Goal: Communication & Community: Answer question/provide support

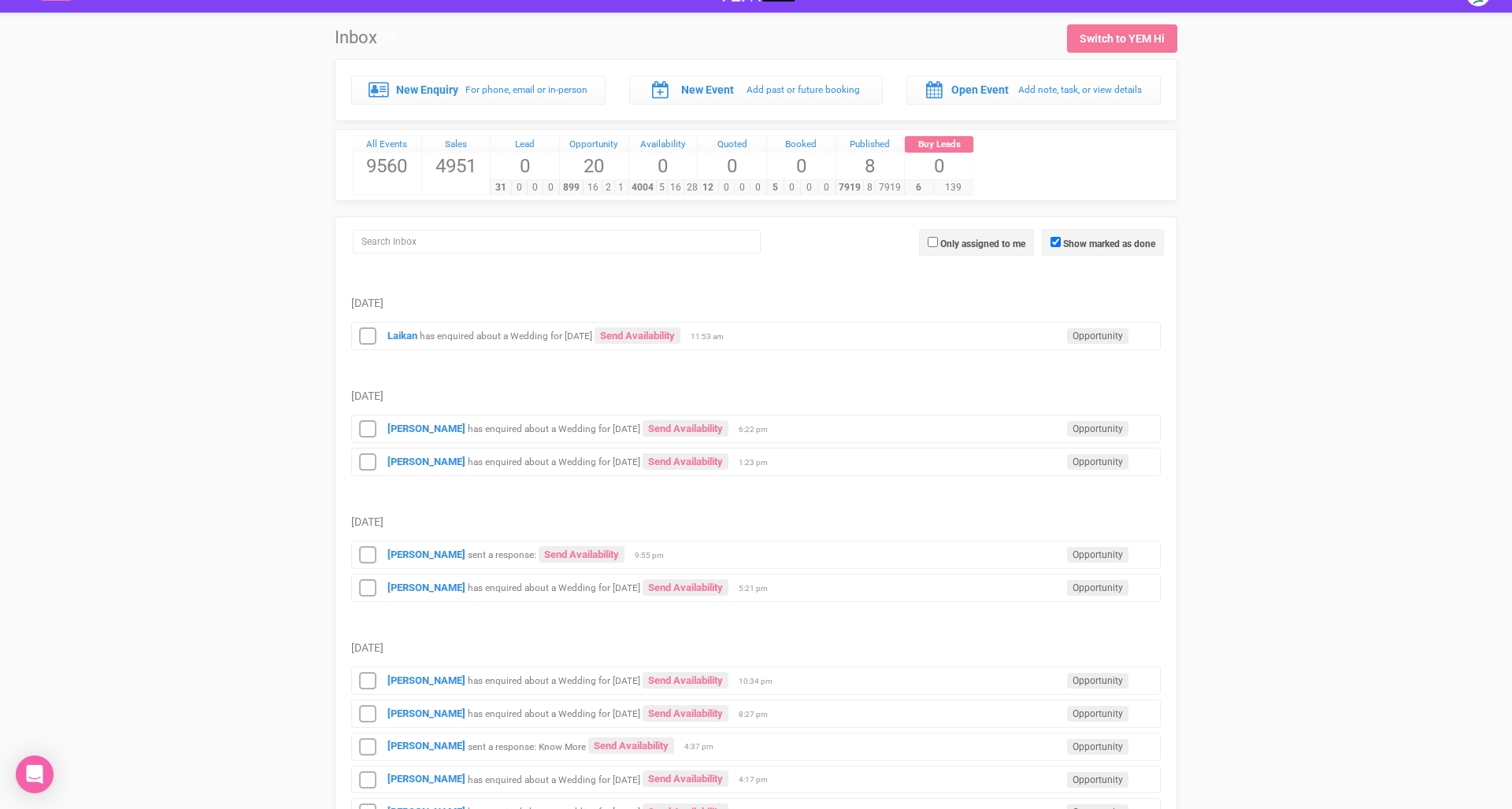
scroll to position [27, 0]
click at [571, 340] on div "Laikan has enquired about a Wedding for 20th April 2027 Send Availability Oppor…" at bounding box center [755, 335] width 809 height 28
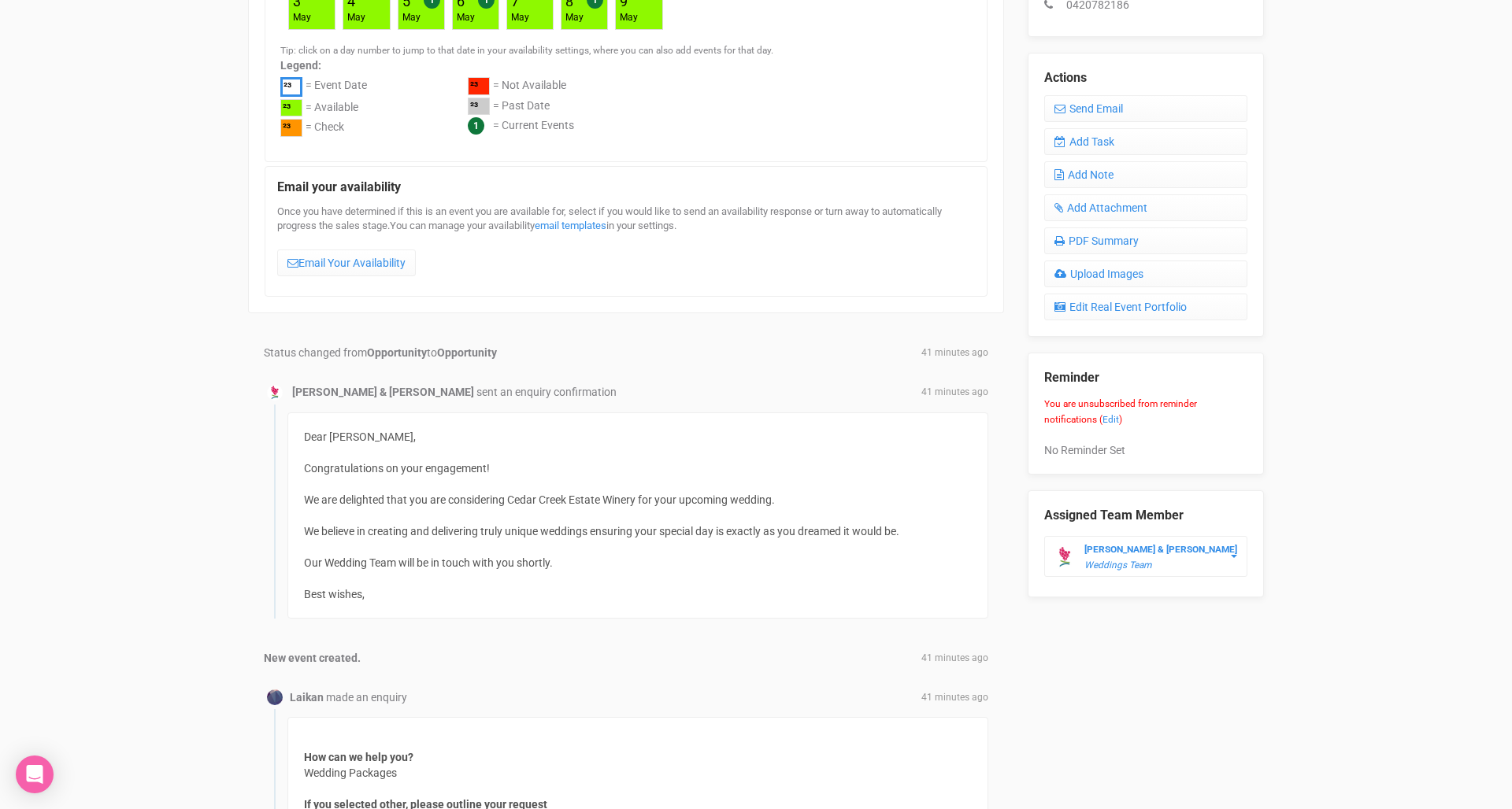
scroll to position [267, 0]
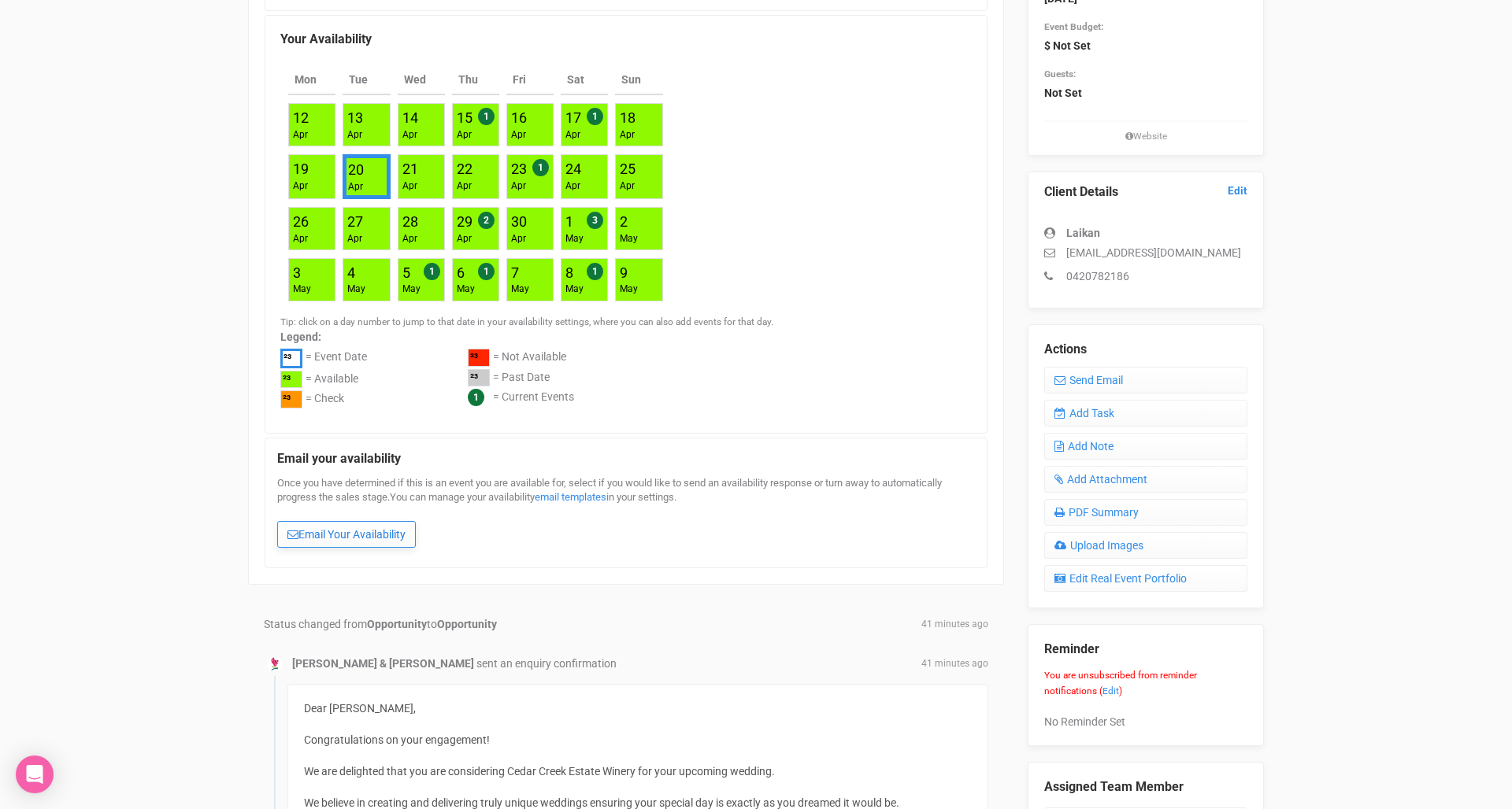
click at [350, 533] on link "Email Your Availability" at bounding box center [346, 534] width 138 height 27
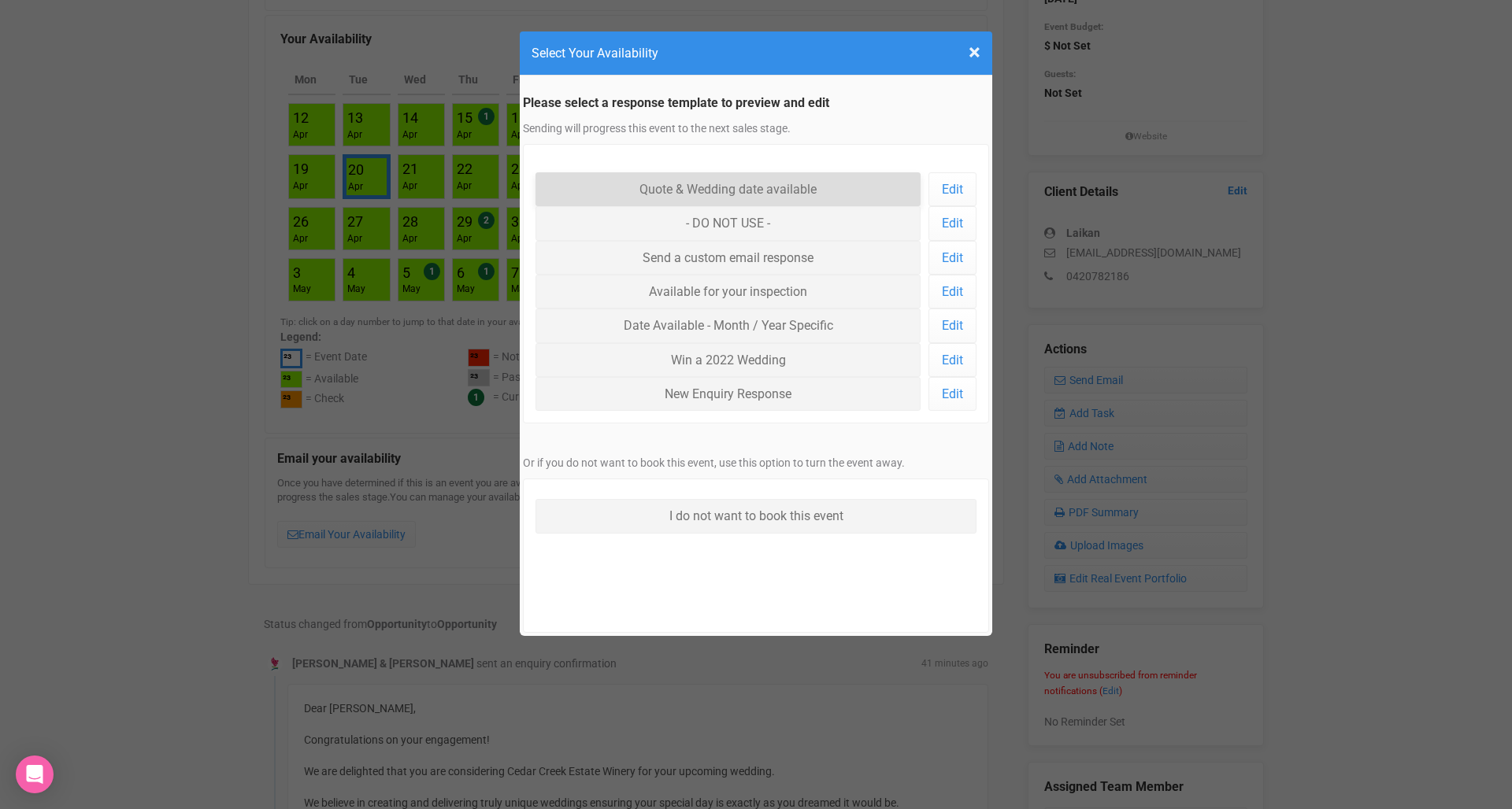
click at [830, 191] on link "Quote & Wedding date available" at bounding box center [728, 189] width 385 height 34
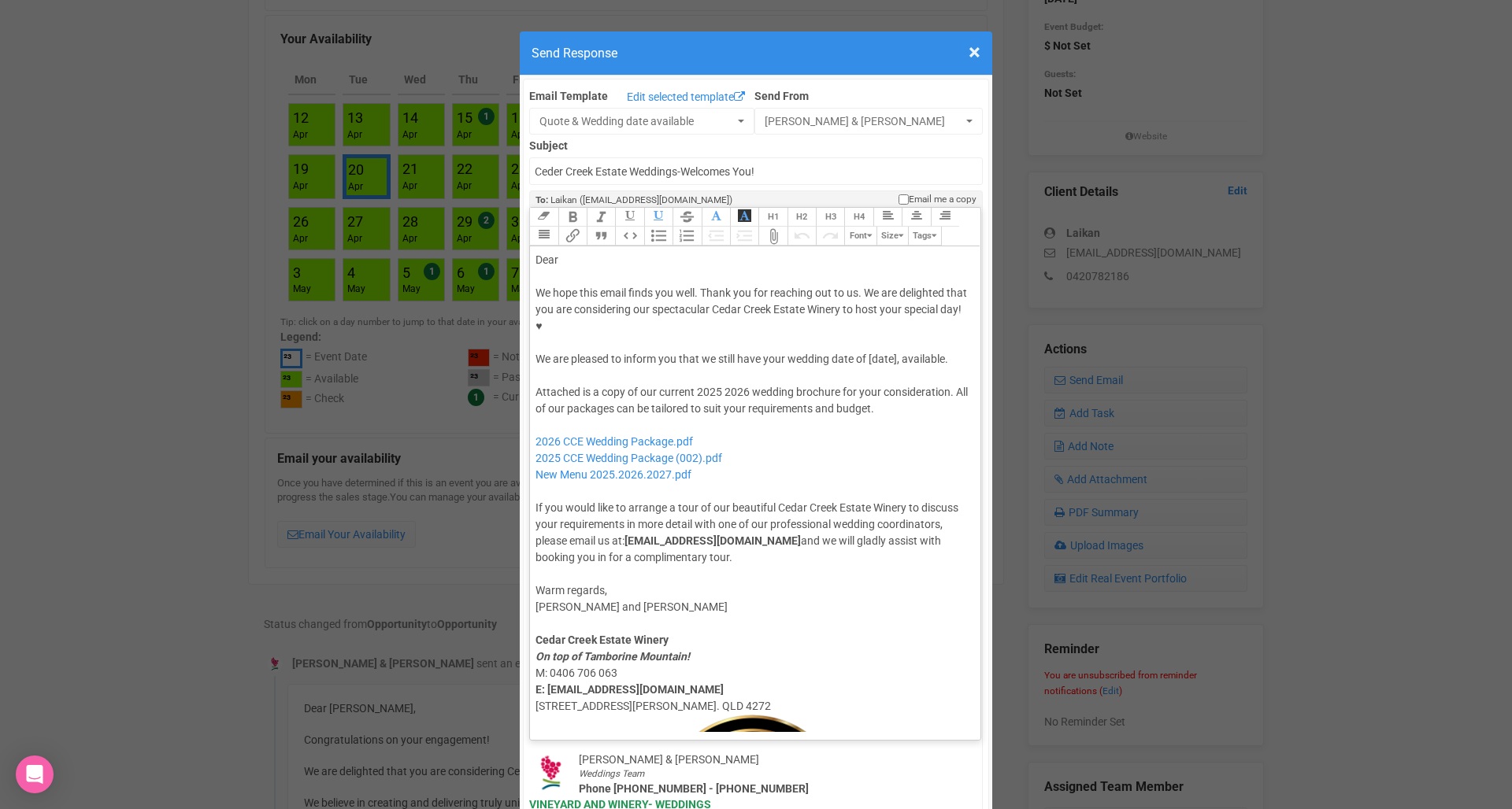
click at [572, 252] on div "Dear" at bounding box center [752, 260] width 434 height 16
click at [565, 252] on div "Dear" at bounding box center [752, 260] width 434 height 16
click at [712, 284] on div "We hope this email finds you well. Thank you for reaching out to us. We are del…" at bounding box center [752, 326] width 434 height 82
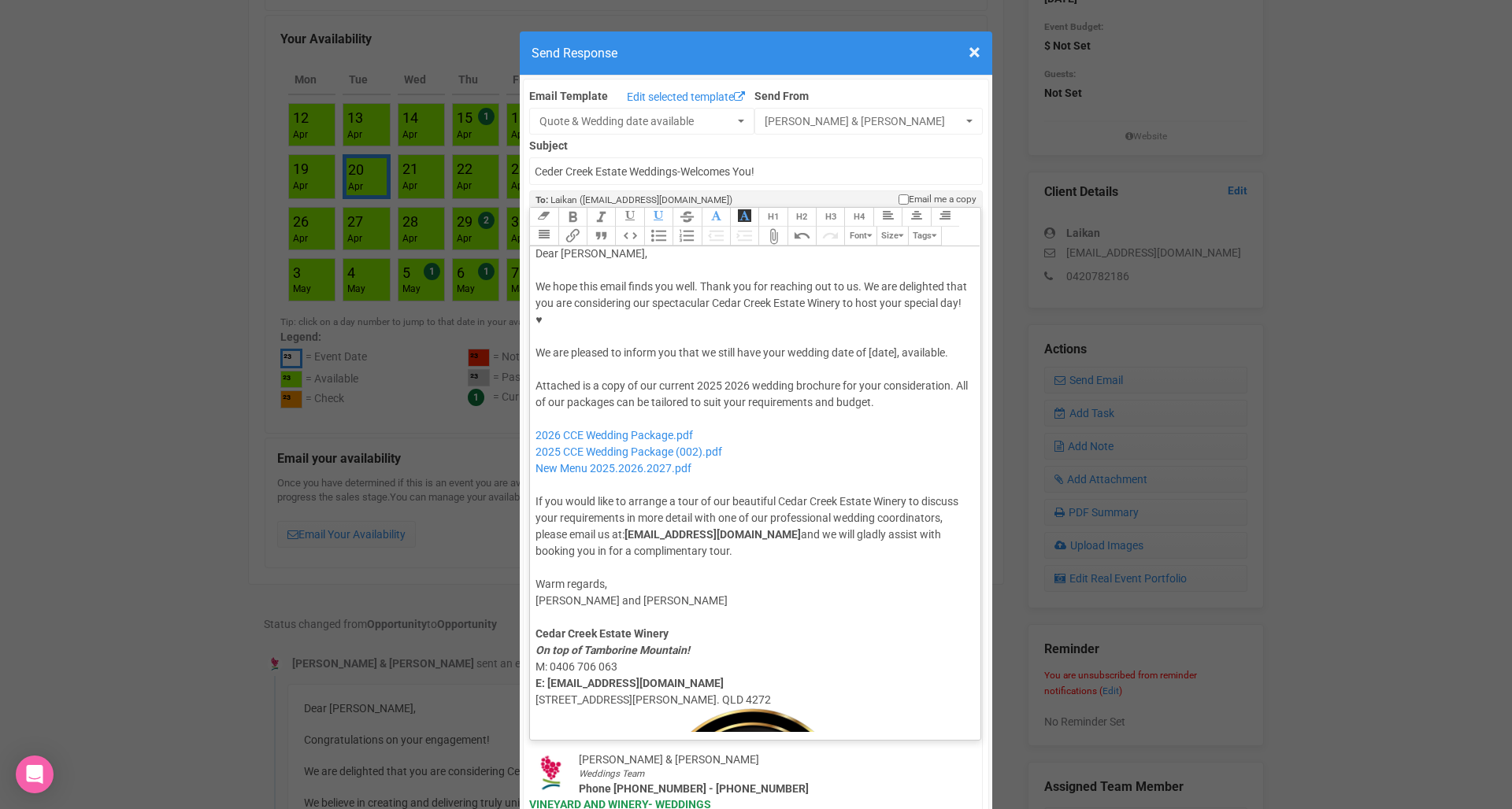
scroll to position [11, 0]
click at [882, 297] on div "We hope this email finds you well. Thank you for reaching out to us. We are del…" at bounding box center [752, 316] width 434 height 82
click at [892, 301] on div "We hope this email finds you well. Thank you for reaching out to us. We are del…" at bounding box center [752, 316] width 434 height 82
drag, startPoint x: 749, startPoint y: 349, endPoint x: 696, endPoint y: 347, distance: 53.0
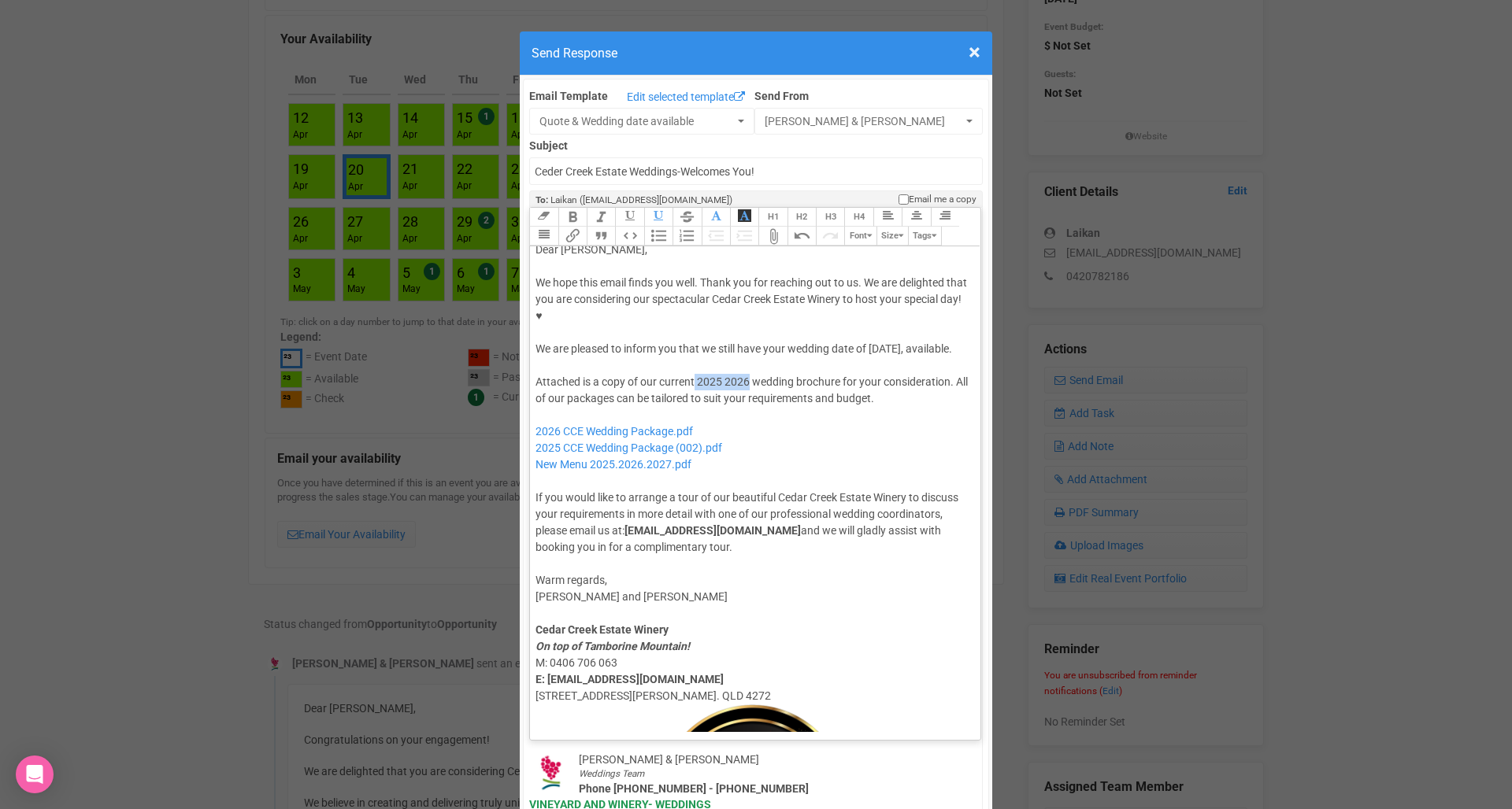
click at [696, 374] on div "Attached is a copy of our current 2025 2026 wedding brochure for your considera…" at bounding box center [752, 465] width 434 height 182
click at [694, 374] on div "Attached is a copy of our current2027 wedding brochure for your consideration. …" at bounding box center [752, 465] width 434 height 182
drag, startPoint x: 750, startPoint y: 406, endPoint x: 534, endPoint y: 394, distance: 216.3
click at [534, 394] on trix-editor "Dear Laikan, We hope this email finds you well. Thank you for reaching out to u…" at bounding box center [754, 489] width 450 height 486
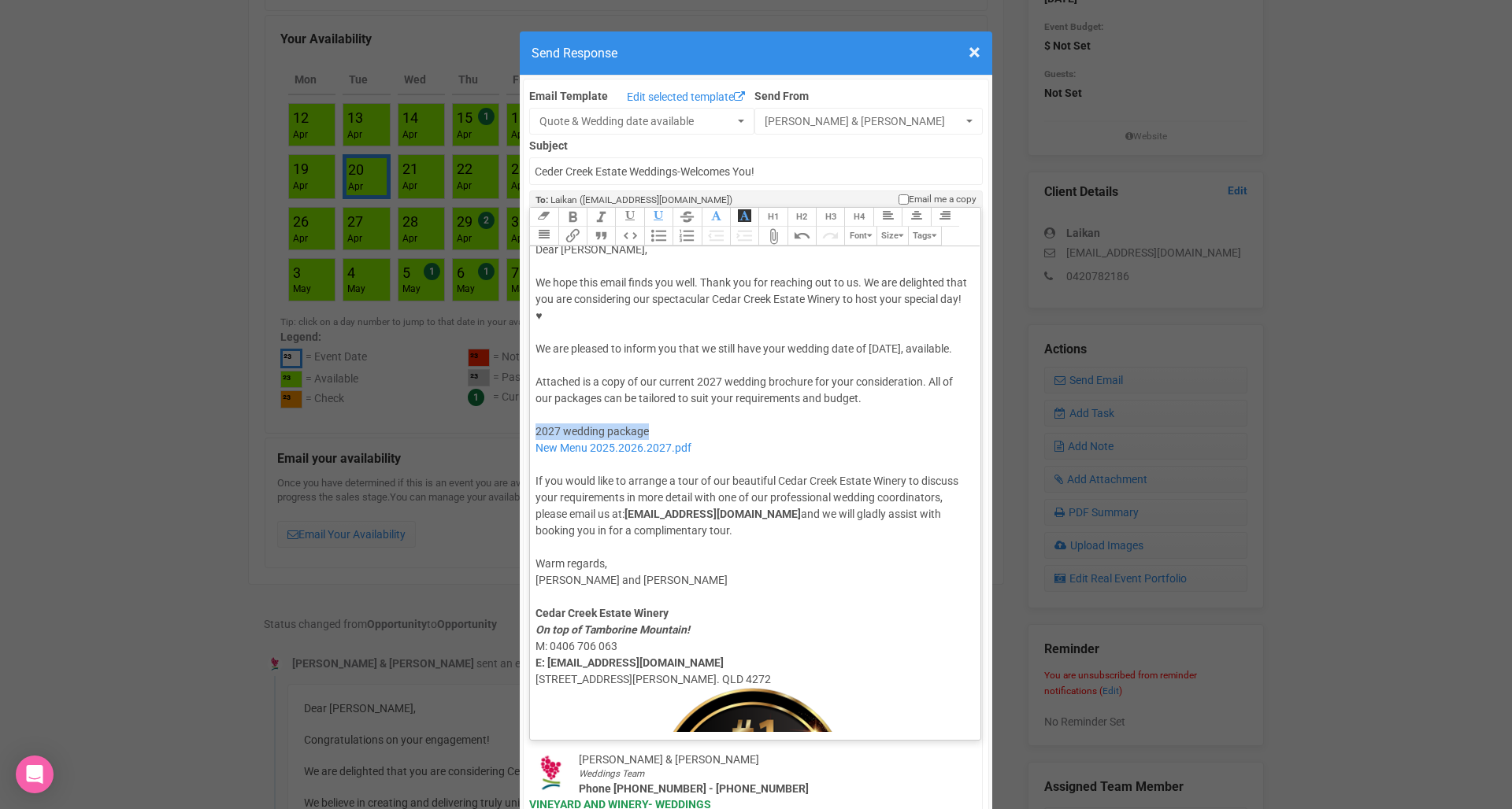
drag, startPoint x: 682, startPoint y: 402, endPoint x: 532, endPoint y: 399, distance: 150.0
click at [532, 399] on trix-editor "Dear Laikan, We hope this email finds you well. Thank you for reaching out to u…" at bounding box center [754, 489] width 450 height 486
click at [579, 208] on trix-toolbar "Link Unlink Bold Italic Strikethrough H1 H2 H3 H4 Link Quote Code Bullets Numbe…" at bounding box center [754, 227] width 450 height 39
click at [598, 226] on button "Quote" at bounding box center [600, 235] width 28 height 19
click at [791, 476] on div "New Menu 2025.2026.2027.pdf If you would like to arrange a tour of our beautifu…" at bounding box center [752, 494] width 434 height 99
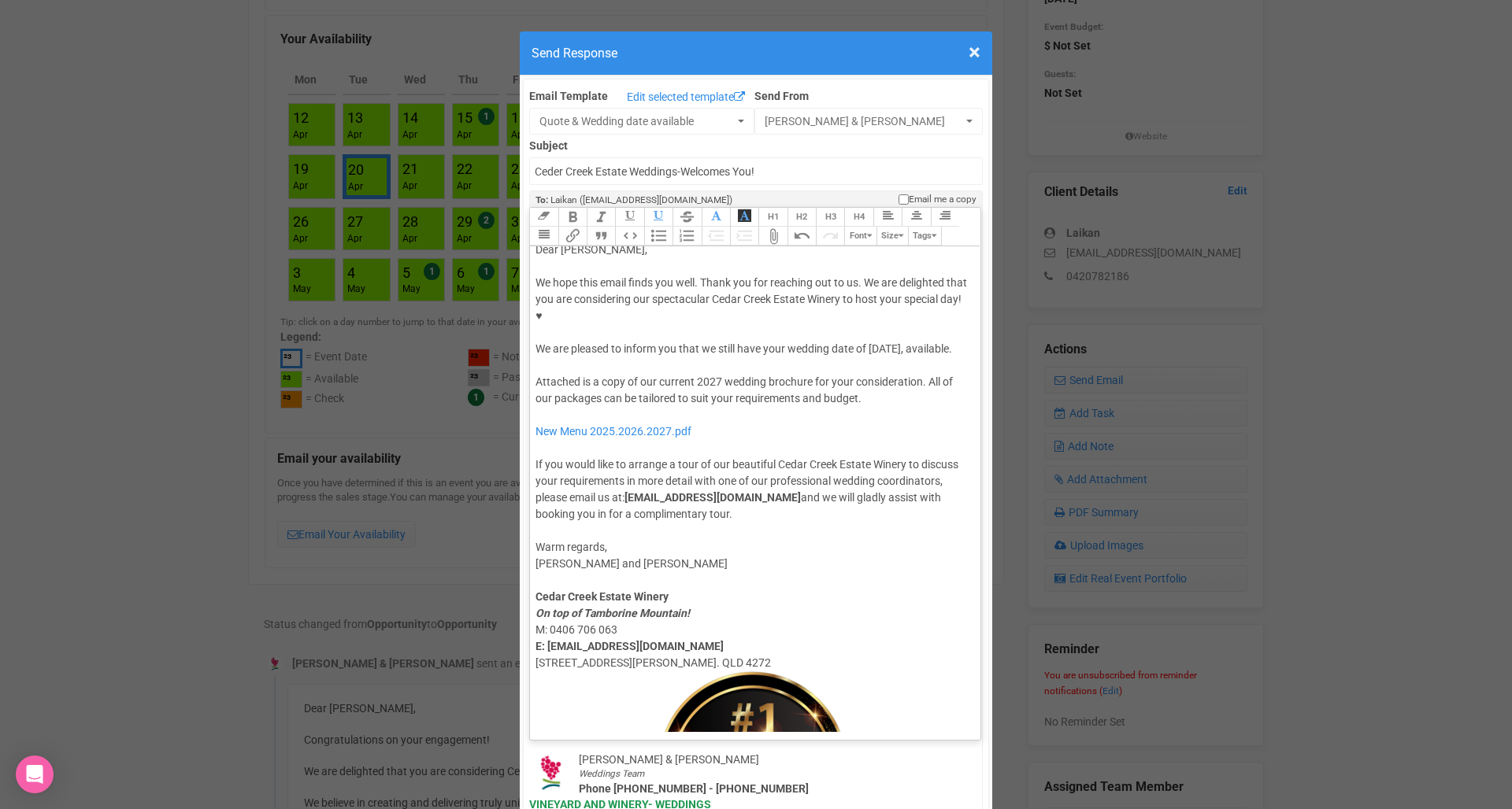
type trix-editor "<div>Dear Laikan,</div><div><strong>&nbsp;</strong></div><div>We hope this emai…"
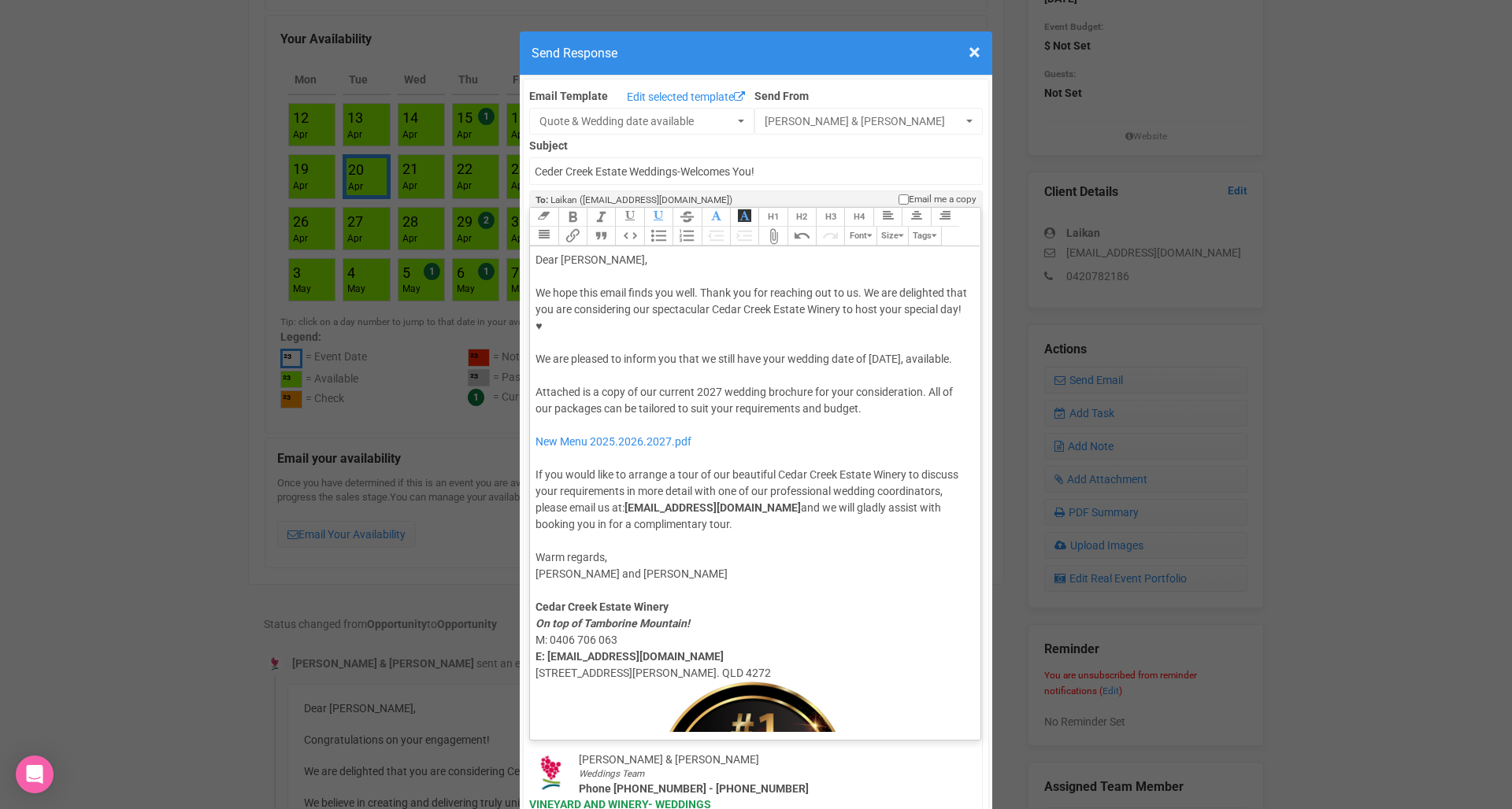
scroll to position [0, 0]
click at [775, 226] on button "Attach Files" at bounding box center [772, 235] width 28 height 19
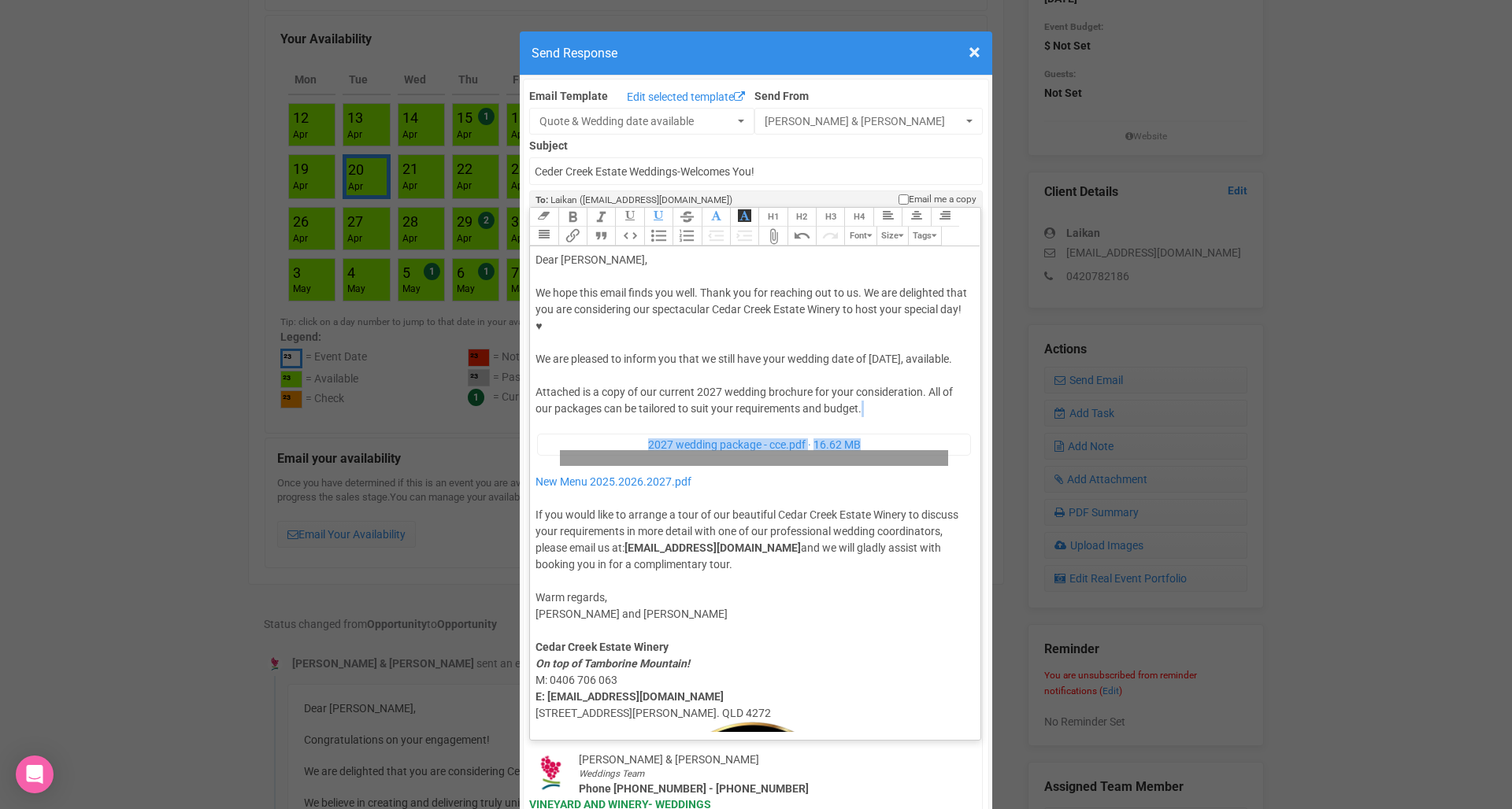
click at [755, 438] on span "2027 wedding package - cce.pdf" at bounding box center [726, 445] width 158 height 13
click at [697, 438] on span "2027 wedding package - cce.pdf" at bounding box center [726, 445] width 158 height 13
click at [711, 450] on div "Attached is a copy of our current 2027 wedding brochure for your consideration.…" at bounding box center [752, 478] width 434 height 188
click at [706, 438] on span "2027 wedding package - cce.pdf" at bounding box center [726, 445] width 158 height 13
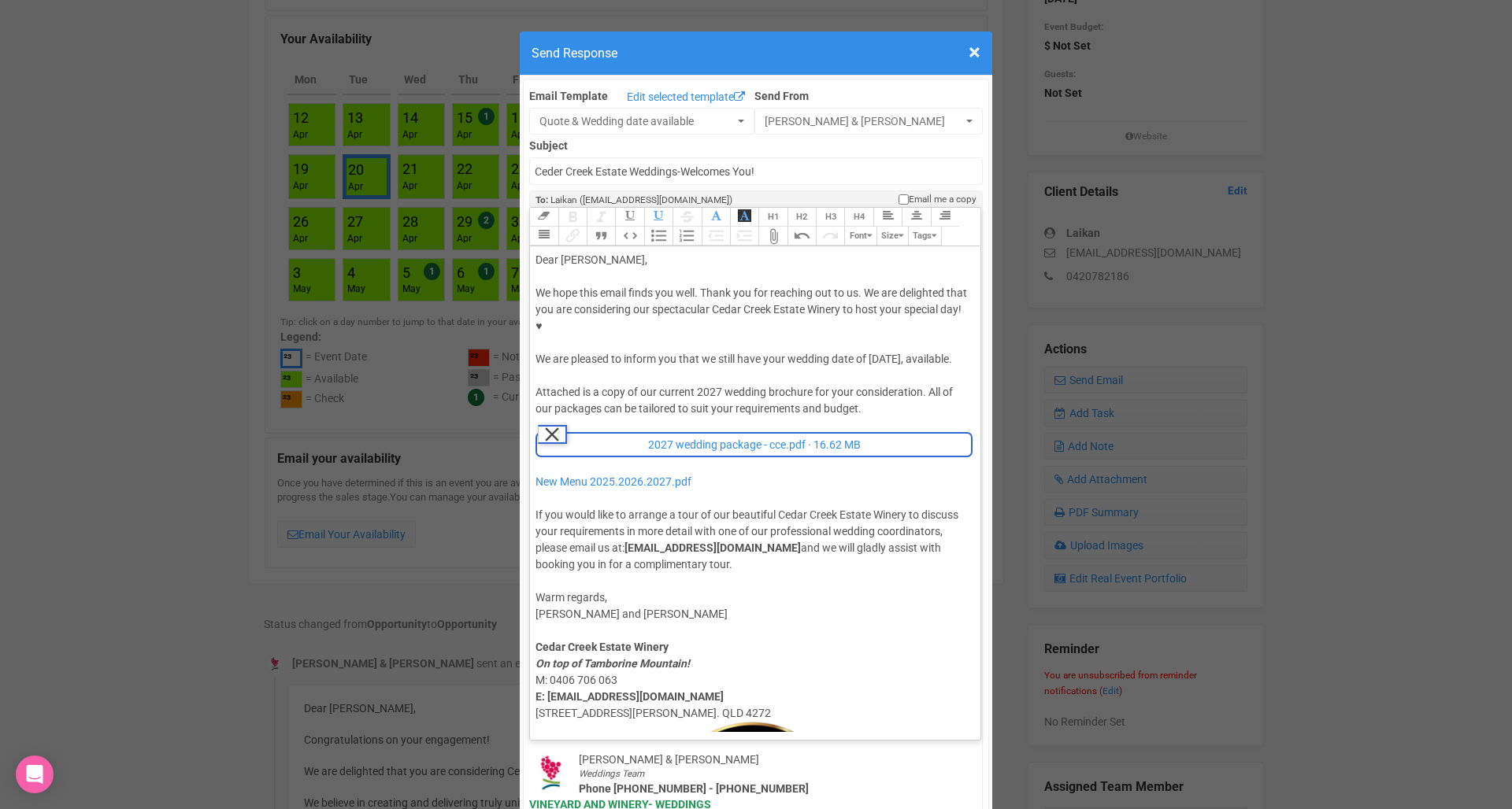
click at [754, 434] on div "Attached is a copy of our current 2027 wedding brochure for your consideration.…" at bounding box center [752, 478] width 434 height 188
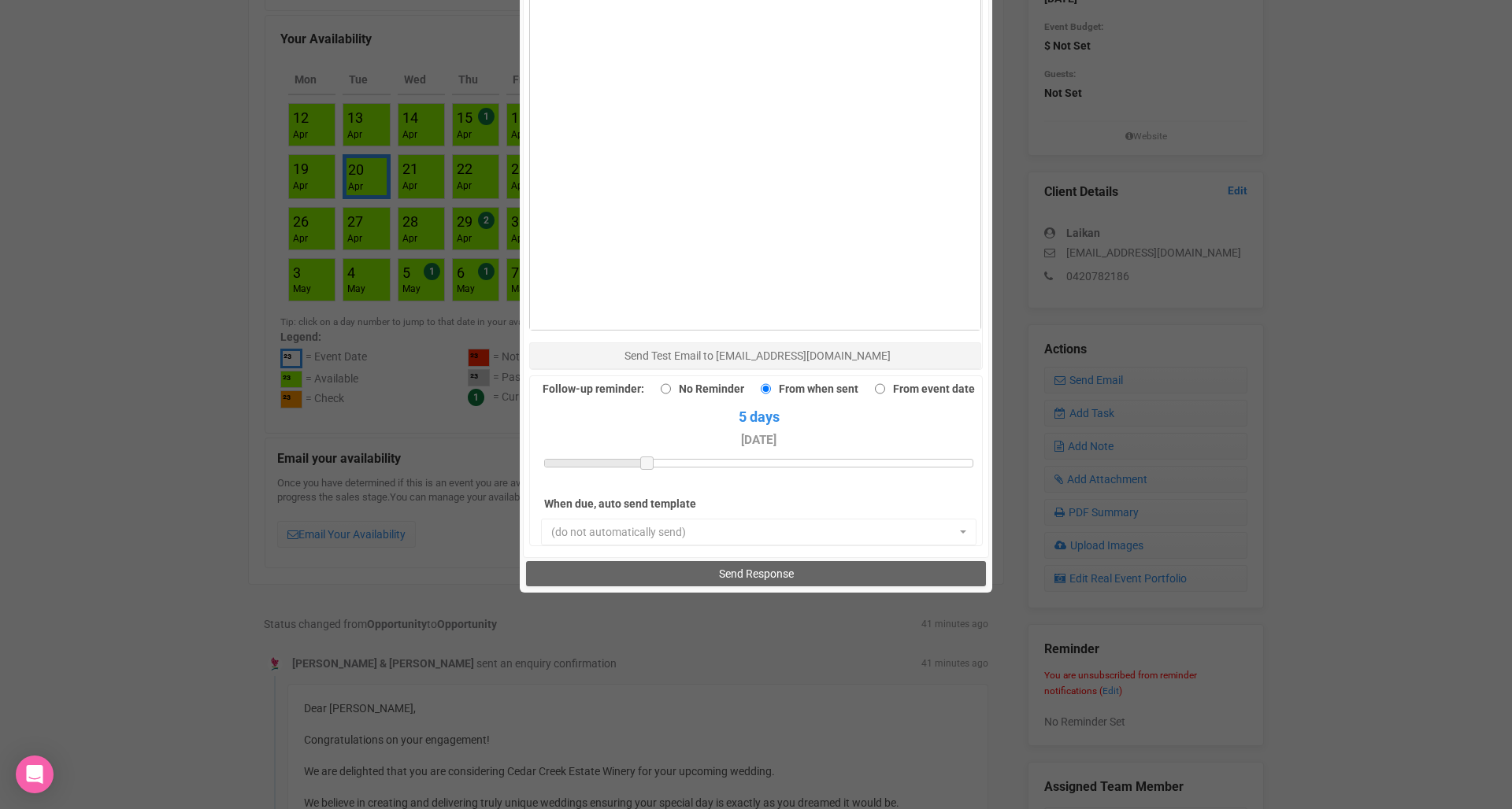
scroll to position [1101, 0]
click at [673, 562] on button "Send Response" at bounding box center [755, 574] width 459 height 25
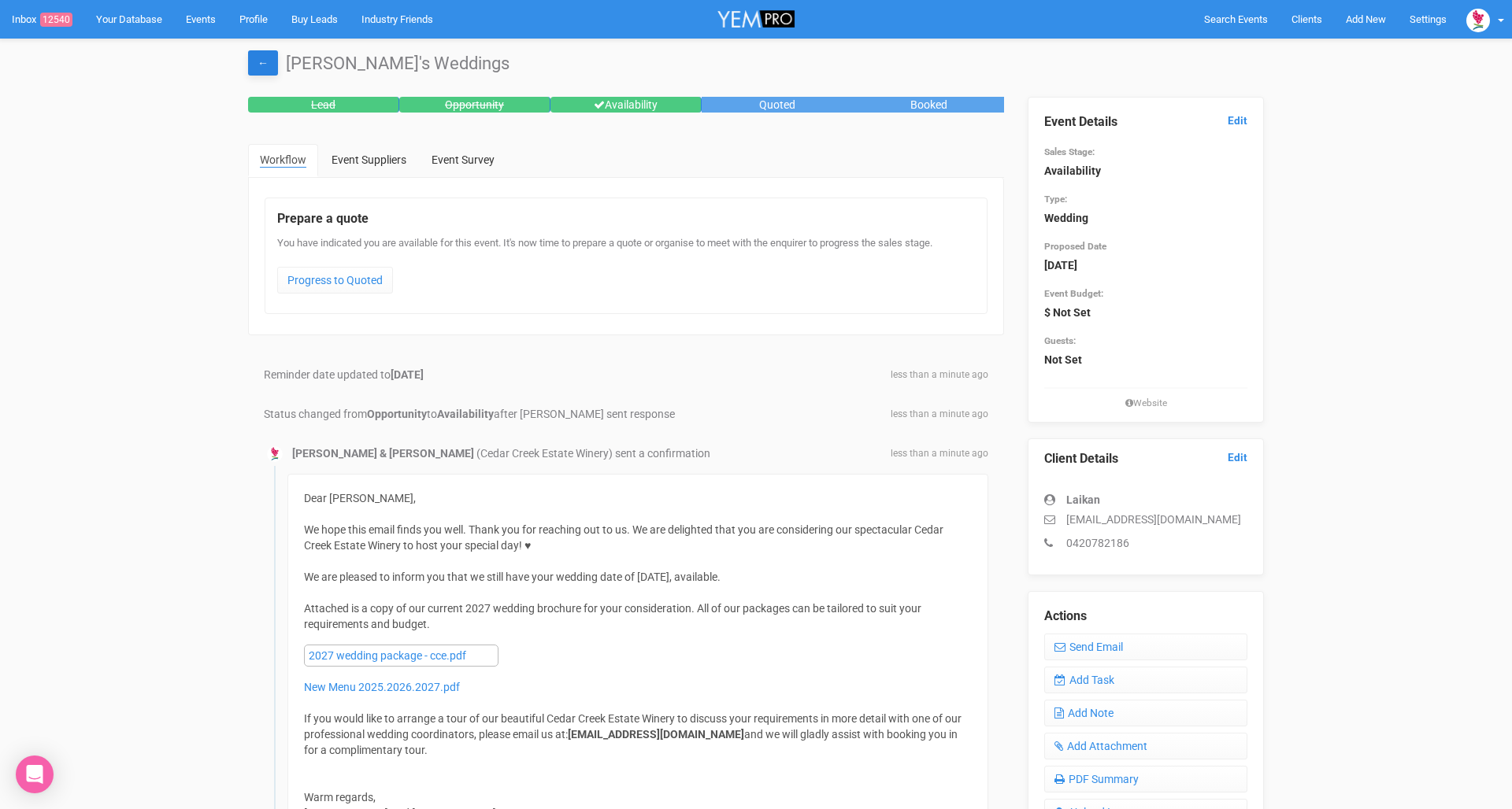
click at [268, 69] on link "←" at bounding box center [263, 62] width 30 height 25
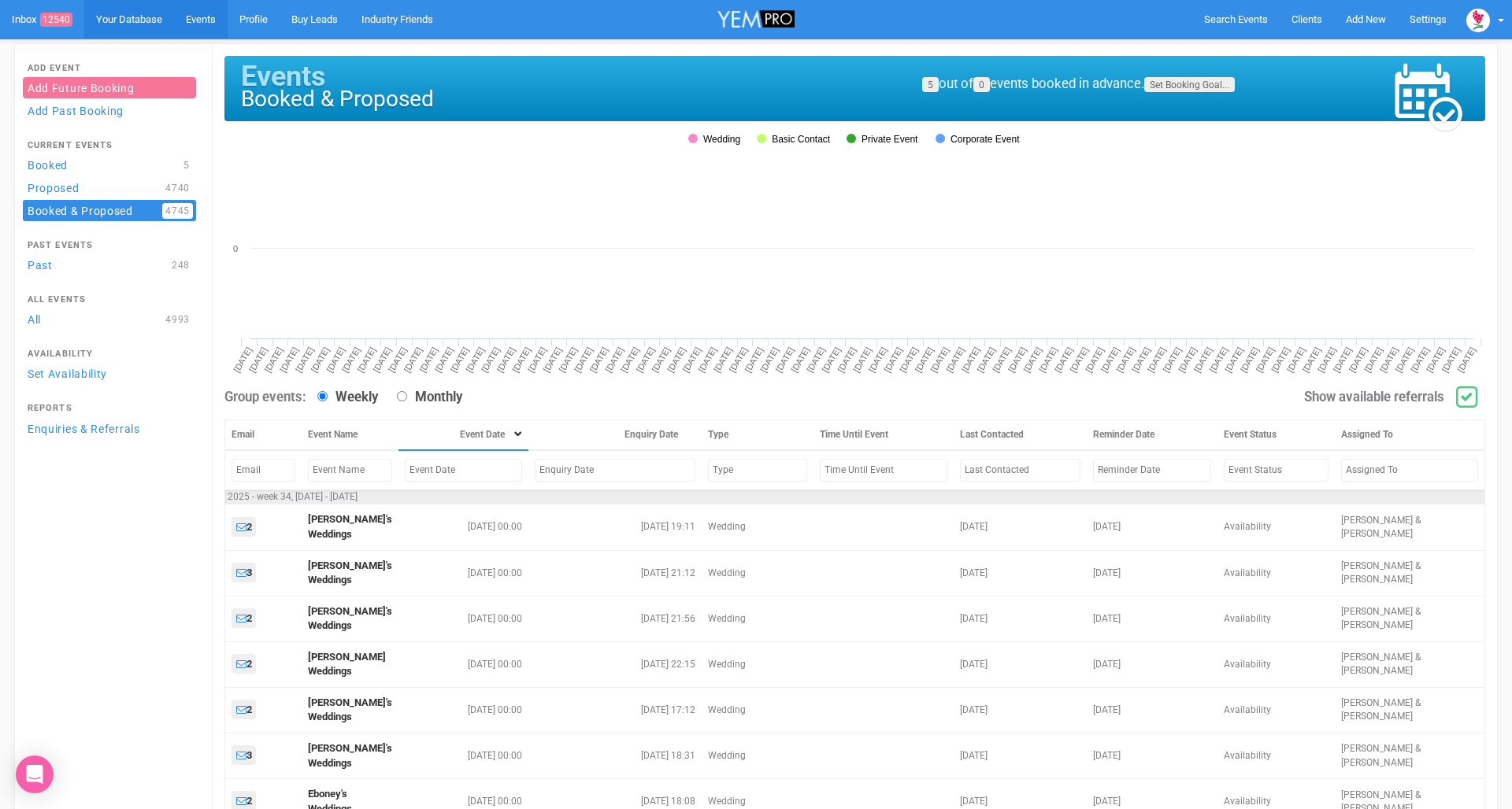
click at [145, 19] on link "Your Database" at bounding box center [129, 19] width 90 height 39
click at [28, 18] on link "Inbox 12540" at bounding box center [42, 19] width 84 height 40
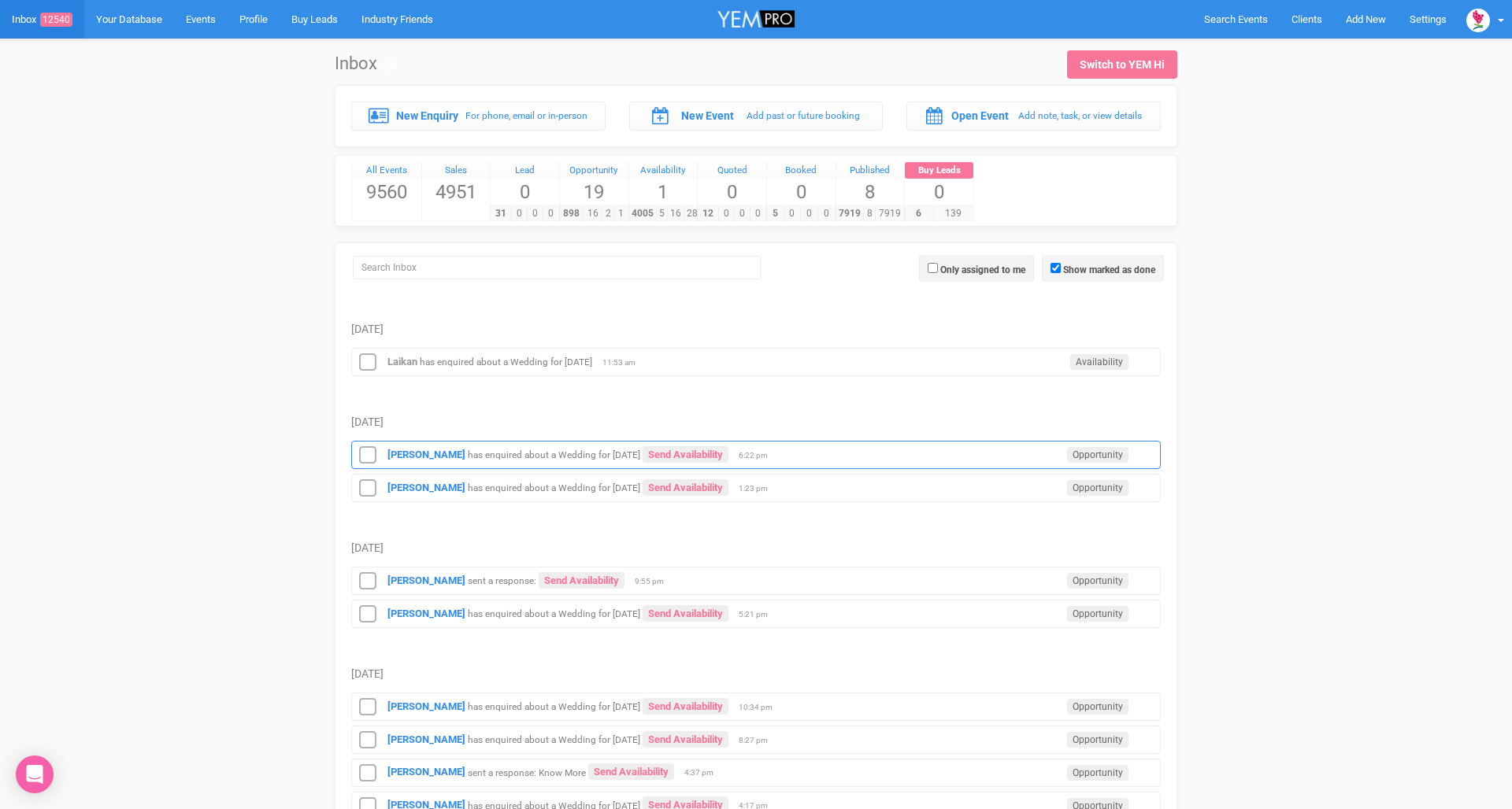
click at [493, 453] on small "has enquired about a Wedding for [DATE]" at bounding box center [553, 455] width 172 height 11
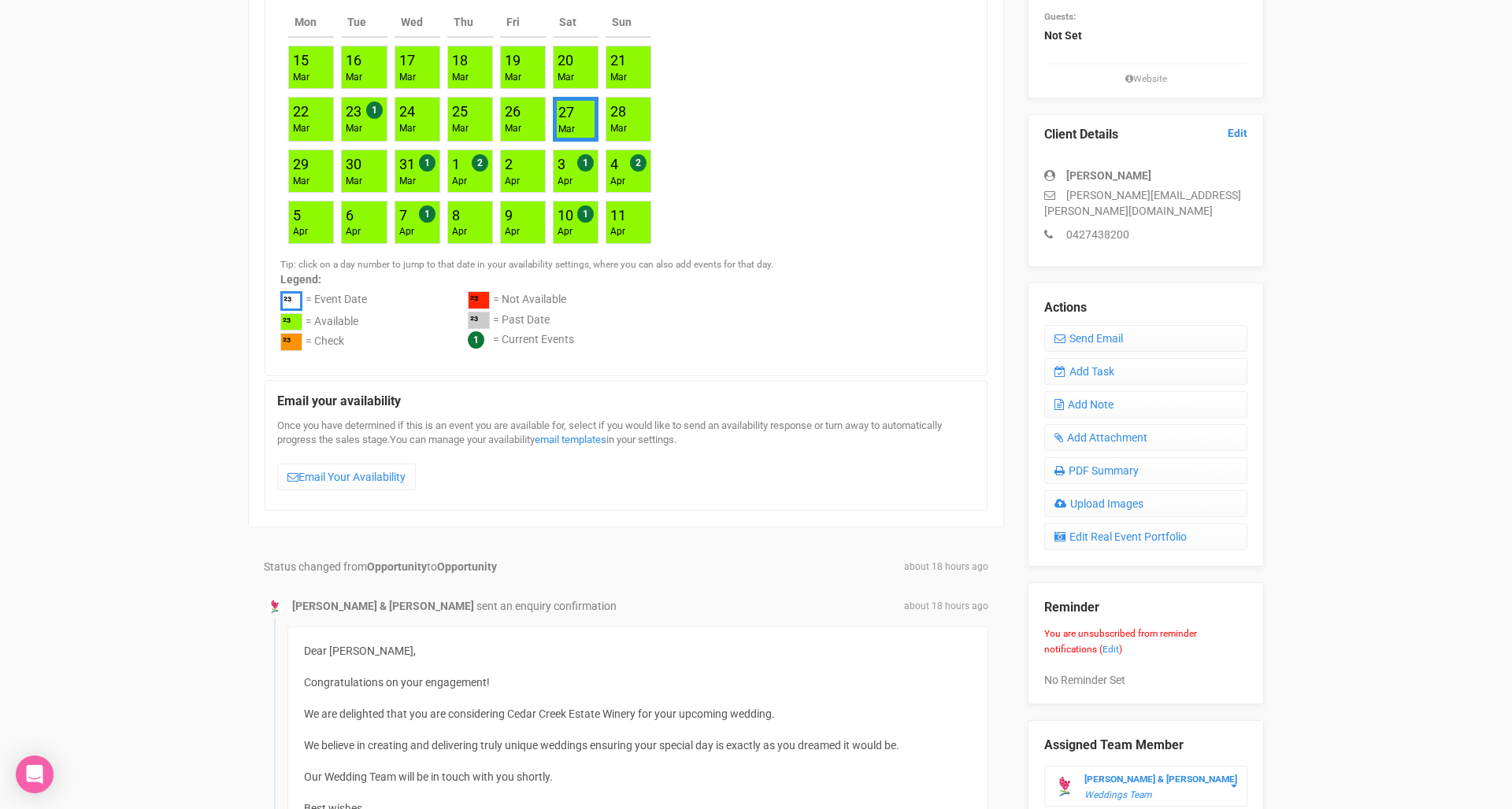
scroll to position [247, 0]
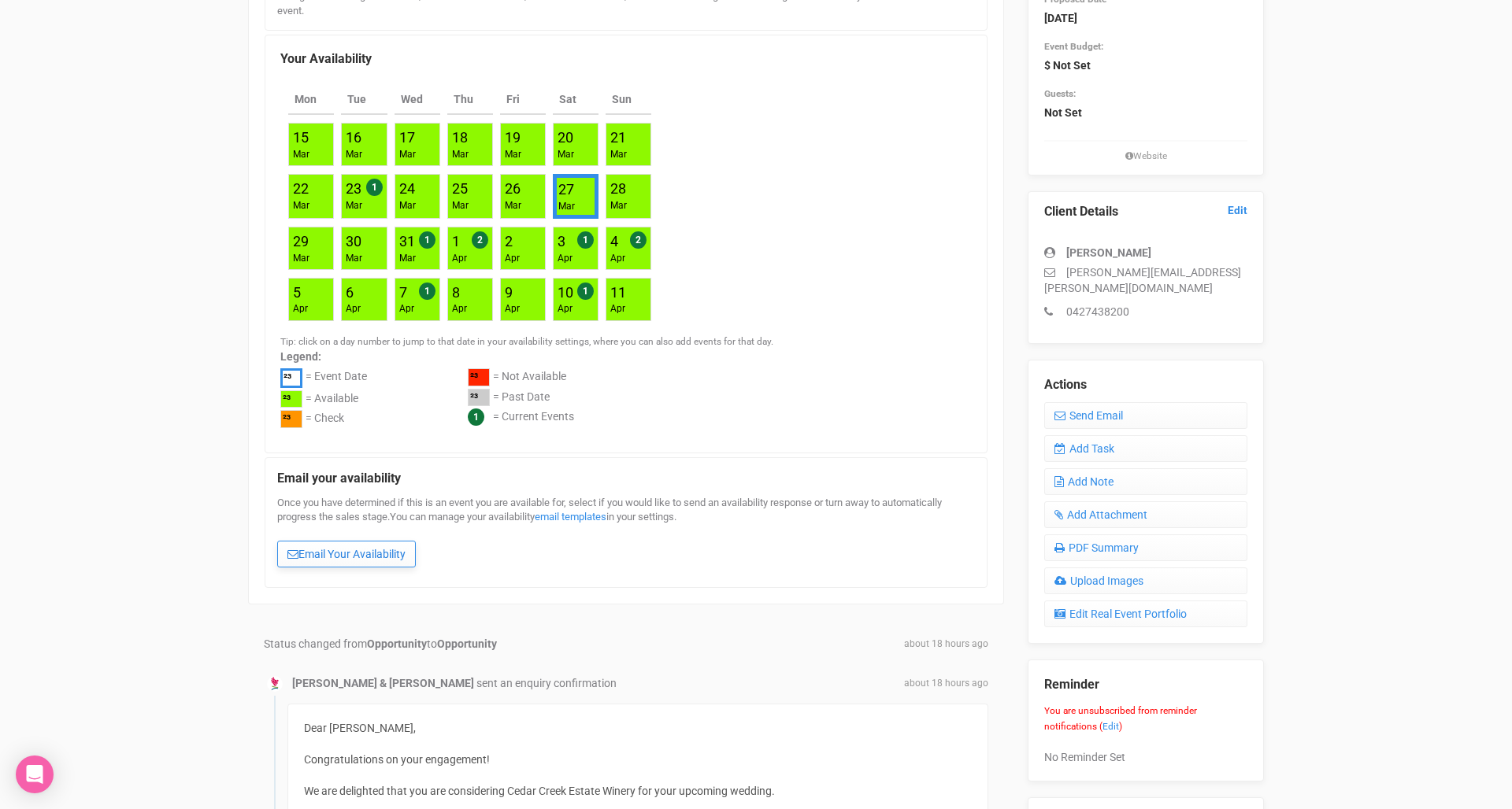
click at [377, 558] on link "Email Your Availability" at bounding box center [346, 554] width 138 height 27
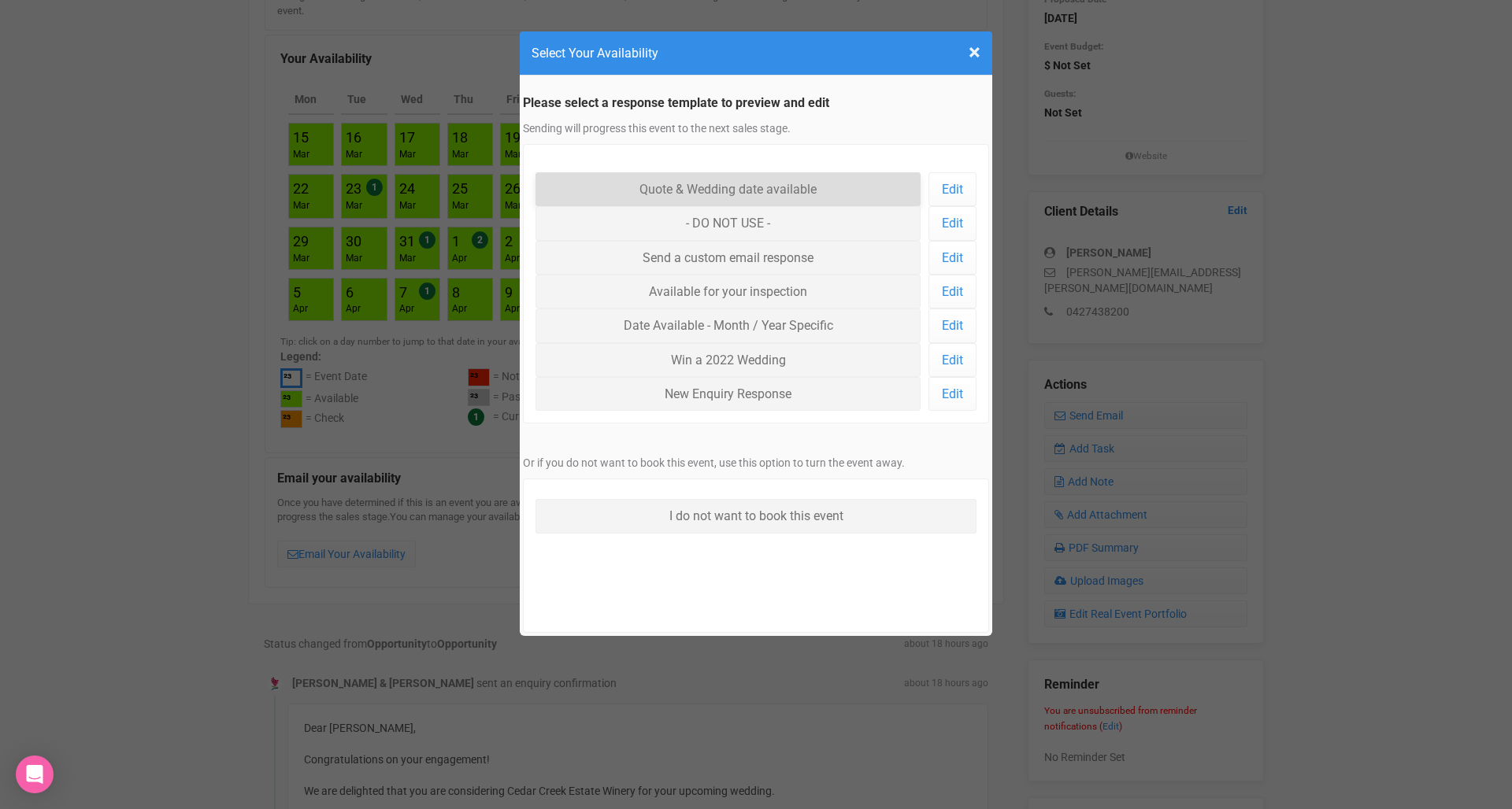
click at [744, 199] on link "Quote & Wedding date available" at bounding box center [728, 189] width 385 height 34
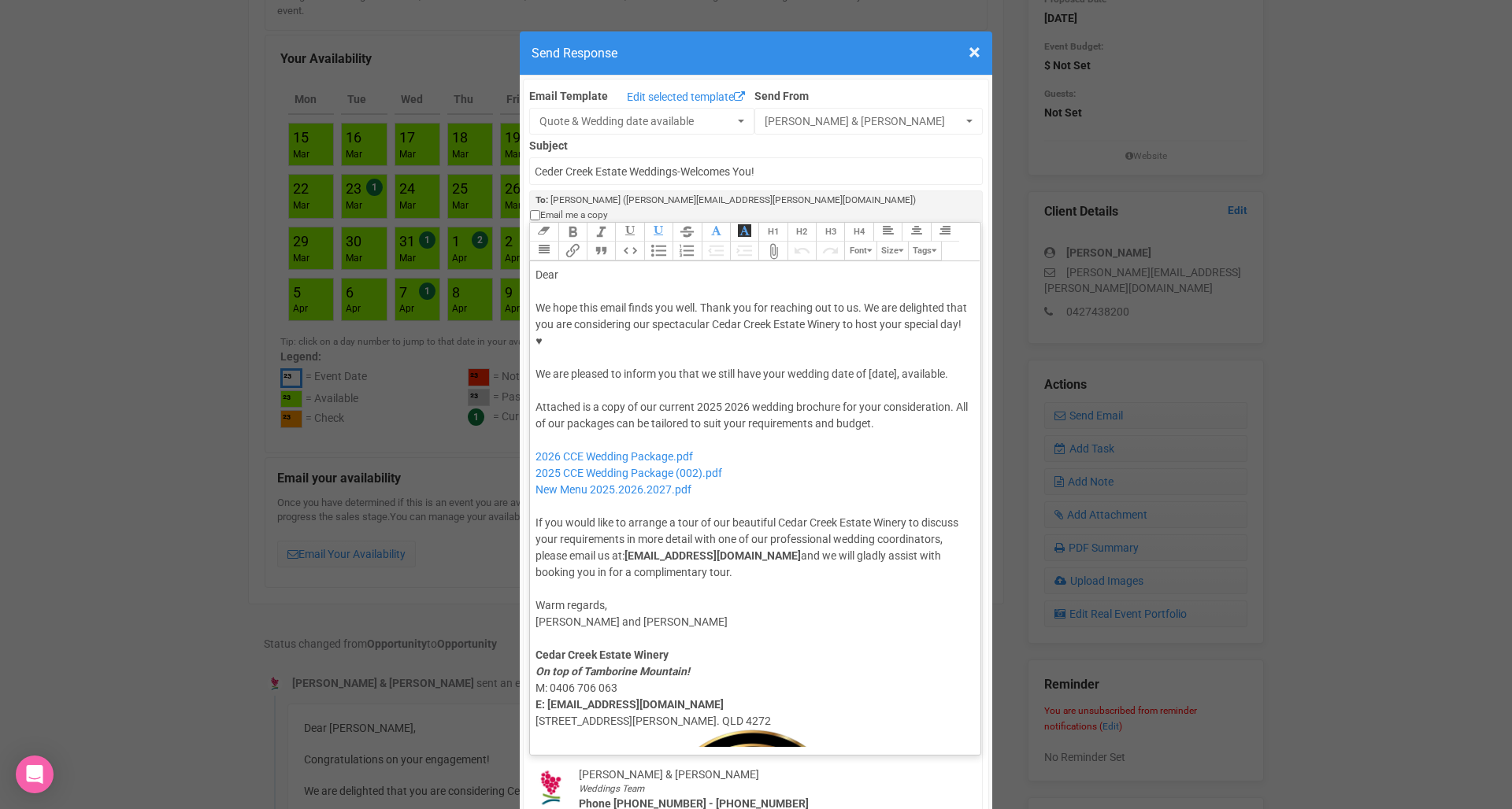
drag, startPoint x: 597, startPoint y: 178, endPoint x: 570, endPoint y: 209, distance: 41.1
click at [570, 267] on div "Dear" at bounding box center [752, 275] width 434 height 16
click at [935, 300] on div "We hope this email finds you well. Thank you for reaching out to us. We are del…" at bounding box center [752, 341] width 434 height 82
click at [881, 310] on div "We hope this email finds you well. Thank you for reaching out to us. We are del…" at bounding box center [752, 341] width 434 height 82
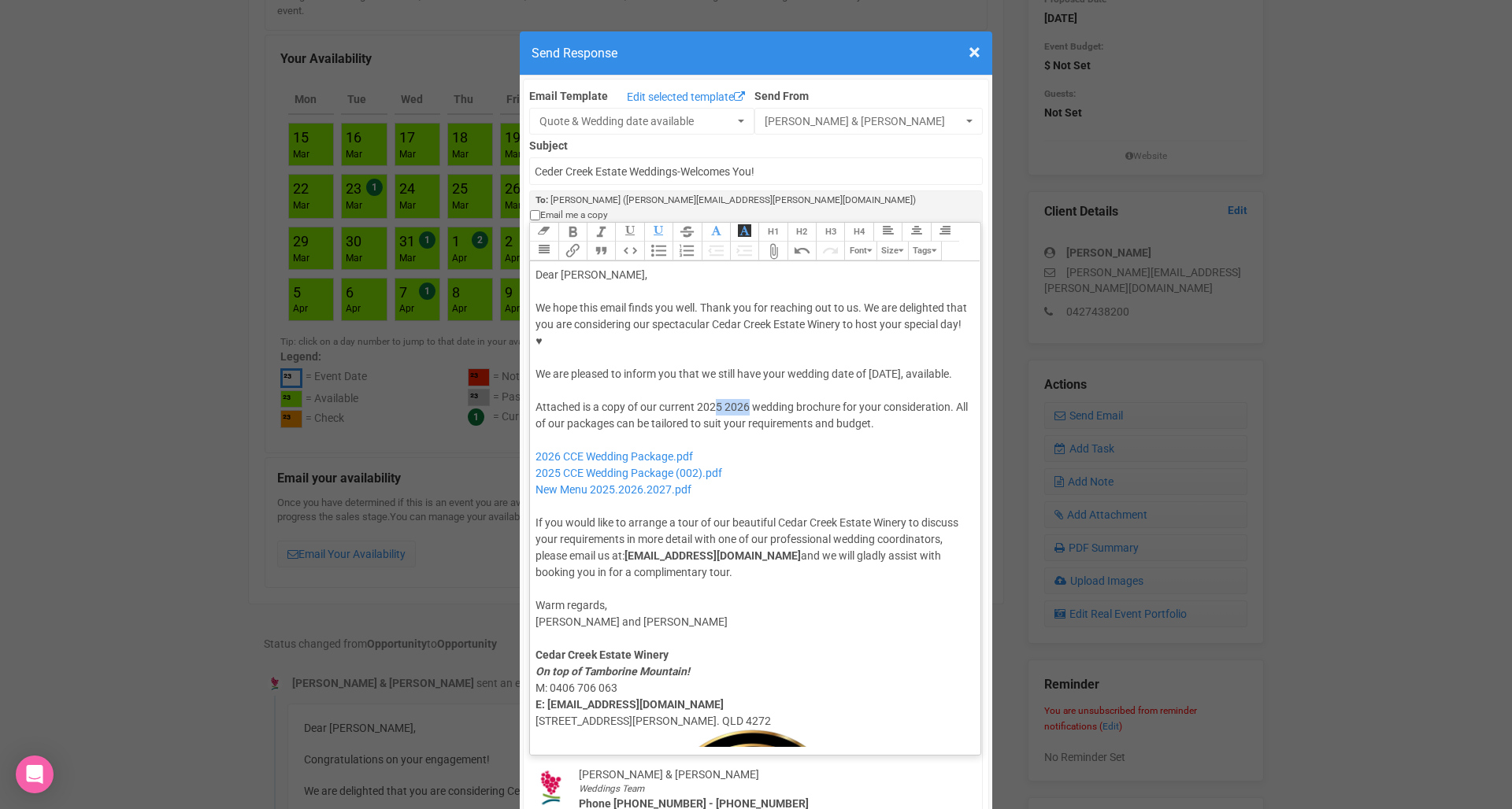
drag, startPoint x: 749, startPoint y: 358, endPoint x: 716, endPoint y: 360, distance: 33.1
click at [716, 399] on div "Attached is a copy of our current 2025 2026 wedding brochure for your considera…" at bounding box center [752, 490] width 434 height 182
drag, startPoint x: 551, startPoint y: 394, endPoint x: 751, endPoint y: 426, distance: 202.5
click at [751, 426] on div "Attached is a copy of our current 2027 wedding brochure for your consideration.…" at bounding box center [752, 490] width 434 height 182
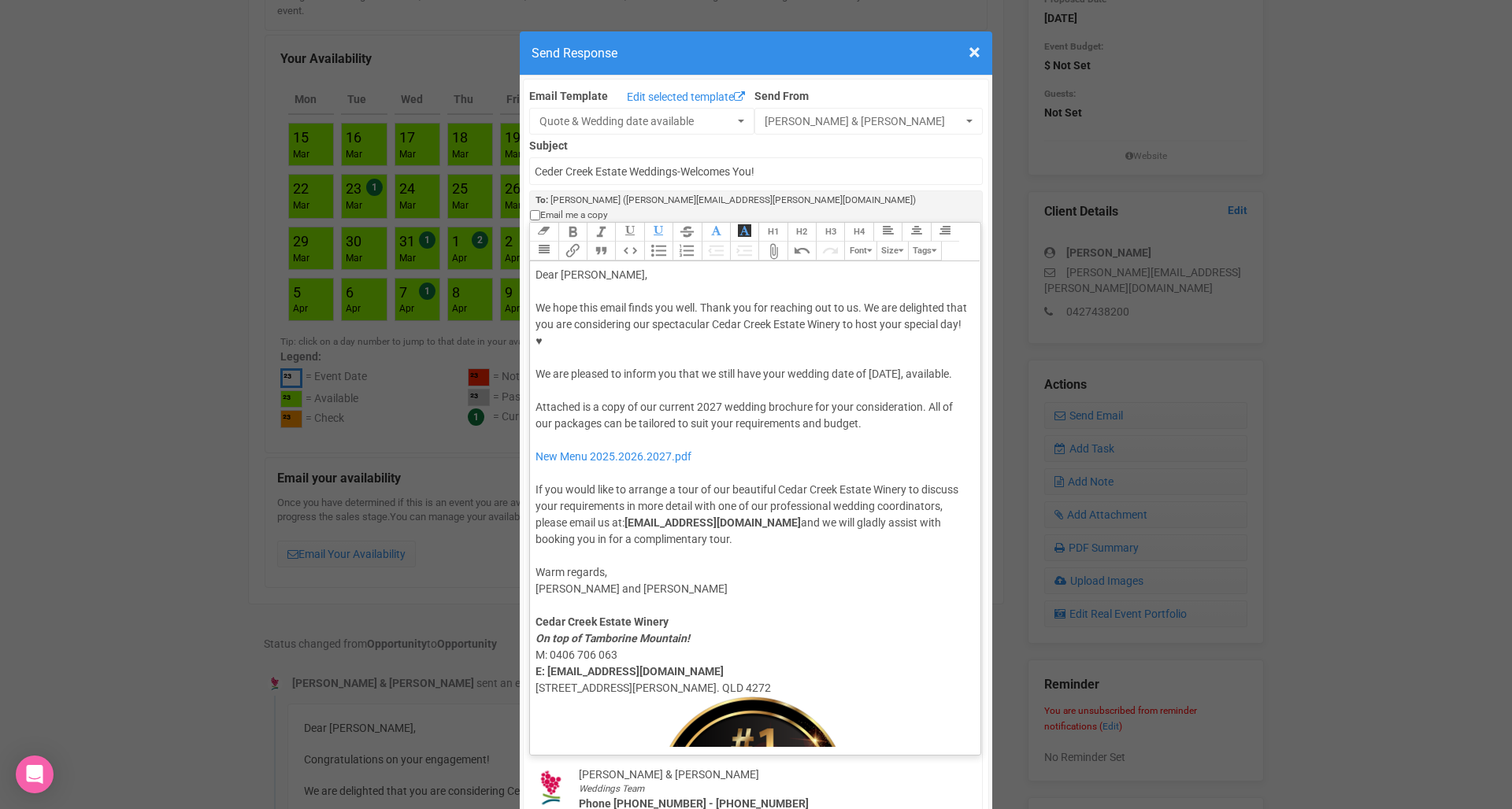
click at [775, 242] on button "Attach Files" at bounding box center [772, 251] width 28 height 19
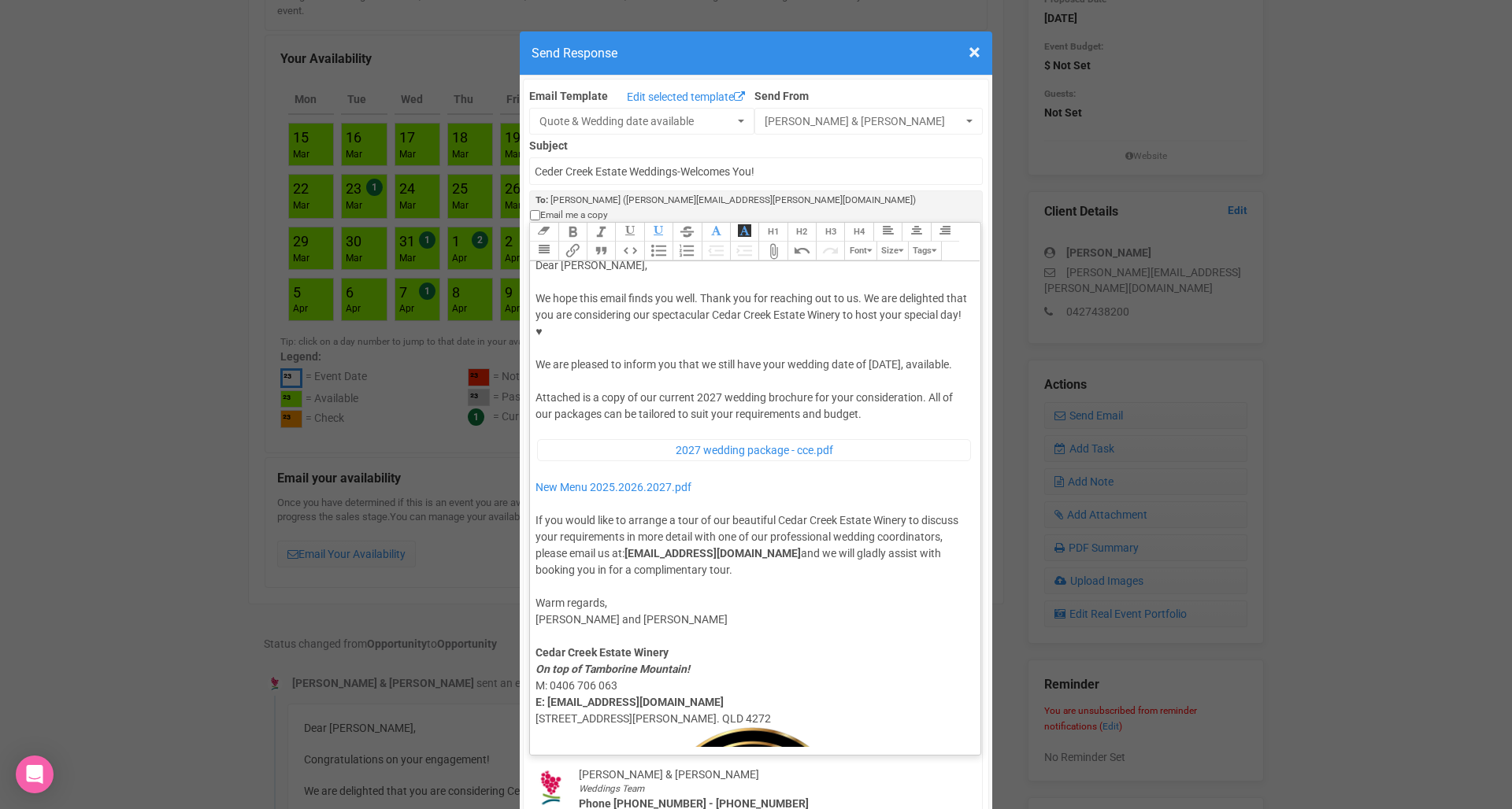
scroll to position [0, 0]
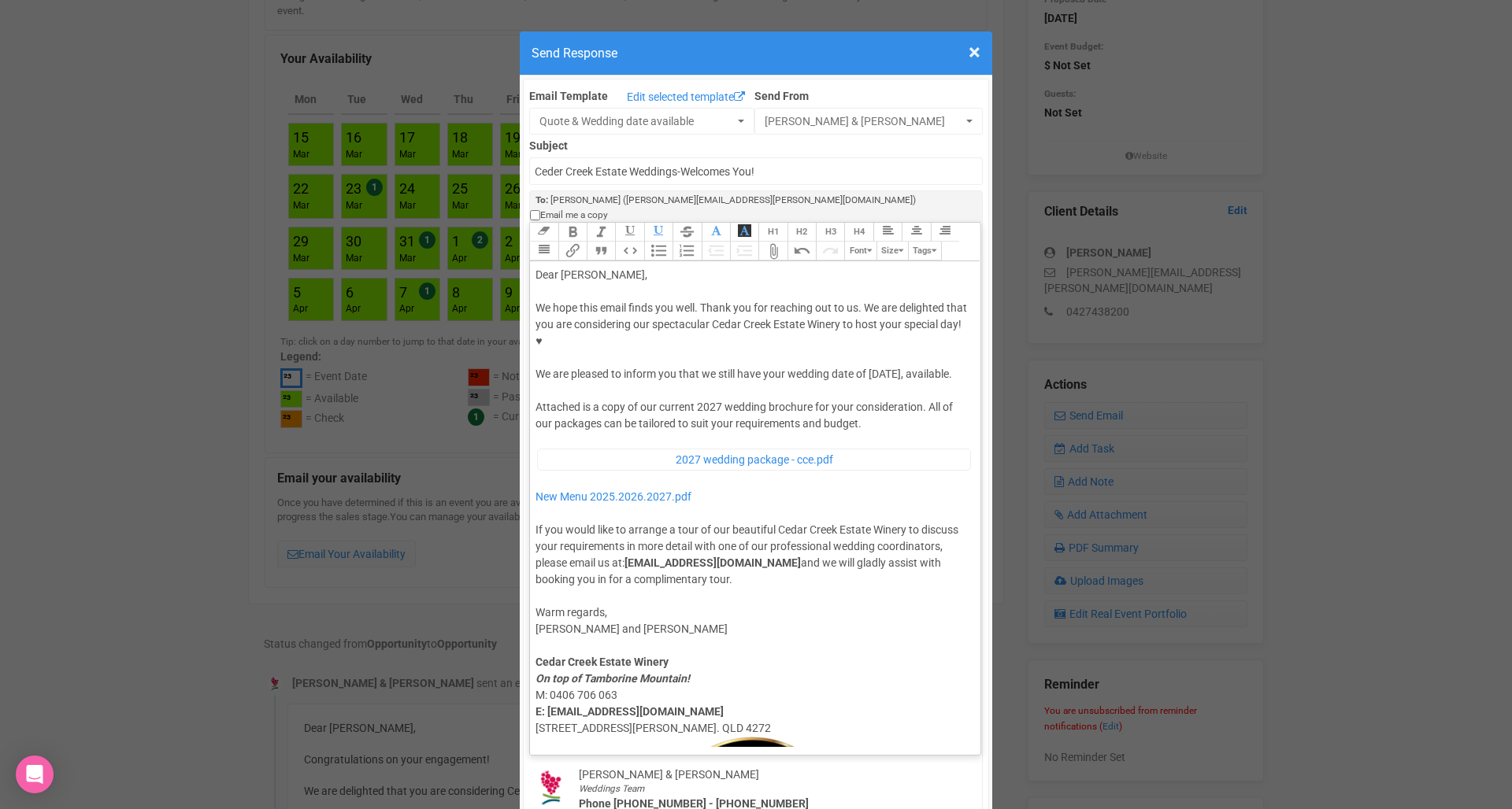
click at [872, 311] on div "We hope this email finds you well. Thank you for reaching out to us. We are del…" at bounding box center [752, 341] width 434 height 82
click at [816, 327] on div "We hope this email finds you well. Thank you for reaching out to us. We are del…" at bounding box center [752, 341] width 434 height 82
type trix-editor "<div>Dear Carolyn,</div><div><strong>&nbsp;</strong></div><div>We hope this ema…"
click at [797, 382] on div at bounding box center [752, 390] width 434 height 16
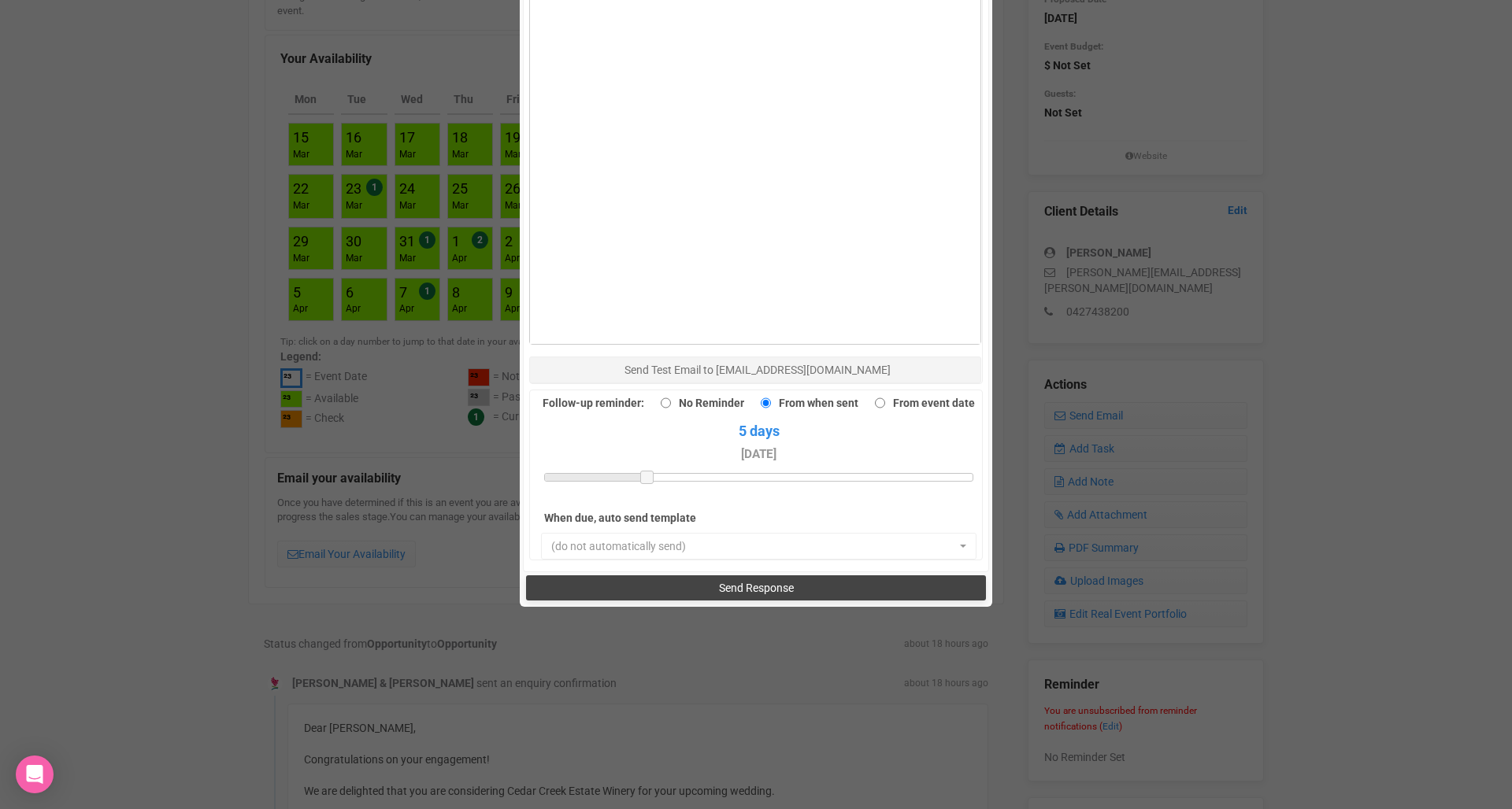
scroll to position [1101, 0]
click at [739, 584] on span "Send Response" at bounding box center [756, 590] width 75 height 13
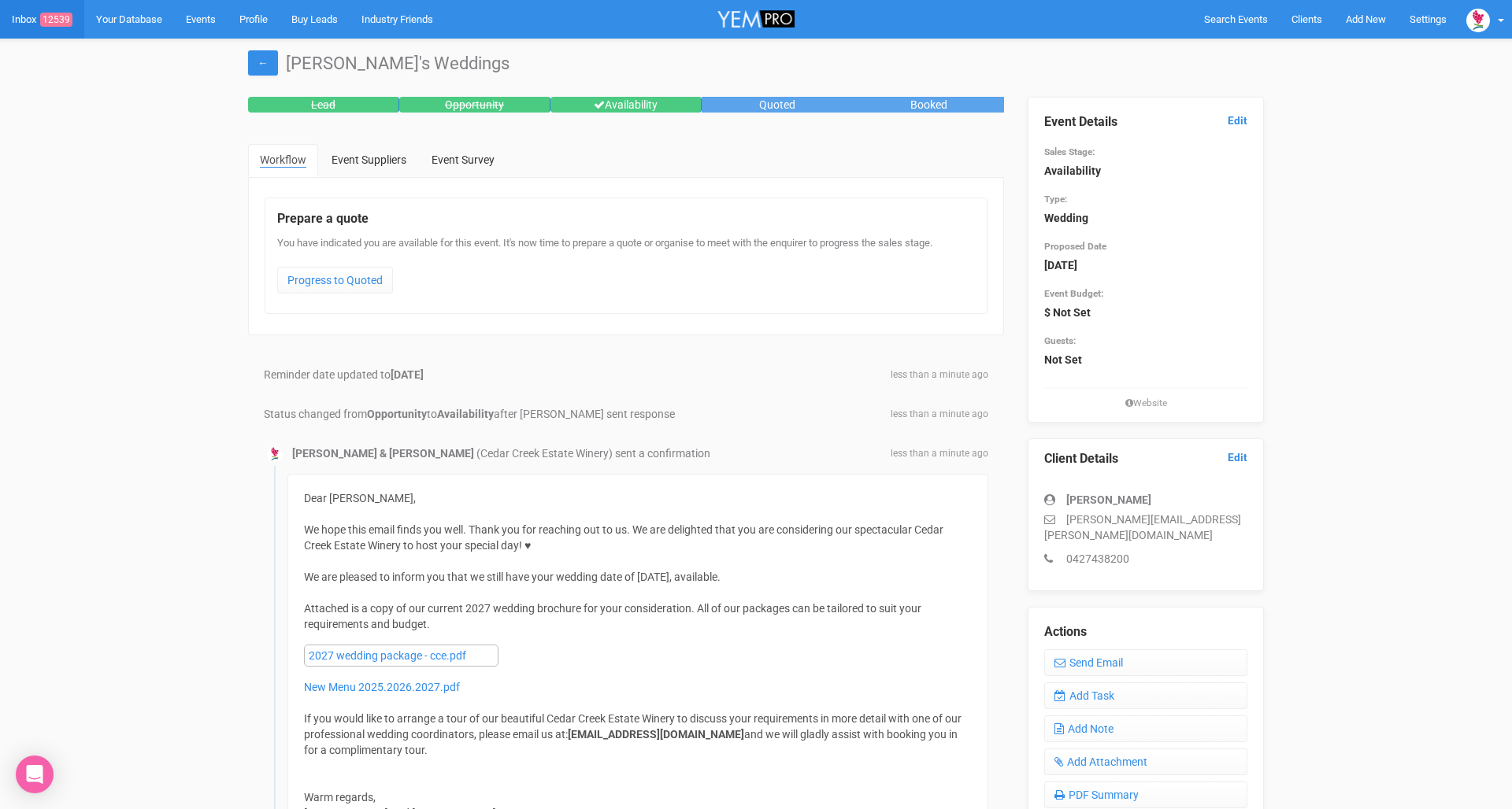
click at [35, 18] on link "Inbox 12539" at bounding box center [42, 19] width 84 height 39
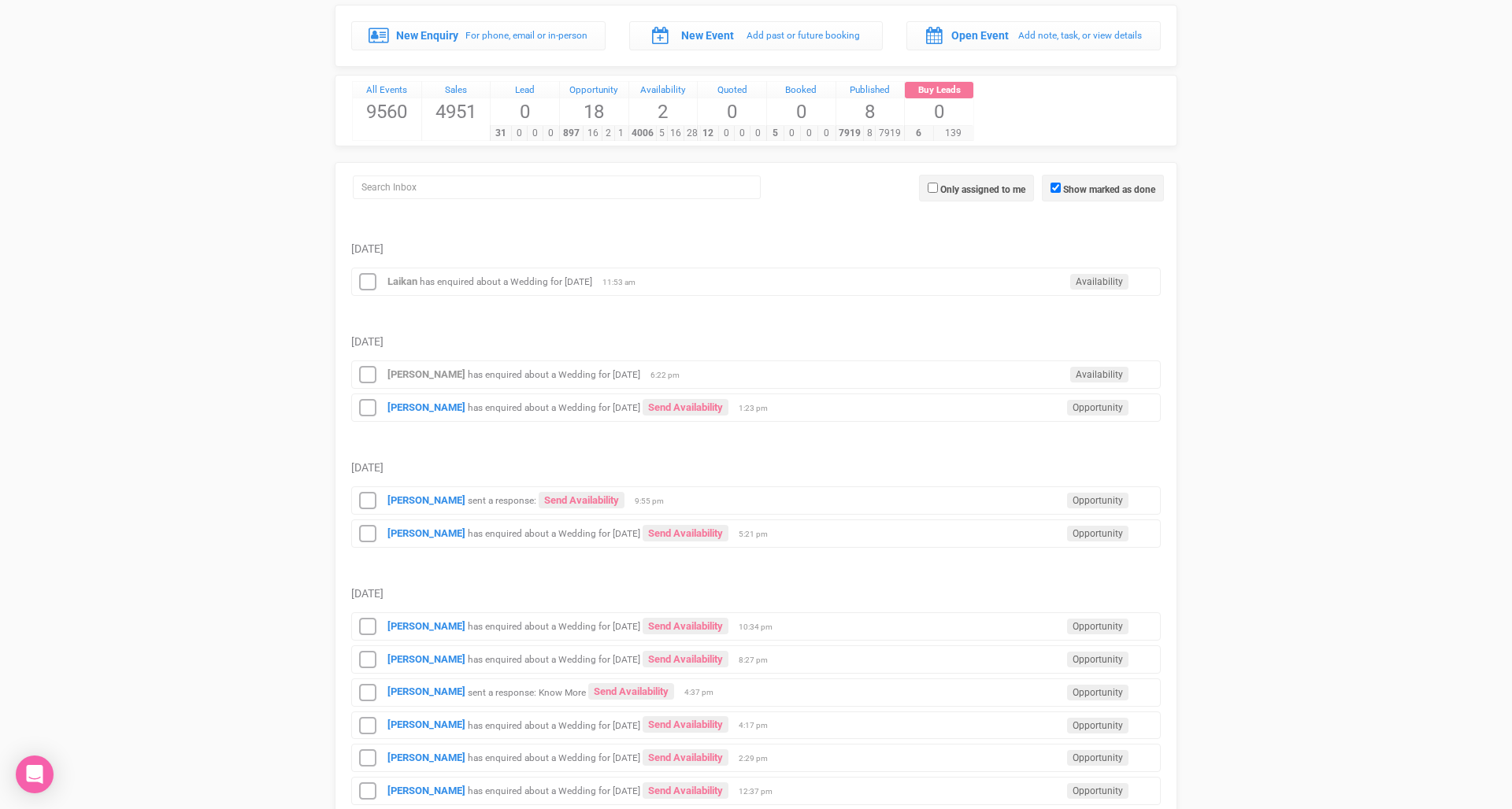
scroll to position [86, 0]
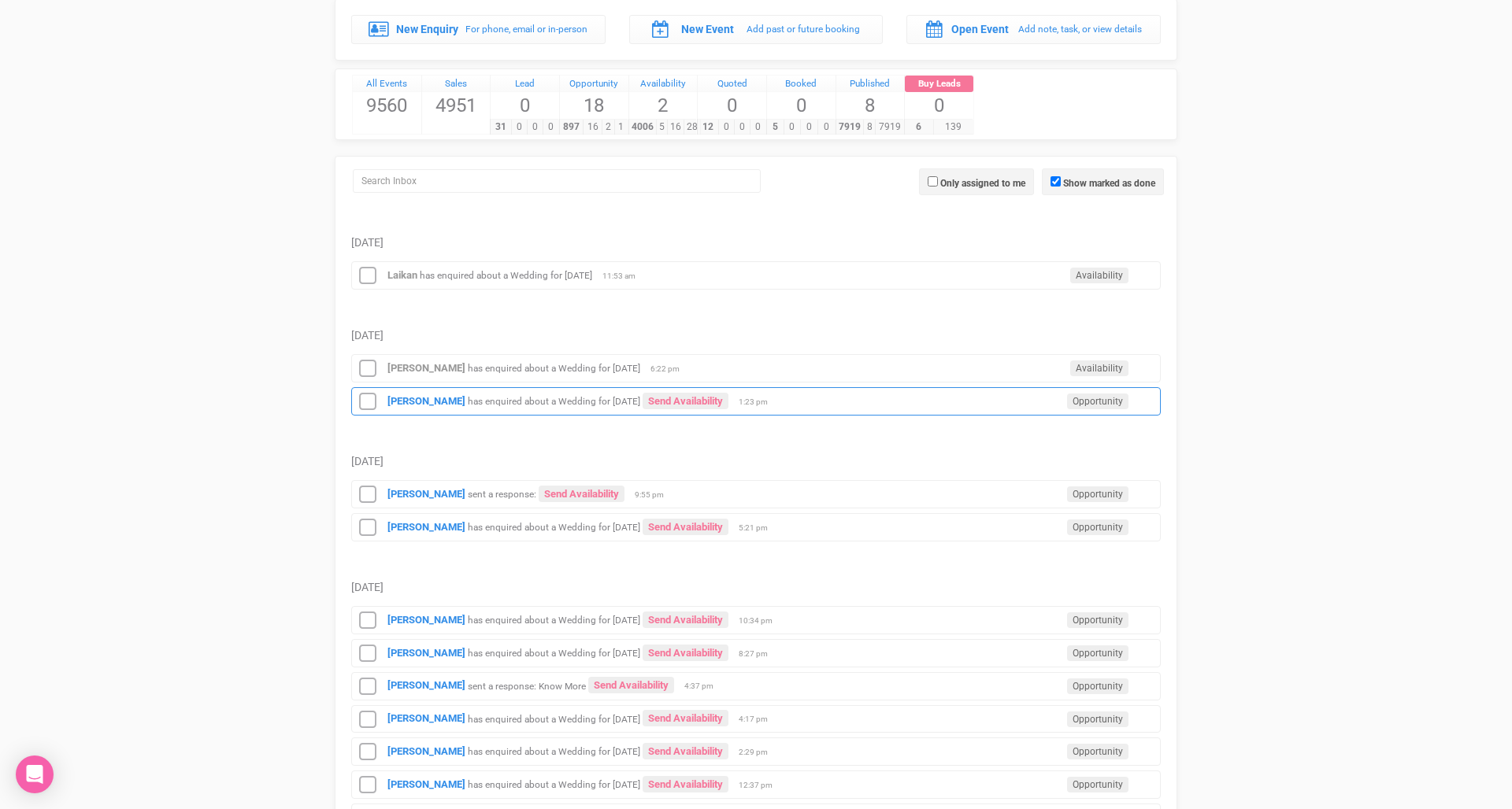
click at [500, 404] on small "has enquired about a Wedding for [DATE]" at bounding box center [553, 402] width 172 height 11
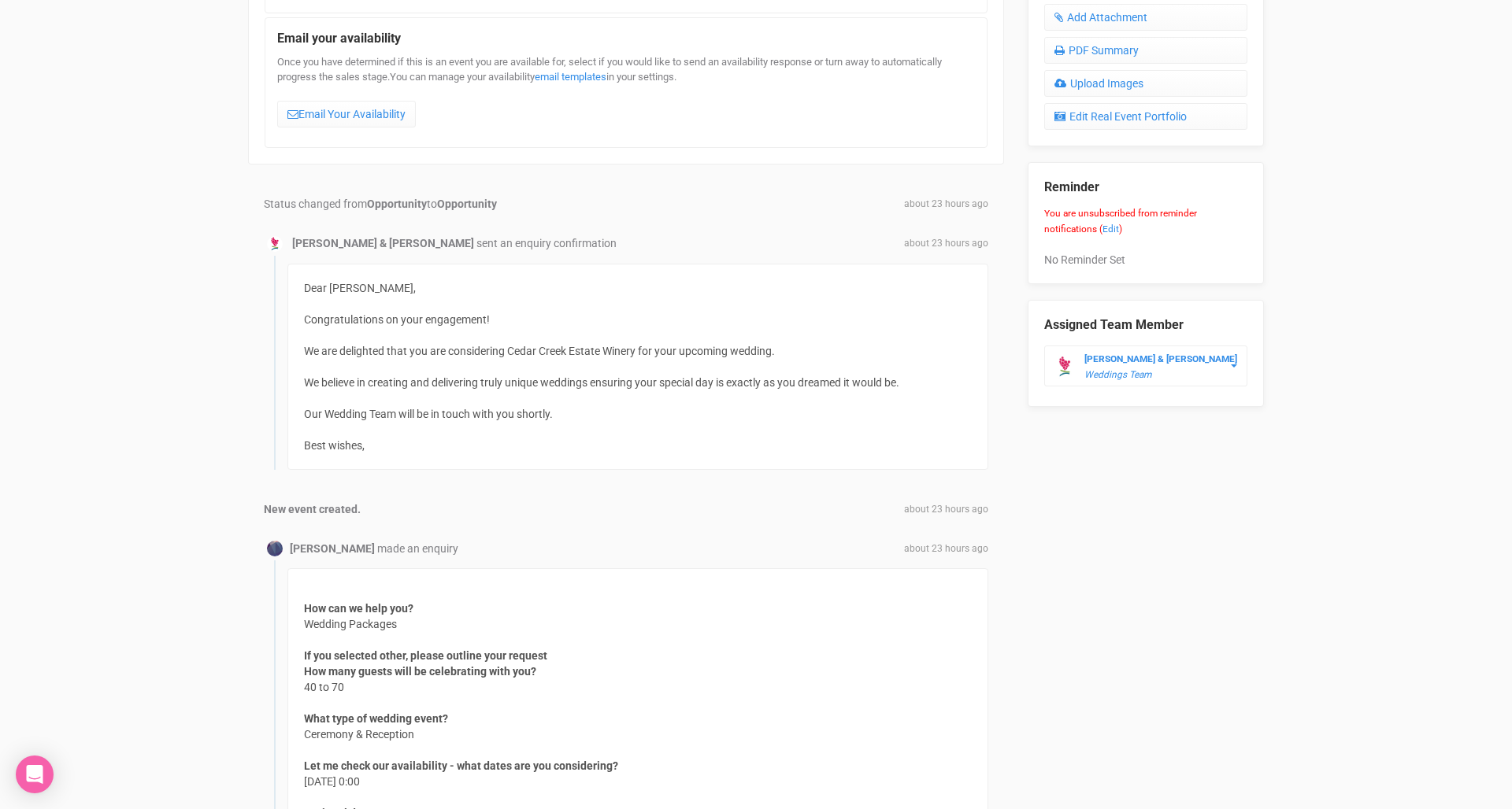
scroll to position [684, 0]
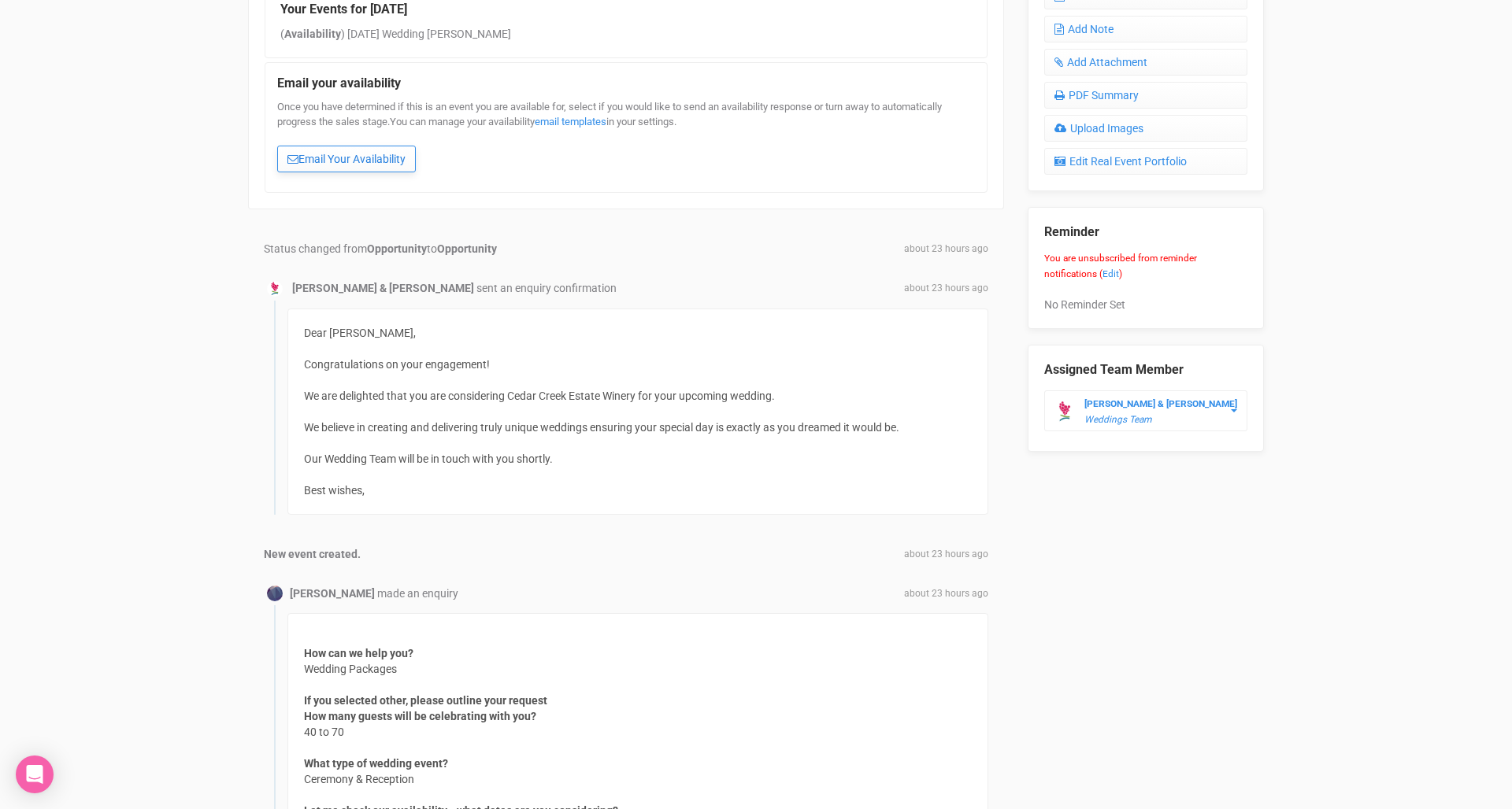
click at [344, 159] on link "Email Your Availability" at bounding box center [346, 158] width 138 height 27
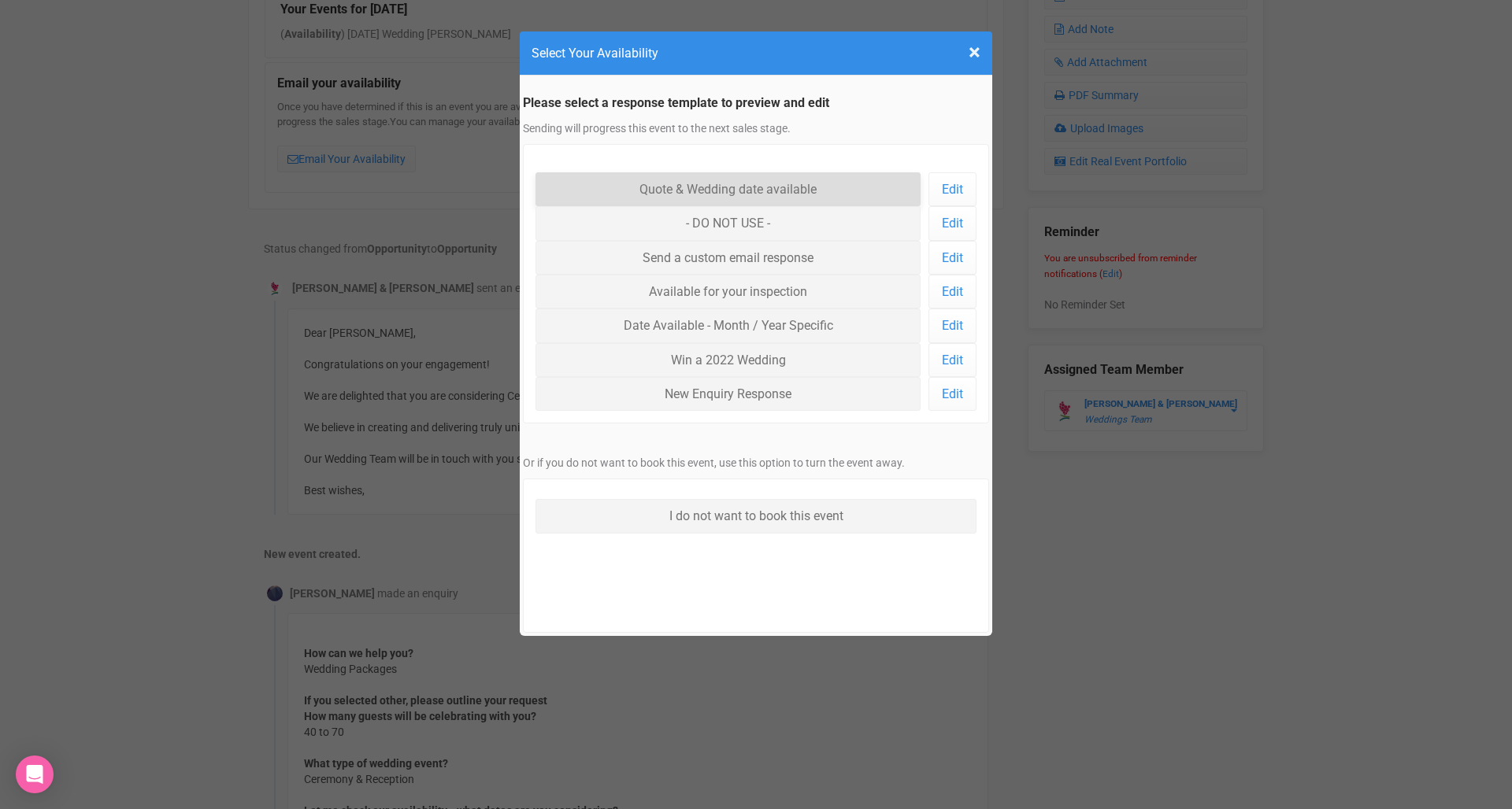
click at [701, 193] on link "Quote & Wedding date available" at bounding box center [728, 189] width 385 height 34
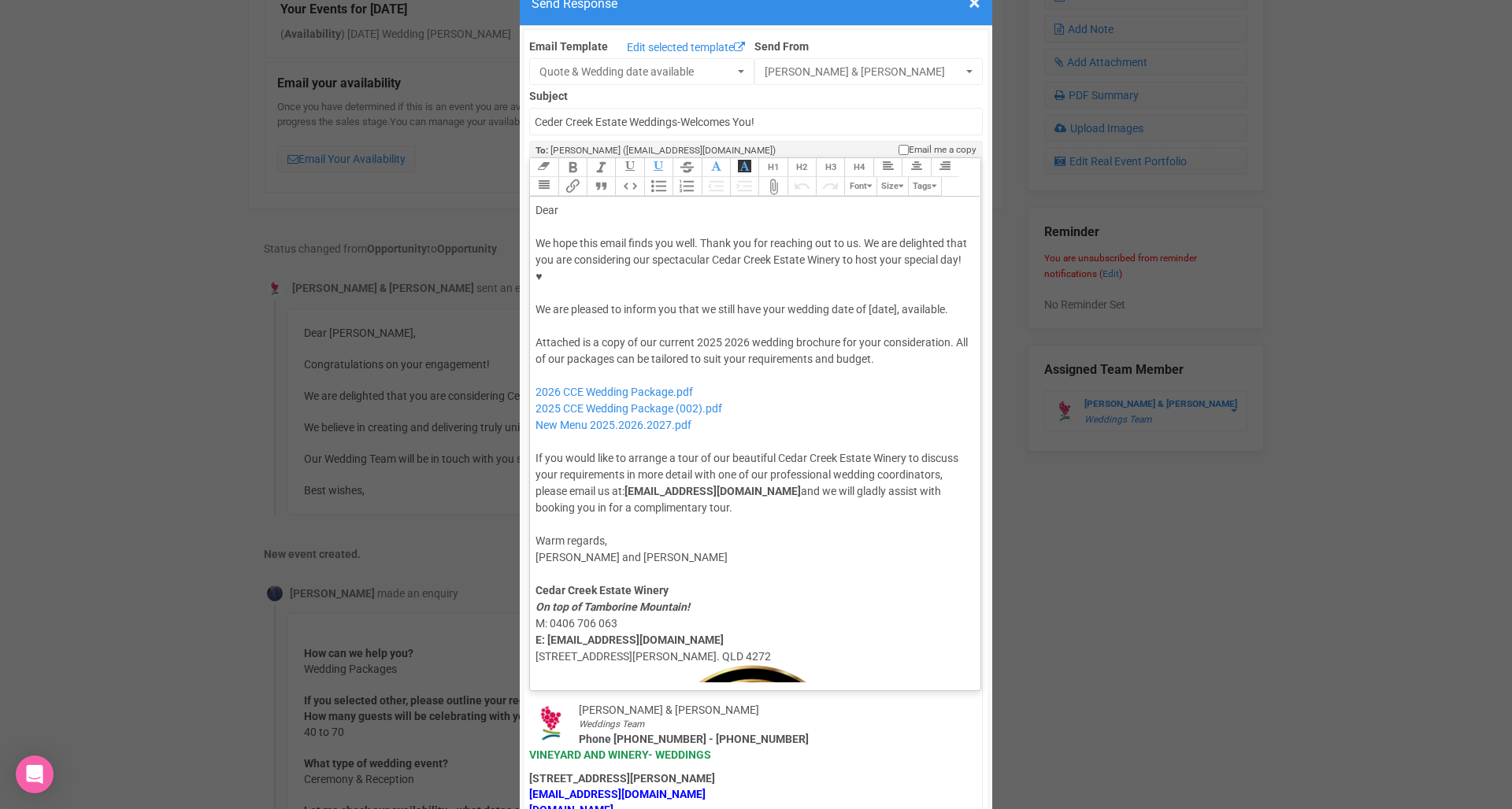
scroll to position [23, 0]
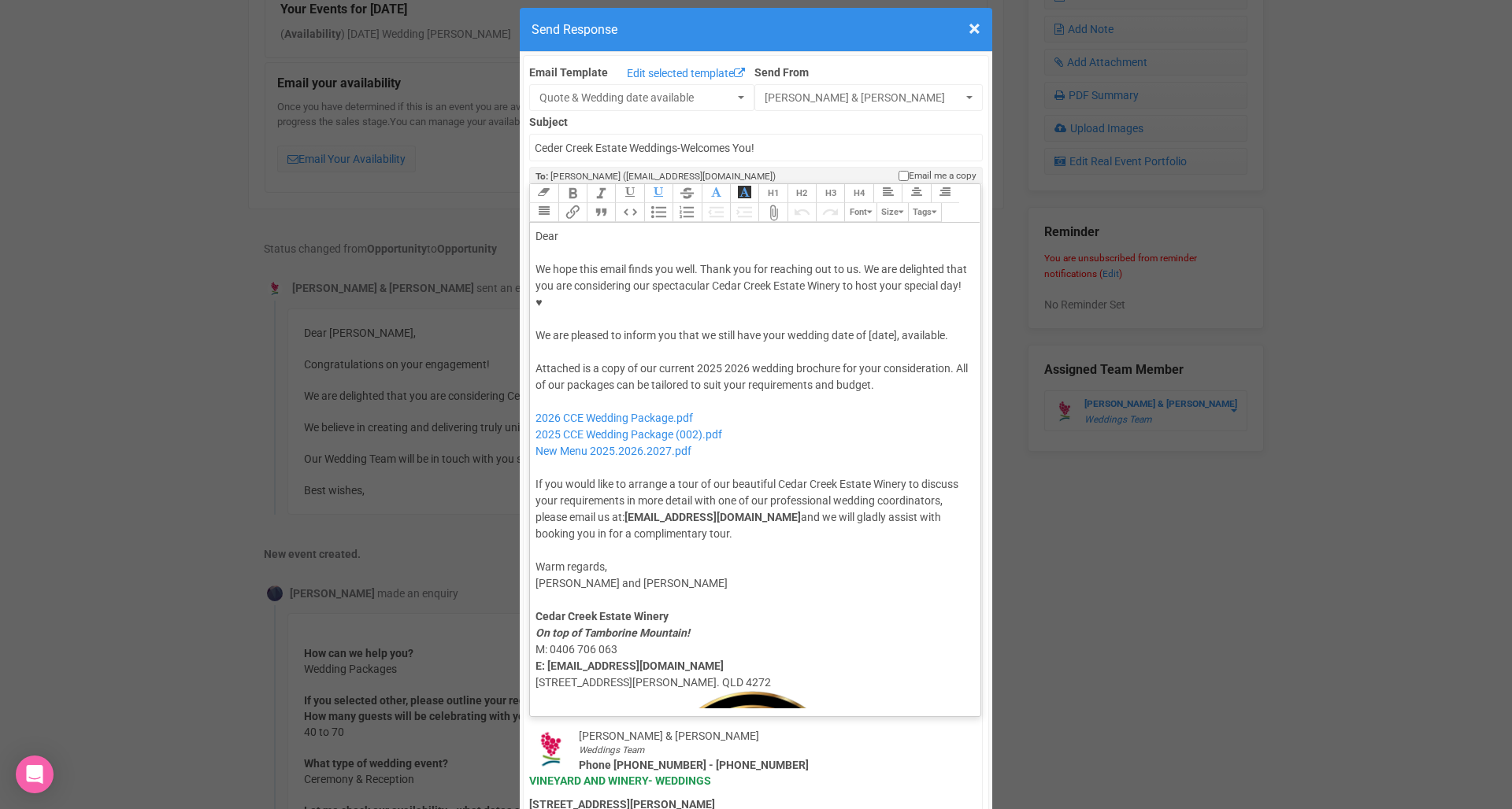
click at [585, 228] on div "Dear" at bounding box center [752, 236] width 434 height 16
type trix-editor "<div>Dear Grace,</div><div><strong>&nbsp;</strong></div><div>We hope this email…"
click at [971, 30] on span "×" at bounding box center [974, 28] width 12 height 26
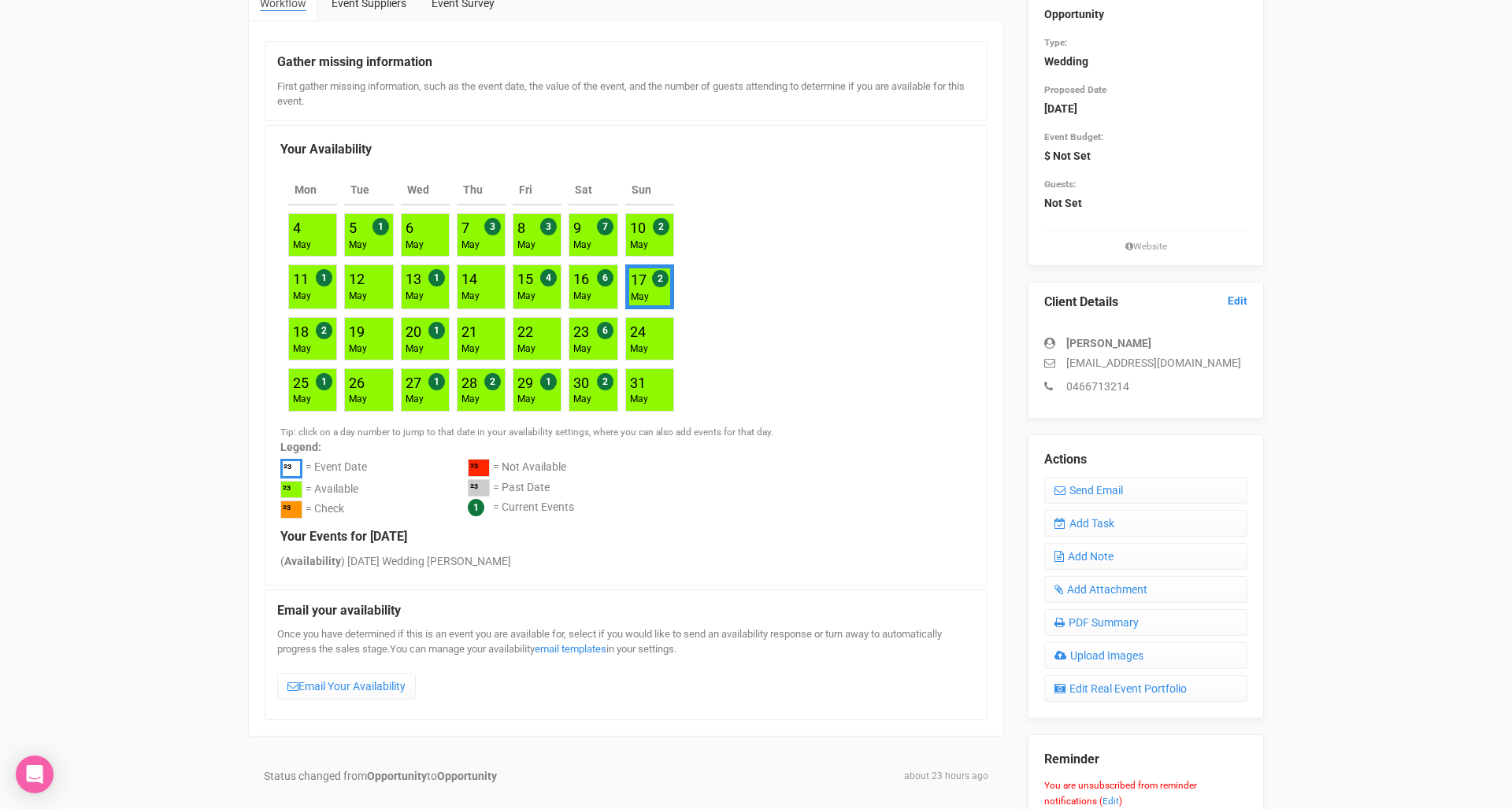
scroll to position [152, 0]
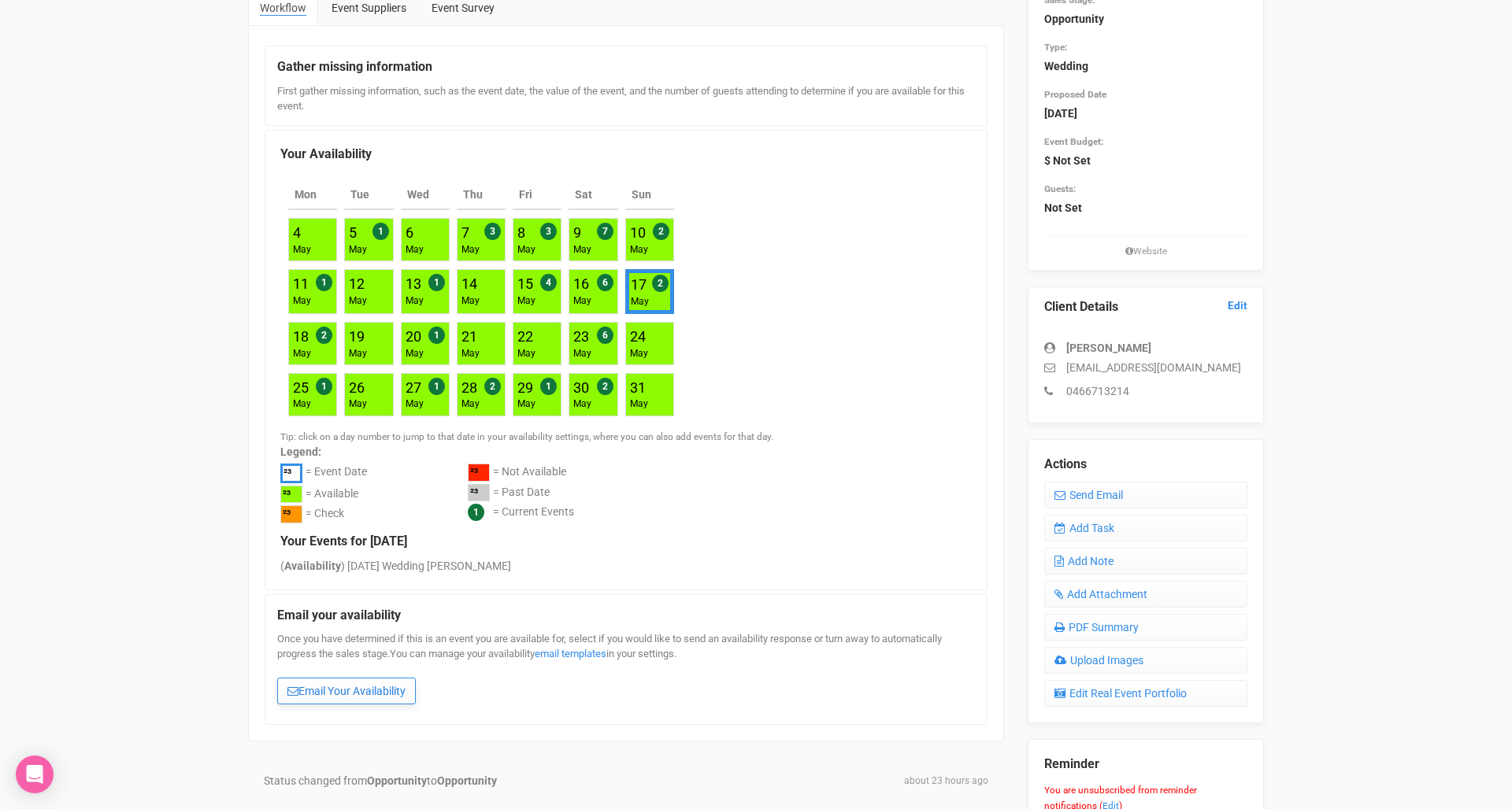
click at [348, 682] on link "Email Your Availability" at bounding box center [346, 690] width 138 height 27
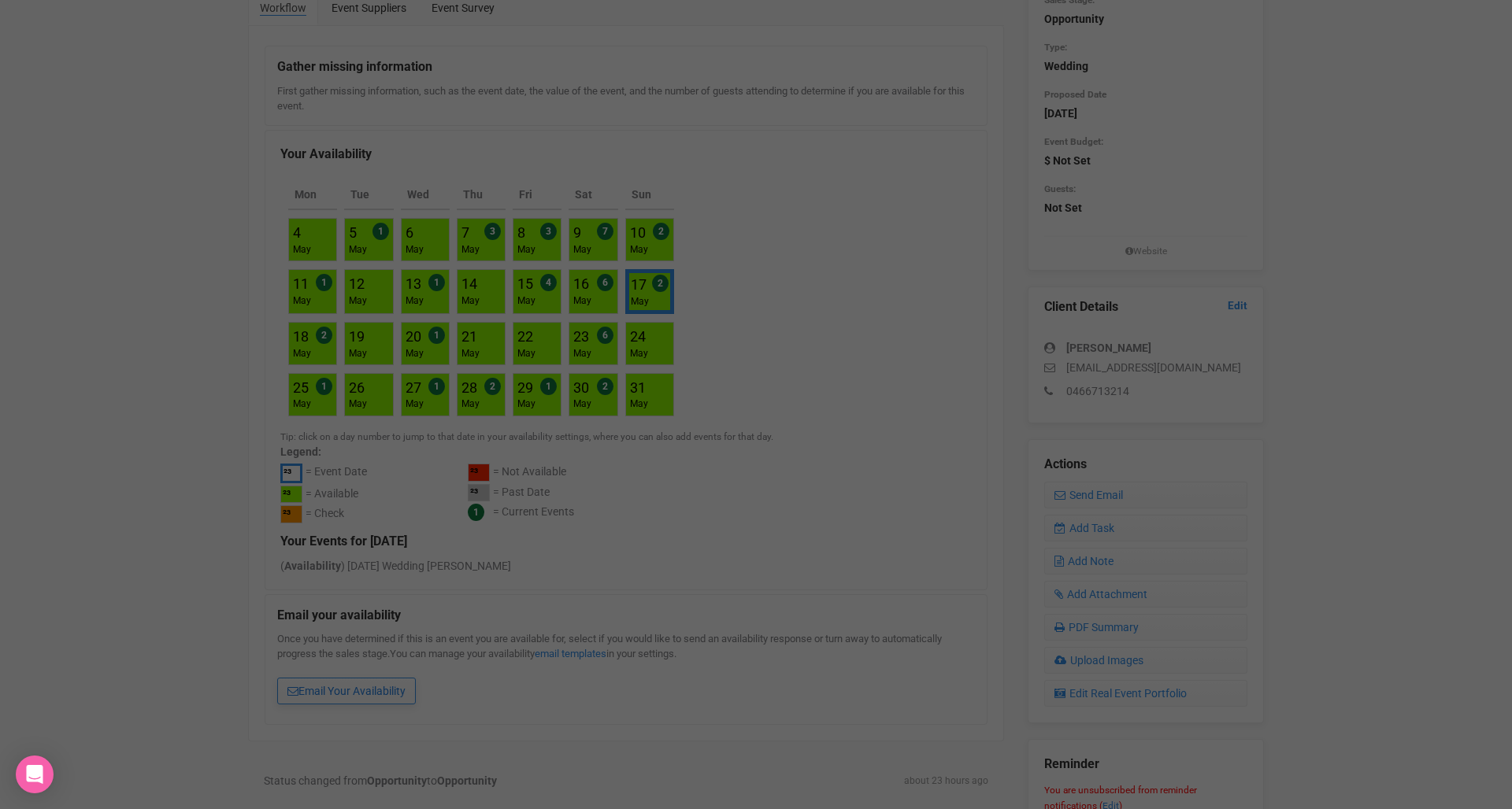
scroll to position [0, 0]
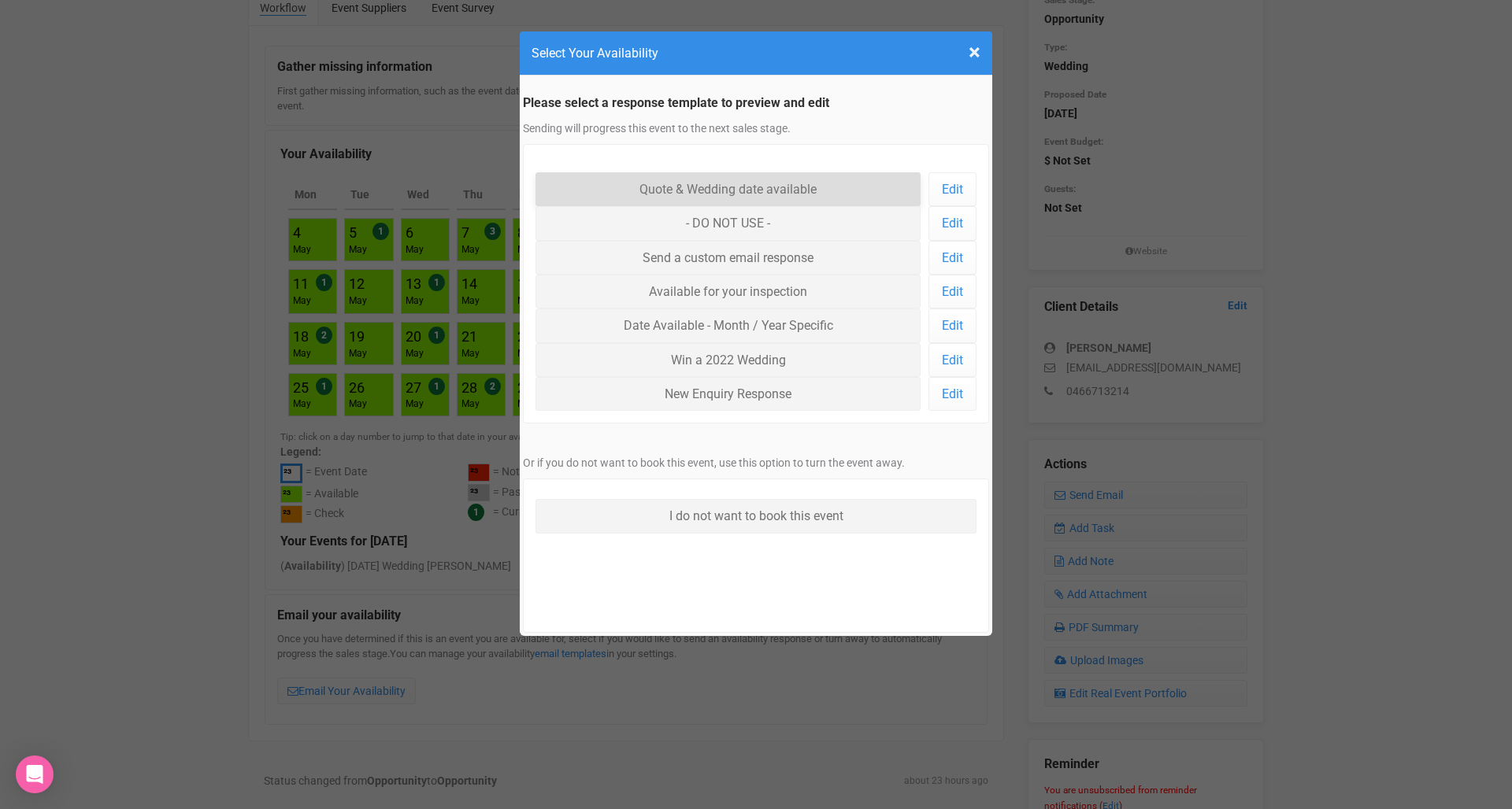
click at [674, 183] on link "Quote & Wedding date available" at bounding box center [728, 189] width 385 height 34
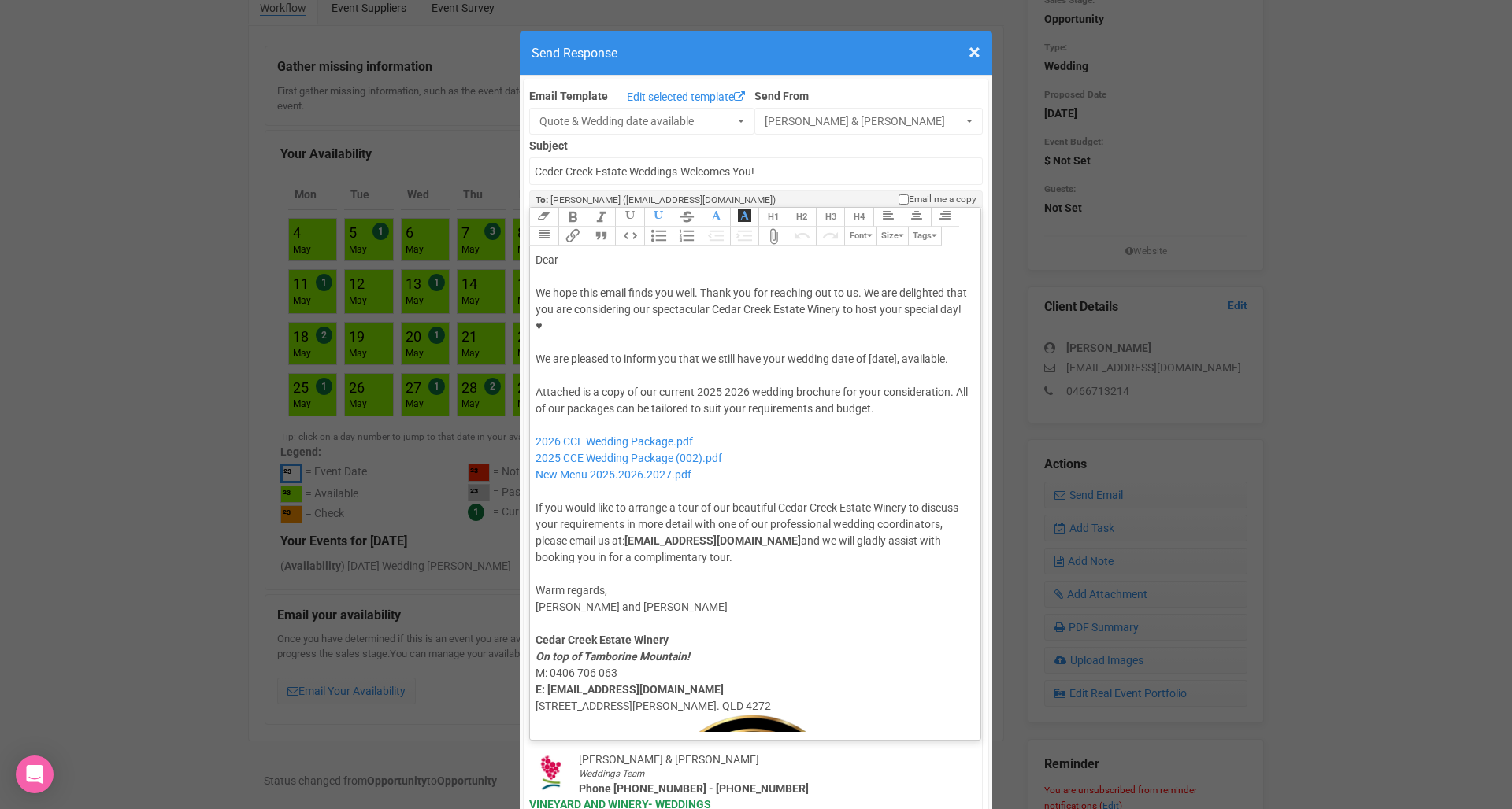
click at [572, 252] on div "Dear" at bounding box center [752, 260] width 434 height 16
click at [889, 314] on div "We hope this email finds you well. Thank you for reaching out to us. We are del…" at bounding box center [752, 326] width 434 height 82
drag, startPoint x: 776, startPoint y: 425, endPoint x: 538, endPoint y: 423, distance: 238.0
click at [538, 423] on div "Attached is a copy of our current 2025 2026 wedding brochure for your considera…" at bounding box center [752, 474] width 434 height 182
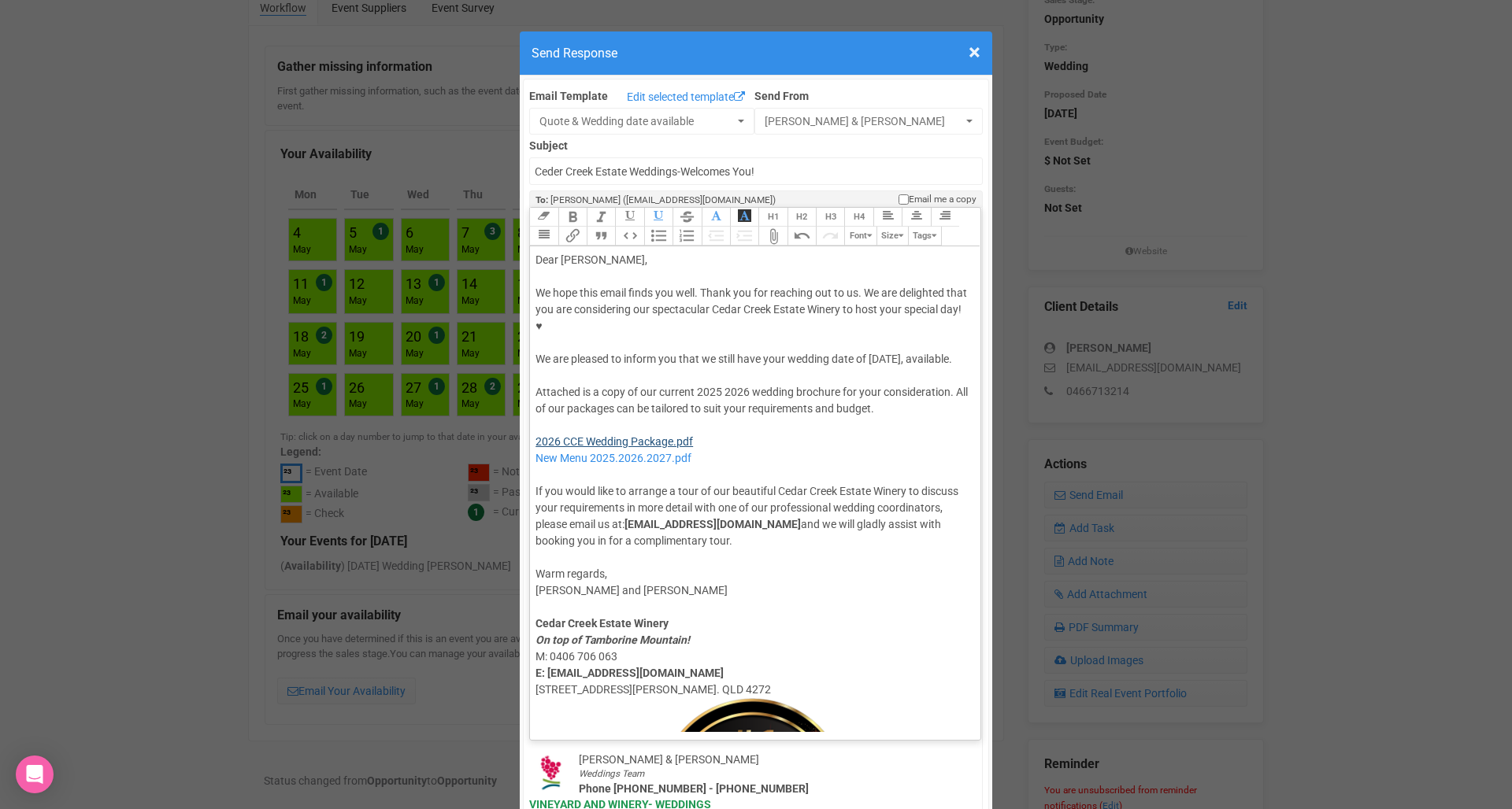
click at [595, 435] on link "2026 CCE Wedding Package.pdf" at bounding box center [614, 441] width 158 height 13
click at [627, 435] on link "2026 CCE Wedding Package.pdf" at bounding box center [614, 441] width 158 height 13
click at [697, 405] on div "Attached is a copy of our current 2025 2026 wedding brochure for your considera…" at bounding box center [752, 466] width 434 height 165
click at [875, 428] on div "Attached is a copy of our current 2025 2026 wedding brochure for your considera…" at bounding box center [752, 466] width 434 height 165
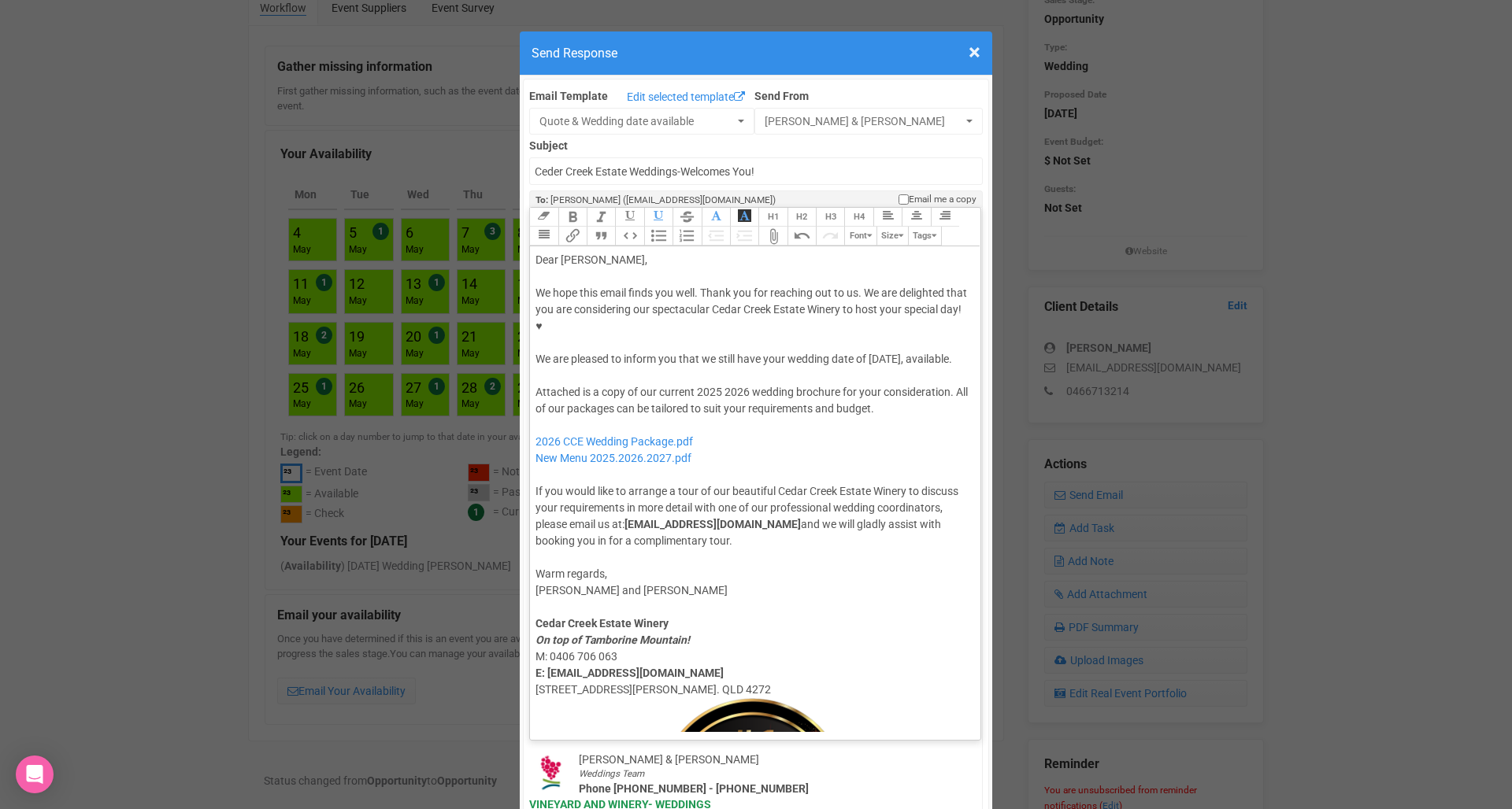
click at [864, 324] on div "We hope this email finds you well. Thank you for reaching out to us. We are del…" at bounding box center [752, 326] width 434 height 82
click at [897, 384] on div "Attached is a copy of our current 2025 2026 wedding brochure for your considera…" at bounding box center [752, 466] width 434 height 165
click at [750, 423] on div "Attached is a copy of our current 2025 2026 wedding brochure for your considera…" at bounding box center [752, 466] width 434 height 165
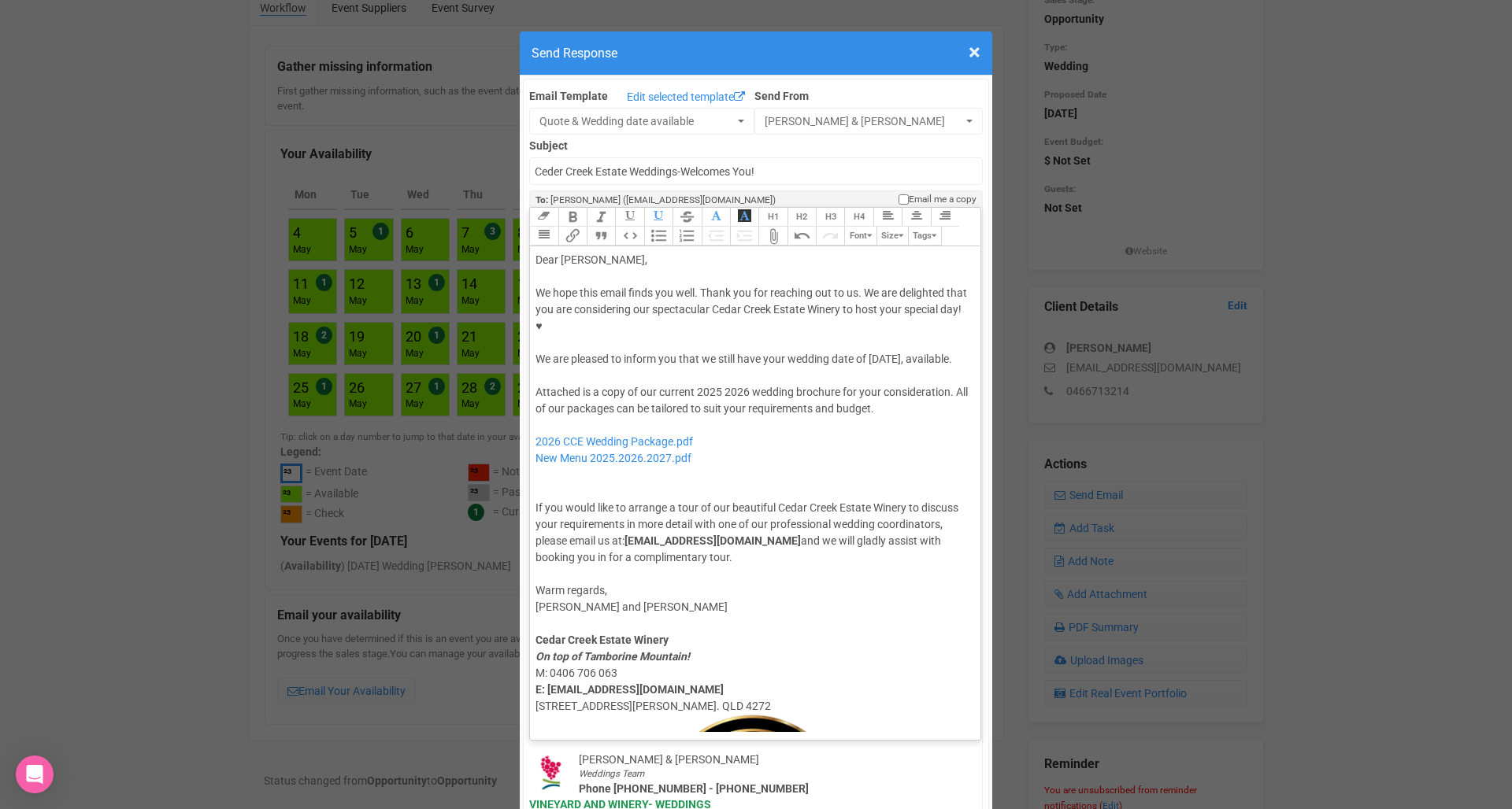
click at [779, 226] on button "Attach Files" at bounding box center [772, 235] width 28 height 19
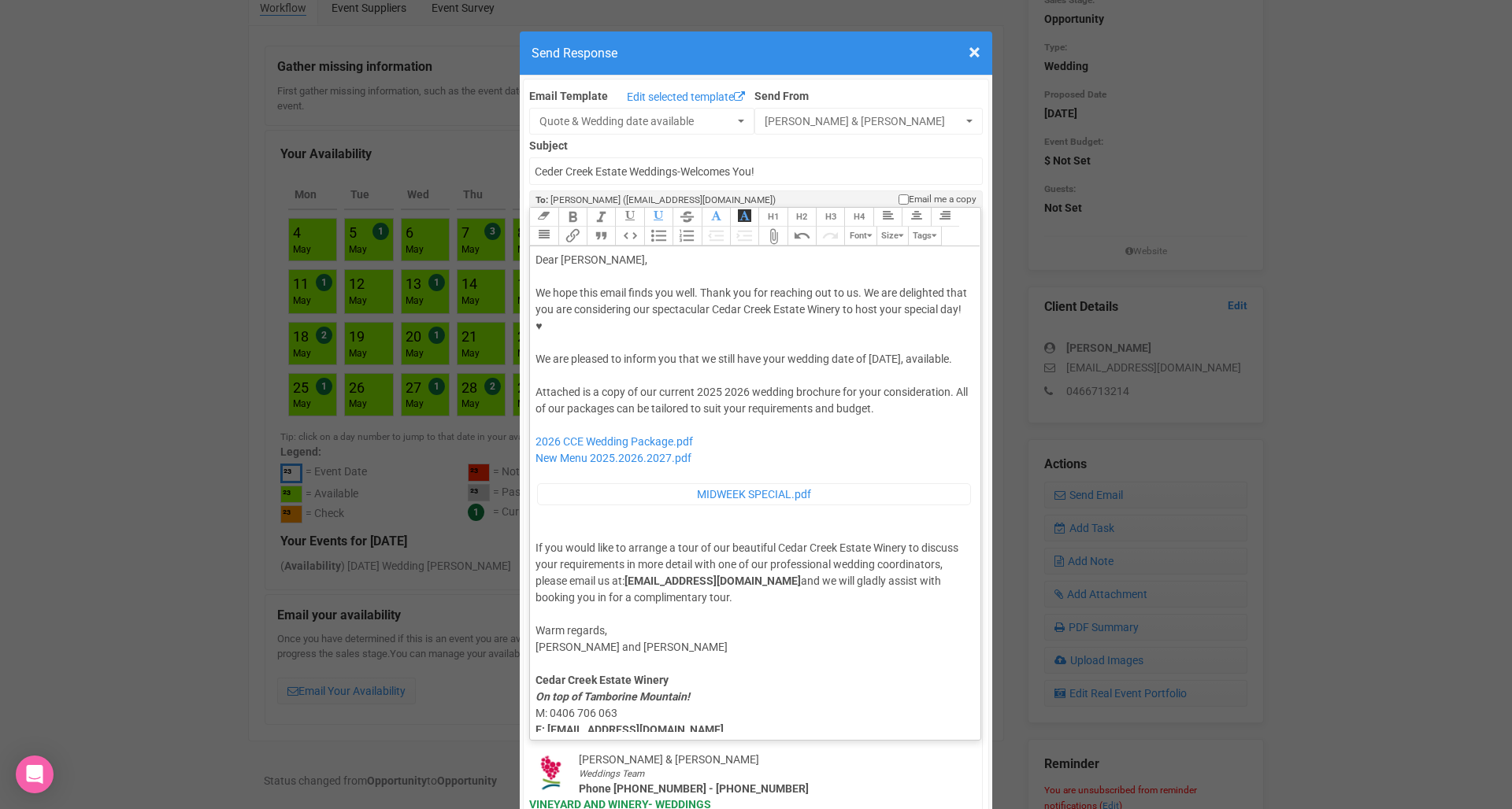
click at [902, 384] on div "Attached is a copy of our current 2025 2026 wedding brochure for your considera…" at bounding box center [752, 495] width 434 height 221
click at [707, 384] on div "Attached is a copy of our current 2025 2026 wedding brochure for your considera…" at bounding box center [752, 495] width 434 height 221
click at [891, 384] on div "Attached is a copy of our current 2026 wedding brochure for your consideration.…" at bounding box center [752, 495] width 434 height 221
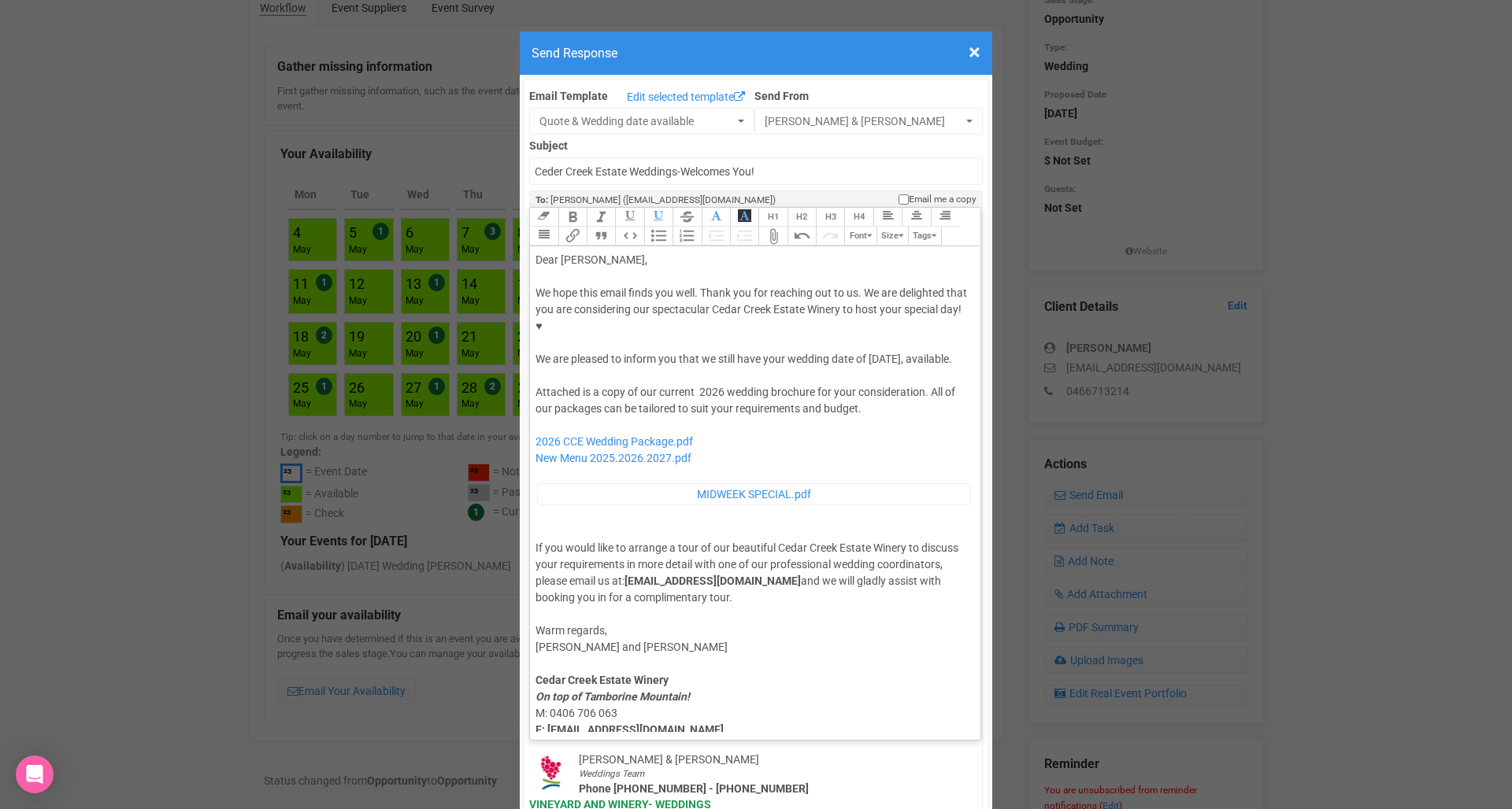
click at [877, 384] on div "Attached is a copy of our current 2026 wedding brochure for your consideration.…" at bounding box center [752, 495] width 434 height 221
paste trix-editor "I have also attached details of our Midweek Special should you be interested."
type trix-editor "<div>Dear Grace,</div><div><strong>&nbsp;</strong></div><div>We hope this email…"
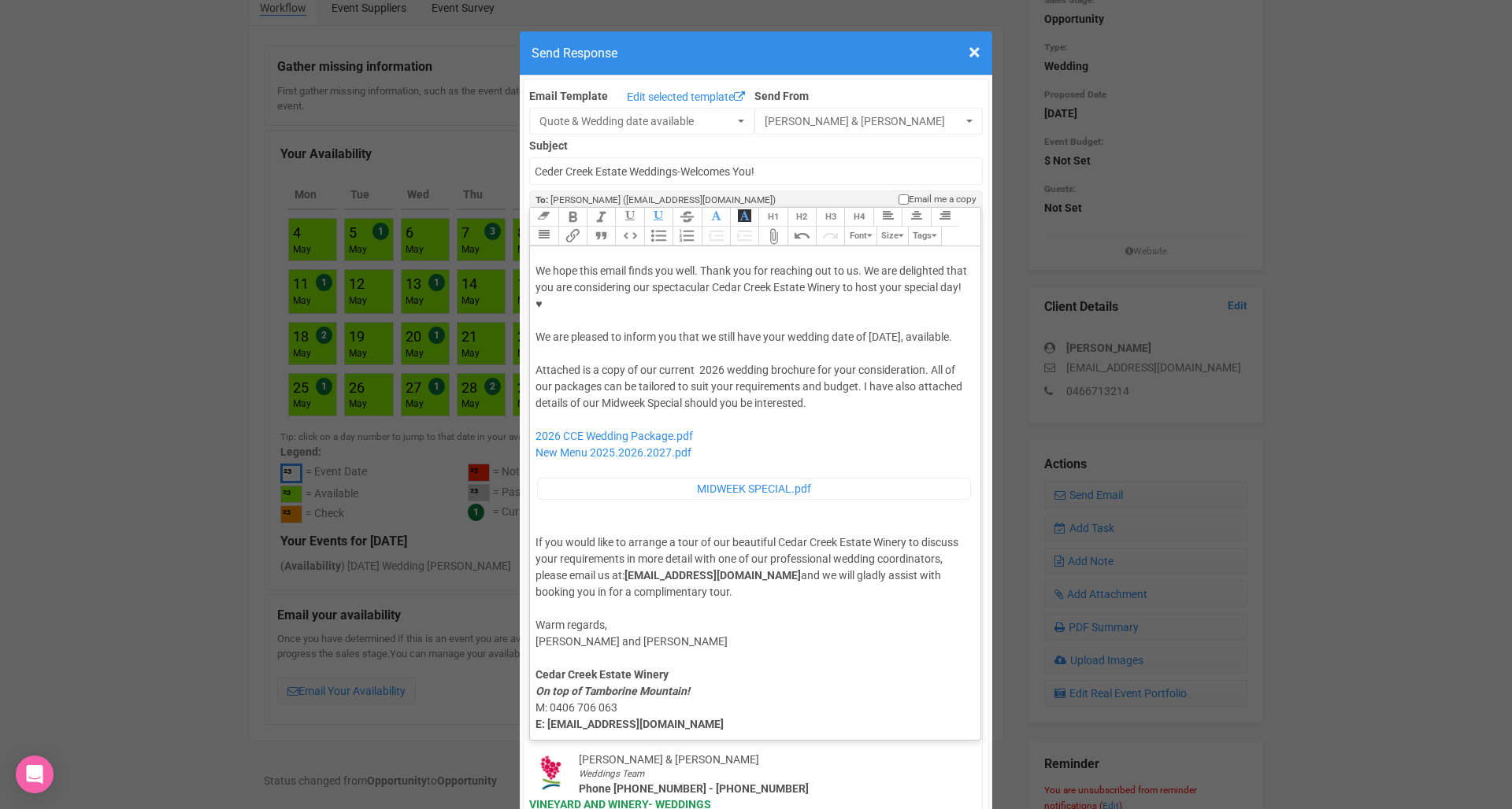
scroll to position [27, 0]
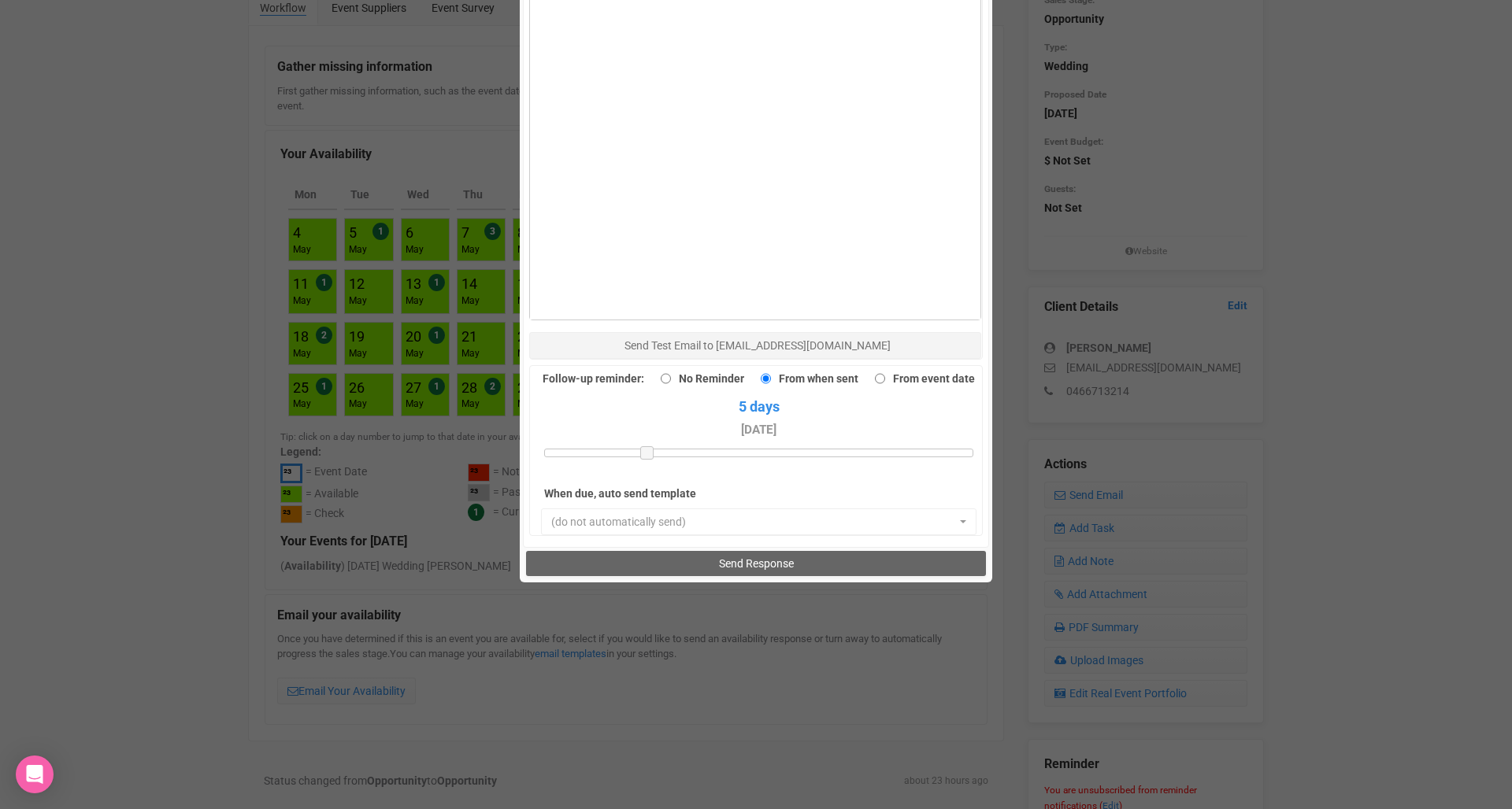
scroll to position [1101, 0]
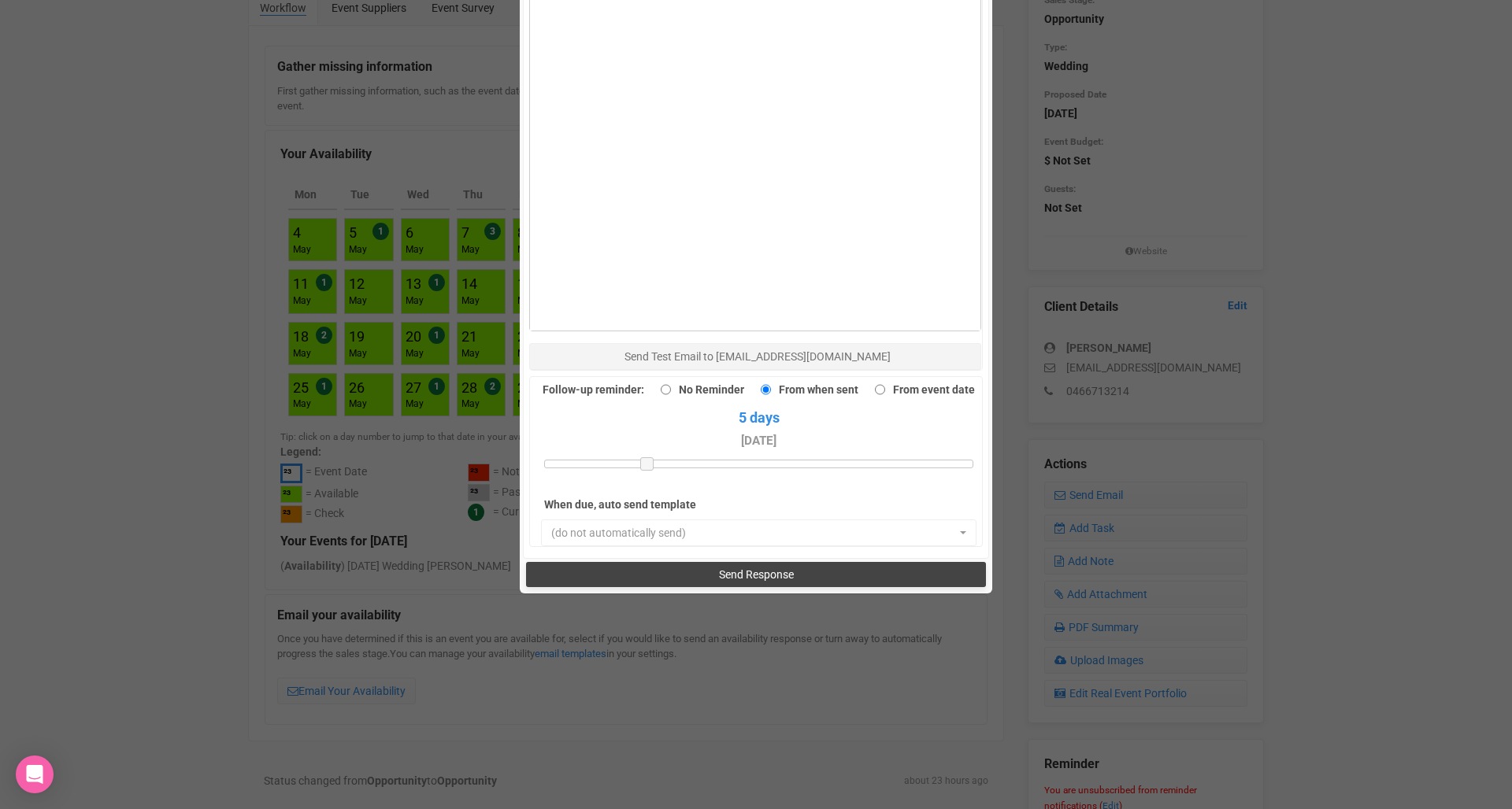
click at [707, 562] on button "Send Response" at bounding box center [755, 574] width 459 height 25
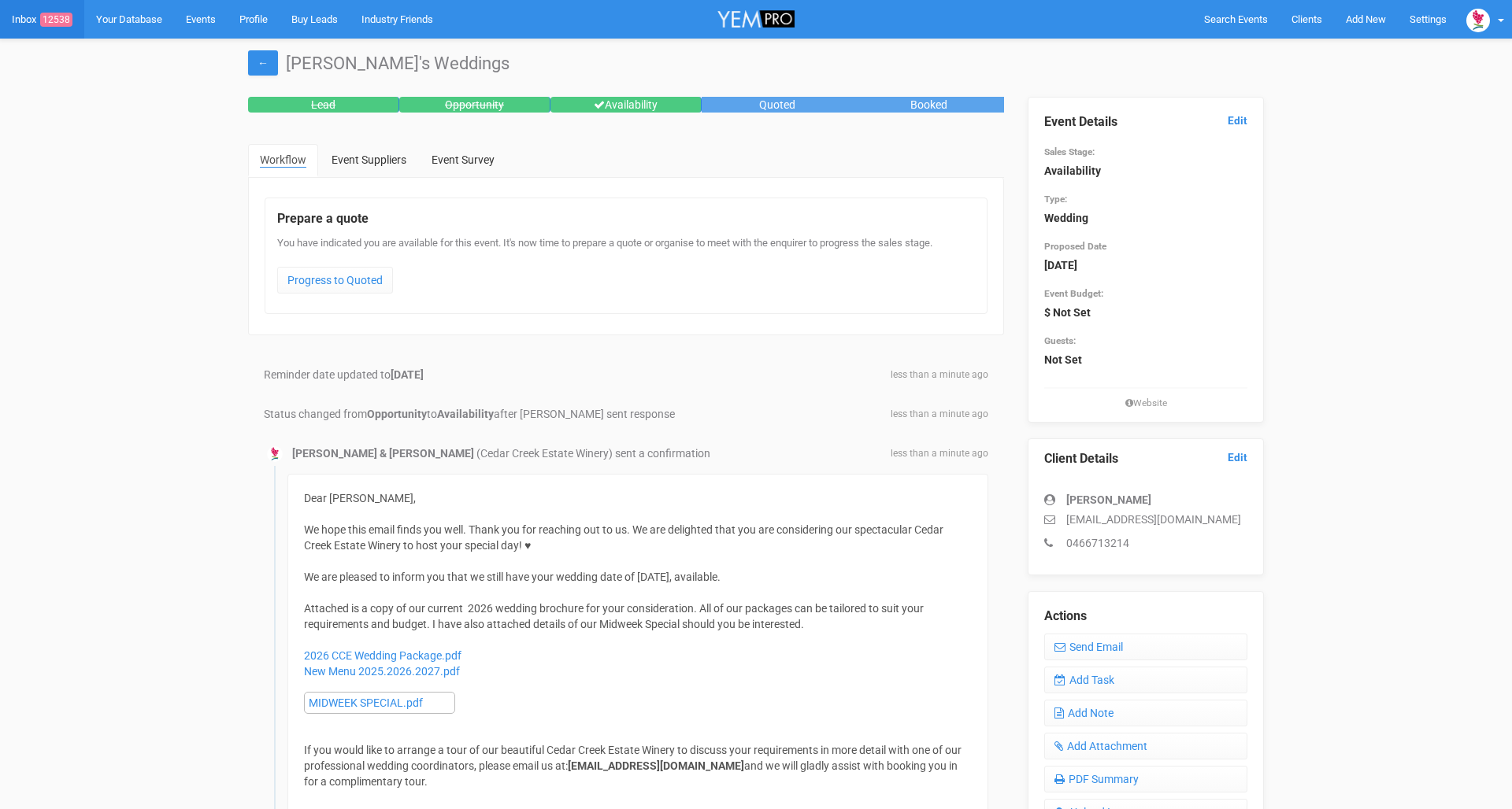
click at [34, 16] on link "Inbox 12538" at bounding box center [42, 19] width 84 height 39
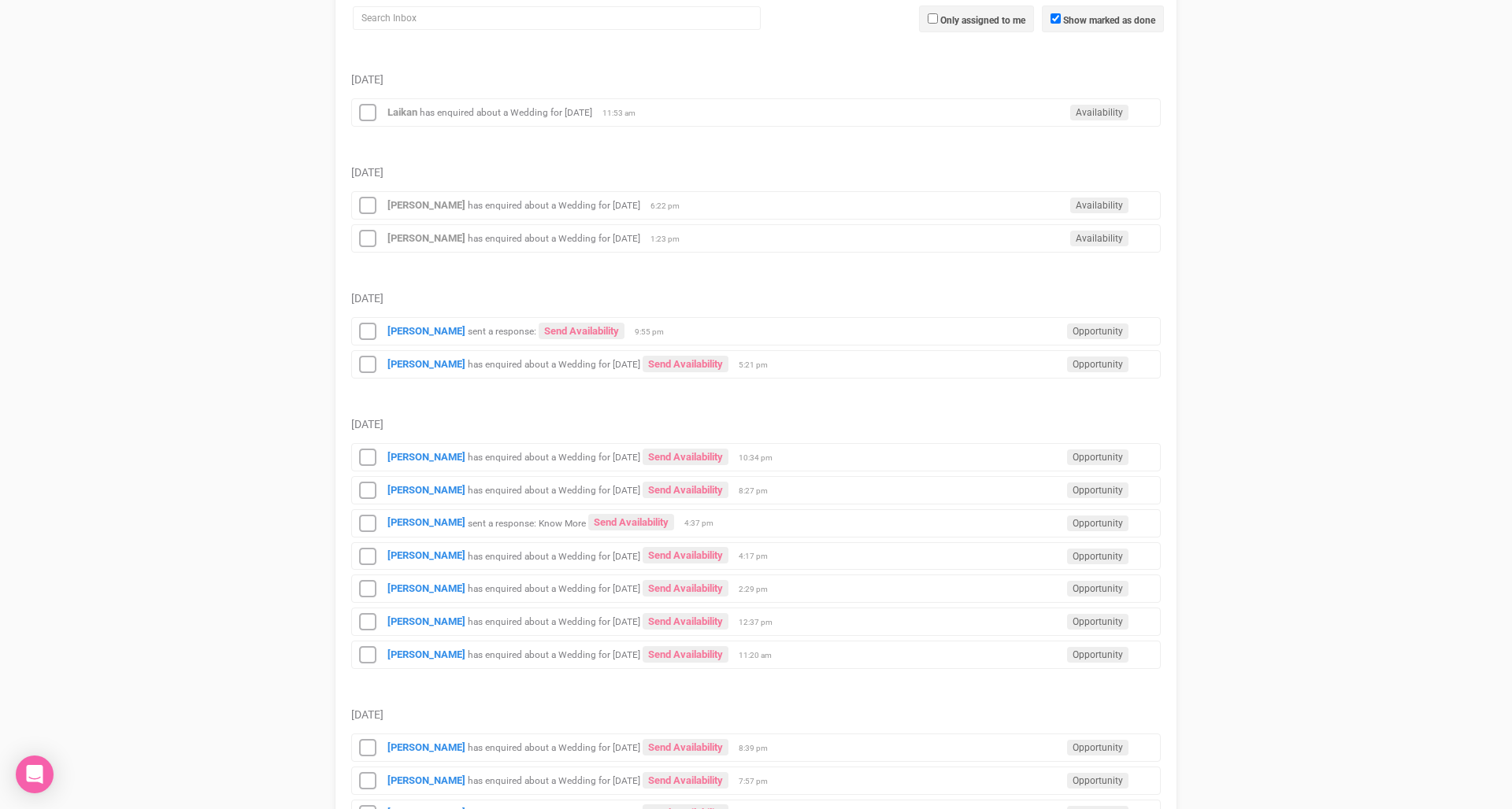
scroll to position [252, 0]
click at [467, 328] on small "sent a response:" at bounding box center [501, 329] width 69 height 11
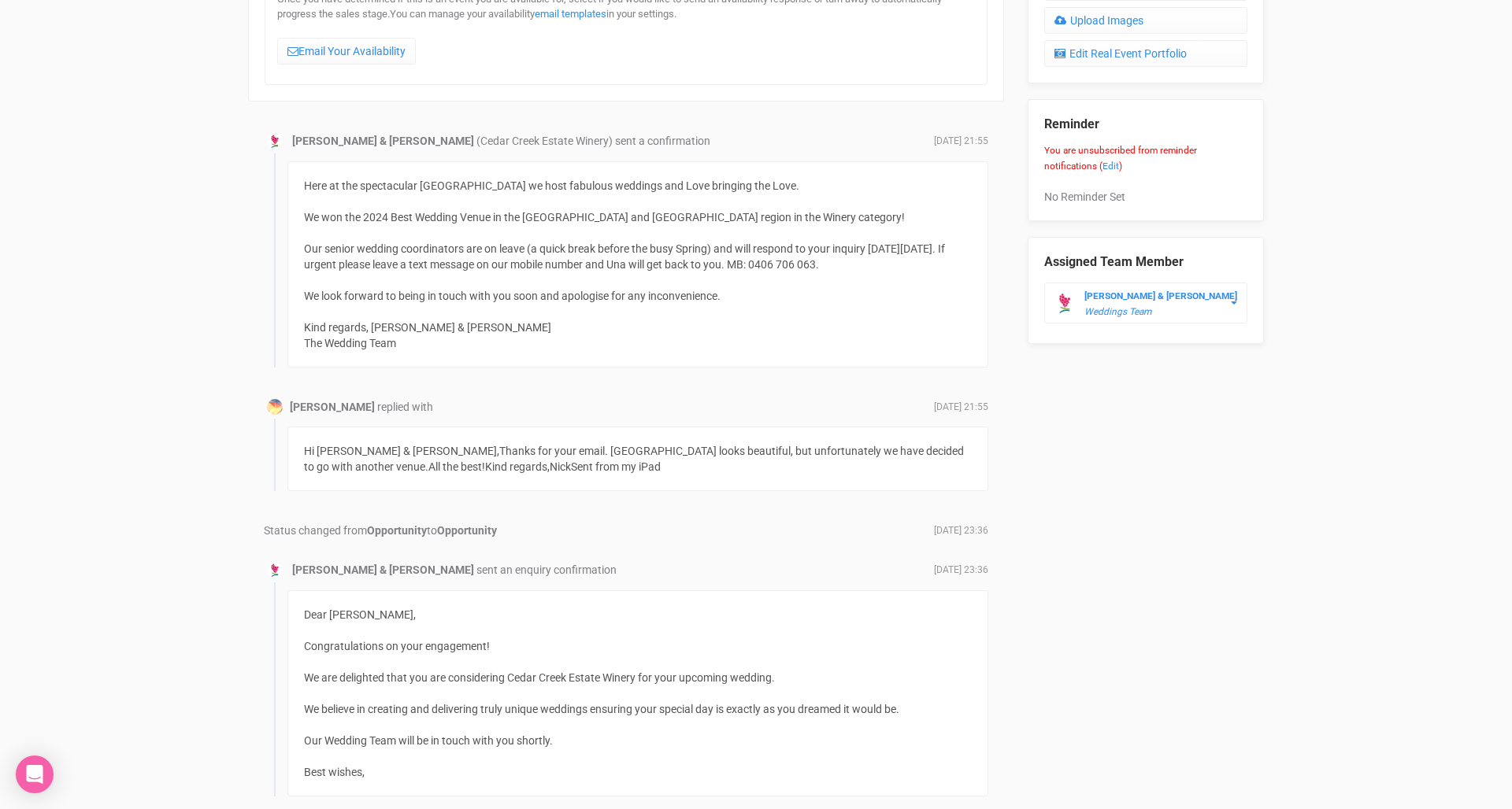
scroll to position [794, 0]
click at [529, 468] on div "Hi [PERSON_NAME] & [PERSON_NAME],Thanks for your email. [GEOGRAPHIC_DATA] looks…" at bounding box center [637, 457] width 701 height 65
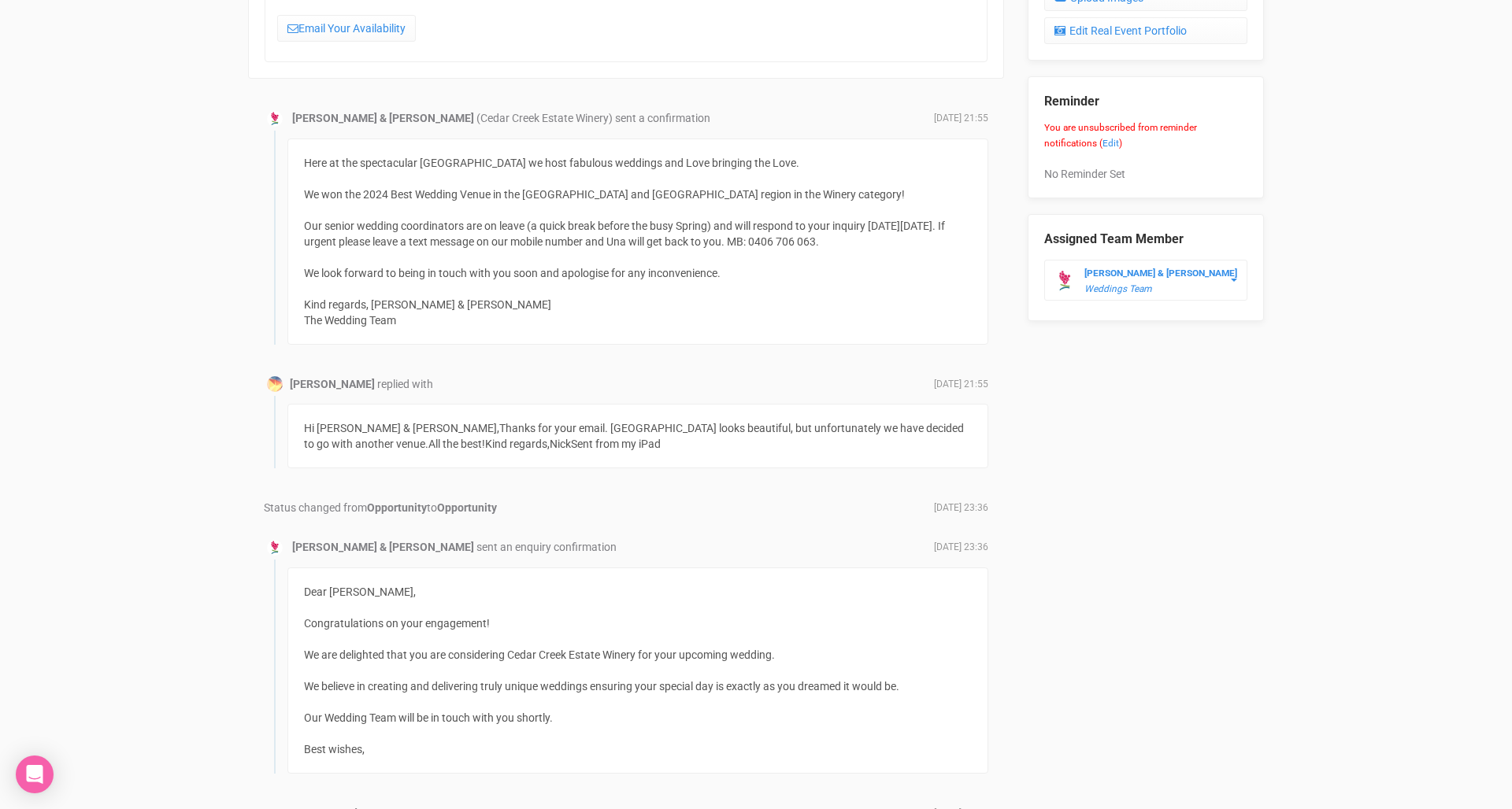
scroll to position [818, 0]
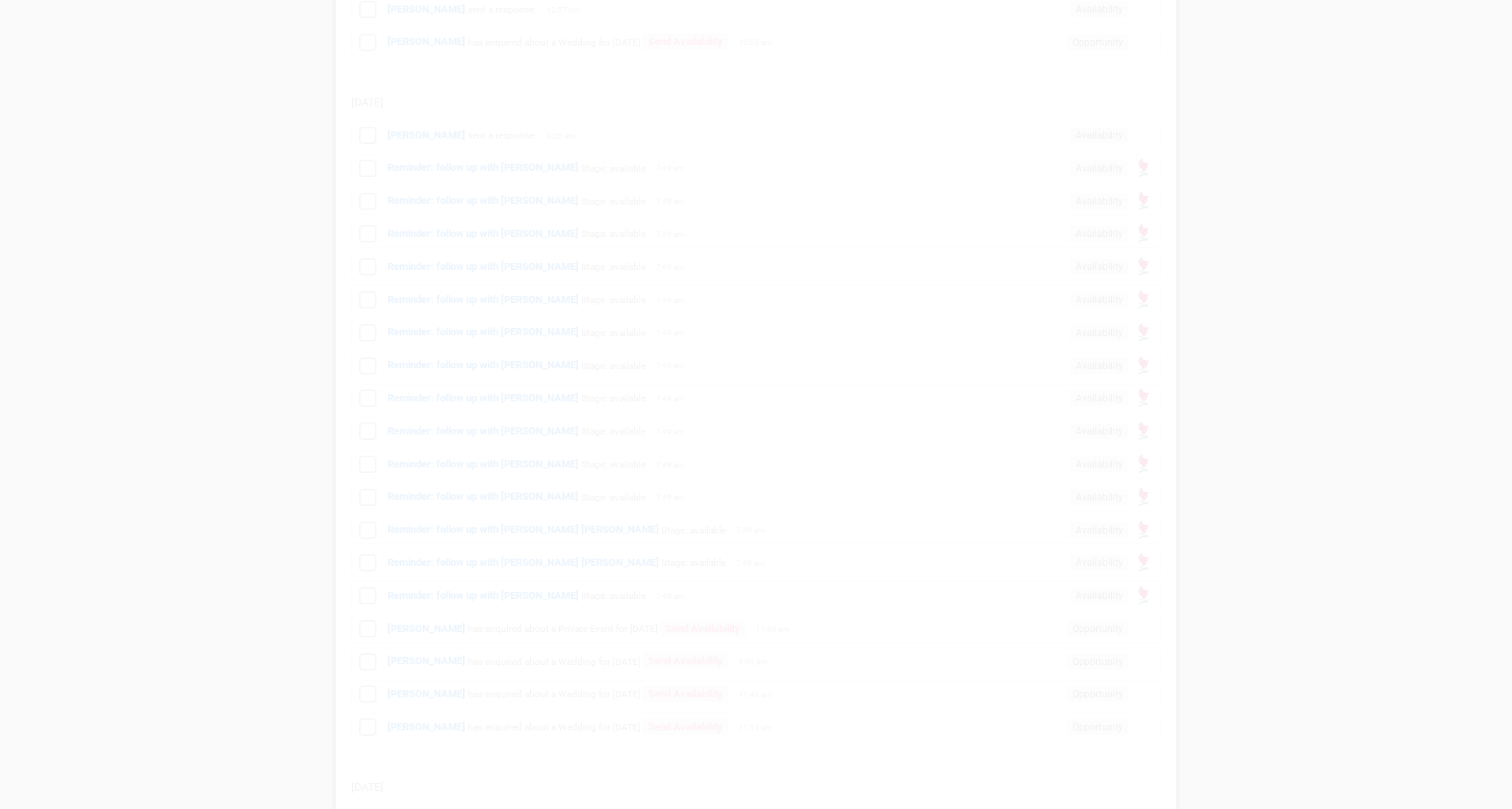
scroll to position [252, 0]
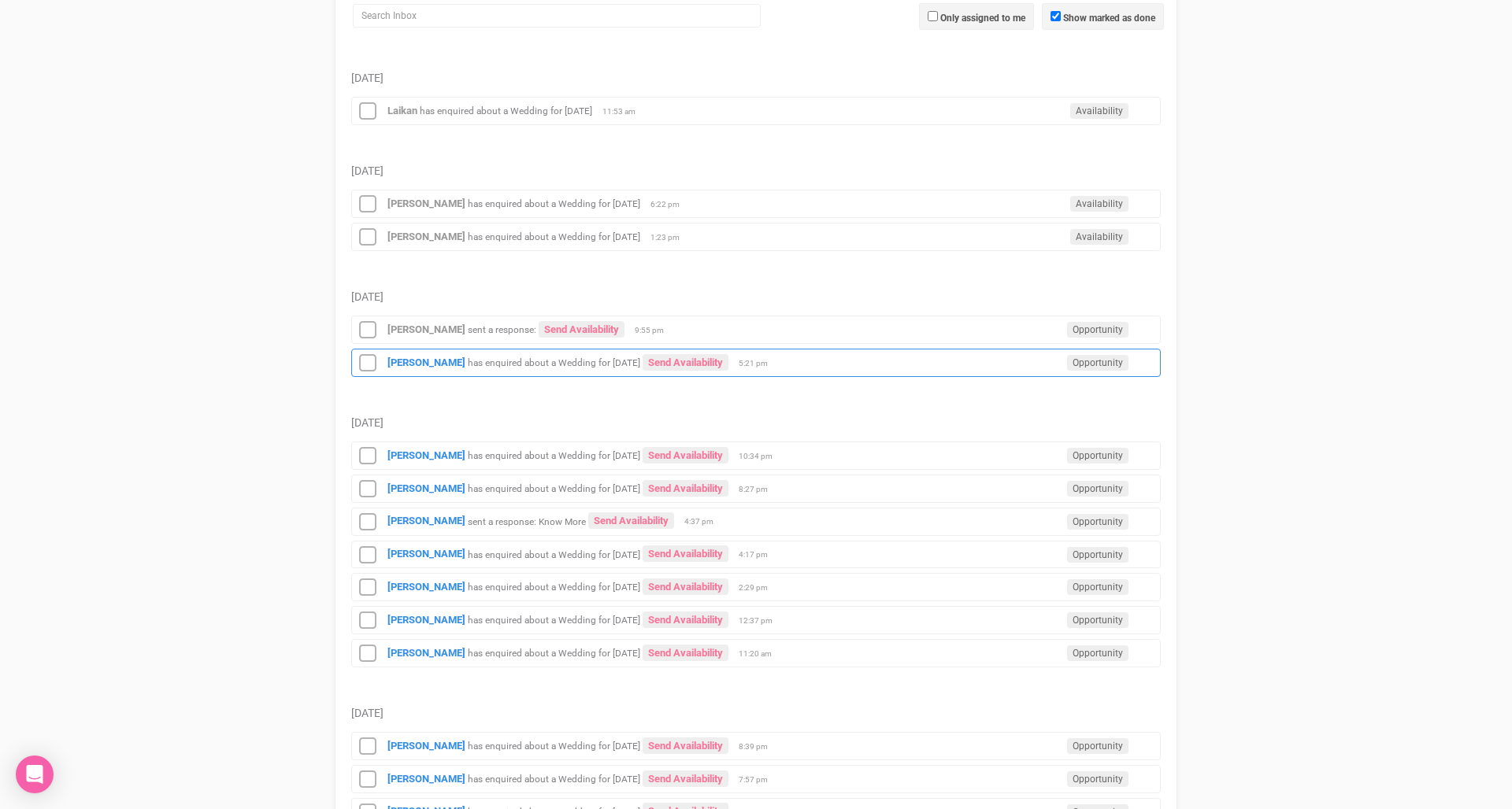
click at [505, 361] on small "has enquired about a Wedding for [DATE]" at bounding box center [553, 363] width 172 height 11
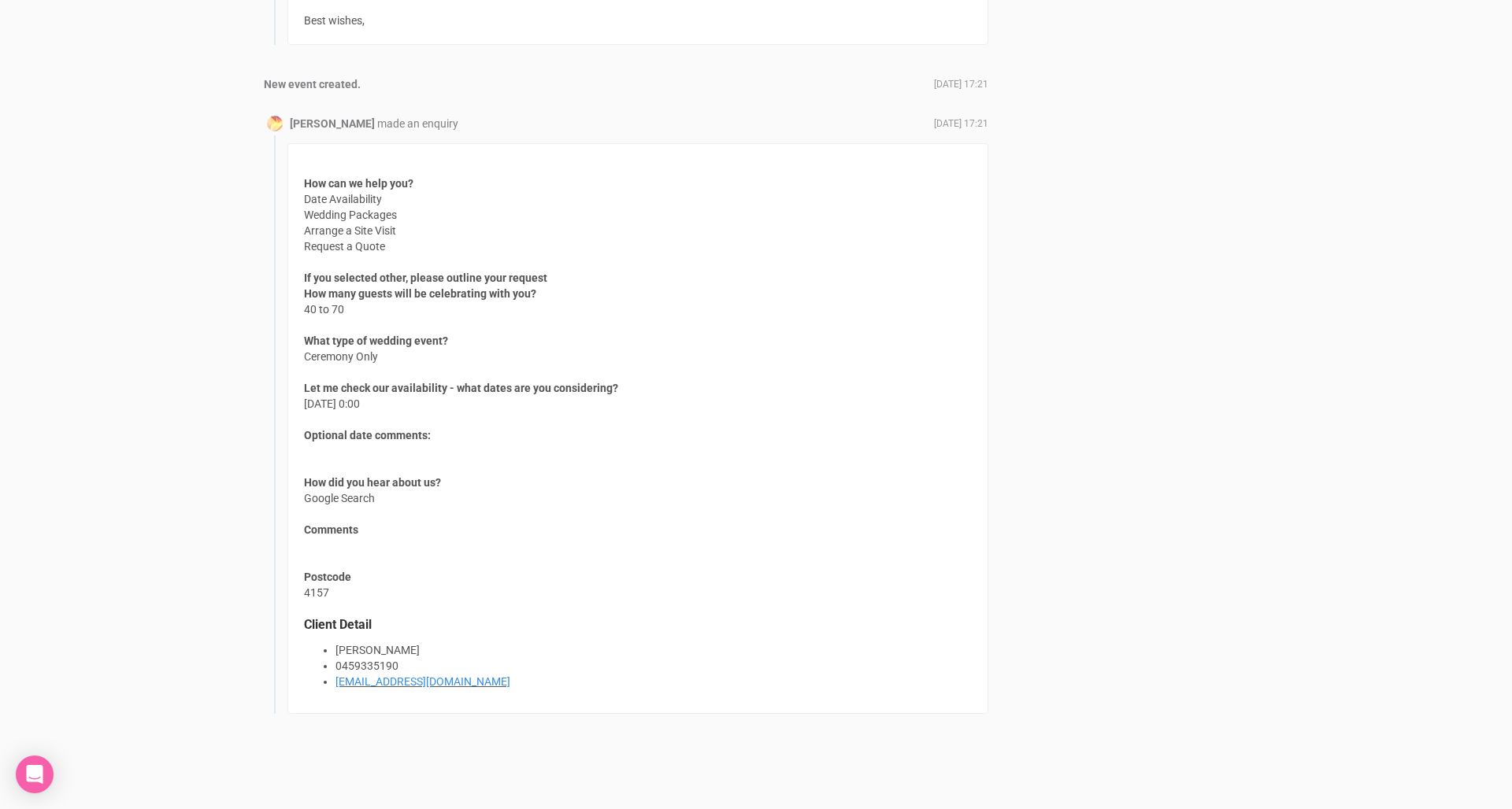
scroll to position [1152, 0]
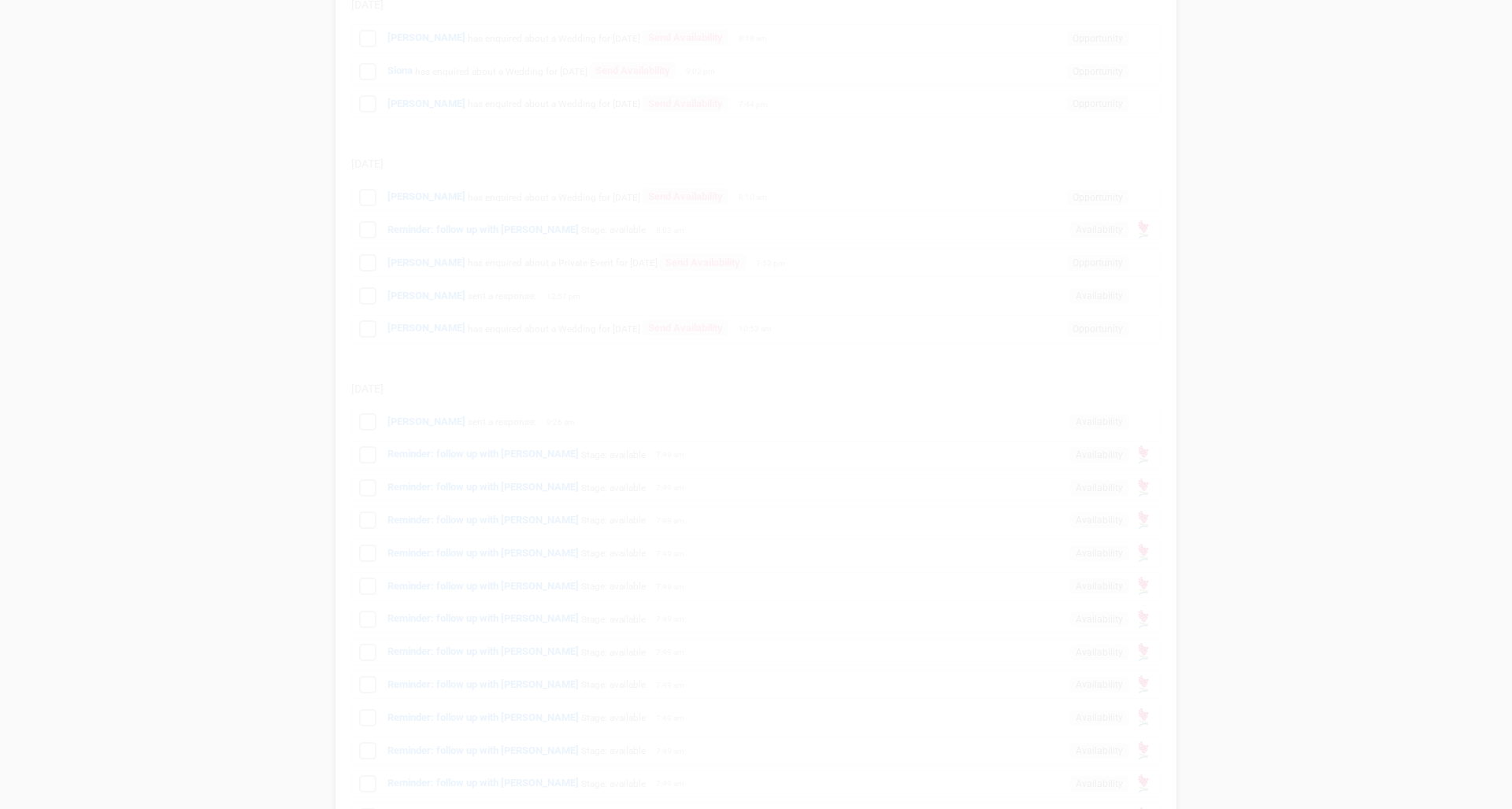
scroll to position [252, 0]
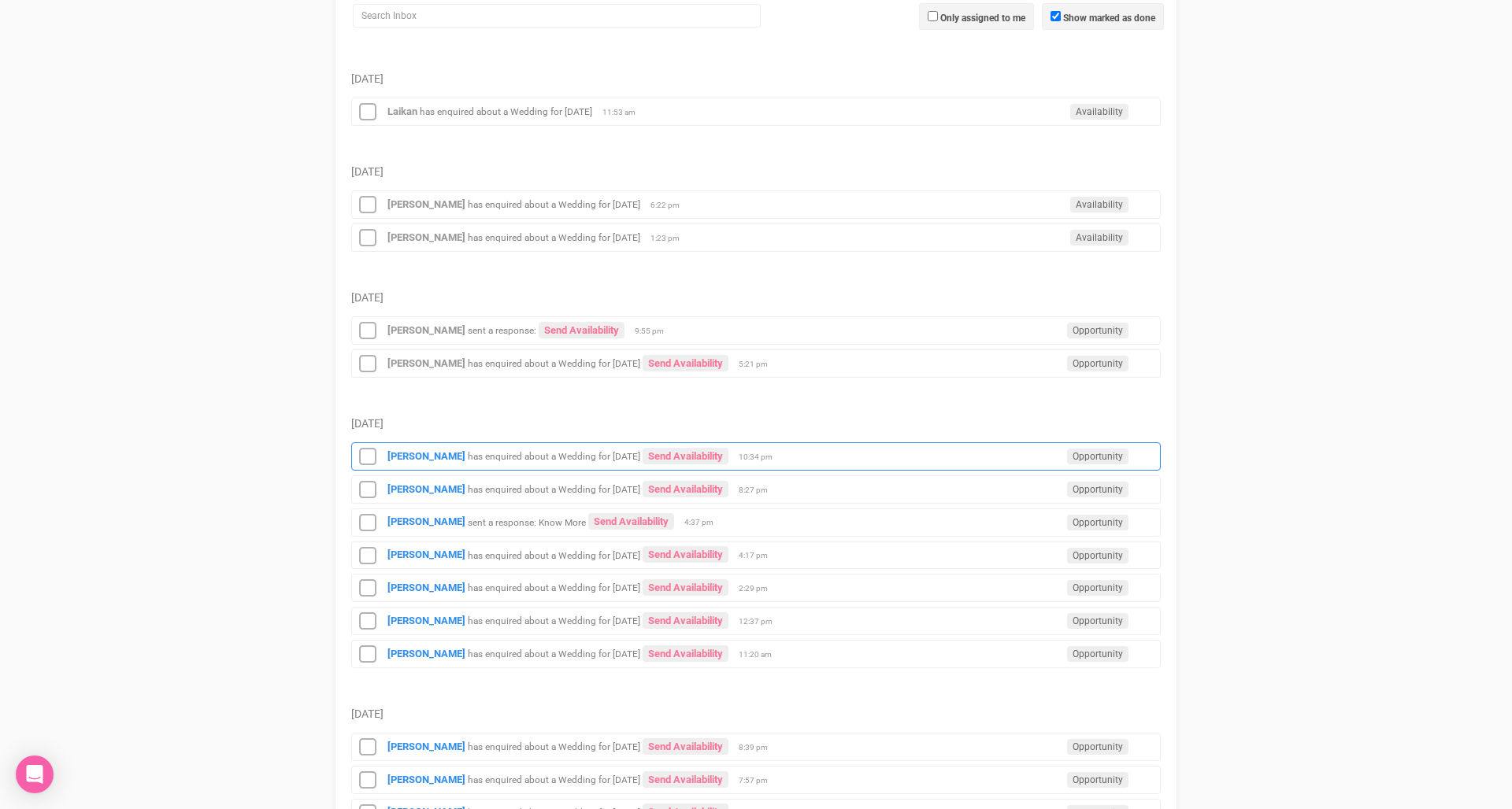
click at [512, 458] on small "has enquired about a Wedding for [DATE]" at bounding box center [553, 457] width 172 height 11
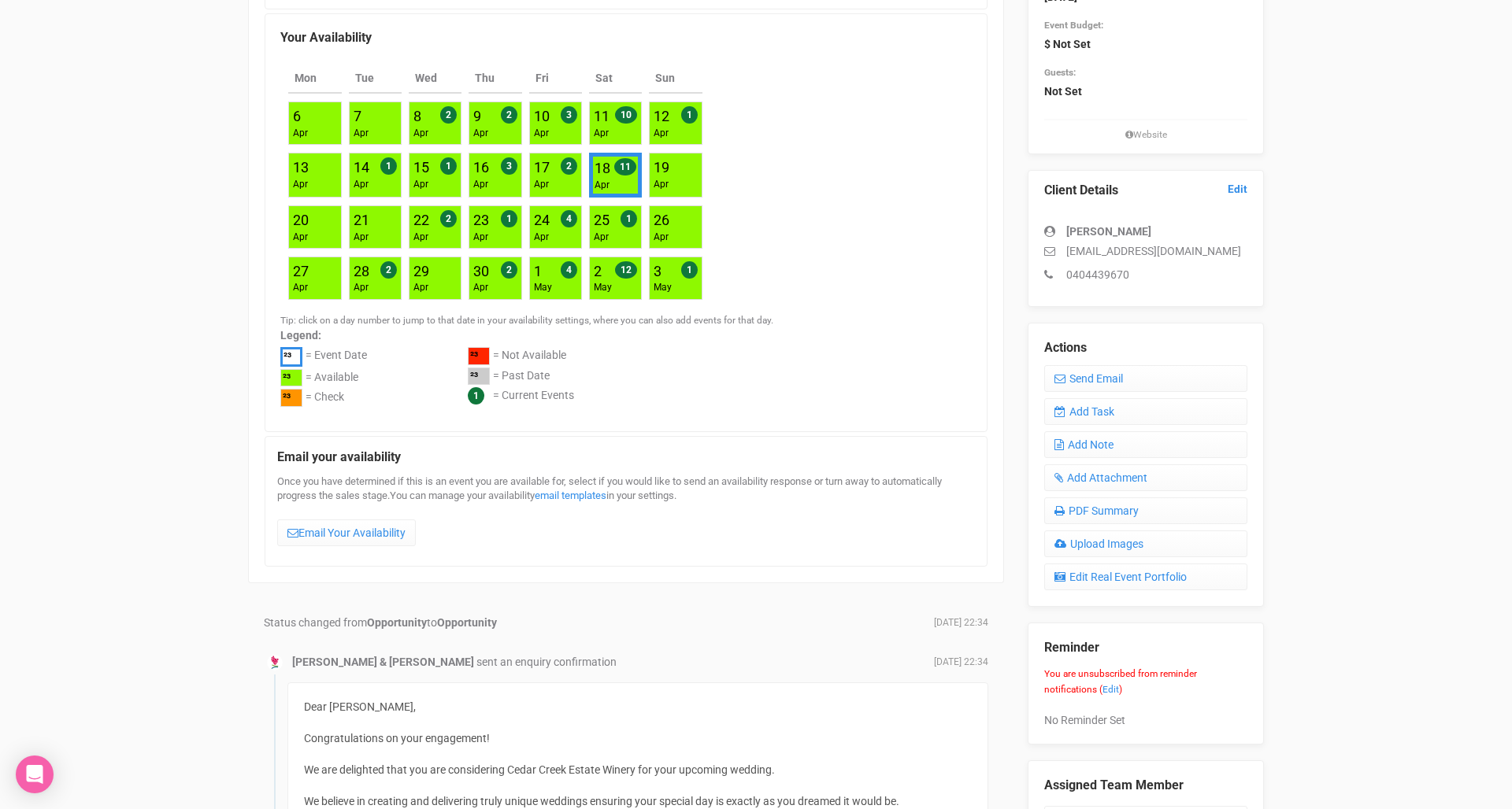
scroll to position [364, 0]
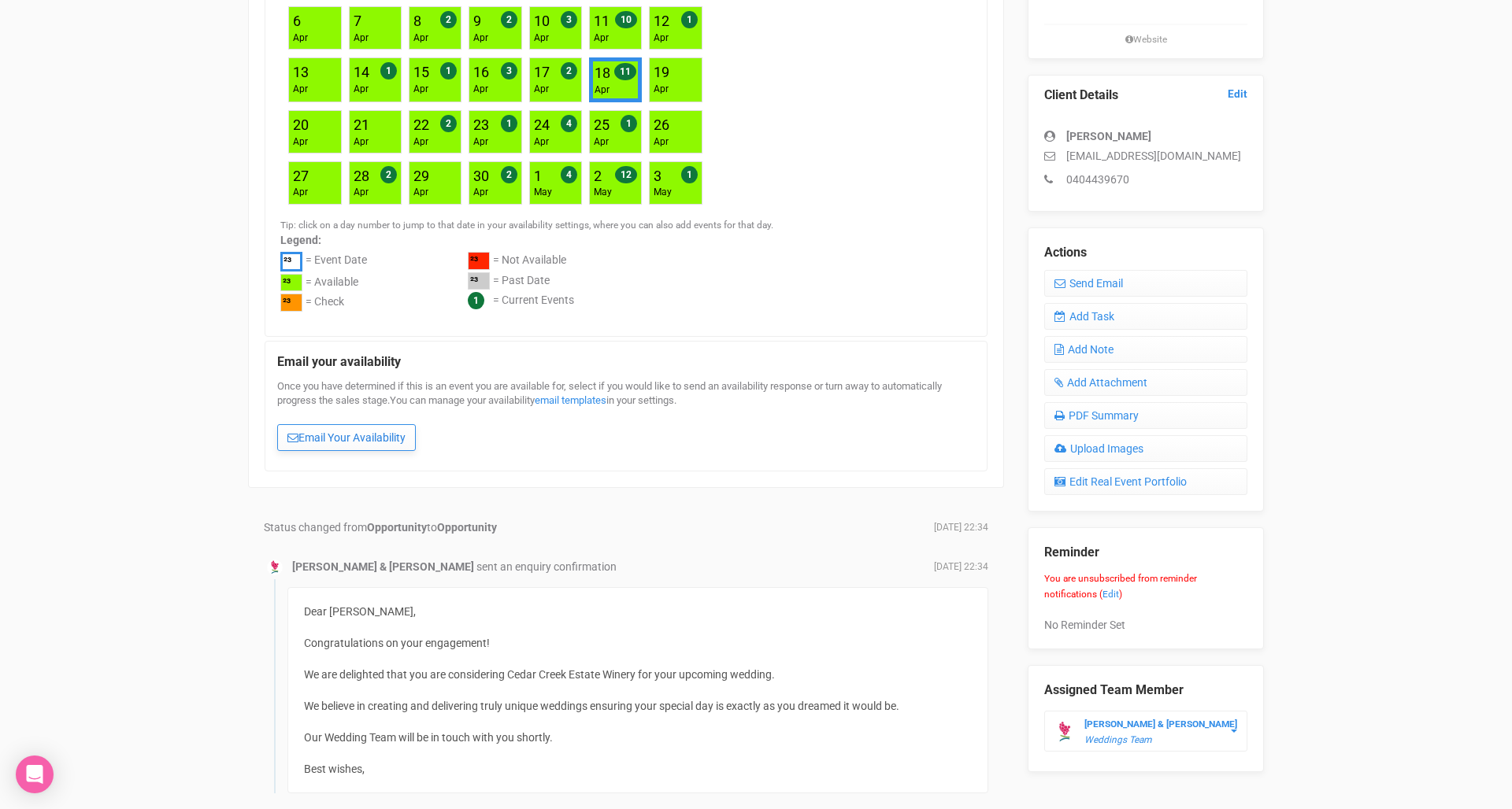
click at [381, 440] on link "Email Your Availability" at bounding box center [346, 437] width 138 height 27
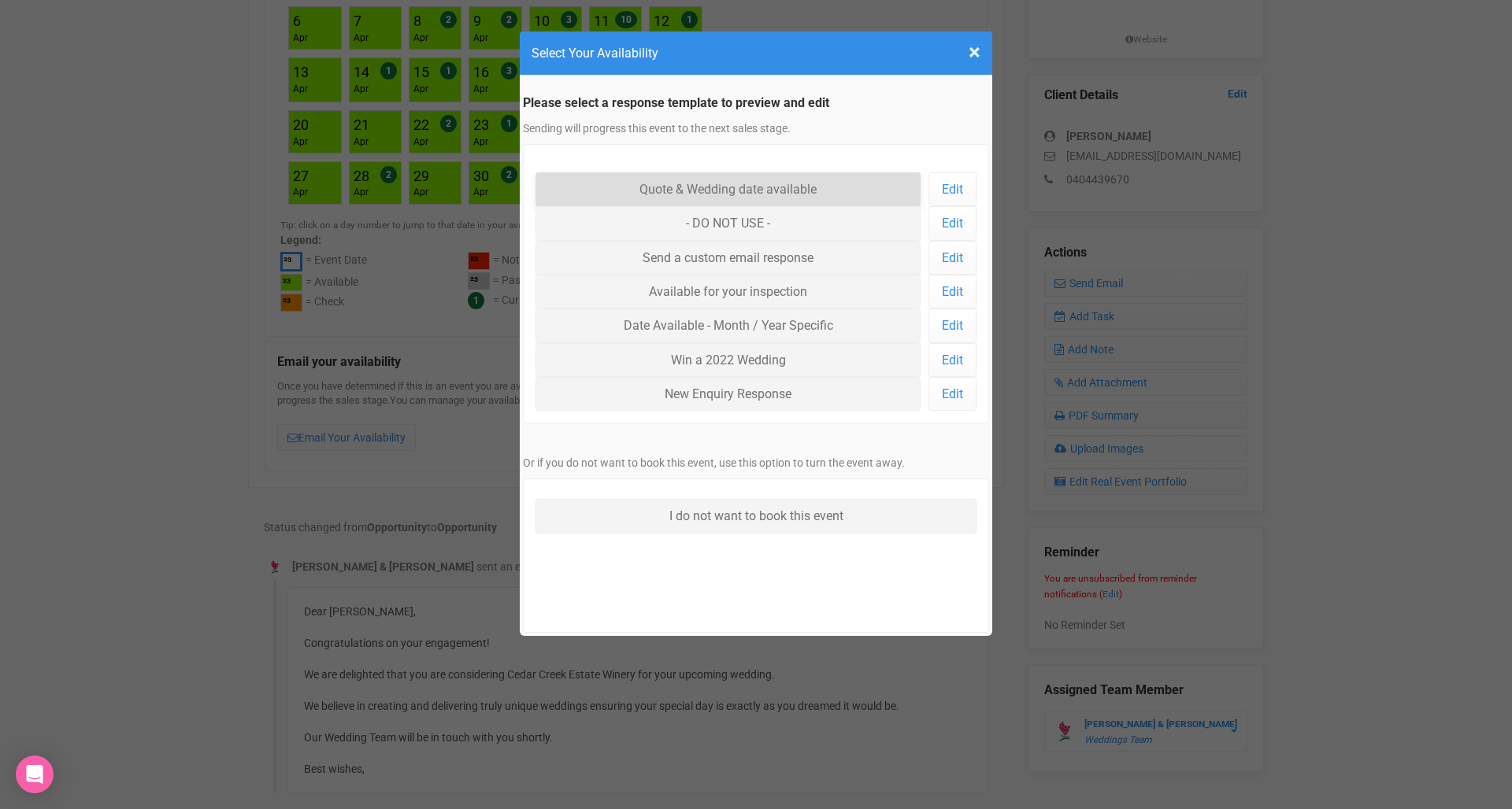
click at [733, 194] on link "Quote & Wedding date available" at bounding box center [728, 189] width 385 height 34
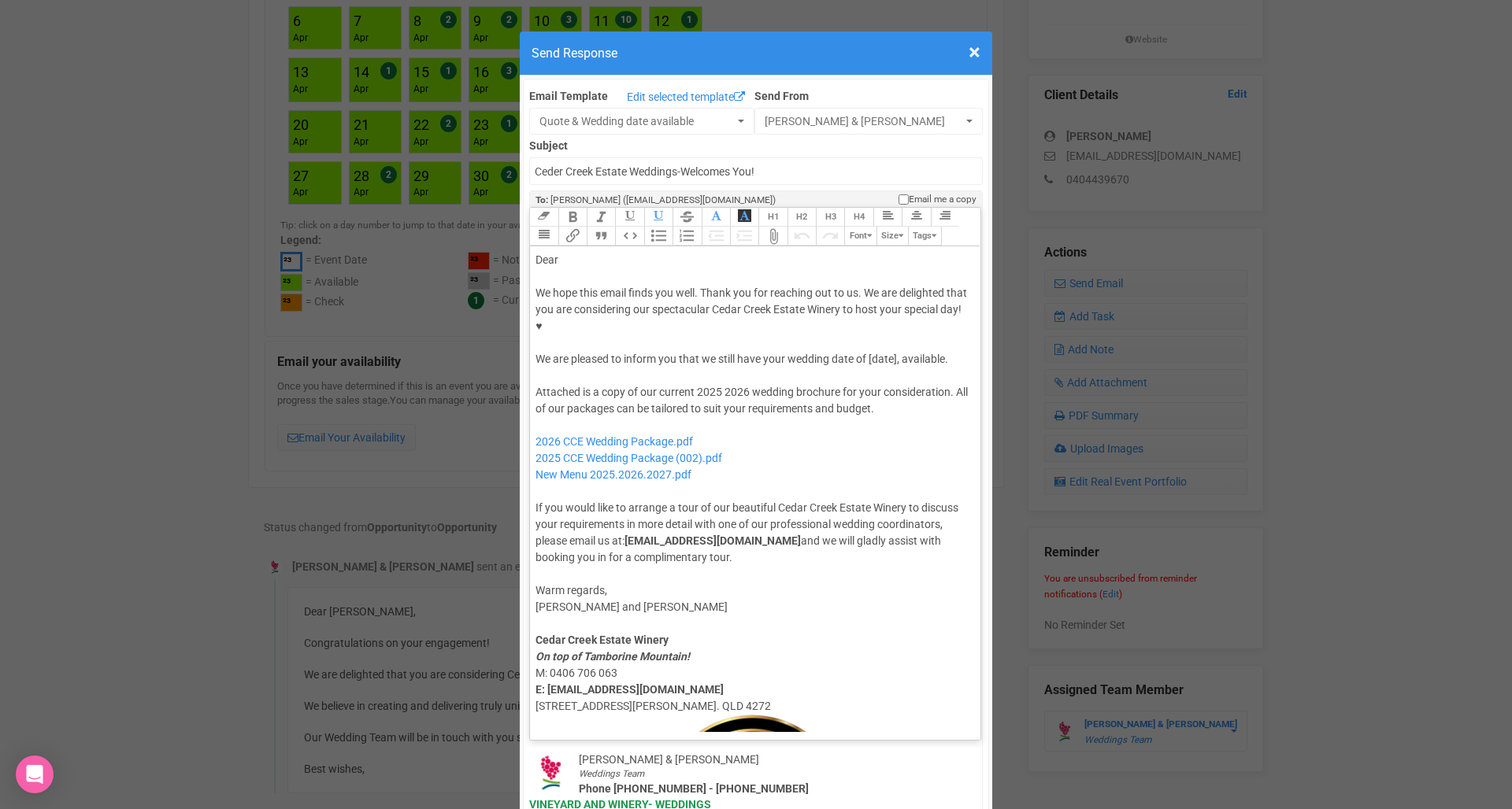
click at [568, 252] on div "Dear" at bounding box center [752, 260] width 434 height 16
type trix-editor "<div>Dear Matt</div><div><strong>&nbsp;</strong></div><div>We hope this email f…"
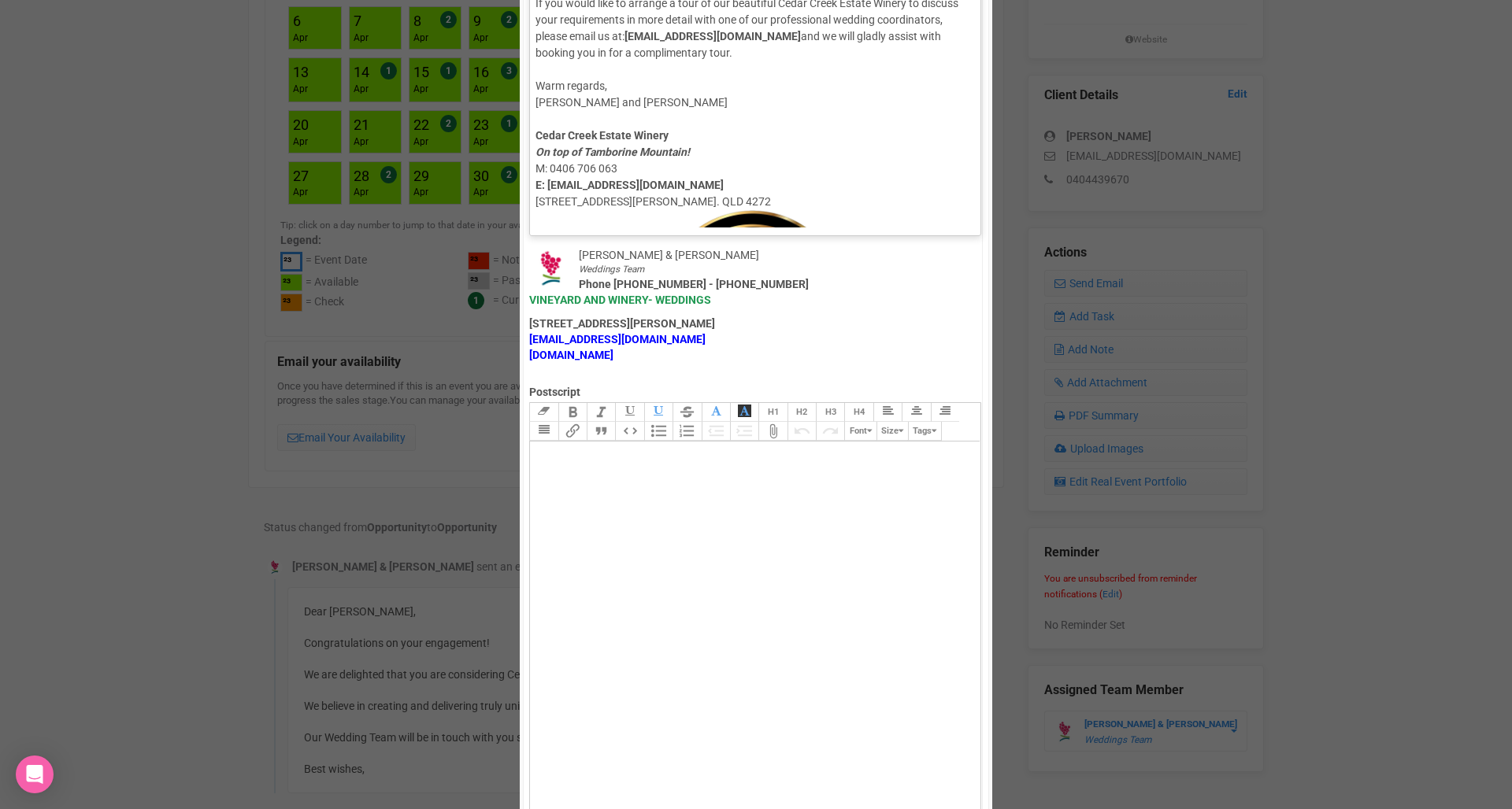
type trix-editor "<div>，</div>"
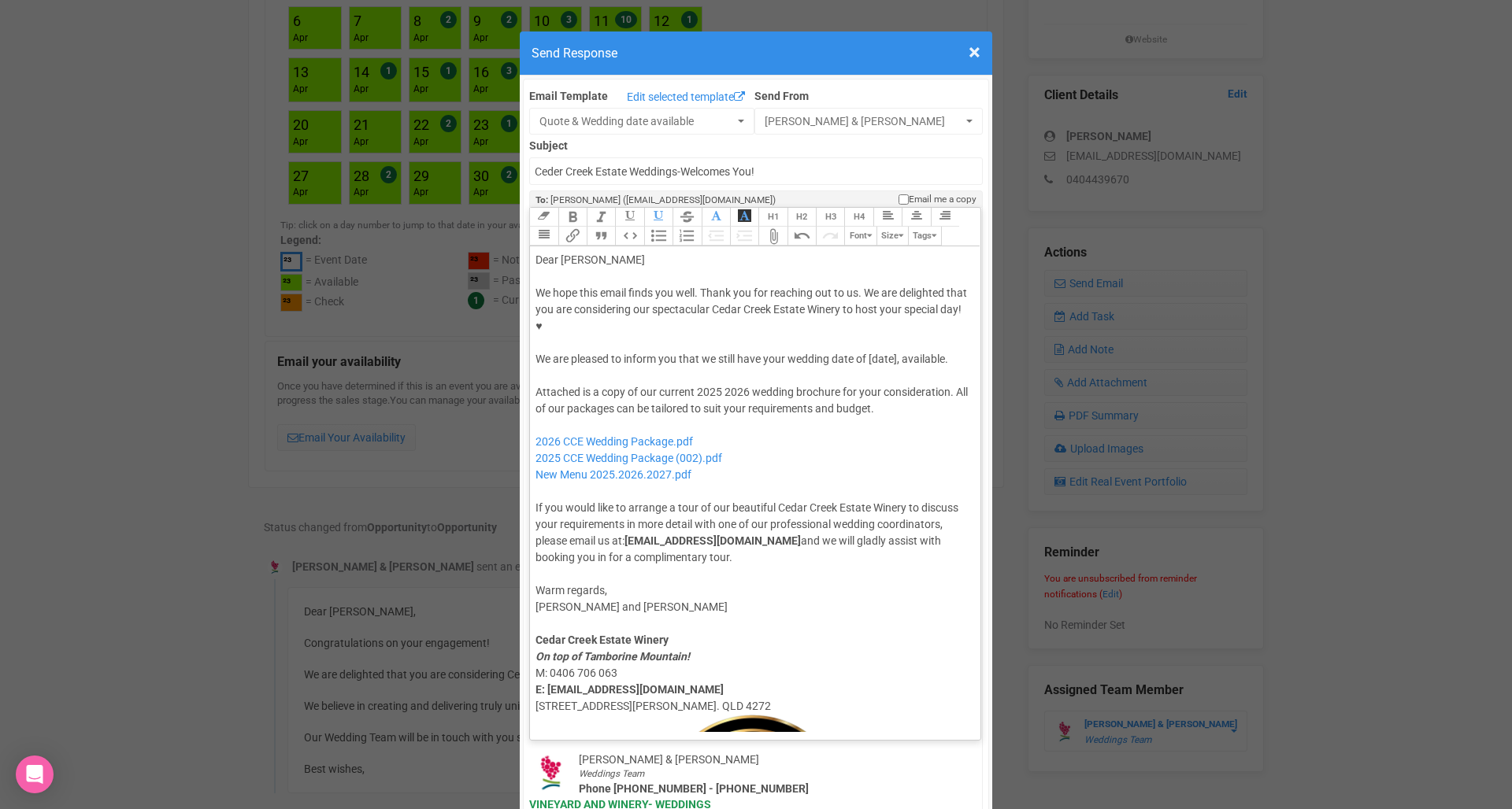
scroll to position [0, 0]
click at [605, 252] on div "Dear Matt" at bounding box center [752, 260] width 434 height 16
click at [620, 268] on div at bounding box center [752, 276] width 434 height 16
click at [617, 252] on div "Dear Matt" at bounding box center [752, 260] width 434 height 16
click at [880, 368] on div at bounding box center [752, 376] width 434 height 16
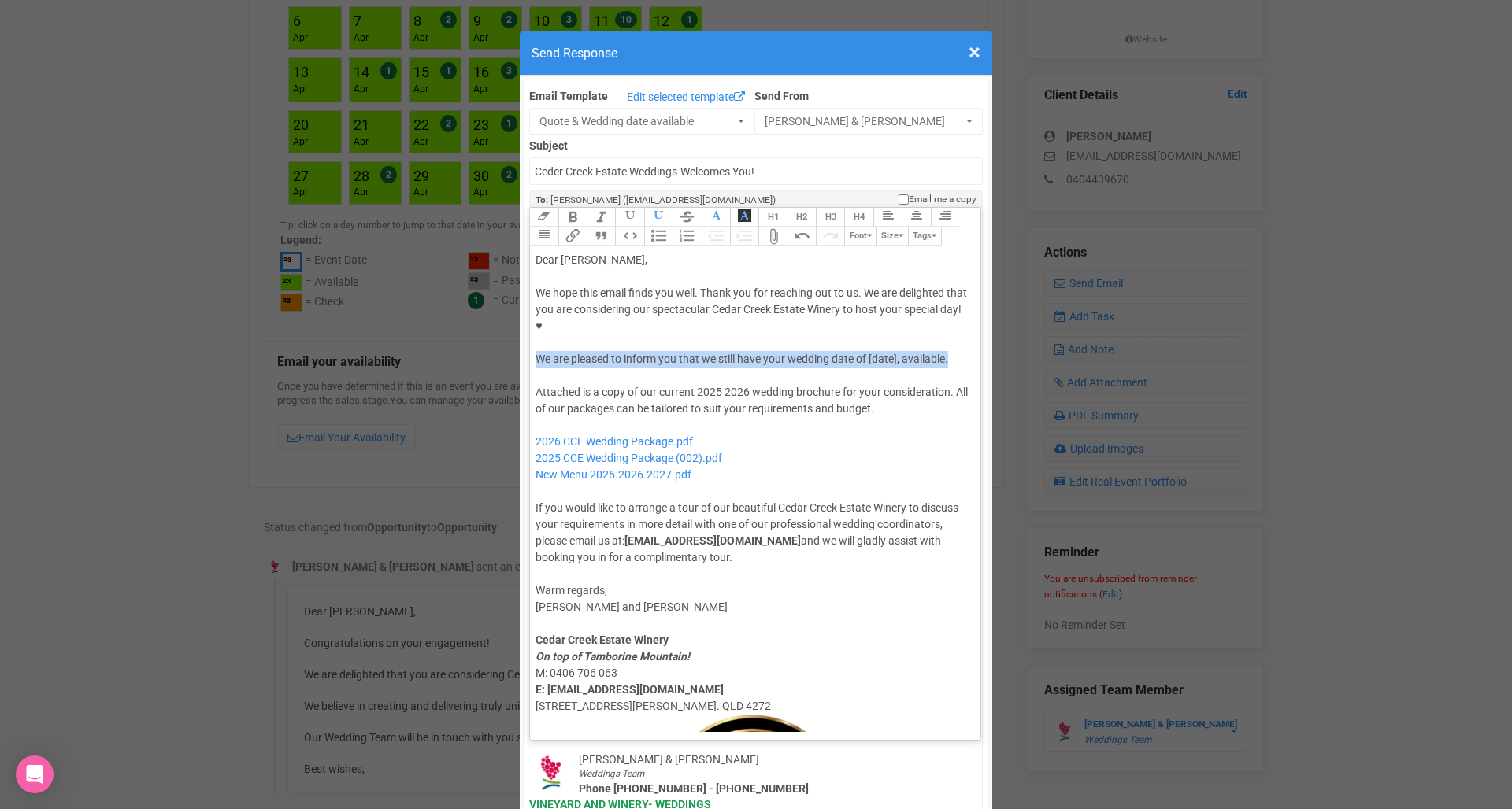
drag, startPoint x: 537, startPoint y: 309, endPoint x: 955, endPoint y: 315, distance: 418.0
click at [955, 315] on div "We hope this email finds you well. Thank you for reaching out to us. We are del…" at bounding box center [752, 326] width 434 height 82
type trix-editor "<div>Dear Matt,</div><div><strong>&nbsp;</strong></div><div>We hope this email …"
copy div "We are pleased to inform you that we still have your wedding date of [date], av…"
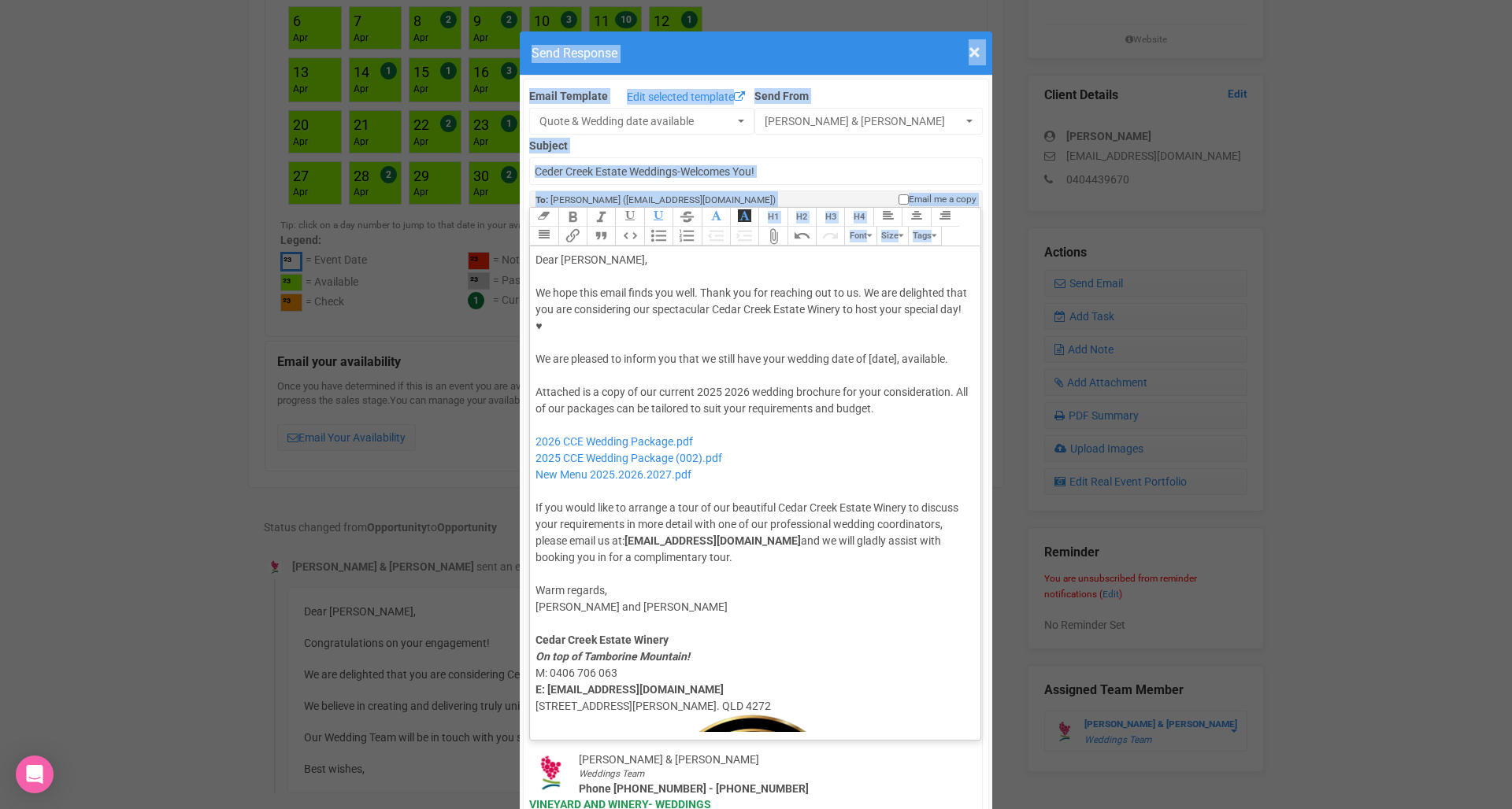
drag, startPoint x: 698, startPoint y: 33, endPoint x: 678, endPoint y: 209, distance: 177.1
click at [974, 45] on span "×" at bounding box center [974, 53] width 12 height 26
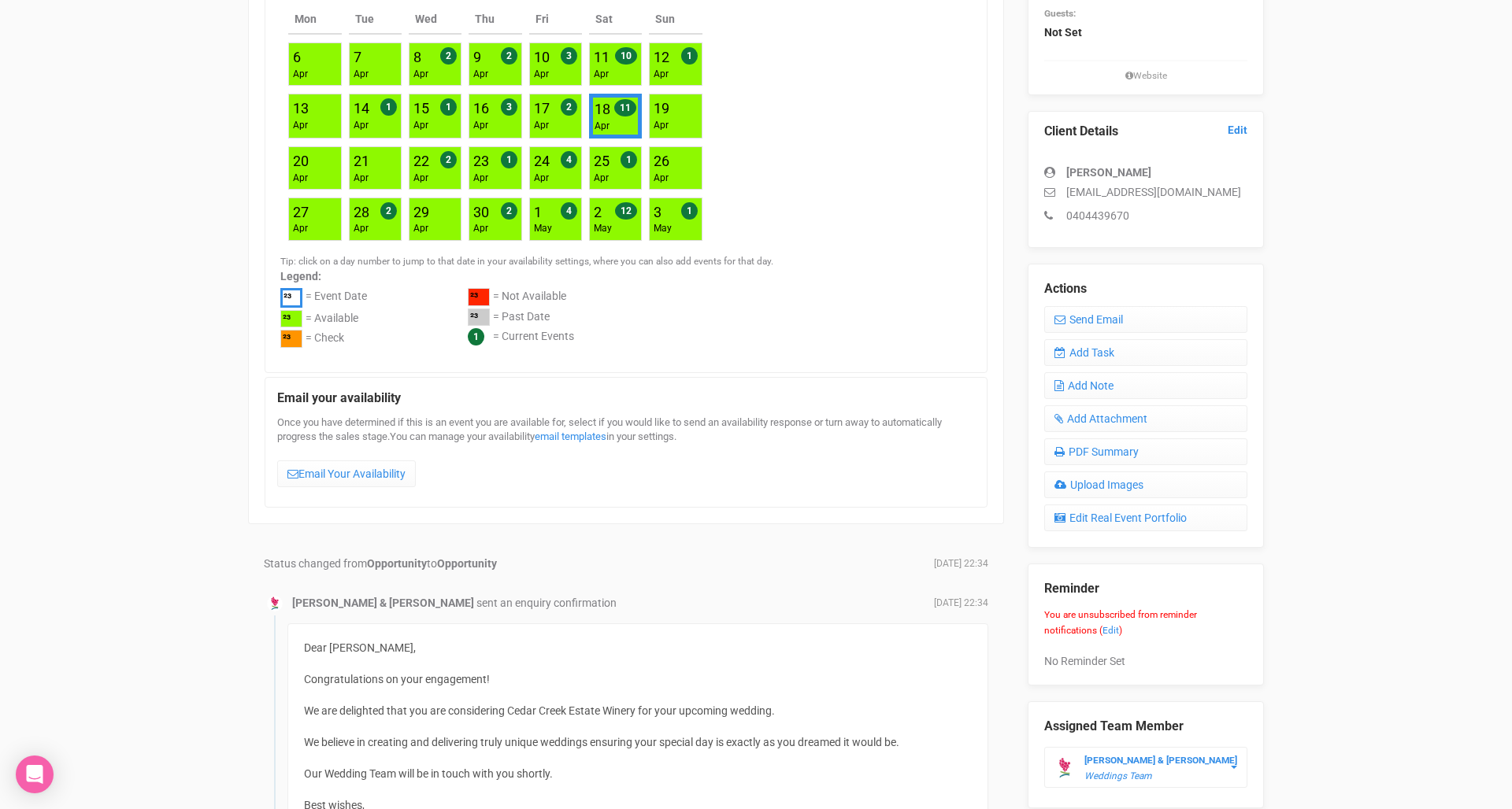
scroll to position [324, 0]
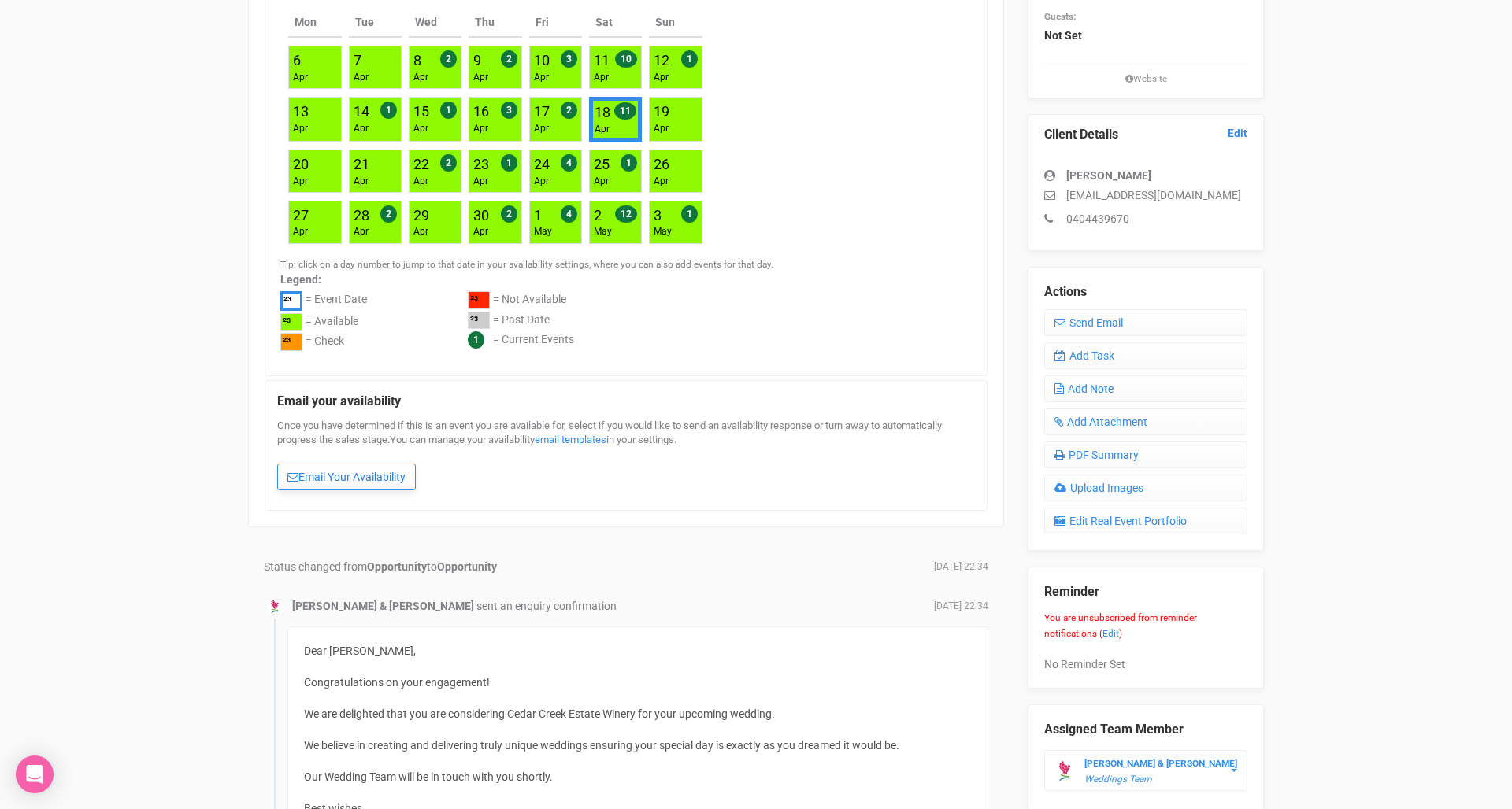
click at [306, 474] on link "Email Your Availability" at bounding box center [346, 477] width 138 height 27
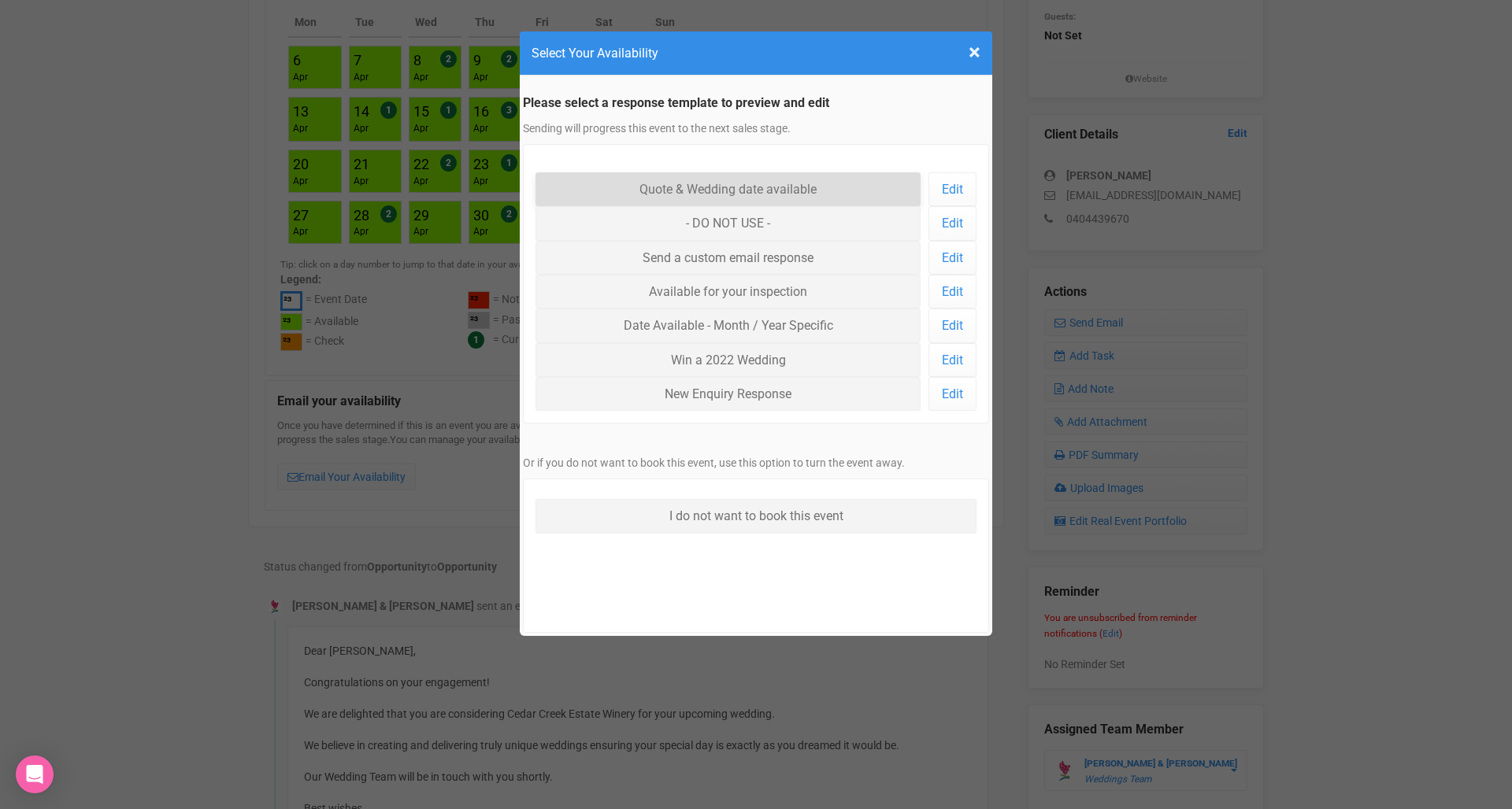
click at [669, 190] on link "Quote & Wedding date available" at bounding box center [728, 189] width 385 height 34
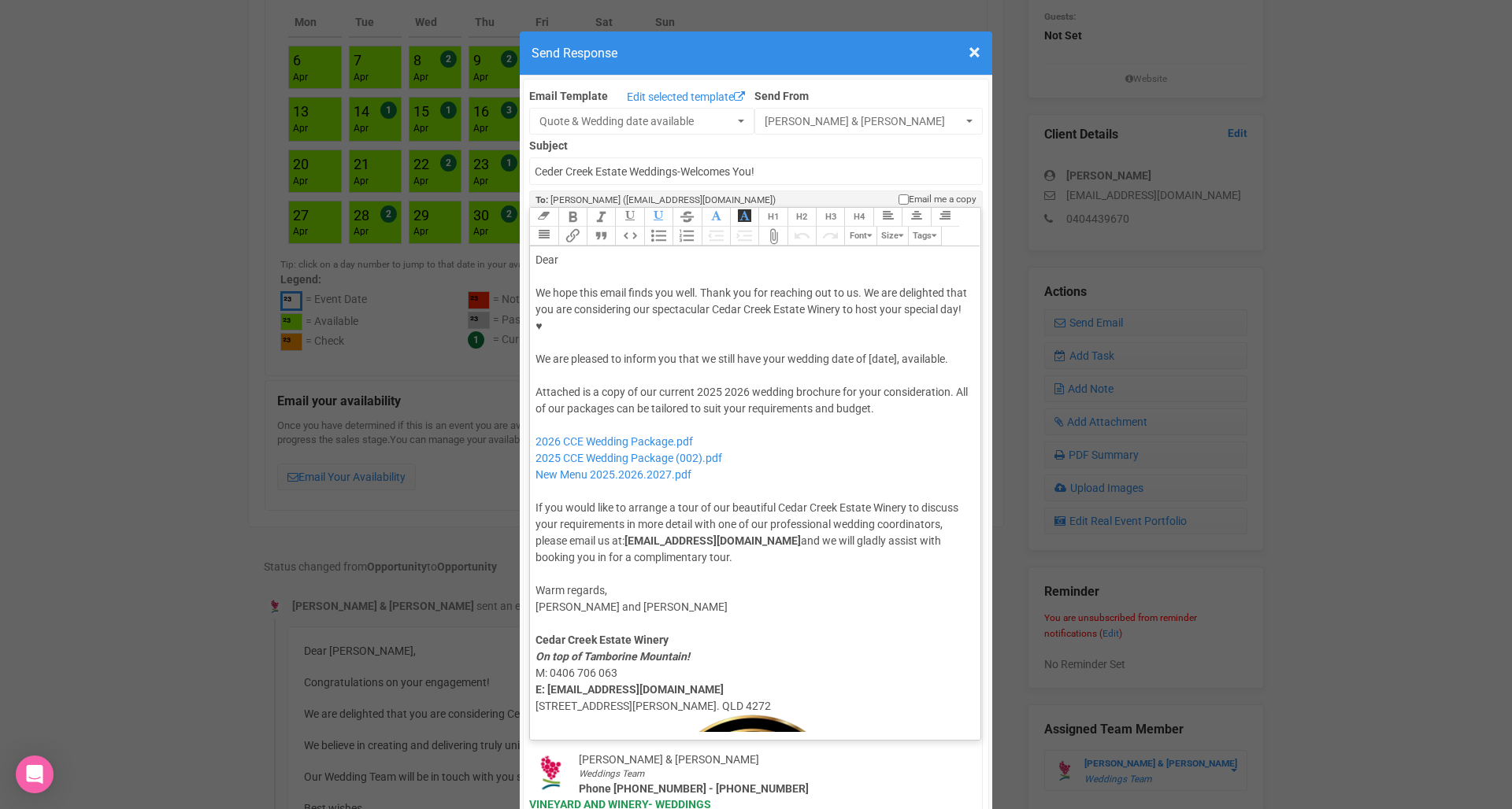
click at [592, 252] on div "Dear" at bounding box center [752, 260] width 434 height 16
drag, startPoint x: 534, startPoint y: 314, endPoint x: 958, endPoint y: 310, distance: 424.0
click at [958, 310] on trix-editor "Dear Matt, We hope this email finds you well. Thank you for reaching out to us.…" at bounding box center [754, 489] width 450 height 486
copy div "We are pleased to inform you that we still have your wedding date of [date], av…"
click at [773, 433] on div "Attached is a copy of our current 2025 2026 wedding brochure for your considera…" at bounding box center [752, 474] width 434 height 182
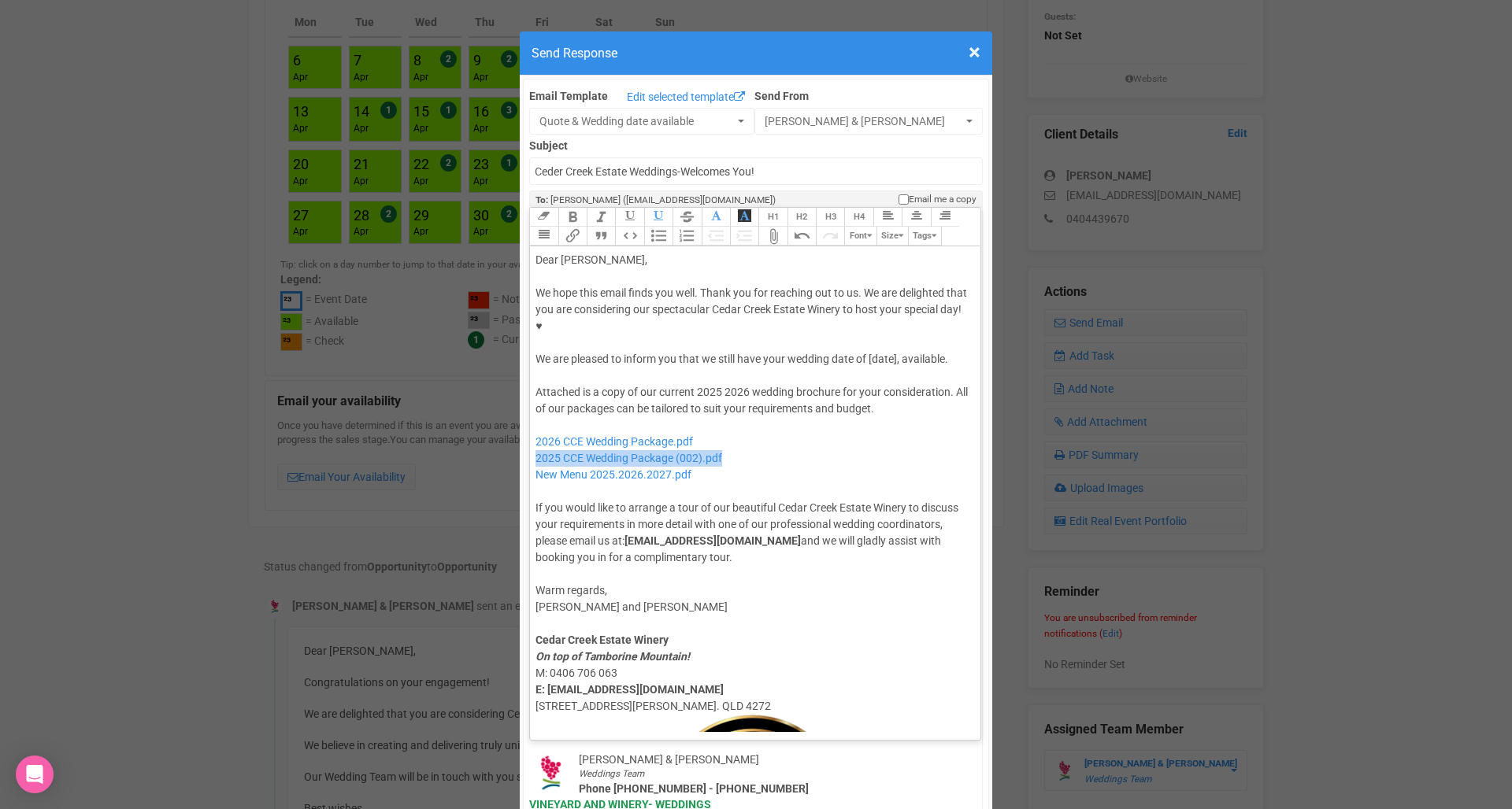
drag, startPoint x: 745, startPoint y: 409, endPoint x: 530, endPoint y: 403, distance: 215.1
click at [530, 403] on trix-editor "Dear Matt, We hope this email finds you well. Thank you for reaching out to us.…" at bounding box center [754, 489] width 450 height 486
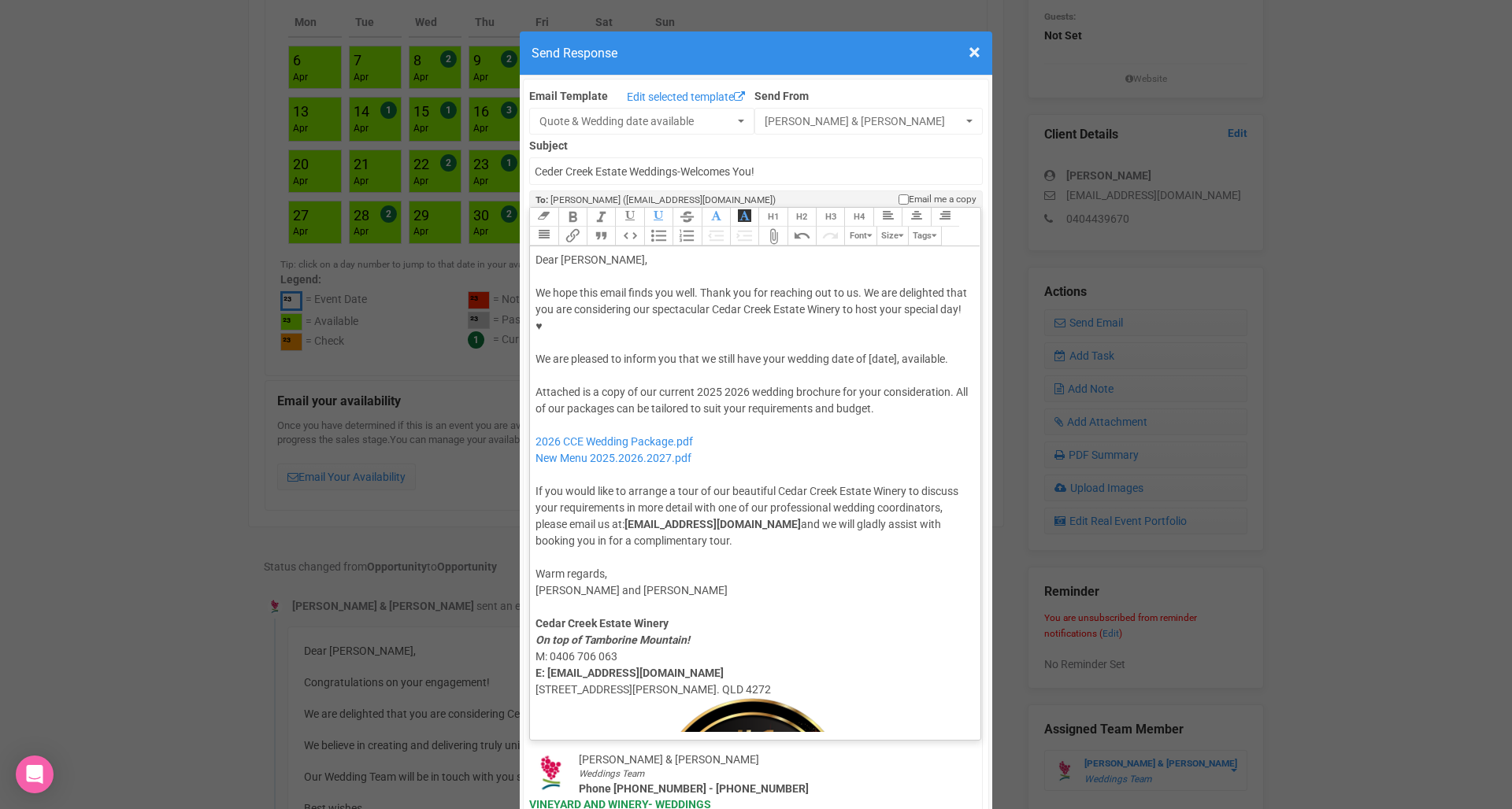
click at [715, 384] on div "Attached is a copy of our current 2025 2026 wedding brochure for your considera…" at bounding box center [752, 466] width 434 height 165
drag, startPoint x: 948, startPoint y: 314, endPoint x: 530, endPoint y: 309, distance: 418.0
click at [530, 309] on trix-editor "Dear Matt, We hope this email finds you well. Thank you for reaching out to us.…" at bounding box center [754, 489] width 450 height 486
paste trix-editor "We are sorry to inform you that the 18th of April 2026 has already been booked.…"
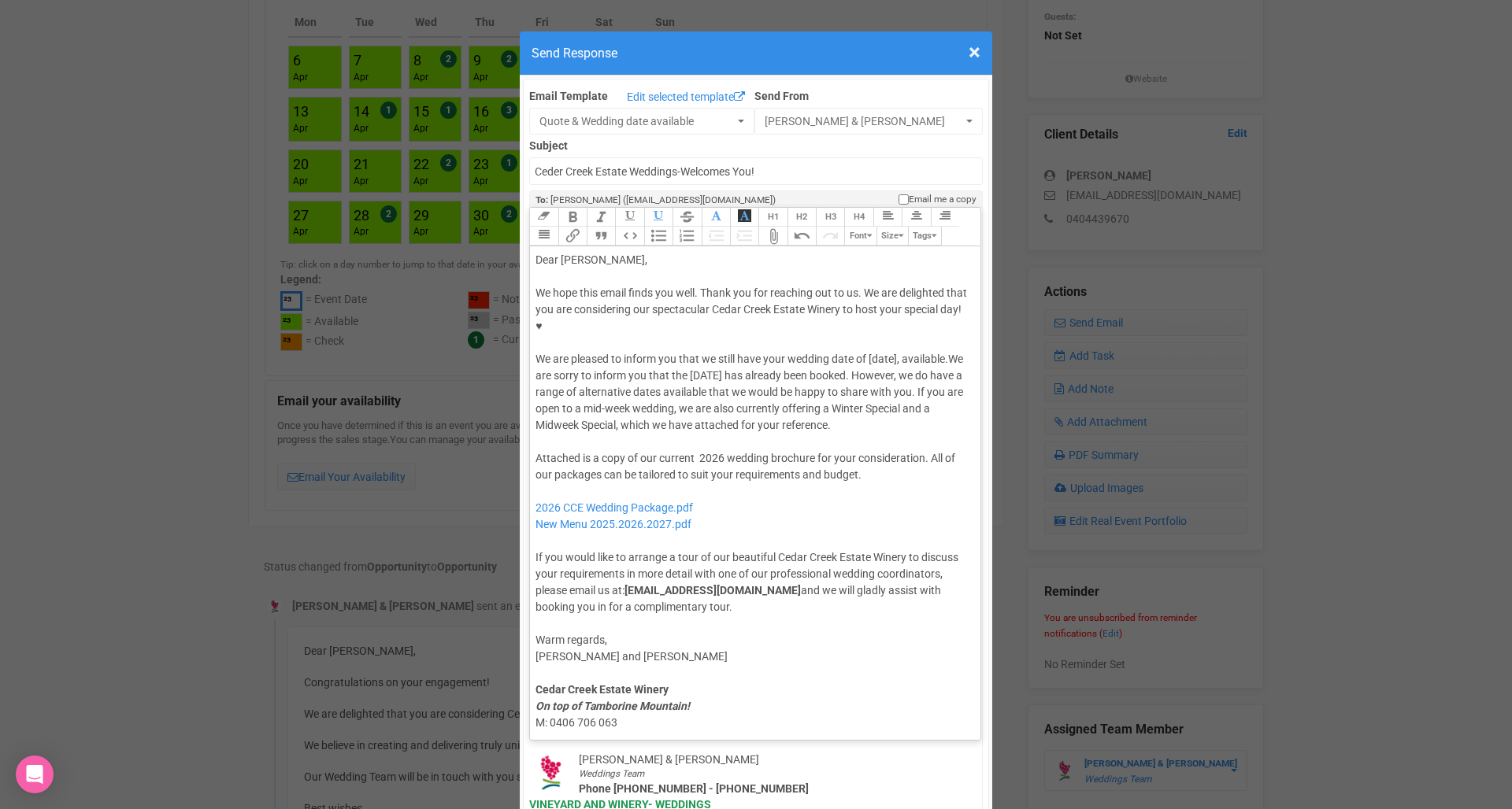
click at [712, 476] on div "Attached is a copy of our current 2026 wedding brochure for your consideration.…" at bounding box center [752, 533] width 434 height 165
type trix-editor "<div>Dear Matt,</div><div><strong>&nbsp;</strong></div><div>We hope this email …"
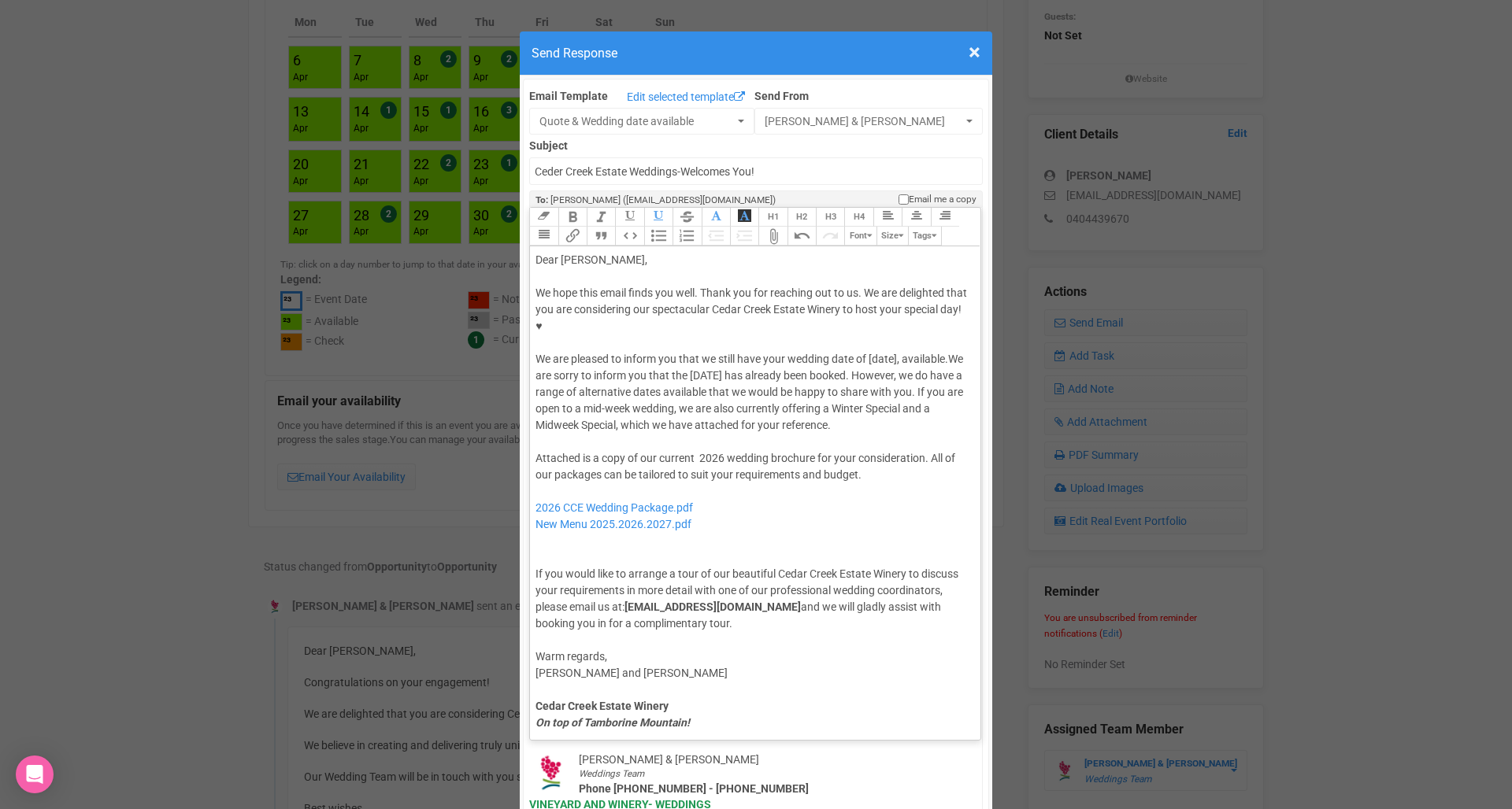
click at [773, 226] on button "Attach Files" at bounding box center [772, 235] width 28 height 19
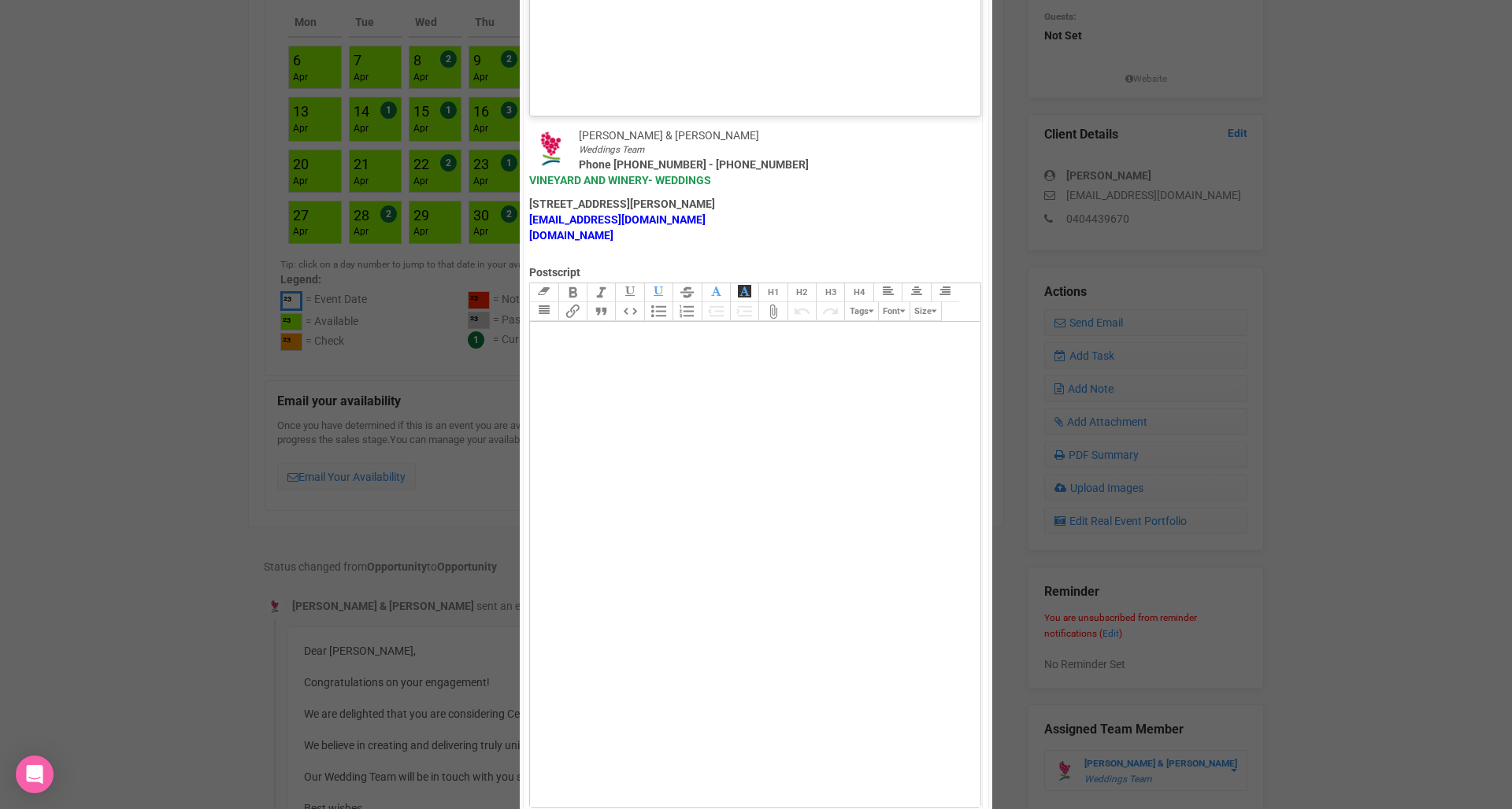
scroll to position [894, 0]
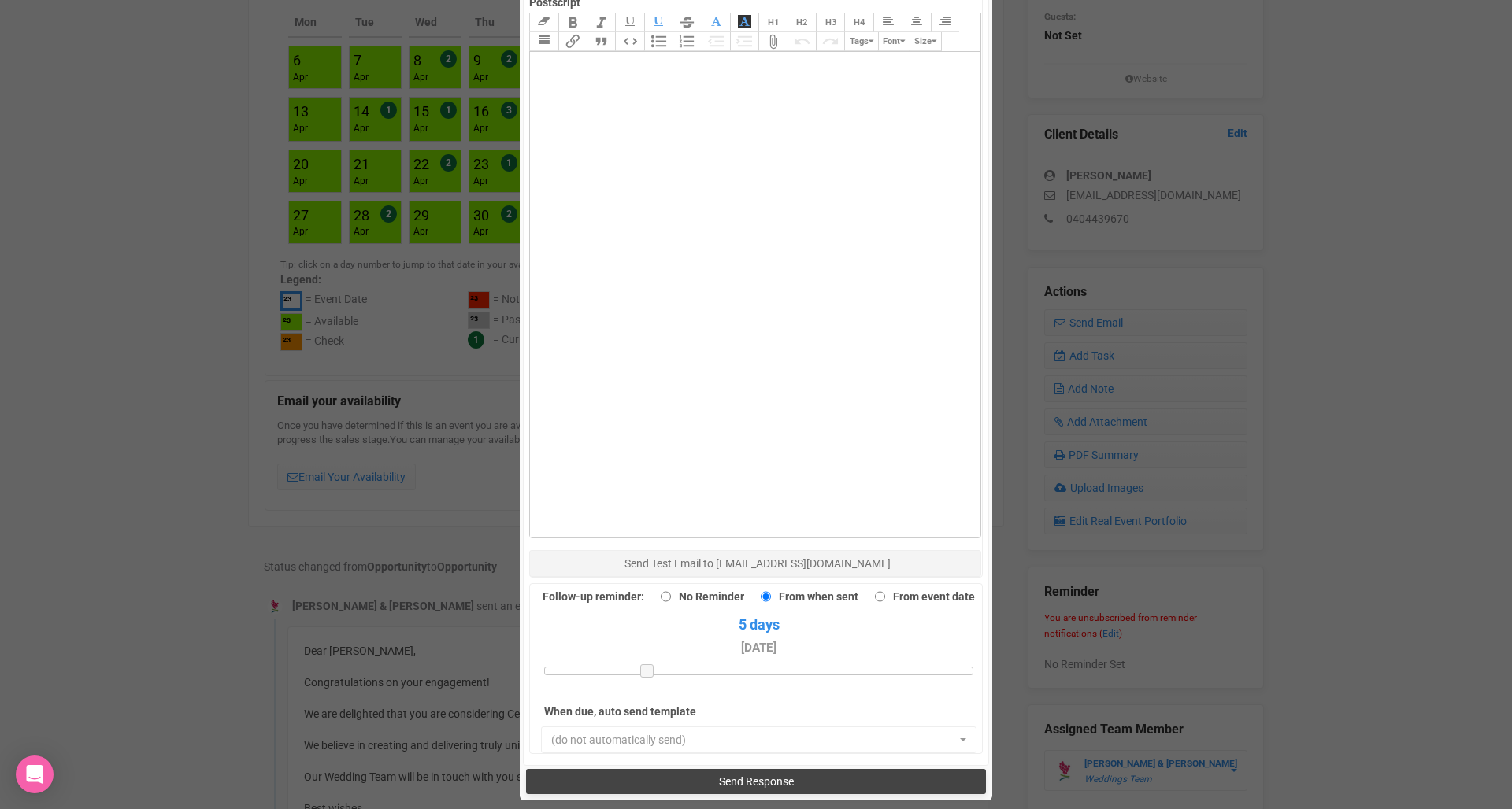
click at [739, 775] on span "Send Response" at bounding box center [756, 782] width 75 height 13
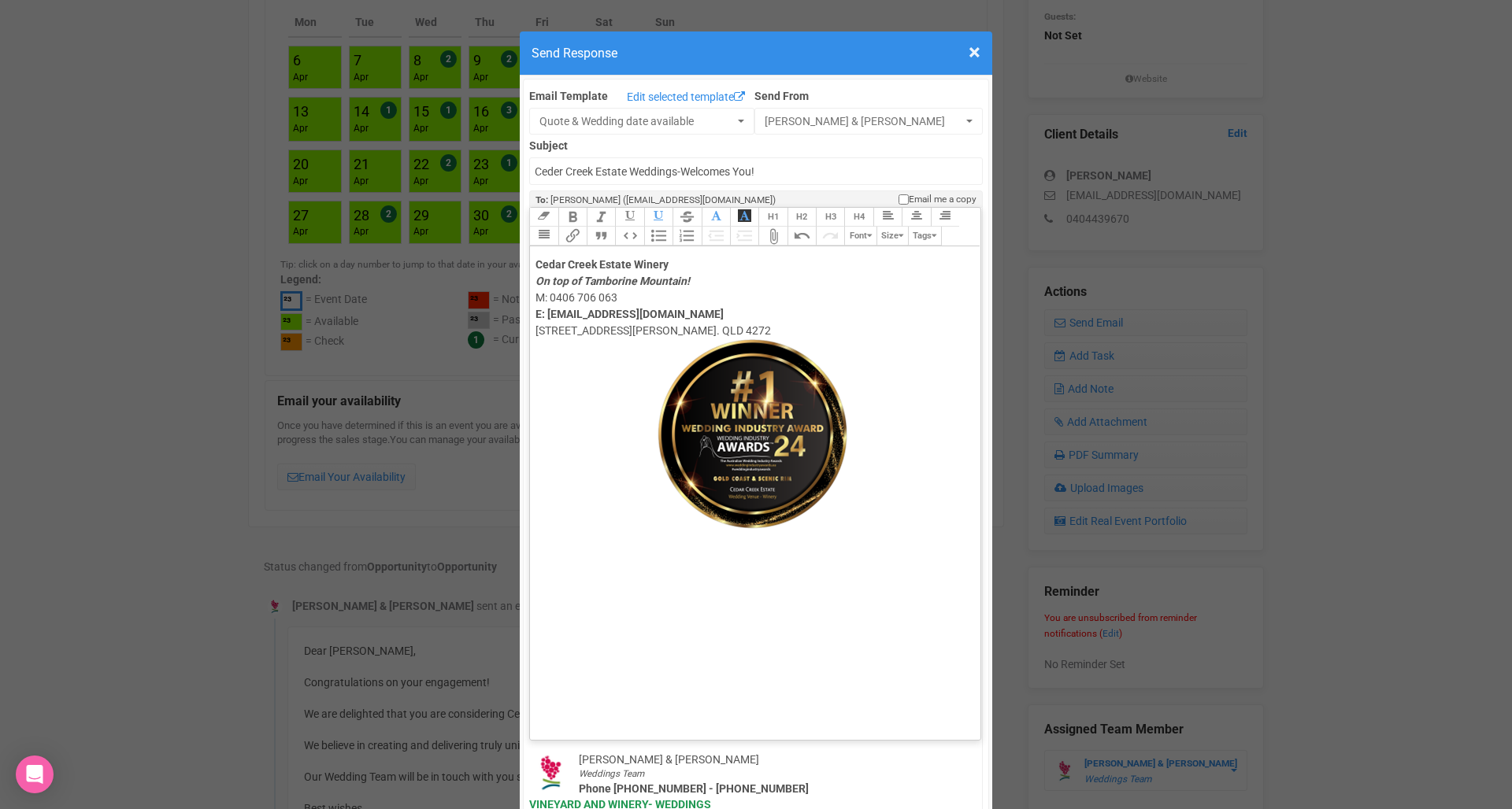
scroll to position [0, 0]
click at [972, 55] on span "×" at bounding box center [974, 53] width 12 height 26
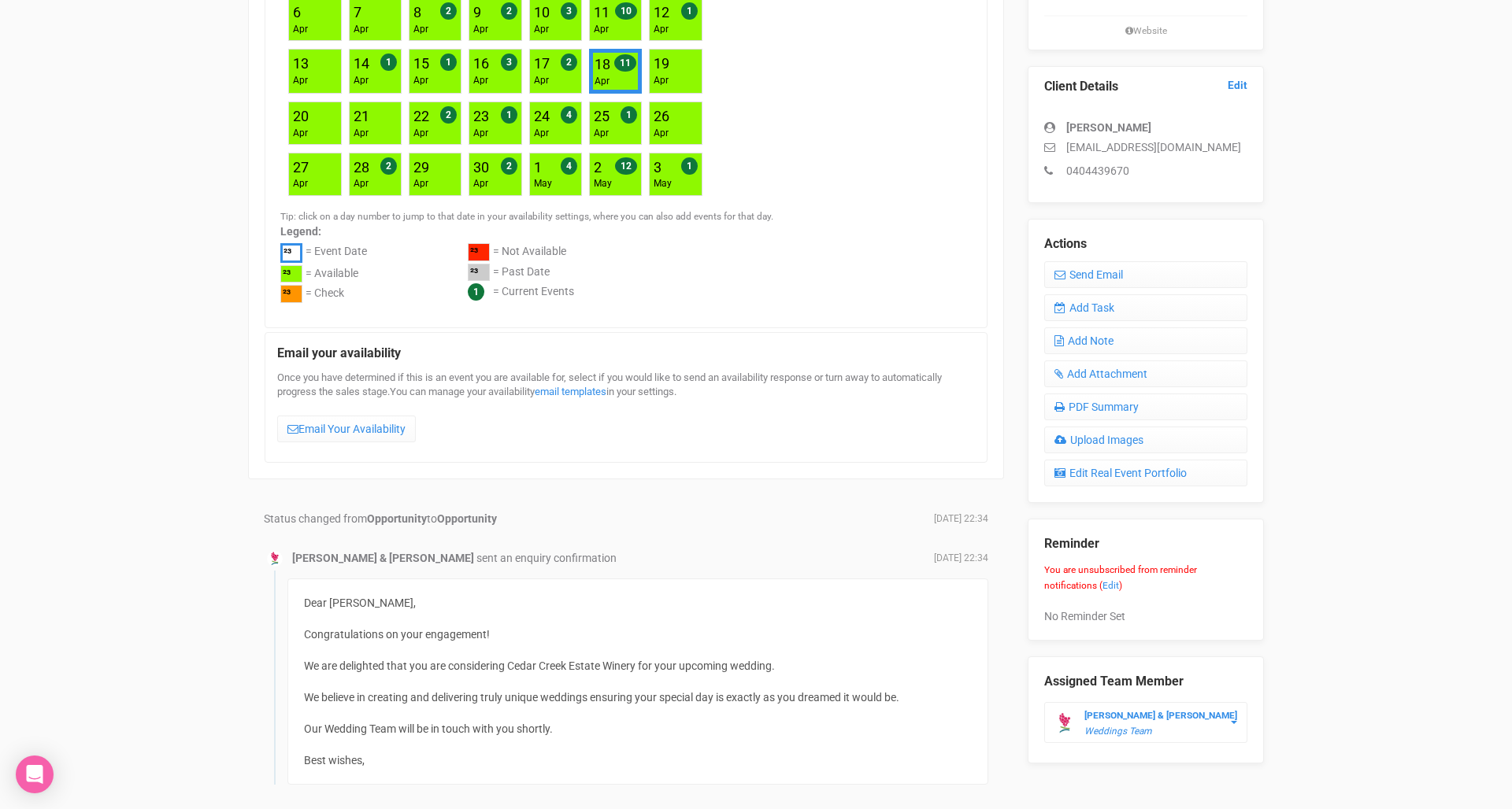
scroll to position [283, 0]
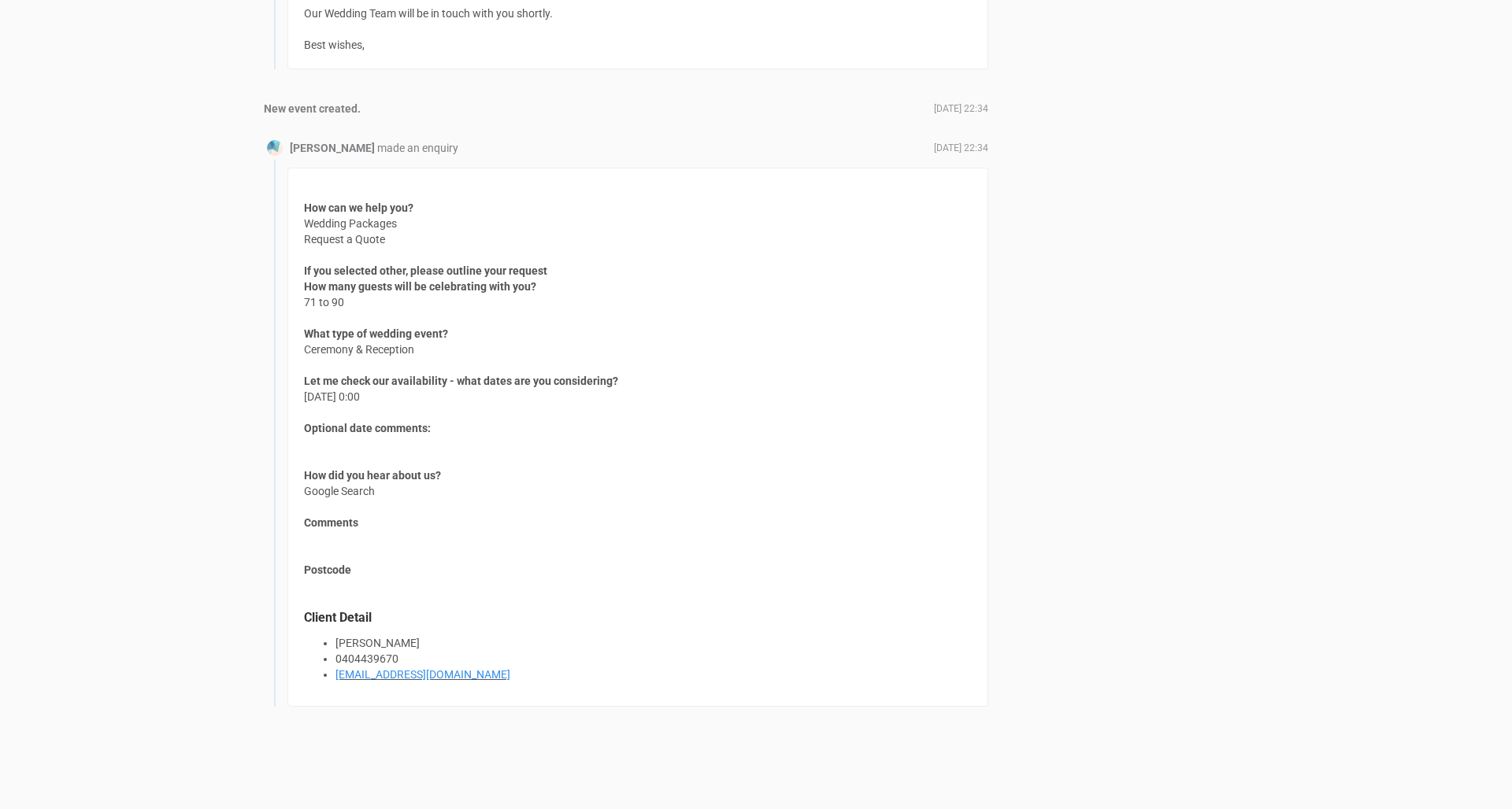
scroll to position [1668, 0]
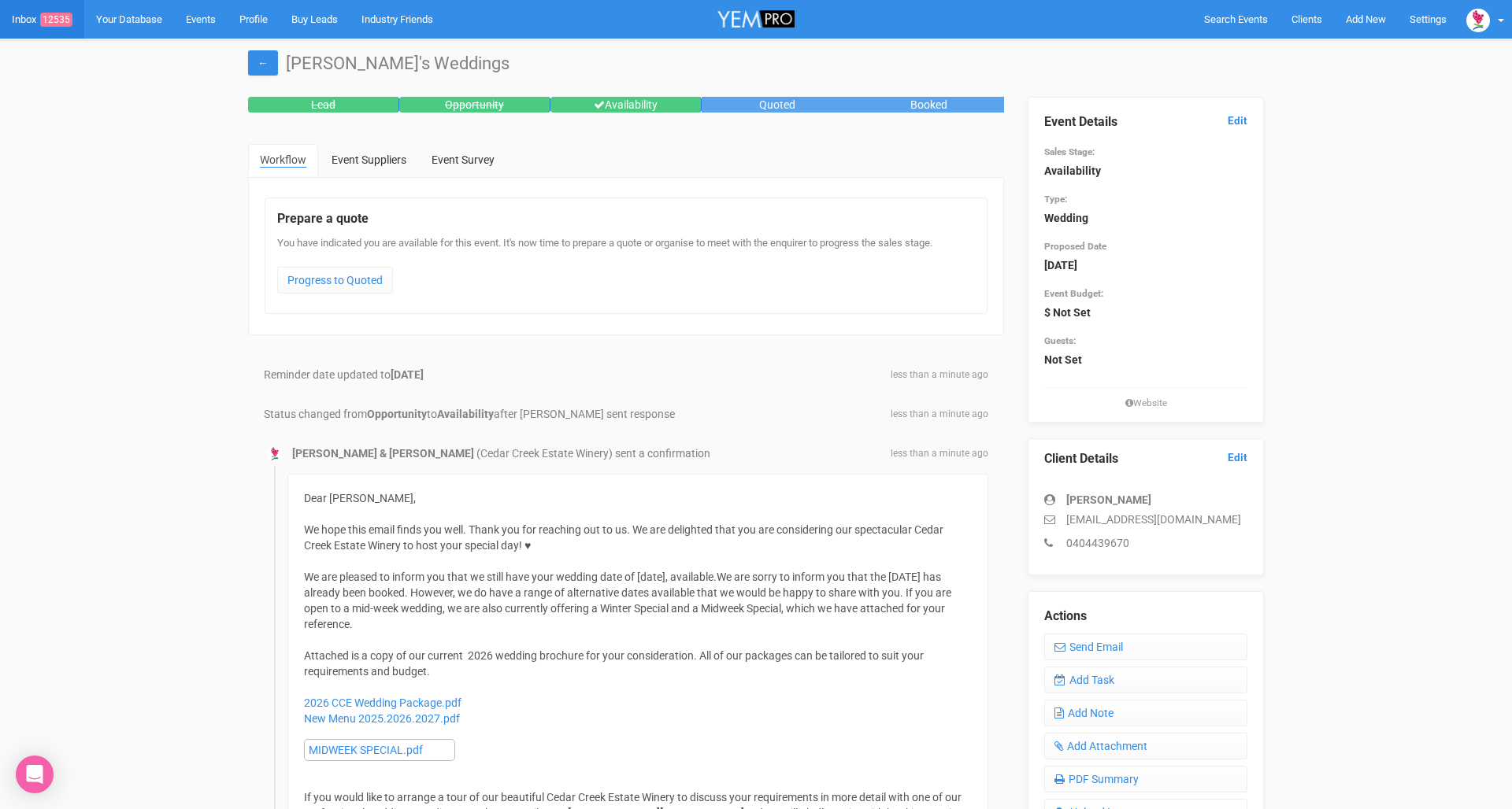
click at [44, 19] on span "12535" at bounding box center [57, 20] width 32 height 15
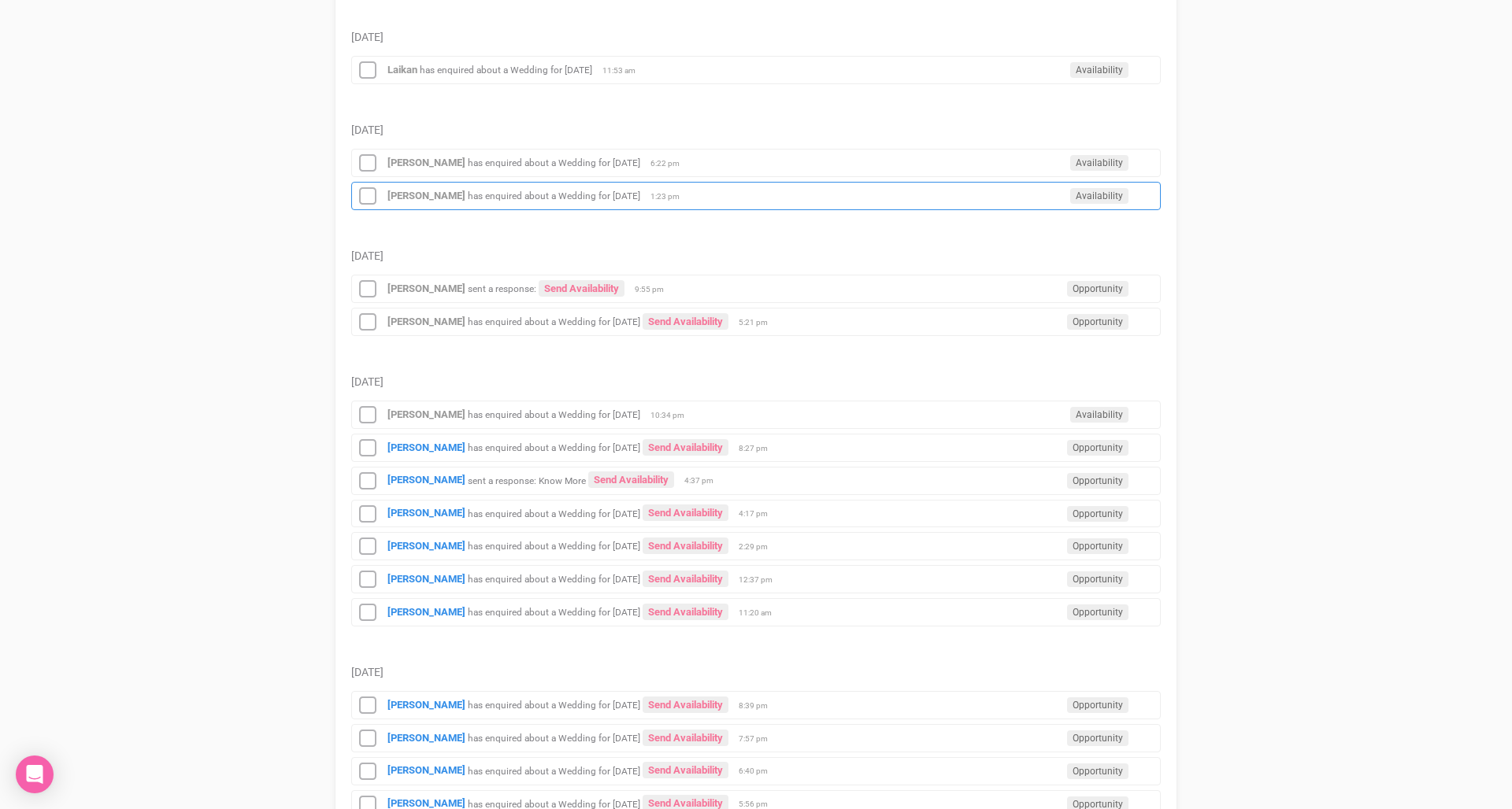
scroll to position [297, 0]
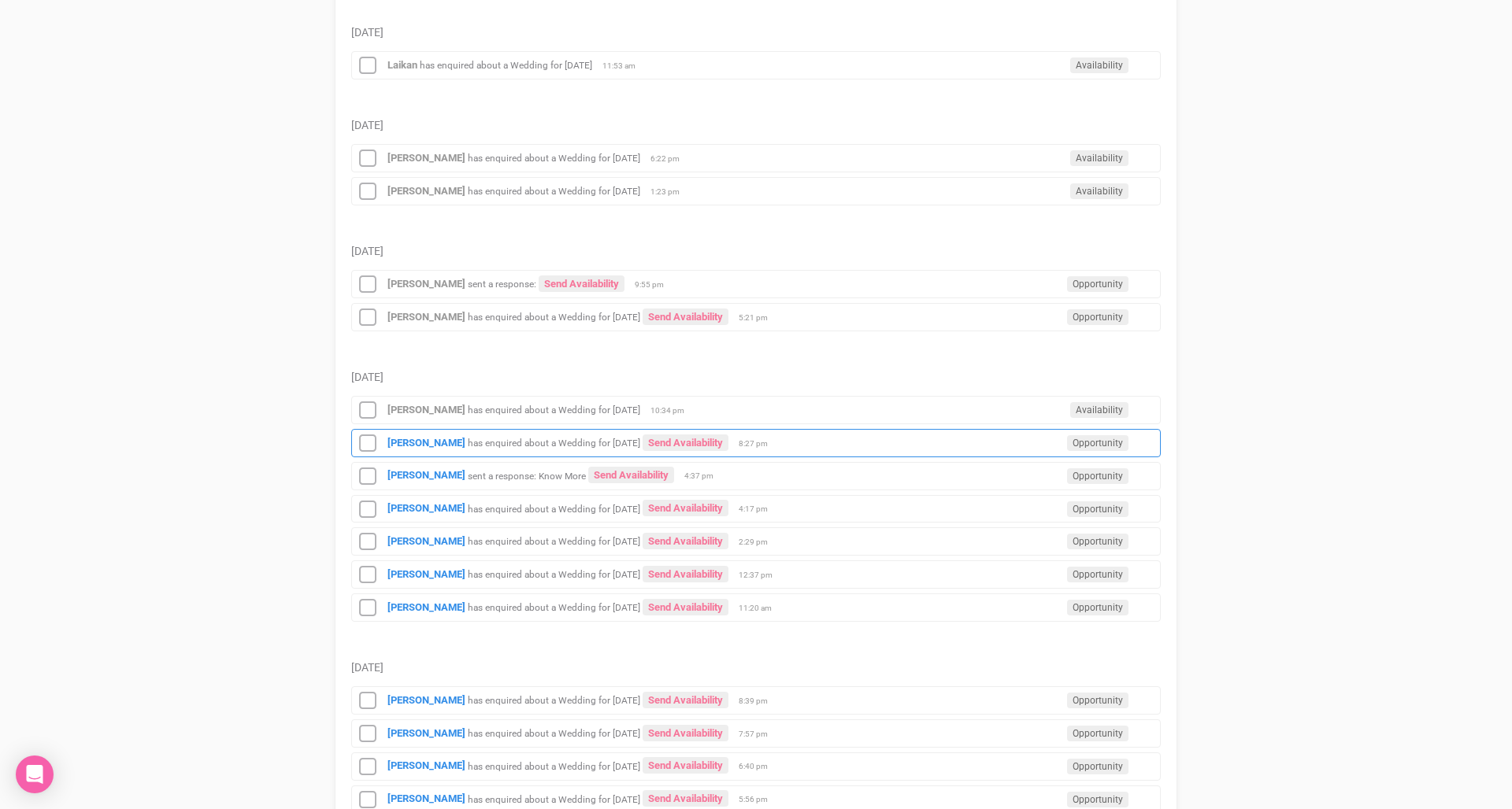
click at [483, 439] on small "has enquired about a Wedding for [DATE]" at bounding box center [553, 443] width 172 height 11
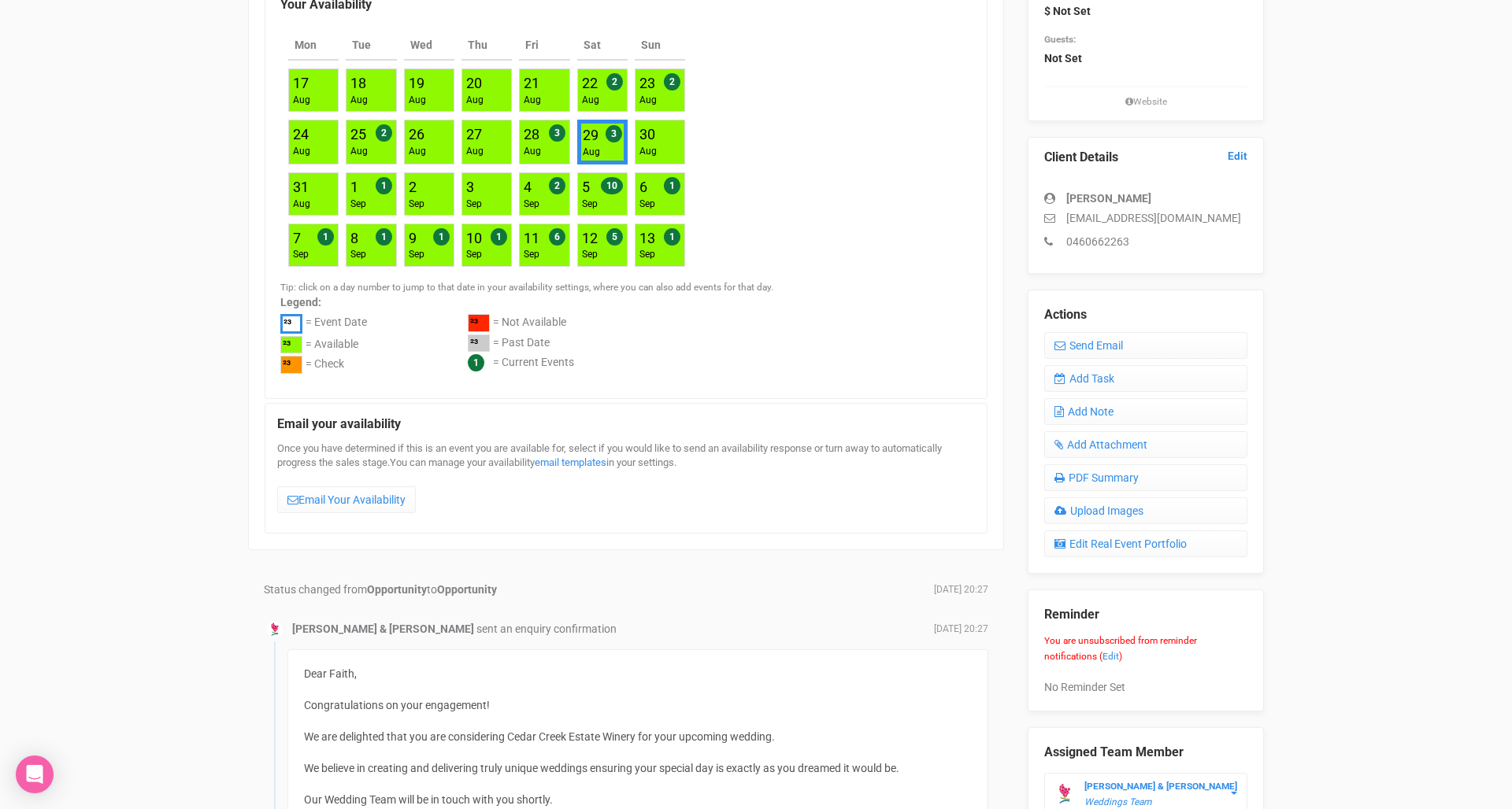
scroll to position [283, 0]
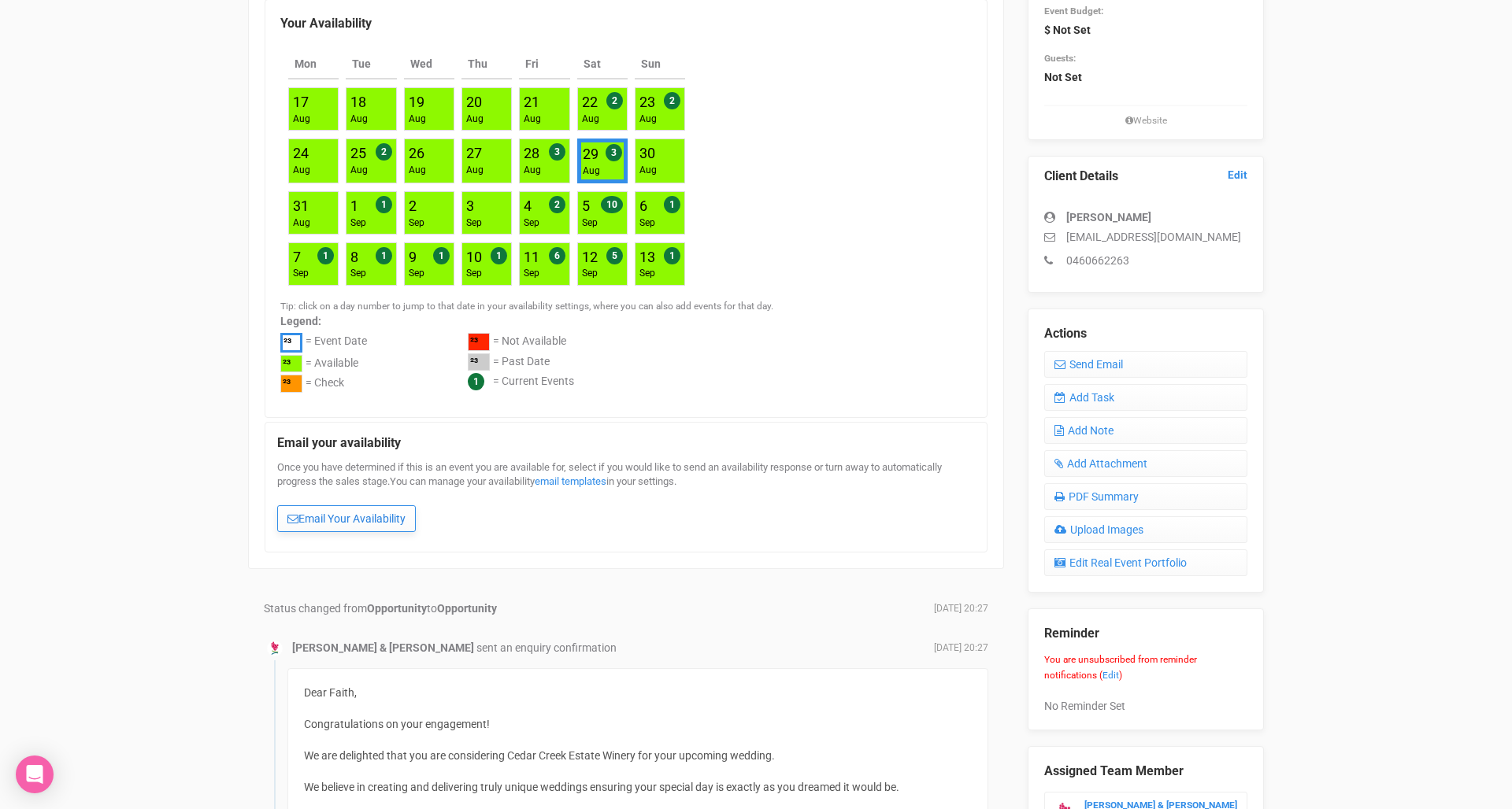
click at [327, 519] on link "Email Your Availability" at bounding box center [346, 518] width 138 height 27
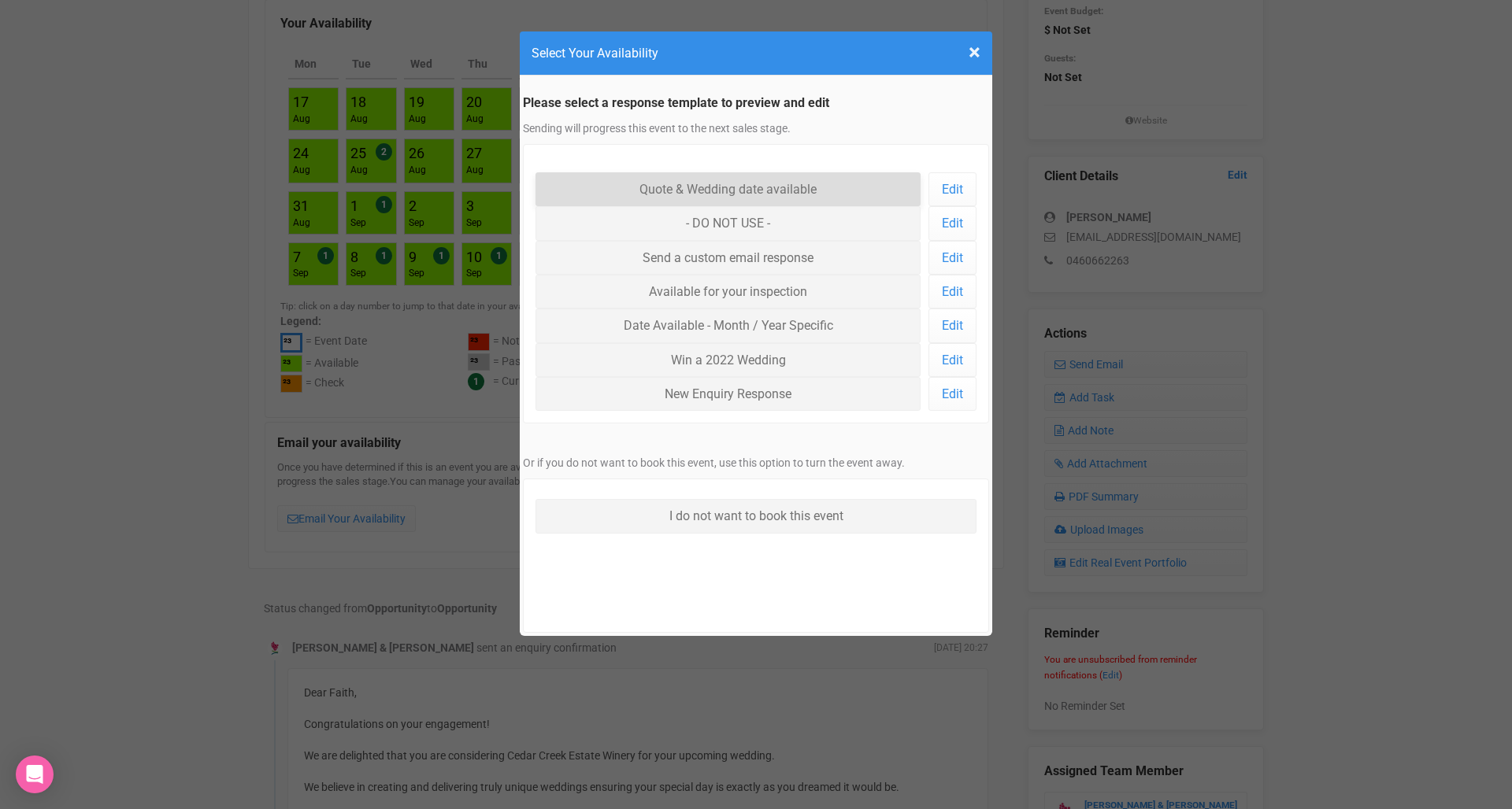
click at [767, 191] on link "Quote & Wedding date available" at bounding box center [728, 189] width 385 height 34
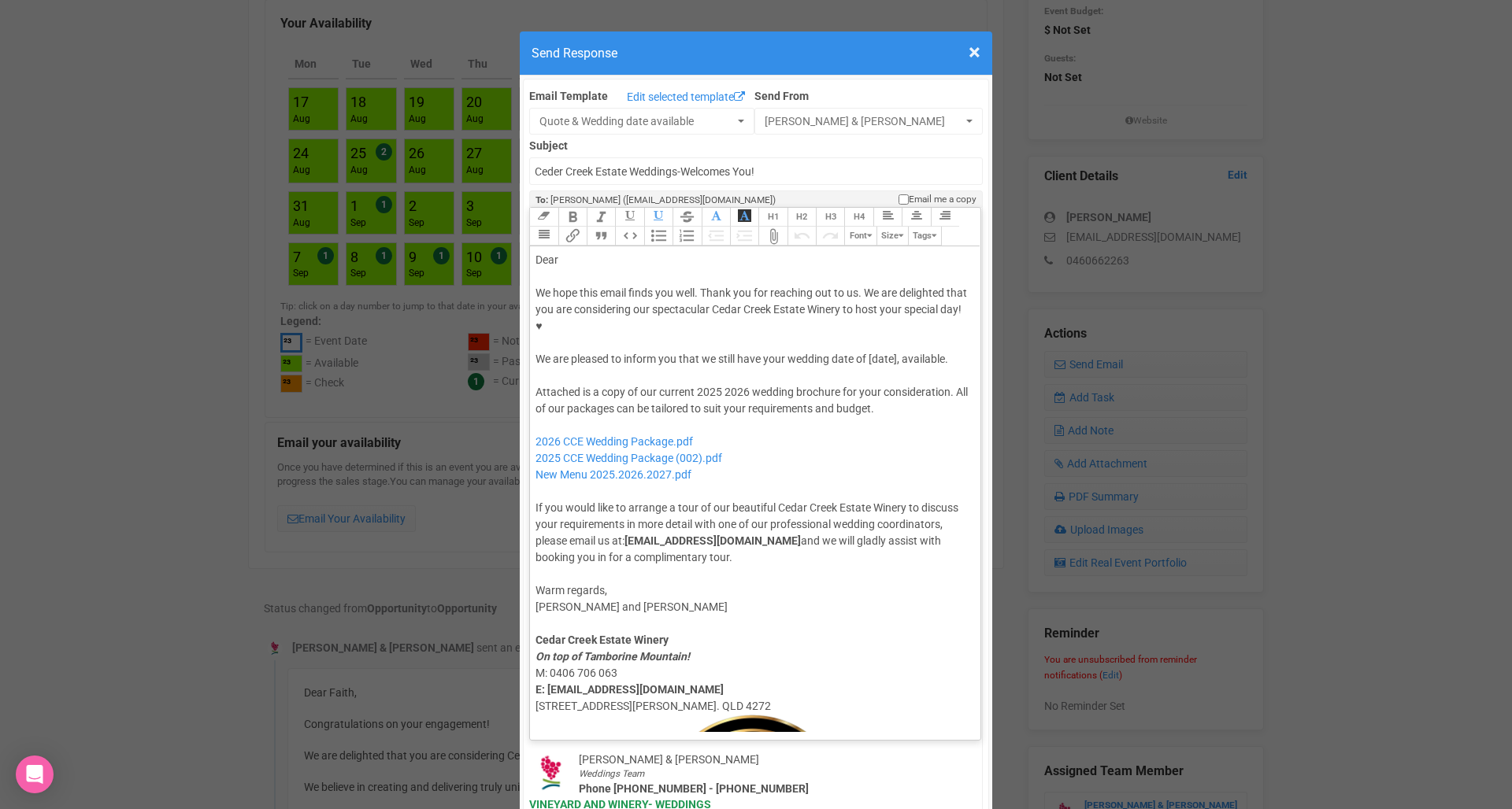
click at [569, 252] on div "Dear" at bounding box center [752, 260] width 434 height 16
type trix-editor "<lor>Ipsu Dolor,</sit><ame><consec>&adip;</elitse></doe><tem>In utla etdo magna…"
click at [864, 284] on div "We hope this email finds you well. Thank you for reaching out to us. We are del…" at bounding box center [752, 326] width 434 height 82
click at [880, 313] on div "We hope this email finds you well. Thank you for reaching out to us. We are del…" at bounding box center [752, 326] width 434 height 82
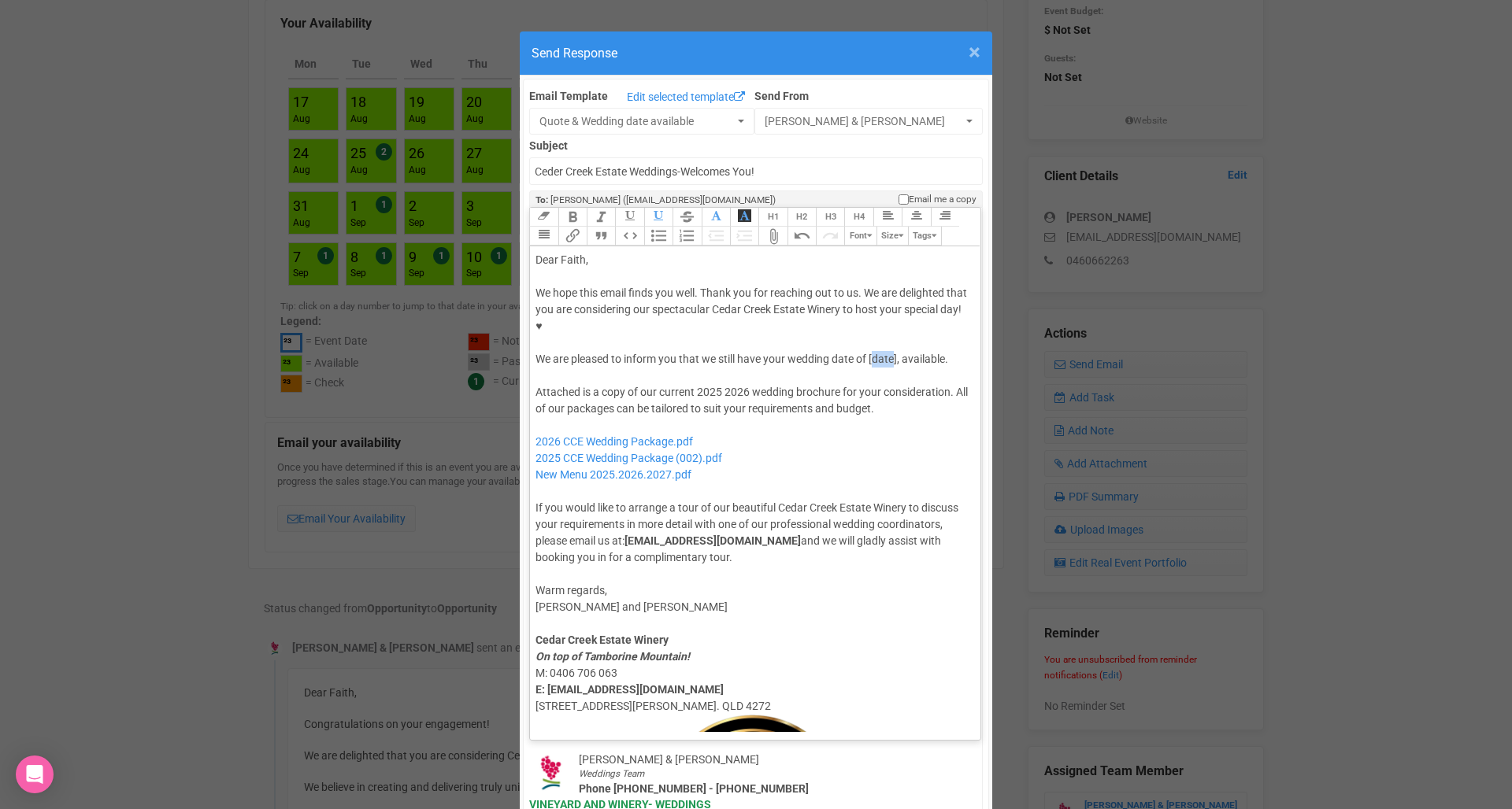
click at [978, 50] on span "×" at bounding box center [974, 53] width 12 height 26
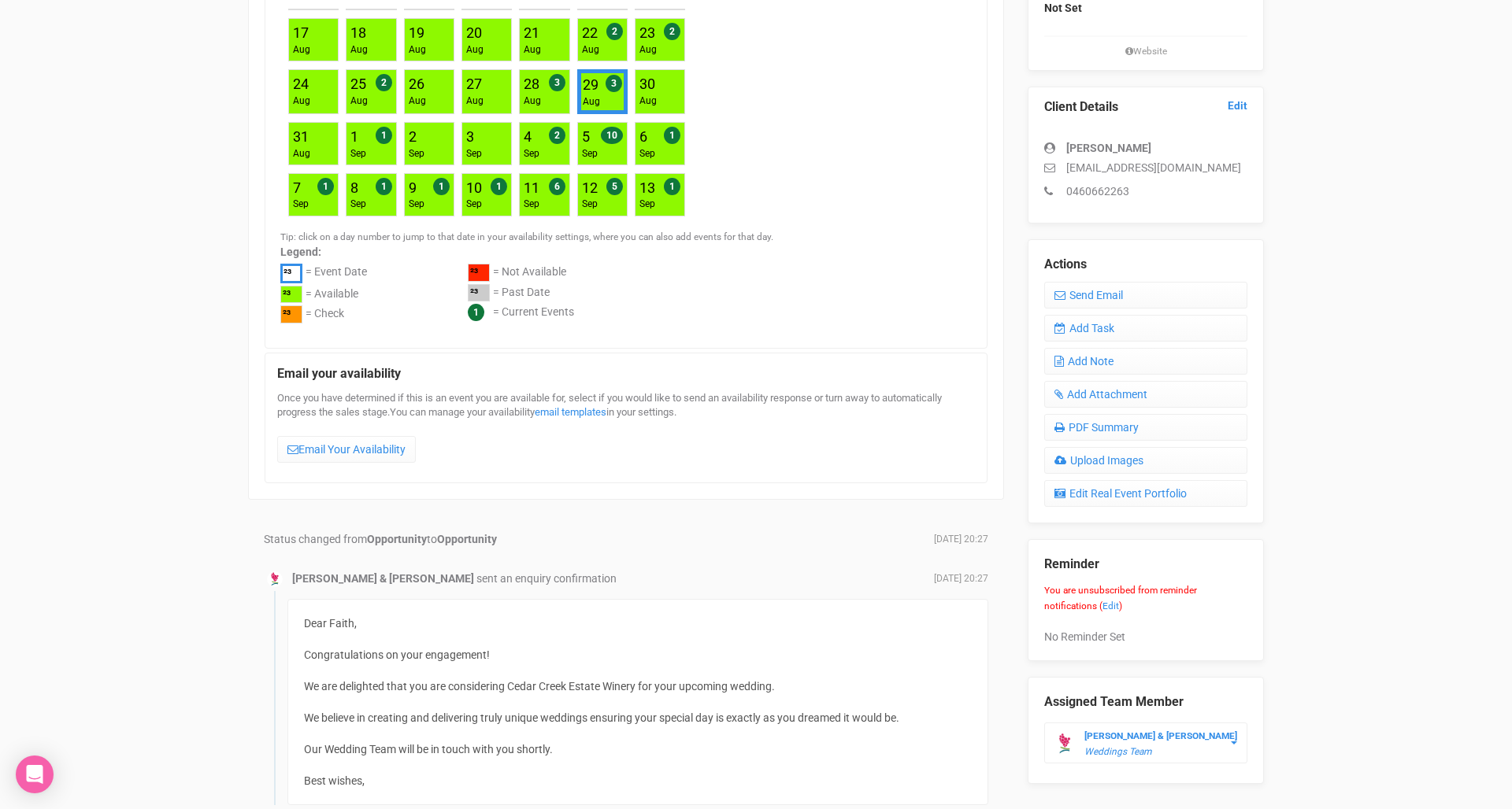
scroll to position [356, 0]
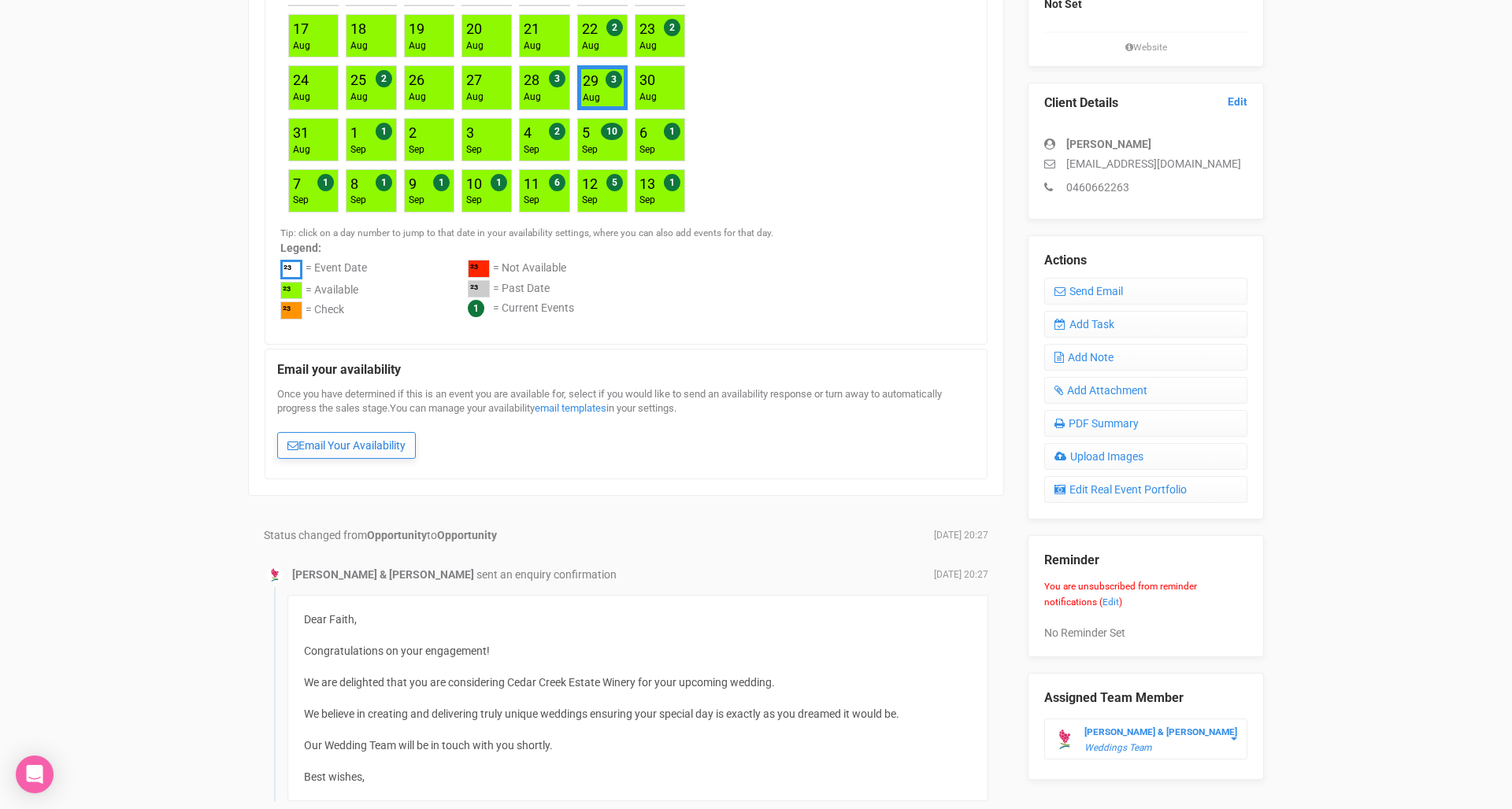
click at [351, 445] on link "Email Your Availability" at bounding box center [346, 445] width 138 height 27
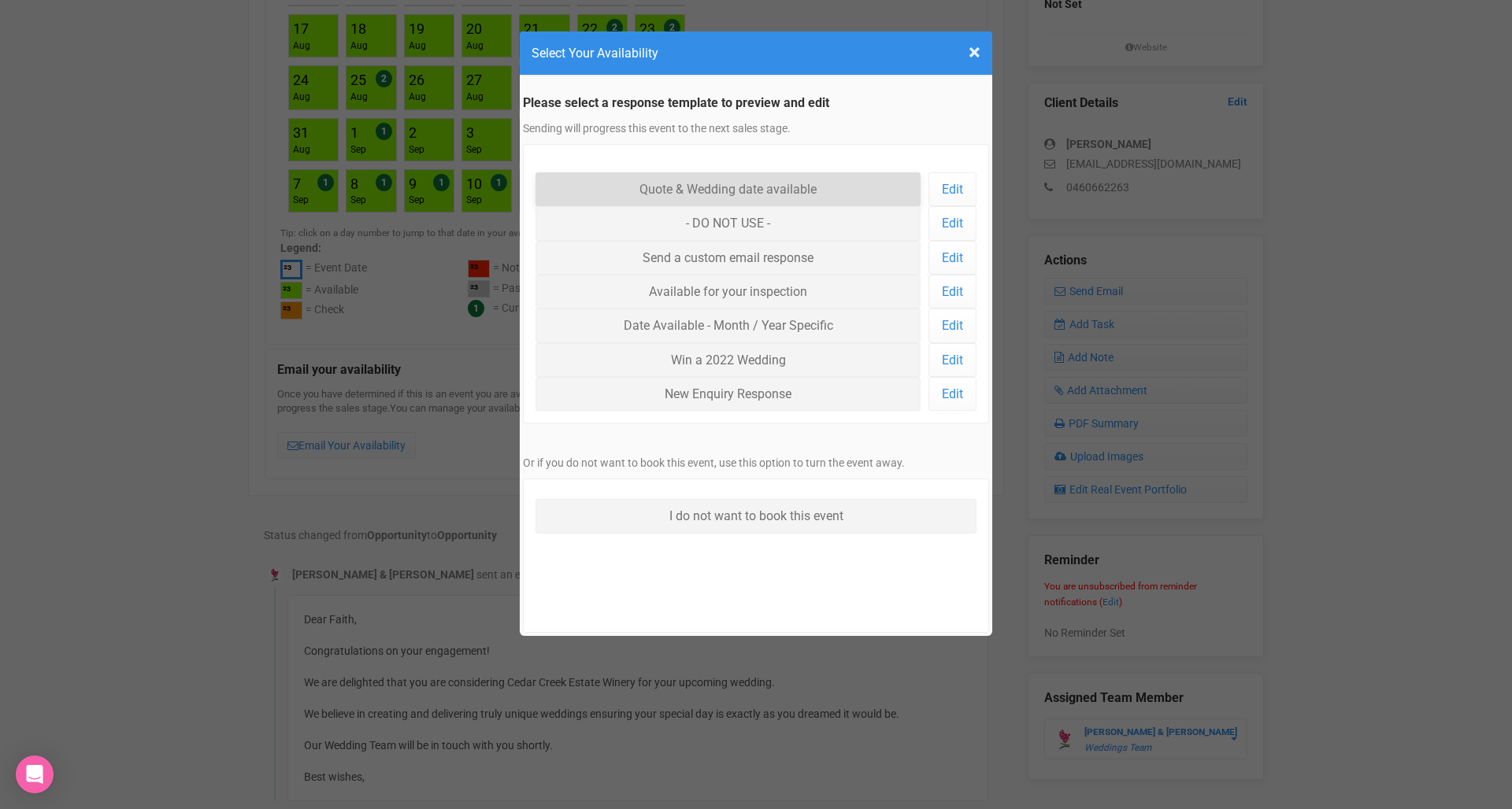
click at [698, 176] on link "Quote & Wedding date available" at bounding box center [728, 189] width 385 height 34
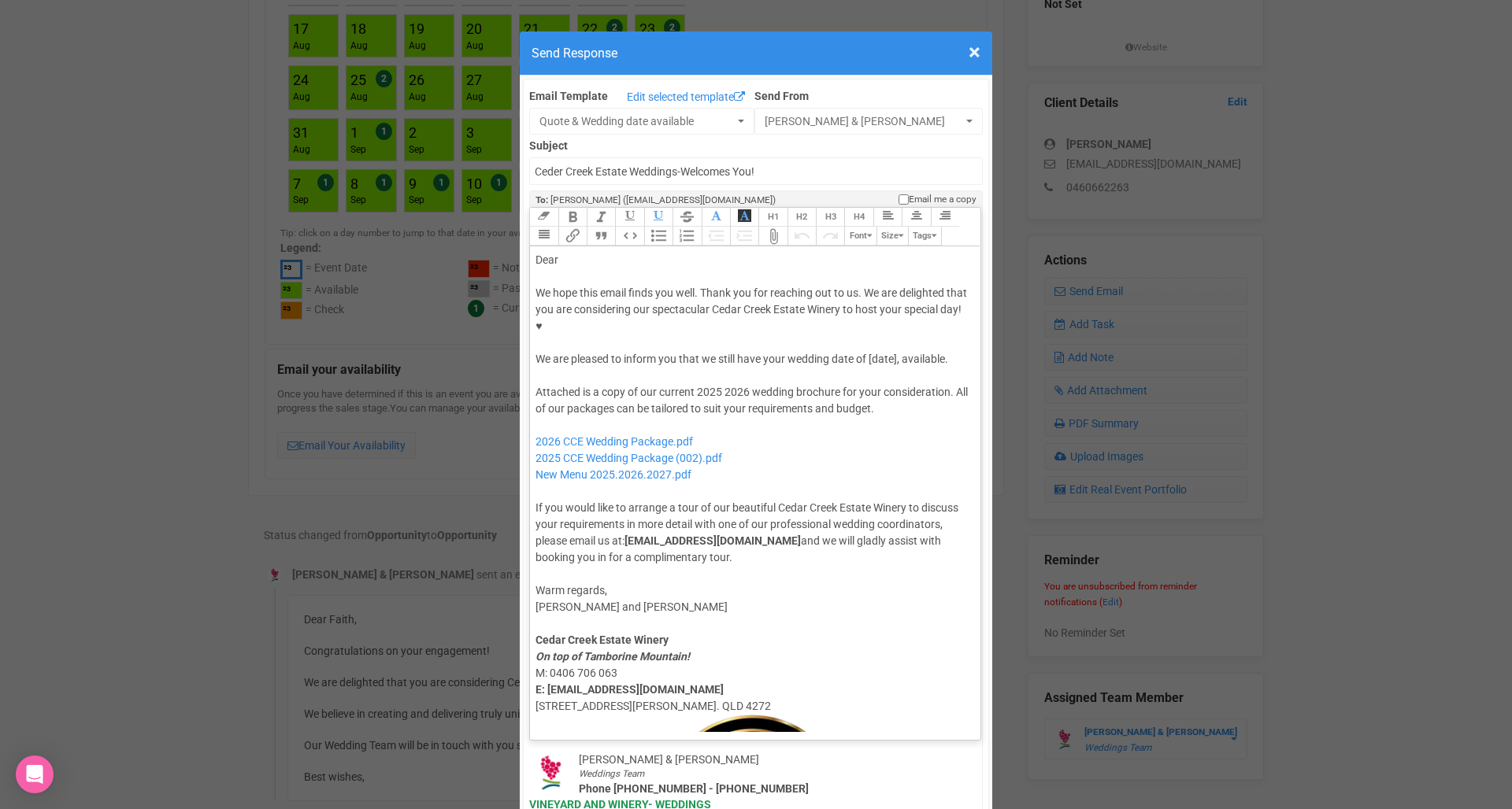
click at [581, 246] on trix-editor "Dear We hope this email finds you well. Thank you for reaching out to us. We ar…" at bounding box center [754, 489] width 450 height 486
click at [581, 252] on div "Dear" at bounding box center [752, 260] width 434 height 16
click at [886, 314] on div "We hope this email finds you well. Thank you for reaching out to us. We are del…" at bounding box center [752, 326] width 434 height 82
click at [813, 325] on div "We hope this email finds you well. Thank you for reaching out to us. We are del…" at bounding box center [752, 326] width 434 height 82
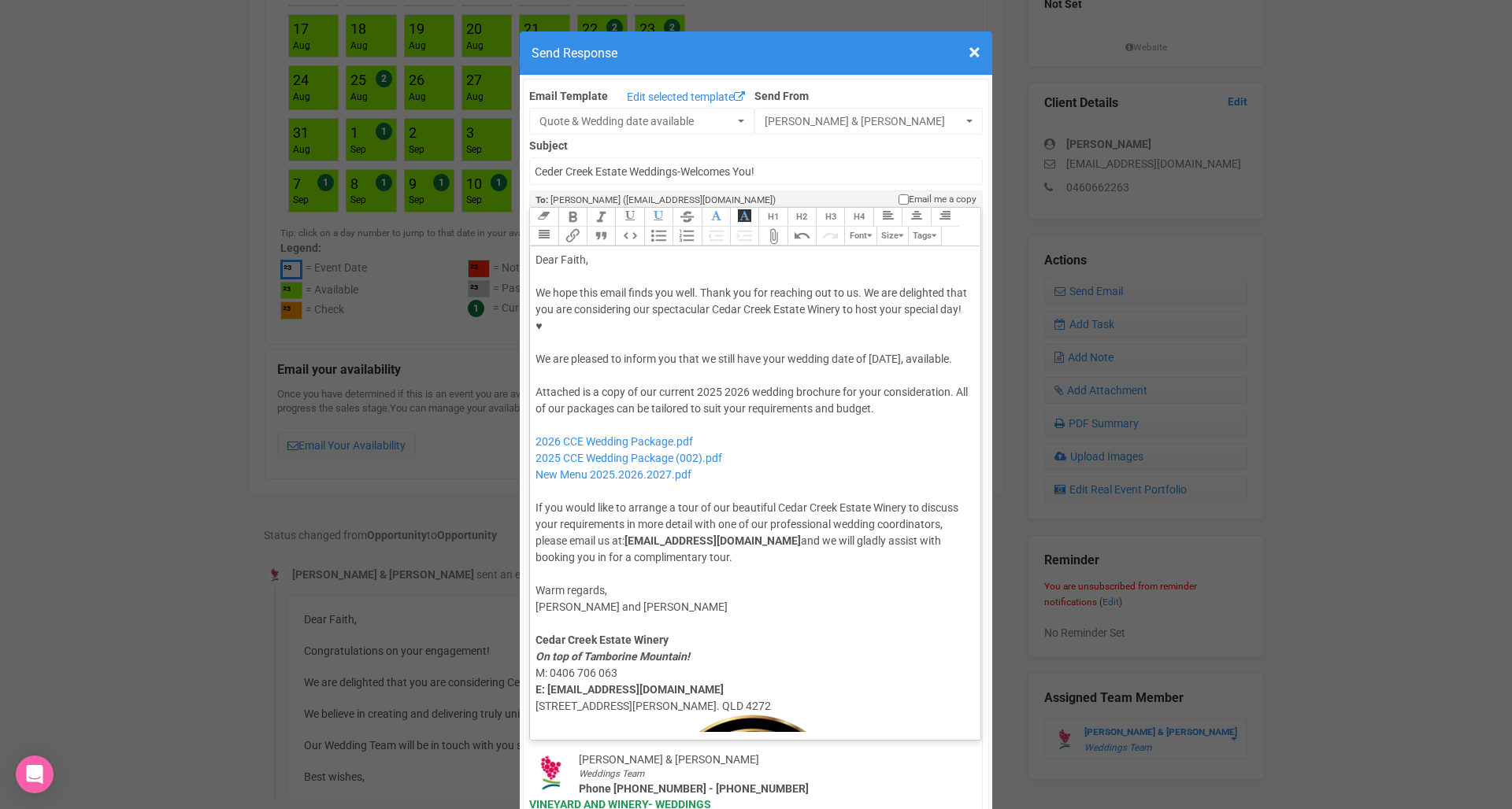
click at [719, 384] on div "Attached is a copy of our current 2025 2026 wedding brochure for your considera…" at bounding box center [752, 474] width 434 height 182
click at [707, 384] on div "Attached is a copy of our current 2025 2026 wedding brochure for your considera…" at bounding box center [752, 474] width 434 height 182
drag, startPoint x: 731, startPoint y: 421, endPoint x: 522, endPoint y: 423, distance: 209.0
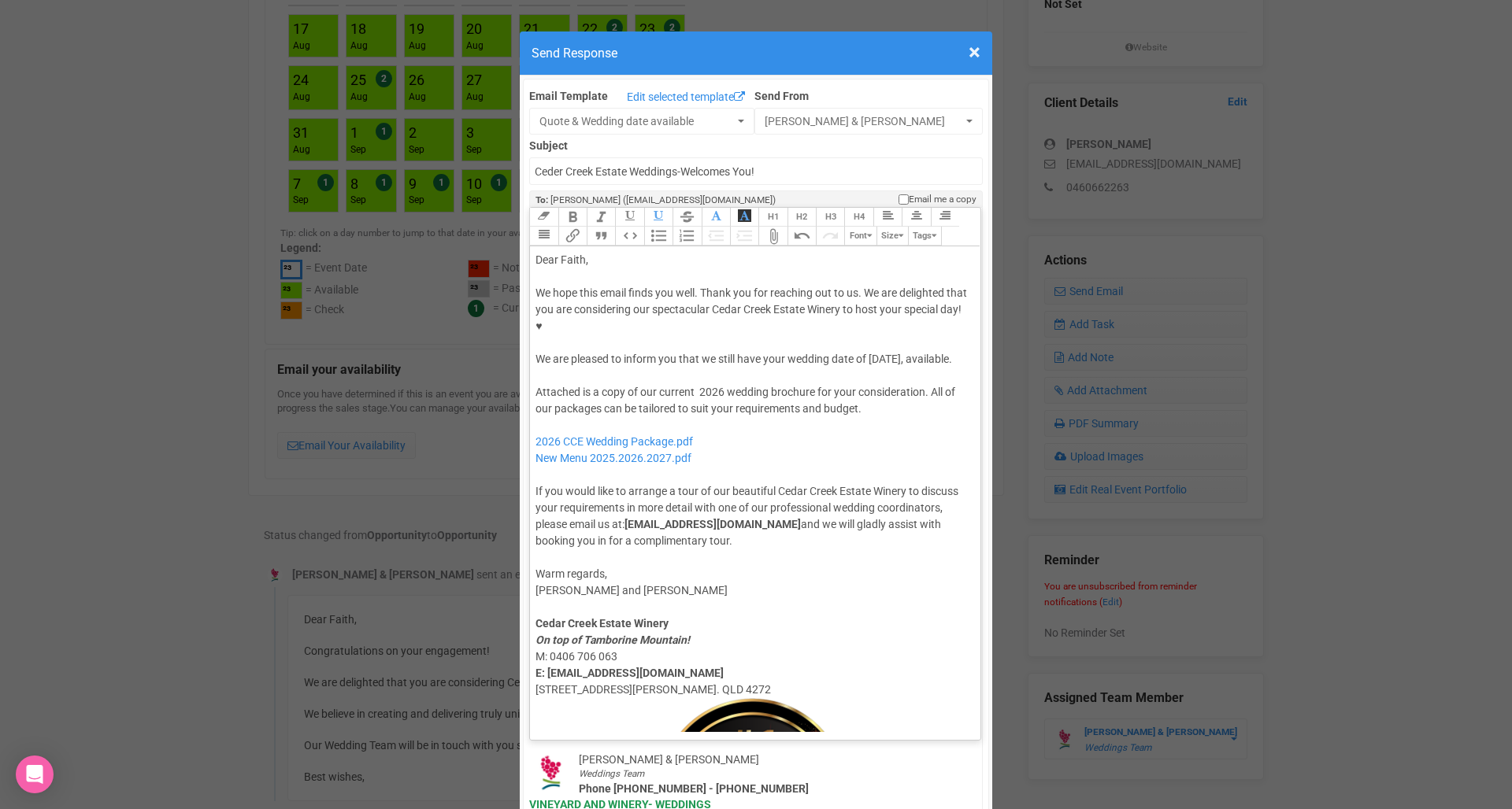
click at [803, 576] on div "Warm regards, [PERSON_NAME] and Jade Cedar Creek Estate Winery On top of [GEOGR…" at bounding box center [752, 818] width 434 height 537
click at [695, 383] on div "Attached is a copy of our current 2026 wedding brochure for your consideration.…" at bounding box center [752, 466] width 434 height 165
click at [809, 420] on div "Attached is a copy of our current 2026 wedding brochure for your consideration.…" at bounding box center [752, 466] width 434 height 165
click at [702, 383] on div "Attached is a copy of our current 2026 wedding brochure for your consideration.…" at bounding box center [752, 466] width 434 height 165
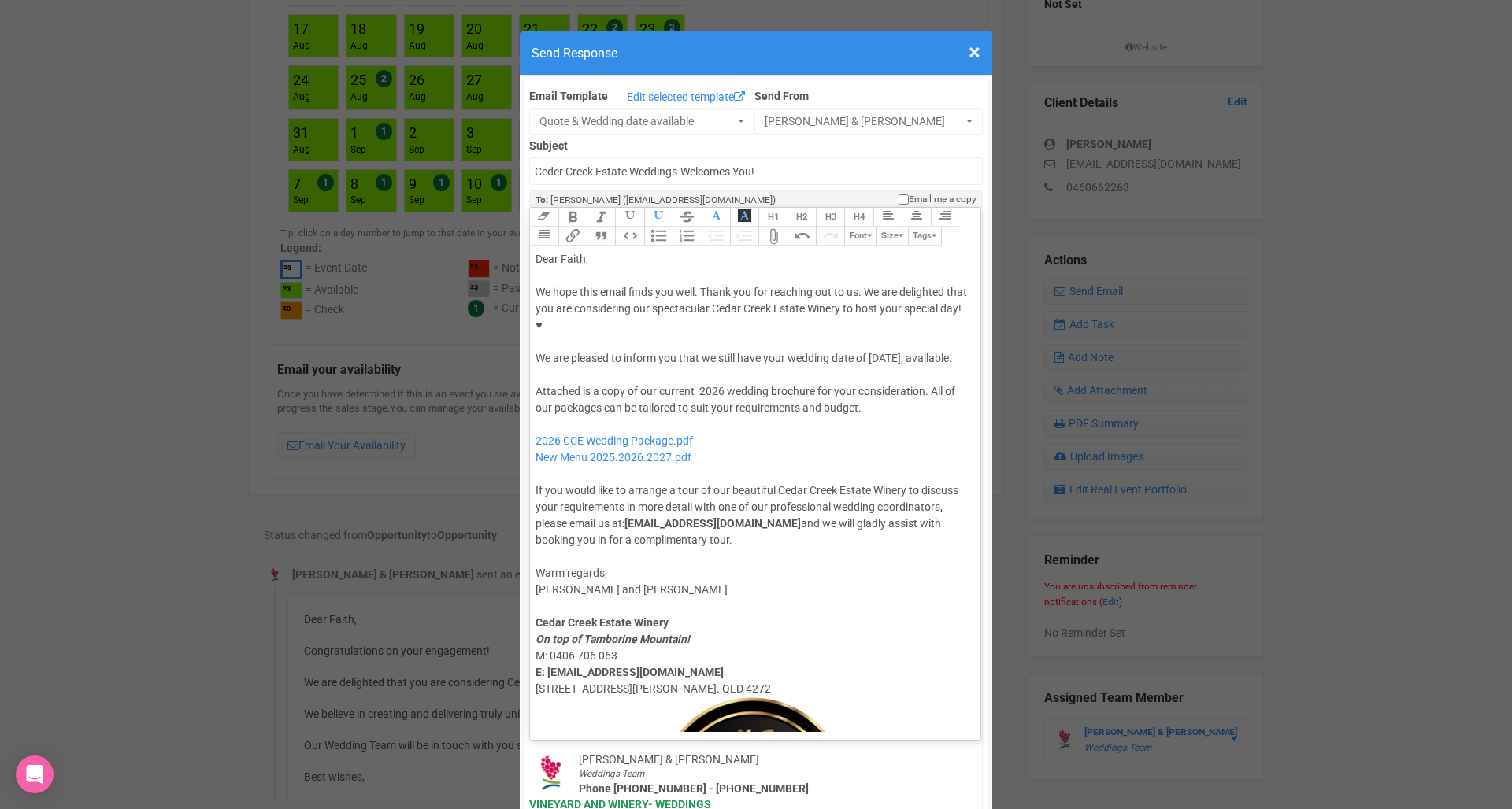
type trix-editor "<div>Dear Faith,</div><div><strong>&nbsp;</strong></div><div>We hope this email…"
click at [813, 430] on div "Attached is a copy of our current 2026 wedding brochure for your consideration.…" at bounding box center [752, 466] width 434 height 165
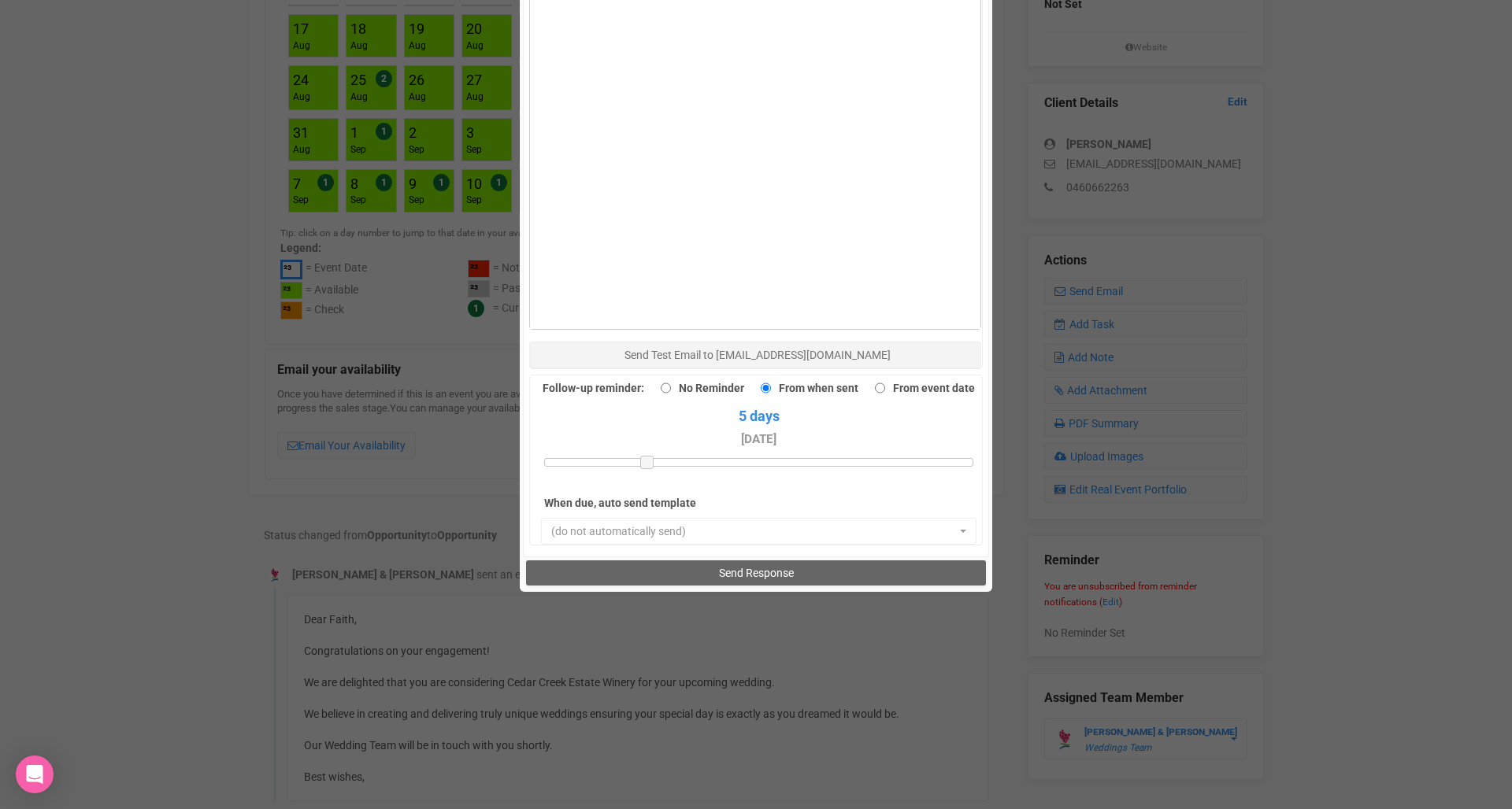
scroll to position [1101, 0]
click at [699, 562] on button "Send Response" at bounding box center [755, 574] width 459 height 25
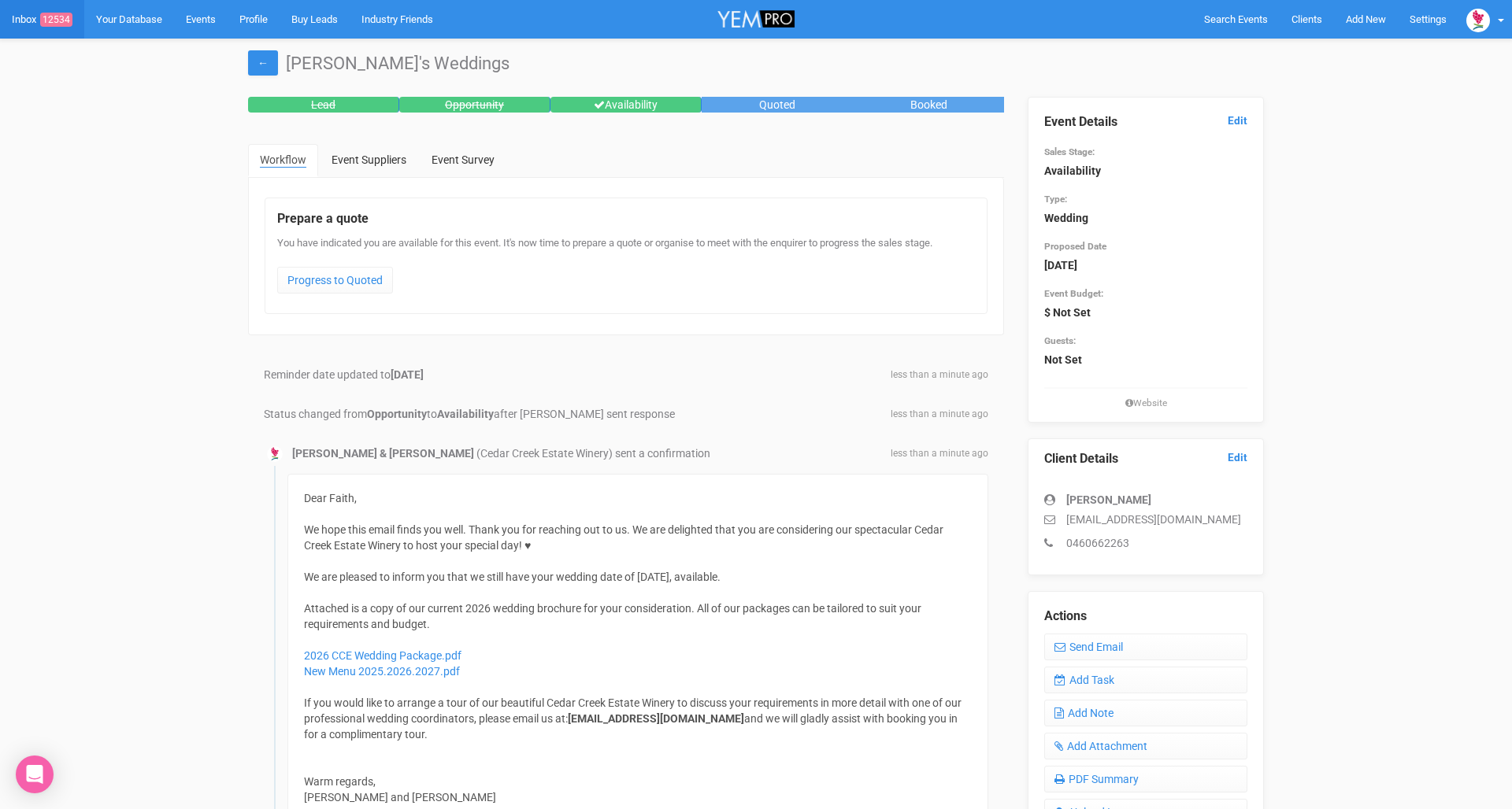
click at [34, 24] on link "Inbox 12534" at bounding box center [42, 19] width 84 height 39
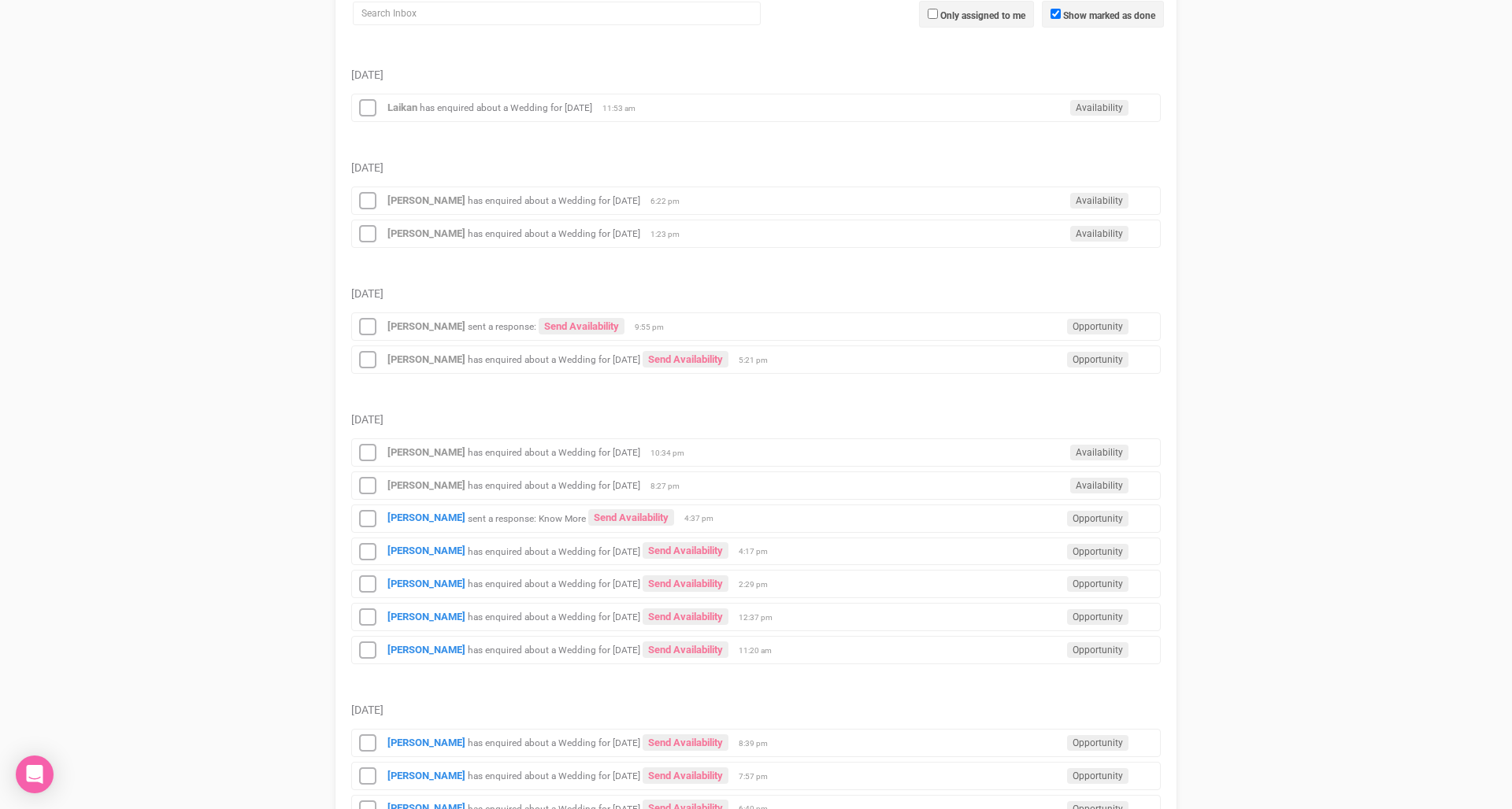
scroll to position [255, 0]
click at [512, 518] on small "sent a response: Know More" at bounding box center [526, 516] width 118 height 11
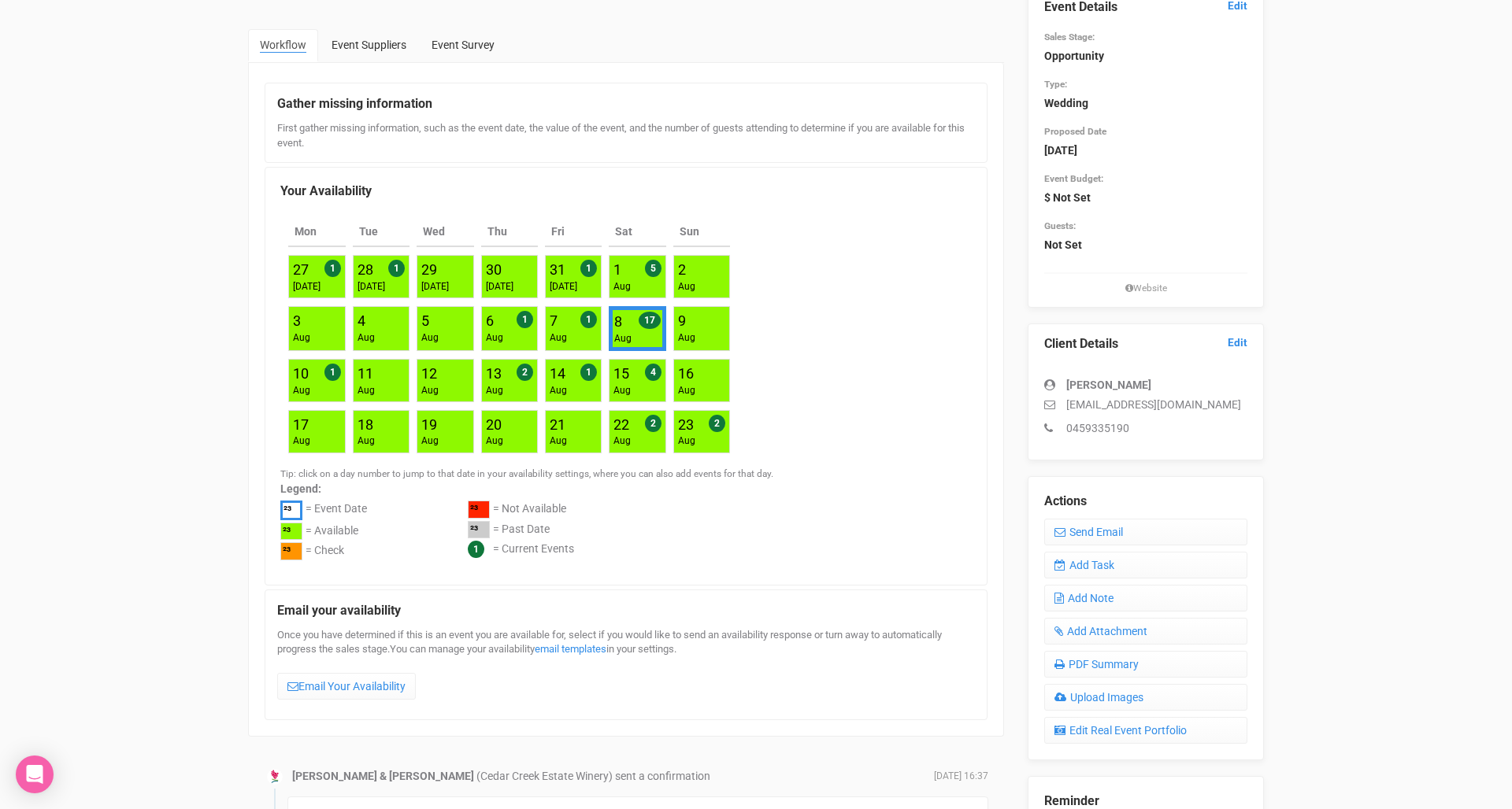
scroll to position [81, 0]
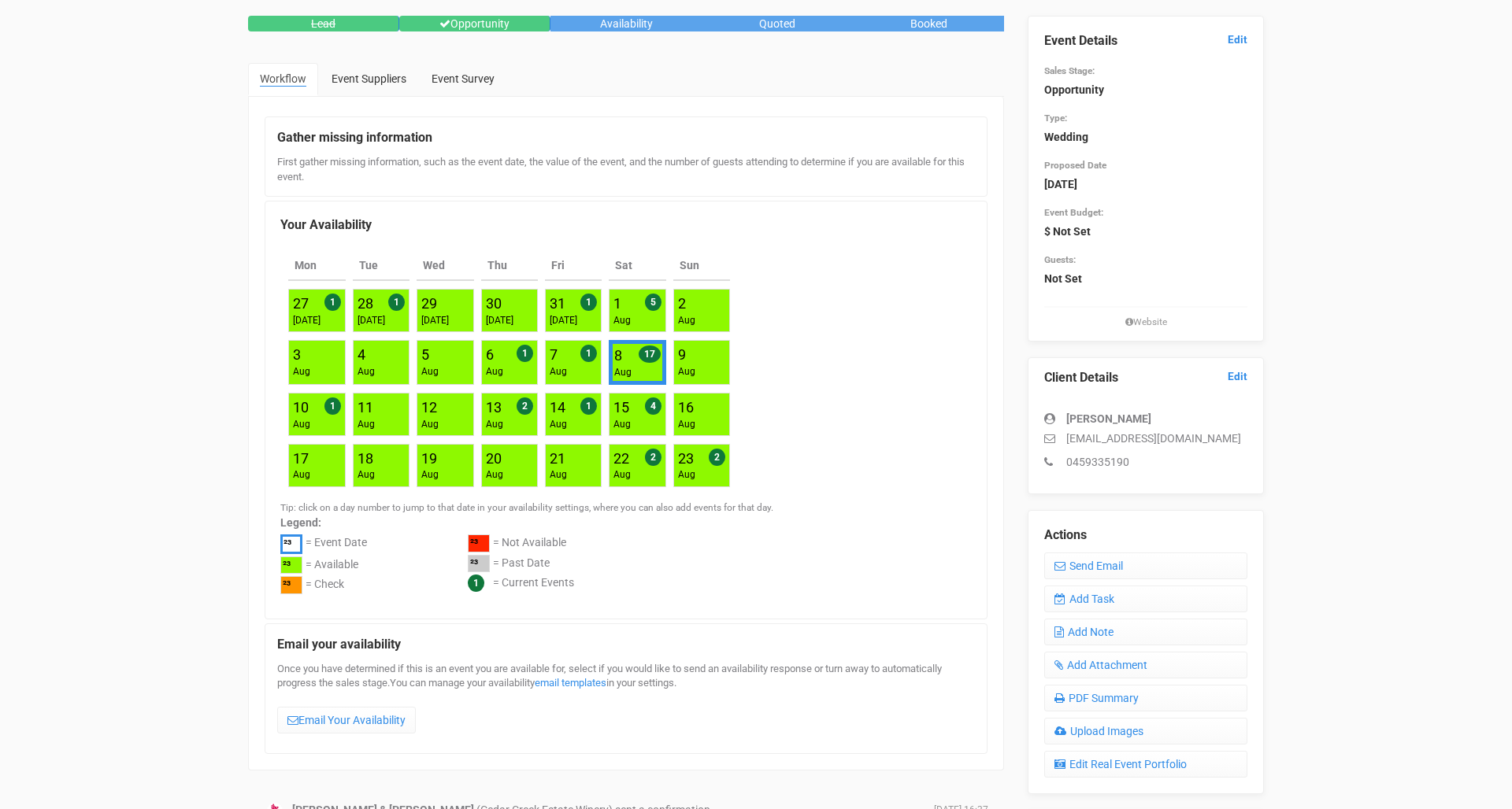
scroll to position [255, 0]
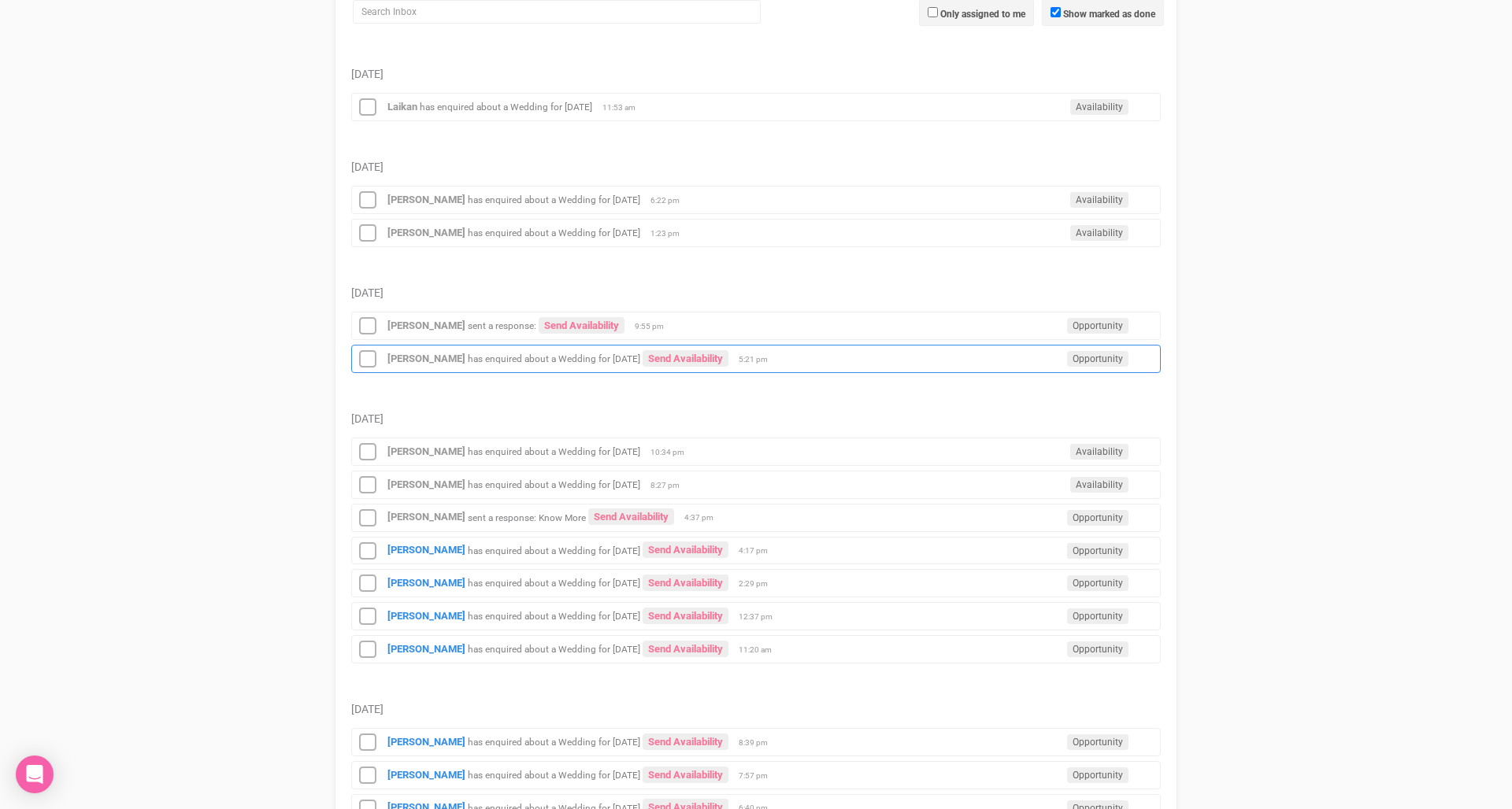
click at [546, 365] on div "[PERSON_NAME] has enquired about a Wedding for [DATE] Send Availability Opportu…" at bounding box center [755, 359] width 809 height 28
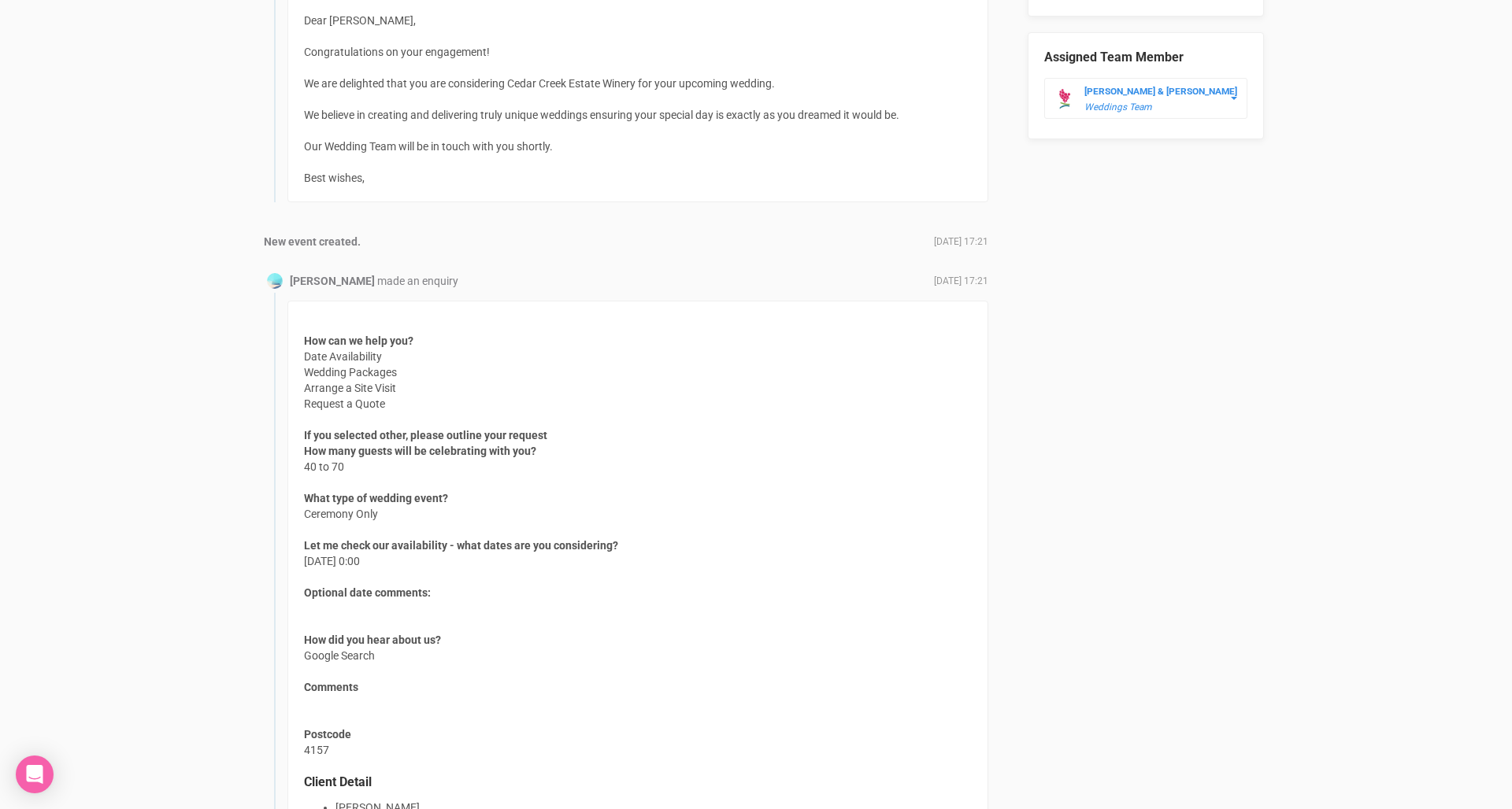
scroll to position [998, 0]
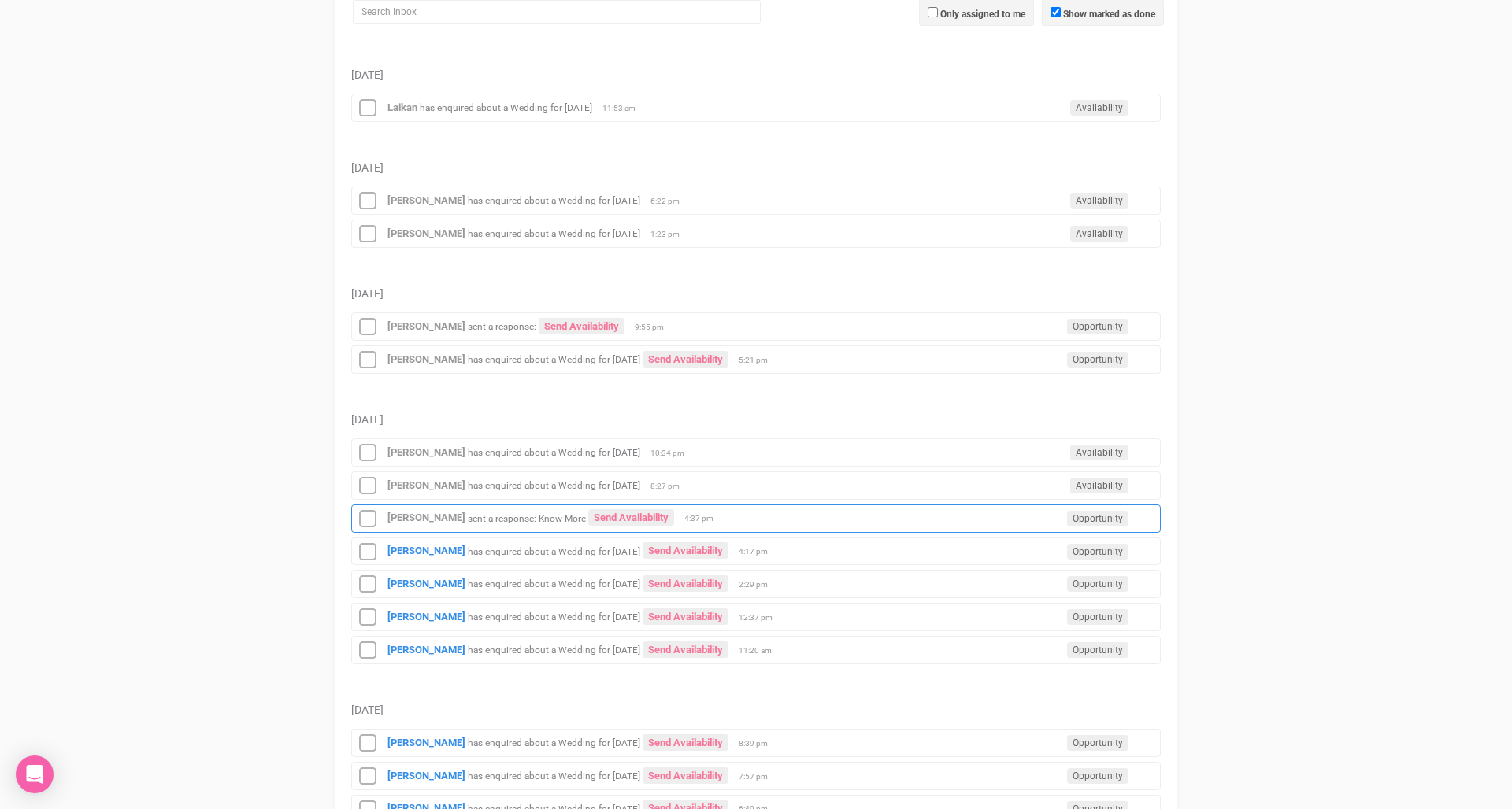
click at [492, 519] on small "sent a response: Know More" at bounding box center [526, 518] width 118 height 11
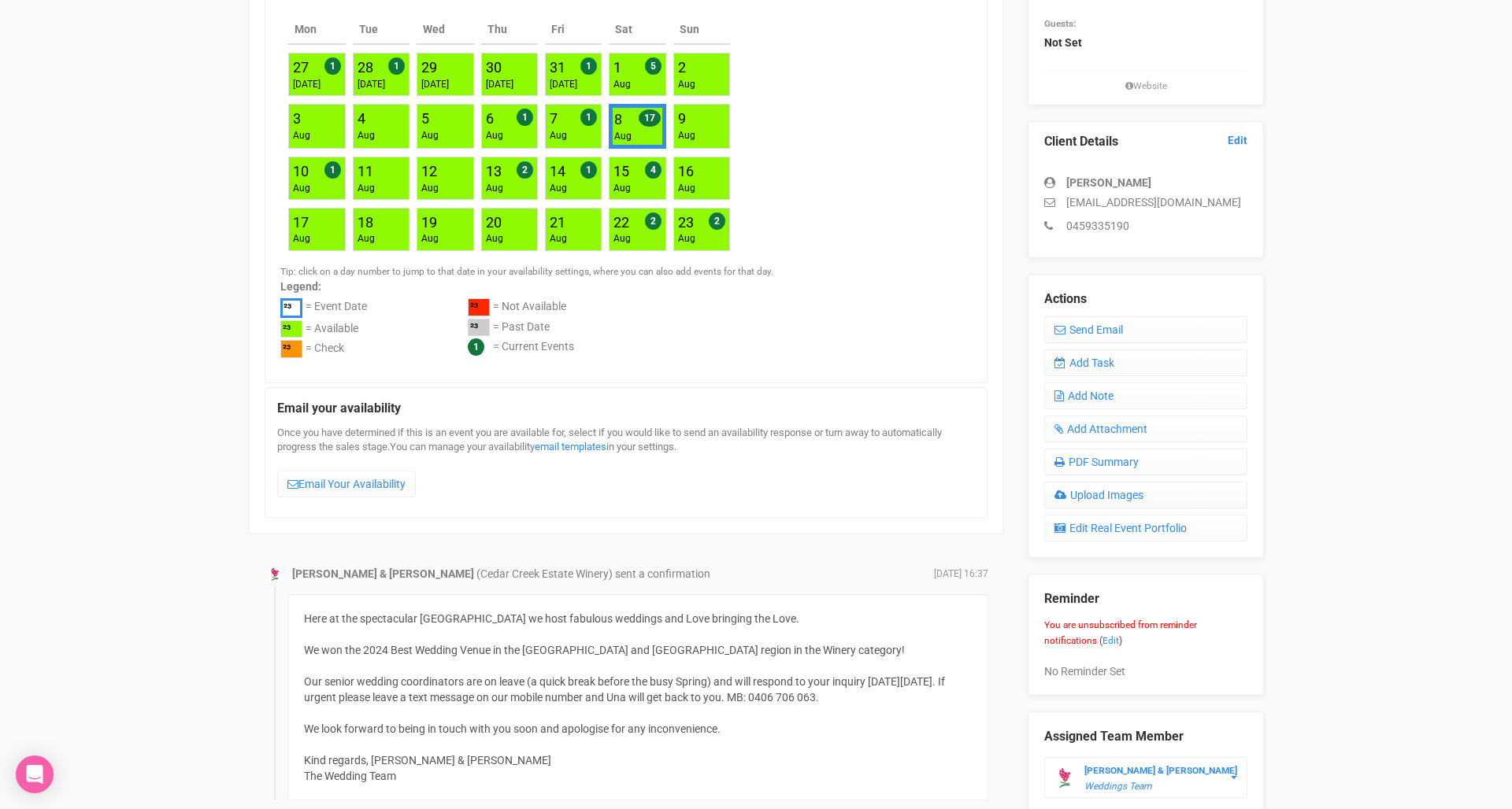
scroll to position [319, 0]
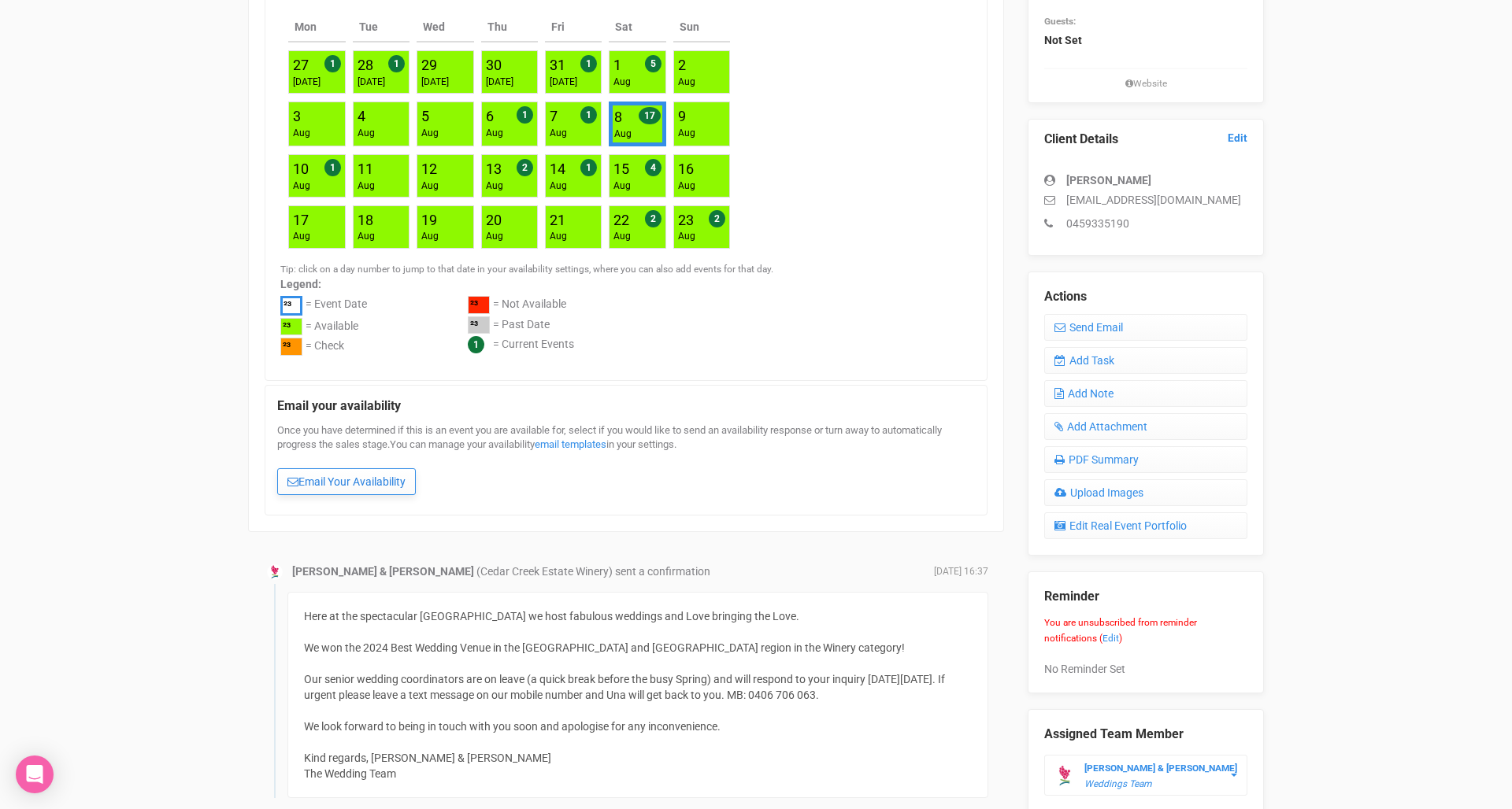
click at [346, 478] on link "Email Your Availability" at bounding box center [346, 481] width 138 height 27
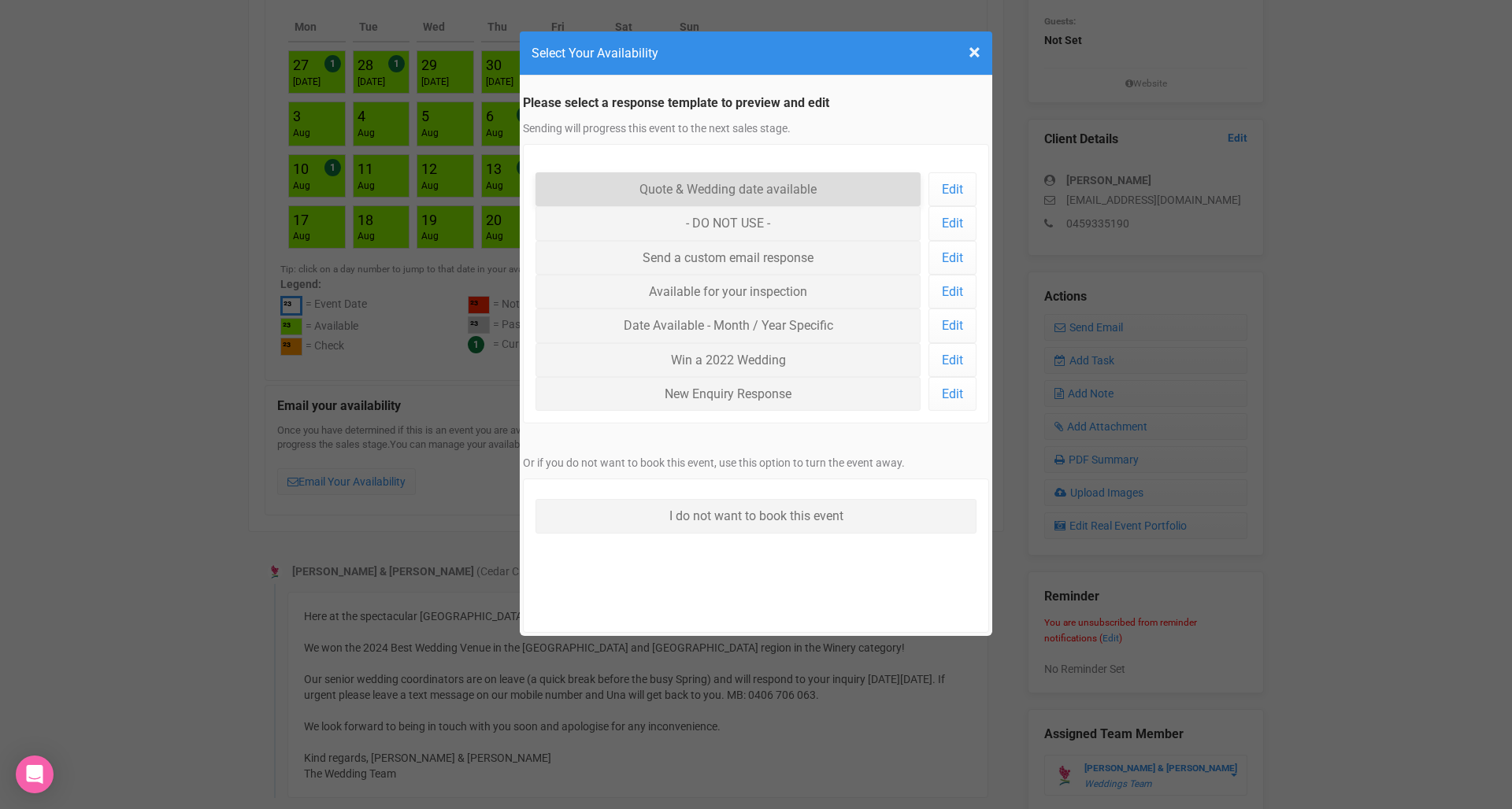
click at [737, 184] on link "Quote & Wedding date available" at bounding box center [728, 189] width 385 height 34
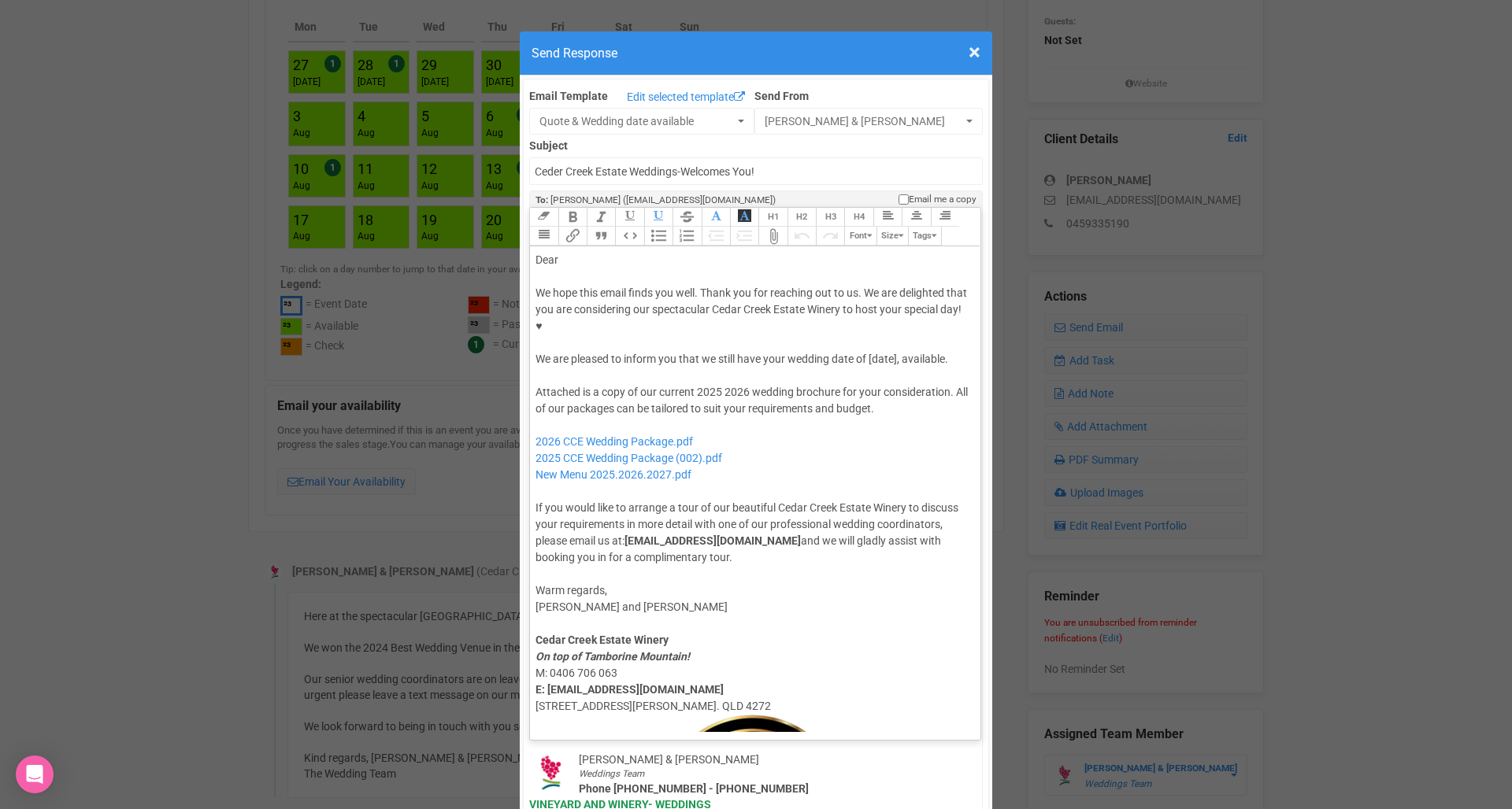
click at [602, 252] on div "Dear" at bounding box center [752, 260] width 434 height 16
click at [568, 252] on div "Dear [PERSON_NAME]," at bounding box center [752, 260] width 434 height 16
click at [885, 310] on div "We hope this email finds you well. Thank you for reaching out to us. We are del…" at bounding box center [752, 326] width 434 height 82
click at [707, 384] on div "Attached is a copy of our current 2025 2026 wedding brochure for your considera…" at bounding box center [752, 474] width 434 height 182
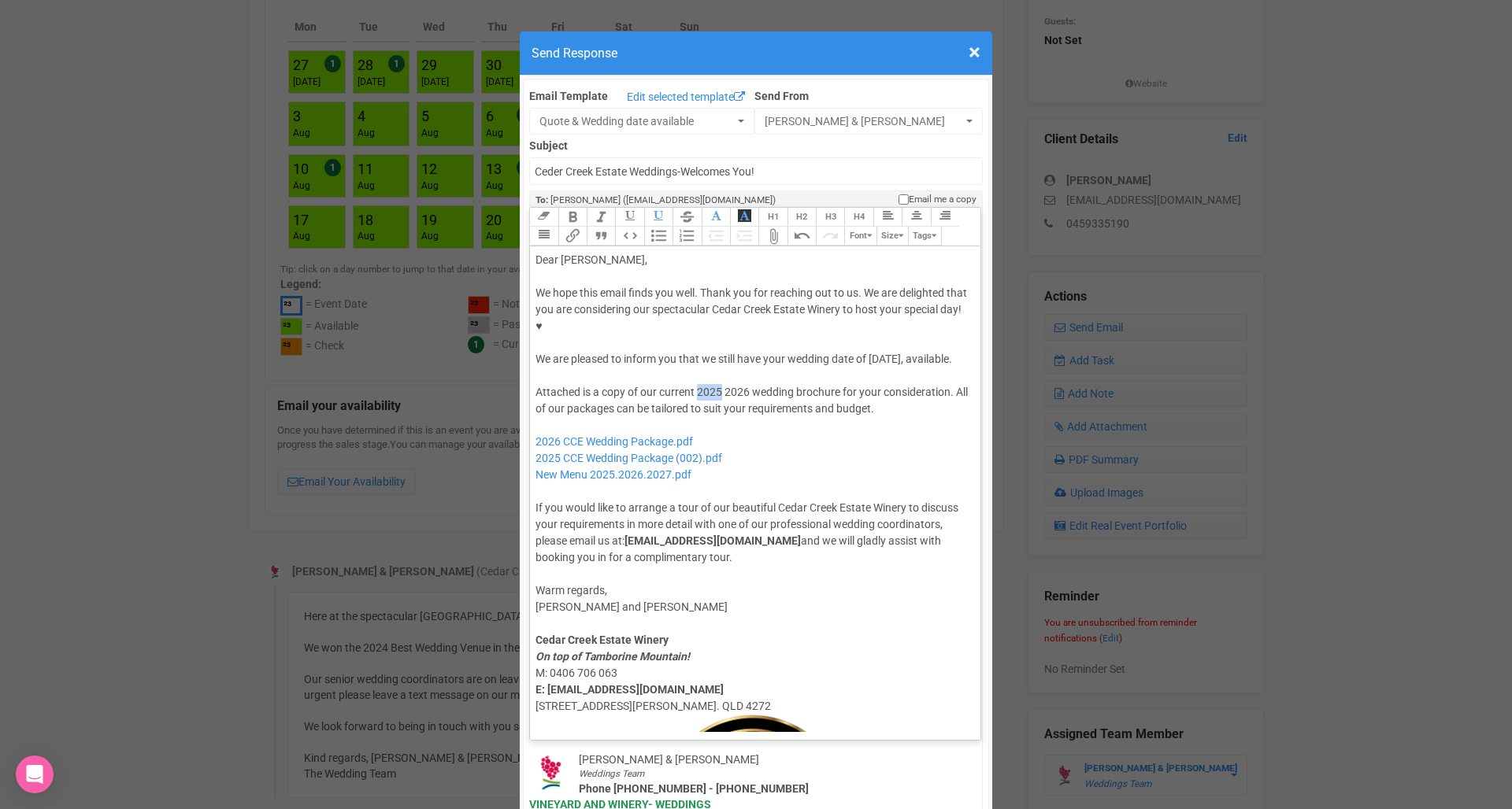
click at [707, 384] on div "Attached is a copy of our current 2025 2026 wedding brochure for your considera…" at bounding box center [752, 474] width 434 height 182
drag, startPoint x: 745, startPoint y: 425, endPoint x: 526, endPoint y: 422, distance: 219.0
type trix-editor "<div>Dear Shanelle,</div><div><strong>&nbsp;</strong></div><div>We hope this em…"
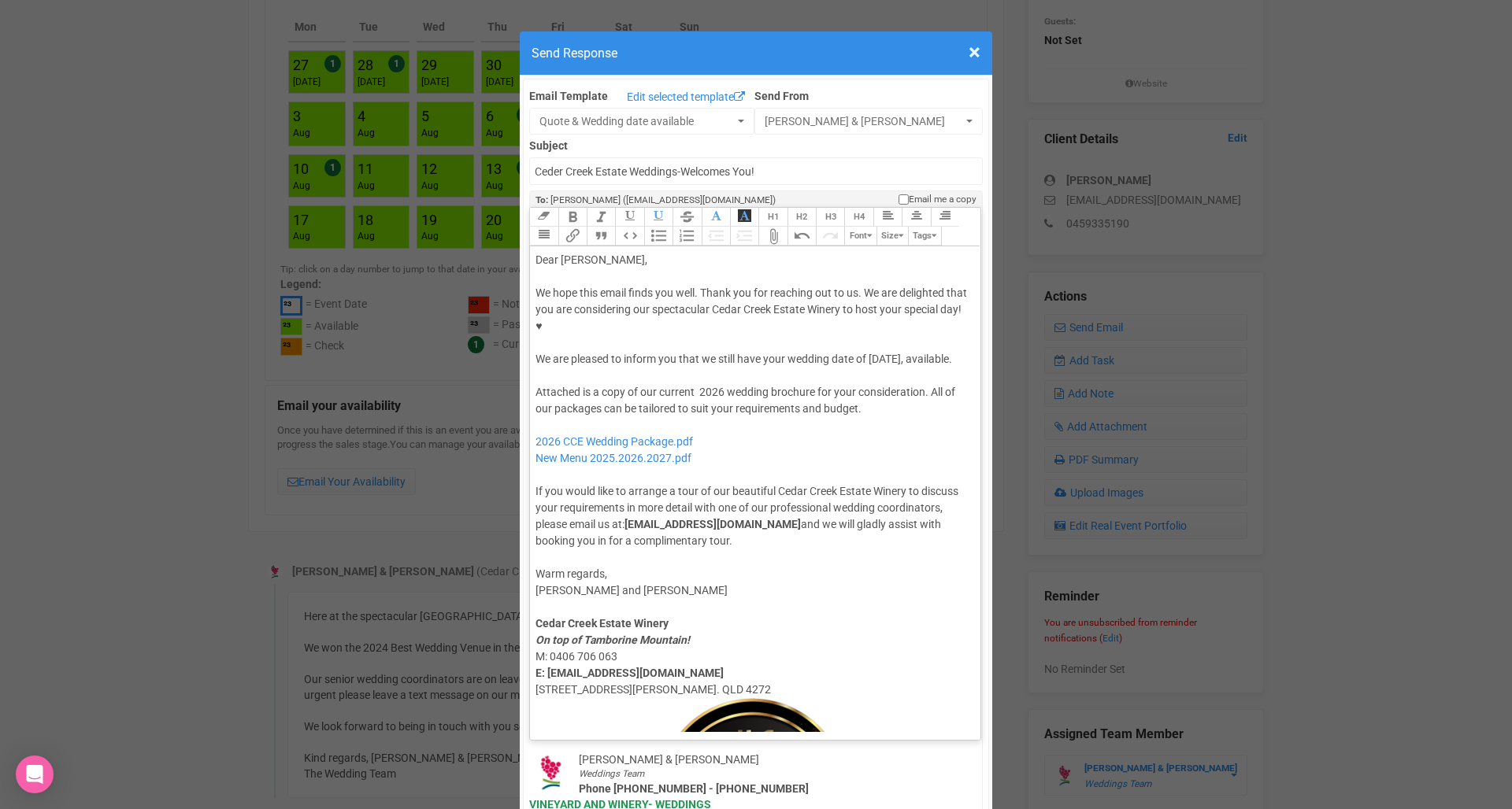
click at [777, 550] on div "Warm regards, Delia and Jade Cedar Creek Estate Winery On top of Tamborine Moun…" at bounding box center [752, 818] width 434 height 537
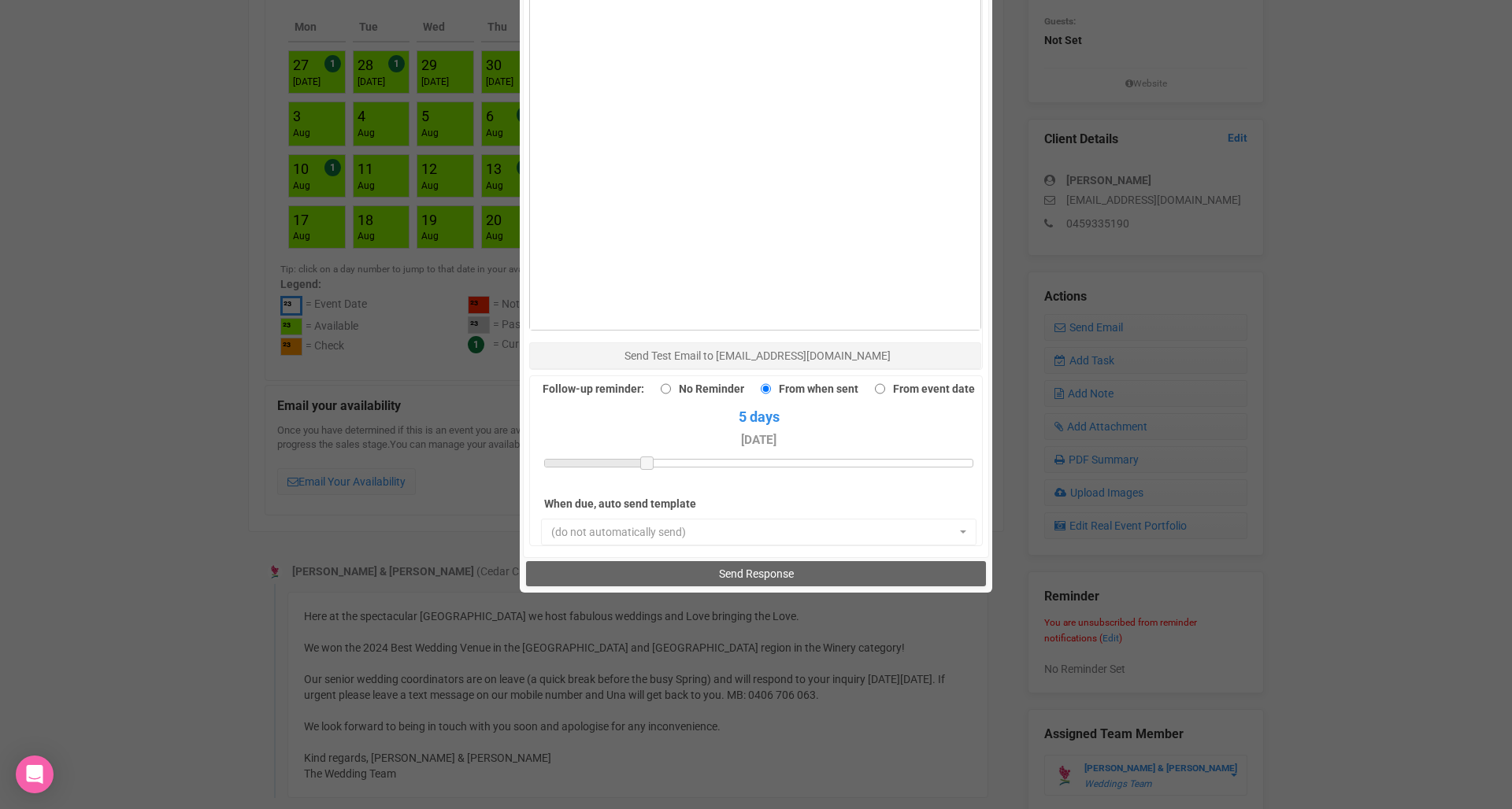
scroll to position [1101, 0]
click at [713, 562] on button "Send Response" at bounding box center [755, 574] width 459 height 25
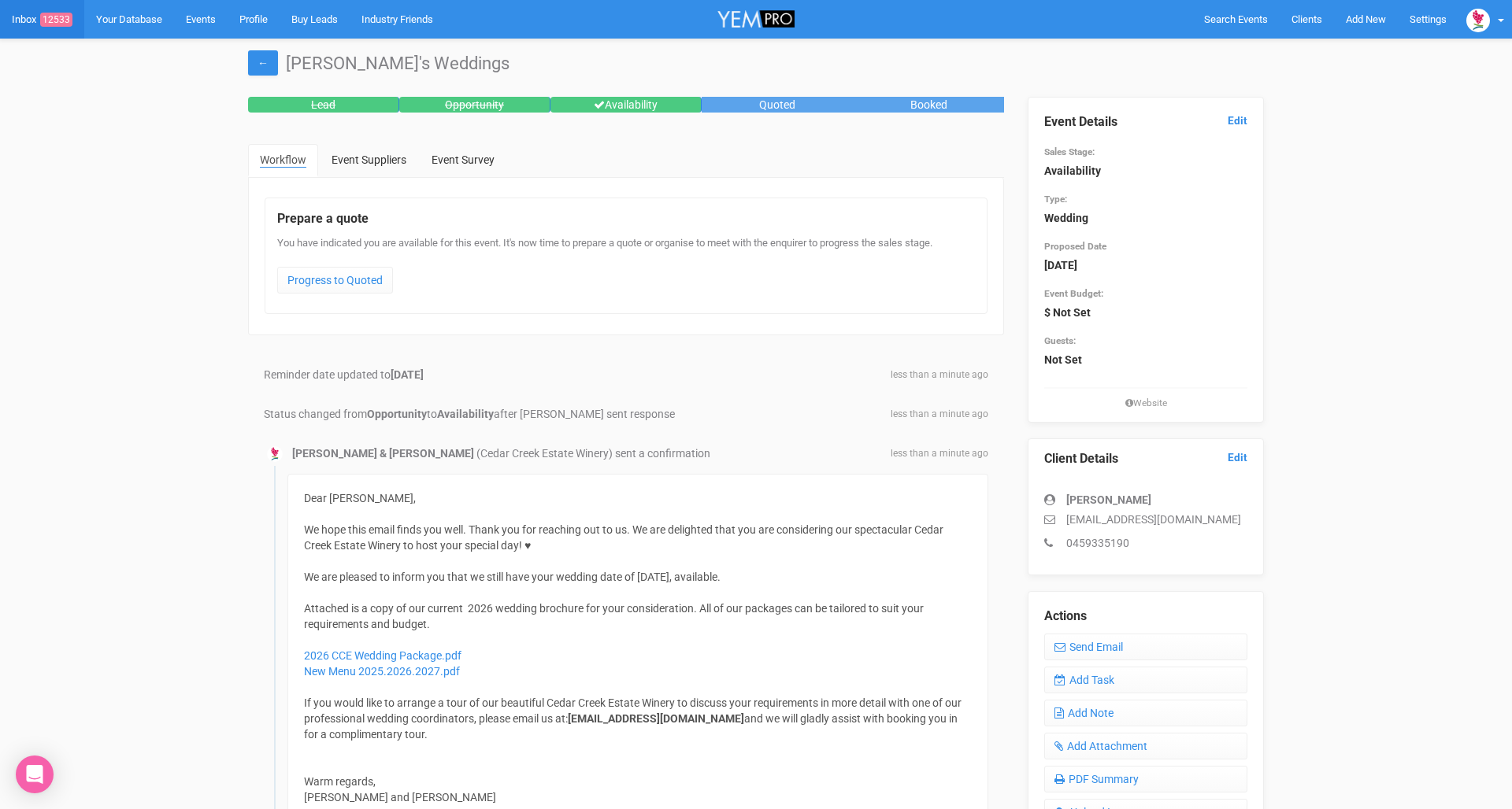
click at [43, 22] on span "12533" at bounding box center [57, 20] width 32 height 15
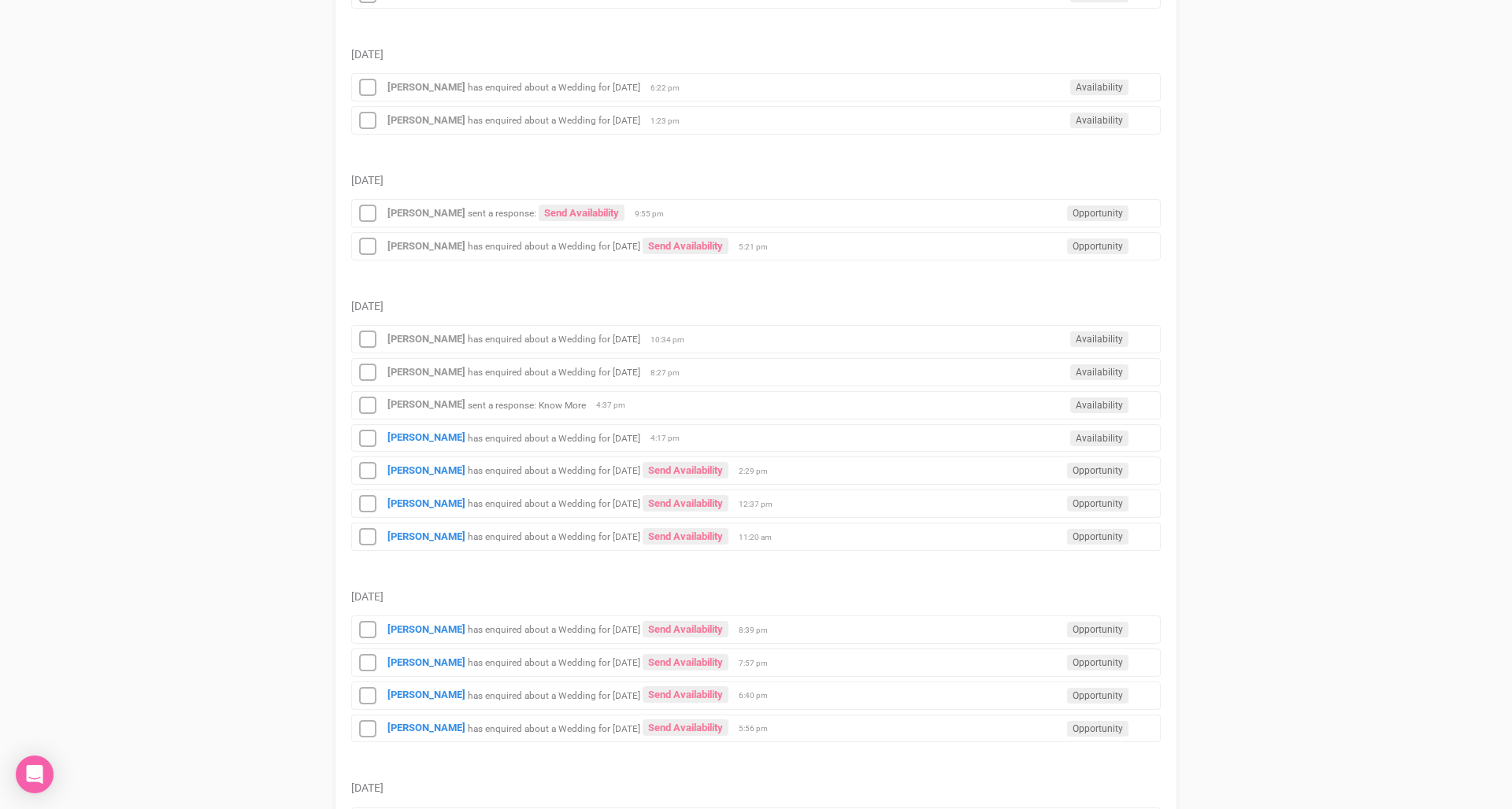
scroll to position [398, 0]
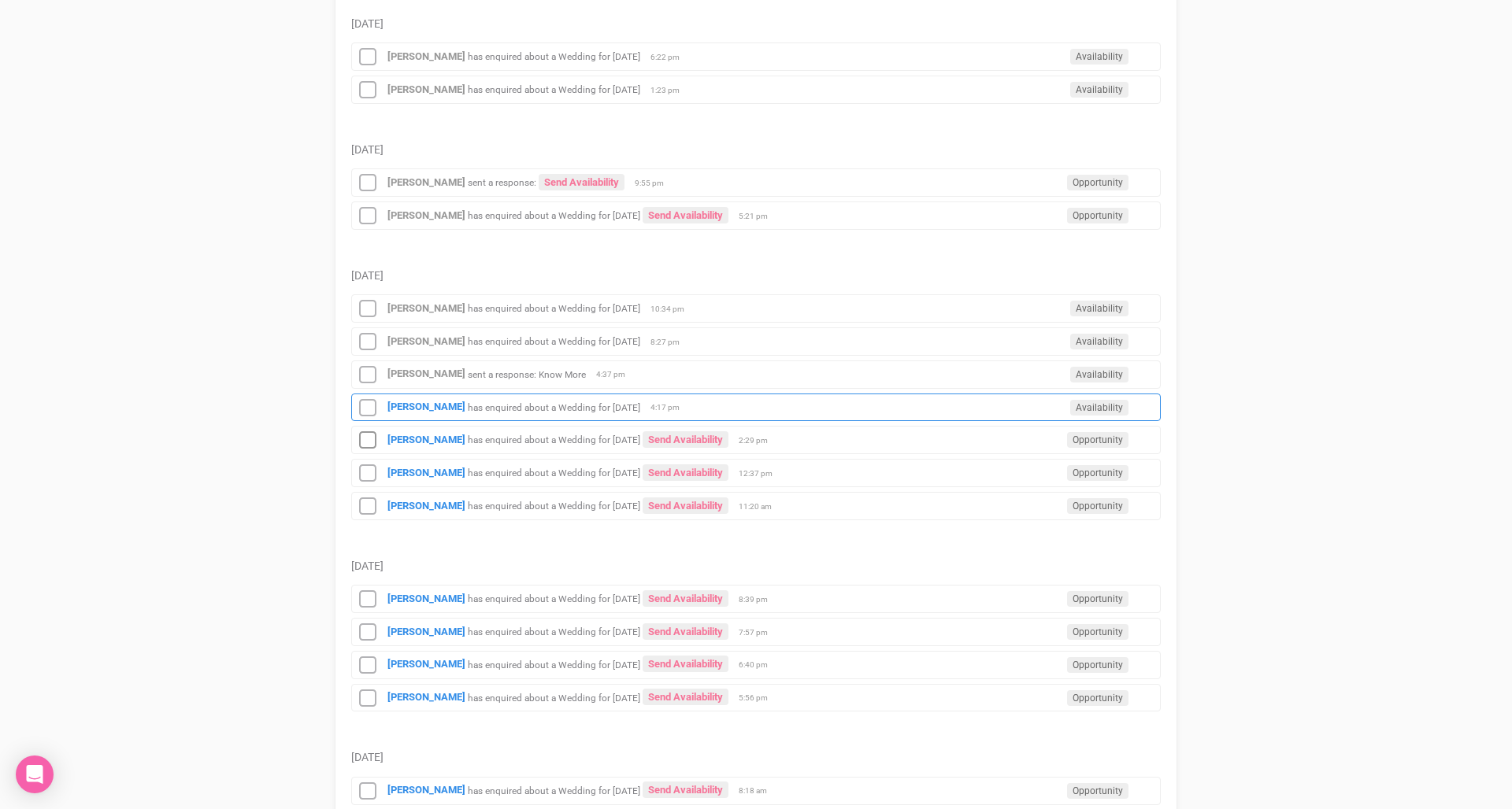
click at [542, 410] on div "[PERSON_NAME] has enquired about a Wedding for [DATE] Availability 4:17 pm" at bounding box center [755, 407] width 809 height 28
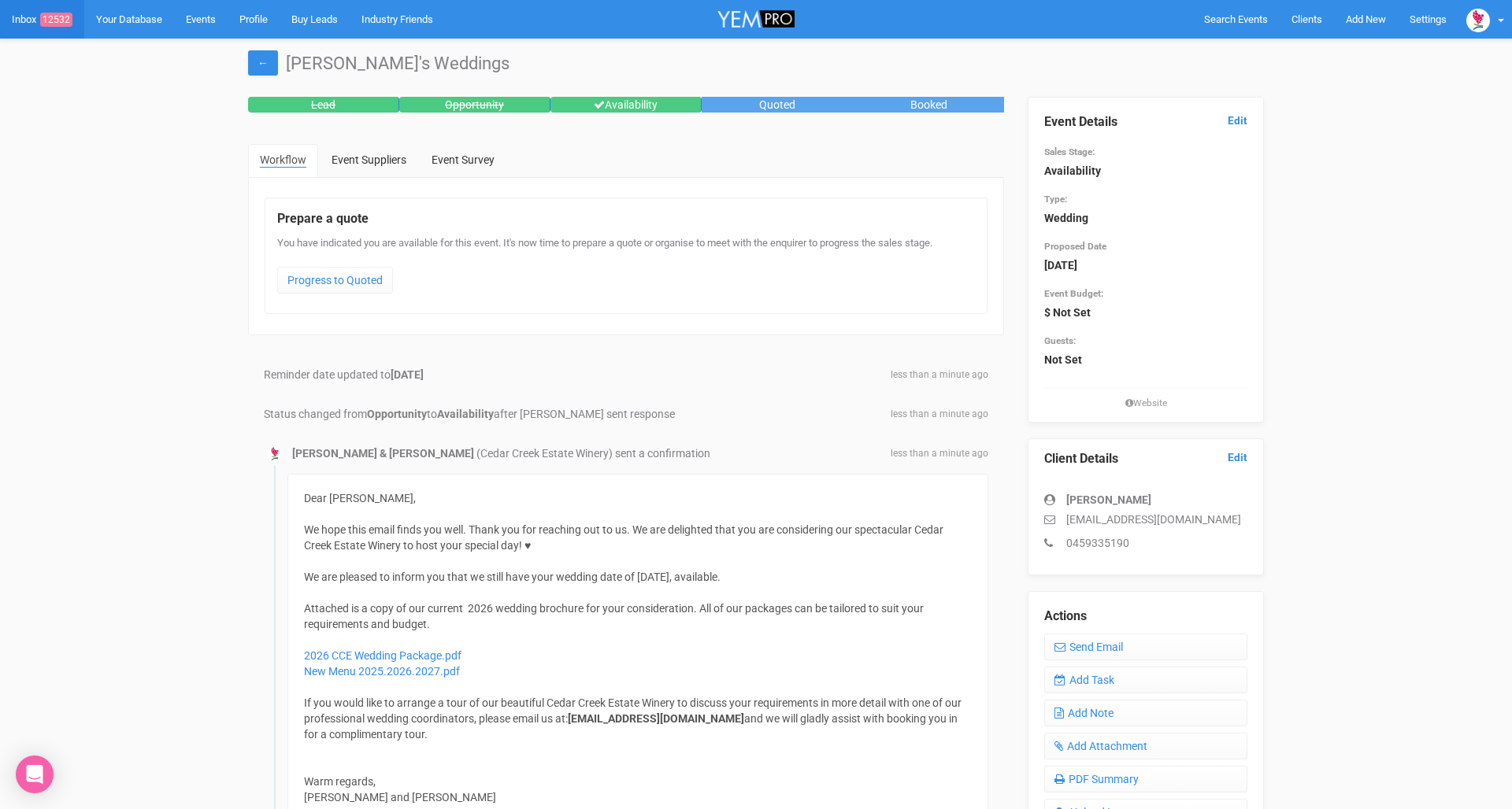
click at [27, 16] on link "Inbox 12532" at bounding box center [42, 19] width 84 height 39
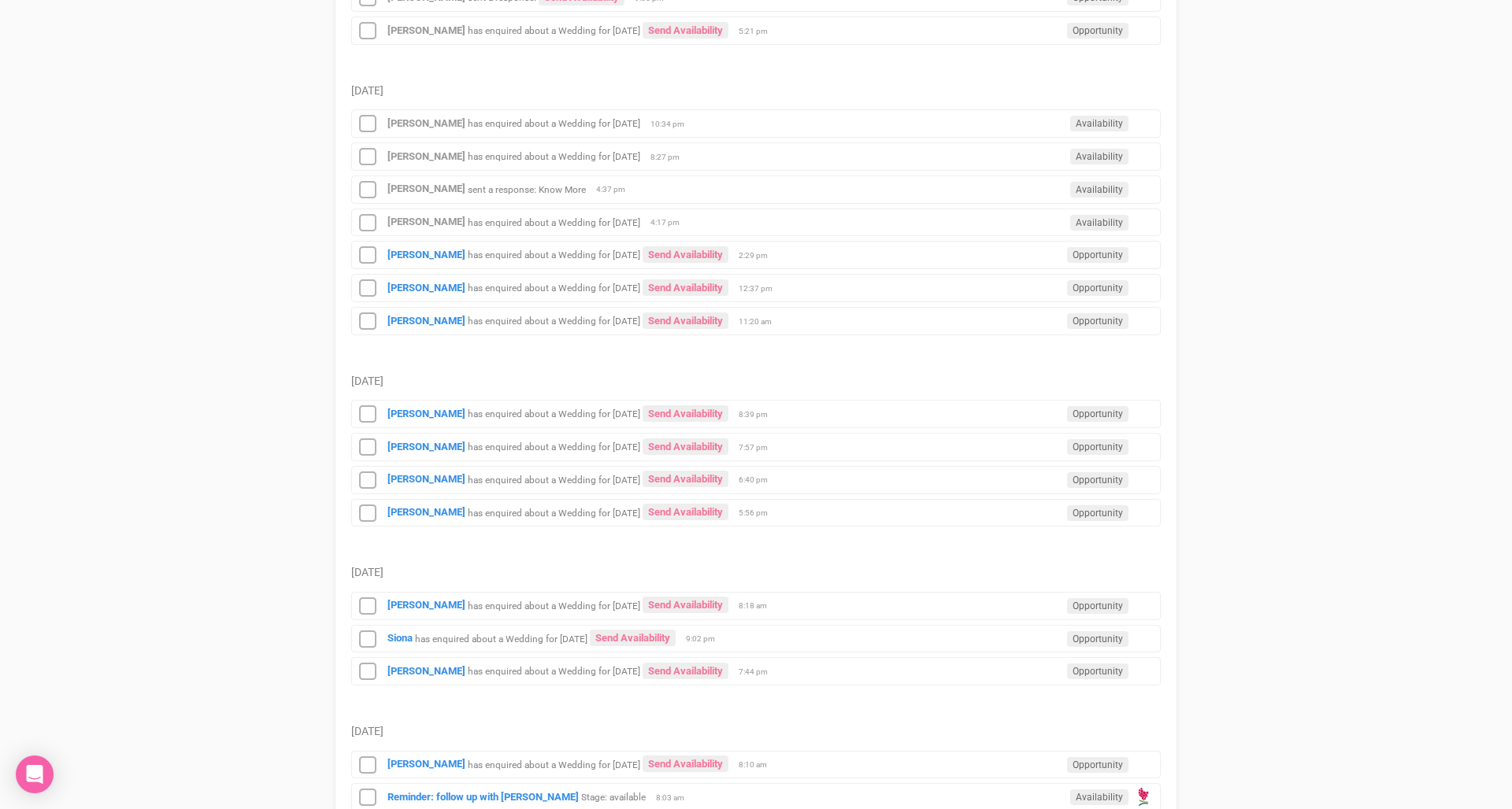
scroll to position [584, 0]
click at [506, 248] on small "has enquired about a Wedding for [DATE]" at bounding box center [553, 254] width 172 height 11
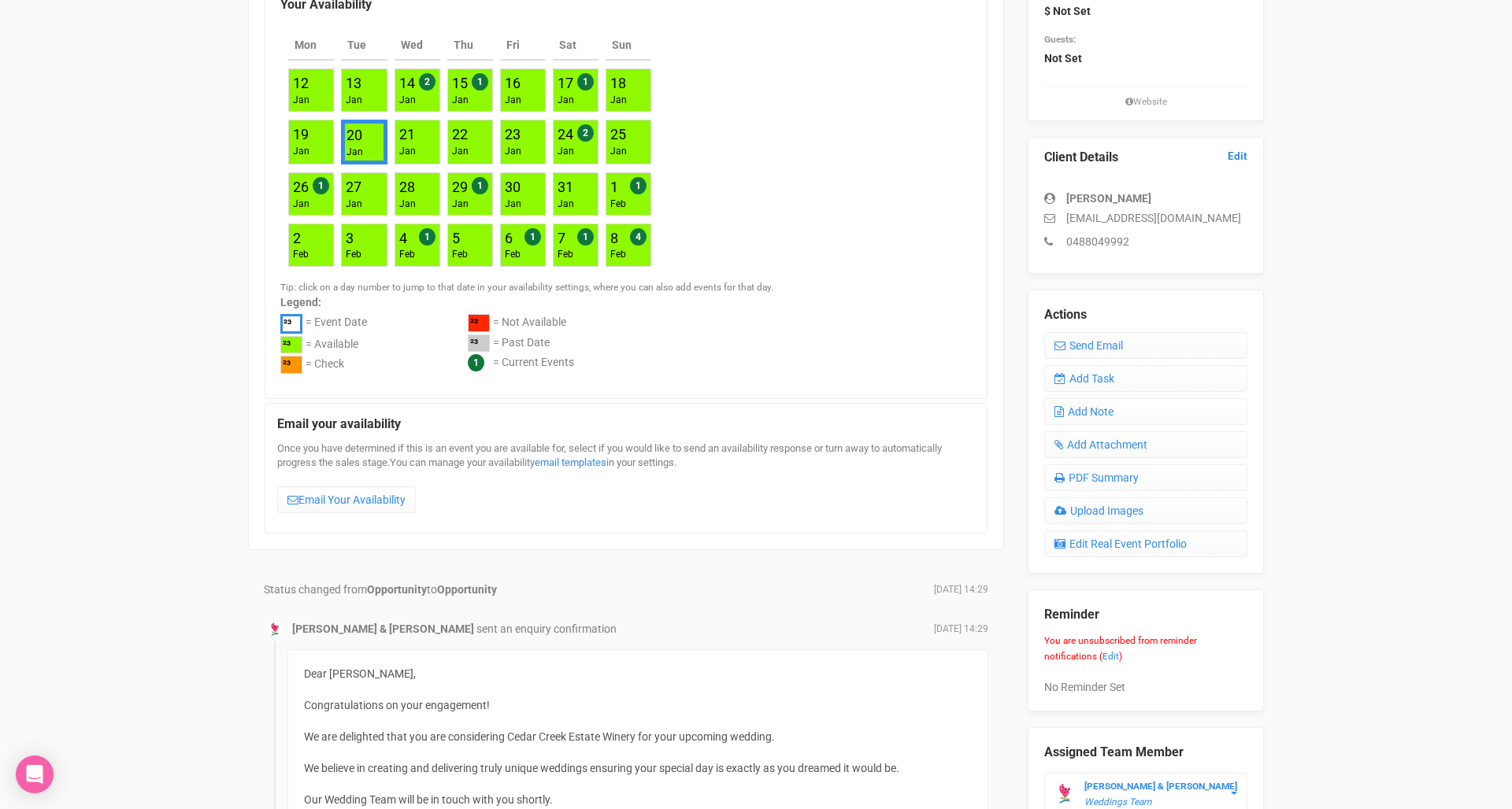
scroll to position [350, 0]
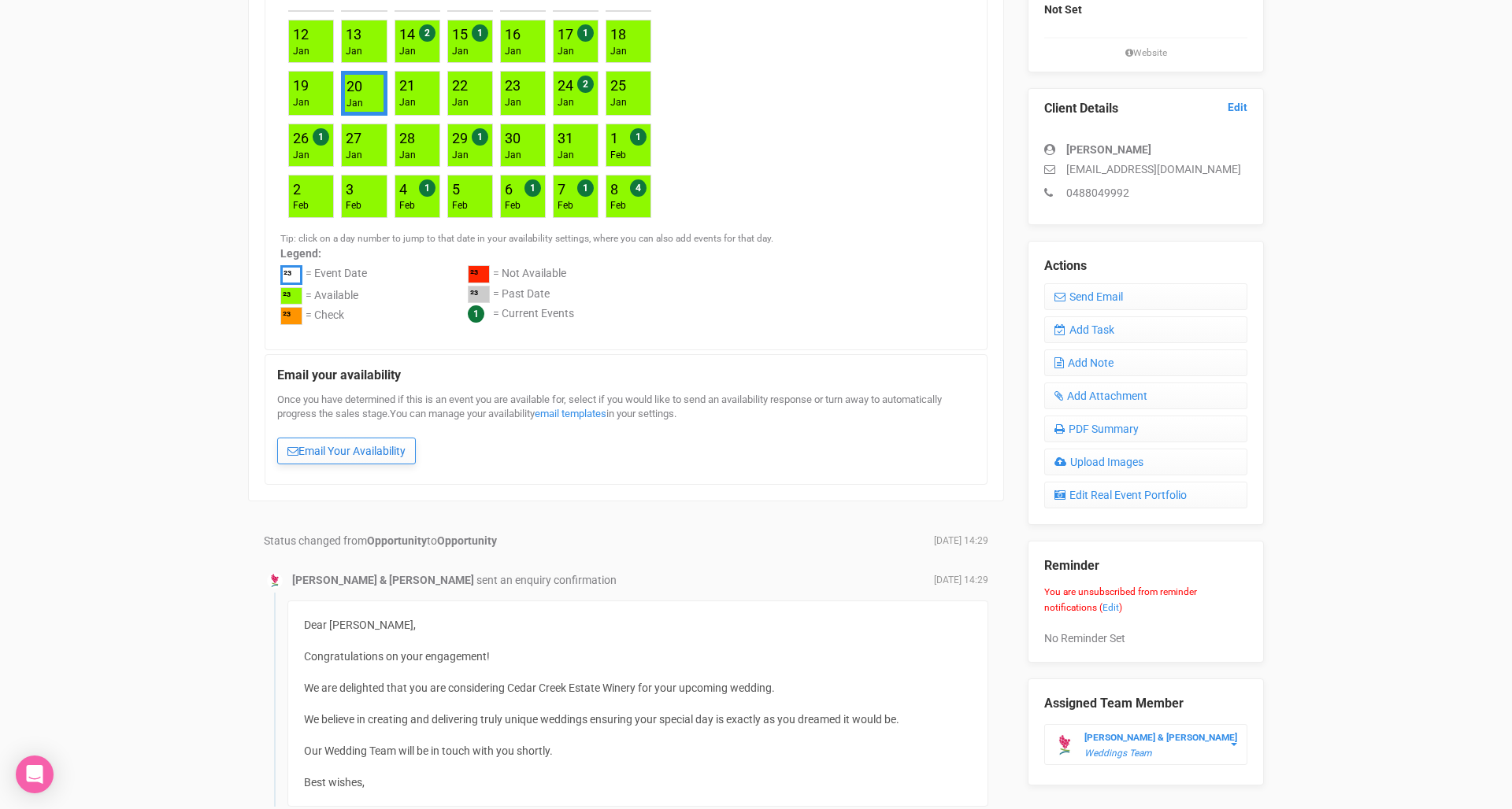
click at [350, 439] on link "Email Your Availability" at bounding box center [346, 450] width 138 height 27
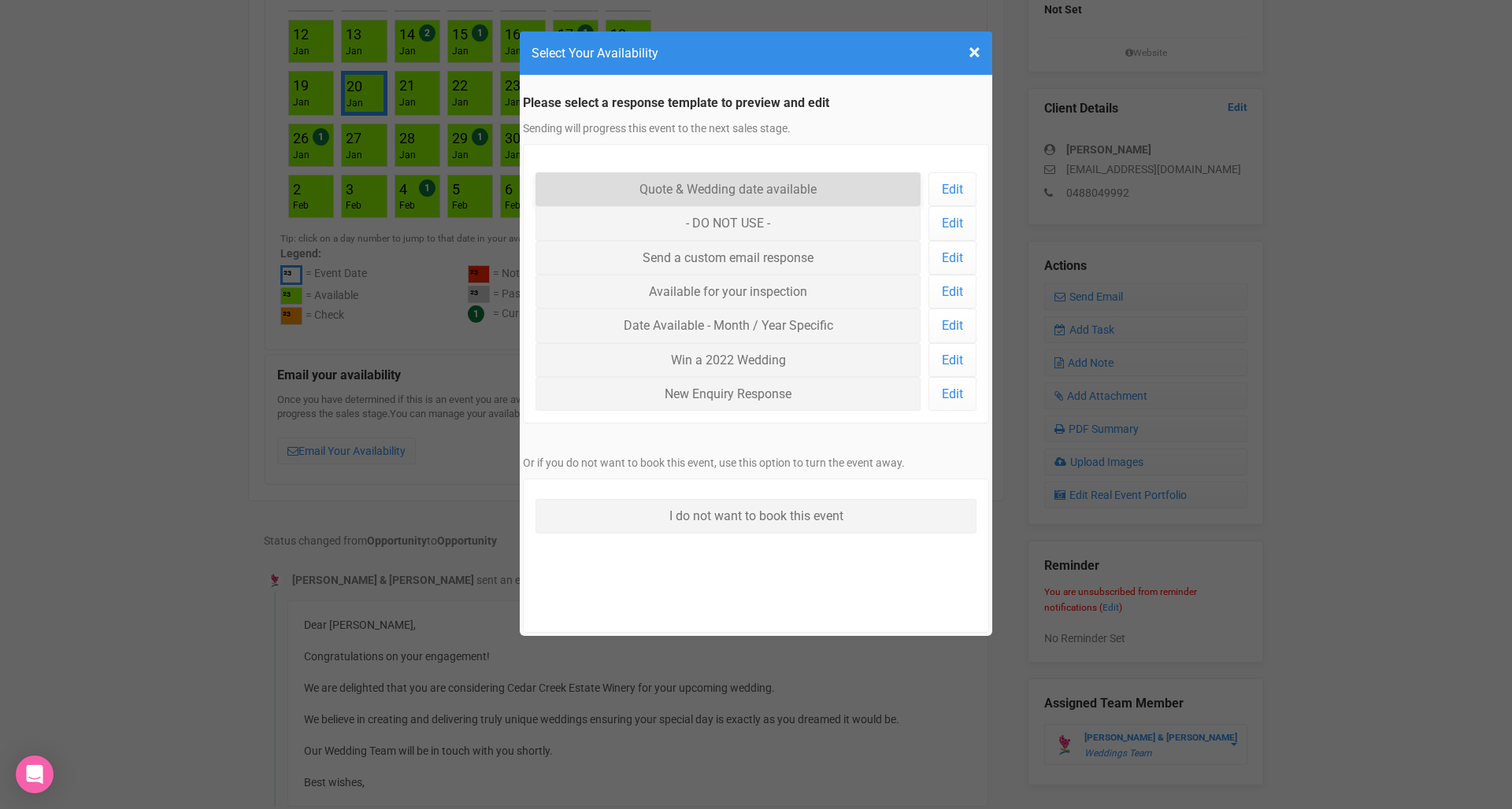
click at [778, 192] on link "Quote & Wedding date available" at bounding box center [728, 189] width 385 height 34
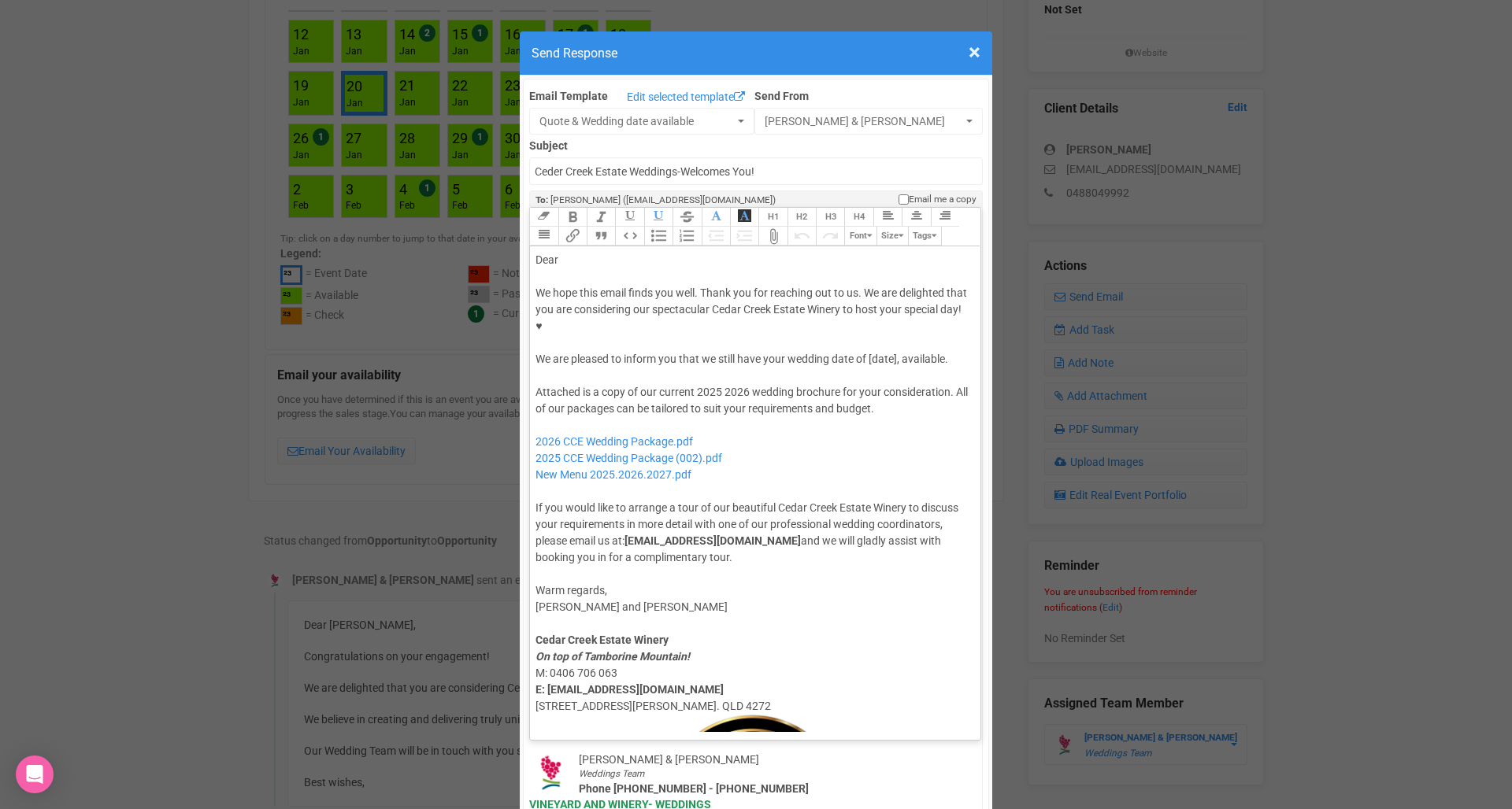
click at [591, 268] on div at bounding box center [752, 276] width 434 height 16
click at [598, 252] on div "Dear" at bounding box center [752, 260] width 434 height 16
click at [986, 44] on div "× Close Send Response" at bounding box center [756, 53] width 472 height 44
click at [965, 60] on h4 "Send Response" at bounding box center [755, 53] width 449 height 19
click at [971, 56] on span "×" at bounding box center [974, 53] width 12 height 26
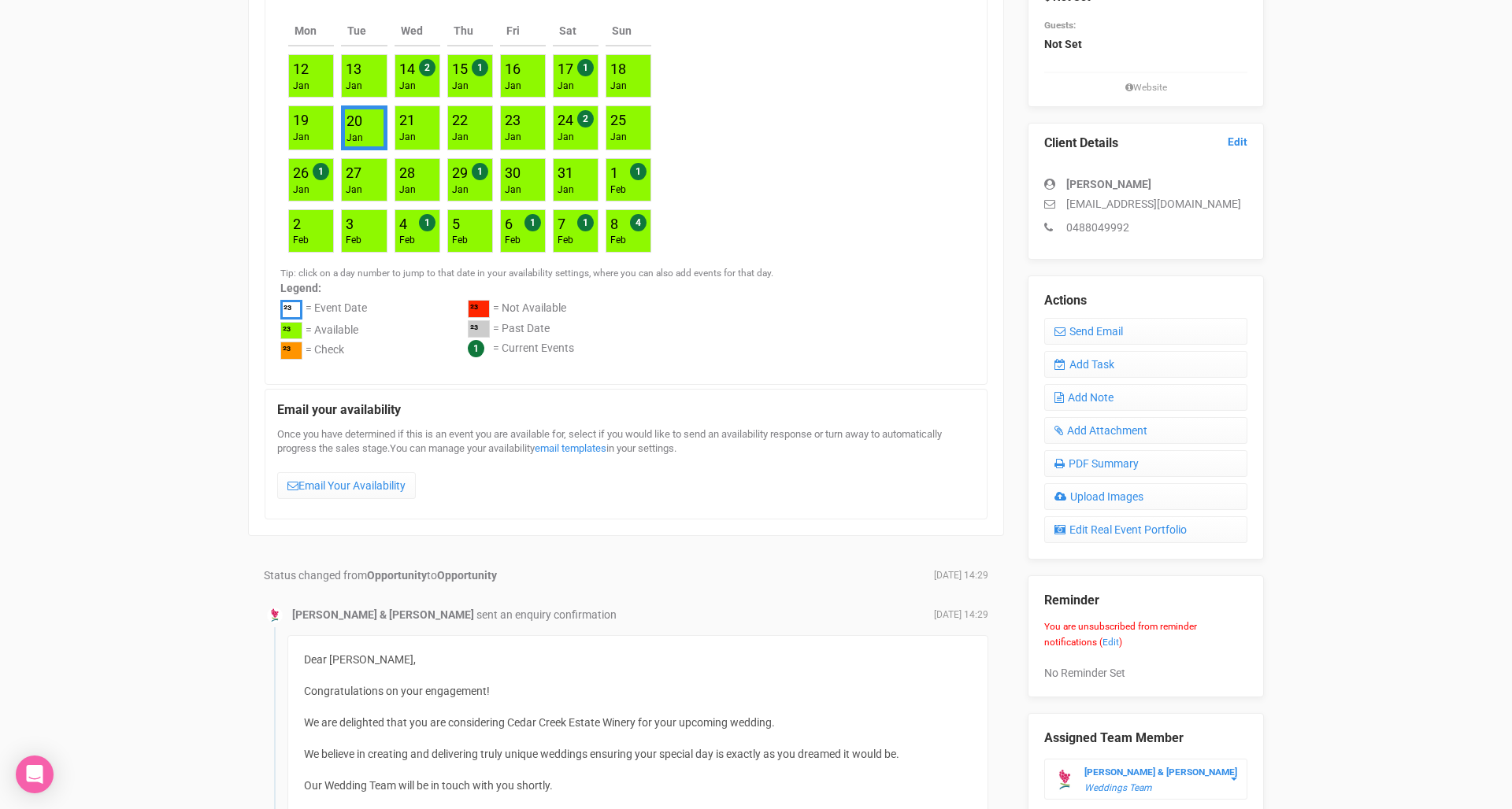
scroll to position [345, 0]
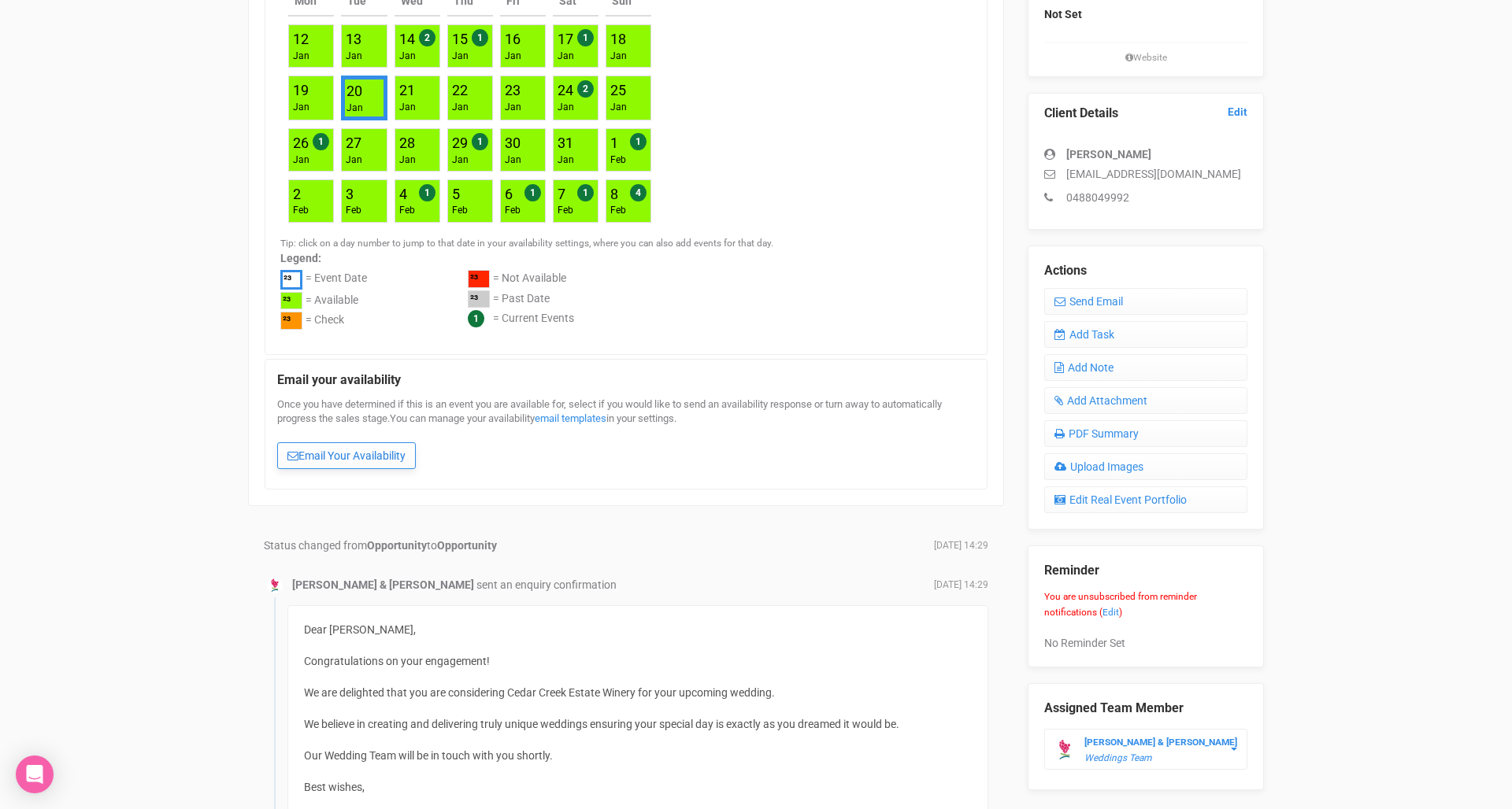
click at [346, 451] on link "Email Your Availability" at bounding box center [346, 455] width 138 height 27
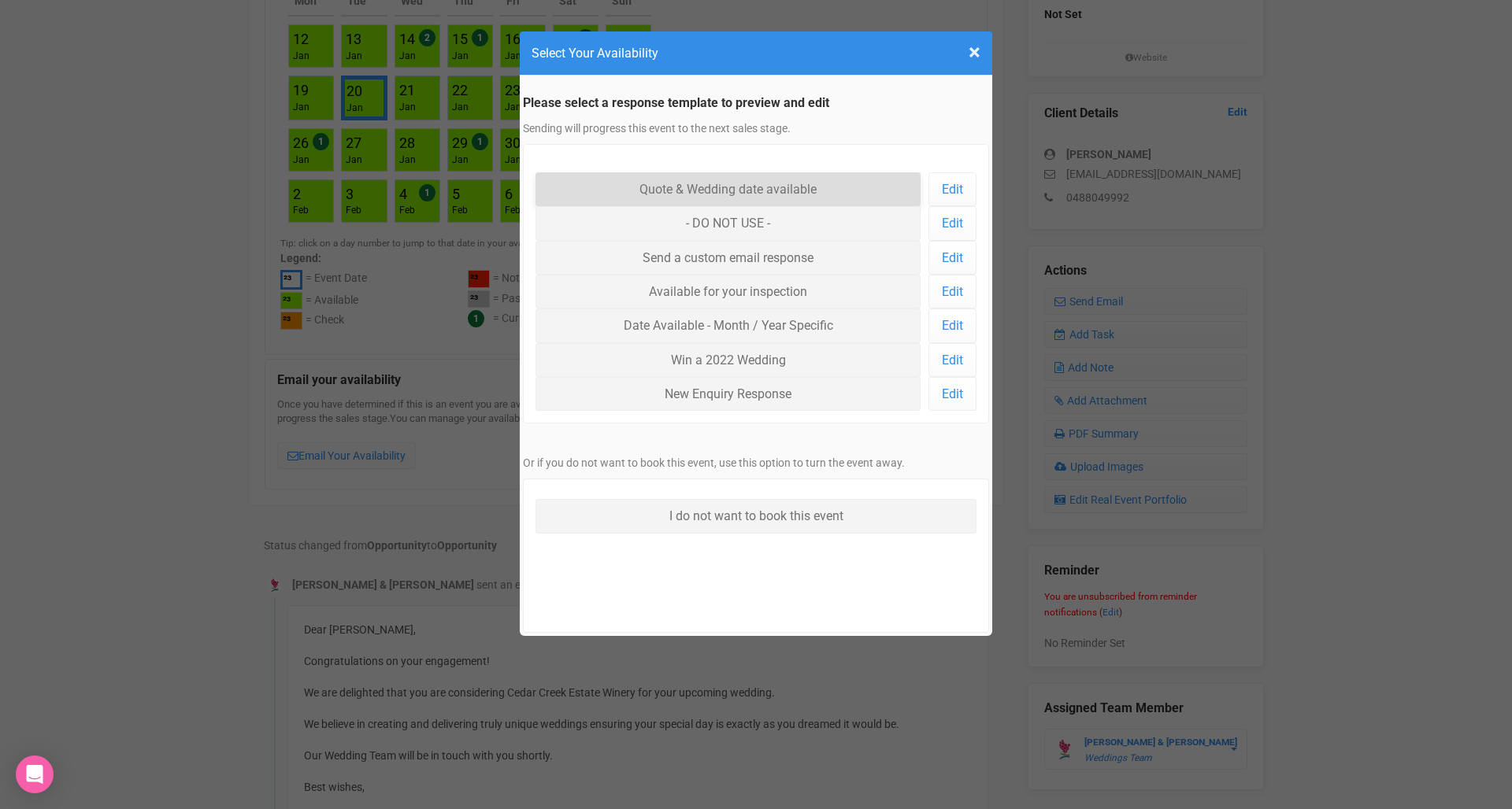
click at [675, 190] on link "Quote & Wedding date available" at bounding box center [728, 189] width 385 height 34
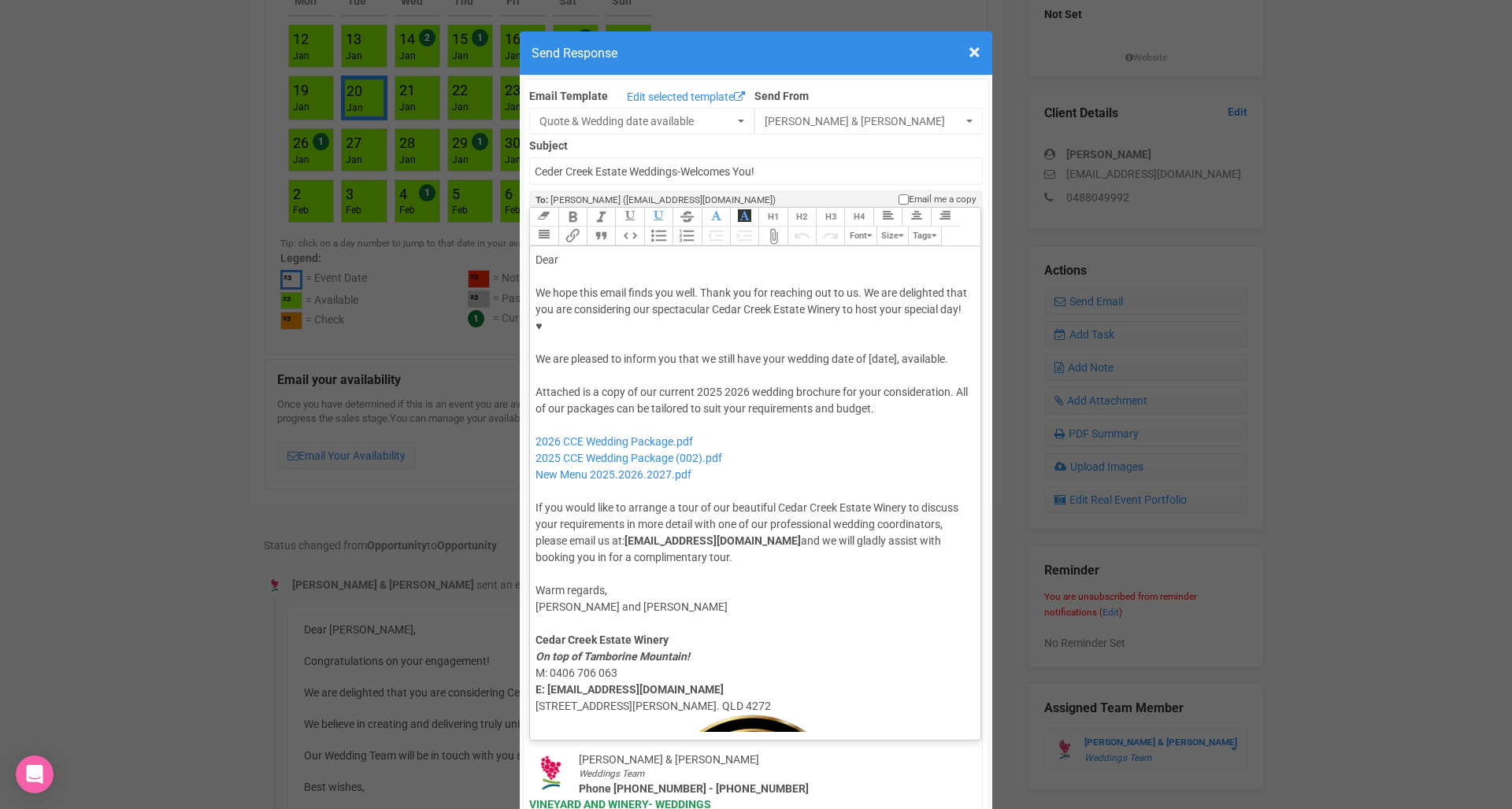
click at [614, 252] on div "Dear" at bounding box center [752, 260] width 434 height 16
click at [883, 305] on div "We hope this email finds you well. Thank you for reaching out to us. We are del…" at bounding box center [752, 326] width 434 height 82
click at [707, 384] on div "Attached is a copy of our current 2025 2026 wedding brochure for your considera…" at bounding box center [752, 474] width 434 height 182
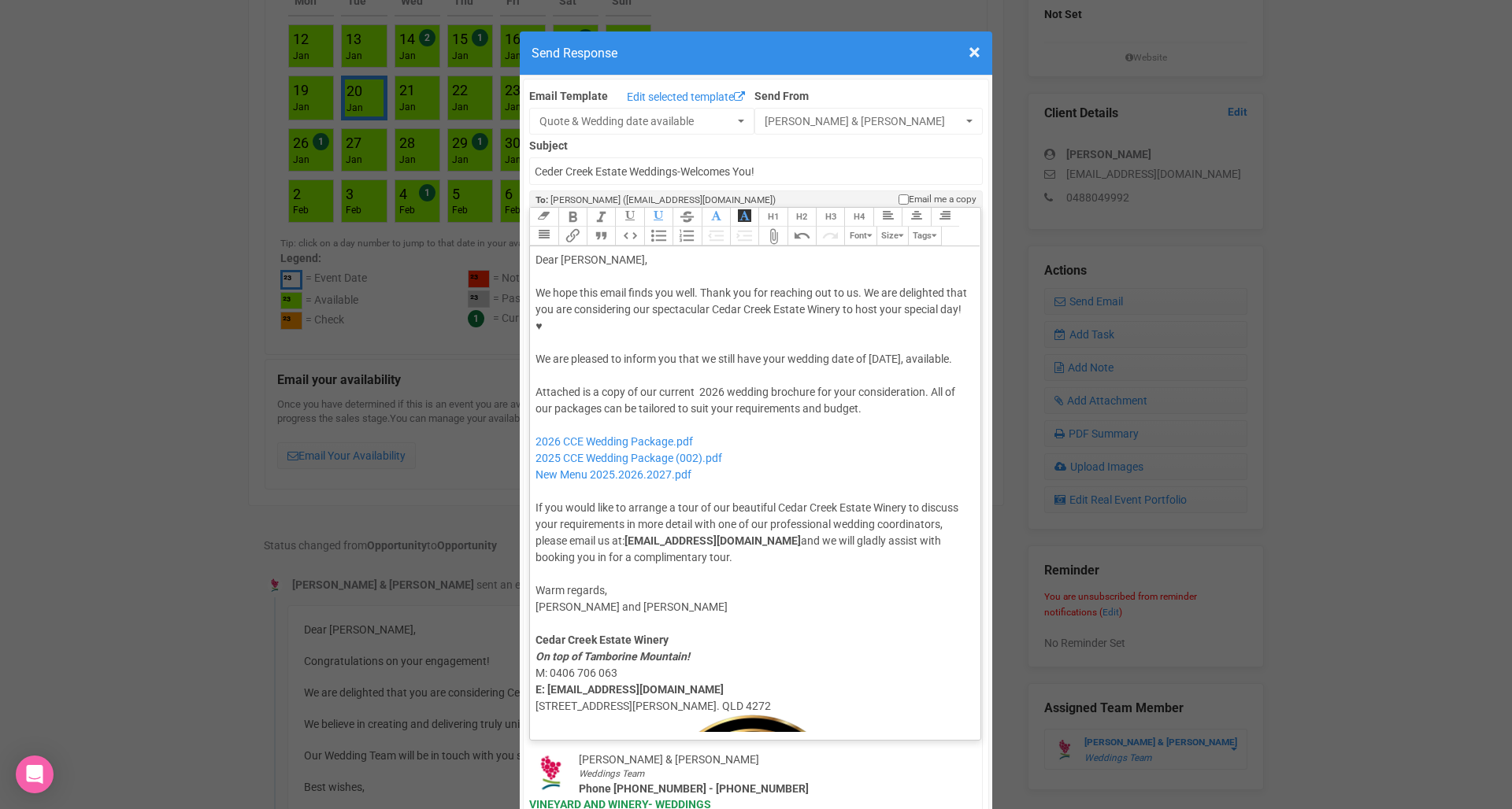
type trix-editor "<div>Dear Kayla,</div><div><strong>&nbsp;</strong></div><div>We hope this email…"
drag, startPoint x: 741, startPoint y: 428, endPoint x: 510, endPoint y: 419, distance: 231.2
click at [510, 419] on div "× Close Send Response Email Template Edit selected template Quote & Wedding dat…" at bounding box center [756, 404] width 1512 height 809
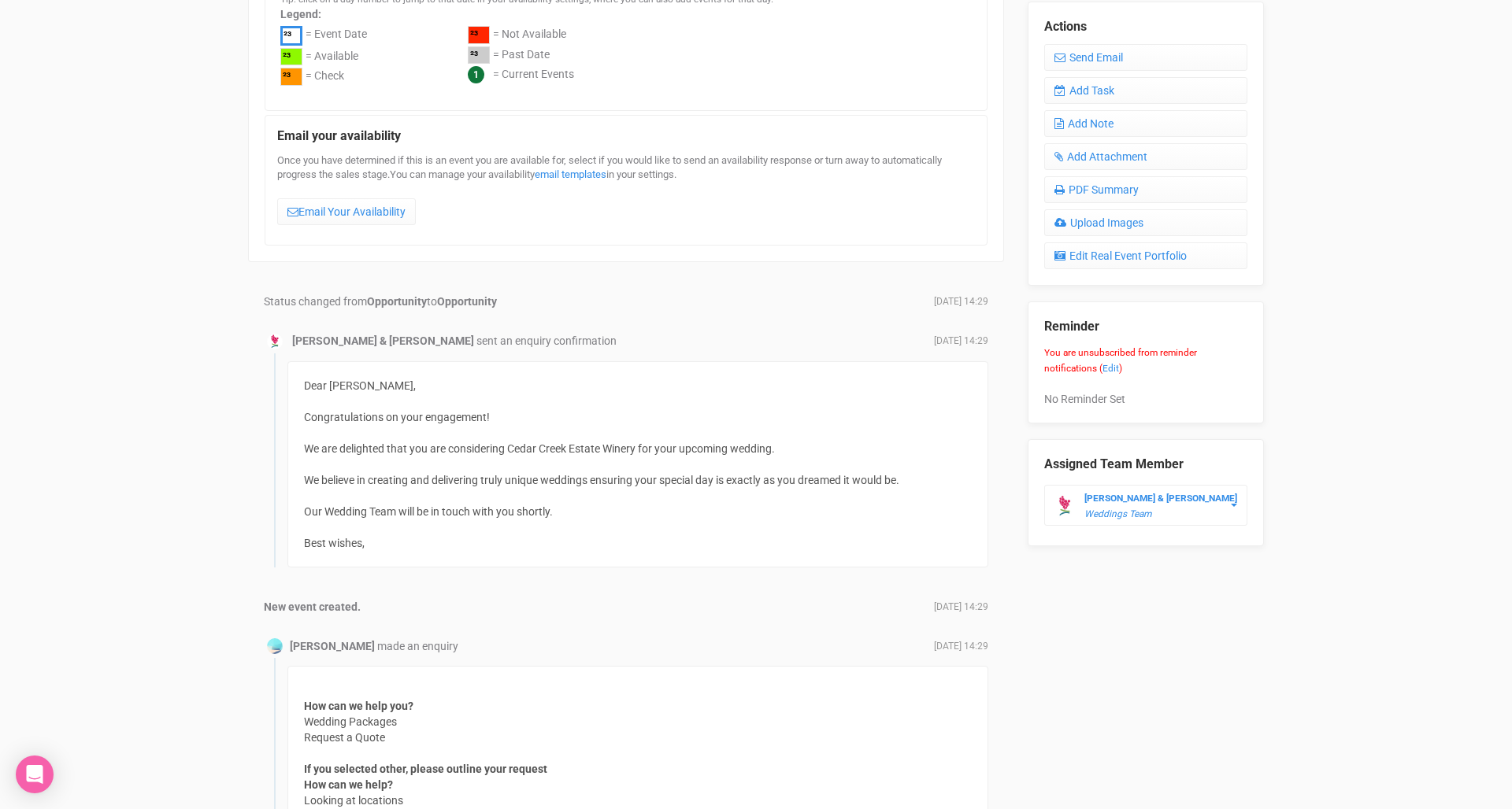
scroll to position [422, 0]
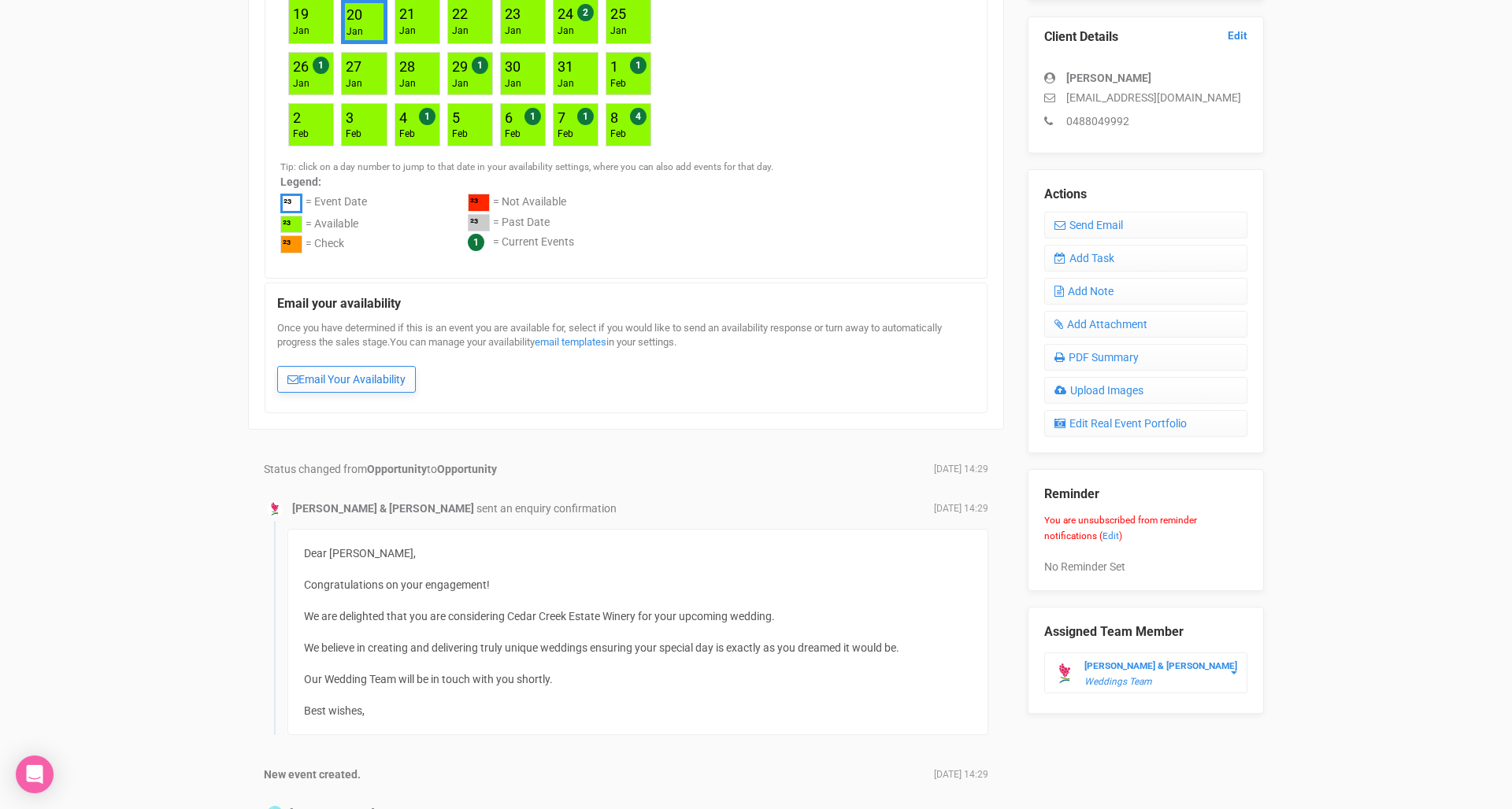
click at [348, 381] on link "Email Your Availability" at bounding box center [346, 379] width 138 height 27
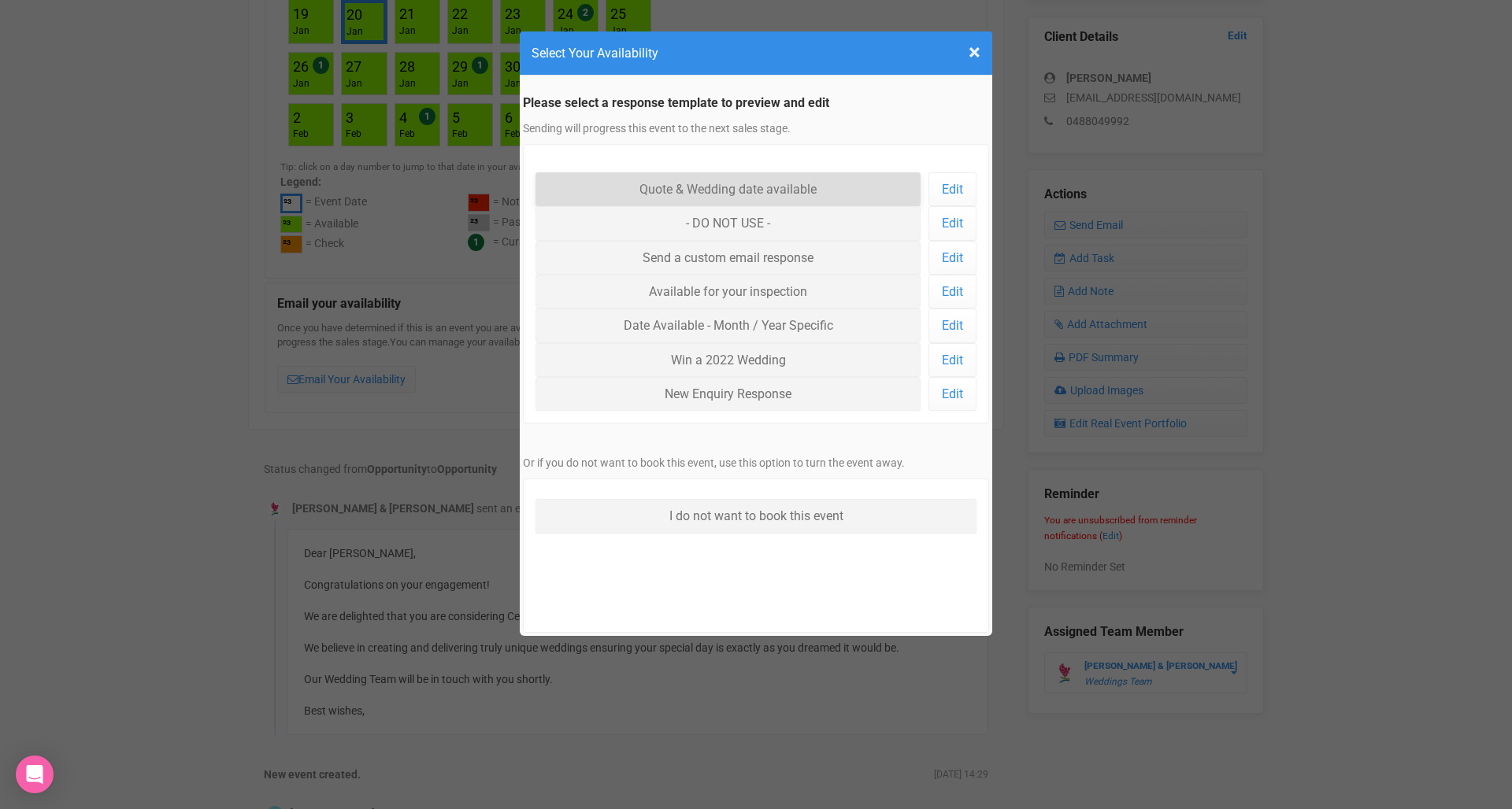
click at [725, 192] on link "Quote & Wedding date available" at bounding box center [728, 189] width 385 height 34
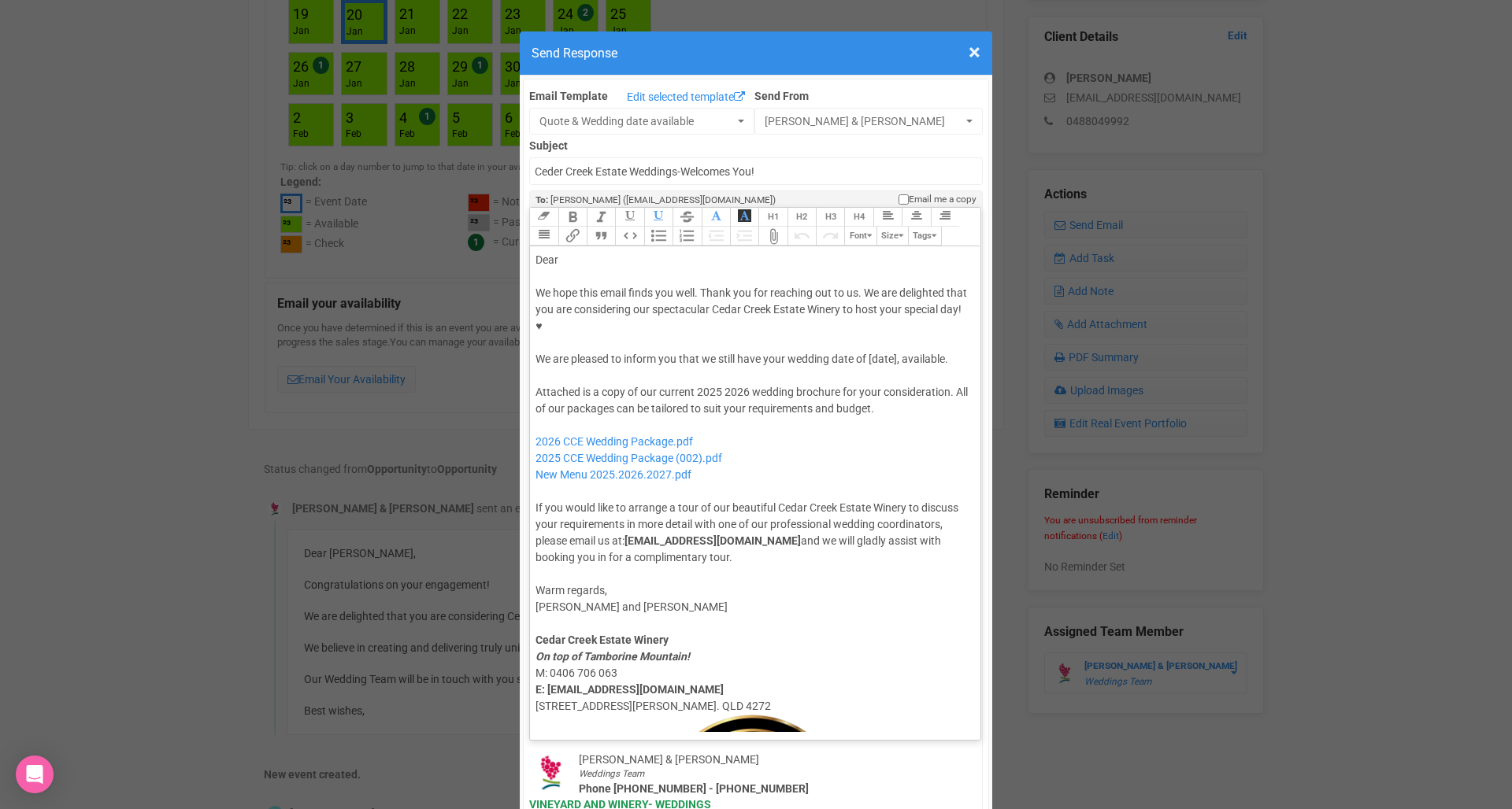
click at [625, 252] on div "Dear" at bounding box center [752, 260] width 434 height 16
click at [879, 310] on div "We hope this email finds you well. Thank you for reaching out to us. We are del…" at bounding box center [752, 326] width 434 height 82
click at [712, 384] on div "Attached is a copy of our current 2025 2026 wedding brochure for your considera…" at bounding box center [752, 474] width 434 height 182
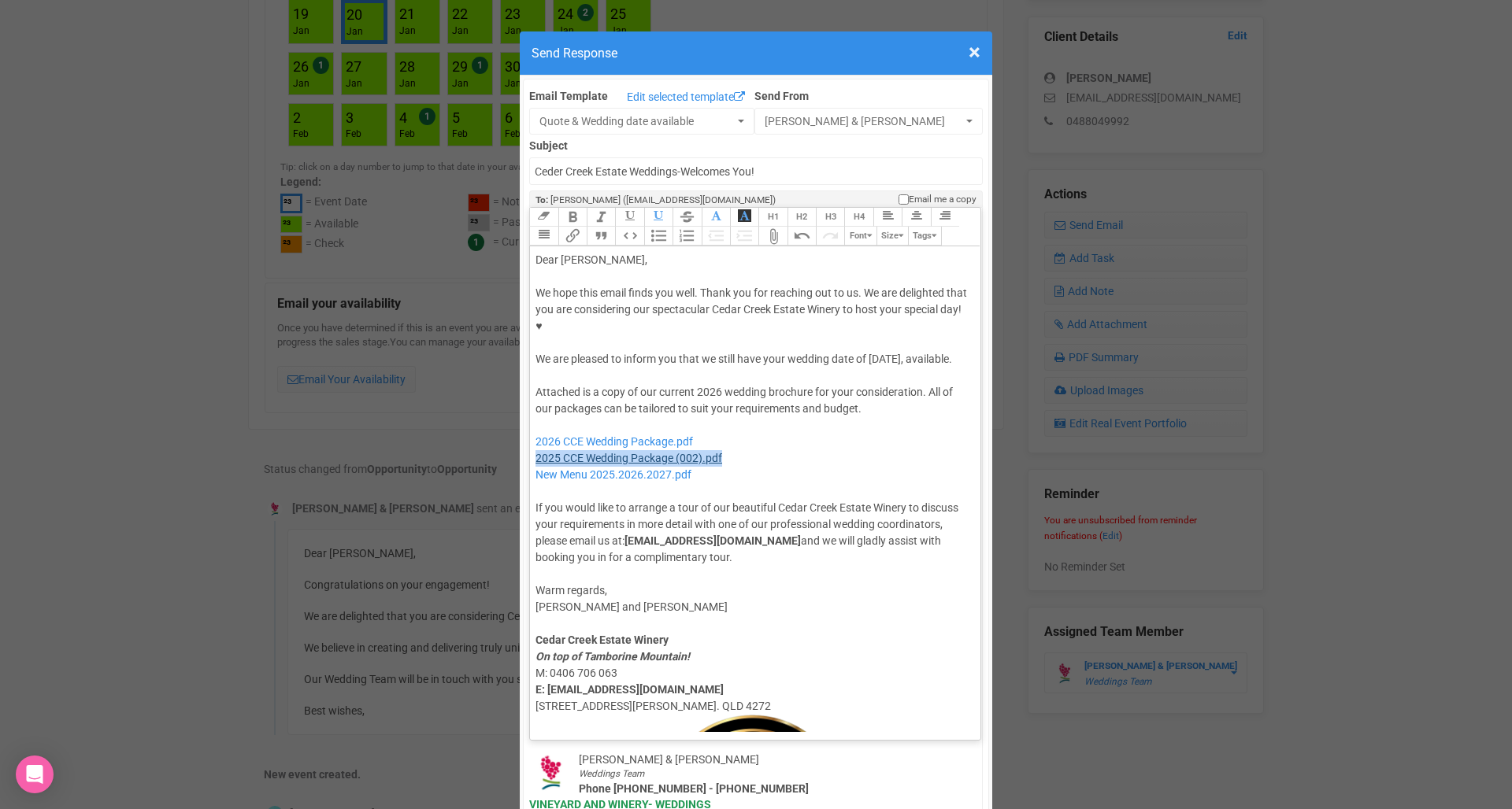
drag, startPoint x: 740, startPoint y: 423, endPoint x: 538, endPoint y: 430, distance: 202.1
click at [538, 430] on div "Attached is a copy of our current 2026 wedding brochure for your consideration.…" at bounding box center [752, 474] width 434 height 182
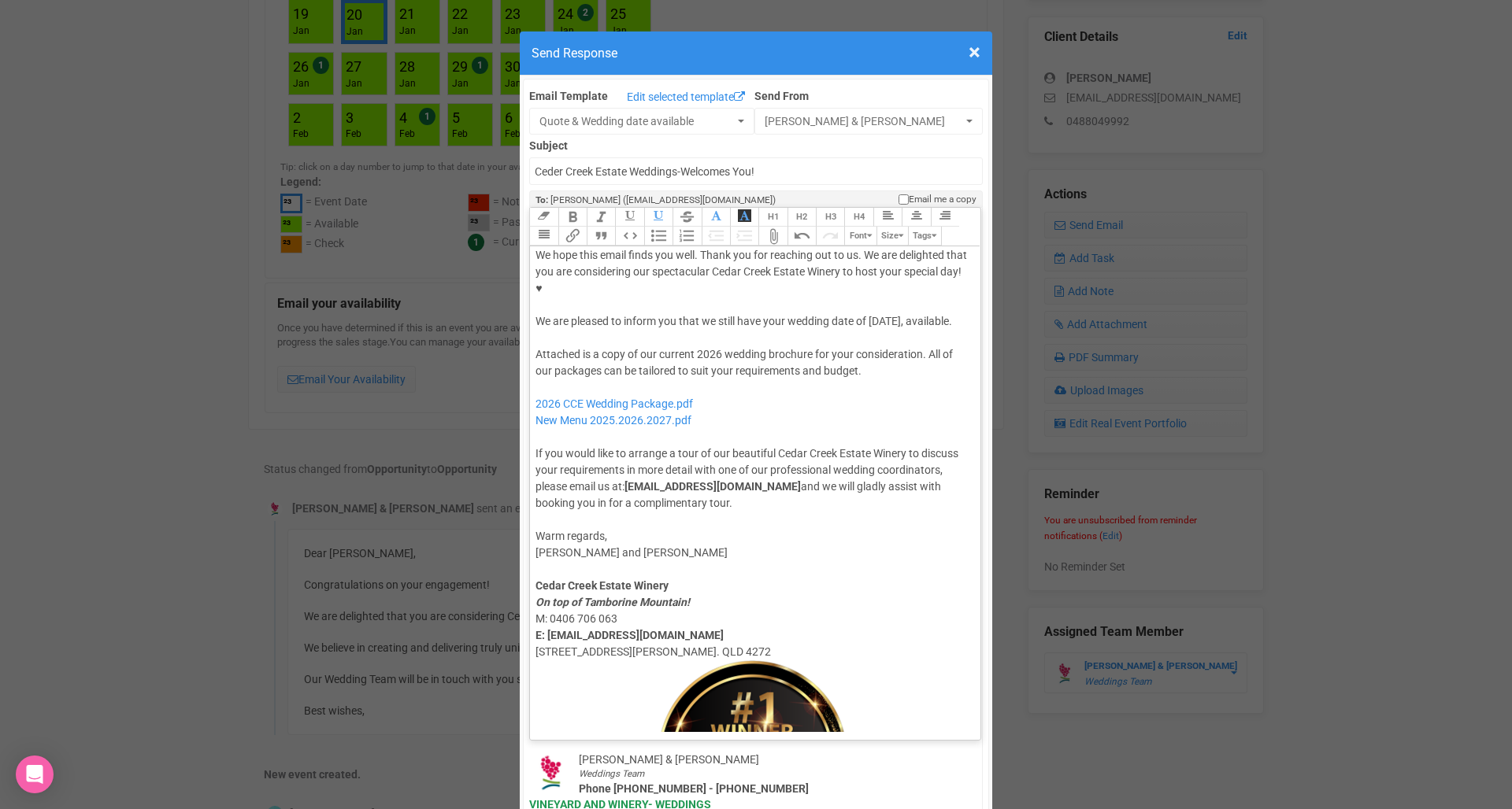
scroll to position [39, 0]
click at [880, 345] on div "Attached is a copy of our current 2026 wedding brochure for your consideration.…" at bounding box center [752, 428] width 434 height 165
click at [872, 345] on div "Attached is a copy of our current 2026 wedding brochure for your consideration.…" at bounding box center [752, 428] width 434 height 165
drag, startPoint x: 872, startPoint y: 340, endPoint x: 895, endPoint y: 337, distance: 23.2
click at [895, 345] on div "Attached is a copy of our current 2026 wedding brochure for your consideration.…" at bounding box center [752, 428] width 434 height 165
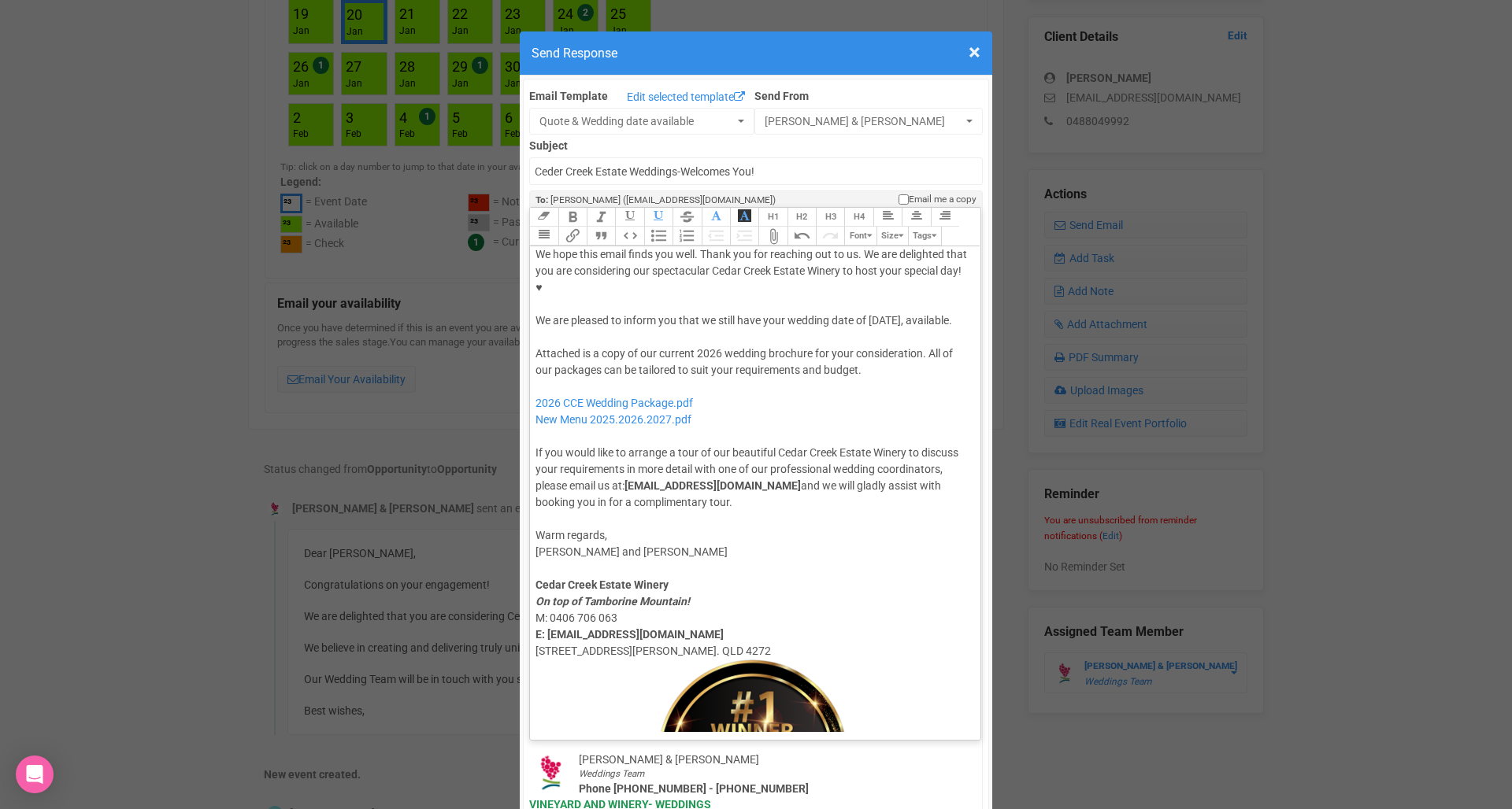
click at [876, 345] on div "Attached is a copy of our current 2026 wedding brochure for your consideration.…" at bounding box center [752, 428] width 434 height 165
paste trix-editor "we are also currently offering a Winter Special and a Midweek Special, which we…"
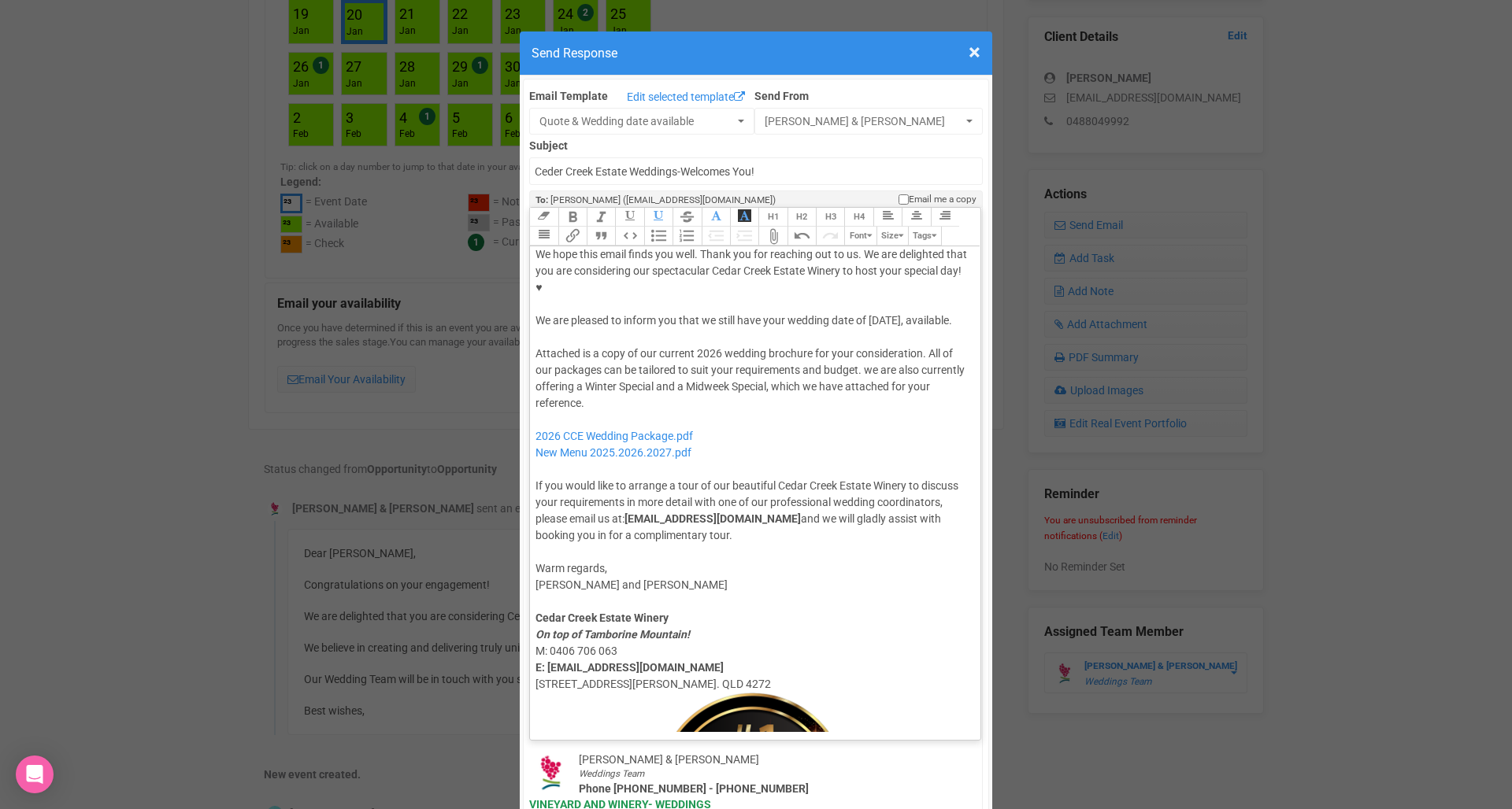
click at [872, 345] on div "Attached is a copy of our current 2026 wedding brochure for your consideration.…" at bounding box center [752, 444] width 434 height 198
click at [840, 411] on div "Attached is a copy of our current 2026 wedding brochure for your consideration.…" at bounding box center [752, 444] width 434 height 198
click at [838, 466] on div "Attached is a copy of our current 2026 wedding brochure for your consideration.…" at bounding box center [752, 444] width 434 height 198
click at [733, 416] on div "Attached is a copy of our current 2026 wedding brochure for your consideration.…" at bounding box center [752, 442] width 434 height 198
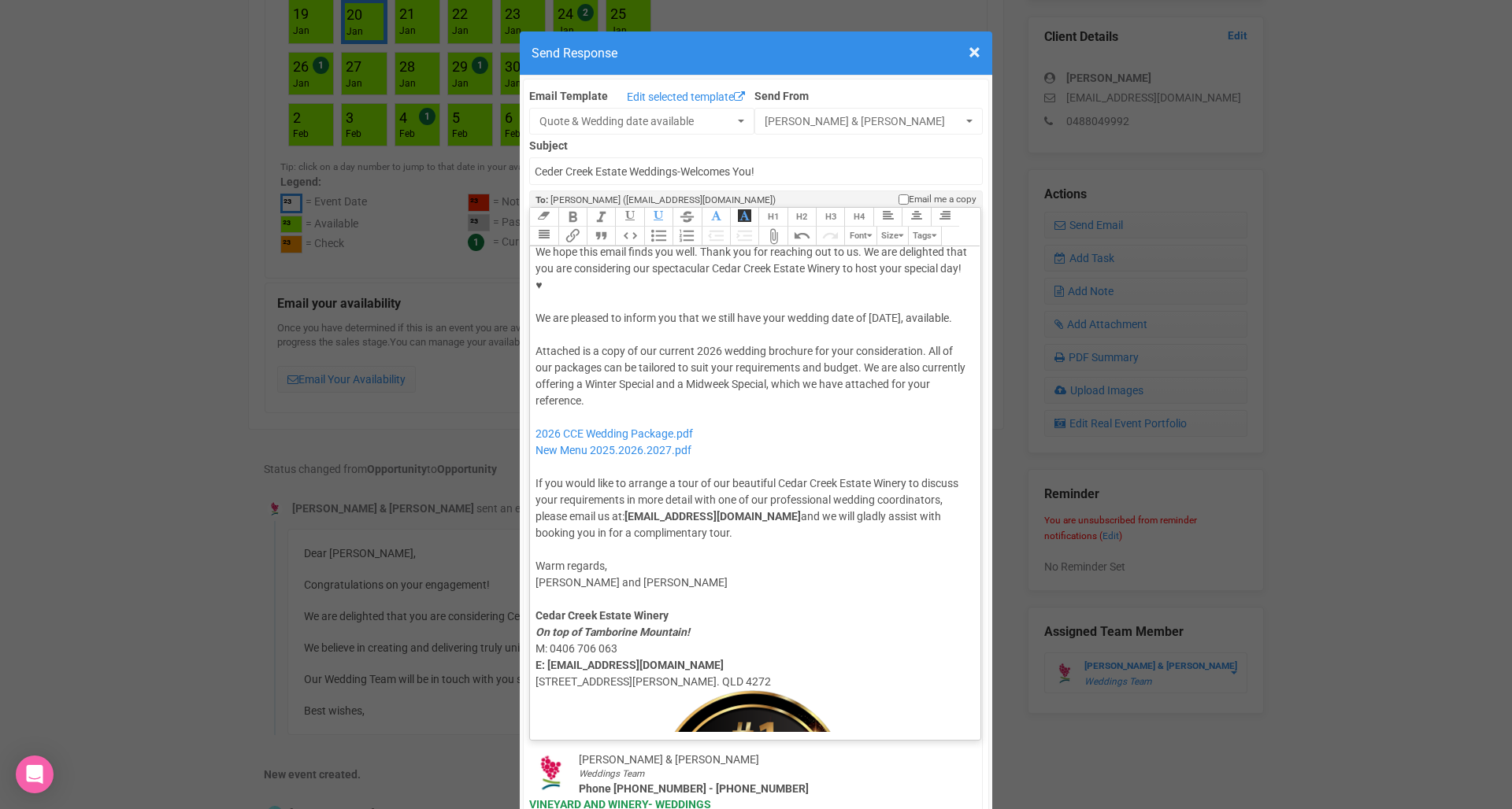
type trix-editor "<div>Dear Kayla,</div><div><strong>&nbsp;</strong></div><div>We hope this email…"
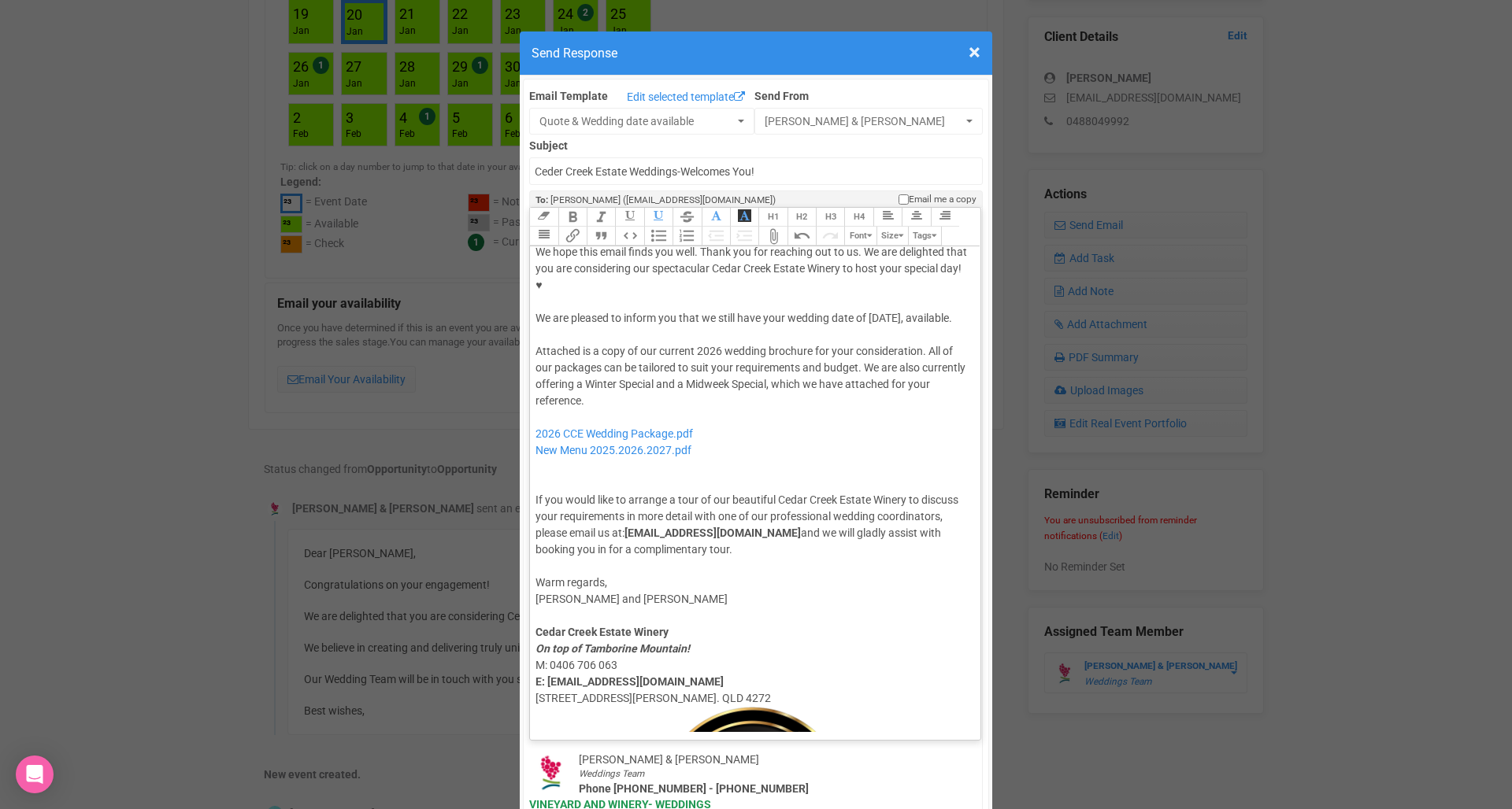
click at [774, 226] on button "Attach Files" at bounding box center [772, 235] width 28 height 19
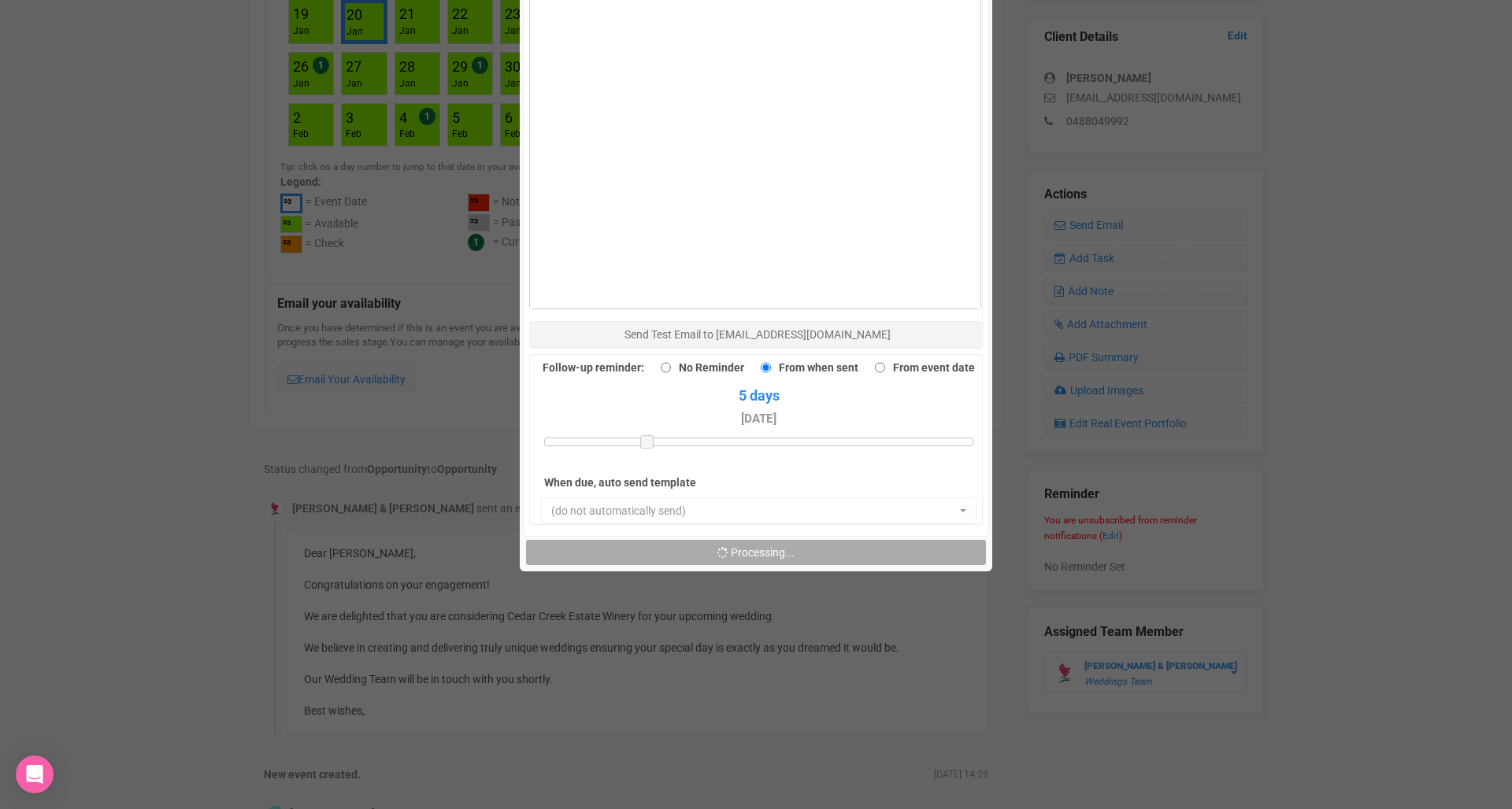
scroll to position [1101, 0]
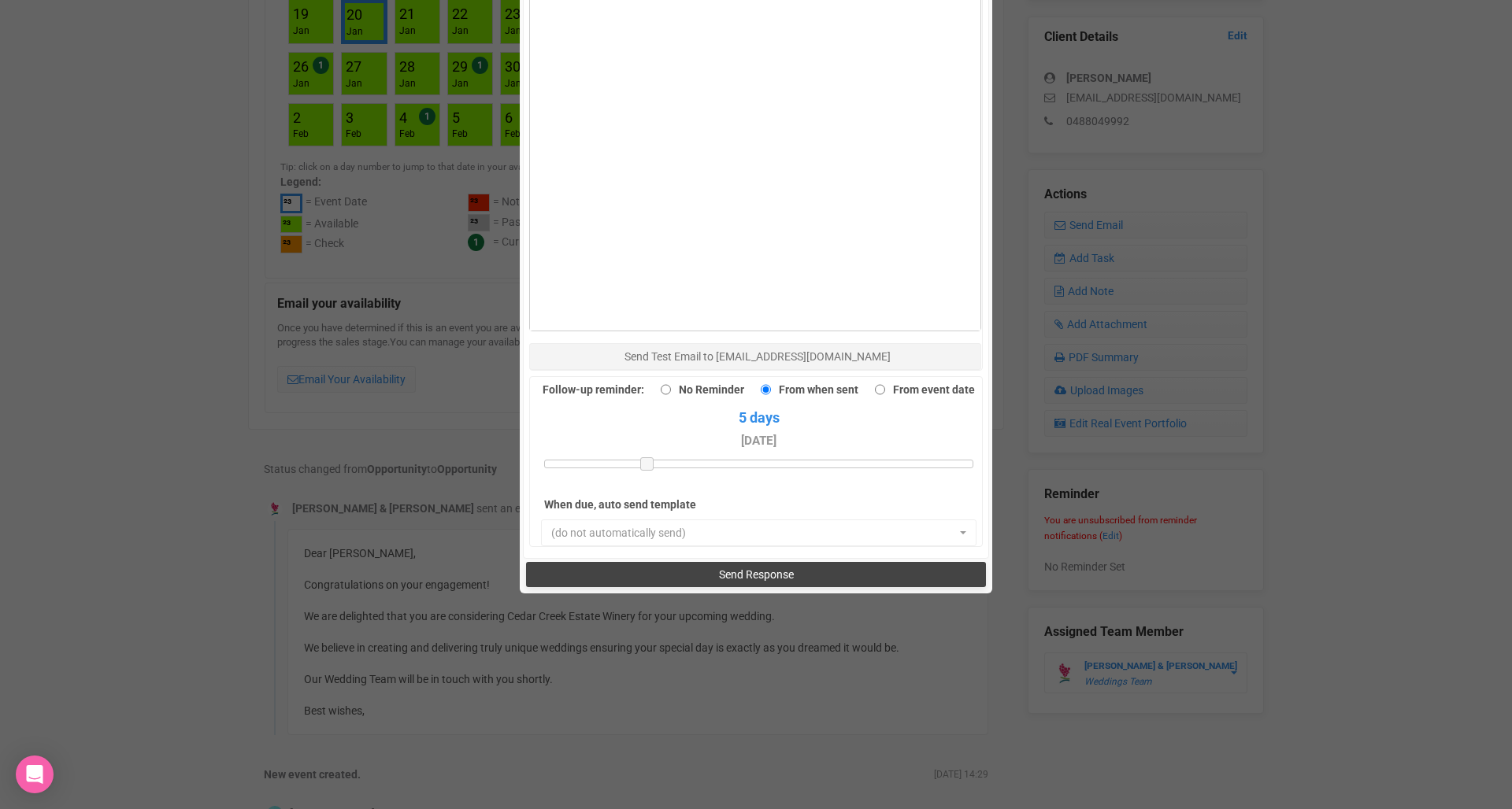
click at [778, 562] on button "Send Response" at bounding box center [755, 574] width 459 height 25
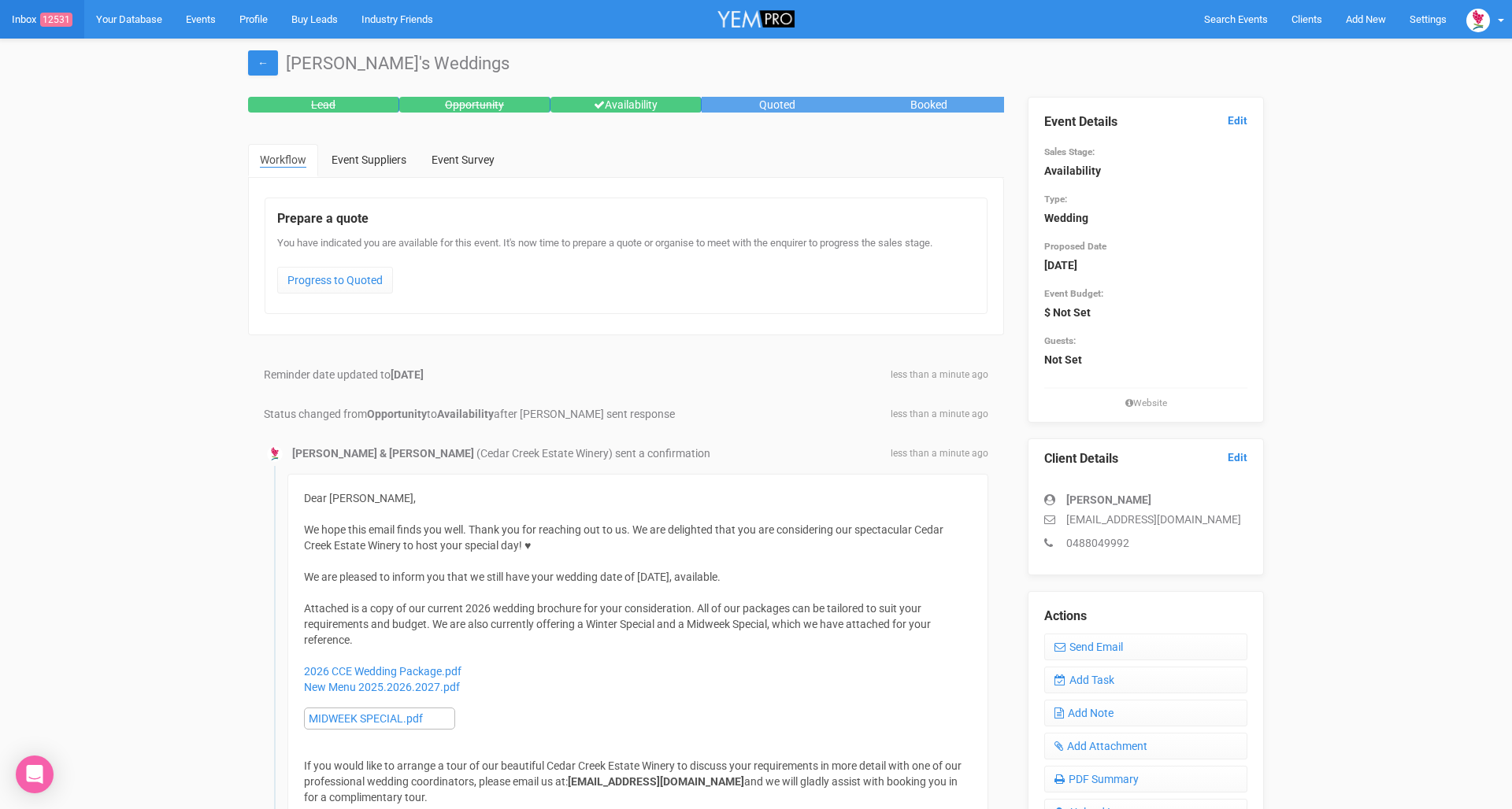
click at [57, 20] on span "12531" at bounding box center [57, 20] width 32 height 15
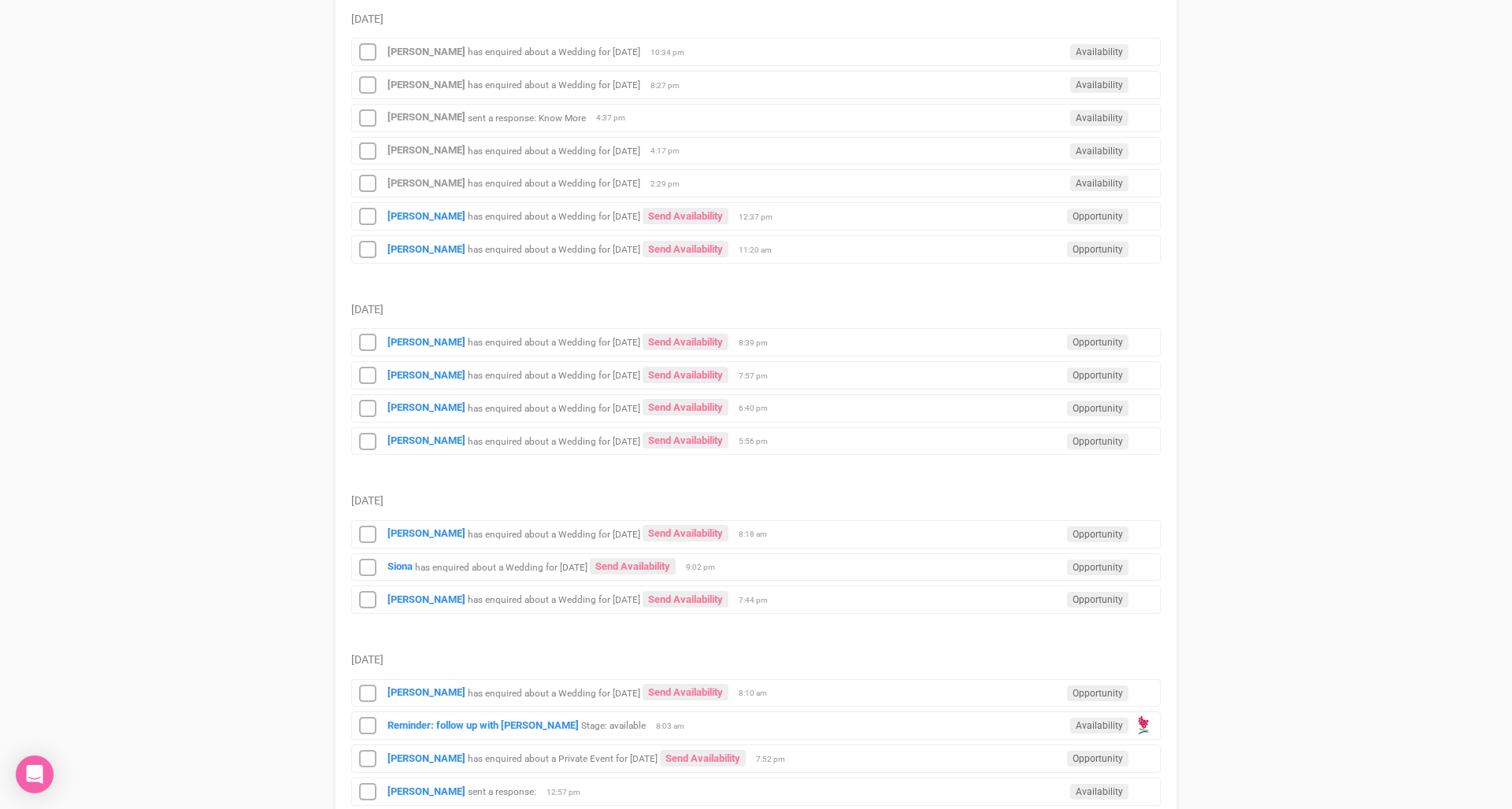
scroll to position [681, 0]
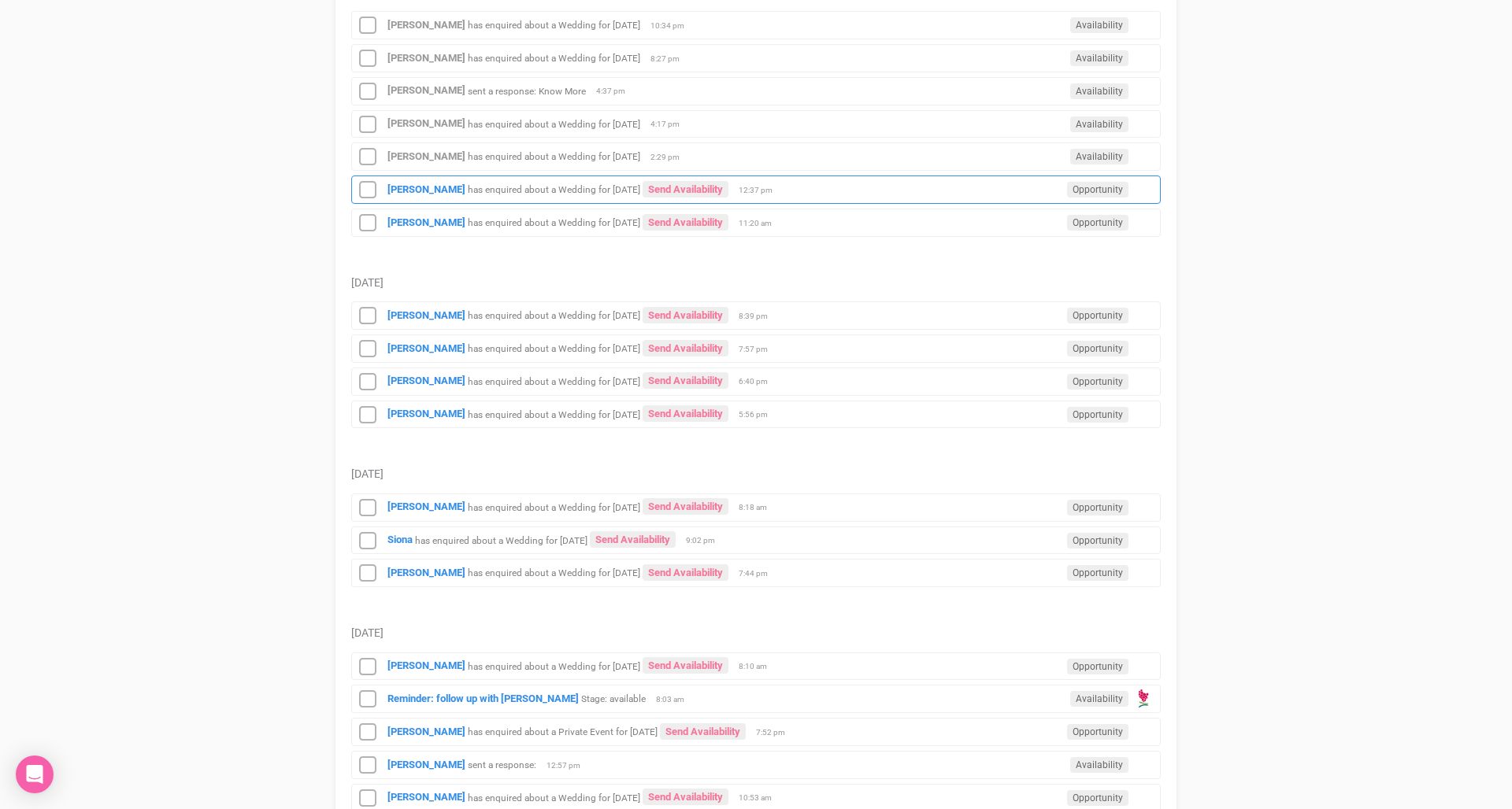
click at [494, 184] on small "has enquired about a Wedding for [DATE]" at bounding box center [553, 190] width 172 height 11
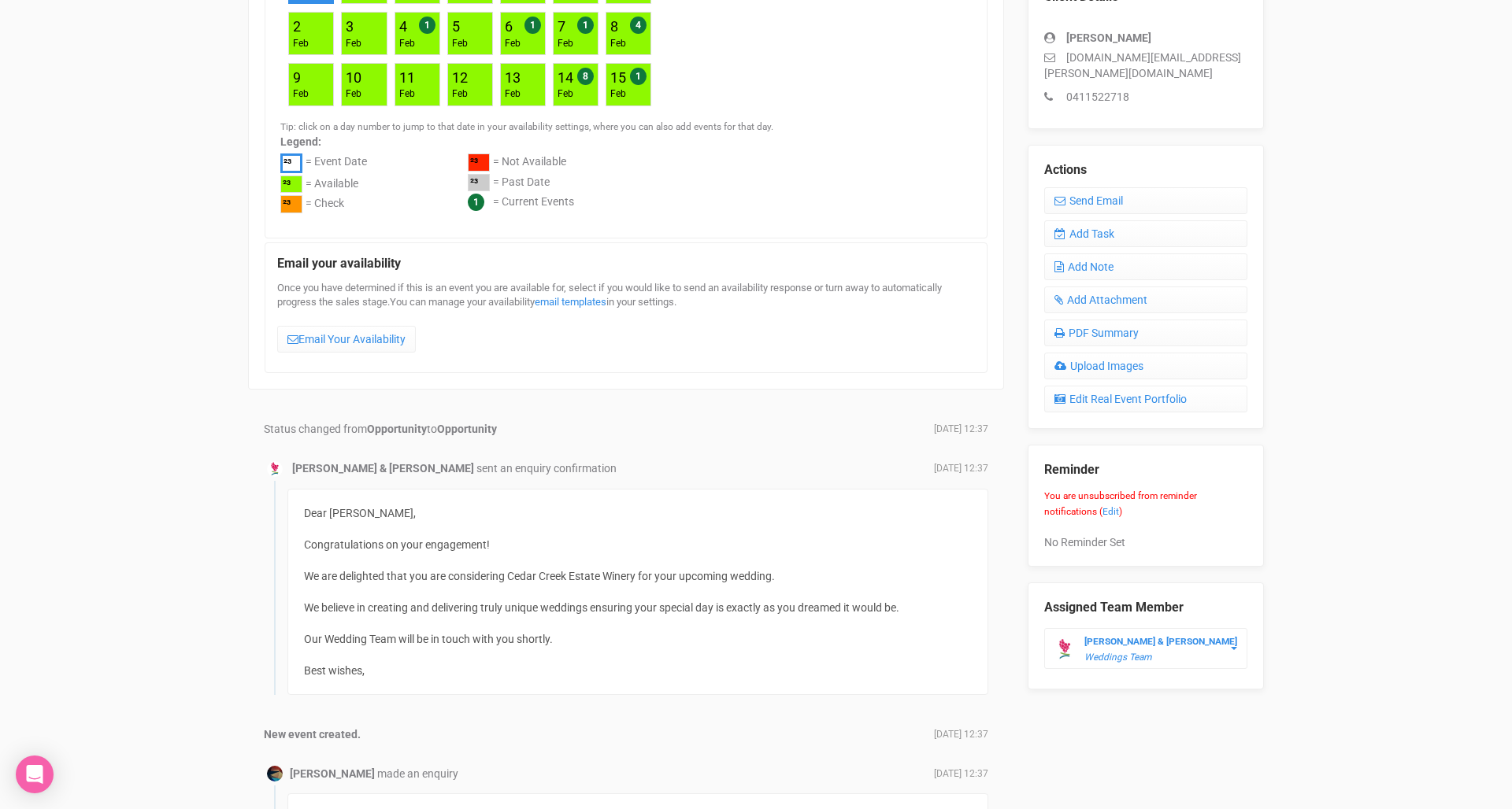
scroll to position [448, 0]
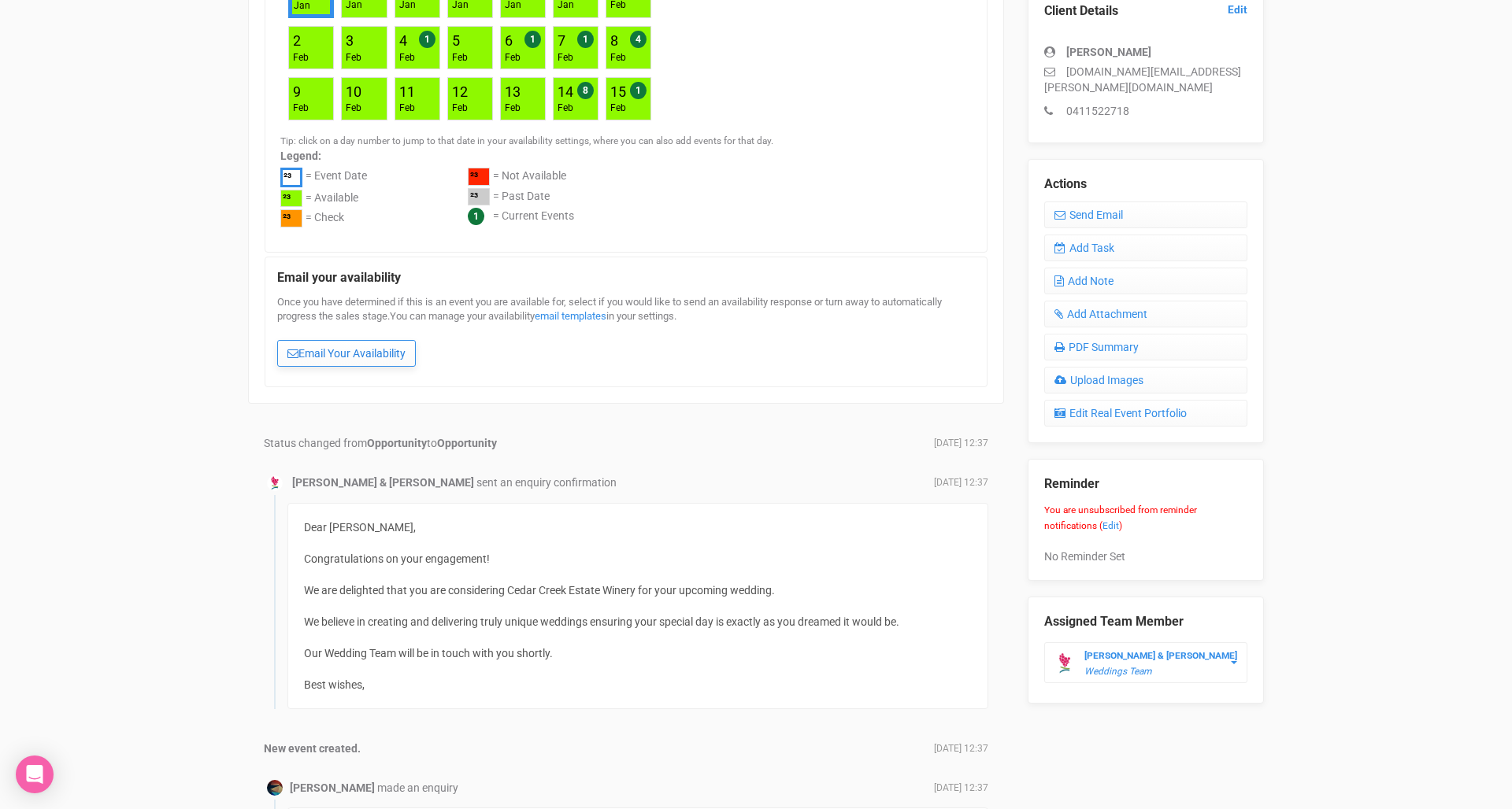
click at [381, 358] on link "Email Your Availability" at bounding box center [346, 353] width 138 height 27
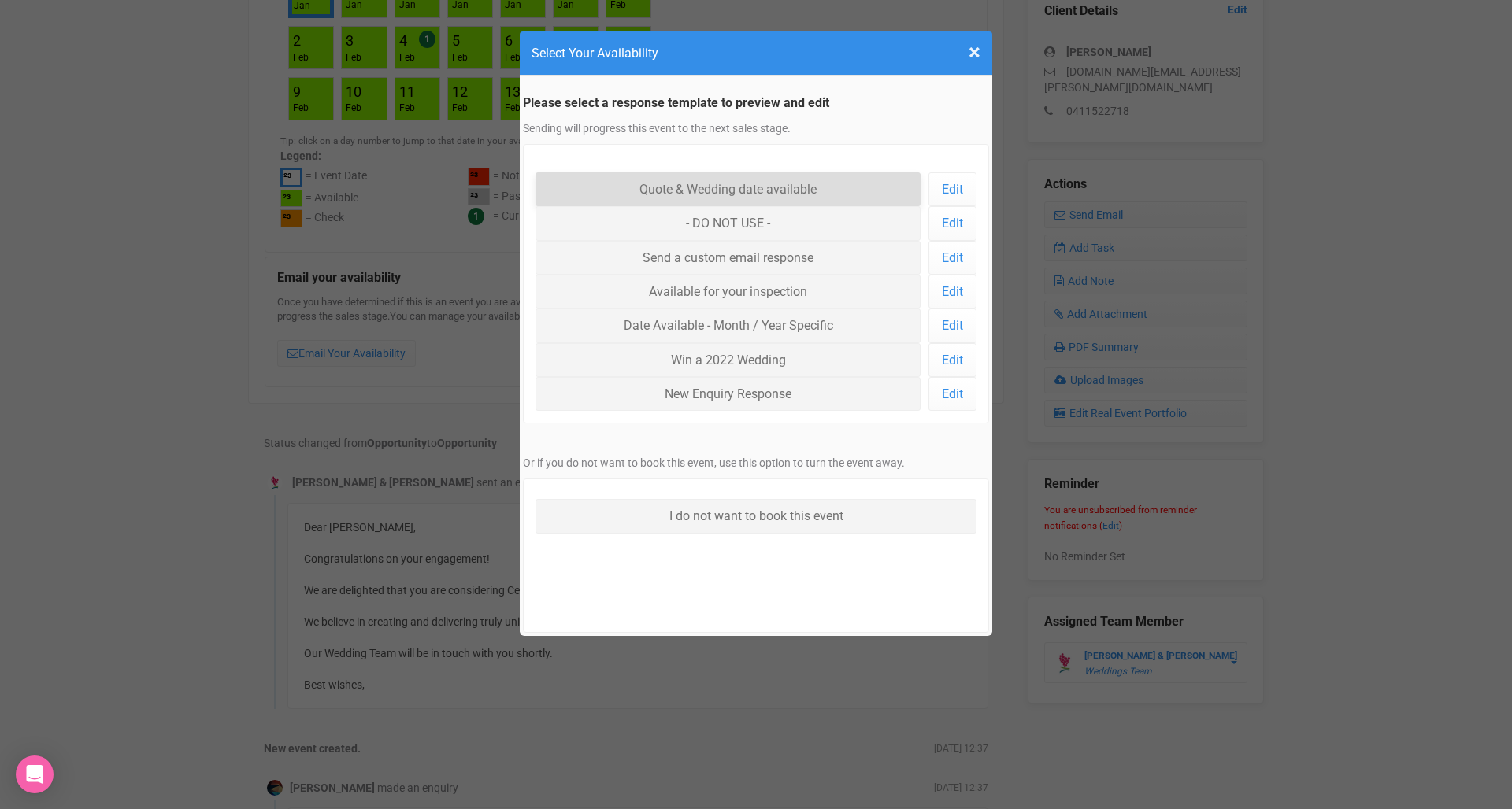
click at [747, 192] on link "Quote & Wedding date available" at bounding box center [728, 189] width 385 height 34
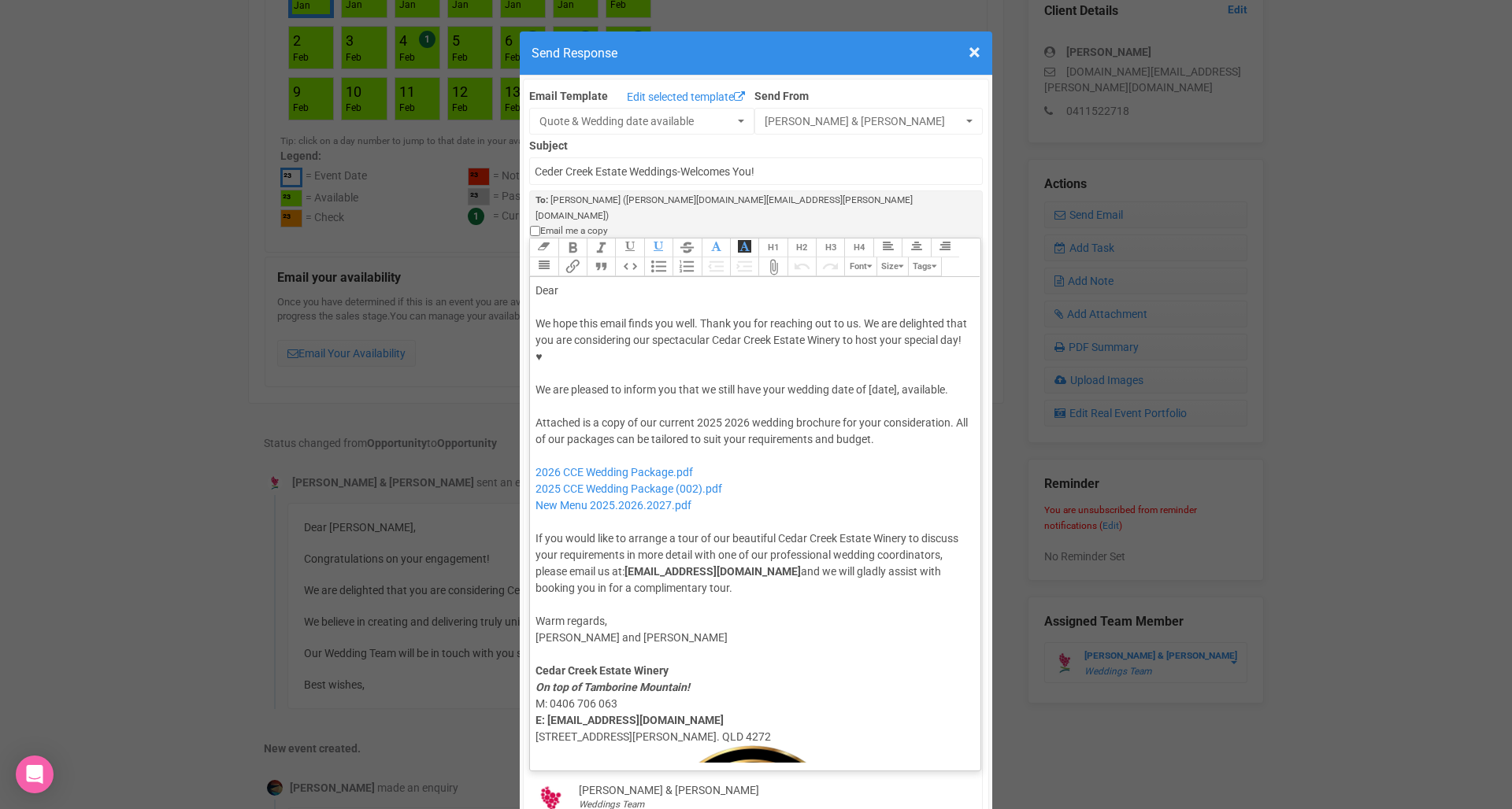
click at [667, 283] on div "Dear" at bounding box center [752, 291] width 434 height 16
click at [886, 315] on div "We hope this email finds you well. Thank you for reaching out to us. We are del…" at bounding box center [752, 356] width 434 height 82
click at [750, 329] on div "We hope this email finds you well. Thank you for reaching out to us. We are del…" at bounding box center [752, 356] width 434 height 82
click at [805, 325] on div "We hope this email finds you well. Thank you for reaching out to us. We are del…" at bounding box center [752, 356] width 434 height 82
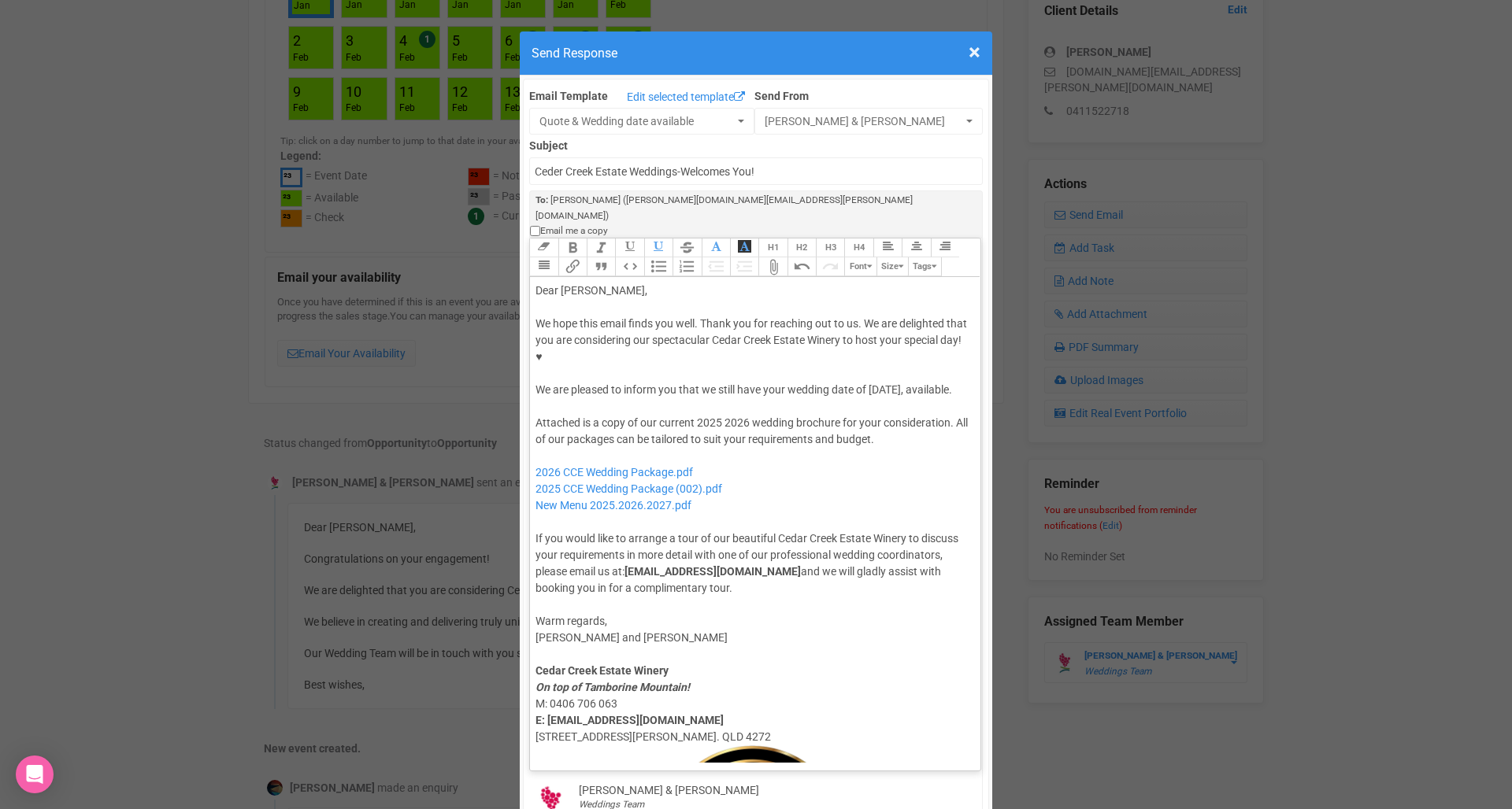
paste trix-editor "span style="font-family: -webkit-standard; font-size: medium; color: rgb(0, 0, …"
click at [646, 329] on div "We hope this email finds you well. Thank you for reaching out to us. We are del…" at bounding box center [752, 356] width 434 height 82
paste trix-editor "<lor>Ipsu Dolors,</ame><con><adipis>&elit;</seddoe></tem><inc>Ut labo etdo magn…"
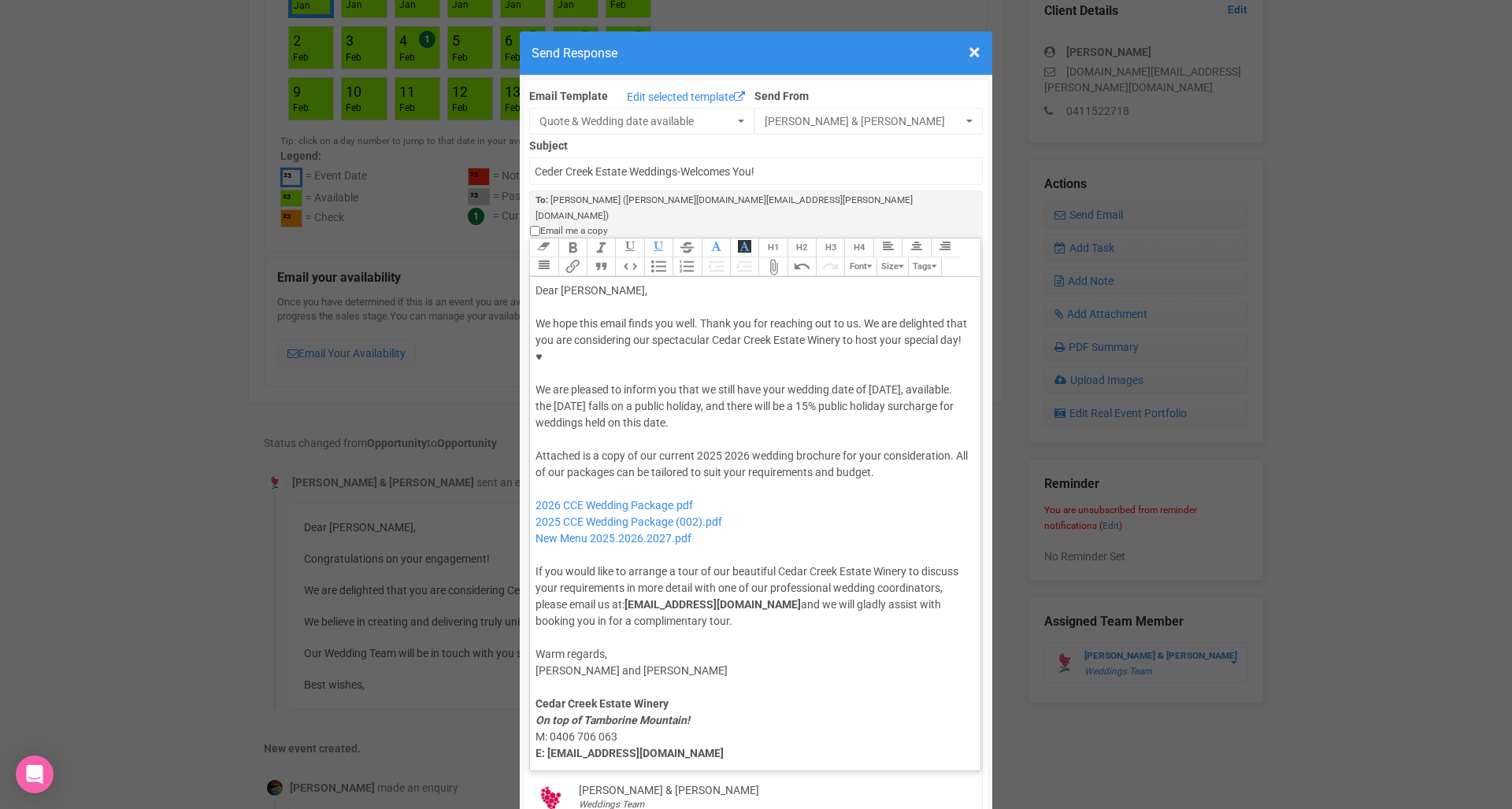
click at [893, 448] on div "Attached is a copy of our current 2025 2026 wedding brochure for your considera…" at bounding box center [752, 538] width 434 height 182
click at [902, 448] on div "Attached is a copy of our current 2025 2026 wedding brochure for your considera…" at bounding box center [752, 538] width 434 height 182
click at [858, 344] on div "We hope this email finds you well. Thank you for reaching out to us. We are del…" at bounding box center [752, 373] width 434 height 116
drag, startPoint x: 585, startPoint y: 327, endPoint x: 847, endPoint y: 344, distance: 262.6
click at [847, 344] on div "We hope this email finds you well. Thank you for reaching out to us. We are del…" at bounding box center [752, 373] width 434 height 116
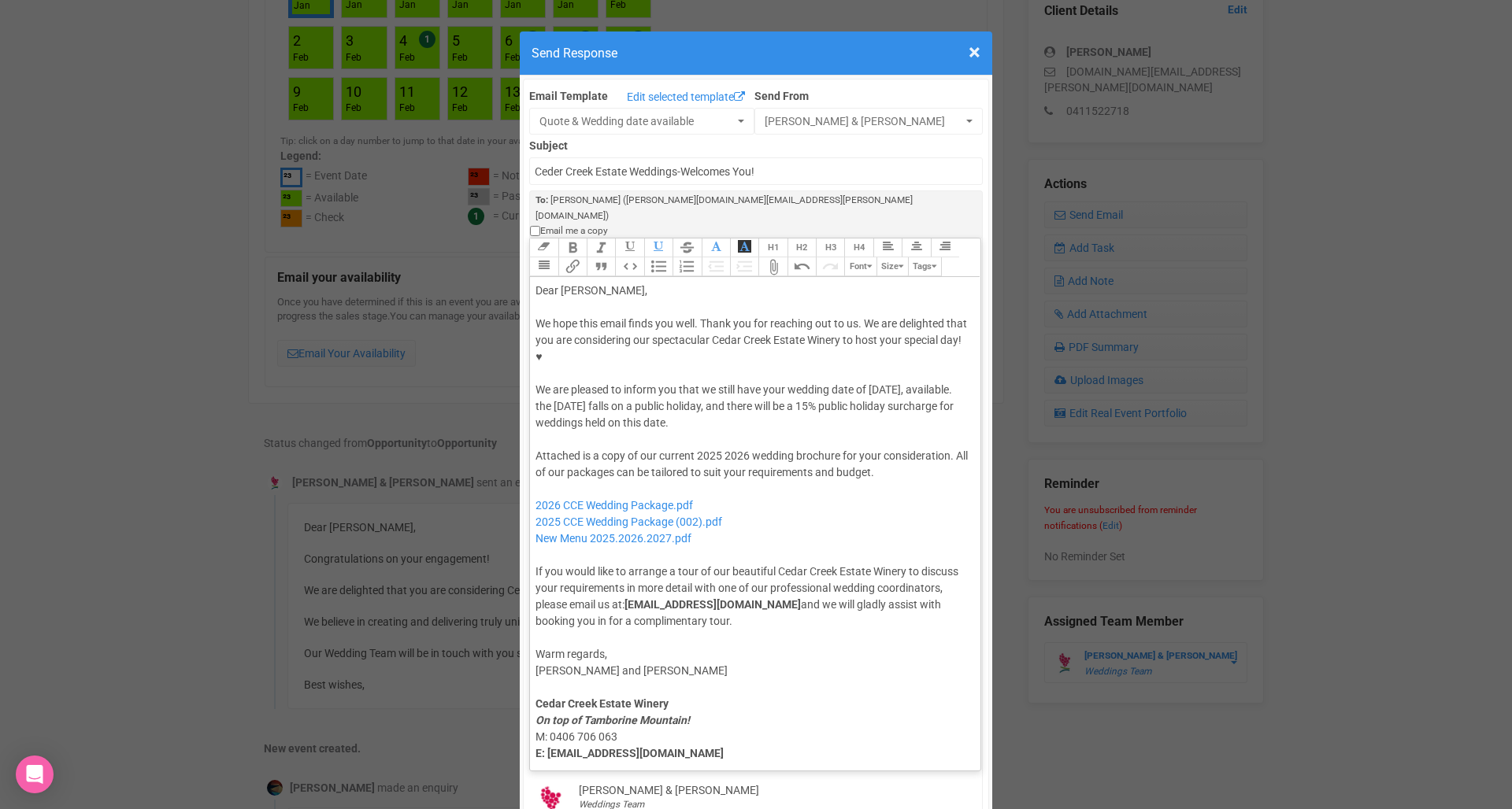
paste trix-editor "<lor>Ipsu Dolors,</ame><con><adipis>&elit;</seddoe></tem><inc>Ut labo etdo magn…"
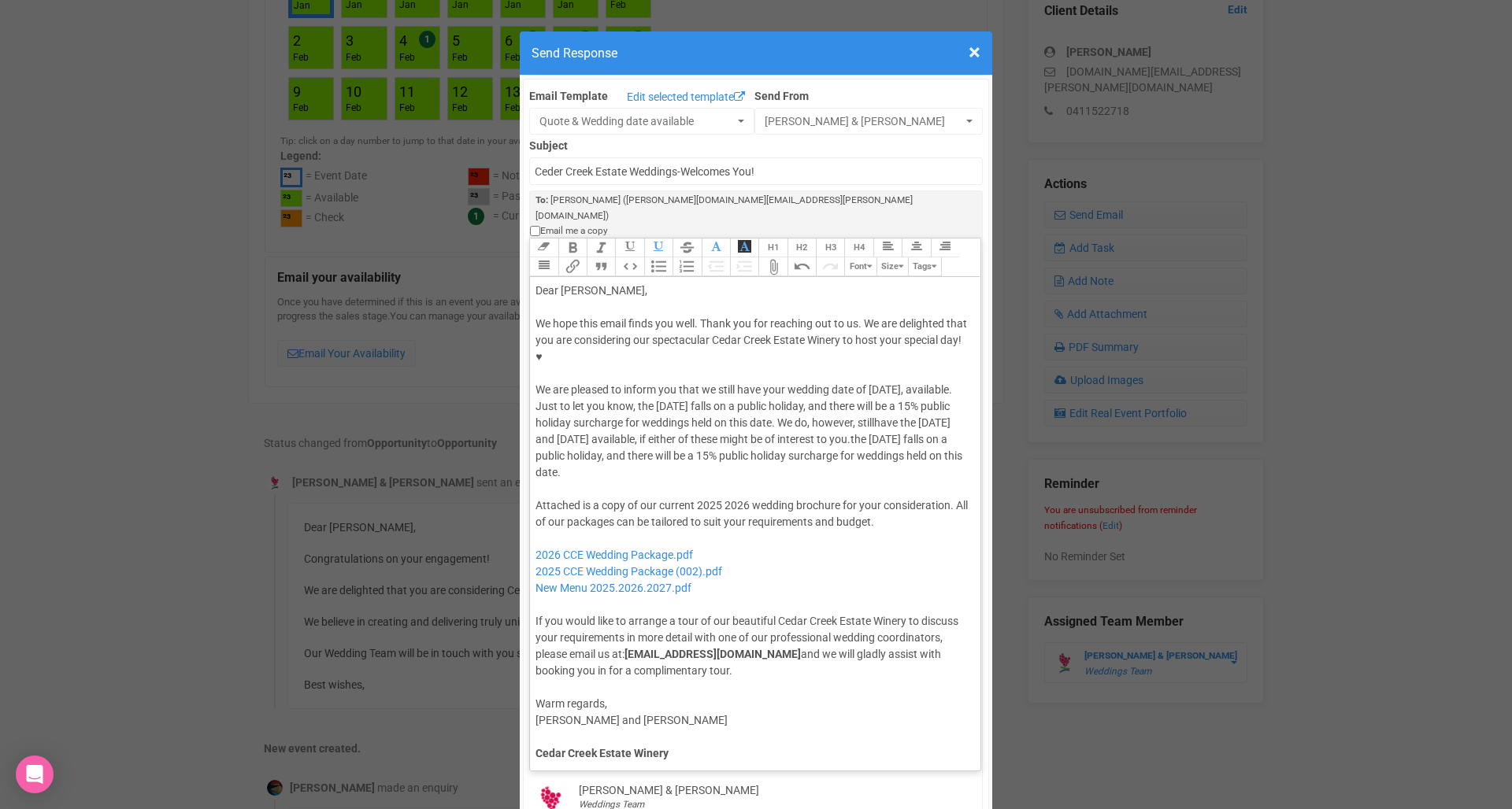
click at [585, 327] on div "We hope this email finds you well. Thank you for reaching out to us. We are del…" at bounding box center [752, 398] width 434 height 165
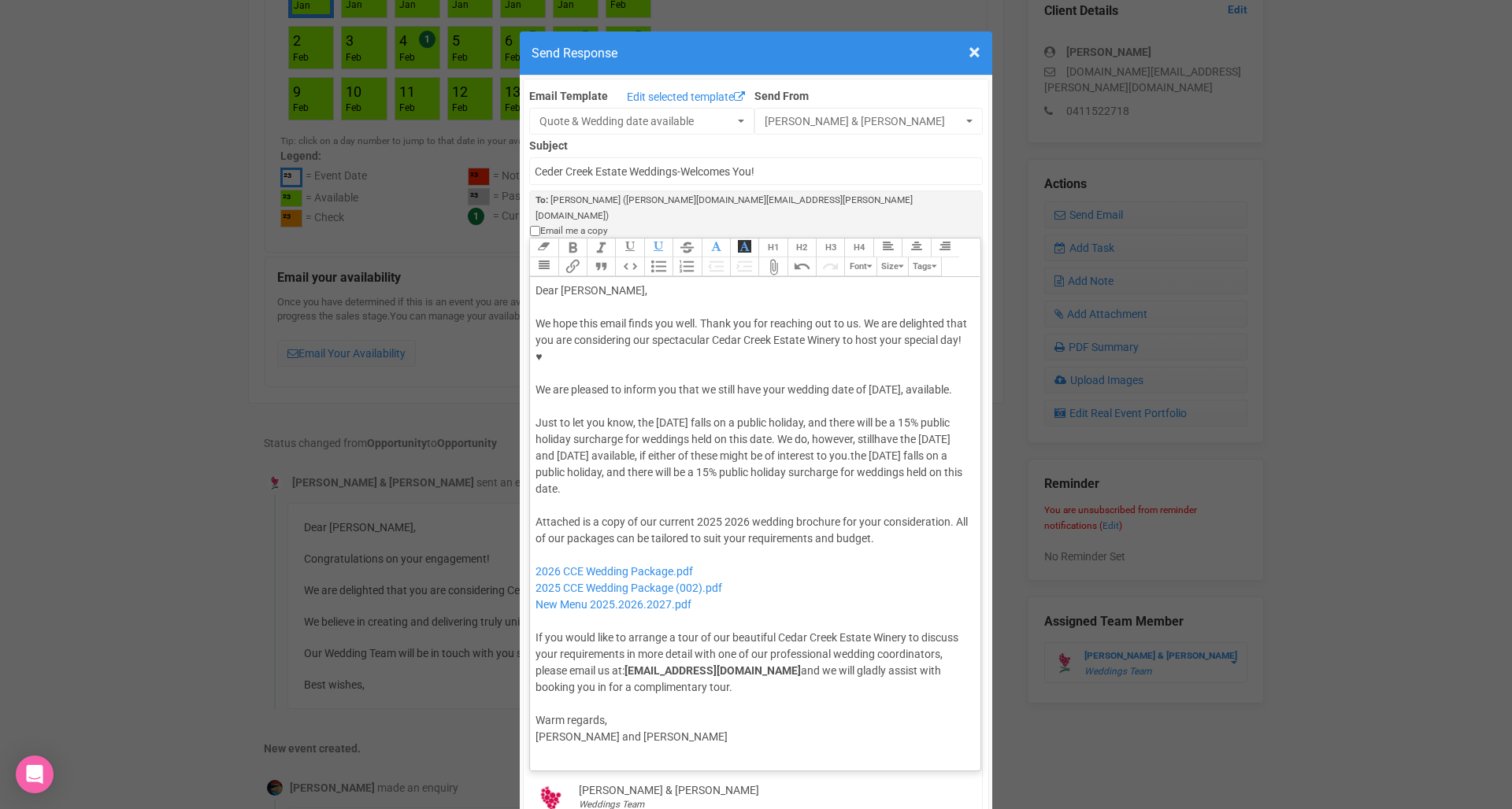
click at [809, 315] on div "We hope this email finds you well. Thank you for reaching out to us. We are del…" at bounding box center [752, 406] width 434 height 182
click at [834, 337] on div "We hope this email finds you well. Thank you for reaching out to us. We are del…" at bounding box center [752, 406] width 434 height 182
click at [655, 360] on div "We hope this email finds you well. Thank you for reaching out to us. We are del…" at bounding box center [752, 406] width 434 height 182
click at [754, 371] on div "We hope this email finds you well. Thank you for reaching out to us. We are del…" at bounding box center [752, 406] width 434 height 182
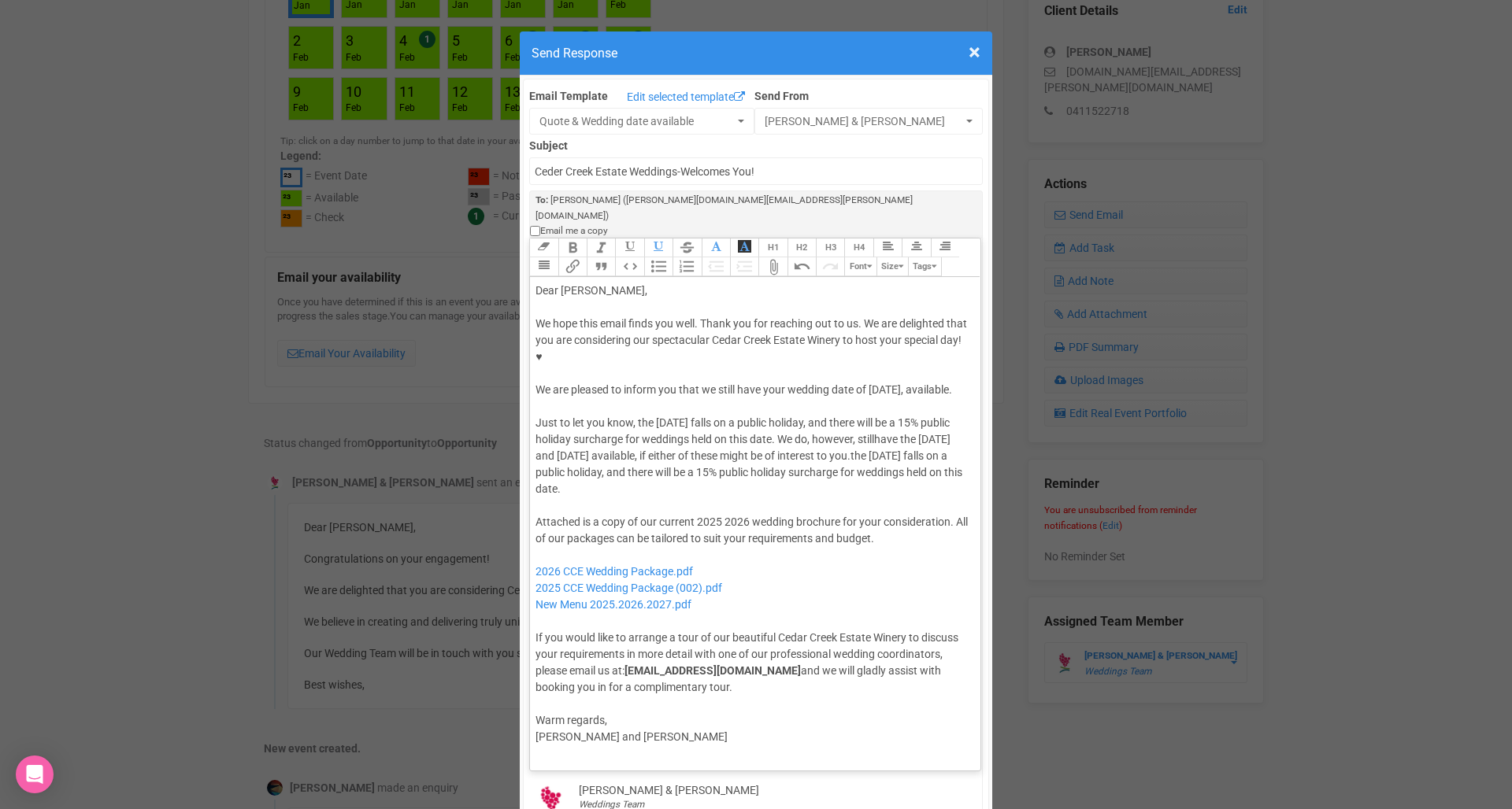
click at [889, 423] on div "We hope this email finds you well. Thank you for reaching out to us. We are del…" at bounding box center [752, 406] width 434 height 182
click at [832, 372] on div "We hope this email finds you well. Thank you for reaching out to us. We are del…" at bounding box center [752, 406] width 434 height 182
drag, startPoint x: 555, startPoint y: 409, endPoint x: 786, endPoint y: 423, distance: 231.4
click at [786, 423] on div "We hope this email finds you well. Thank you for reaching out to us. We are del…" at bounding box center [752, 406] width 434 height 182
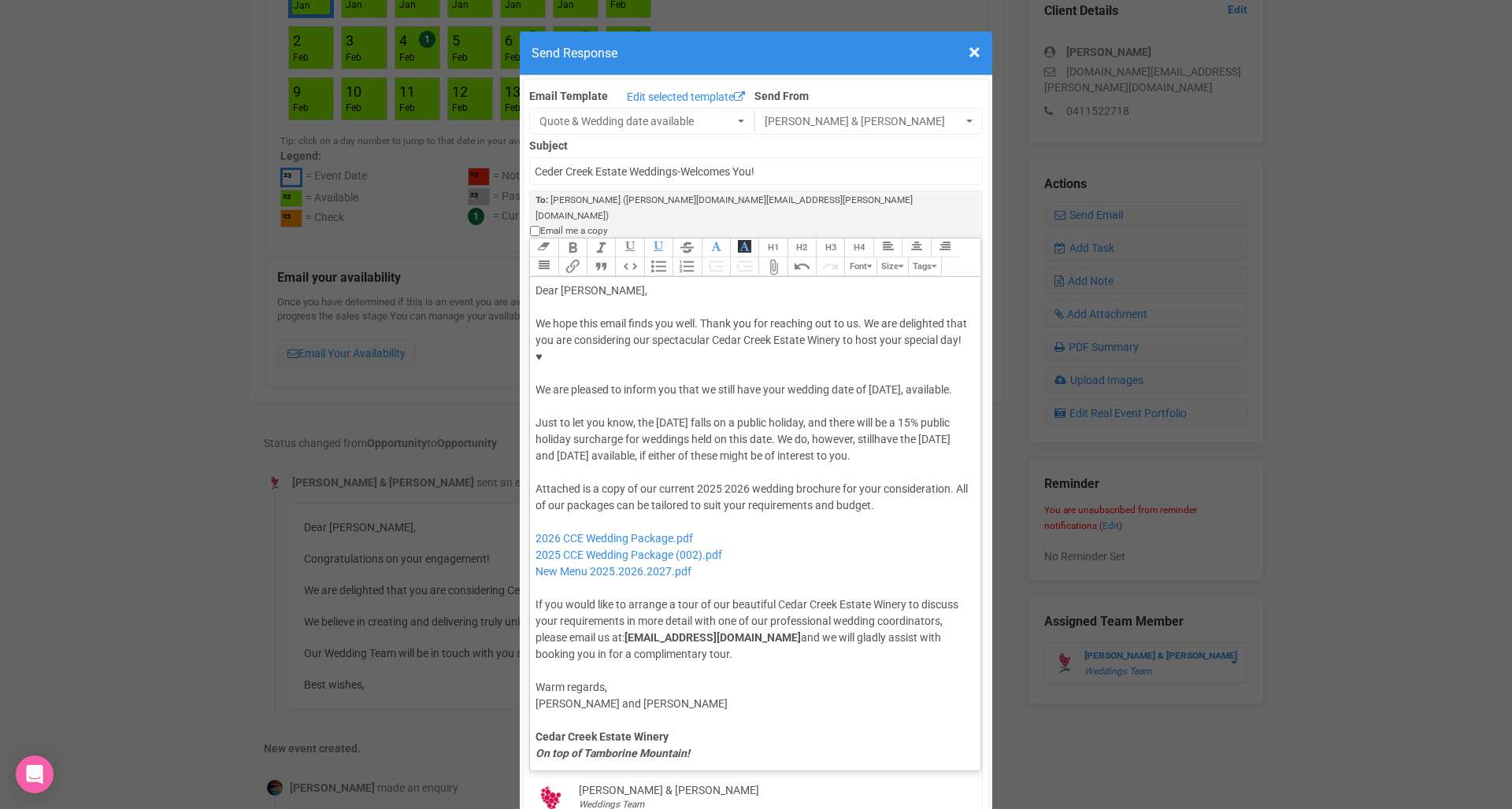
click at [802, 488] on div "Attached is a copy of our current 2025 2026 wedding brochure for your considera…" at bounding box center [752, 571] width 434 height 182
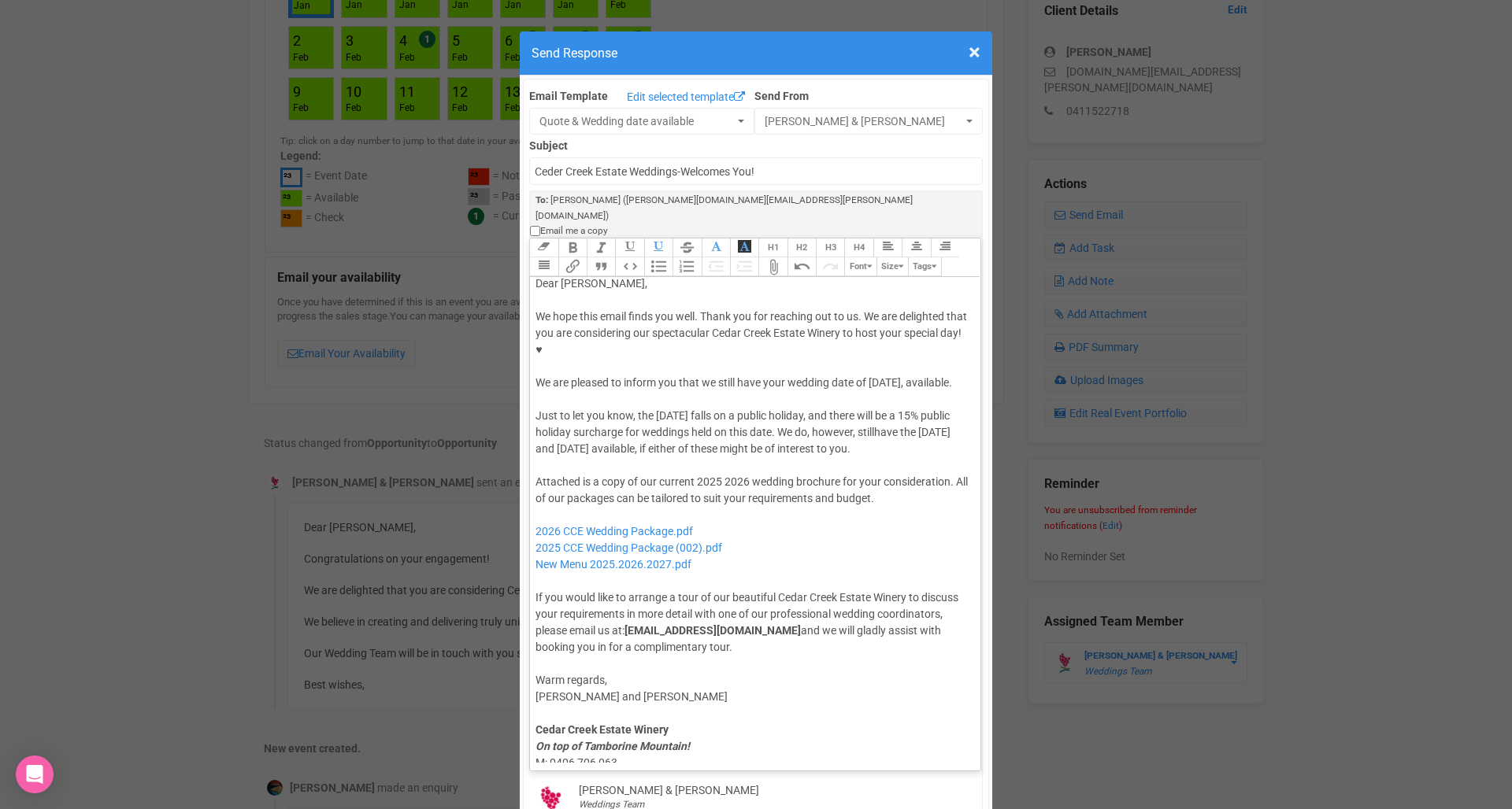
scroll to position [11, 0]
click at [709, 470] on div "Attached is a copy of our current 2025 2026 wedding brochure for your considera…" at bounding box center [752, 560] width 434 height 182
drag, startPoint x: 742, startPoint y: 478, endPoint x: 522, endPoint y: 474, distance: 220.0
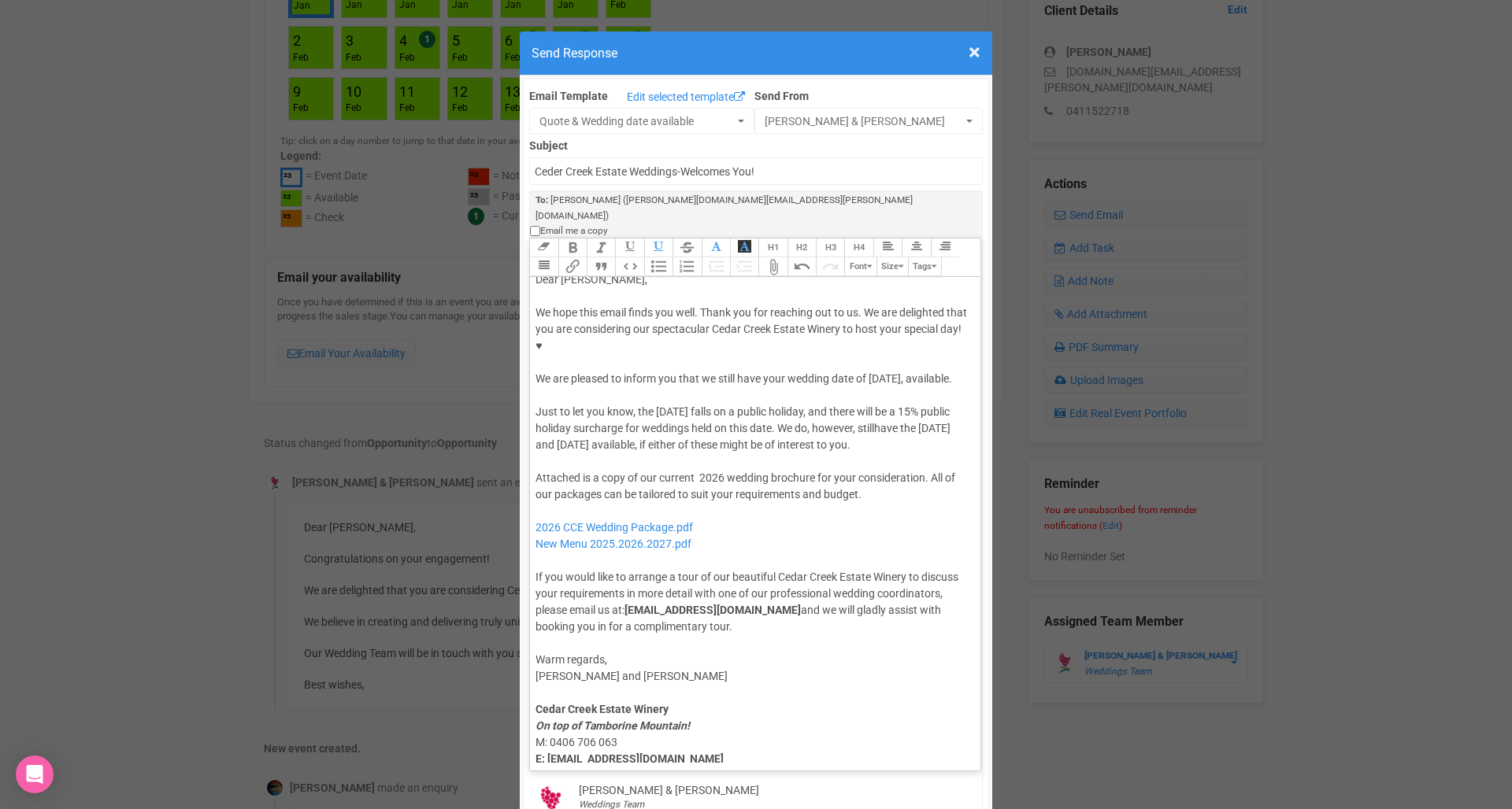
click at [844, 470] on div "Attached is a copy of our current 2026 wedding brochure for your consideration.…" at bounding box center [752, 552] width 434 height 165
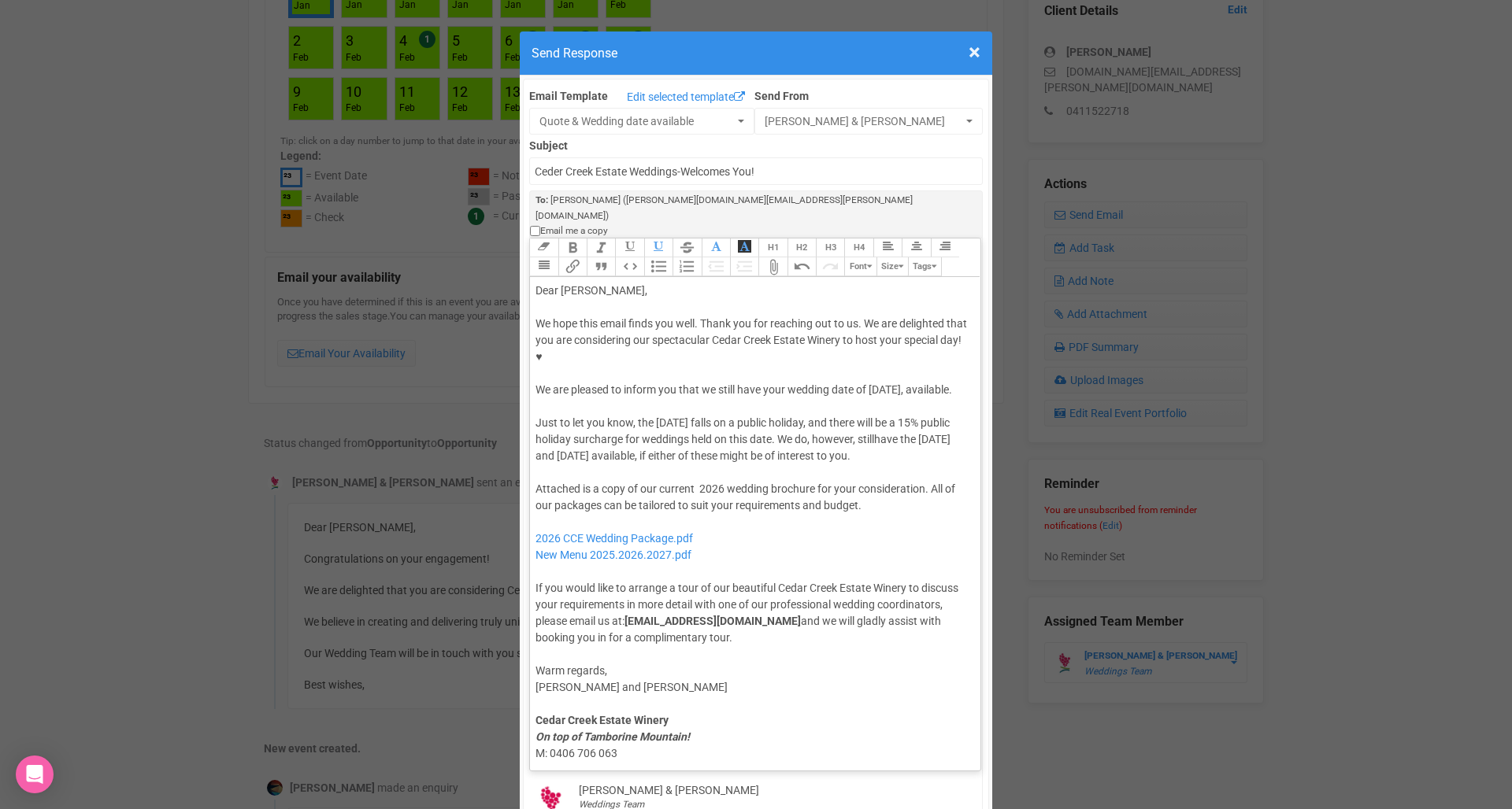
scroll to position [0, 0]
type trix-editor "<lor>Ipsu Dolors,</ame><con><adipis>&elit;</seddoe></tem><inc>Ut labo etdo magn…"
click at [872, 481] on div "Attached is a copy of our current 2026 wedding brochure for your consideration.…" at bounding box center [752, 563] width 434 height 165
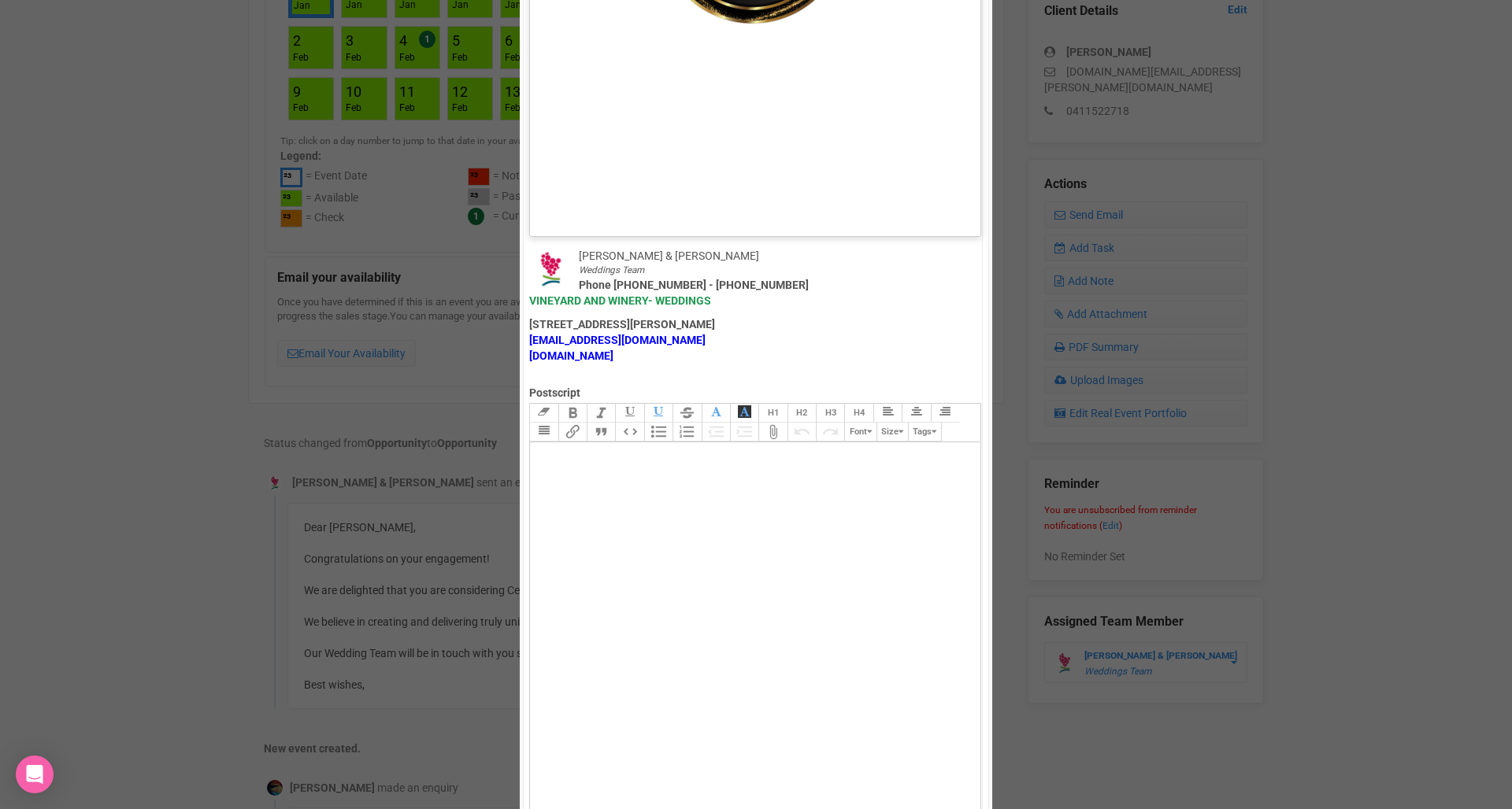
scroll to position [978, 0]
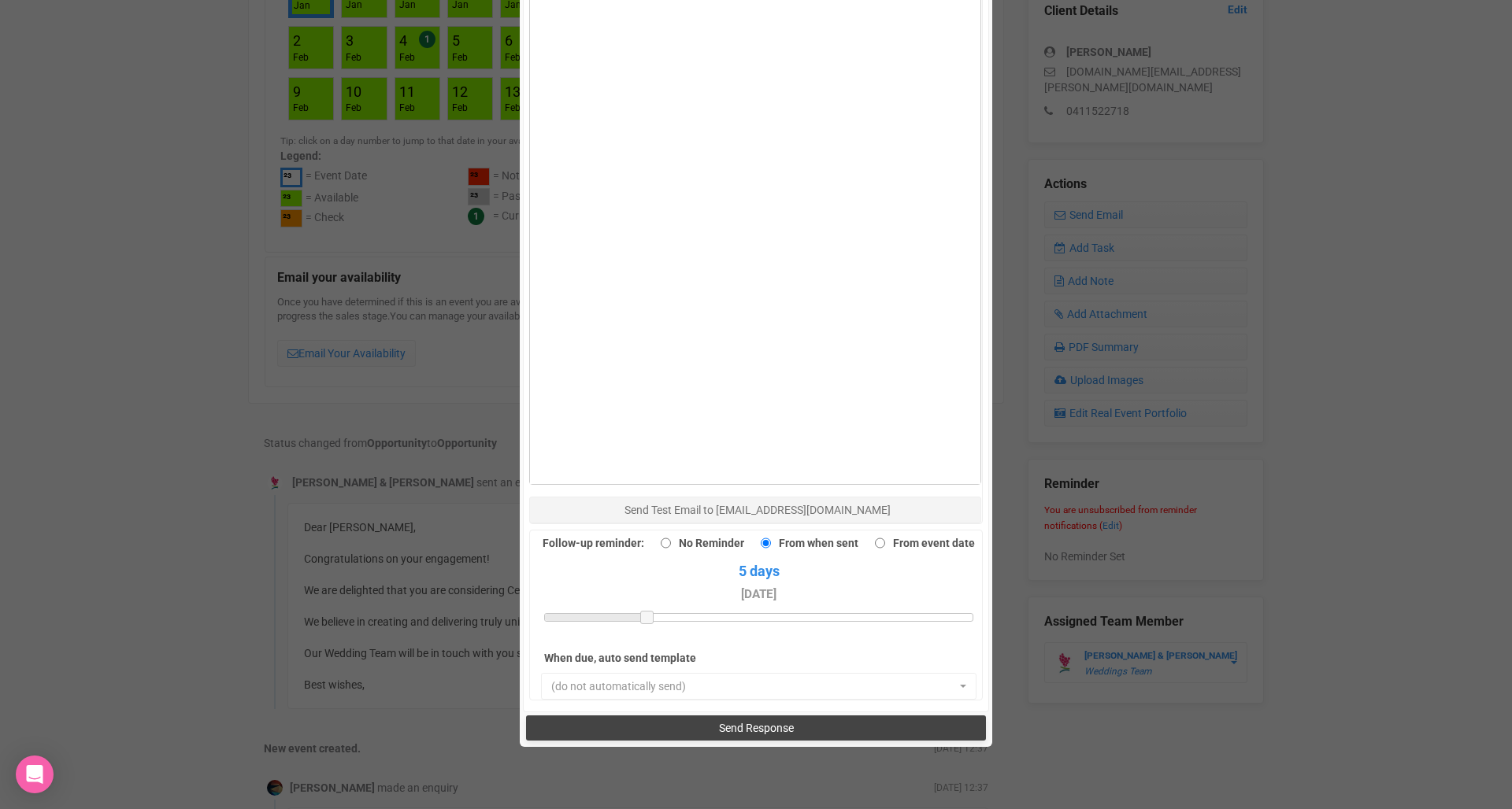
click at [786, 722] on span "Send Response" at bounding box center [756, 728] width 75 height 13
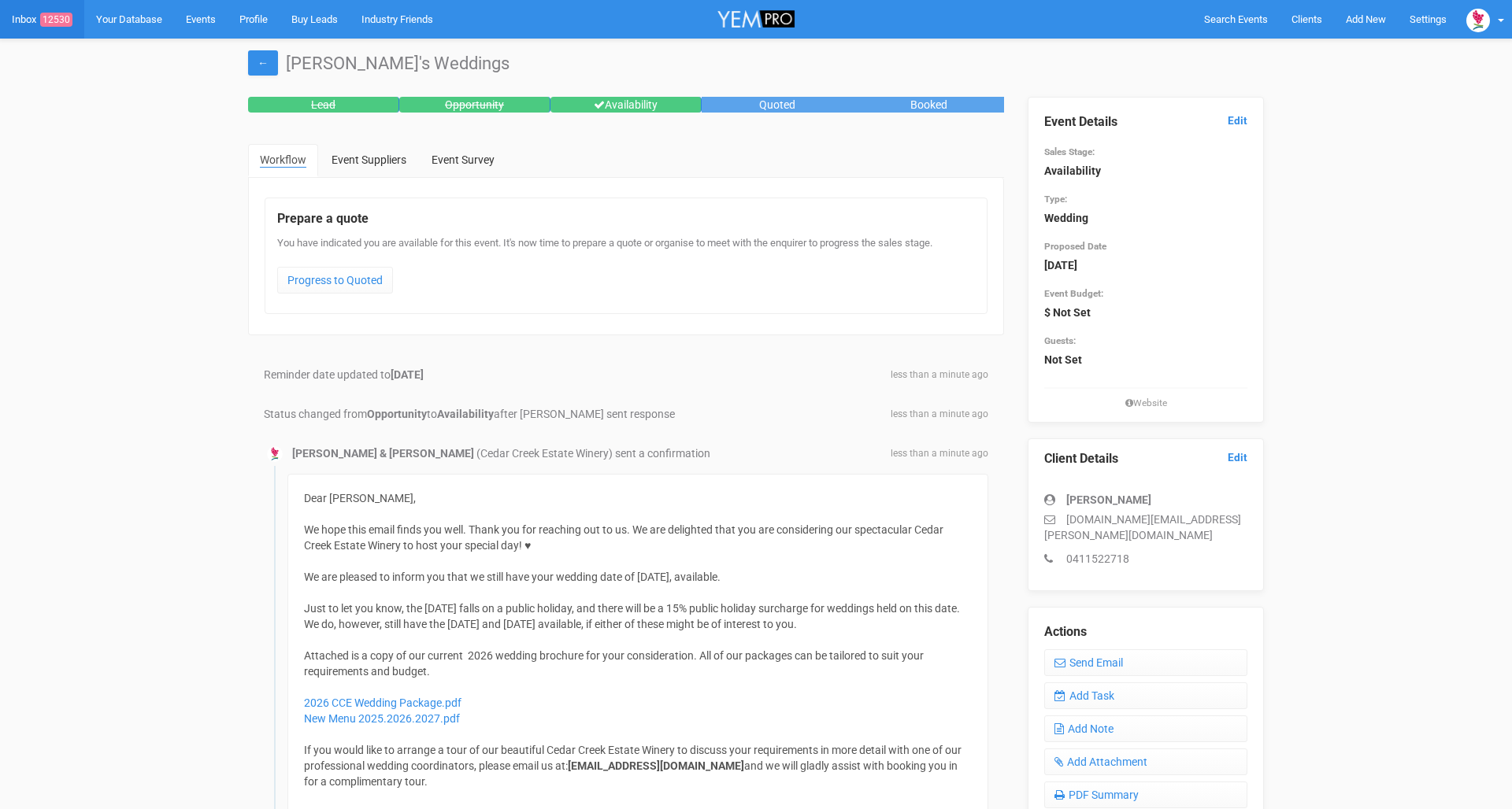
click at [25, 18] on link "Inbox 12530" at bounding box center [42, 19] width 84 height 39
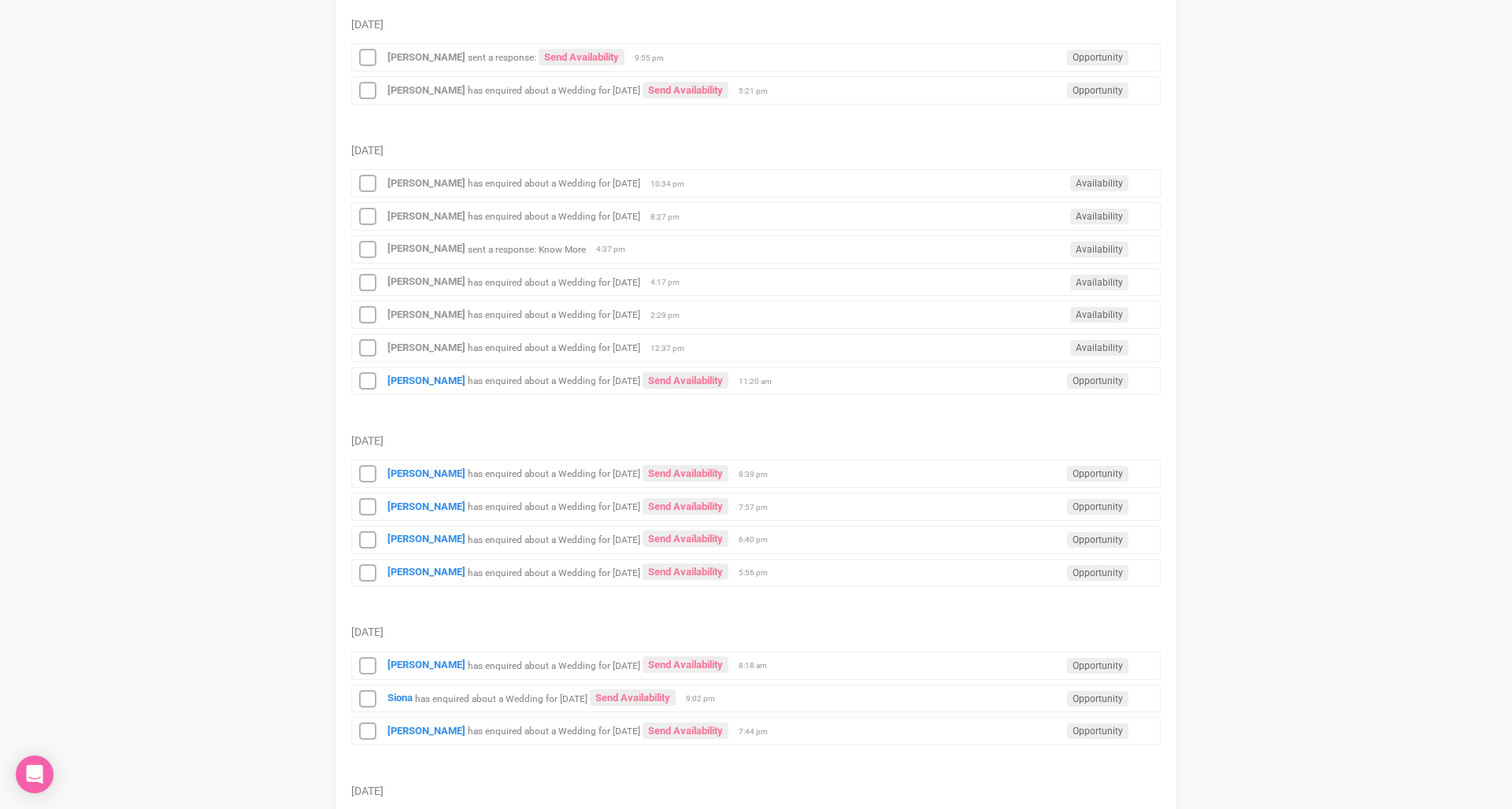
scroll to position [525, 0]
click at [467, 379] on small "has enquired about a Wedding for [DATE]" at bounding box center [553, 381] width 172 height 11
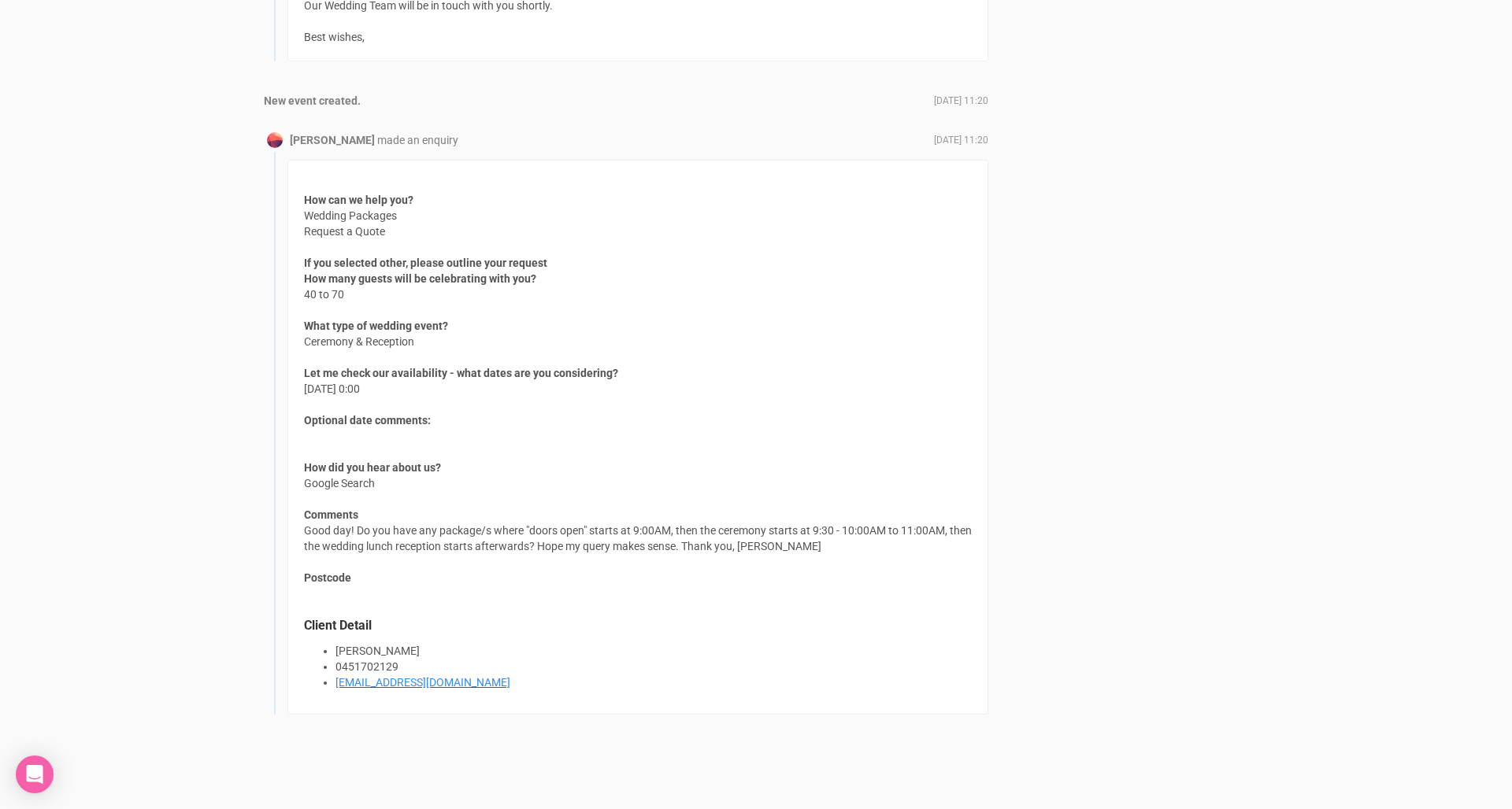
scroll to position [1152, 0]
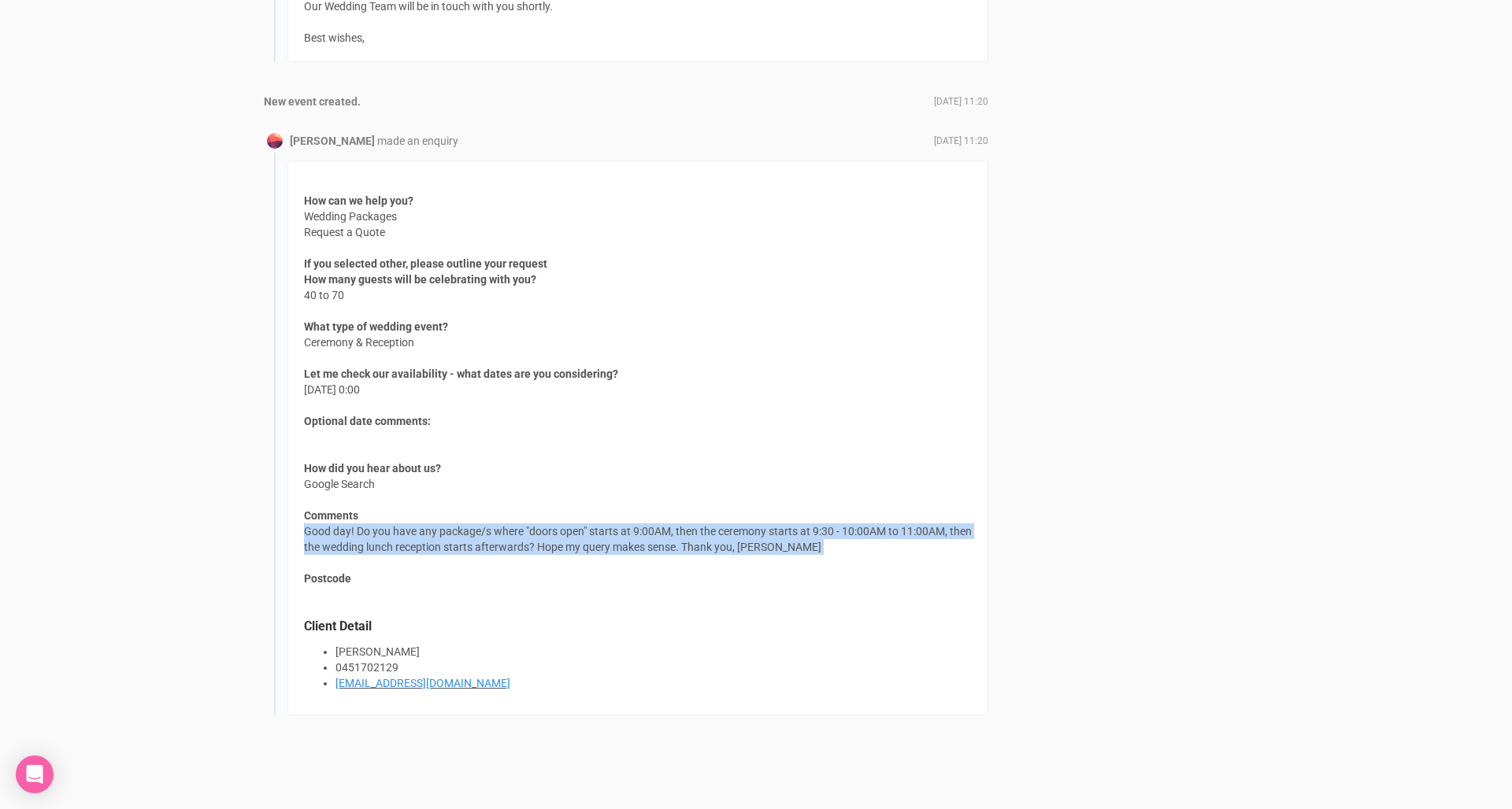
drag, startPoint x: 498, startPoint y: 559, endPoint x: 300, endPoint y: 525, distance: 200.9
click at [300, 525] on div "How can we help you? Wedding Packages Request a Quote If you selected other, pl…" at bounding box center [637, 438] width 701 height 554
click at [441, 526] on div "How can we help you? Wedding Packages Request a Quote If you selected other, pl…" at bounding box center [637, 438] width 701 height 554
drag, startPoint x: 433, startPoint y: 554, endPoint x: 296, endPoint y: 520, distance: 141.2
click at [296, 520] on div "How can we help you? Wedding Packages Request a Quote If you selected other, pl…" at bounding box center [637, 438] width 701 height 554
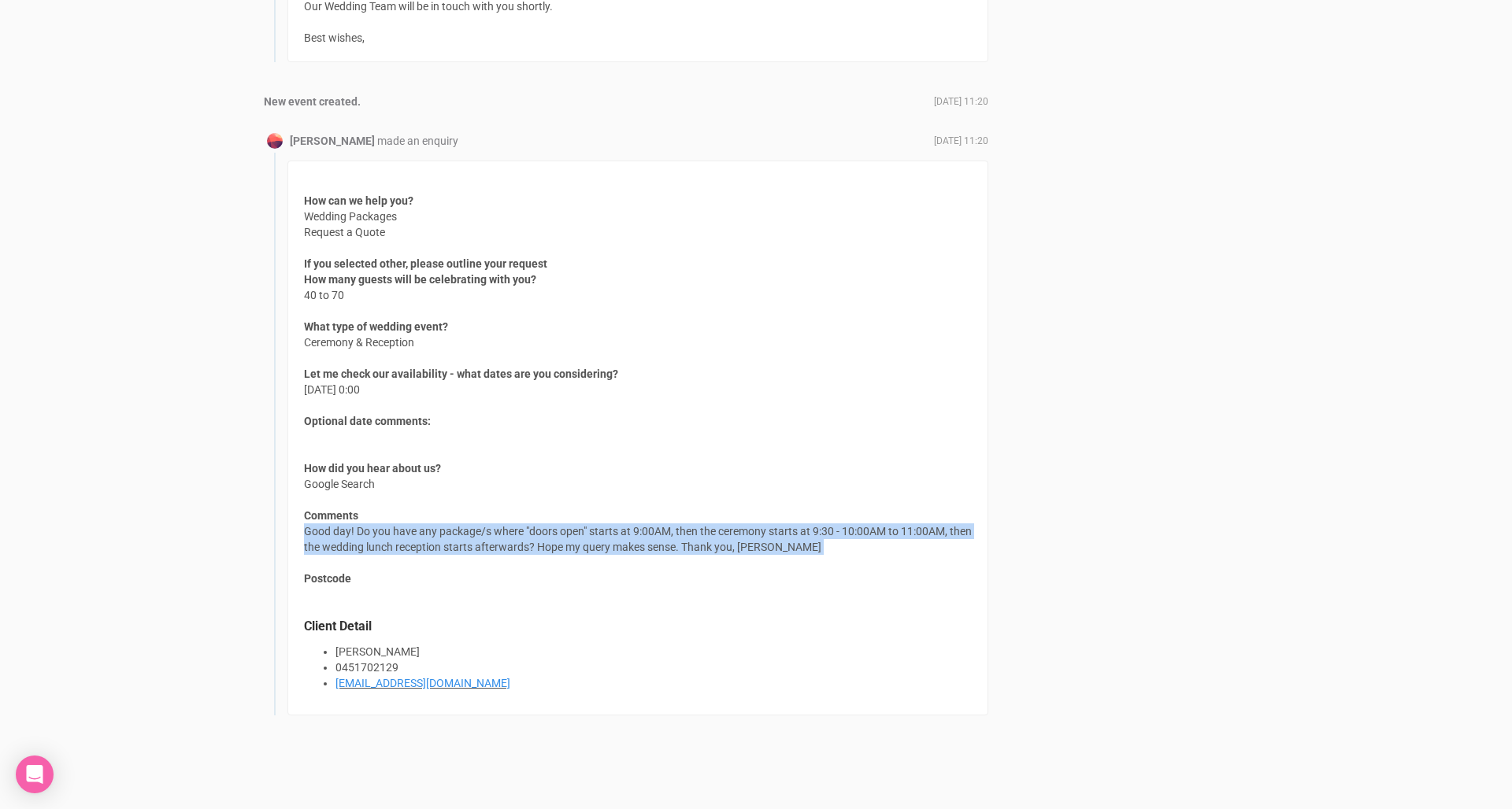
click at [309, 520] on div "How can we help you? Wedding Packages Request a Quote If you selected other, pl…" at bounding box center [637, 438] width 701 height 554
drag, startPoint x: 307, startPoint y: 520, endPoint x: 847, endPoint y: 544, distance: 540.5
click at [847, 544] on div "How can we help you? Wedding Packages Request a Quote If you selected other, pl…" at bounding box center [637, 438] width 701 height 554
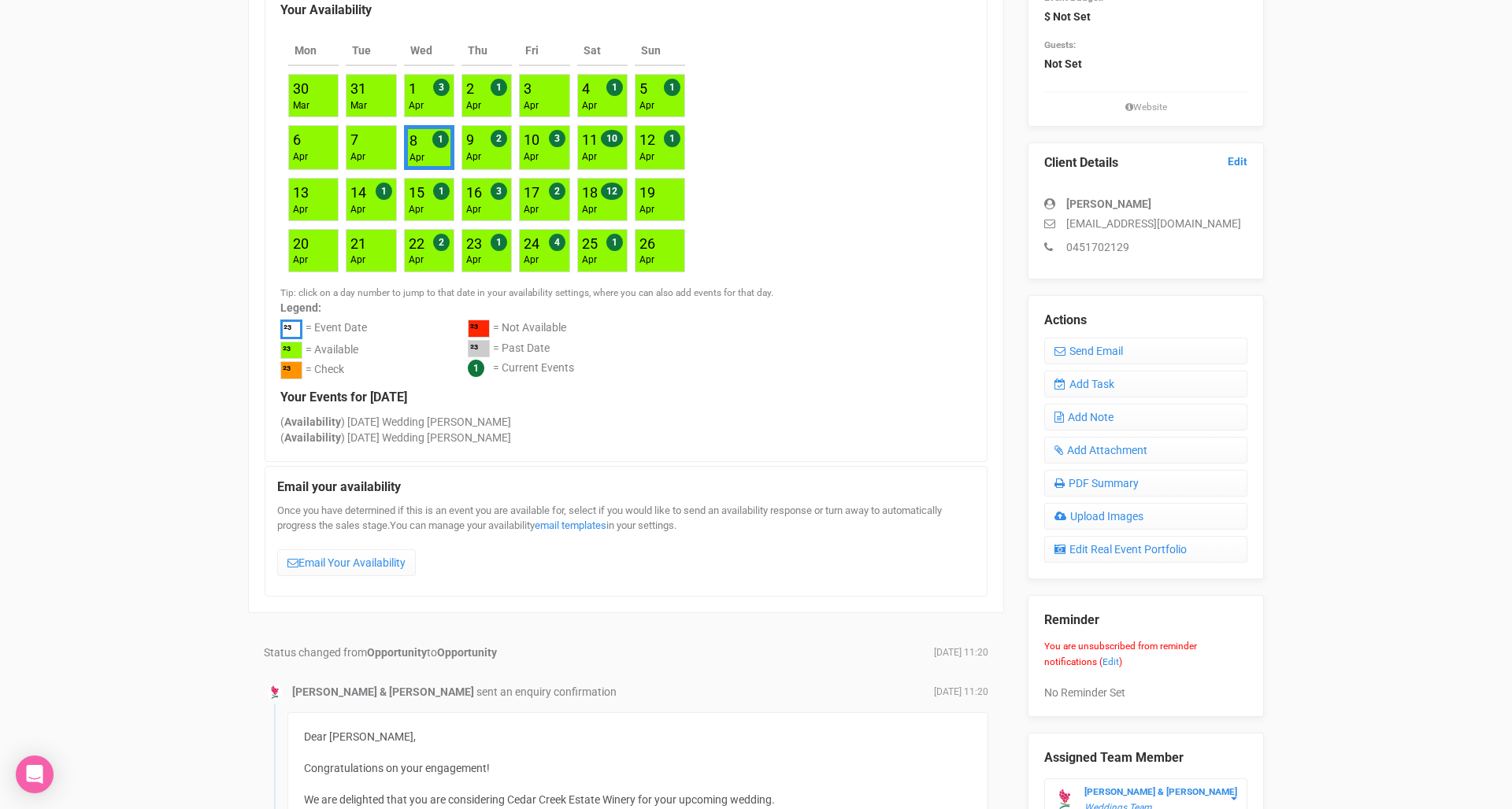
scroll to position [305, 0]
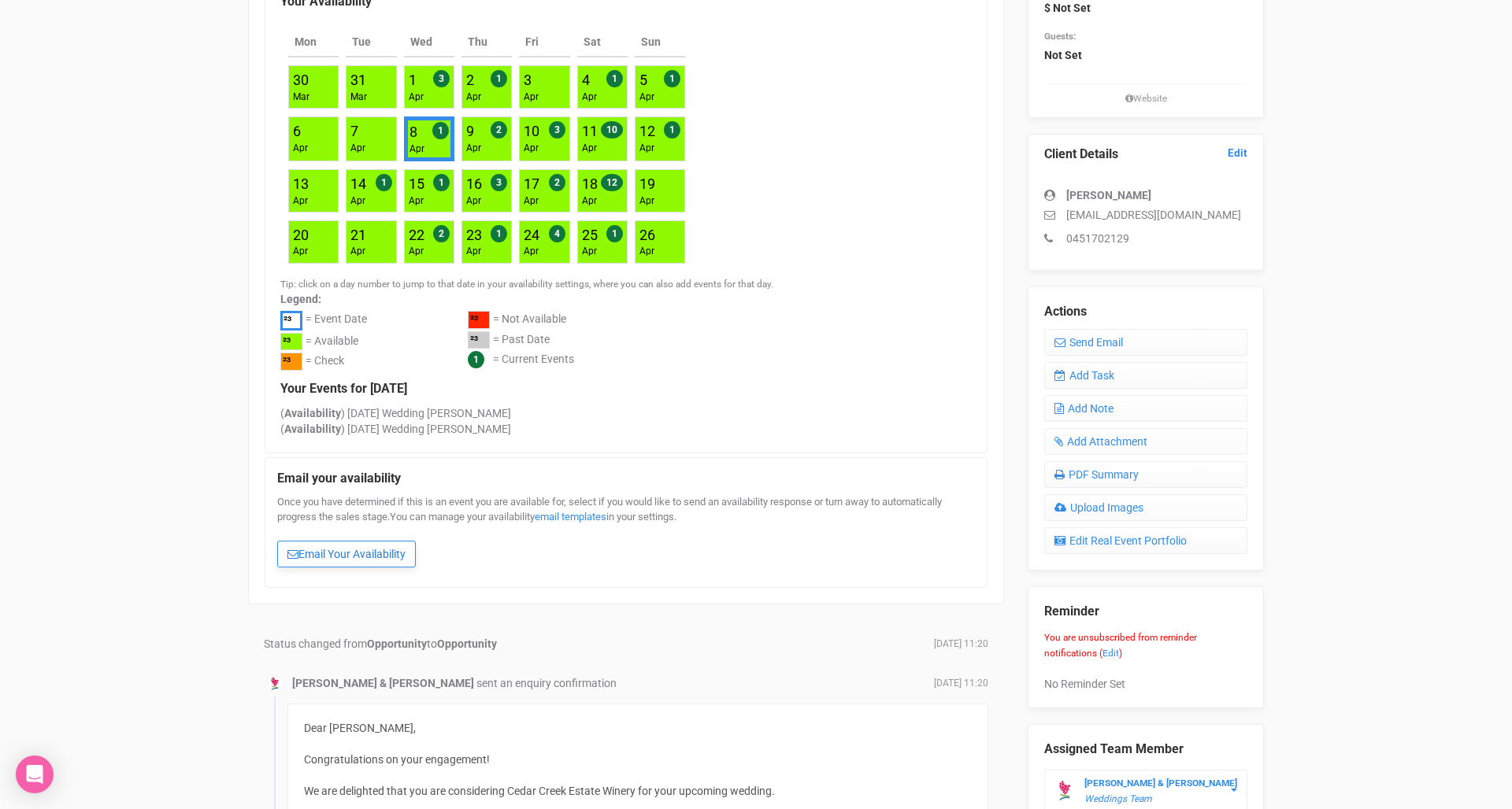
click at [341, 547] on link "Email Your Availability" at bounding box center [346, 554] width 138 height 27
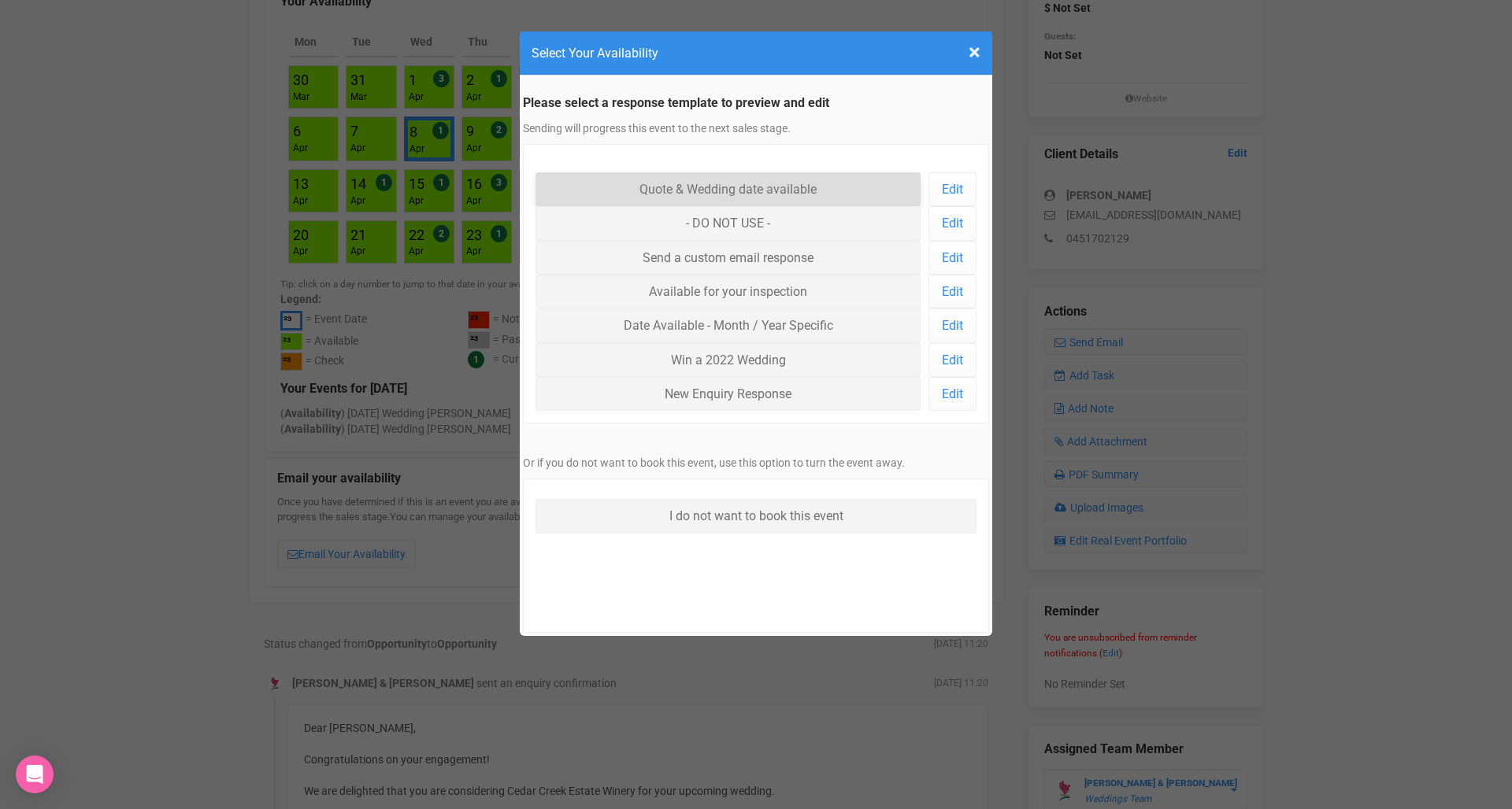
click at [729, 190] on link "Quote & Wedding date available" at bounding box center [728, 189] width 385 height 34
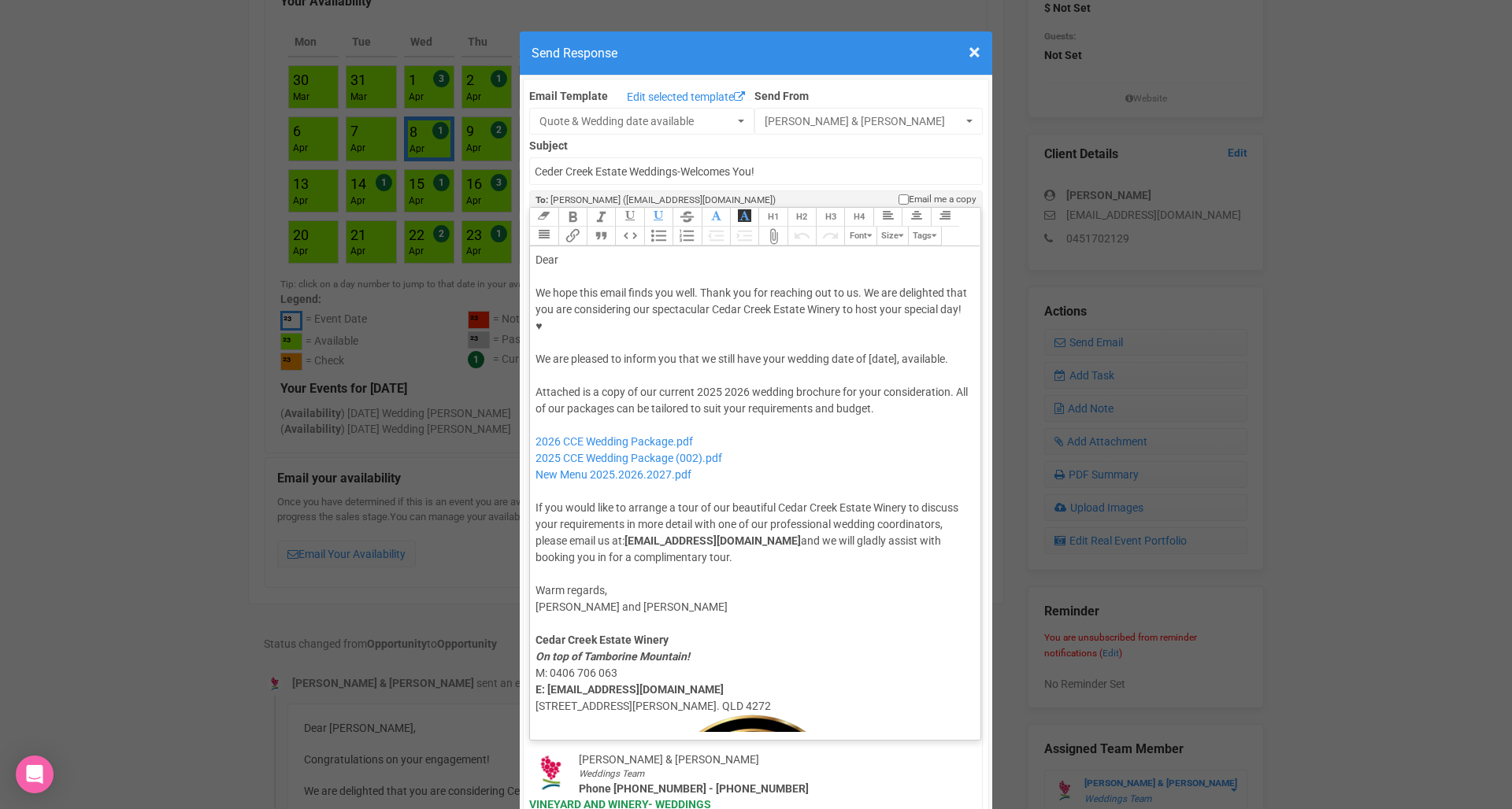
click at [633, 268] on div at bounding box center [752, 276] width 434 height 16
click at [628, 252] on div "Dear" at bounding box center [752, 260] width 434 height 16
click at [886, 306] on div "We hope this email finds you well. Thank you for reaching out to us. We are del…" at bounding box center [752, 326] width 434 height 82
click at [831, 326] on div "We hope this email finds you well. Thank you for reaching out to us. We are del…" at bounding box center [752, 326] width 434 height 82
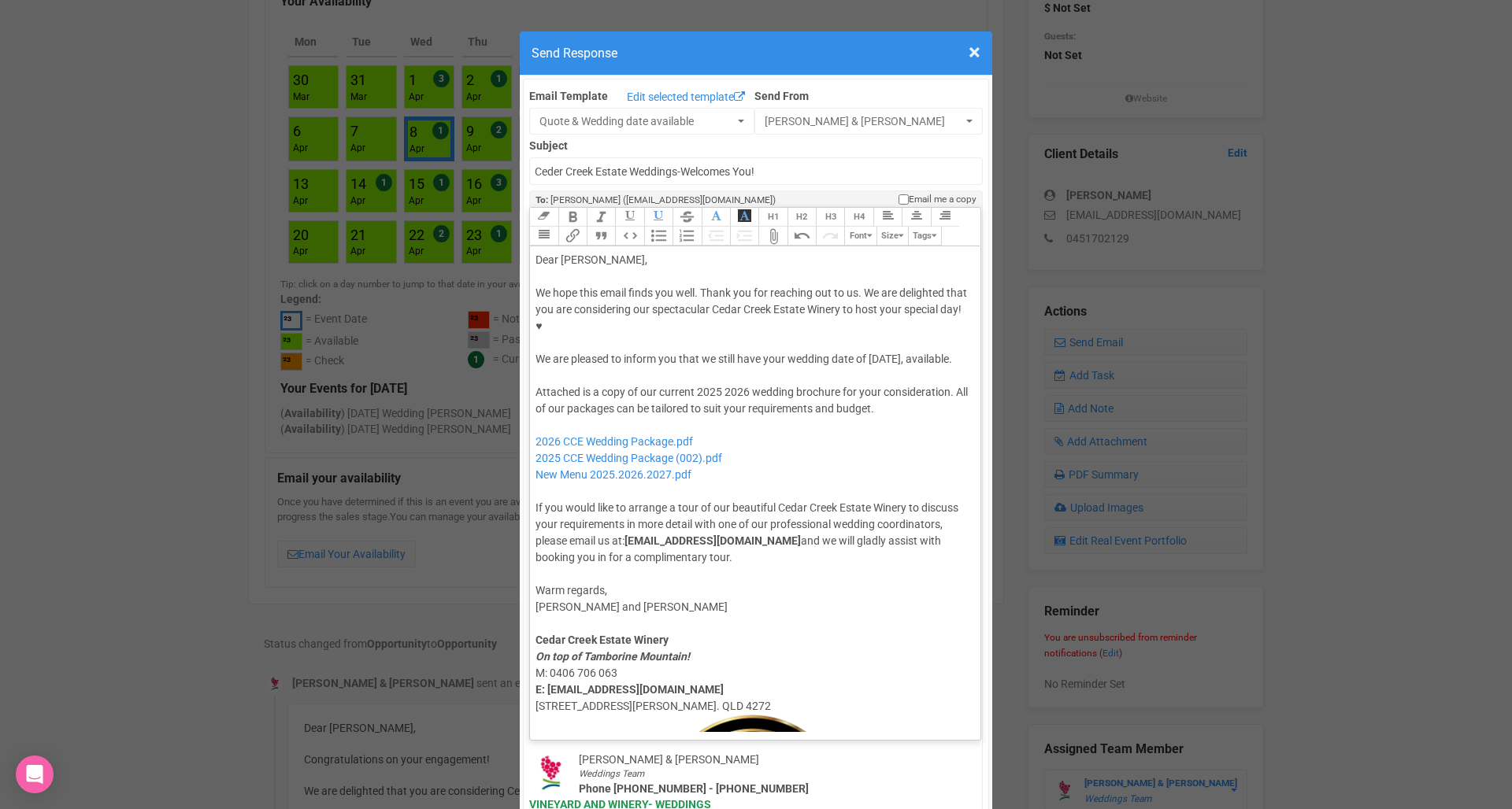
click at [716, 325] on div "We hope this email finds you well. Thank you for reaching out to us. We are del…" at bounding box center [752, 326] width 434 height 82
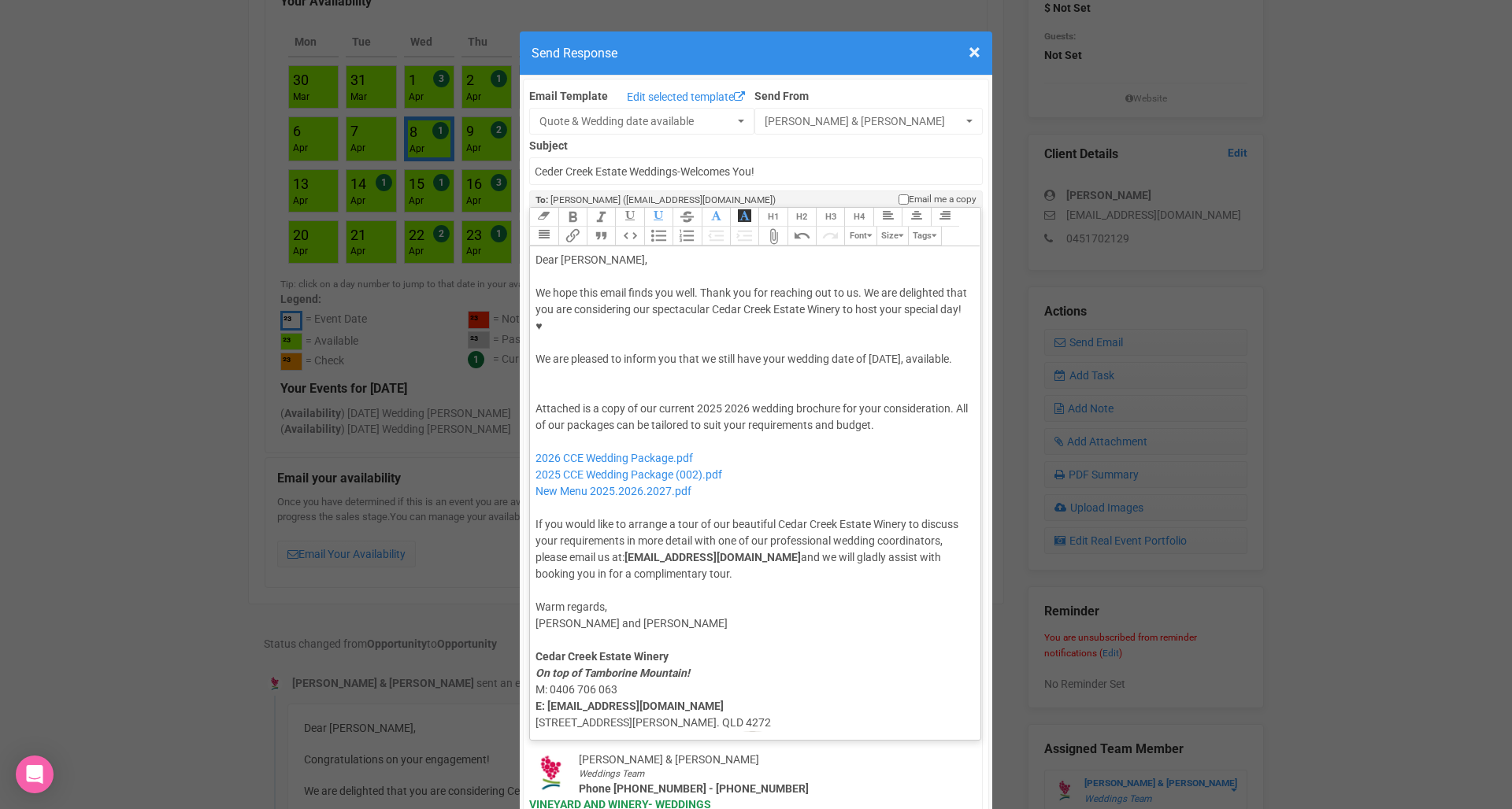
paste trix-editor "We’re sorry, but we no longer offer morning weddings. Our estate will be openin…"
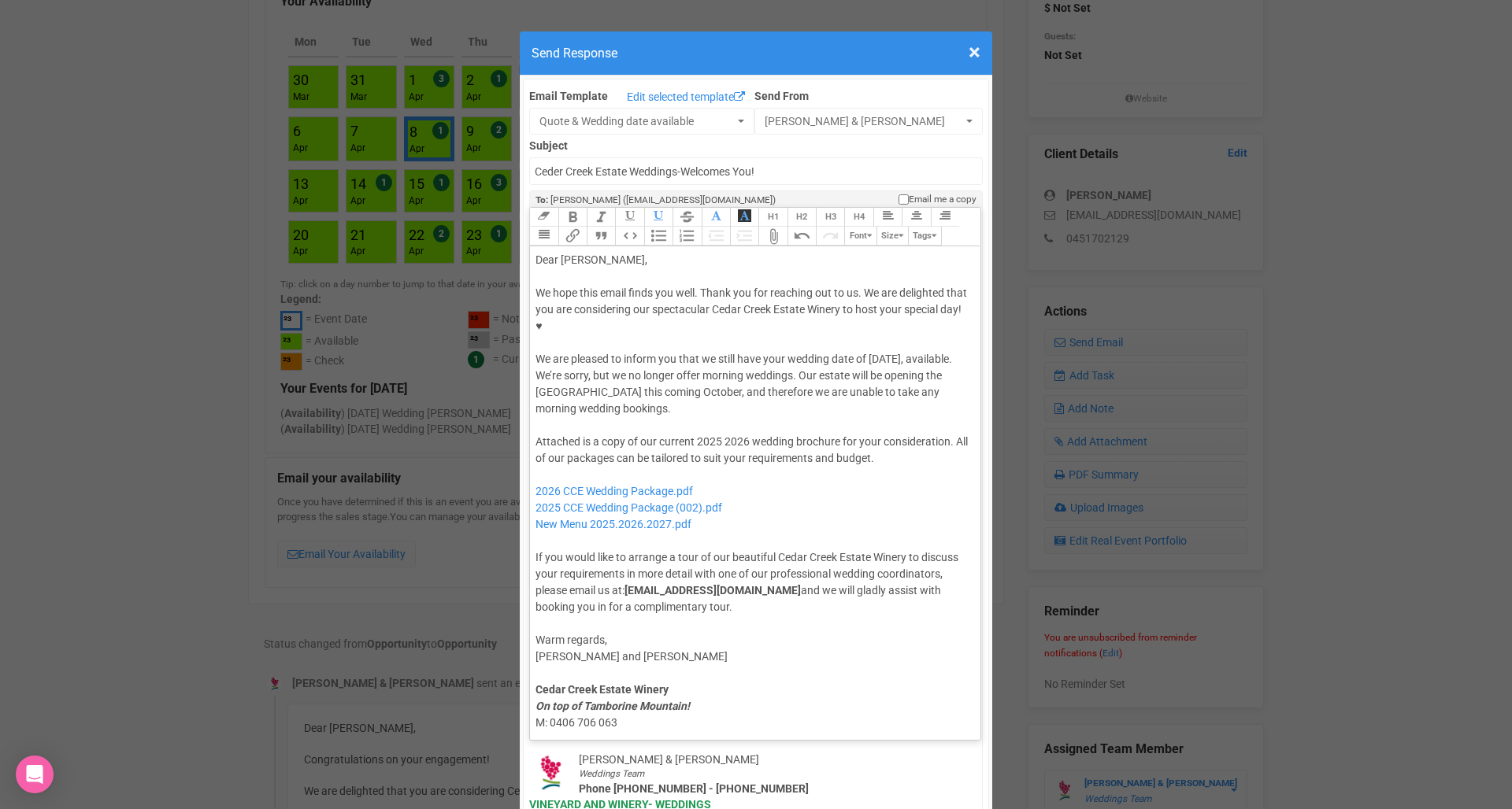
click at [675, 323] on div "We hope this email finds you well. Thank you for reaching out to us. We are del…" at bounding box center [752, 351] width 434 height 133
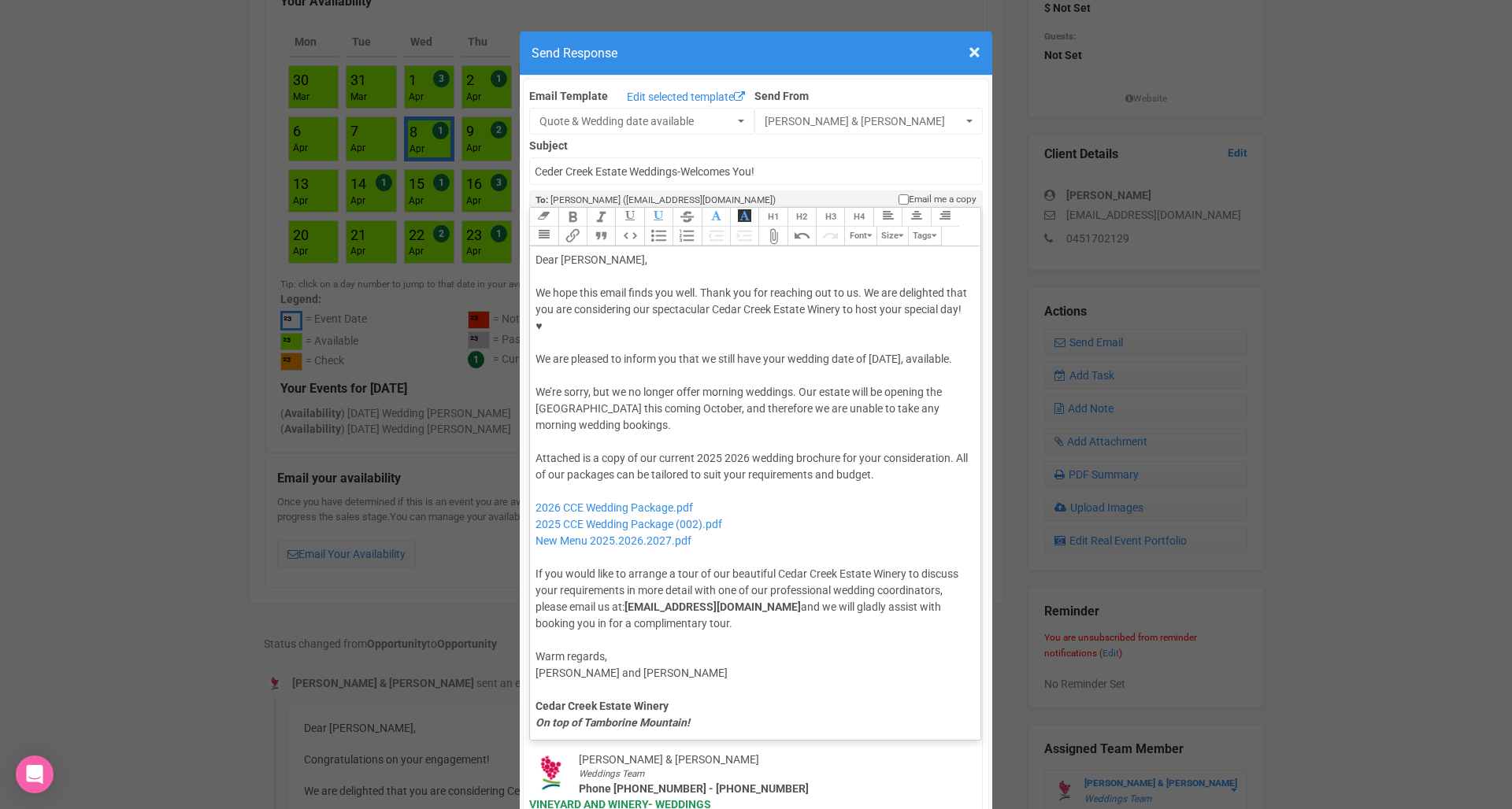
click at [710, 450] on div "Attached is a copy of our current 2025 2026 wedding brochure for your considera…" at bounding box center [752, 541] width 434 height 182
drag, startPoint x: 732, startPoint y: 495, endPoint x: 530, endPoint y: 496, distance: 202.0
click at [530, 496] on trix-editor "Dear Anne, We hope this email finds you well. Thank you for reaching out to us.…" at bounding box center [754, 489] width 450 height 486
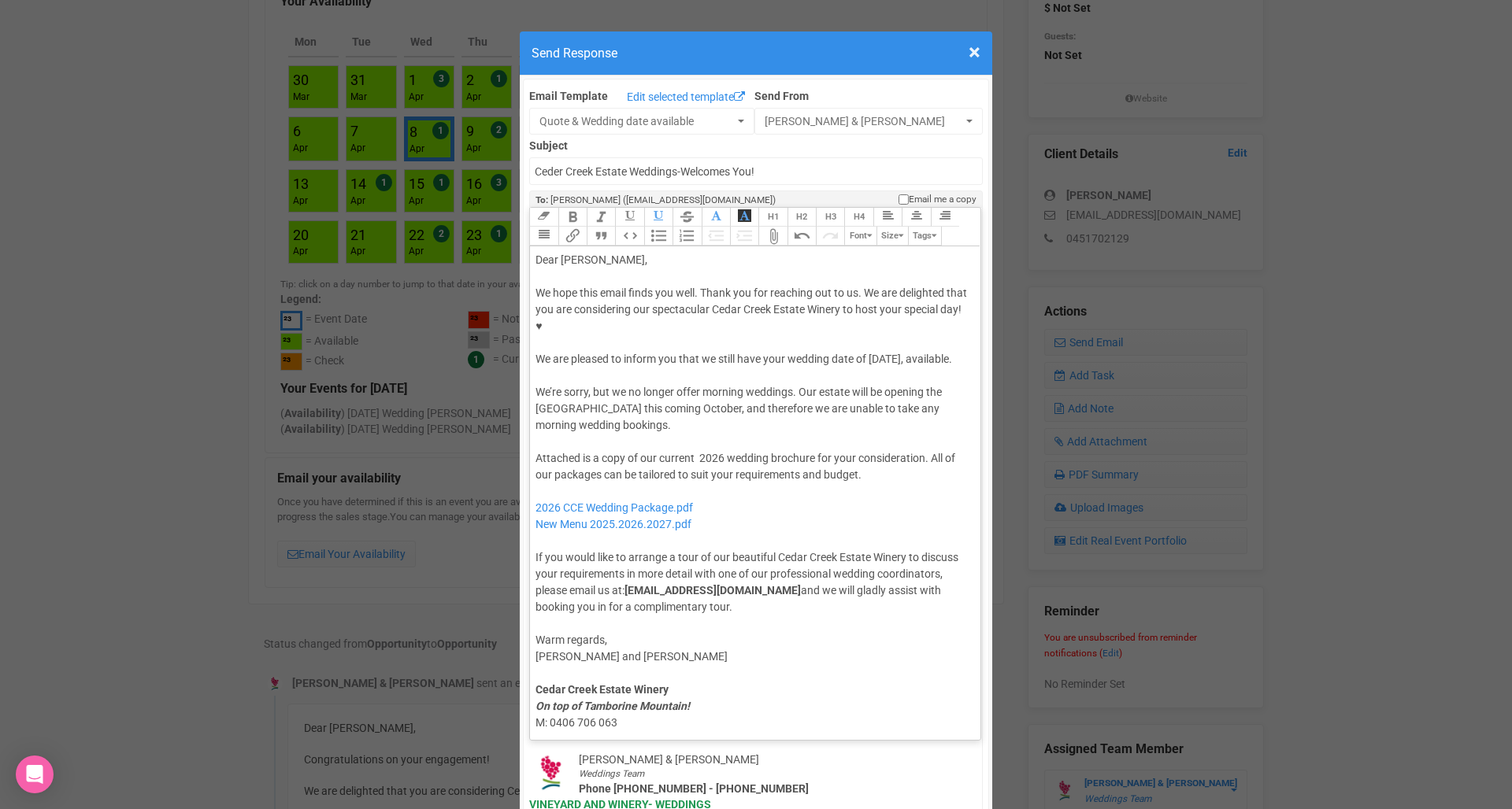
click at [696, 450] on div "Attached is a copy of our current 2026 wedding brochure for your consideration.…" at bounding box center [752, 533] width 434 height 165
click at [703, 450] on div "Attached is a copy of our current 2026 wedding brochure for your consideration.…" at bounding box center [752, 533] width 434 height 165
click at [830, 480] on div "Attached is a copy of our current 2026 wedding brochure for your consideration.…" at bounding box center [752, 533] width 434 height 165
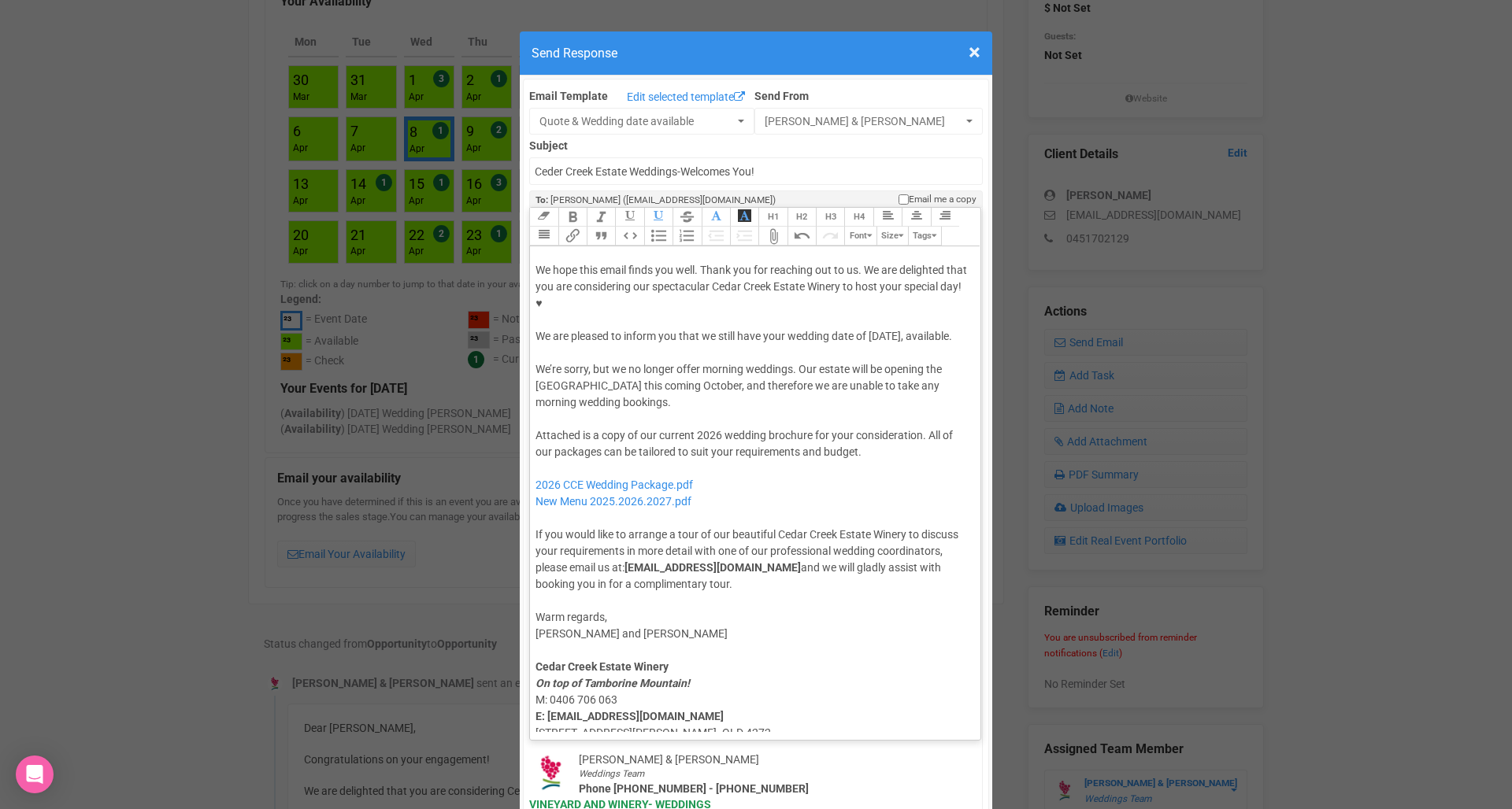
scroll to position [0, 0]
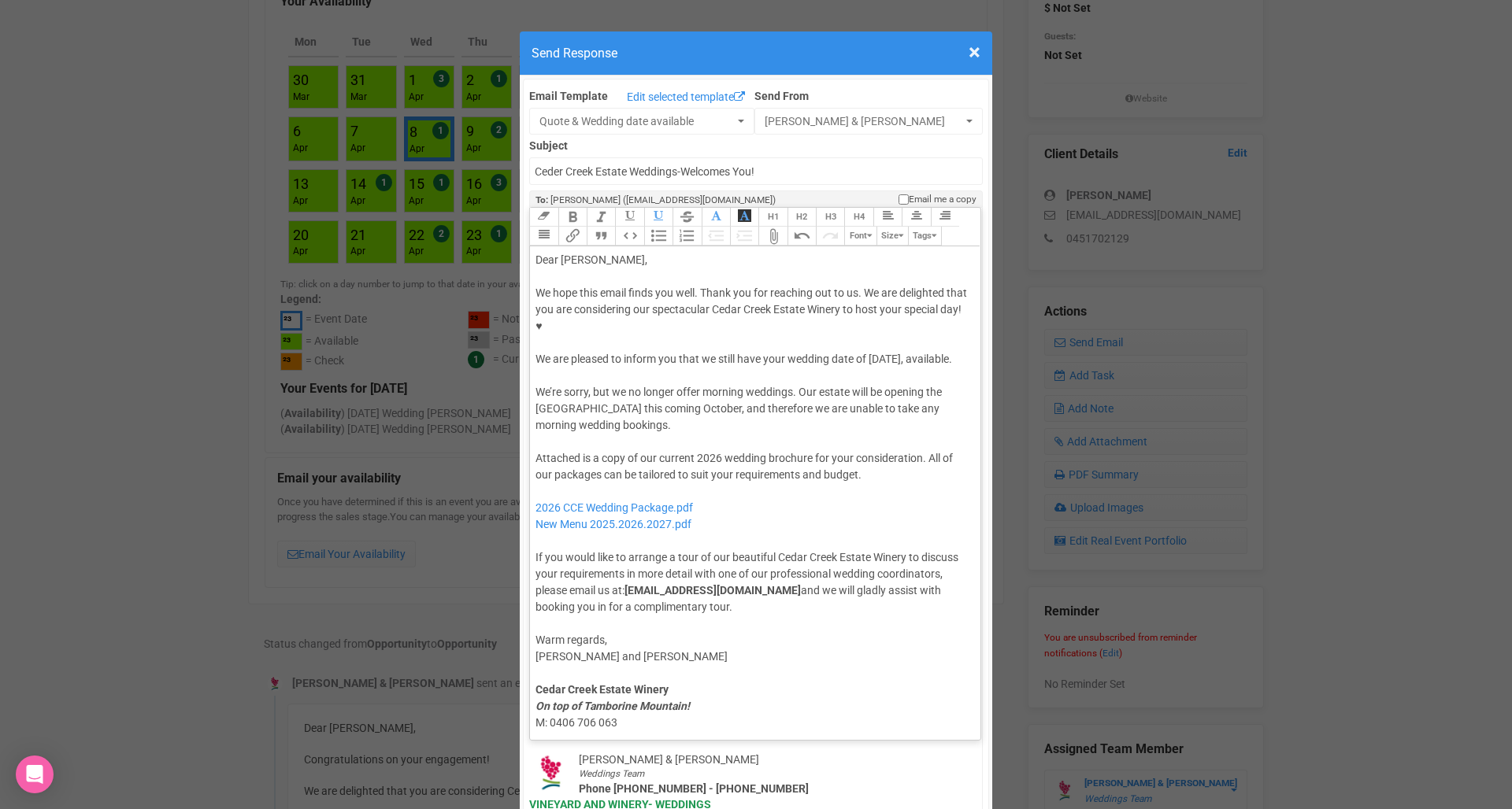
type trix-editor "<div>Dear Anne,</div><div><strong>&nbsp;</strong></div><div>We hope this email …"
click at [764, 482] on div "Attached is a copy of our current 2026 wedding brochure for your consideration.…" at bounding box center [752, 533] width 434 height 165
click at [760, 530] on div "Attached is a copy of our current 2026 wedding brochure for your consideration.…" at bounding box center [752, 533] width 434 height 165
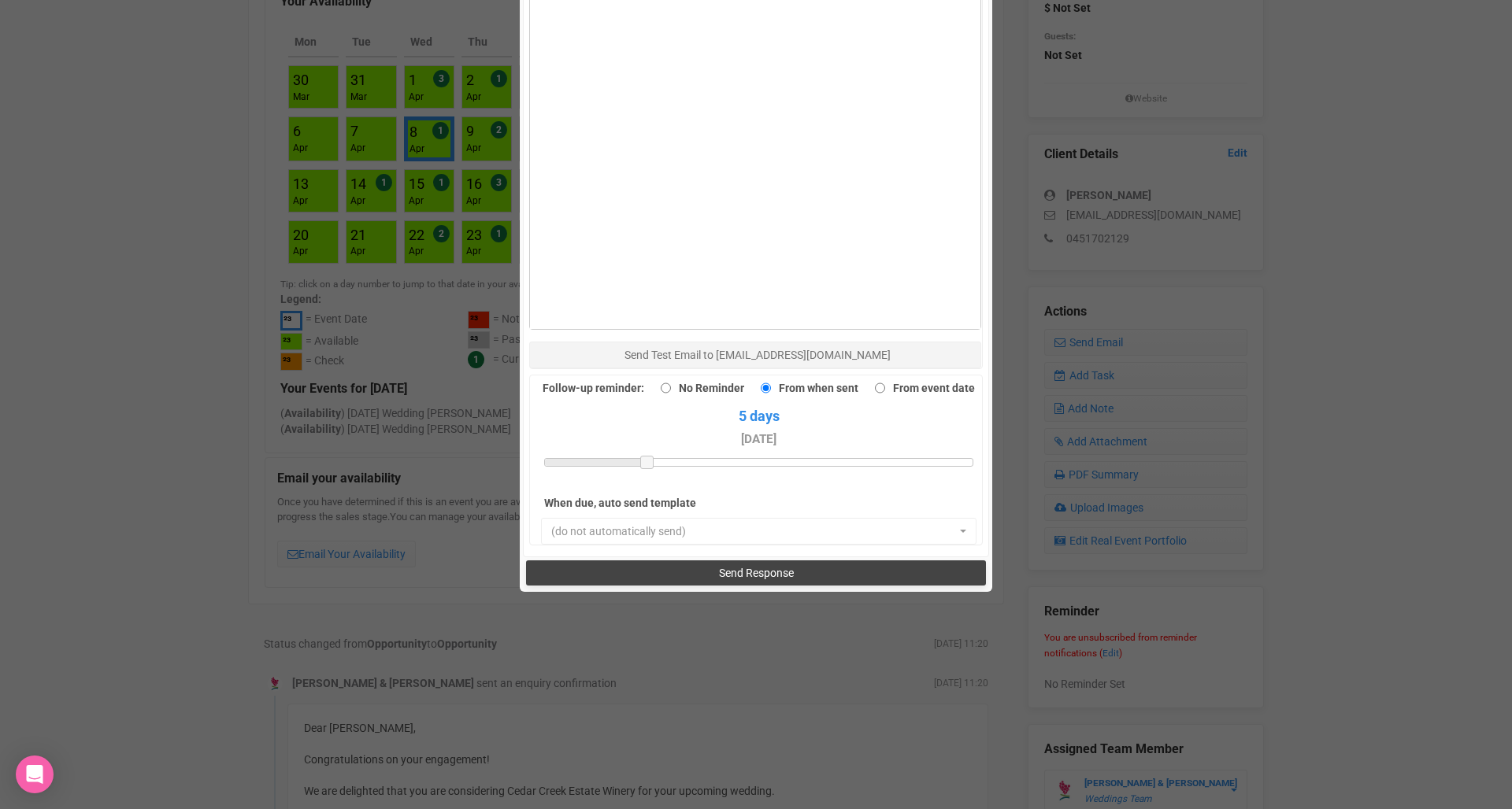
scroll to position [1101, 0]
click at [664, 562] on button "Send Response" at bounding box center [755, 574] width 459 height 25
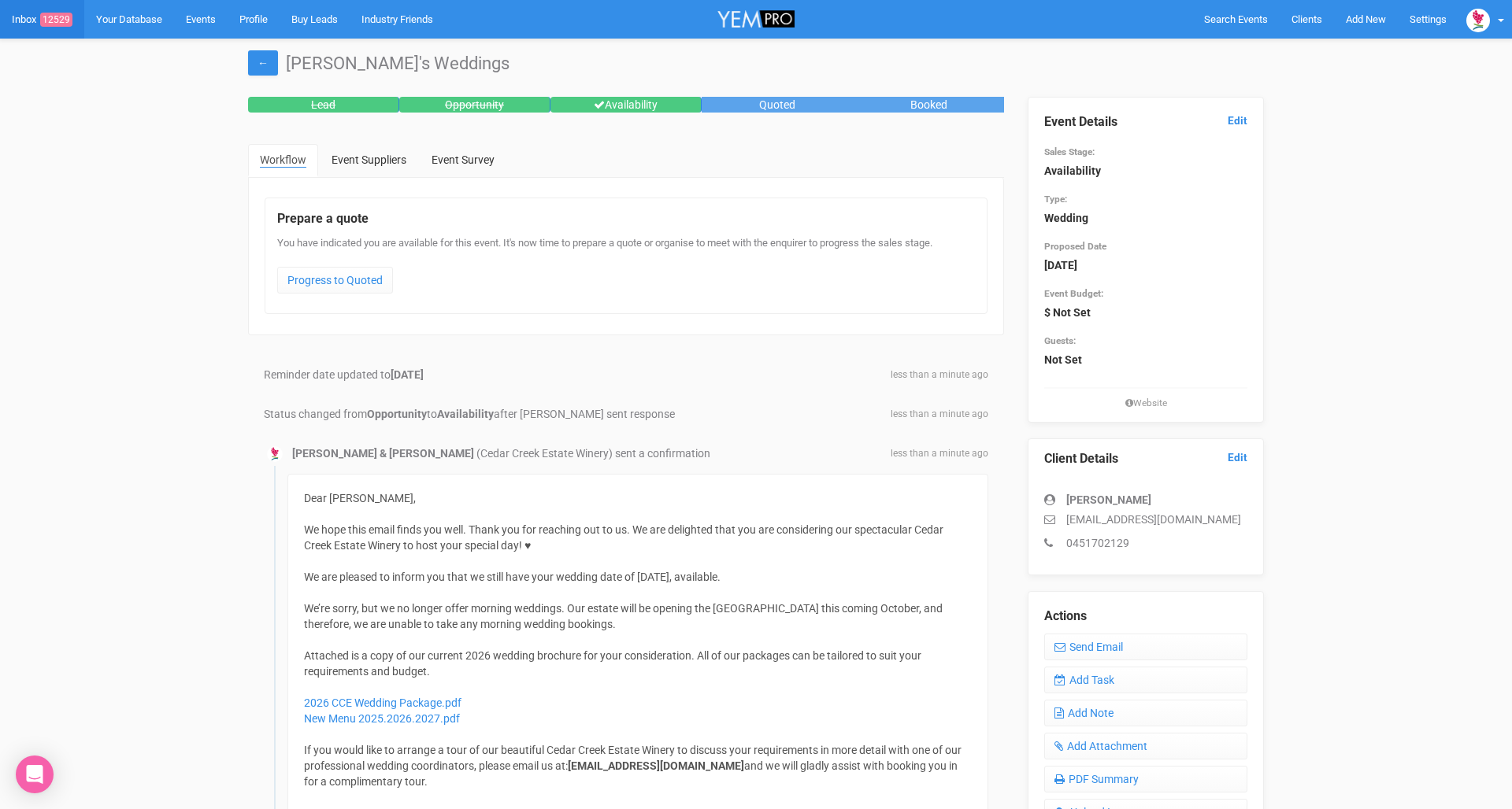
click at [19, 23] on link "Inbox 12529" at bounding box center [42, 19] width 84 height 39
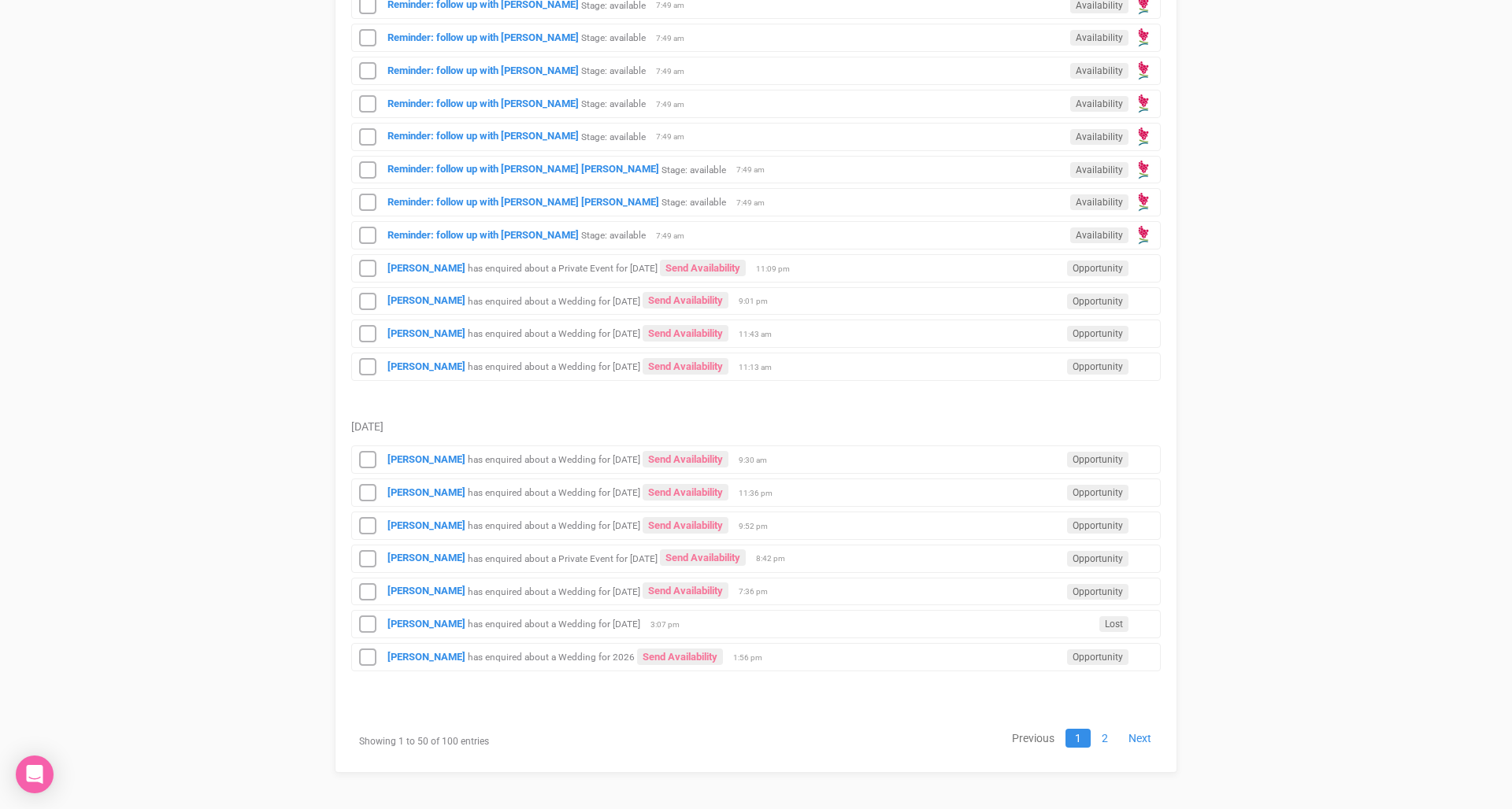
scroll to position [1797, 0]
click at [1110, 737] on link "2" at bounding box center [1104, 739] width 25 height 19
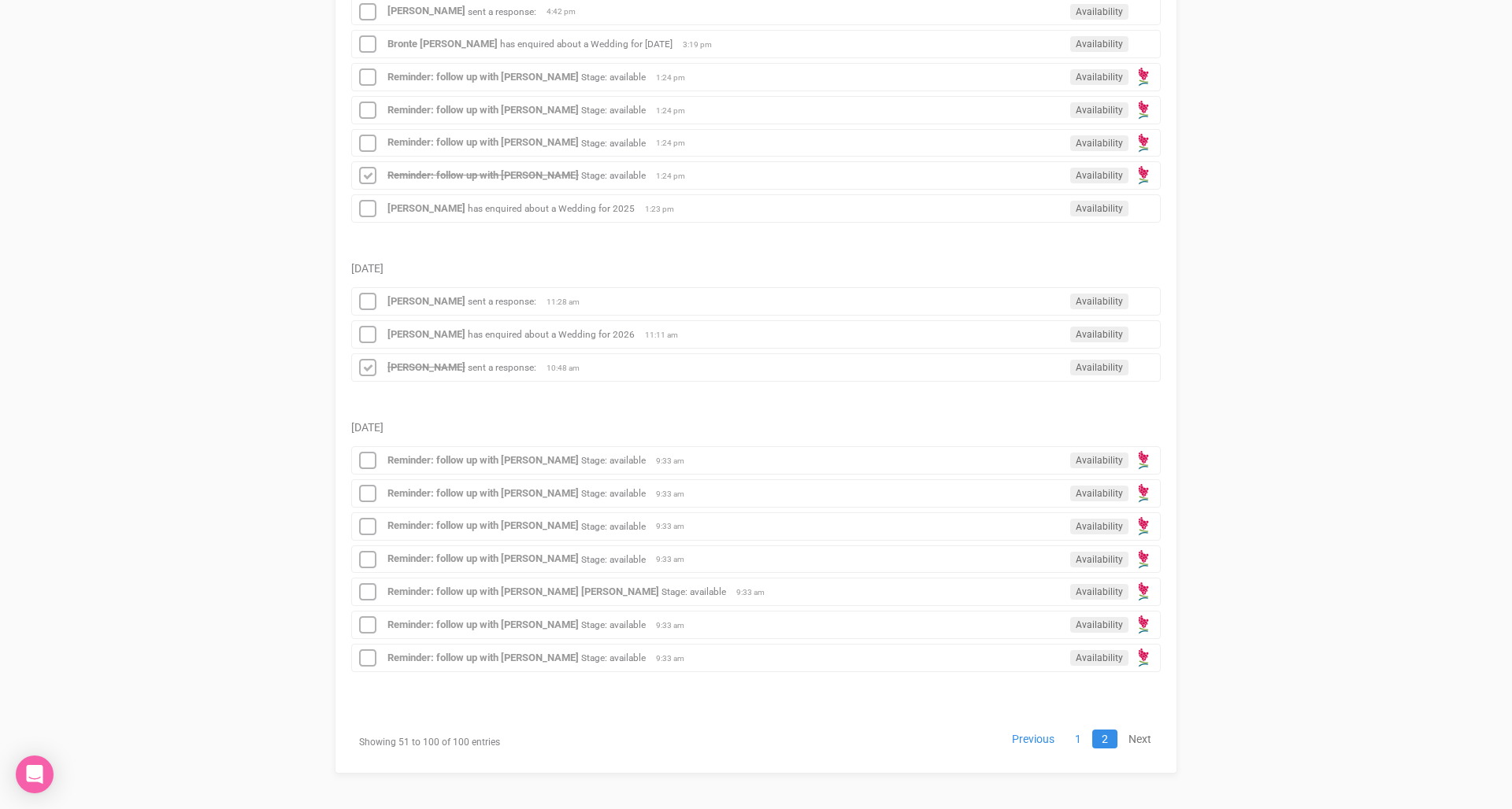
scroll to position [1916, 0]
click at [1081, 736] on link "1" at bounding box center [1077, 739] width 25 height 19
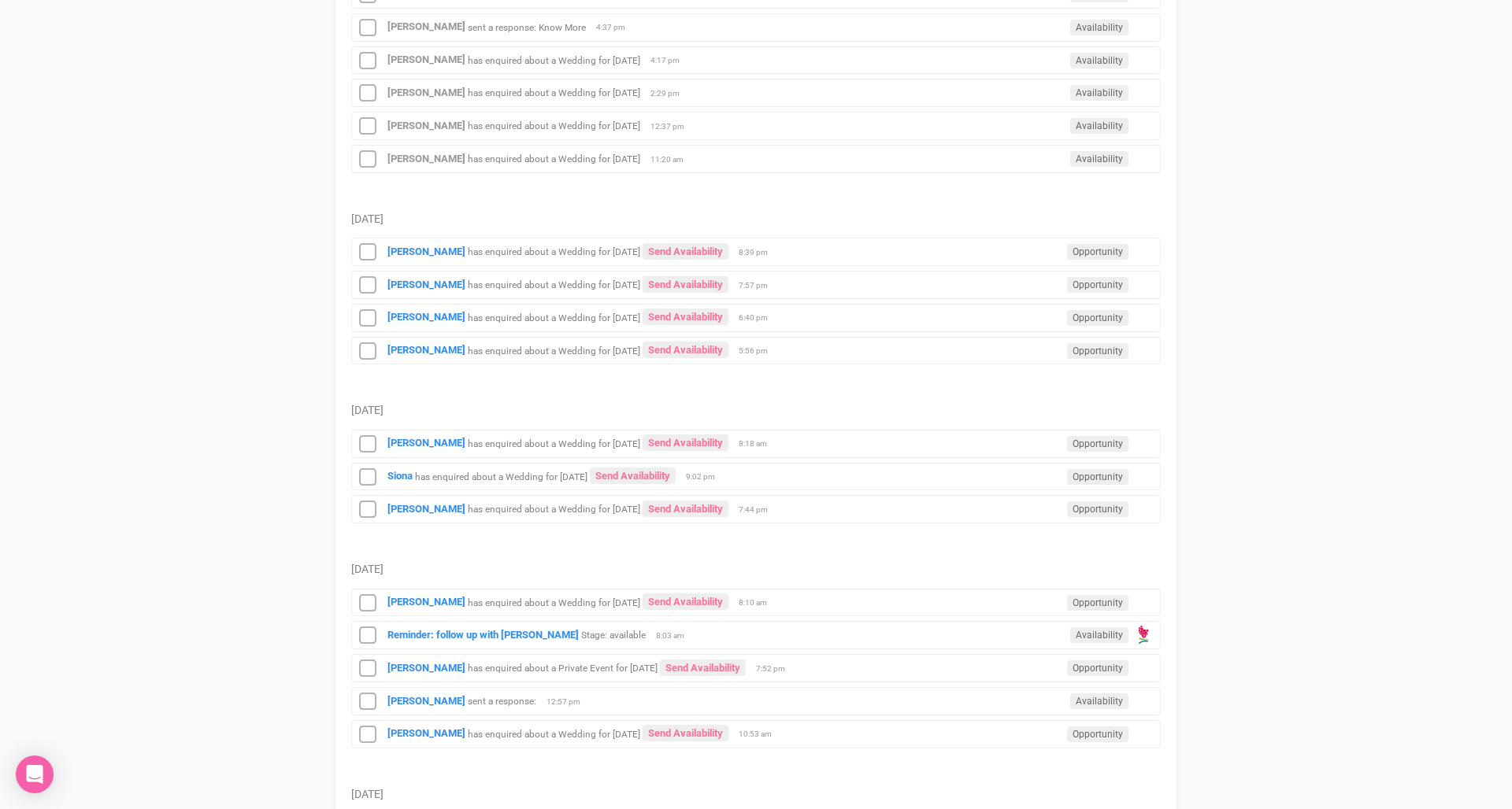
scroll to position [768, 0]
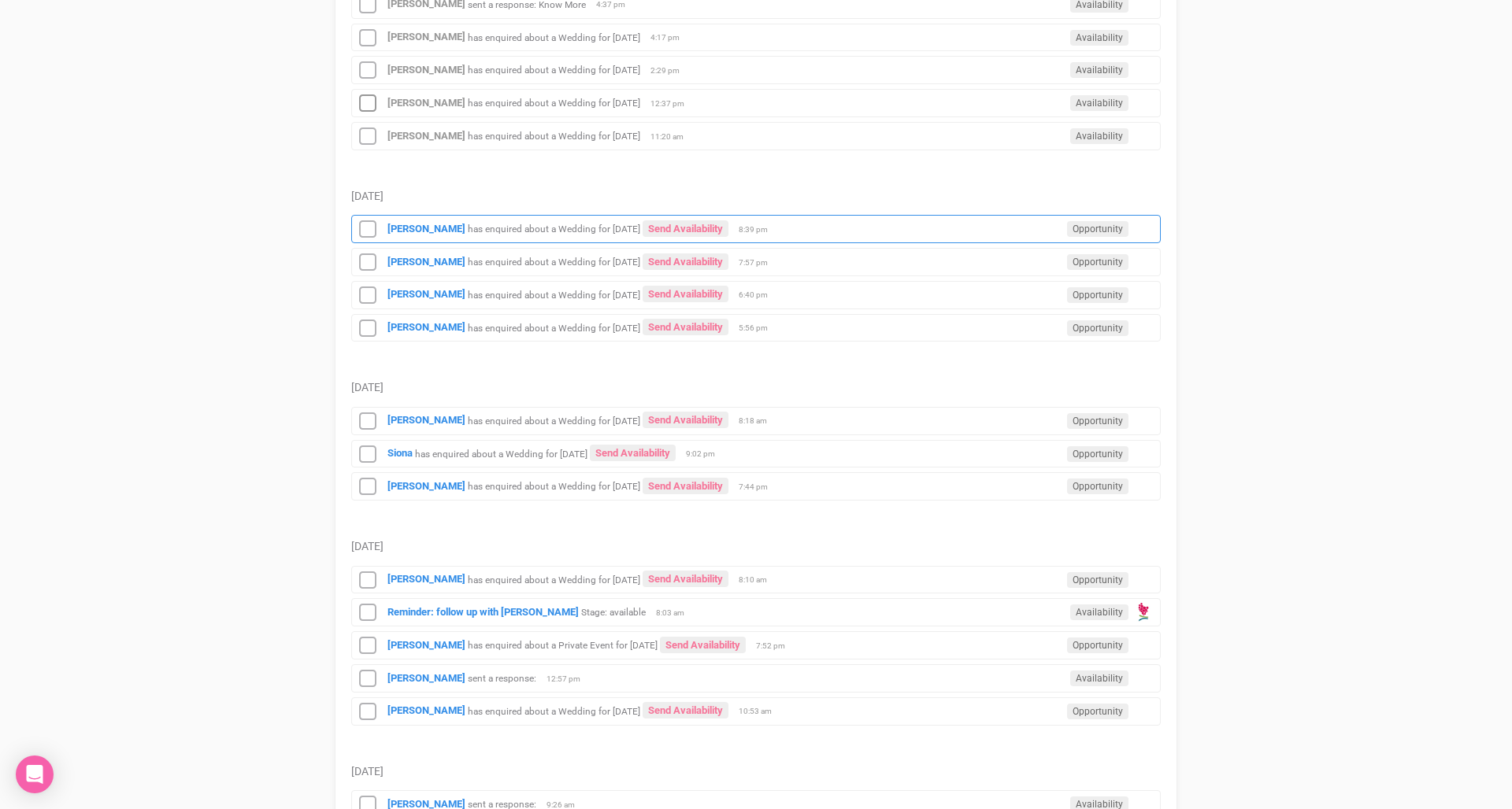
click at [549, 225] on small "has enquired about a Wedding for [DATE]" at bounding box center [553, 230] width 172 height 11
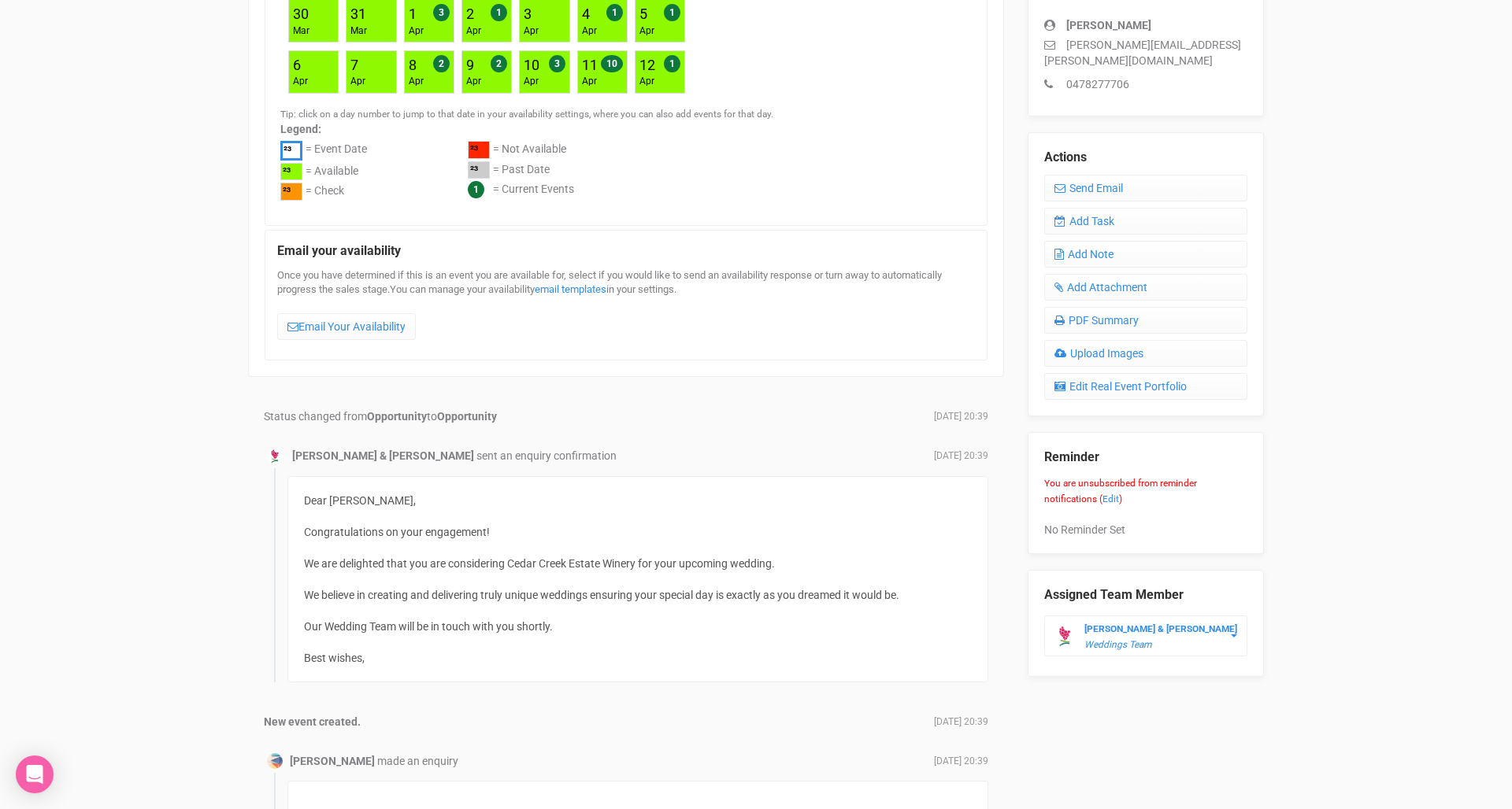
scroll to position [407, 0]
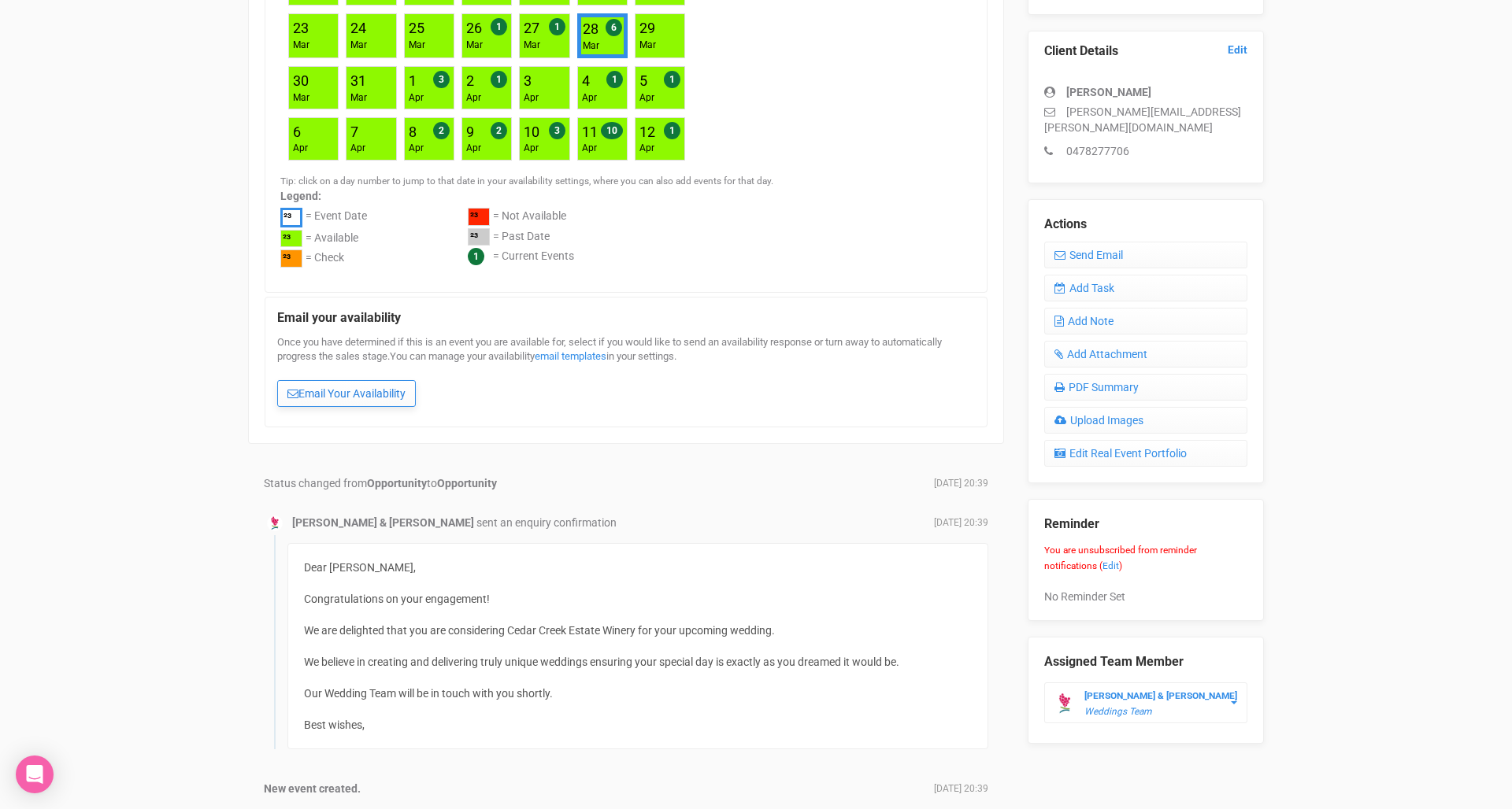
click at [310, 380] on link "Email Your Availability" at bounding box center [346, 393] width 138 height 27
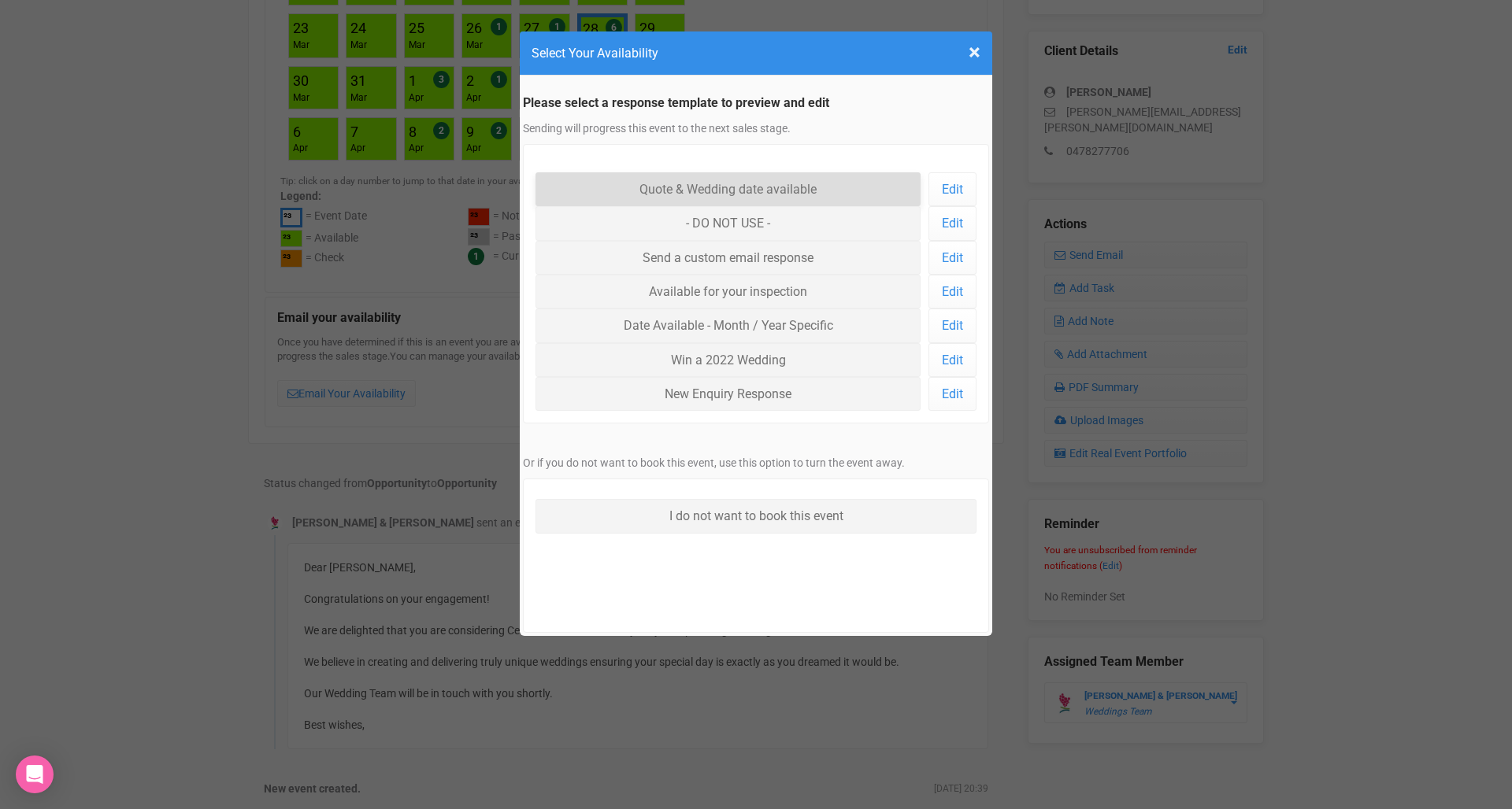
click at [830, 185] on link "Quote & Wedding date available" at bounding box center [728, 189] width 385 height 34
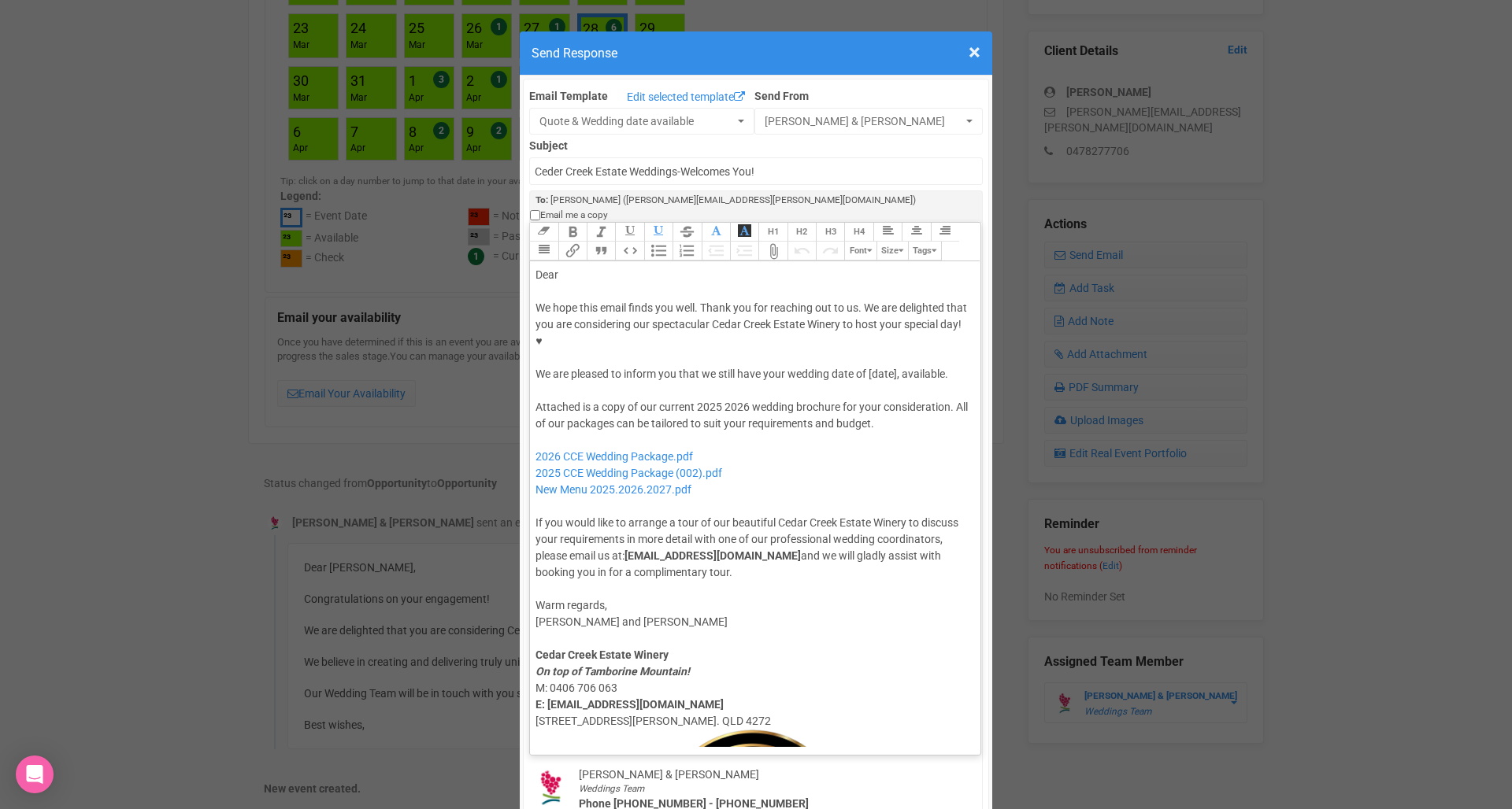
click at [648, 267] on div "Dear" at bounding box center [752, 275] width 434 height 16
click at [882, 312] on div "We hope this email finds you well. Thank you for reaching out to us. We are del…" at bounding box center [752, 341] width 434 height 82
click at [709, 399] on div "Attached is a copy of our current 2025 2026 wedding brochure for your considera…" at bounding box center [752, 490] width 434 height 182
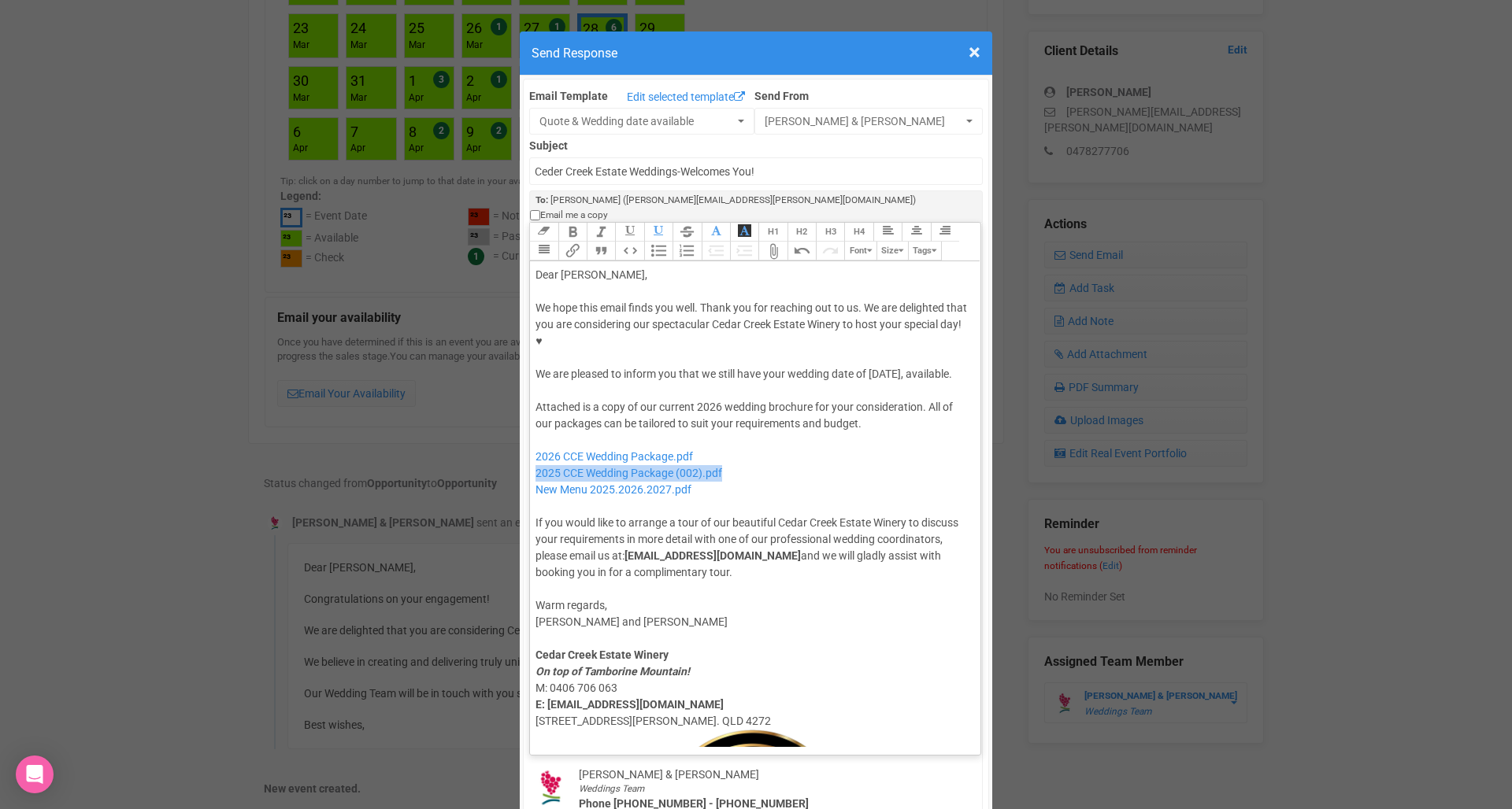
drag, startPoint x: 727, startPoint y: 424, endPoint x: 534, endPoint y: 423, distance: 193.0
click at [534, 423] on trix-editor "Dear [PERSON_NAME], We hope this email finds you well. Thank you for reaching o…" at bounding box center [754, 504] width 450 height 486
type trix-editor "<lor>Ipsu Dolors,</ame><con><adipis>&elit;</seddoe></tem><inc>Ut labo etdo magn…"
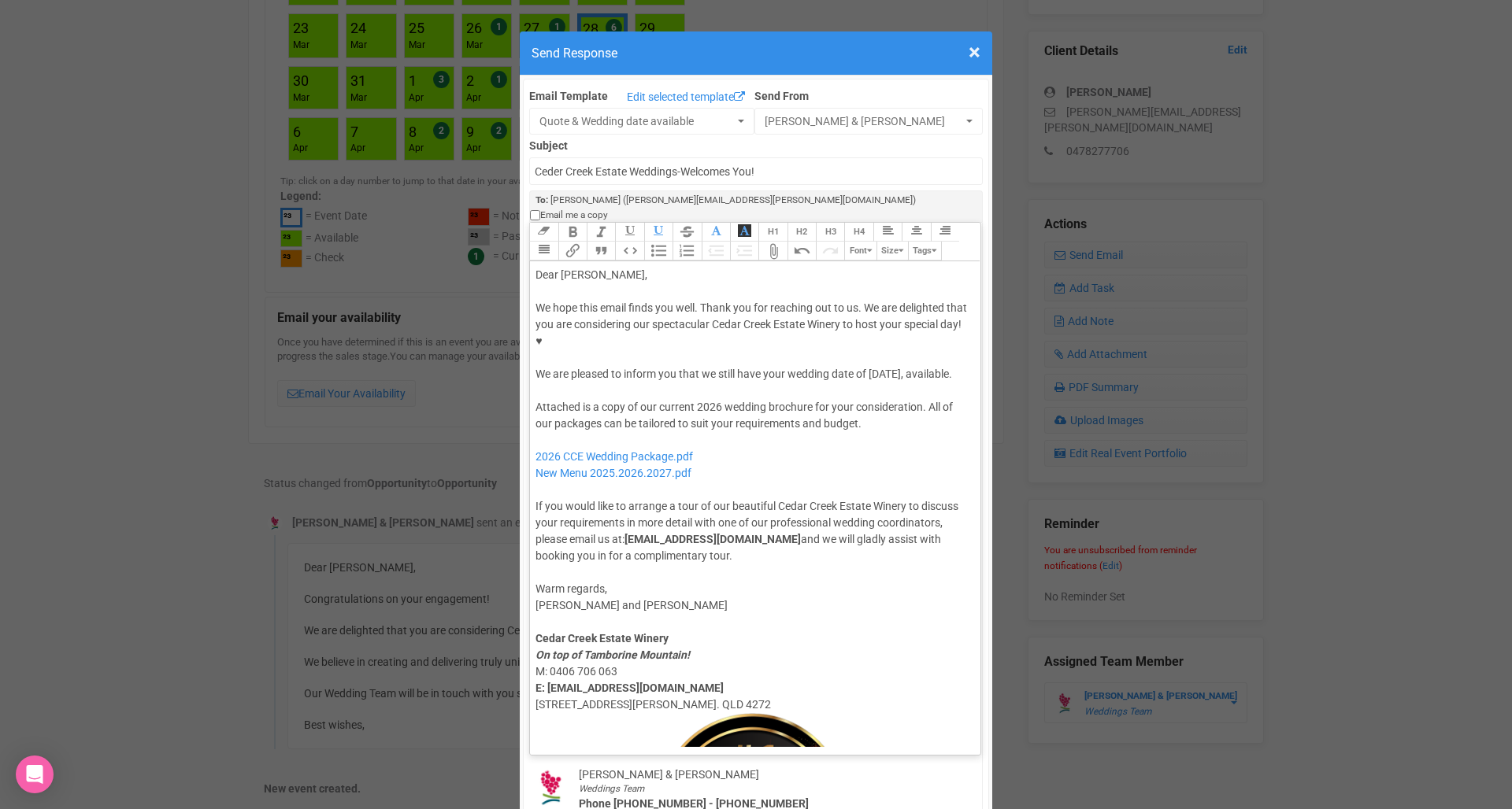
click at [755, 443] on div "Attached is a copy of our current 2026 wedding brochure for your consideration.…" at bounding box center [752, 482] width 434 height 165
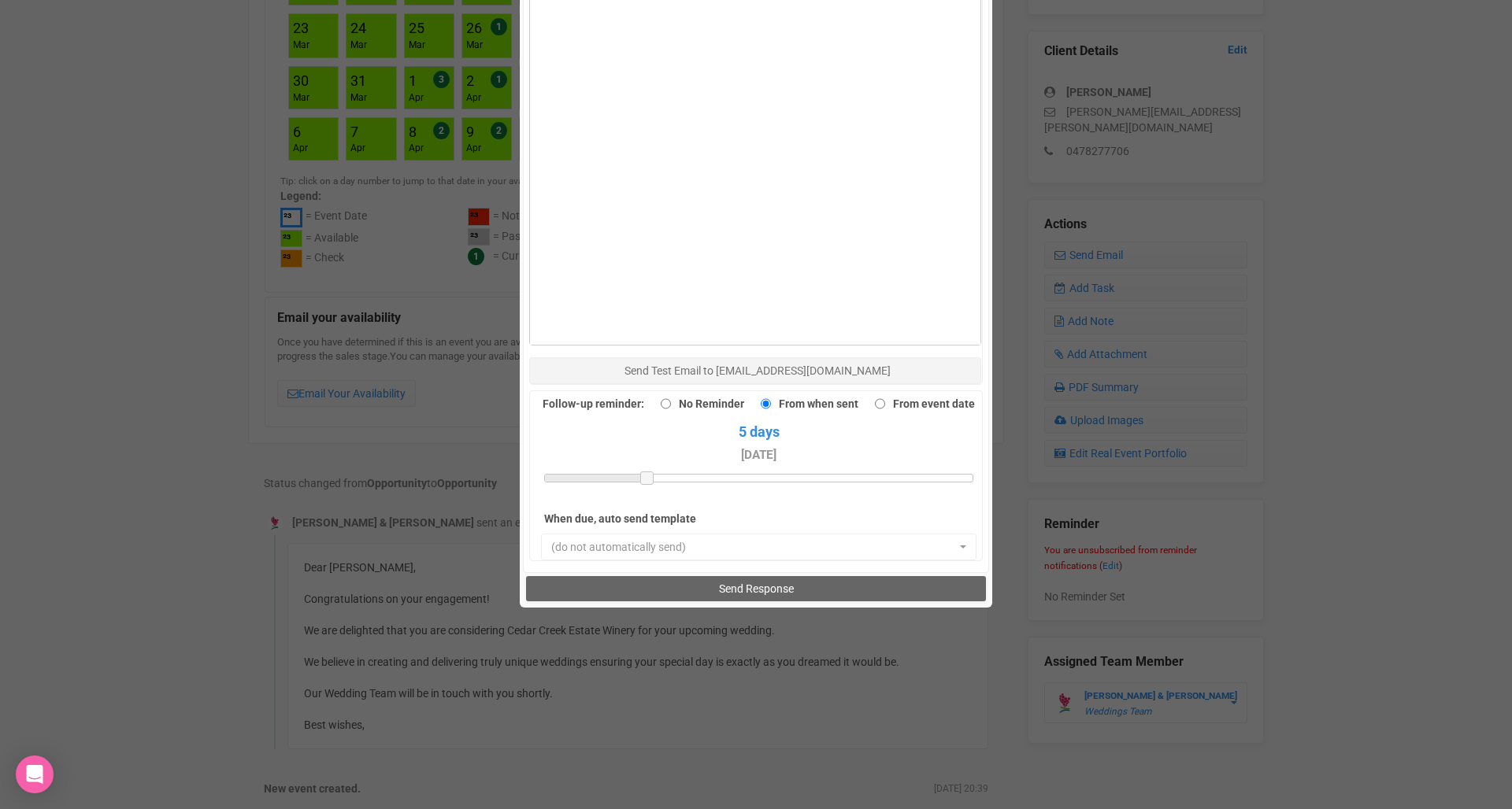
scroll to position [1101, 0]
click at [762, 577] on button "Send Response" at bounding box center [755, 589] width 459 height 25
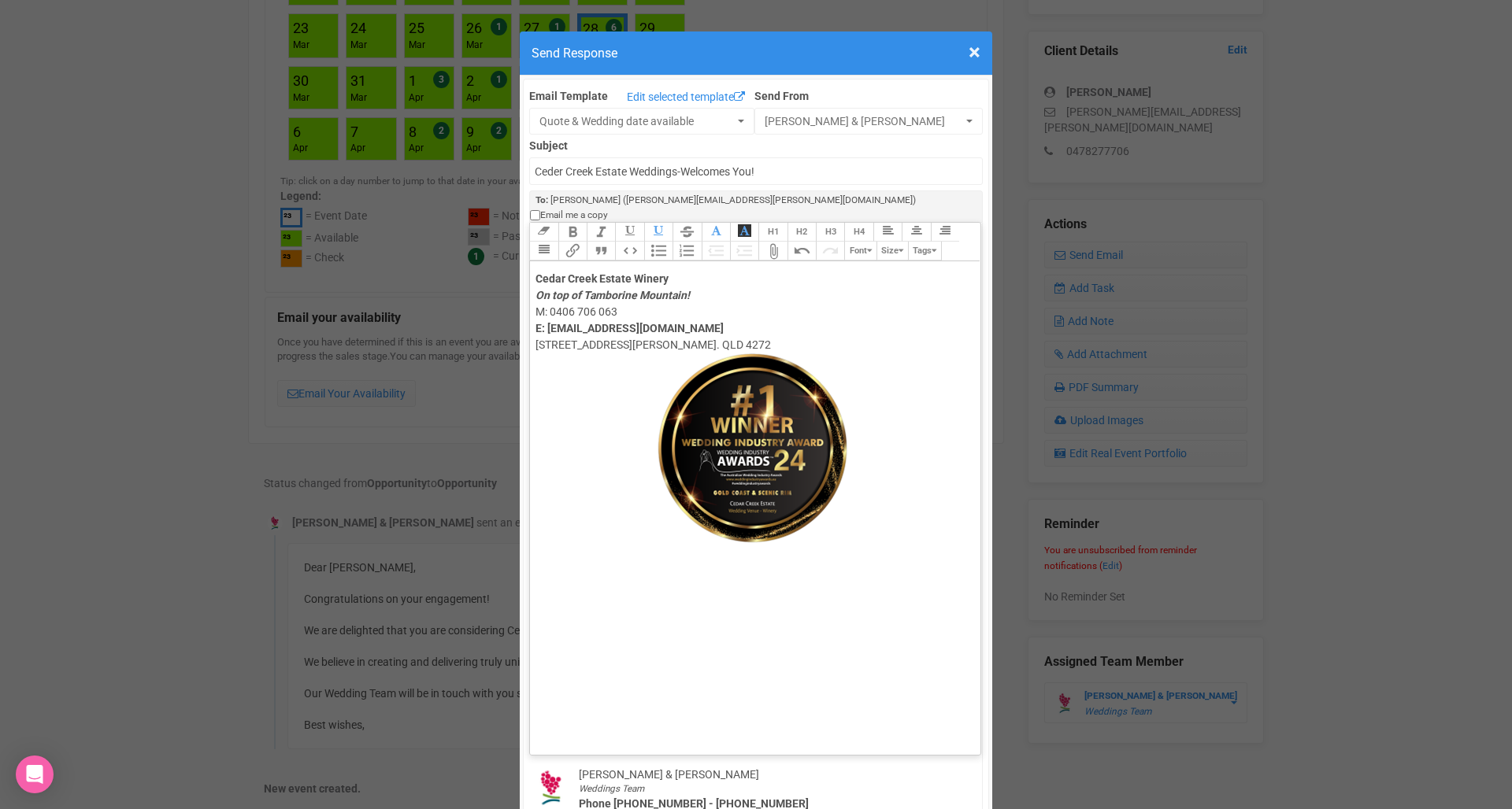
scroll to position [0, 0]
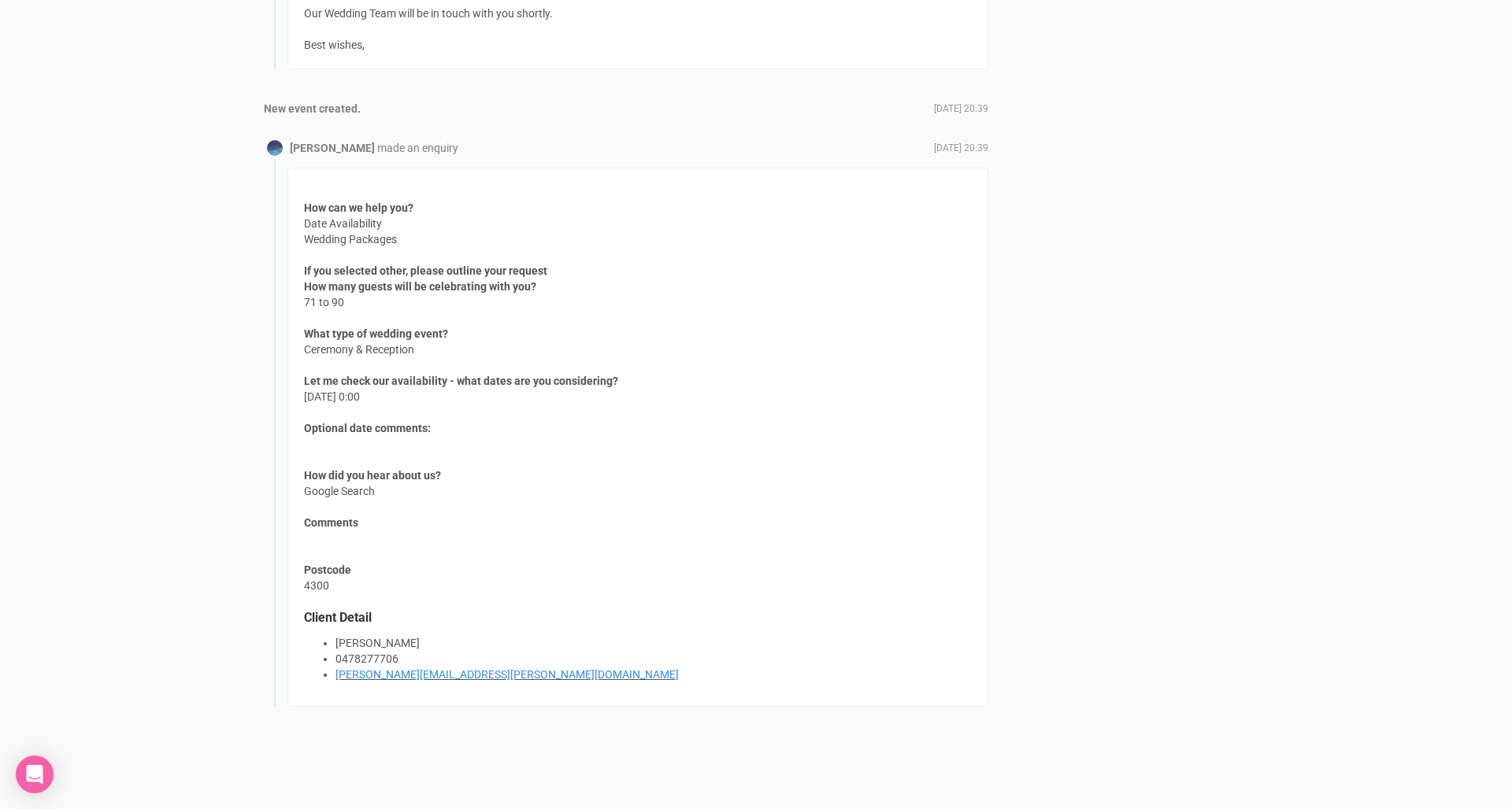
scroll to position [1574, 0]
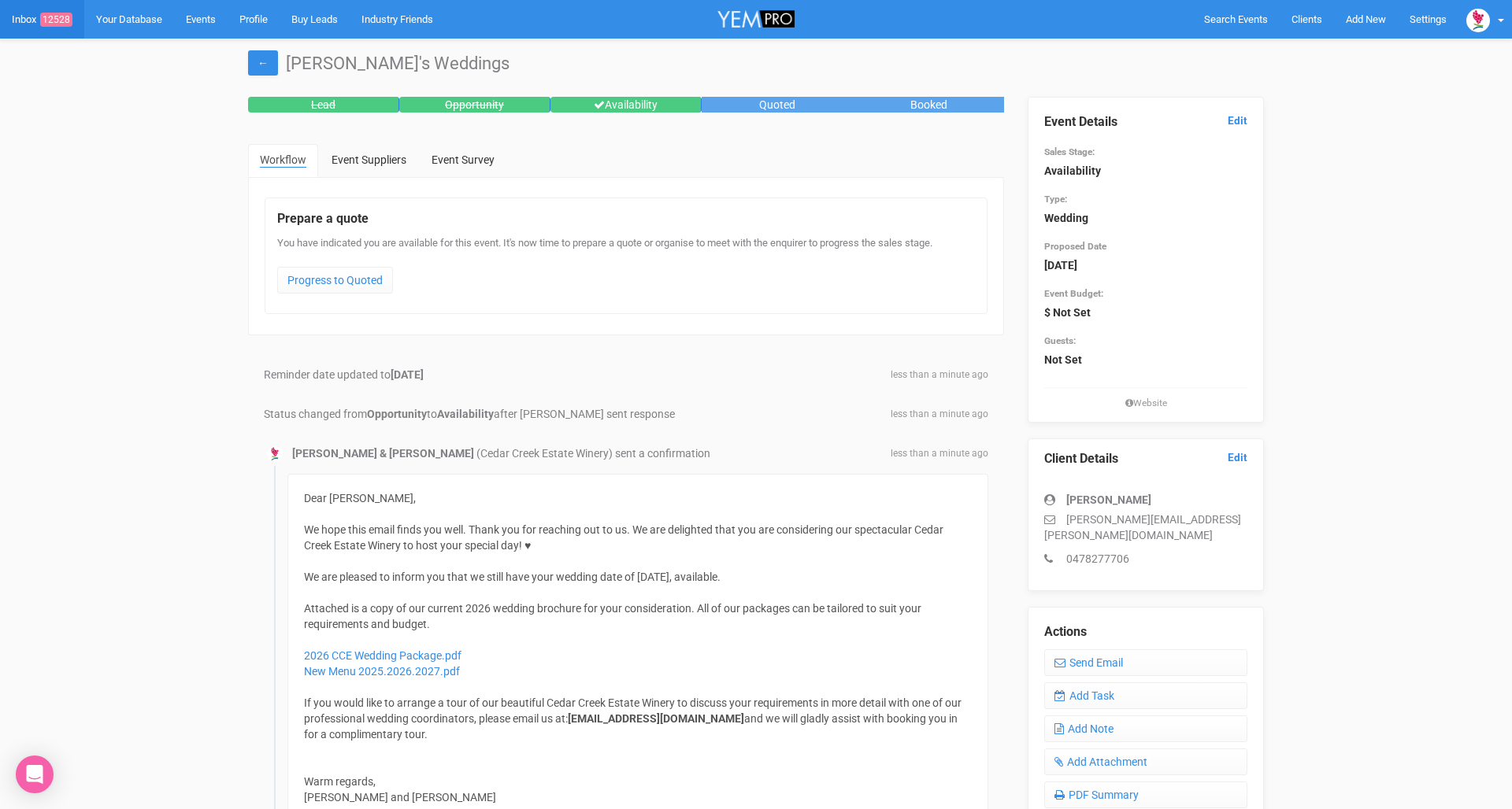
click at [43, 33] on link "Inbox 12528" at bounding box center [42, 19] width 84 height 39
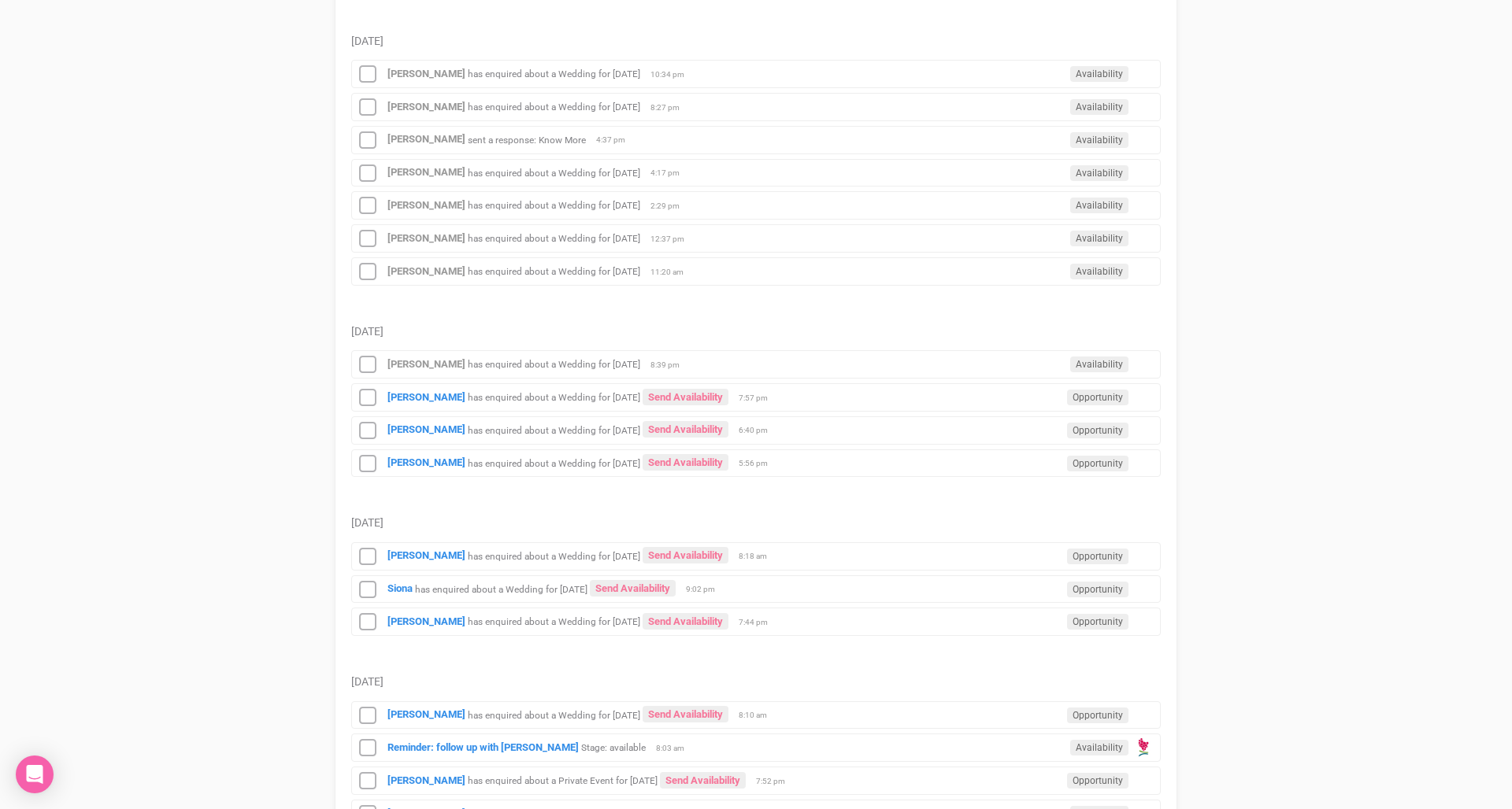
scroll to position [632, 0]
click at [511, 402] on div "Hayley Fox has enquired about a Wedding for 19th August 2028 Send Availability …" at bounding box center [755, 398] width 809 height 28
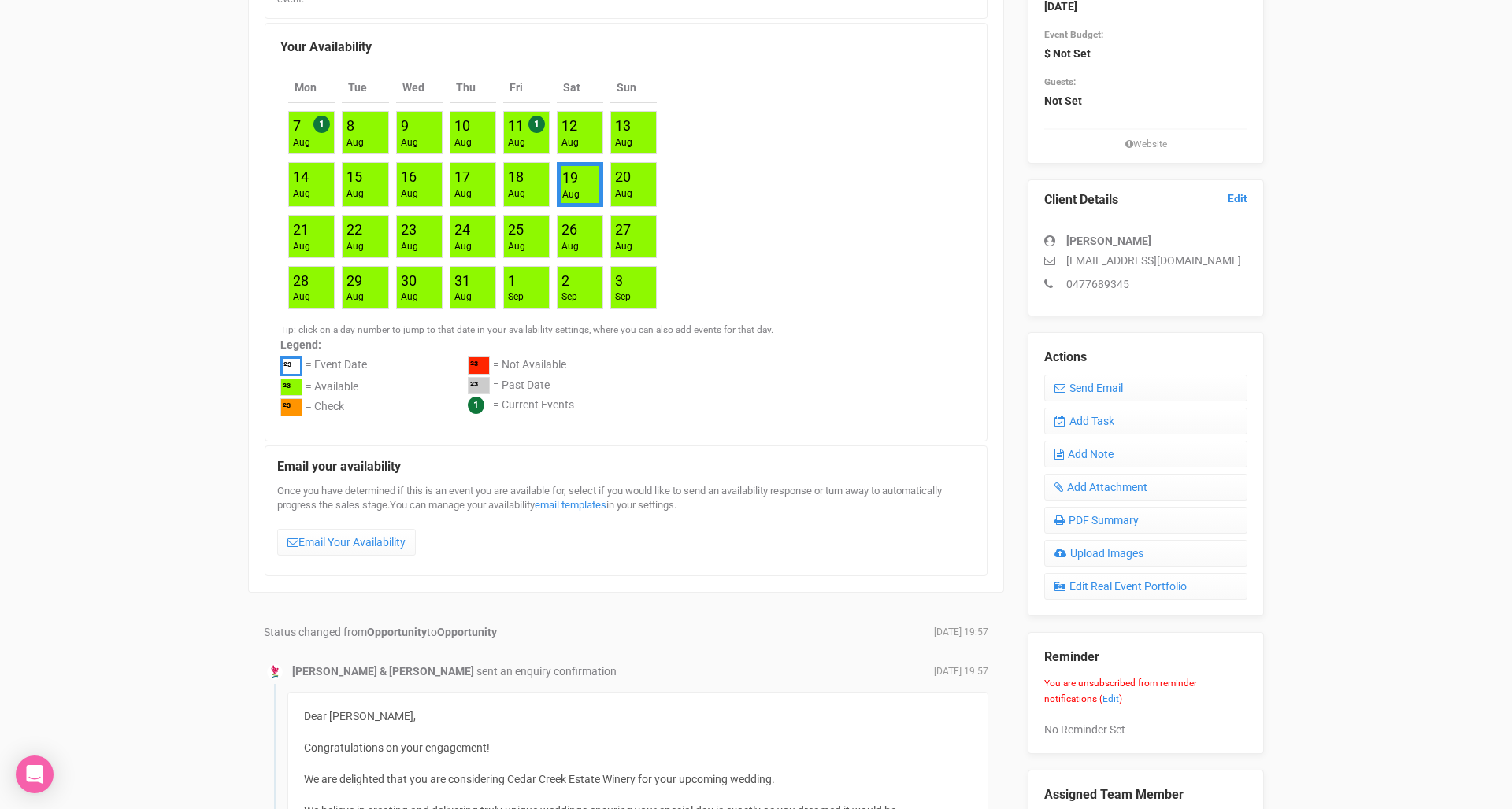
scroll to position [283, 0]
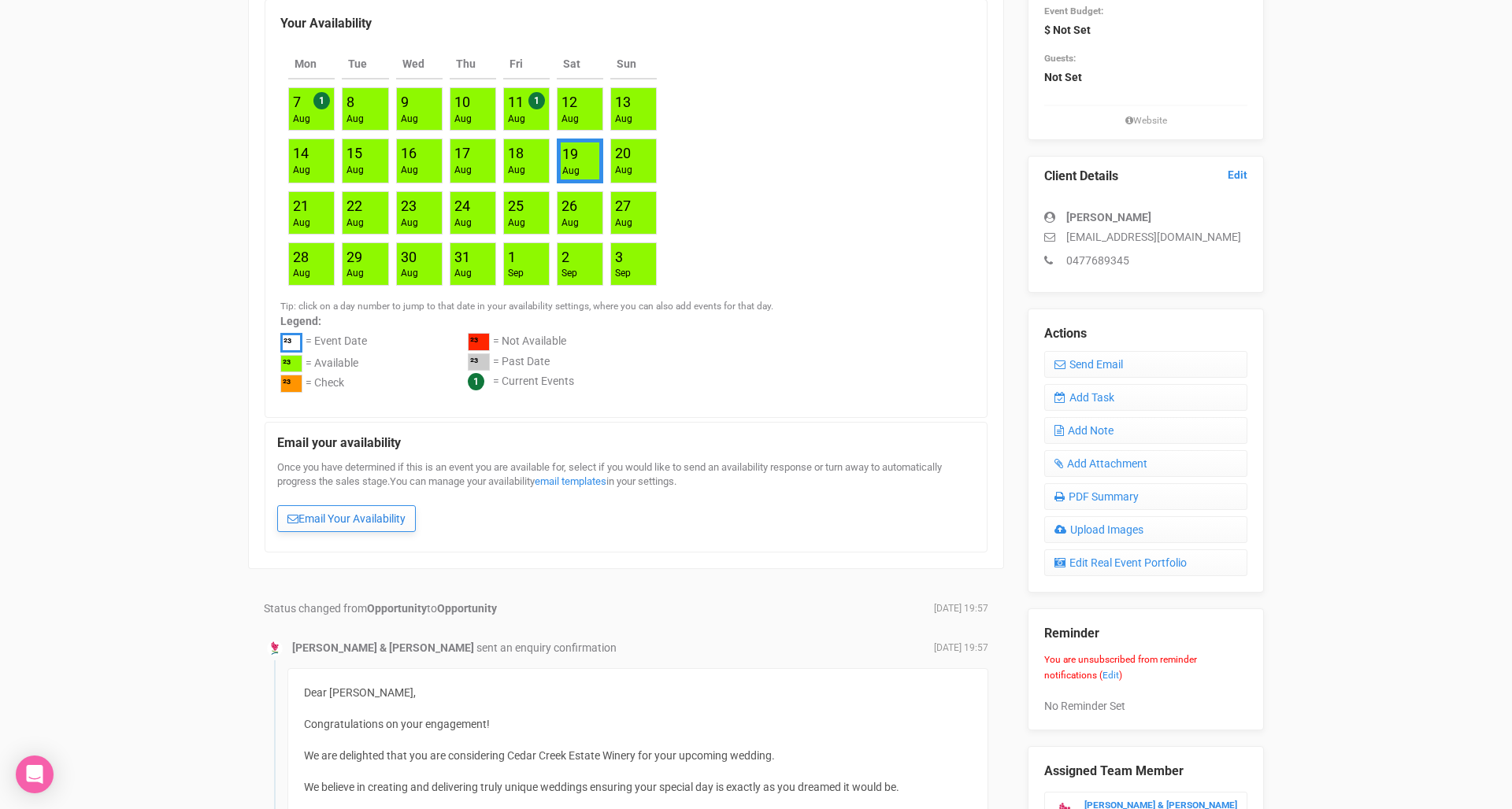
click at [338, 505] on link "Email Your Availability" at bounding box center [346, 518] width 138 height 27
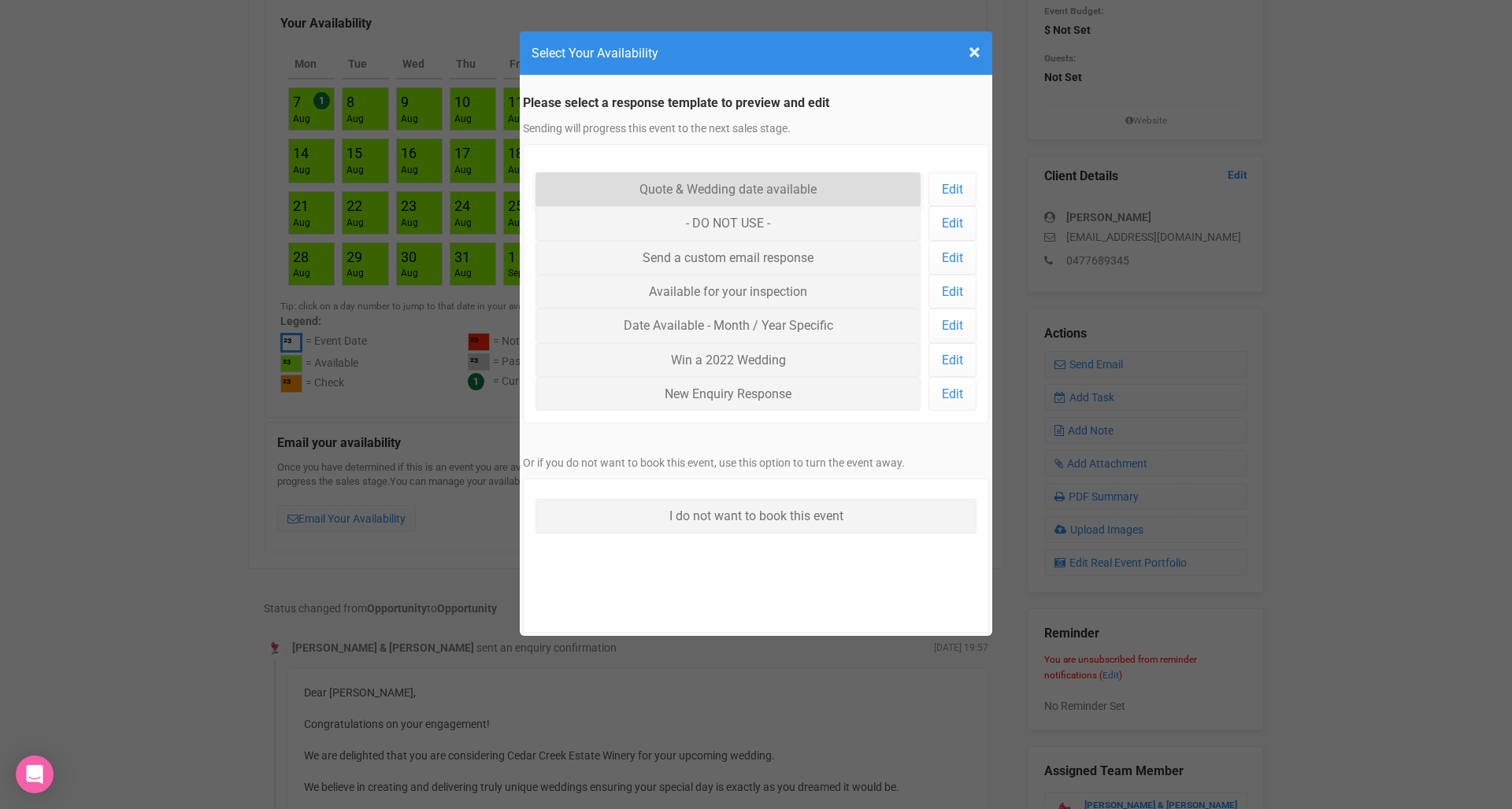
click at [779, 184] on link "Quote & Wedding date available" at bounding box center [728, 189] width 385 height 34
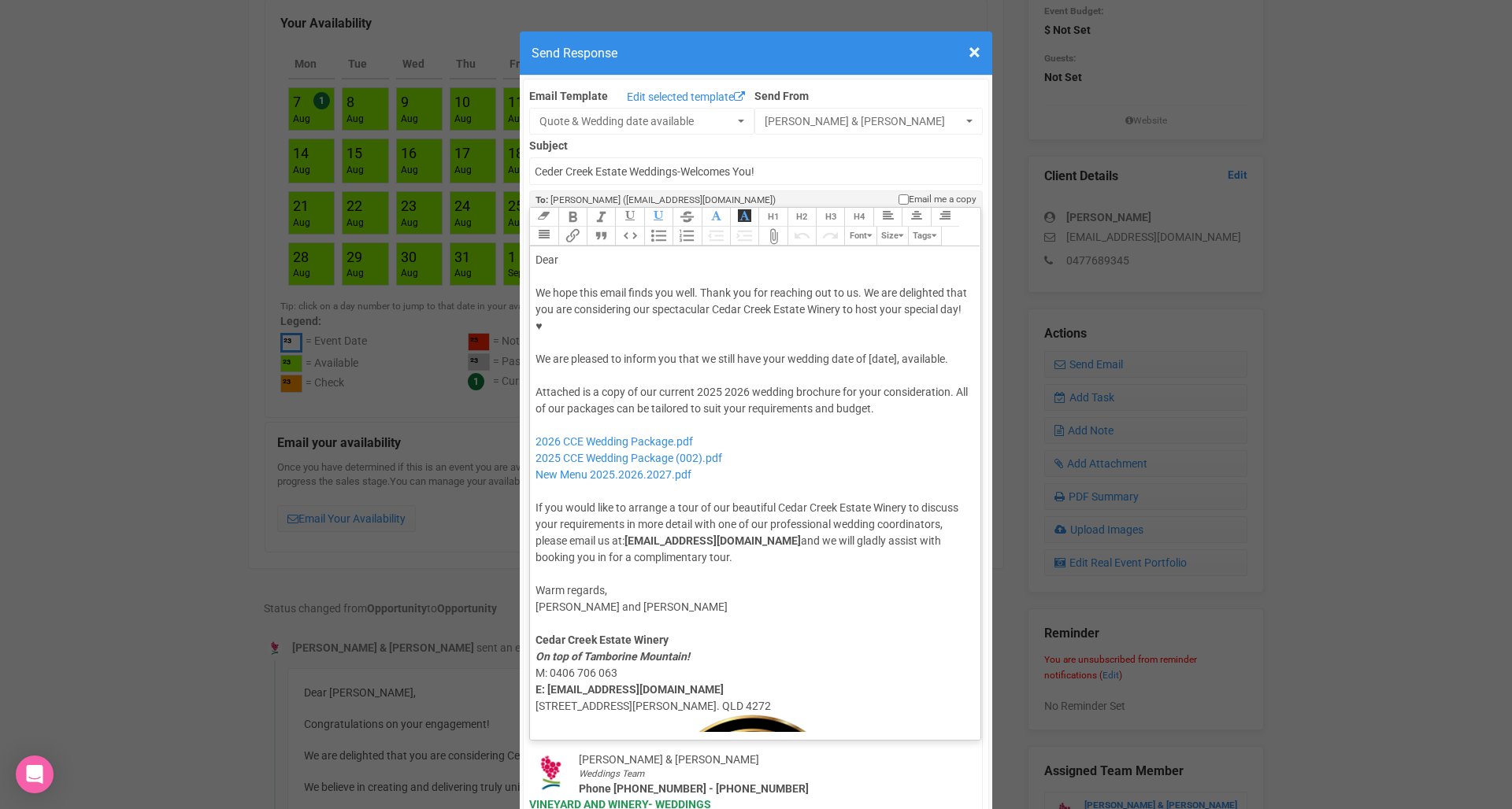
click at [582, 252] on div "Dear" at bounding box center [752, 260] width 434 height 16
click at [879, 310] on div "We hope this email finds you well. Thank you for reaching out to us. We are del…" at bounding box center [752, 326] width 434 height 82
click at [792, 368] on div at bounding box center [752, 376] width 434 height 16
click at [885, 389] on div "Attached is a copy of our current 2025 2026 wedding brochure for your considera…" at bounding box center [752, 474] width 434 height 182
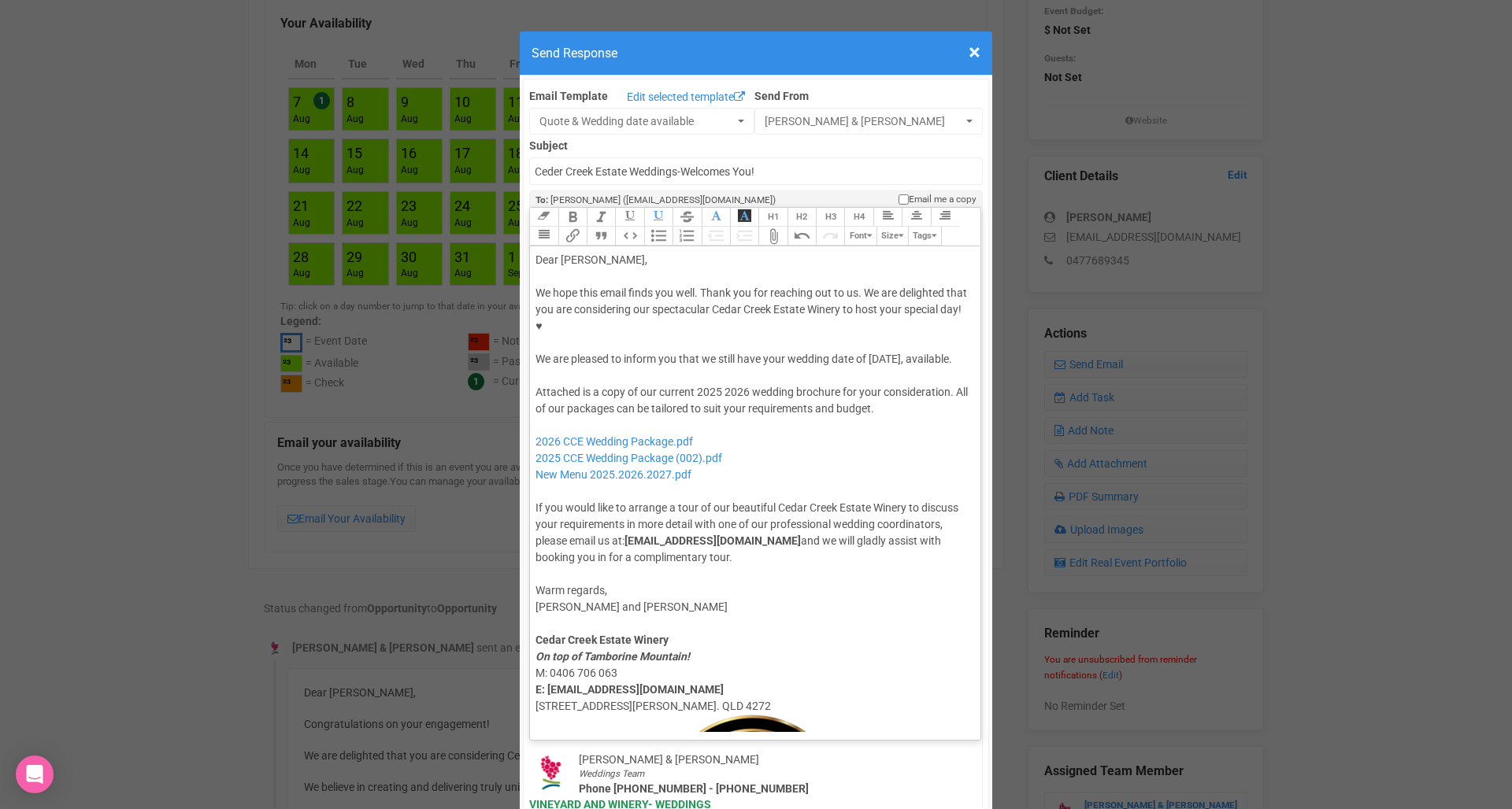
click at [700, 327] on div "We hope this email finds you well. Thank you for reaching out to us. We are del…" at bounding box center [752, 326] width 434 height 82
paste trix-editor "Unfortunately, we don't have our 2028 wedding package pricing available just ye…"
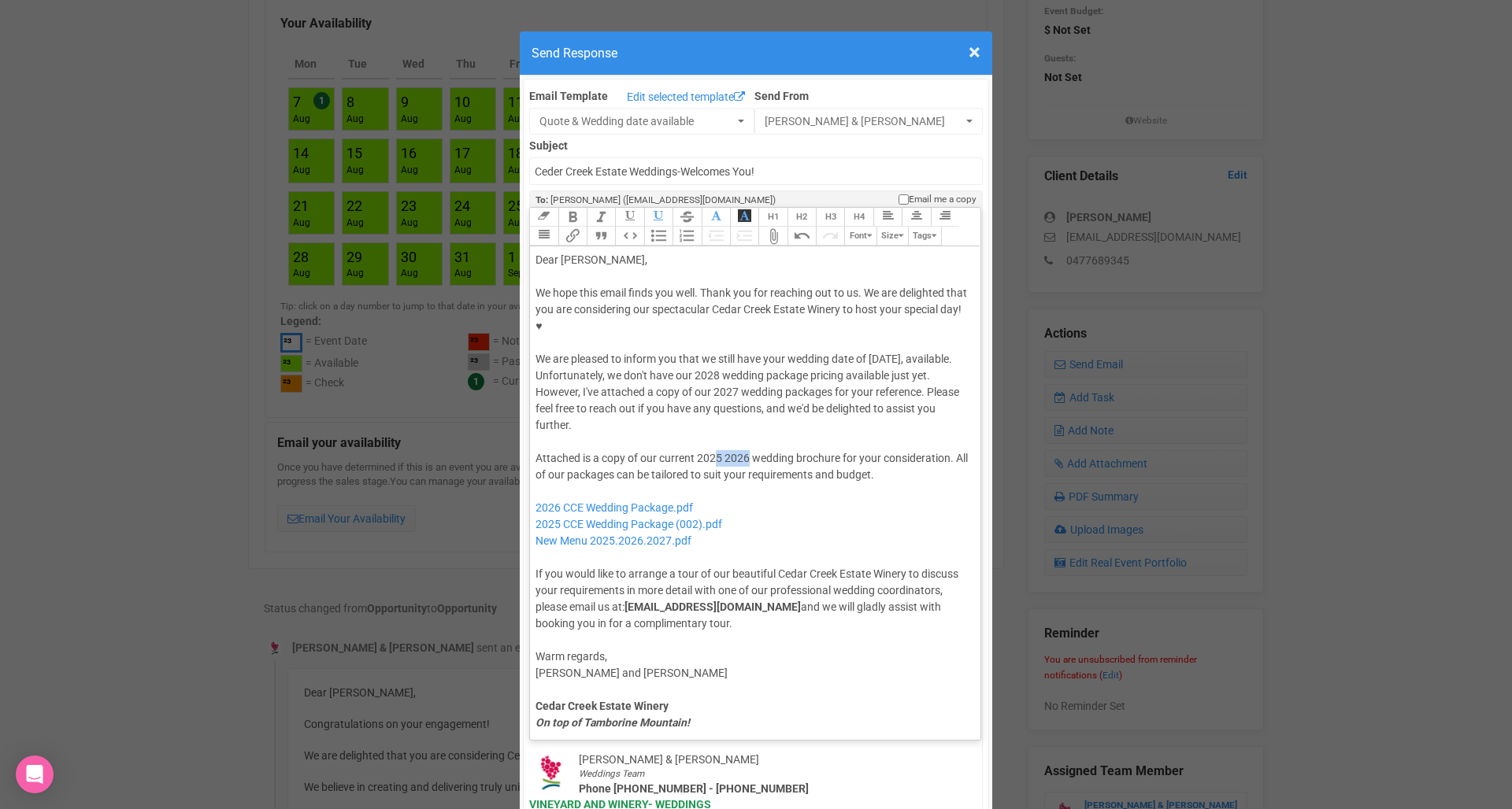
drag, startPoint x: 749, startPoint y: 410, endPoint x: 718, endPoint y: 410, distance: 31.0
click at [718, 450] on div "Attached is a copy of our current 2025 2026 wedding brochure for your considera…" at bounding box center [752, 541] width 434 height 182
drag, startPoint x: 752, startPoint y: 480, endPoint x: 603, endPoint y: 440, distance: 154.3
click at [603, 450] on div "Attached is a copy of our current 2027 wedding brochure for your consideration.…" at bounding box center [752, 541] width 434 height 182
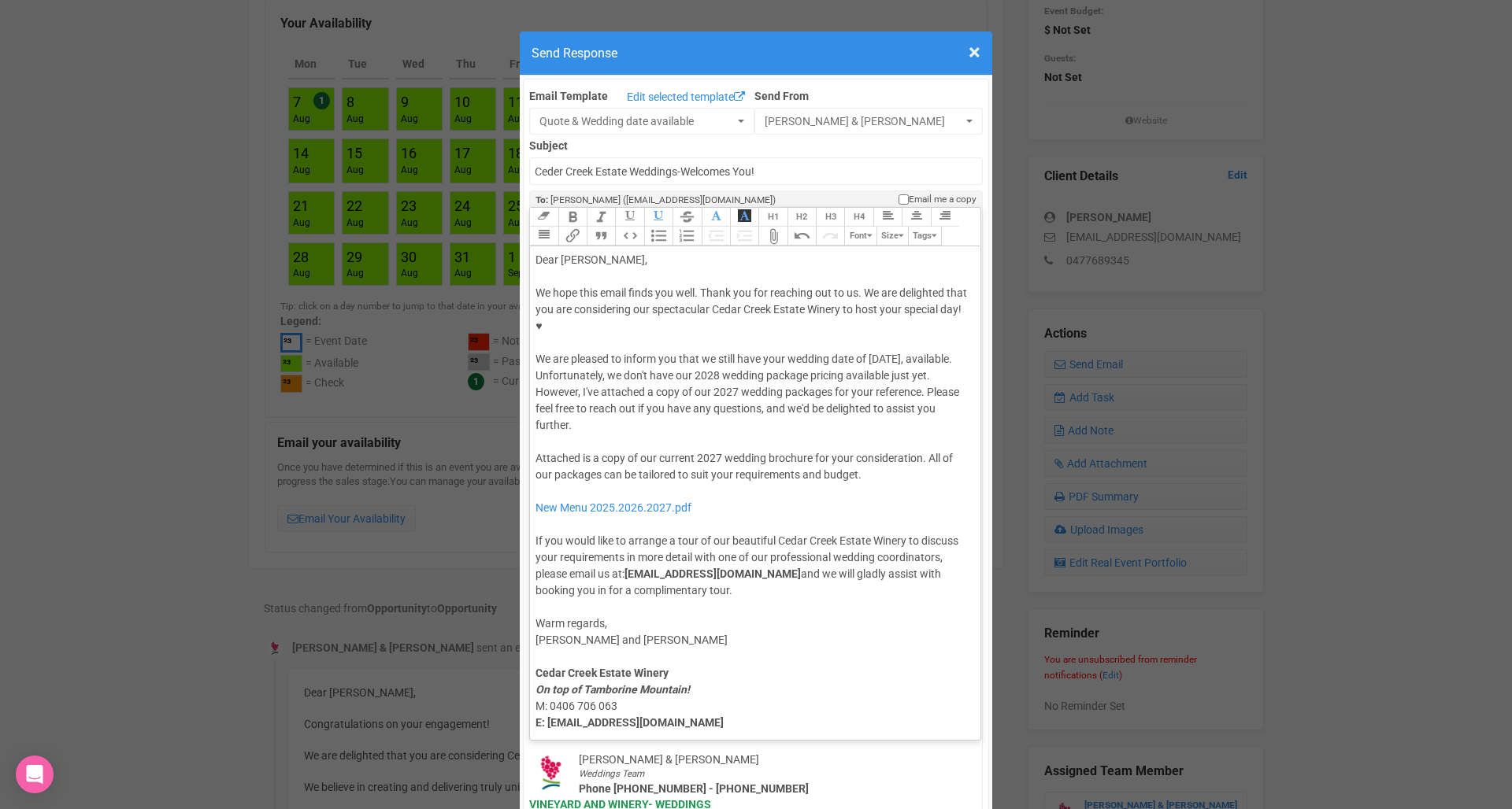
click at [774, 226] on button "Attach Files" at bounding box center [772, 235] width 28 height 19
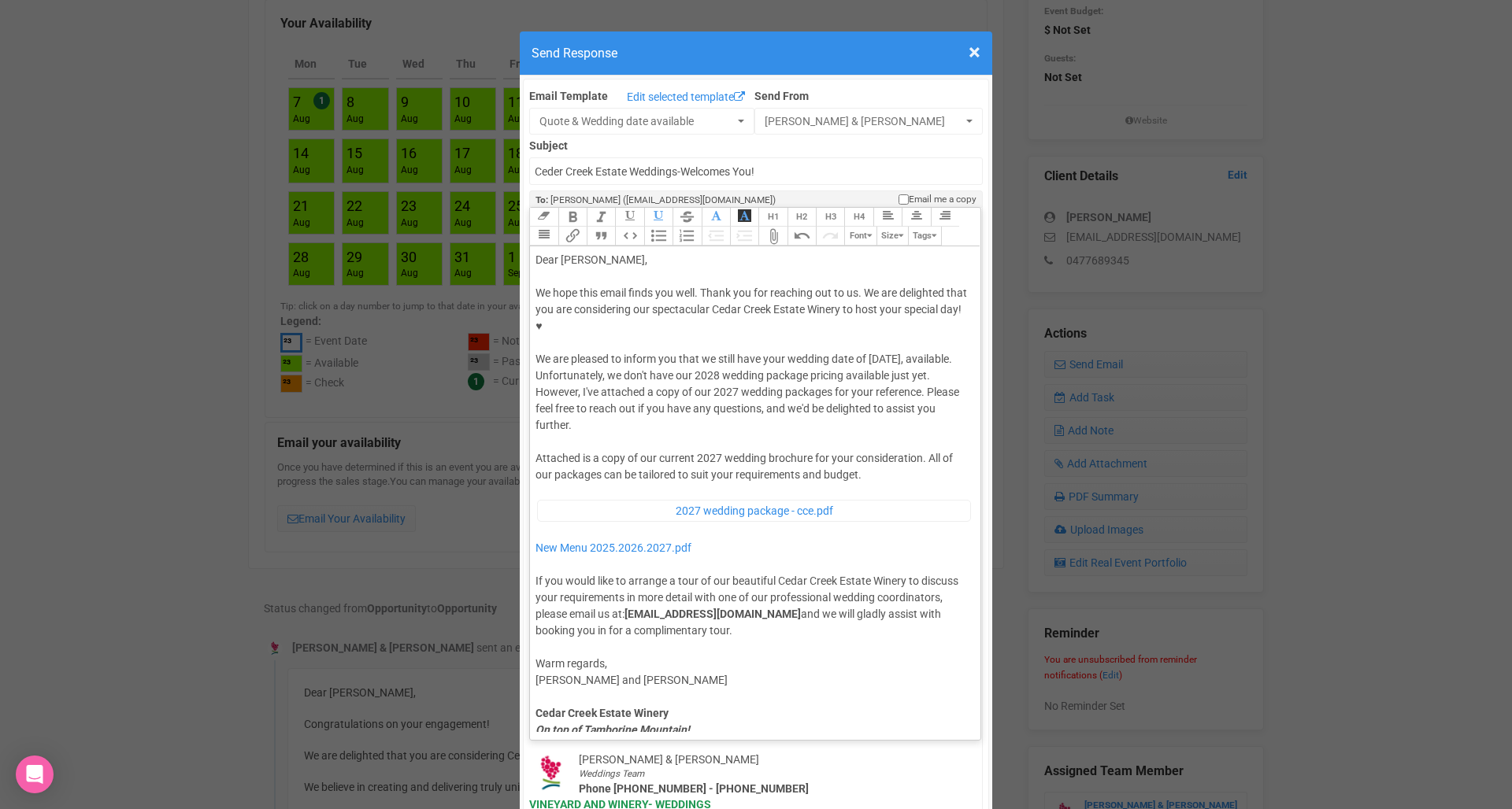
drag, startPoint x: 604, startPoint y: 381, endPoint x: 525, endPoint y: 356, distance: 82.9
type trix-editor "<div>Dear Hayley,</div><div><strong>&nbsp;</strong></div><div>We hope this emai…"
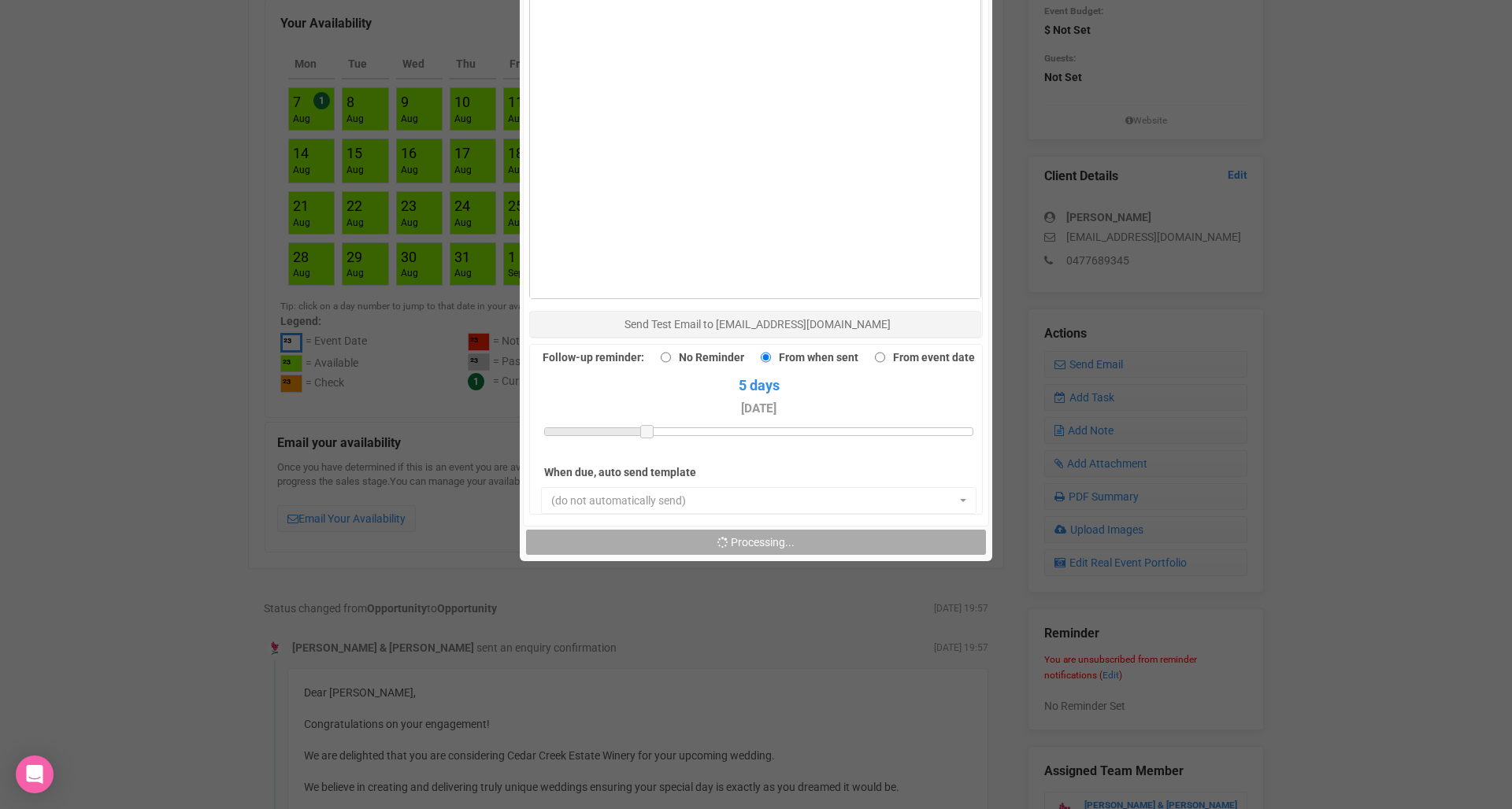
scroll to position [1101, 0]
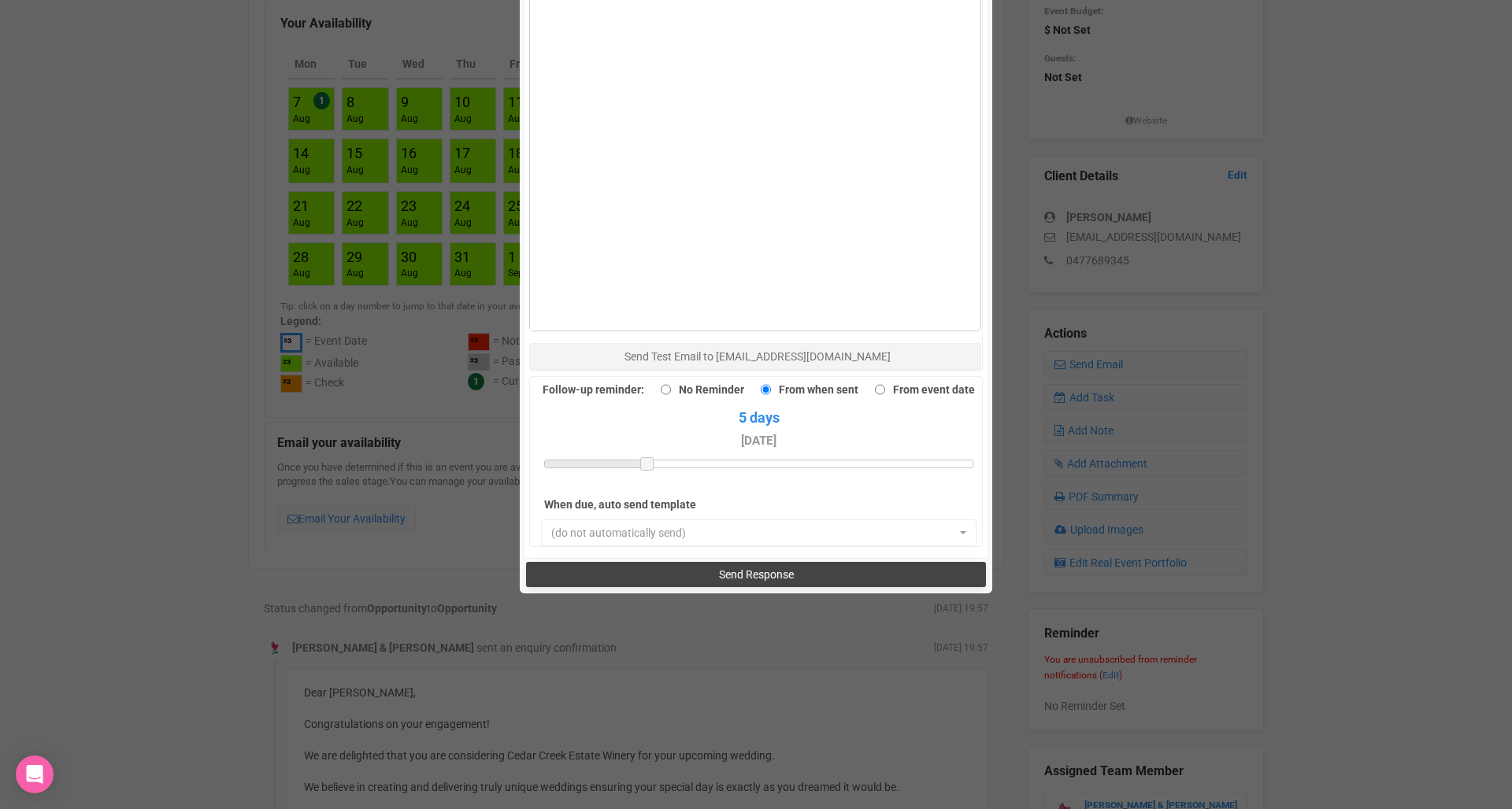
click at [695, 562] on button "Send Response" at bounding box center [755, 574] width 459 height 25
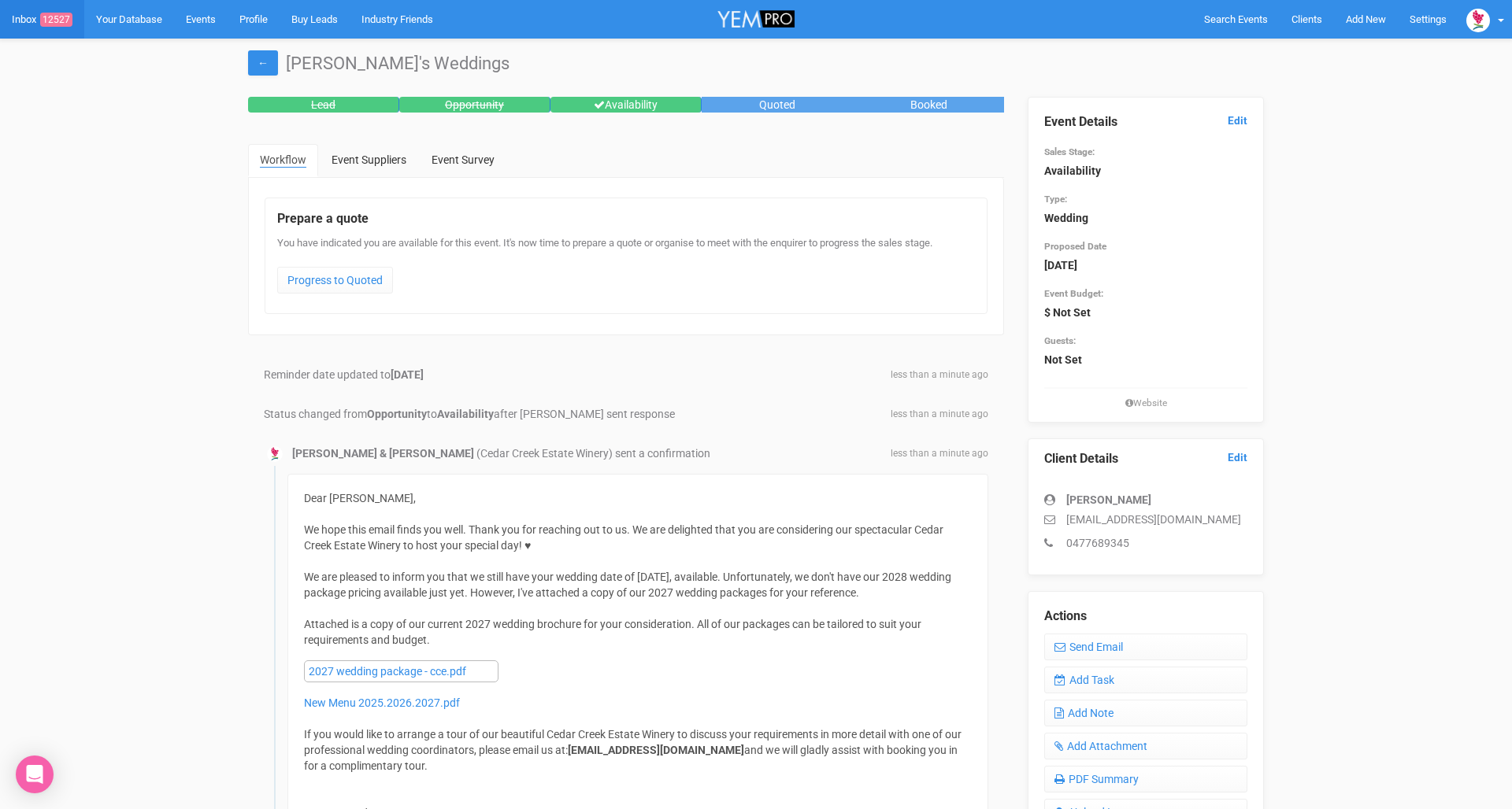
click at [29, 15] on link "Inbox 12527" at bounding box center [42, 19] width 84 height 39
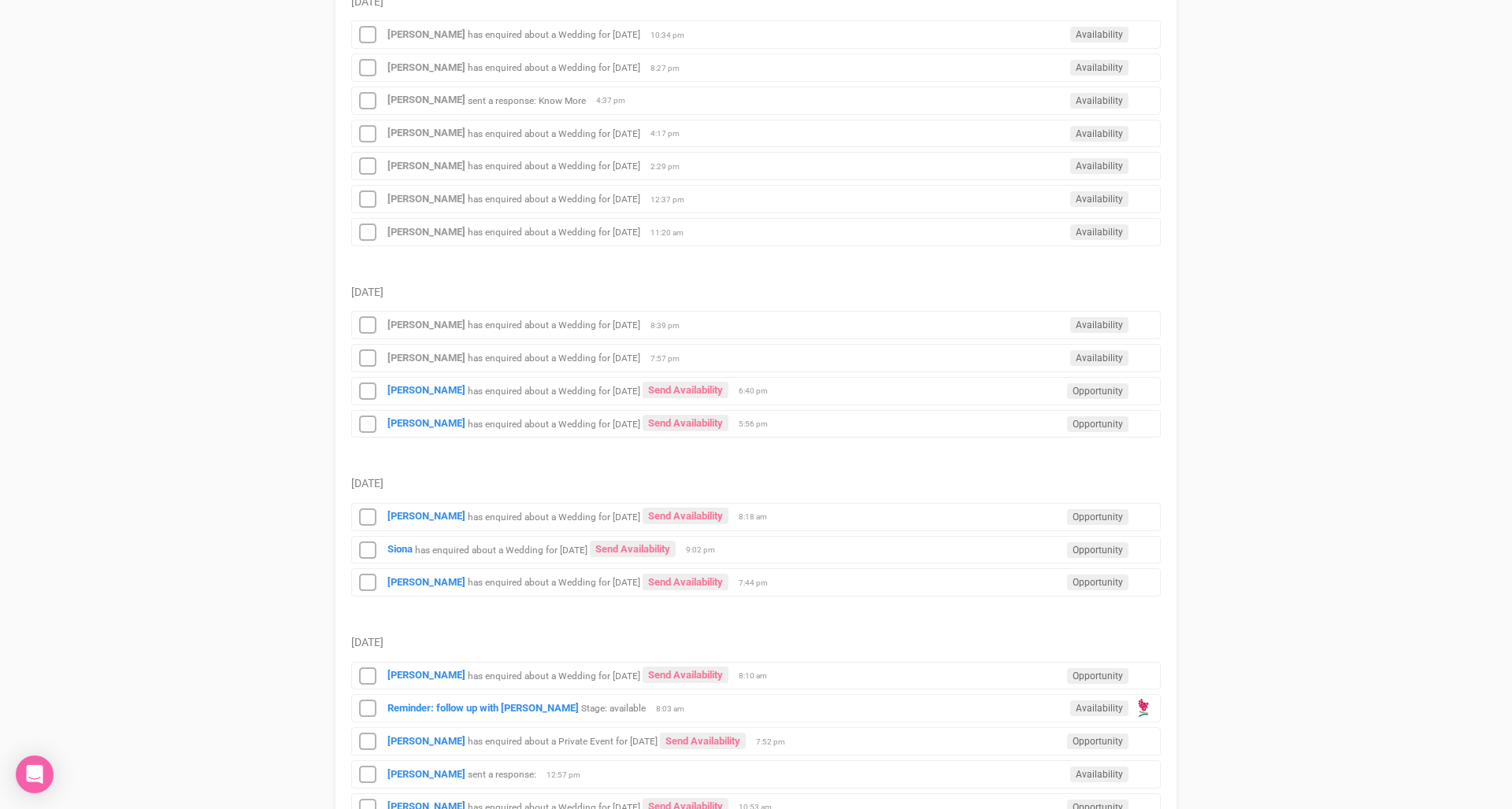
scroll to position [691, 0]
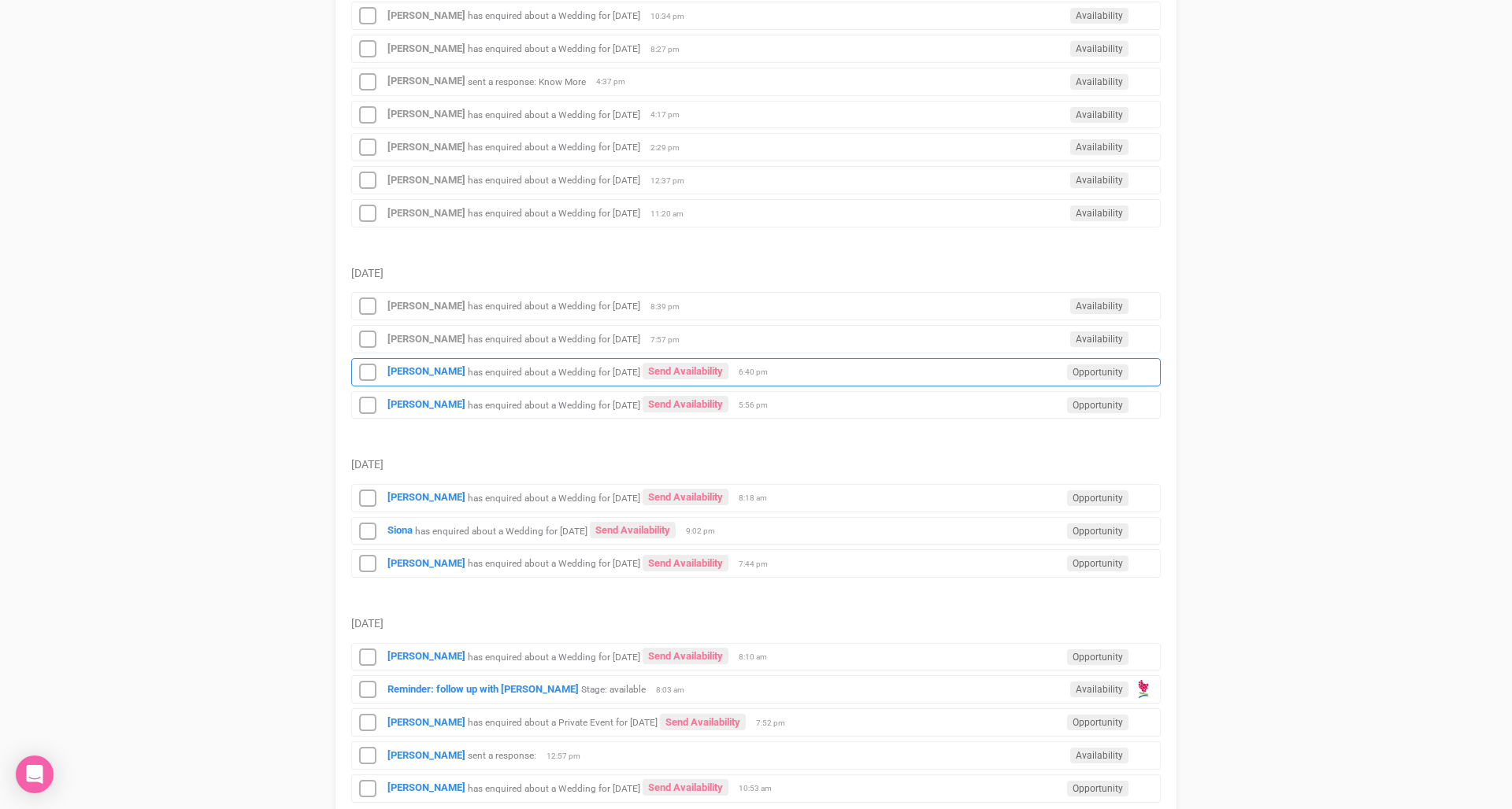
click at [519, 375] on div "[PERSON_NAME] has enquired about a Wedding for [DATE] Send Availability Opportu…" at bounding box center [755, 372] width 809 height 28
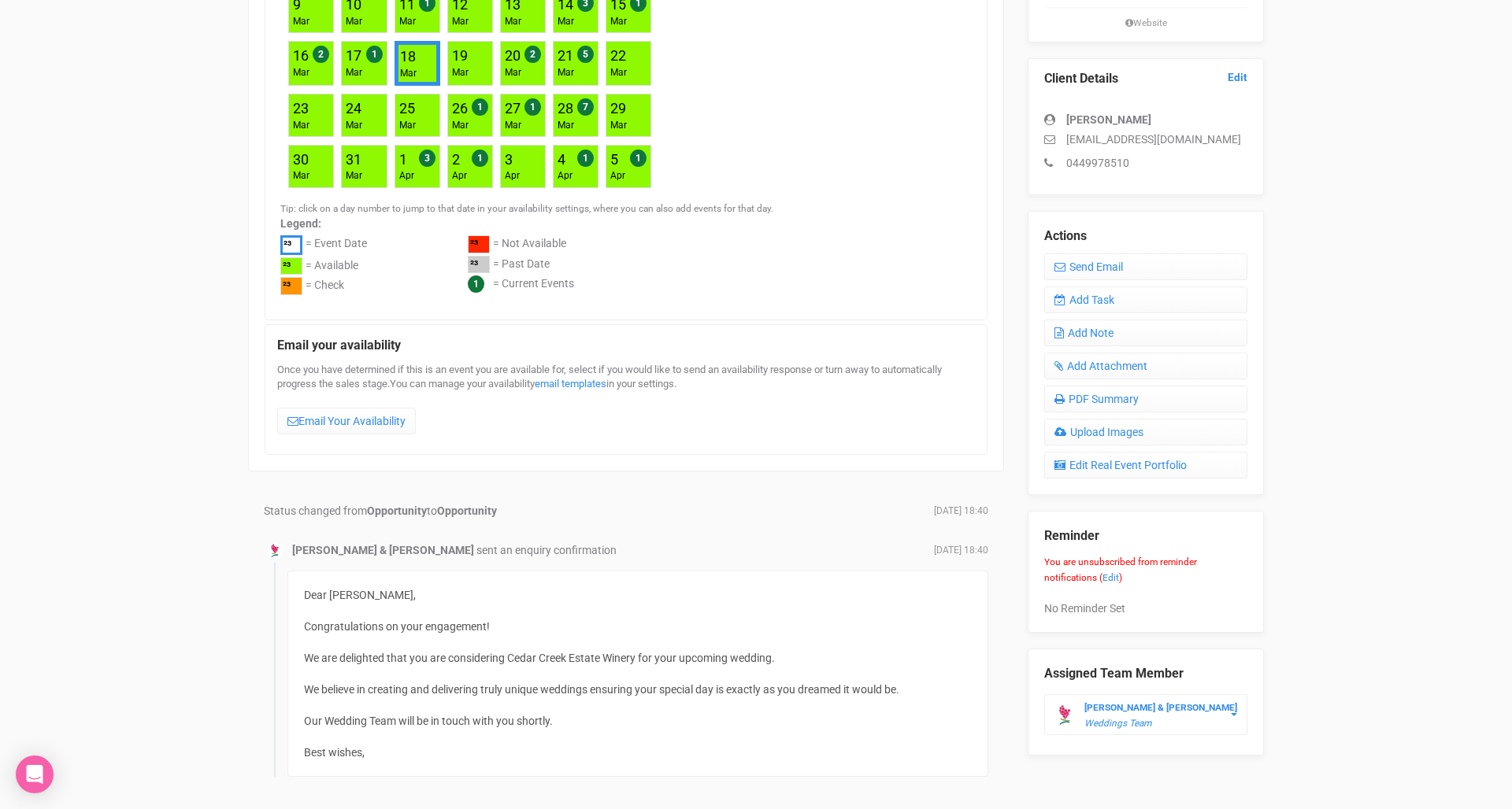
scroll to position [472, 0]
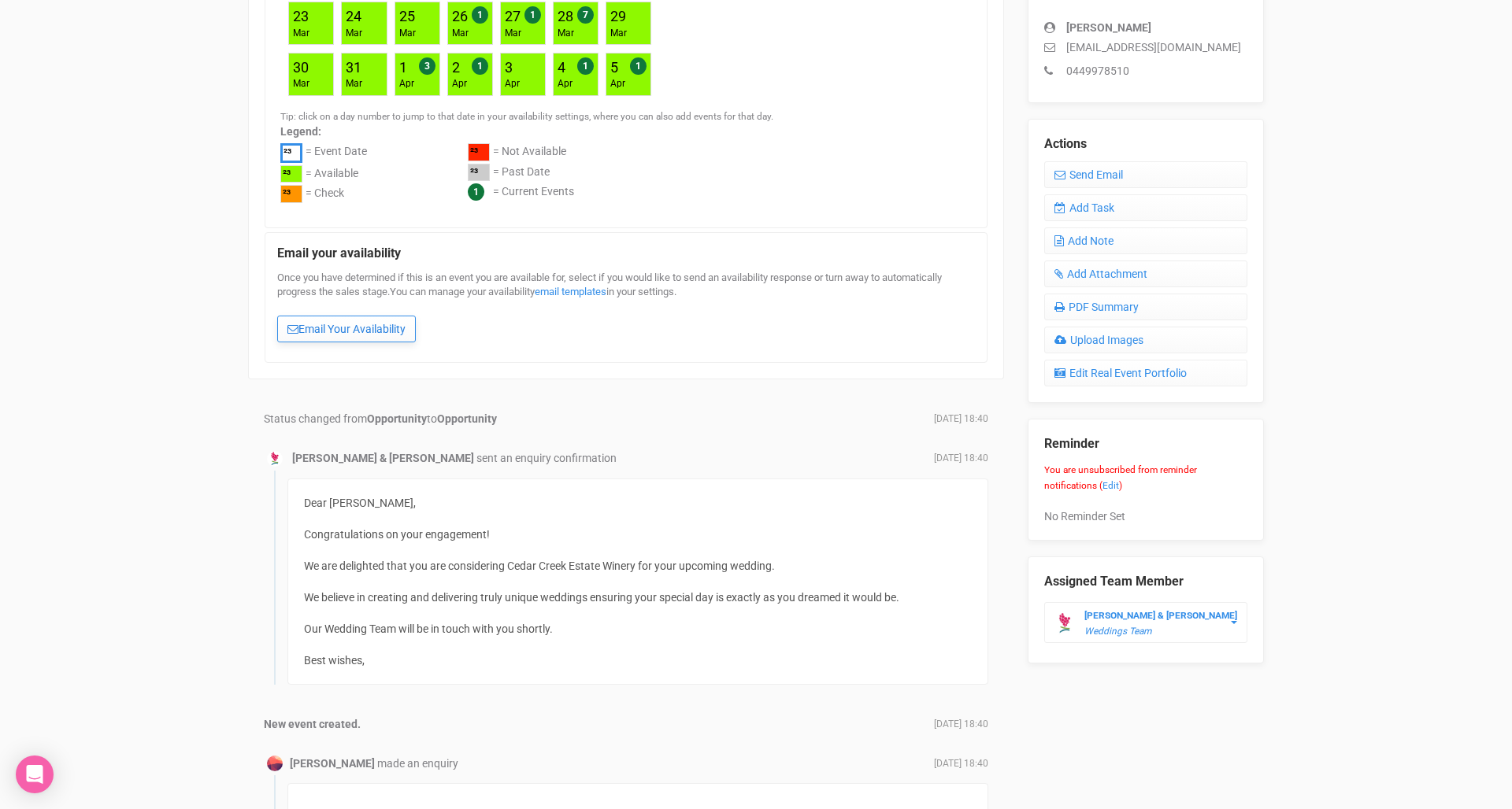
click at [349, 318] on link "Email Your Availability" at bounding box center [346, 328] width 138 height 27
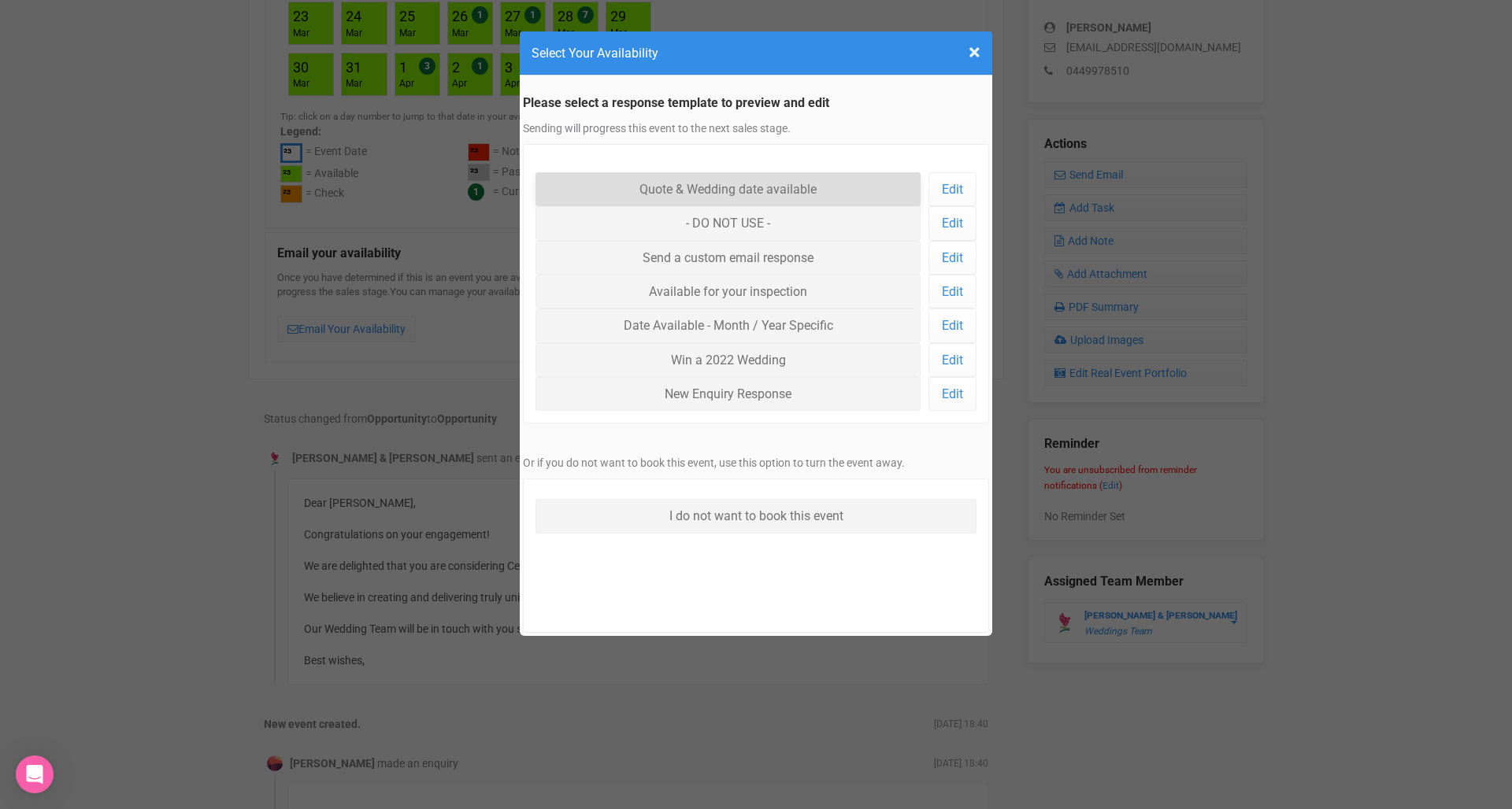
click at [747, 188] on link "Quote & Wedding date available" at bounding box center [728, 189] width 385 height 34
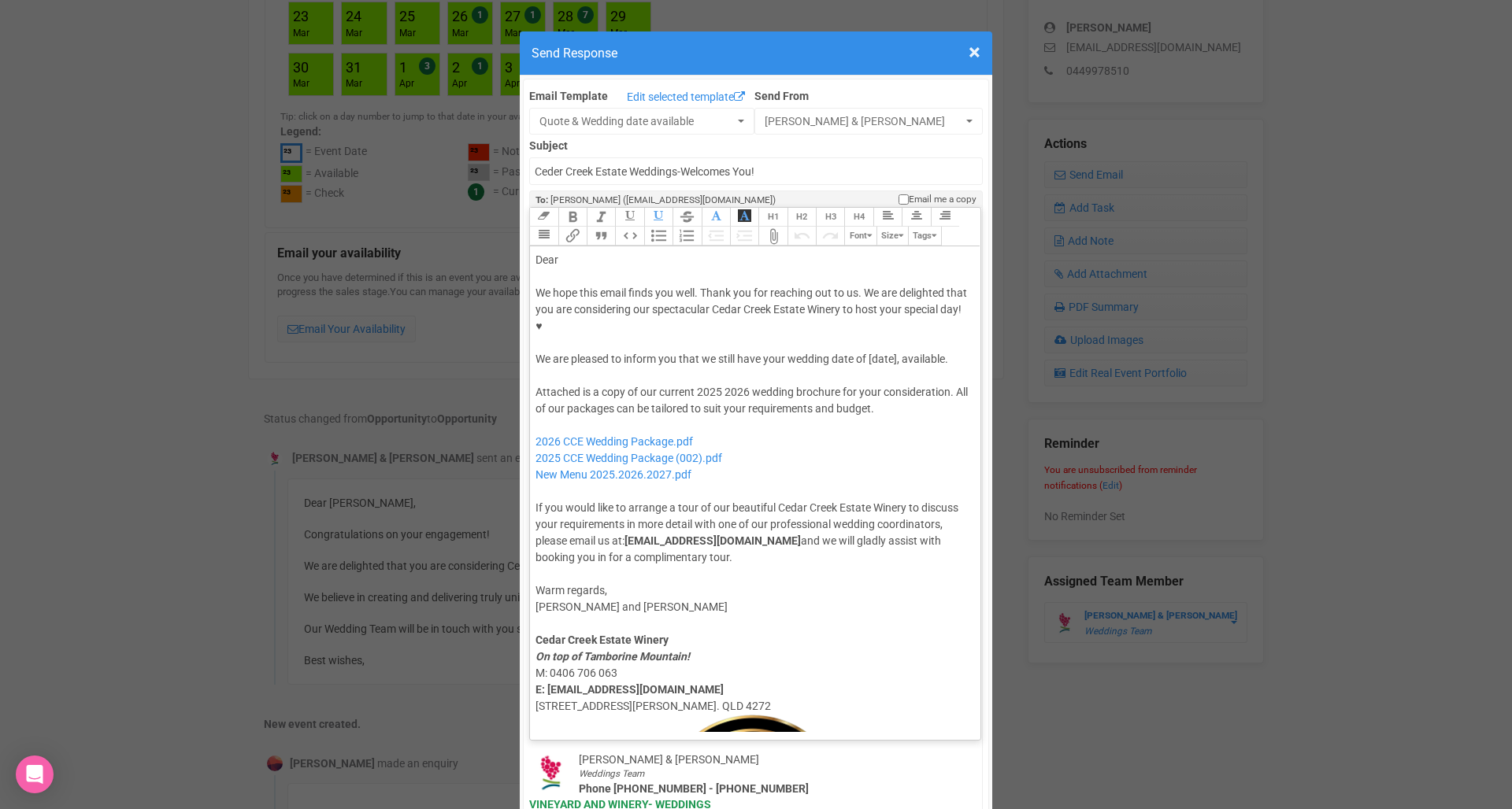
click at [608, 252] on div "Dear" at bounding box center [752, 260] width 434 height 16
click at [880, 313] on div "We hope this email finds you well. Thank you for reaching out to us. We are del…" at bounding box center [752, 326] width 434 height 82
click at [708, 384] on div "Attached is a copy of our current 2025 2026 wedding brochure for your considera…" at bounding box center [752, 474] width 434 height 182
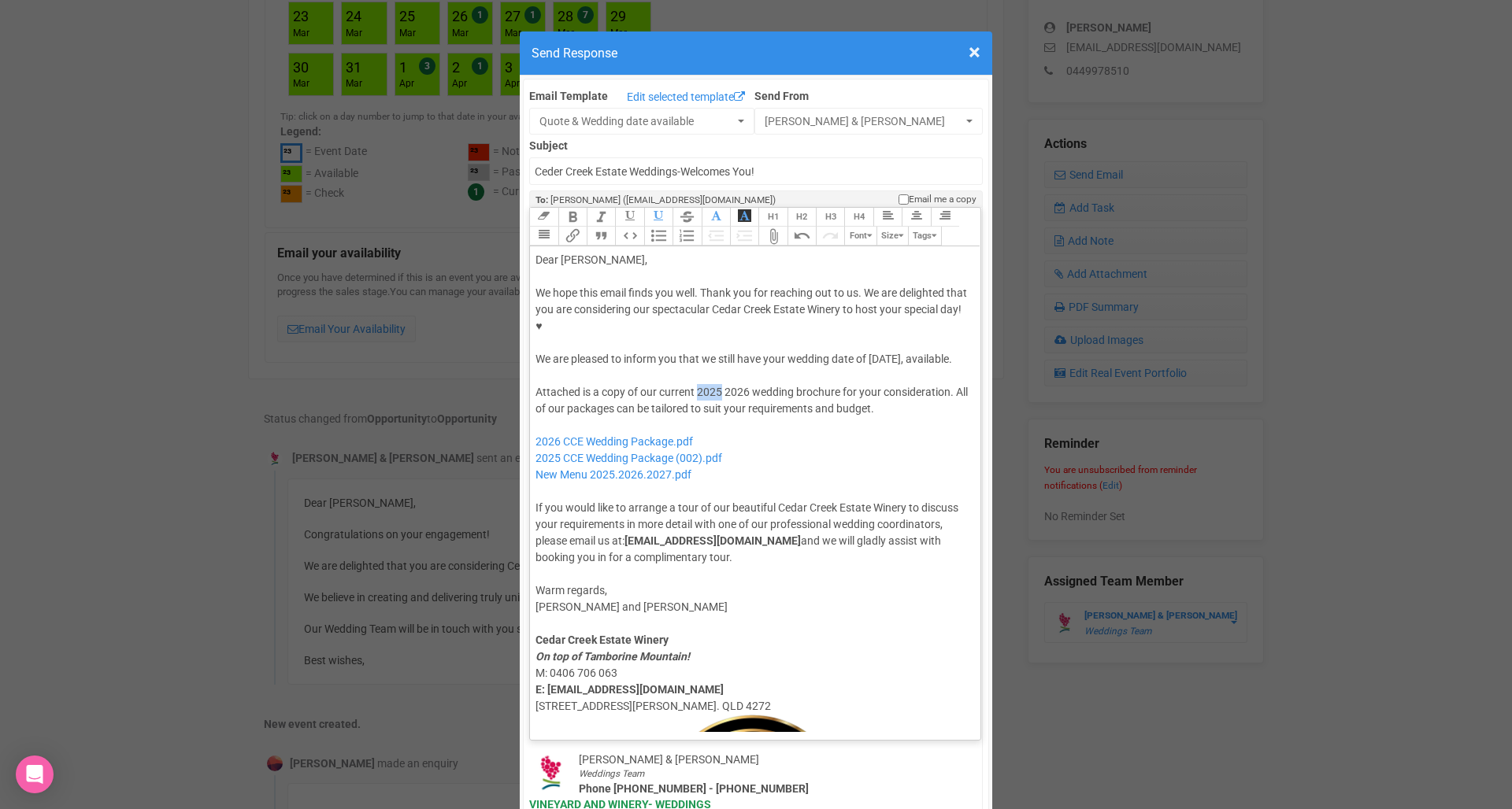
click at [708, 384] on div "Attached is a copy of our current 2025 2026 wedding brochure for your considera…" at bounding box center [752, 474] width 434 height 182
drag, startPoint x: 741, startPoint y: 420, endPoint x: 534, endPoint y: 419, distance: 207.0
click at [534, 419] on trix-editor "Dear [PERSON_NAME], We hope this email finds you well. Thank you for reaching o…" at bounding box center [754, 489] width 450 height 486
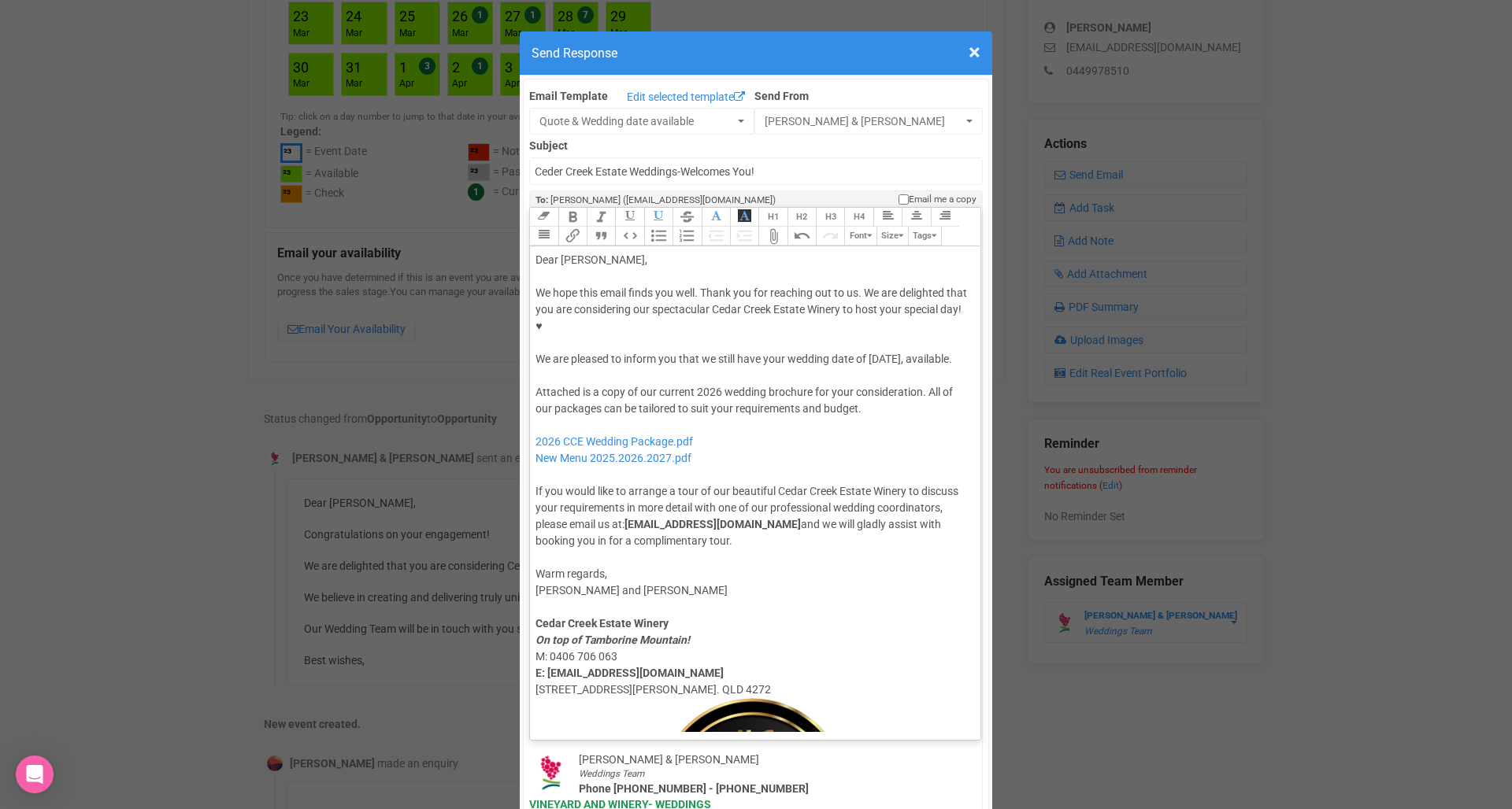
click at [712, 428] on div "Attached is a copy of our current 2026 wedding brochure for your consideration.…" at bounding box center [752, 466] width 434 height 165
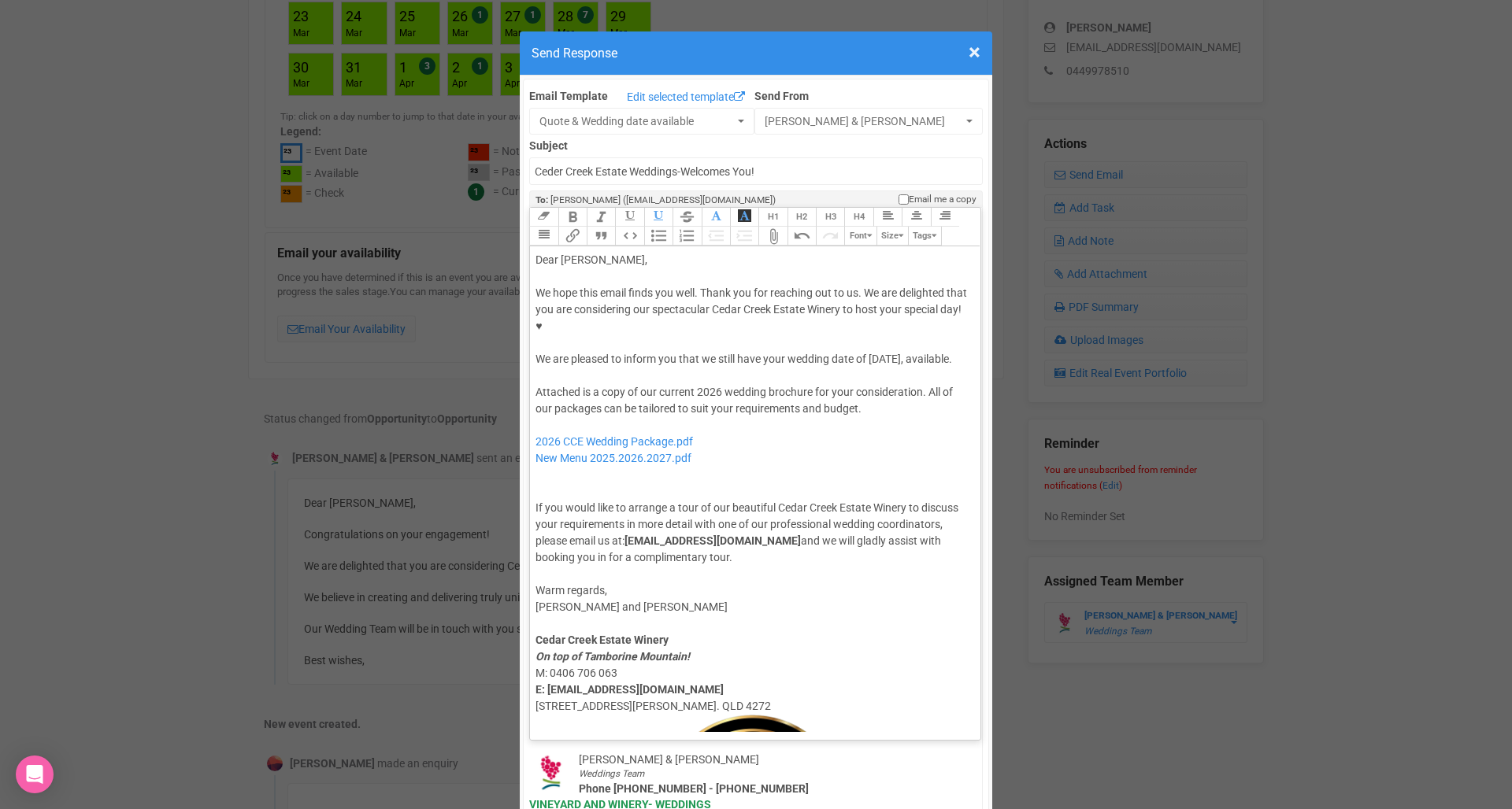
click at [775, 226] on button "Attach Files" at bounding box center [772, 235] width 28 height 19
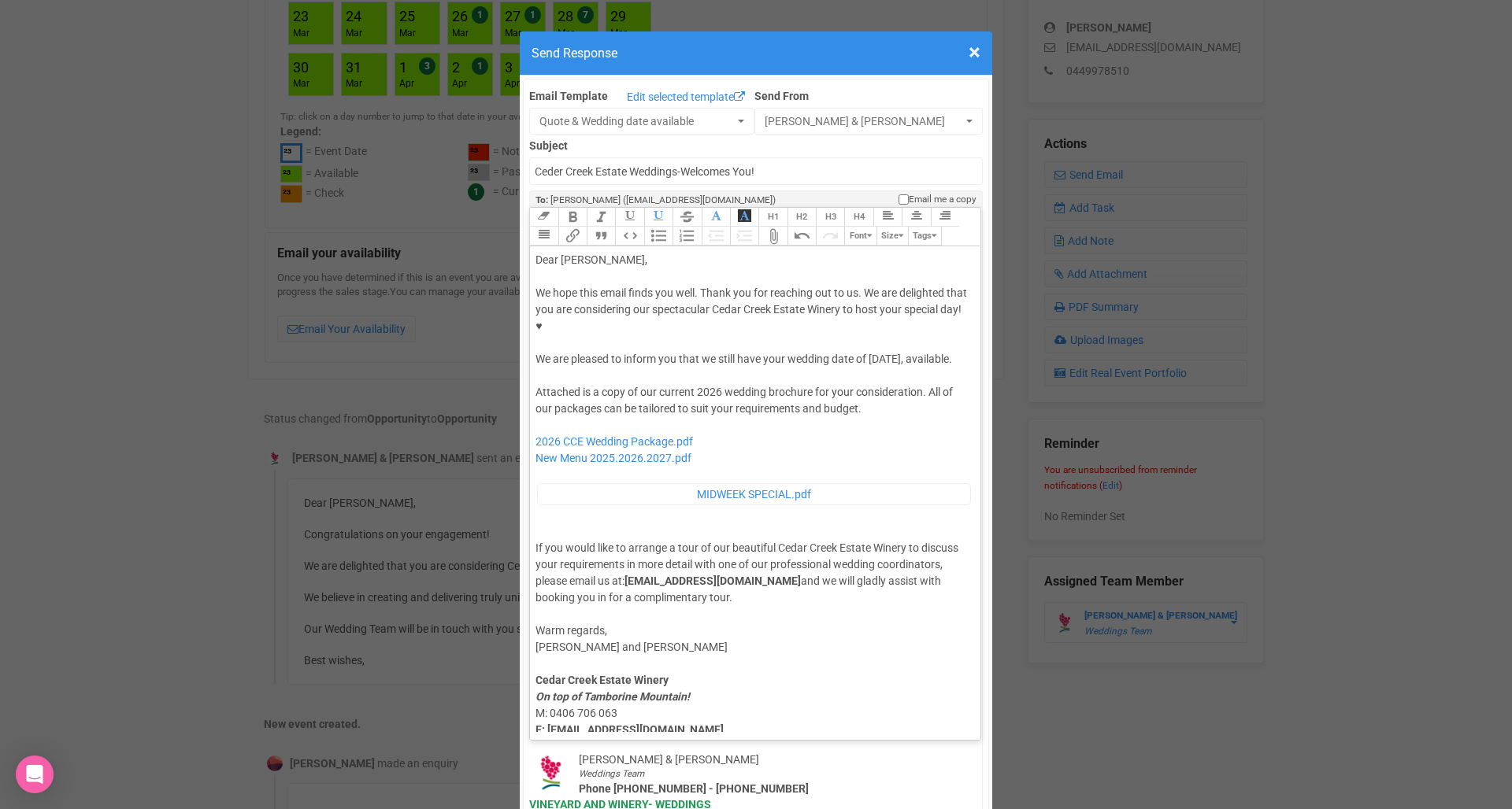
click at [892, 384] on div "Attached is a copy of our current 2026 wedding brochure for your consideration.…" at bounding box center [752, 495] width 434 height 221
paste trix-editor "span style="font-family: -webkit-standard; font-size: medium; color: rgb(0, 0, …"
click at [783, 322] on div "We hope this email finds you well. Thank you for reaching out to us. We are del…" at bounding box center [752, 326] width 434 height 82
paste trix-editor "we are also currently offering a Winter Special and a Midweek Special, which we…"
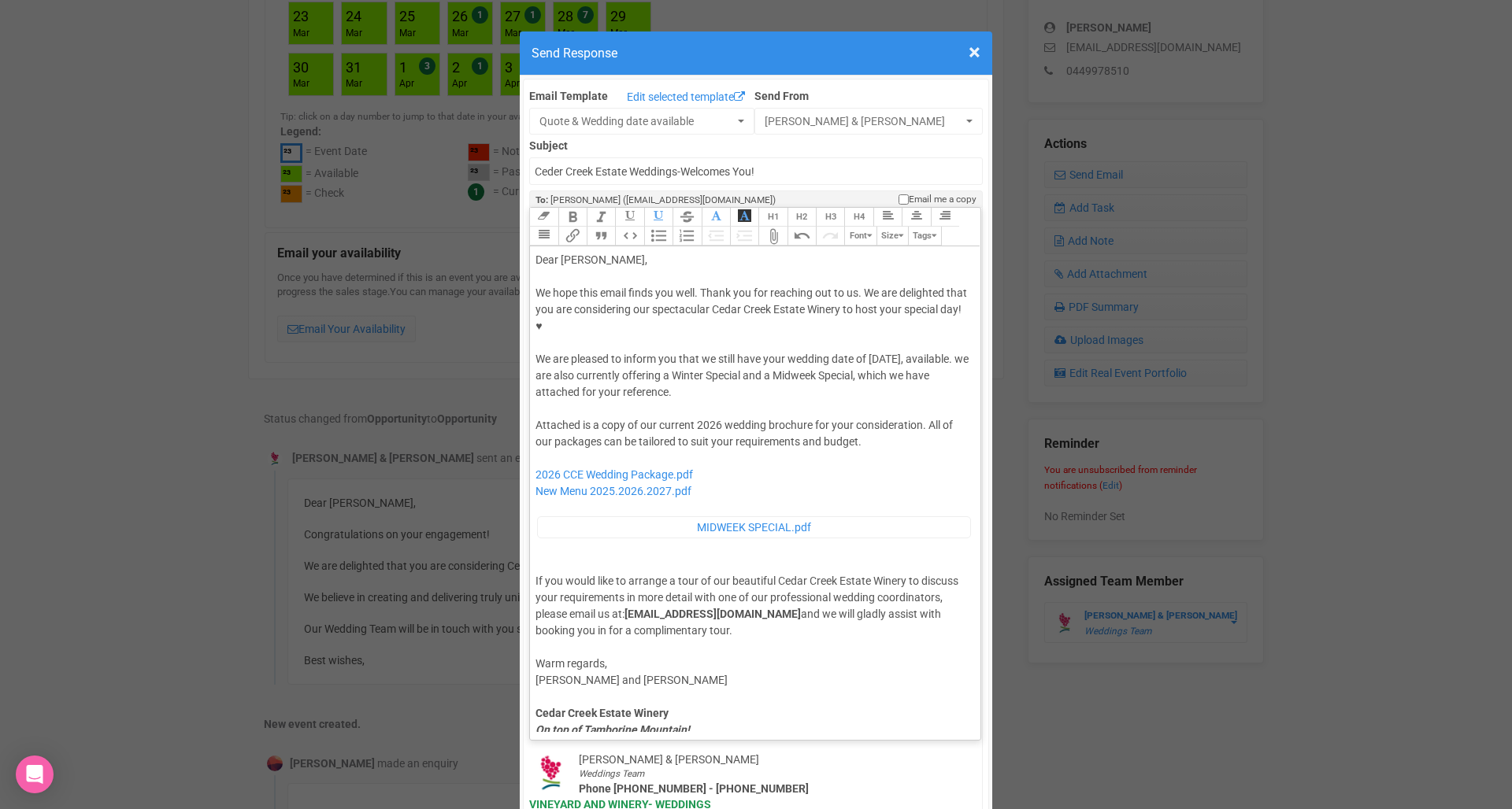
click at [595, 326] on div "We hope this email finds you well. Thank you for reaching out to us. We are del…" at bounding box center [752, 342] width 434 height 116
type trix-editor "<lor>Ipsu Dolorsit,</ame><con><adipis>&elit;</seddoe></tem><inc>Ut labo etdo ma…"
click at [783, 417] on div "Attached is a copy of our current 2026 wedding brochure for your consideration.…" at bounding box center [752, 528] width 434 height 221
click at [788, 417] on div "Attached is a copy of our current 2026 wedding brochure for your consideration.…" at bounding box center [752, 528] width 434 height 221
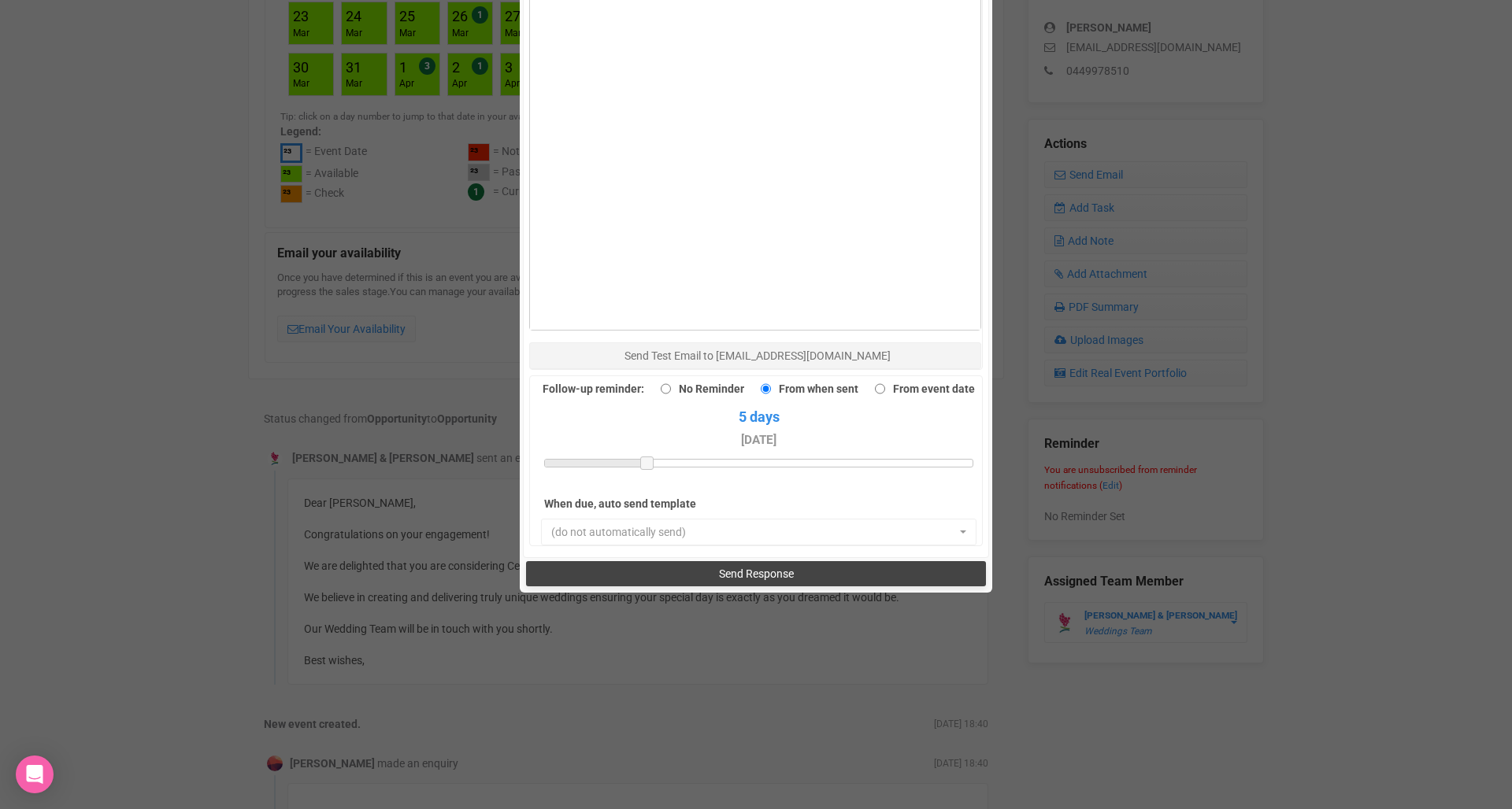
scroll to position [1101, 0]
click at [762, 568] on span "Send Response" at bounding box center [756, 575] width 75 height 13
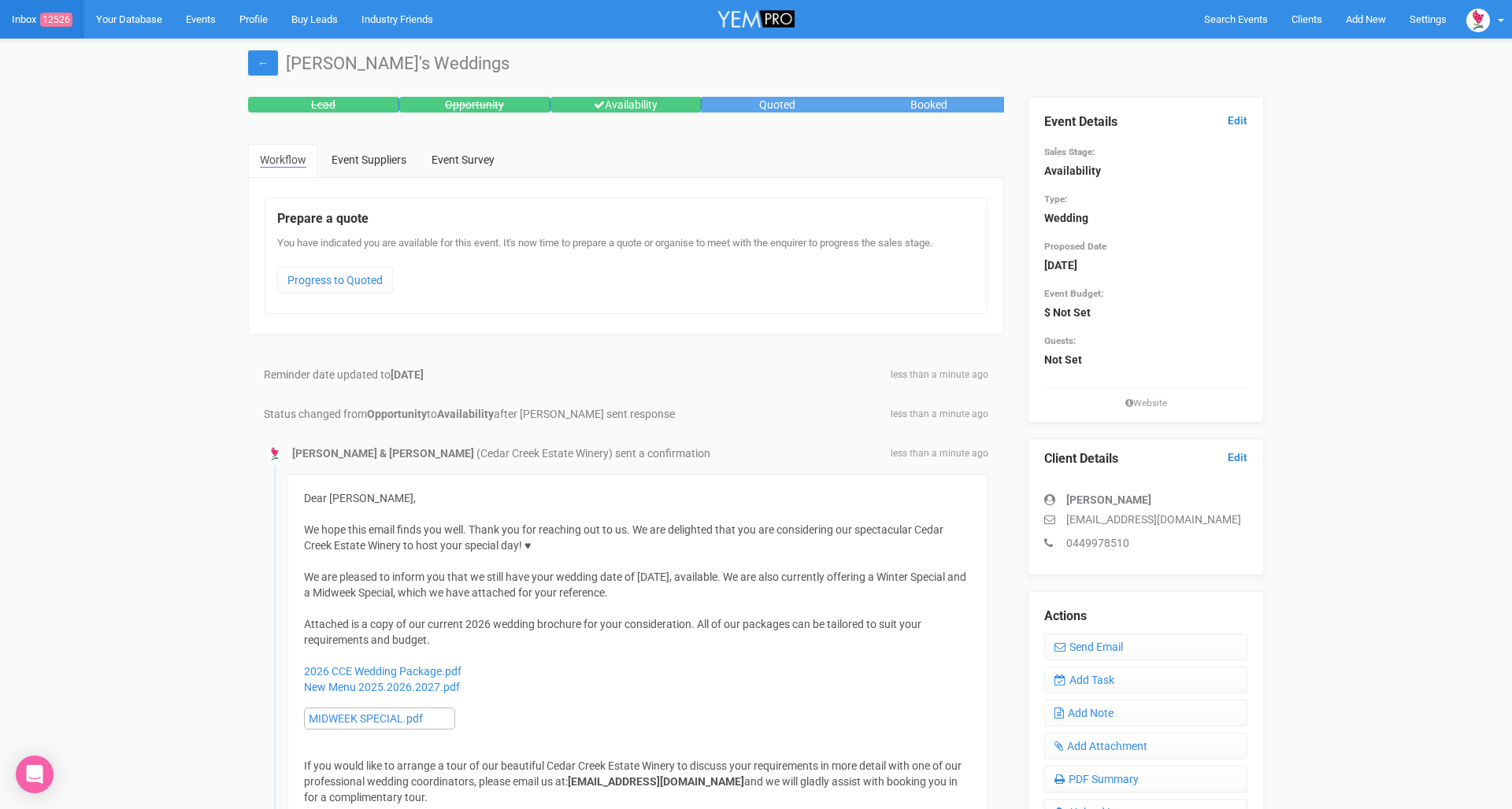
click at [8, 26] on link "Inbox 12526" at bounding box center [42, 19] width 84 height 39
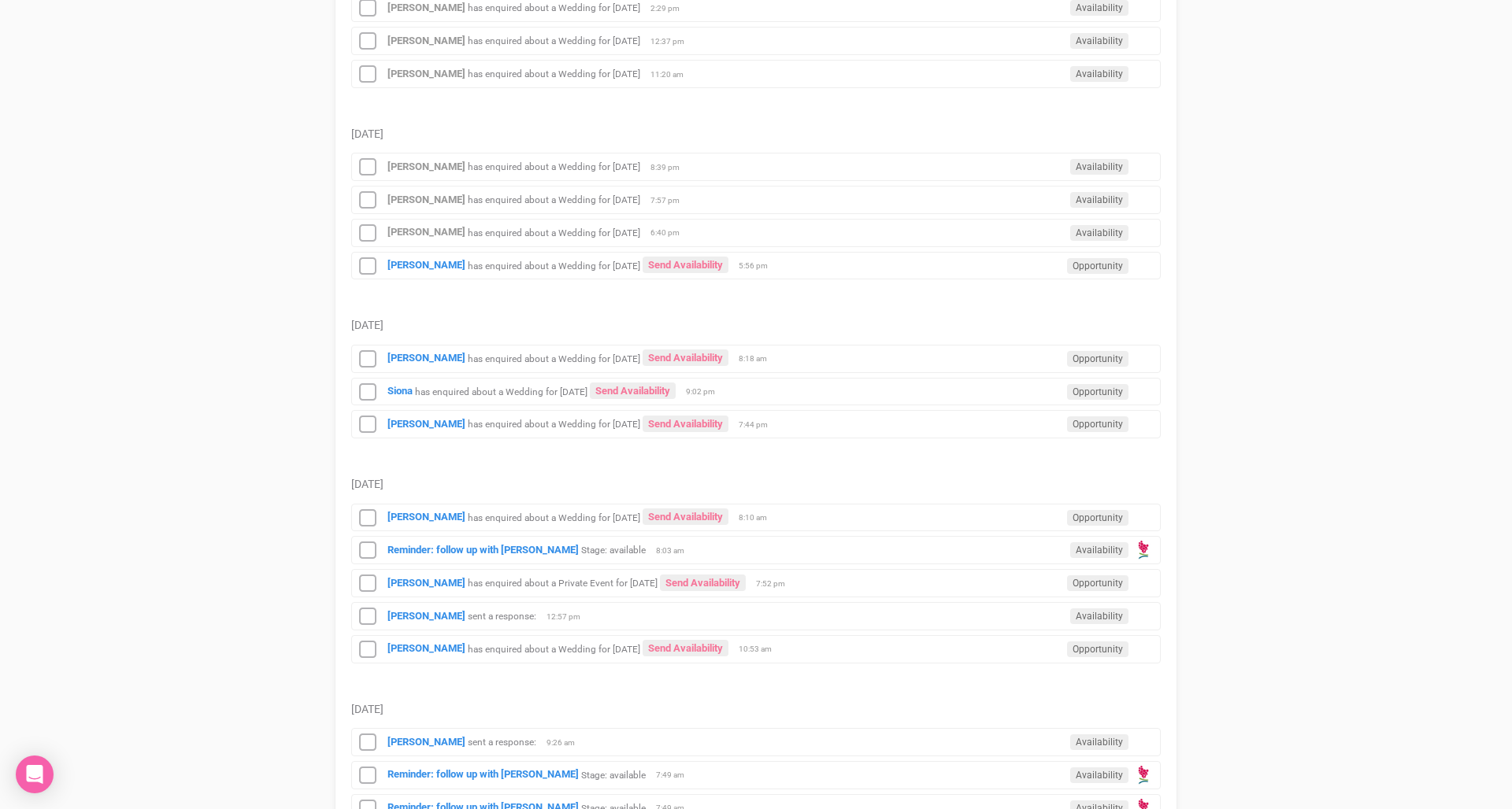
scroll to position [765, 0]
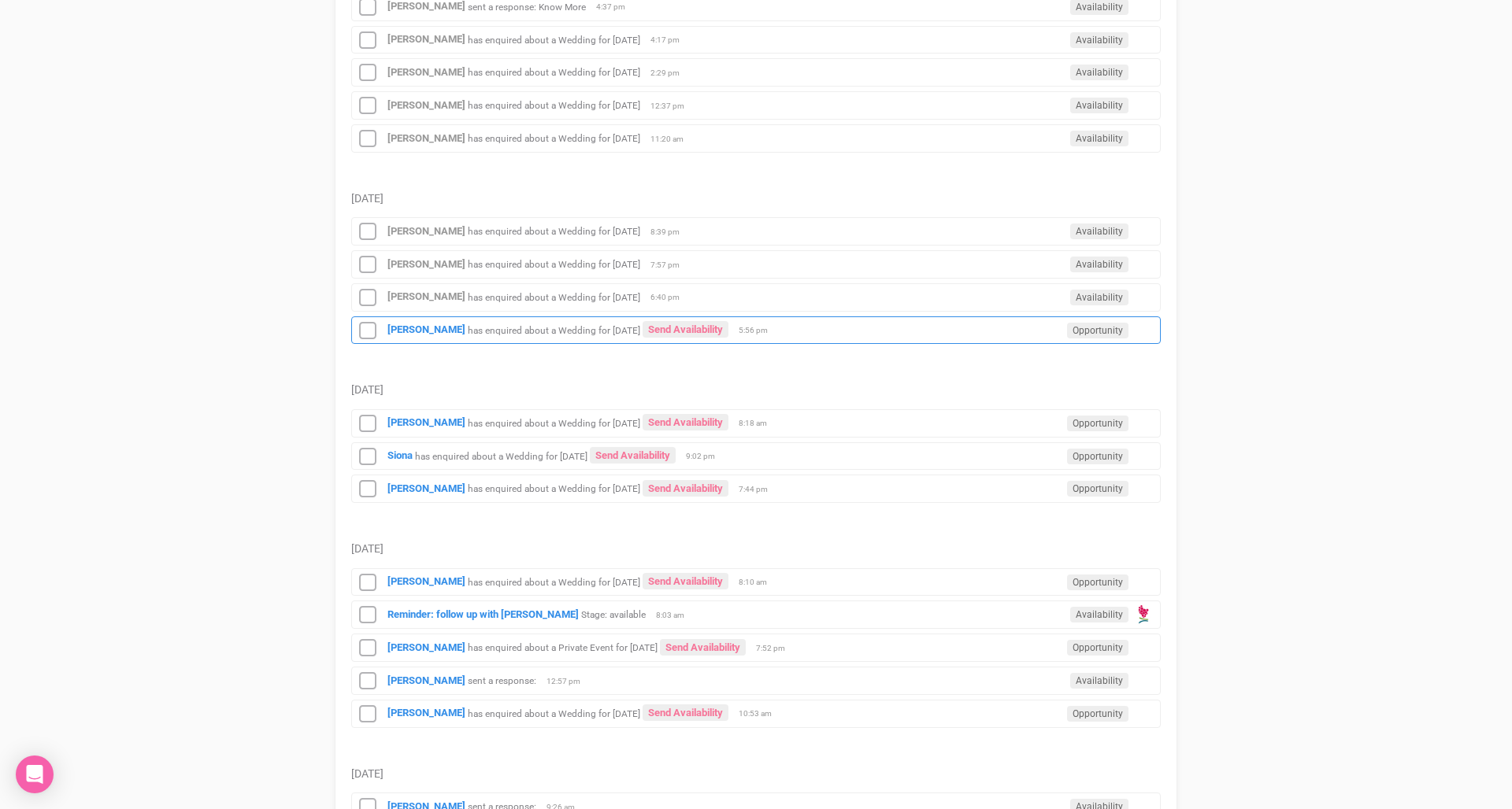
click at [581, 328] on small "has enquired about a Wedding for [DATE]" at bounding box center [553, 330] width 172 height 11
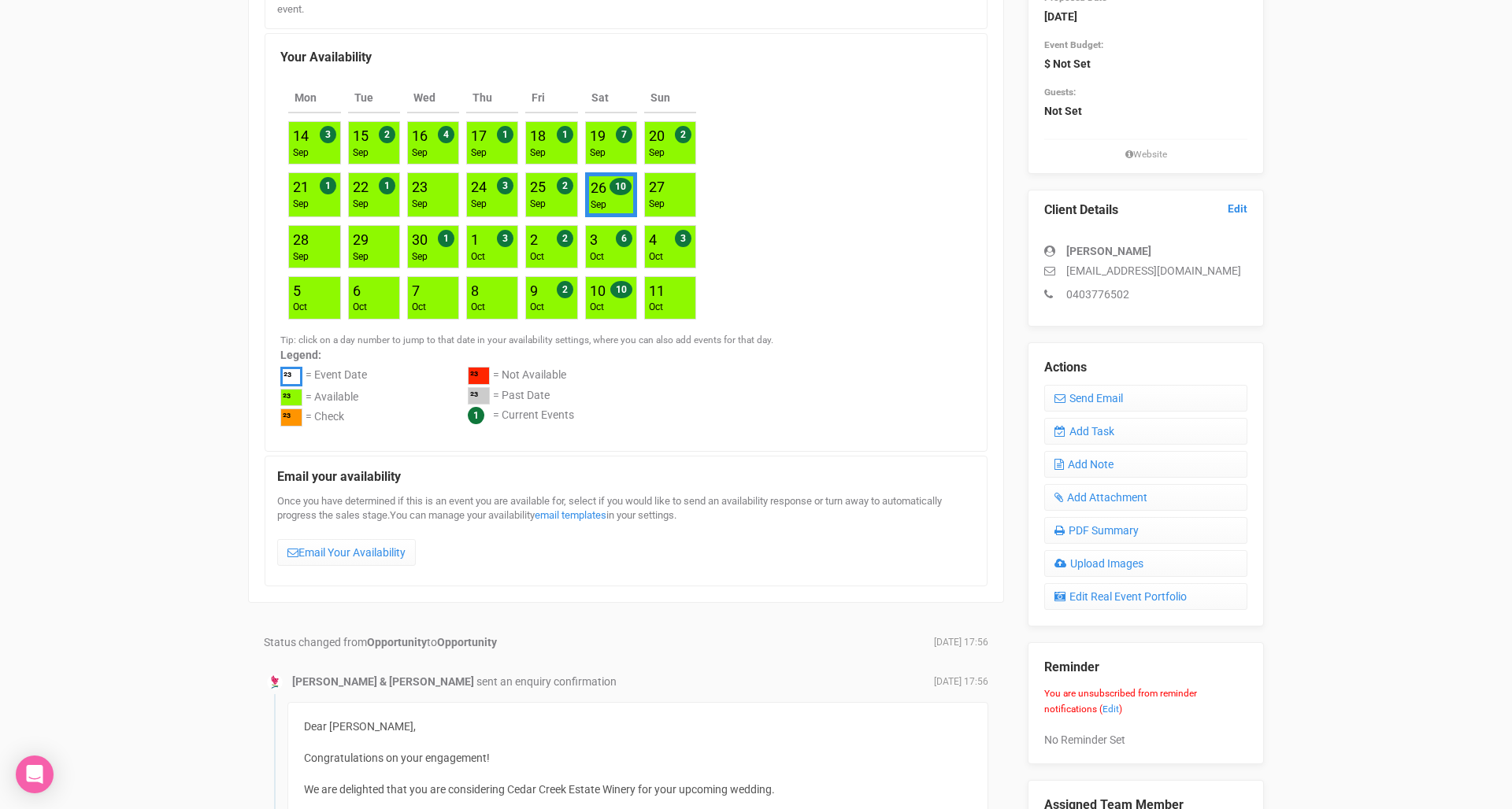
scroll to position [133, 0]
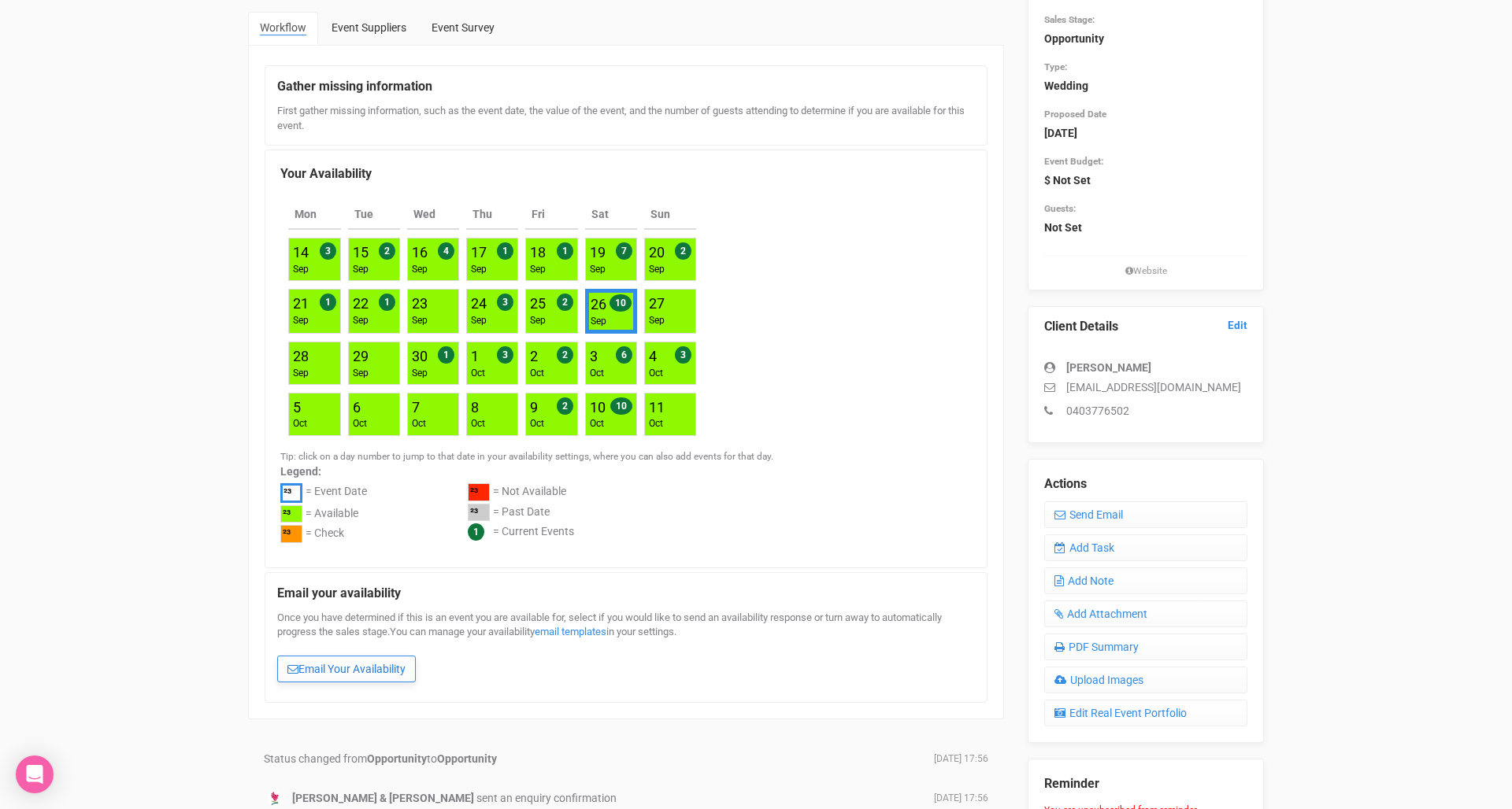
click at [334, 665] on link "Email Your Availability" at bounding box center [346, 668] width 138 height 27
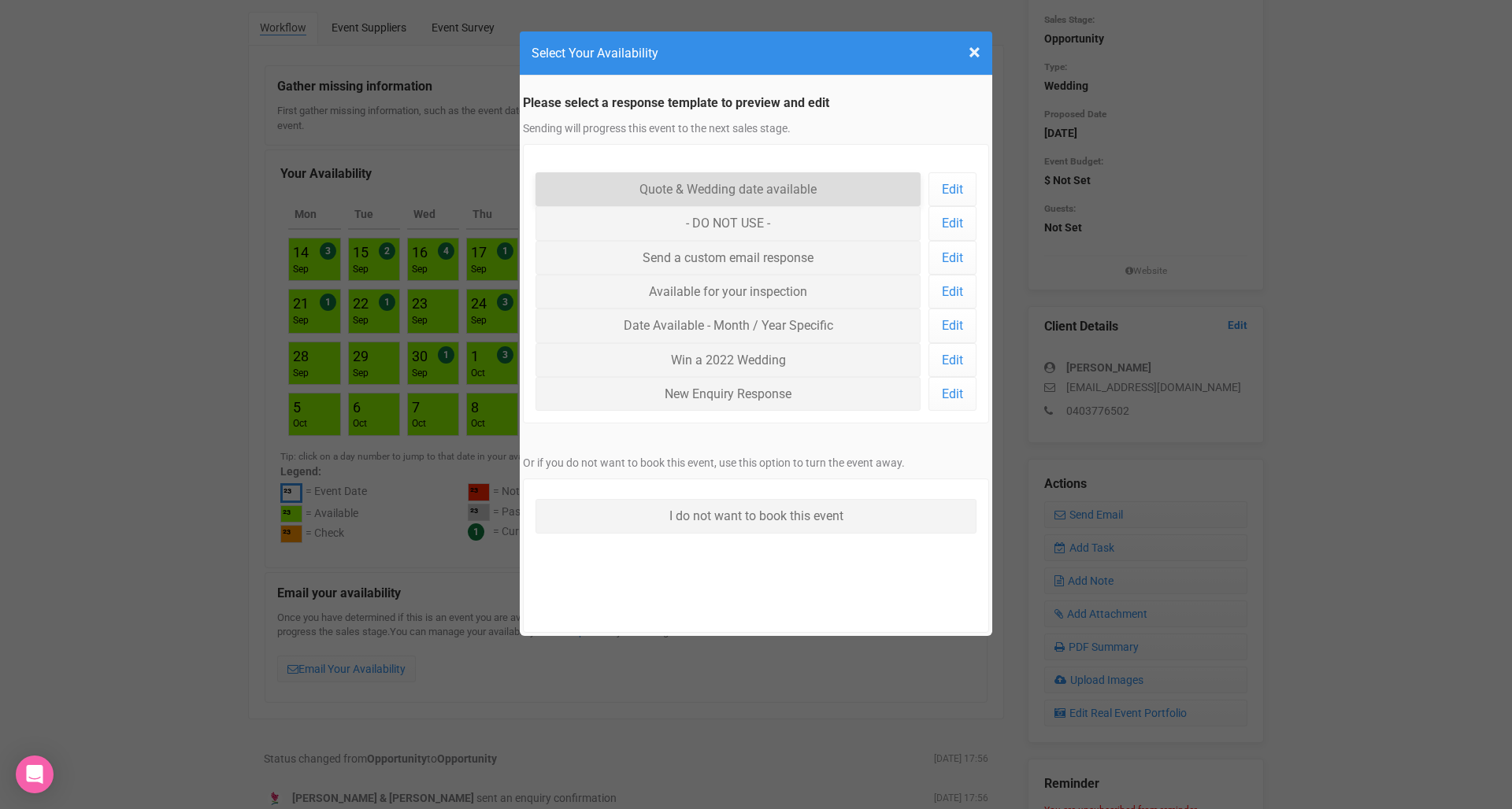
click at [719, 203] on link "Quote & Wedding date available" at bounding box center [728, 189] width 385 height 34
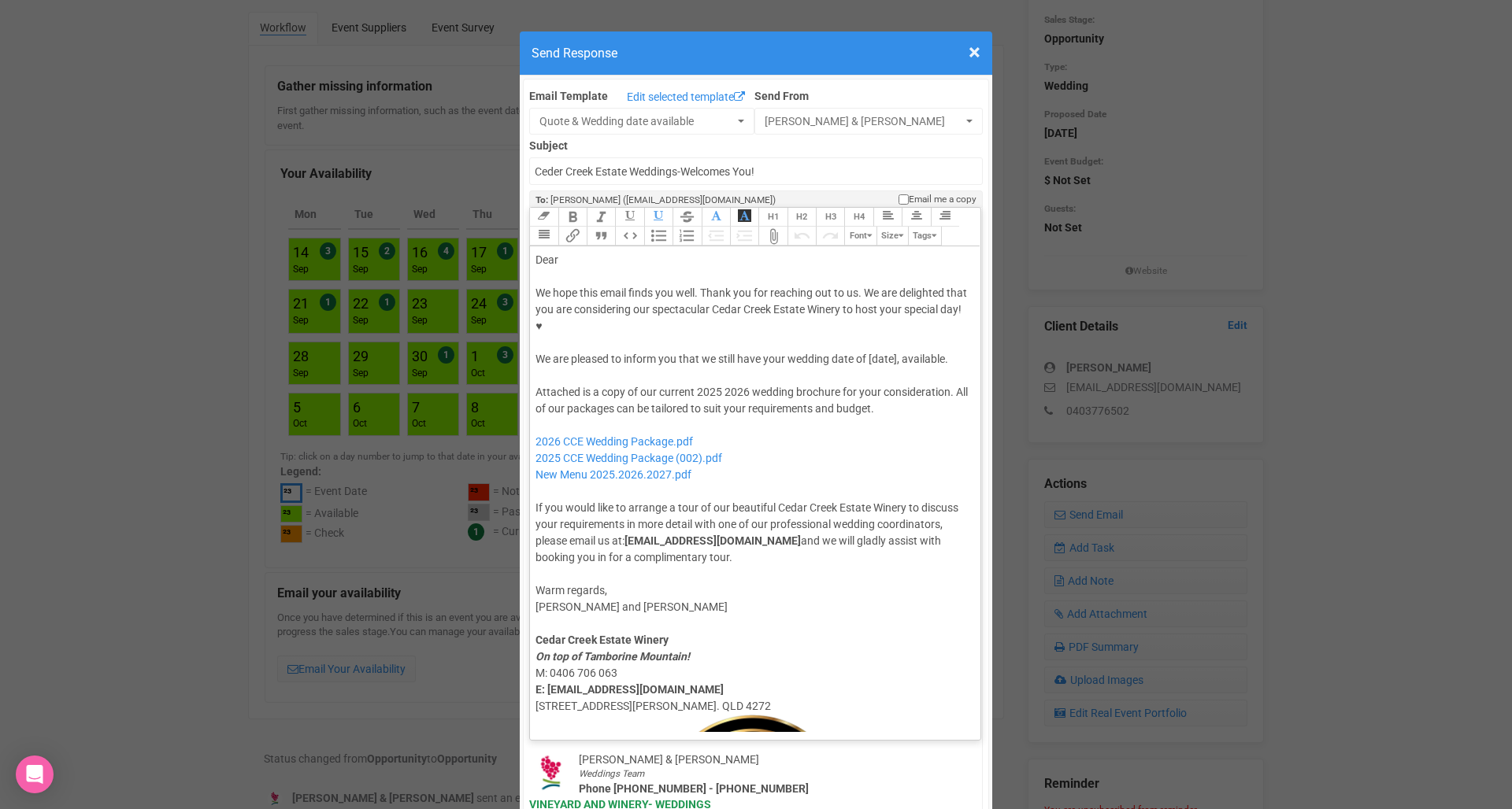
click at [645, 252] on div "Dear" at bounding box center [752, 260] width 434 height 16
click at [881, 302] on div "We hope this email finds you well. Thank you for reaching out to us. We are del…" at bounding box center [752, 326] width 434 height 82
click at [712, 384] on div "Attached is a copy of our current 2025 2026 wedding brochure for your considera…" at bounding box center [752, 474] width 434 height 182
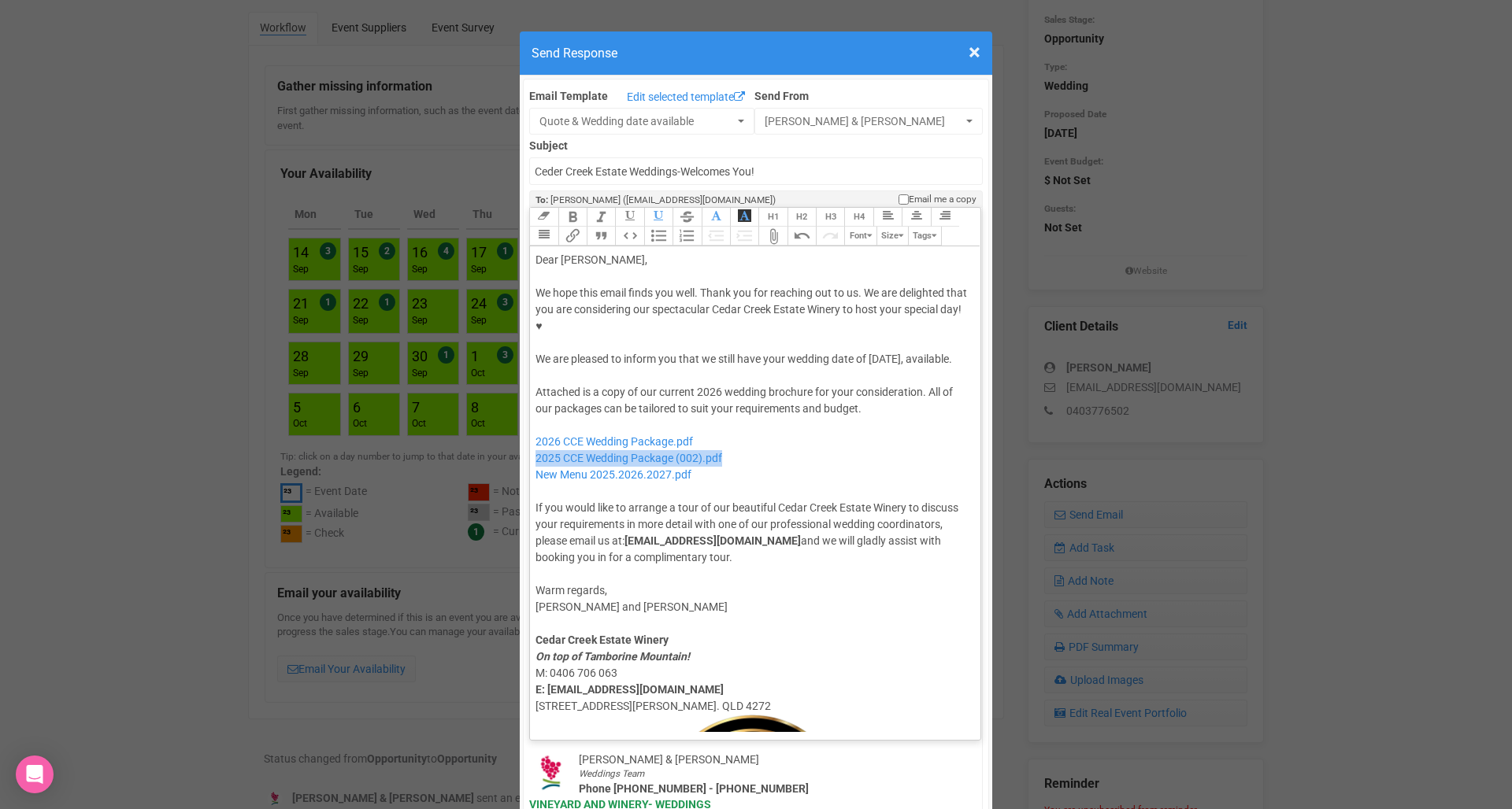
drag, startPoint x: 737, startPoint y: 426, endPoint x: 528, endPoint y: 423, distance: 209.0
type trix-editor "<lor>Ipsu Dolor,</sit><ame><consec>&adip;</elitse></doe><tem>In utla etdo magna…"
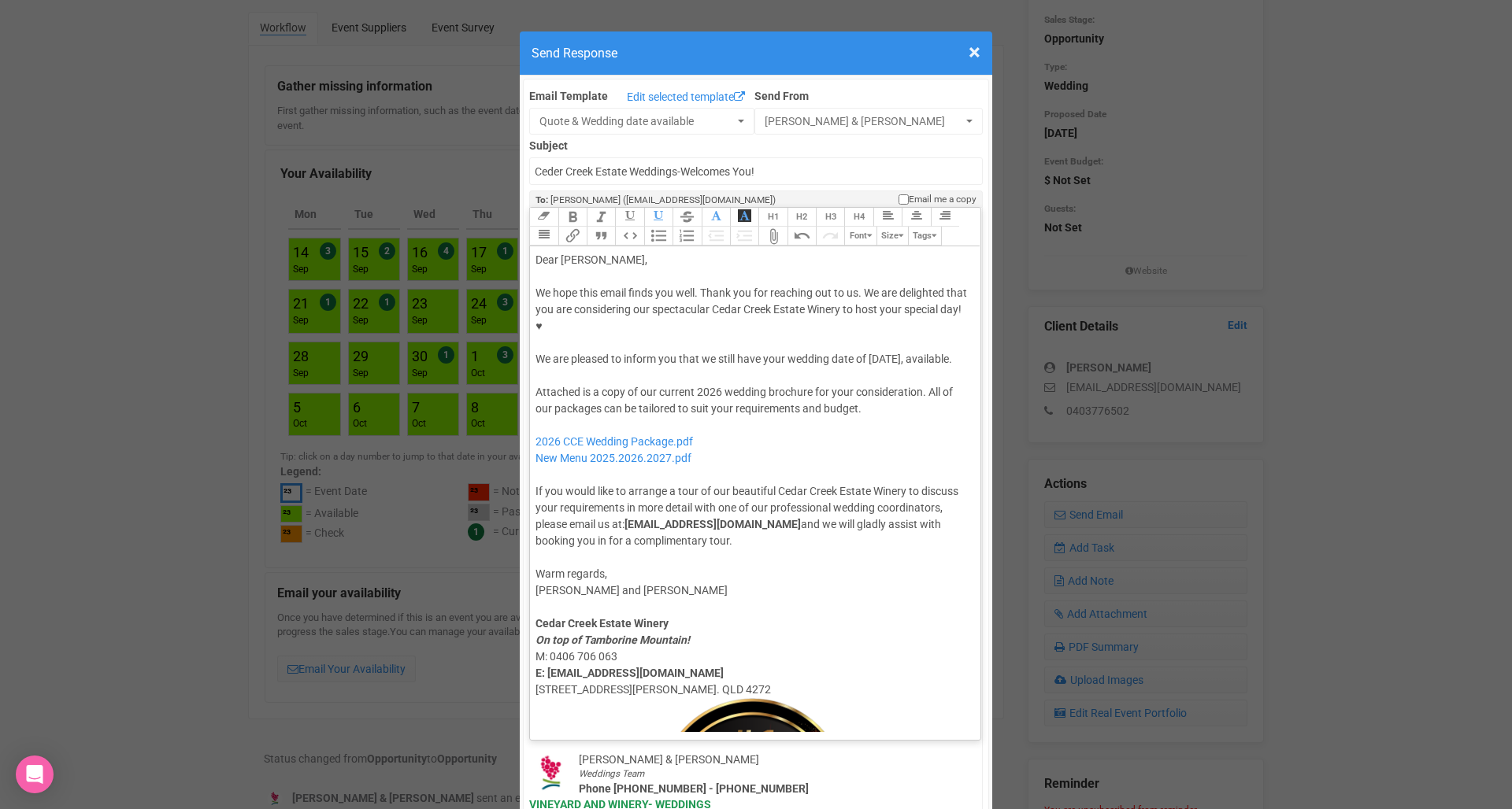
click at [692, 384] on div "Attached is a copy of our current 2026 wedding brochure for your consideration.…" at bounding box center [752, 466] width 434 height 165
click at [867, 407] on div "Attached is a copy of our current 2026 wedding brochure for your consideration.…" at bounding box center [752, 466] width 434 height 165
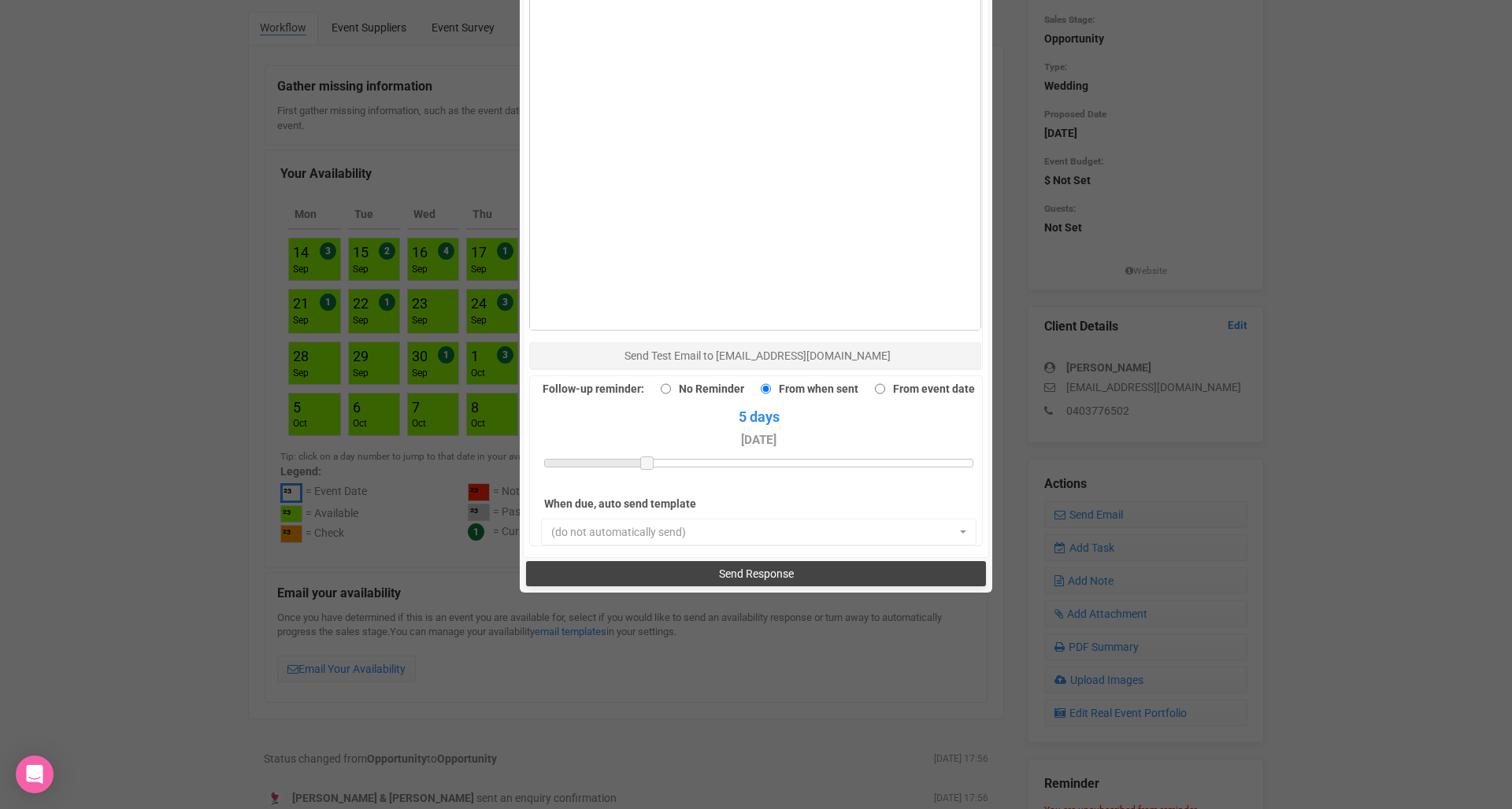
scroll to position [1101, 0]
click at [731, 562] on button "Send Response" at bounding box center [755, 574] width 459 height 25
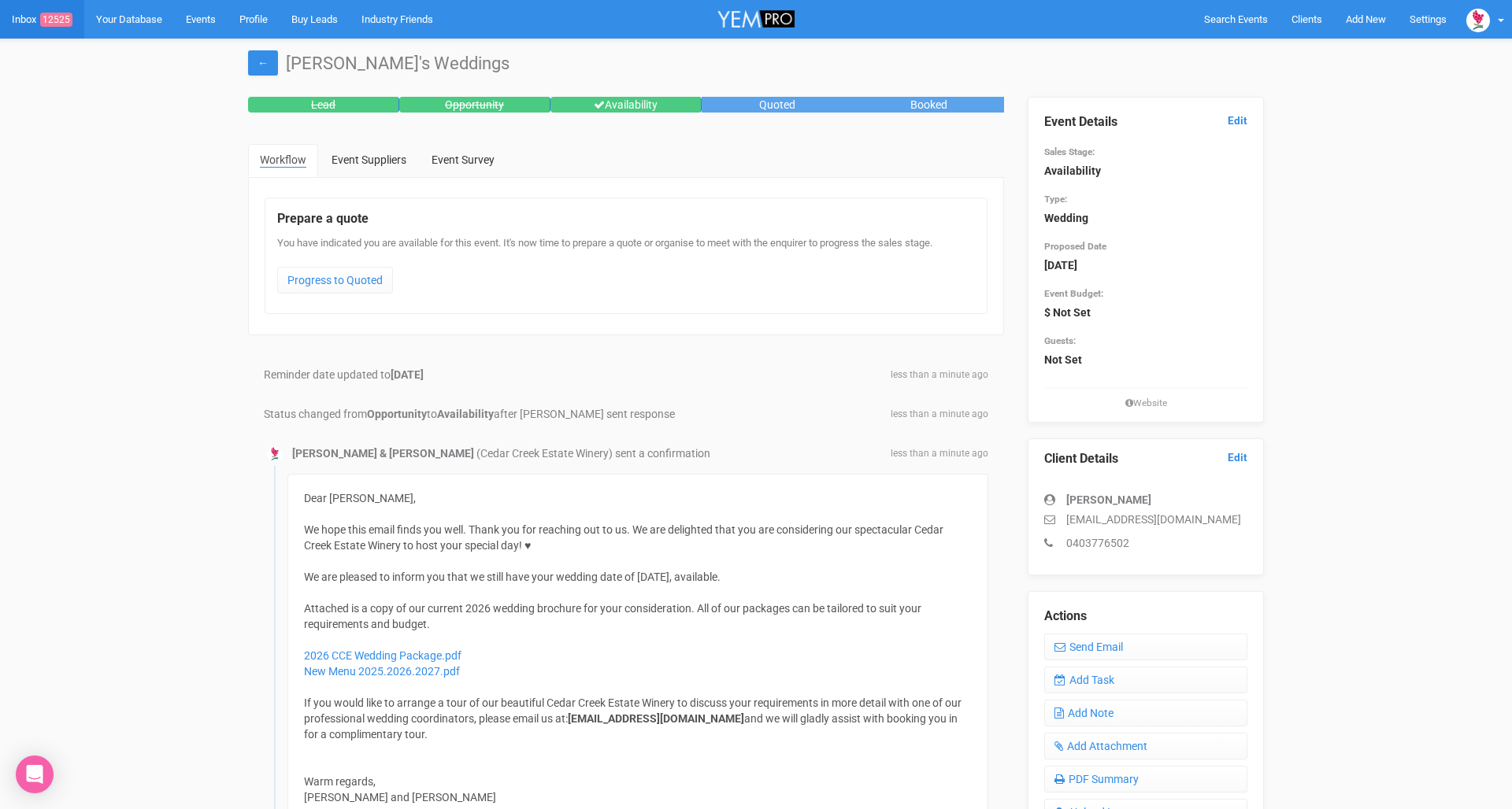
click at [36, 20] on link "Inbox 12525" at bounding box center [42, 19] width 84 height 39
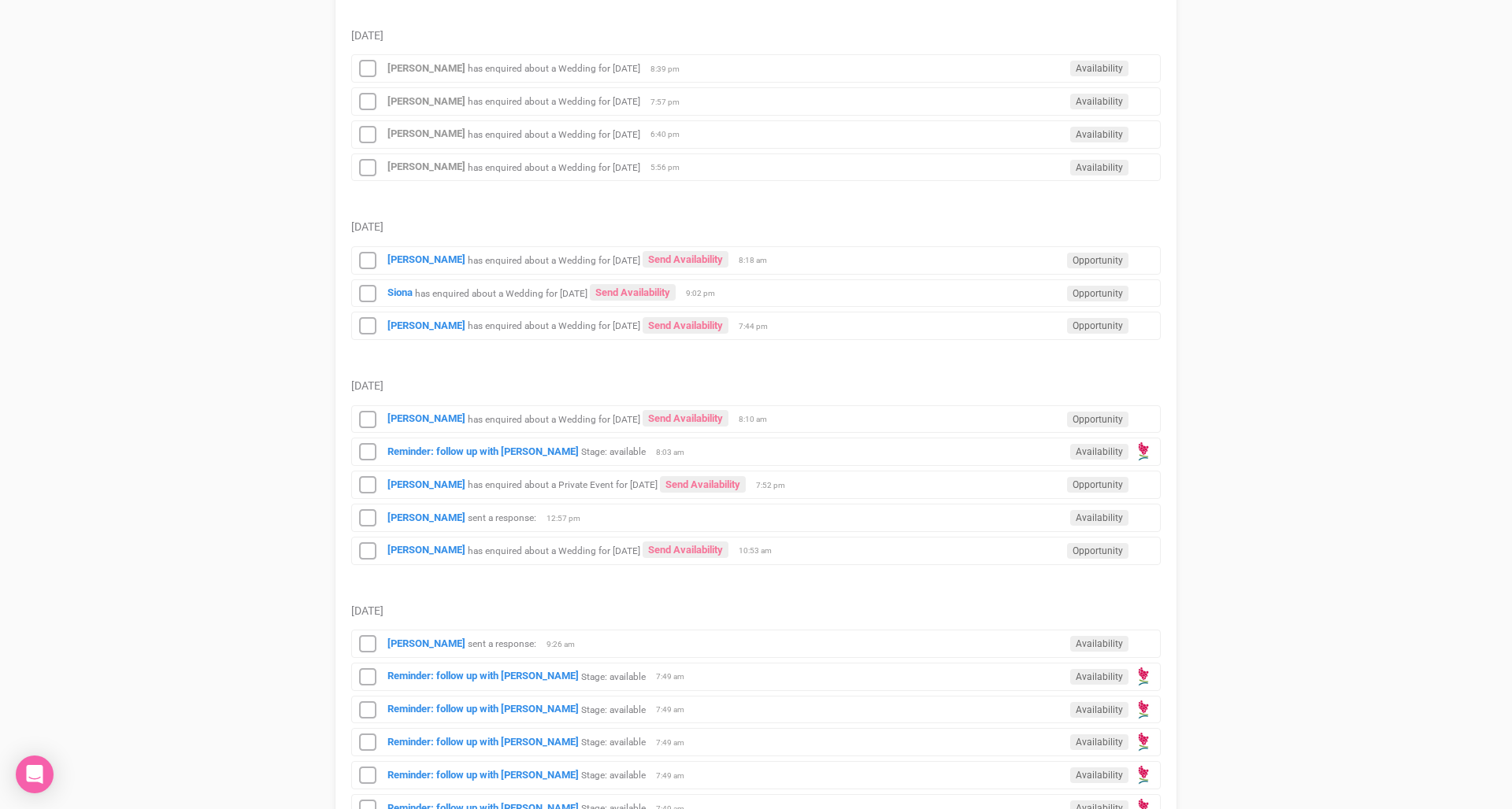
scroll to position [908, 0]
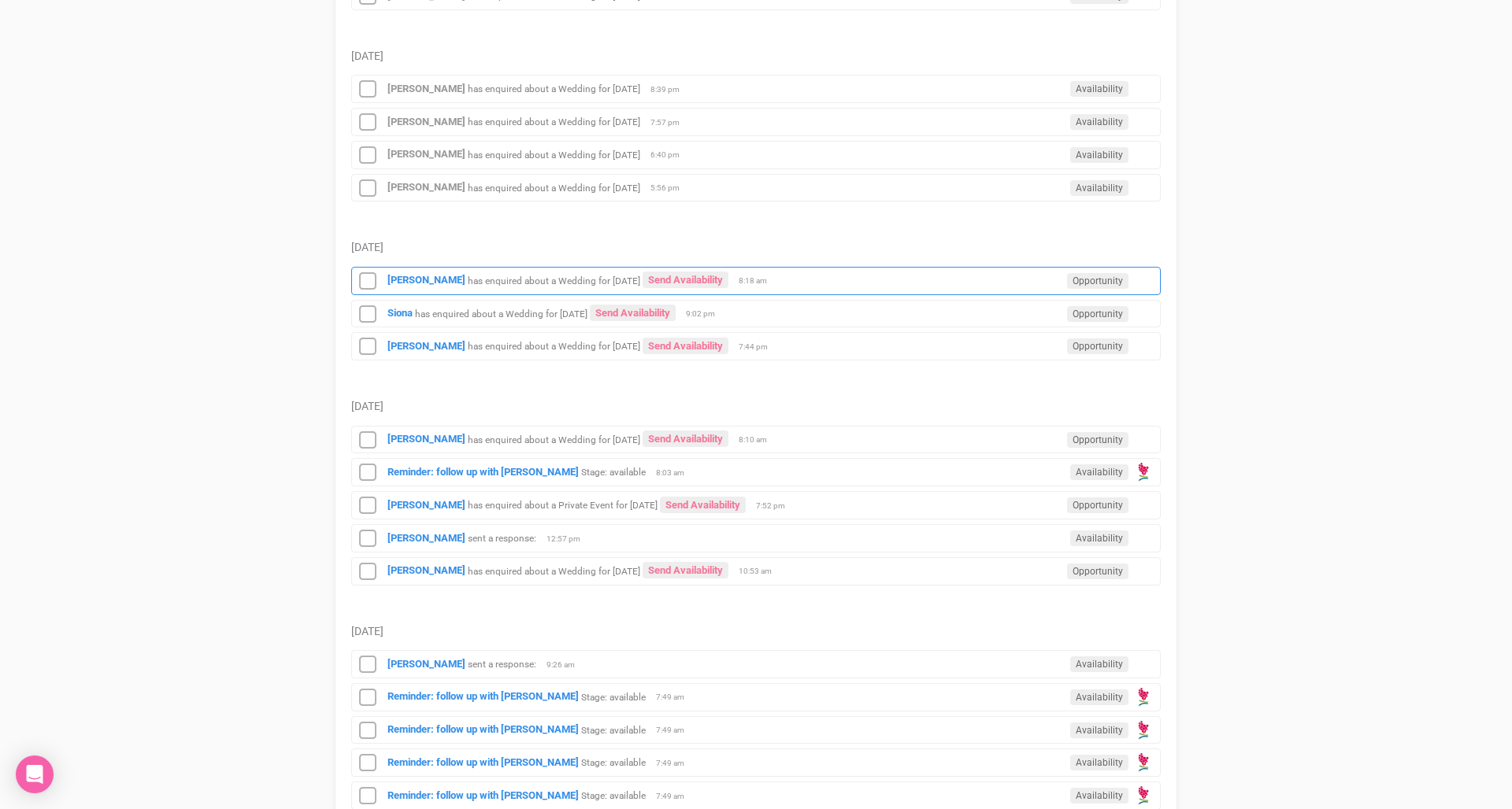
click at [474, 275] on small "has enquired about a Wedding for [DATE]" at bounding box center [553, 280] width 172 height 11
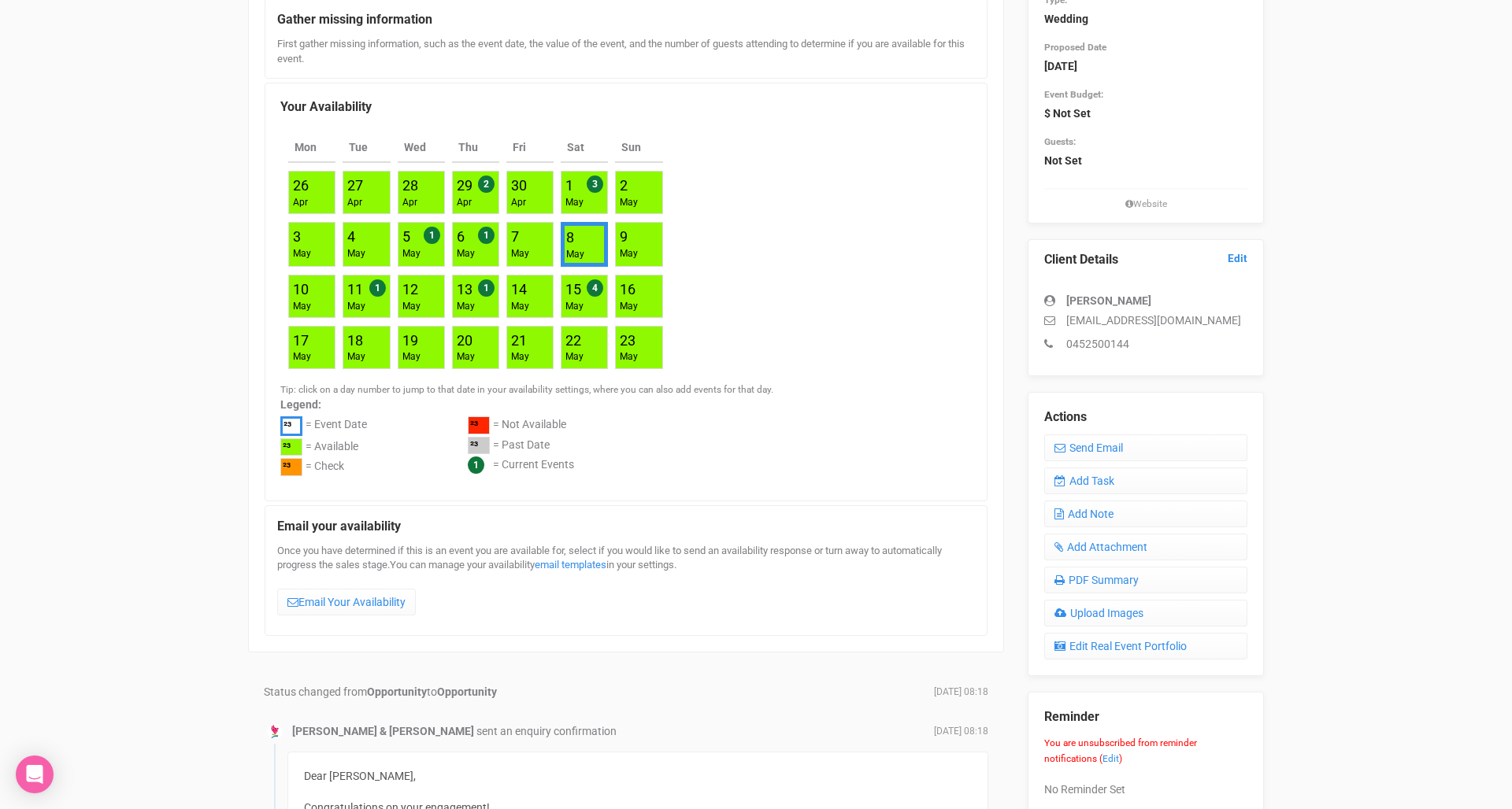
scroll to position [203, 0]
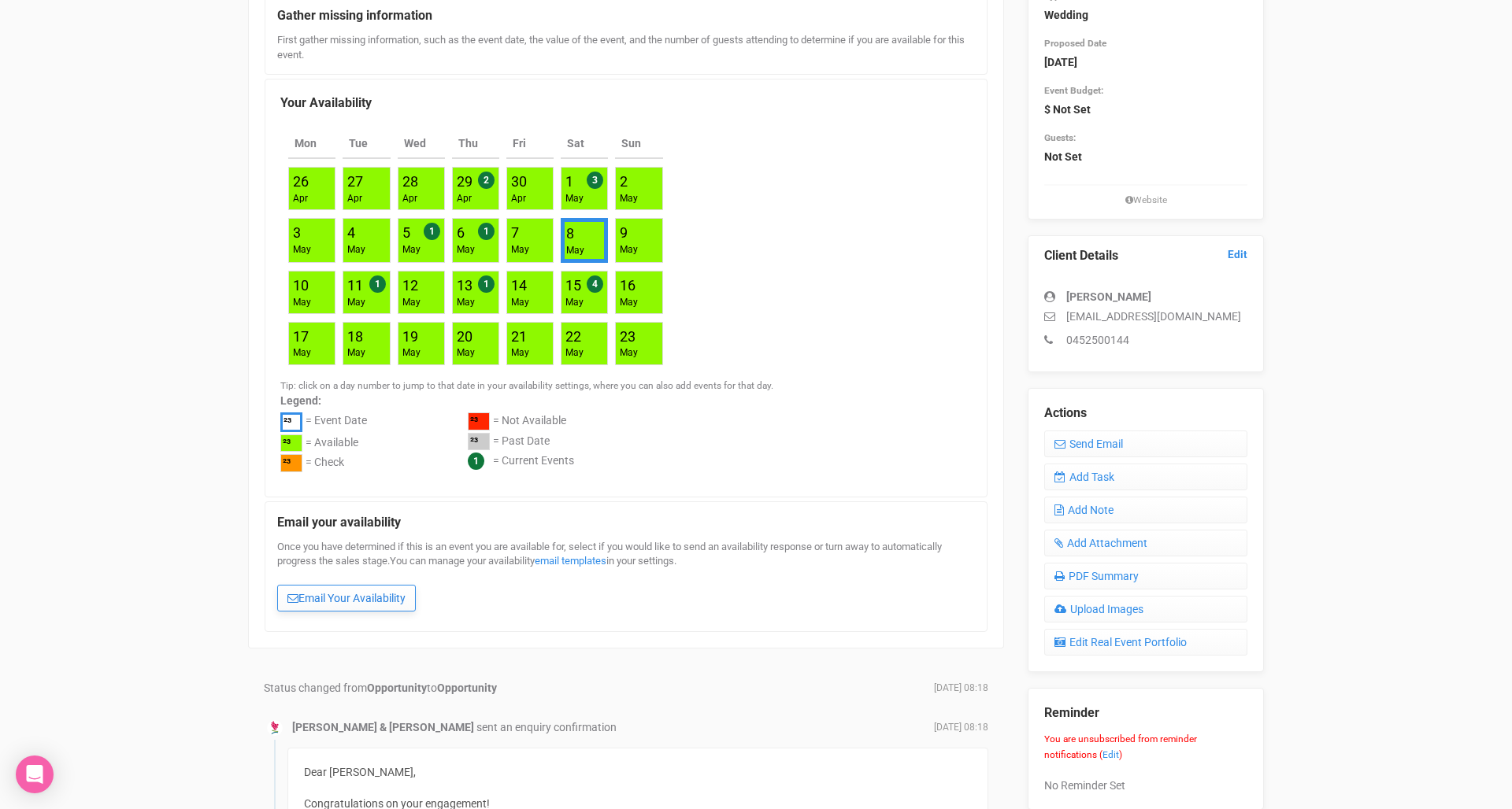
click at [346, 596] on link "Email Your Availability" at bounding box center [346, 597] width 138 height 27
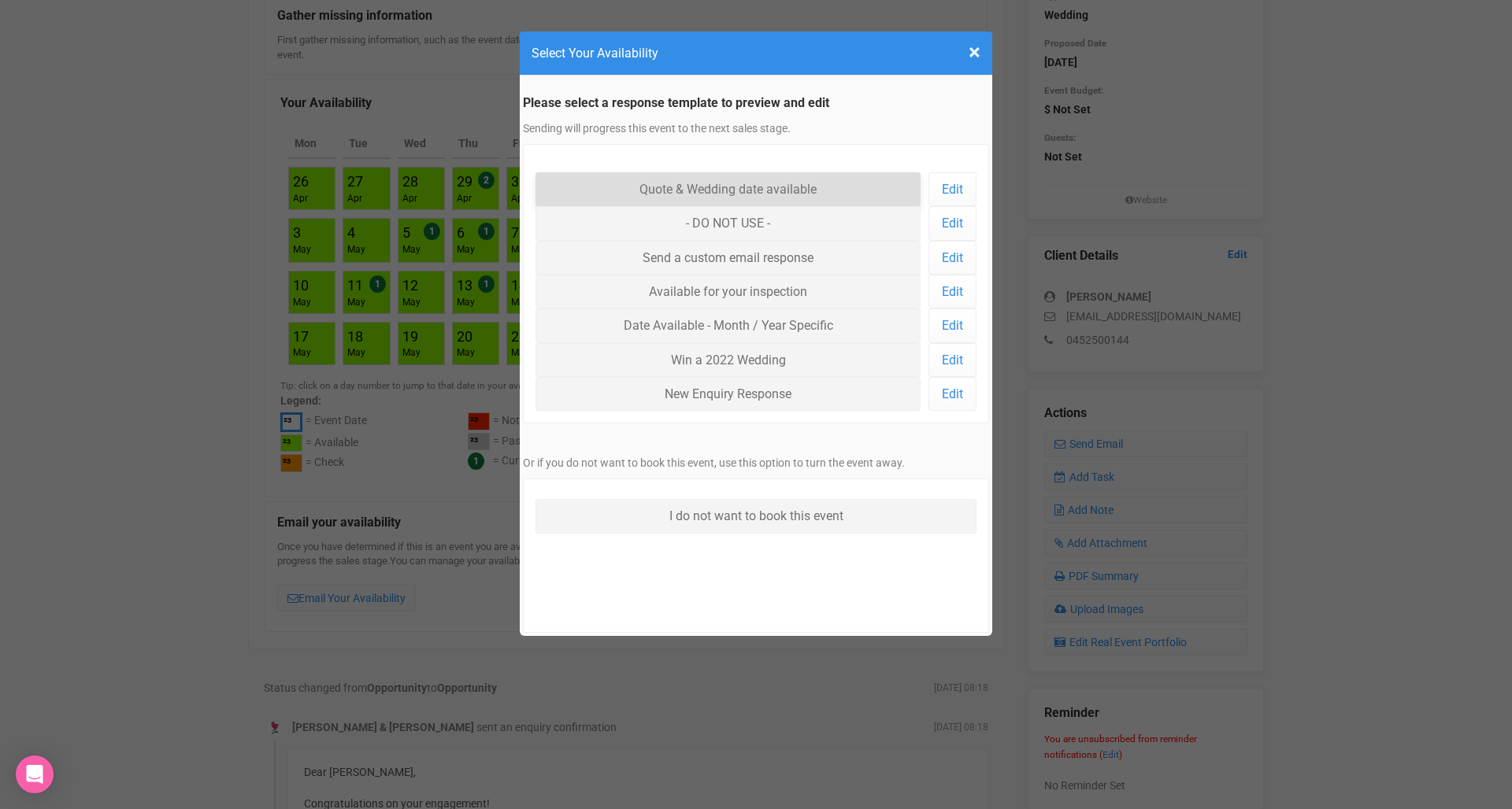
click at [626, 183] on link "Quote & Wedding date available" at bounding box center [728, 189] width 385 height 34
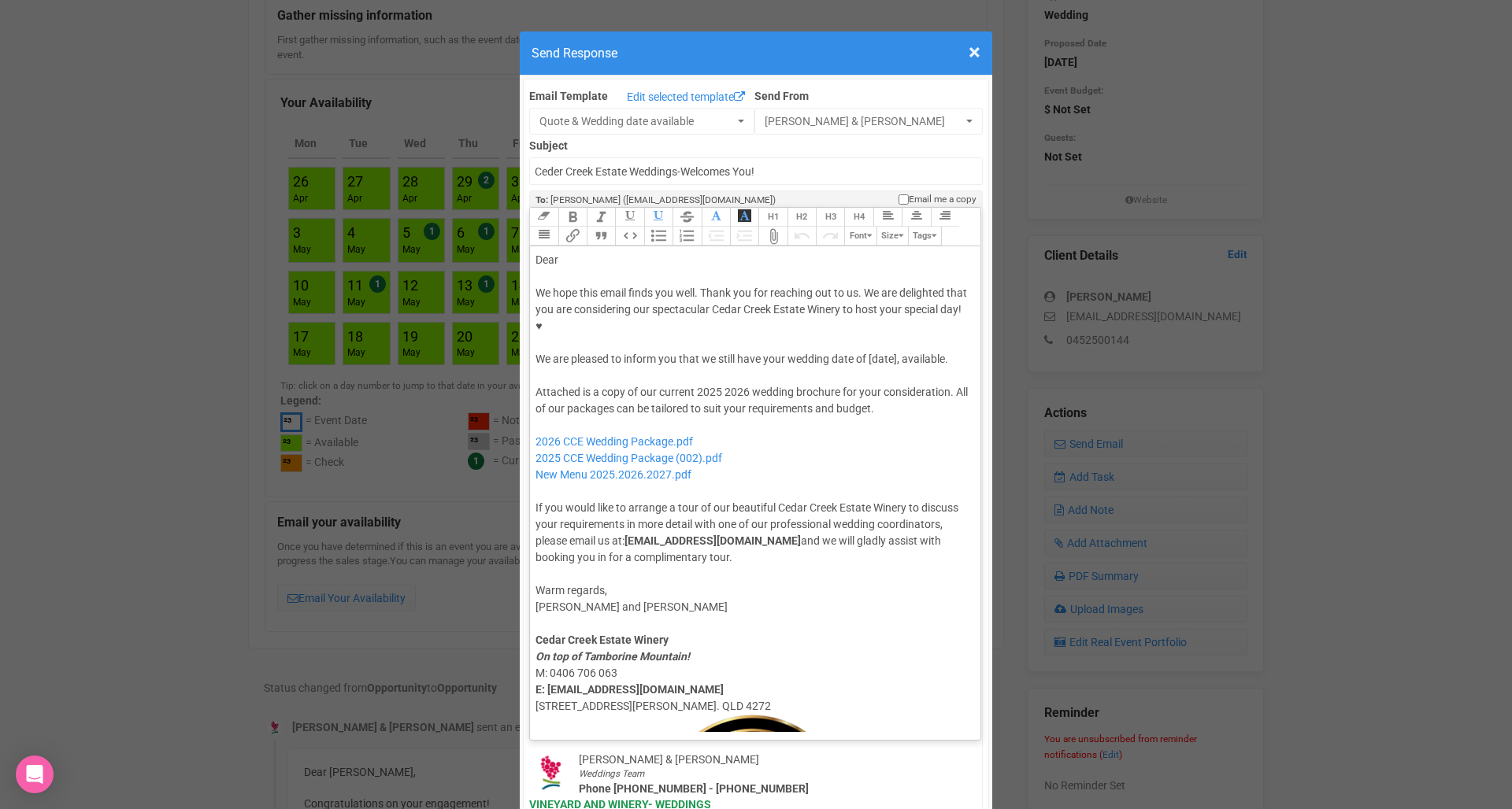
click at [574, 252] on div "Dear" at bounding box center [752, 260] width 434 height 16
click at [875, 310] on div "We hope this email finds you well. Thank you for reaching out to us. We are del…" at bounding box center [752, 326] width 434 height 82
drag, startPoint x: 750, startPoint y: 360, endPoint x: 716, endPoint y: 360, distance: 34.0
click at [716, 384] on div "Attached is a copy of our current 2025 2026 wedding brochure for your considera…" at bounding box center [752, 474] width 434 height 182
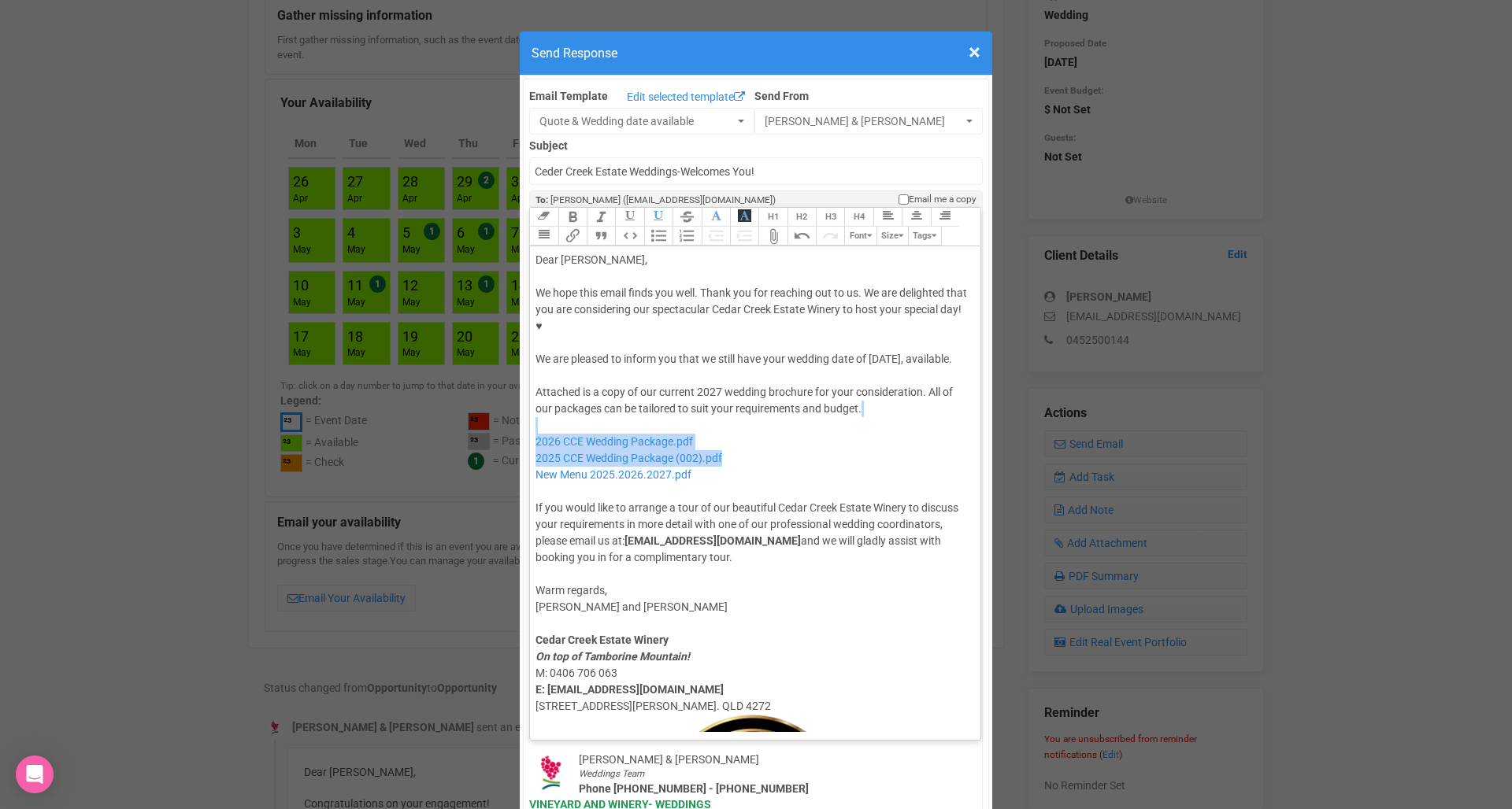
drag, startPoint x: 752, startPoint y: 419, endPoint x: 719, endPoint y: 394, distance: 41.4
click at [719, 394] on div "Attached is a copy of our current 2027 wedding brochure for your consideration.…" at bounding box center [752, 474] width 434 height 182
type trix-editor "<lor>Ipsu Dolor,</sit><ame><consec>&adip;</elitse></doe><tem>In utla etdo magna…"
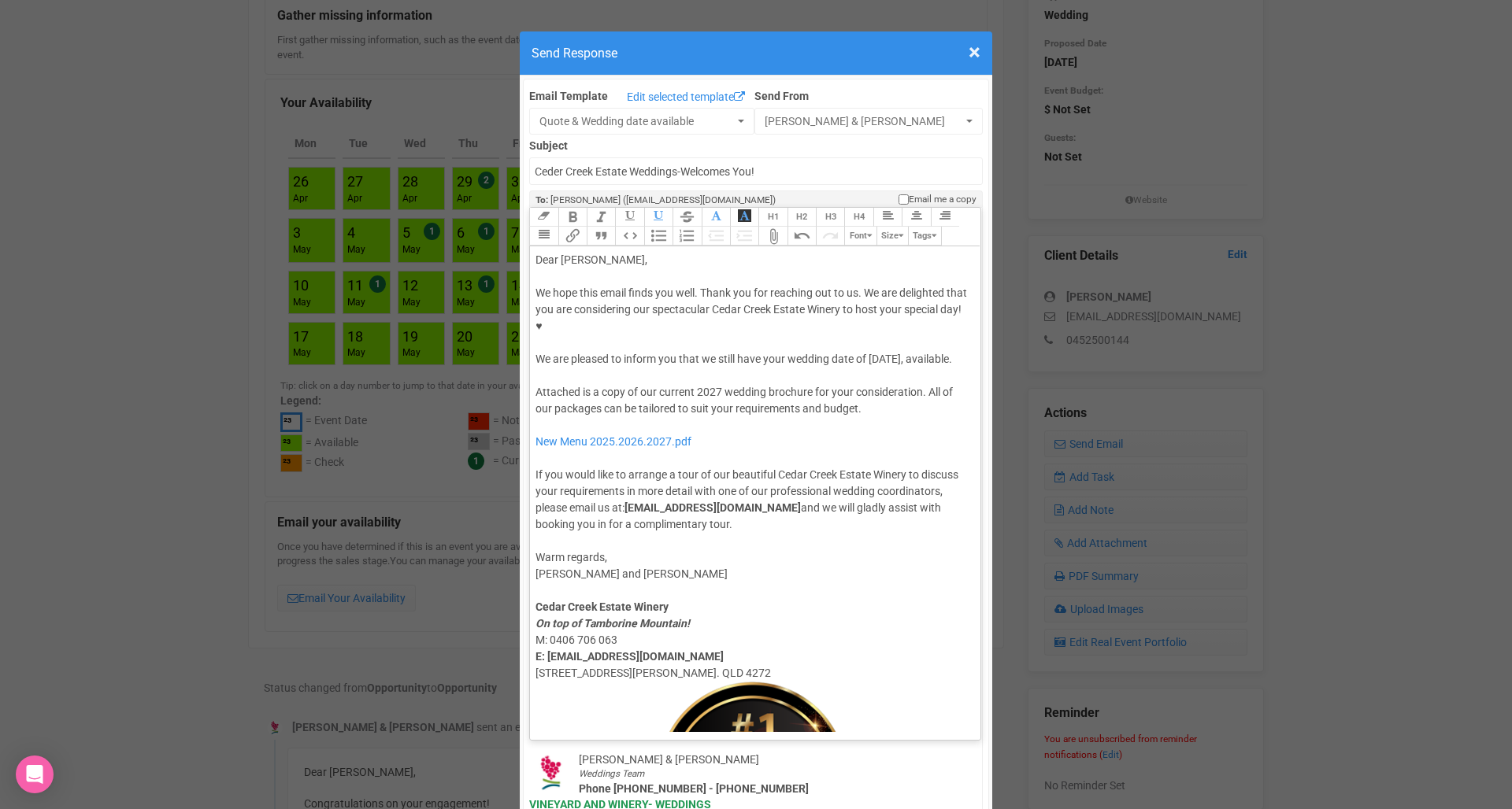
click at [773, 226] on button "Attach Files" at bounding box center [772, 235] width 28 height 19
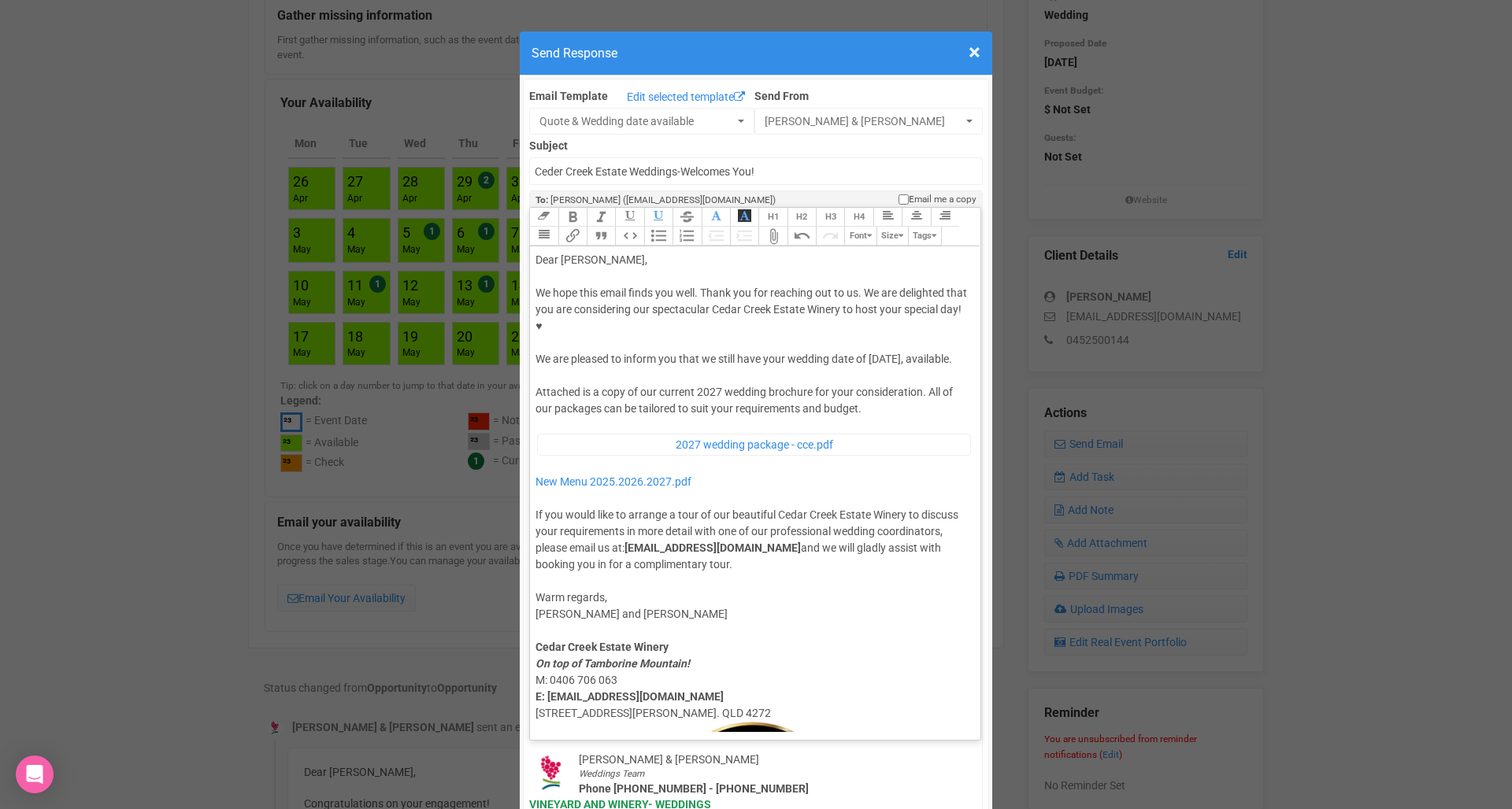
click at [767, 384] on div "Attached is a copy of our current 2027 wedding brochure for your consideration.…" at bounding box center [752, 478] width 434 height 188
click at [750, 368] on div at bounding box center [752, 376] width 434 height 16
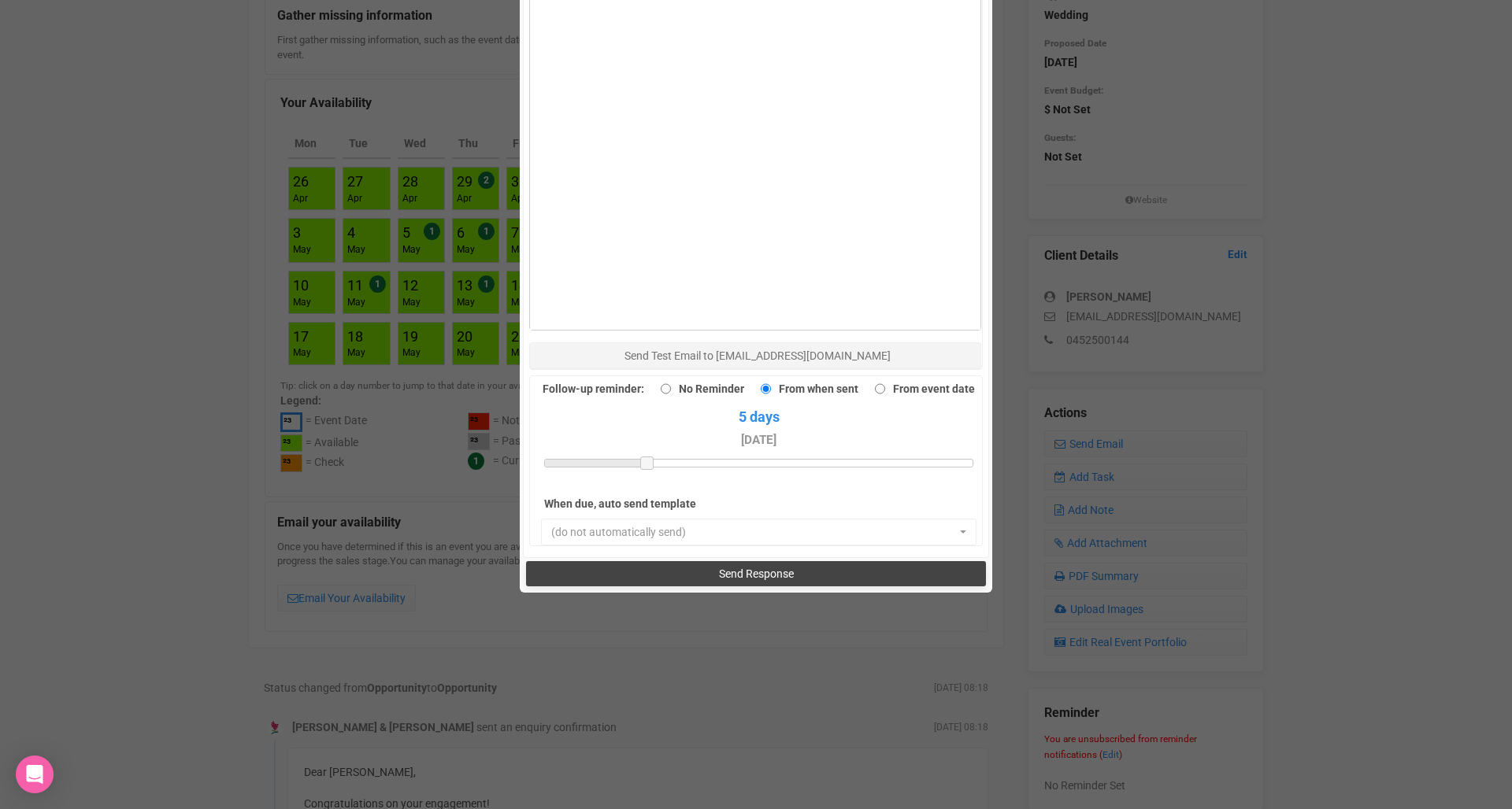
scroll to position [1101, 0]
click at [636, 562] on button "Send Response" at bounding box center [755, 574] width 459 height 25
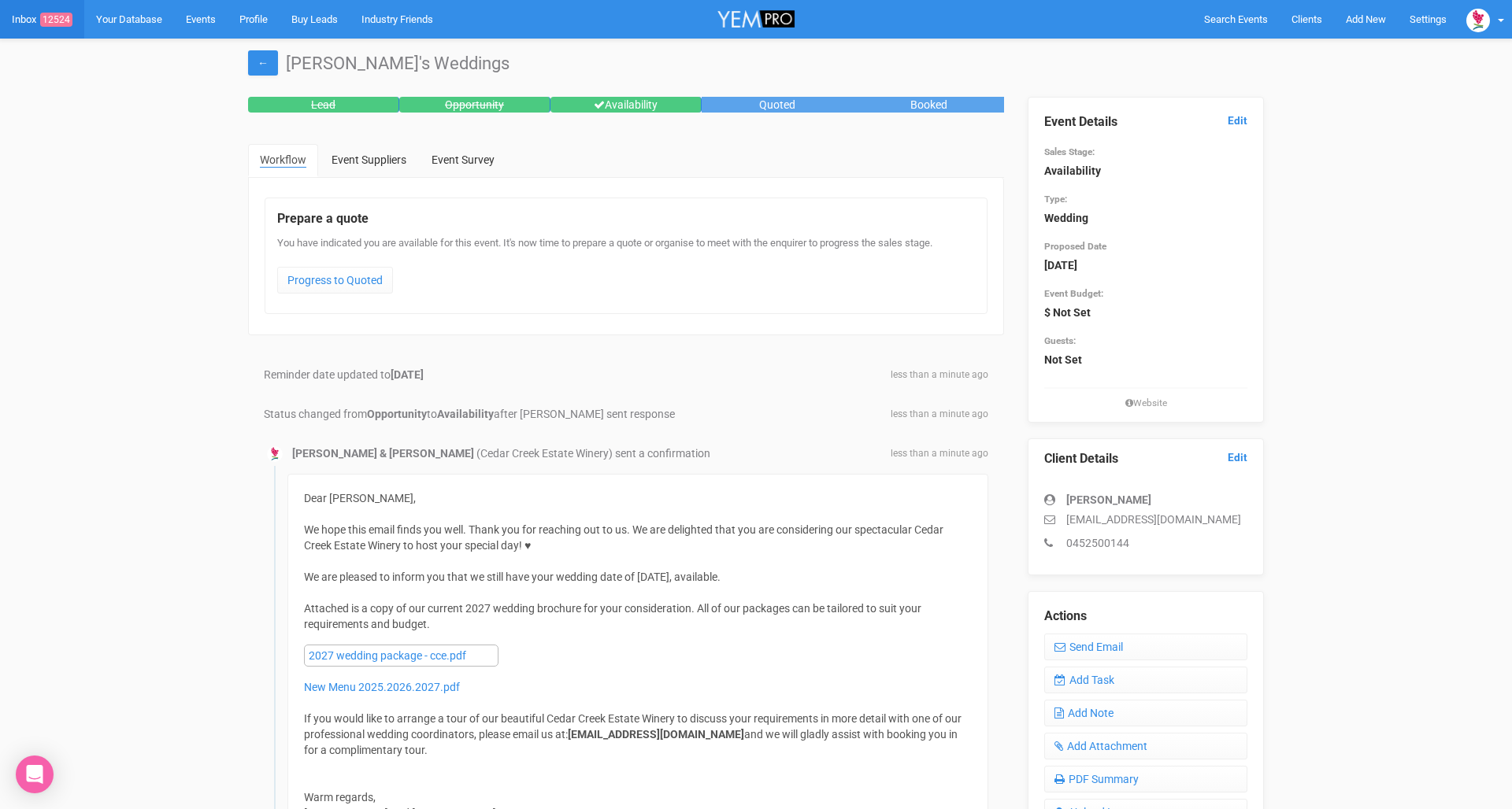
click at [15, 24] on link "Inbox 12524" at bounding box center [42, 19] width 84 height 39
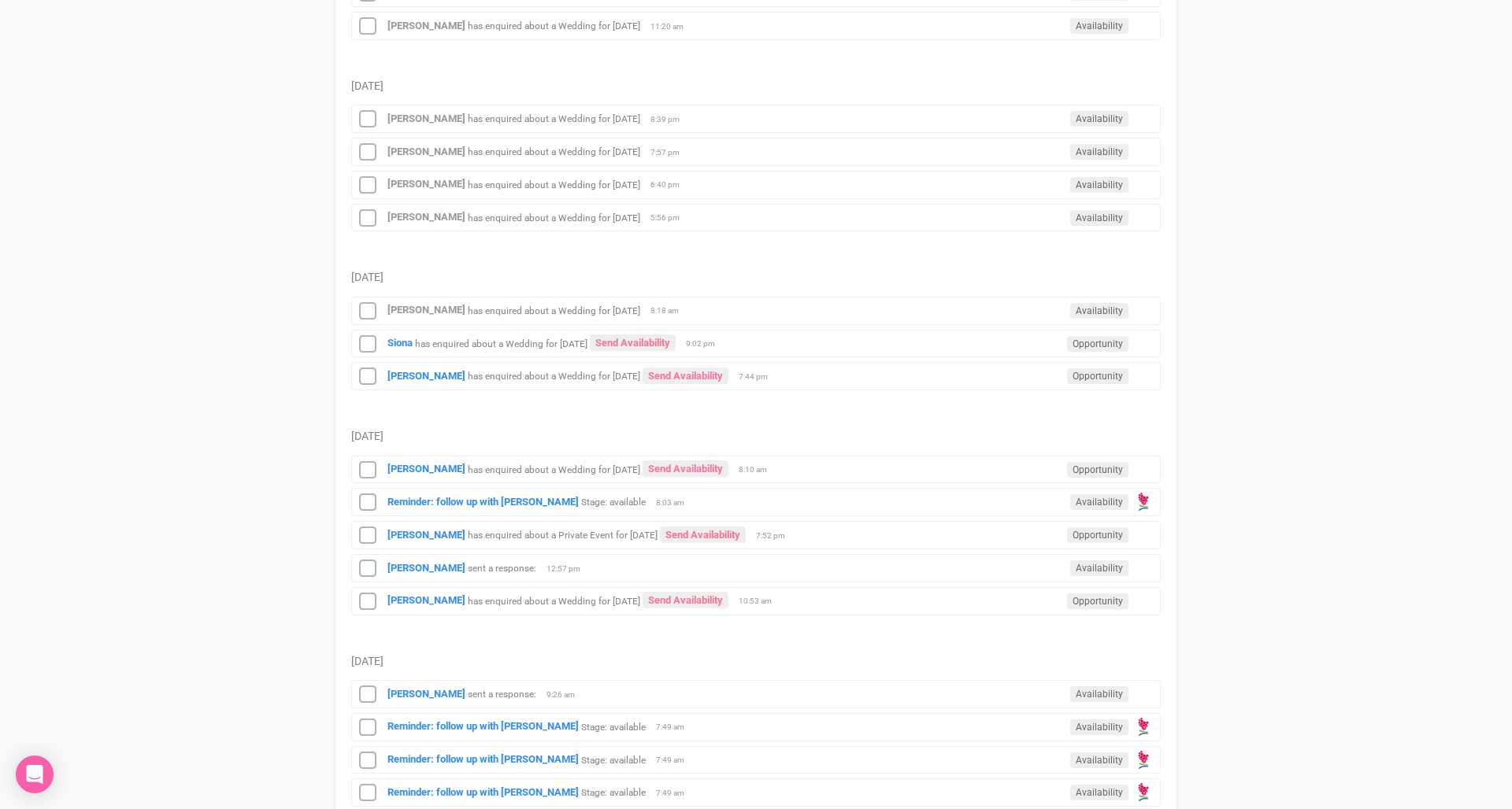
scroll to position [1068, 0]
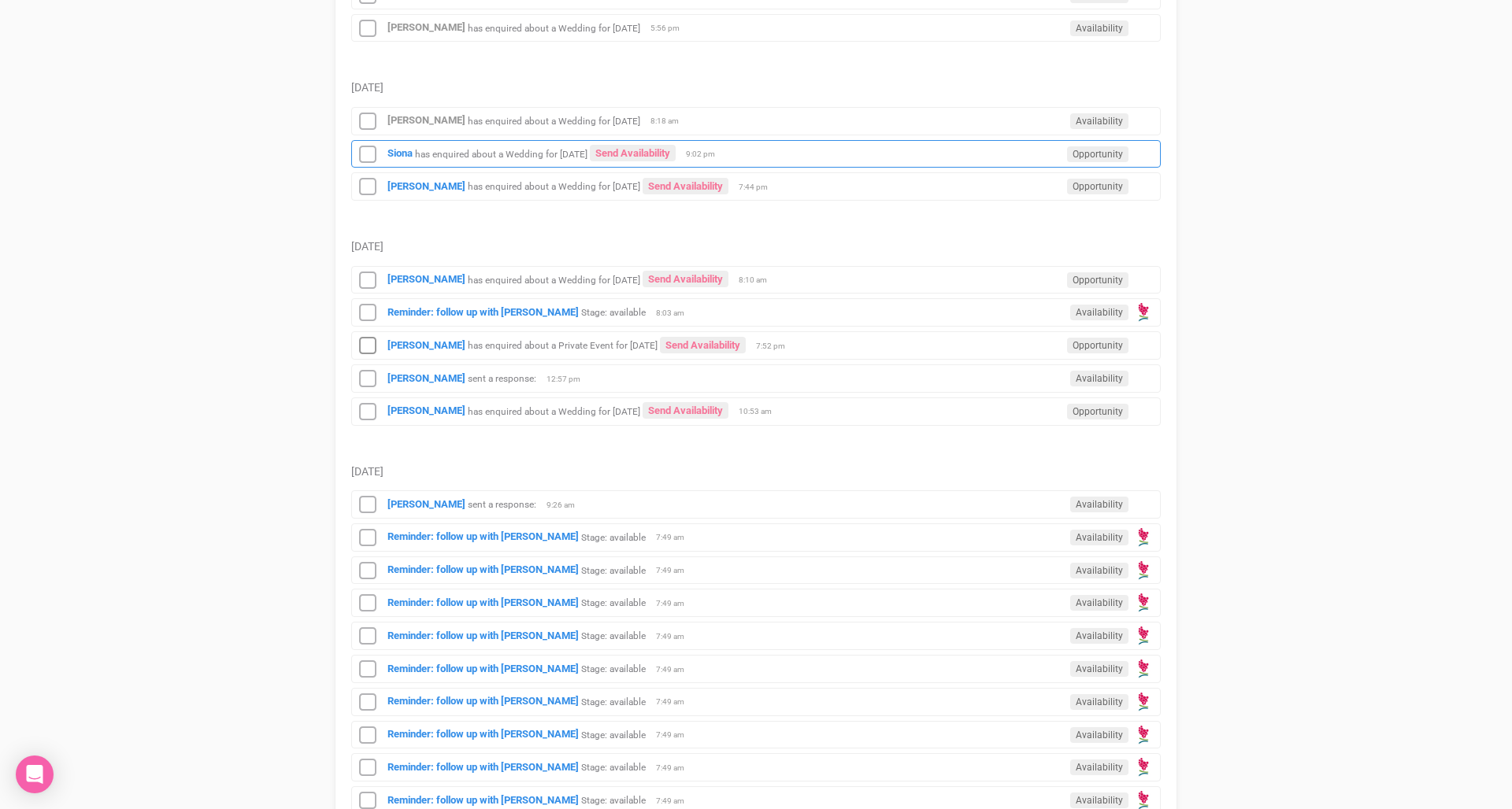
click at [551, 151] on small "has enquired about a Wedding for [DATE]" at bounding box center [500, 154] width 172 height 11
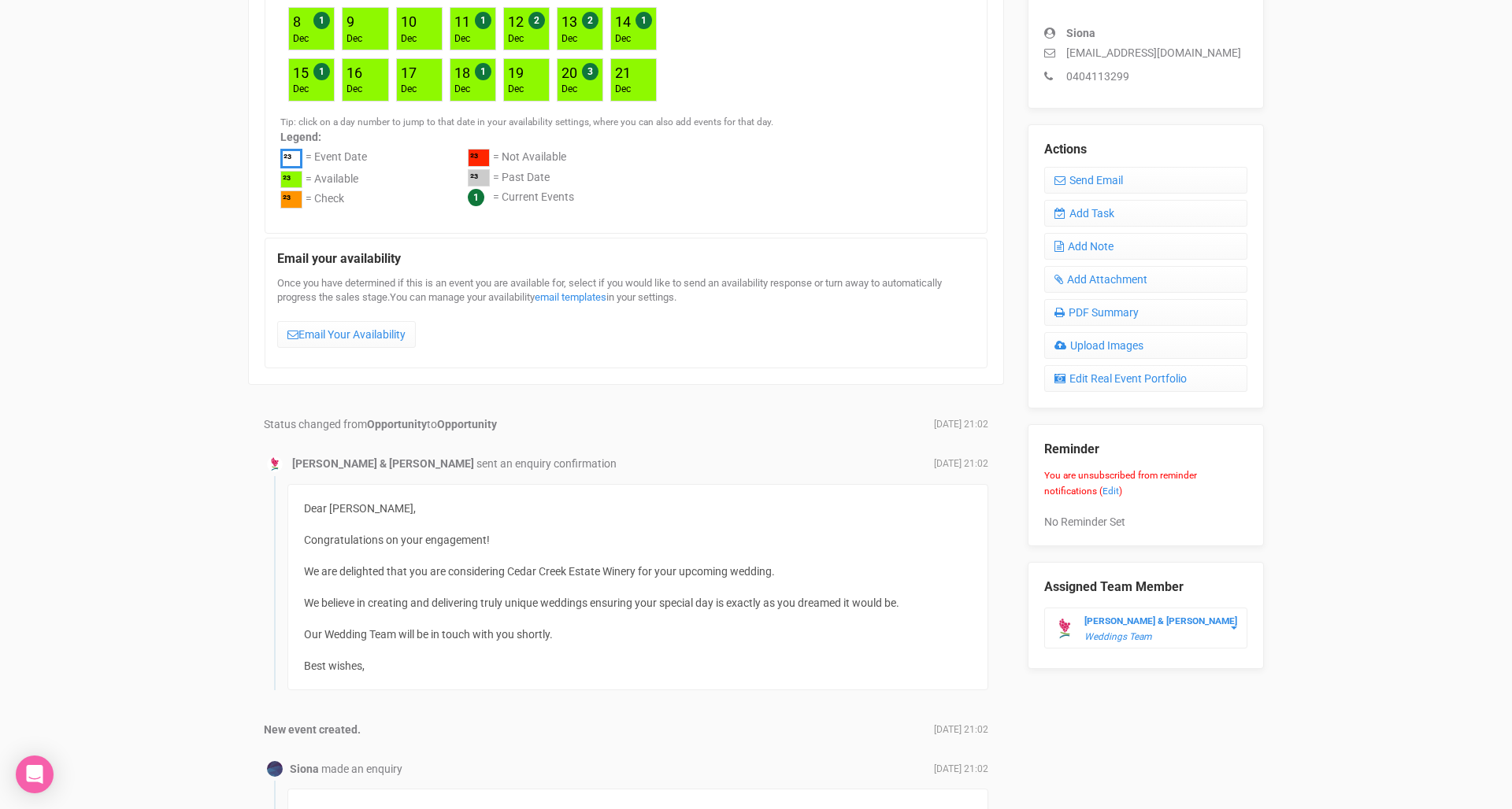
scroll to position [450, 0]
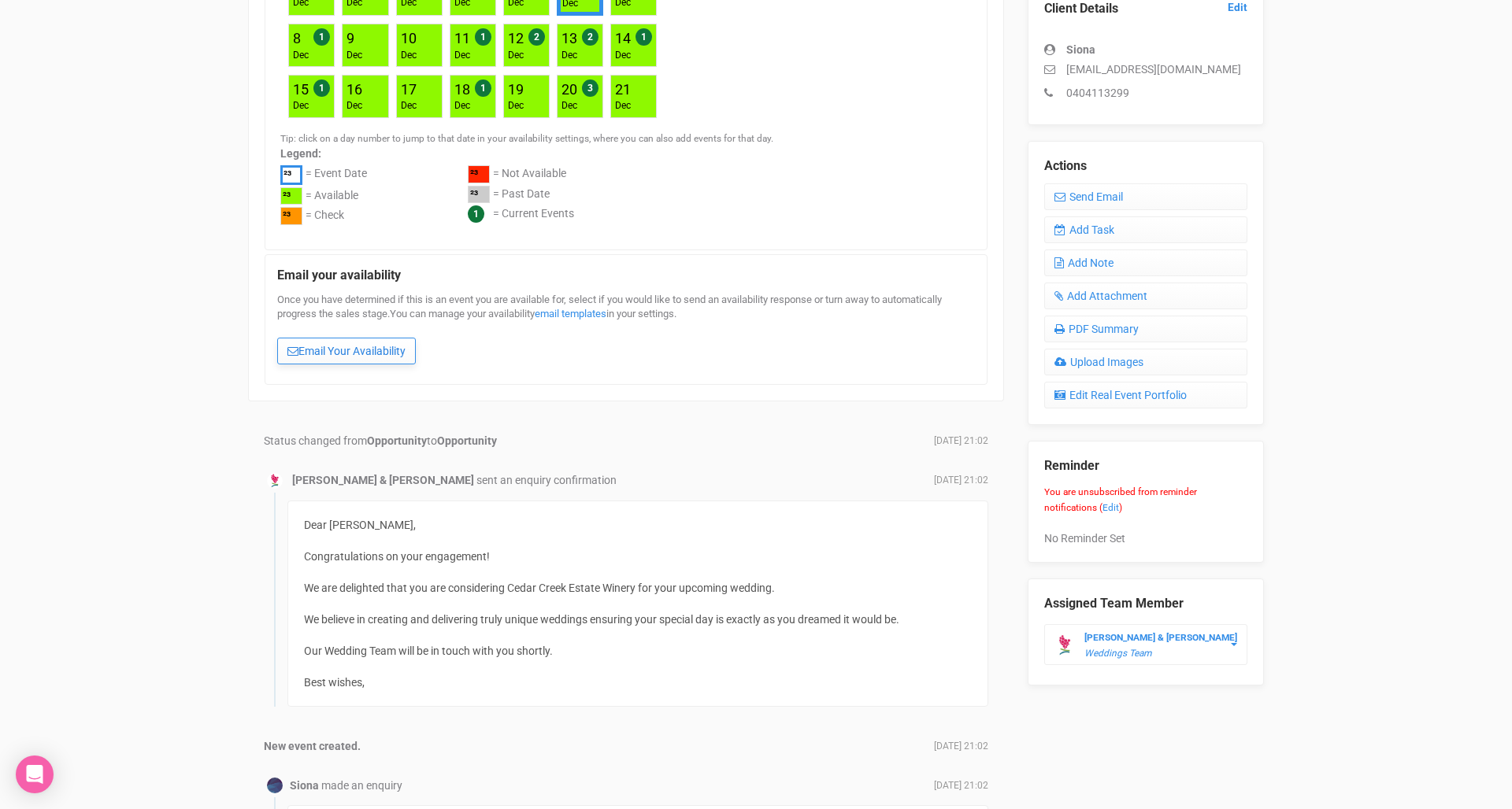
click at [323, 343] on link "Email Your Availability" at bounding box center [346, 351] width 138 height 27
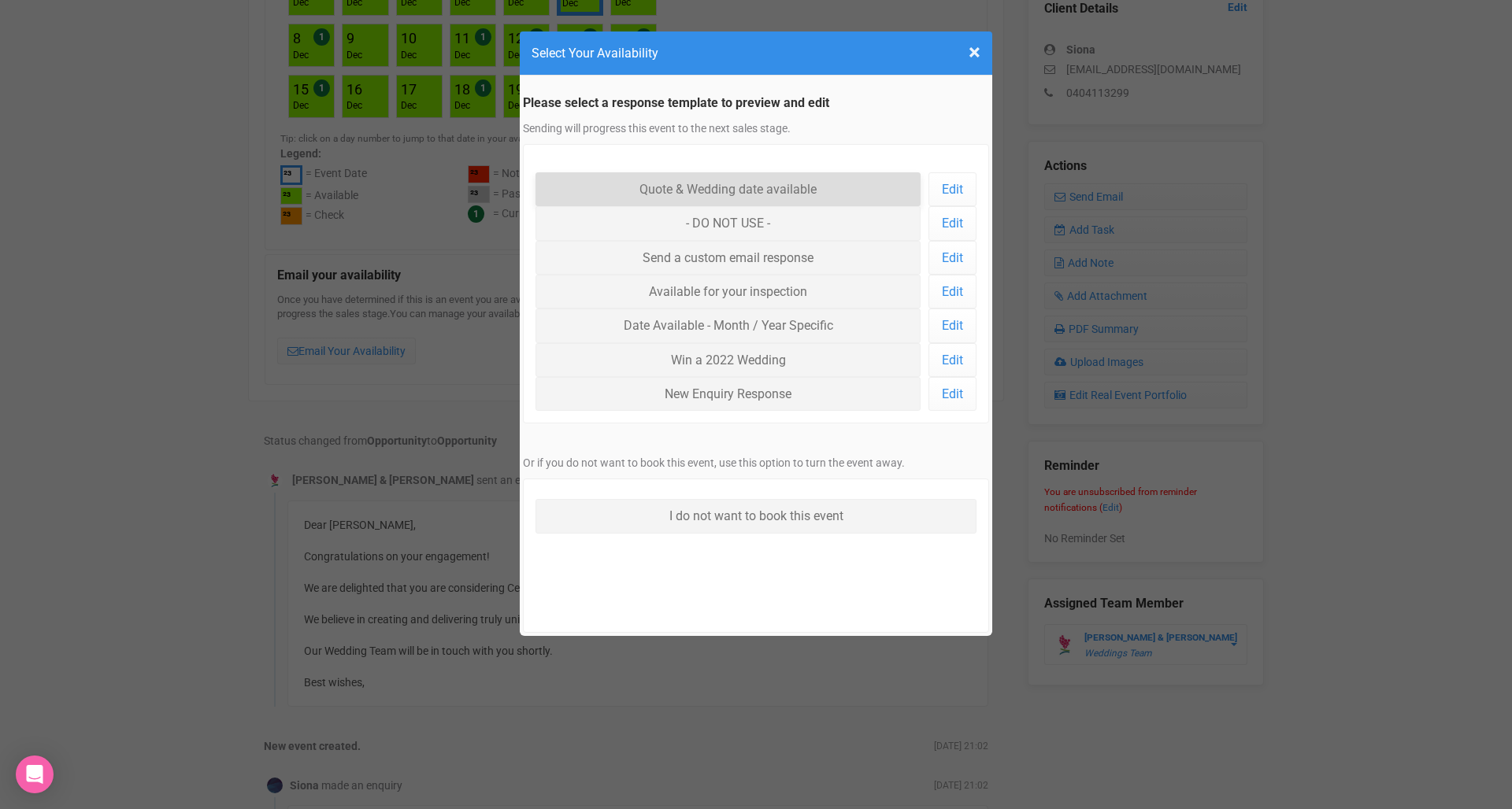
click at [779, 182] on link "Quote & Wedding date available" at bounding box center [728, 189] width 385 height 34
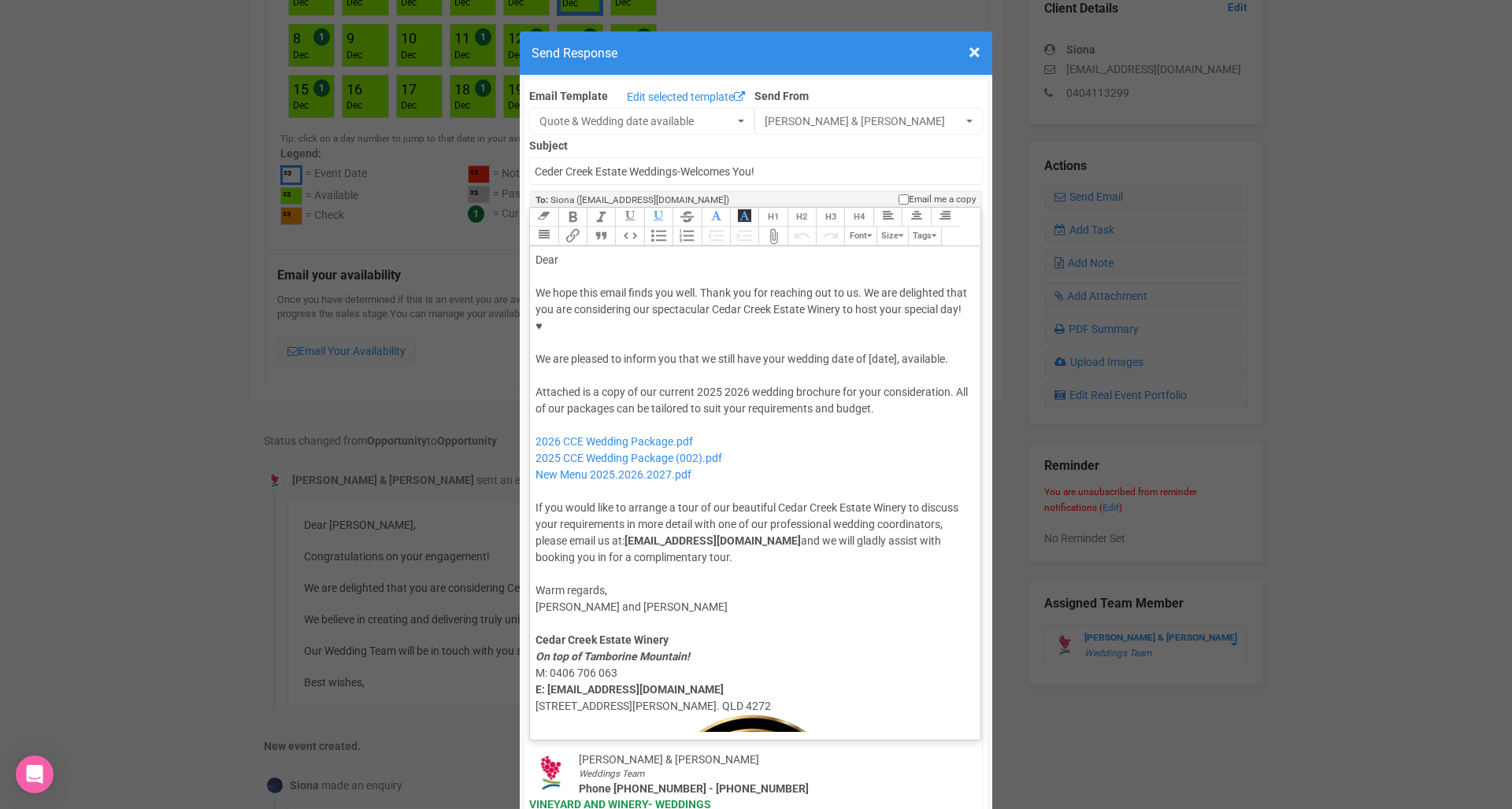
click at [570, 252] on div "Dear" at bounding box center [752, 260] width 434 height 16
click at [887, 305] on div "We hope this email finds you well. Thank you for reaching out to us. We are del…" at bounding box center [752, 326] width 434 height 82
click at [728, 384] on div "Attached is a copy of our current 2025 2026 wedding brochure for your considera…" at bounding box center [752, 474] width 434 height 182
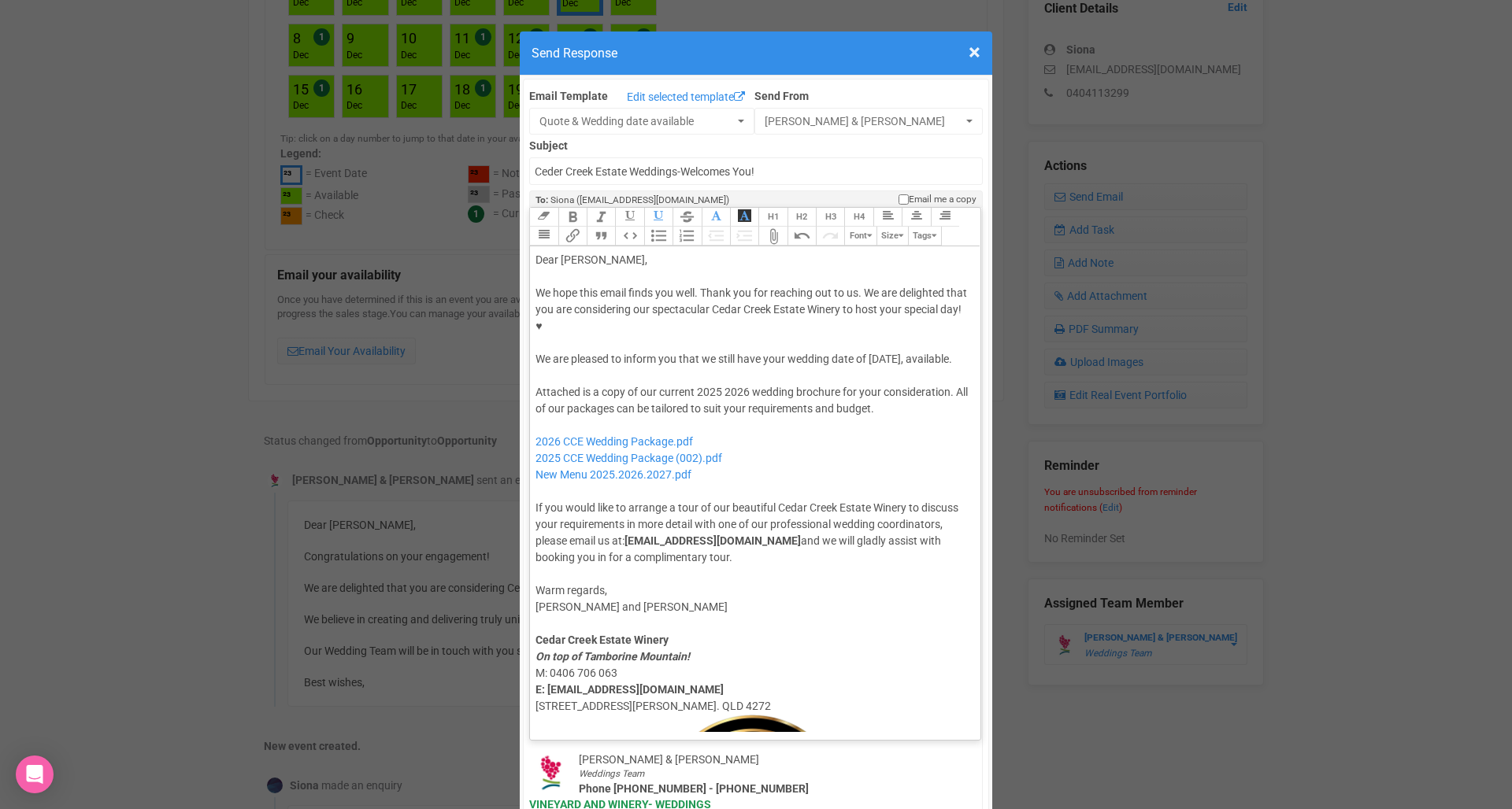
click at [741, 384] on div "Attached is a copy of our current 2025 2026 wedding brochure for your considera…" at bounding box center [752, 474] width 434 height 182
drag, startPoint x: 725, startPoint y: 408, endPoint x: 530, endPoint y: 410, distance: 195.0
click at [530, 410] on trix-editor "Dear [PERSON_NAME], We hope this email finds you well. Thank you for reaching o…" at bounding box center [754, 489] width 450 height 486
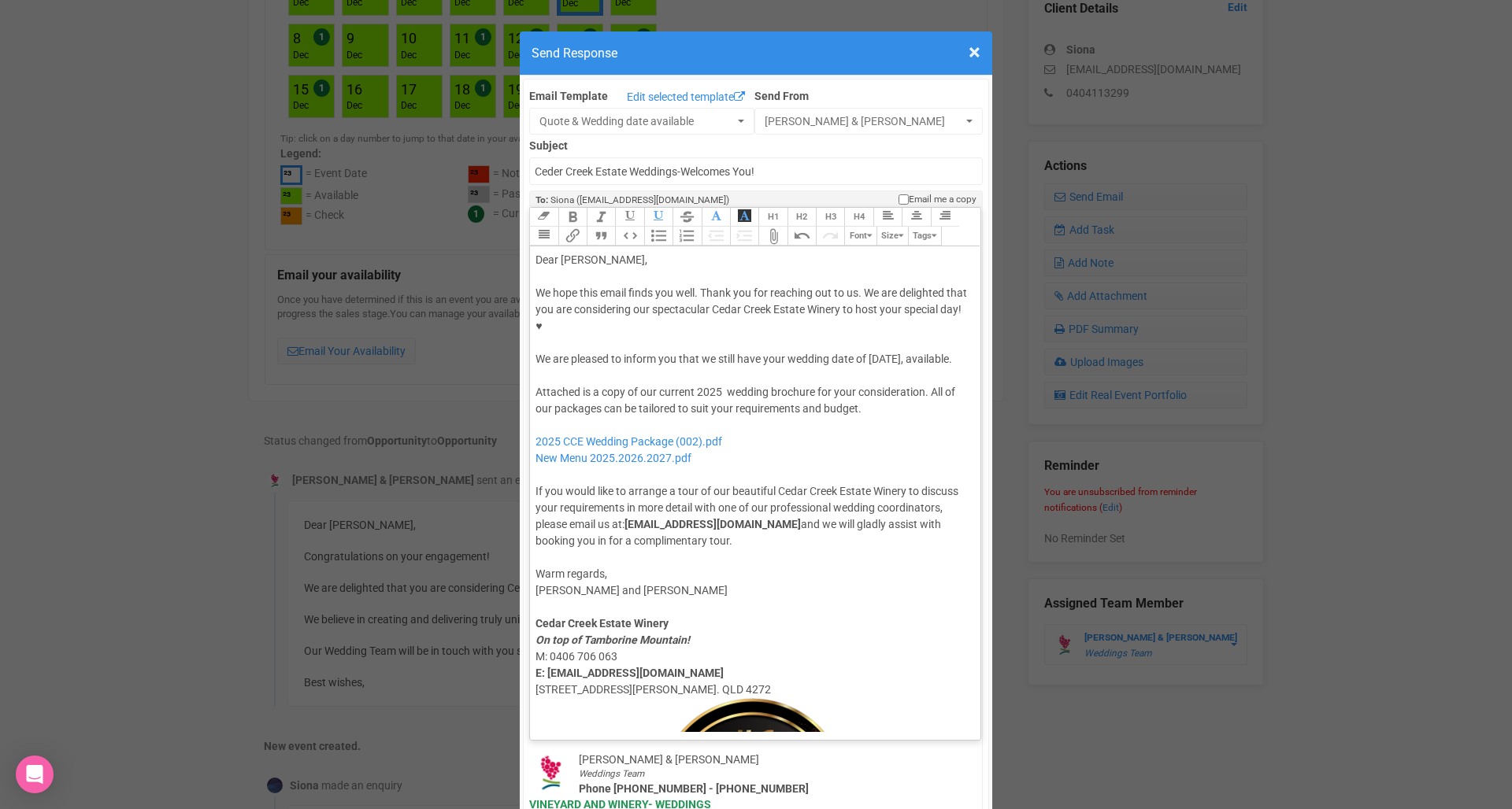
click at [934, 384] on div "Attached is a copy of our current 2025 wedding brochure for your consideration.…" at bounding box center [752, 466] width 434 height 165
click at [893, 384] on div "Attached is a copy of our current 2025 wedding brochure for your consideration.…" at bounding box center [752, 466] width 434 height 165
paste trix-editor "<lor>Ipsu Dolor,</sit><ame><consec>&adip;</elitse></doe><tem>In utla etdo magna…"
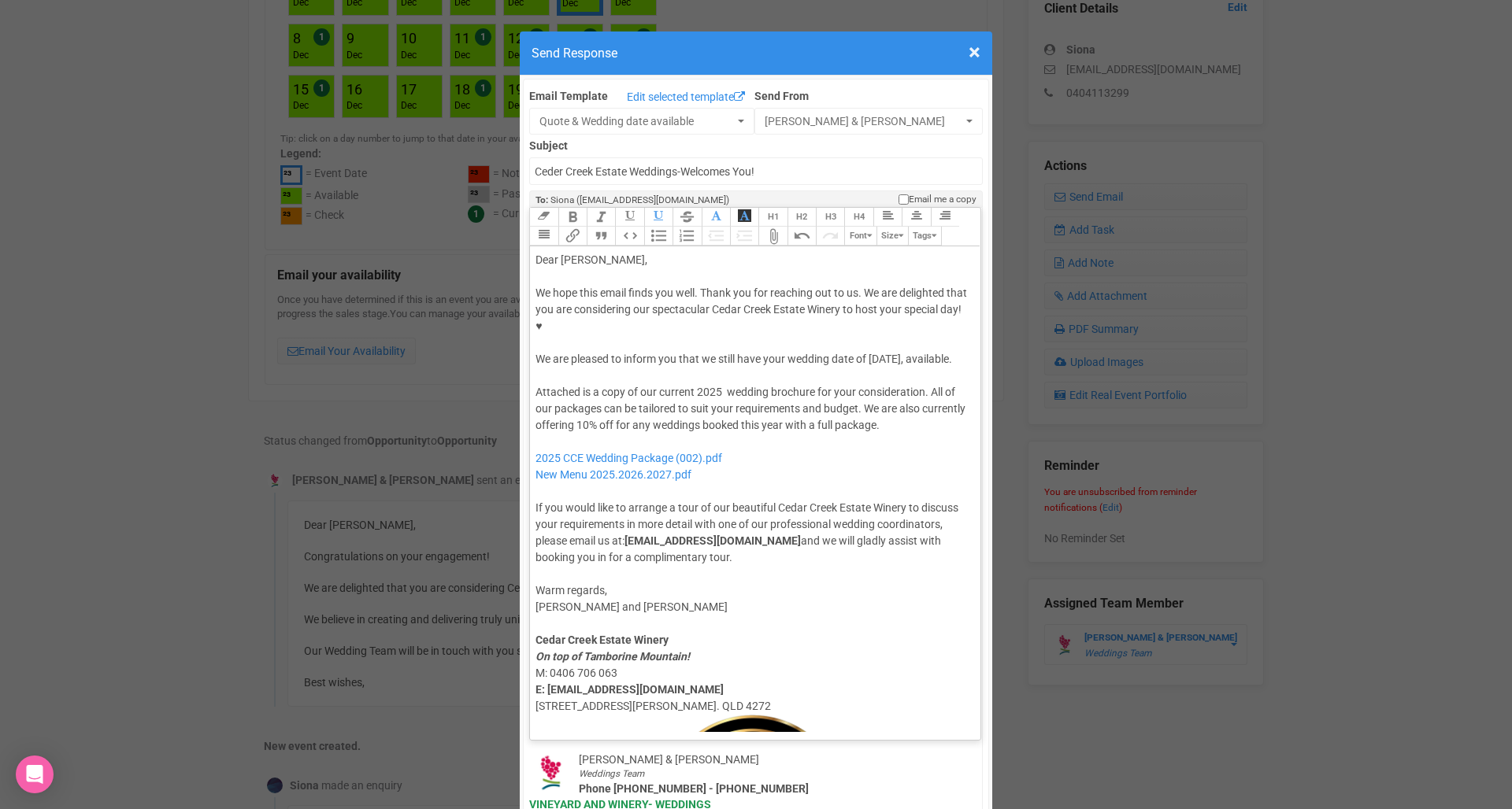
click at [653, 392] on div "Attached is a copy of our current 2025 wedding brochure for your consideration.…" at bounding box center [752, 474] width 434 height 182
drag, startPoint x: 848, startPoint y: 393, endPoint x: 940, endPoint y: 391, distance: 92.0
click at [940, 391] on div "Attached is a copy of our current 2025 wedding brochure for your consideration.…" at bounding box center [752, 474] width 434 height 182
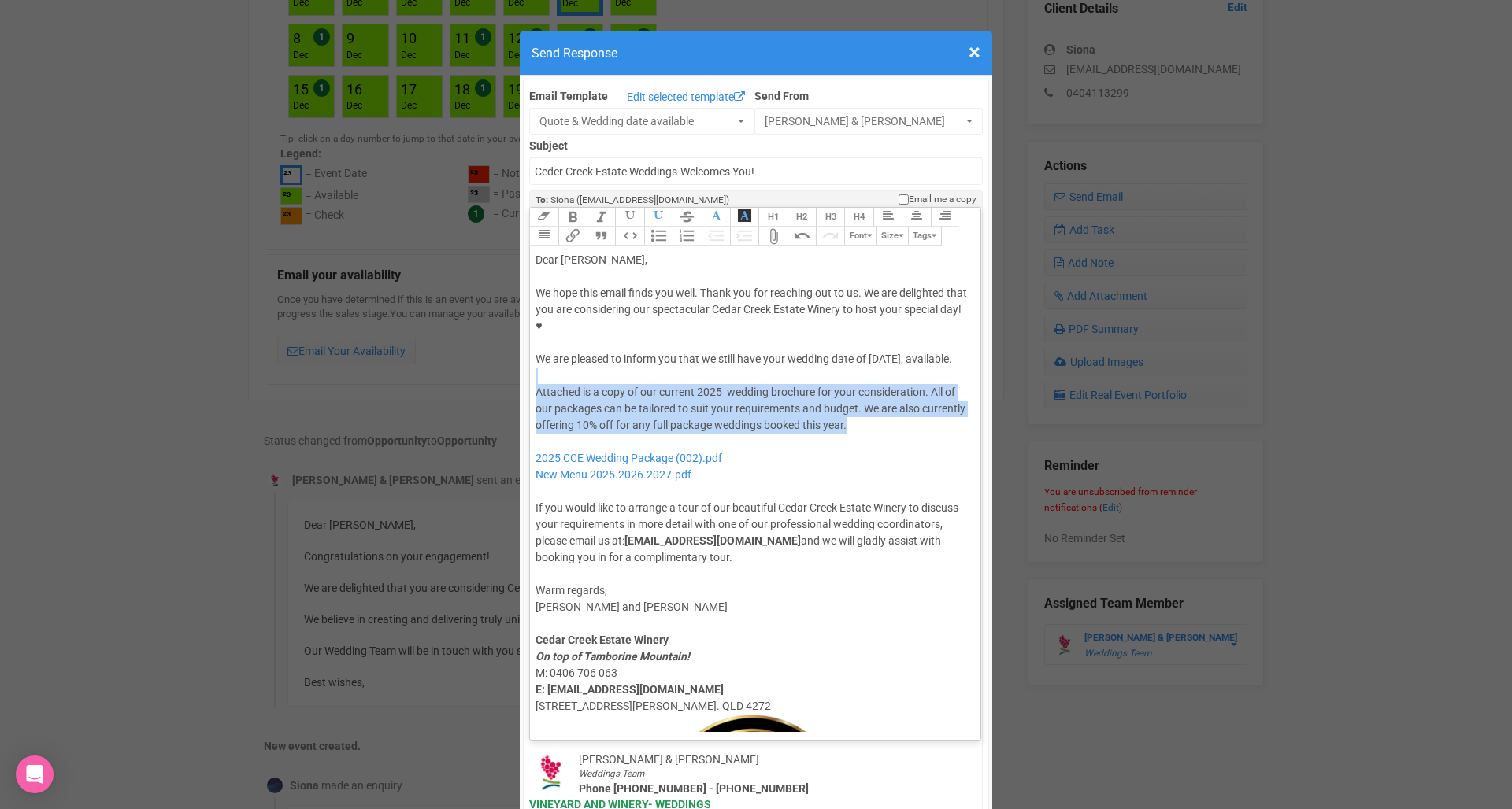
drag, startPoint x: 898, startPoint y: 390, endPoint x: 897, endPoint y: 343, distance: 47.0
click at [897, 343] on trix-editor "Dear [PERSON_NAME], We hope this email finds you well. Thank you for reaching o…" at bounding box center [754, 489] width 450 height 486
click at [883, 405] on div "Attached is a copy of our current 2025 wedding brochure for your consideration.…" at bounding box center [752, 474] width 434 height 182
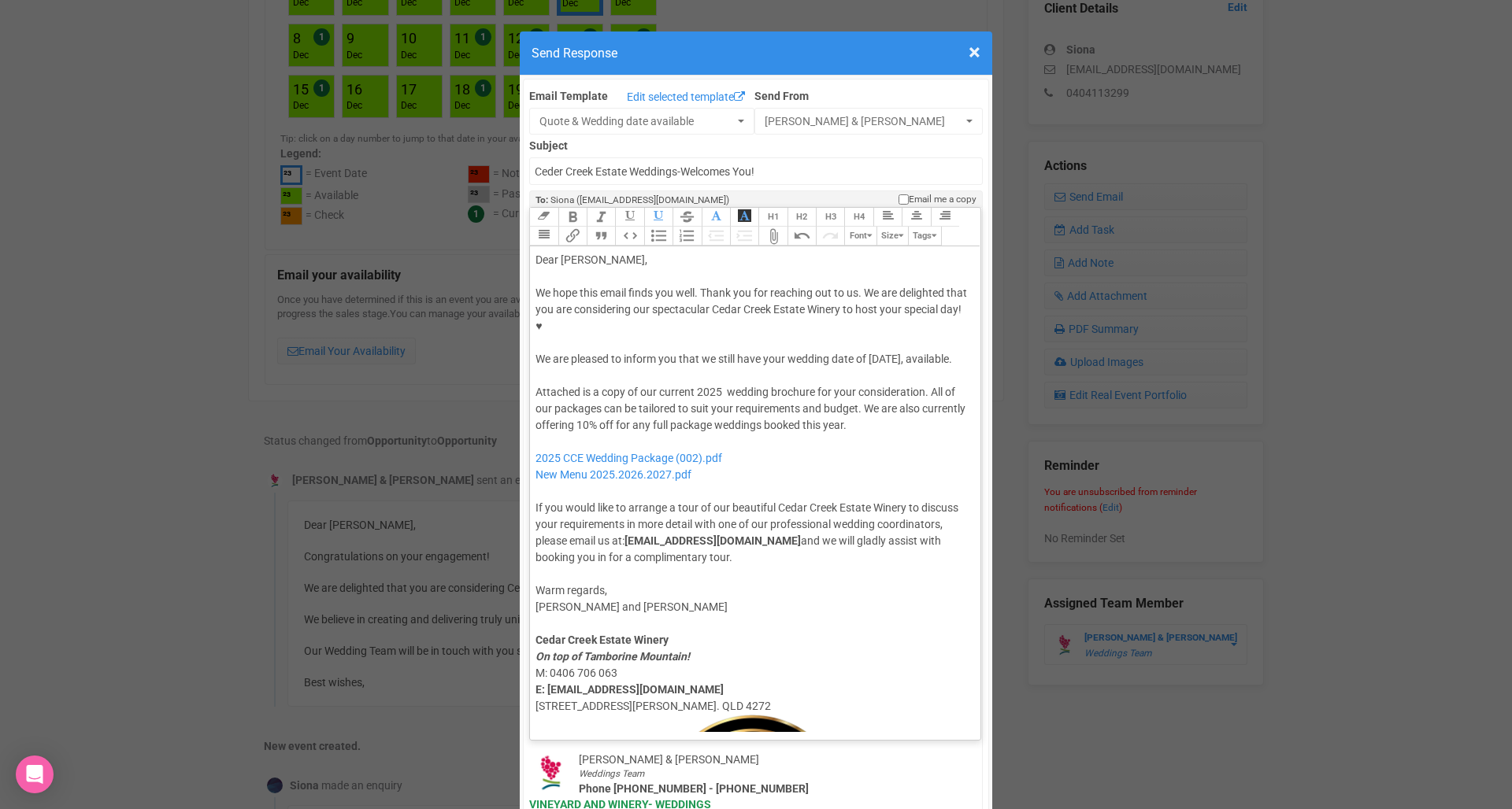
click at [803, 391] on div "Attached is a copy of our current 2025 wedding brochure for your consideration.…" at bounding box center [752, 474] width 434 height 182
drag, startPoint x: 866, startPoint y: 377, endPoint x: 870, endPoint y: 397, distance: 20.4
click at [870, 397] on div "Attached is a copy of our current 2025 wedding brochure for your consideration.…" at bounding box center [752, 474] width 434 height 182
paste trix-editor "Book your 2025 full package wedding this year and enjoy 10% off as a special of…"
drag, startPoint x: 865, startPoint y: 371, endPoint x: 878, endPoint y: 392, distance: 24.7
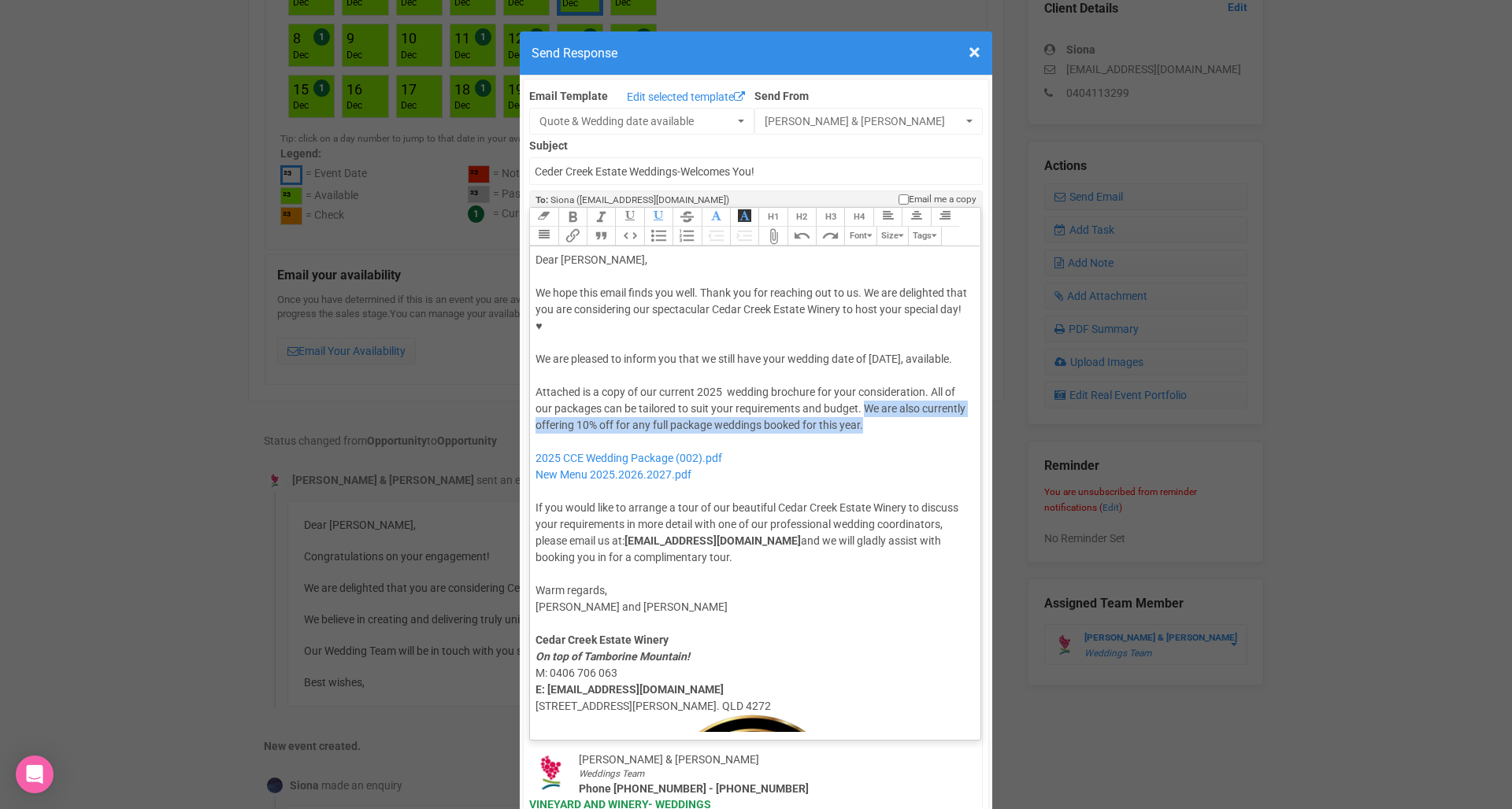
click at [878, 392] on div "Attached is a copy of our current 2025 wedding brochure for your consideration.…" at bounding box center [752, 474] width 434 height 182
paste trix-editor "Book your 2025 full package wedding this year and enjoy 10% off as a special of…"
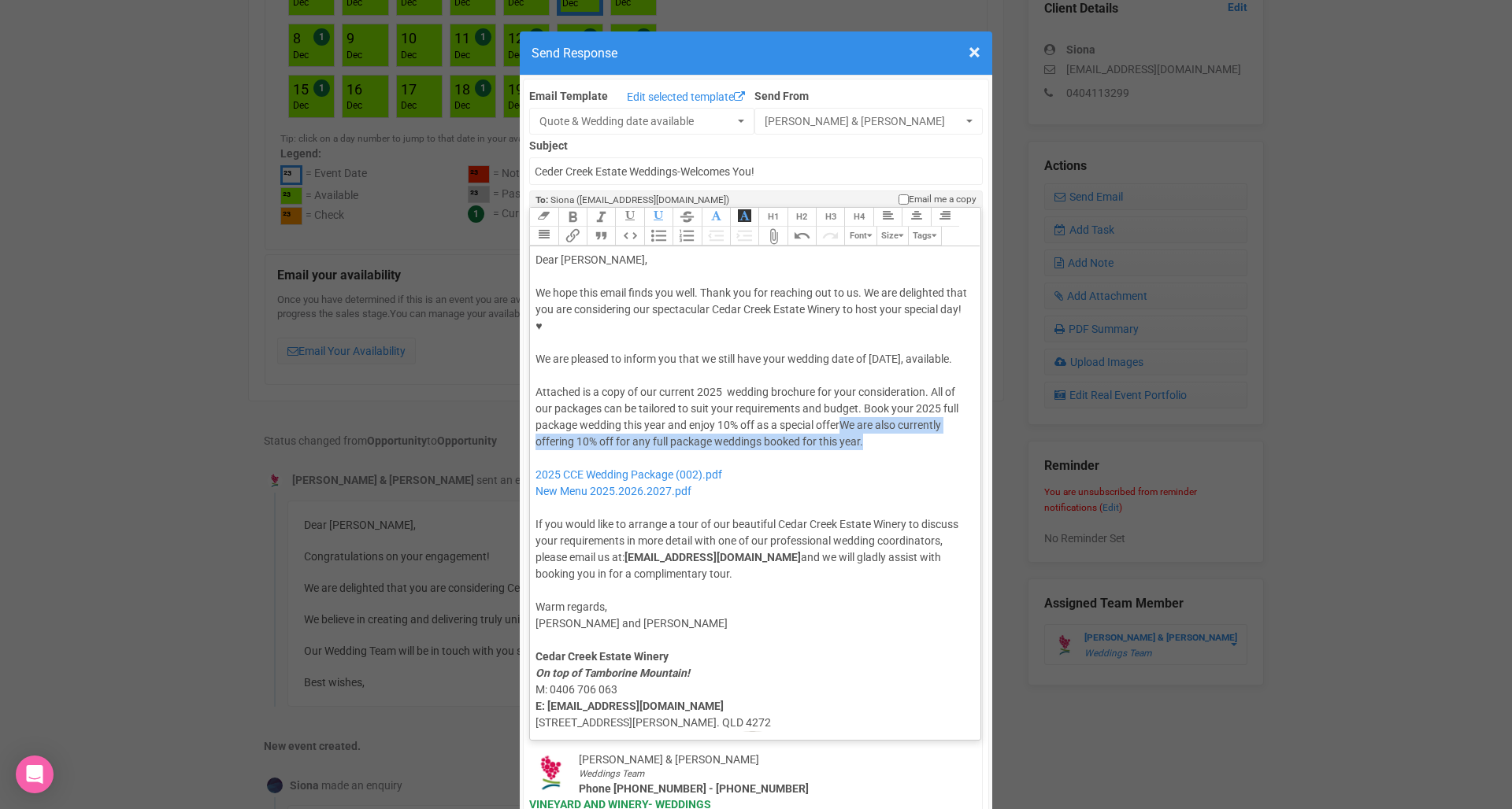
drag, startPoint x: 842, startPoint y: 391, endPoint x: 903, endPoint y: 408, distance: 63.3
click at [903, 408] on div "Attached is a copy of our current 2025 wedding brochure for your consideration.…" at bounding box center [752, 482] width 434 height 198
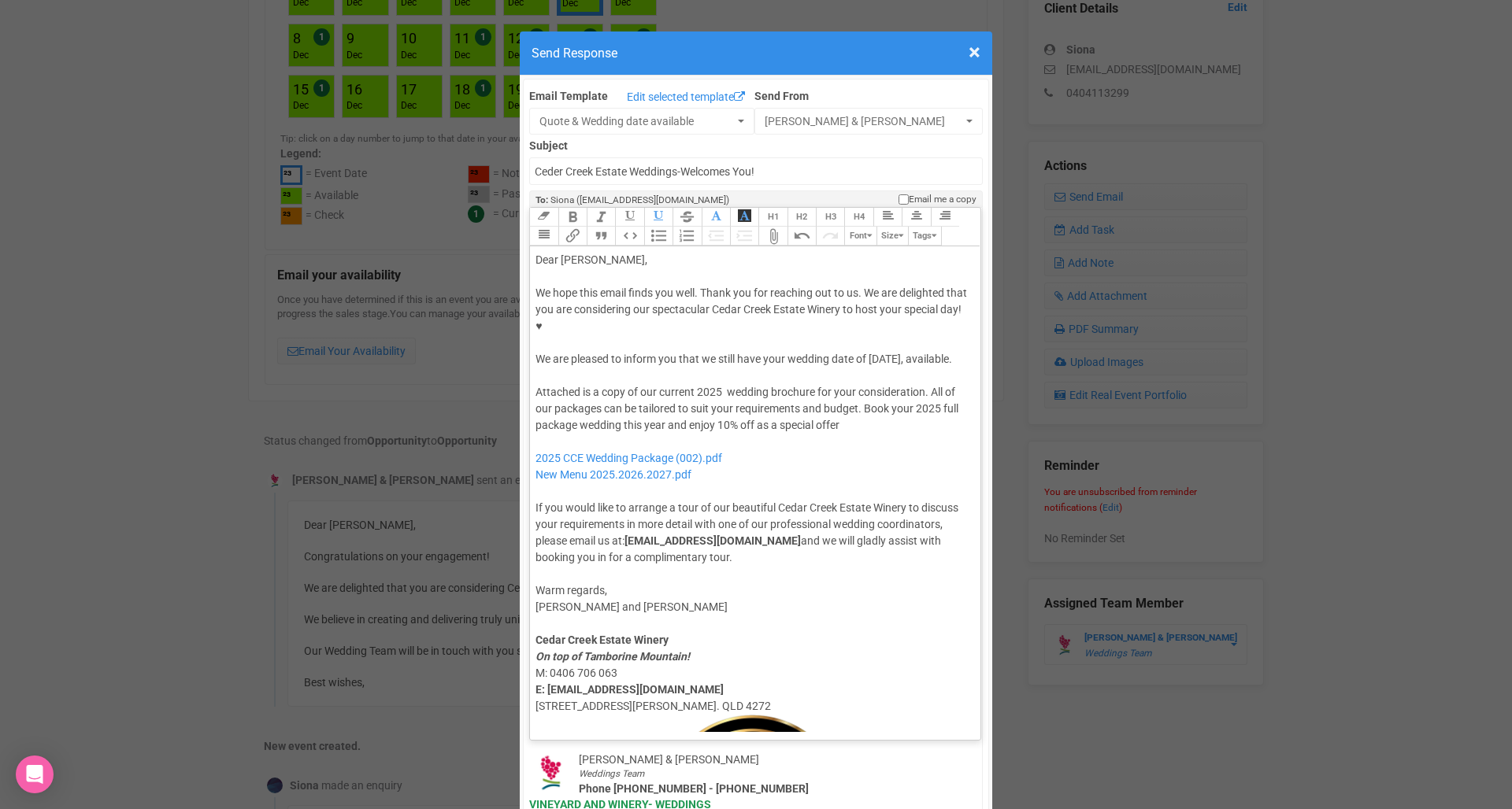
type trix-editor "<lor>Ipsu Dolor,</sit><ame><consec>&adip;</elitse></doe><tem>In utla etdo magna…"
click at [848, 437] on div "Attached is a copy of our current 2025 wedding brochure for your consideration.…" at bounding box center [752, 474] width 434 height 182
click at [840, 498] on div "Attached is a copy of our current 2025 wedding brochure for your consideration.…" at bounding box center [752, 474] width 434 height 182
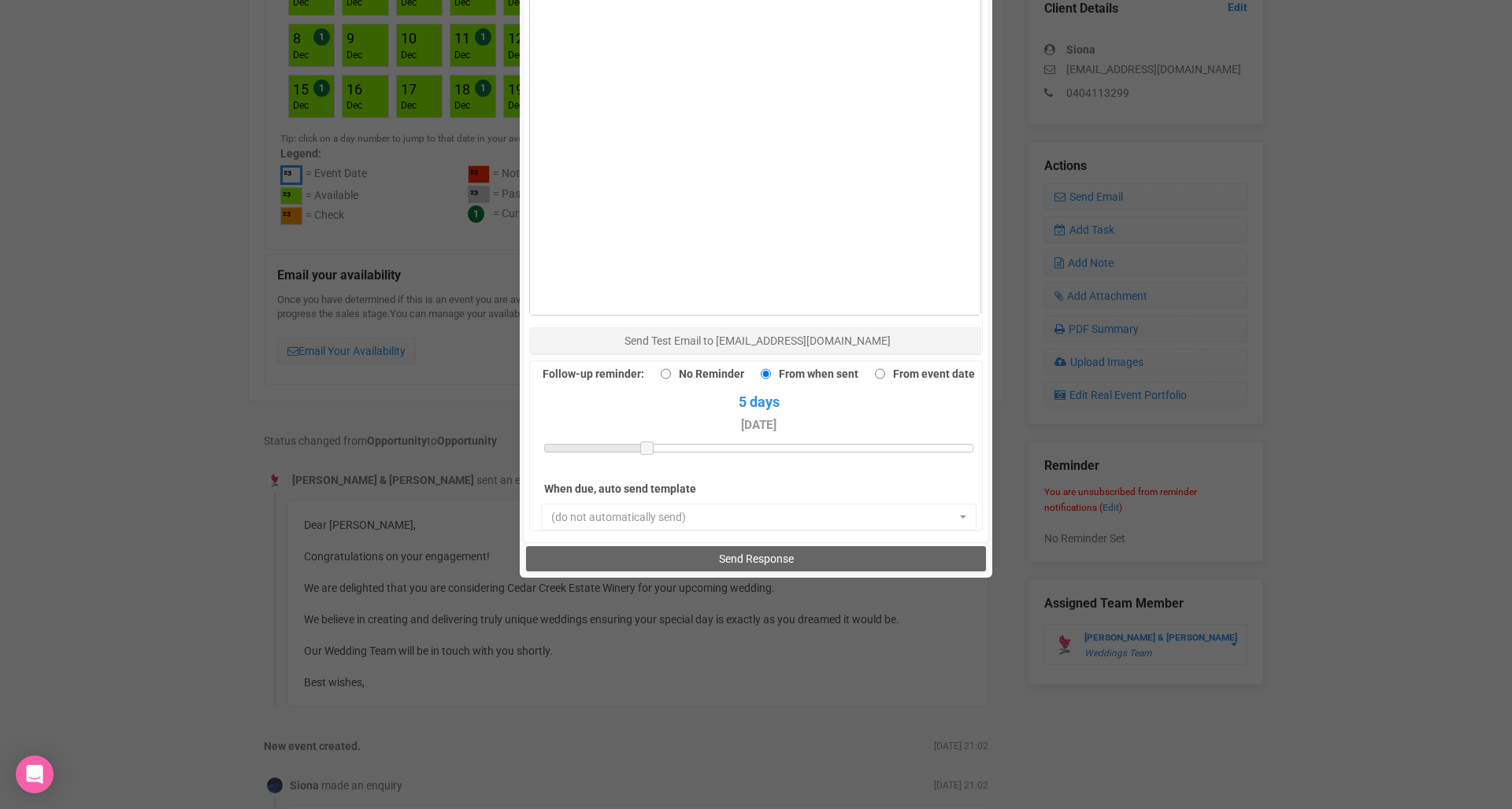
scroll to position [1101, 0]
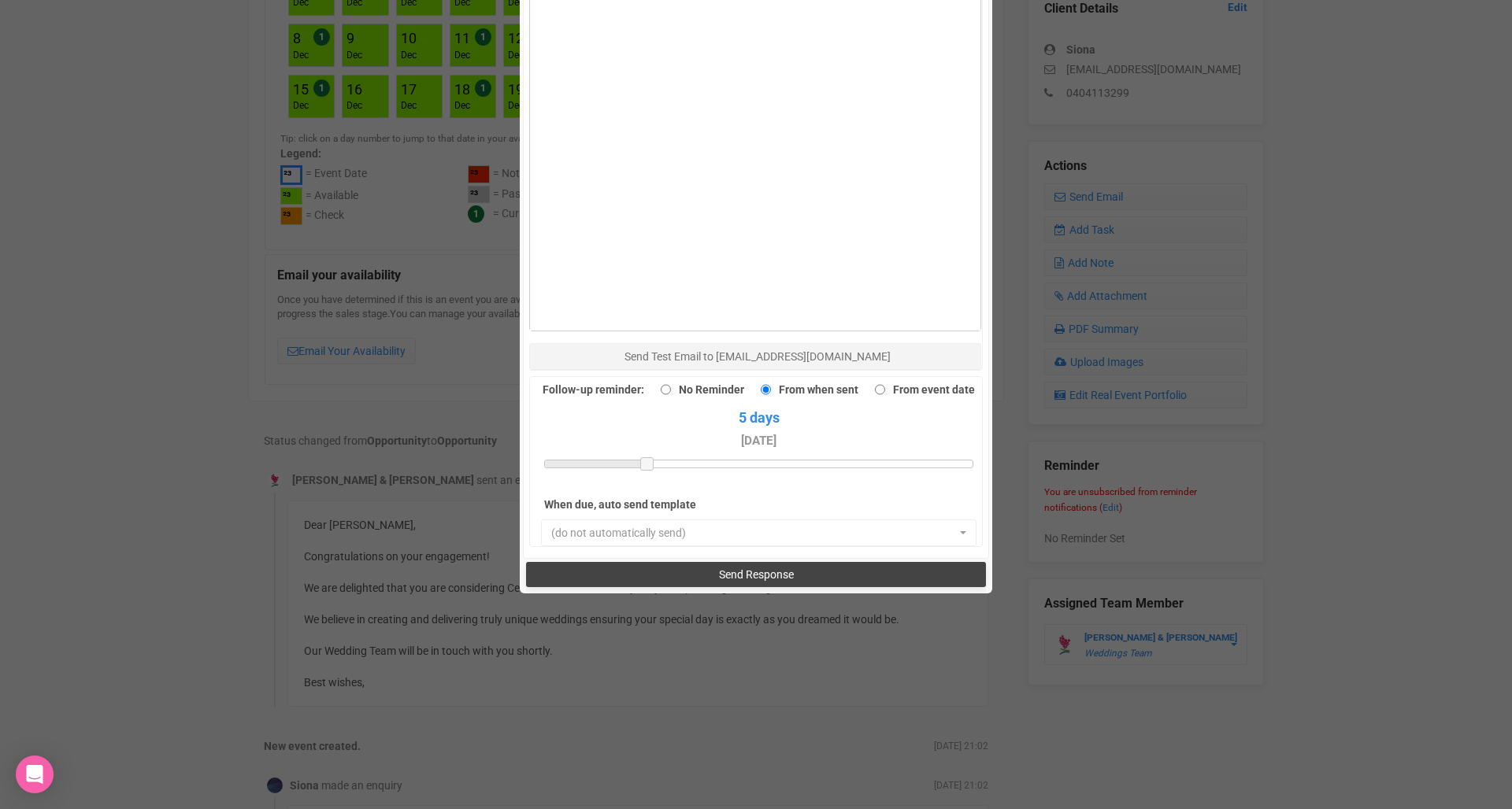
click at [681, 562] on button "Send Response" at bounding box center [755, 574] width 459 height 25
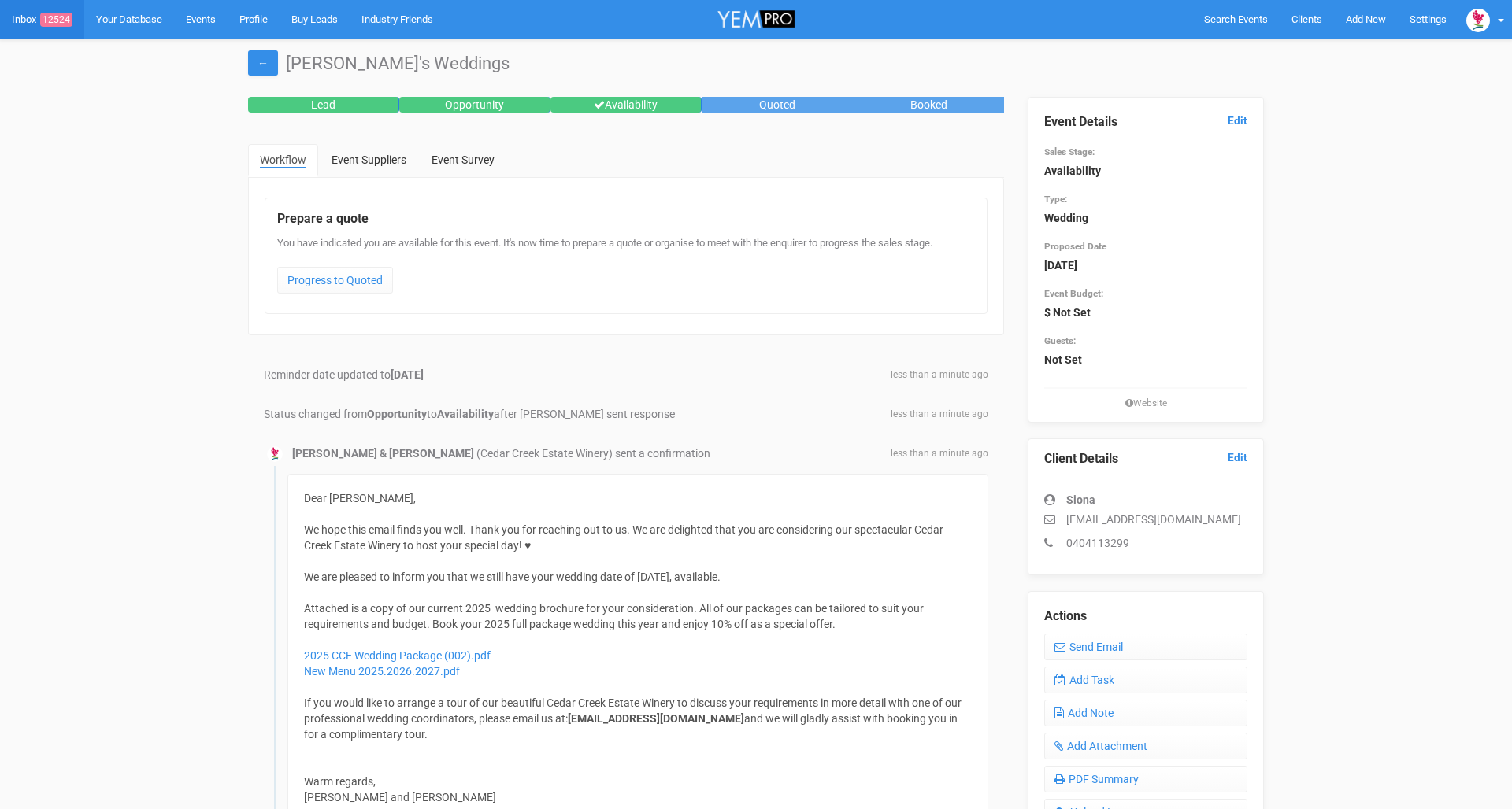
click at [21, 24] on link "Inbox 12524" at bounding box center [42, 19] width 84 height 39
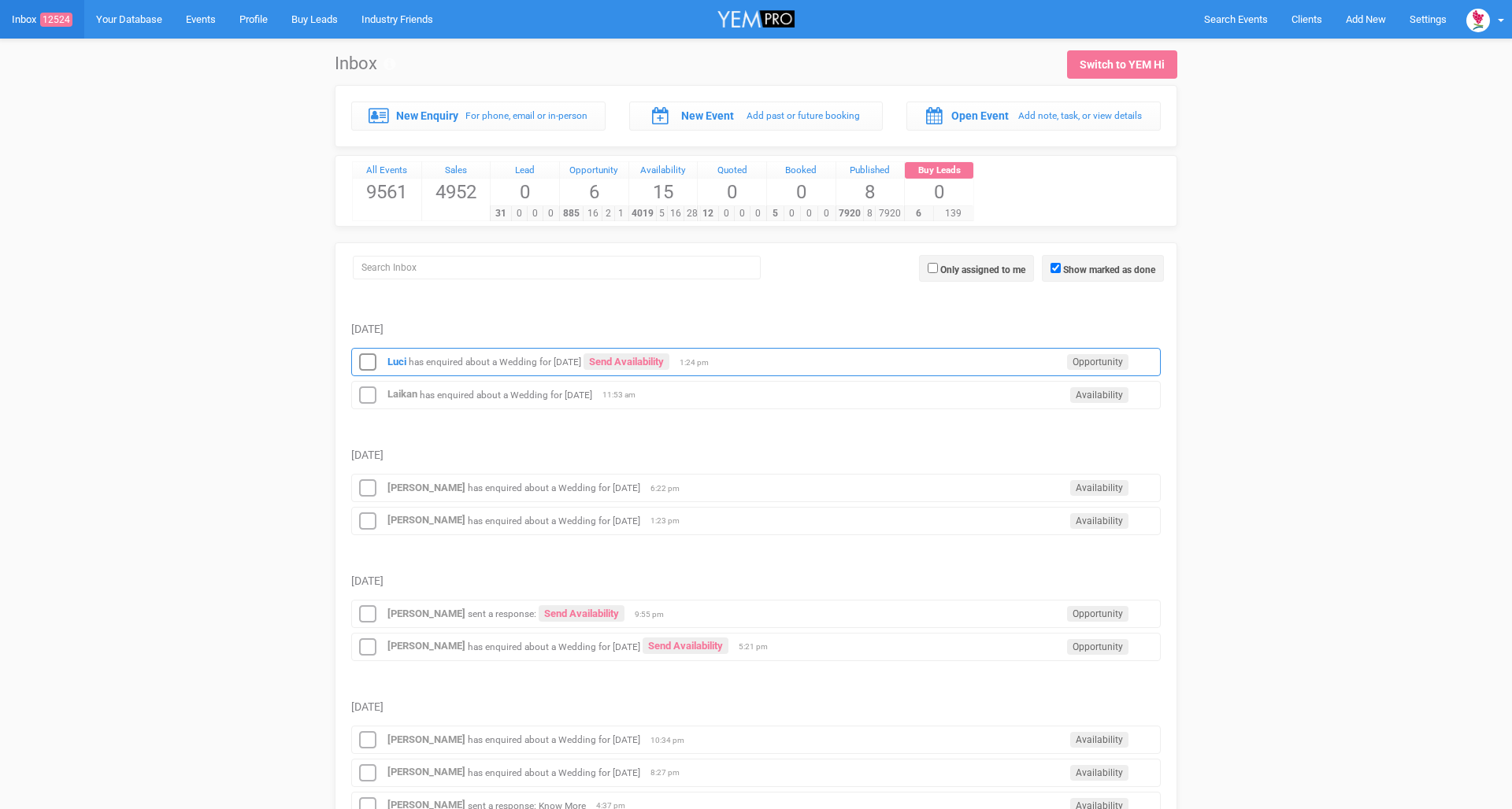
click at [477, 366] on div "Luci has enquired about a Wedding for March 2027 Send Availability Opportunity …" at bounding box center [755, 361] width 809 height 28
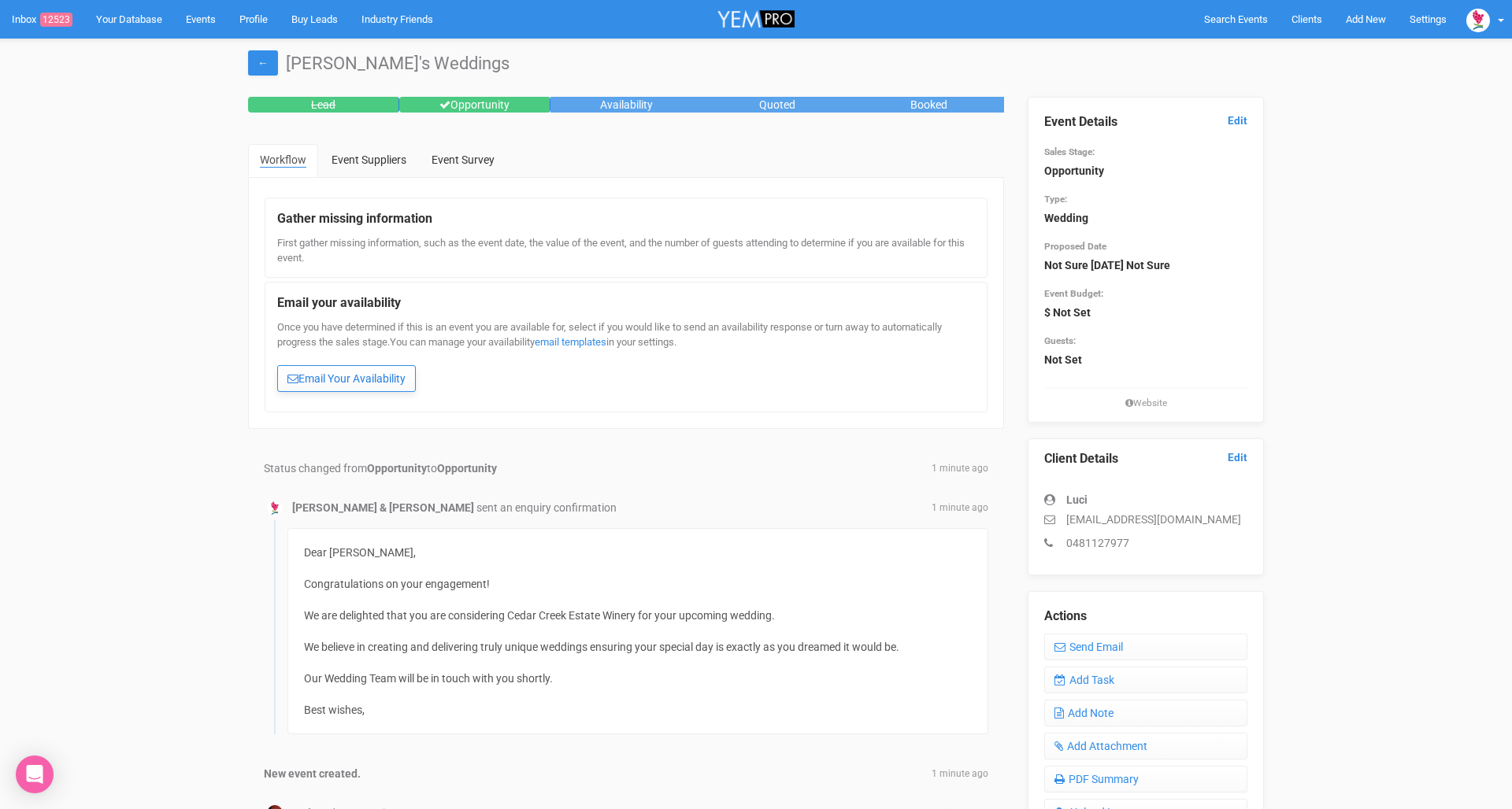
click at [343, 375] on link "Email Your Availability" at bounding box center [346, 378] width 138 height 27
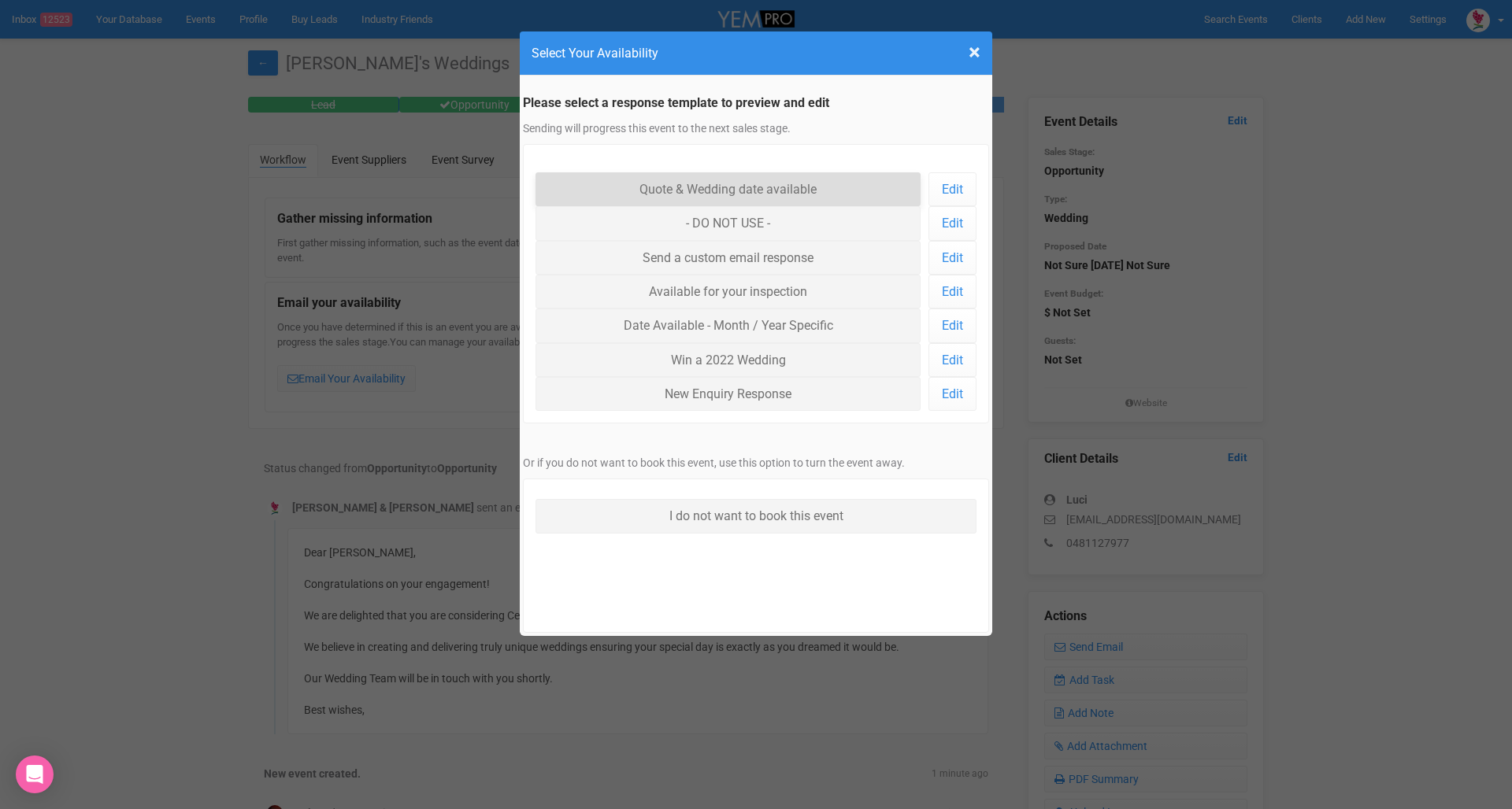
click at [749, 186] on link "Quote & Wedding date available" at bounding box center [728, 189] width 385 height 34
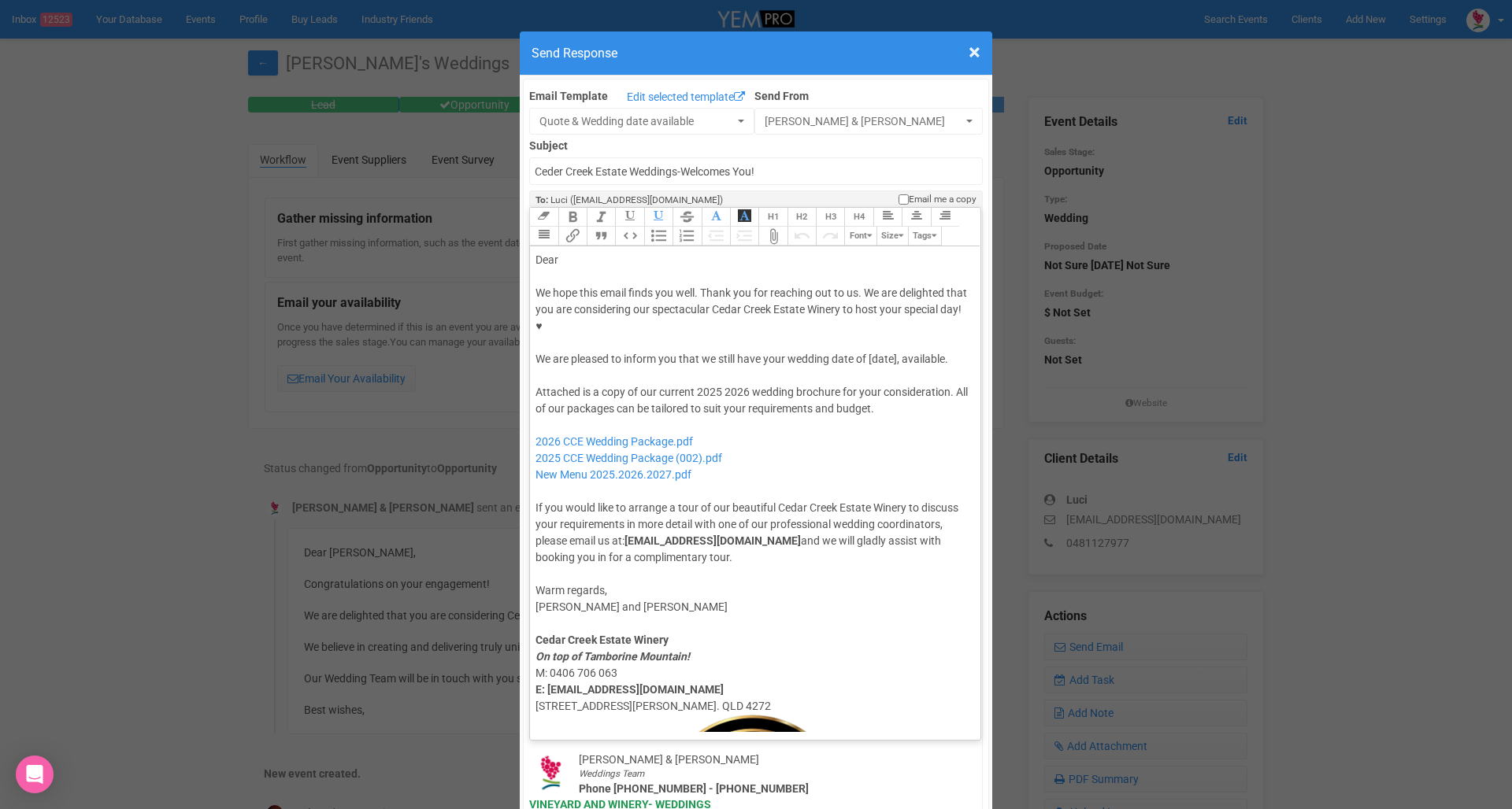
click at [603, 252] on div "Dear" at bounding box center [752, 260] width 434 height 16
drag, startPoint x: 534, startPoint y: 310, endPoint x: 959, endPoint y: 310, distance: 425.0
click at [959, 310] on trix-editor "Dear Luci, We hope this email finds you well. Thank you for reaching out to us.…" at bounding box center [754, 489] width 450 height 486
copy div "We are pleased to inform you that we still have your wedding date of [date], av…"
click at [560, 368] on div at bounding box center [752, 376] width 434 height 16
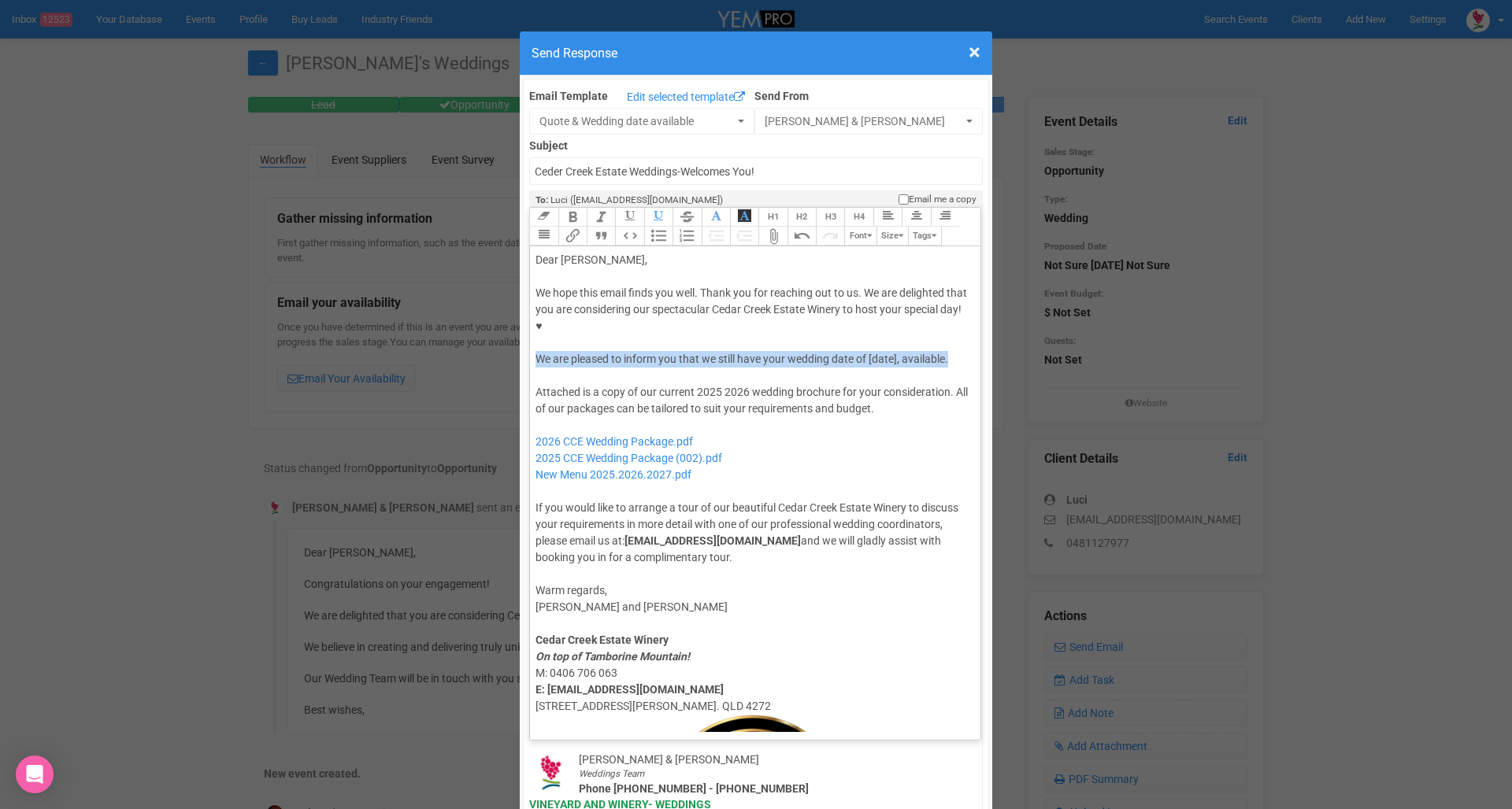
drag, startPoint x: 952, startPoint y: 307, endPoint x: 535, endPoint y: 308, distance: 417.0
click at [535, 308] on div "We hope this email finds you well. Thank you for reaching out to us. We are del…" at bounding box center [752, 326] width 434 height 82
paste trix-editor "<div>Dear Luci,</div><div><strong>&nbsp;</strong></div><div>We hope this email …"
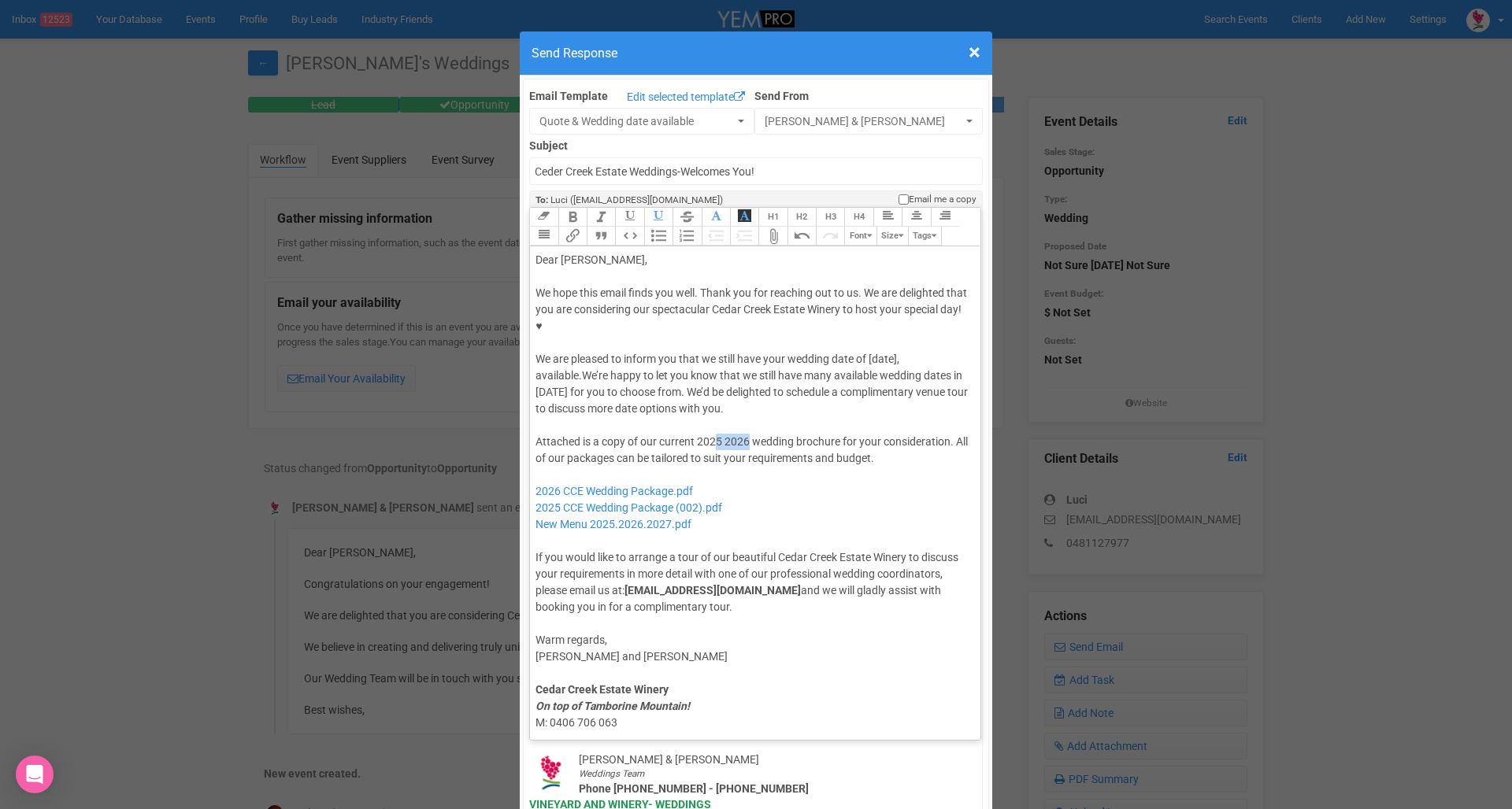
drag, startPoint x: 749, startPoint y: 393, endPoint x: 715, endPoint y: 390, distance: 34.1
click at [715, 434] on div "Attached is a copy of our current 2025 2026 wedding brochure for your considera…" at bounding box center [752, 525] width 434 height 182
drag, startPoint x: 745, startPoint y: 459, endPoint x: 531, endPoint y: 441, distance: 214.8
click at [531, 441] on trix-editor "Dear Luci, We hope this email finds you well. Thank you for reaching out to us.…" at bounding box center [754, 489] width 450 height 486
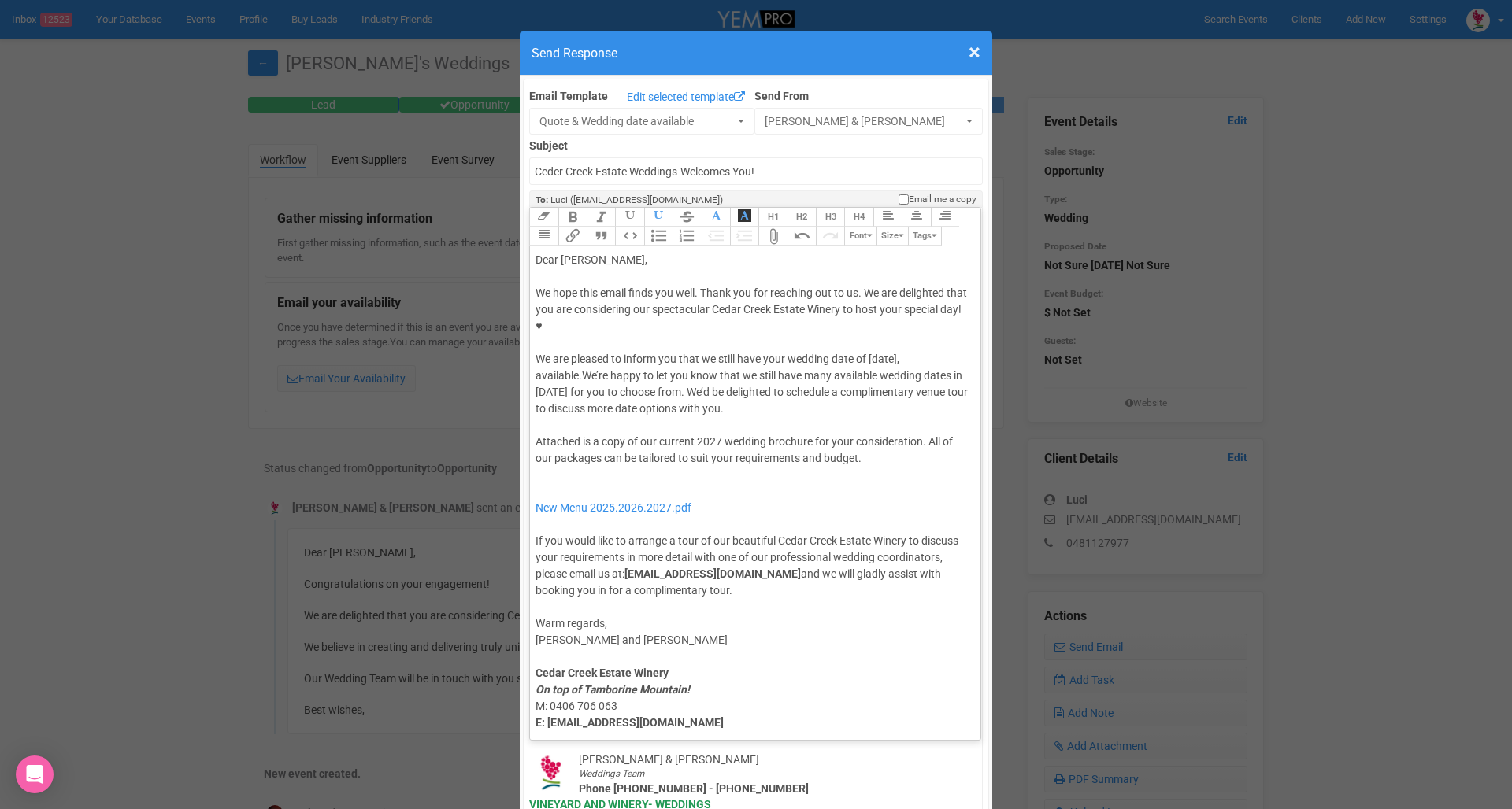
type trix-editor "<div>Dear Luci,</div><div><strong>&nbsp;</strong></div><div>We hope this email …"
click at [780, 226] on button "Attach Files" at bounding box center [772, 235] width 28 height 19
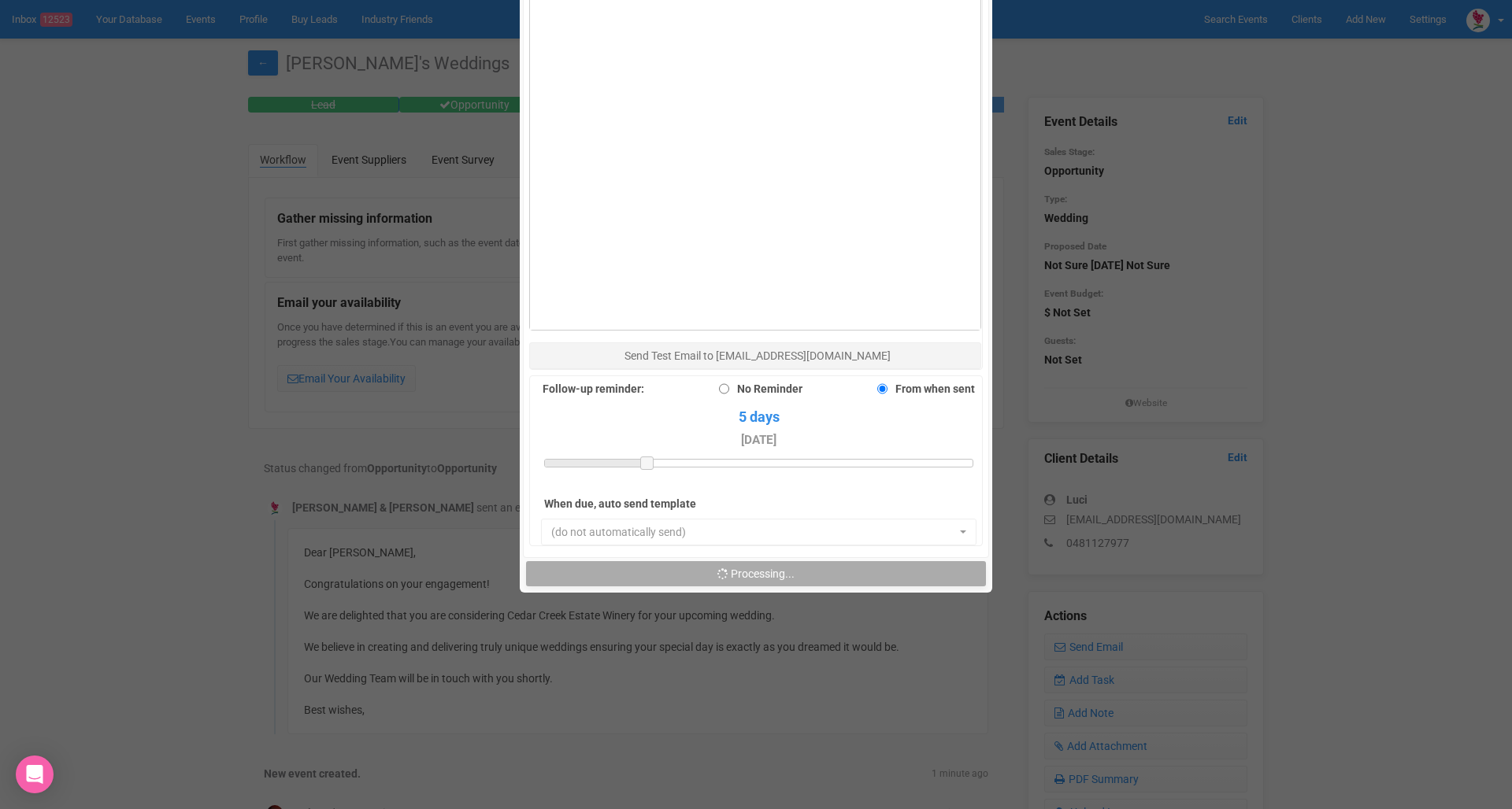
scroll to position [1101, 0]
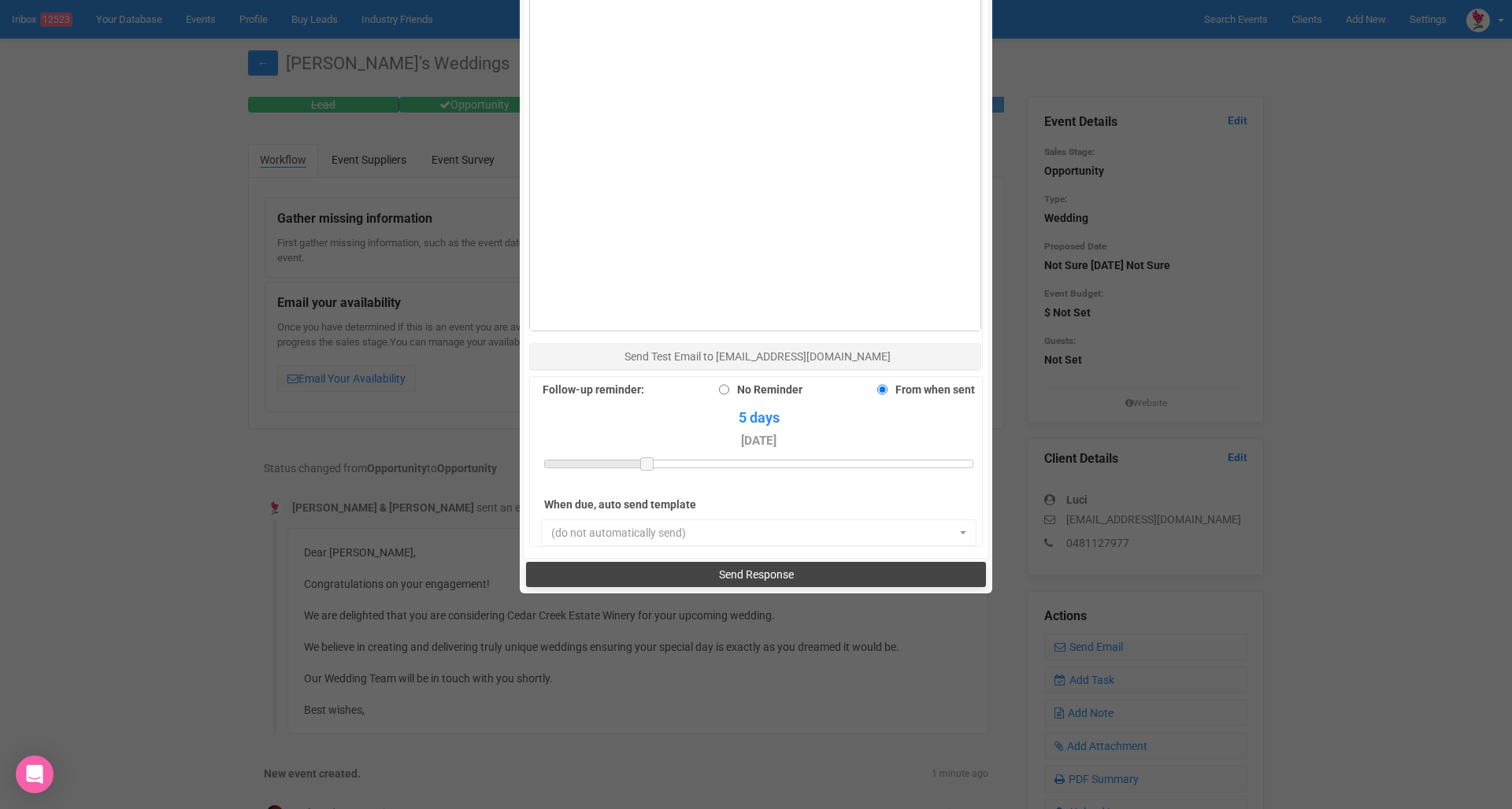
click at [711, 562] on button "Send Response" at bounding box center [755, 574] width 459 height 25
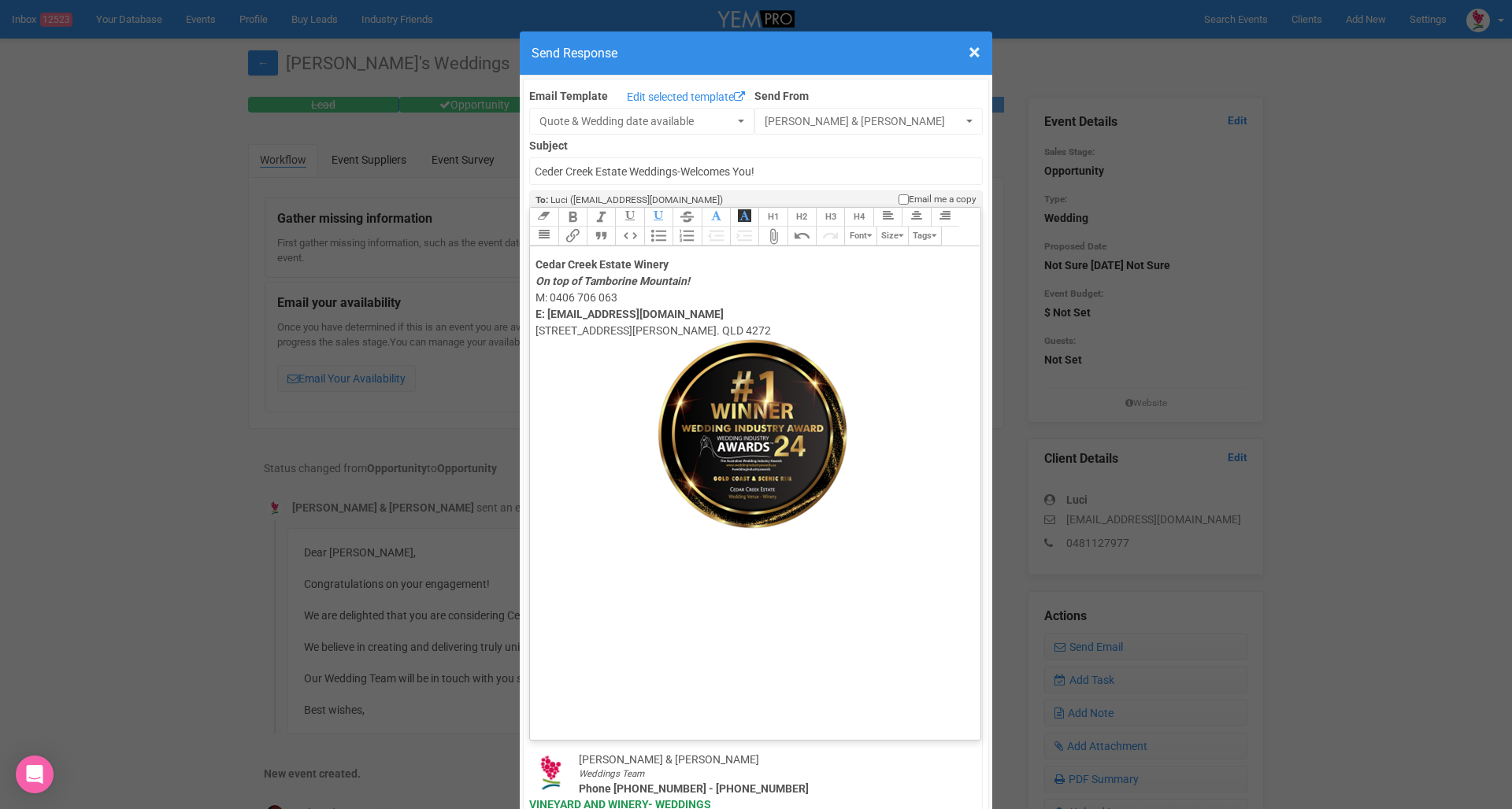
scroll to position [0, 0]
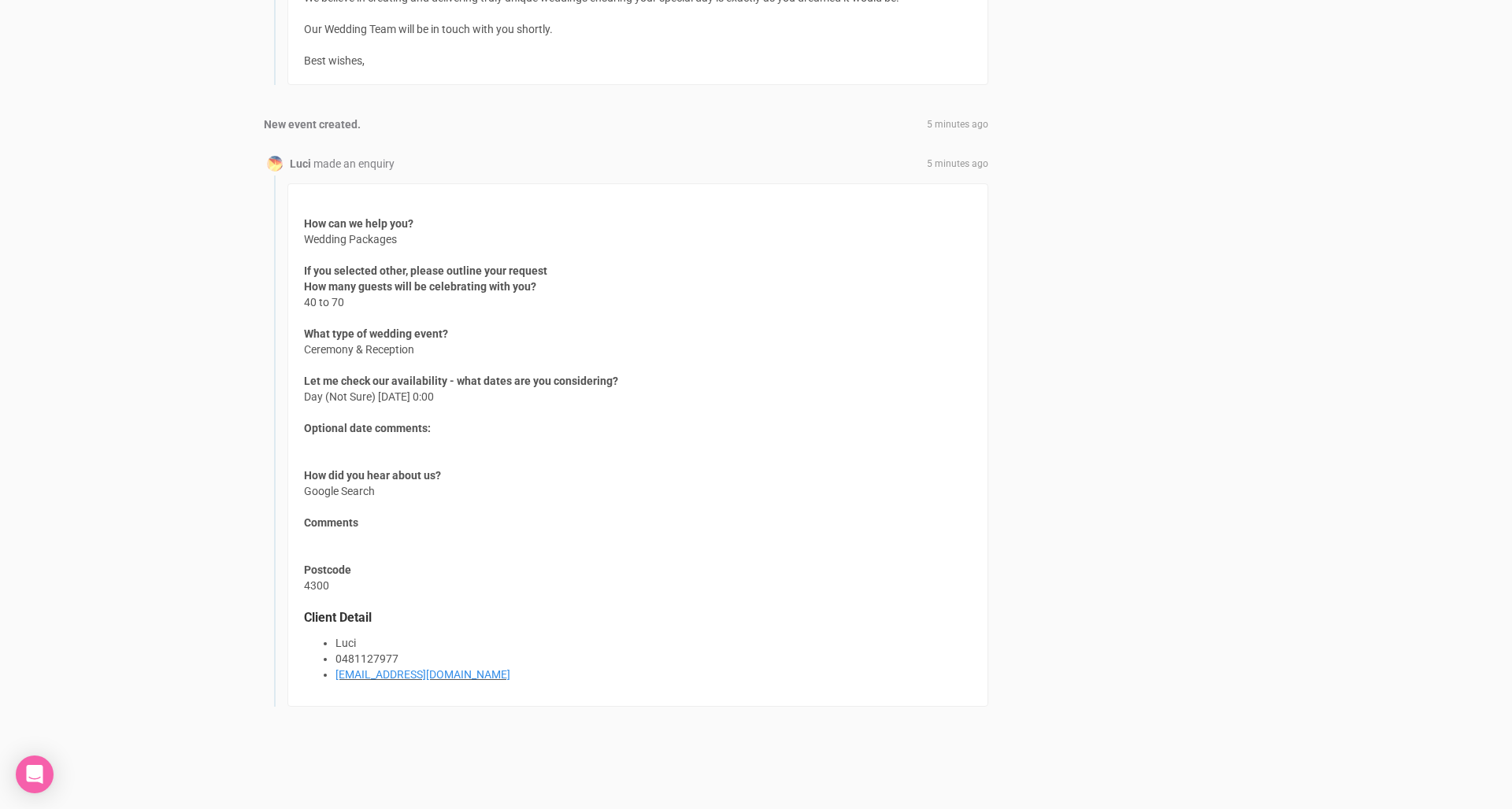
scroll to position [1621, 0]
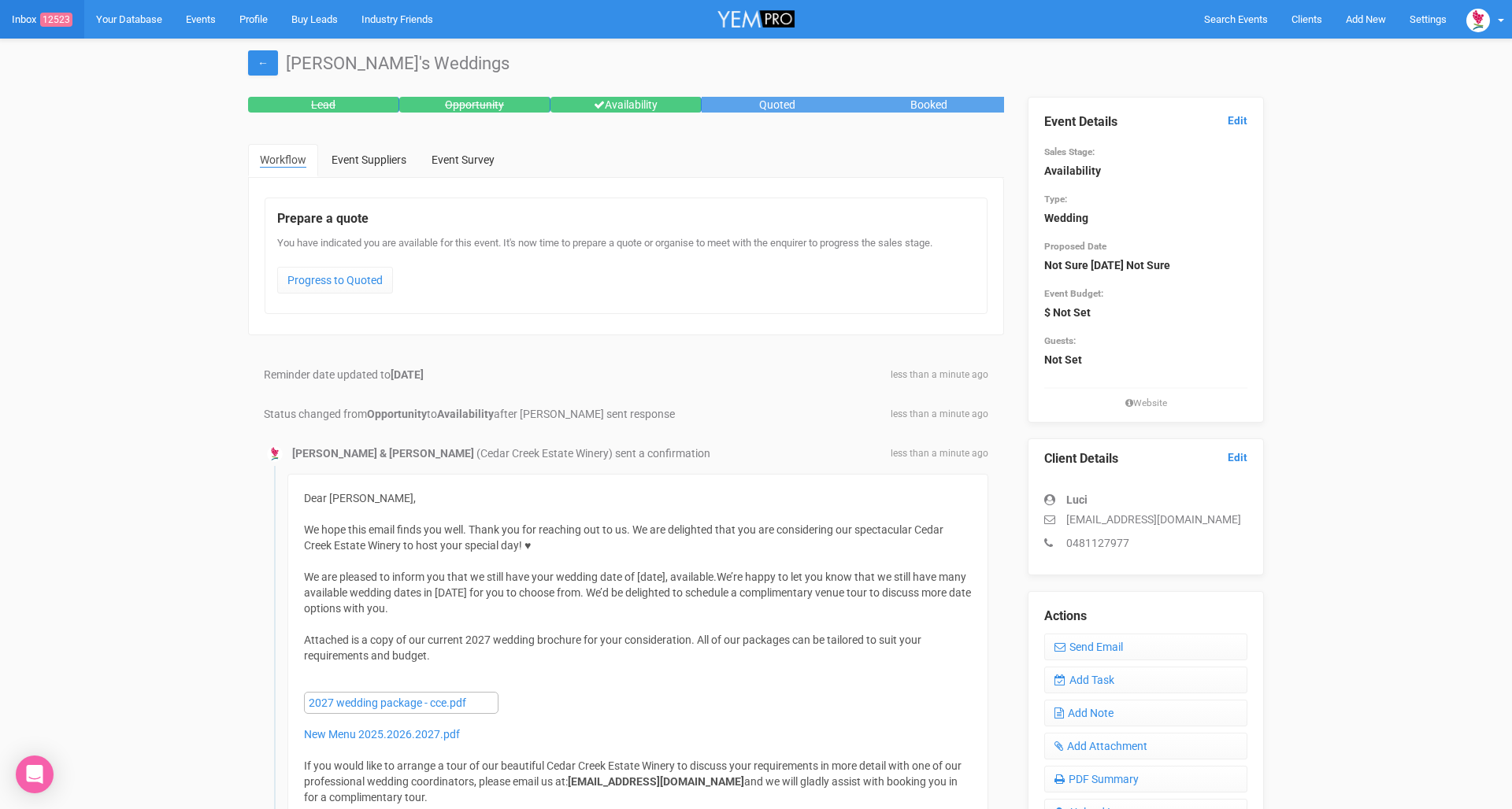
click at [31, 25] on link "Inbox 12523" at bounding box center [42, 19] width 84 height 39
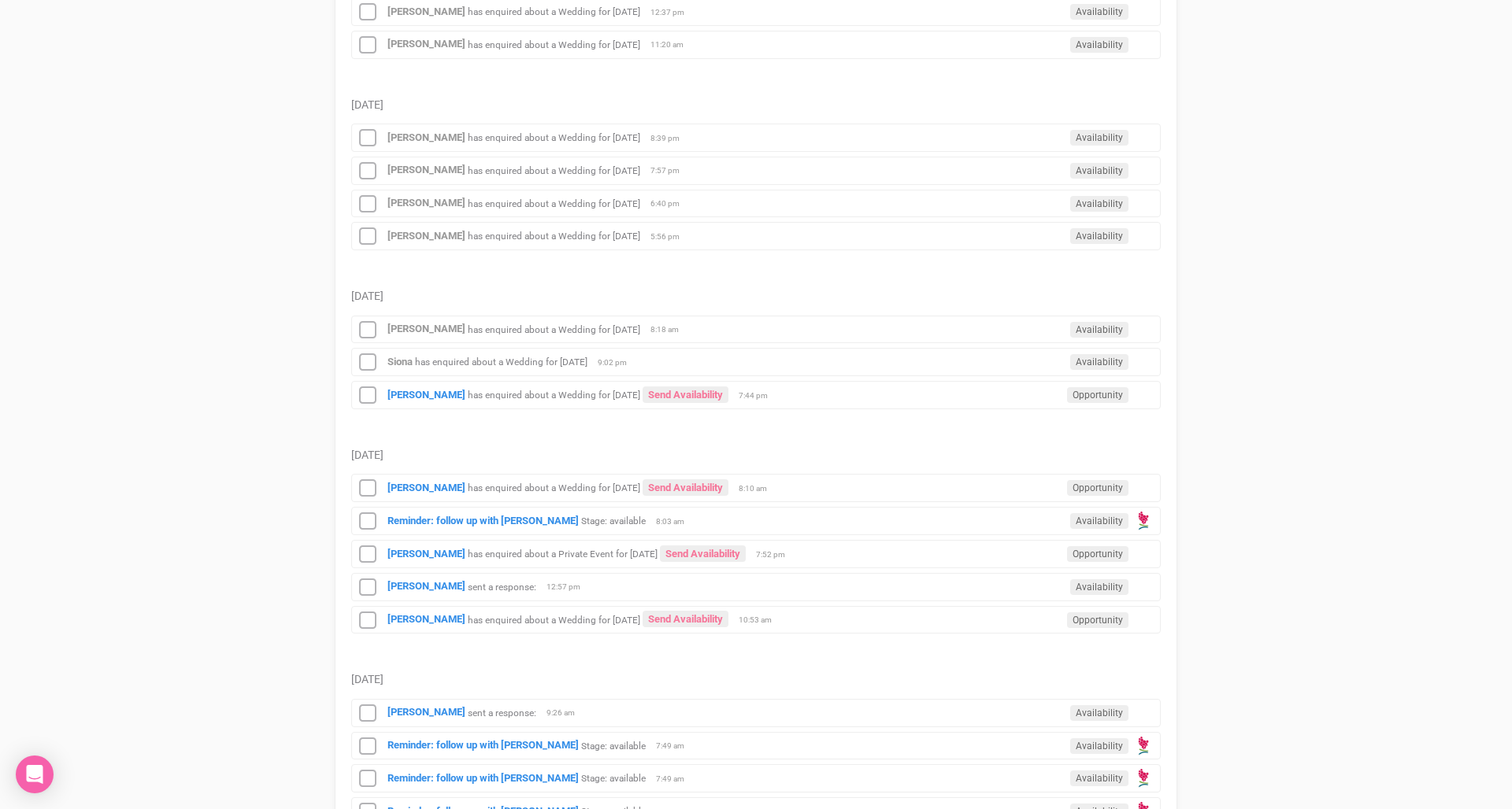
scroll to position [896, 0]
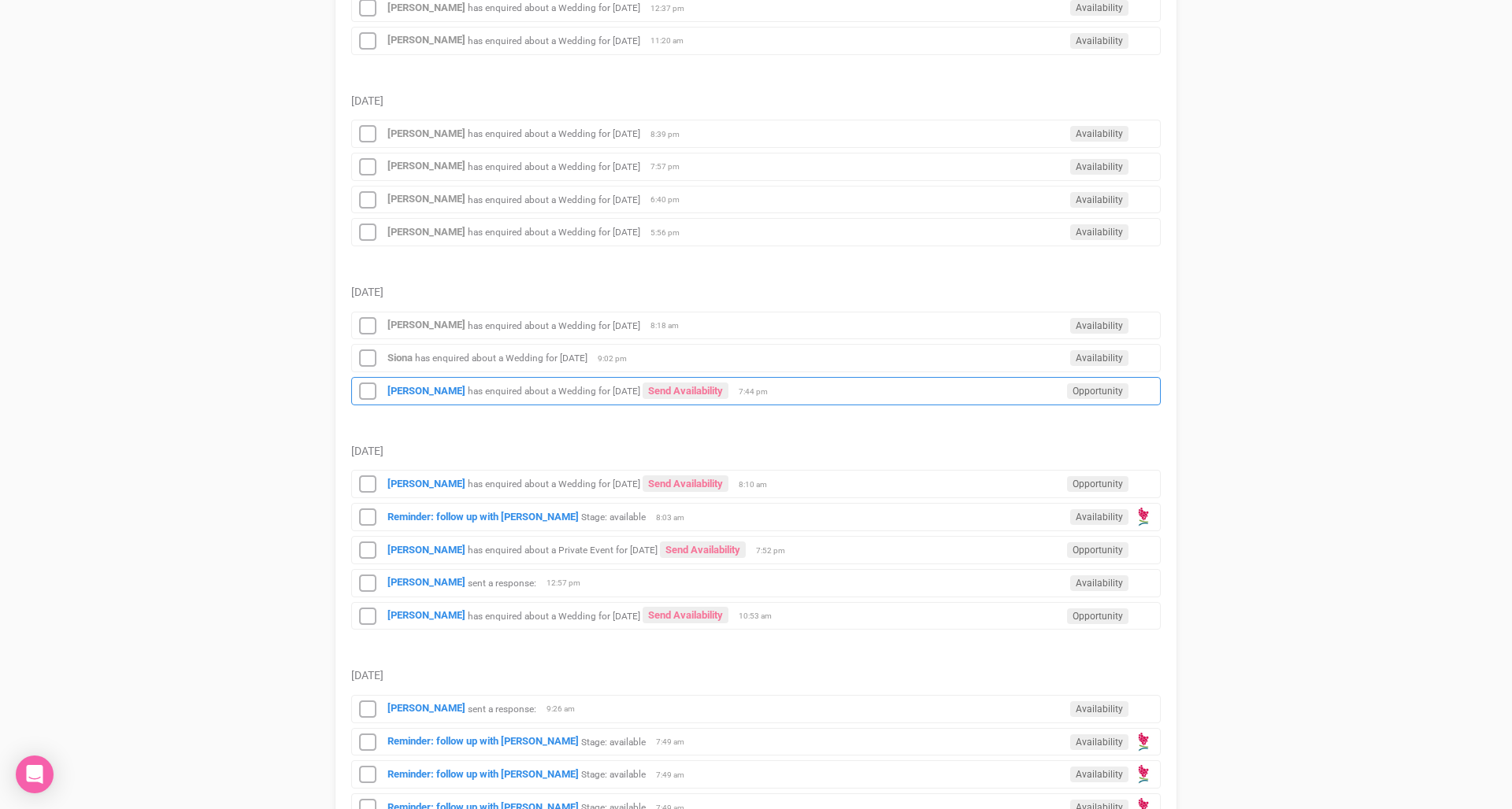
click at [523, 391] on small "has enquired about a Wedding for [DATE]" at bounding box center [553, 391] width 172 height 11
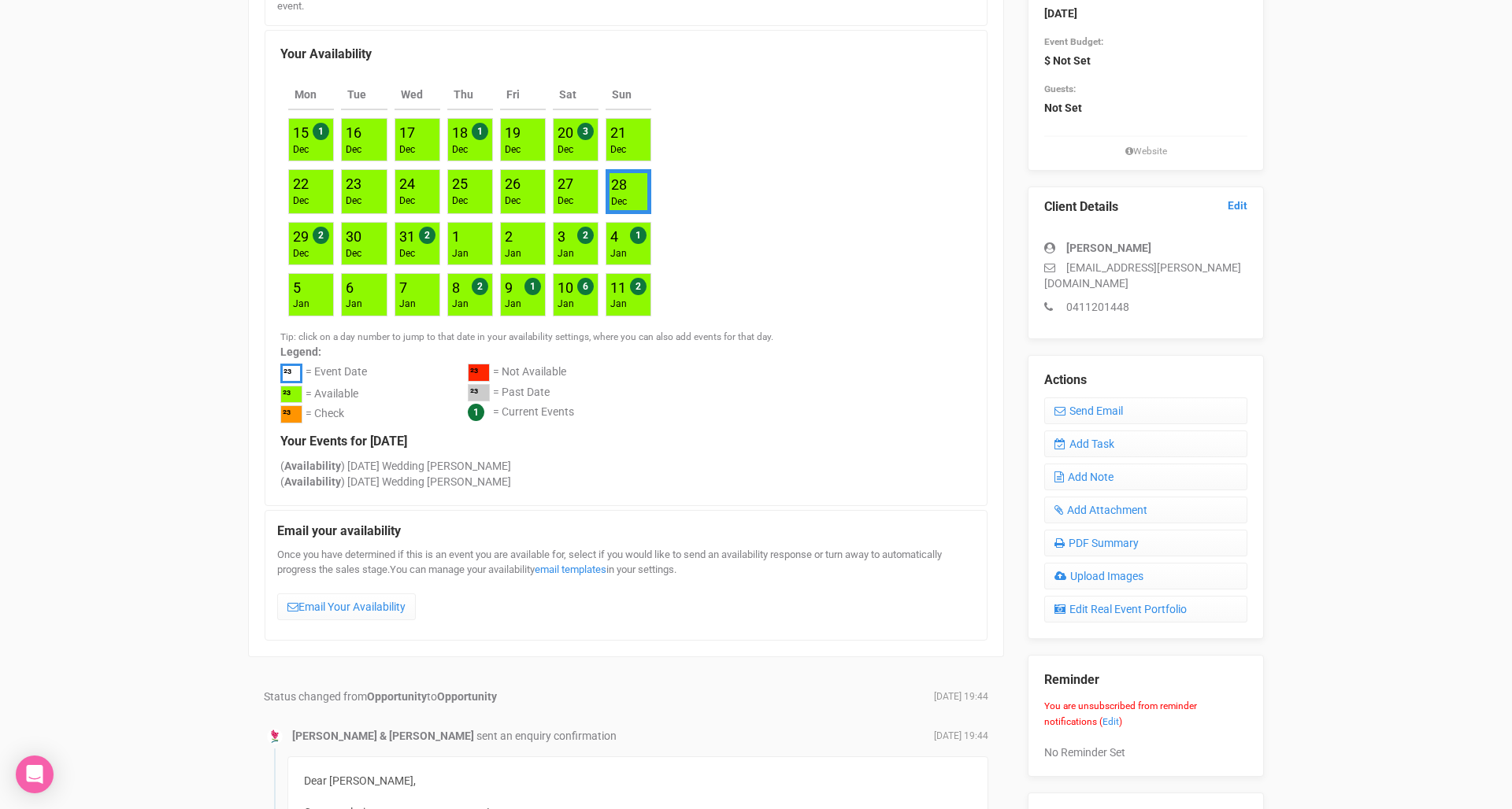
scroll to position [332, 0]
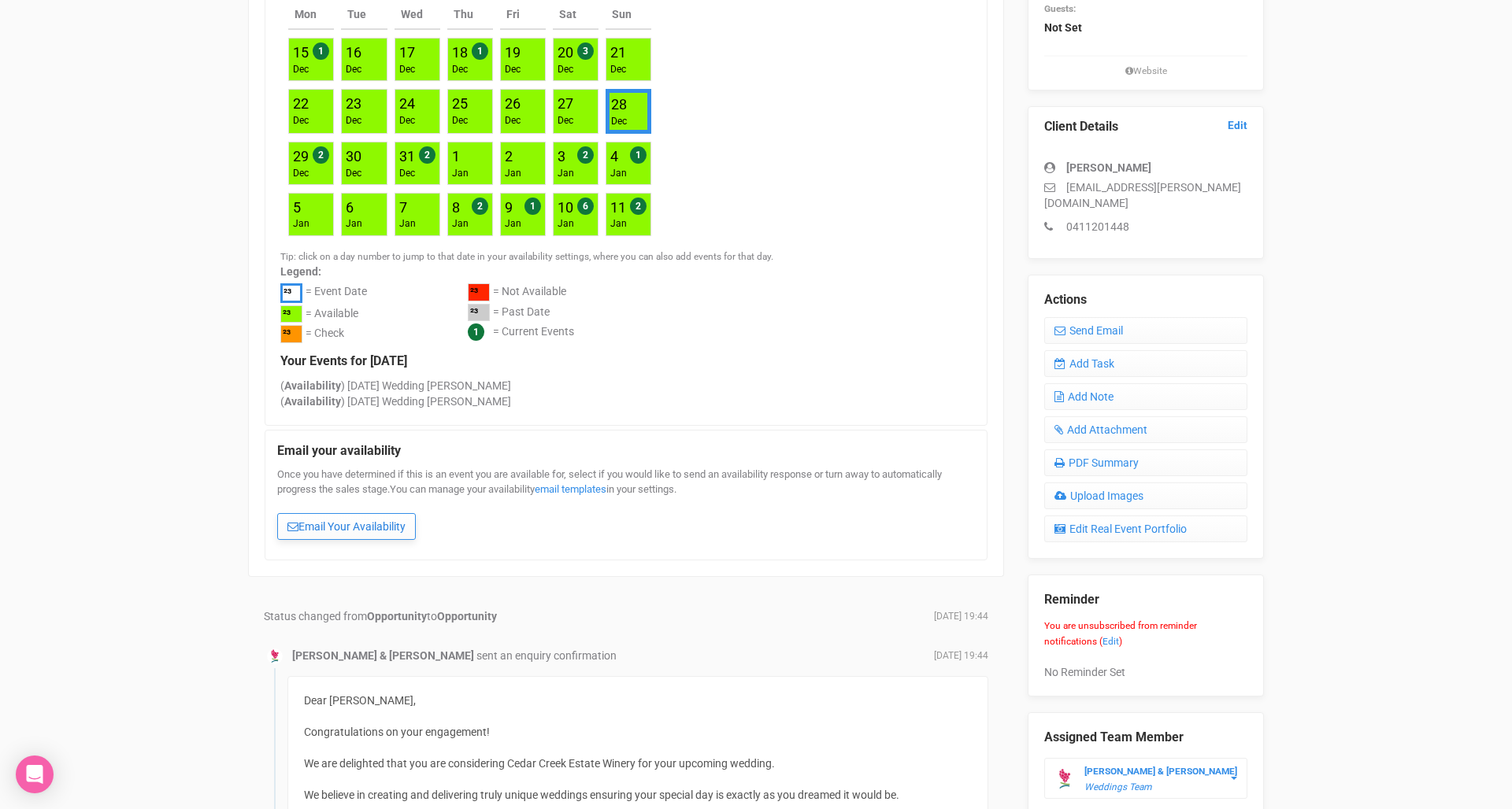
click at [345, 519] on link "Email Your Availability" at bounding box center [346, 526] width 138 height 27
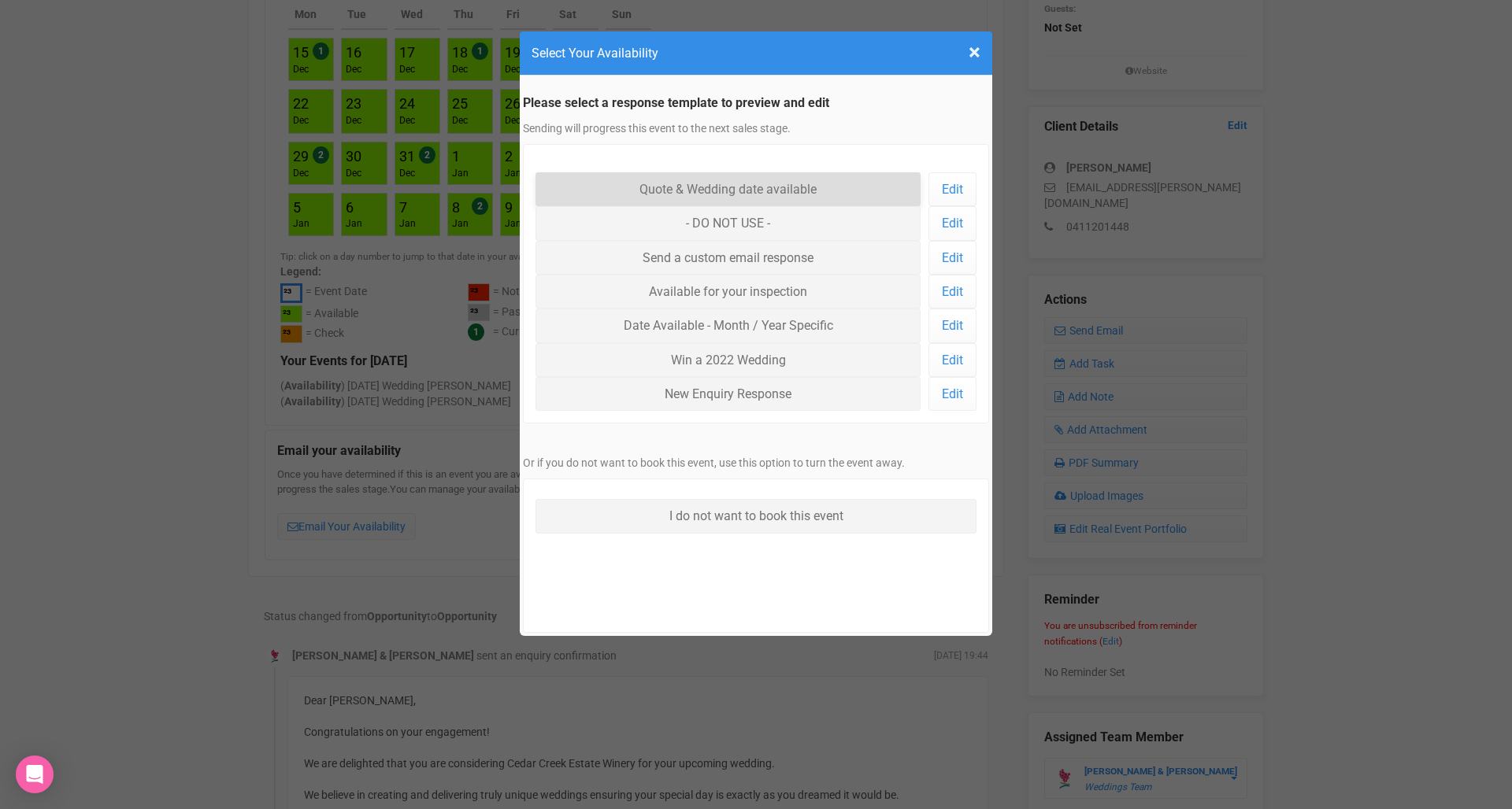
click at [696, 198] on link "Quote & Wedding date available" at bounding box center [728, 189] width 385 height 34
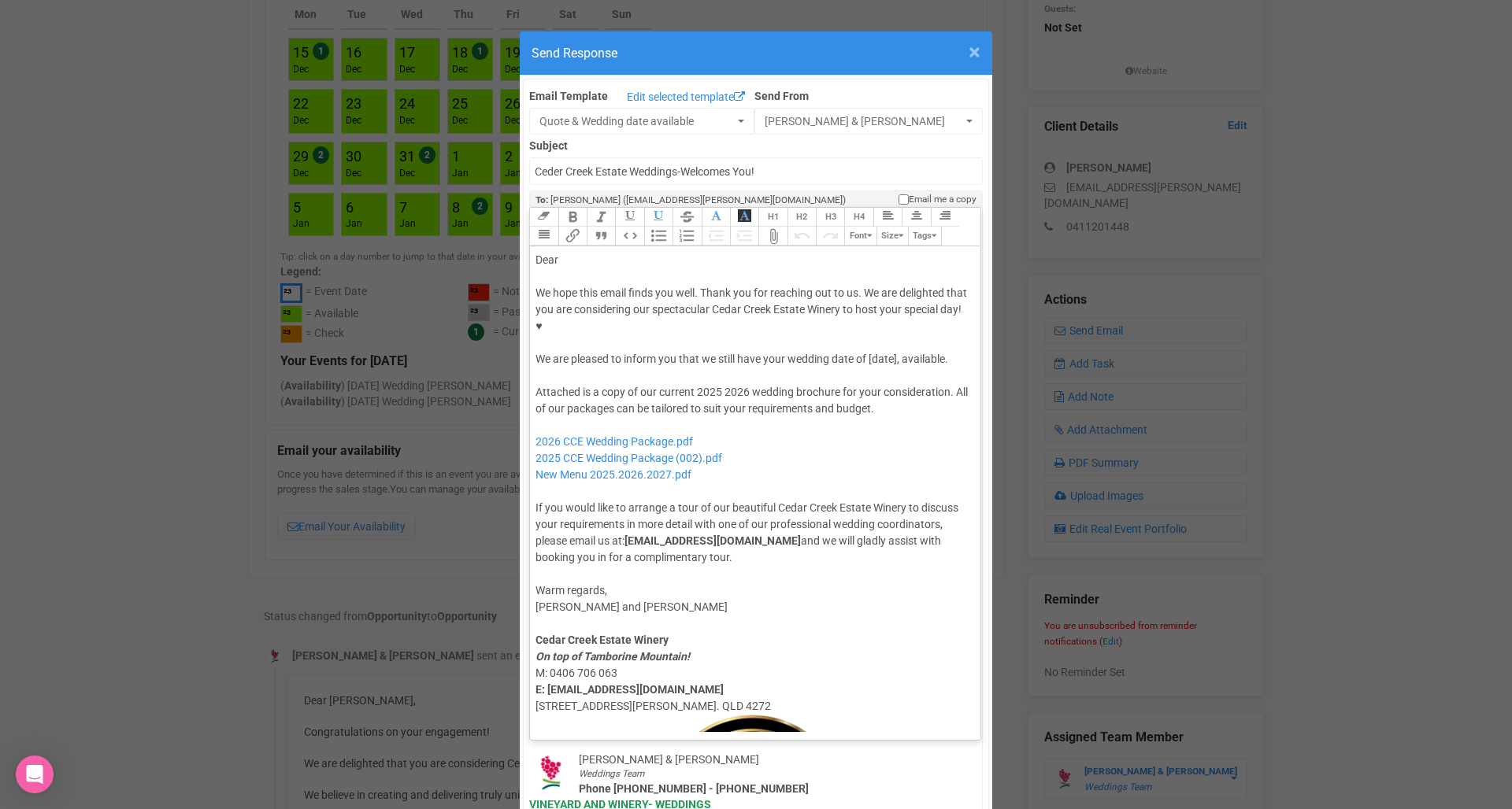
click at [970, 52] on span "×" at bounding box center [974, 53] width 12 height 26
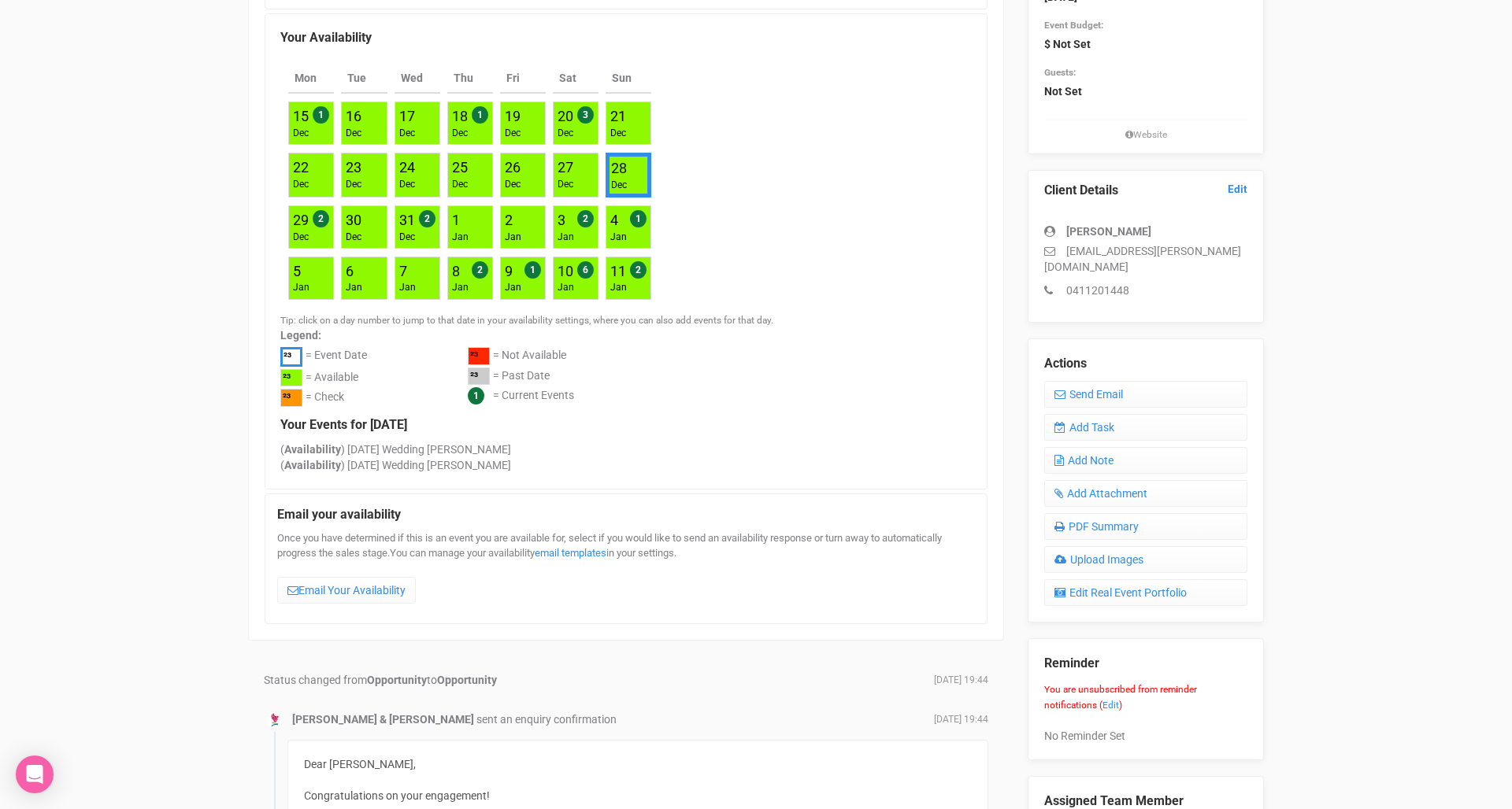
scroll to position [305, 0]
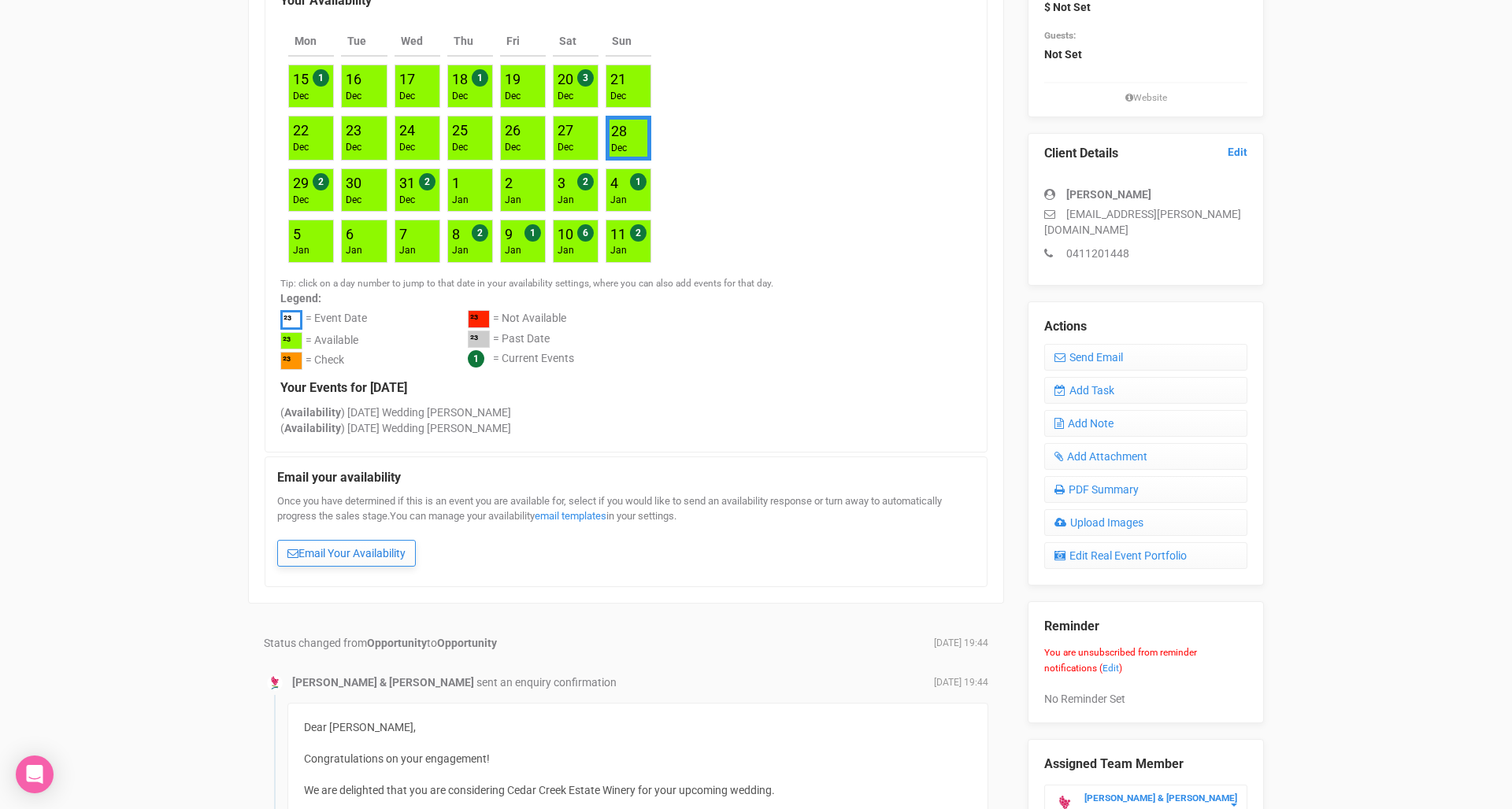
click at [385, 545] on link "Email Your Availability" at bounding box center [346, 553] width 138 height 27
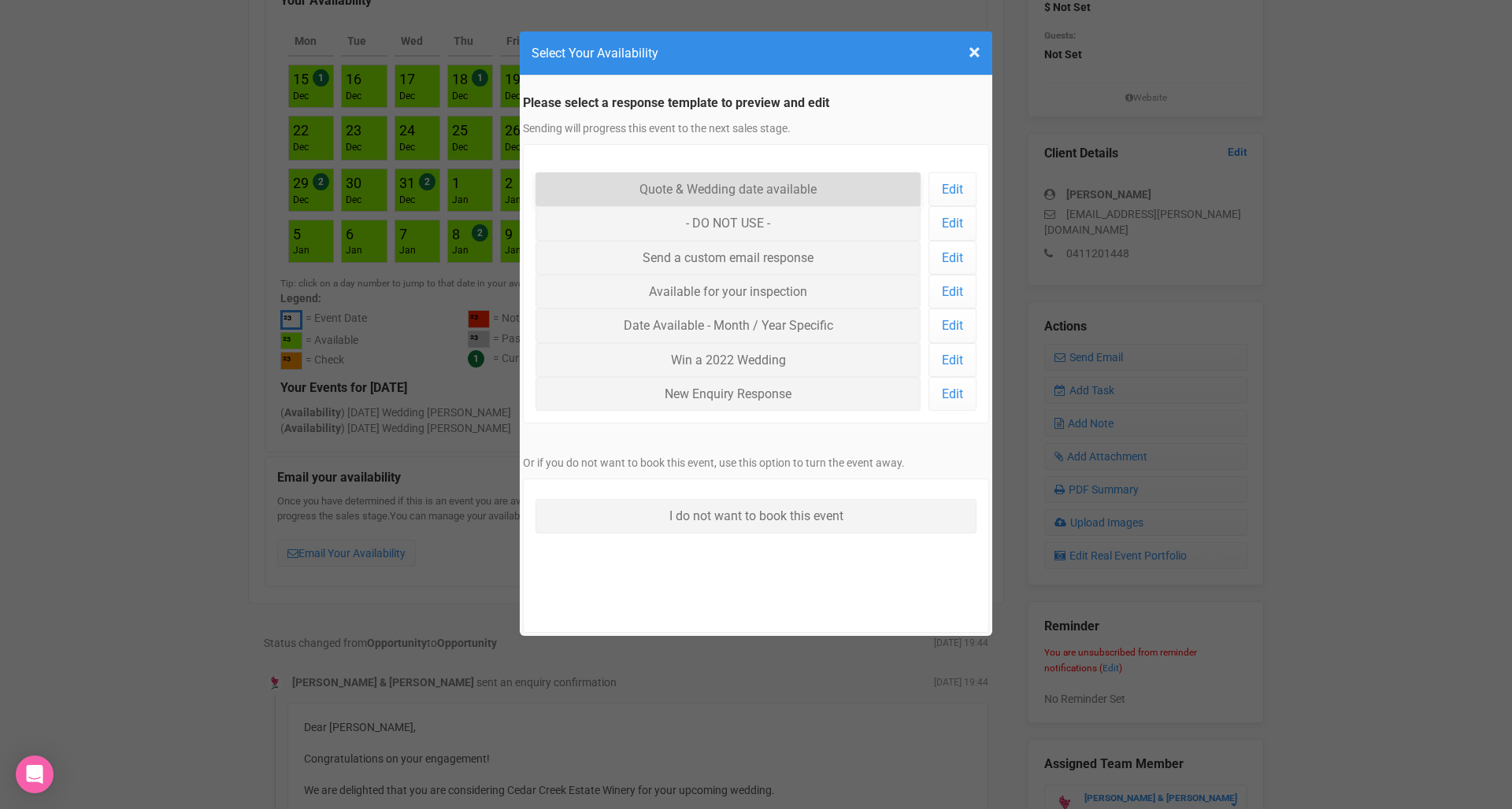
click at [690, 189] on link "Quote & Wedding date available" at bounding box center [728, 189] width 385 height 34
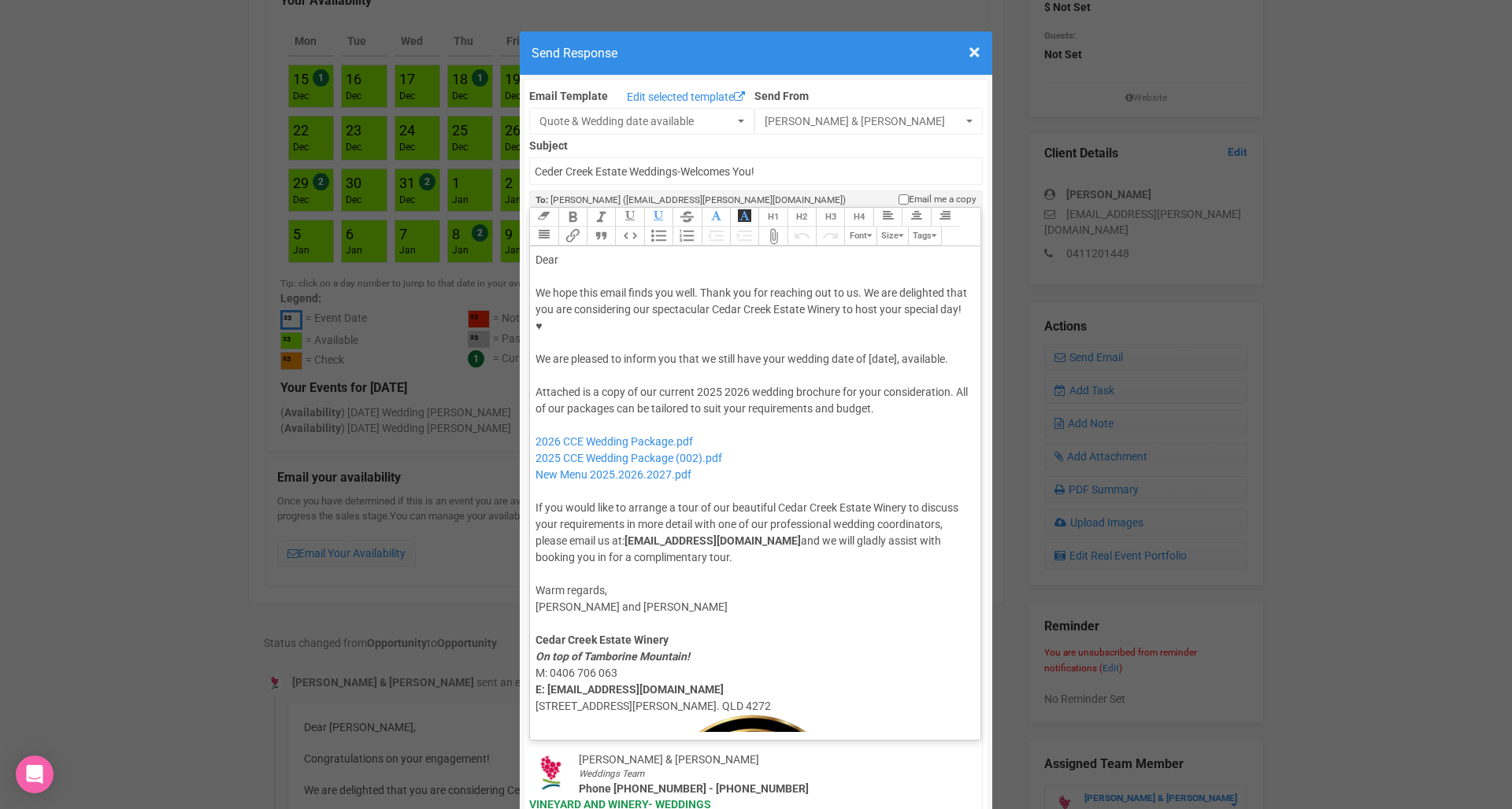
click at [619, 252] on div "Dear" at bounding box center [752, 260] width 434 height 16
click at [887, 308] on div "We hope this email finds you well. Thank you for reaching out to us. We are del…" at bounding box center [752, 326] width 434 height 82
click at [880, 368] on div at bounding box center [752, 376] width 434 height 16
click at [737, 384] on div "Attached is a copy of our current 2025 2026 wedding brochure for your considera…" at bounding box center [752, 474] width 434 height 182
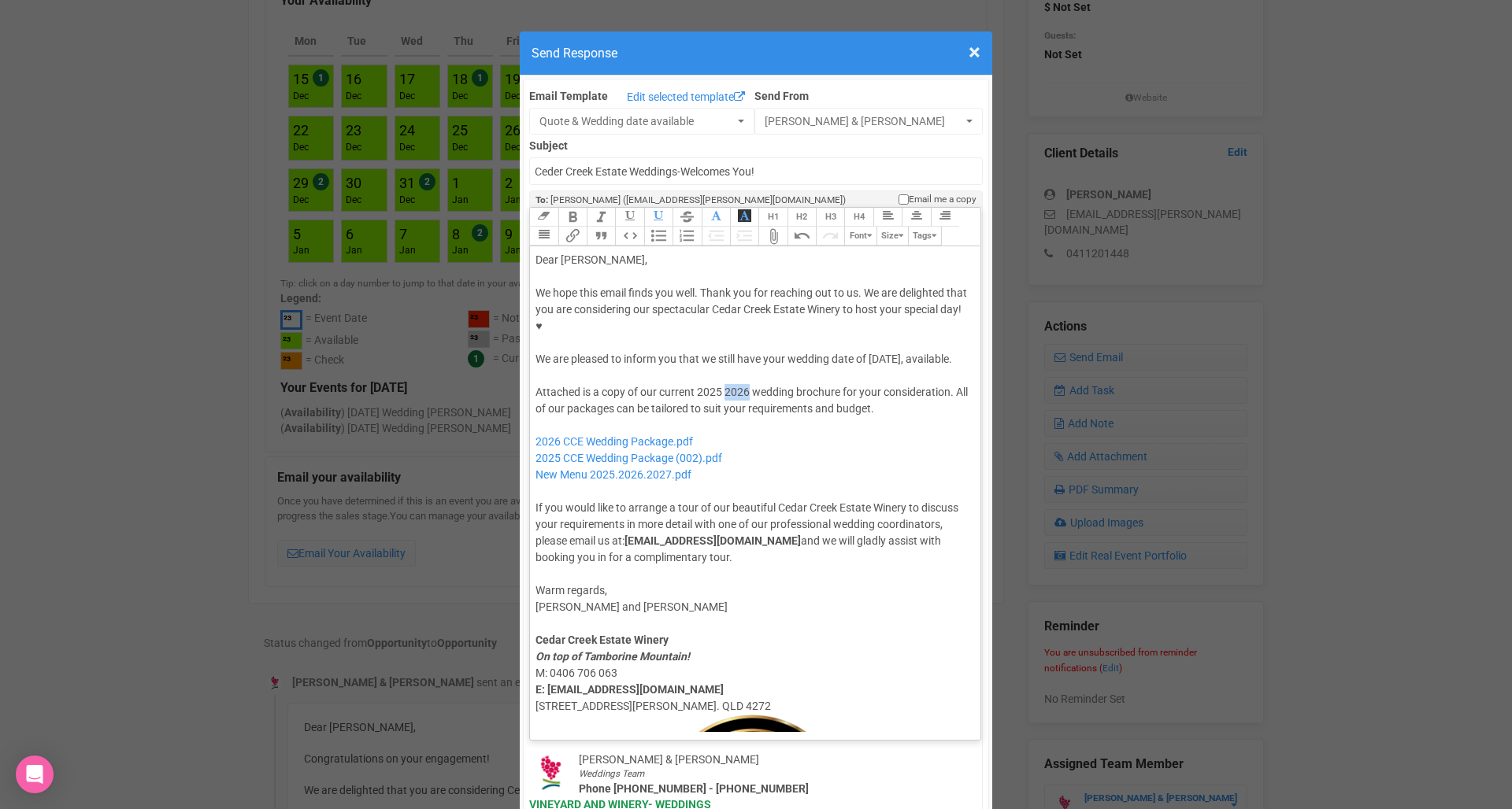
click at [737, 384] on div "Attached is a copy of our current 2025 2026 wedding brochure for your considera…" at bounding box center [752, 474] width 434 height 182
drag, startPoint x: 742, startPoint y: 415, endPoint x: 536, endPoint y: 408, distance: 206.1
click at [536, 408] on div "Attached is a copy of our current 2025 wedding brochure for your consideration.…" at bounding box center [752, 474] width 434 height 182
click at [719, 394] on div "Attached is a copy of our current 2025 wedding brochure for your consideration.…" at bounding box center [752, 474] width 434 height 182
drag, startPoint x: 719, startPoint y: 402, endPoint x: 703, endPoint y: 391, distance: 19.4
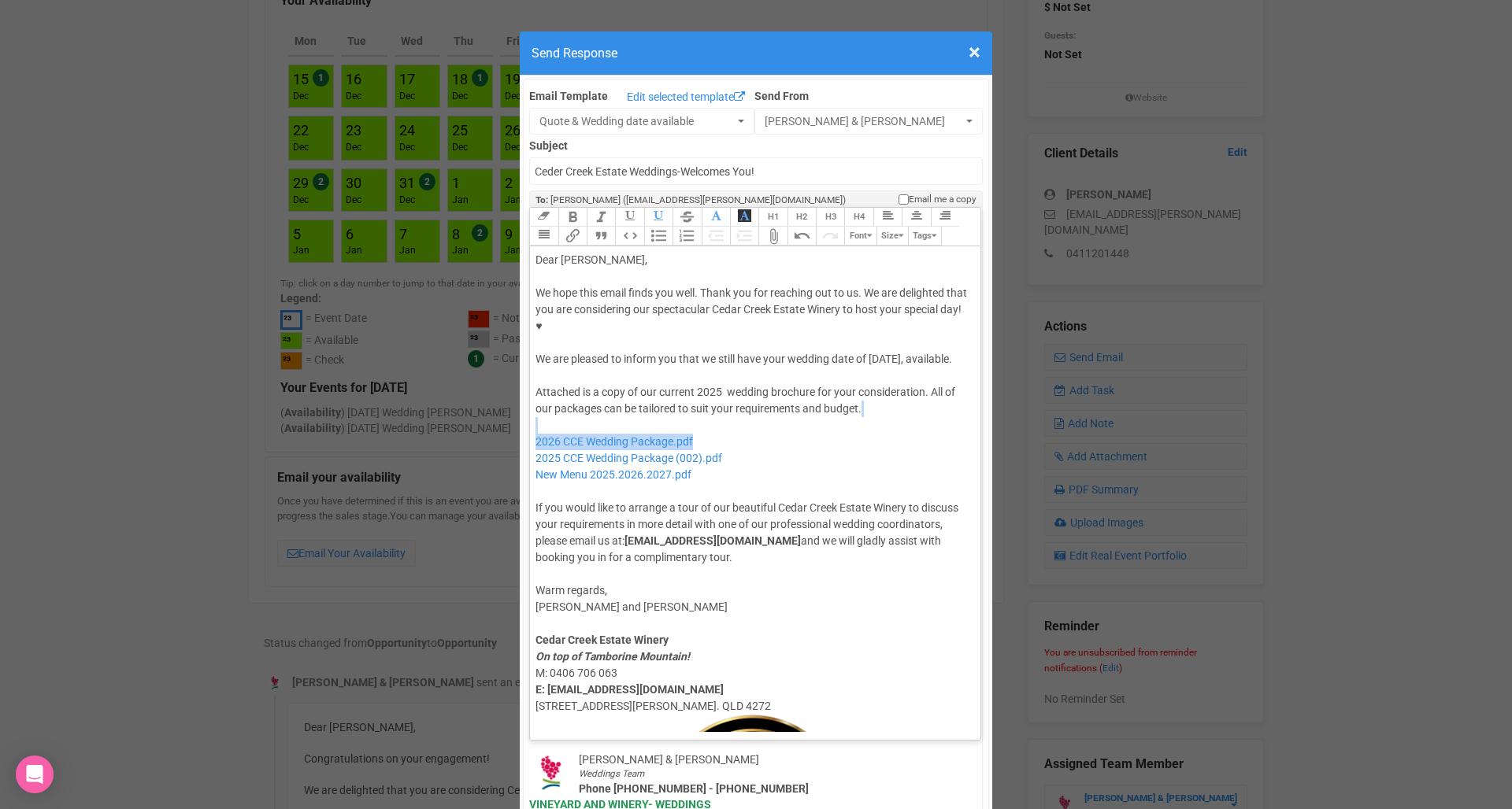
click at [703, 391] on div "Attached is a copy of our current 2025 wedding brochure for your consideration.…" at bounding box center [752, 474] width 434 height 182
type trix-editor "<lor>Ipsu Dolors,</ame><con><adipis>&elit;</seddoe></tem><inc>Ut labo etdo magn…"
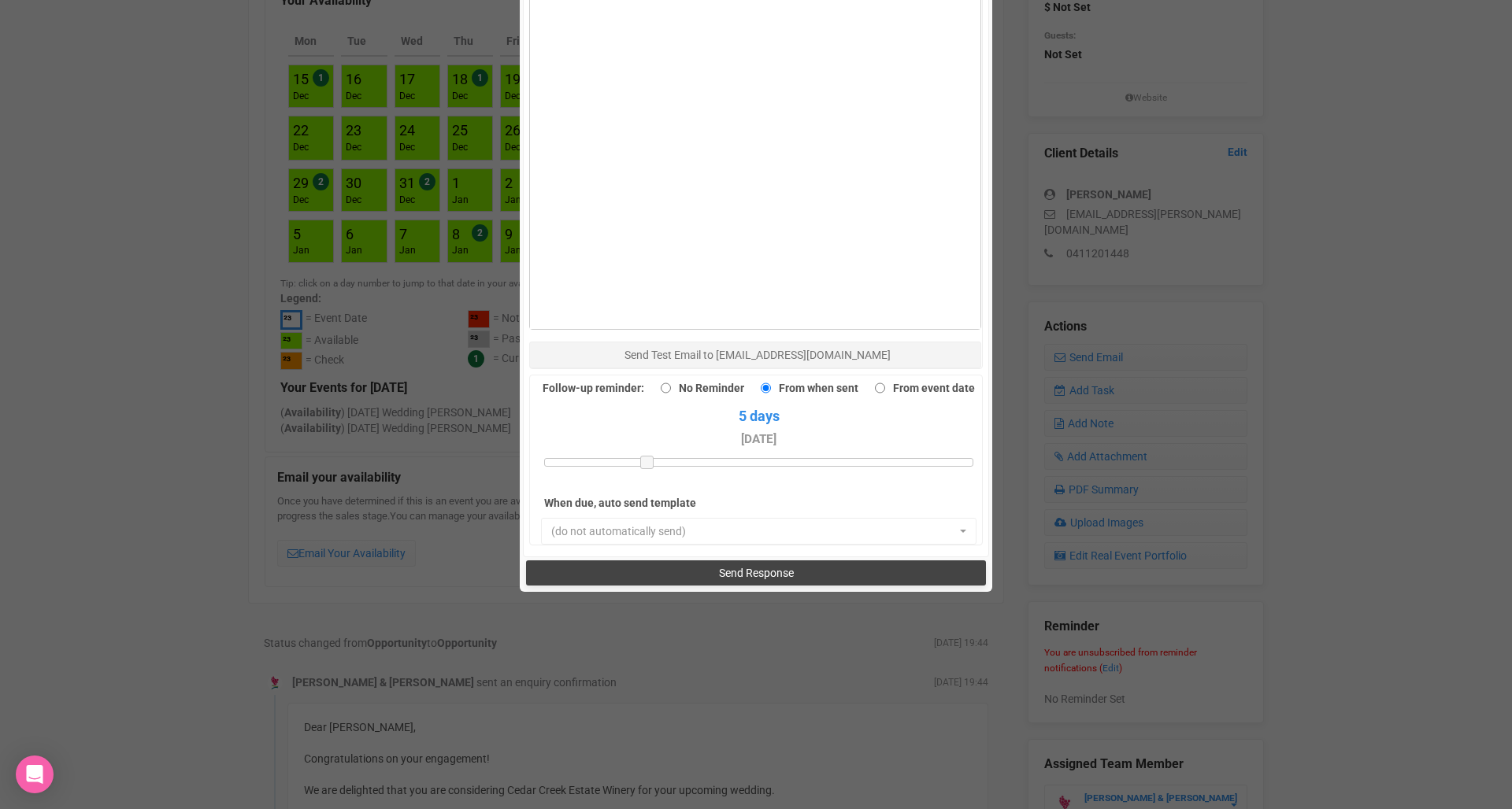
scroll to position [1101, 0]
click at [697, 562] on button "Send Response" at bounding box center [755, 574] width 459 height 25
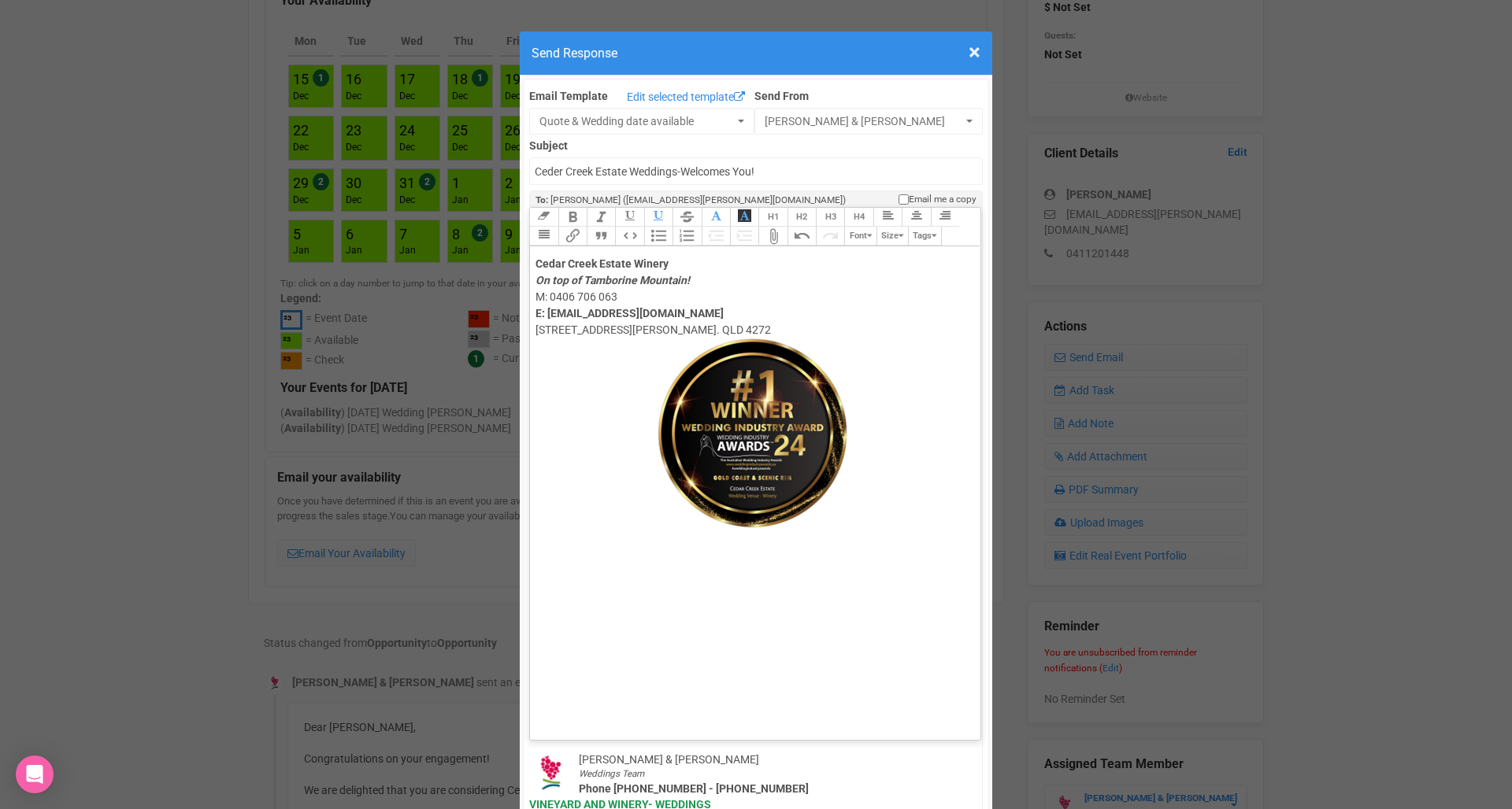
scroll to position [0, 0]
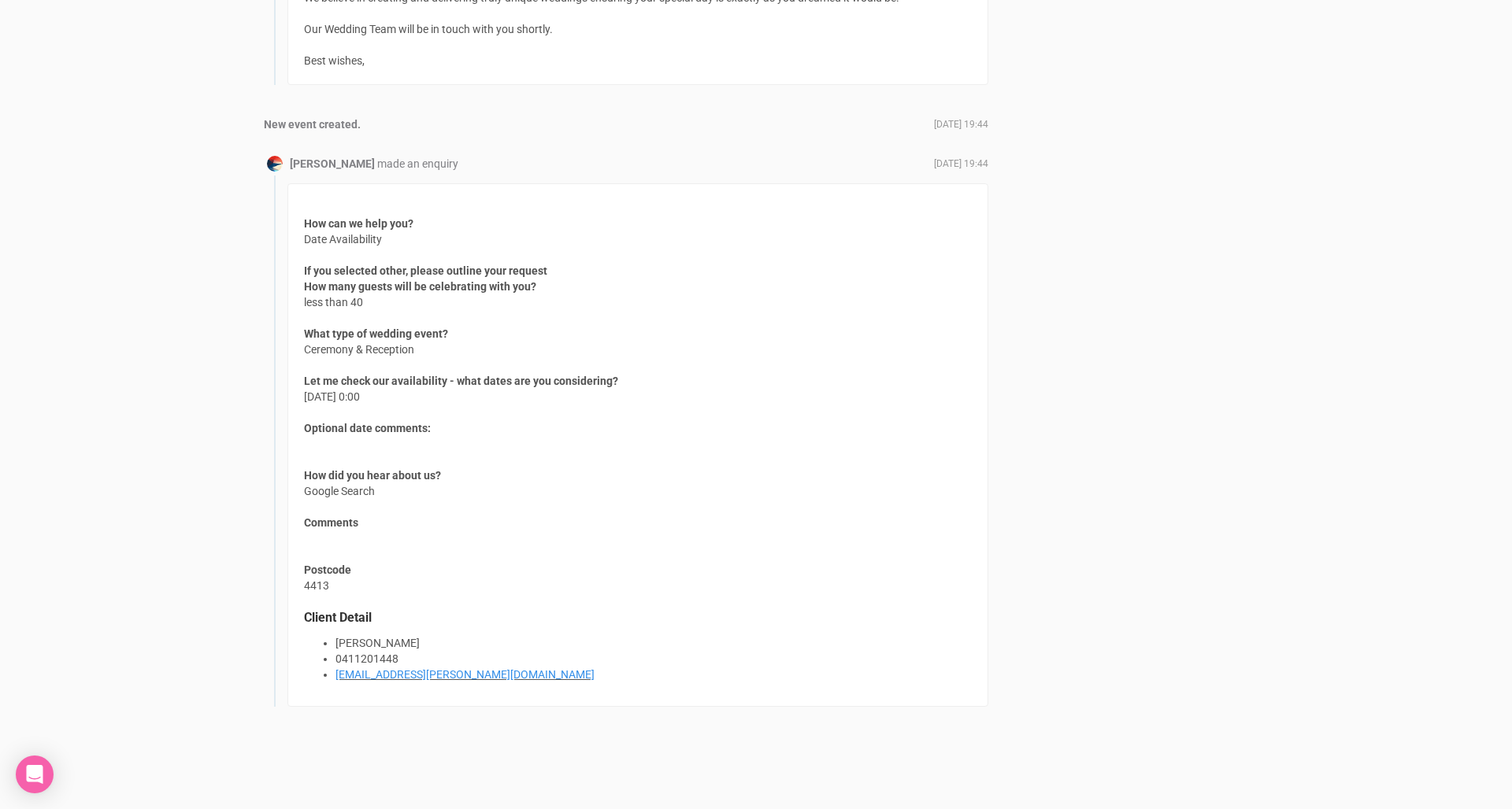
scroll to position [1558, 0]
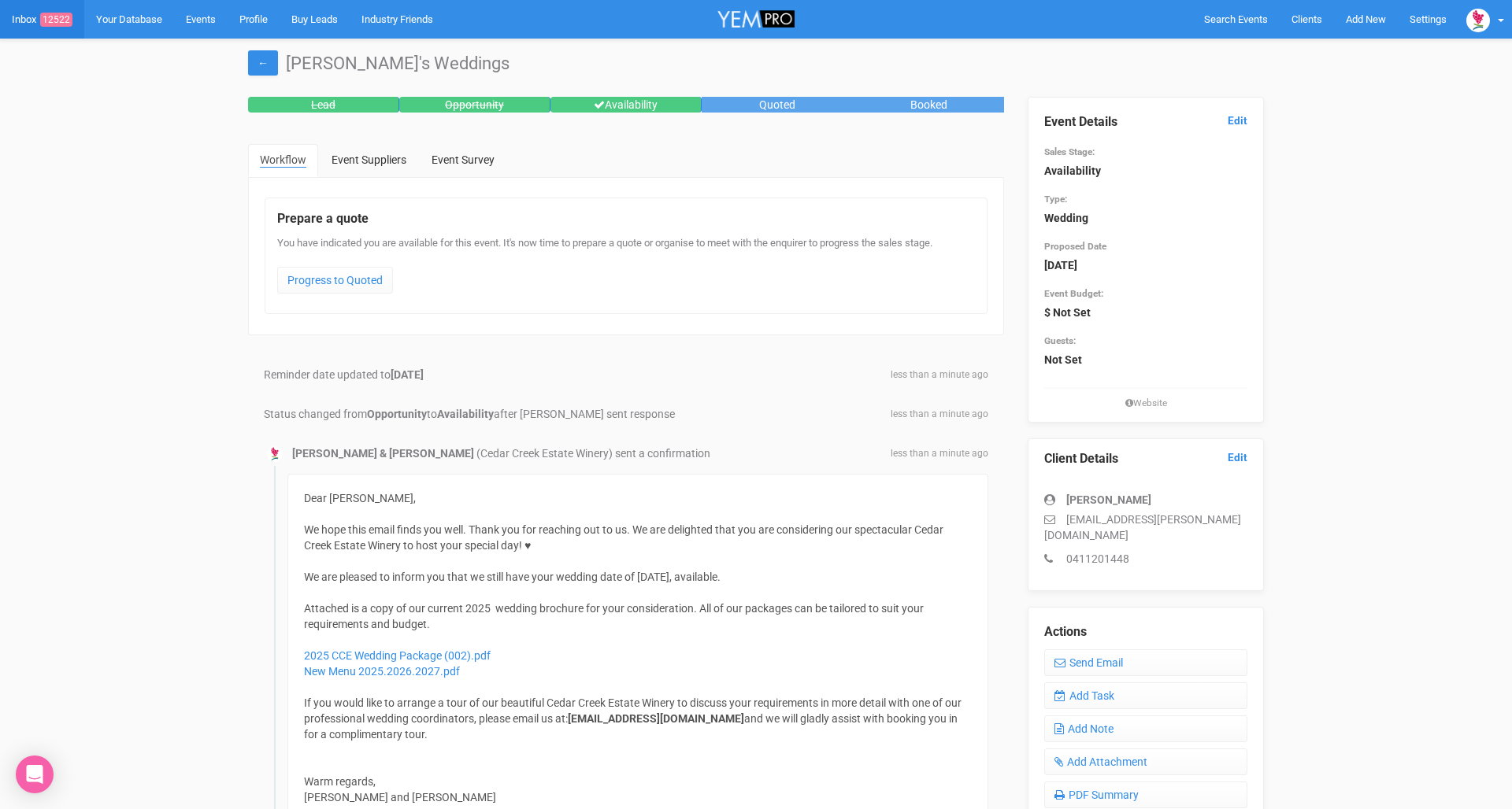
click at [25, 16] on link "Inbox 12522" at bounding box center [42, 19] width 84 height 39
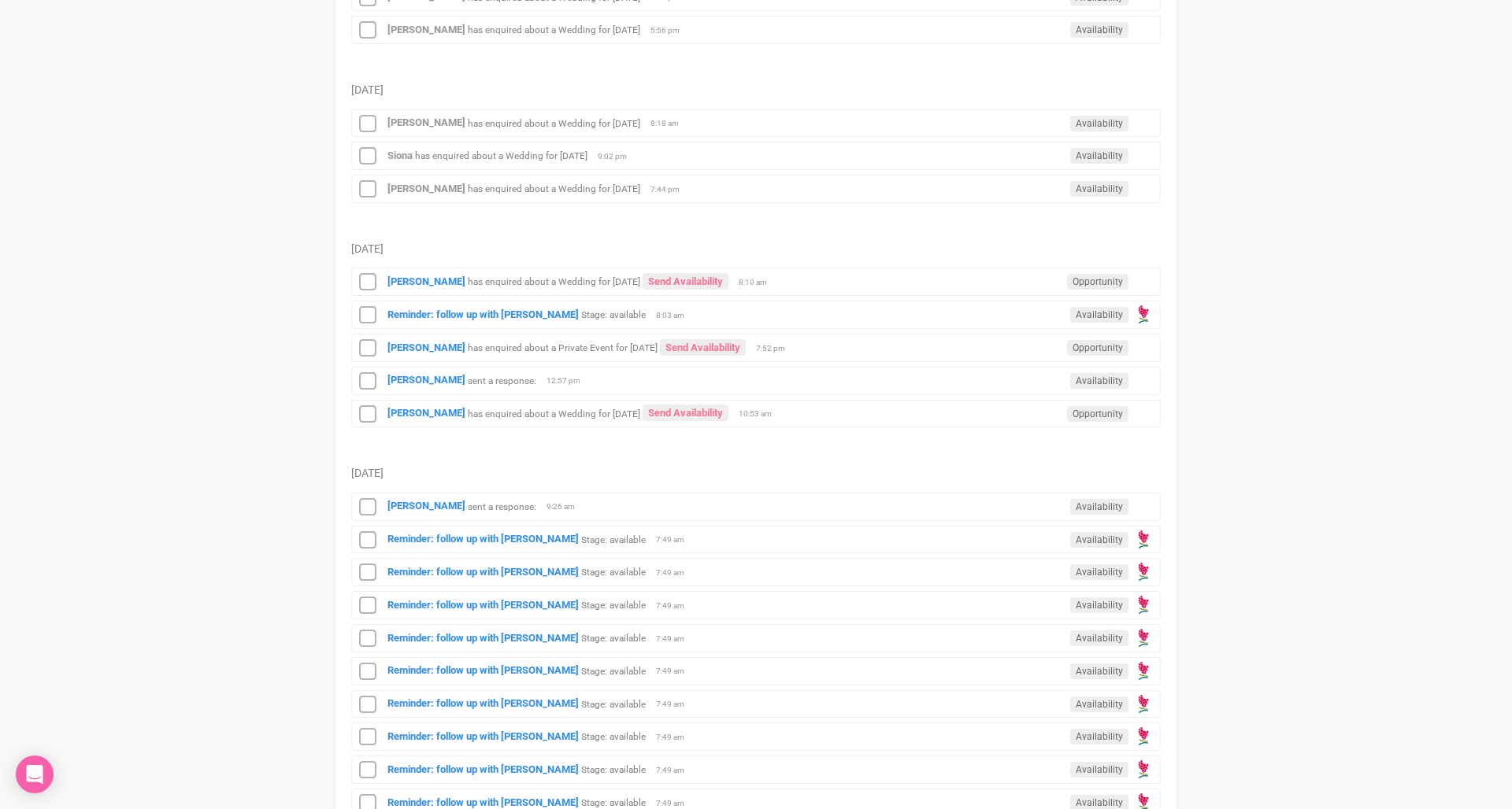
scroll to position [1098, 0]
click at [534, 280] on small "has enquired about a Wedding for [DATE]" at bounding box center [553, 282] width 172 height 11
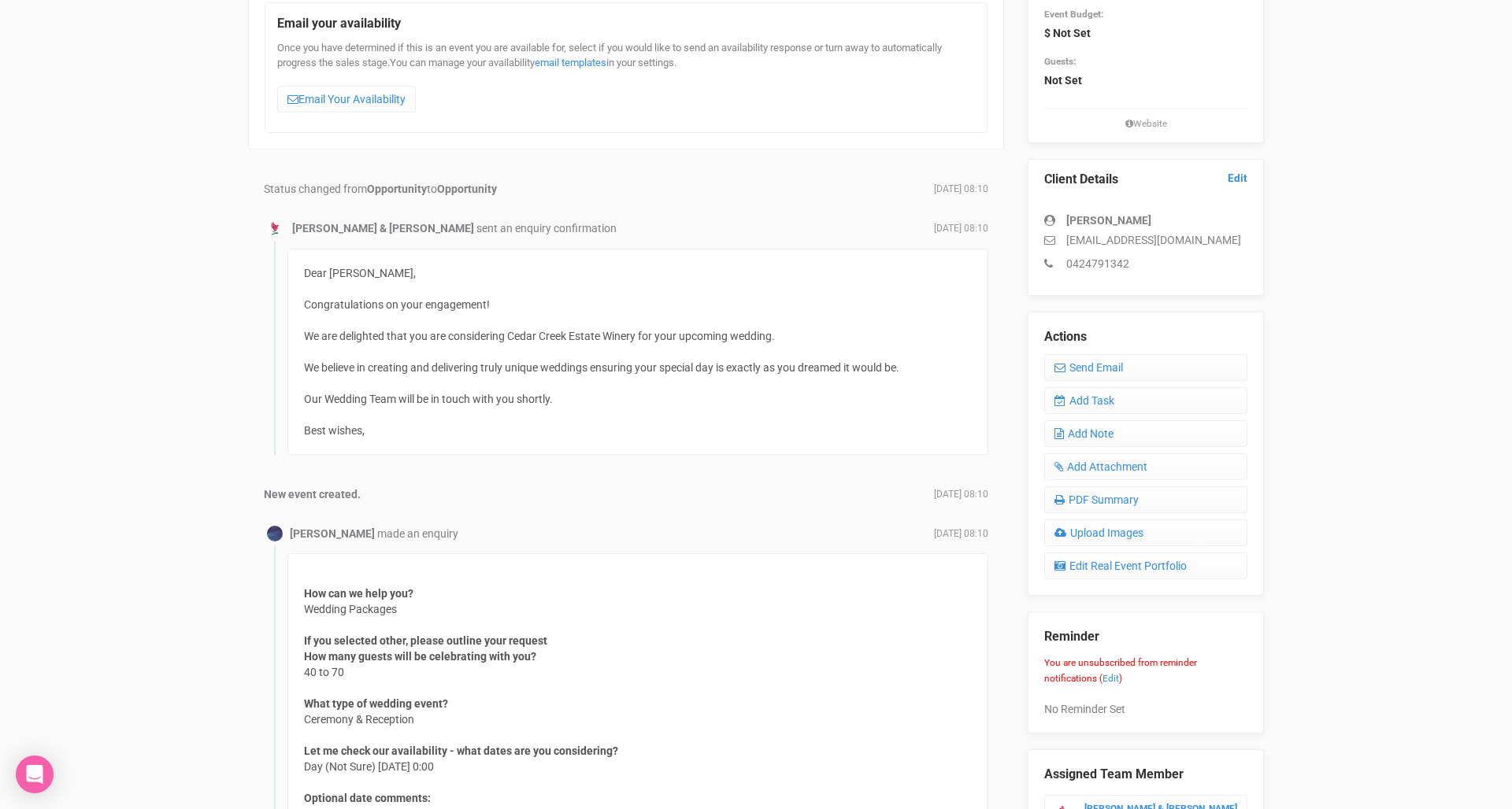
scroll to position [137, 0]
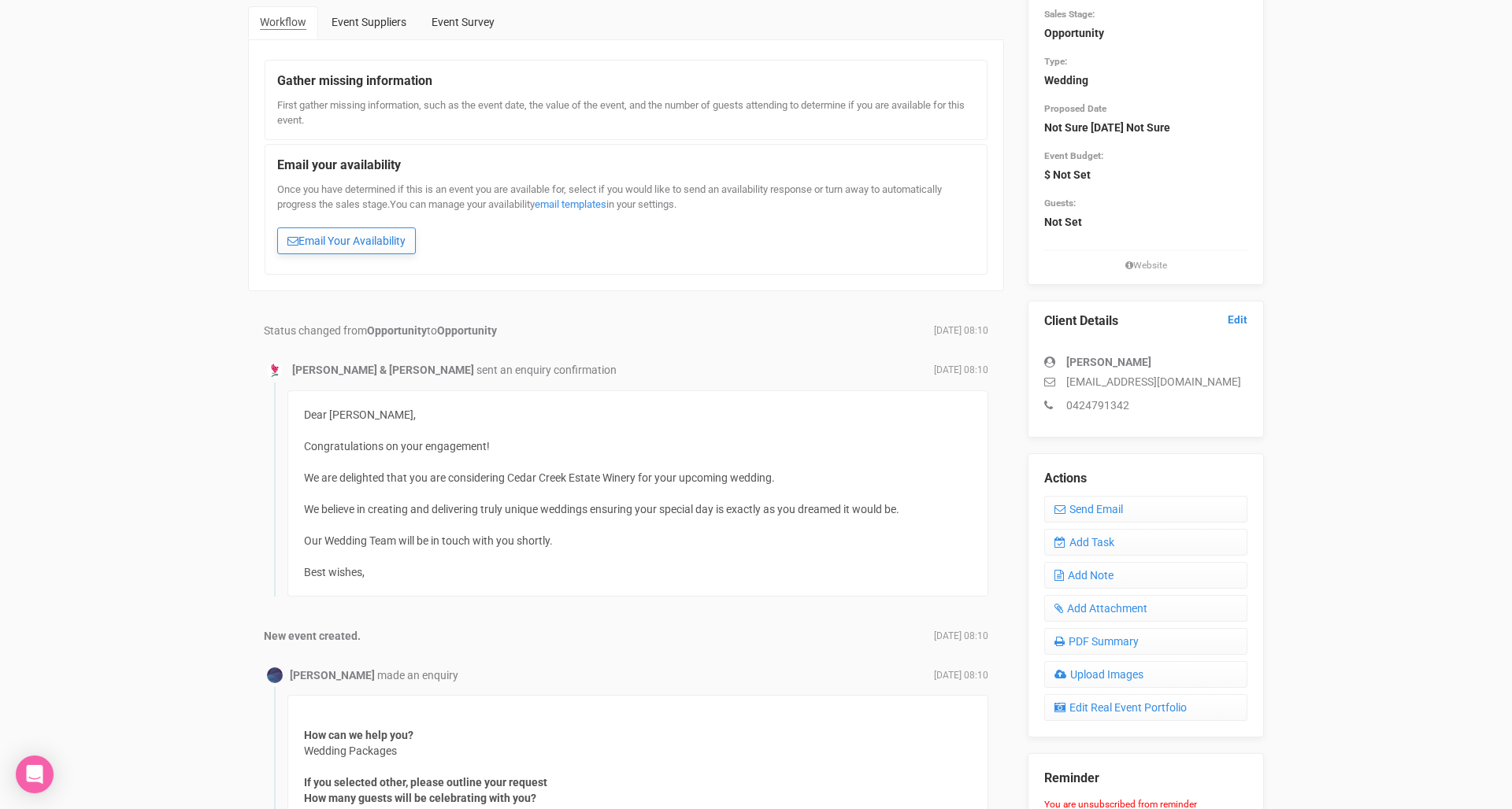
click at [382, 246] on link "Email Your Availability" at bounding box center [346, 240] width 138 height 27
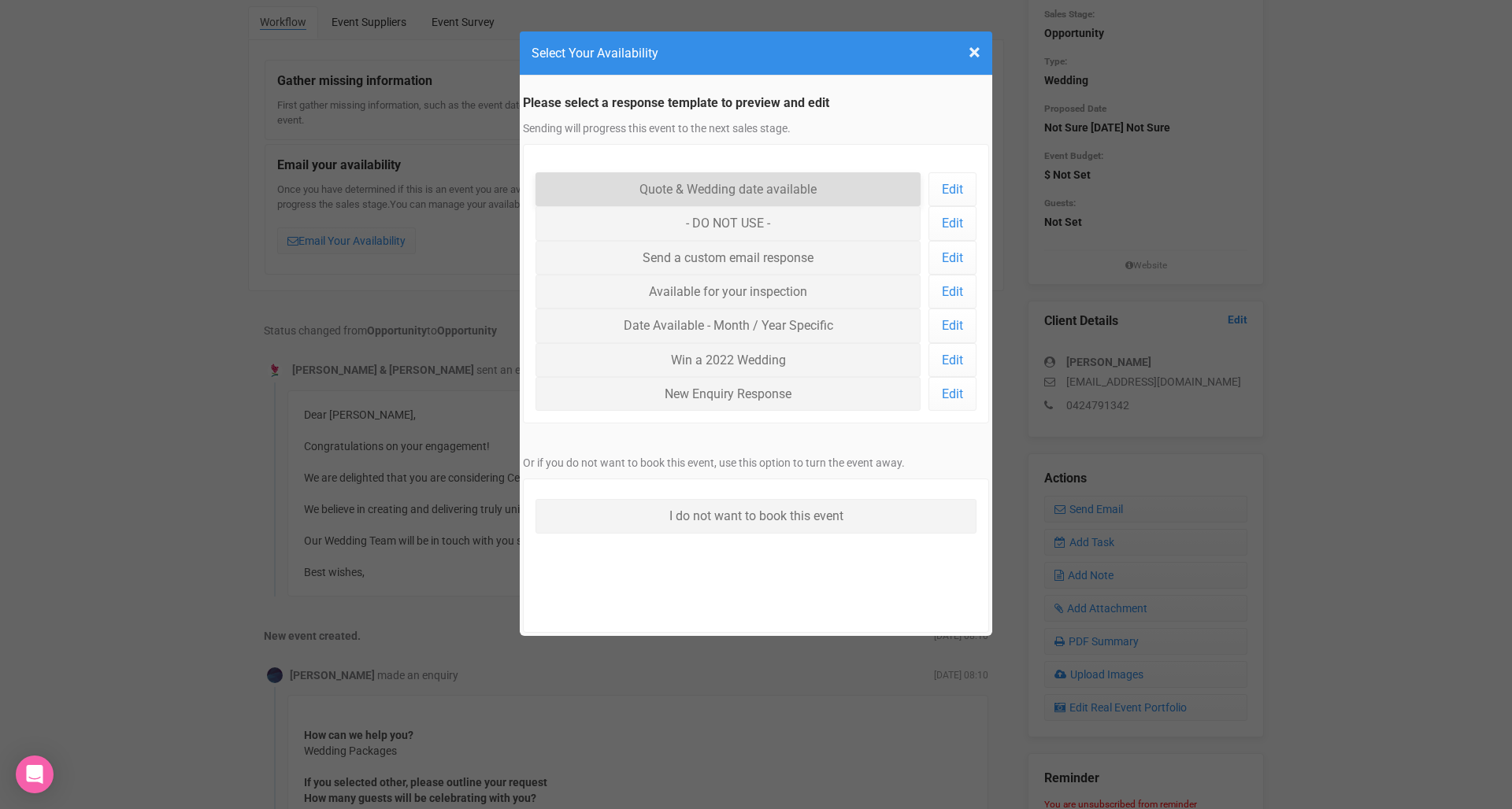
click at [809, 191] on link "Quote & Wedding date available" at bounding box center [728, 189] width 385 height 34
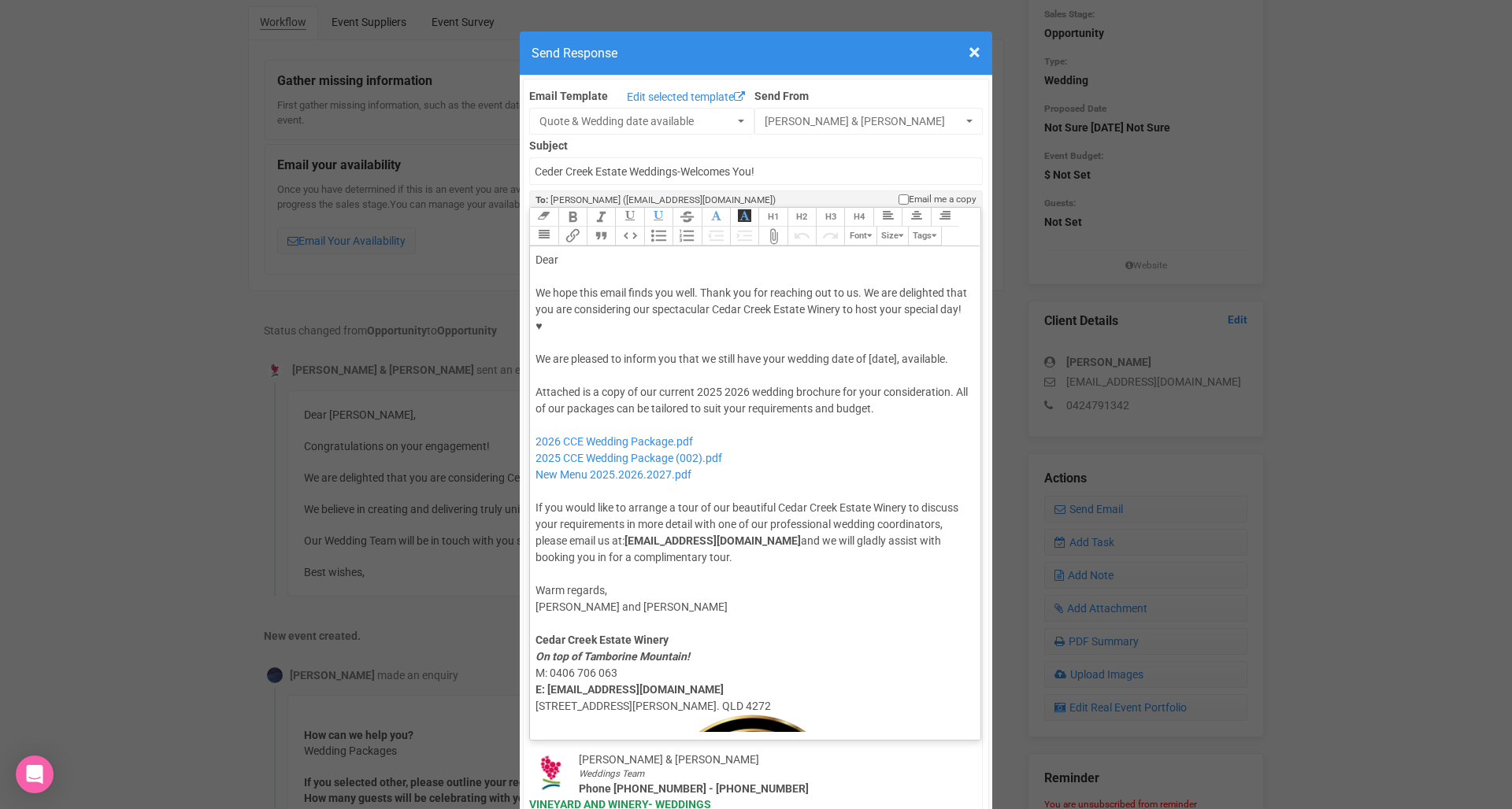
drag, startPoint x: 591, startPoint y: 185, endPoint x: 561, endPoint y: 209, distance: 38.4
click at [561, 252] on div "Dear" at bounding box center [752, 260] width 434 height 16
click at [889, 310] on div "We hope this email finds you well. Thank you for reaching out to us. We are del…" at bounding box center [752, 326] width 434 height 82
click at [826, 368] on div at bounding box center [752, 376] width 434 height 16
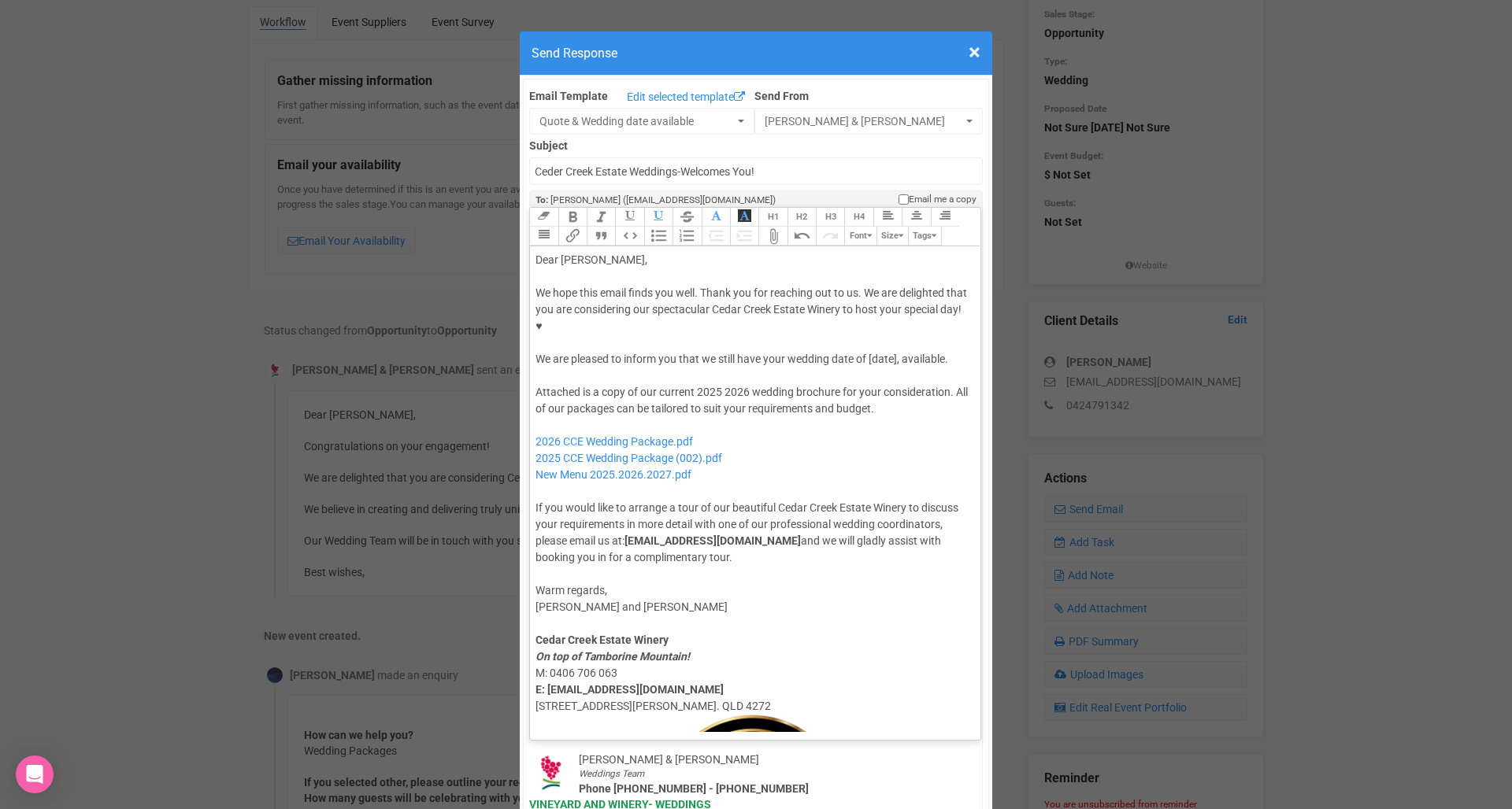
drag, startPoint x: 826, startPoint y: 321, endPoint x: 745, endPoint y: 345, distance: 84.5
click at [745, 384] on div "Attached is a copy of our current 2025 2026 wedding brochure for your considera…" at bounding box center [752, 474] width 434 height 182
click at [964, 308] on div "We hope this email finds you well. Thank you for reaching out to us. We are del…" at bounding box center [752, 326] width 434 height 82
drag, startPoint x: 966, startPoint y: 314, endPoint x: 615, endPoint y: 293, distance: 351.6
click at [615, 293] on div "We hope this email finds you well. Thank you for reaching out to us. We are del…" at bounding box center [752, 326] width 434 height 82
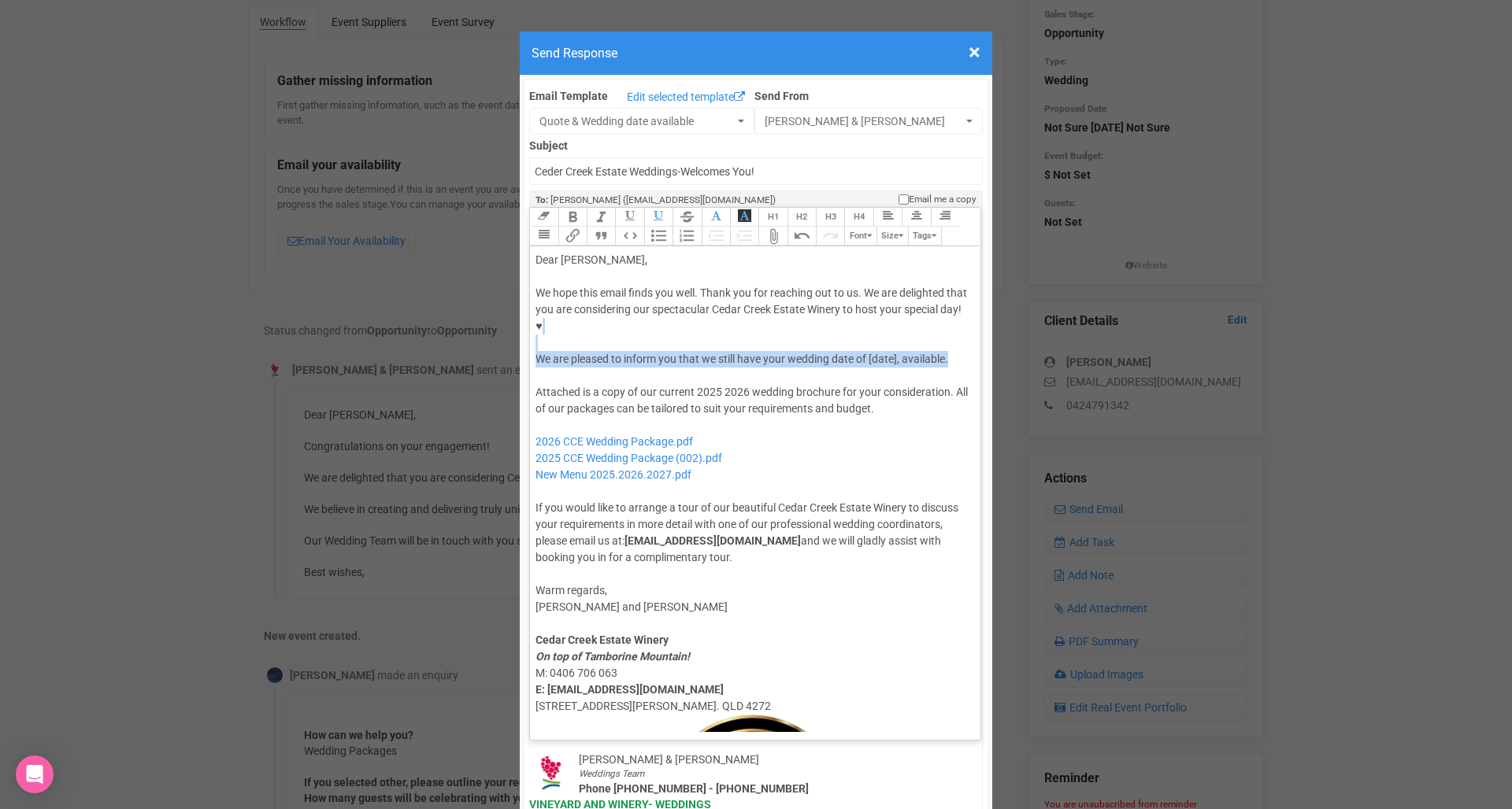
paste trix-editor "<div>Dear Chloe,</div><div><strong>&nbsp;</strong></div><div>We hope this email…"
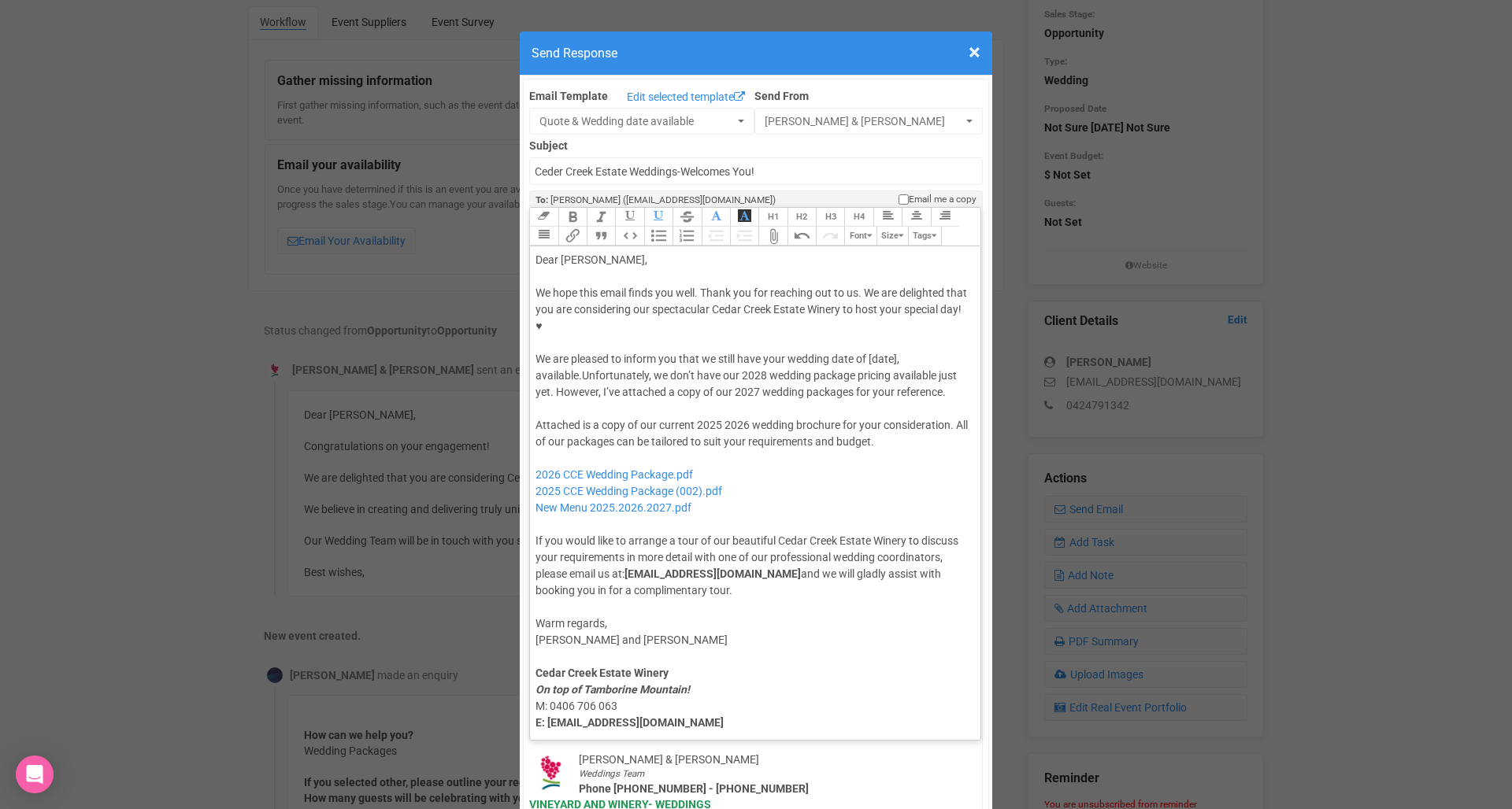
click at [931, 305] on div "We hope this email finds you well. Thank you for reaching out to us. We are del…" at bounding box center [752, 342] width 434 height 116
drag, startPoint x: 535, startPoint y: 307, endPoint x: 584, endPoint y: 327, distance: 52.9
click at [584, 327] on div "We hope this email finds you well. Thank you for reaching out to us. We are del…" at bounding box center [752, 342] width 434 height 116
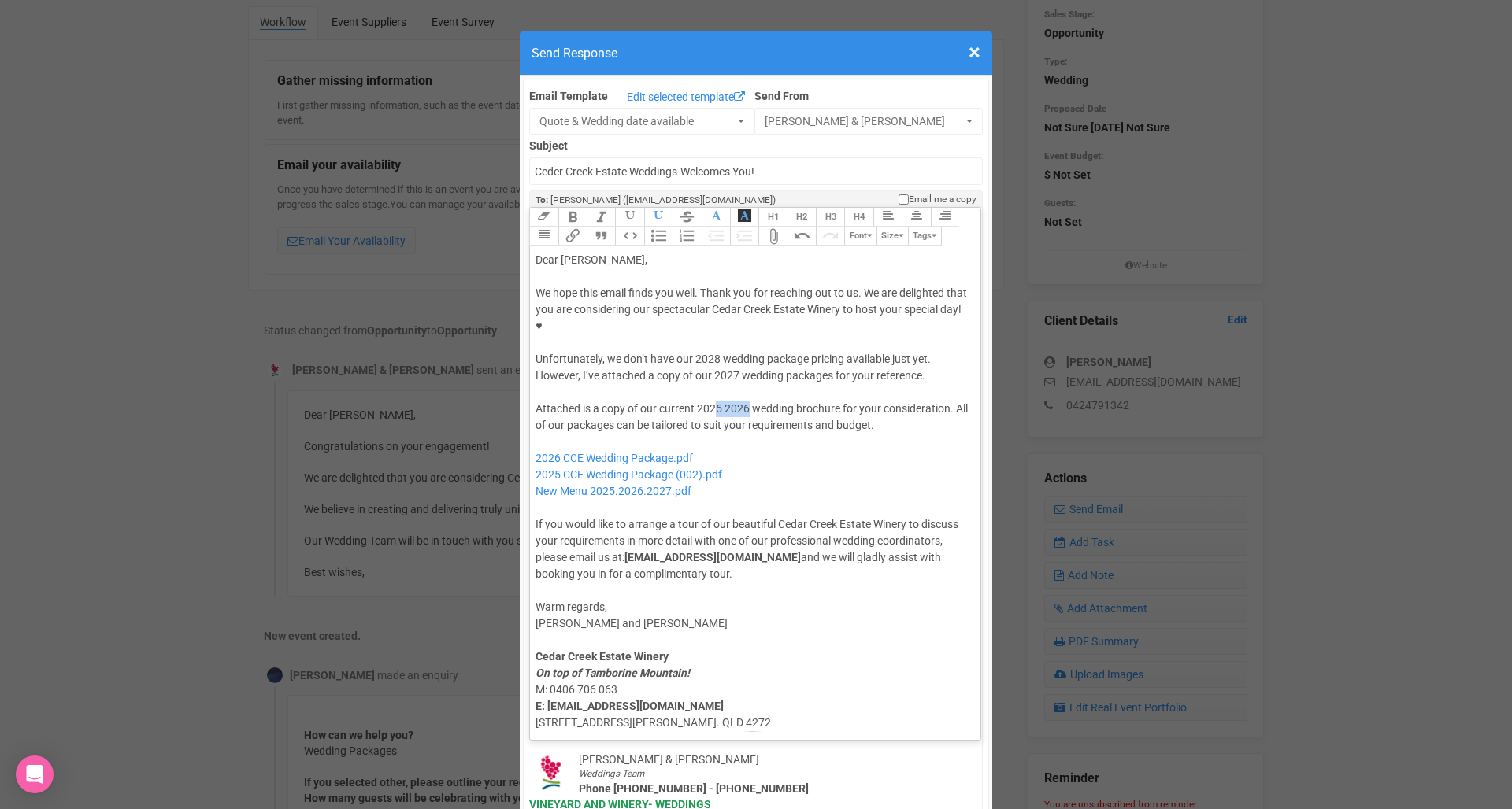
drag, startPoint x: 749, startPoint y: 360, endPoint x: 718, endPoint y: 359, distance: 31.0
click at [718, 401] on div "Attached is a copy of our current 2025 2026 wedding brochure for your considera…" at bounding box center [752, 491] width 434 height 182
drag, startPoint x: 754, startPoint y: 428, endPoint x: 733, endPoint y: 395, distance: 39.1
click at [733, 401] on div "Attached is a copy of our current 2027 wedding brochure for your consideration.…" at bounding box center [752, 491] width 434 height 182
type trix-editor "<div>Dear Chloe,</div><div><strong>&nbsp;</strong></div><div>We hope this email…"
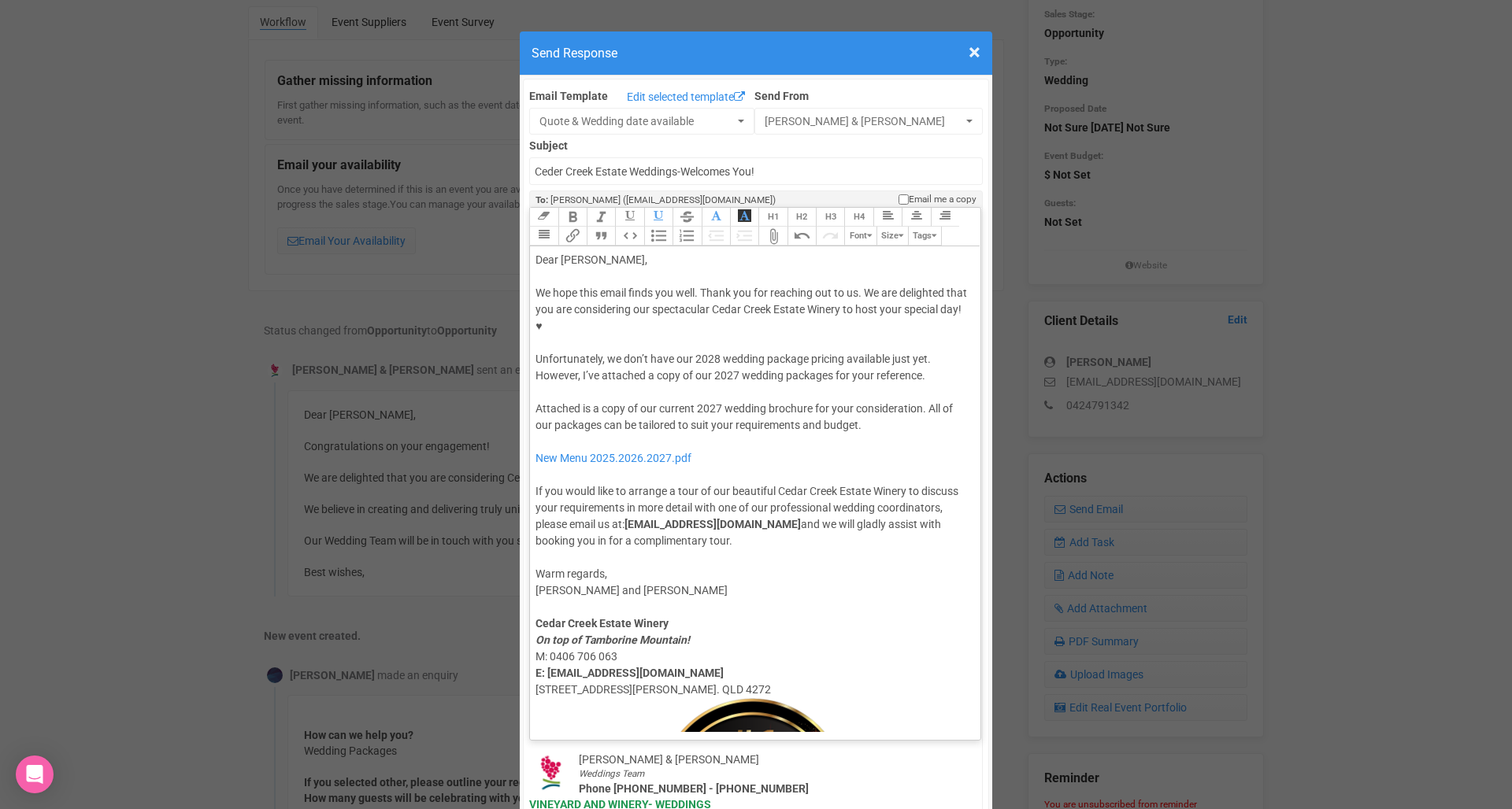
click at [775, 226] on button "Attach Files" at bounding box center [772, 235] width 28 height 19
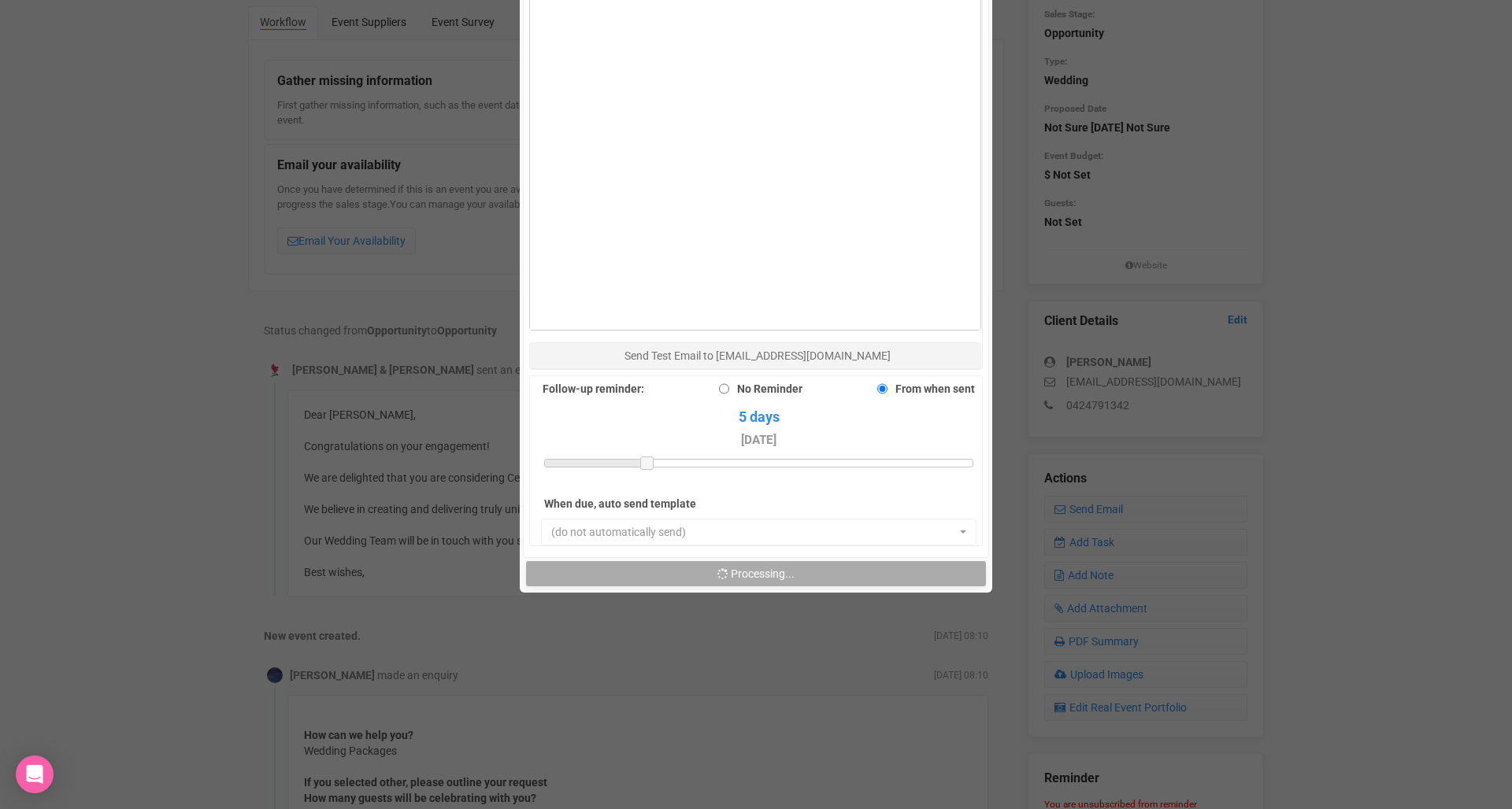
scroll to position [1101, 0]
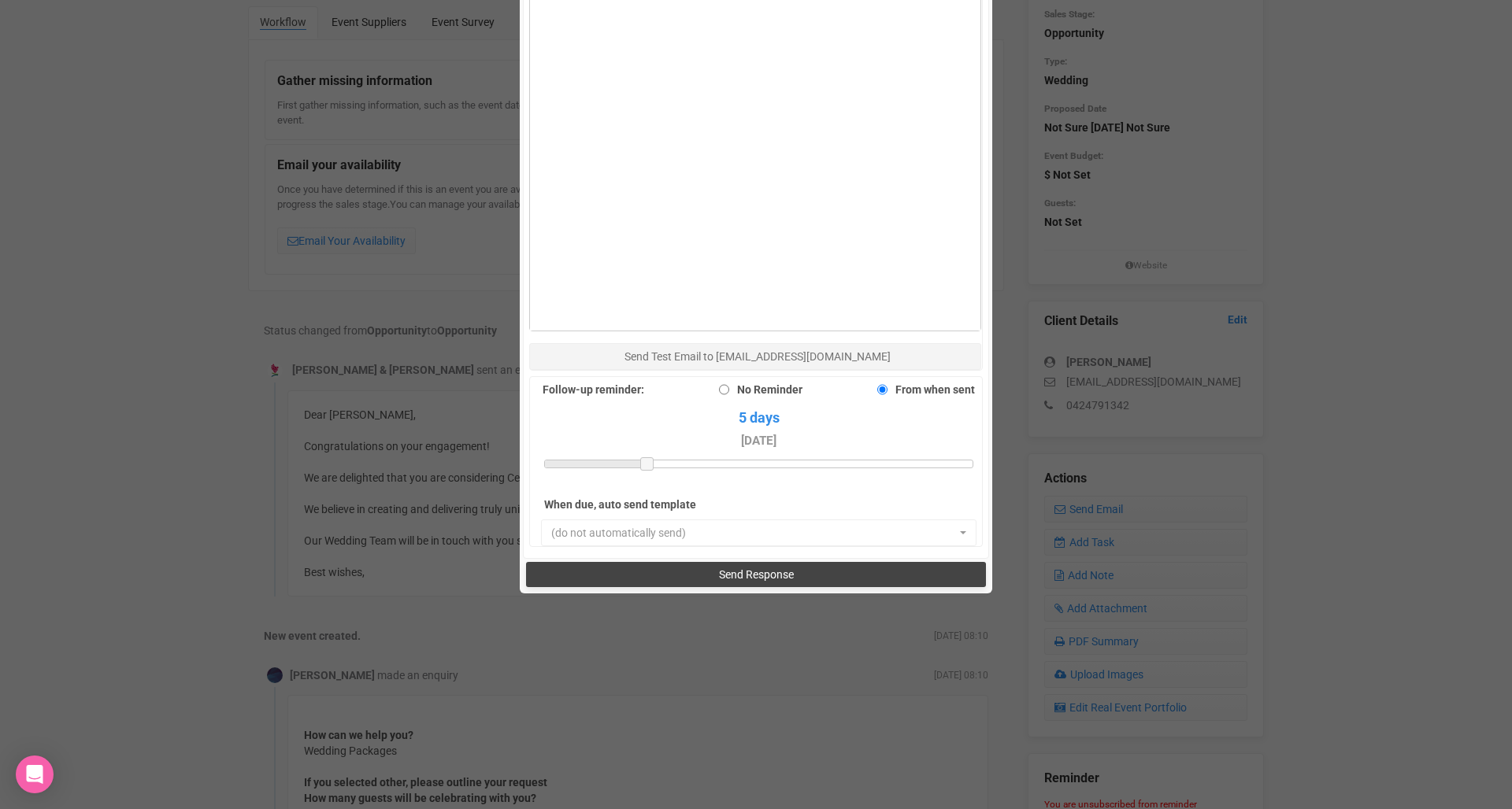
click at [775, 568] on span "Send Response" at bounding box center [756, 575] width 75 height 13
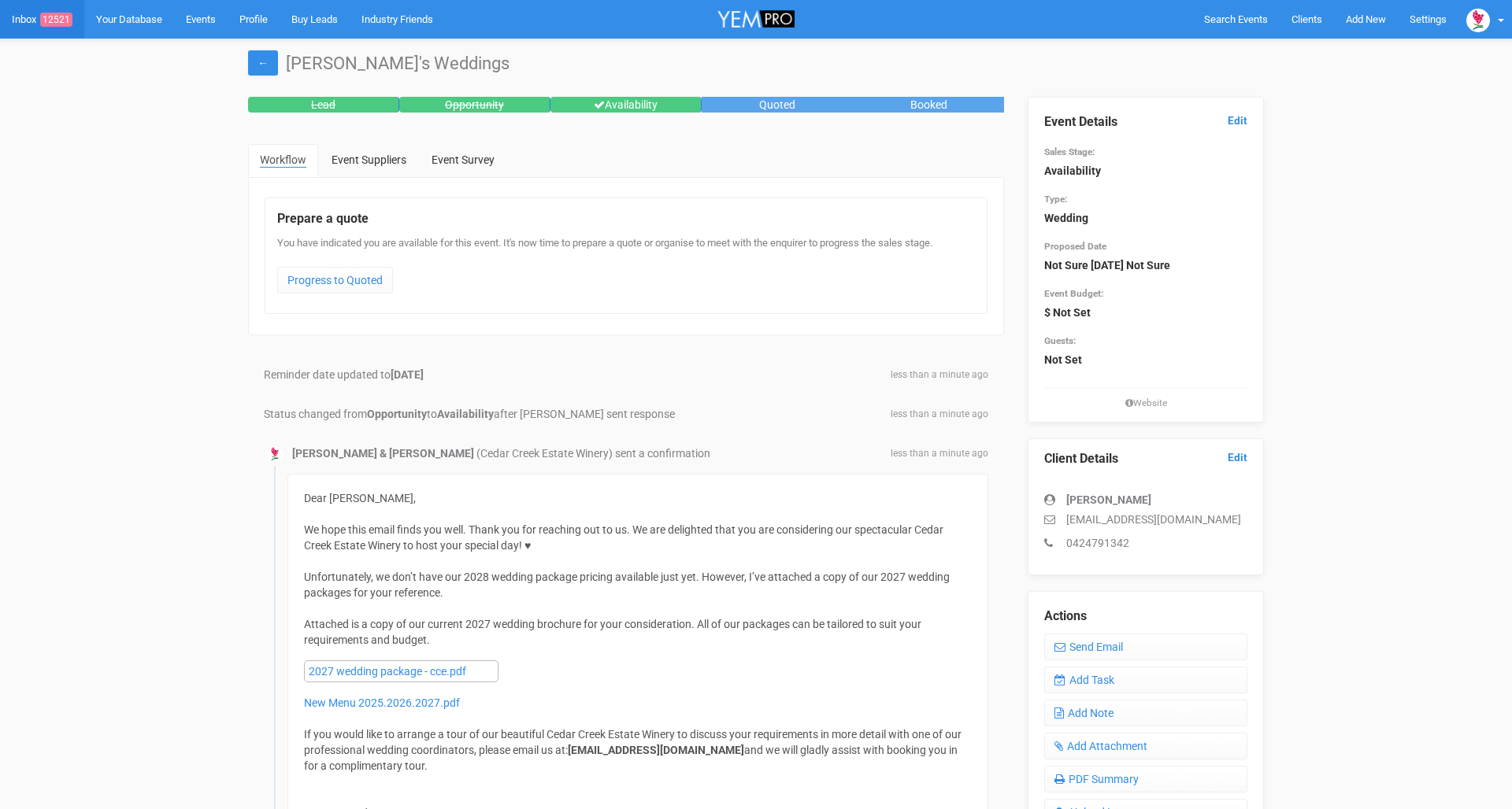
click at [30, 25] on link "Inbox 12521" at bounding box center [42, 19] width 84 height 39
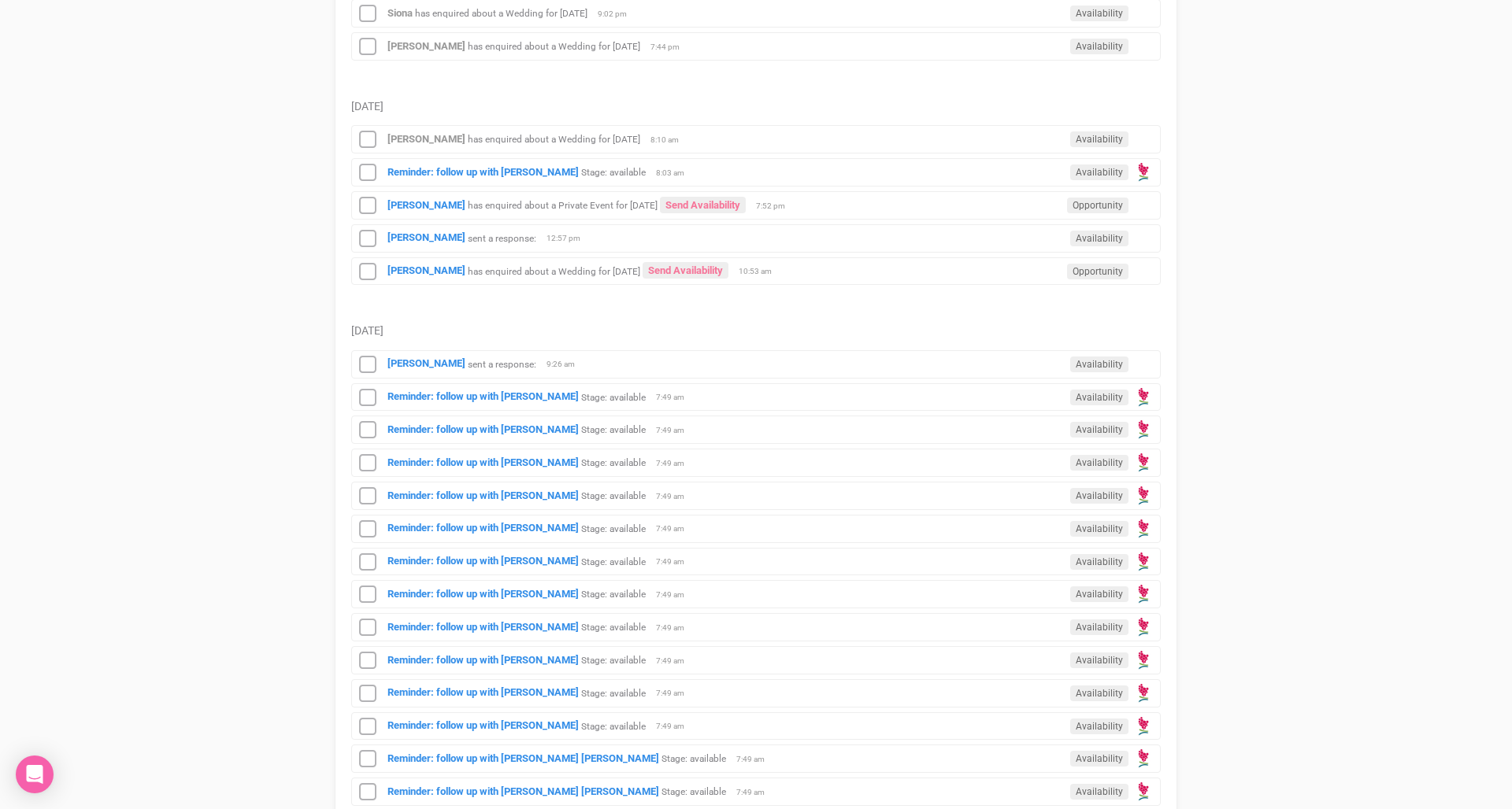
scroll to position [1219, 0]
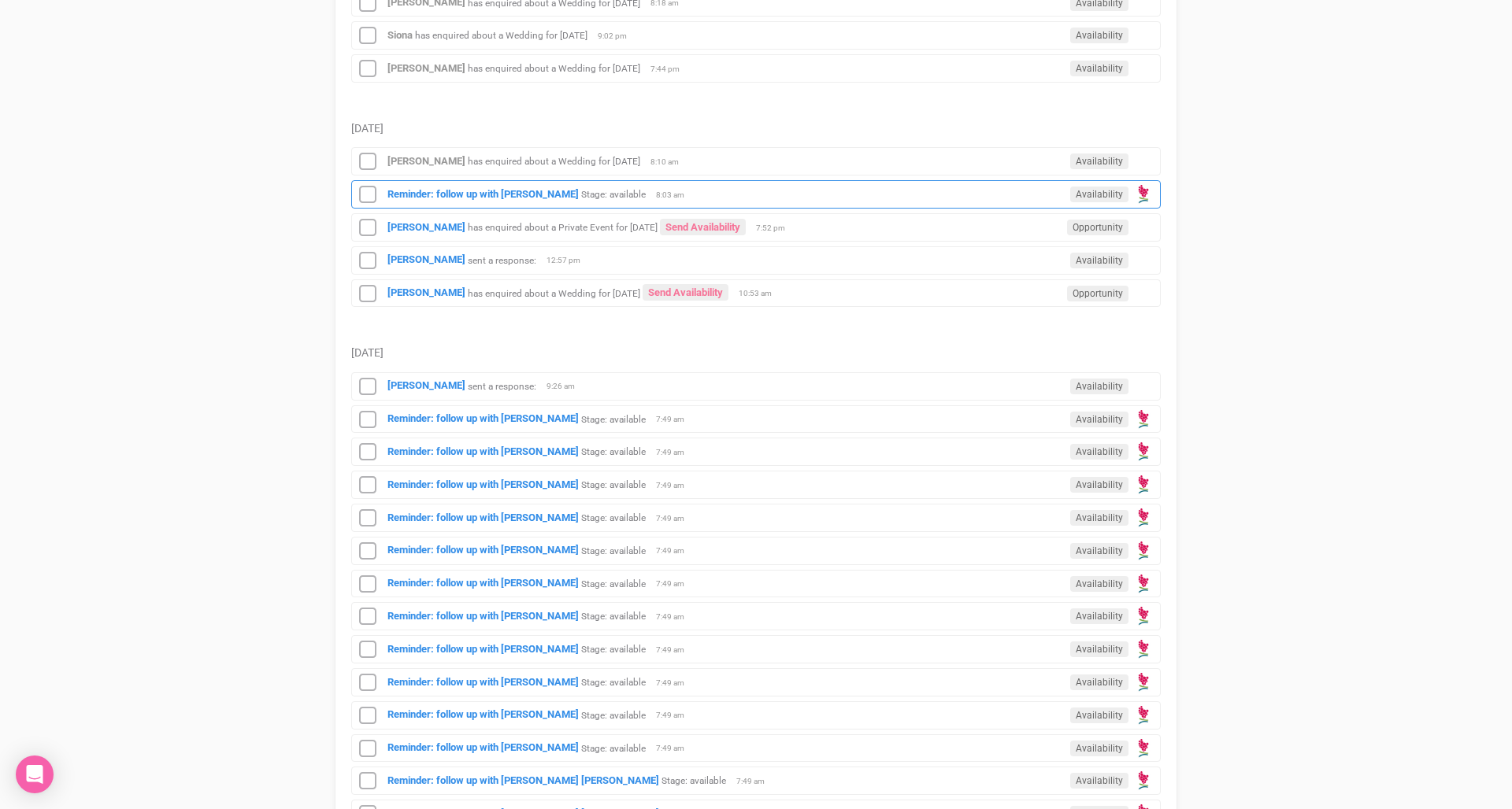
click at [656, 194] on span "8:03 am" at bounding box center [675, 196] width 40 height 11
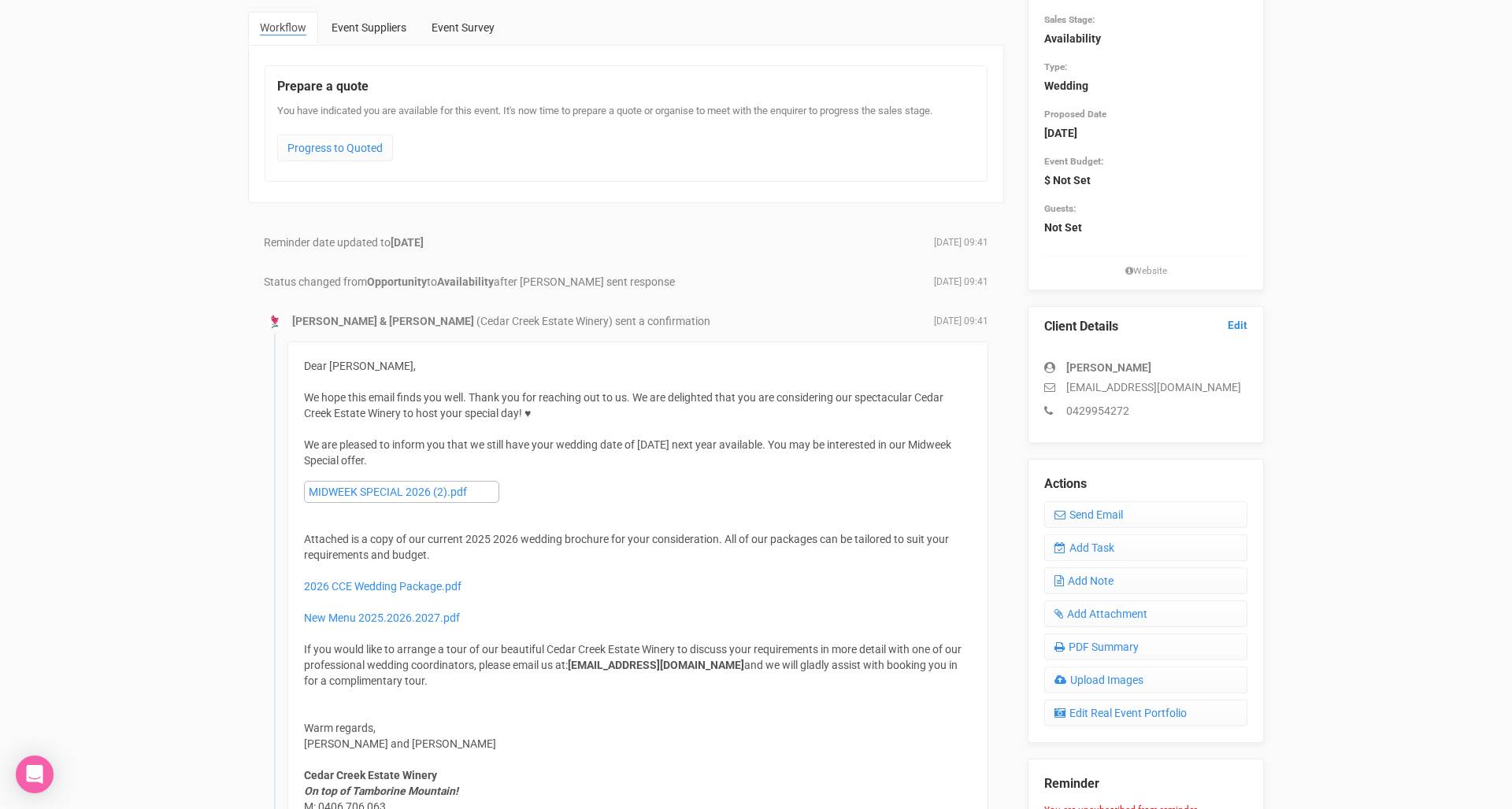
scroll to position [138, 0]
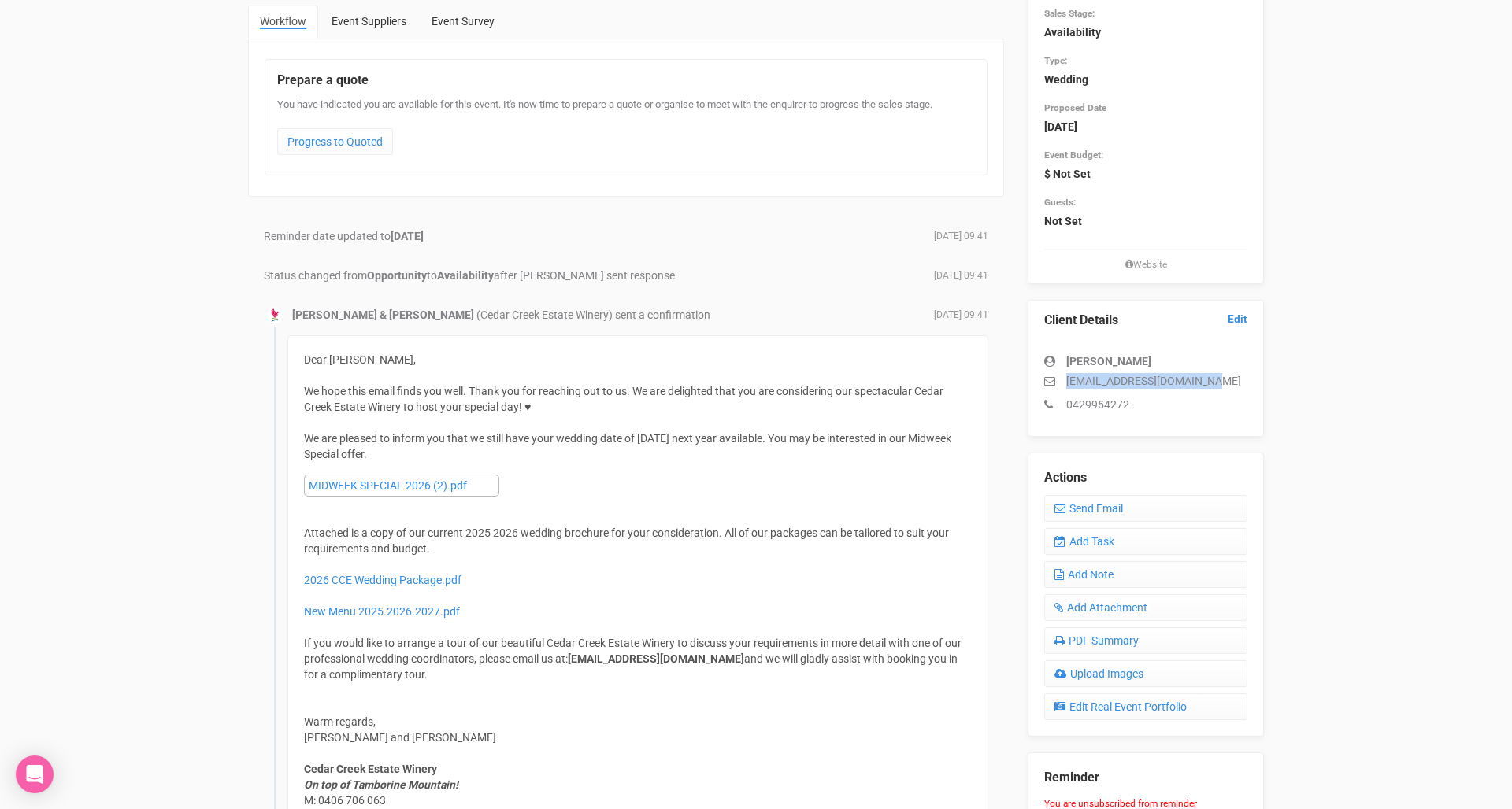
drag, startPoint x: 1215, startPoint y: 374, endPoint x: 1065, endPoint y: 379, distance: 150.1
click at [1065, 379] on p "[EMAIL_ADDRESS][DOMAIN_NAME]" at bounding box center [1145, 381] width 203 height 15
copy p "[EMAIL_ADDRESS][DOMAIN_NAME]"
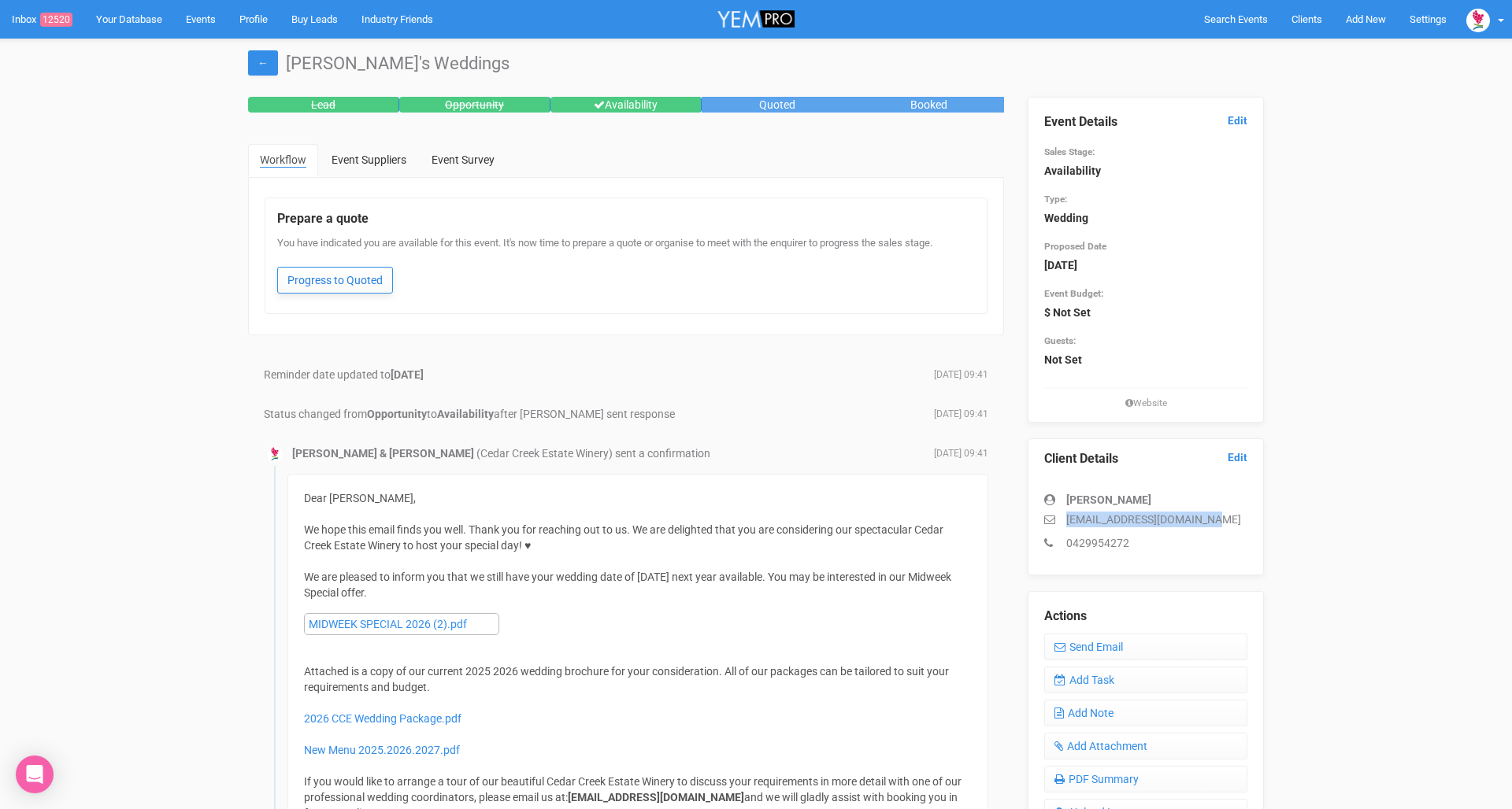
scroll to position [0, 0]
click at [355, 279] on link "Progress to Quoted" at bounding box center [335, 280] width 116 height 27
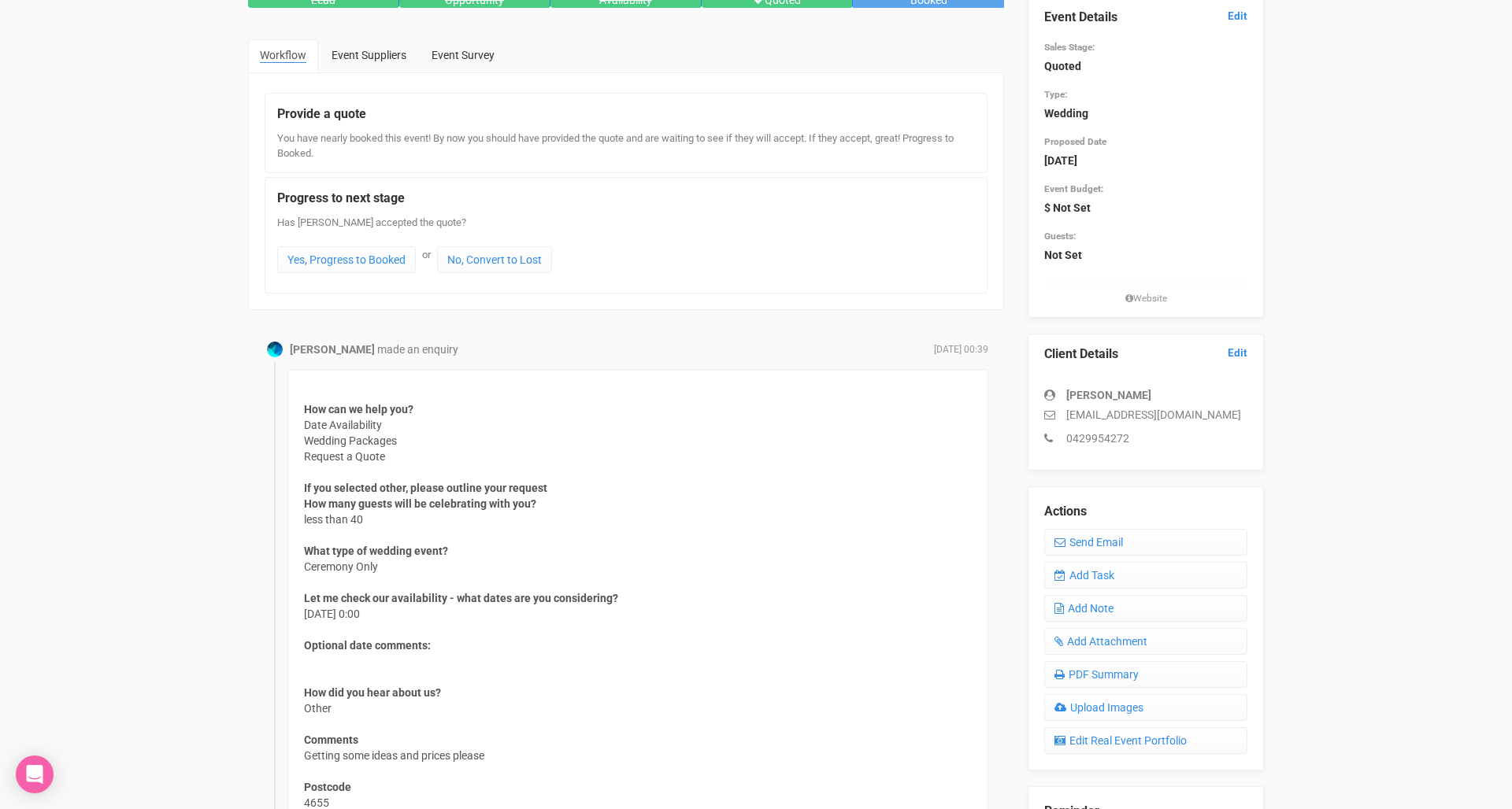
scroll to position [149, 0]
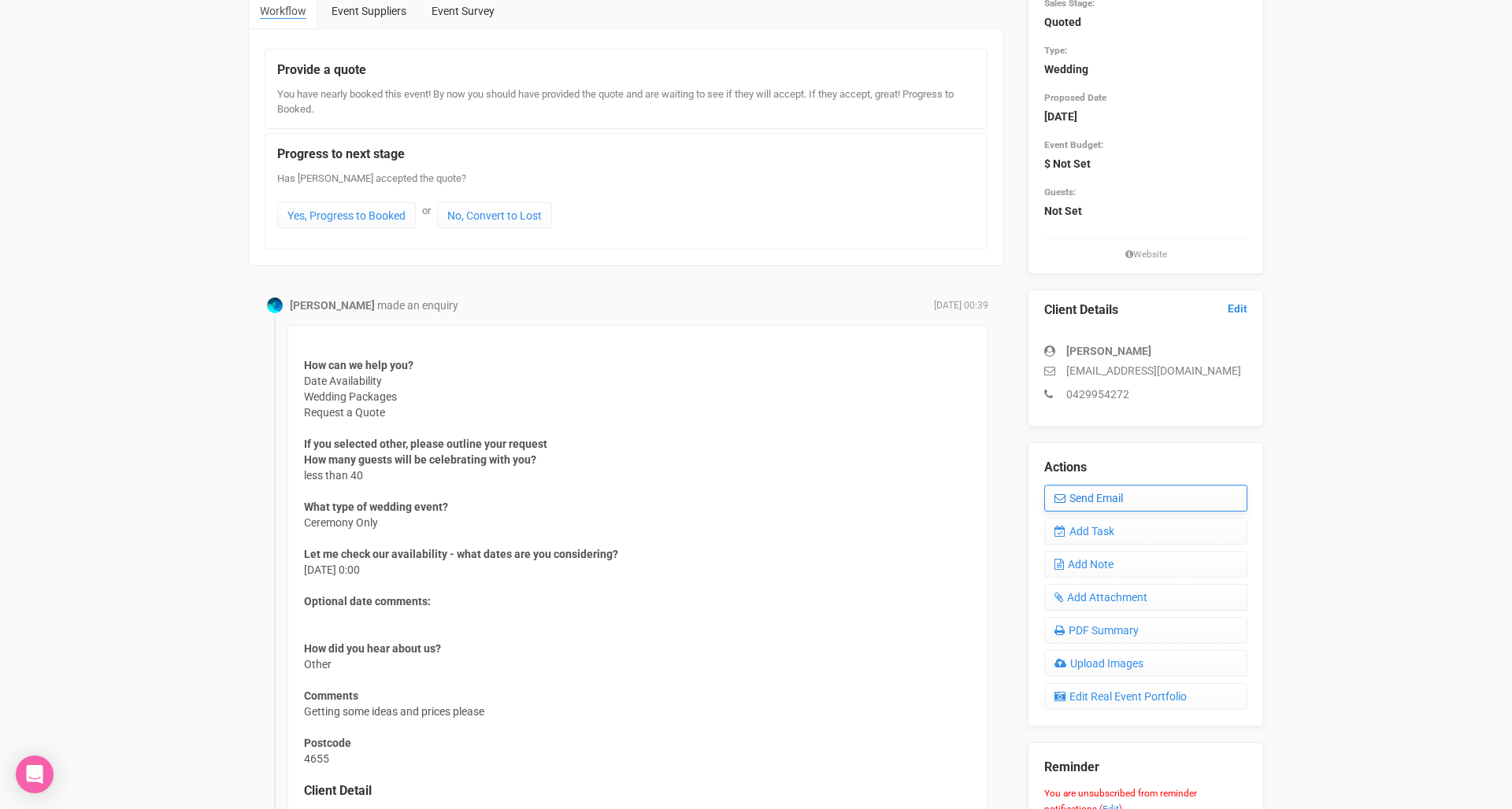
click at [1138, 494] on link "Send Email" at bounding box center [1145, 498] width 203 height 27
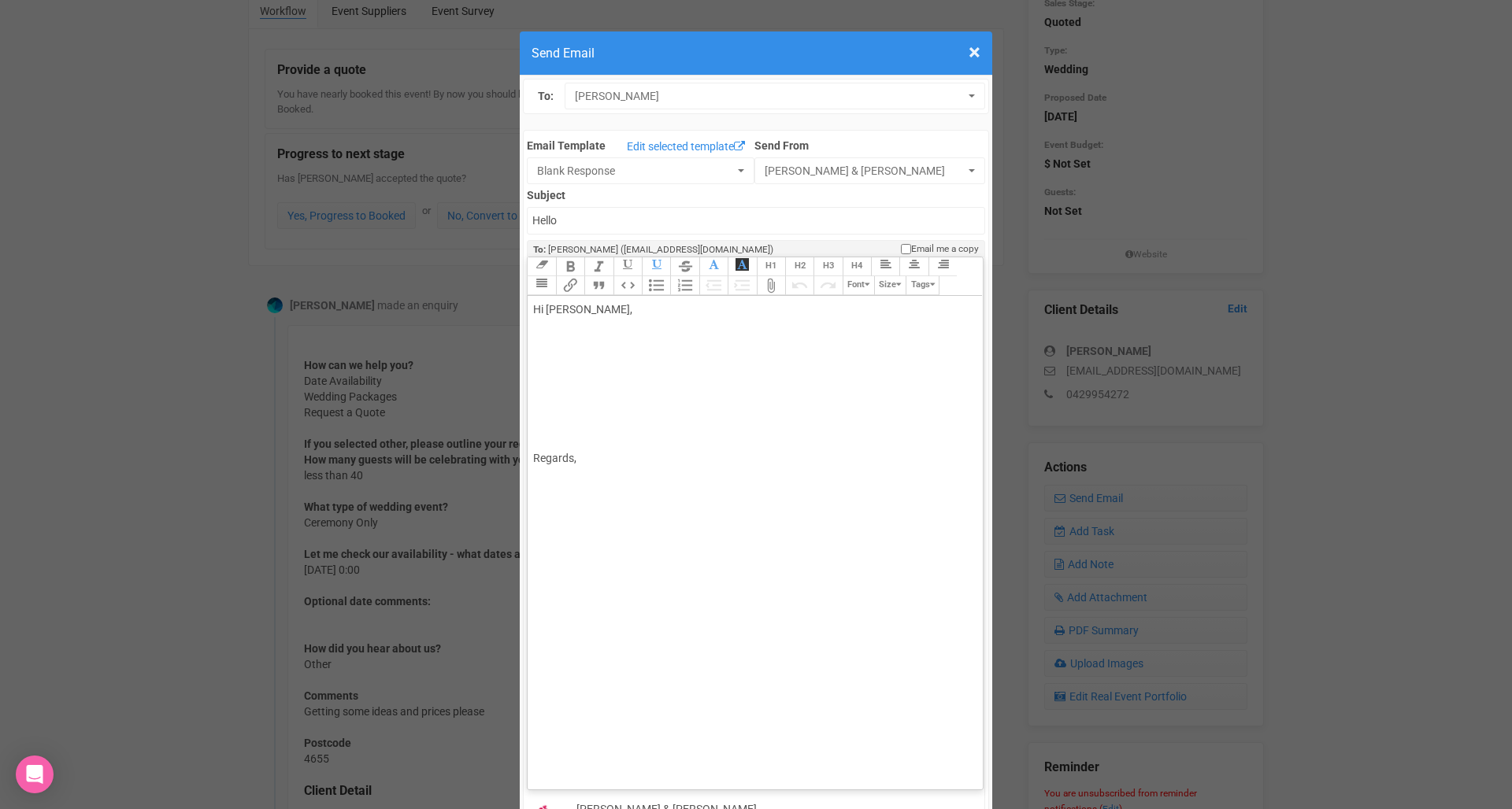
scroll to position [4, 0]
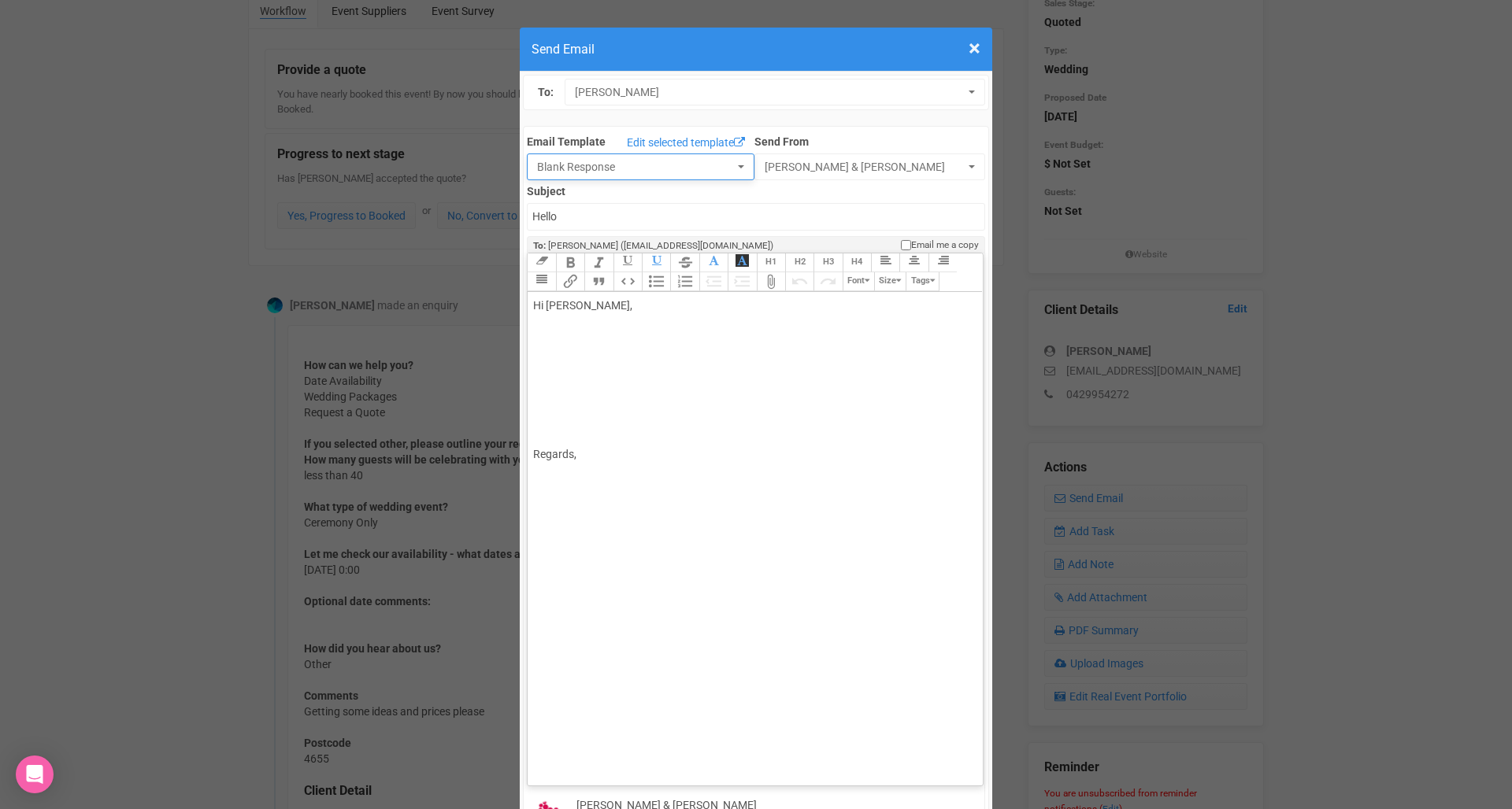
click at [730, 168] on button "Blank Response" at bounding box center [640, 166] width 227 height 27
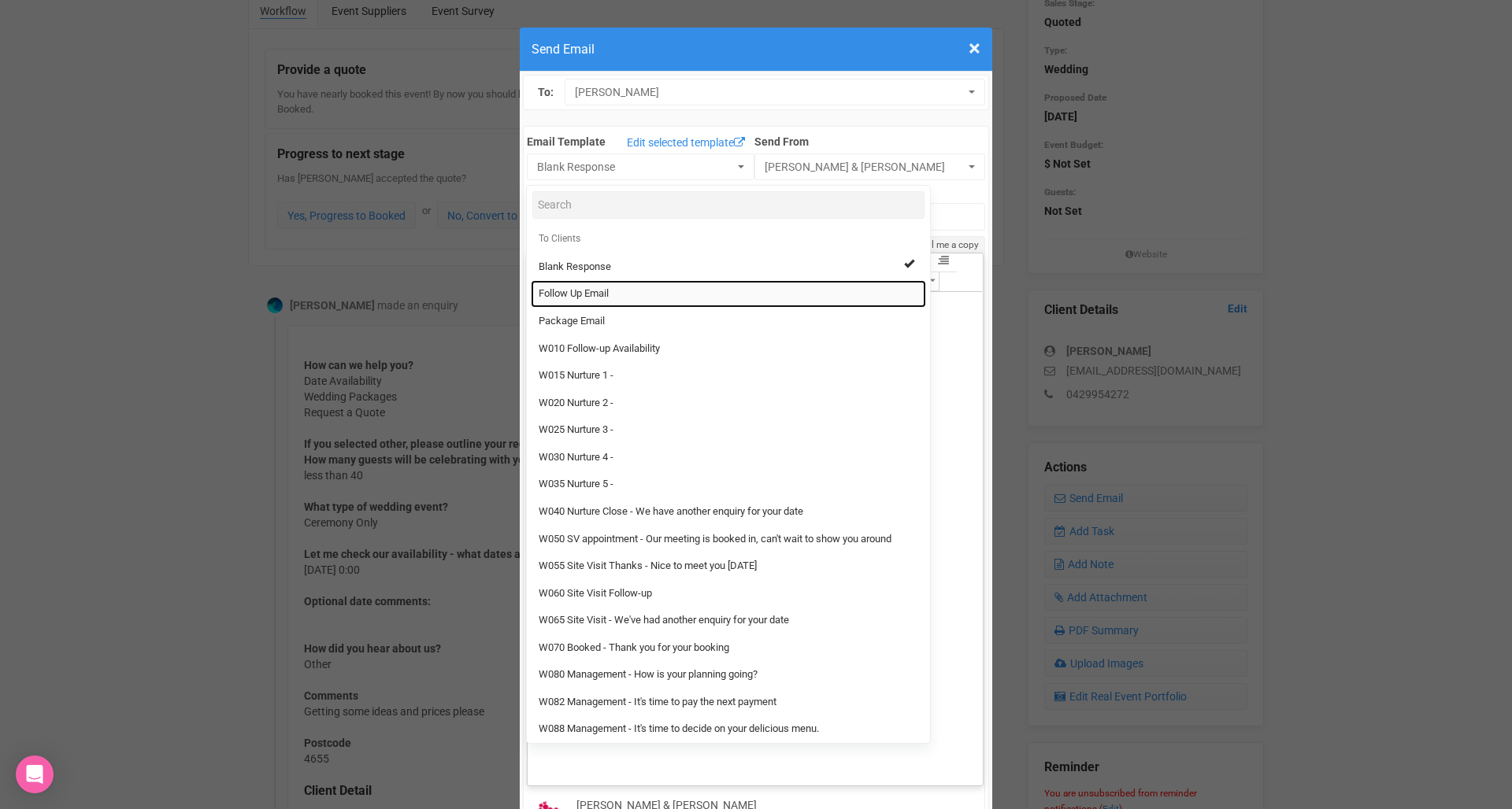
click at [688, 289] on link "Follow Up Email" at bounding box center [728, 294] width 395 height 27
select select "88639"
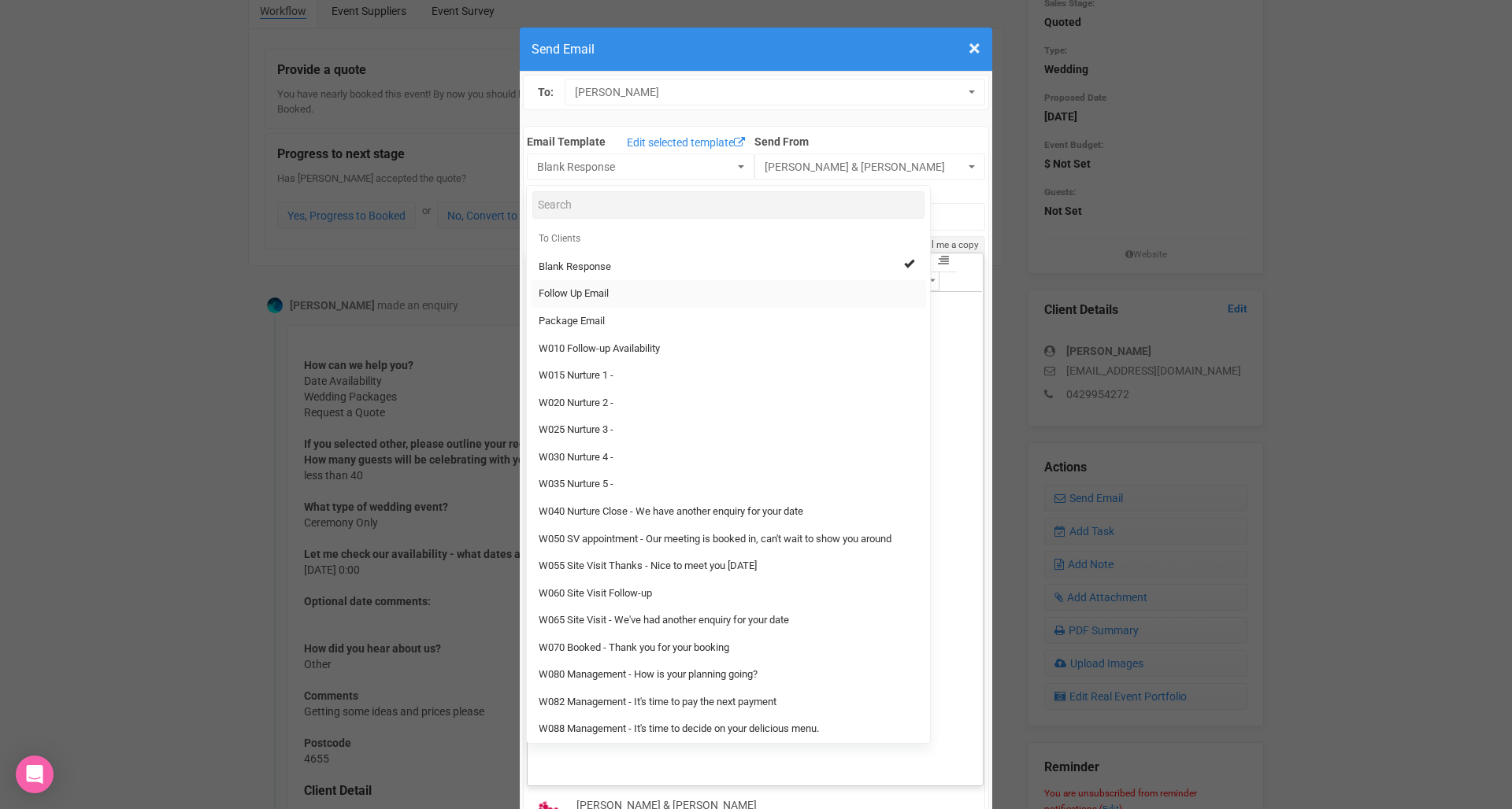
type input "[GEOGRAPHIC_DATA] - Follow Up"
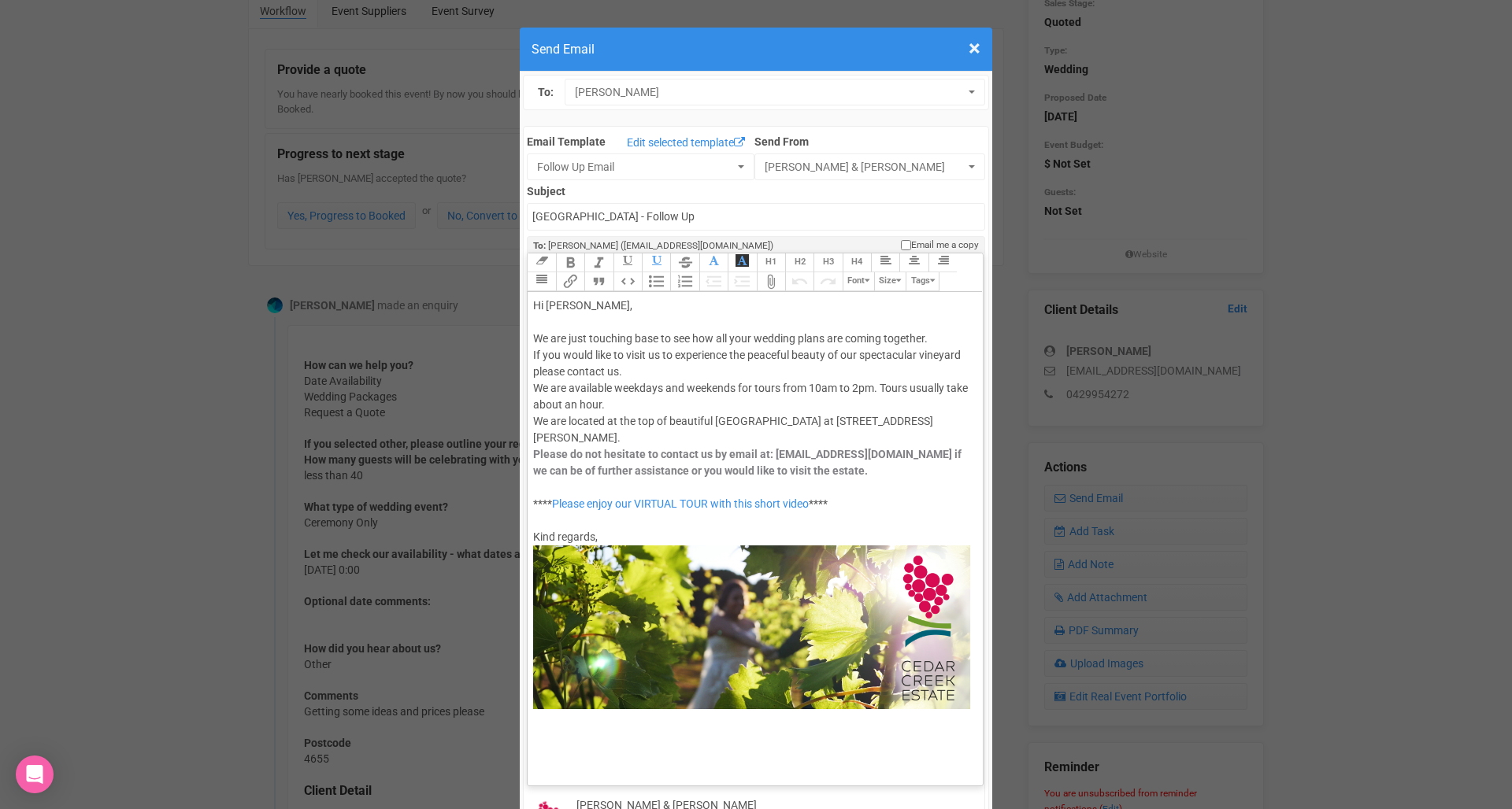
click at [692, 351] on div "Hi [PERSON_NAME], We are just touching base to see how all your wedding plans a…" at bounding box center [751, 503] width 437 height 411
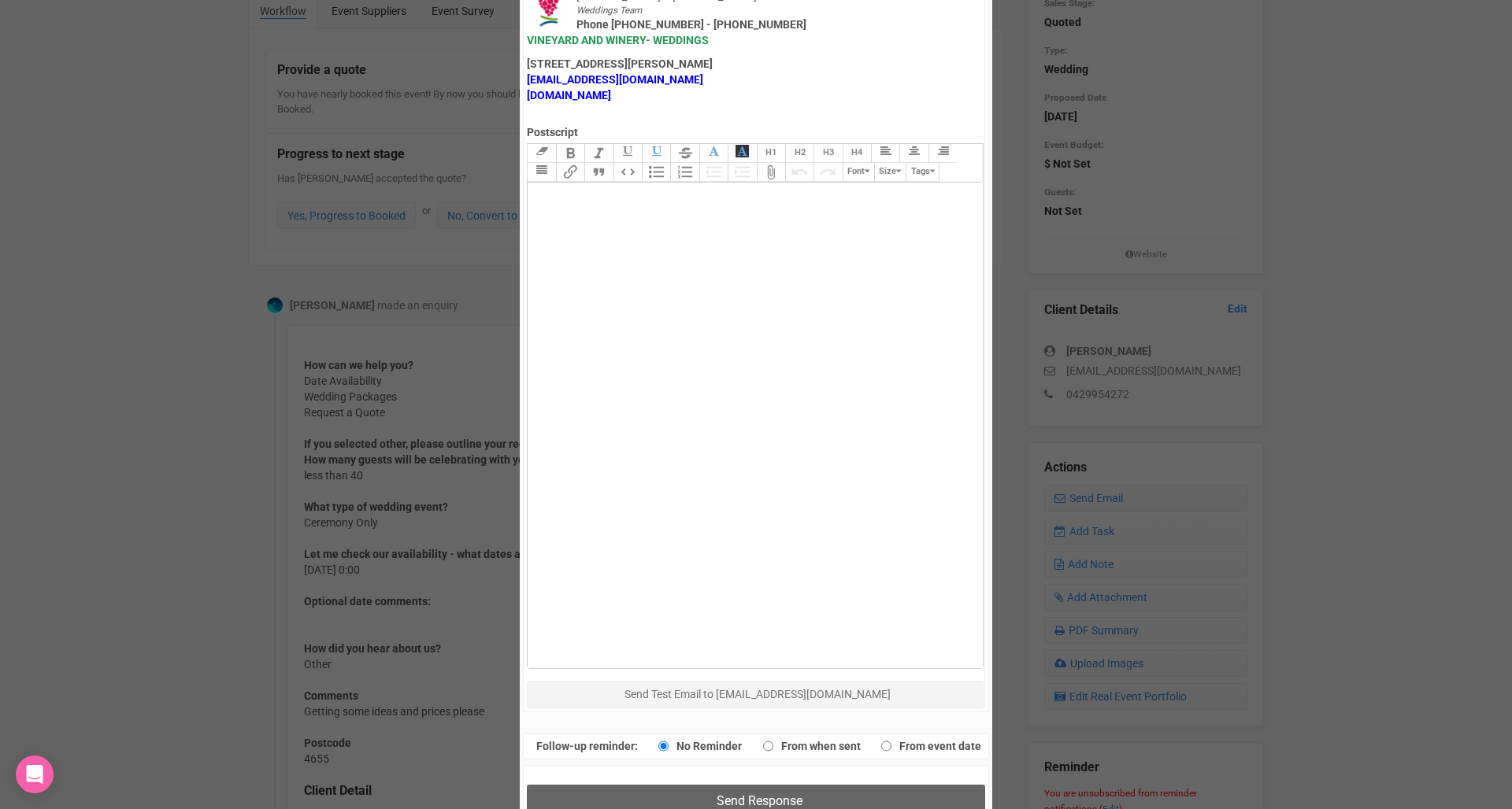
scroll to position [793, 0]
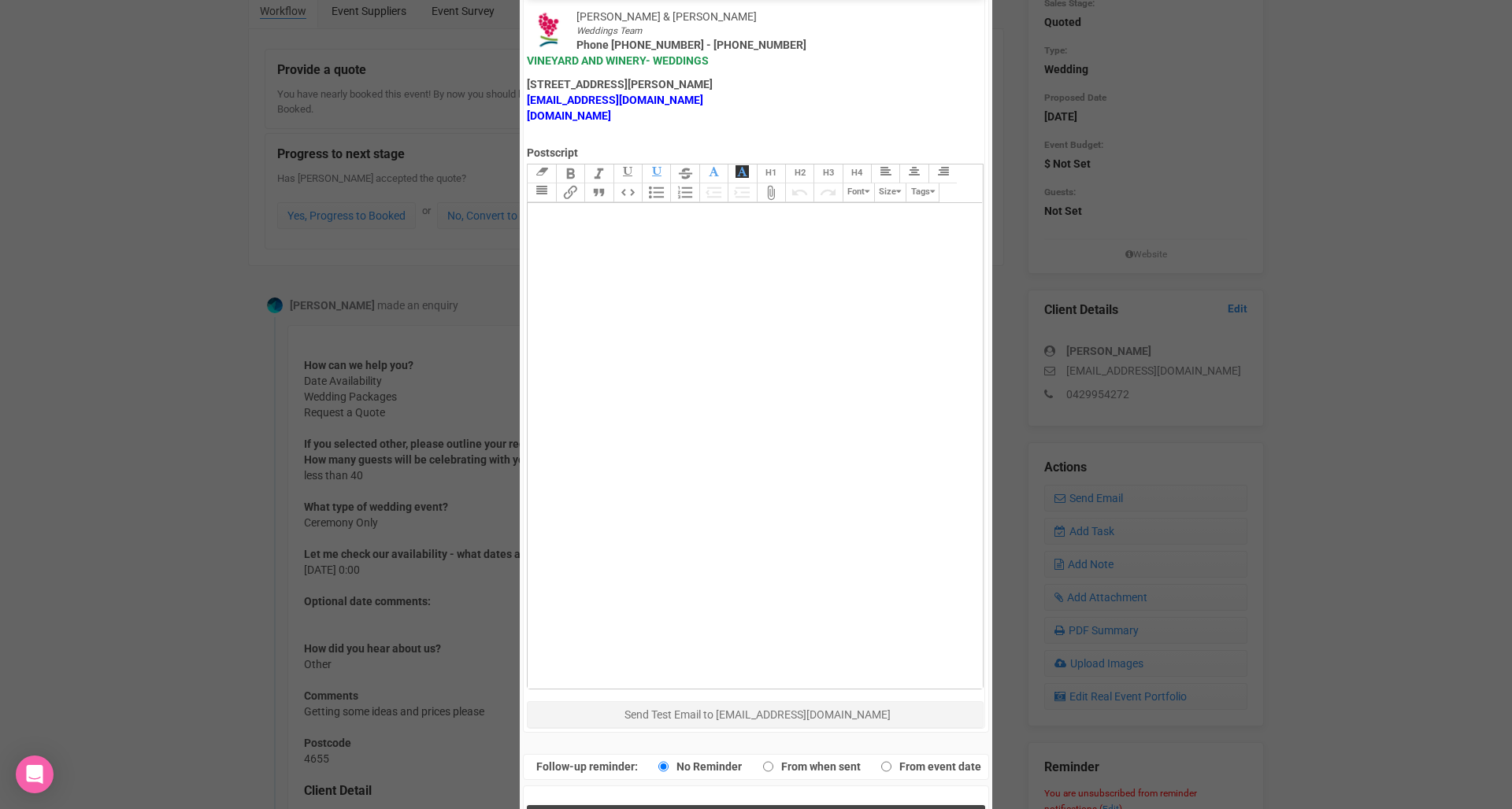
click at [721, 808] on span "Send Response" at bounding box center [759, 821] width 86 height 15
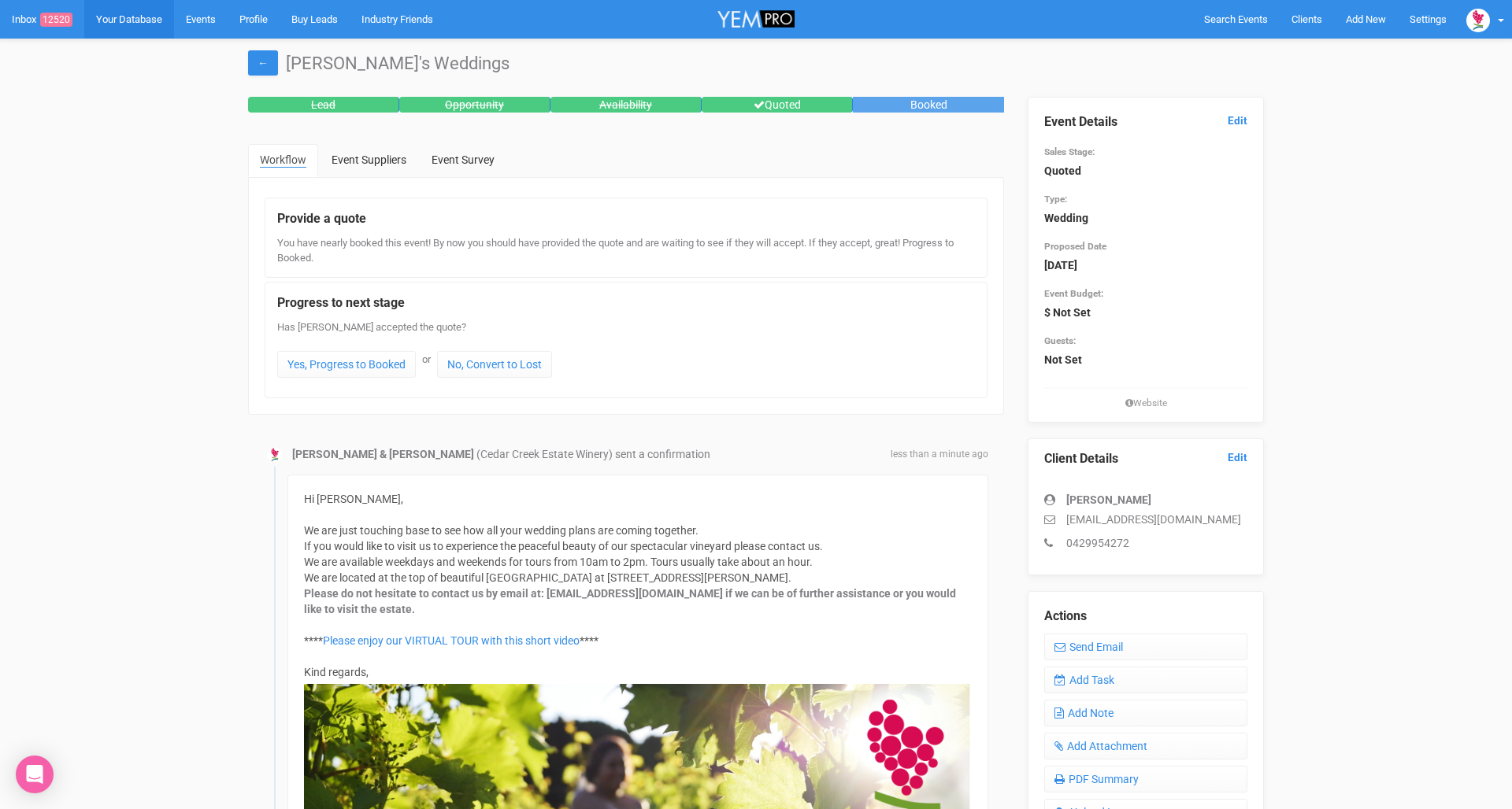
scroll to position [0, 0]
click at [22, 32] on link "Inbox 12520" at bounding box center [42, 19] width 84 height 39
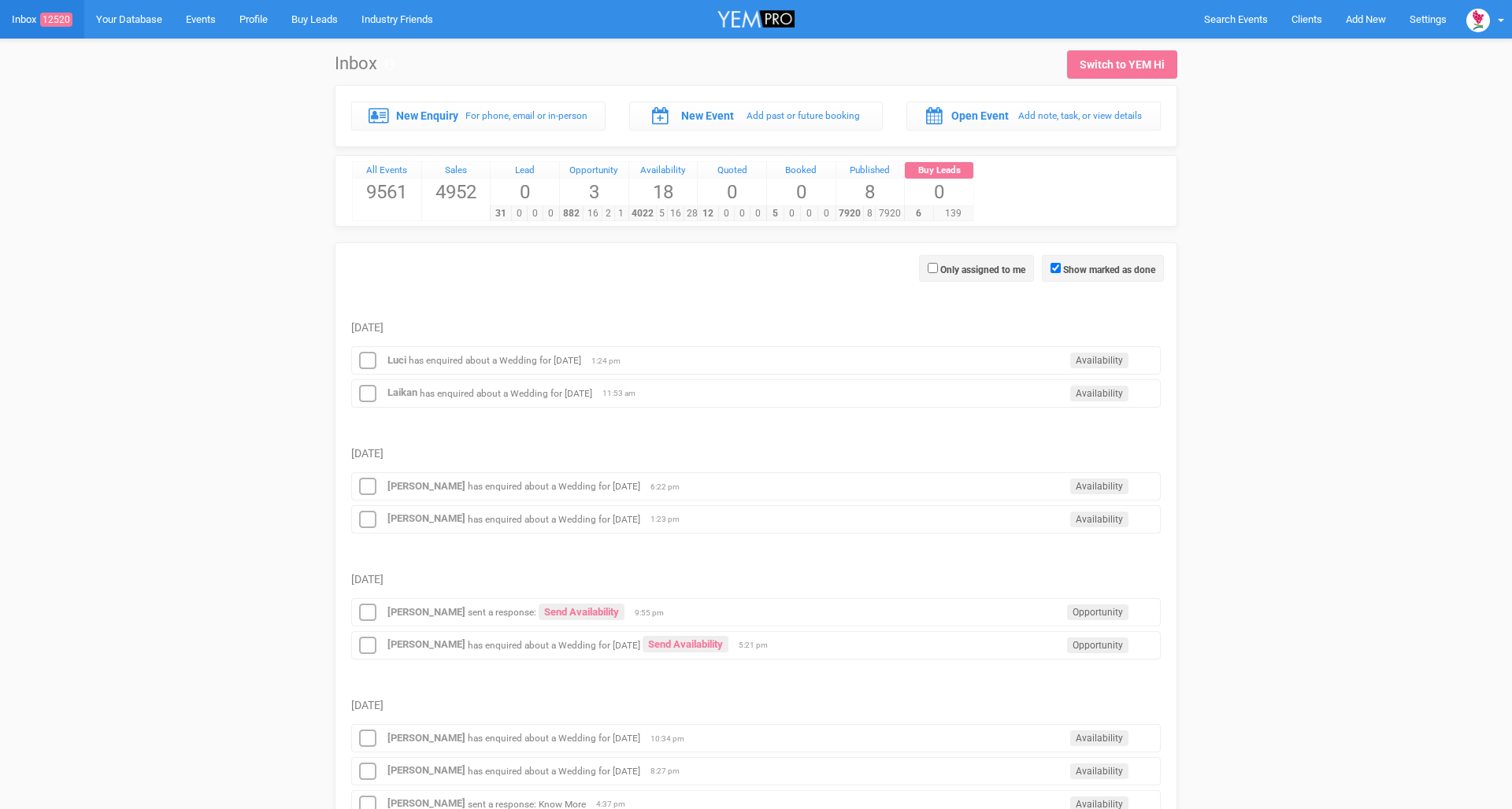
click at [22, 20] on link "Inbox 12520" at bounding box center [42, 19] width 84 height 39
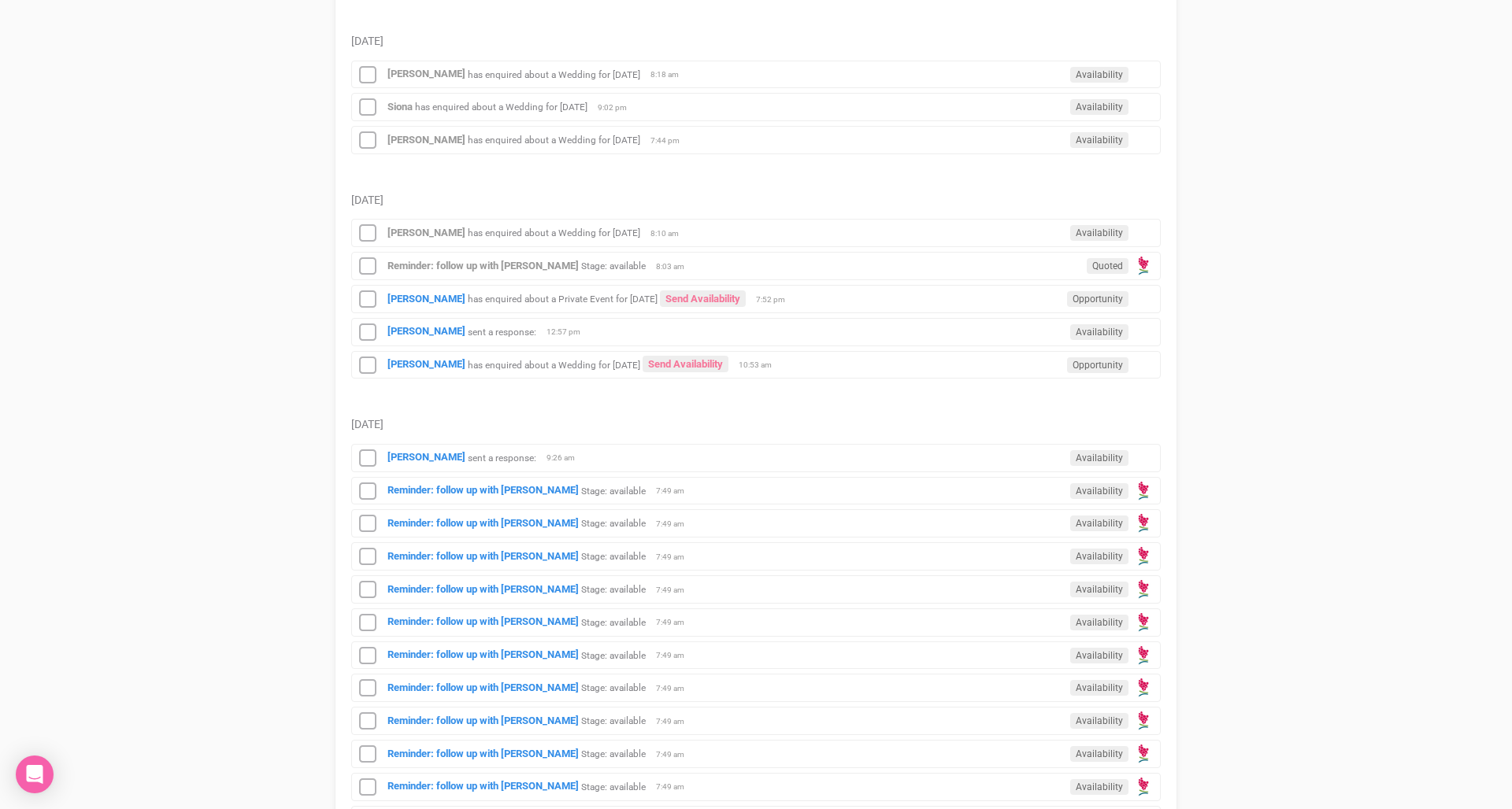
scroll to position [1151, 0]
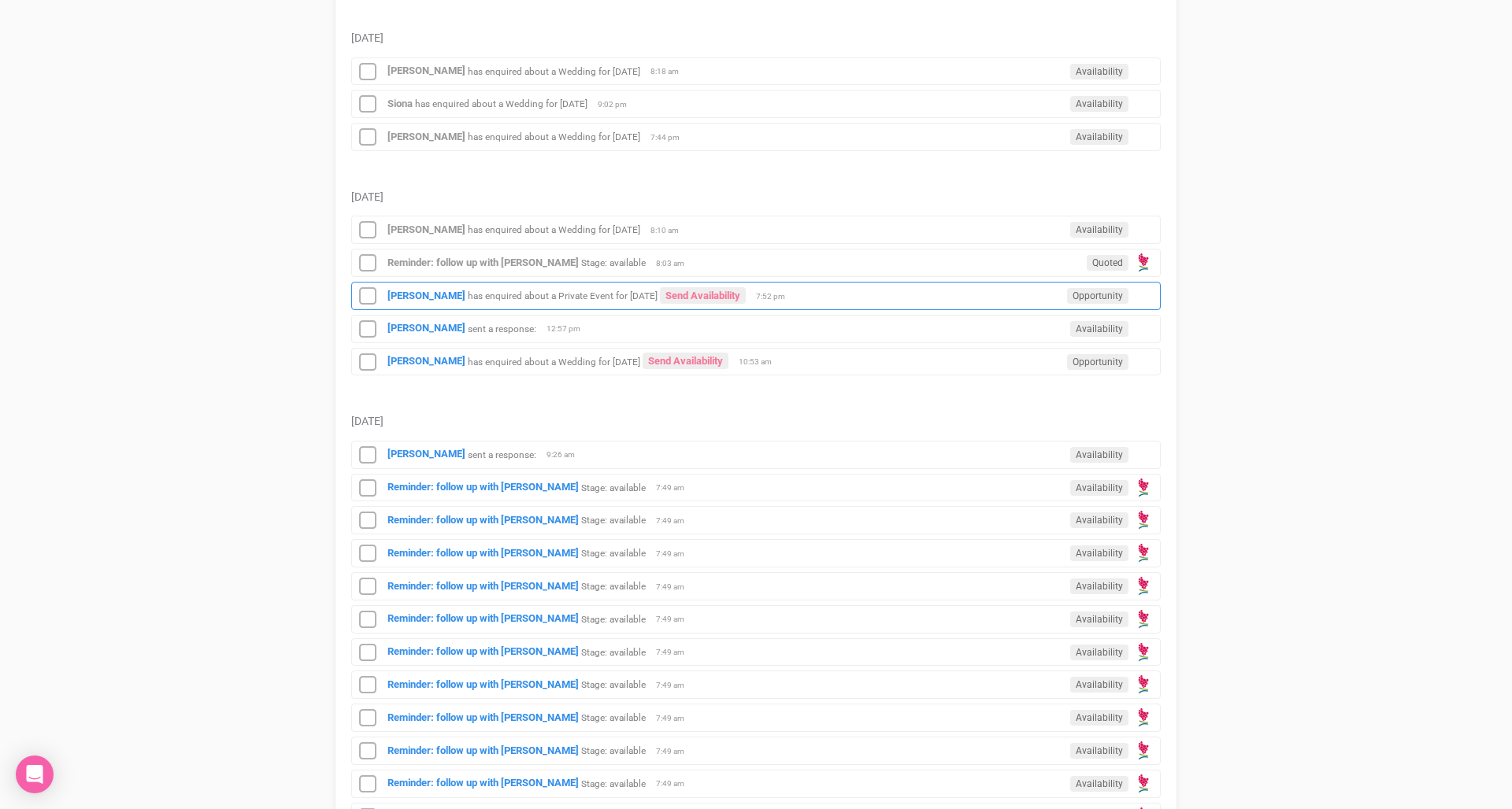
click at [502, 293] on small "has enquired about a Private Event for [DATE]" at bounding box center [562, 296] width 190 height 11
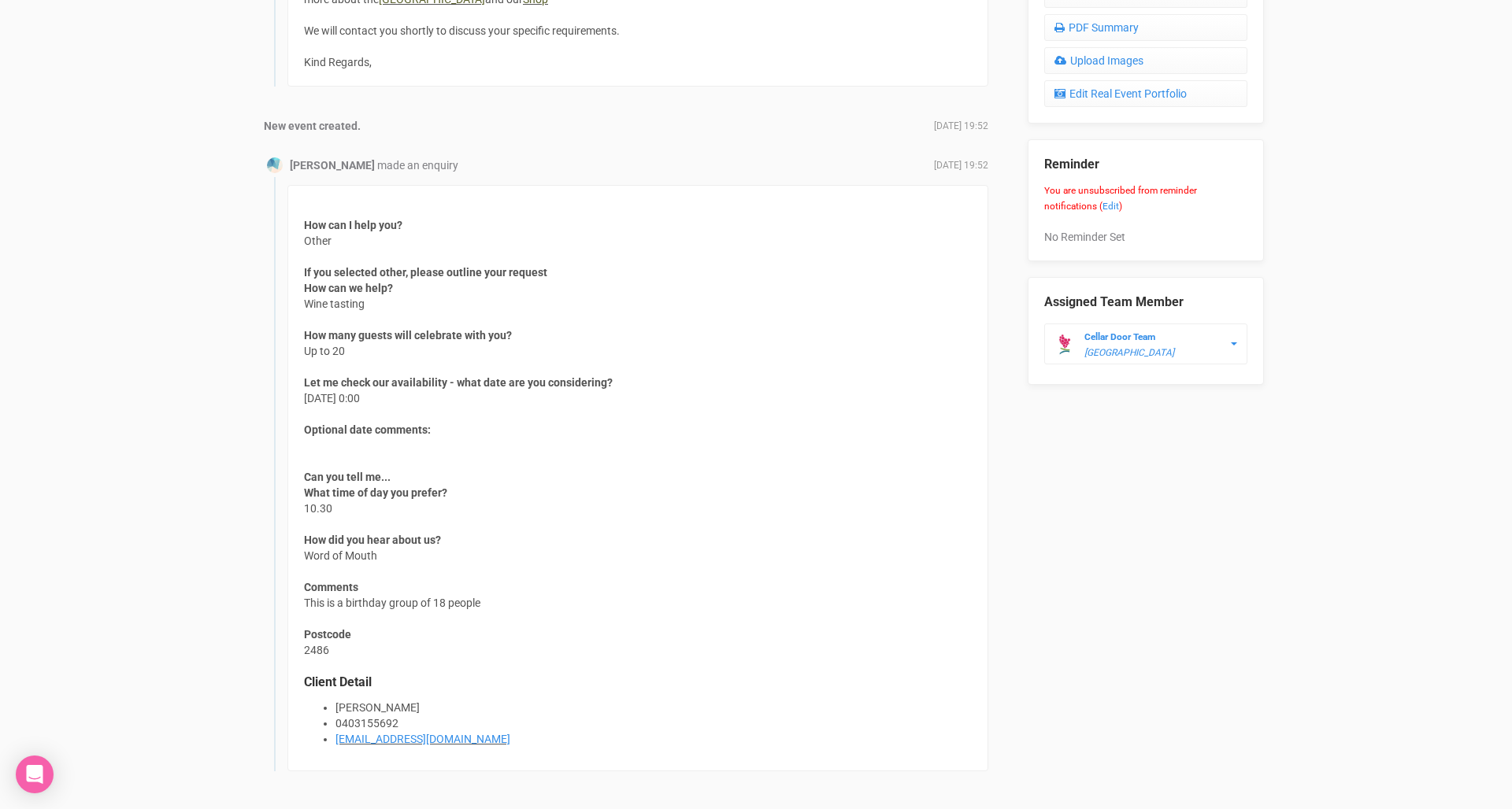
scroll to position [782, 0]
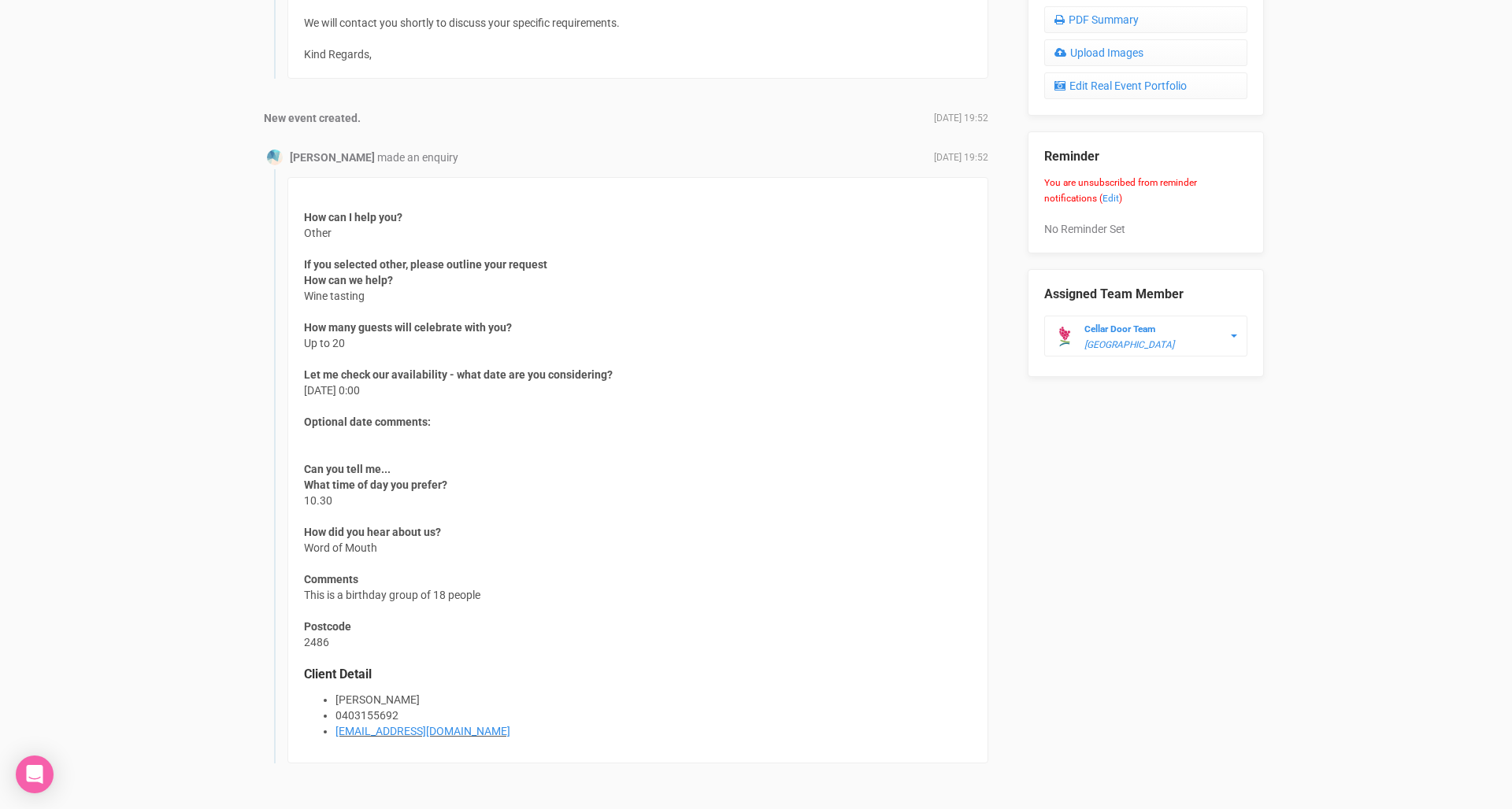
click at [458, 541] on div "How can I help you? Other If you selected other, please outline your request Ho…" at bounding box center [637, 470] width 701 height 586
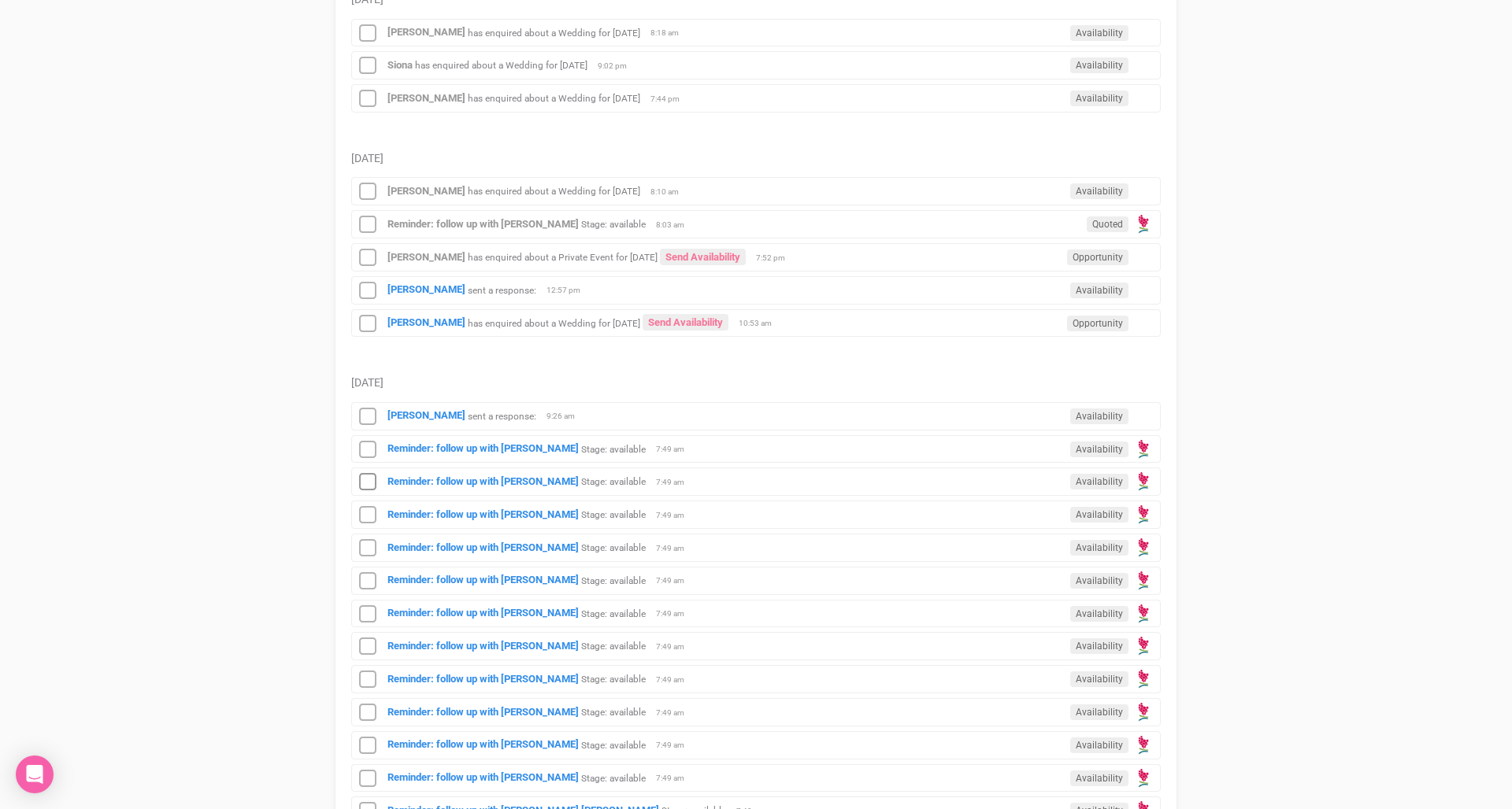
scroll to position [1191, 0]
click at [509, 290] on div "Marianna Balaa sent a response: Availability 12:57 pm" at bounding box center [755, 289] width 809 height 28
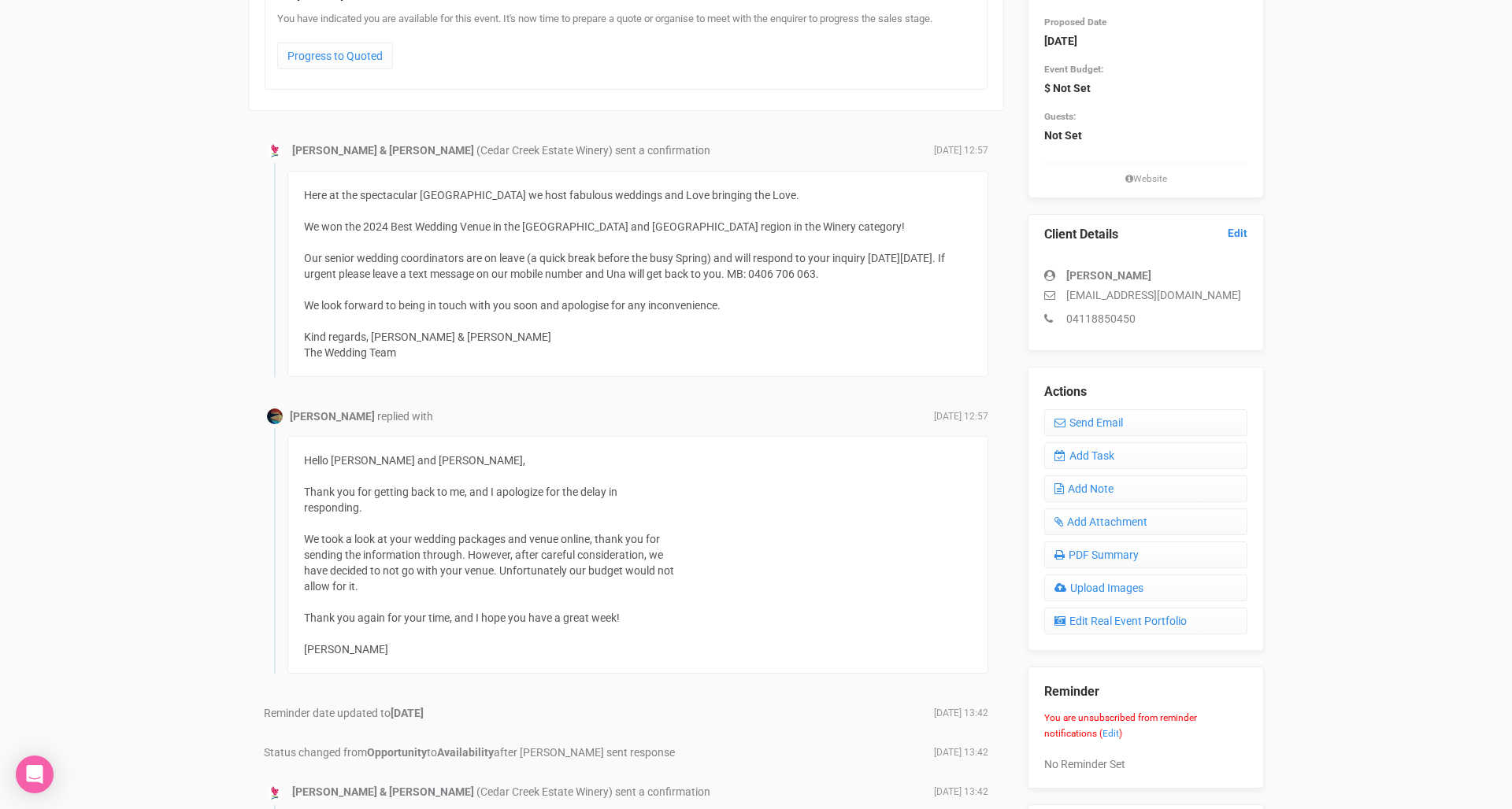
scroll to position [325, 0]
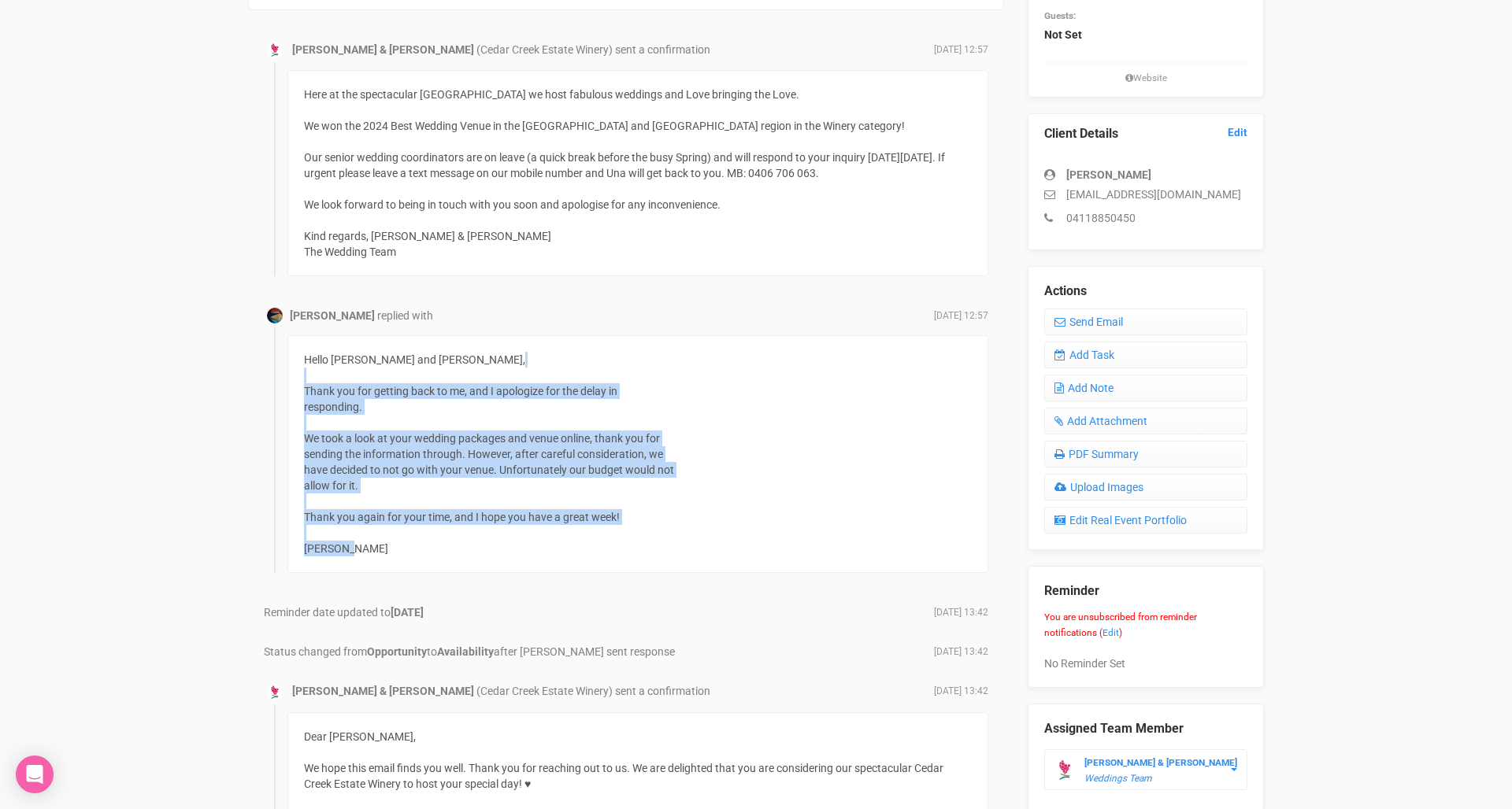
drag, startPoint x: 457, startPoint y: 542, endPoint x: 470, endPoint y: 375, distance: 167.5
click at [470, 375] on div "Hello Delia and Jade, Thank you for getting back to me, and I apologize for the…" at bounding box center [637, 454] width 701 height 238
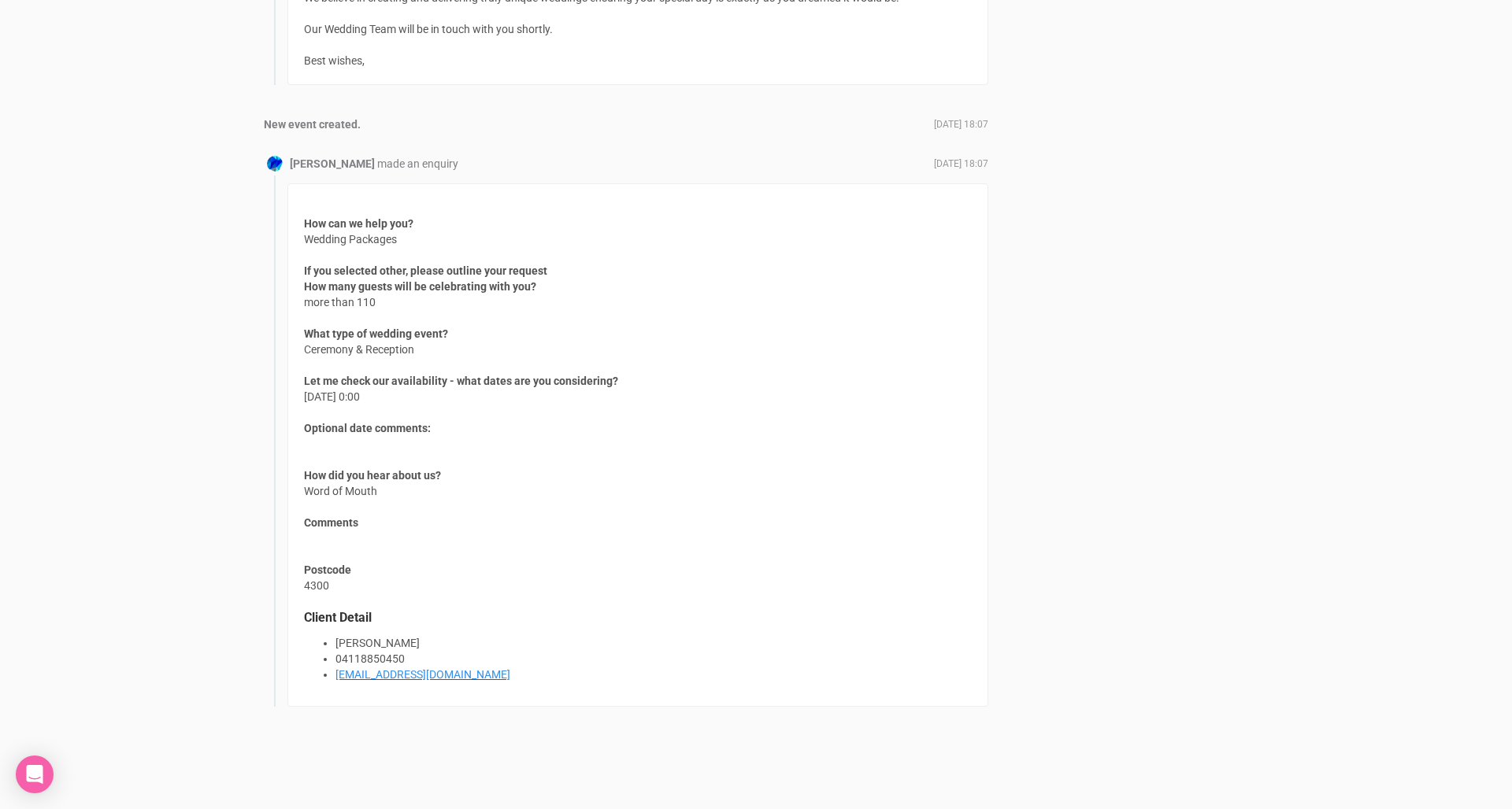
scroll to position [2121, 0]
click at [503, 356] on div "How can we help you? Wedding Packages If you selected other, please outline you…" at bounding box center [637, 446] width 701 height 524
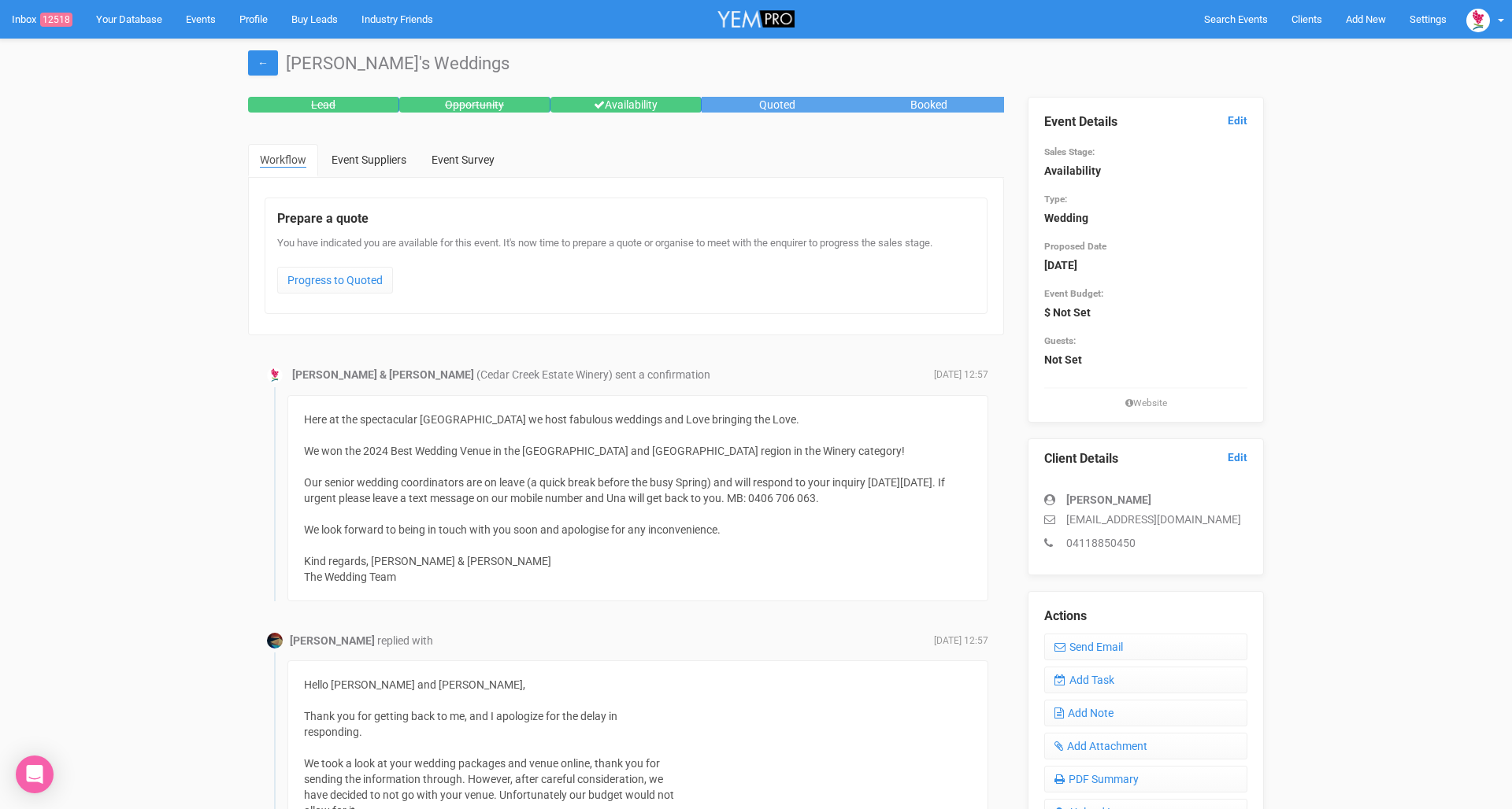
scroll to position [8, 0]
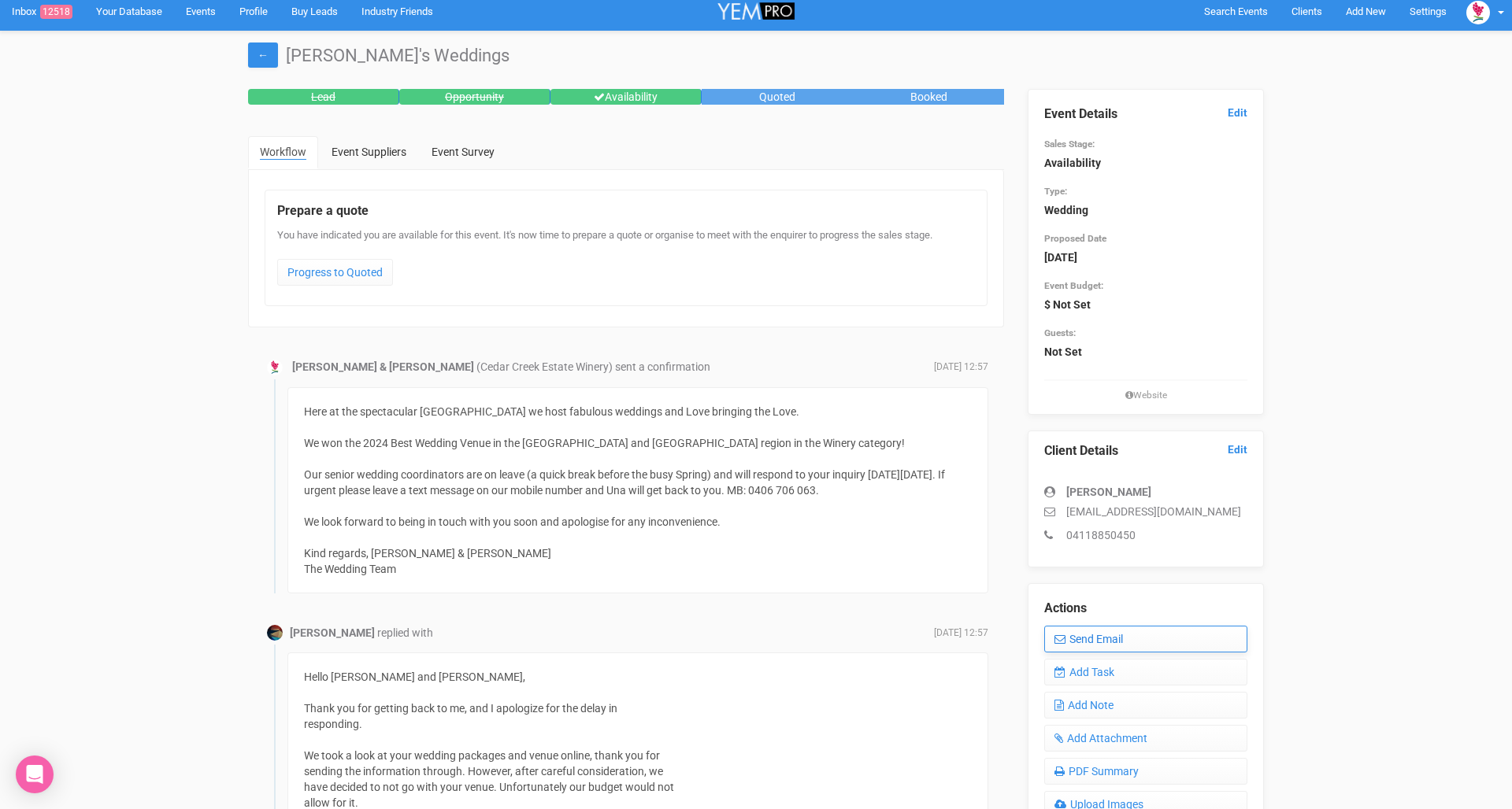
click at [1124, 628] on link "Send Email" at bounding box center [1145, 638] width 203 height 27
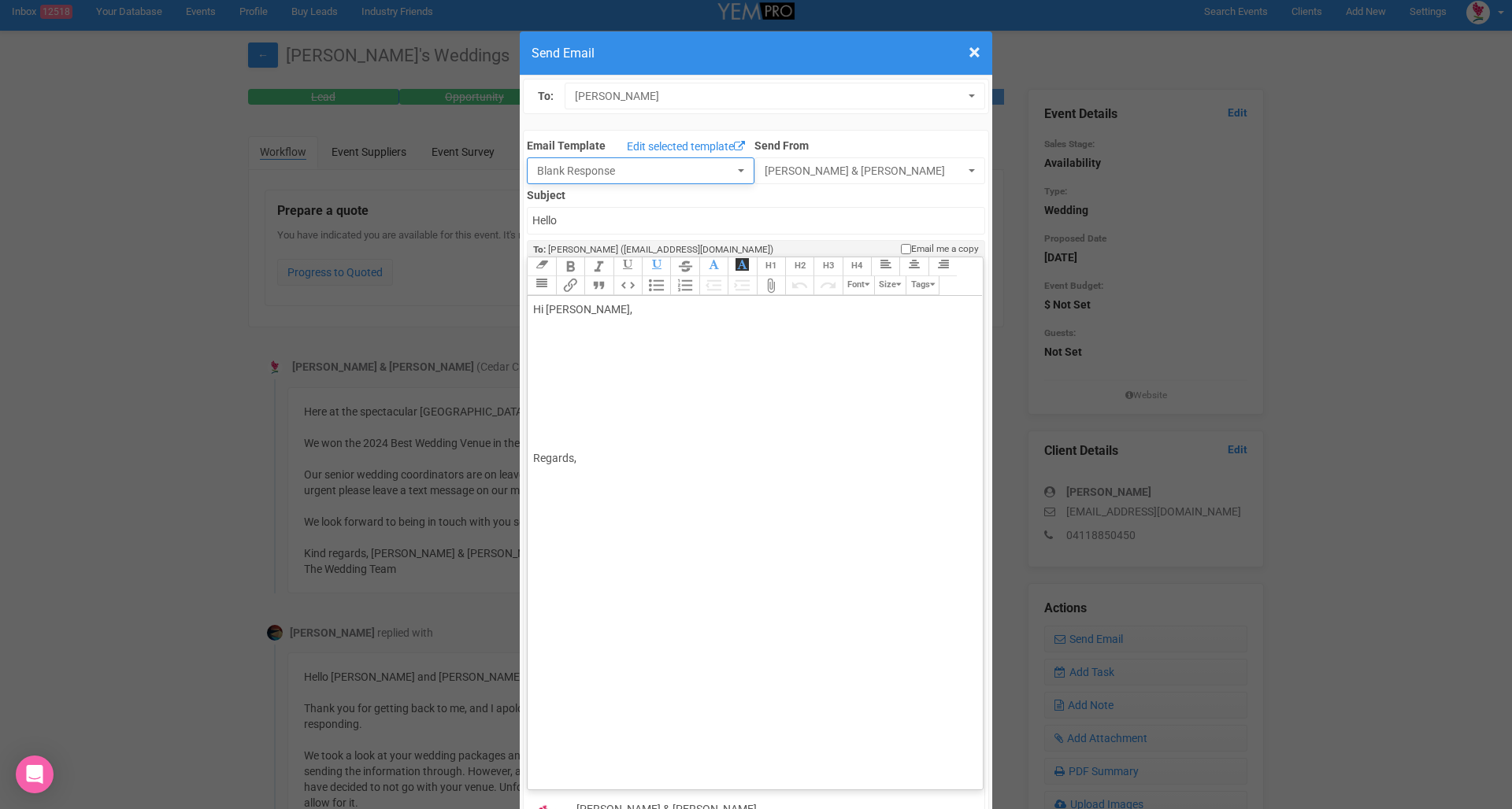
click at [589, 171] on span "Blank Response" at bounding box center [635, 171] width 196 height 15
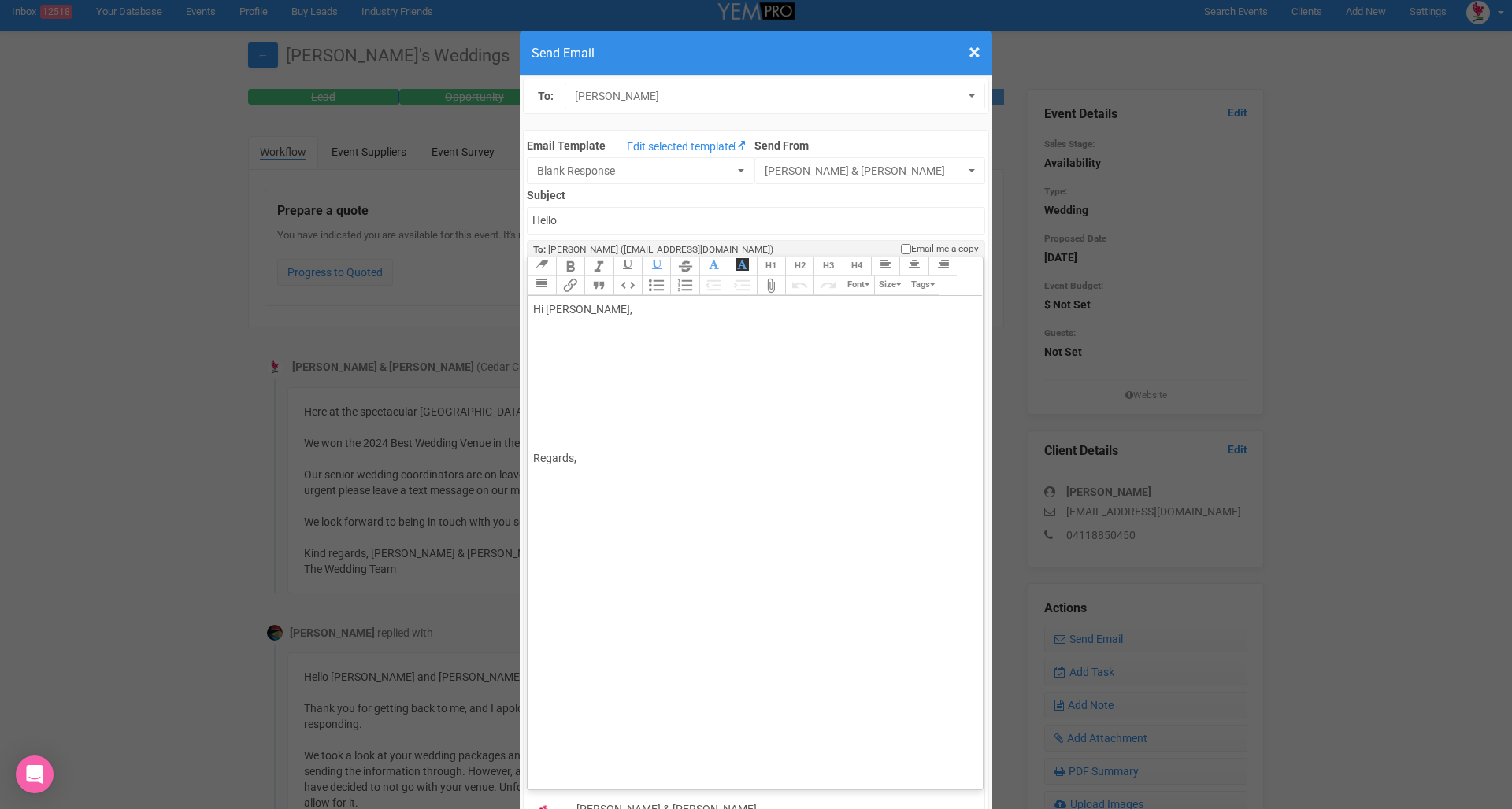
click at [598, 301] on div "Hi Marianna Balaa, Regards," at bounding box center [751, 384] width 437 height 165
paste trix-editor "Dear Marianna, Thank you for your kind response, and we completely understand y…"
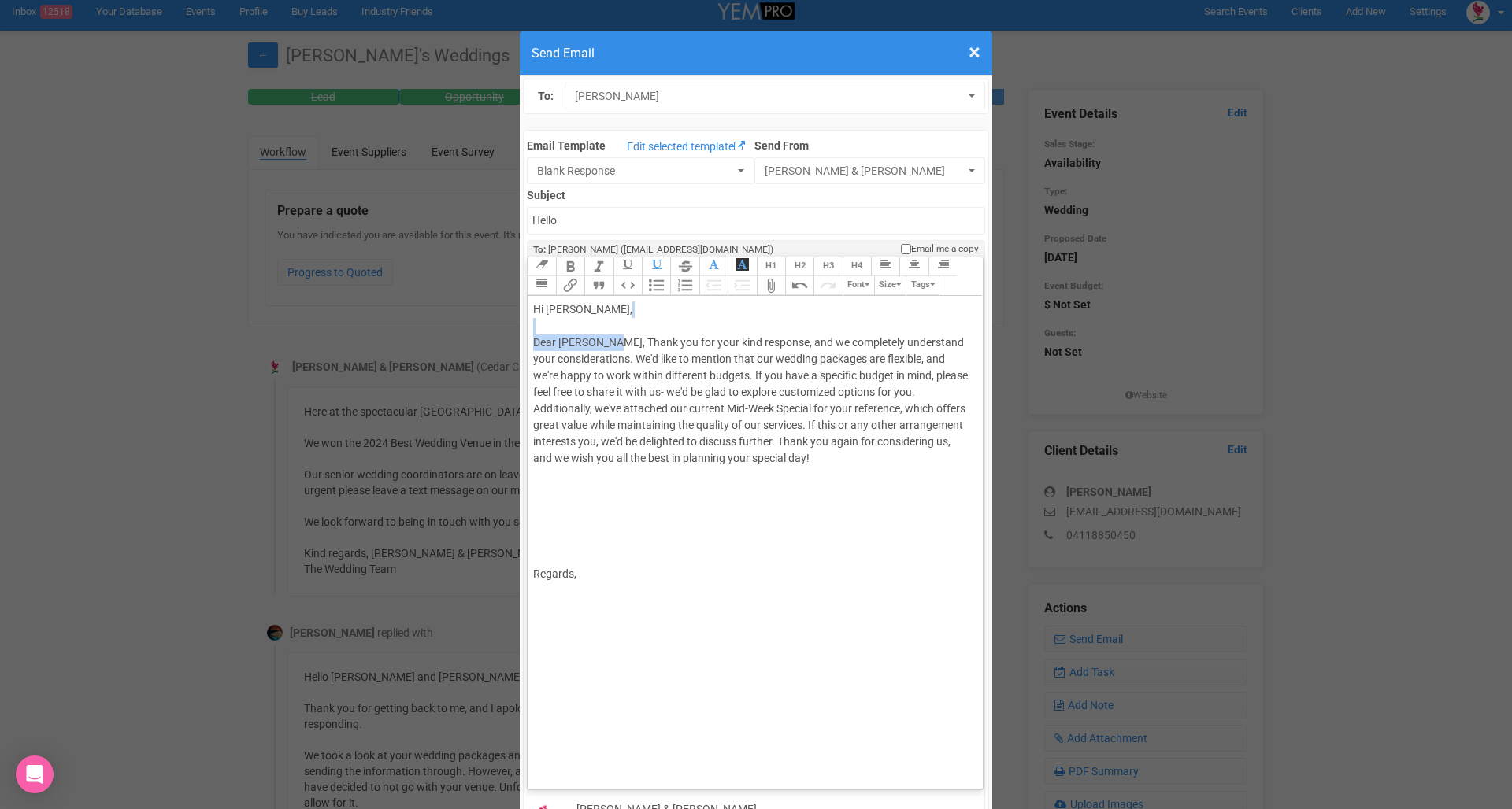
drag, startPoint x: 610, startPoint y: 292, endPoint x: 529, endPoint y: 280, distance: 81.9
click at [529, 296] on trix-editor "Hi Marianna Balaa, Dear Marianna, Thank you for your kind response, and we comp…" at bounding box center [754, 538] width 454 height 486
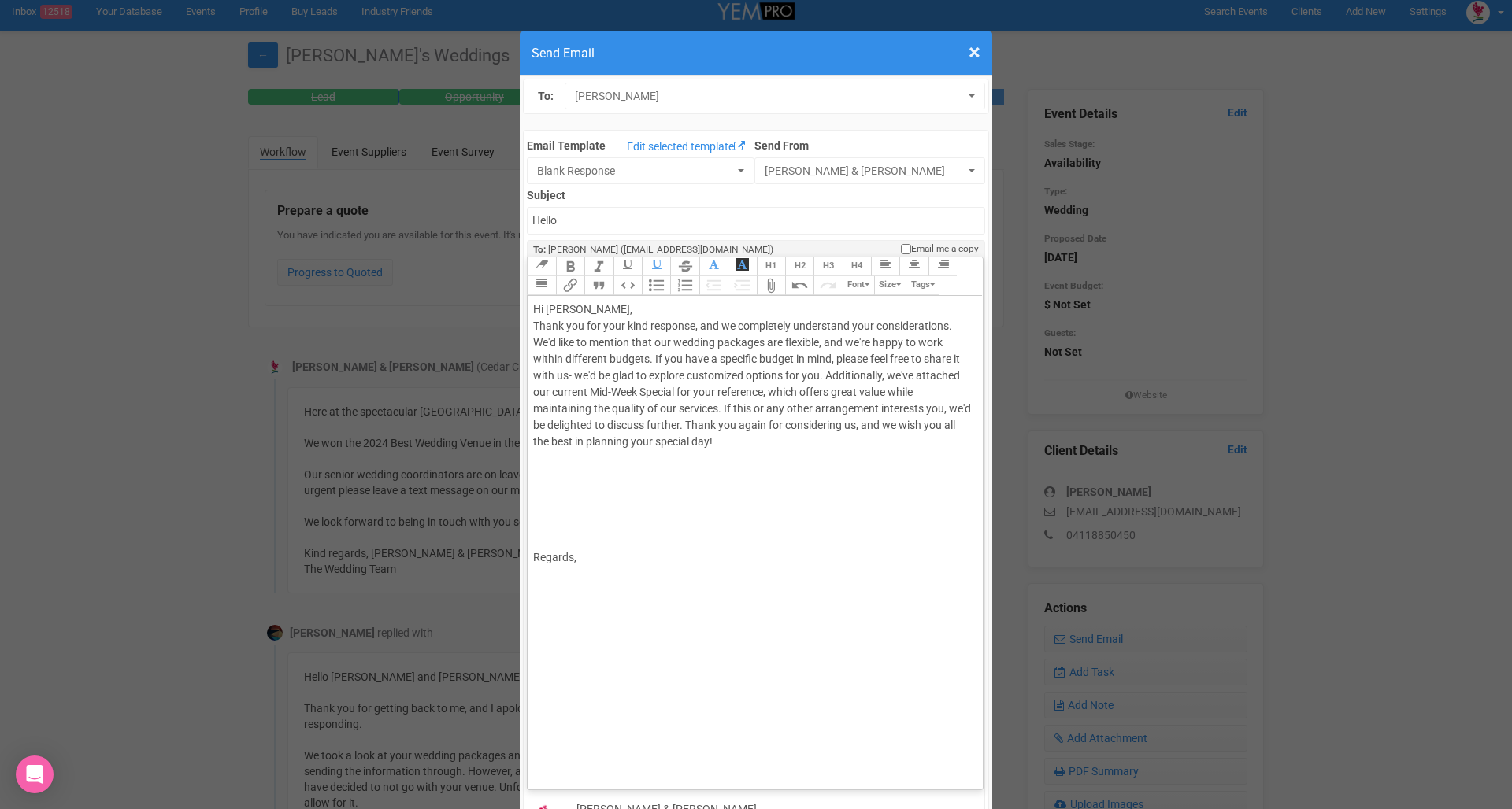
click at [968, 301] on div "Hi Marianna Balaa, Thank you for your kind response, and we completely understa…" at bounding box center [751, 433] width 437 height 264
click at [829, 330] on div "Hi Marianna Balaa, Thank you for your kind response, and we completely understa…" at bounding box center [751, 433] width 437 height 264
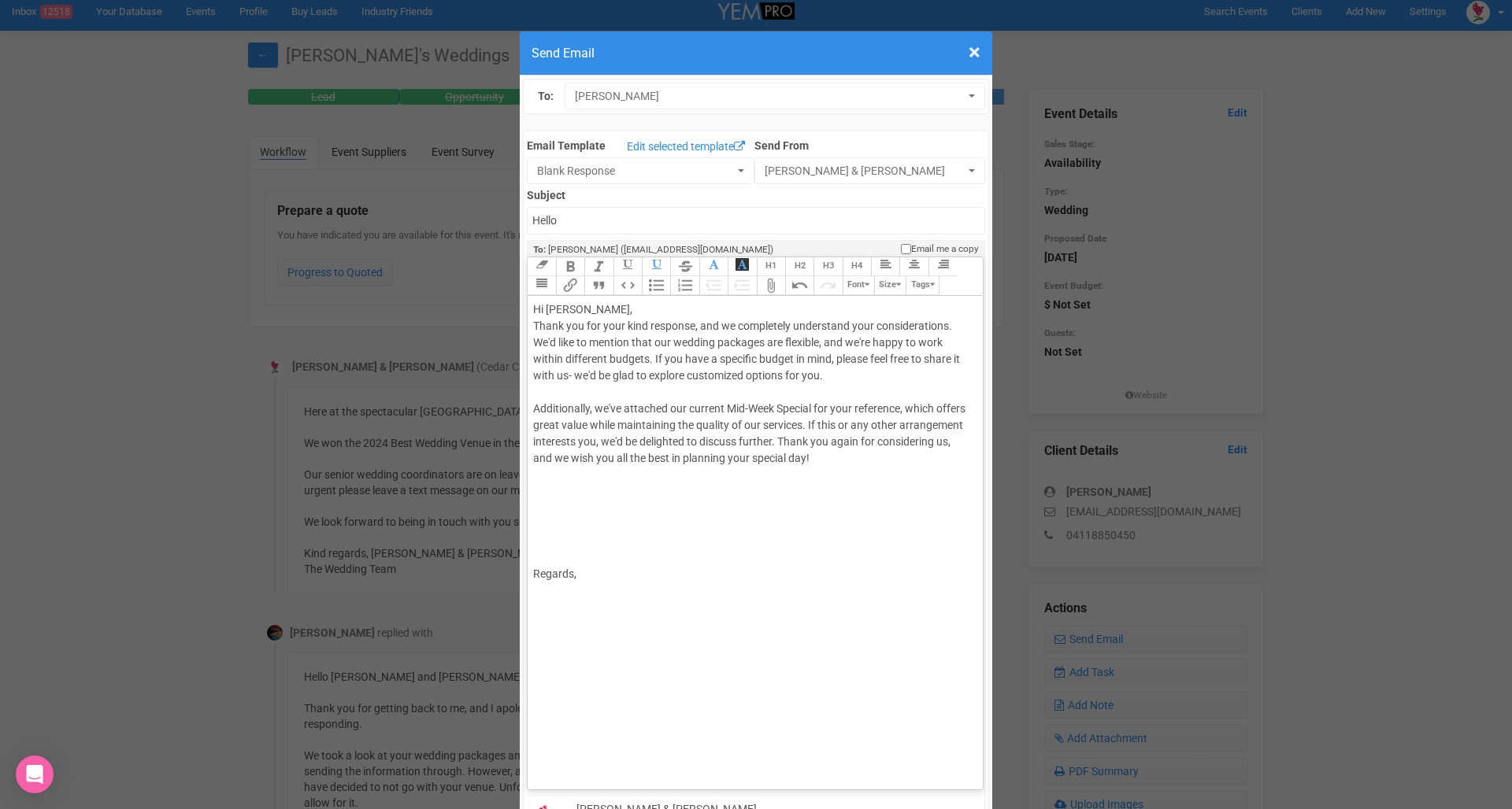
click at [782, 394] on div "Hi Marianna Balaa, Thank you for your kind response, and we completely understa…" at bounding box center [751, 442] width 437 height 281
click at [809, 375] on div "Hi Marianna Balaa, Thank you for your kind response, and we completely understa…" at bounding box center [751, 450] width 437 height 297
click at [676, 301] on div "Hi Marianna Balaa, Thank you for your kind response, and we completely understa…" at bounding box center [751, 450] width 437 height 297
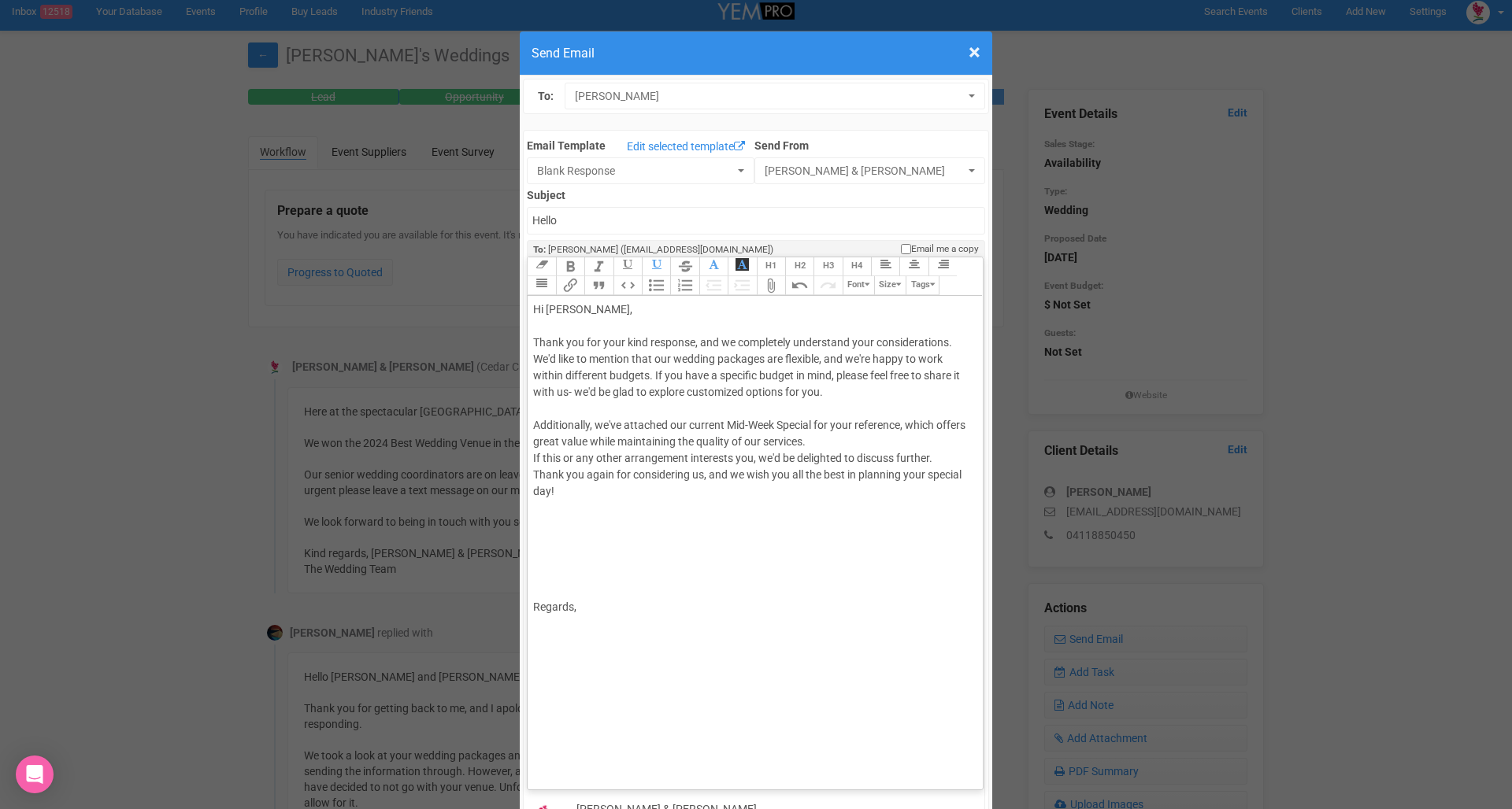
click at [822, 394] on div "Hi Marianna Balaa, Thank you for your kind response, and we completely understa…" at bounding box center [751, 458] width 437 height 314
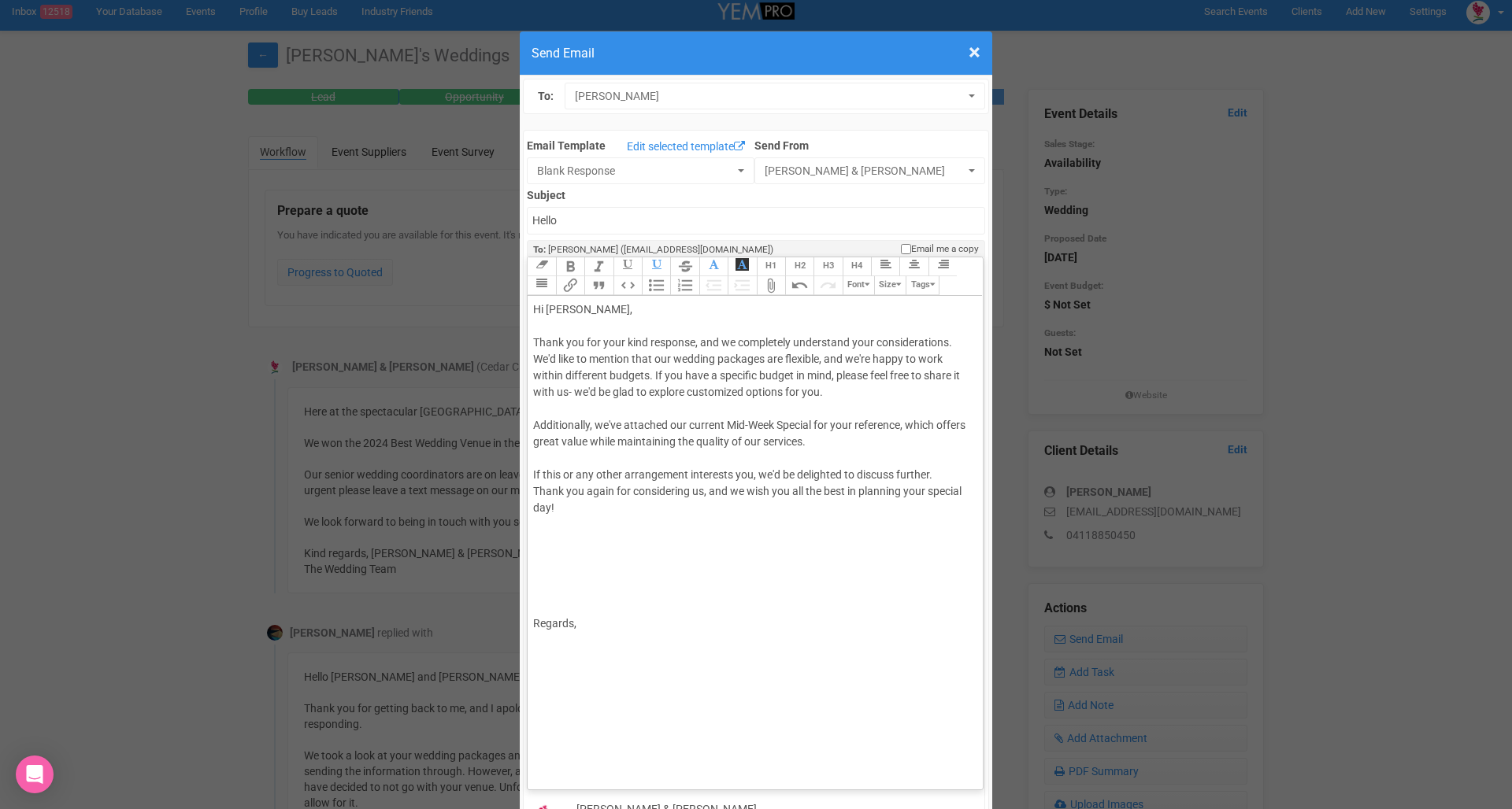
click at [953, 423] on div "Hi Marianna Balaa, Thank you for your kind response, and we completely understa…" at bounding box center [751, 466] width 437 height 331
click at [813, 472] on div "Hi Marianna Balaa, Thank you for your kind response, and we completely understa…" at bounding box center [751, 474] width 437 height 347
drag, startPoint x: 604, startPoint y: 563, endPoint x: 604, endPoint y: 487, distance: 76.0
click at [604, 487] on div "Hi Marianna Balaa, Thank you for your kind response, and we completely understa…" at bounding box center [751, 474] width 437 height 347
click at [565, 495] on div "Hi Marianna Balaa, Thank you for your kind response, and we completely understa…" at bounding box center [751, 466] width 437 height 331
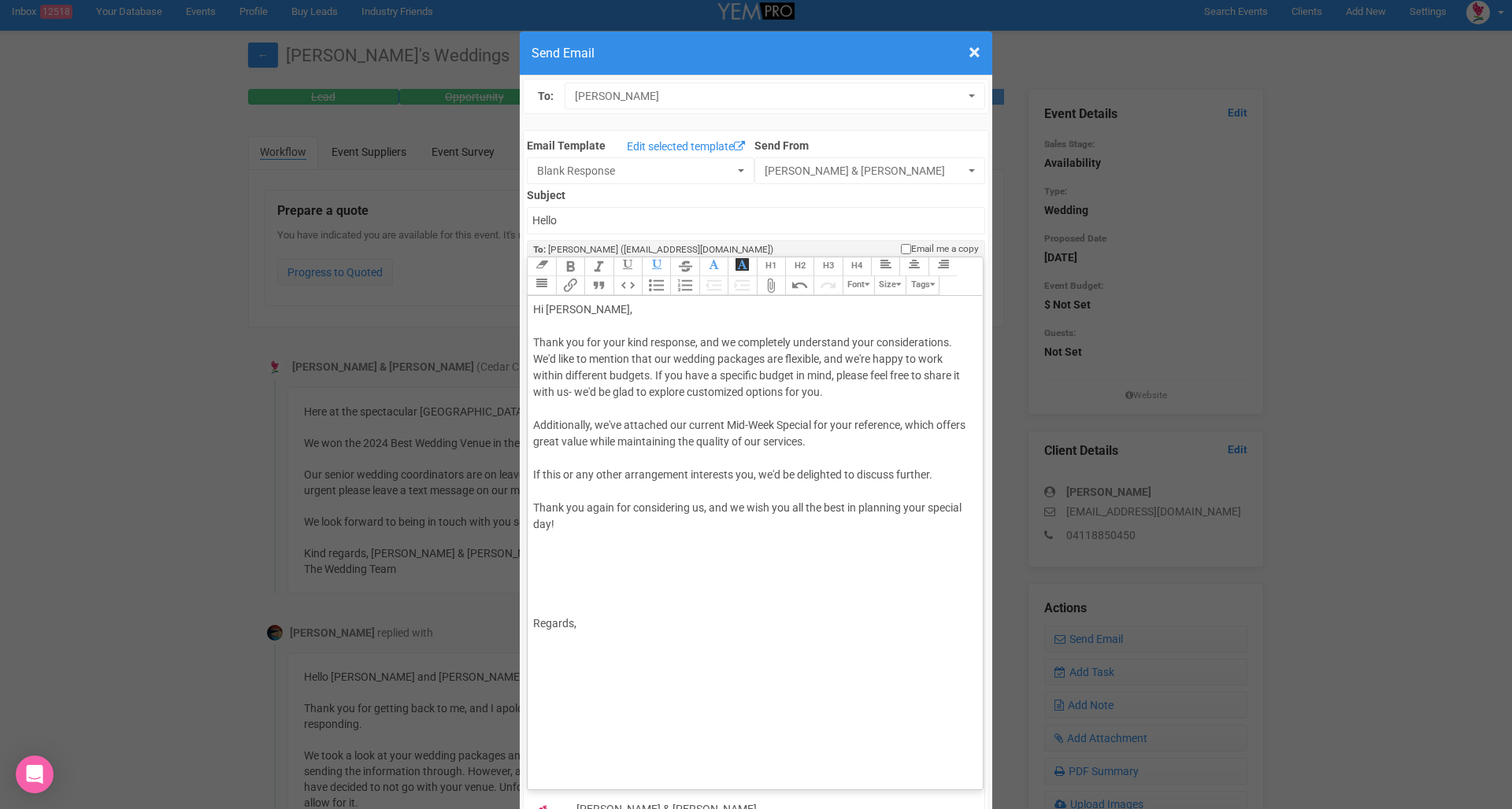
click at [766, 276] on button "Attach Files" at bounding box center [771, 285] width 28 height 19
drag, startPoint x: 682, startPoint y: 587, endPoint x: 682, endPoint y: 544, distance: 43.0
click at [682, 544] on div "Hi Marianna Balaa, Thank you for your kind response, and we completely understa…" at bounding box center [751, 487] width 437 height 370
click at [655, 610] on trix-editor "Hi Marianna Balaa, Thank you for your kind response, and we completely understa…" at bounding box center [754, 538] width 454 height 486
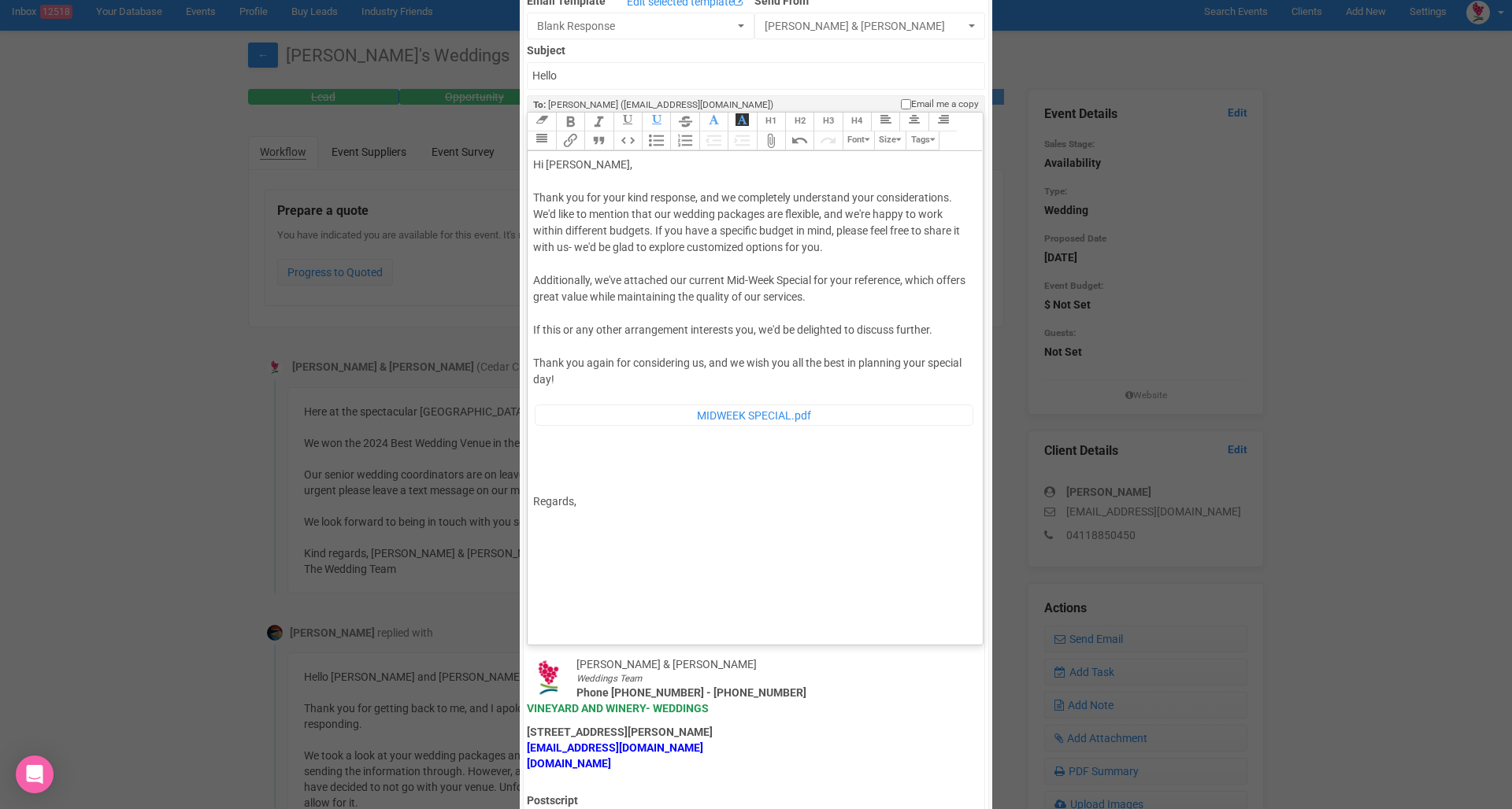
scroll to position [145, 0]
click at [771, 131] on button "Attach Files" at bounding box center [771, 140] width 28 height 19
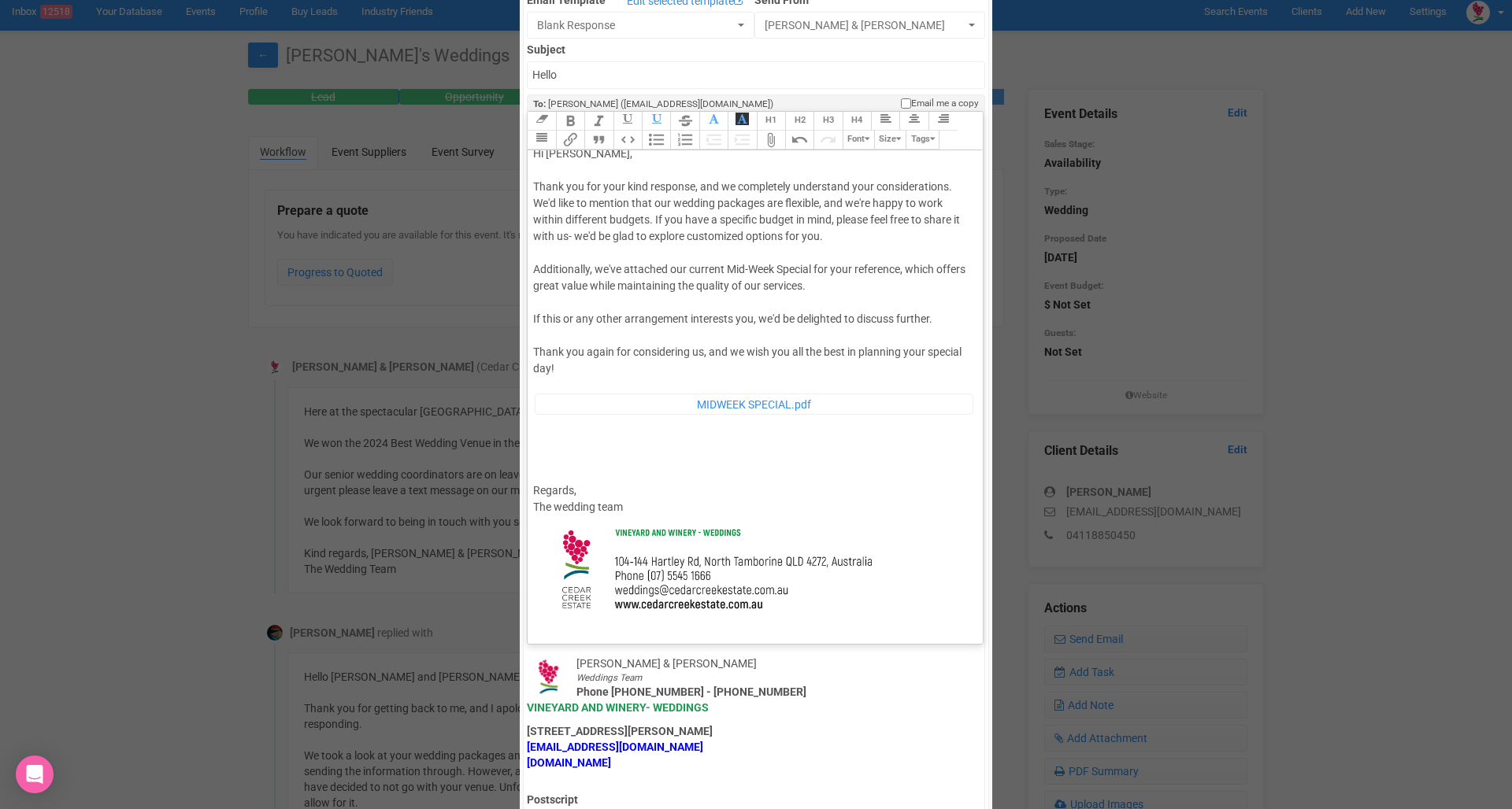
type trix-editor "<div>Hi Marianna Balaa,<br><br>Thank you for your kind response, and we complet…"
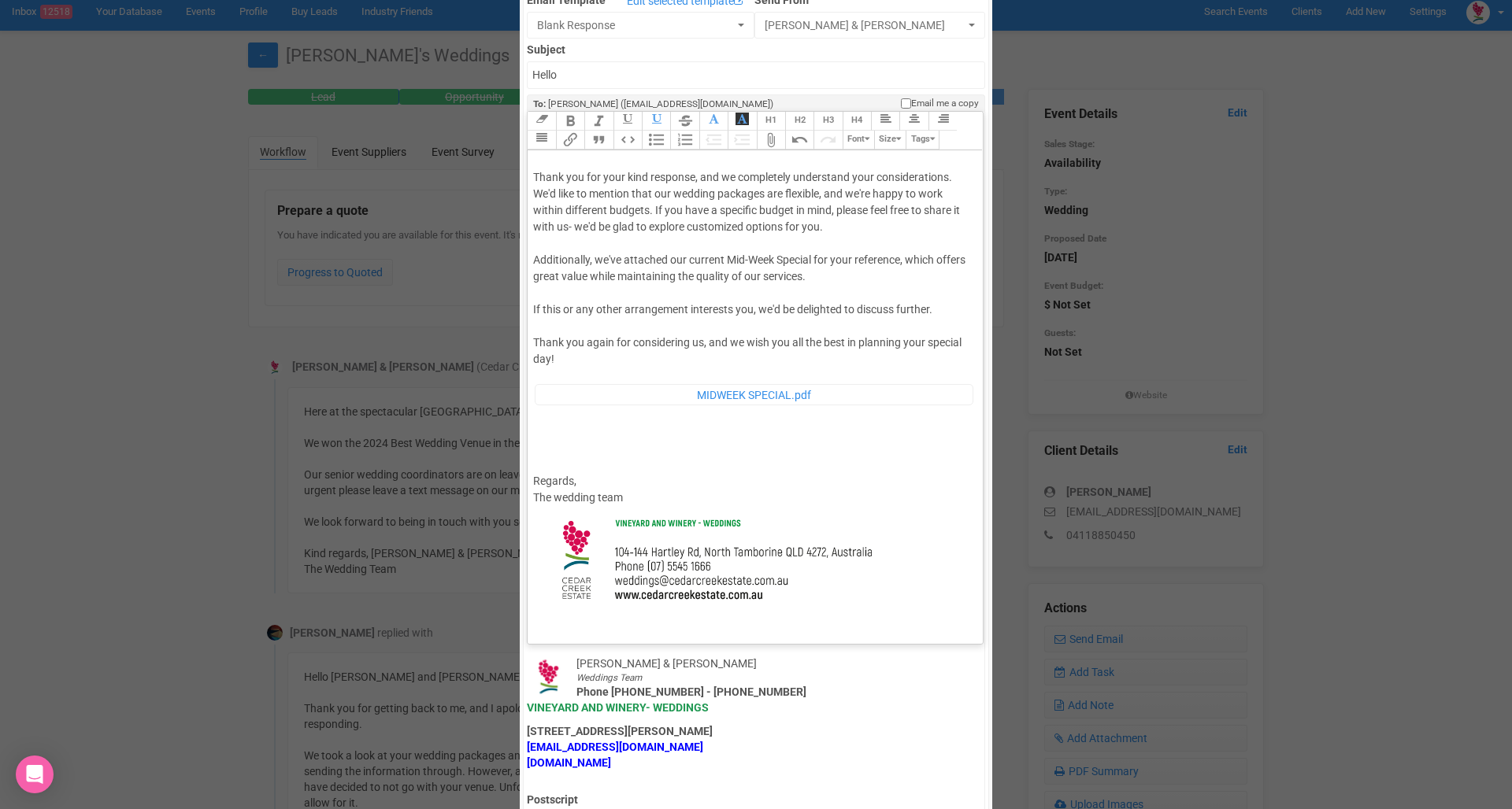
click at [770, 131] on button "Attach Files" at bounding box center [771, 140] width 28 height 19
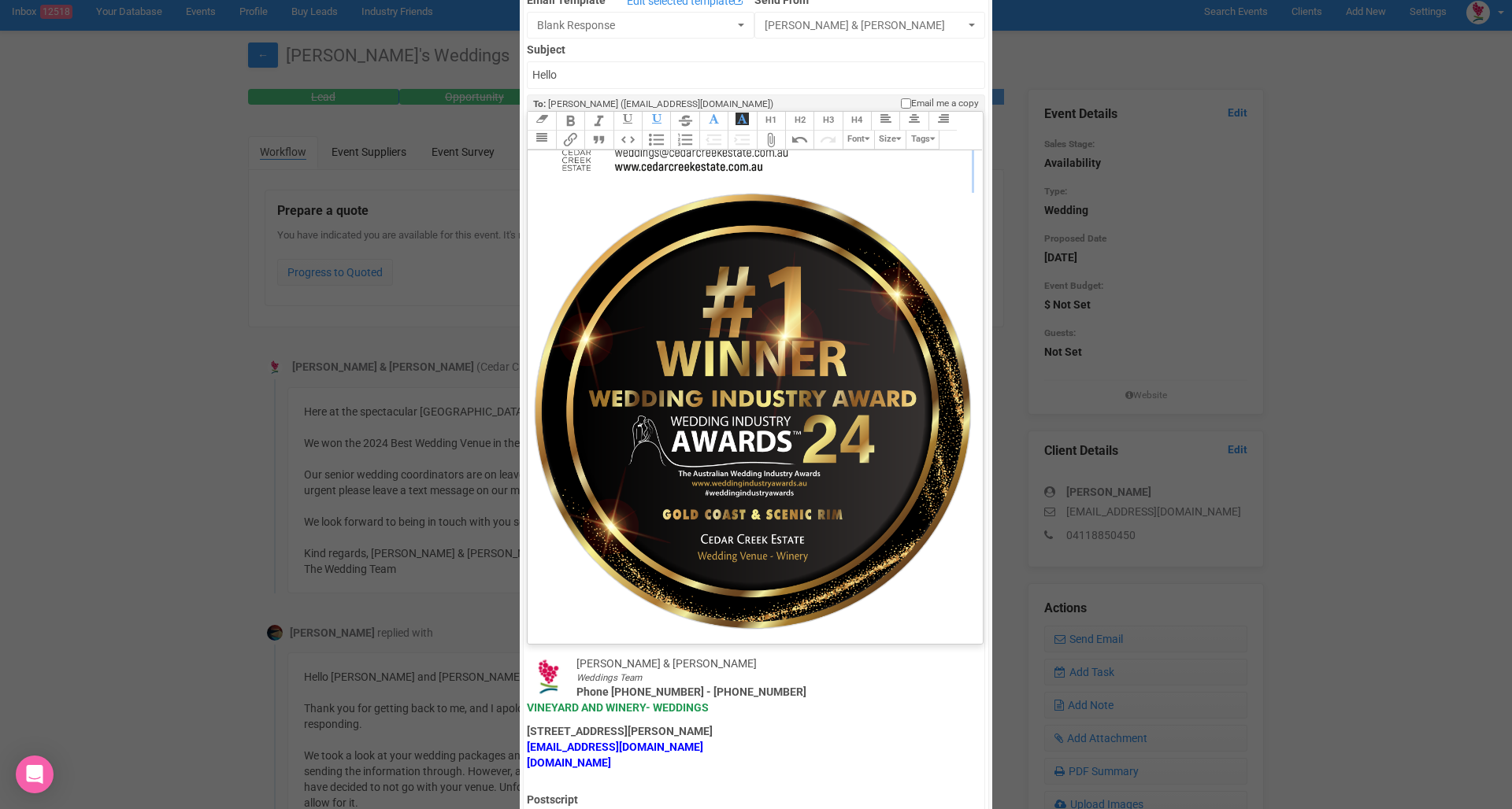
click at [767, 415] on img at bounding box center [751, 411] width 437 height 437
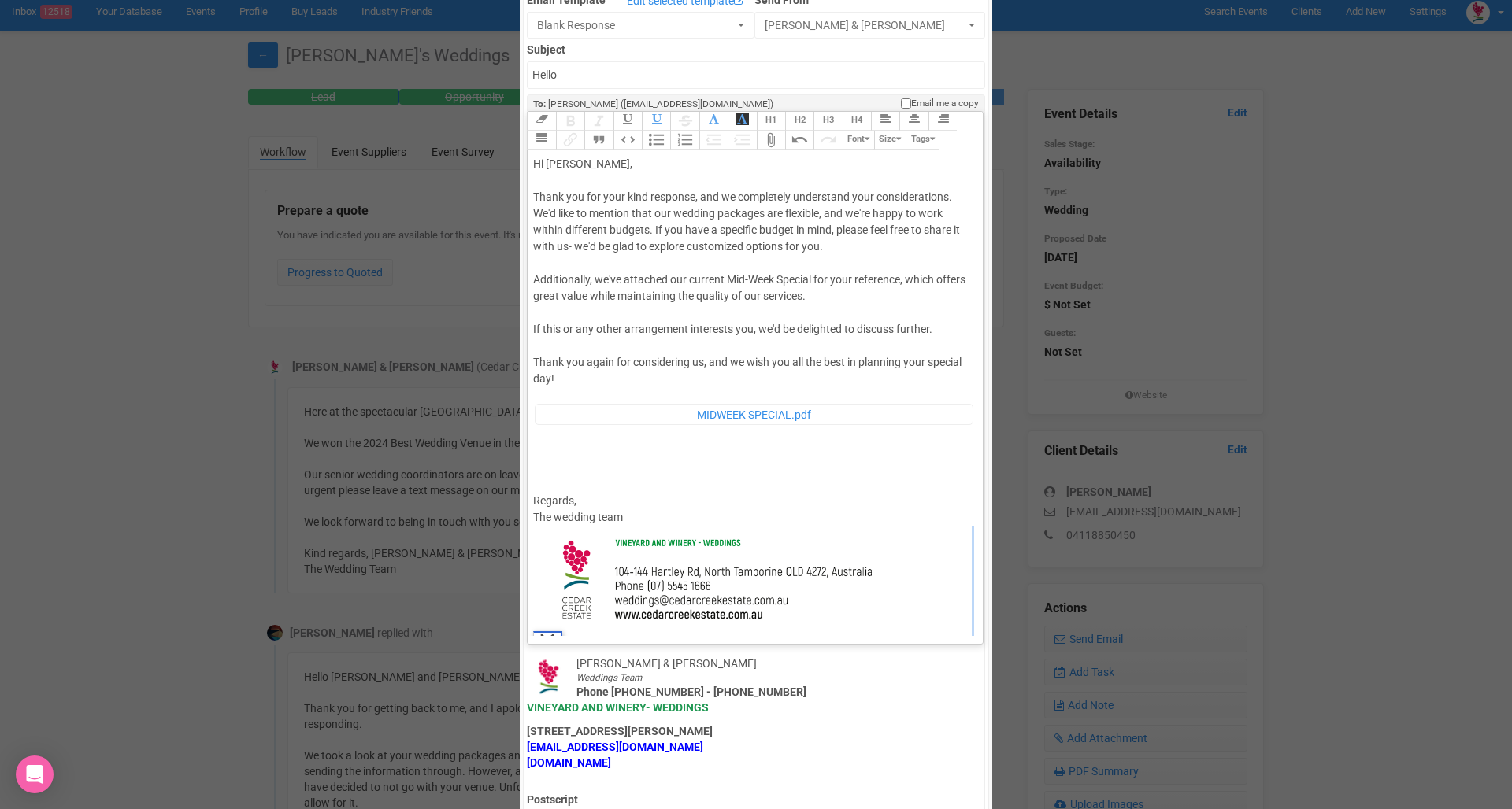
scroll to position [-1, 0]
click at [803, 393] on div "Hi Marianna Balaa, Thank you for your kind response, and we completely understa…" at bounding box center [751, 617] width 437 height 922
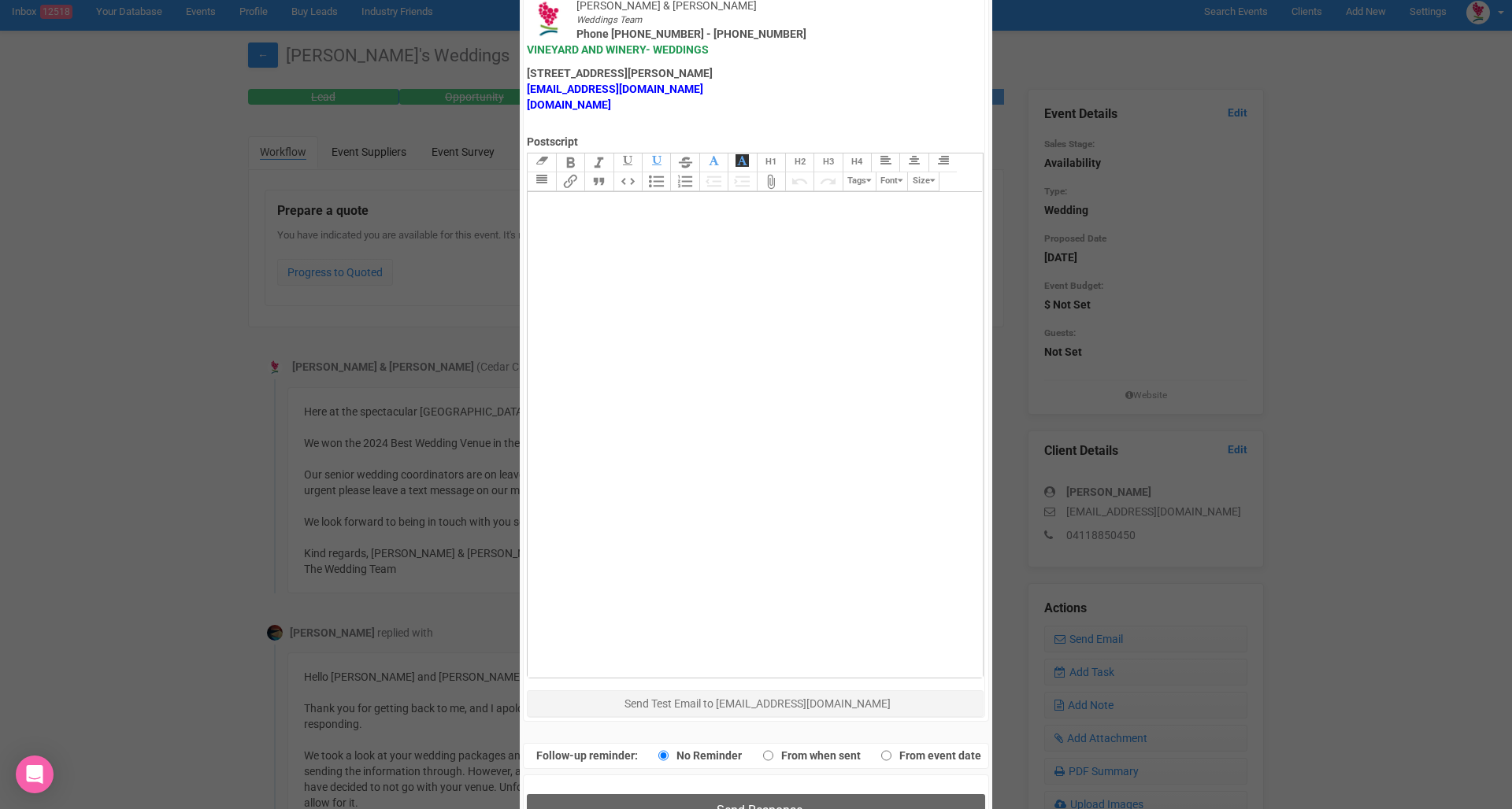
scroll to position [793, 0]
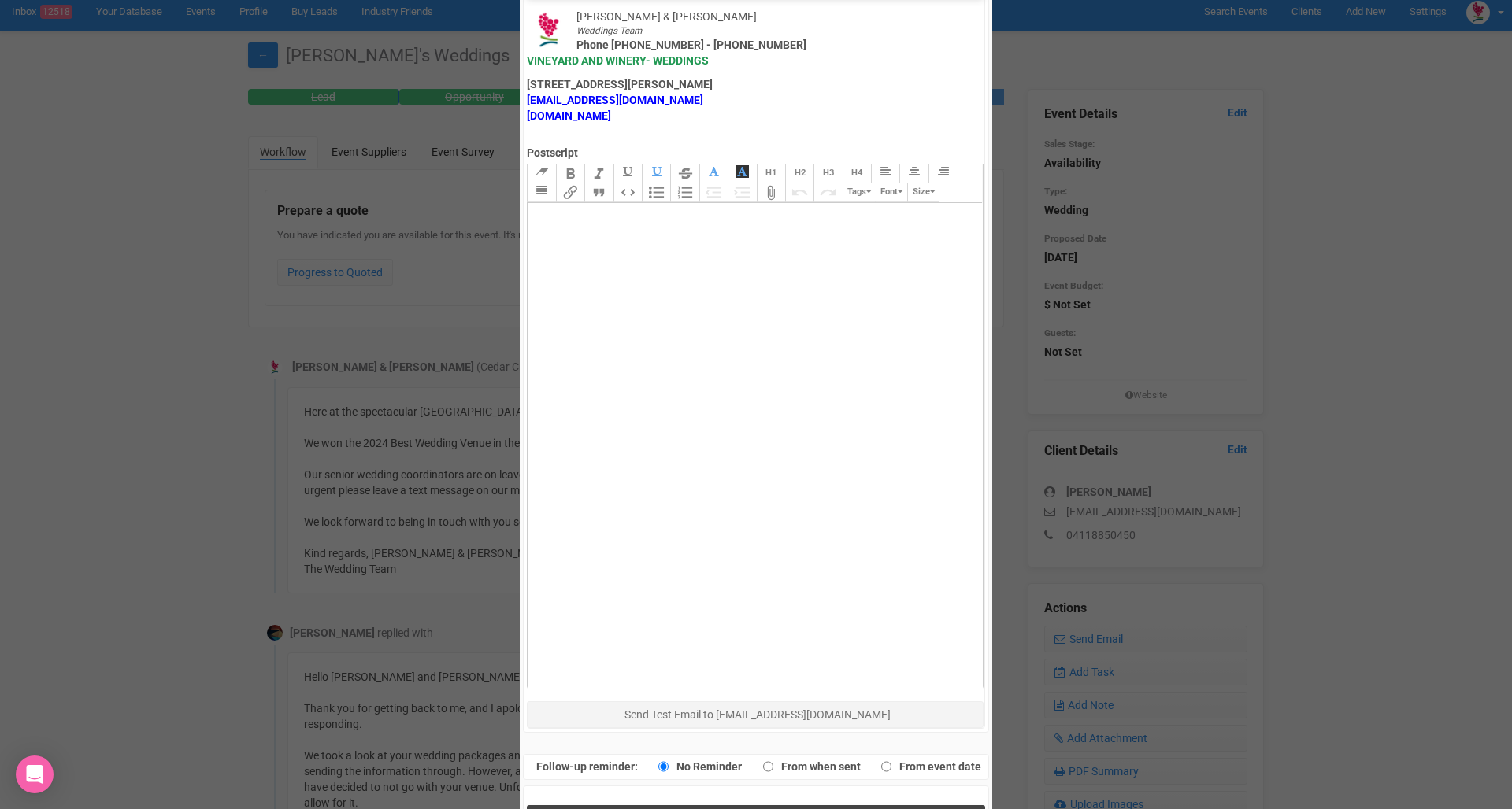
click at [678, 805] on button "Send Response" at bounding box center [755, 821] width 458 height 32
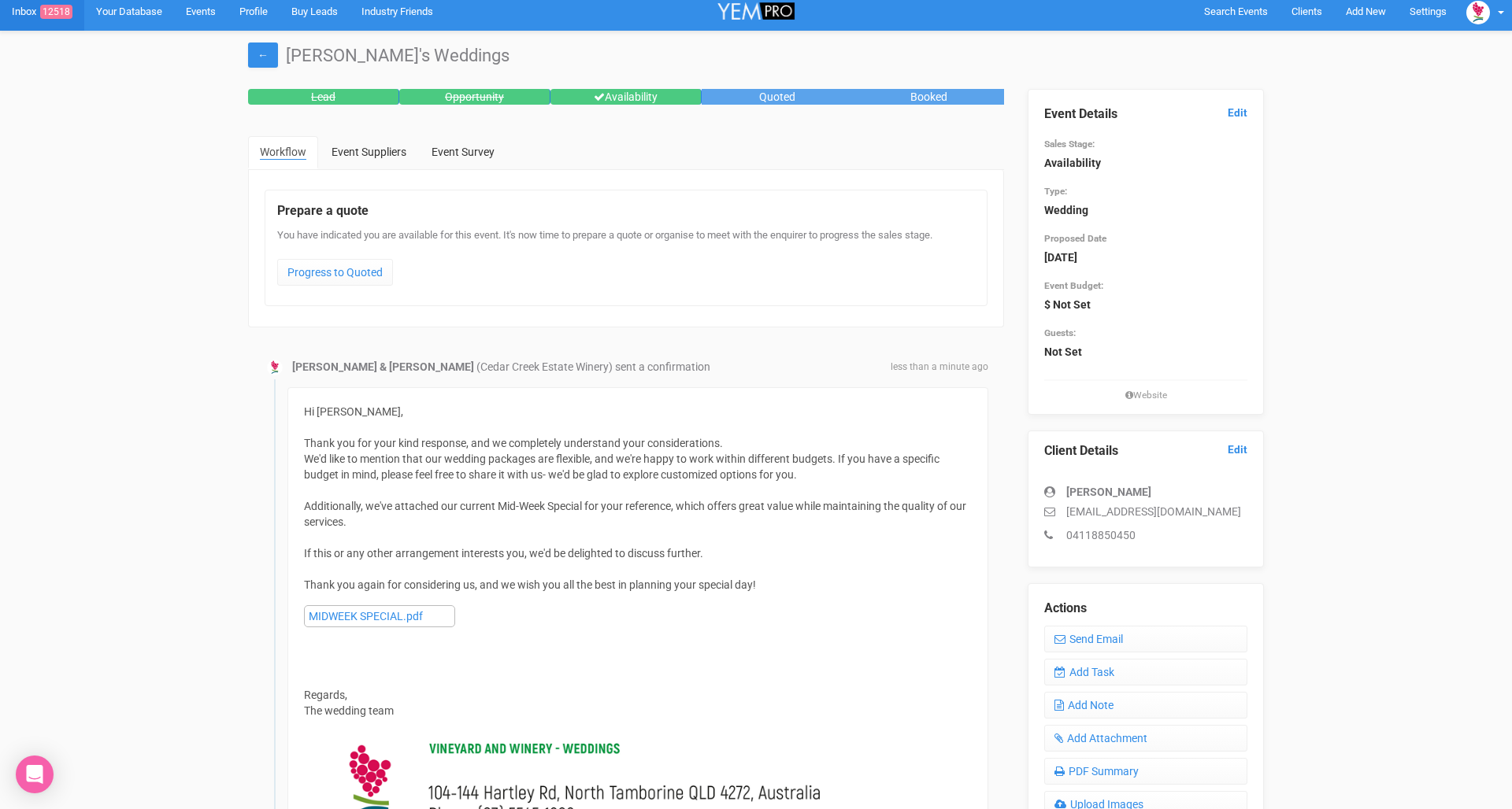
click at [12, 15] on link "Inbox 12518" at bounding box center [42, 11] width 84 height 39
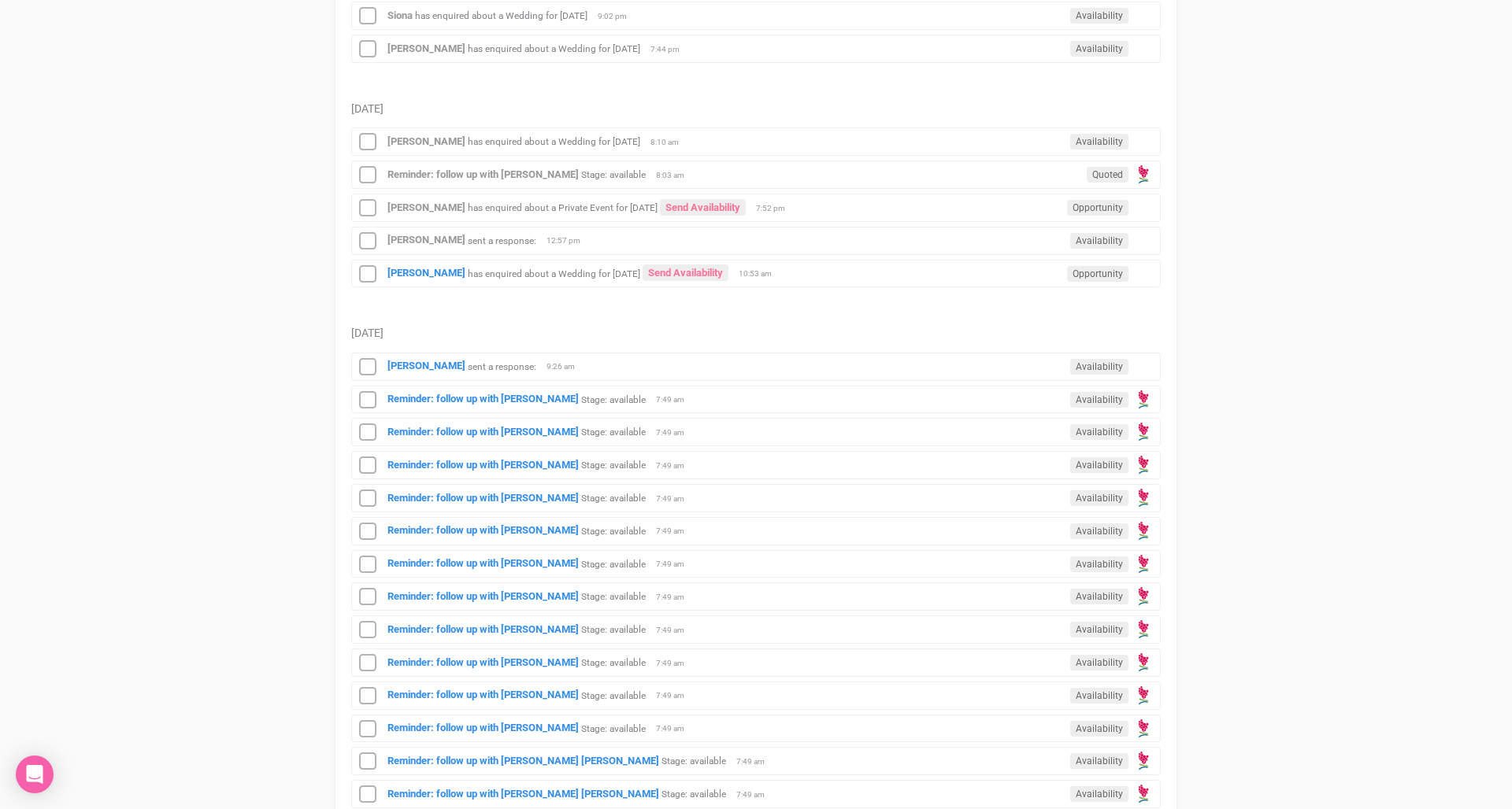
scroll to position [1287, 0]
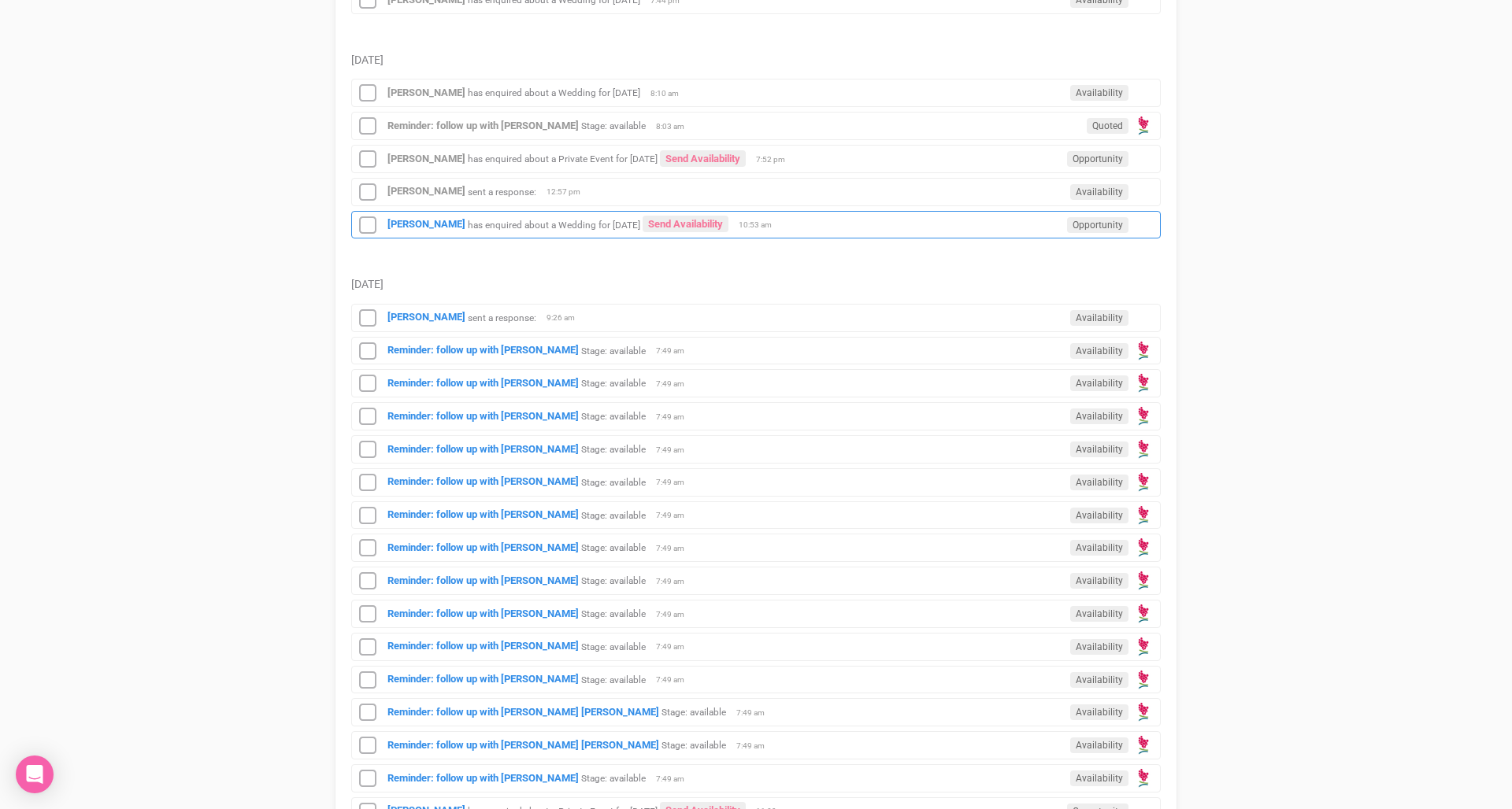
click at [557, 223] on small "has enquired about a Wedding for [DATE]" at bounding box center [553, 225] width 172 height 11
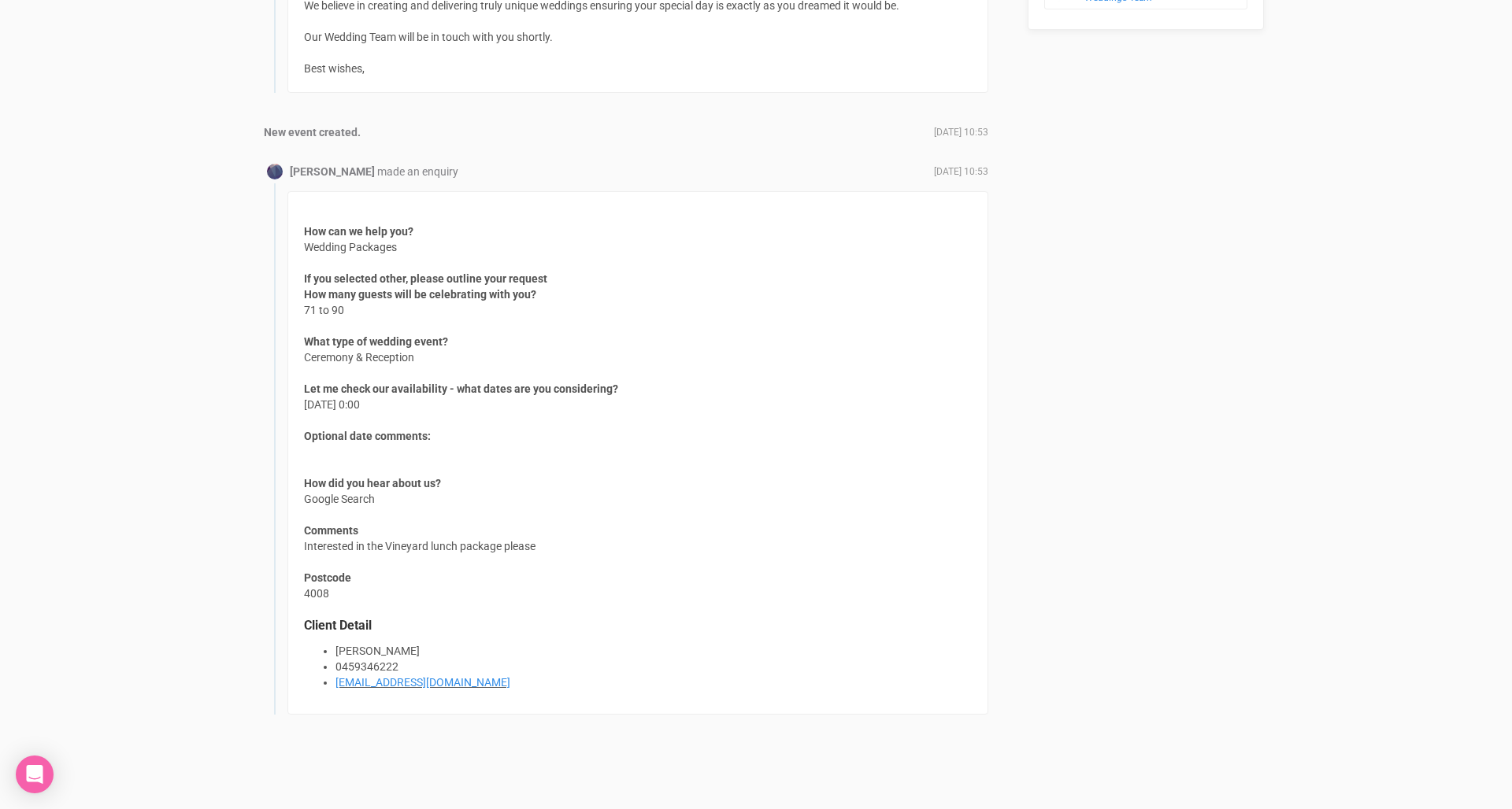
scroll to position [1105, 0]
drag, startPoint x: 551, startPoint y: 549, endPoint x: 547, endPoint y: 525, distance: 24.3
click at [547, 525] on div "How can we help you? Wedding Packages If you selected other, please outline you…" at bounding box center [637, 454] width 701 height 524
click at [547, 553] on div "How can we help you? Wedding Packages If you selected other, please outline you…" at bounding box center [637, 454] width 701 height 524
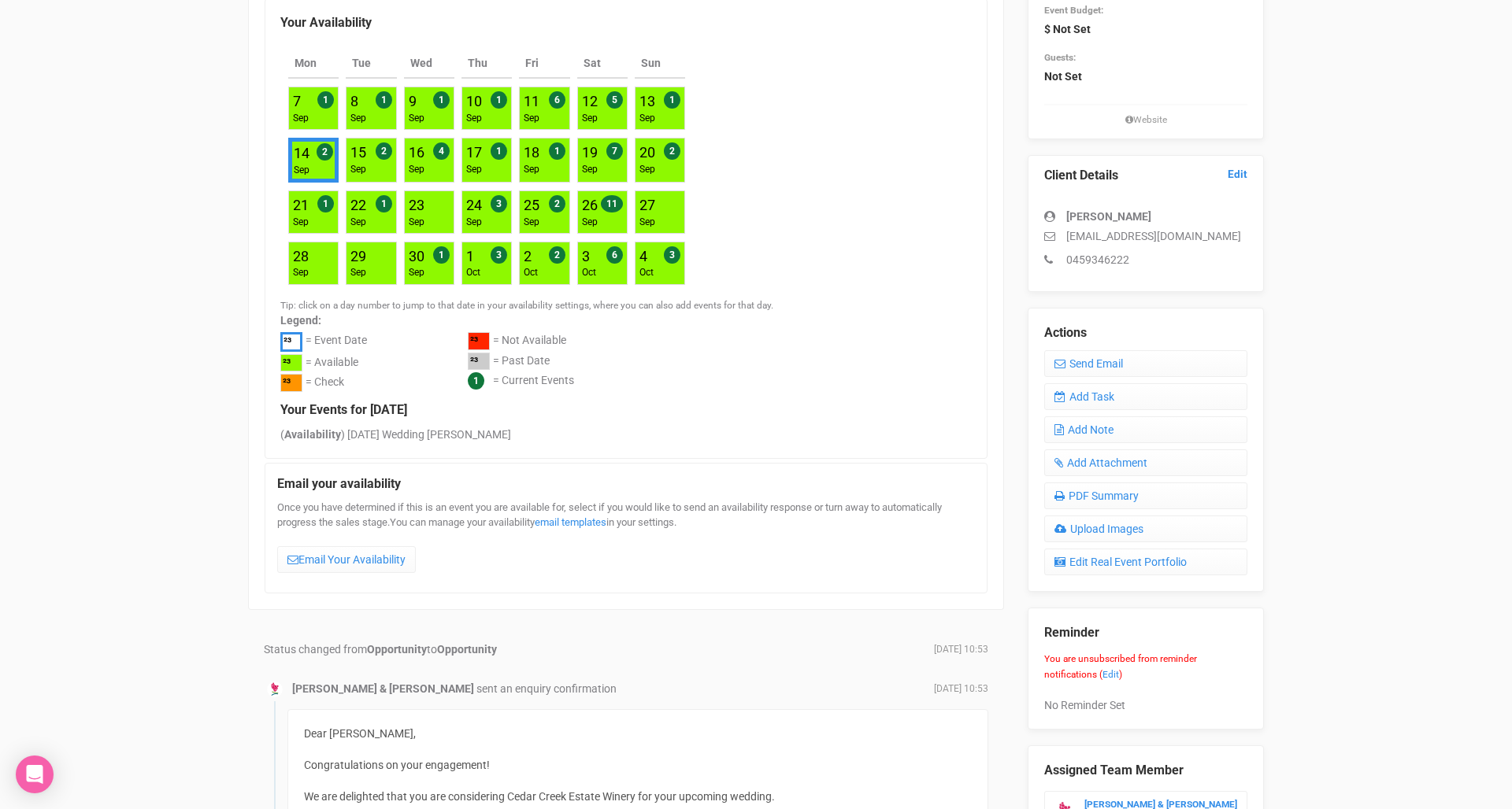
scroll to position [284, 0]
click at [332, 546] on link "Email Your Availability" at bounding box center [346, 558] width 138 height 27
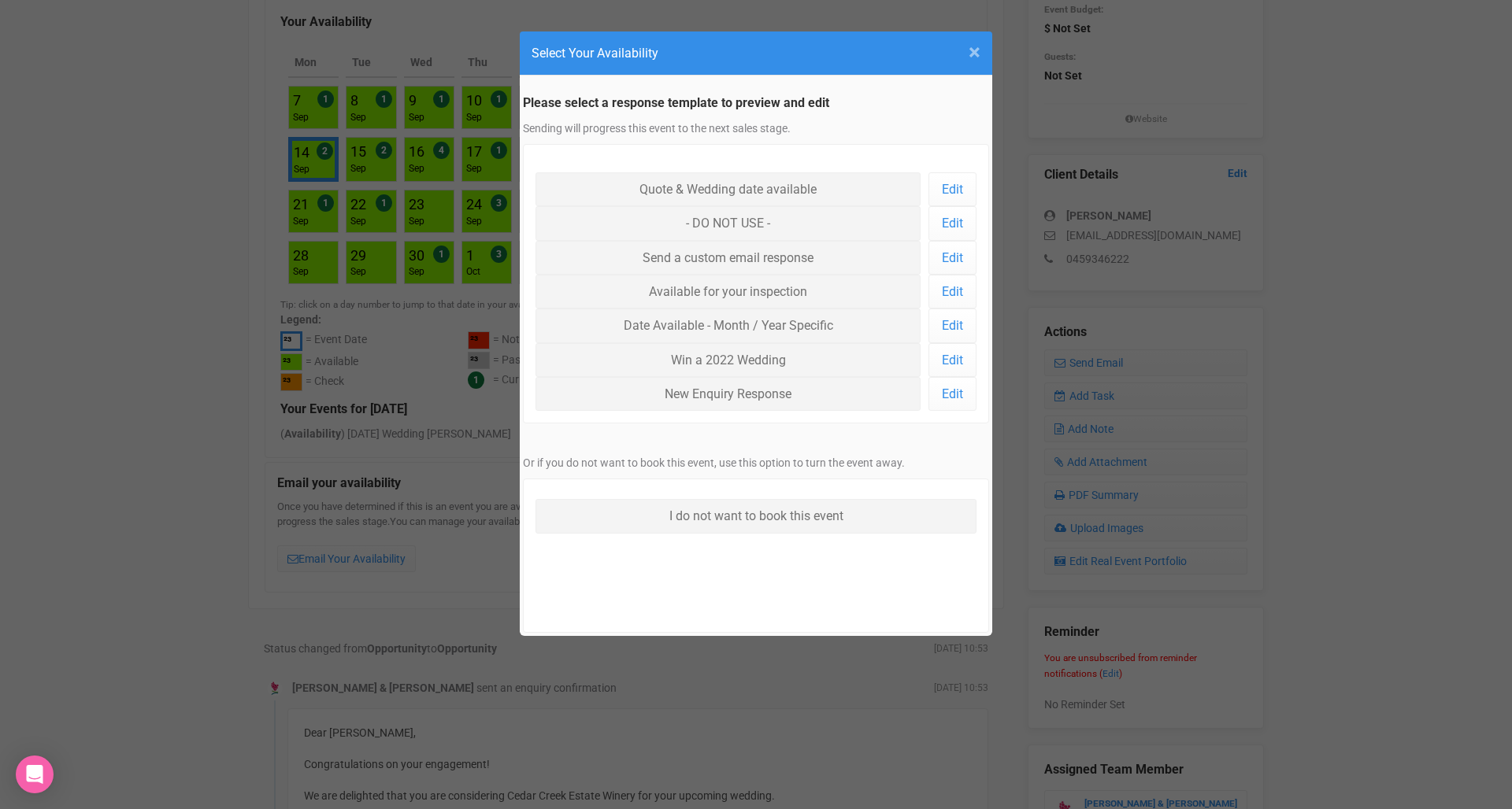
click at [978, 48] on span "×" at bounding box center [974, 53] width 12 height 26
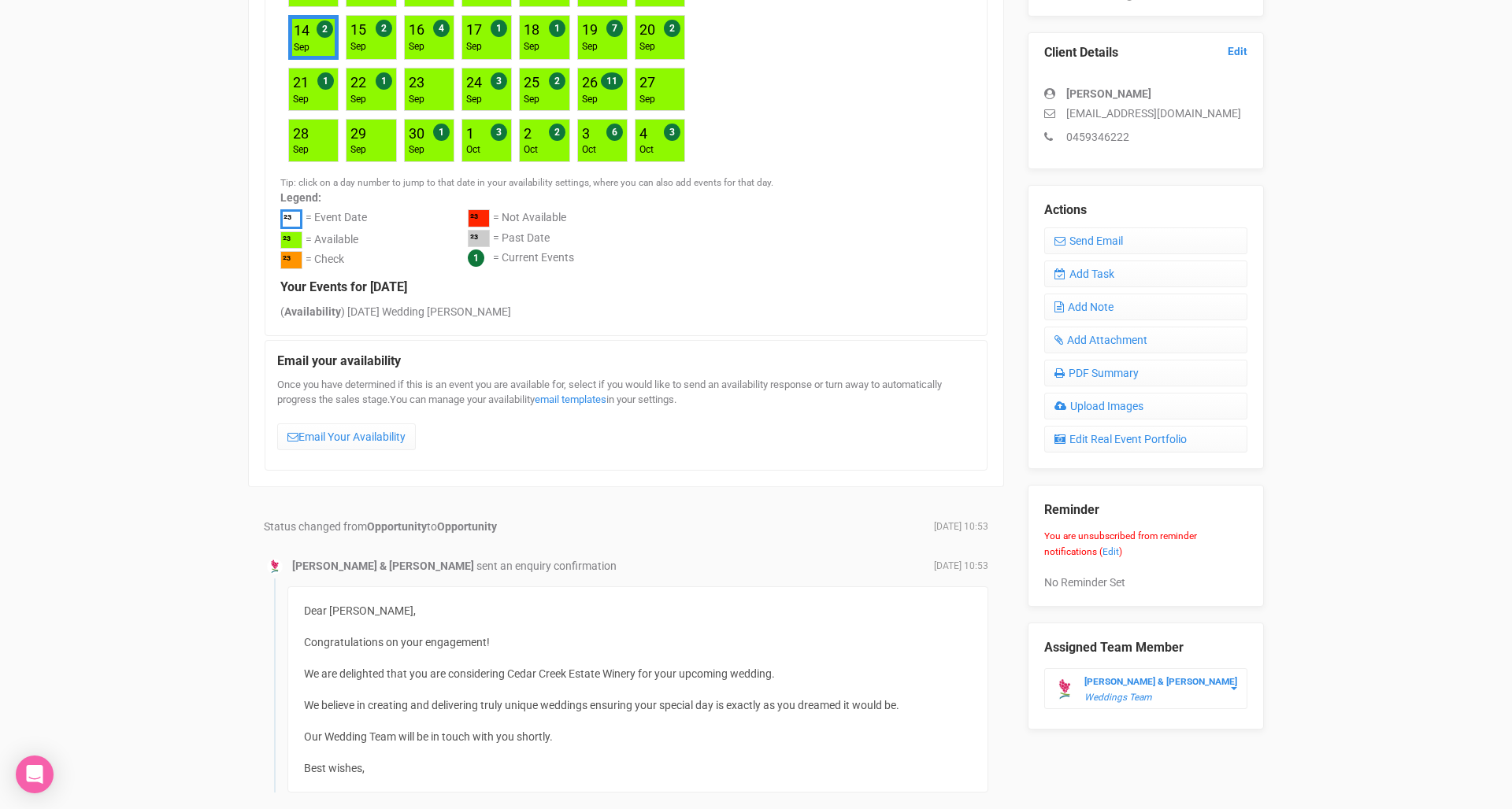
scroll to position [407, 0]
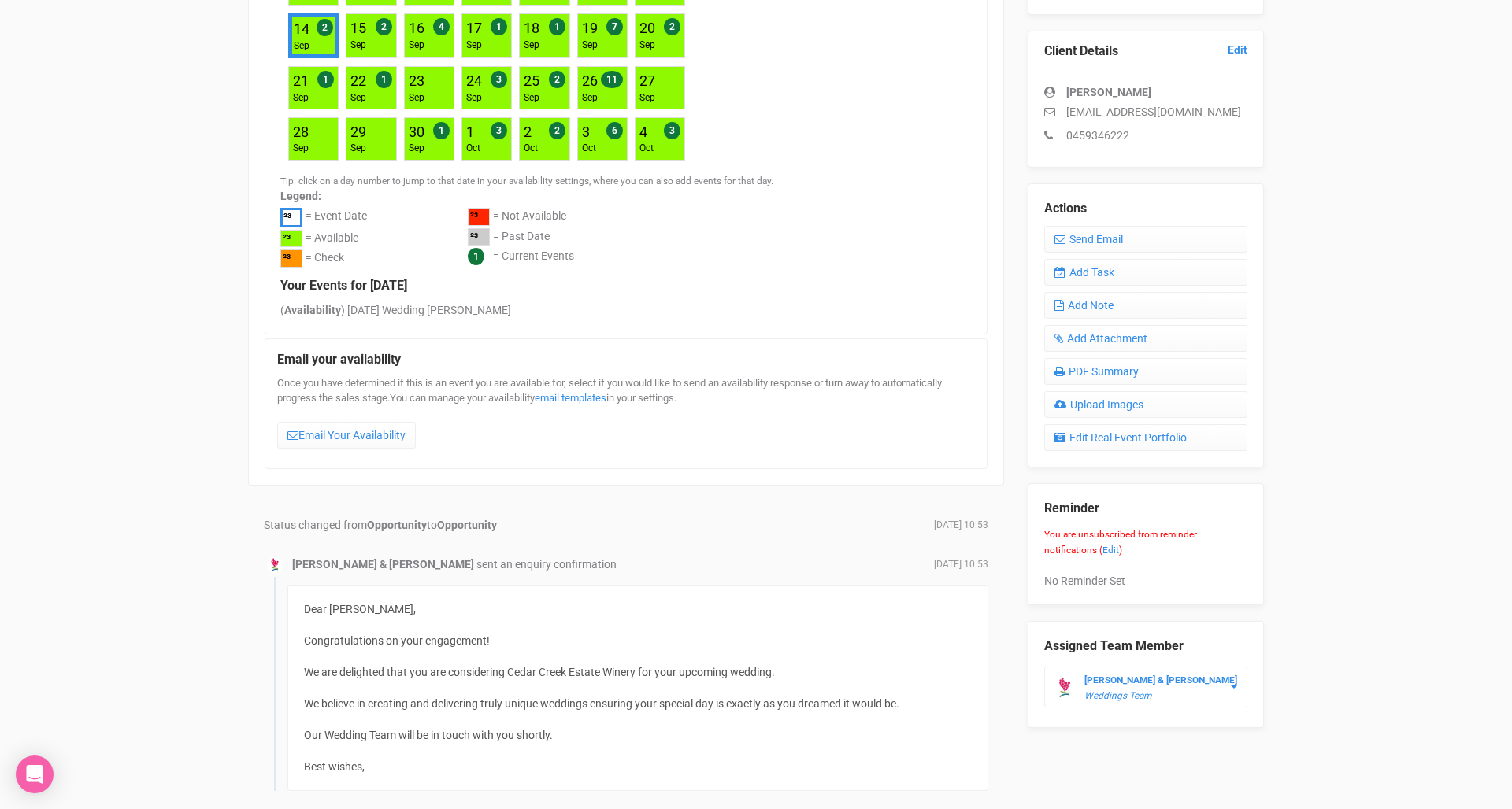
click at [378, 443] on div "Once you have determined if this is an event you are available for, select if y…" at bounding box center [626, 415] width 698 height 79
click at [375, 426] on link "Email Your Availability" at bounding box center [346, 435] width 138 height 27
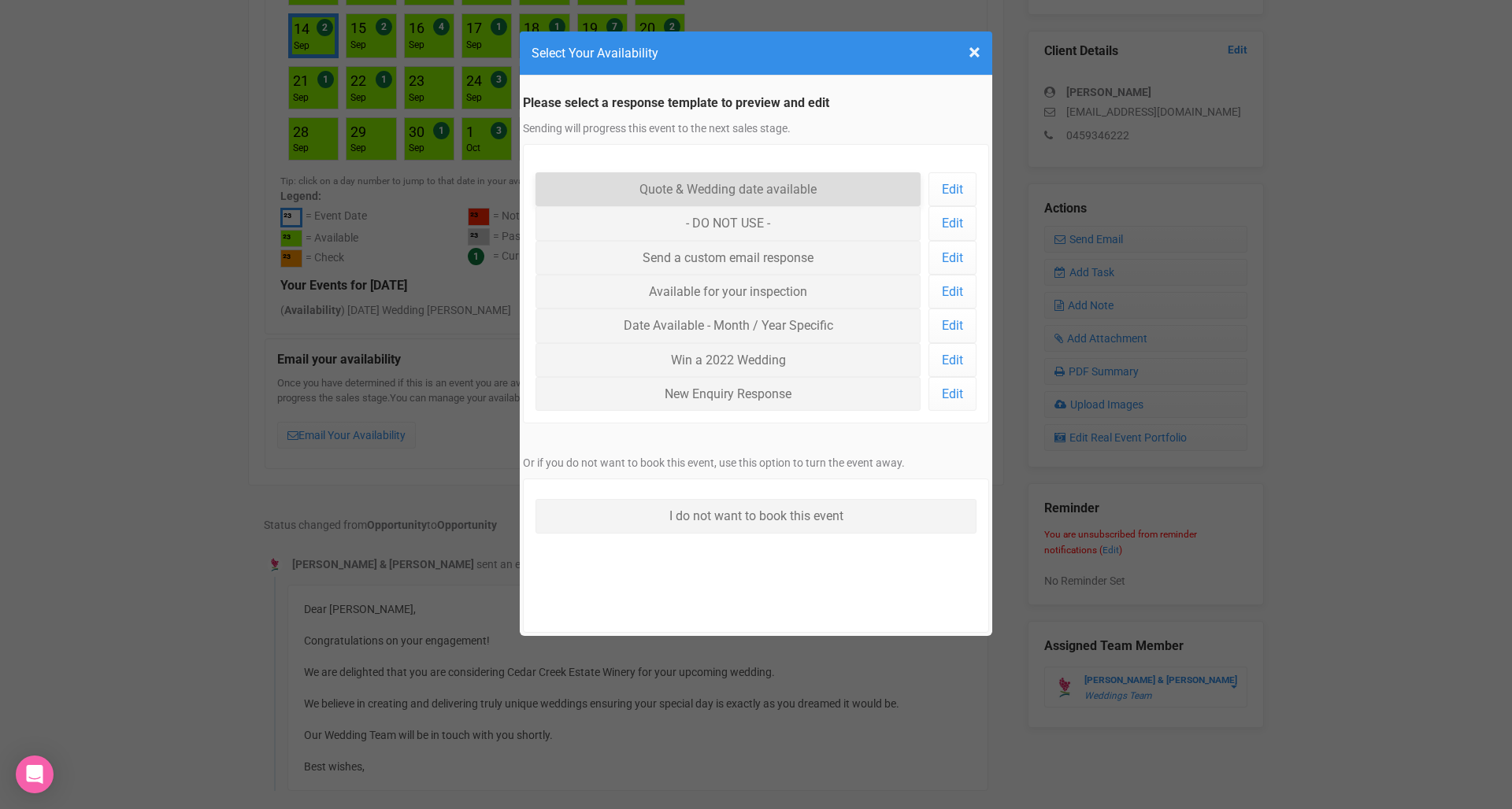
click at [771, 183] on link "Quote & Wedding date available" at bounding box center [728, 189] width 385 height 34
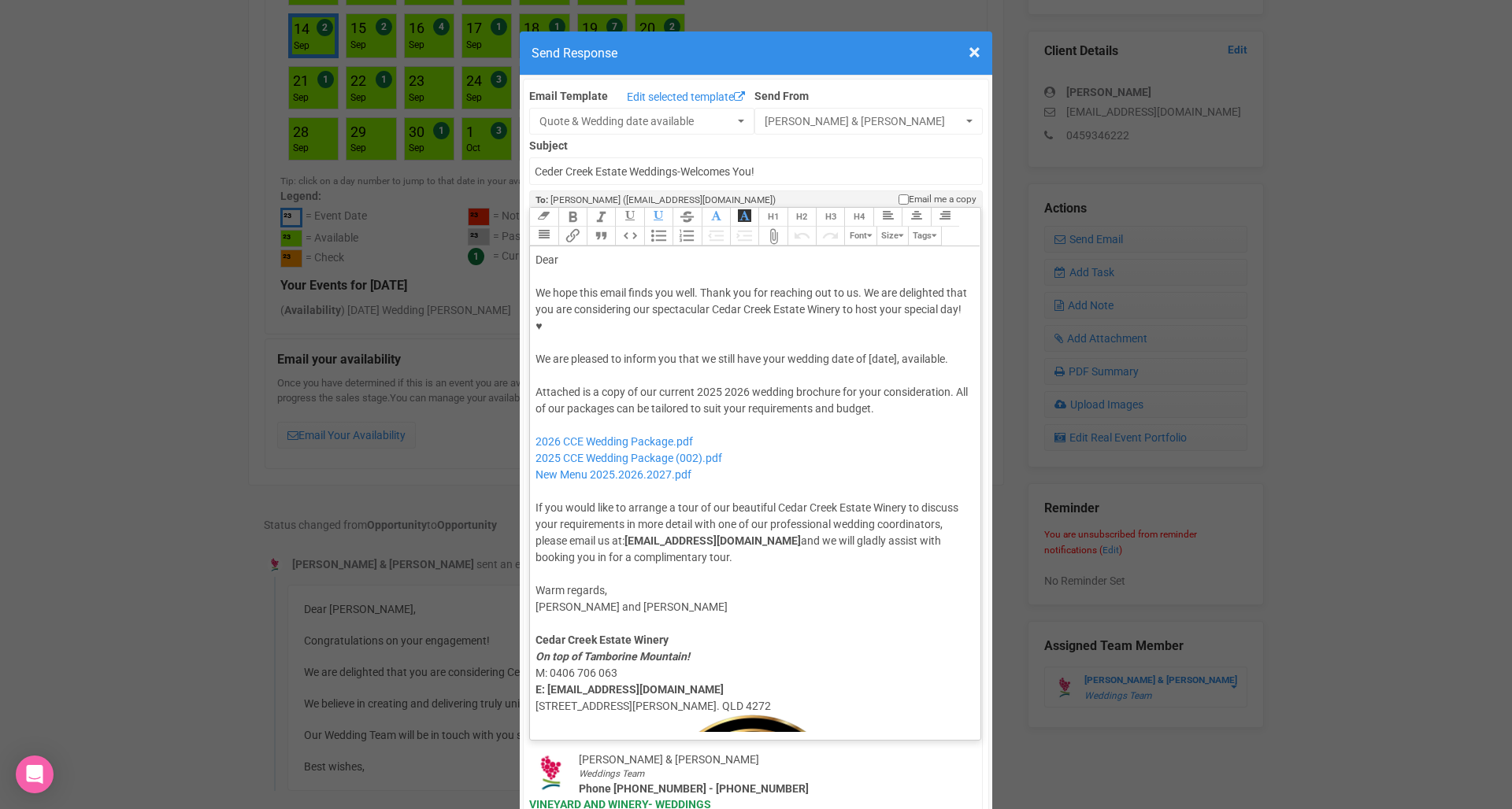
click at [598, 252] on div "Dear" at bounding box center [752, 260] width 434 height 16
click at [887, 305] on div "We hope this email finds you well. Thank you for reaching out to us. We are del…" at bounding box center [752, 326] width 434 height 82
click at [716, 384] on div "Attached is a copy of our current 2025 2026 wedding brochure for your considera…" at bounding box center [752, 474] width 434 height 182
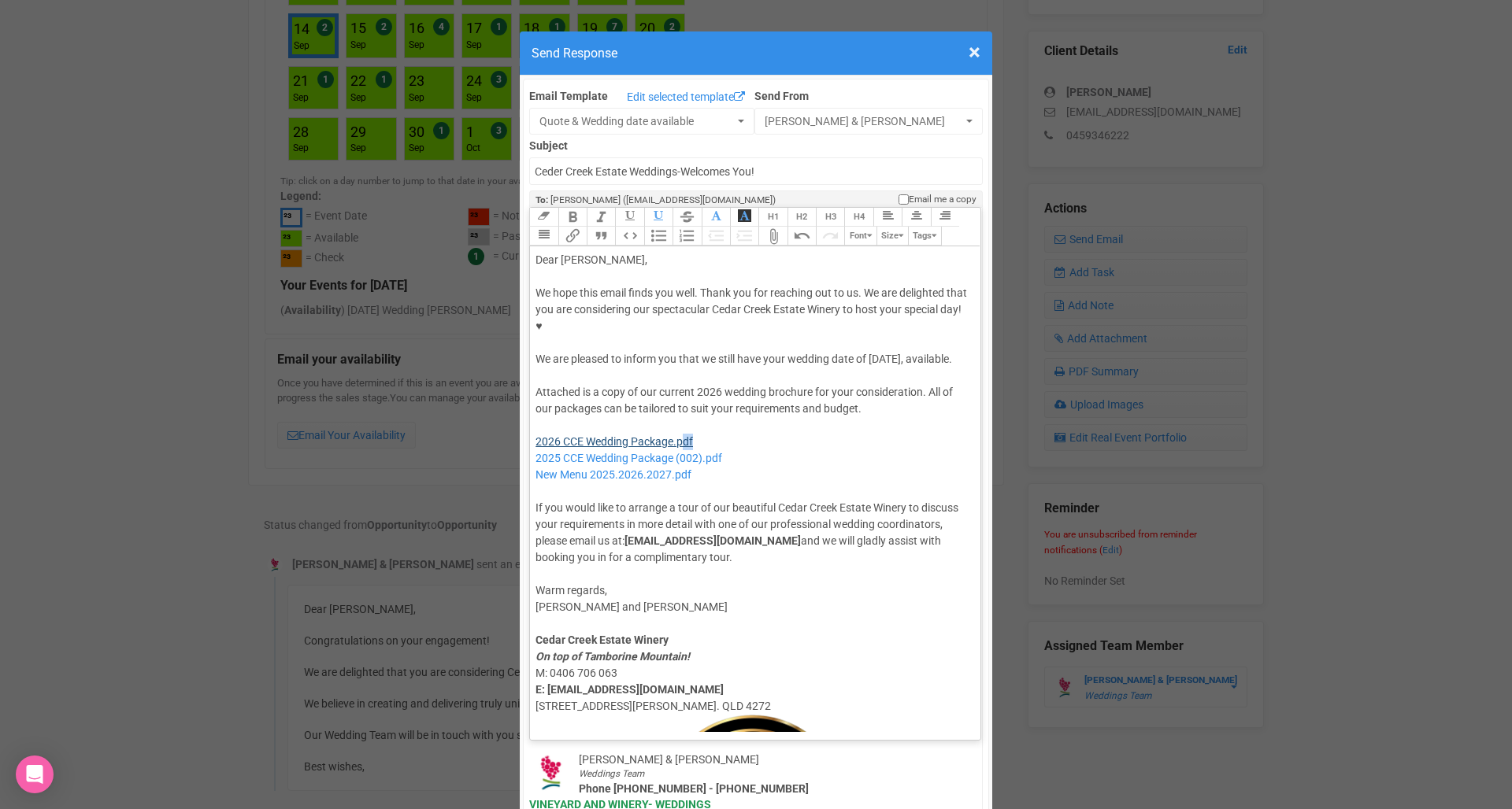
drag, startPoint x: 710, startPoint y: 404, endPoint x: 683, endPoint y: 402, distance: 27.1
click at [682, 402] on div "Attached is a copy of our current 2026 wedding brochure for your consideration.…" at bounding box center [752, 474] width 434 height 182
click at [756, 418] on div "Attached is a copy of our current 2026 wedding brochure for your consideration.…" at bounding box center [752, 474] width 434 height 182
drag, startPoint x: 754, startPoint y: 424, endPoint x: 525, endPoint y: 426, distance: 229.0
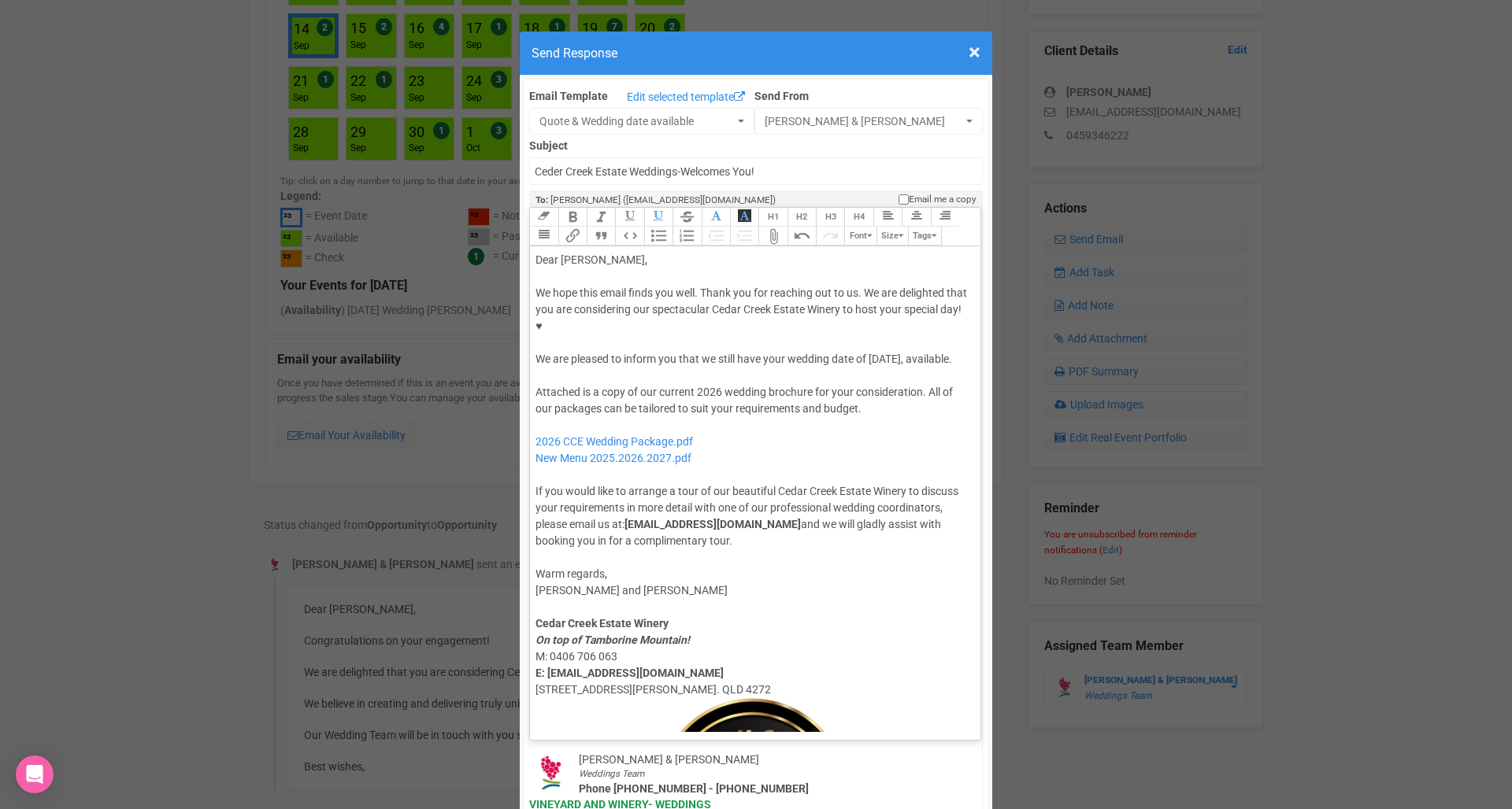
click at [733, 368] on div at bounding box center [752, 376] width 434 height 16
click at [677, 325] on div "We hope this email finds you well. Thank you for reaching out to us. We are del…" at bounding box center [752, 326] width 434 height 82
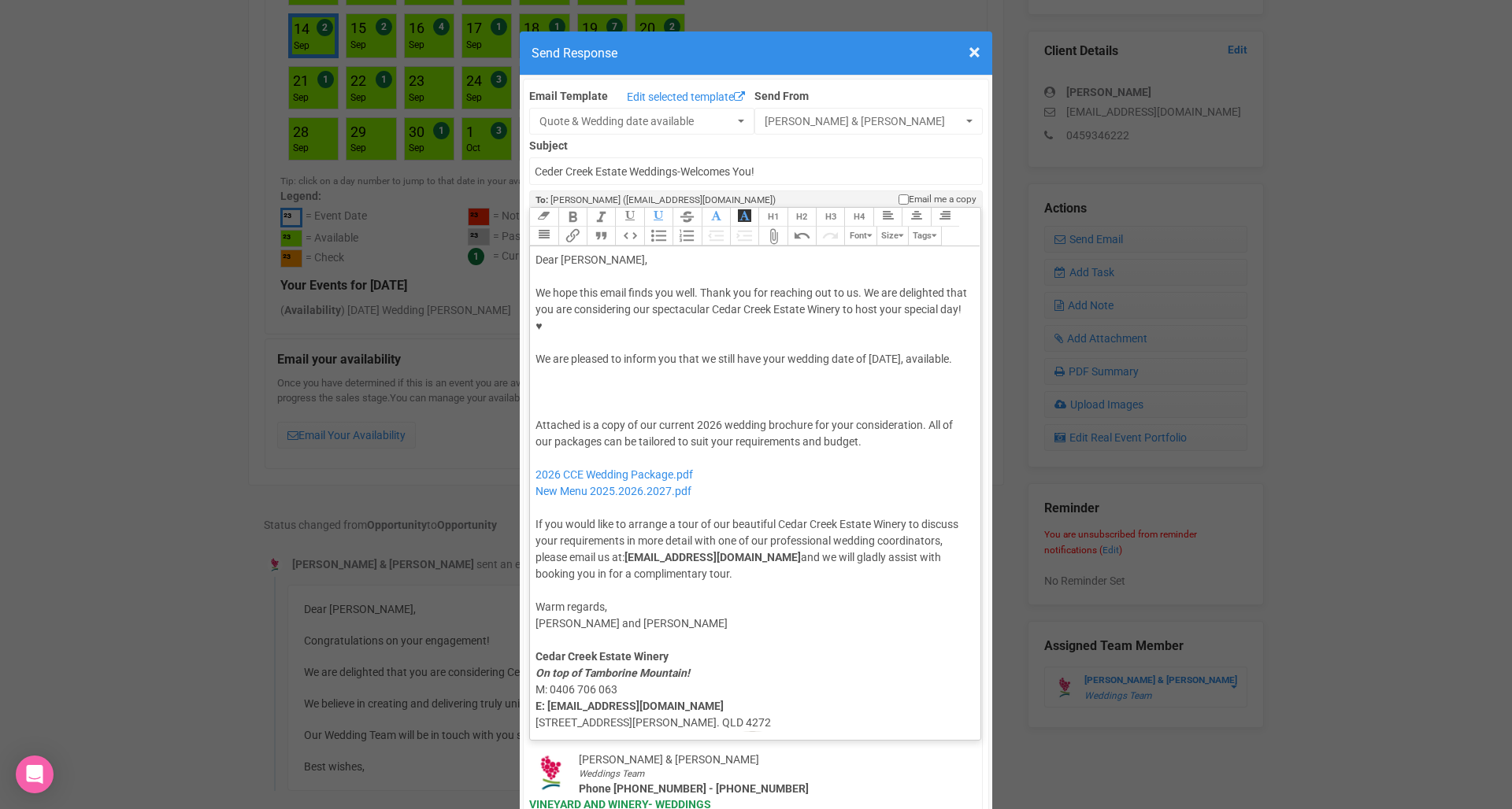
paste trix-editor "span style="font-family: -webkit-standard; font-size: medium; color: rgb(0, 0, …"
click at [653, 340] on div "We hope this email finds you well. Thank you for reaching out to us. We are del…" at bounding box center [752, 342] width 434 height 116
click at [654, 352] on div "We hope this email finds you well. Thank you for reaching out to us. We are del…" at bounding box center [752, 342] width 434 height 116
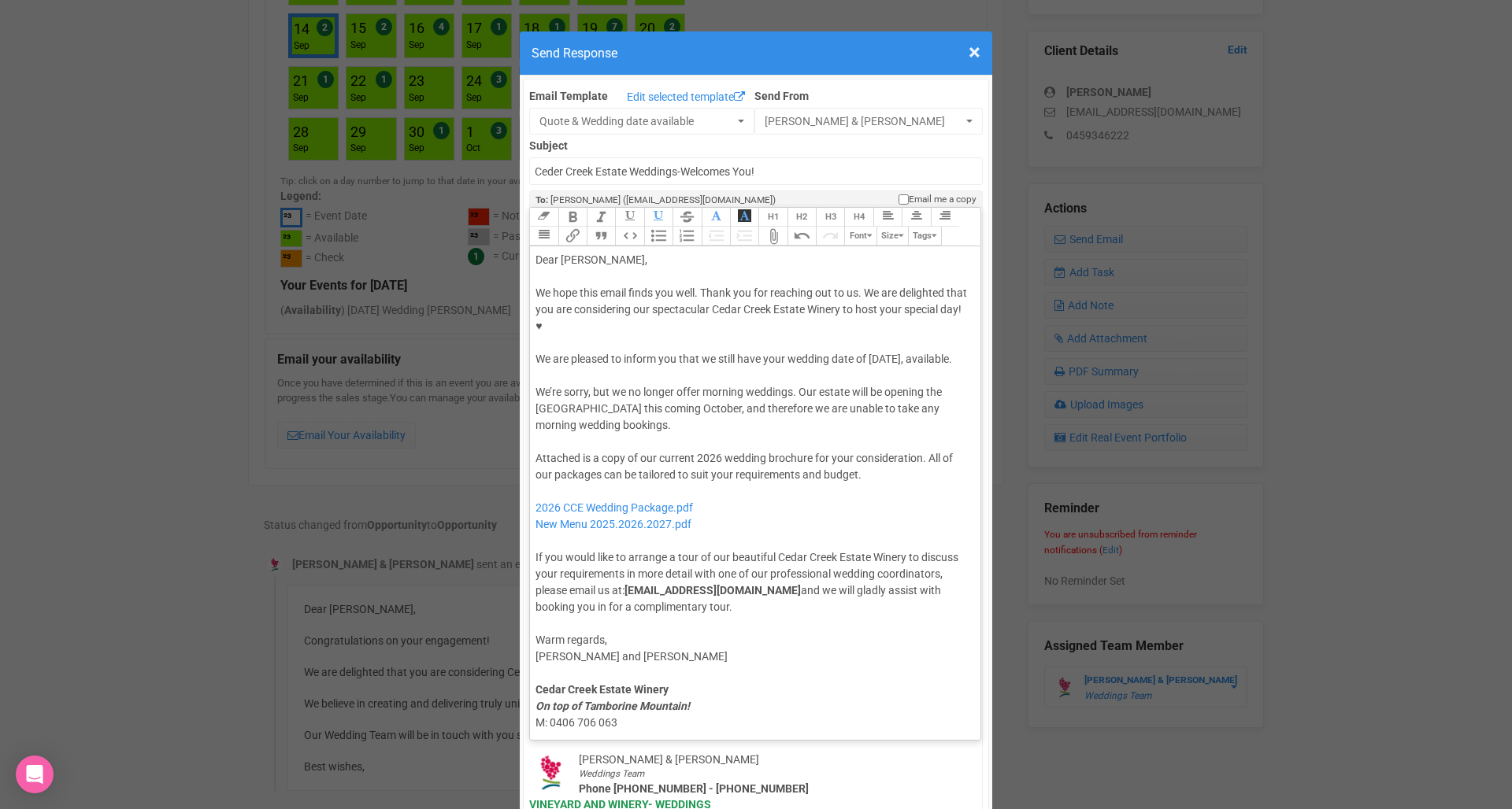
click at [707, 362] on div "We hope this email finds you well. Thank you for reaching out to us. We are del…" at bounding box center [752, 359] width 434 height 149
click at [940, 379] on div "We hope this email finds you well. Thank you for reaching out to us. We are del…" at bounding box center [752, 359] width 434 height 149
type trix-editor "<div>Dear Jennifer,</div><div><strong>&nbsp;</strong></div><div>We hope this em…"
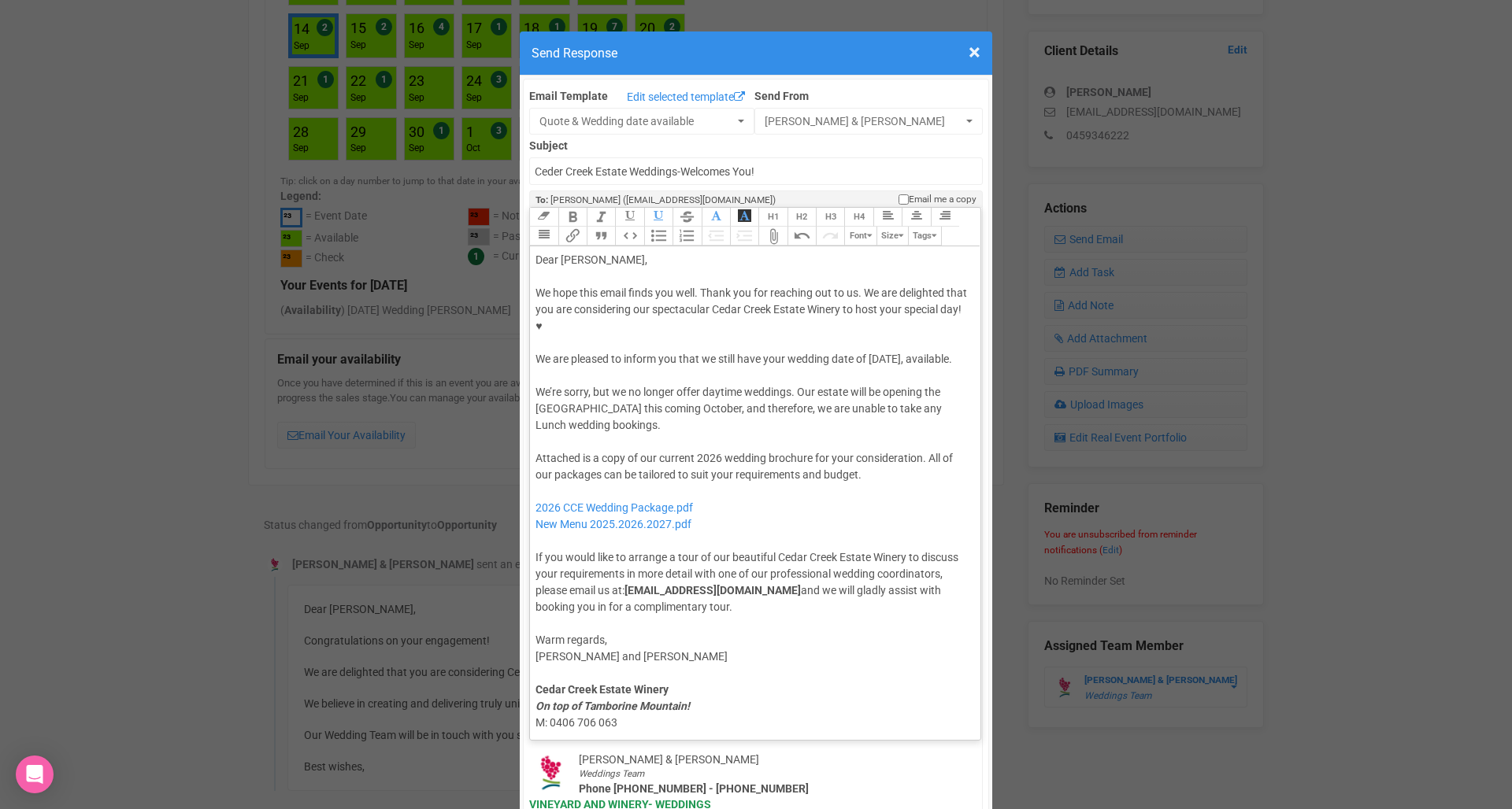
click at [855, 472] on div "Attached is a copy of our current 2026 wedding brochure for your consideration.…" at bounding box center [752, 533] width 434 height 165
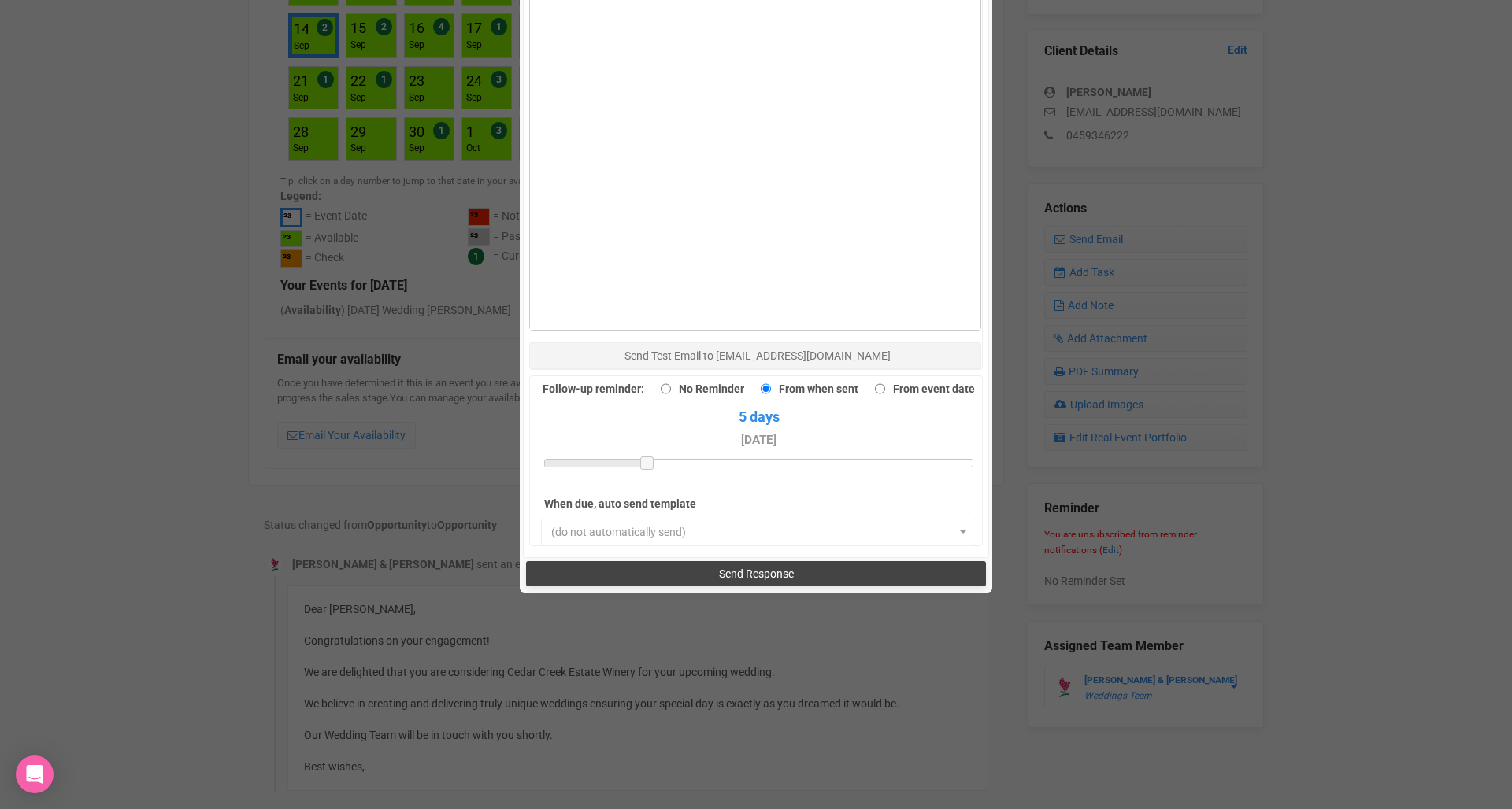
scroll to position [1101, 0]
click at [746, 568] on span "Send Response" at bounding box center [756, 575] width 75 height 13
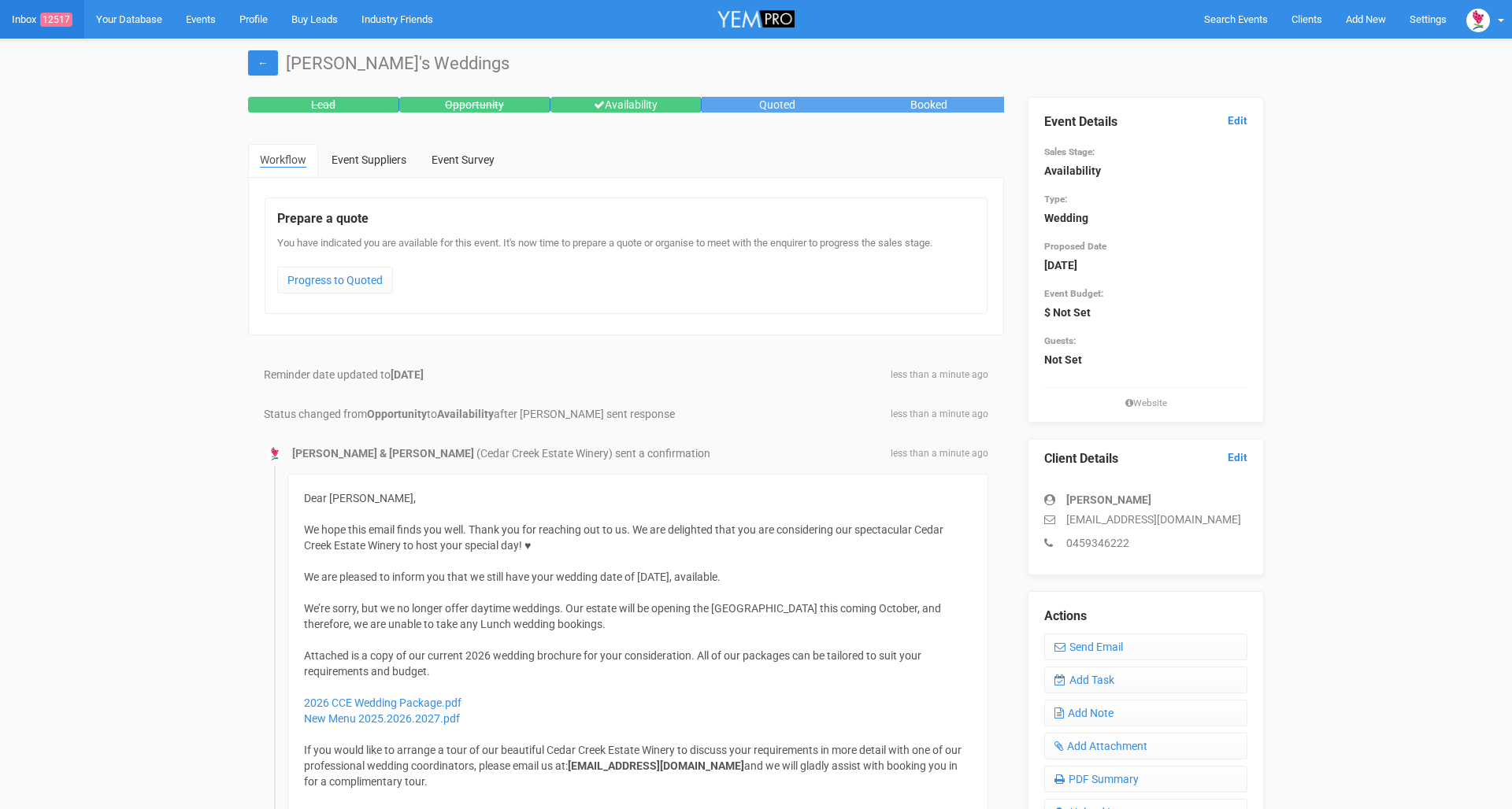
click at [36, 23] on link "Inbox 12517" at bounding box center [42, 19] width 84 height 39
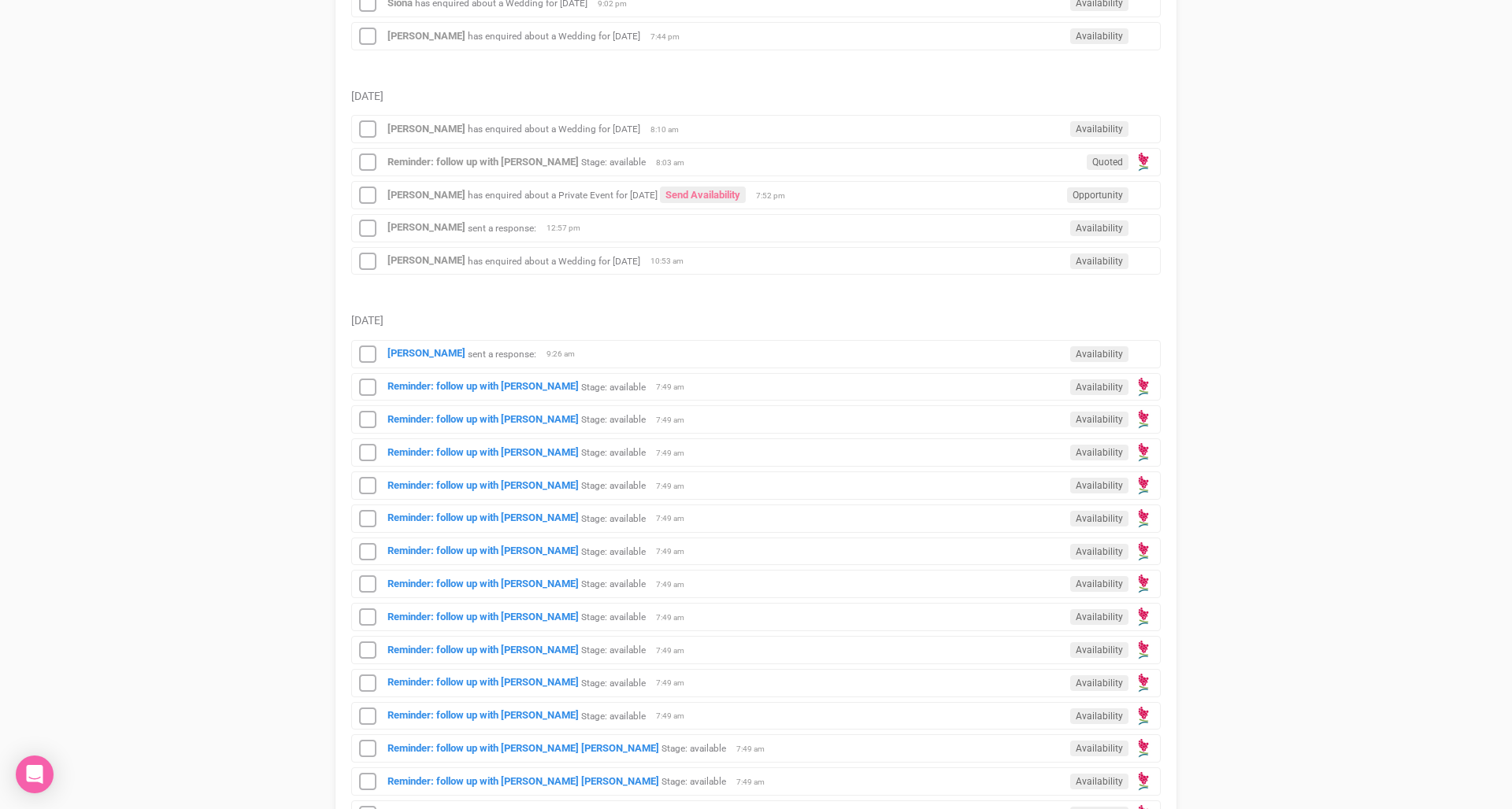
scroll to position [1291, 0]
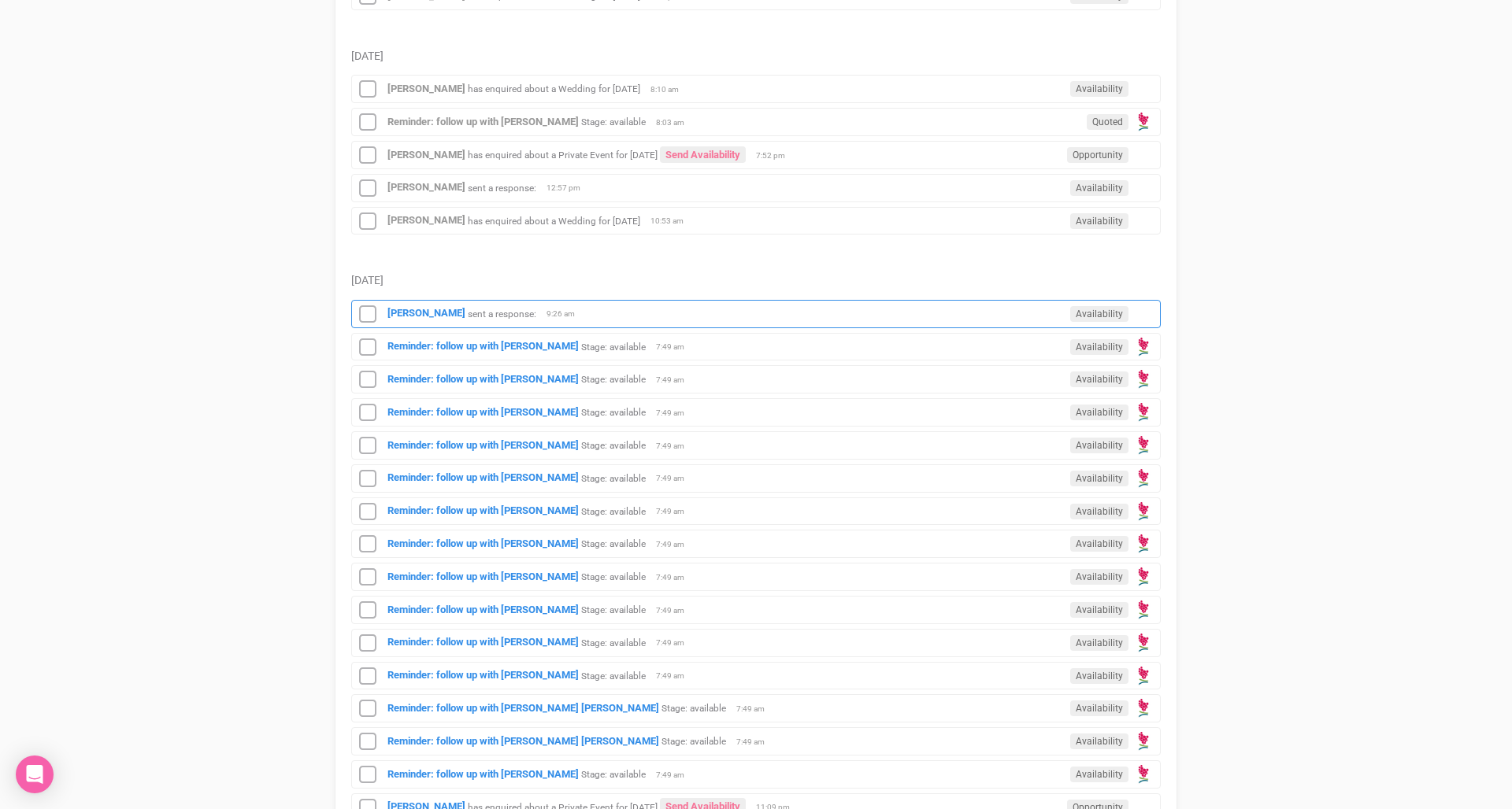
click at [511, 318] on div "Allise M Whyte sent a response: Availability 9:26 am" at bounding box center [755, 314] width 809 height 28
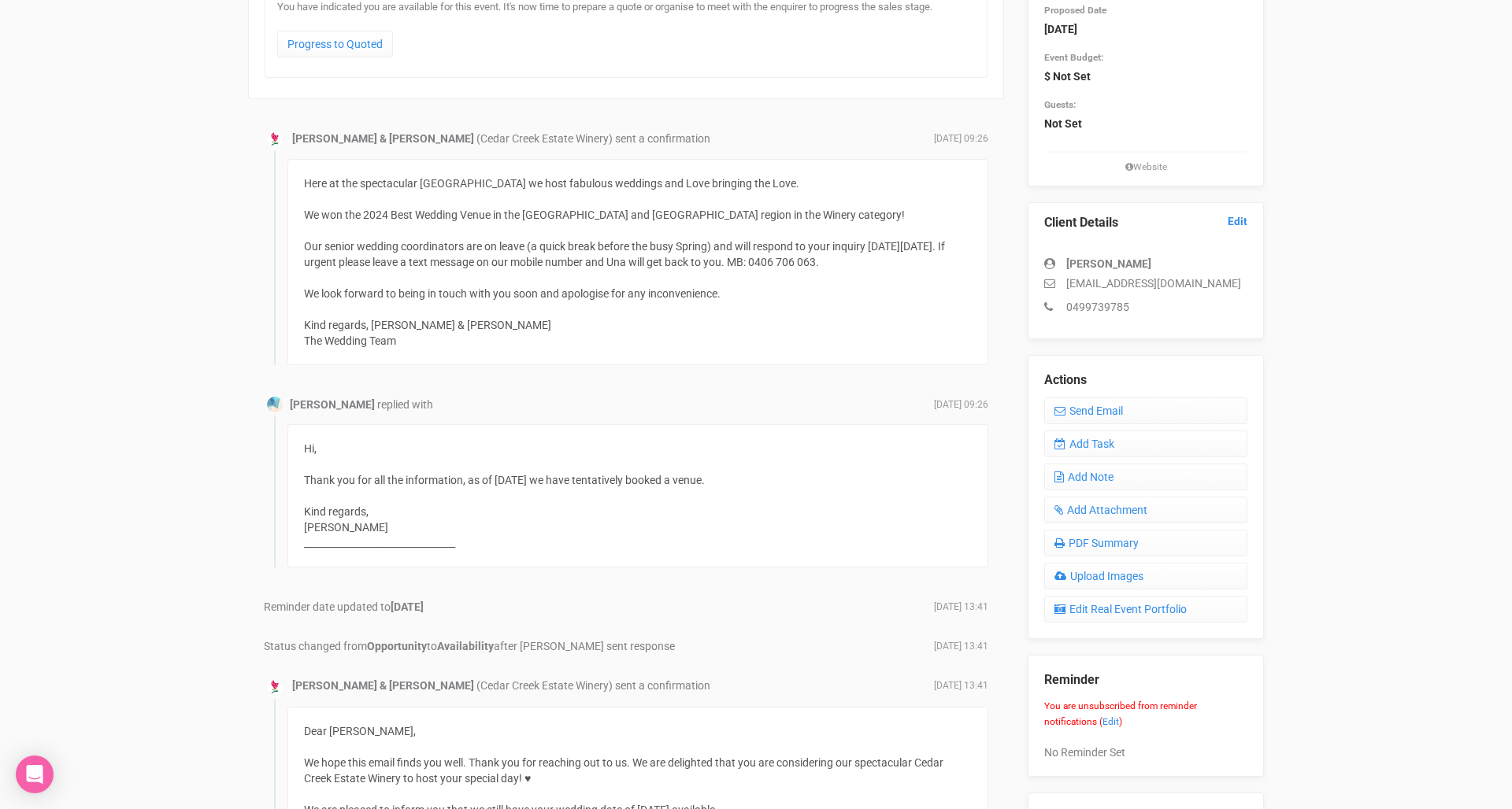
scroll to position [380, 0]
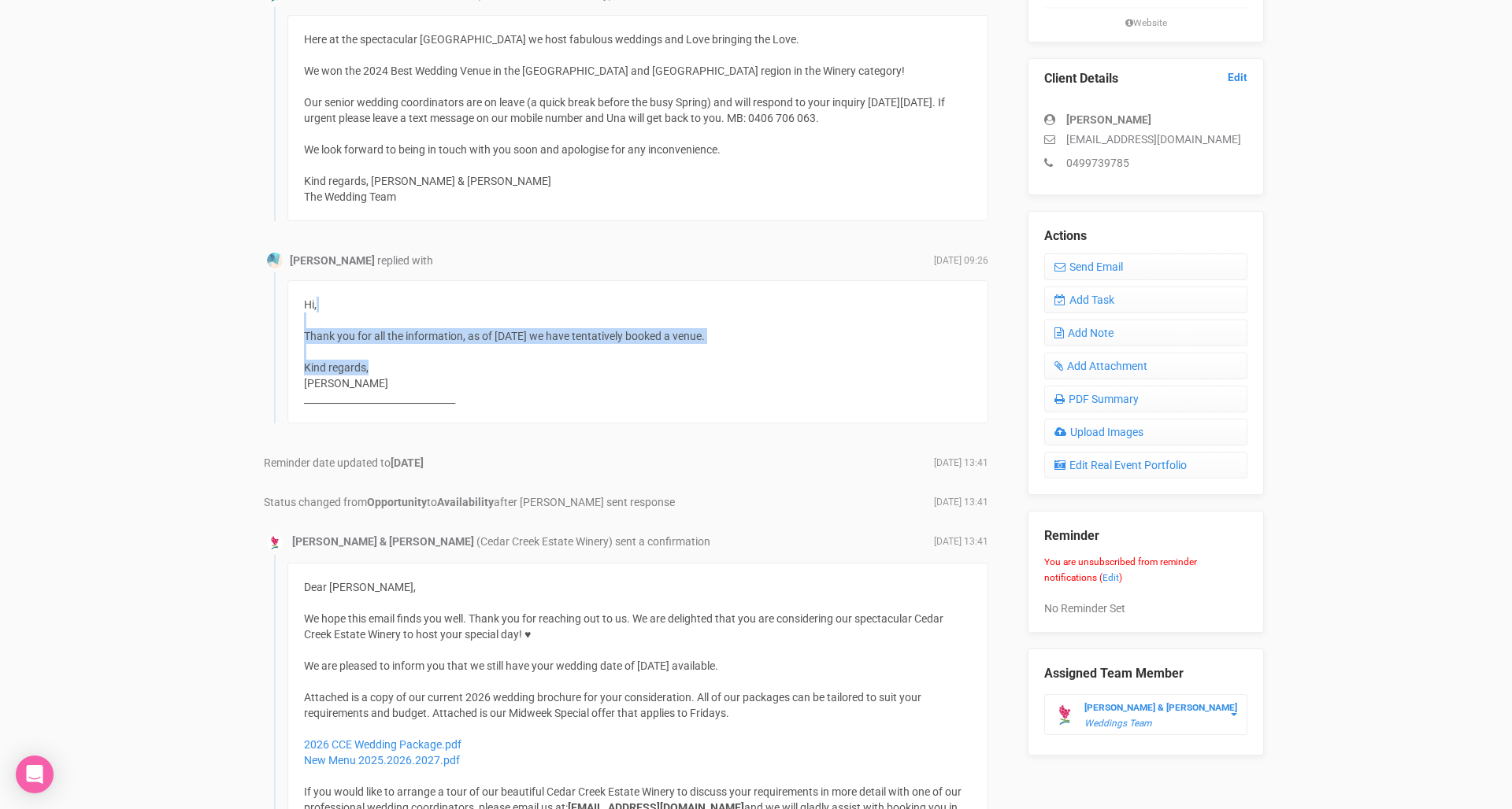
drag, startPoint x: 504, startPoint y: 366, endPoint x: 504, endPoint y: 318, distance: 48.0
click at [504, 318] on div "Hi, Thank you for all the information, as of yesterday we have tentatively book…" at bounding box center [637, 352] width 701 height 143
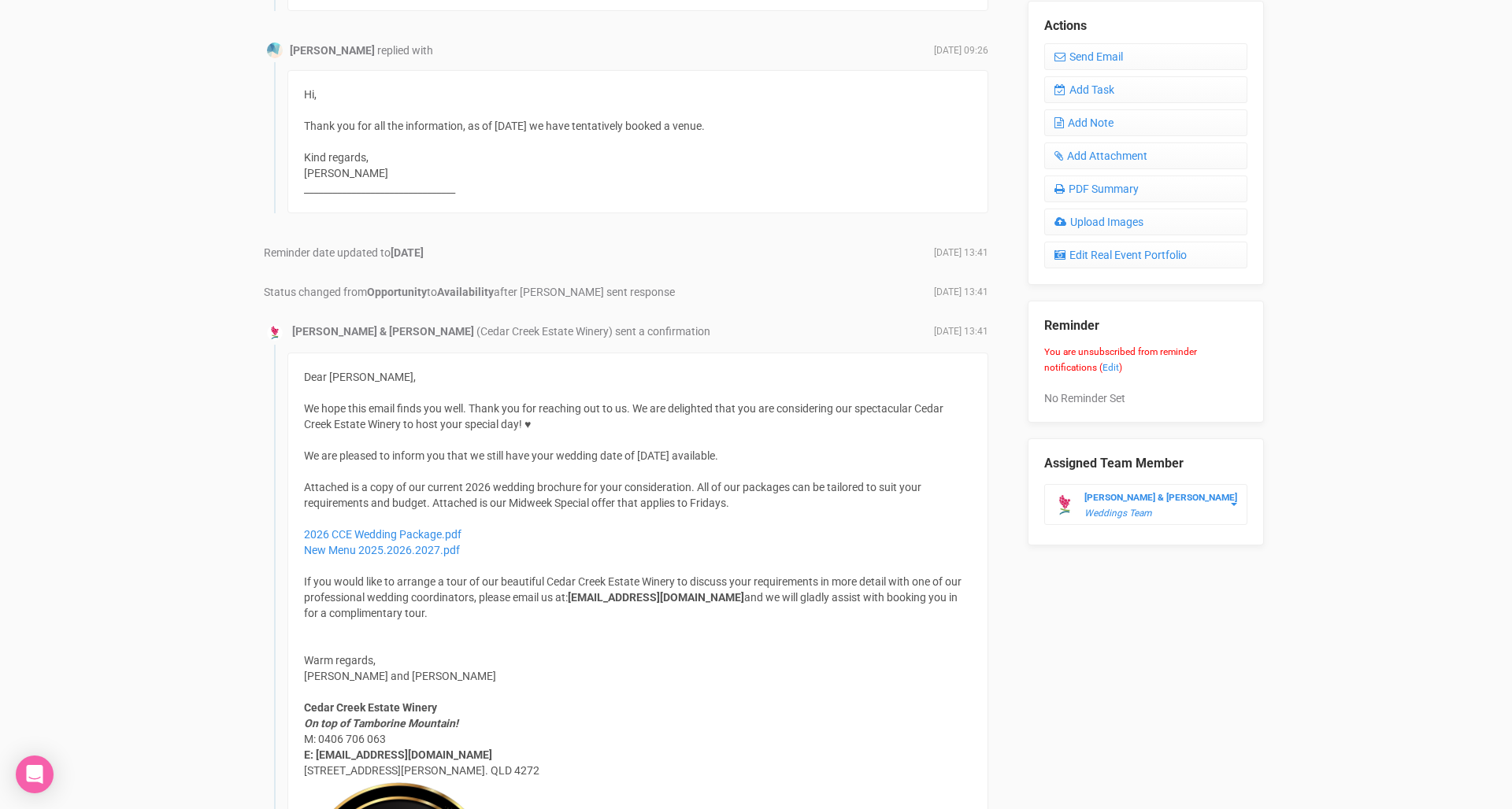
scroll to position [592, 0]
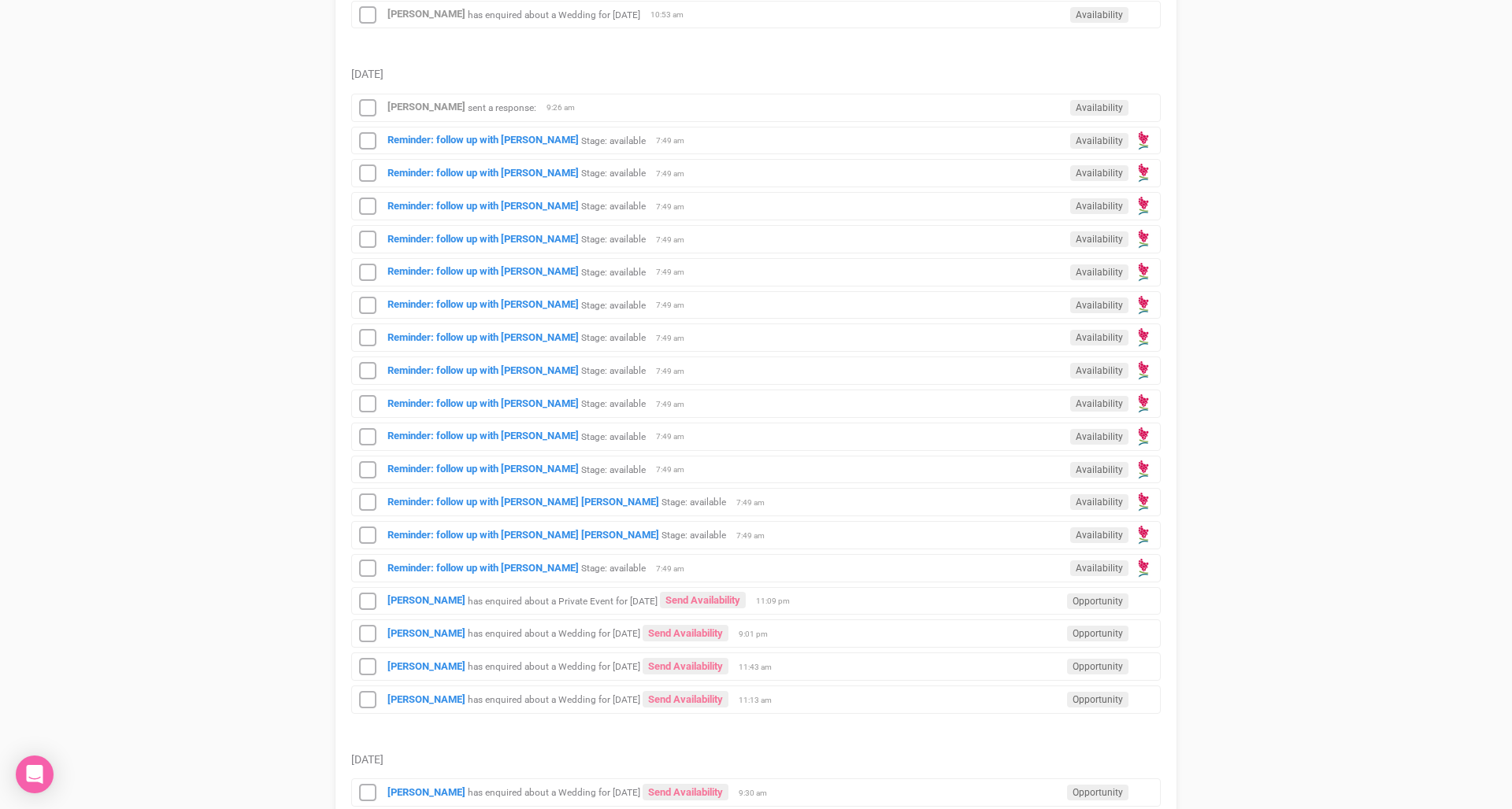
scroll to position [1502, 0]
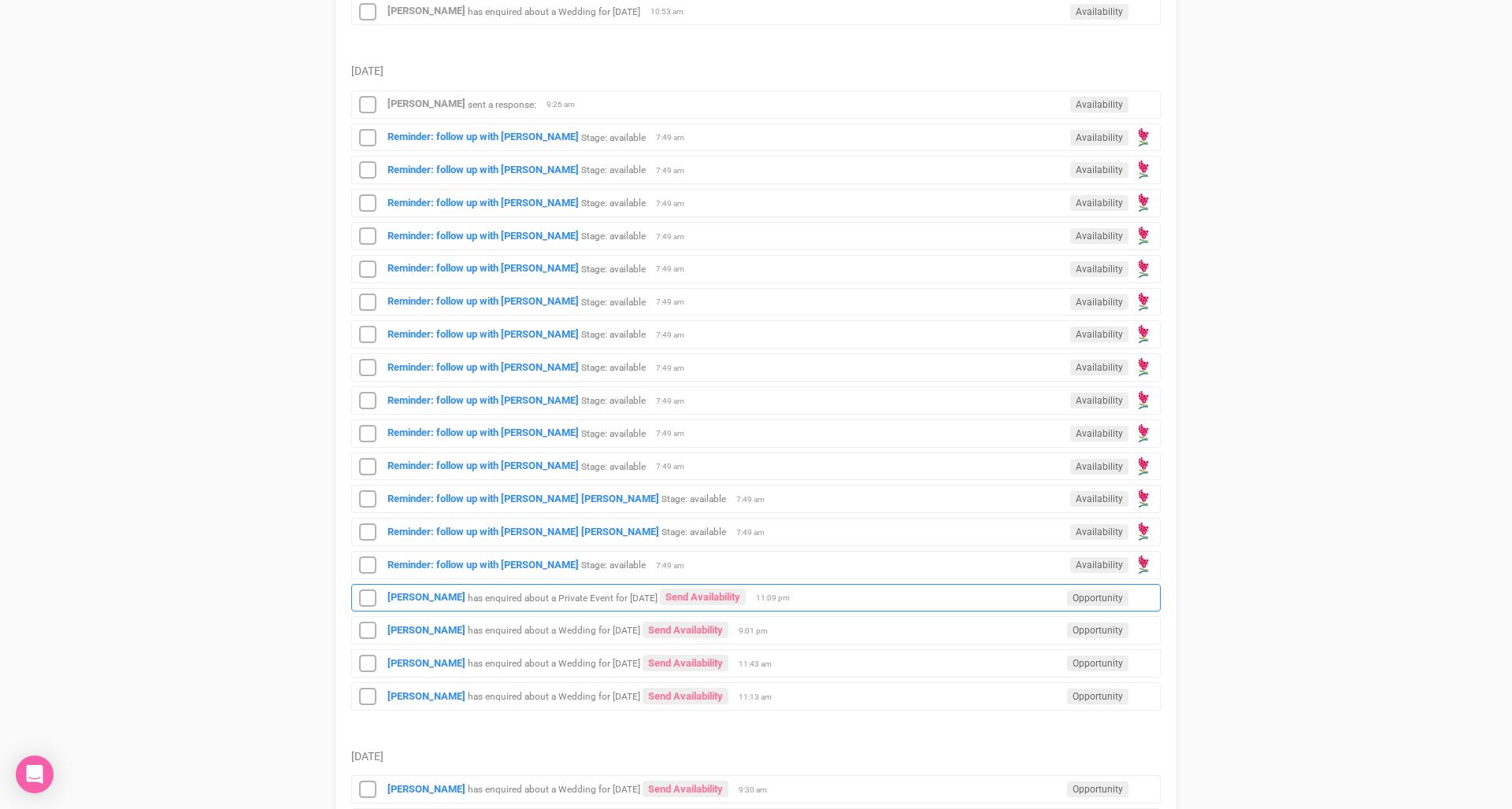
click at [486, 601] on div "Jen lozano has enquired about a Private Event for November 2025 Send Availabili…" at bounding box center [755, 598] width 809 height 28
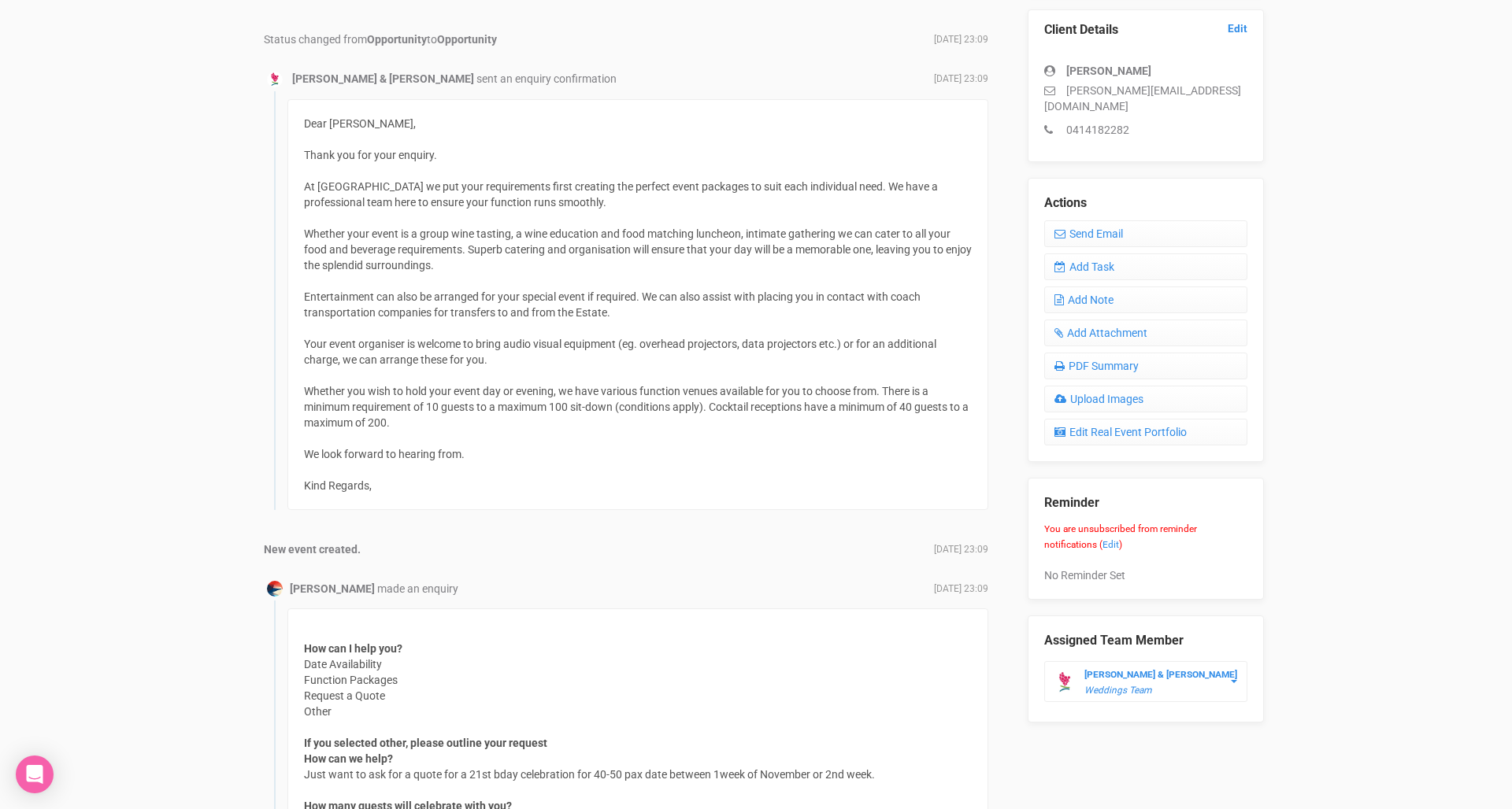
scroll to position [369, 0]
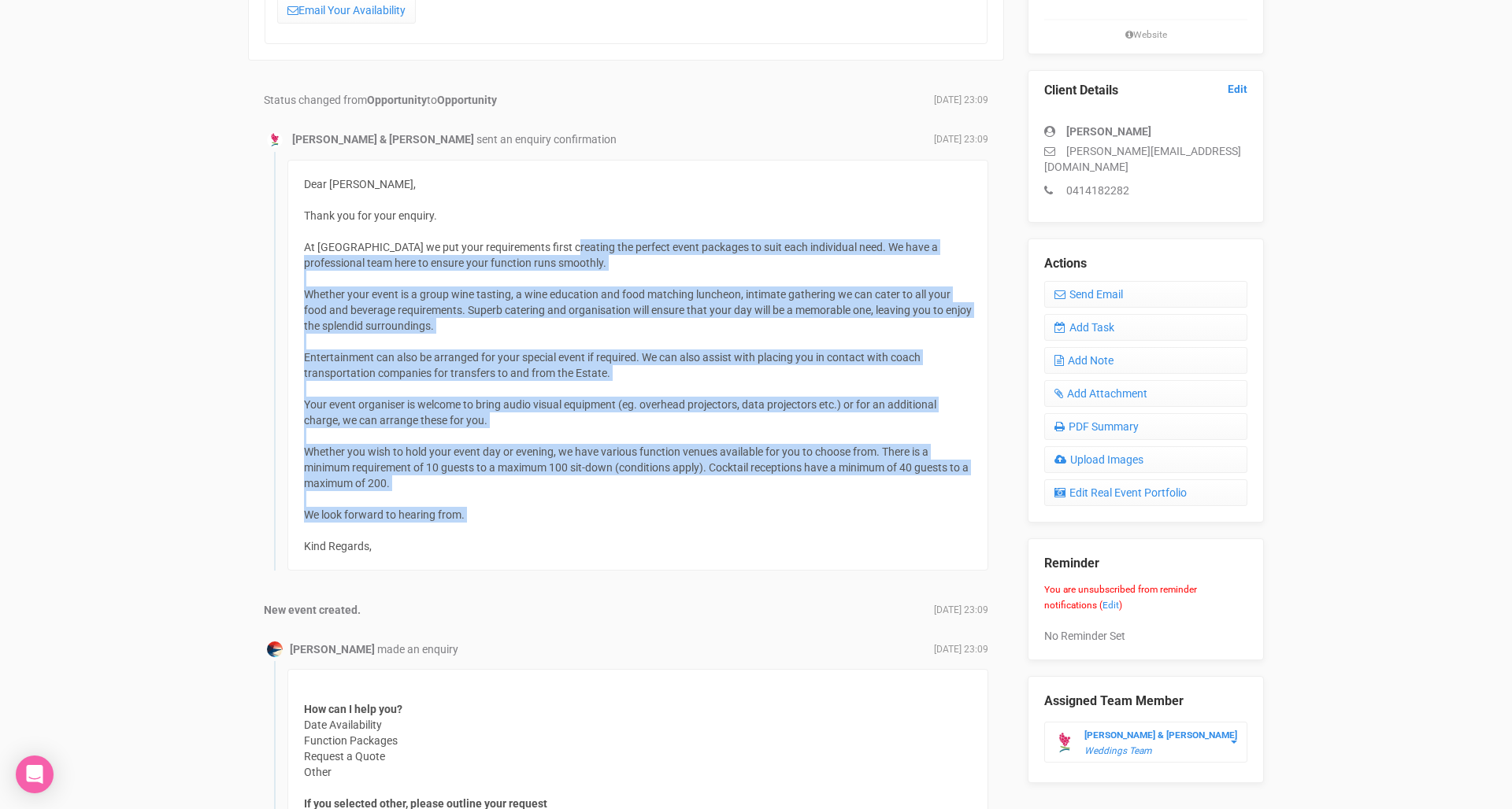
drag, startPoint x: 492, startPoint y: 528, endPoint x: 562, endPoint y: 237, distance: 299.3
click at [562, 237] on div "Dear Jen, Thank you for your enquiry. At Cedar Creek Estate we put your require…" at bounding box center [637, 365] width 701 height 411
click at [471, 622] on div "Status changed from Opportunity to Opportunity August 10, 2025 23:09 Delia & Ja…" at bounding box center [626, 721] width 724 height 1258
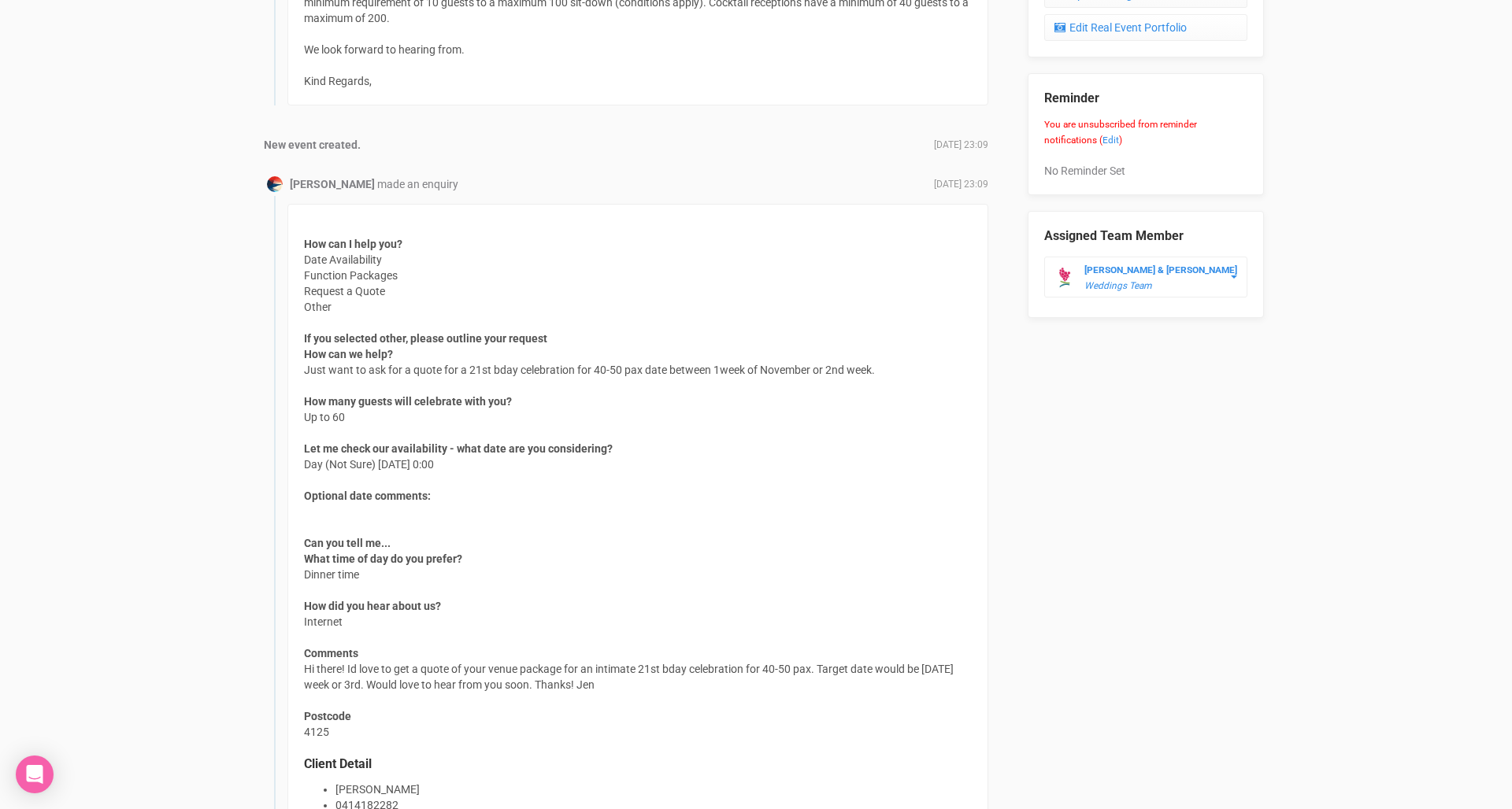
scroll to position [836, 0]
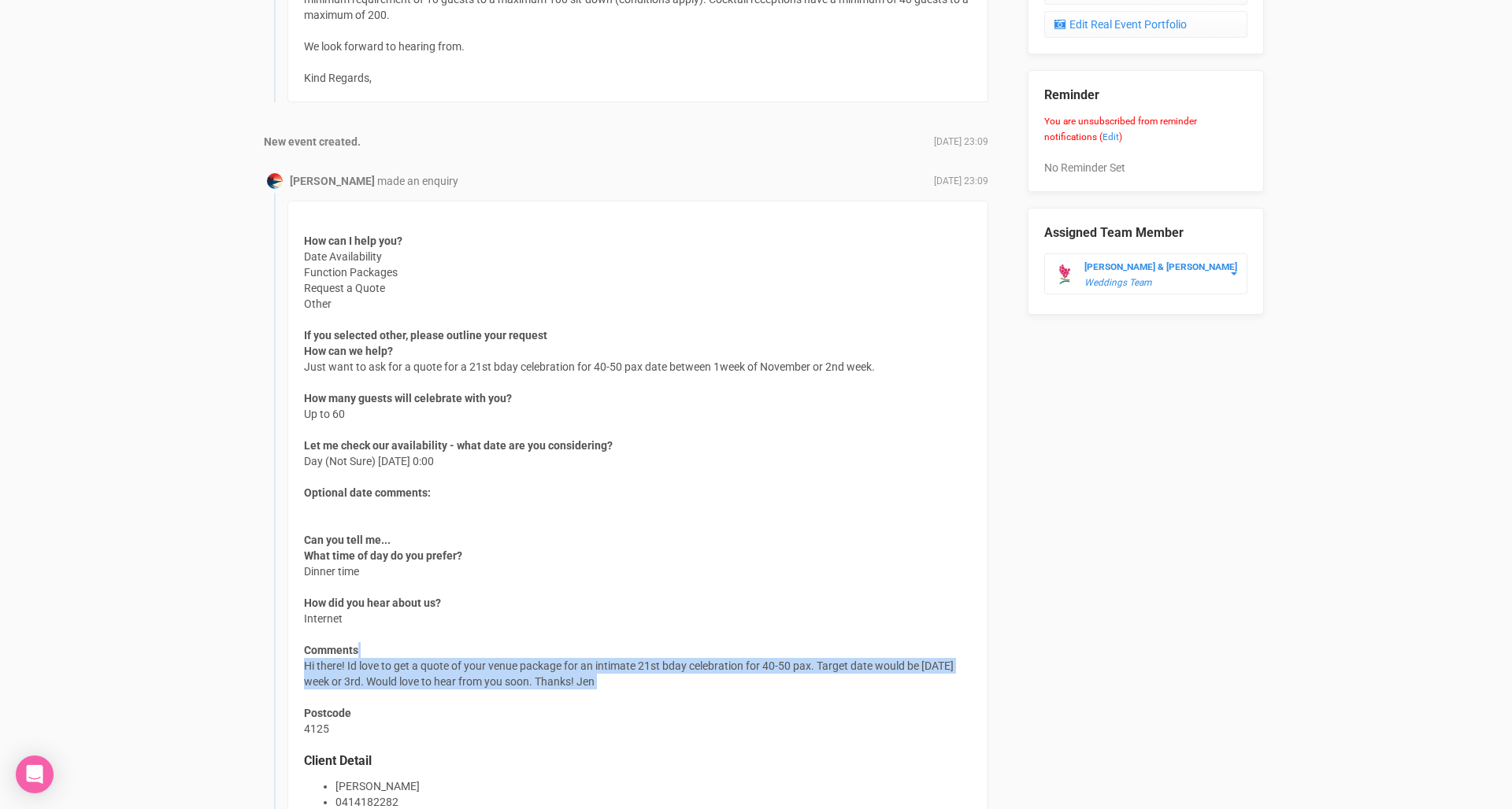
drag, startPoint x: 468, startPoint y: 644, endPoint x: 466, endPoint y: 690, distance: 46.0
click at [466, 690] on div "How can I help you? Date Availability Function Packages Request a Quote Other I…" at bounding box center [637, 525] width 701 height 649
drag, startPoint x: 466, startPoint y: 690, endPoint x: 303, endPoint y: 656, distance: 166.5
click at [303, 656] on div "How can I help you? Date Availability Function Packages Request a Quote Other I…" at bounding box center [637, 525] width 701 height 649
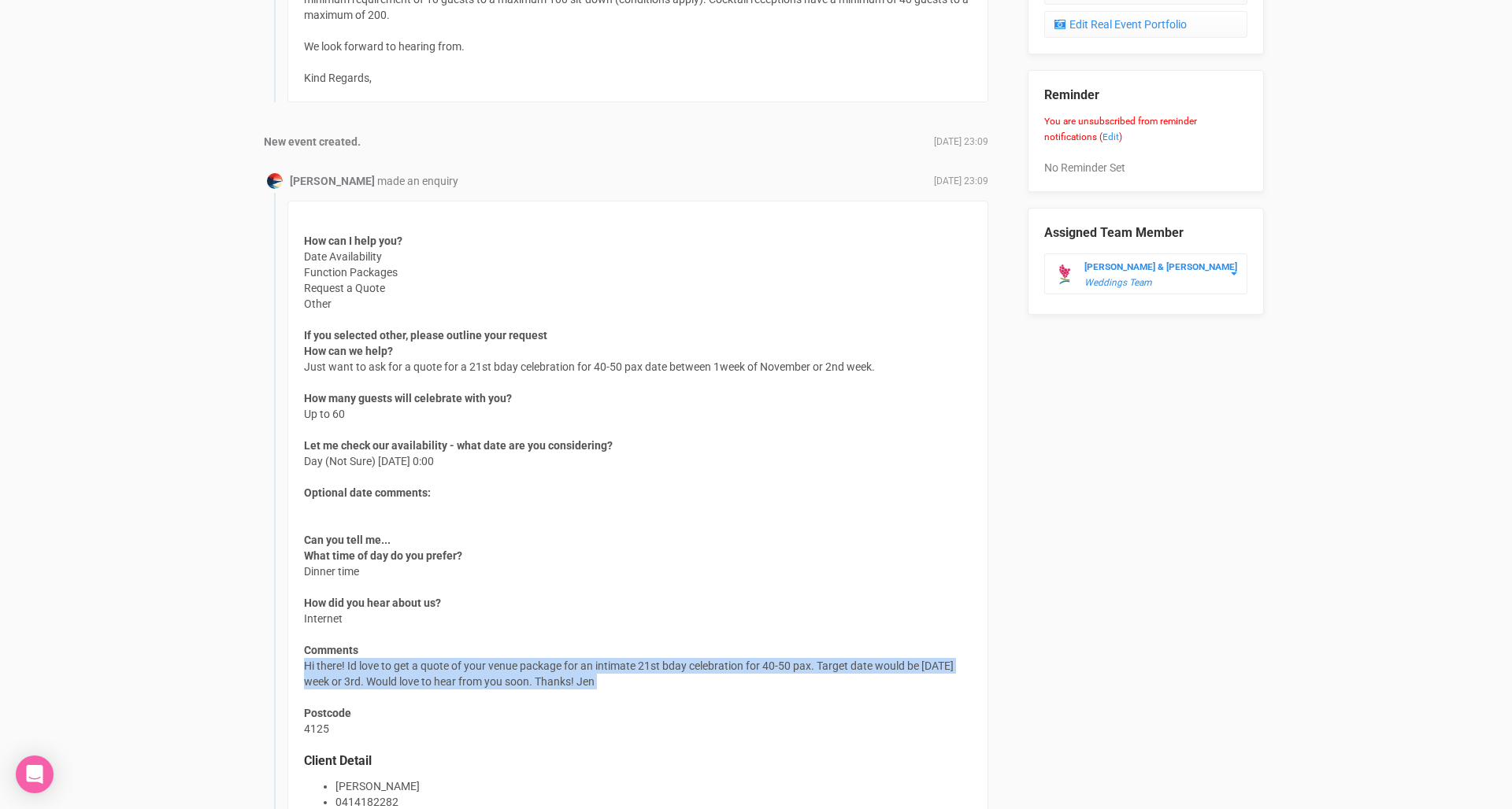
click at [303, 656] on div "How can I help you? Date Availability Function Packages Request a Quote Other I…" at bounding box center [637, 525] width 701 height 649
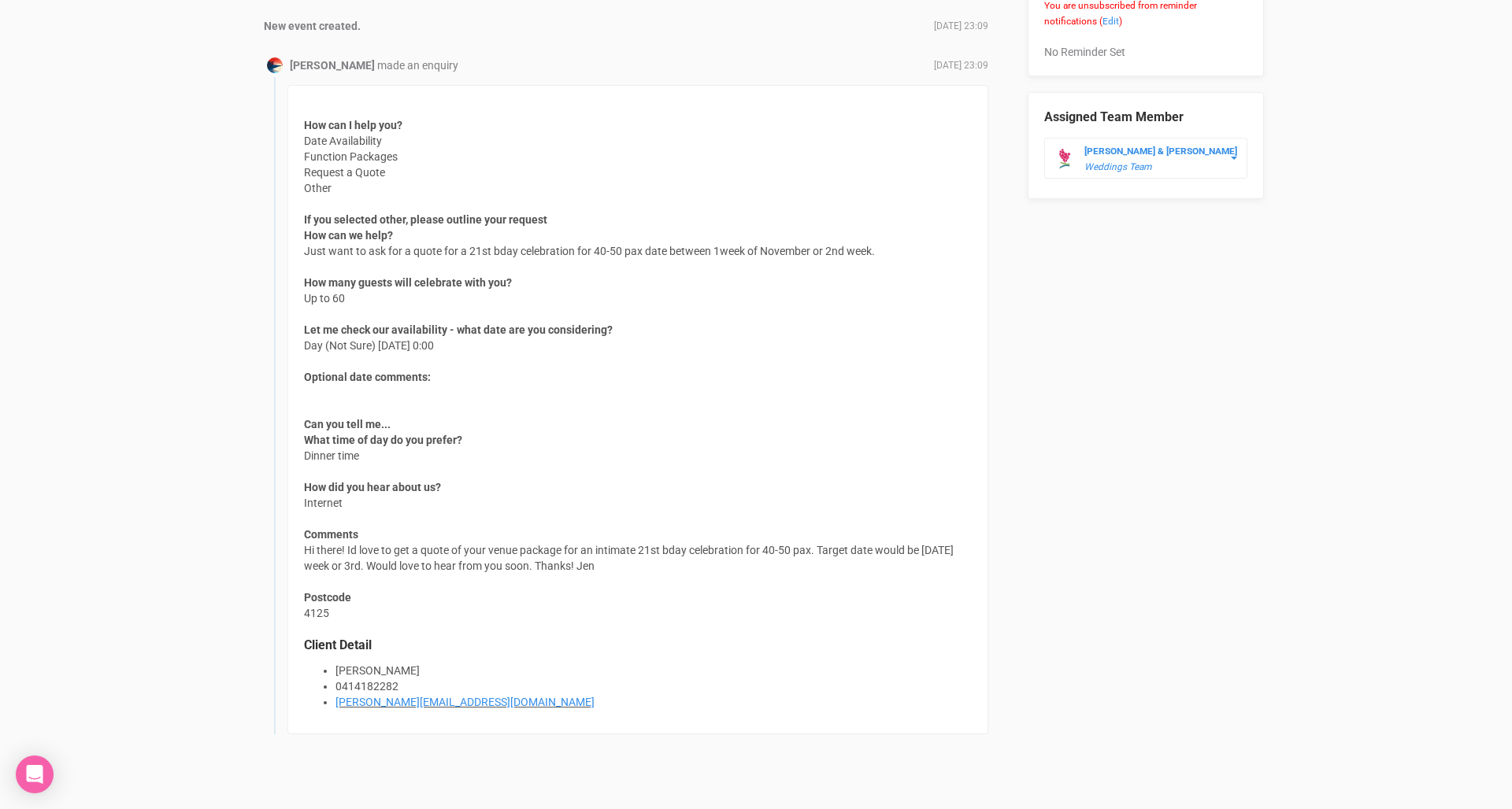
scroll to position [954, 0]
drag, startPoint x: 743, startPoint y: 554, endPoint x: 743, endPoint y: 536, distance: 18.0
click at [743, 536] on div "How can I help you? Date Availability Function Packages Request a Quote Other I…" at bounding box center [637, 407] width 701 height 649
drag, startPoint x: 743, startPoint y: 536, endPoint x: 741, endPoint y: 564, distance: 28.1
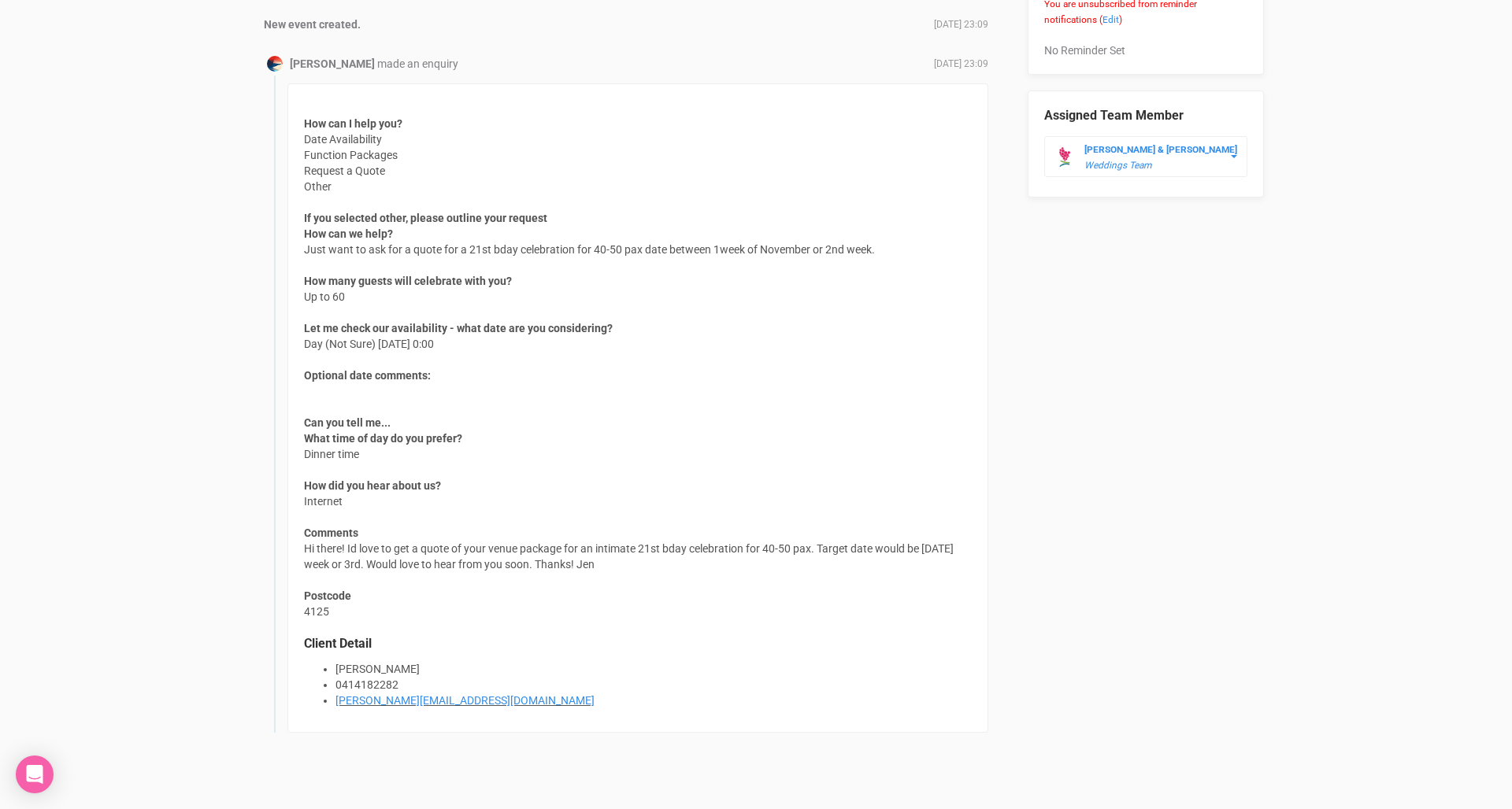
click at [741, 564] on div "How can I help you? Date Availability Function Packages Request a Quote Other I…" at bounding box center [637, 407] width 701 height 649
drag, startPoint x: 741, startPoint y: 564, endPoint x: 739, endPoint y: 541, distance: 23.1
click at [739, 541] on div "How can I help you? Date Availability Function Packages Request a Quote Other I…" at bounding box center [637, 407] width 701 height 649
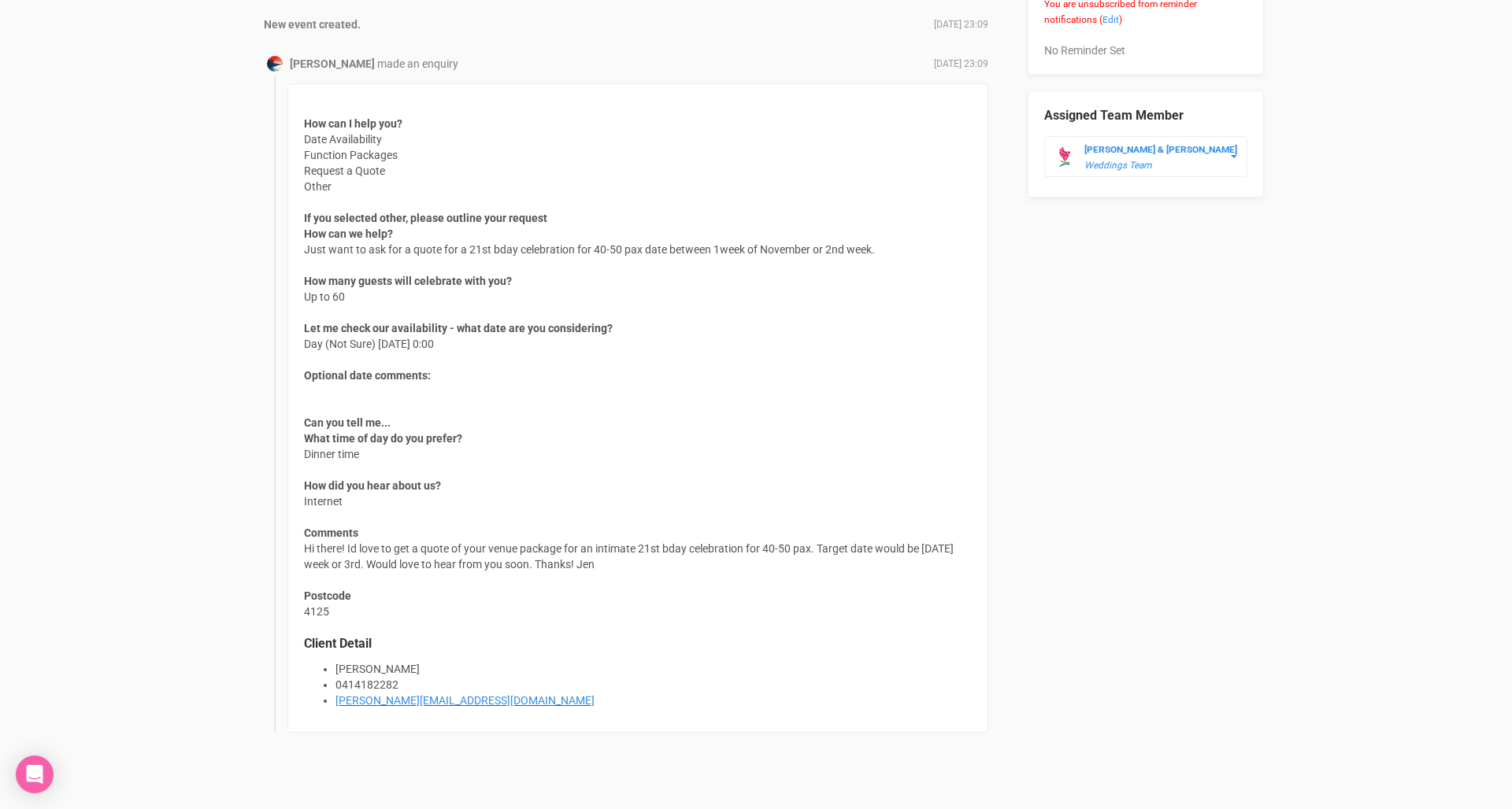
click at [739, 541] on div "How can I help you? Date Availability Function Packages Request a Quote Other I…" at bounding box center [637, 407] width 701 height 649
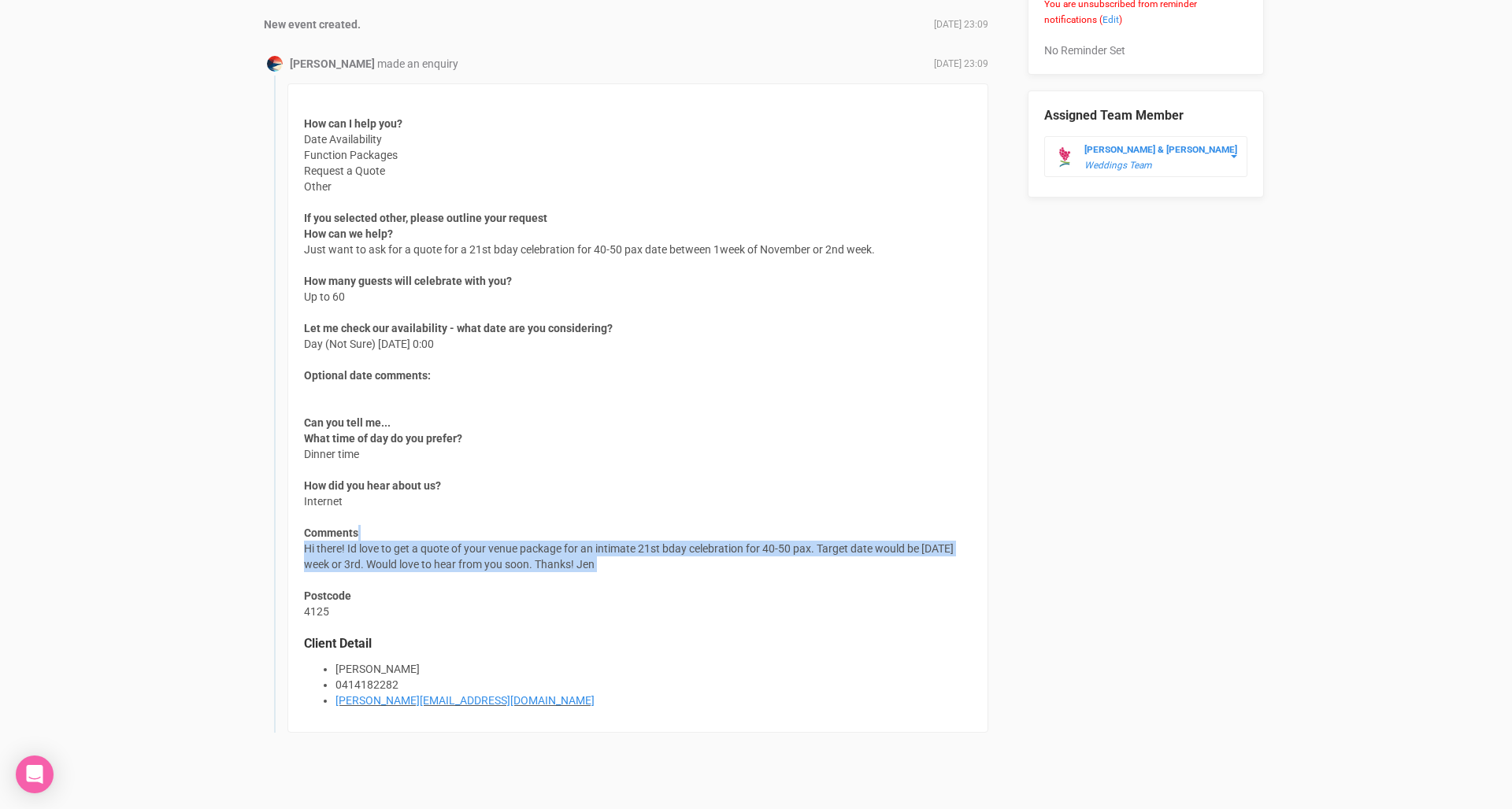
drag, startPoint x: 739, startPoint y: 533, endPoint x: 728, endPoint y: 580, distance: 48.3
click at [728, 580] on div "How can I help you? Date Availability Function Packages Request a Quote Other I…" at bounding box center [637, 407] width 701 height 649
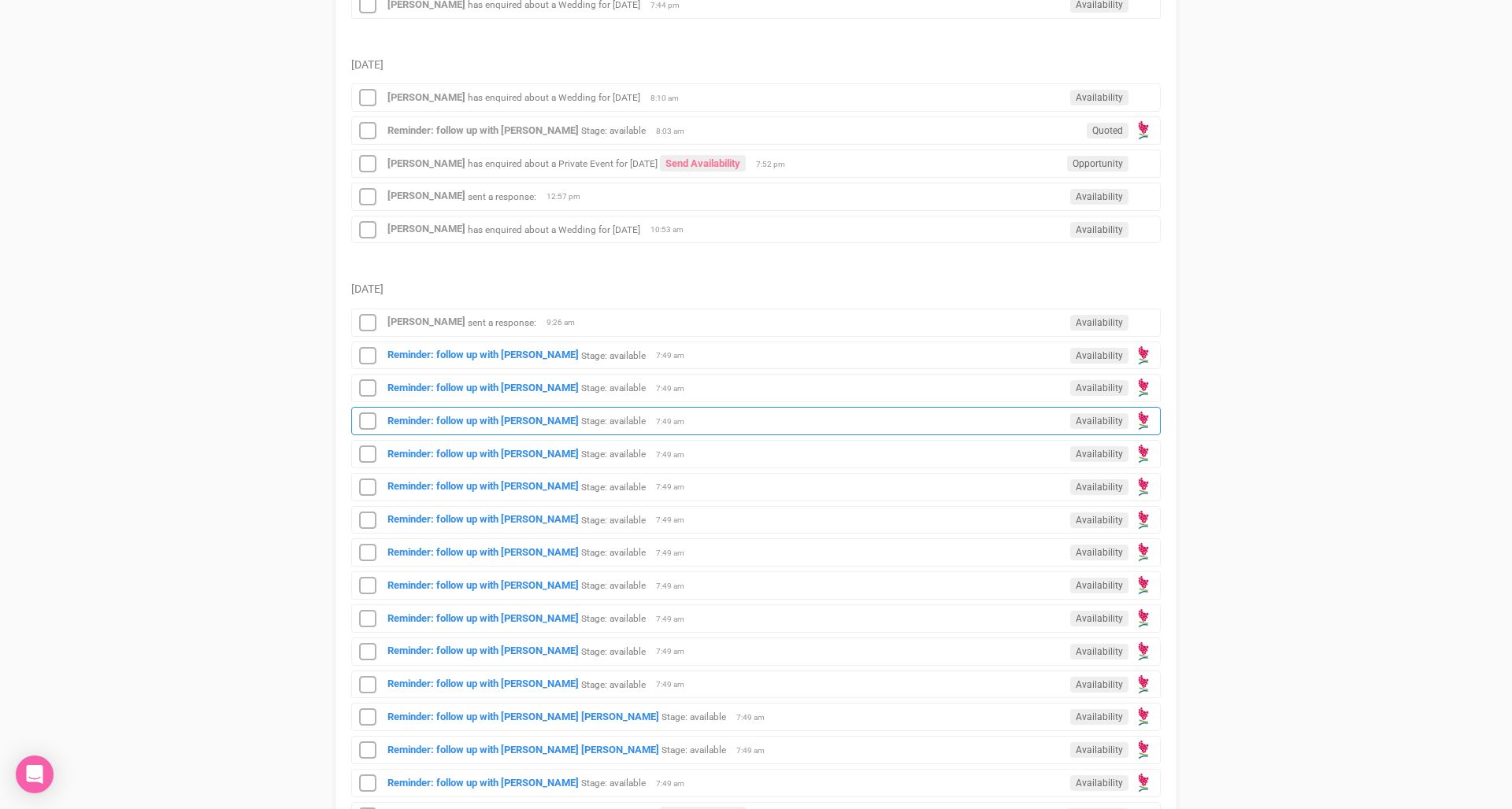
scroll to position [1291, 0]
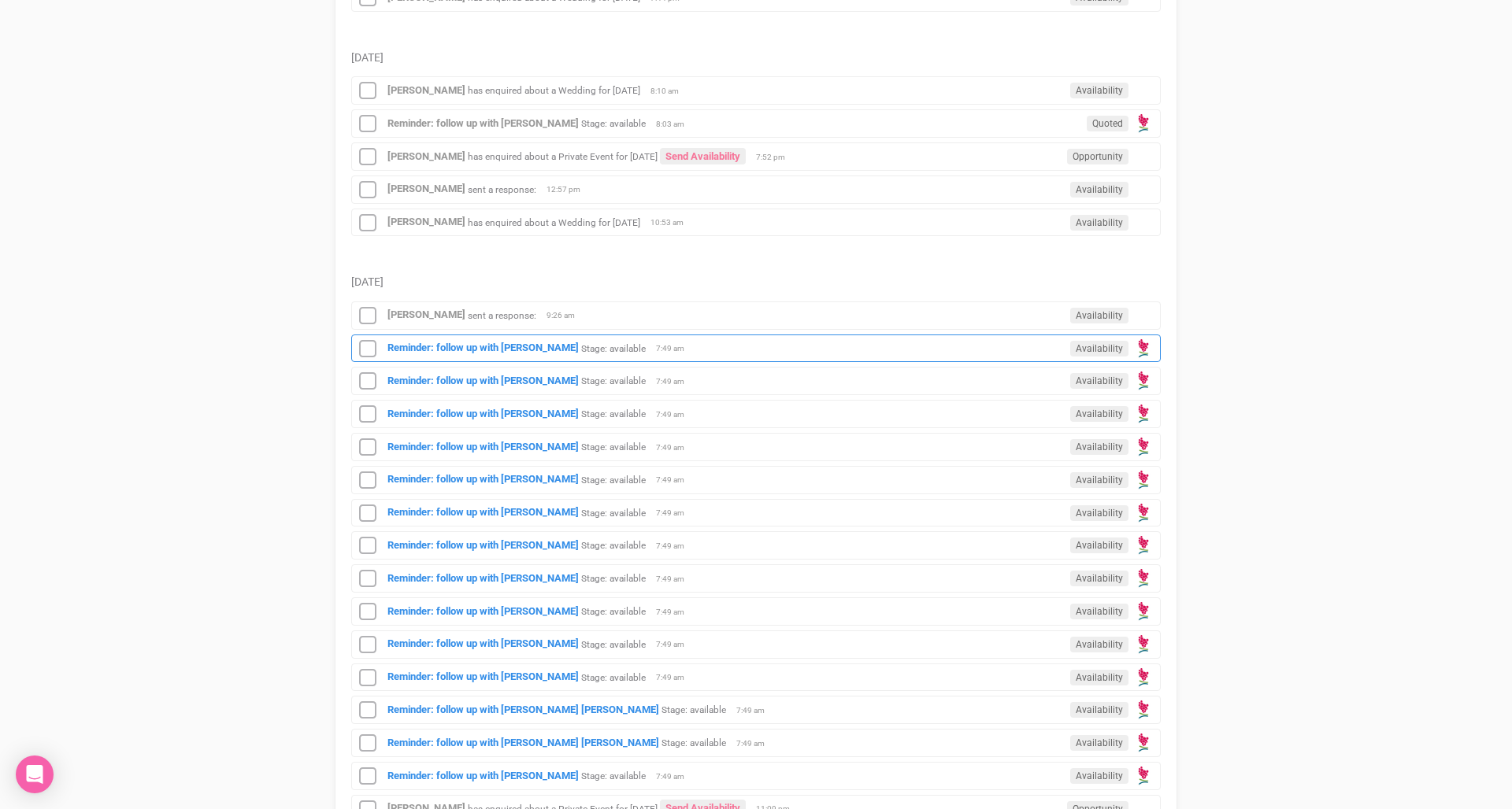
click at [820, 343] on div "Reminder: follow up with Beatriz Vendrame De Oliveira Stage: available Availabi…" at bounding box center [755, 348] width 809 height 28
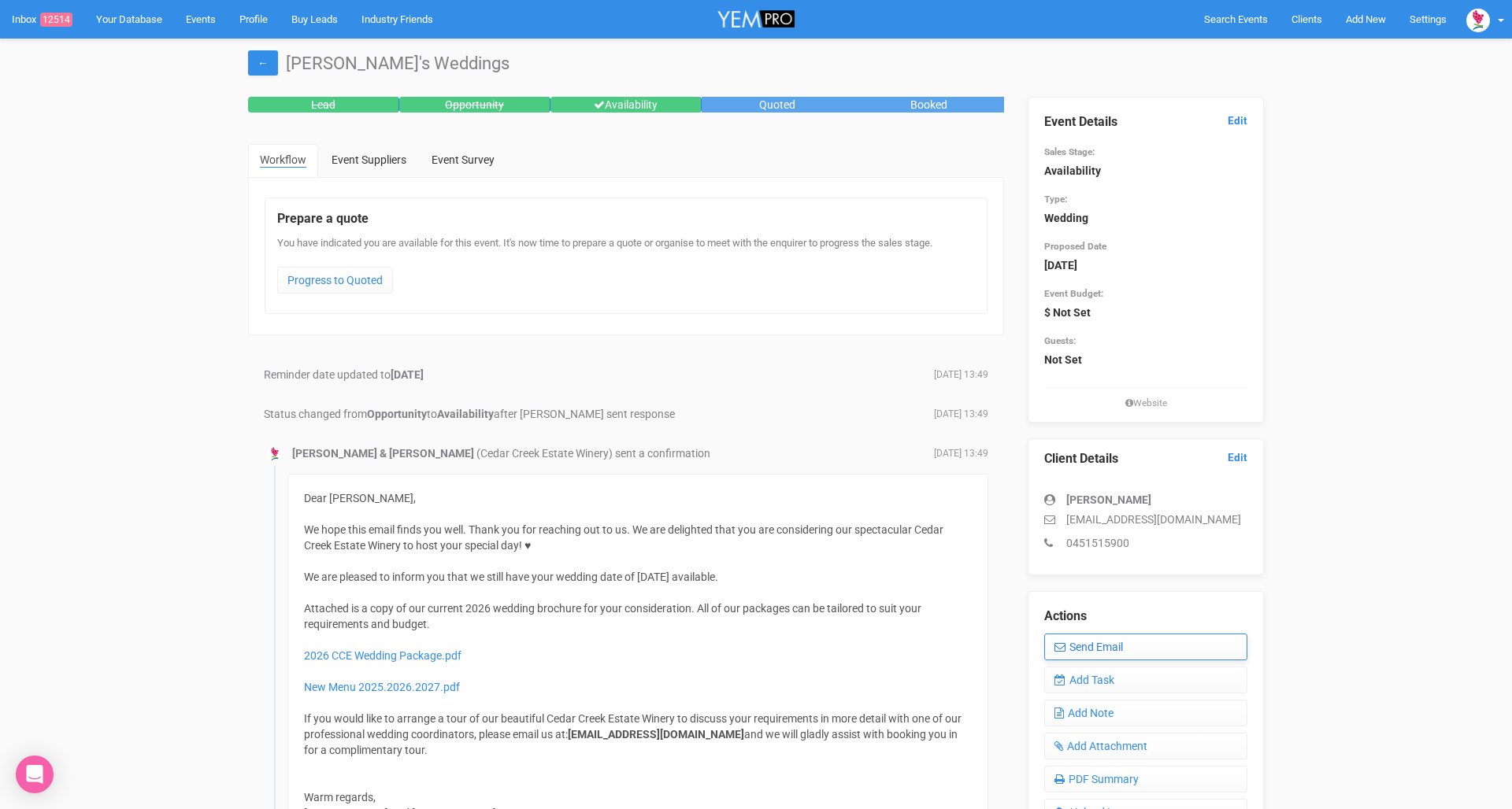
click at [1111, 642] on link "Send Email" at bounding box center [1145, 647] width 203 height 27
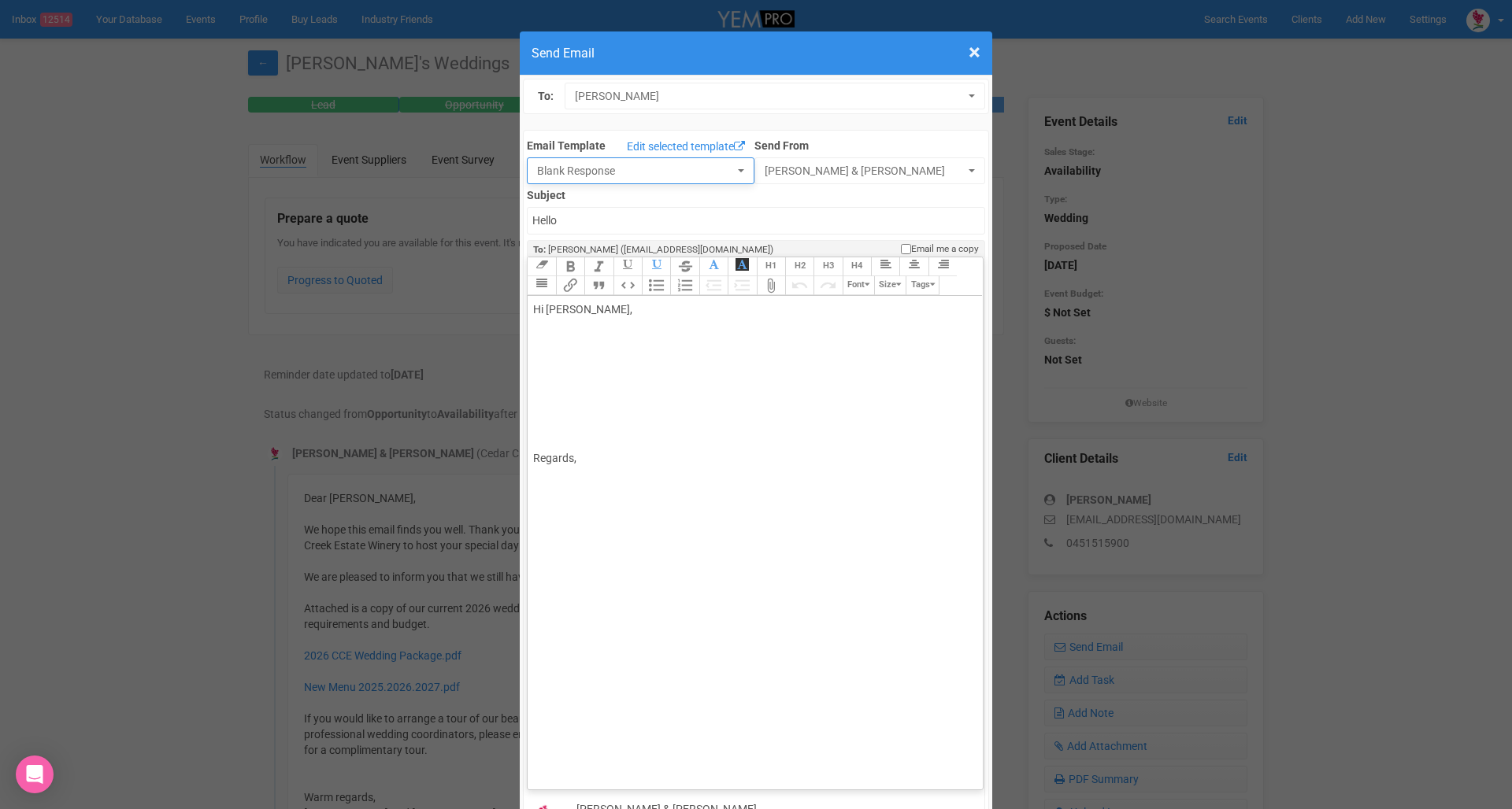
click at [617, 165] on span "Blank Response" at bounding box center [635, 171] width 196 height 15
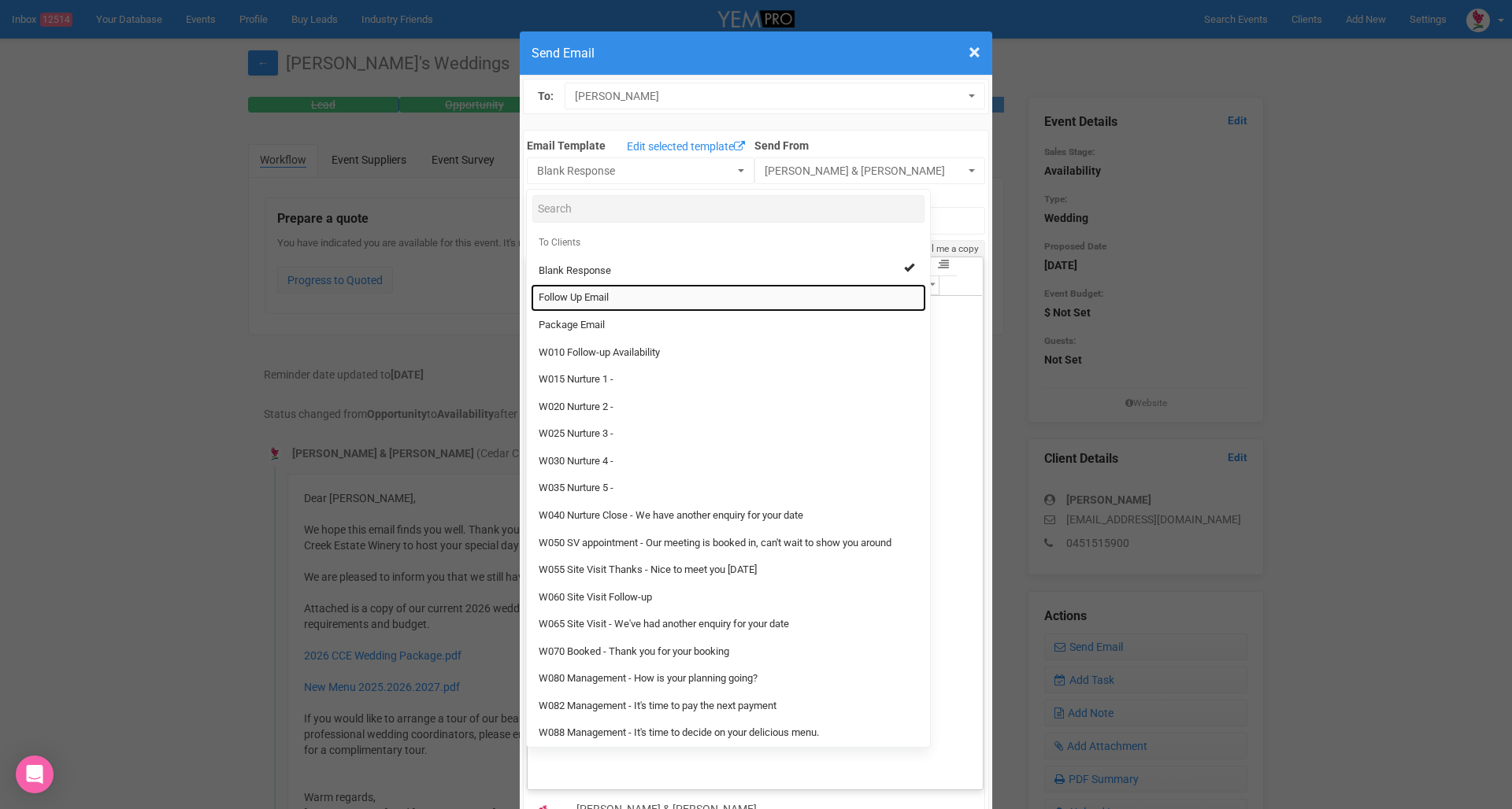
click at [627, 301] on link "Follow Up Email" at bounding box center [728, 298] width 395 height 27
select select "88639"
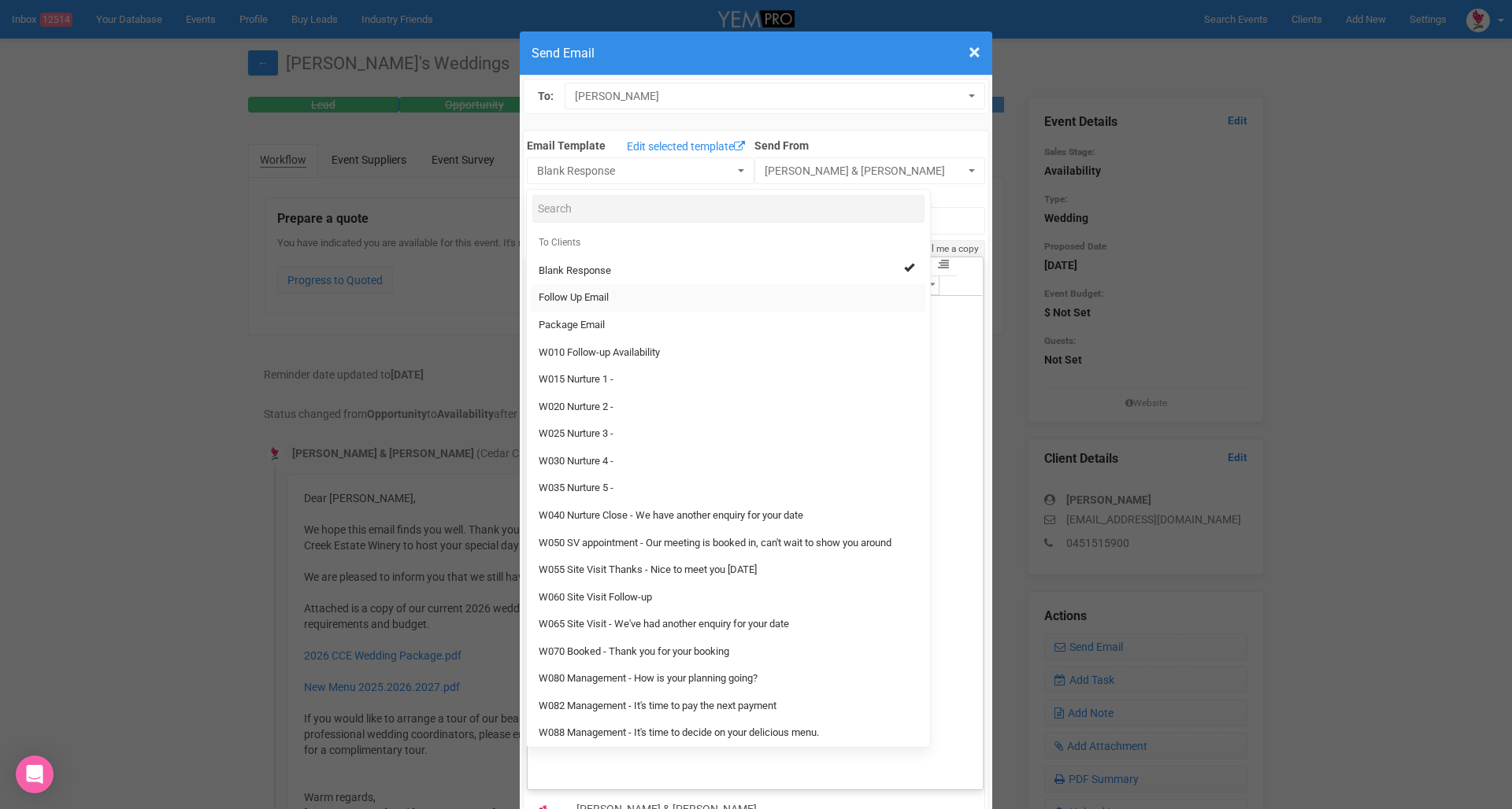
type input "Cedar Creek Estate - Follow Up"
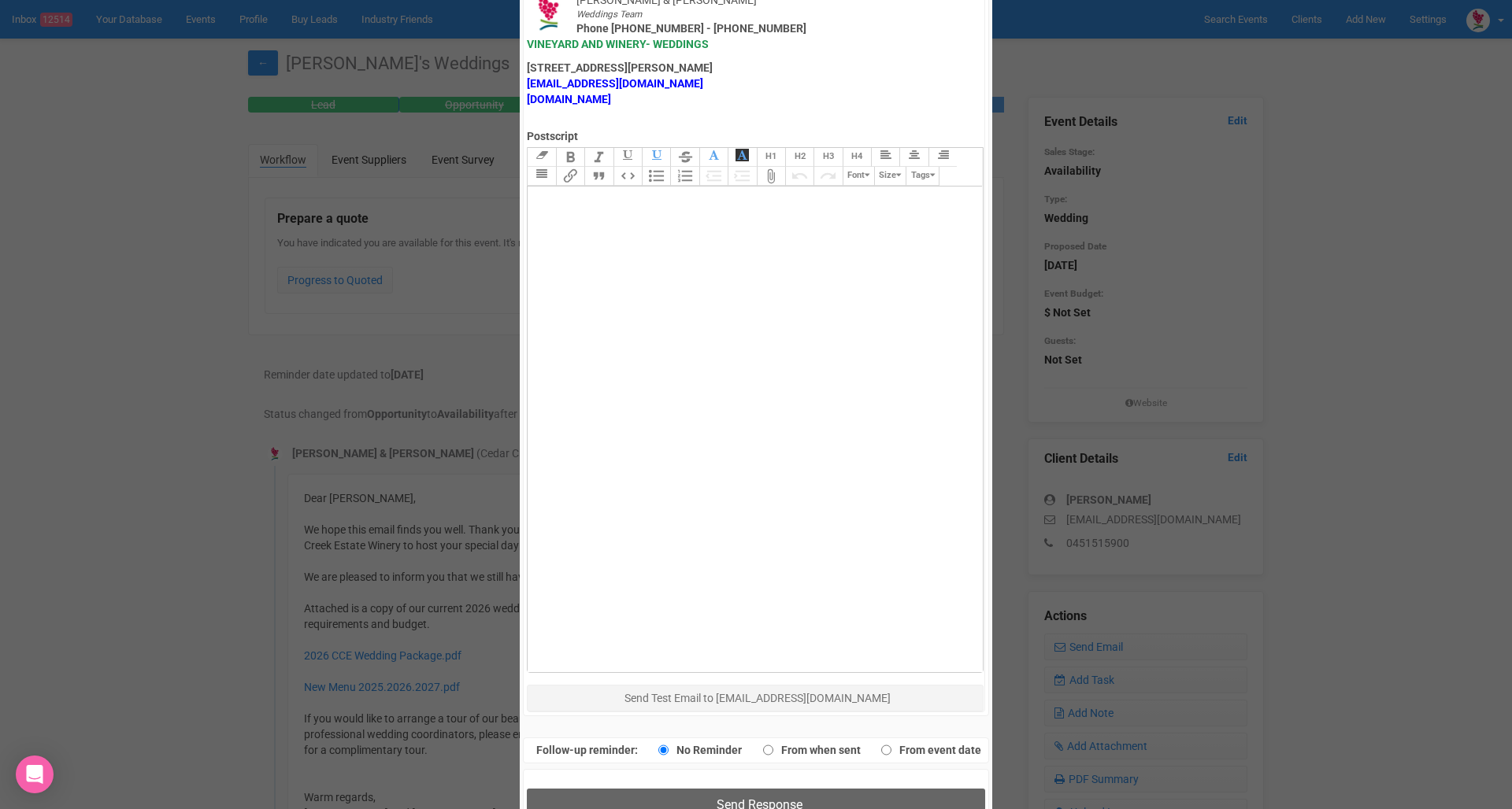
scroll to position [793, 0]
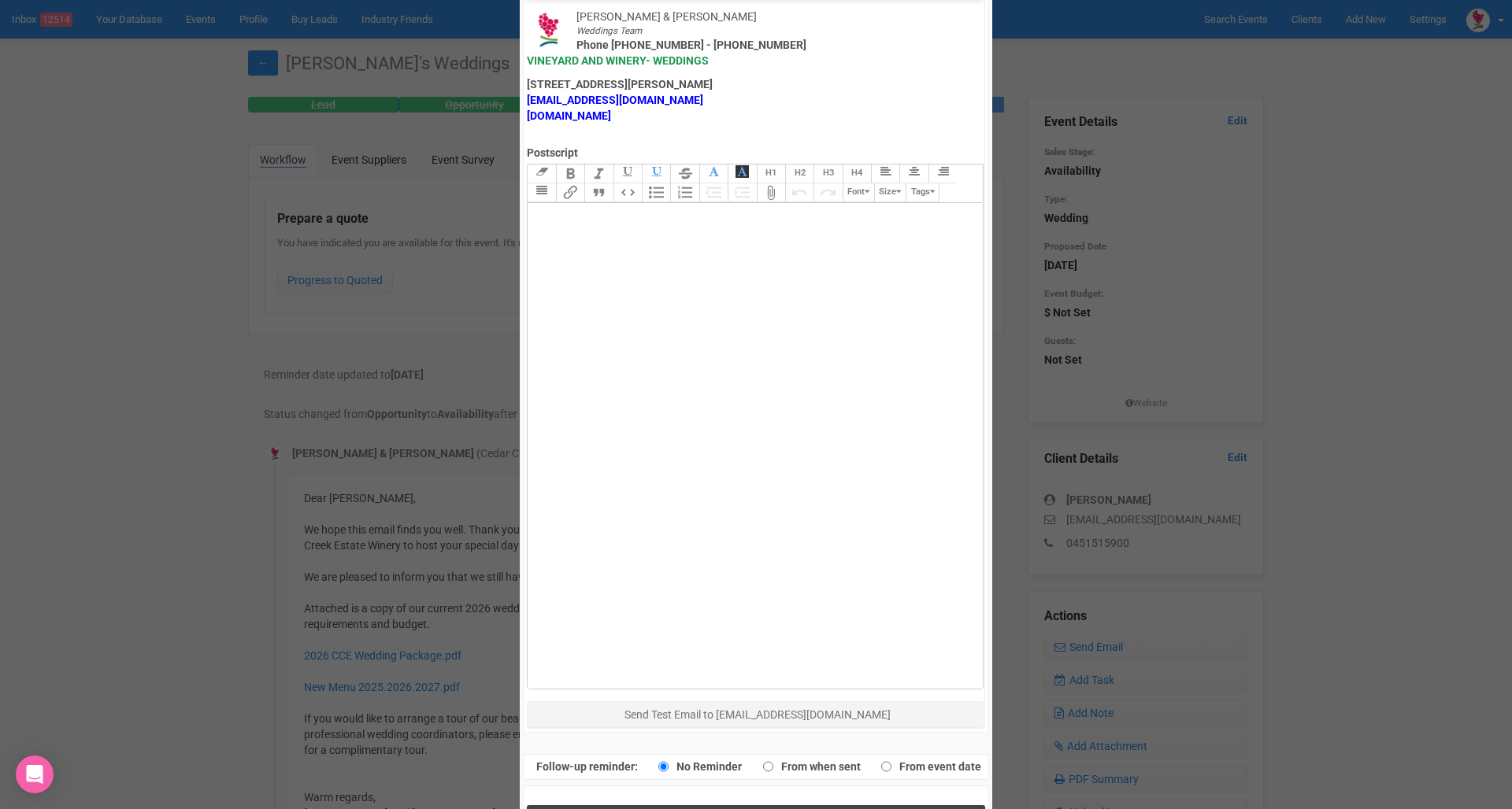
click at [714, 805] on button "Send Response" at bounding box center [755, 821] width 458 height 32
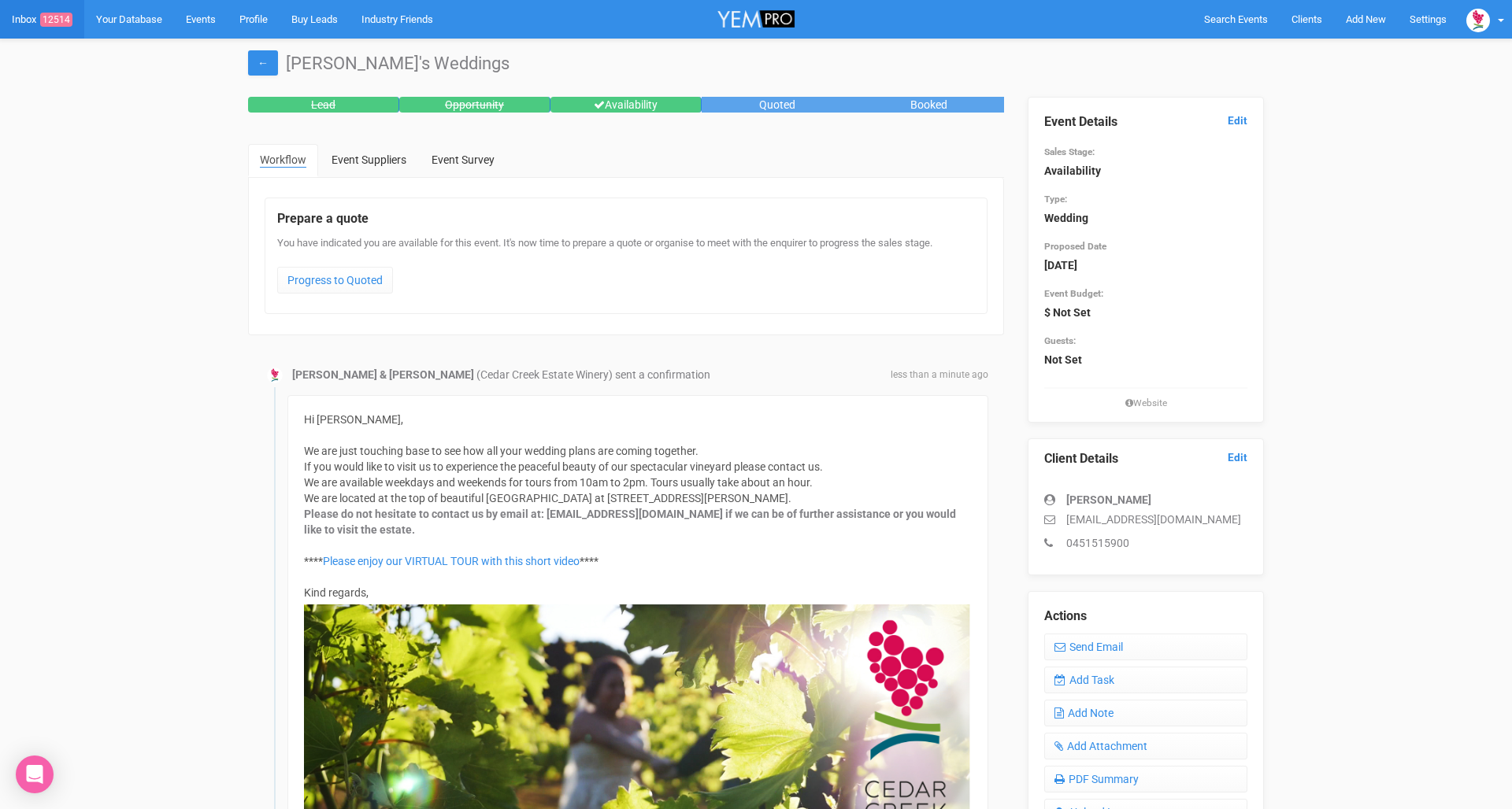
click at [32, 19] on link "Inbox 12514" at bounding box center [42, 19] width 84 height 39
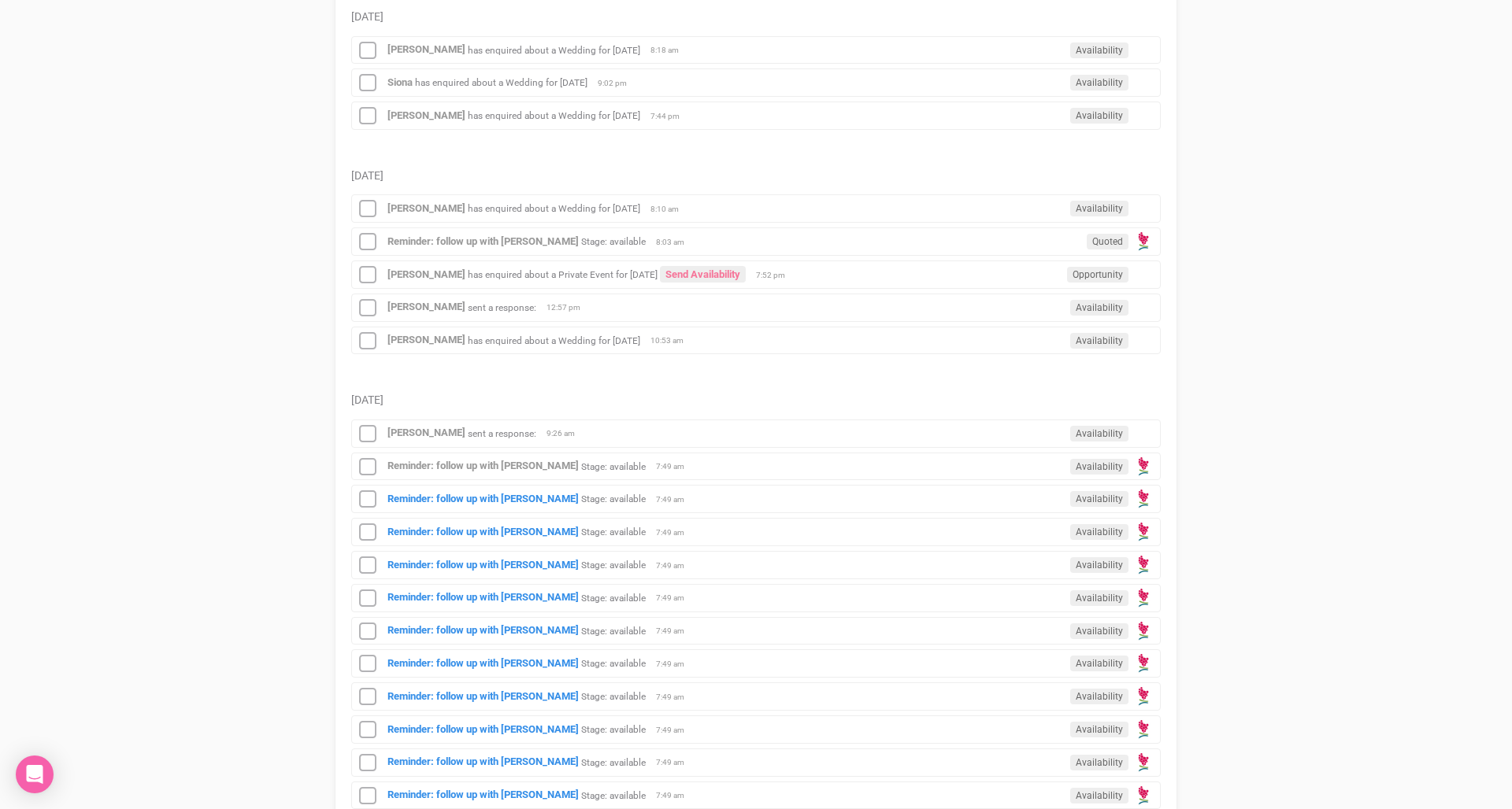
scroll to position [1186, 0]
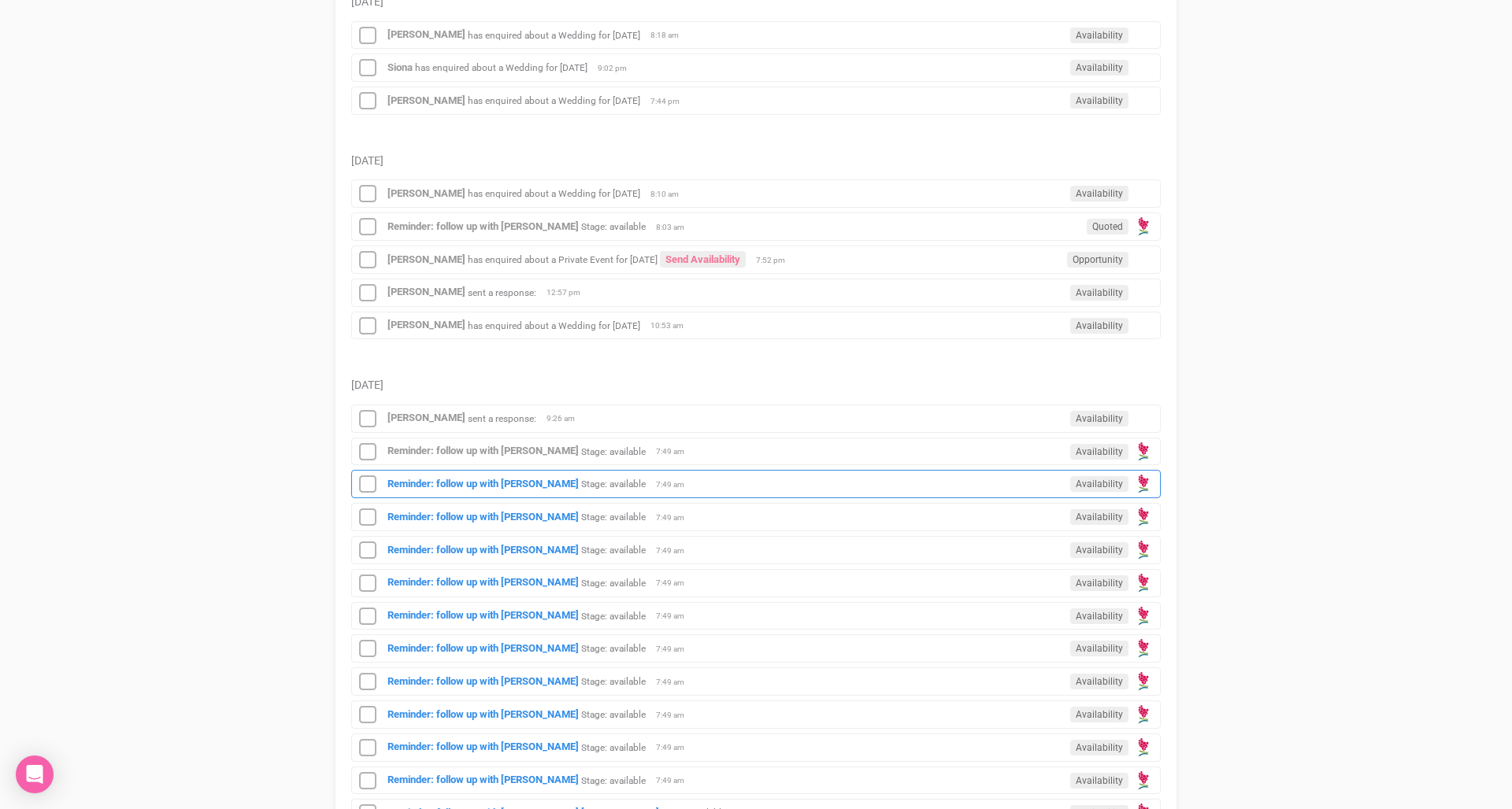
click at [615, 478] on small "Stage: available" at bounding box center [614, 484] width 65 height 11
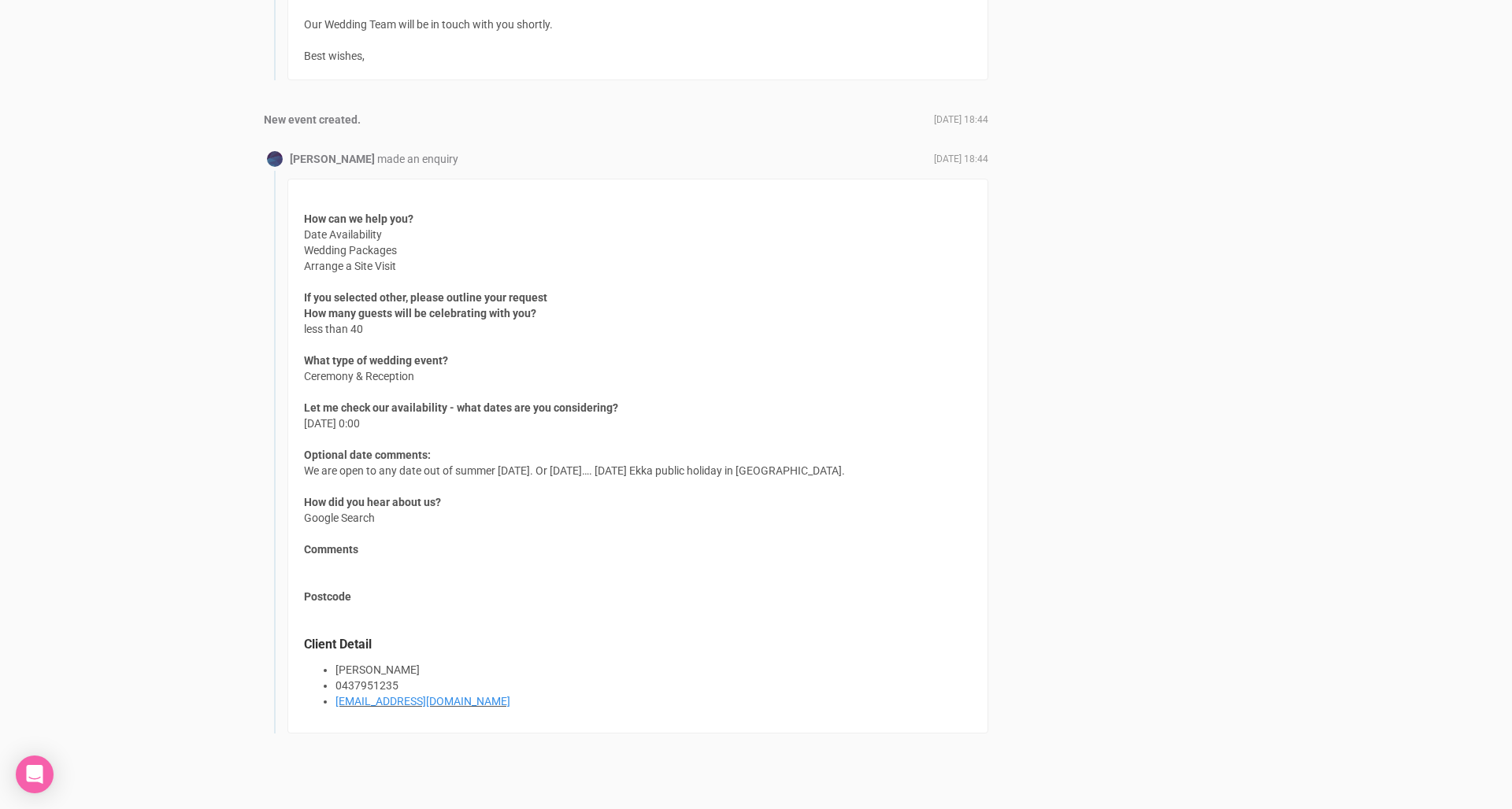
scroll to position [1599, 0]
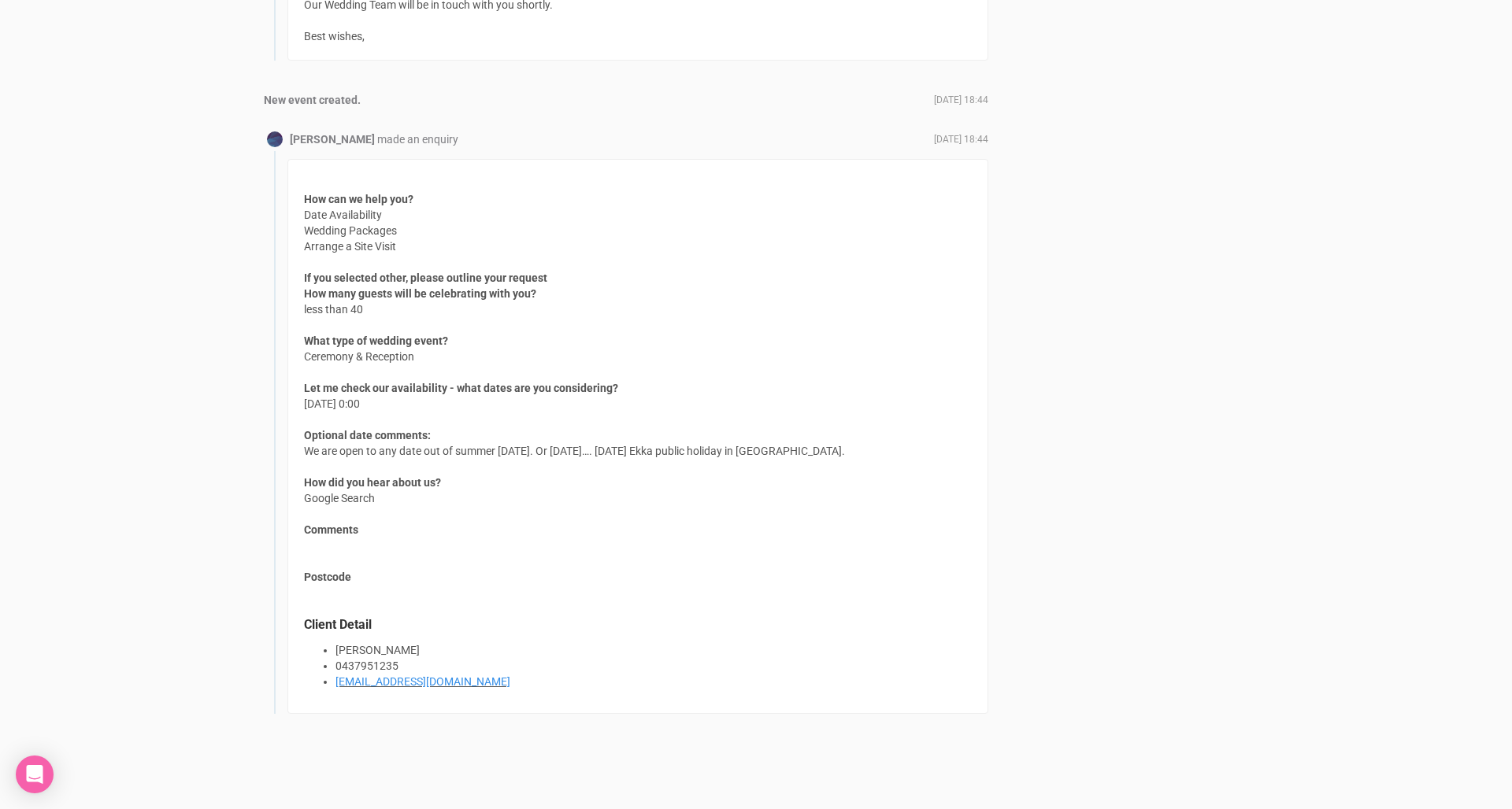
drag, startPoint x: 615, startPoint y: 465, endPoint x: 605, endPoint y: 470, distance: 11.2
click at [605, 471] on div "How can we help you? Date Availability Wedding Packages Arrange a Site Visit If…" at bounding box center [637, 436] width 701 height 554
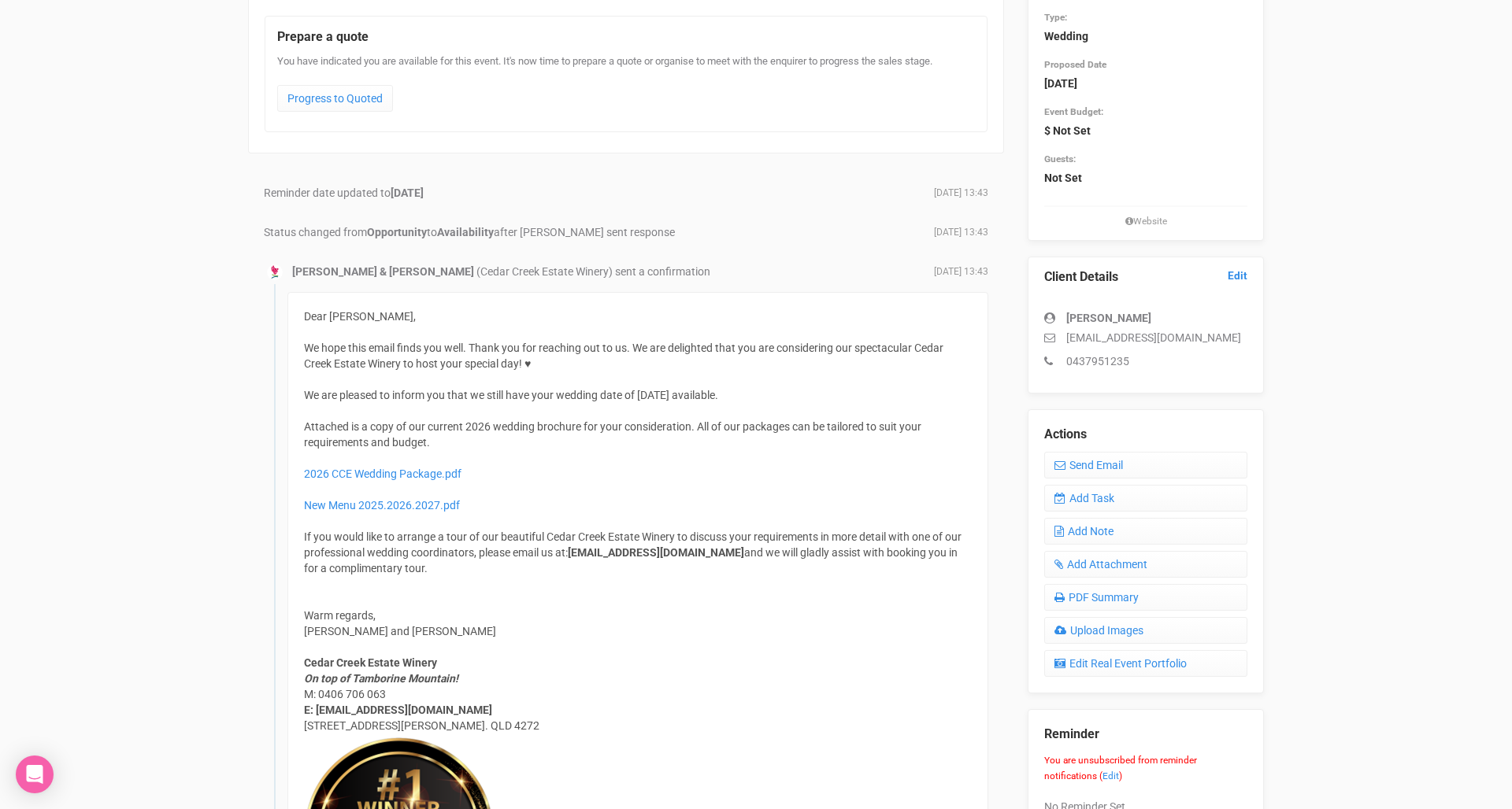
scroll to position [217, 0]
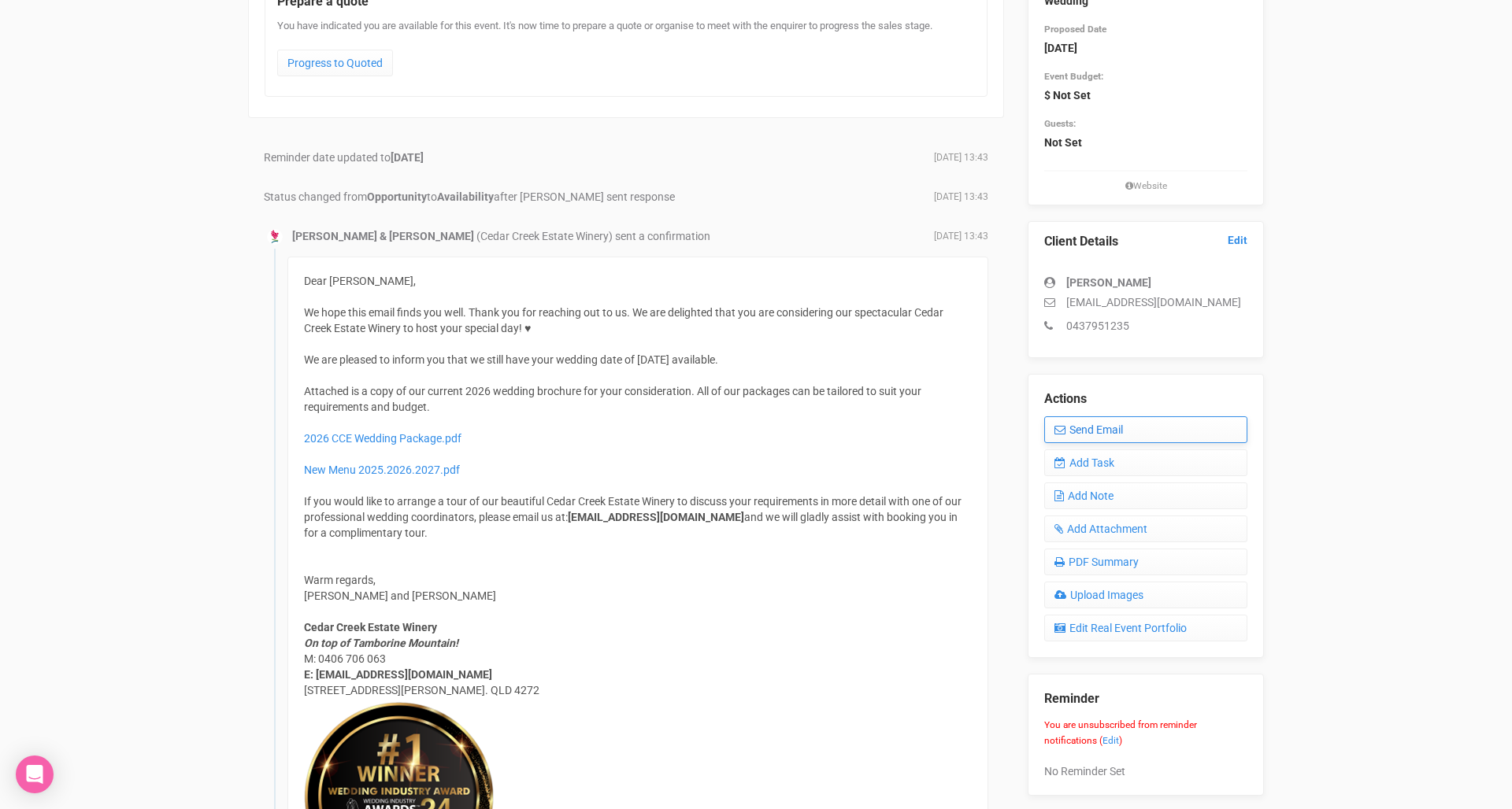
click at [1097, 429] on link "Send Email" at bounding box center [1145, 429] width 203 height 27
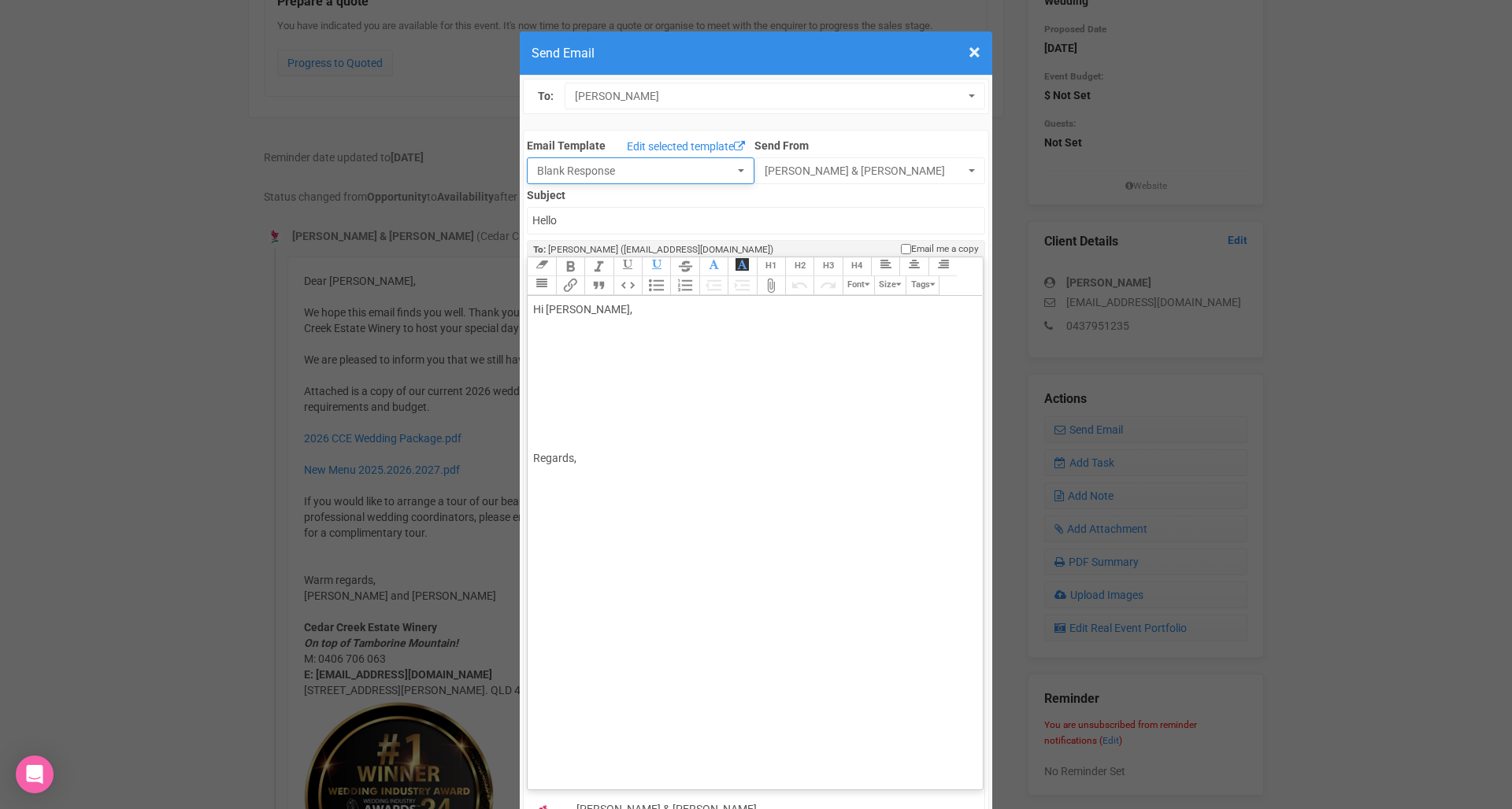
click at [598, 162] on button "Blank Response" at bounding box center [640, 171] width 227 height 27
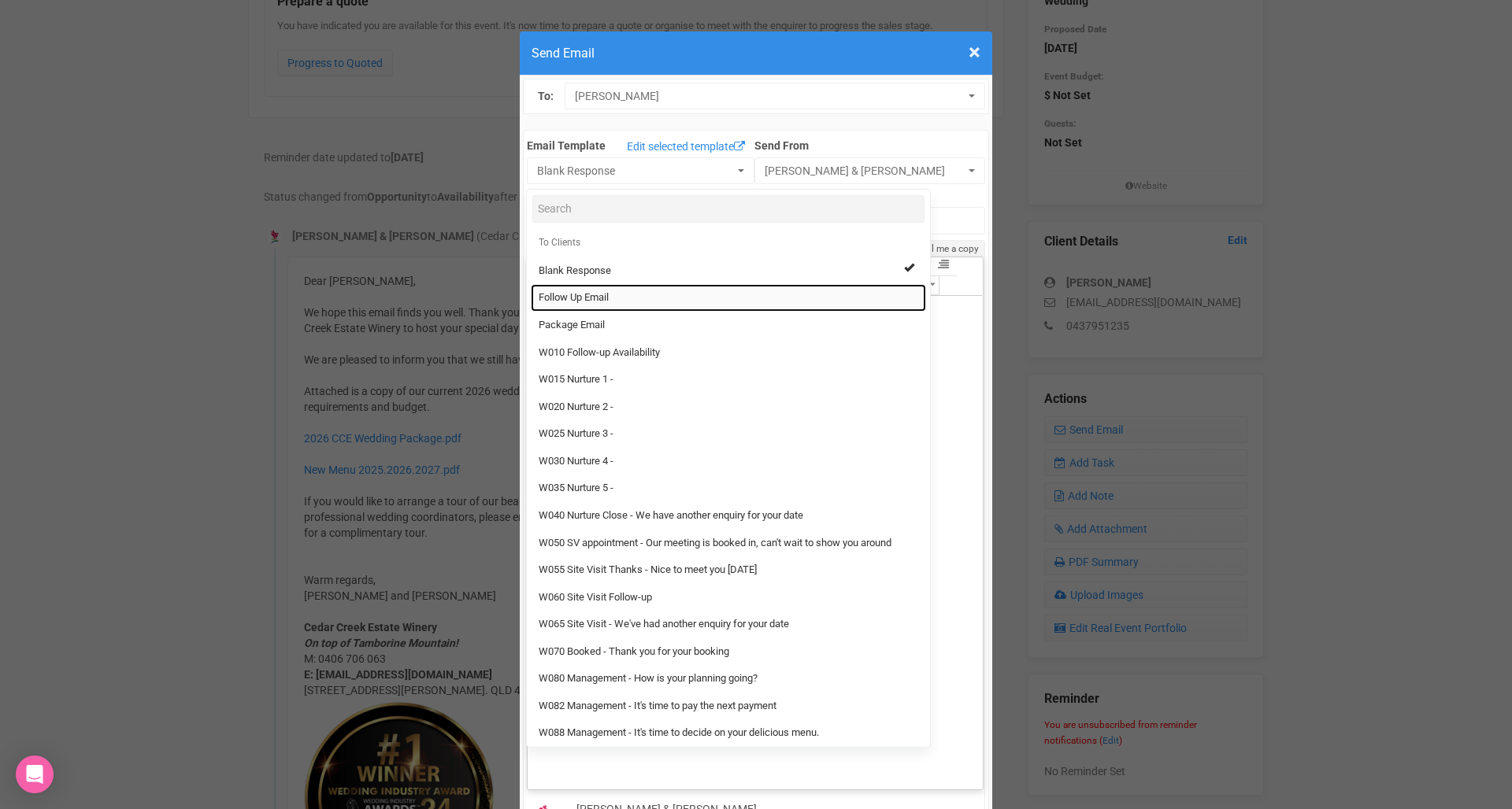
click at [648, 295] on link "Follow Up Email" at bounding box center [728, 298] width 395 height 27
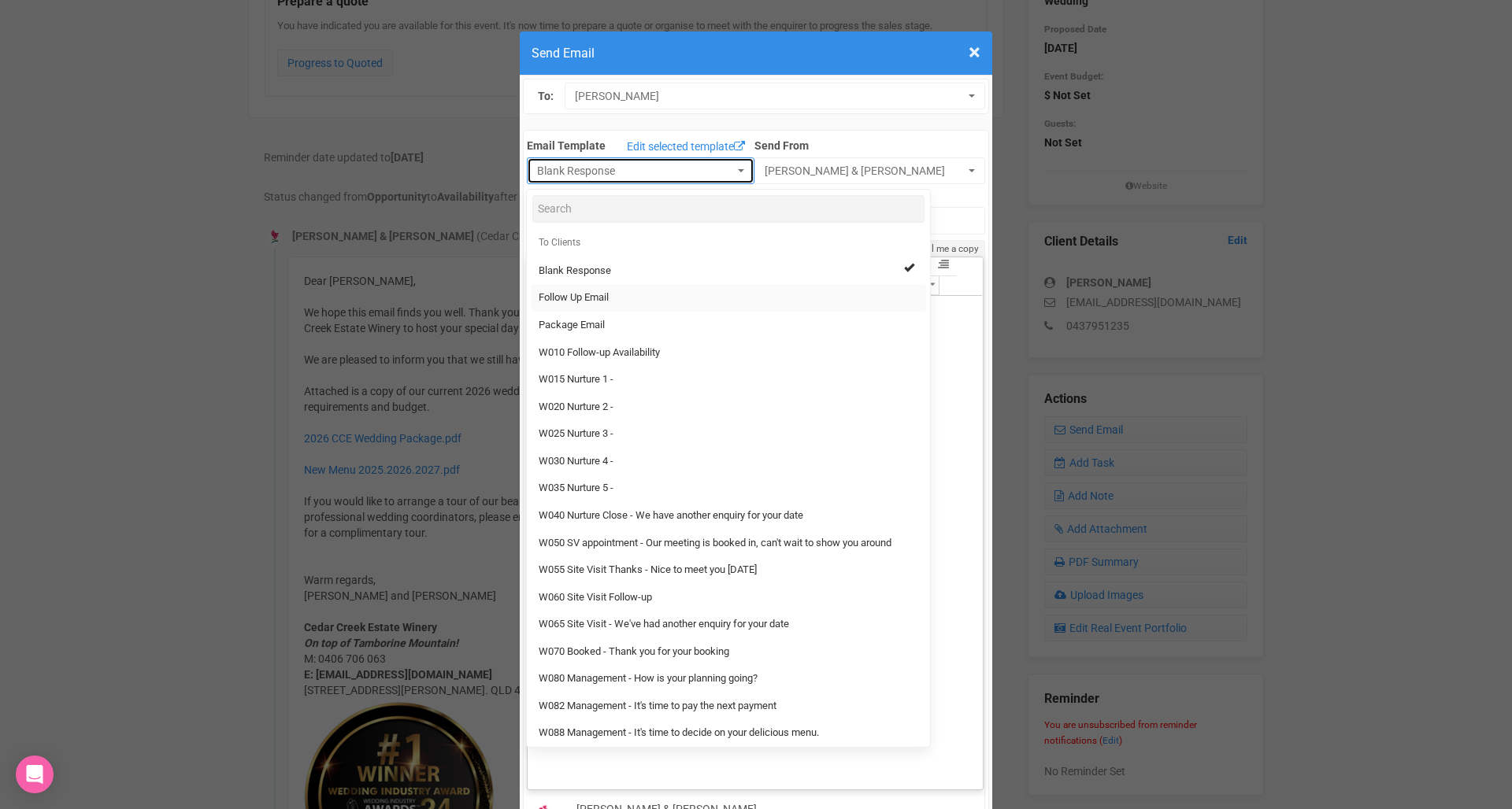
select select "88639"
type input "Cedar Creek Estate - Follow Up"
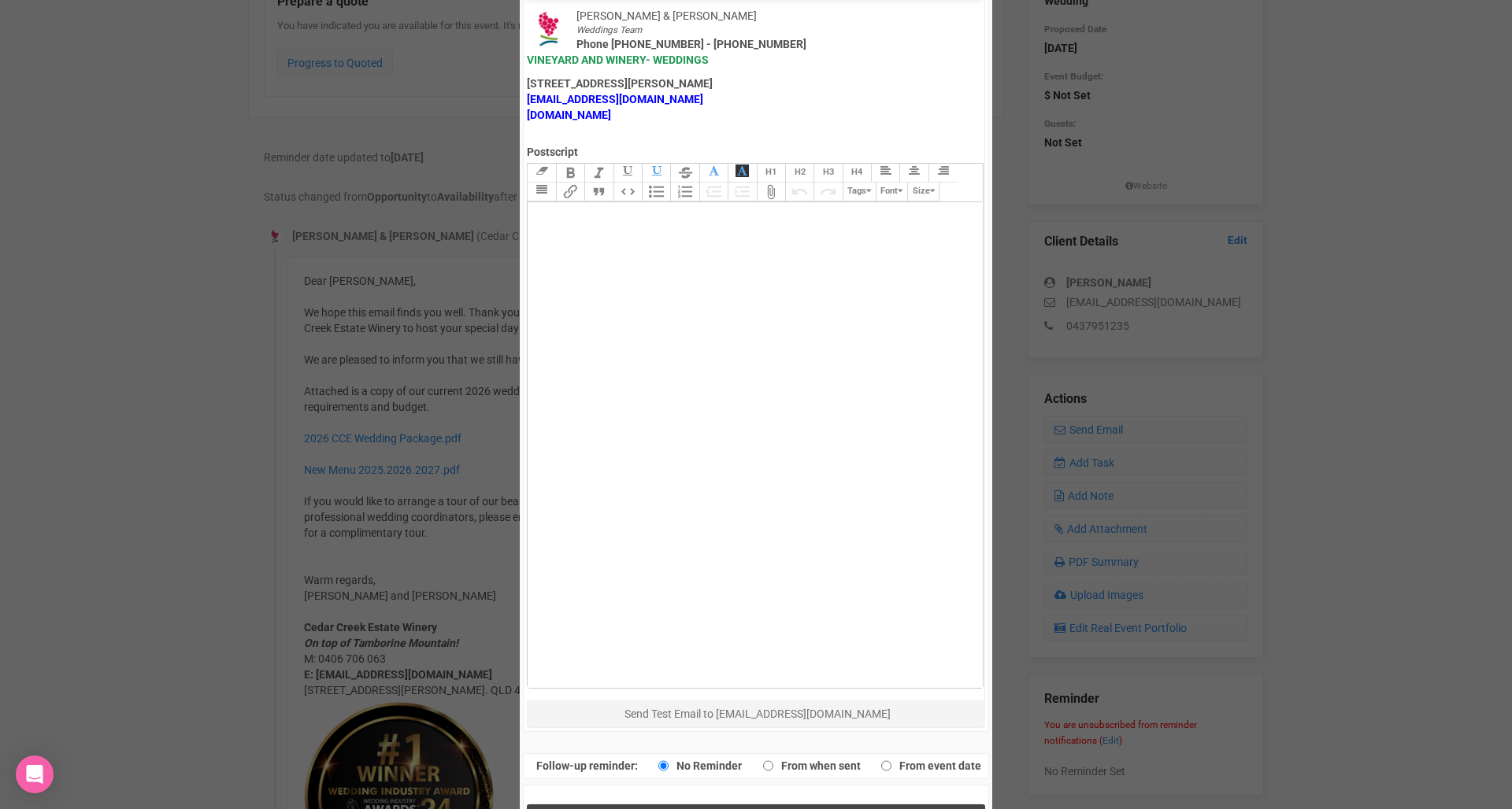
scroll to position [793, 0]
click at [721, 808] on span "Send Response" at bounding box center [759, 821] width 86 height 15
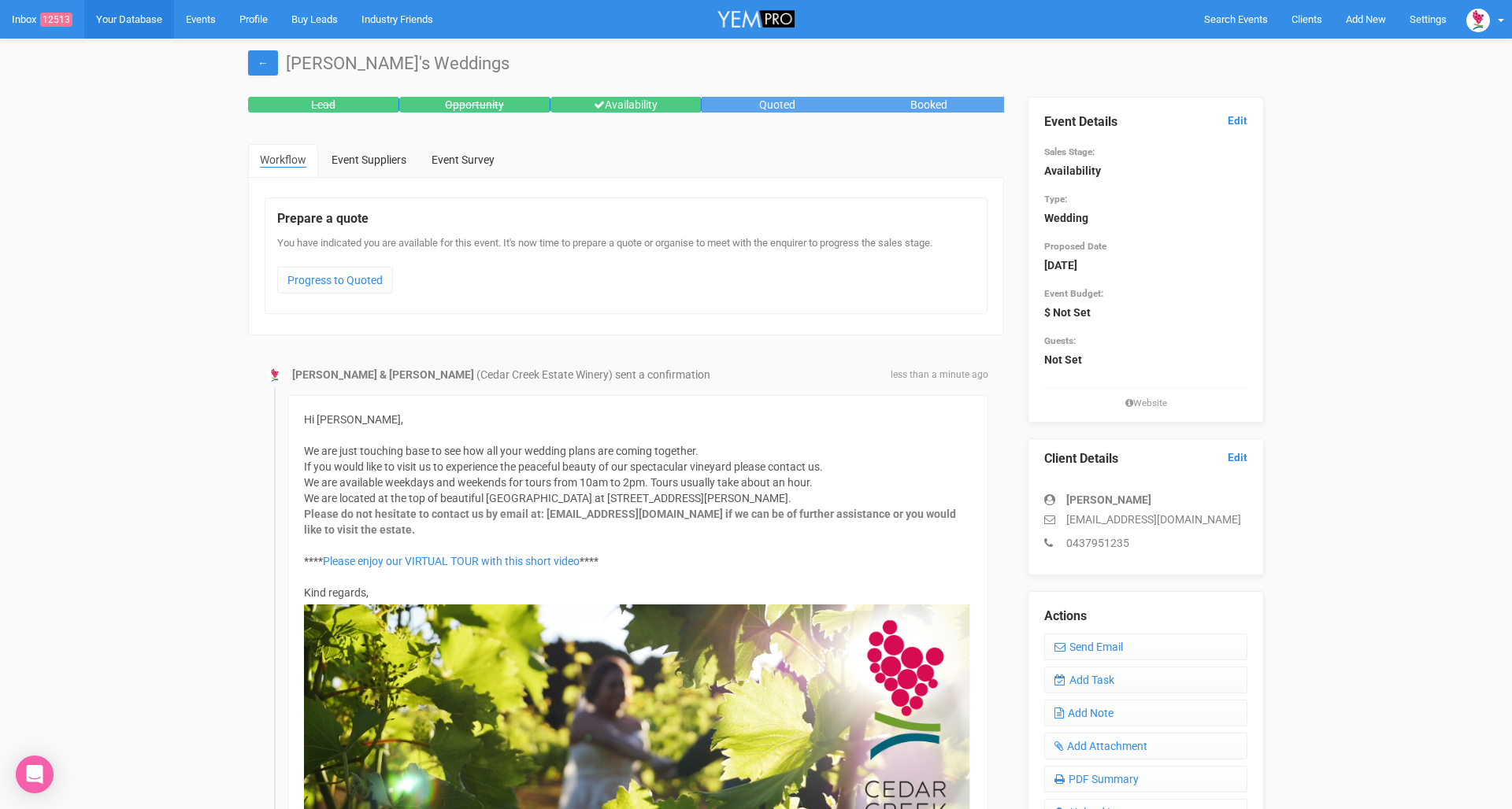
scroll to position [0, 0]
click at [40, 36] on link "Inbox 12513" at bounding box center [42, 19] width 84 height 39
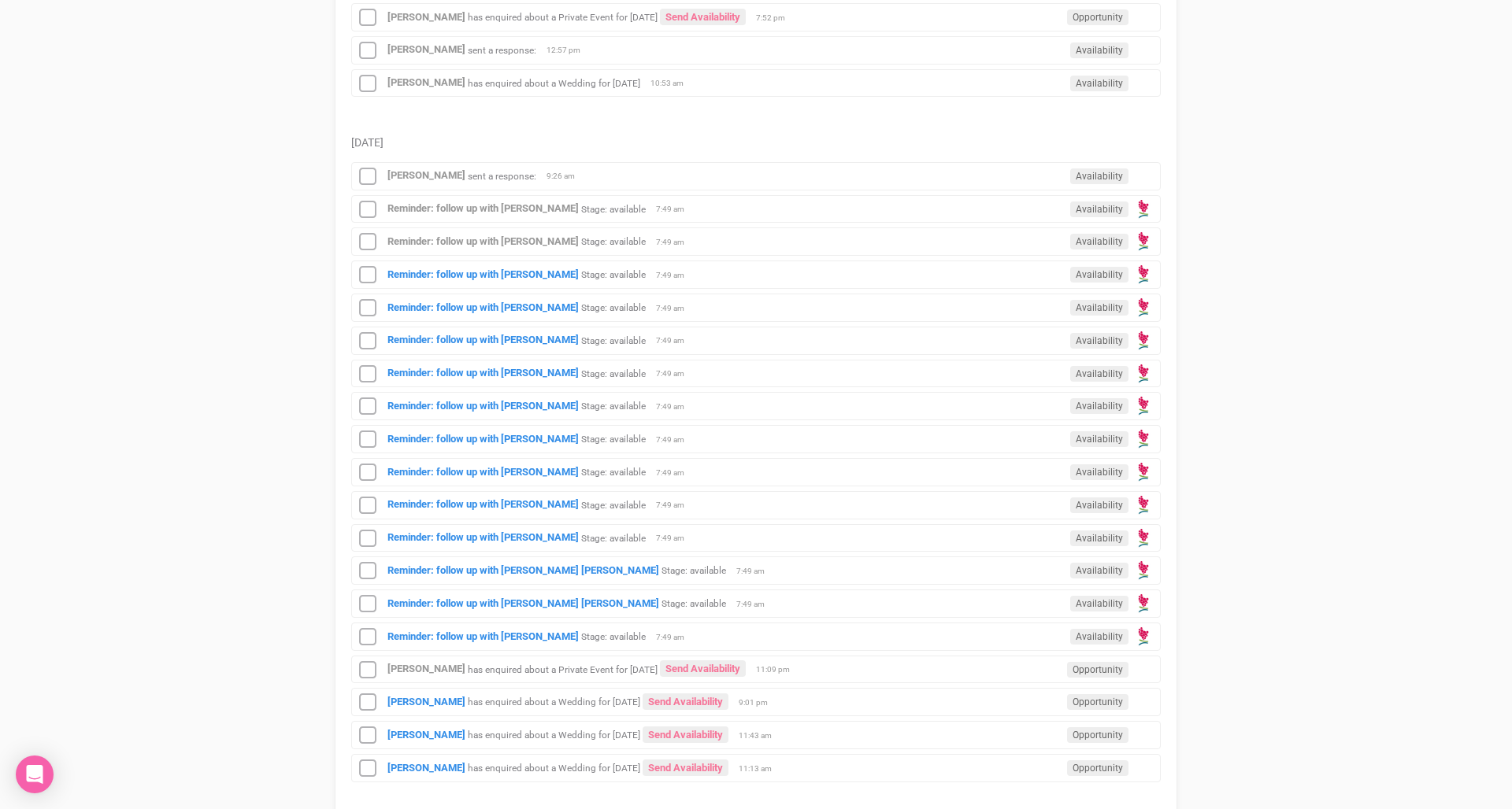
scroll to position [1384, 0]
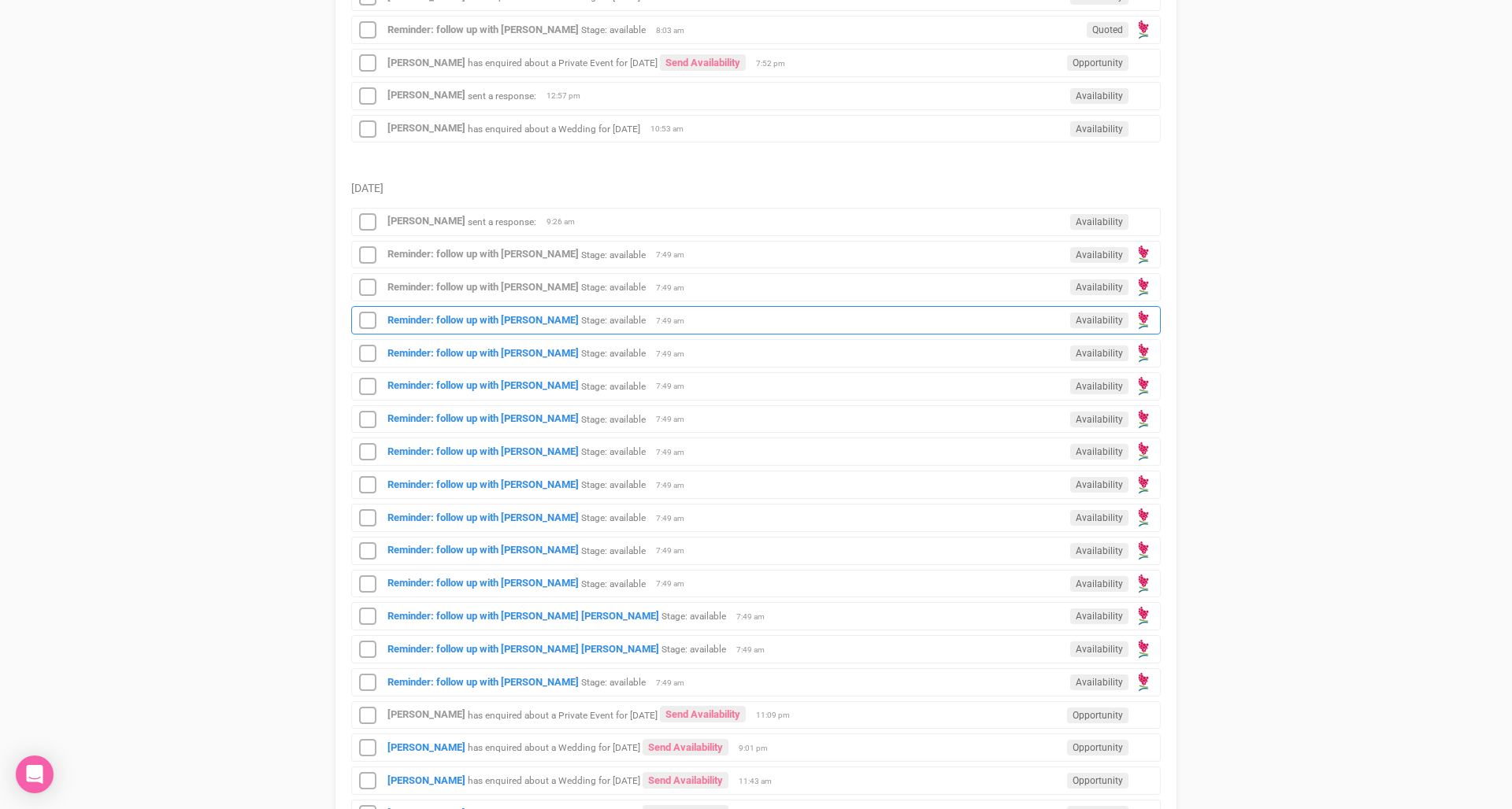
click at [613, 319] on small "Stage: available" at bounding box center [614, 321] width 65 height 11
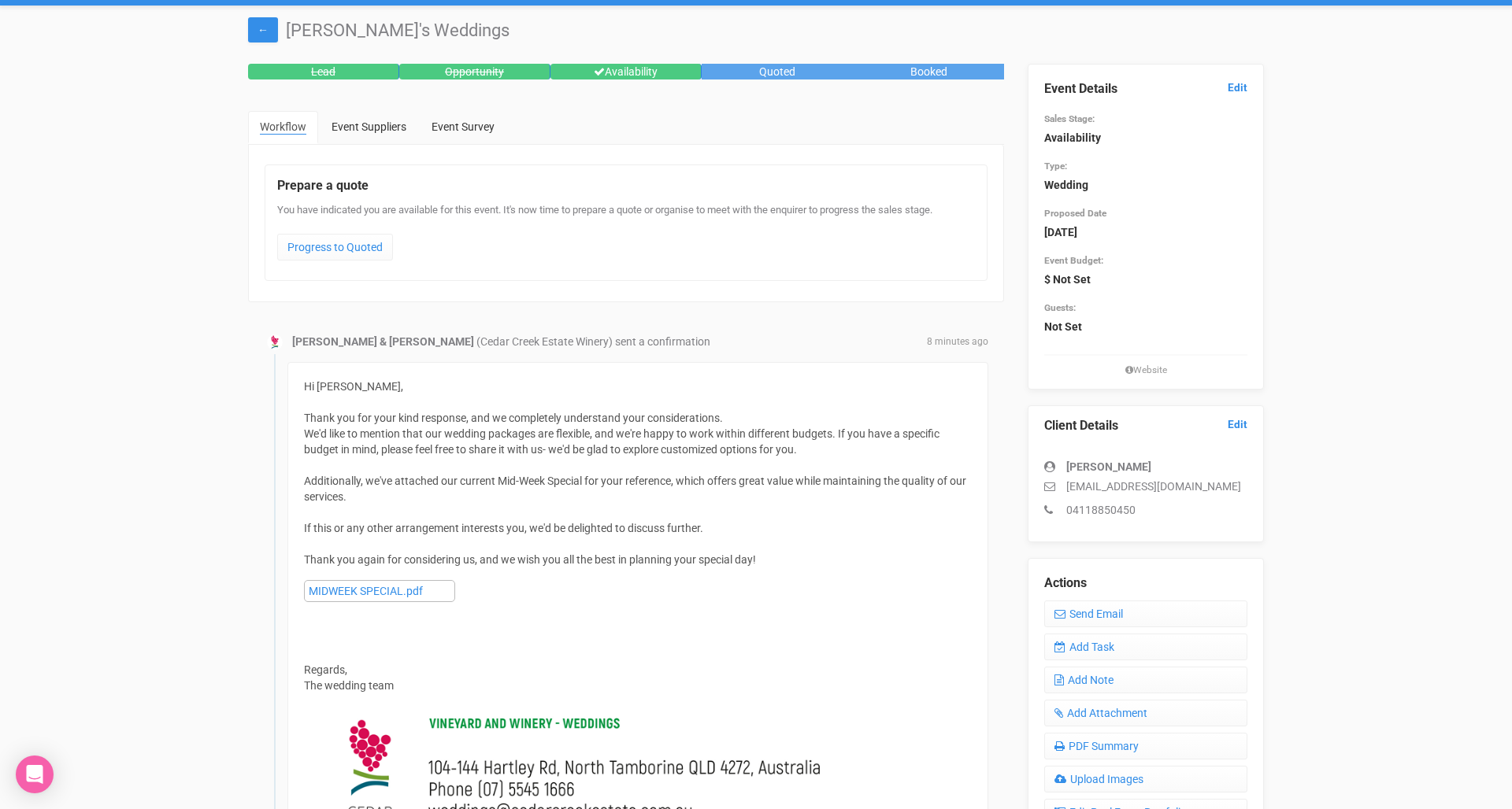
scroll to position [35, 0]
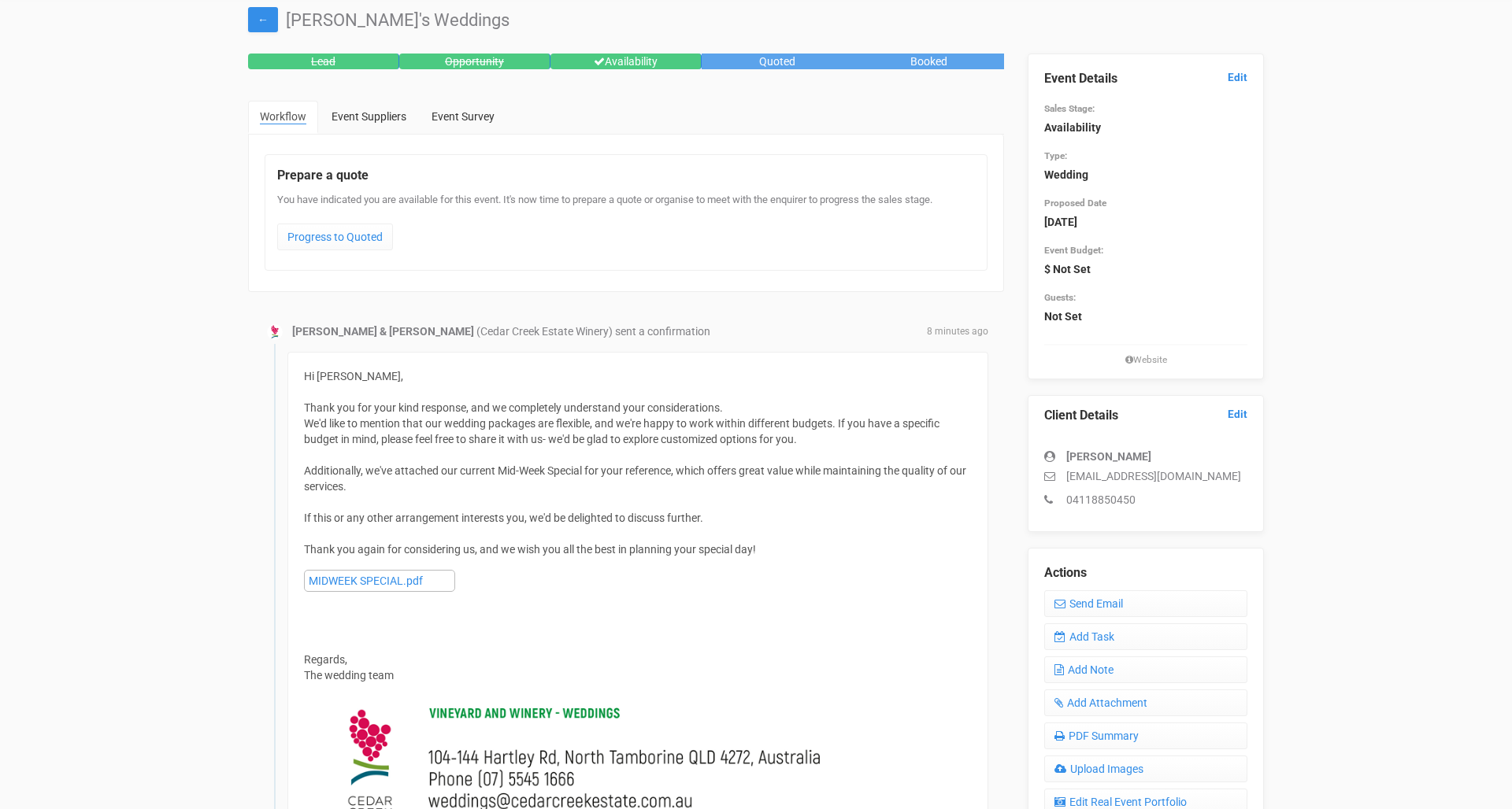
scroll to position [1384, 0]
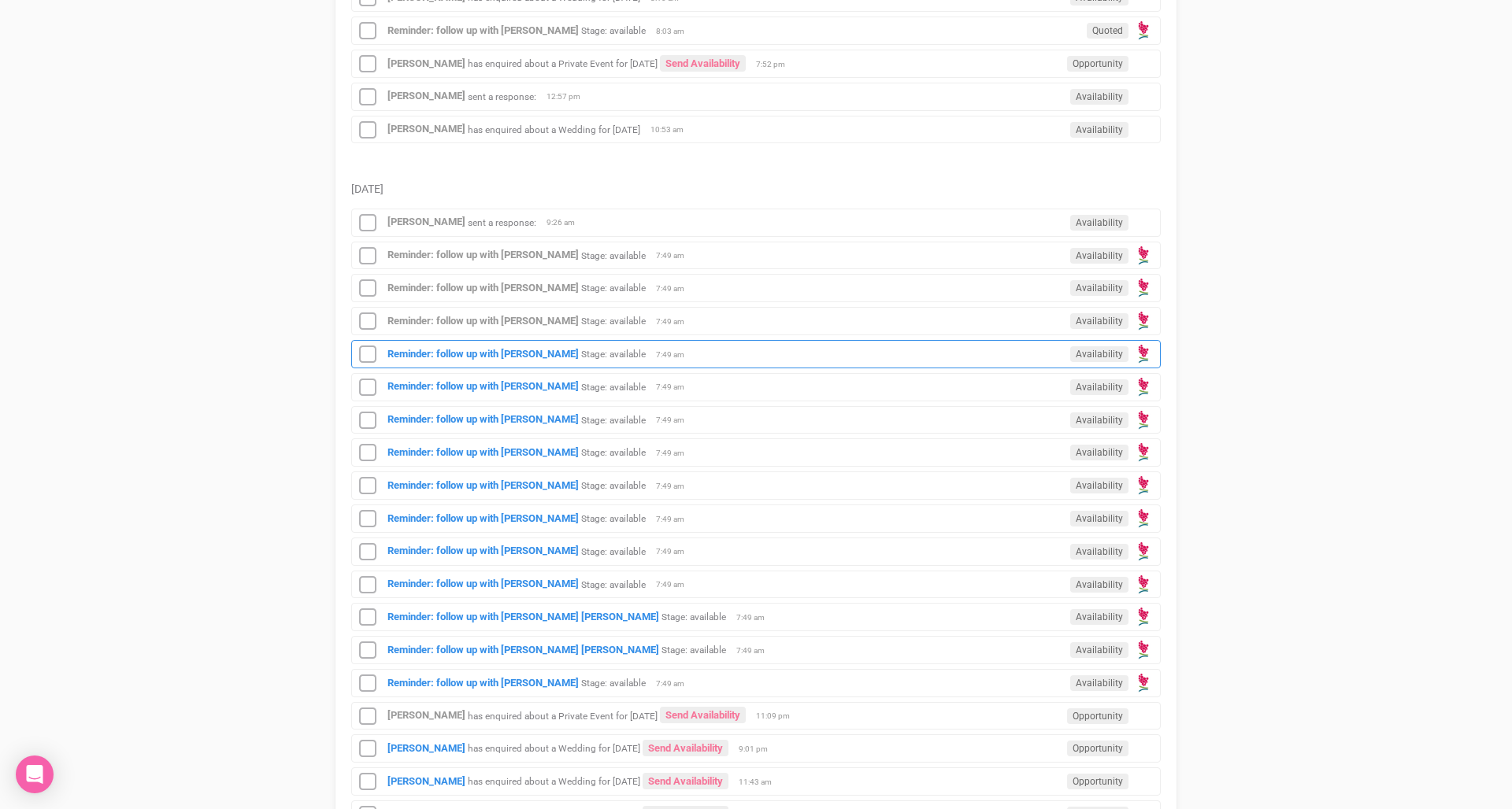
click at [627, 343] on div "Reminder: follow up with Allise M Whyte Stage: available Availability 7:49 am" at bounding box center [755, 354] width 809 height 28
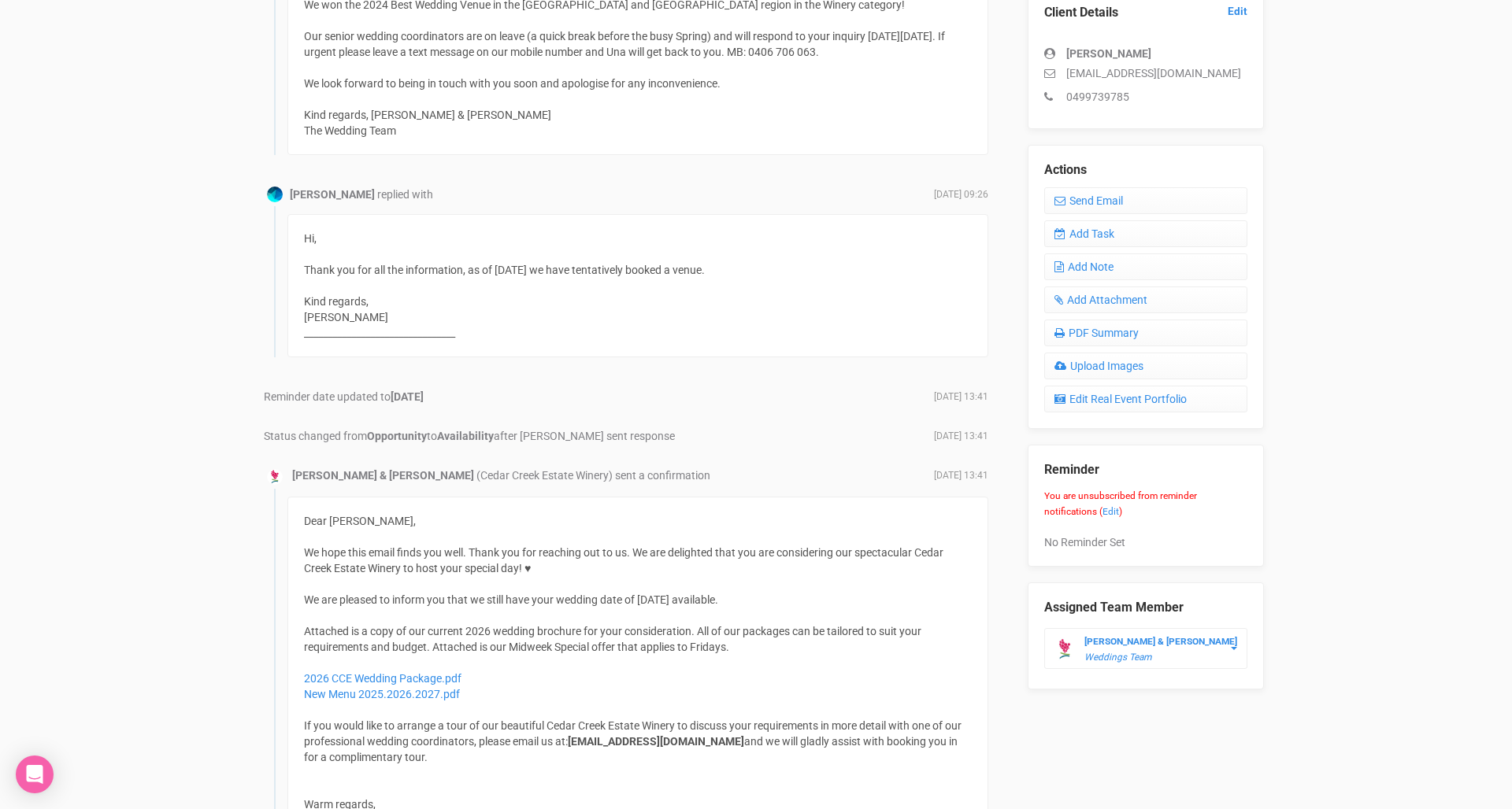
scroll to position [455, 0]
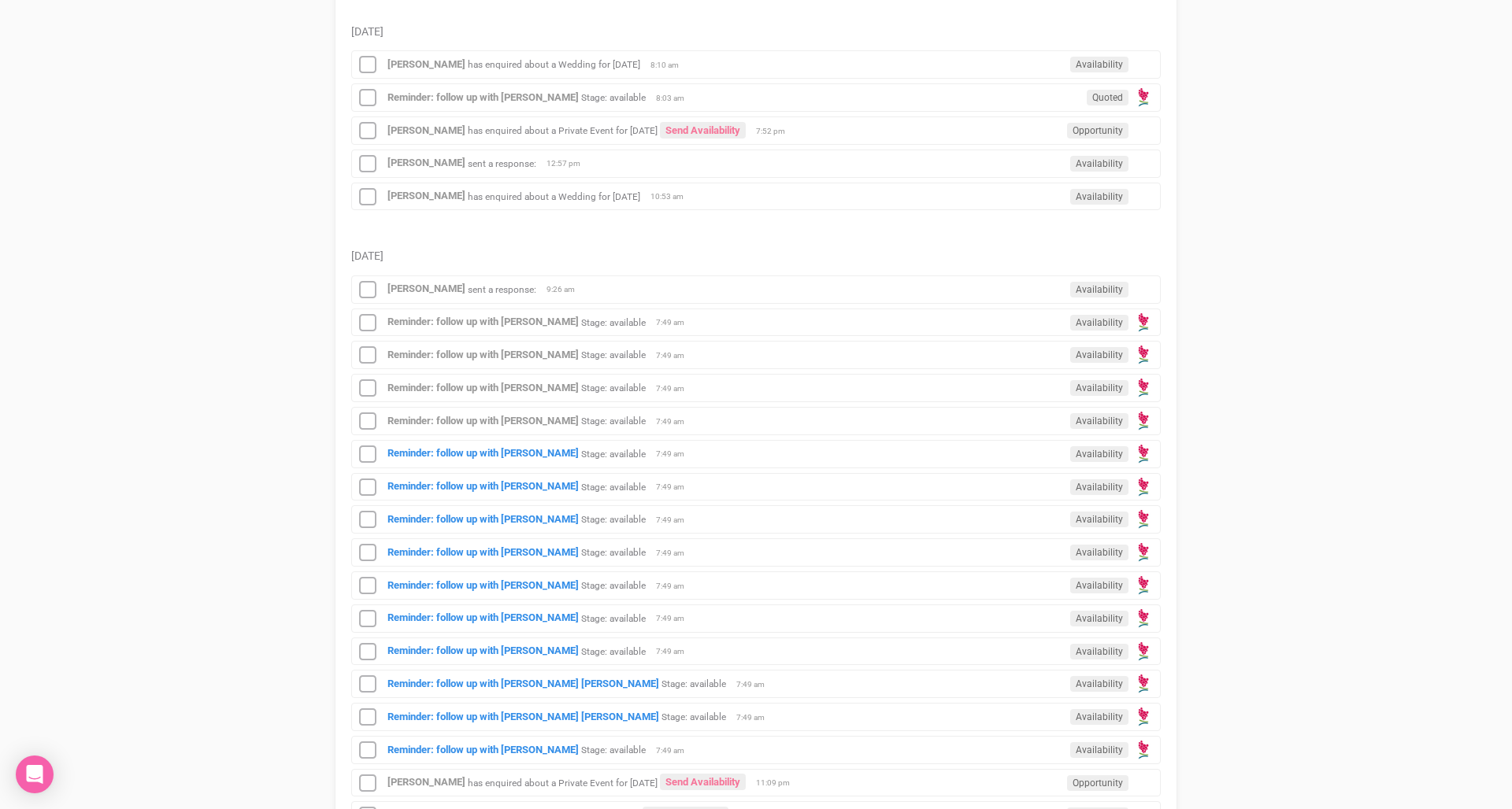
scroll to position [1350, 0]
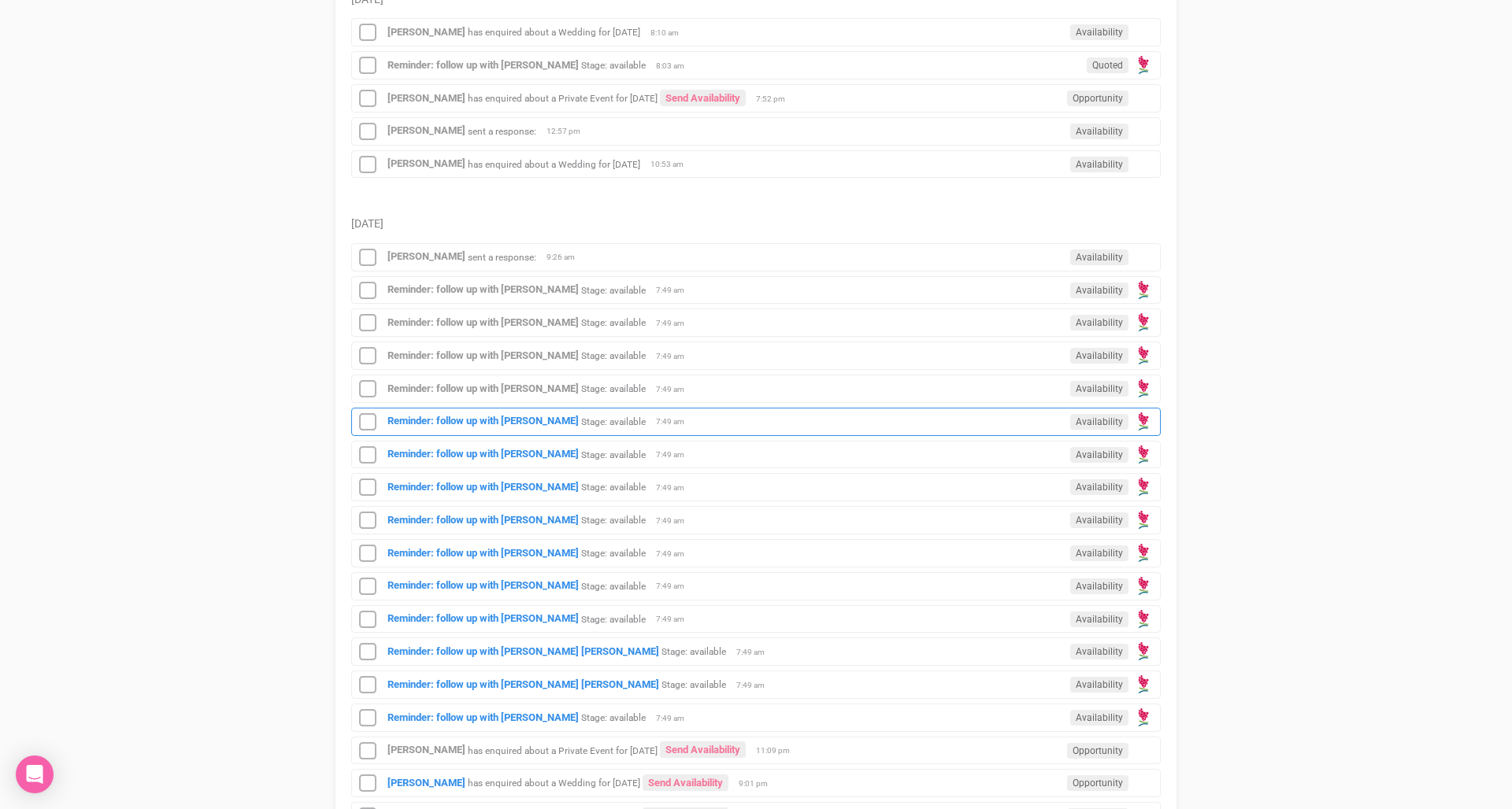
click at [622, 422] on small "Stage: available" at bounding box center [614, 421] width 65 height 11
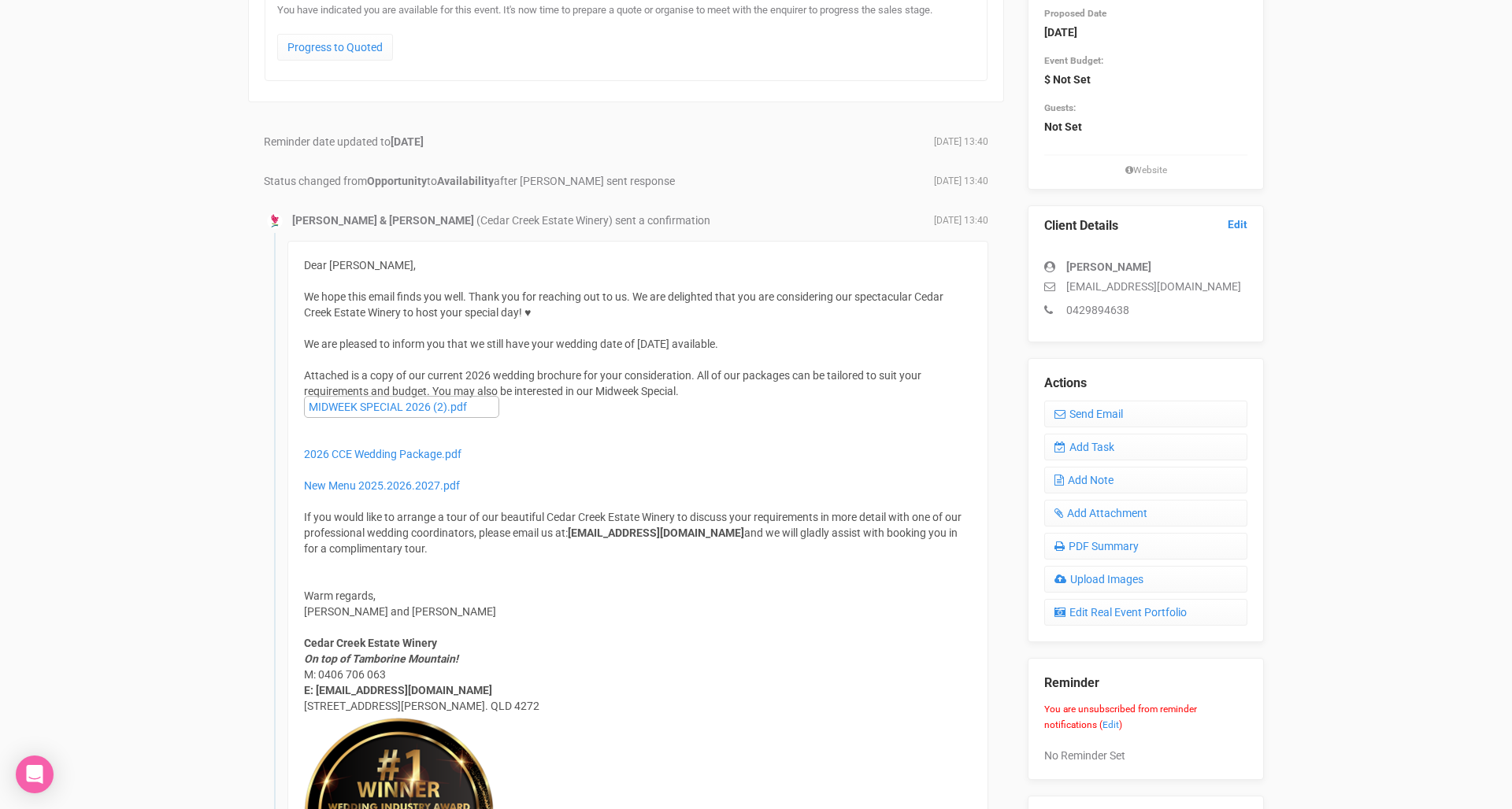
scroll to position [213, 0]
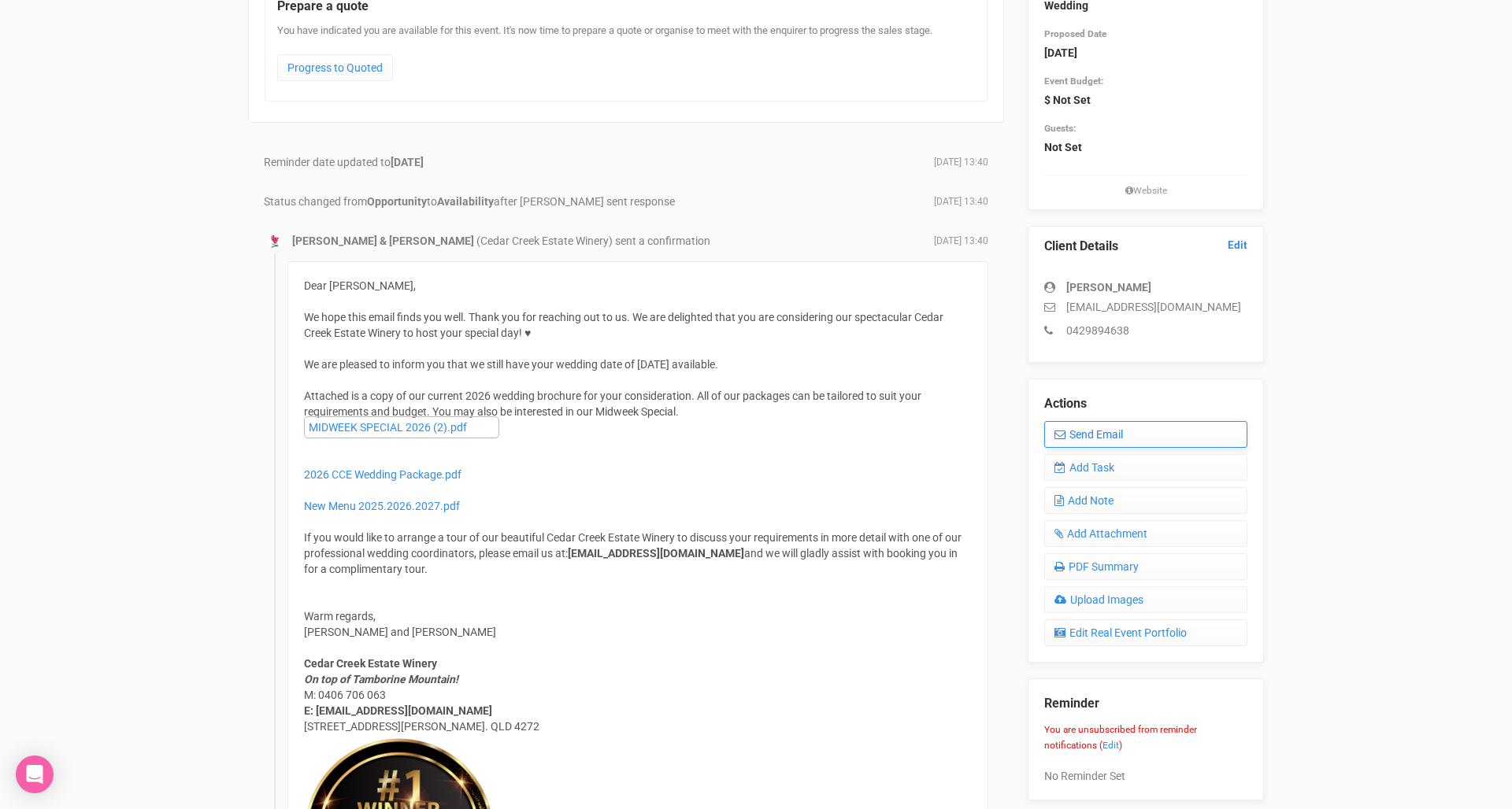
click at [1092, 438] on link "Send Email" at bounding box center [1145, 434] width 203 height 27
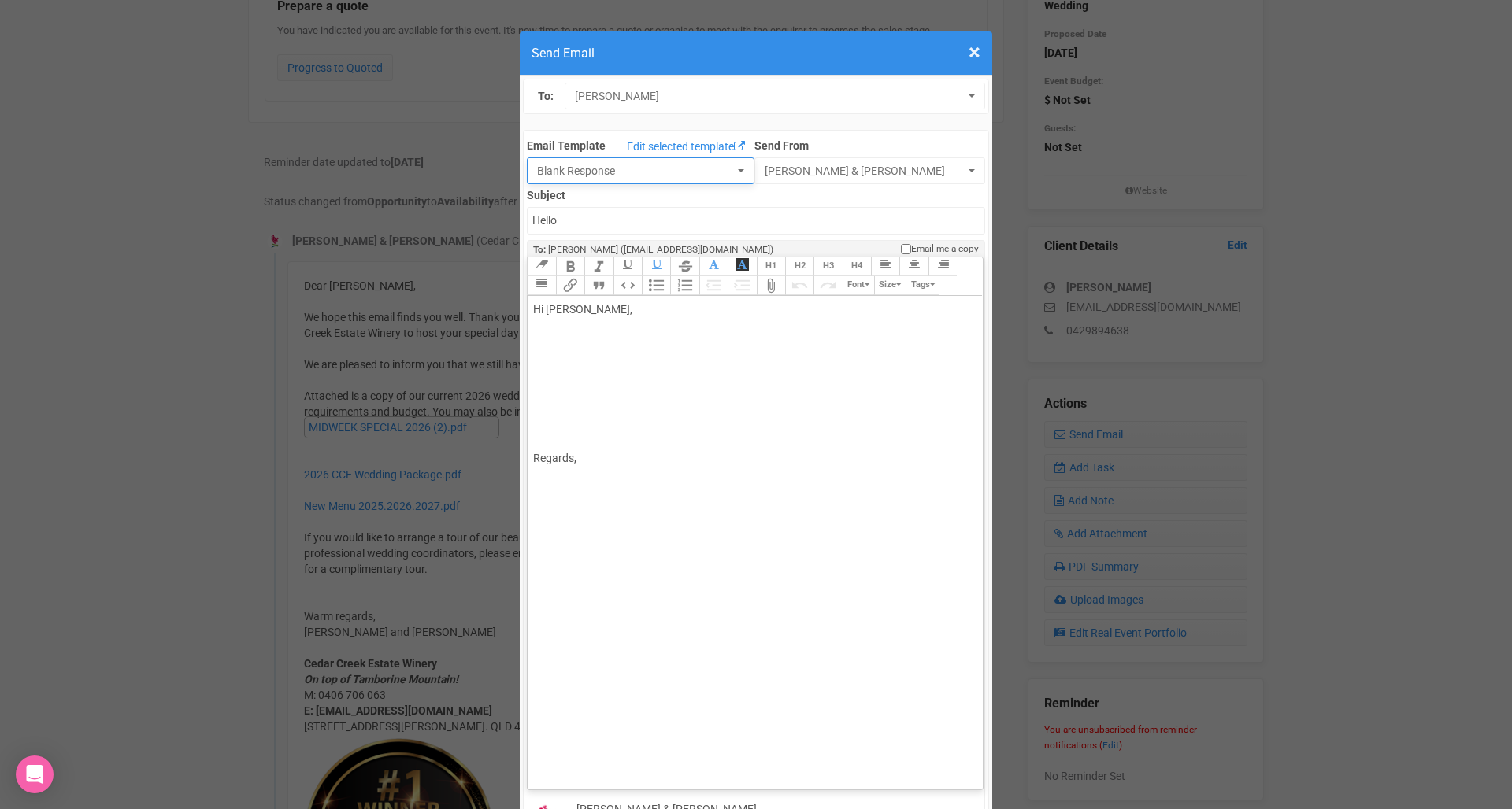
click at [718, 181] on button "Blank Response" at bounding box center [640, 171] width 227 height 27
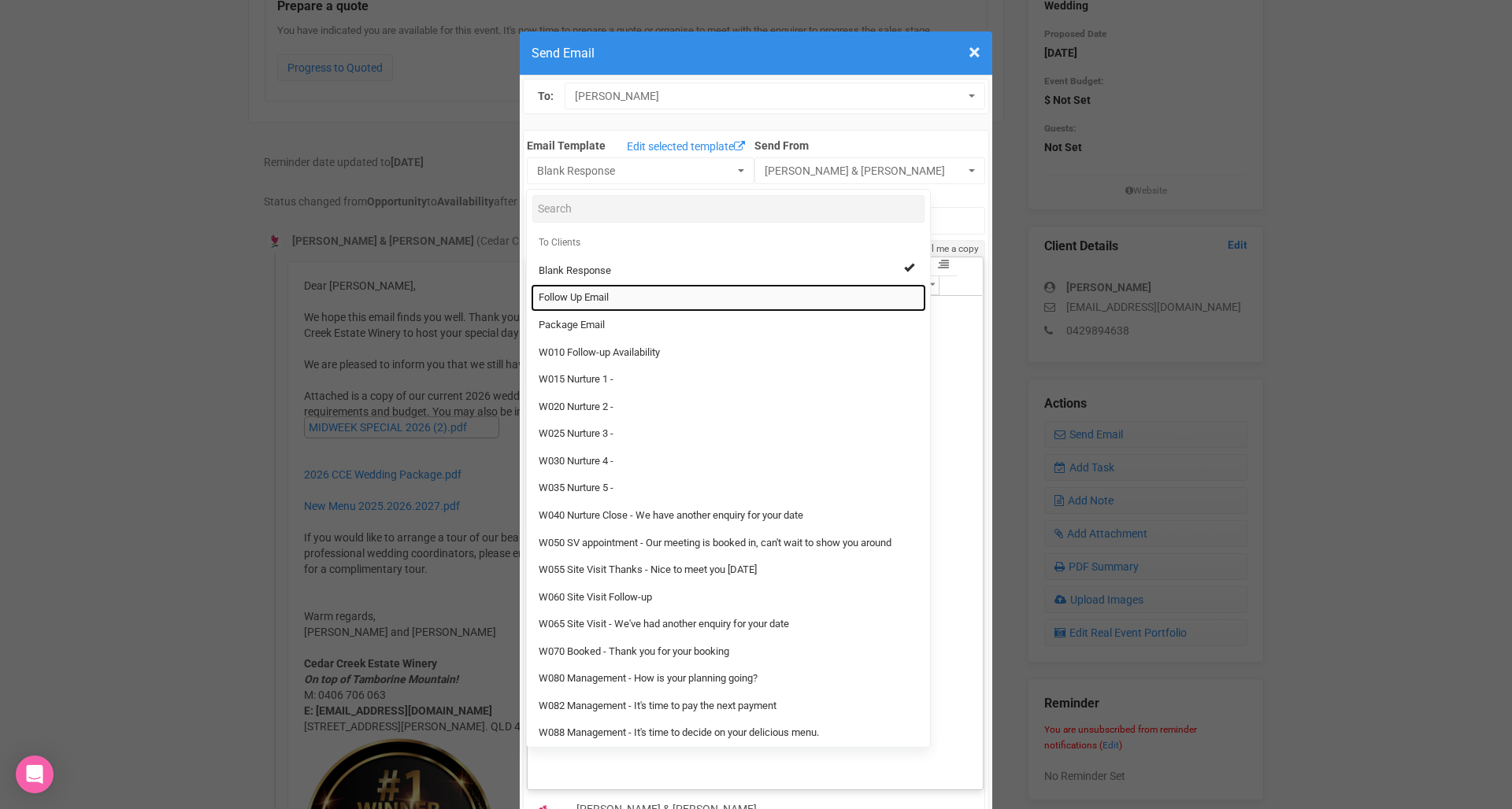
click at [659, 301] on link "Follow Up Email" at bounding box center [728, 298] width 395 height 27
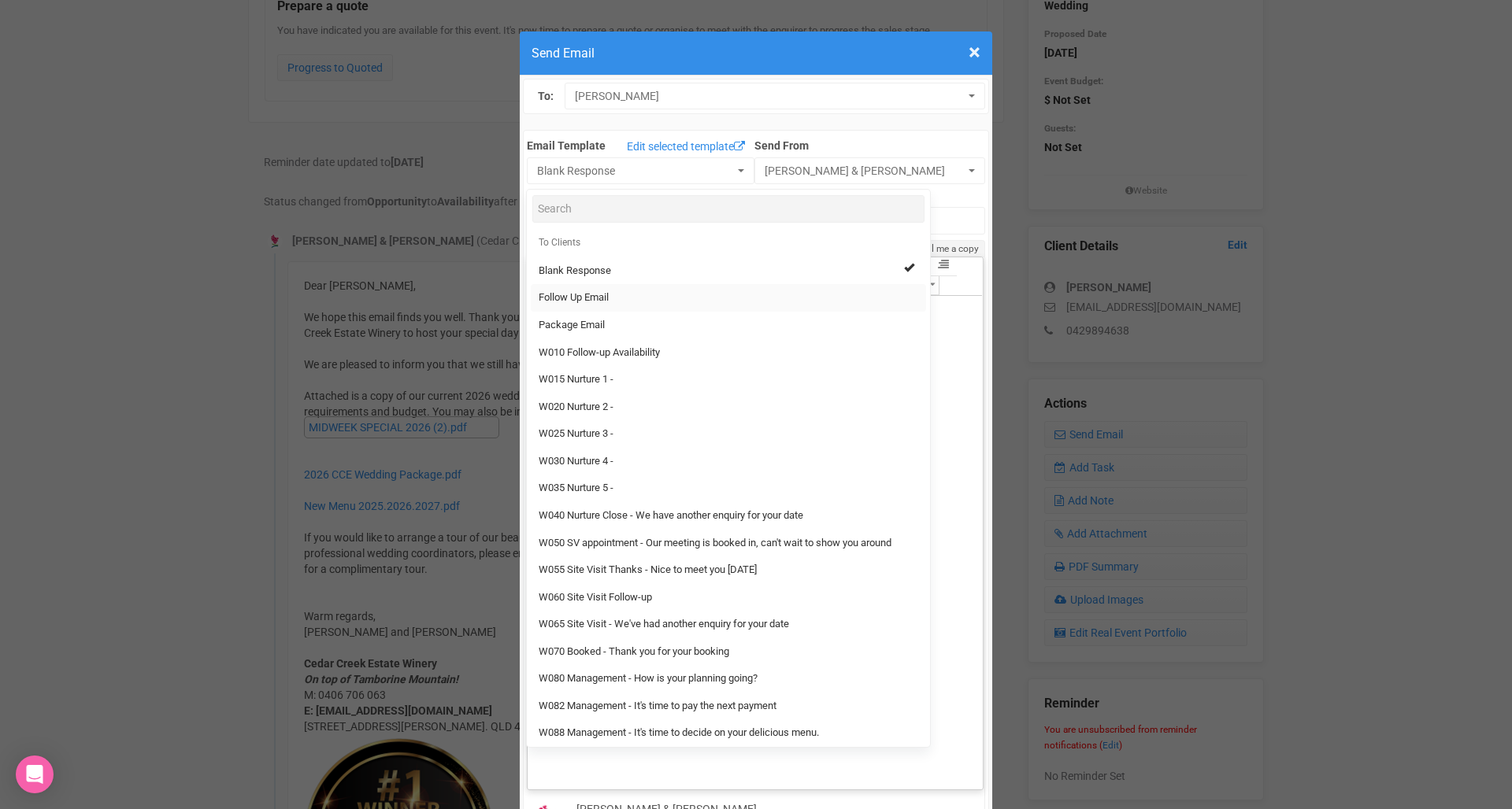
select select "88639"
type input "Cedar Creek Estate - Follow Up"
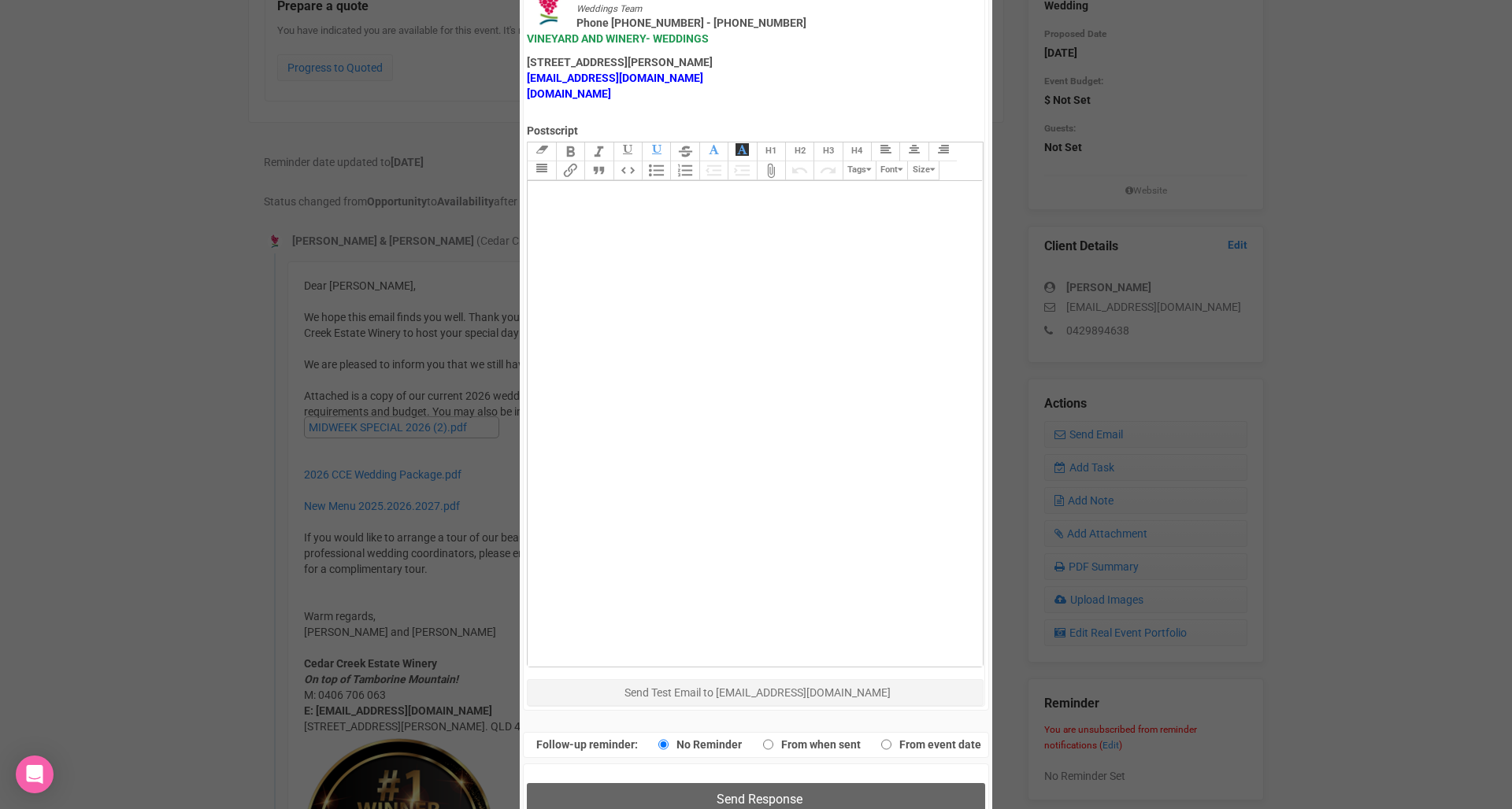
scroll to position [793, 0]
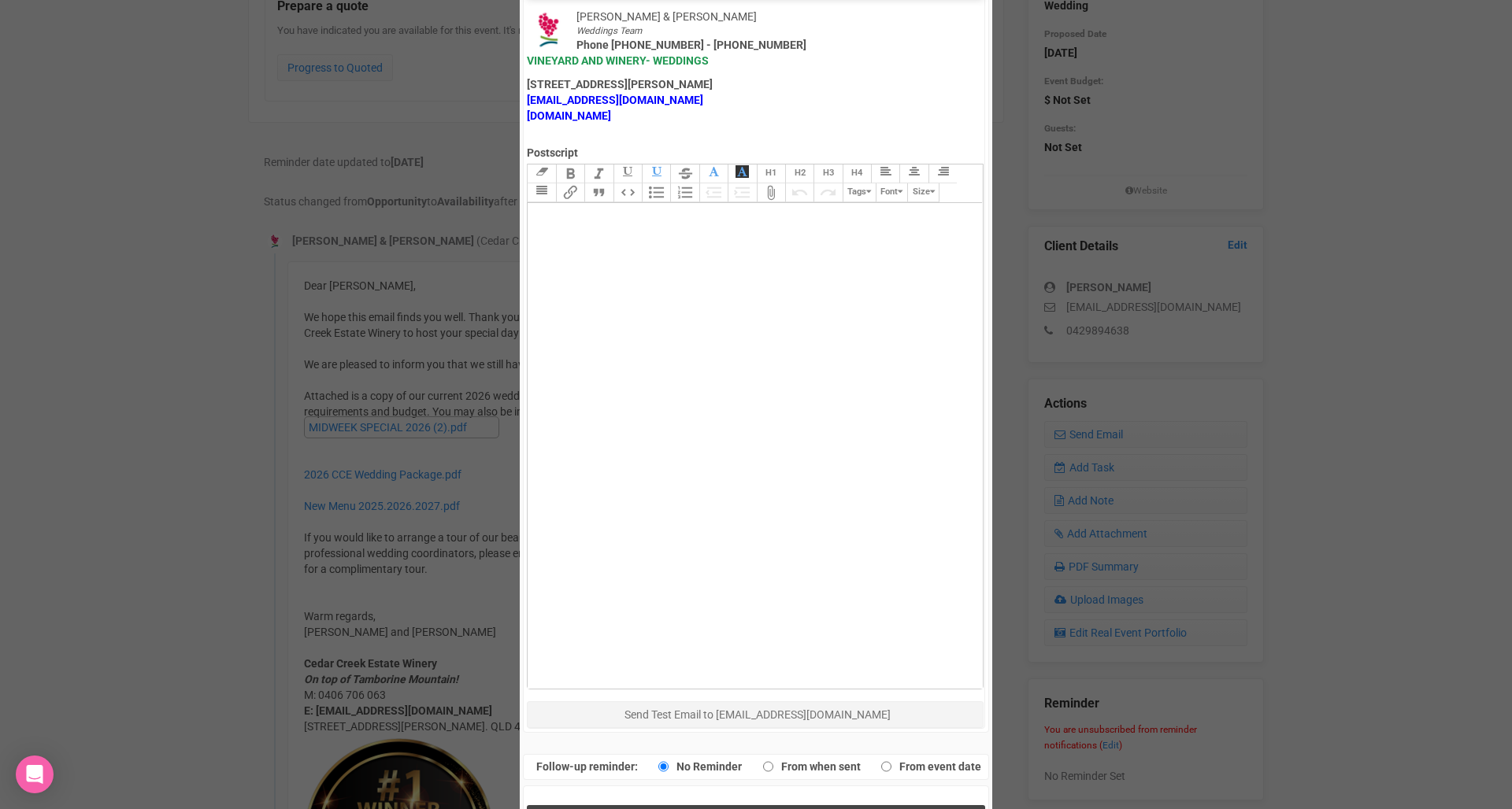
click at [722, 808] on span "Send Response" at bounding box center [759, 821] width 86 height 15
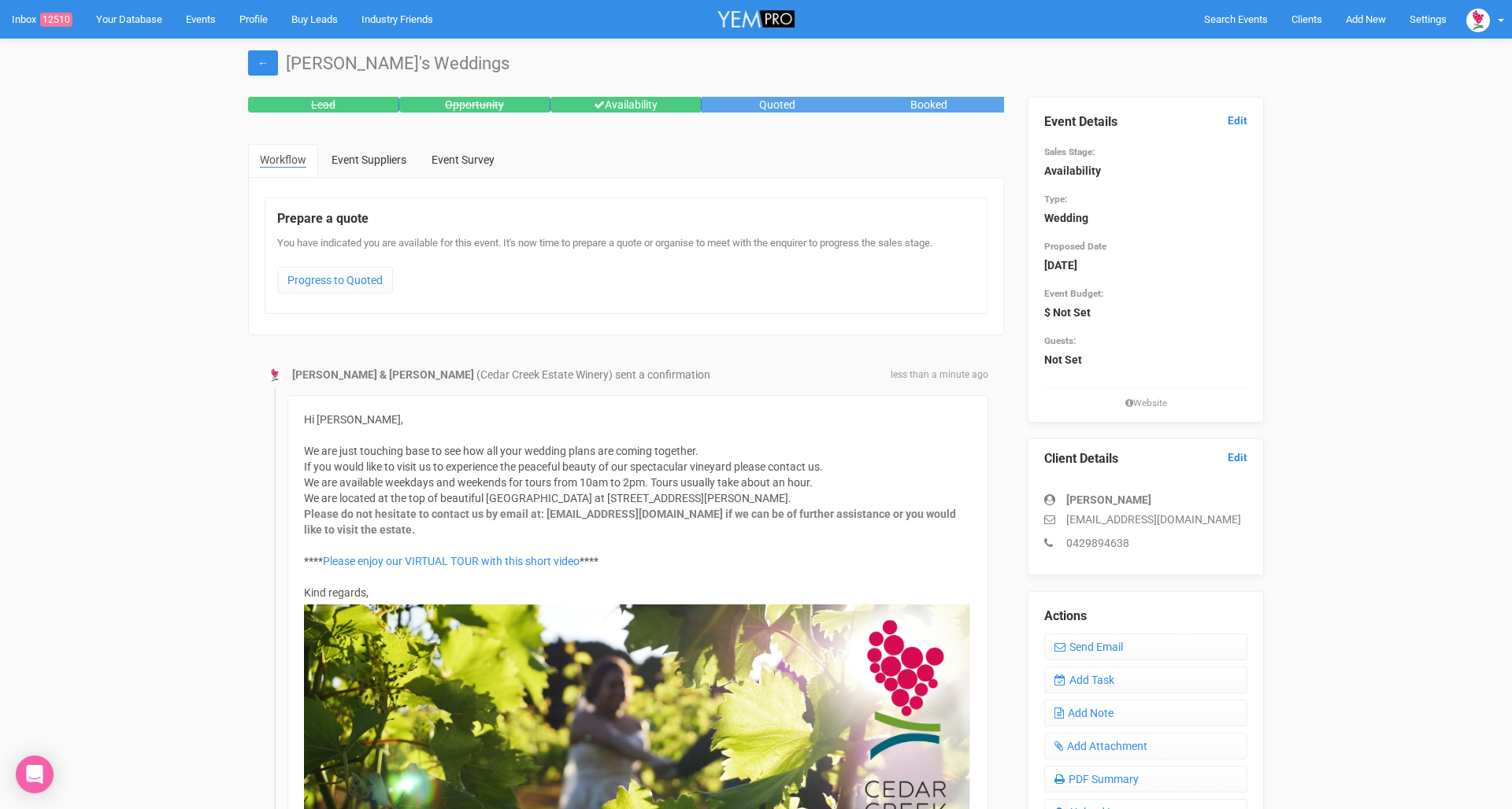
scroll to position [0, 0]
click at [38, 23] on link "Inbox 12510" at bounding box center [42, 19] width 84 height 39
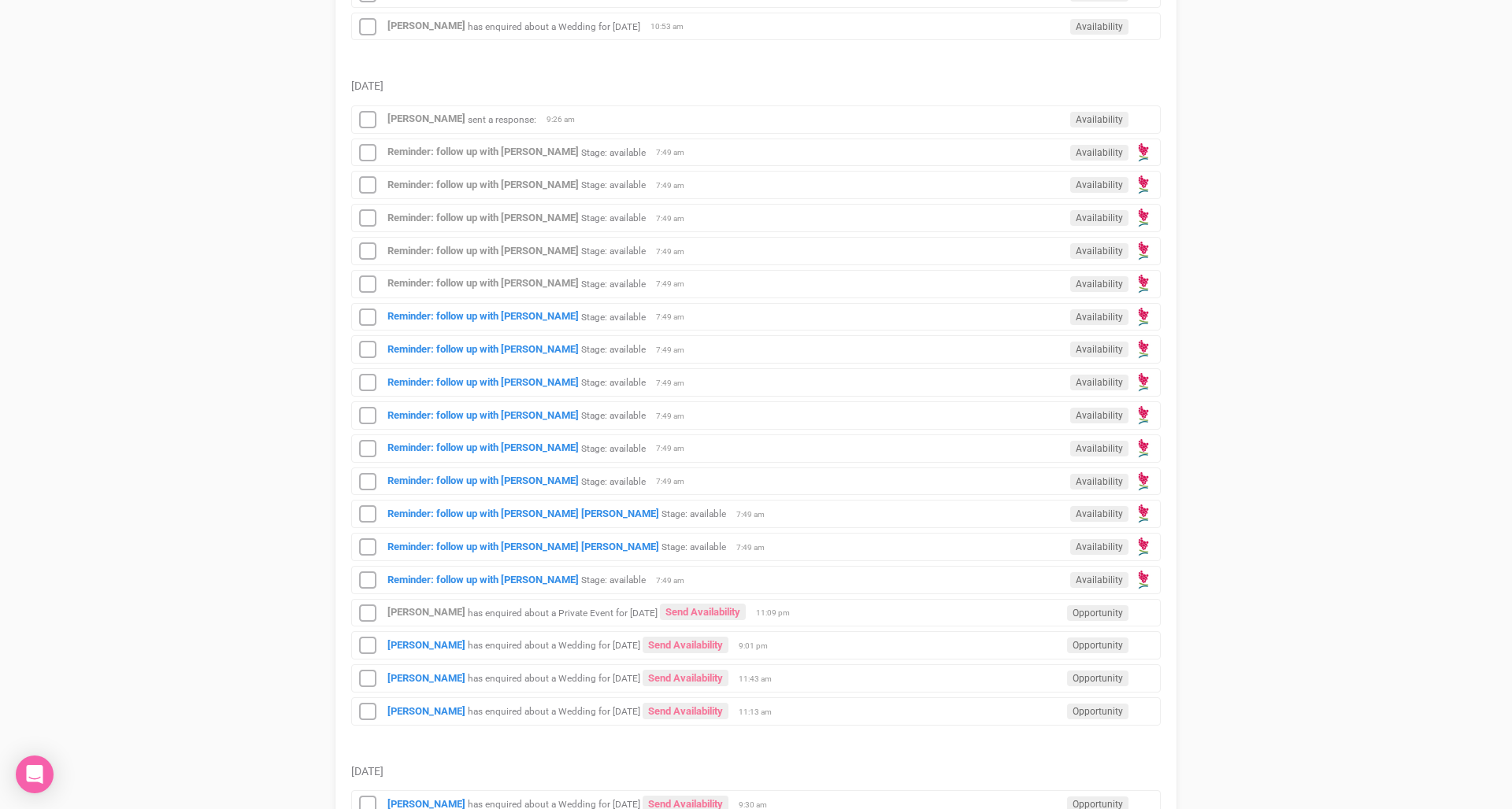
scroll to position [1615, 0]
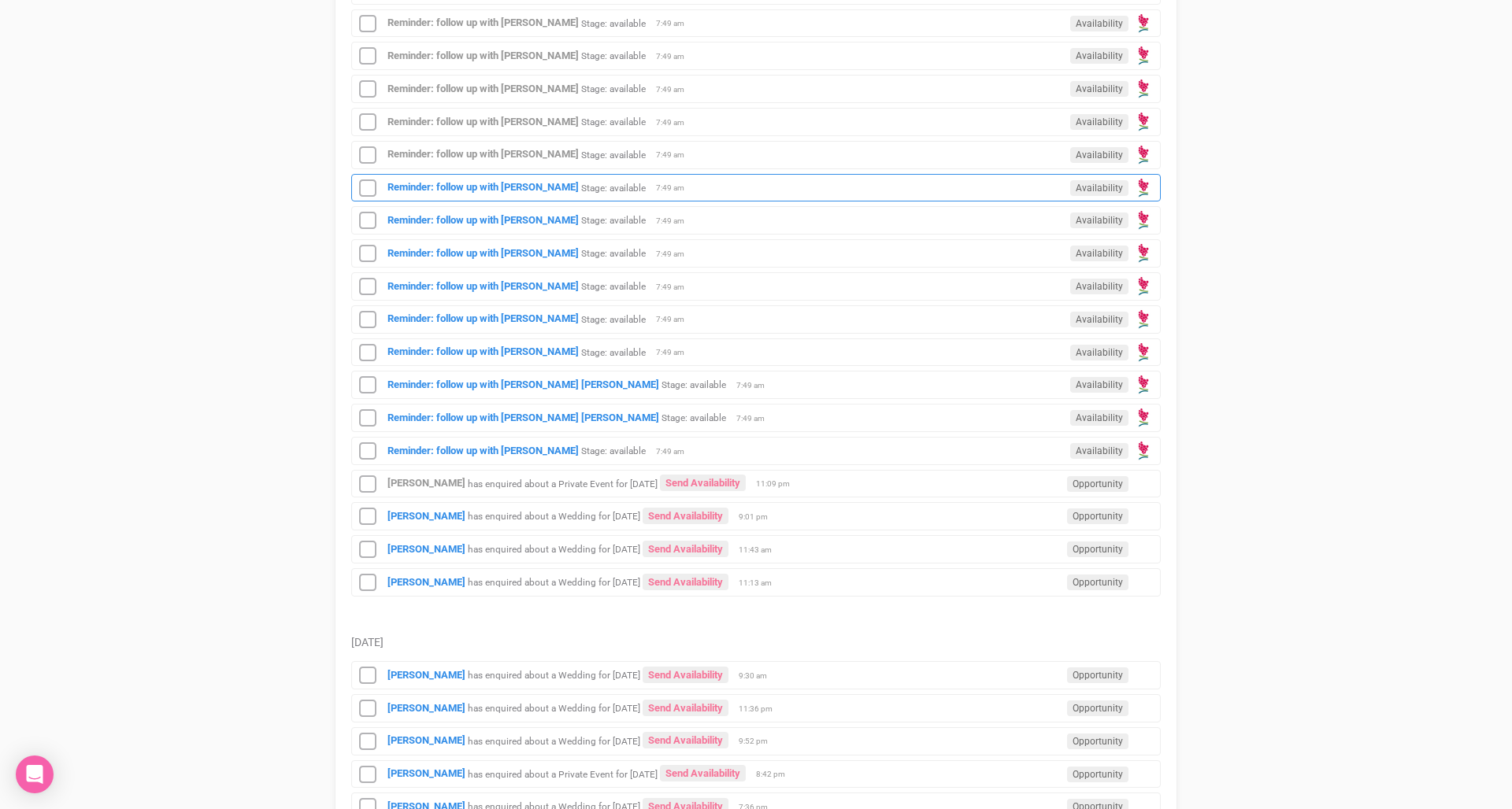
click at [636, 183] on div "Reminder: follow up with Siobhan Kerin Stage: available Availability 7:49 am" at bounding box center [755, 188] width 809 height 28
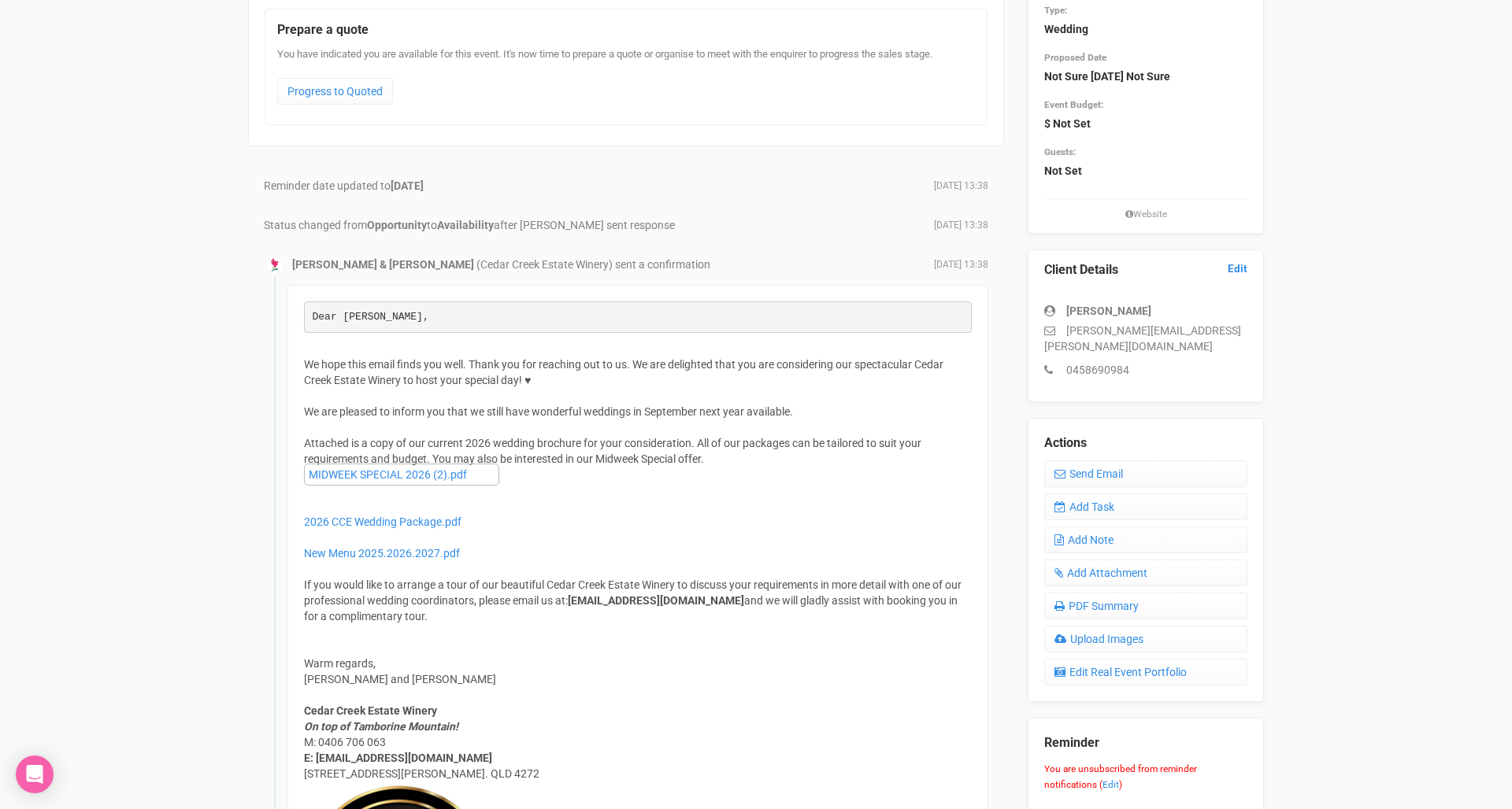
scroll to position [162, 0]
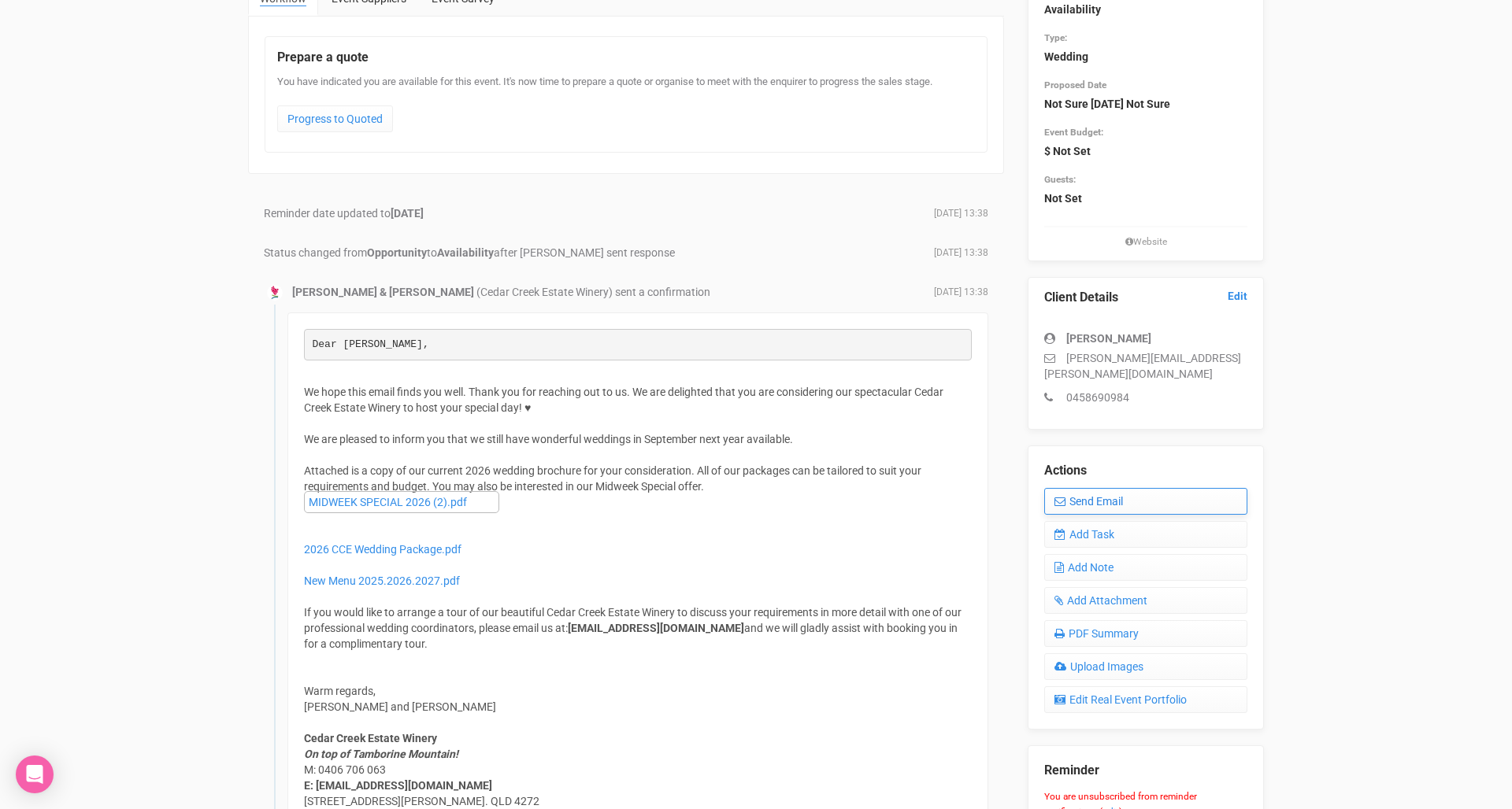
click at [1088, 488] on link "Send Email" at bounding box center [1145, 501] width 203 height 27
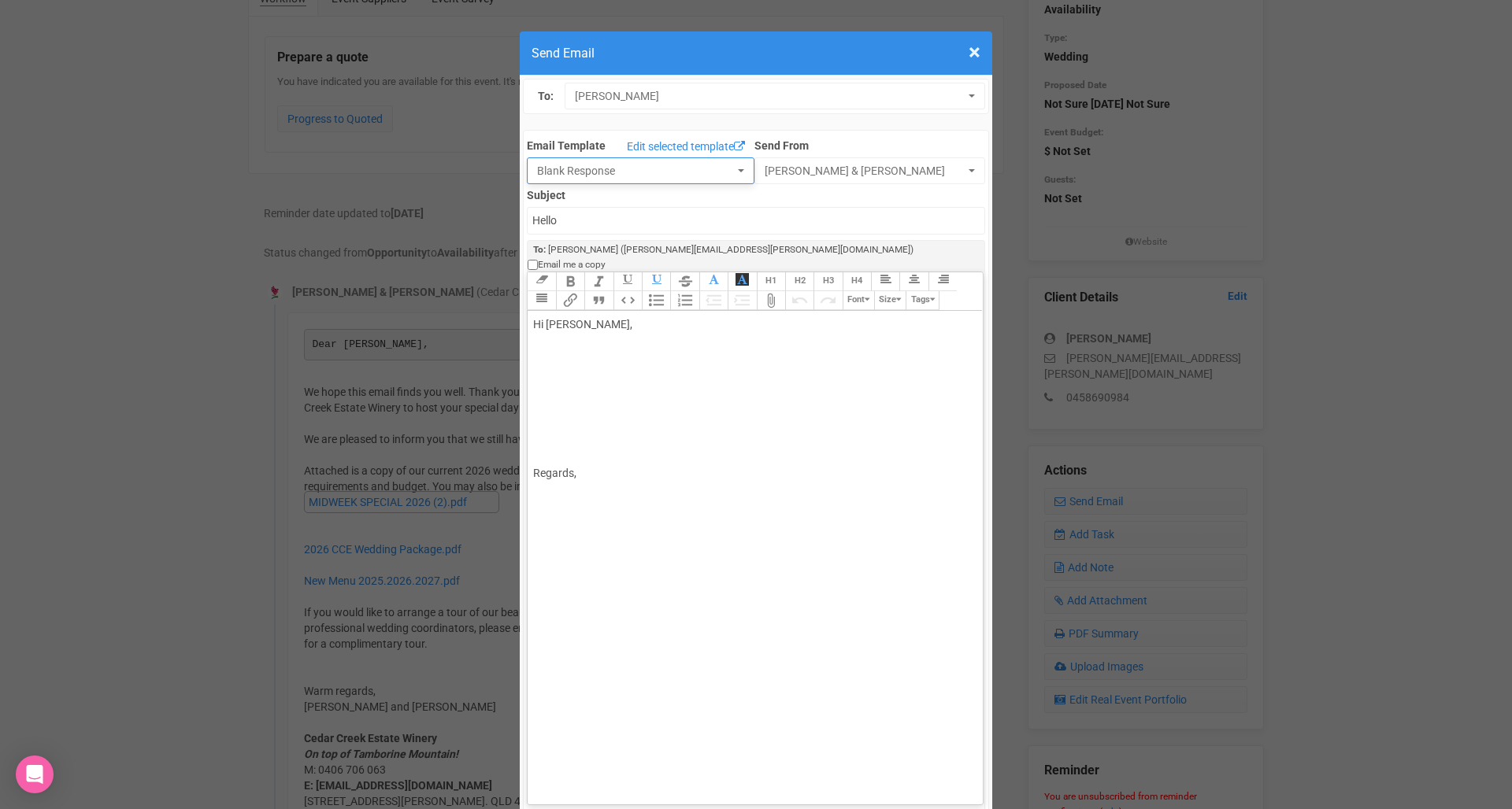
click at [653, 179] on button "Blank Response" at bounding box center [640, 171] width 227 height 27
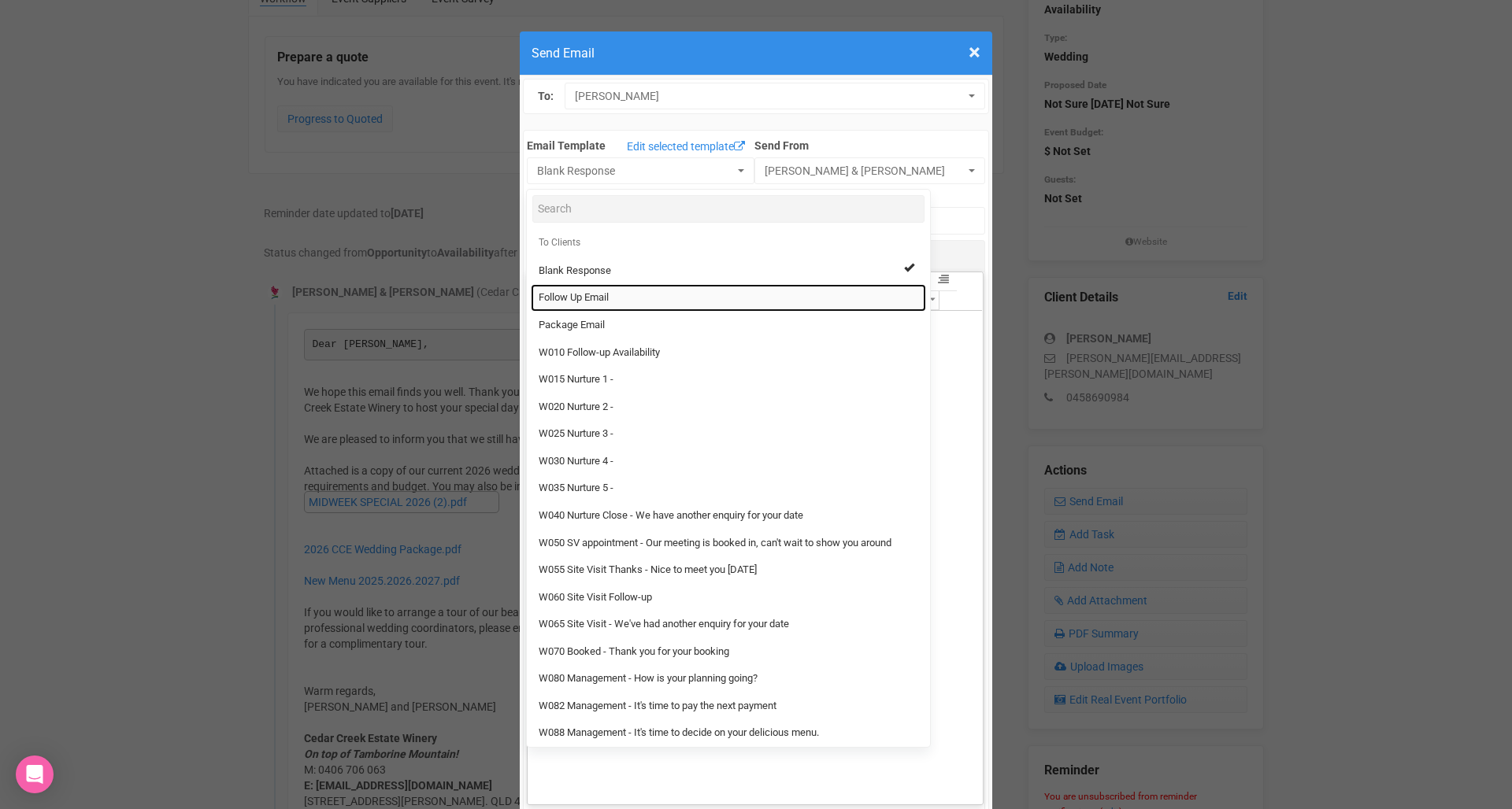
click at [620, 303] on link "Follow Up Email" at bounding box center [728, 298] width 395 height 27
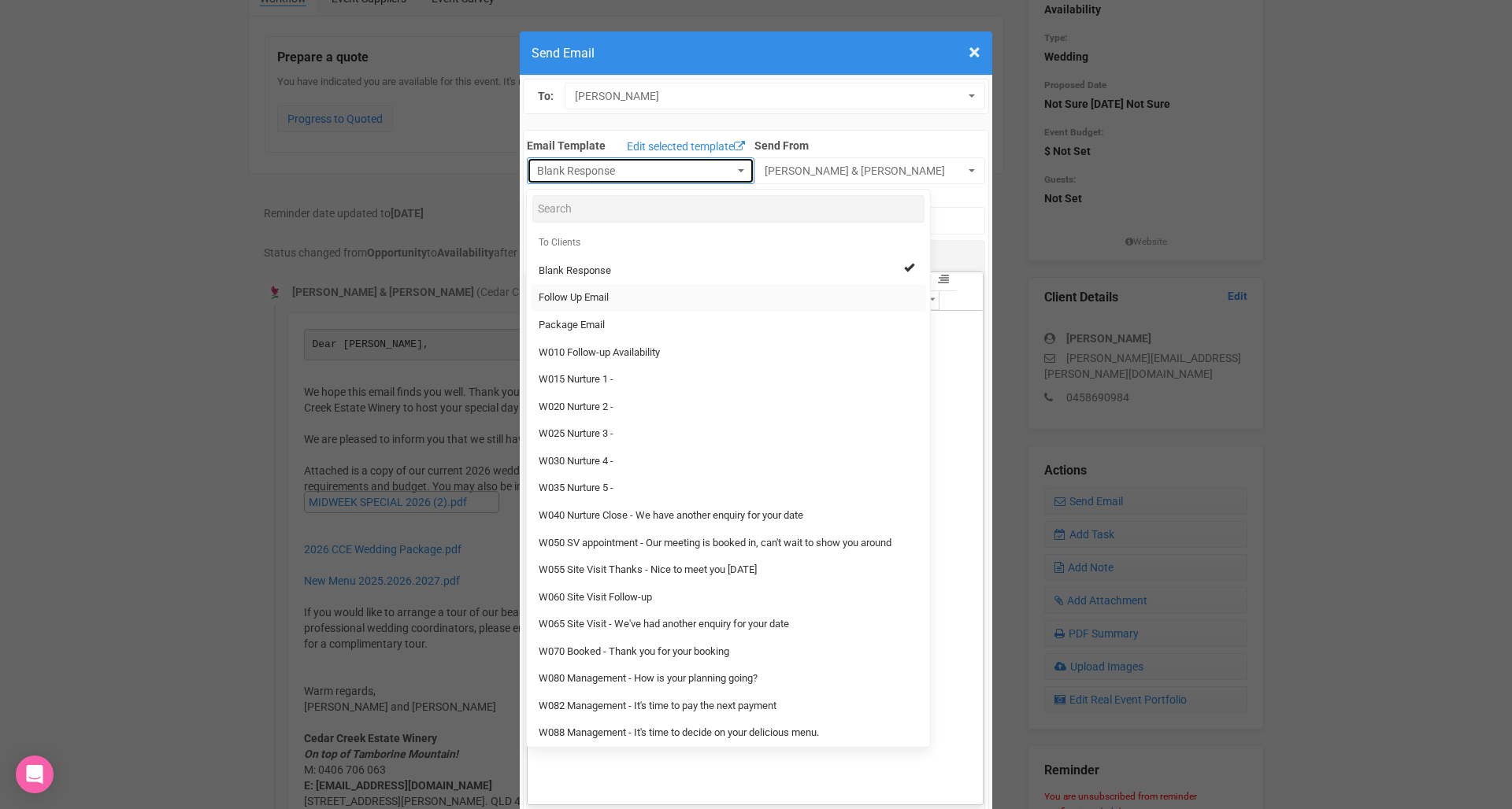
select select "88639"
type input "Cedar Creek Estate - Follow Up"
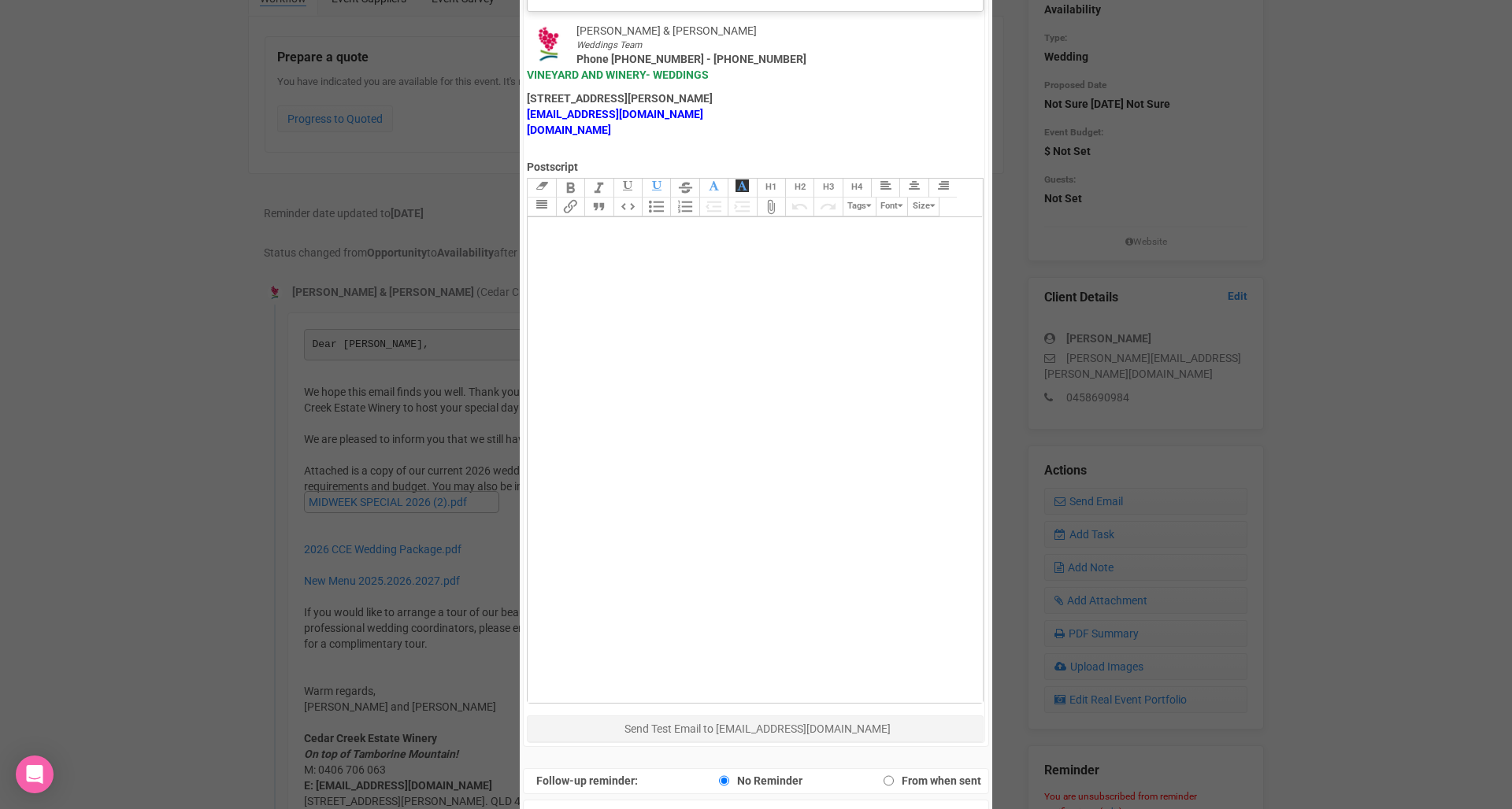
scroll to position [793, 0]
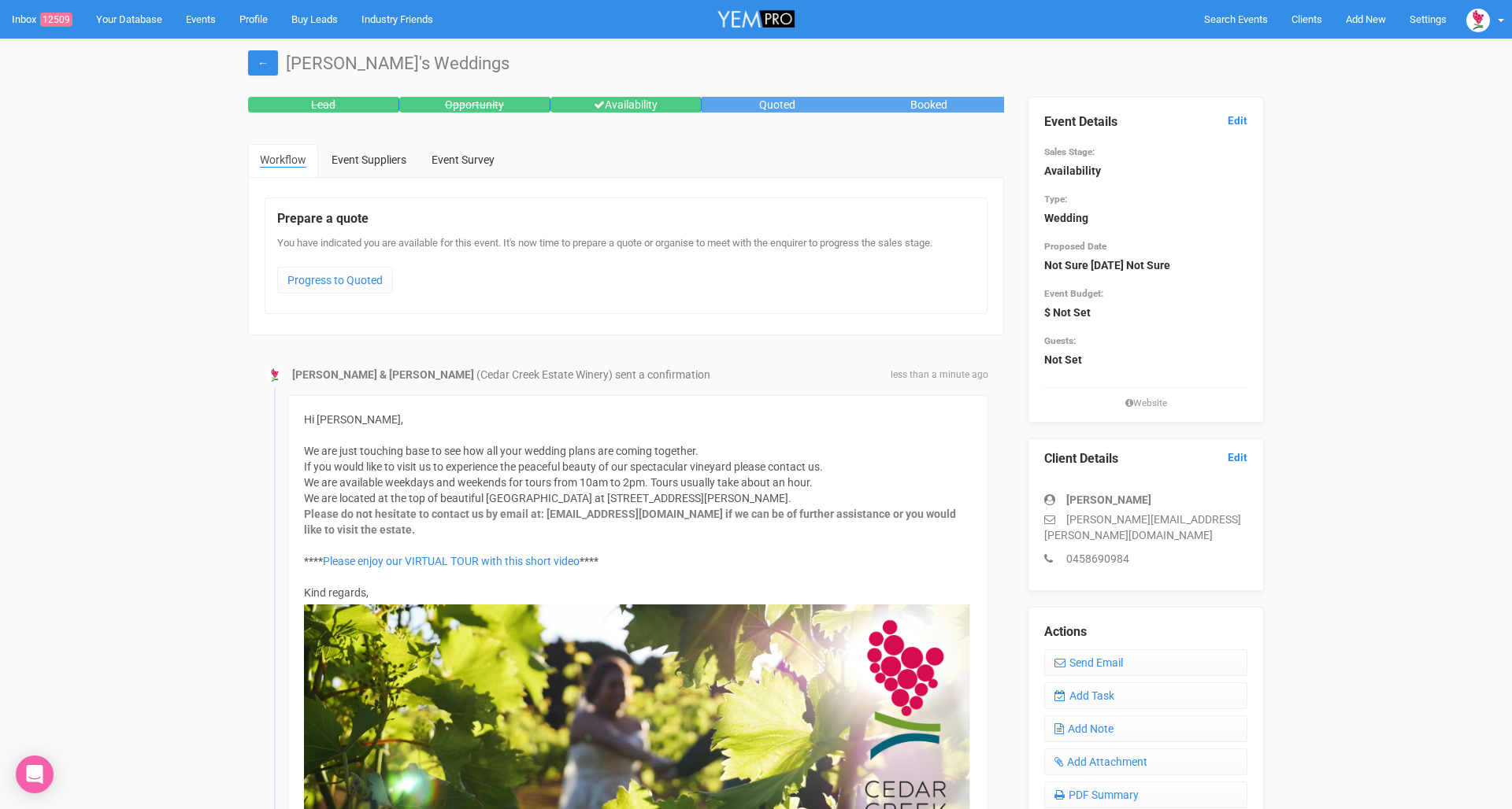
scroll to position [0, 0]
click at [31, 19] on link "Inbox 12509" at bounding box center [42, 19] width 84 height 39
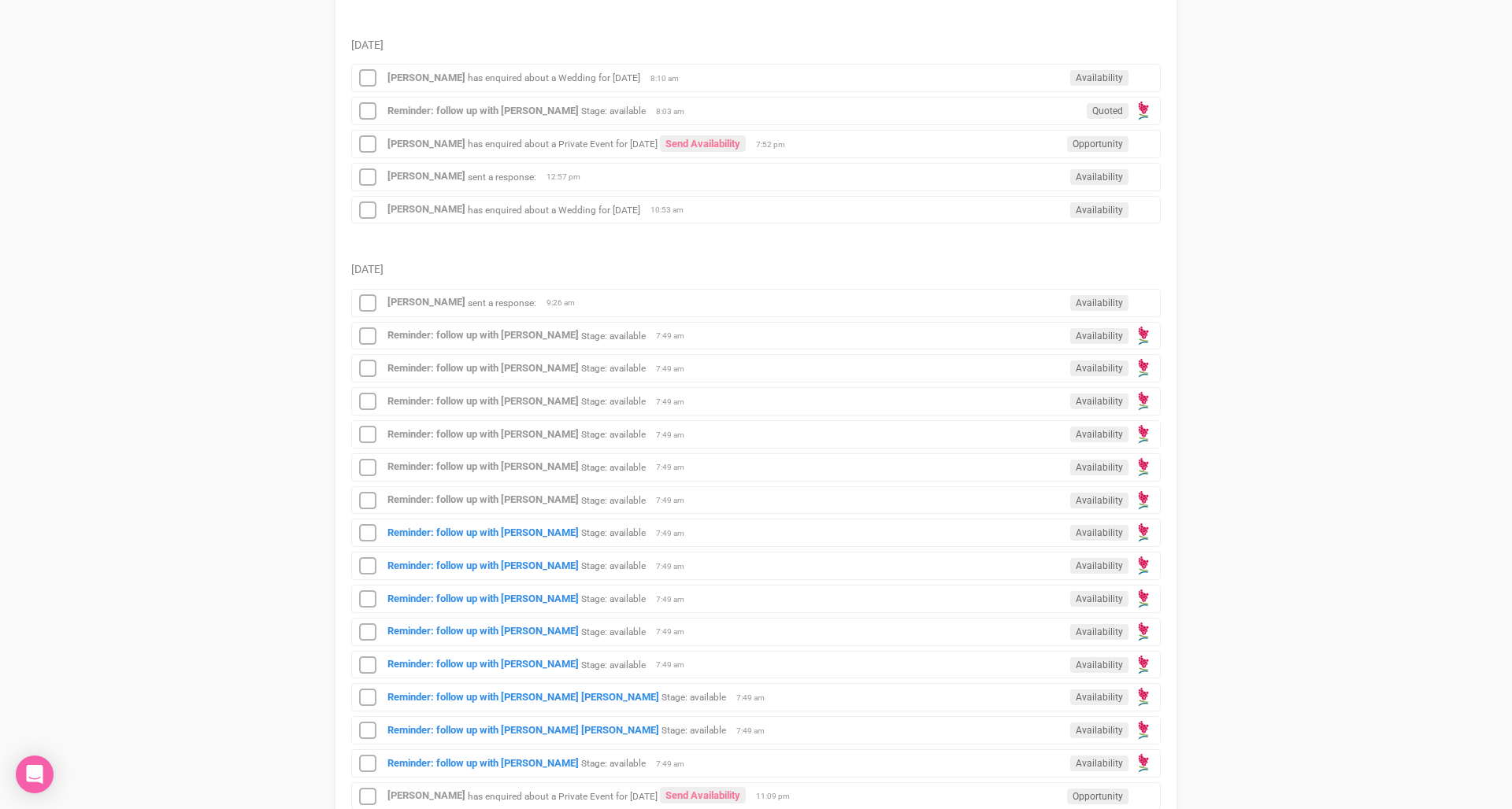
scroll to position [1481, 0]
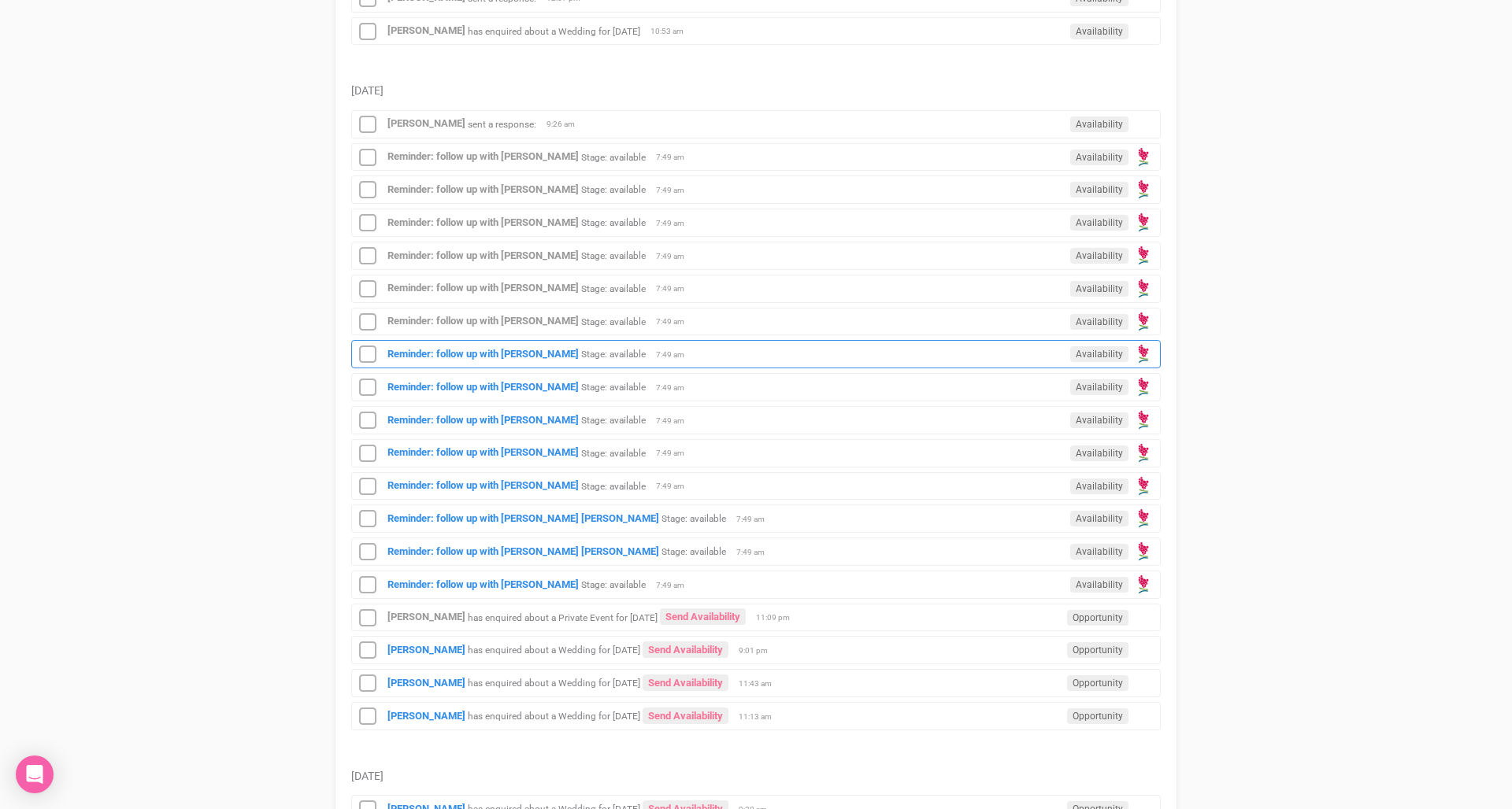
click at [634, 352] on small "Stage: available" at bounding box center [614, 354] width 65 height 11
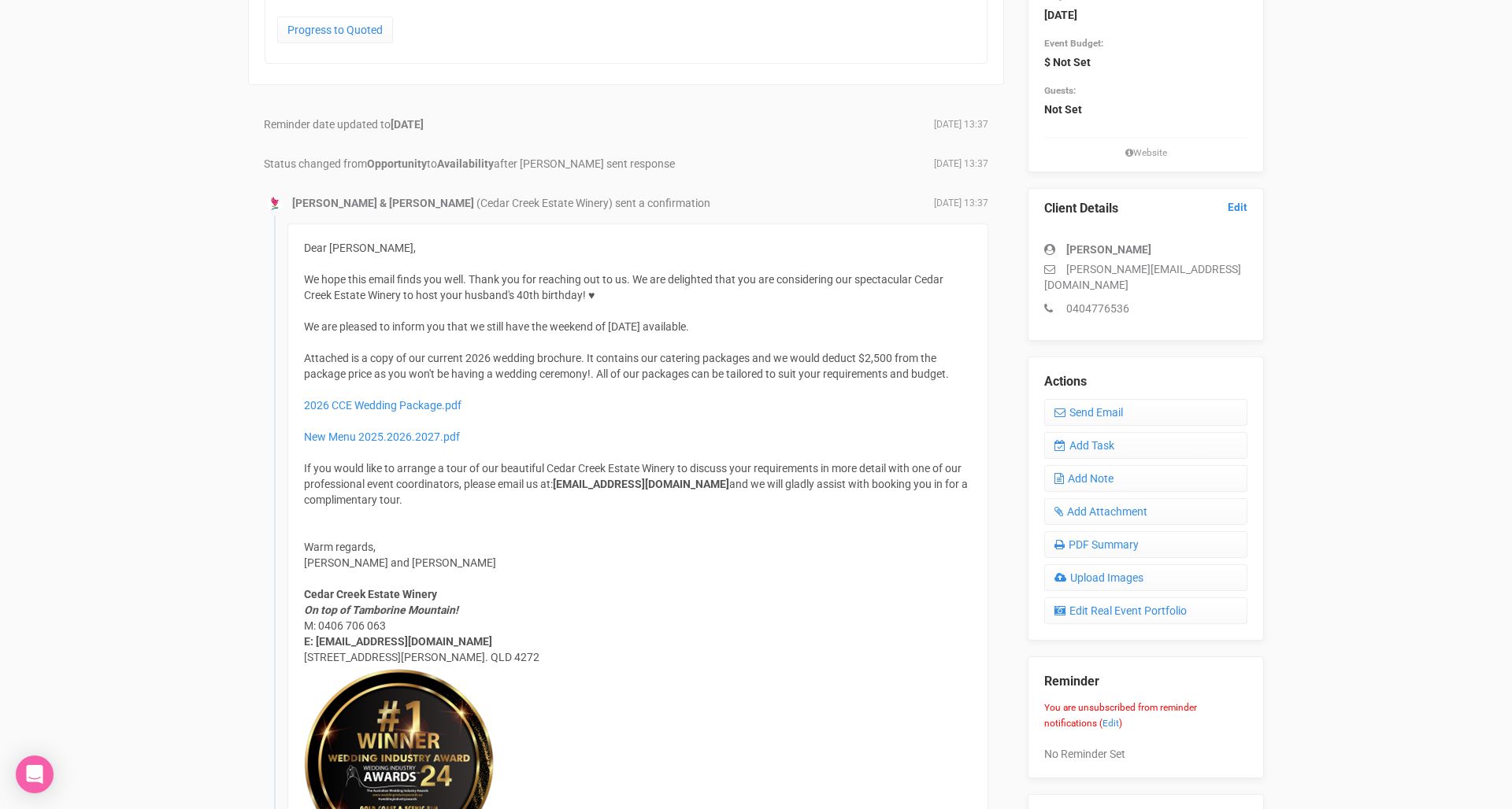
scroll to position [225, 0]
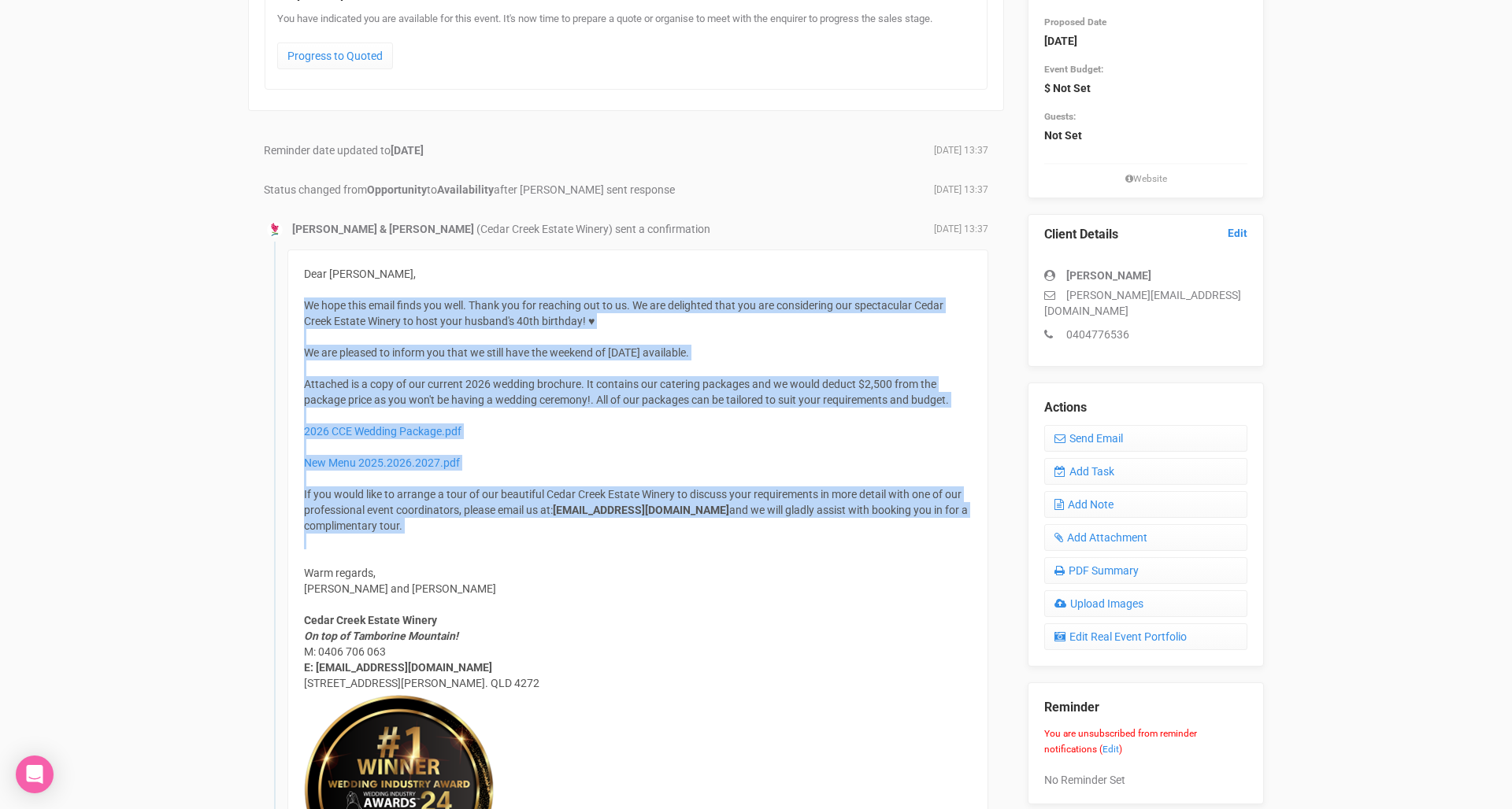
drag, startPoint x: 572, startPoint y: 553, endPoint x: 643, endPoint y: 294, distance: 268.6
click at [643, 294] on div "Dear Carissa, We hope this email finds you well. Thank you for reaching out to …" at bounding box center [637, 689] width 701 height 880
click at [643, 294] on div at bounding box center [638, 289] width 668 height 15
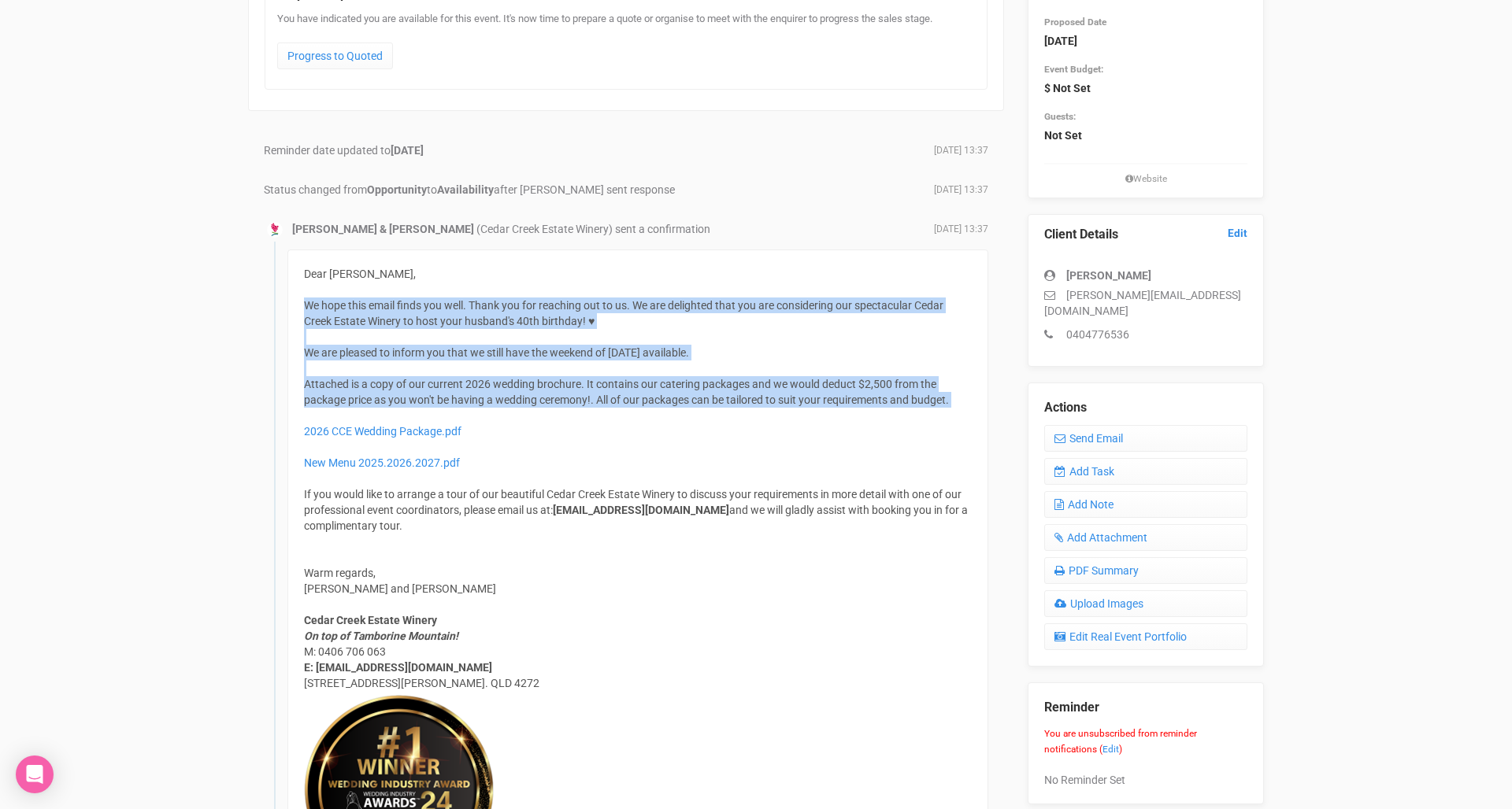
drag, startPoint x: 643, startPoint y: 294, endPoint x: 639, endPoint y: 408, distance: 114.1
click at [639, 408] on div "Dear Carissa, We hope this email finds you well. Thank you for reaching out to …" at bounding box center [637, 689] width 701 height 880
click at [644, 556] on div "Warm regards, Delia and Jade Cedar Creek Estate Winery On top of Tamborine Moun…" at bounding box center [638, 823] width 668 height 579
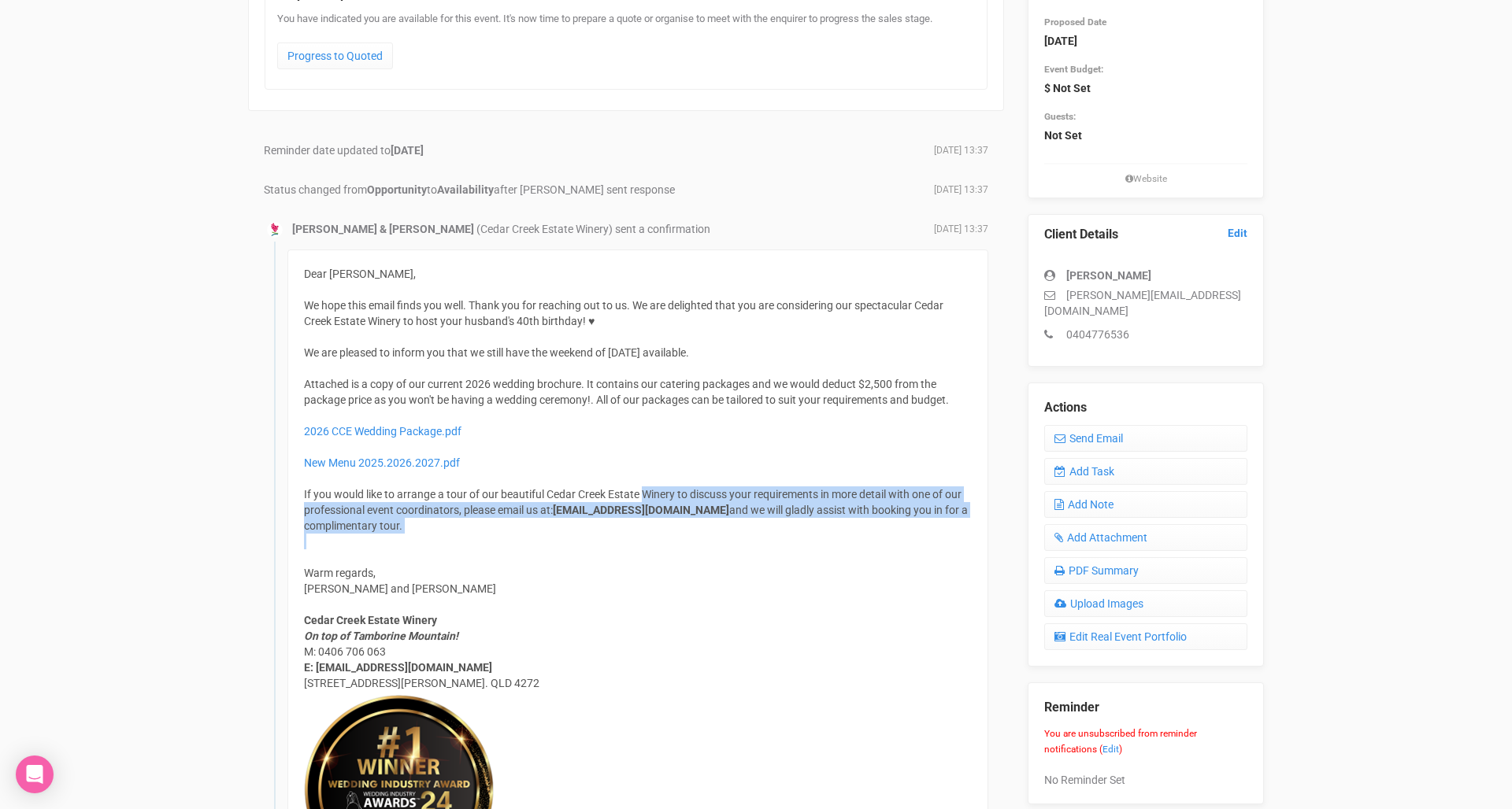
drag, startPoint x: 643, startPoint y: 549, endPoint x: 645, endPoint y: 489, distance: 60.0
click at [645, 489] on div "Dear Carissa, We hope this email finds you well. Thank you for reaching out to …" at bounding box center [637, 689] width 701 height 880
click at [645, 489] on div "Attached is a copy of our current 2026 wedding brochure. It contains our cateri…" at bounding box center [638, 454] width 668 height 158
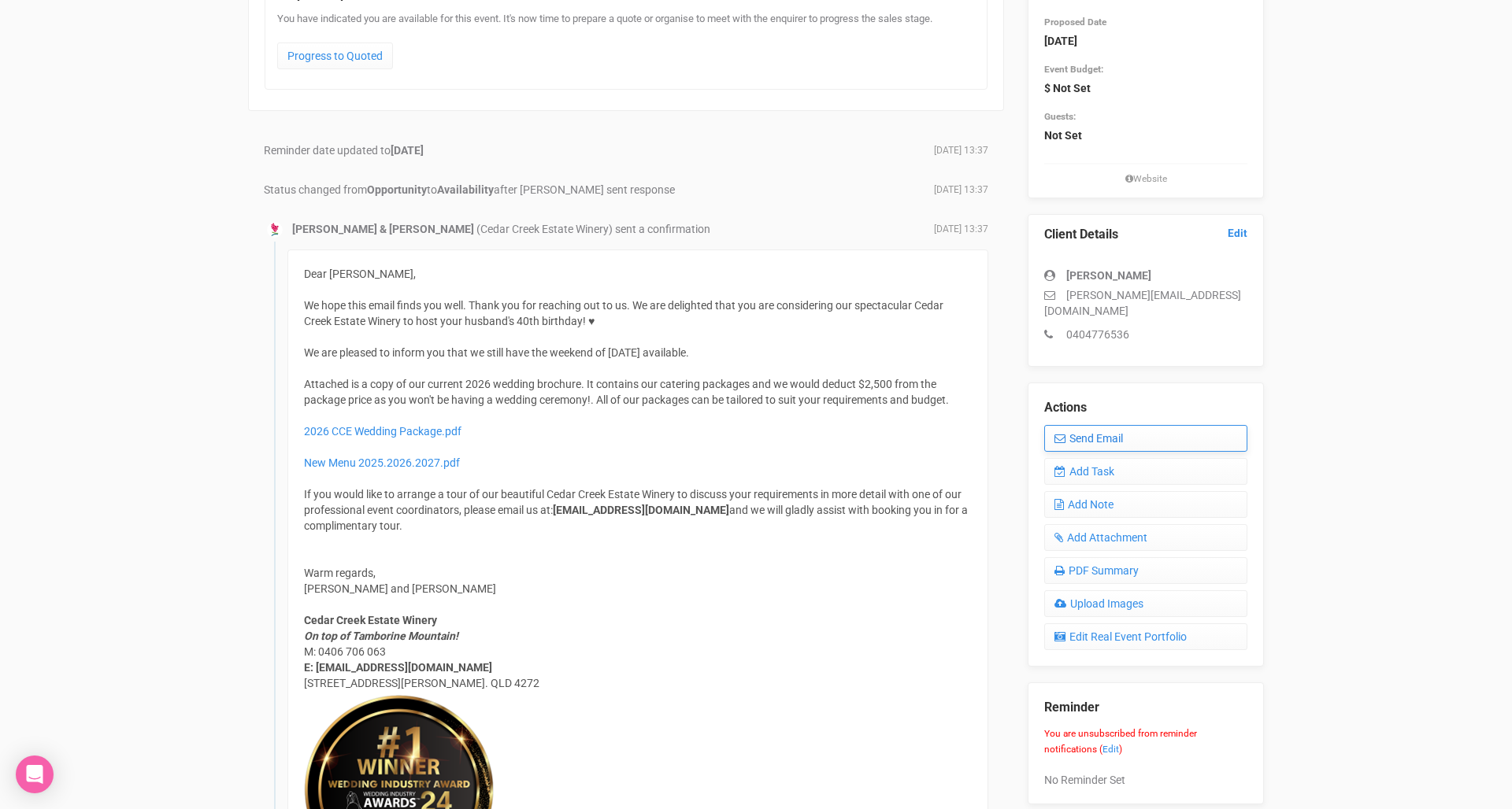
click at [1093, 425] on link "Send Email" at bounding box center [1145, 438] width 203 height 27
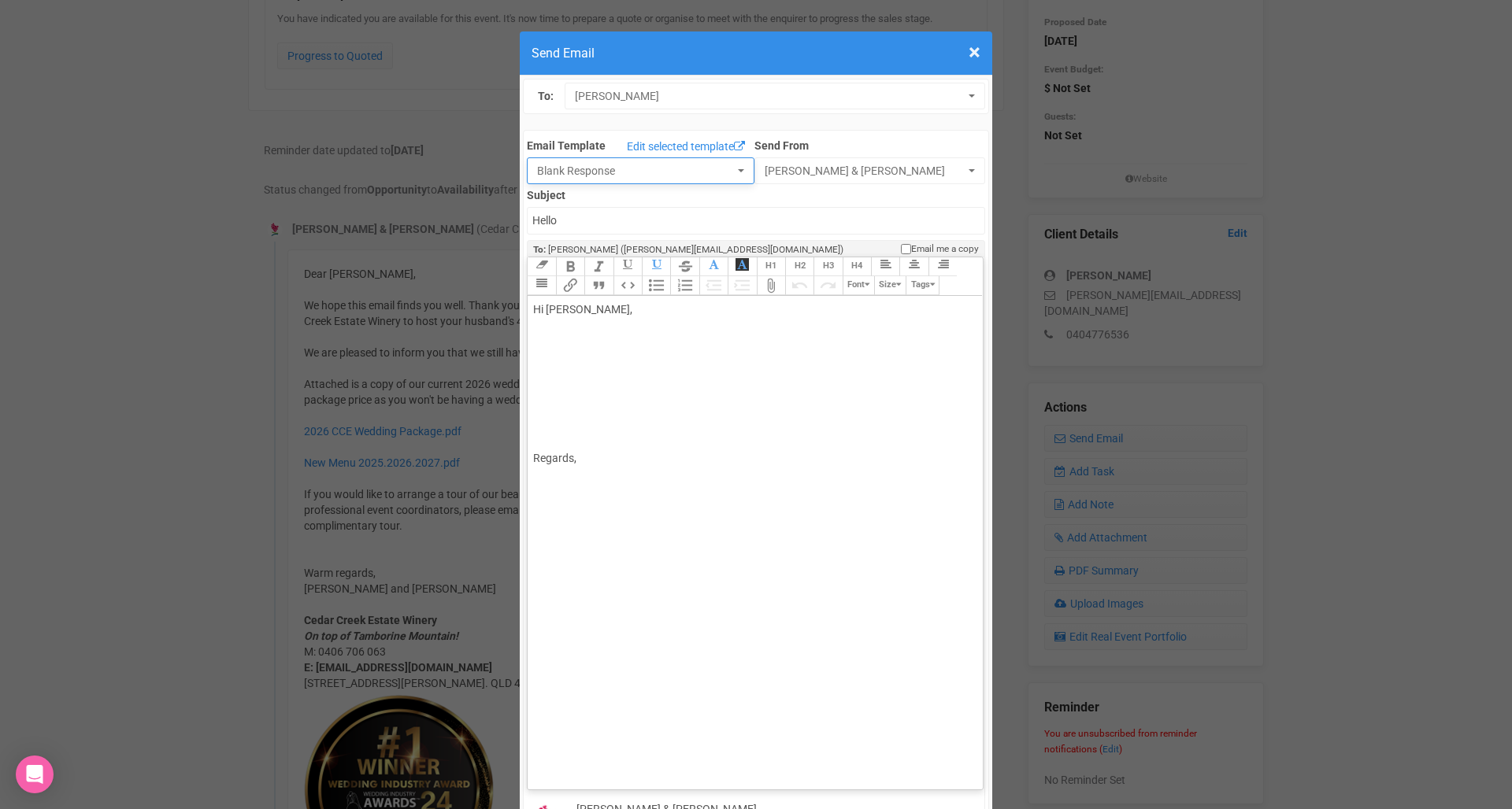
click at [648, 168] on span "Blank Response" at bounding box center [635, 171] width 196 height 15
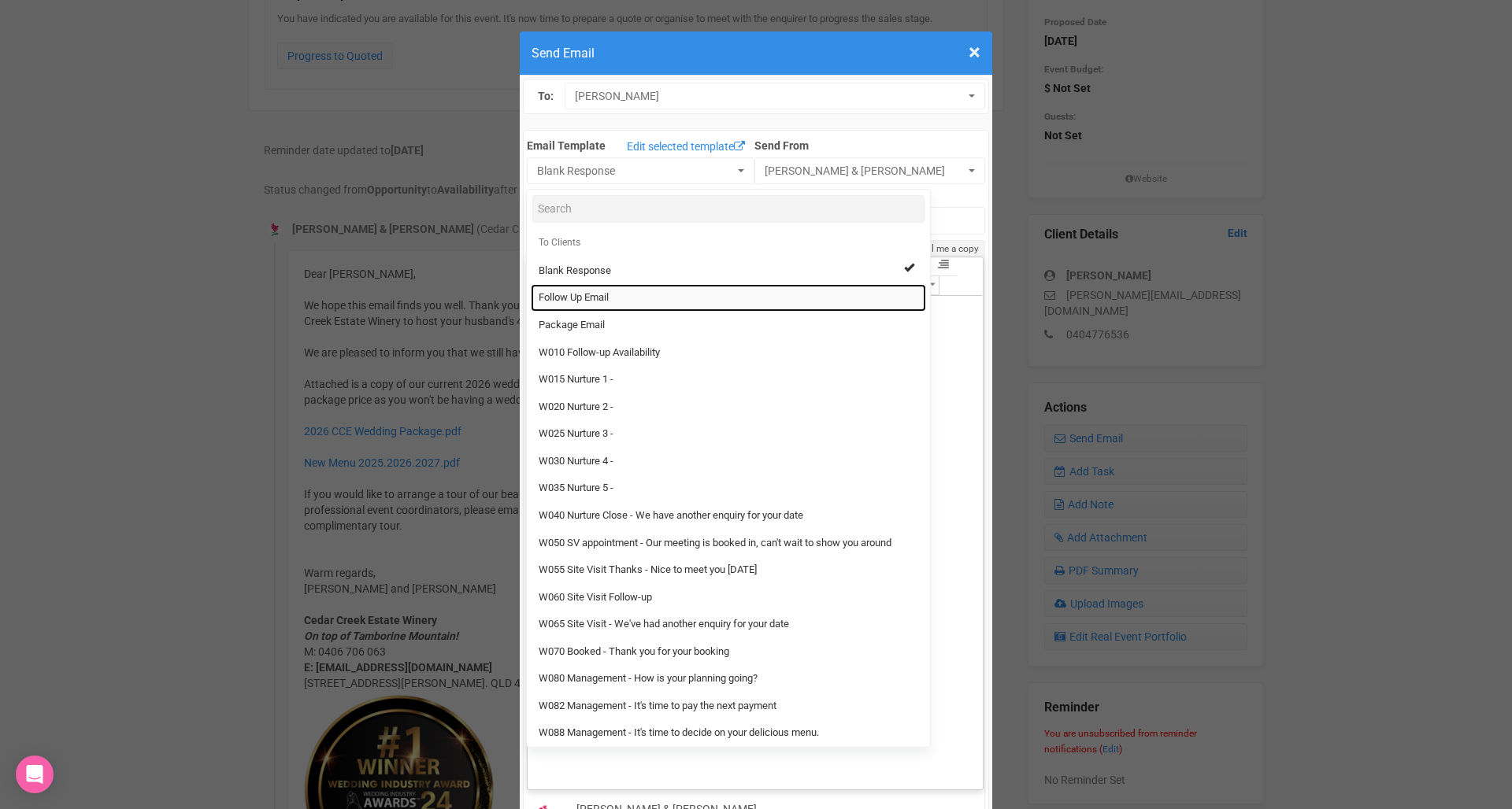
click at [654, 285] on link "Follow Up Email" at bounding box center [728, 298] width 395 height 27
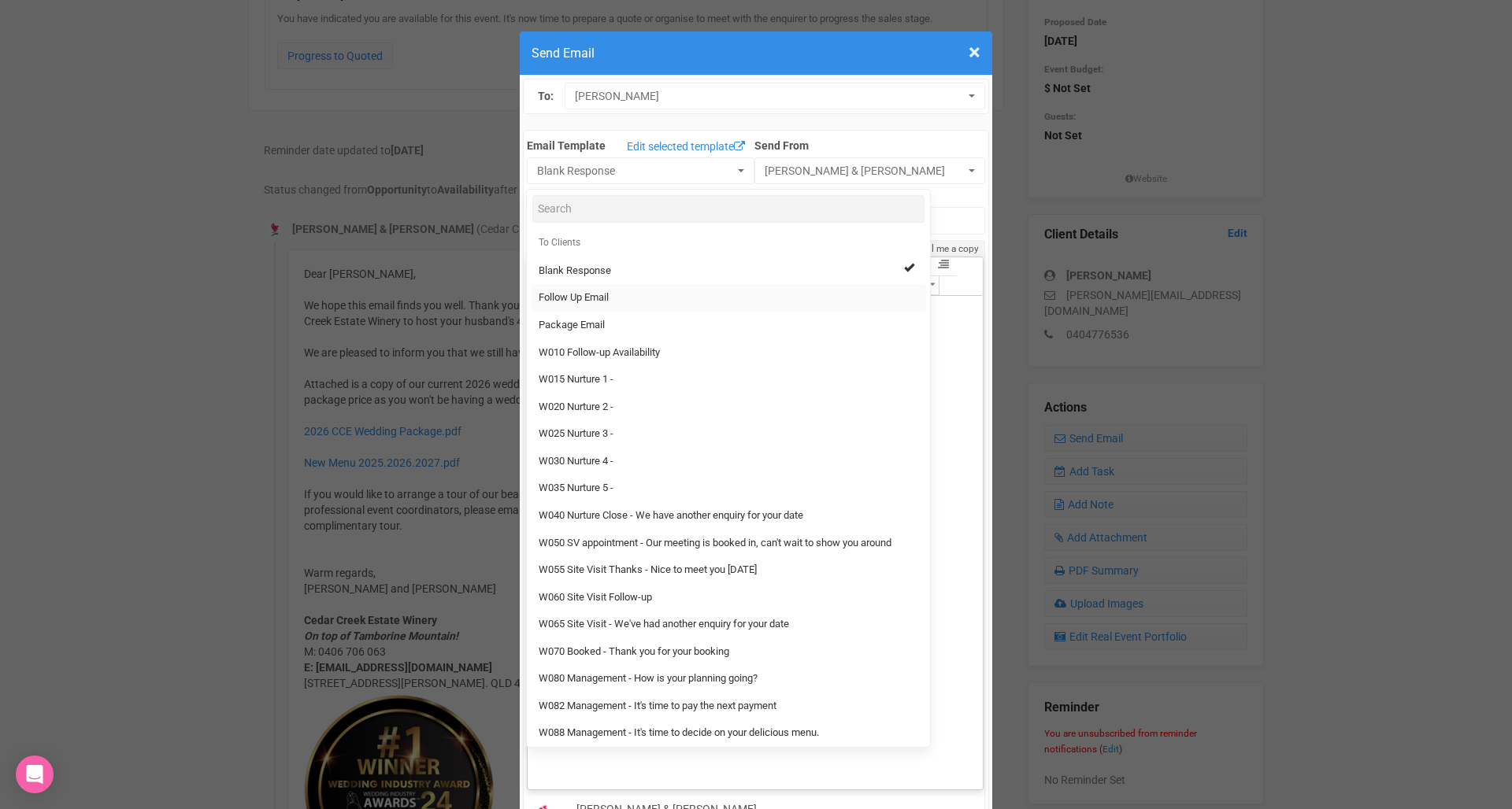
select select "88639"
type input "Cedar Creek Estate - Follow Up"
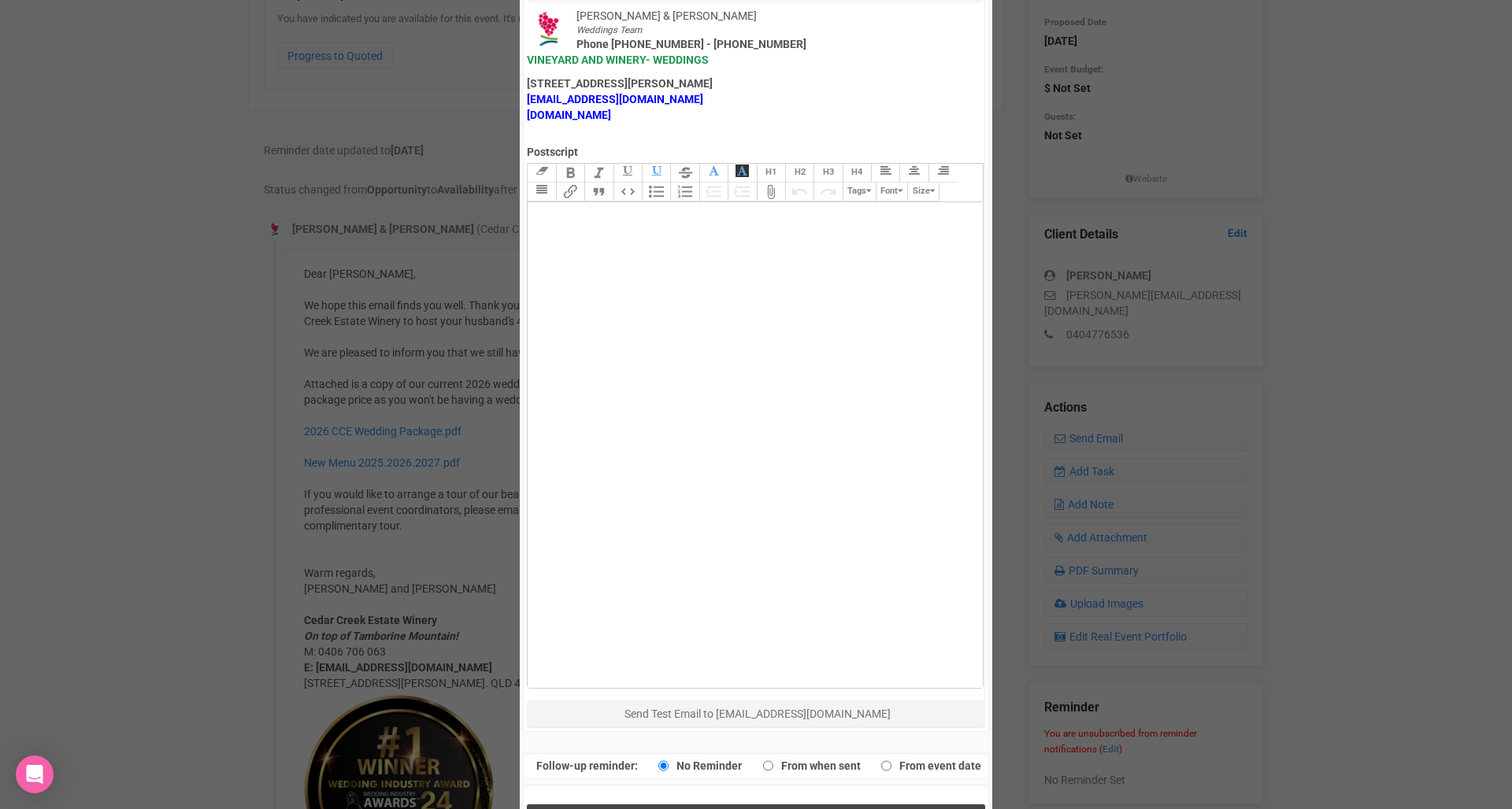
scroll to position [793, 0]
click at [851, 805] on button "Send Response" at bounding box center [755, 821] width 458 height 32
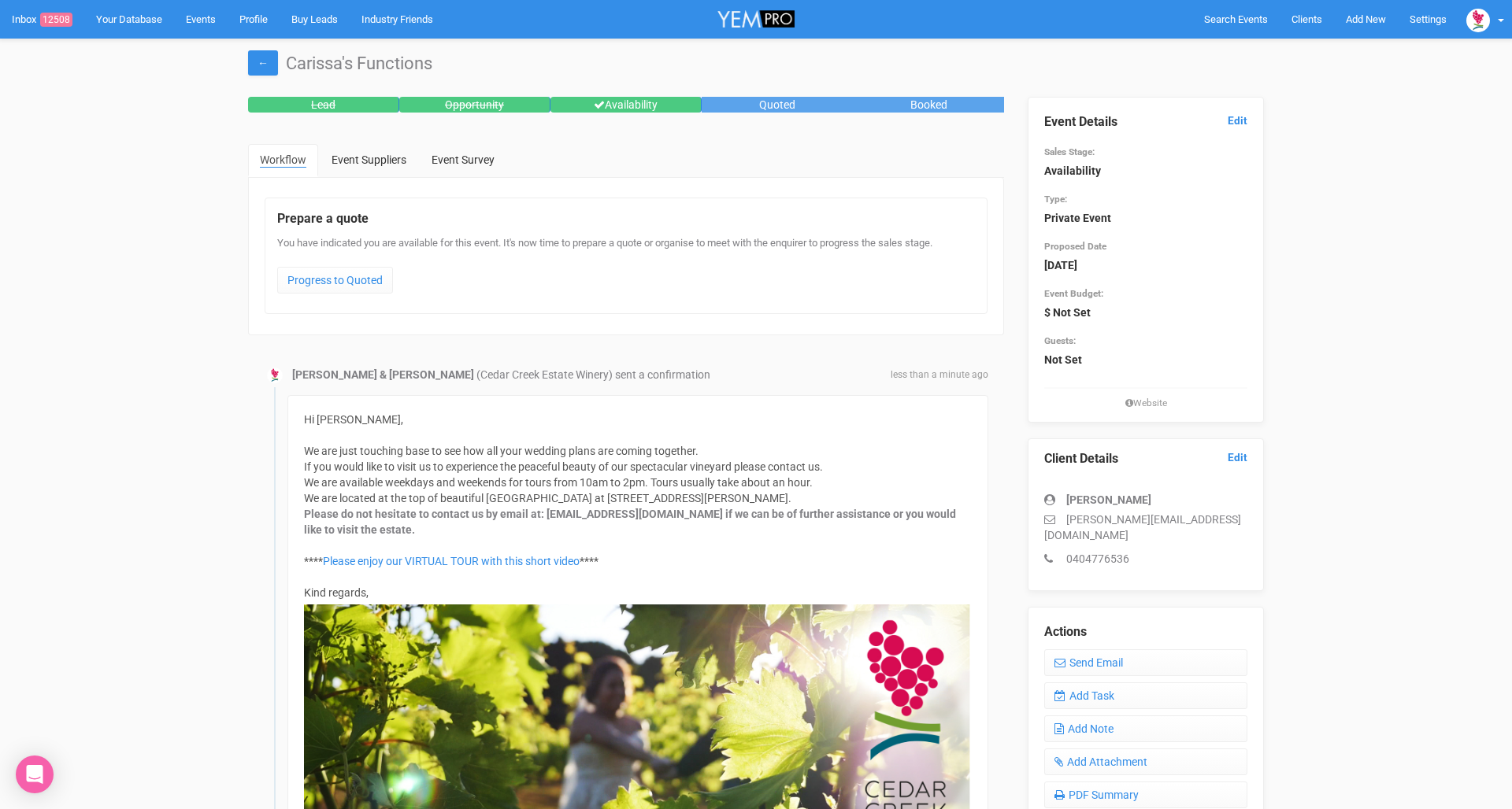
scroll to position [0, 0]
click at [23, 15] on link "Inbox 12508" at bounding box center [42, 19] width 84 height 39
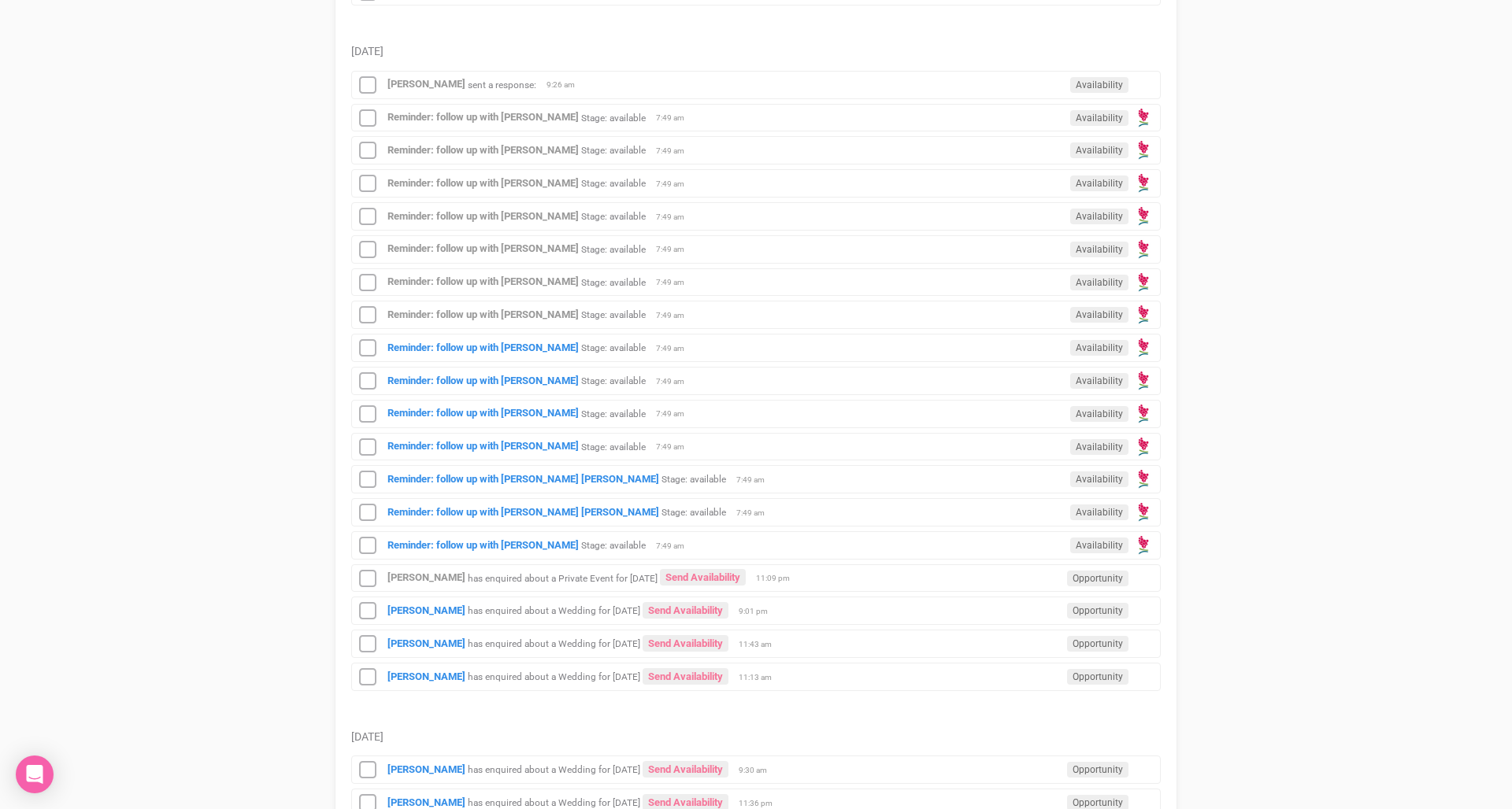
scroll to position [1522, 0]
click at [596, 348] on div "Reminder: follow up with Jayne Withers Stage: available Availability 7:49 am" at bounding box center [755, 346] width 809 height 28
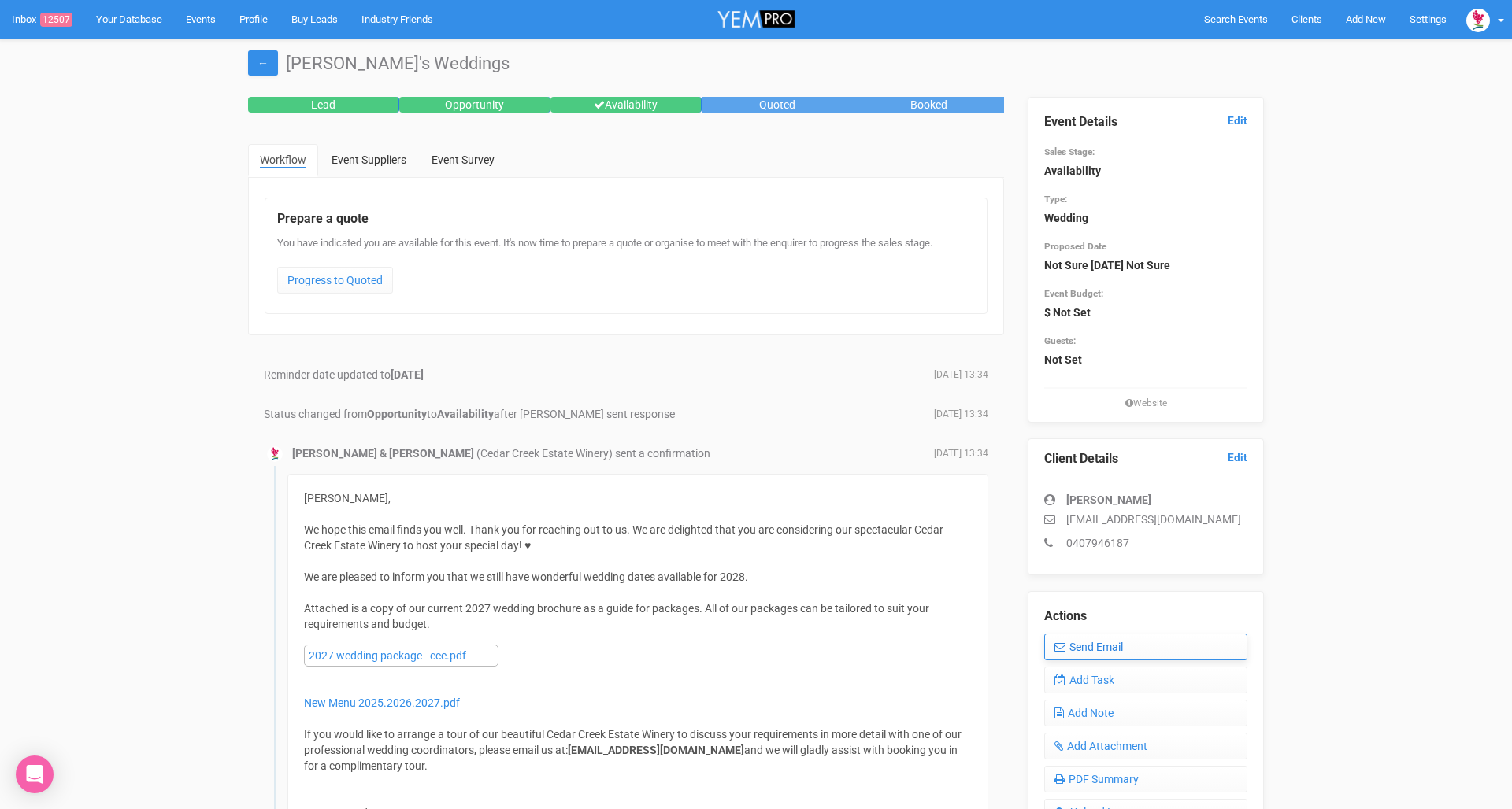
click at [1109, 641] on link "Send Email" at bounding box center [1145, 647] width 203 height 27
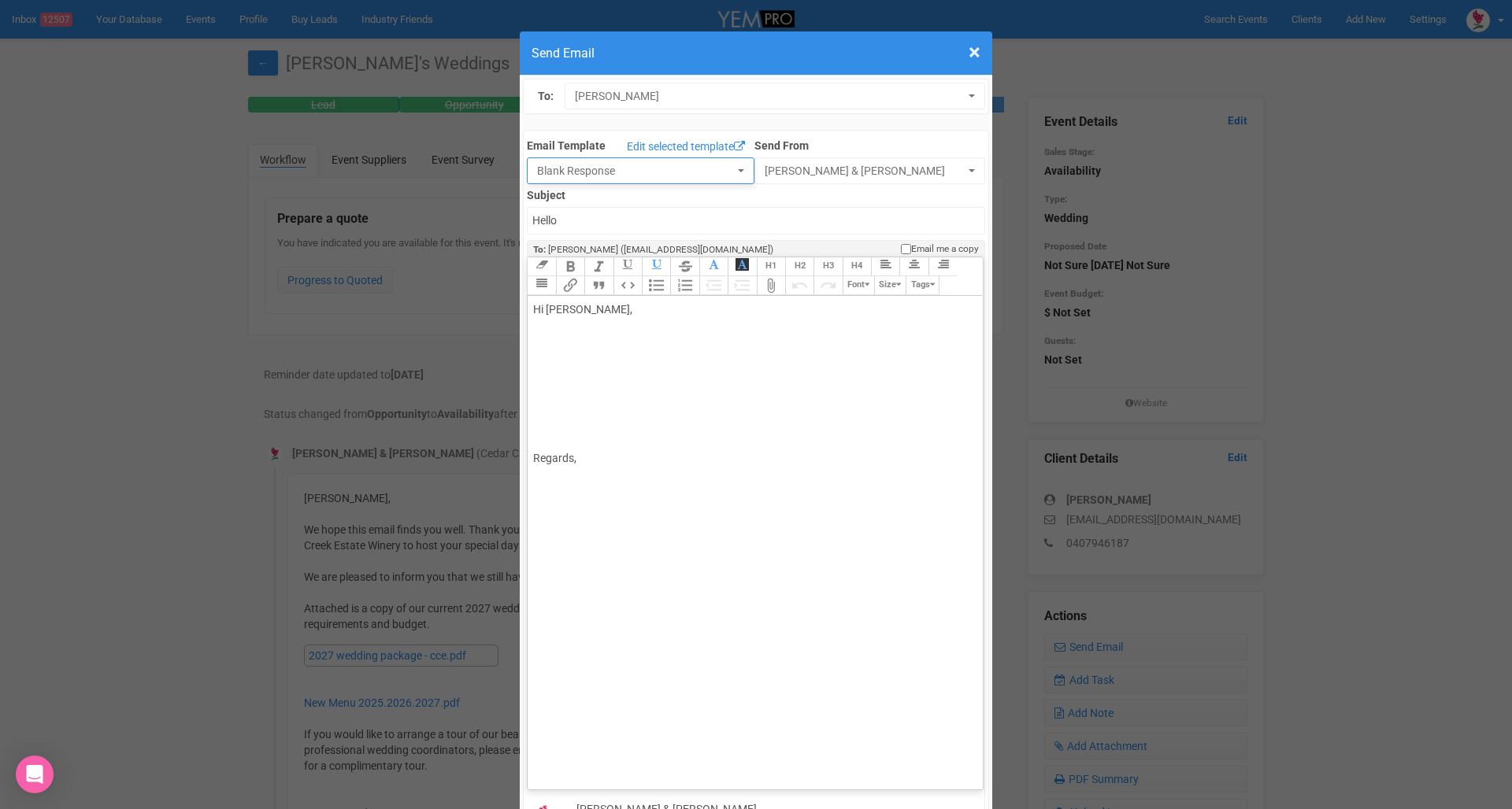
click at [640, 175] on span "Blank Response" at bounding box center [635, 171] width 196 height 15
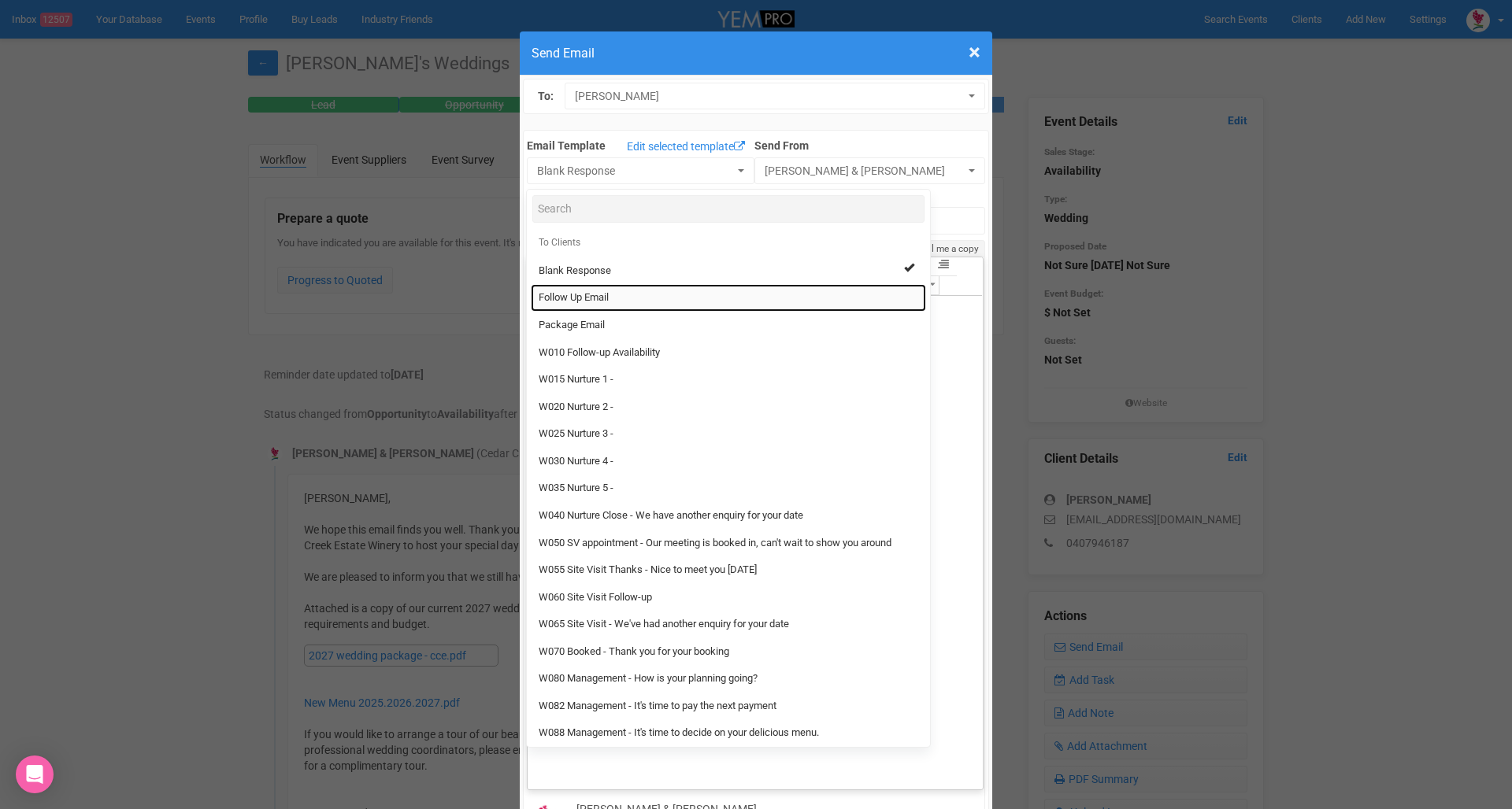
click at [649, 303] on link "Follow Up Email" at bounding box center [728, 298] width 395 height 27
select select "88639"
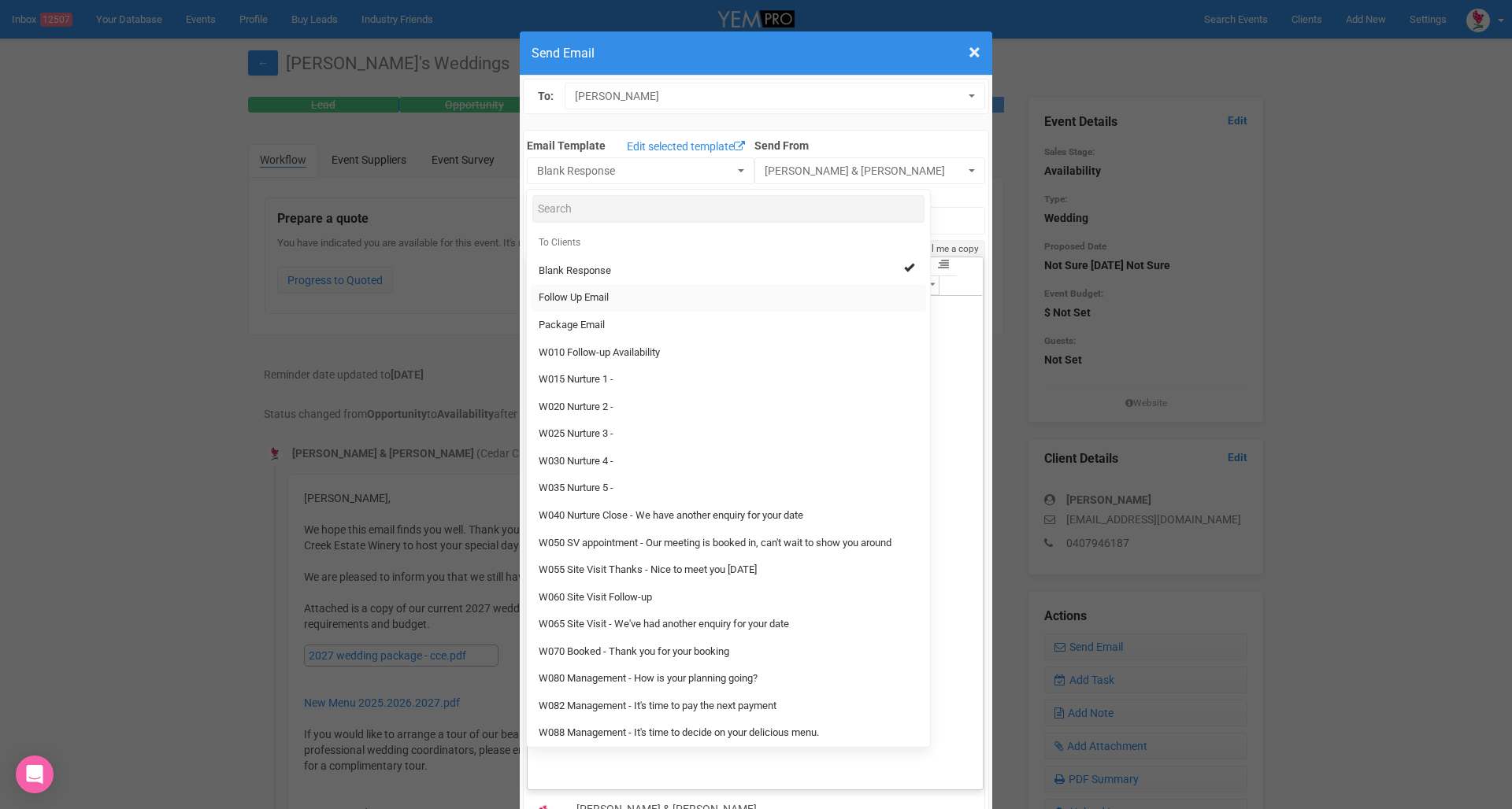
type input "Cedar Creek Estate - Follow Up"
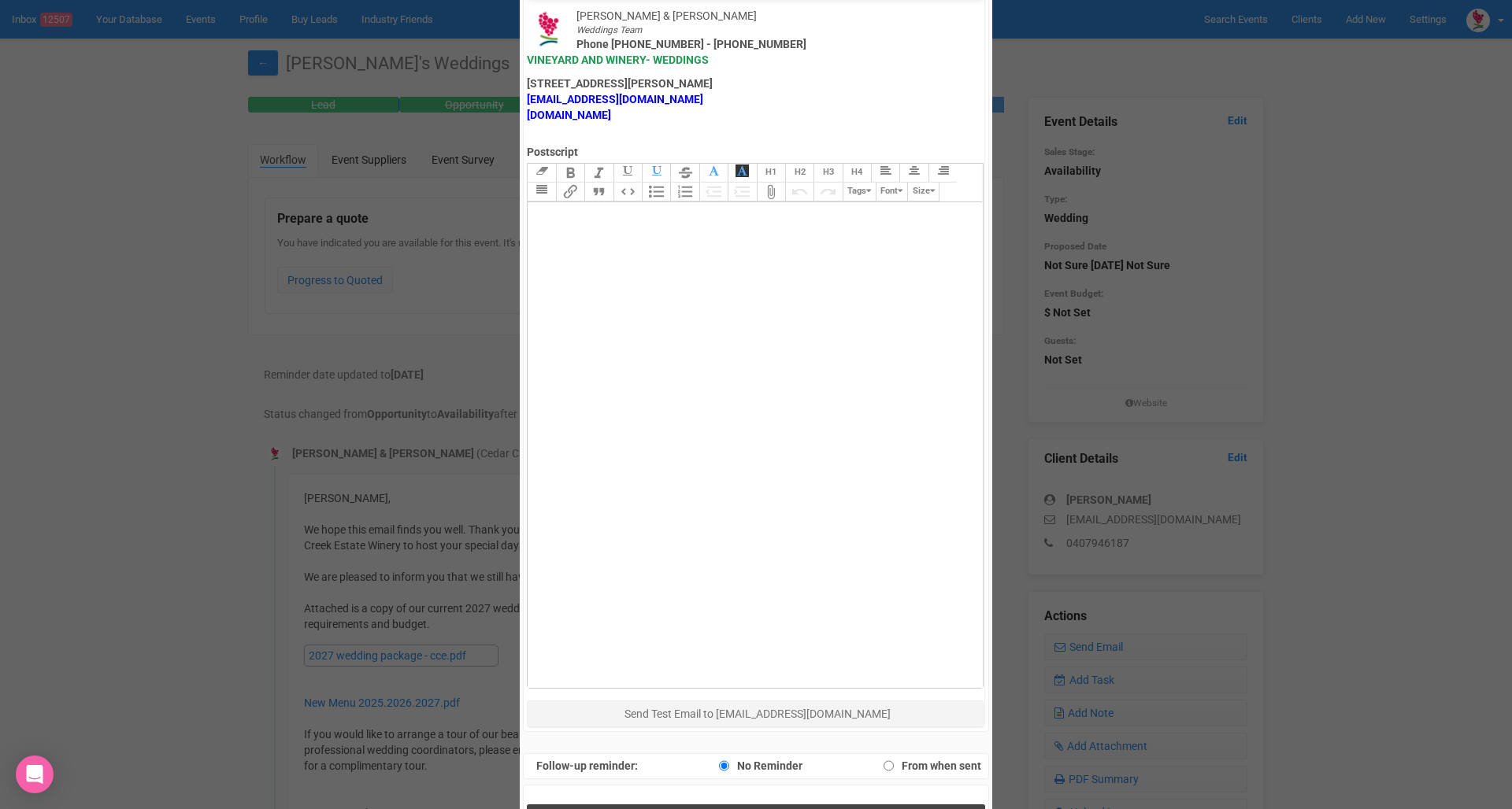
scroll to position [793, 0]
click at [712, 805] on button "Send Response" at bounding box center [755, 821] width 458 height 32
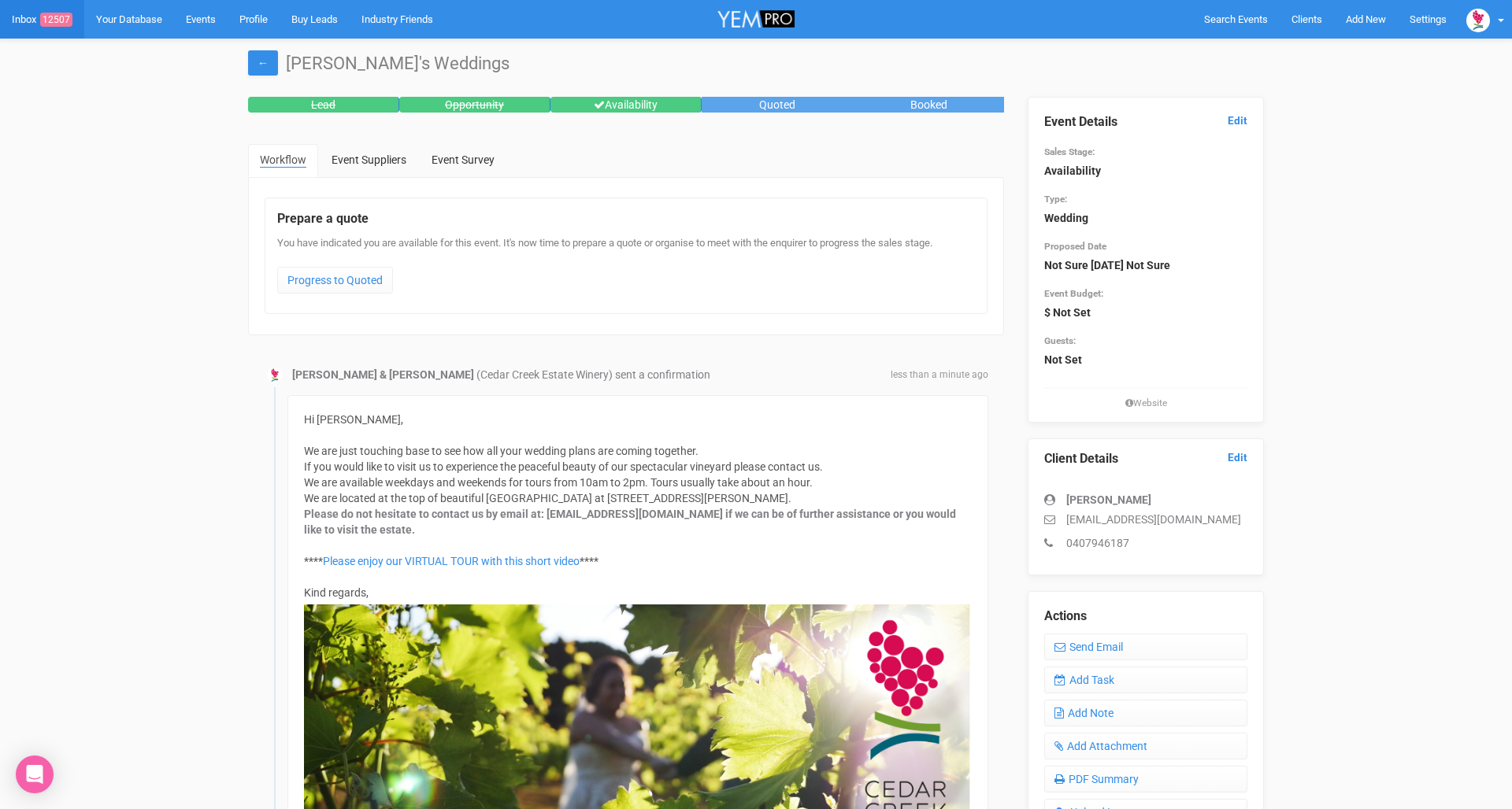
click at [35, 14] on link "Inbox 12507" at bounding box center [42, 19] width 84 height 39
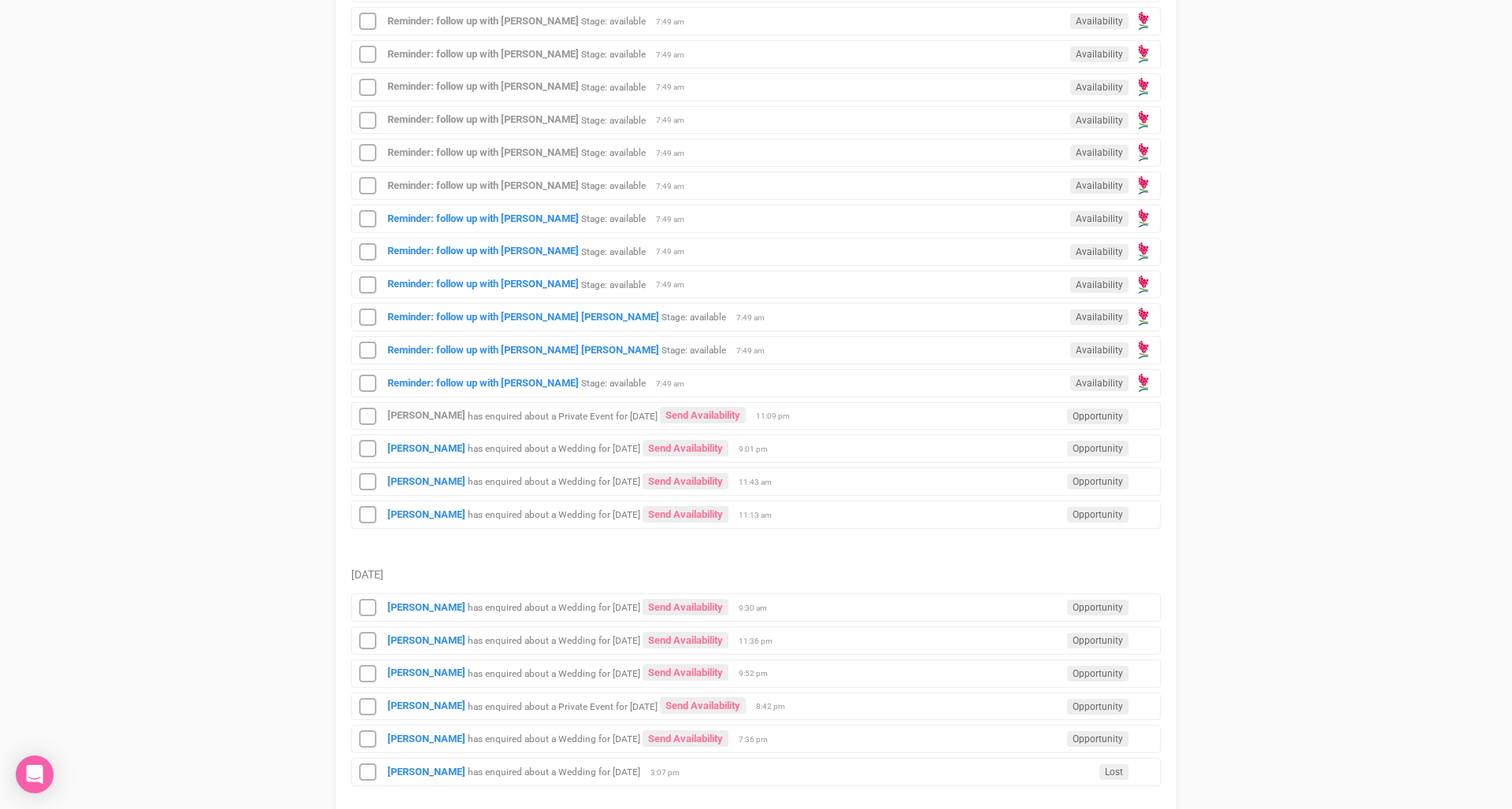
scroll to position [1737, 0]
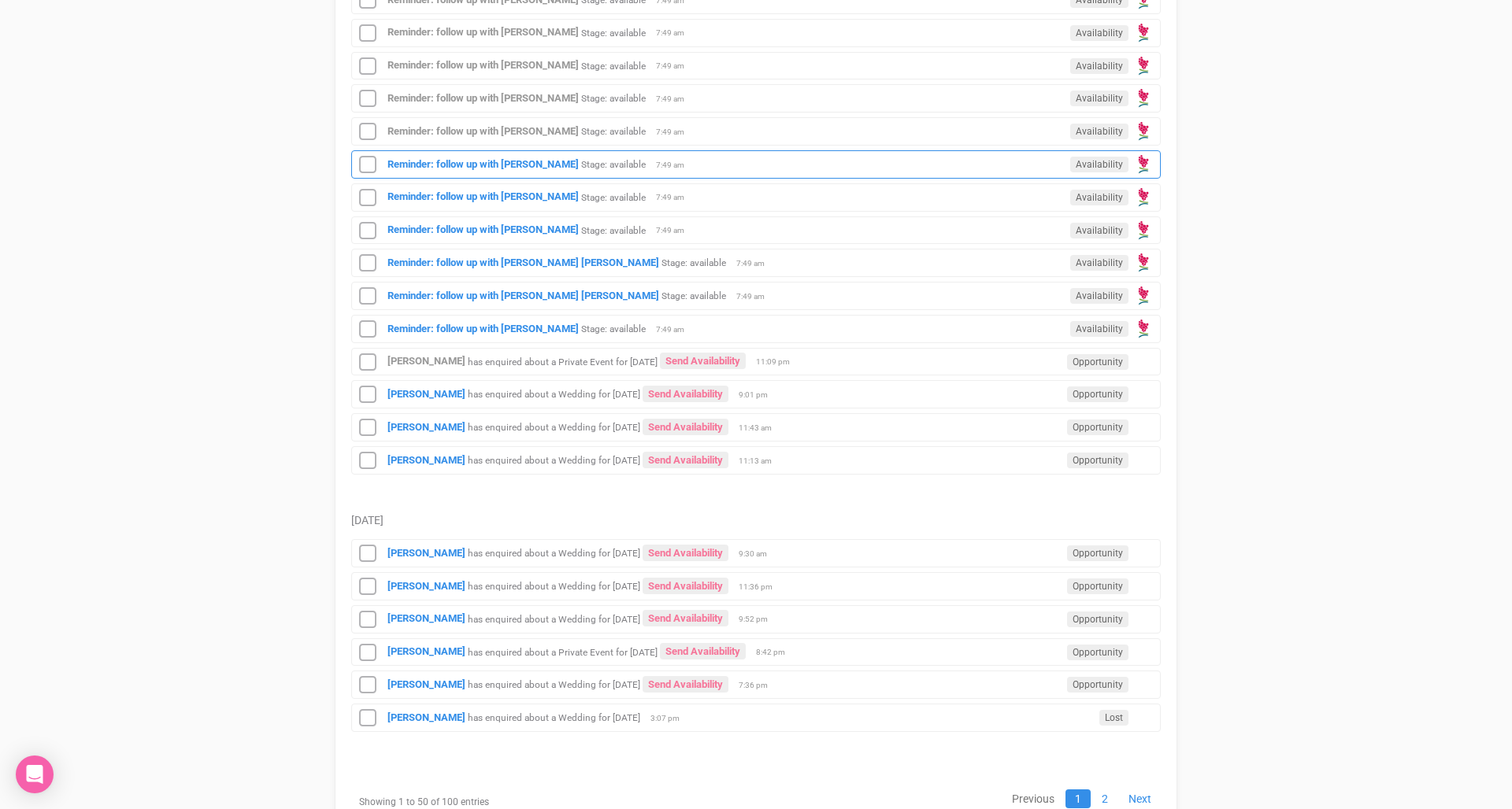
click at [656, 160] on span "7:49 am" at bounding box center [675, 166] width 40 height 11
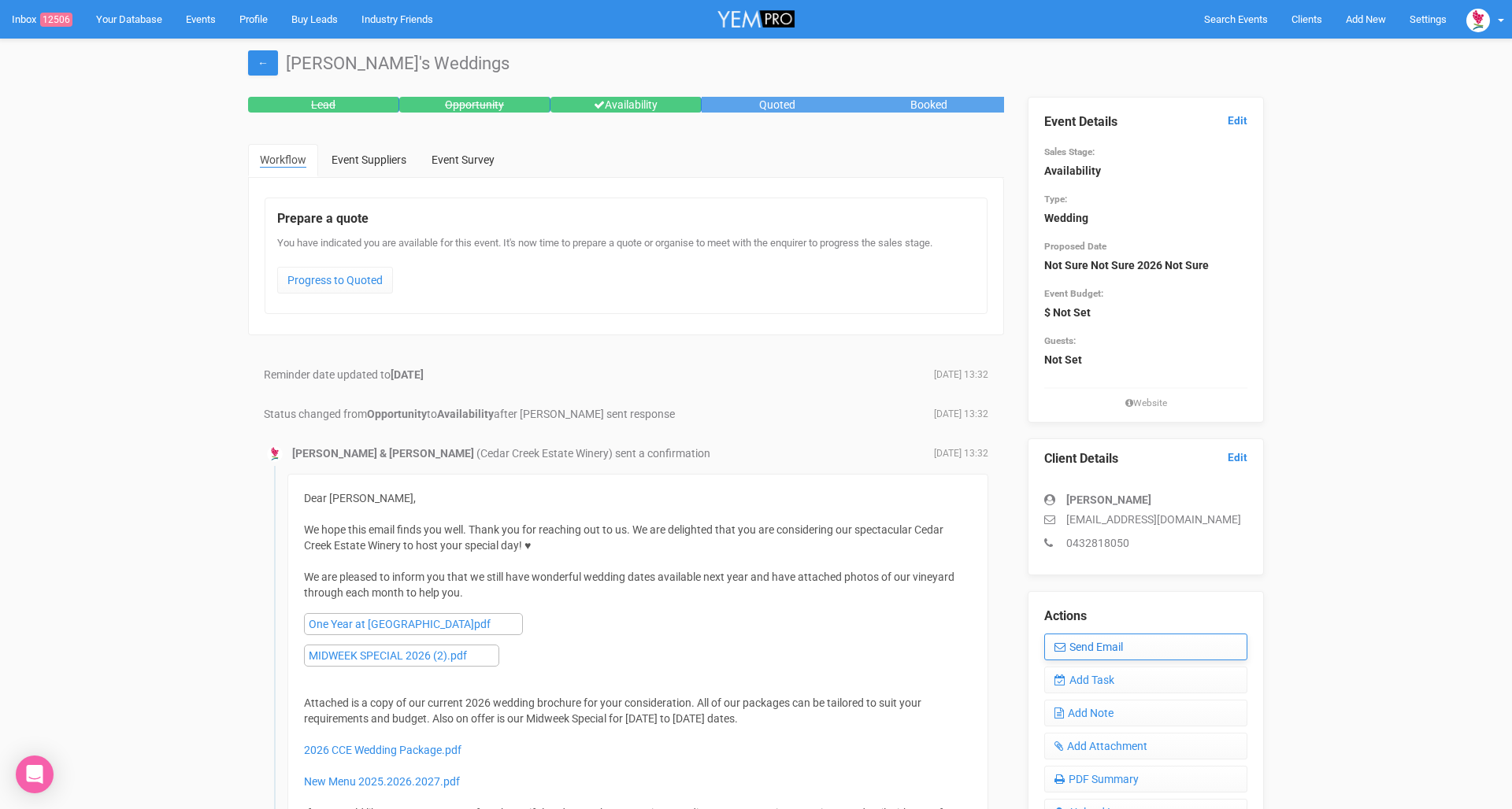
click at [1123, 639] on link "Send Email" at bounding box center [1145, 647] width 203 height 27
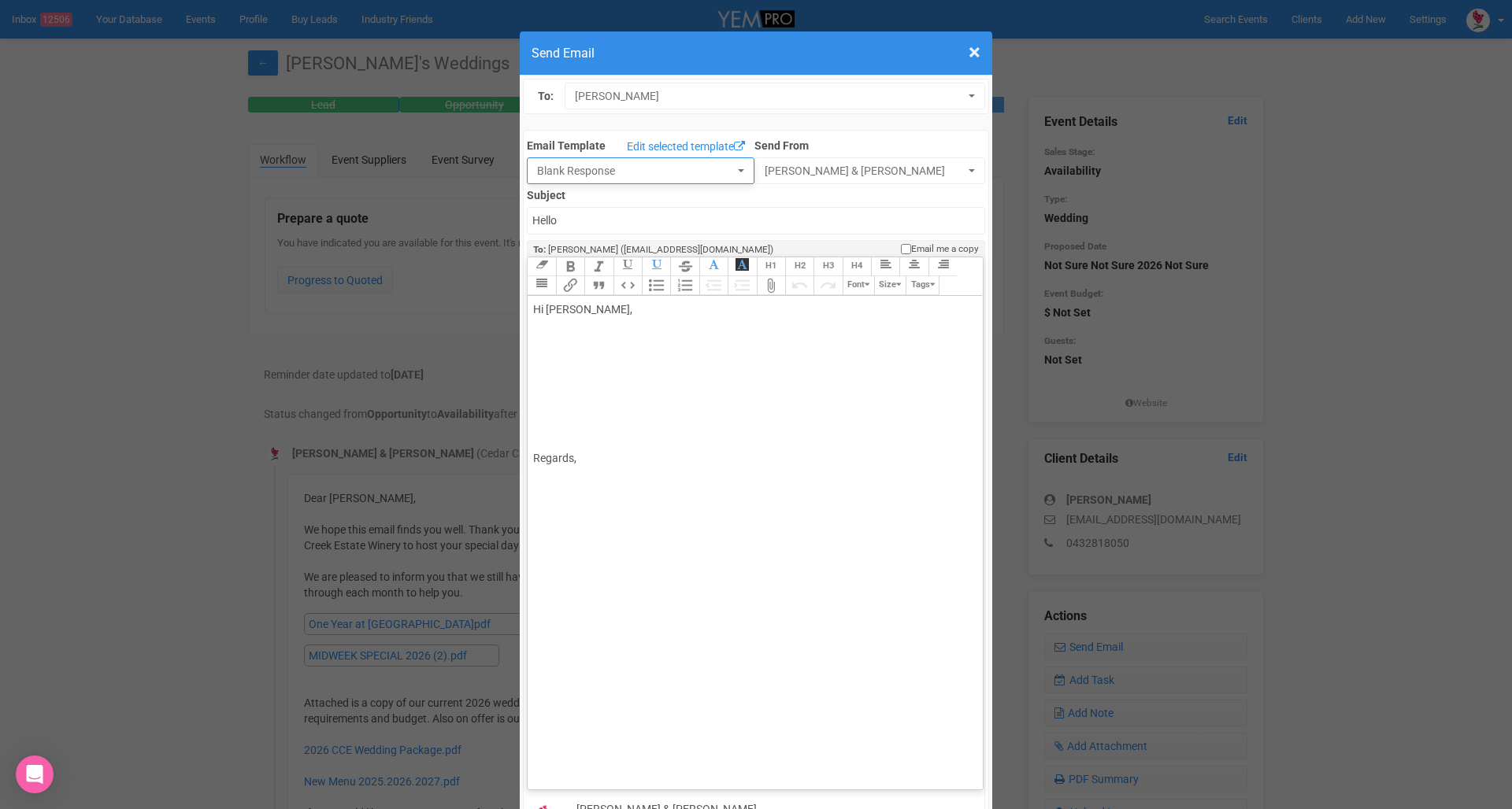
click at [606, 173] on span "Blank Response" at bounding box center [635, 171] width 196 height 15
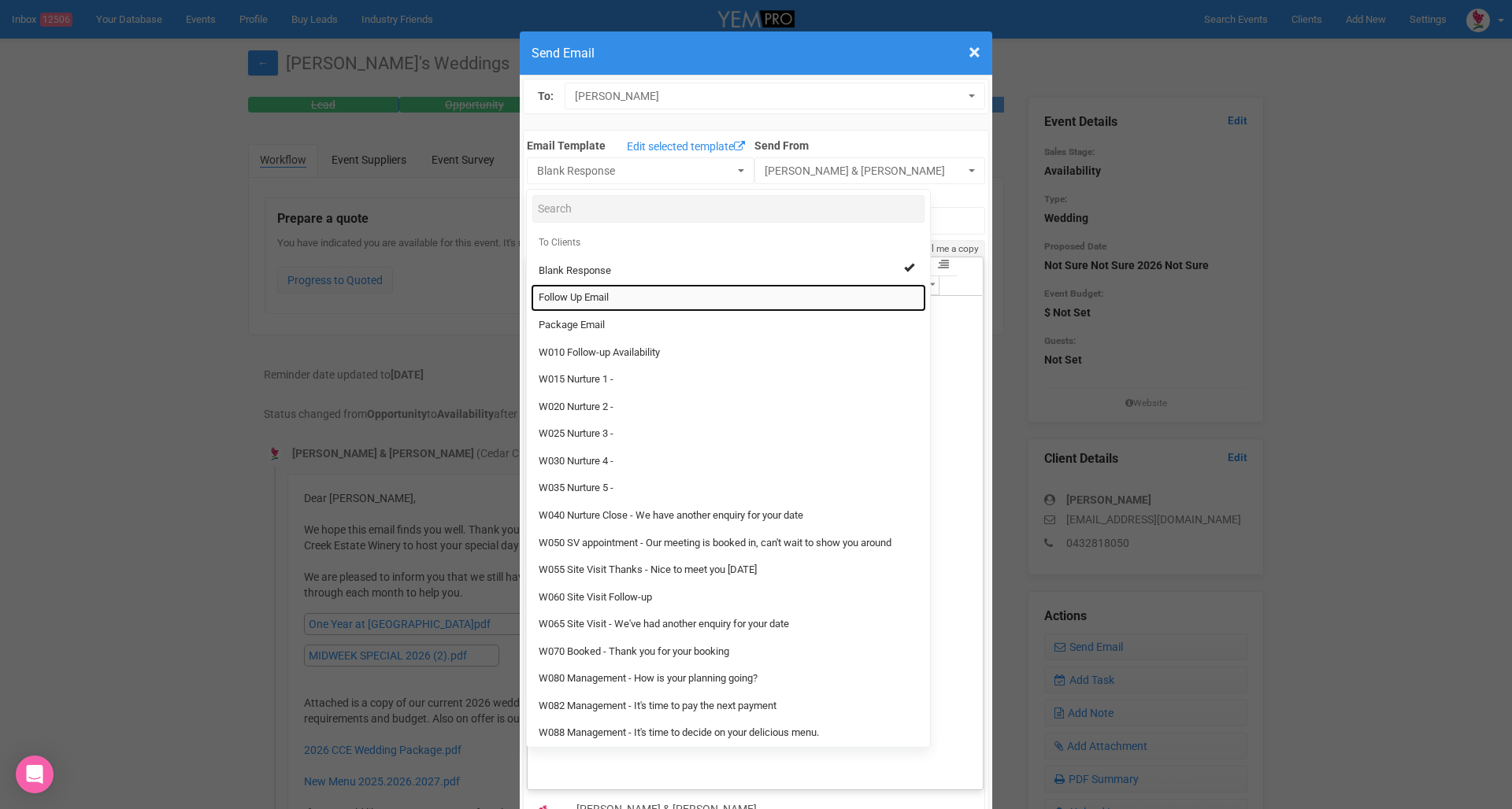
click at [609, 299] on span "Follow Up Email" at bounding box center [573, 297] width 70 height 15
select select "88639"
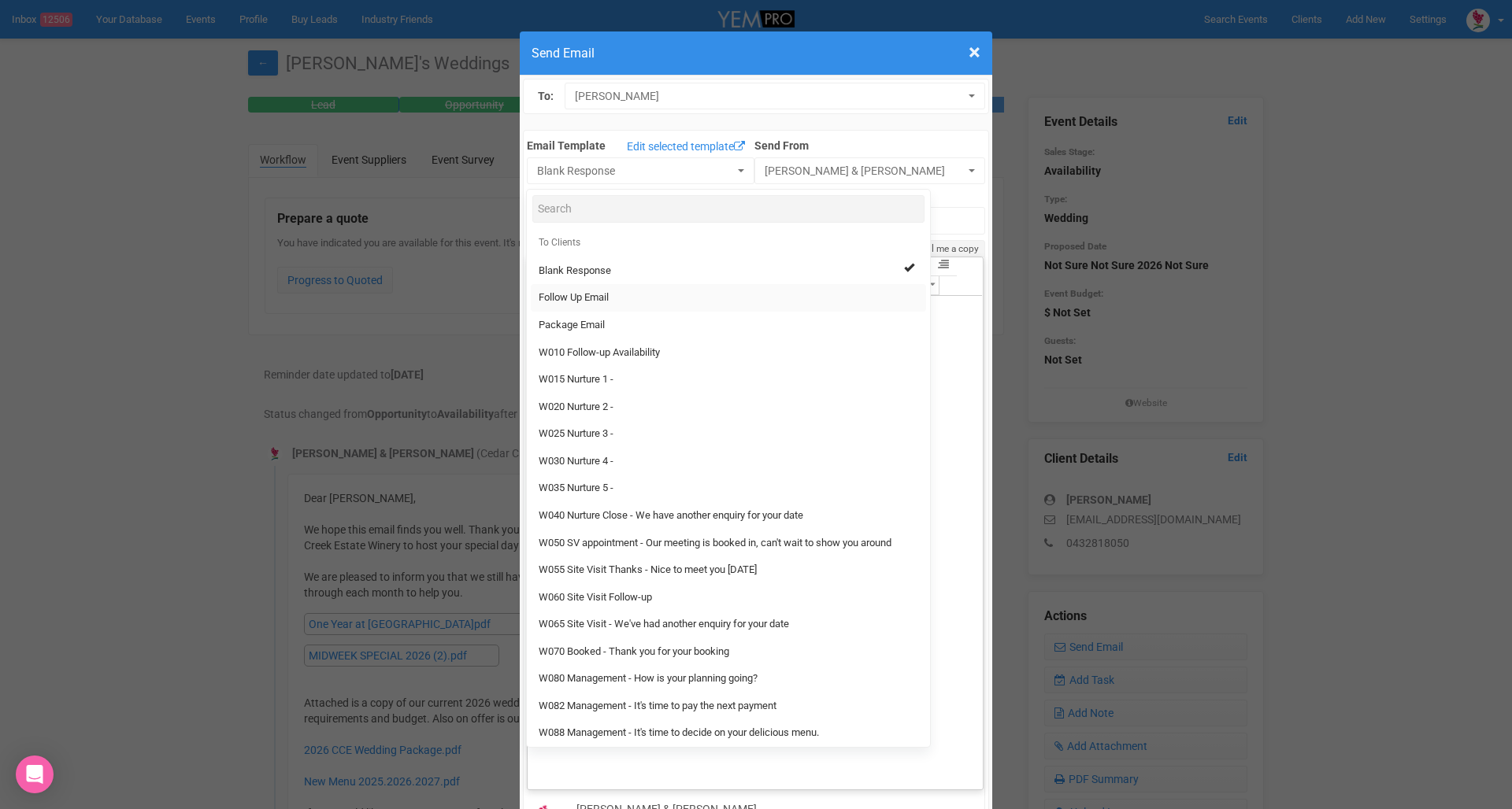
type input "Cedar Creek Estate - Follow Up"
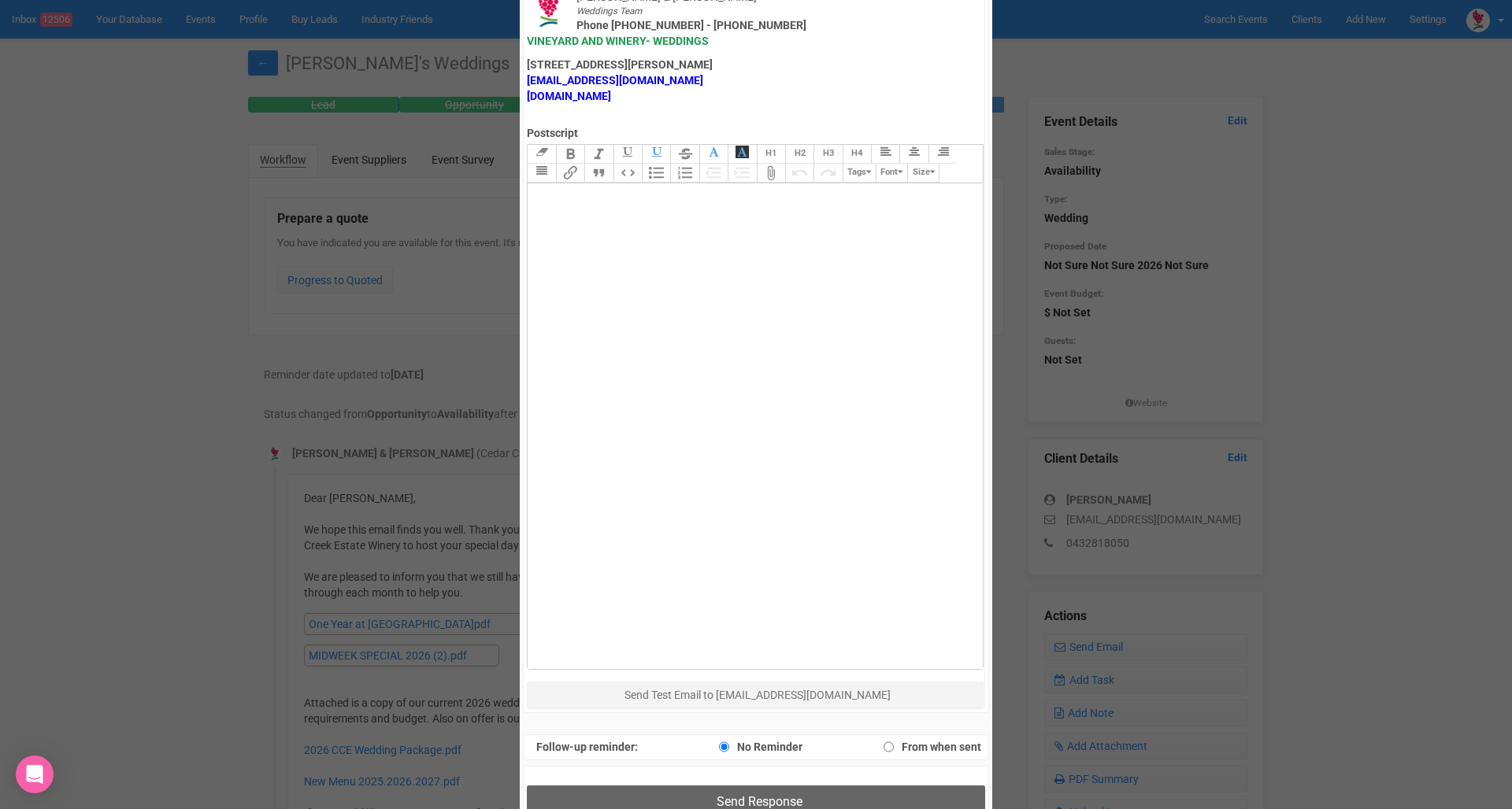
scroll to position [793, 0]
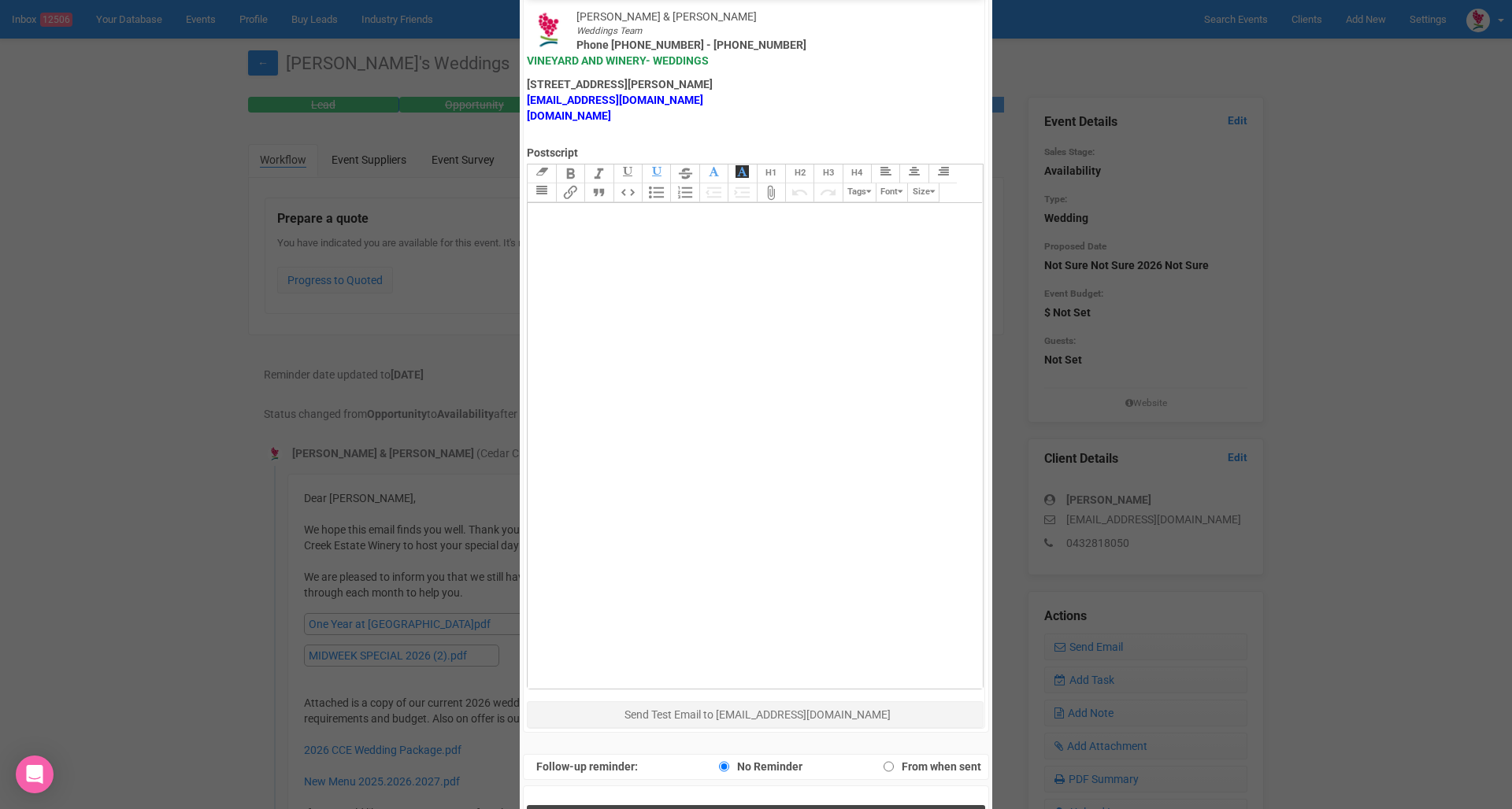
click at [750, 805] on button "Send Response" at bounding box center [755, 821] width 458 height 32
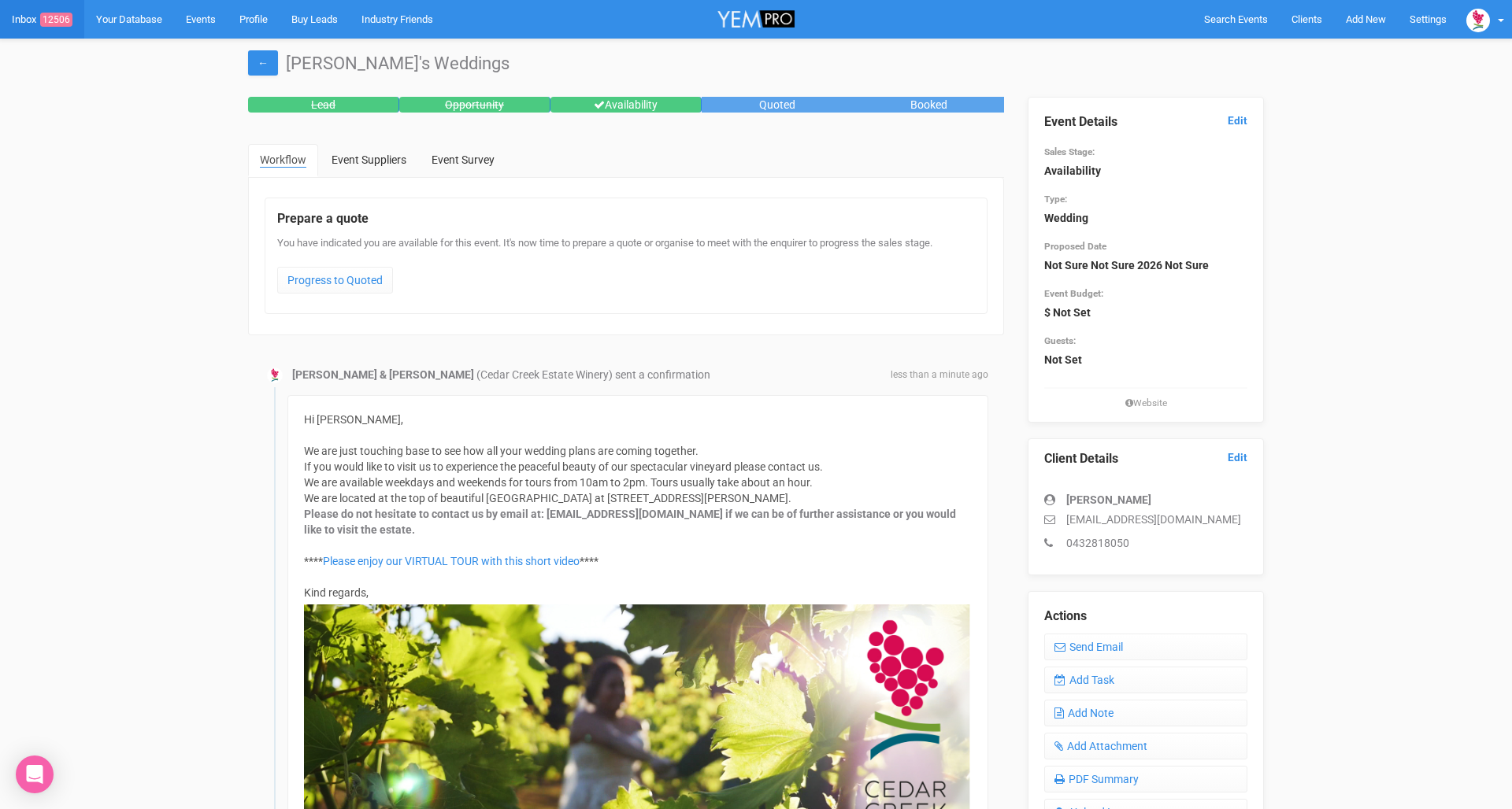
click at [25, 23] on link "Inbox 12506" at bounding box center [42, 19] width 84 height 39
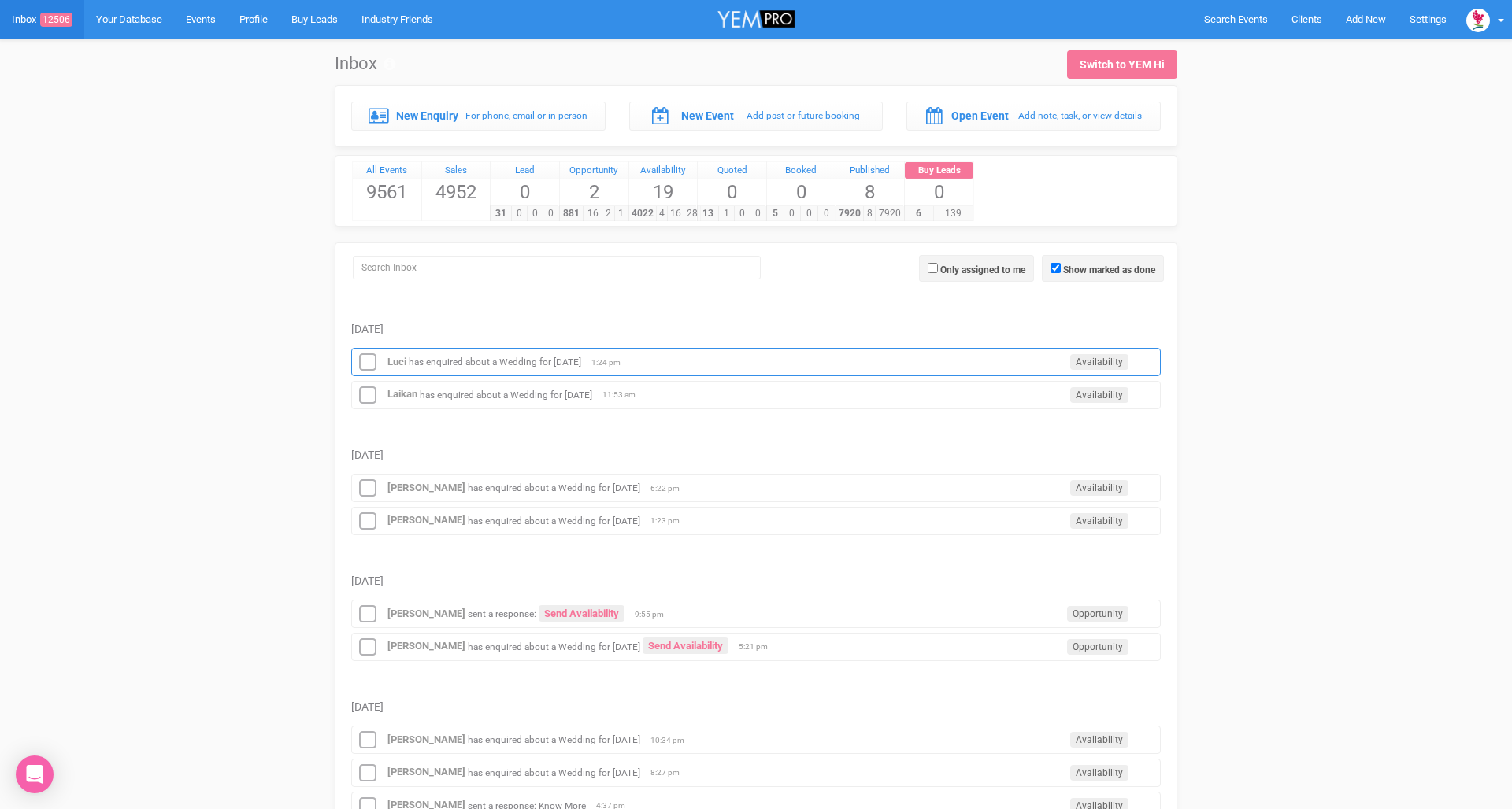
click at [485, 360] on small "has enquired about a Wedding for [DATE]" at bounding box center [494, 362] width 172 height 11
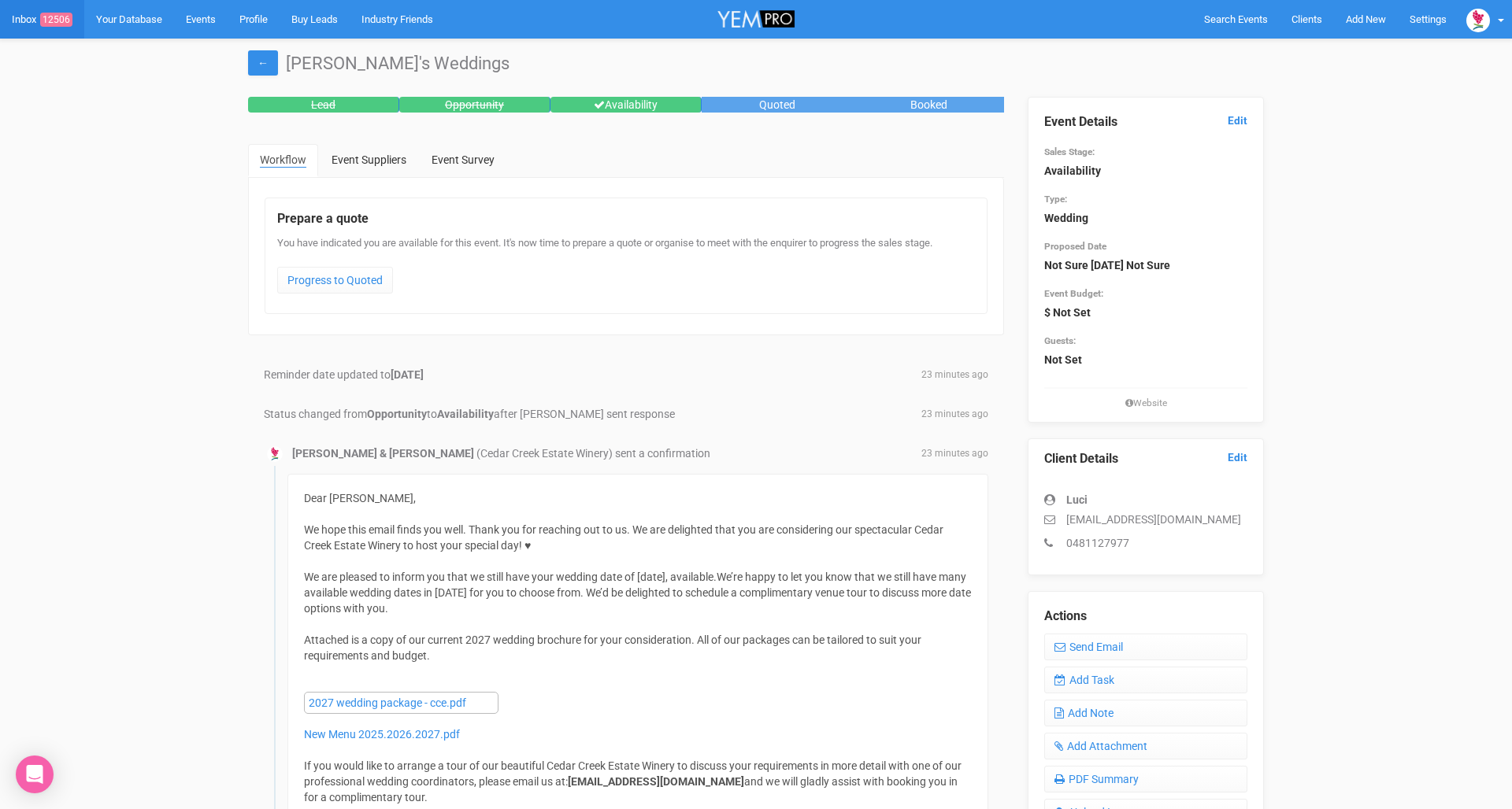
click at [26, 27] on link "Inbox 12506" at bounding box center [42, 19] width 84 height 39
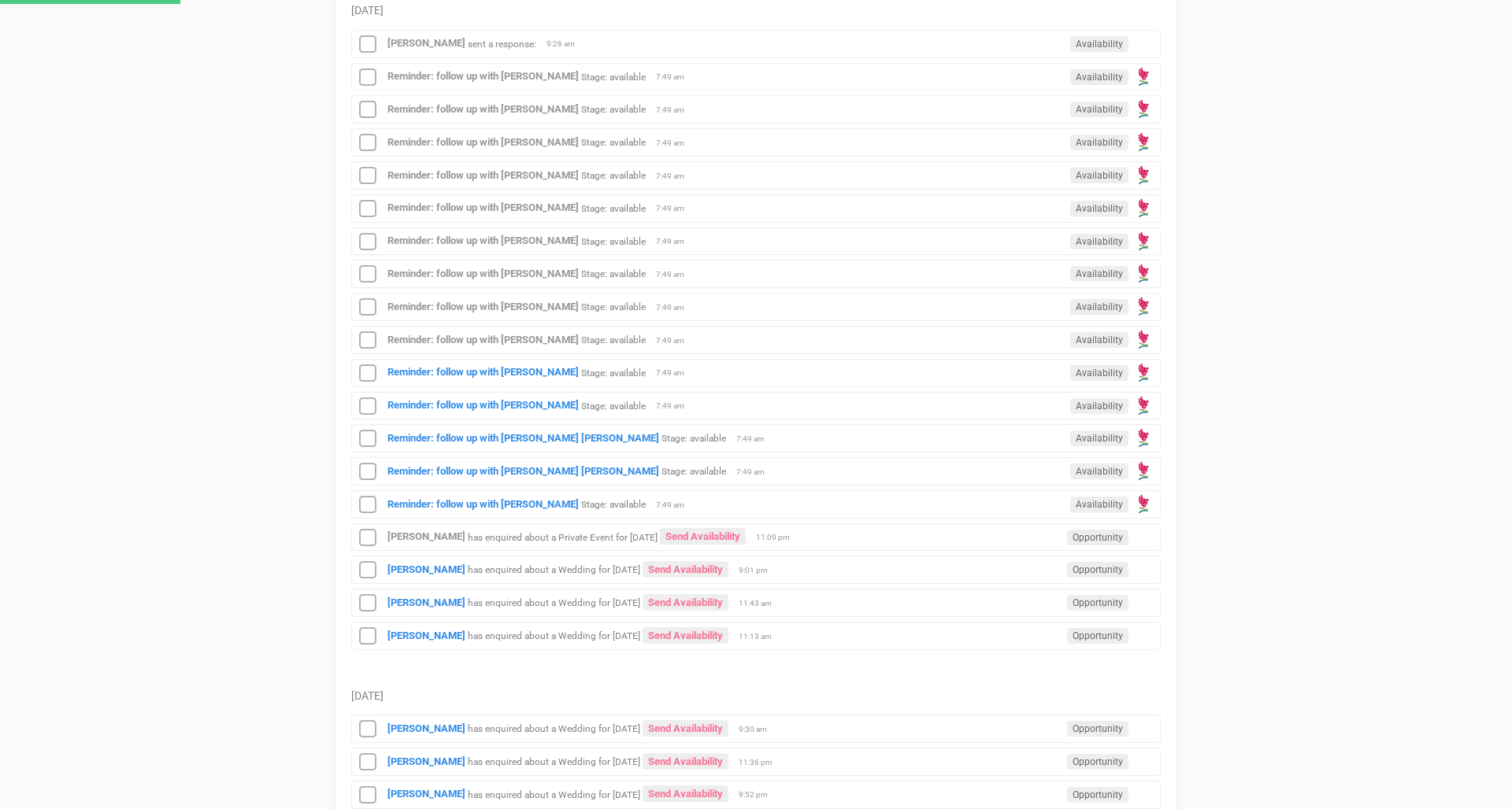
scroll to position [1582, 0]
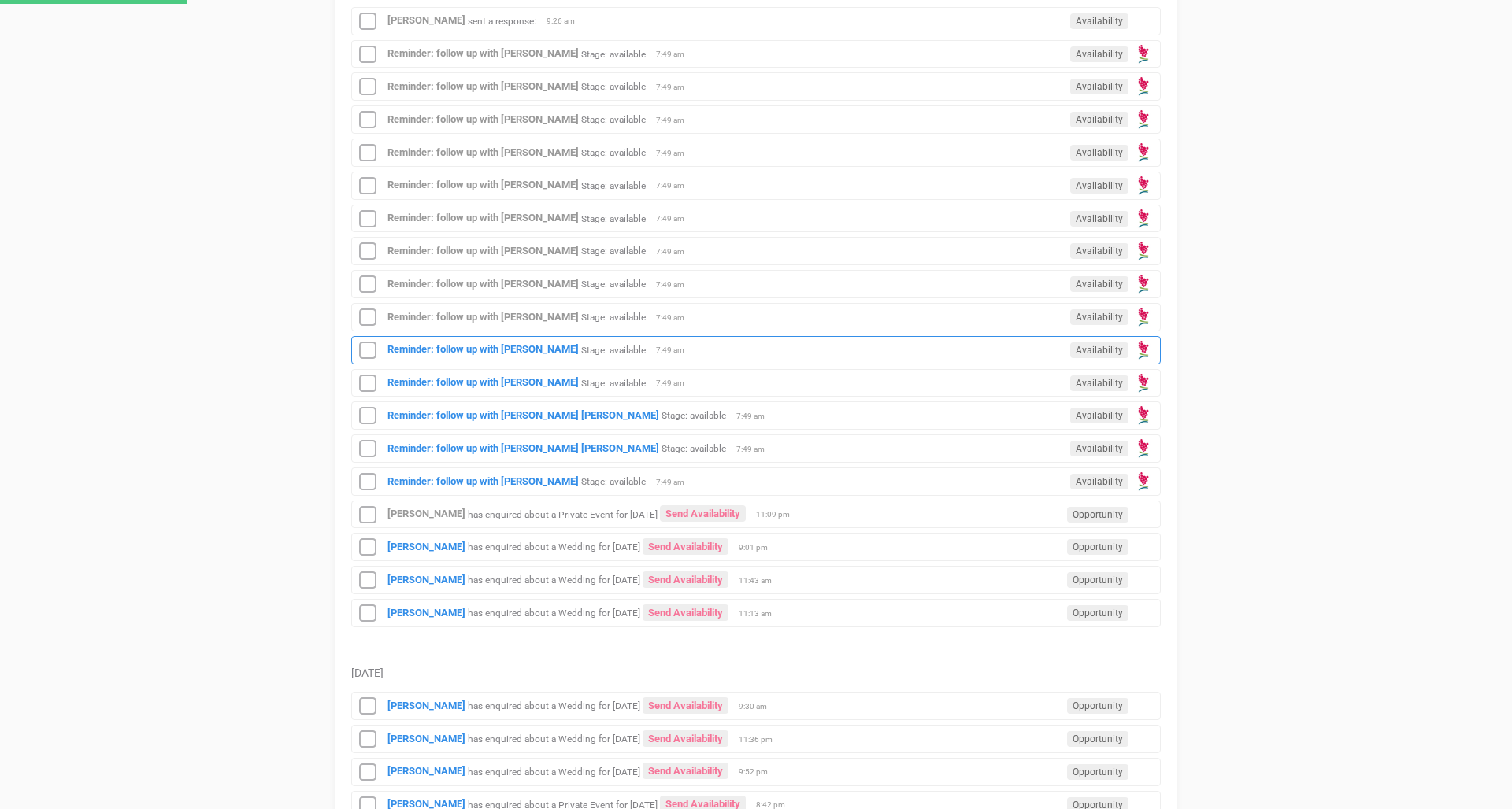
click at [660, 348] on span "7:49 am" at bounding box center [675, 351] width 40 height 11
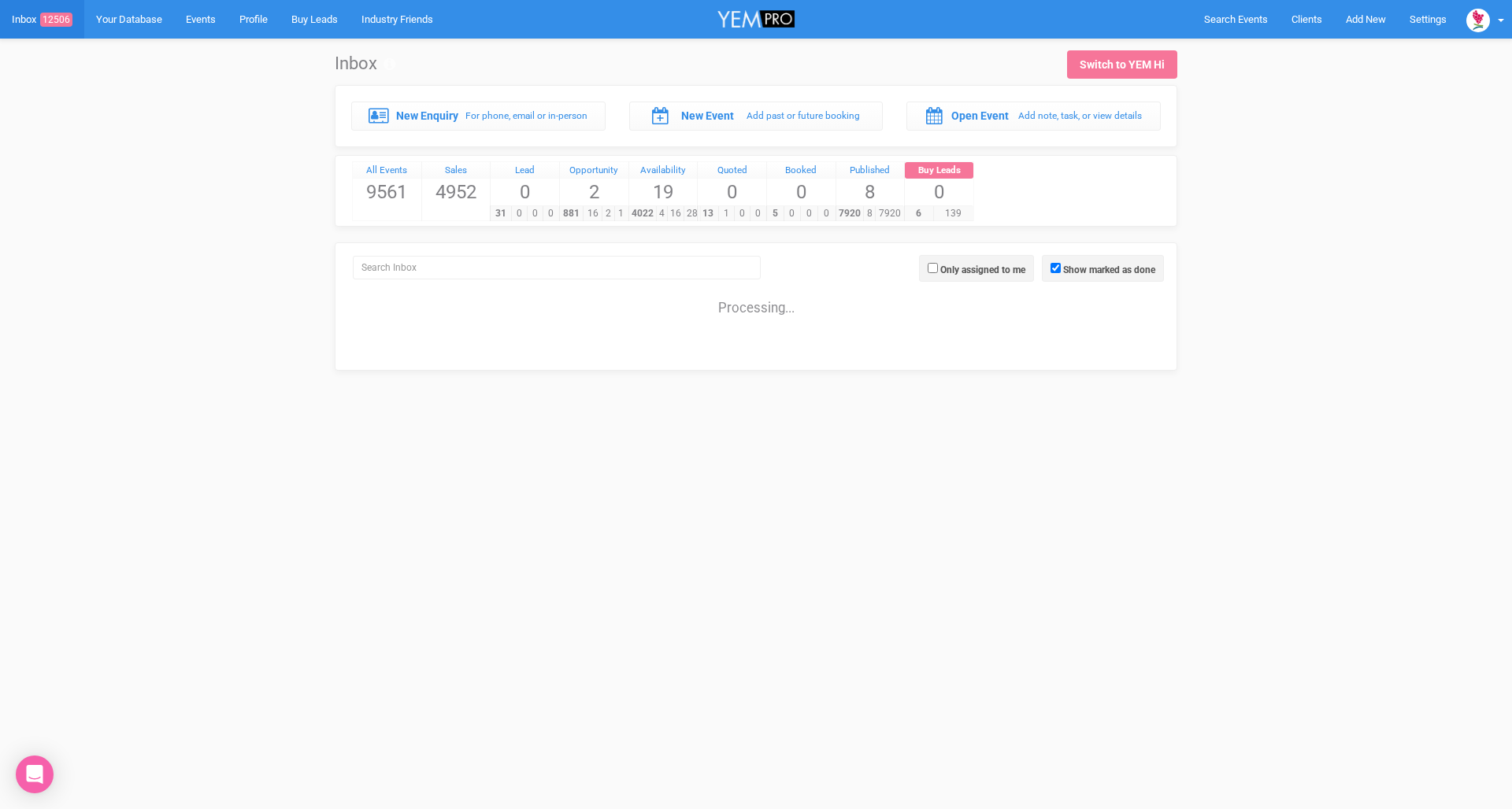
scroll to position [0, 0]
click at [44, 10] on link "Inbox 12506" at bounding box center [42, 19] width 84 height 39
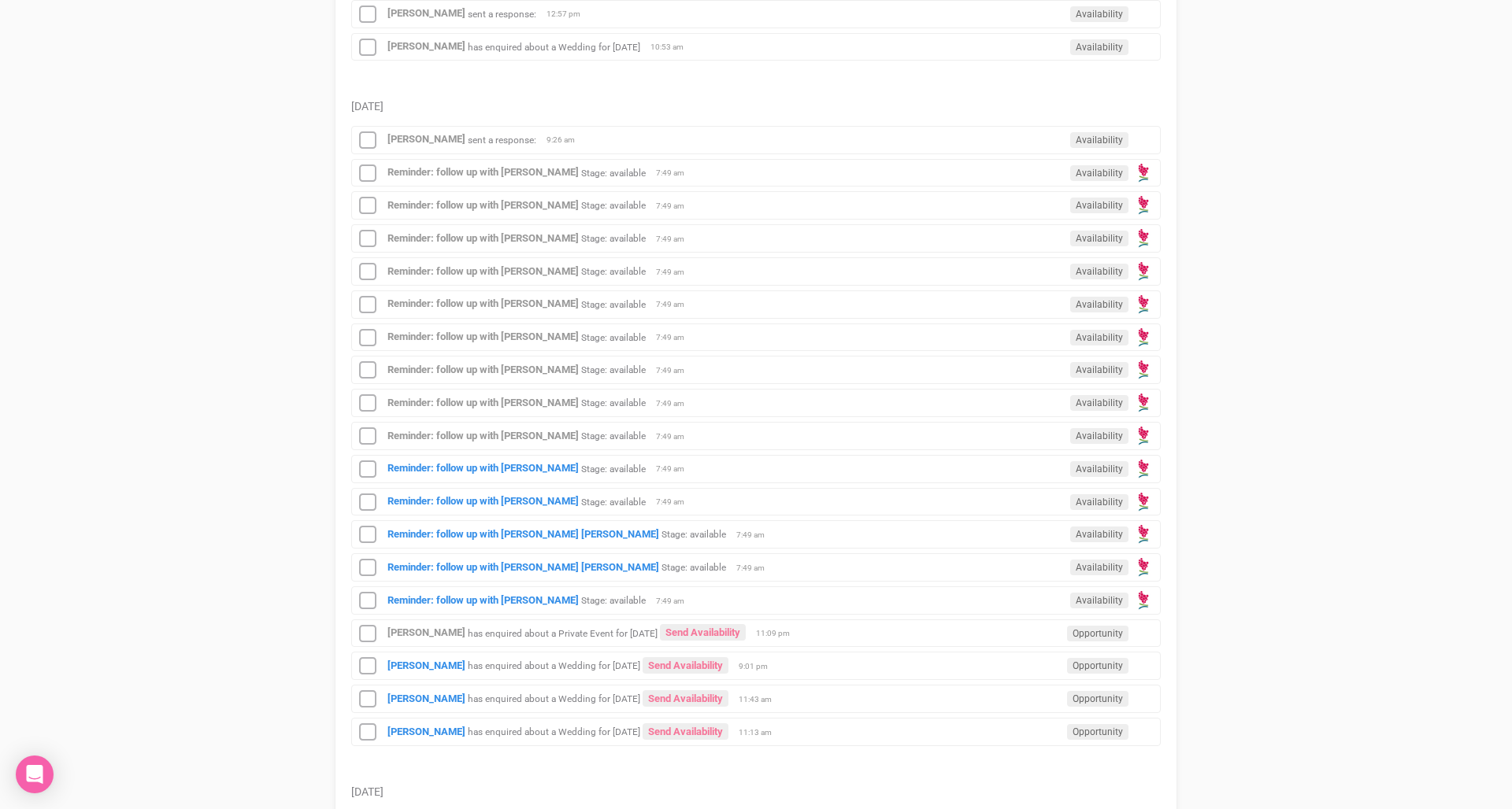
scroll to position [1668, 0]
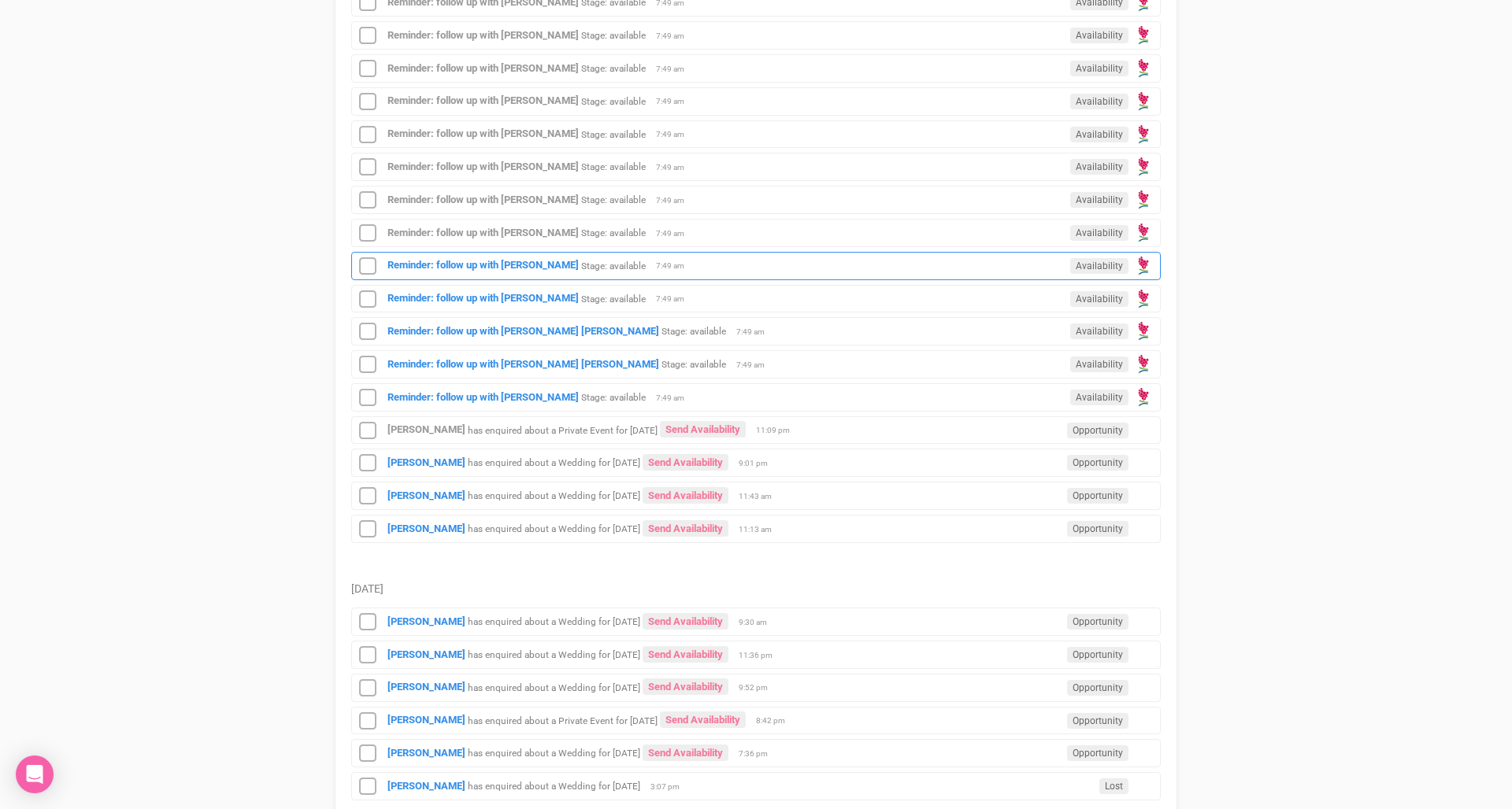
click at [692, 268] on div "Reminder: follow up with Danielle Earle Stage: available Availability 7:49 am" at bounding box center [755, 266] width 809 height 28
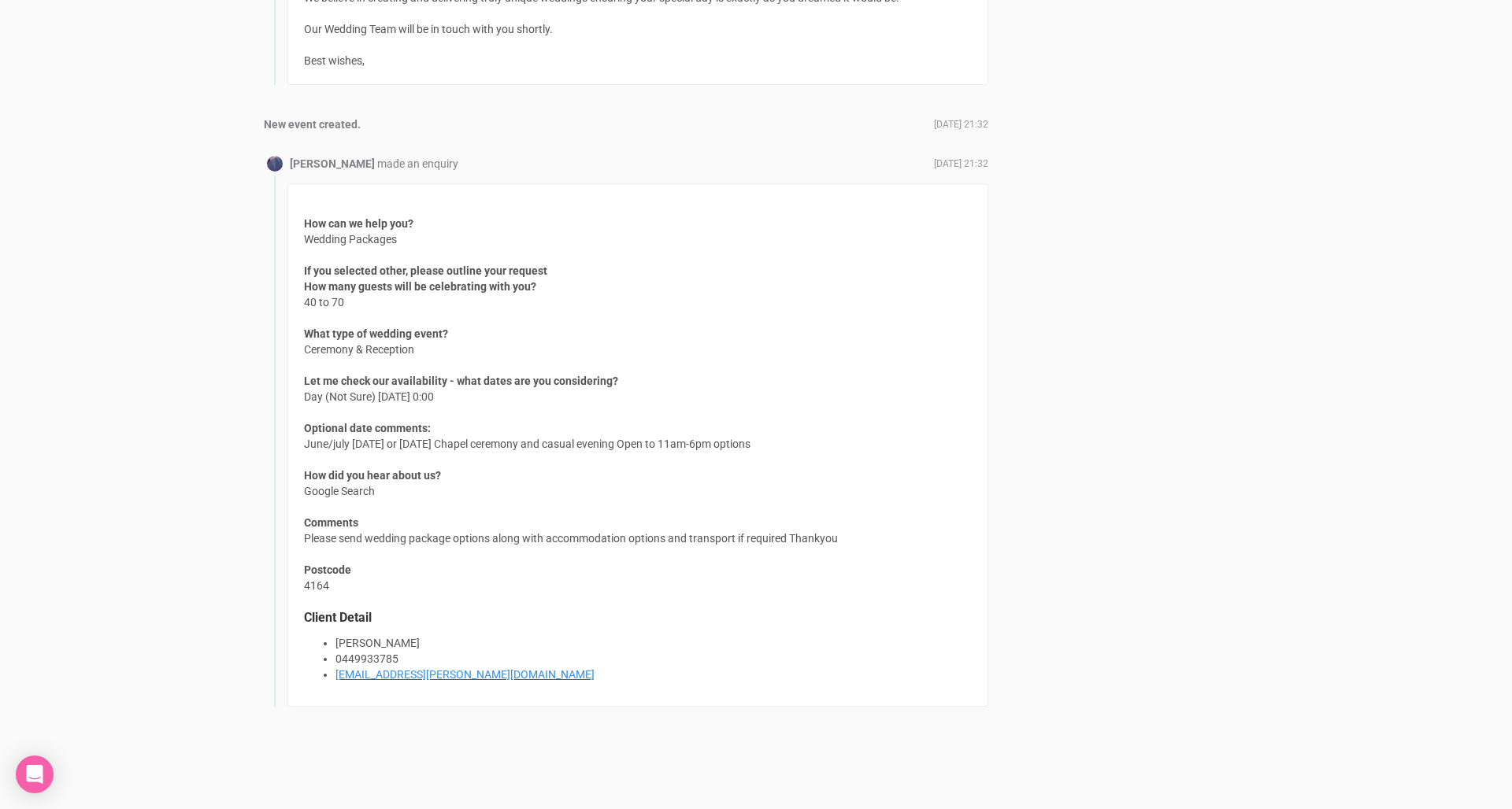
scroll to position [1621, 0]
drag, startPoint x: 307, startPoint y: 540, endPoint x: 846, endPoint y: 544, distance: 539.0
click at [846, 544] on div "How can we help you? Wedding Packages If you selected other, please outline you…" at bounding box center [637, 446] width 701 height 524
drag, startPoint x: 837, startPoint y: 478, endPoint x: 838, endPoint y: 436, distance: 42.0
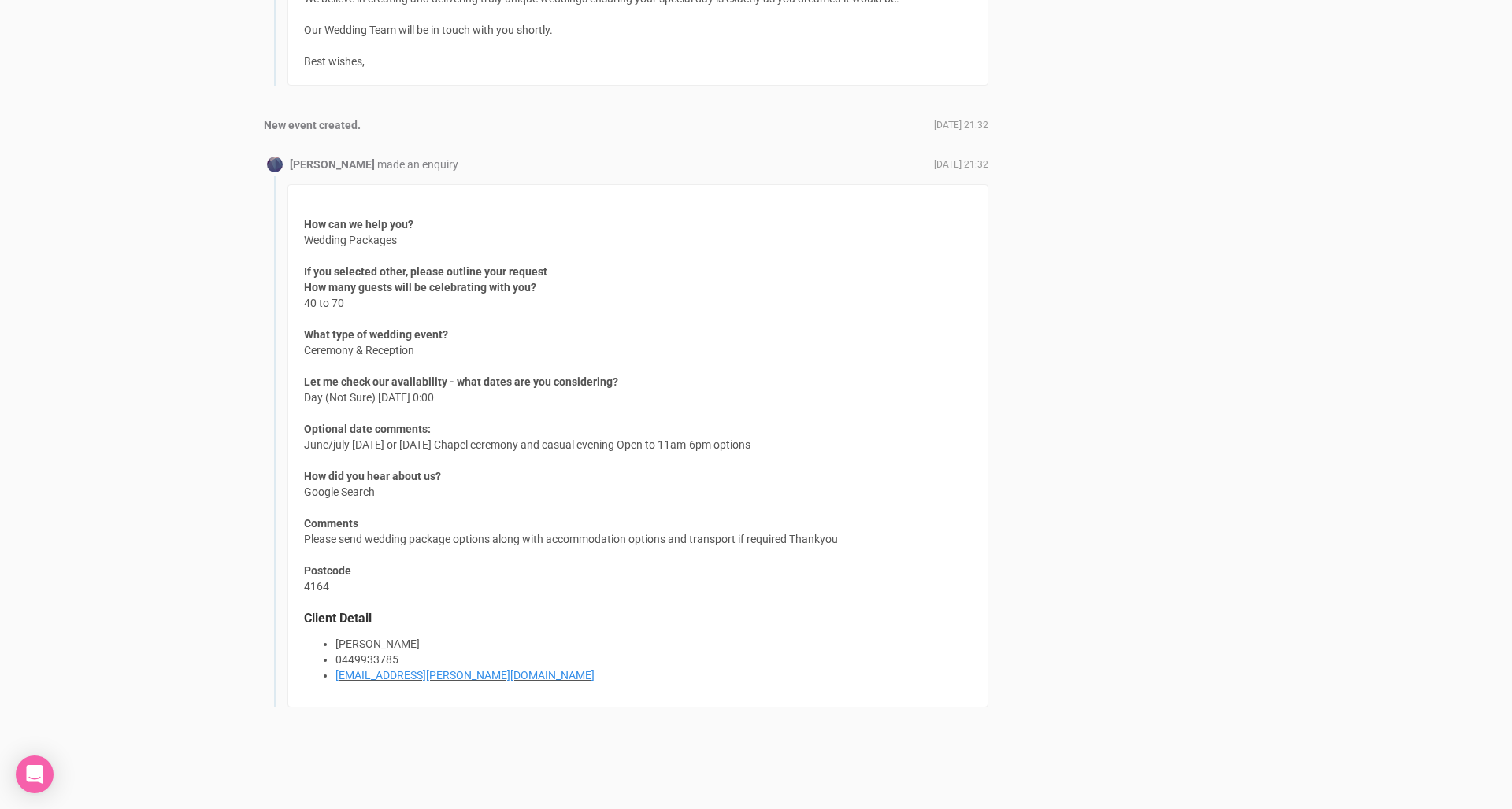
click at [838, 436] on div "How can we help you? Wedding Packages If you selected other, please outline you…" at bounding box center [637, 446] width 701 height 524
drag, startPoint x: 838, startPoint y: 436, endPoint x: 301, endPoint y: 446, distance: 537.1
click at [301, 446] on div "How can we help you? Wedding Packages If you selected other, please outline you…" at bounding box center [637, 446] width 701 height 524
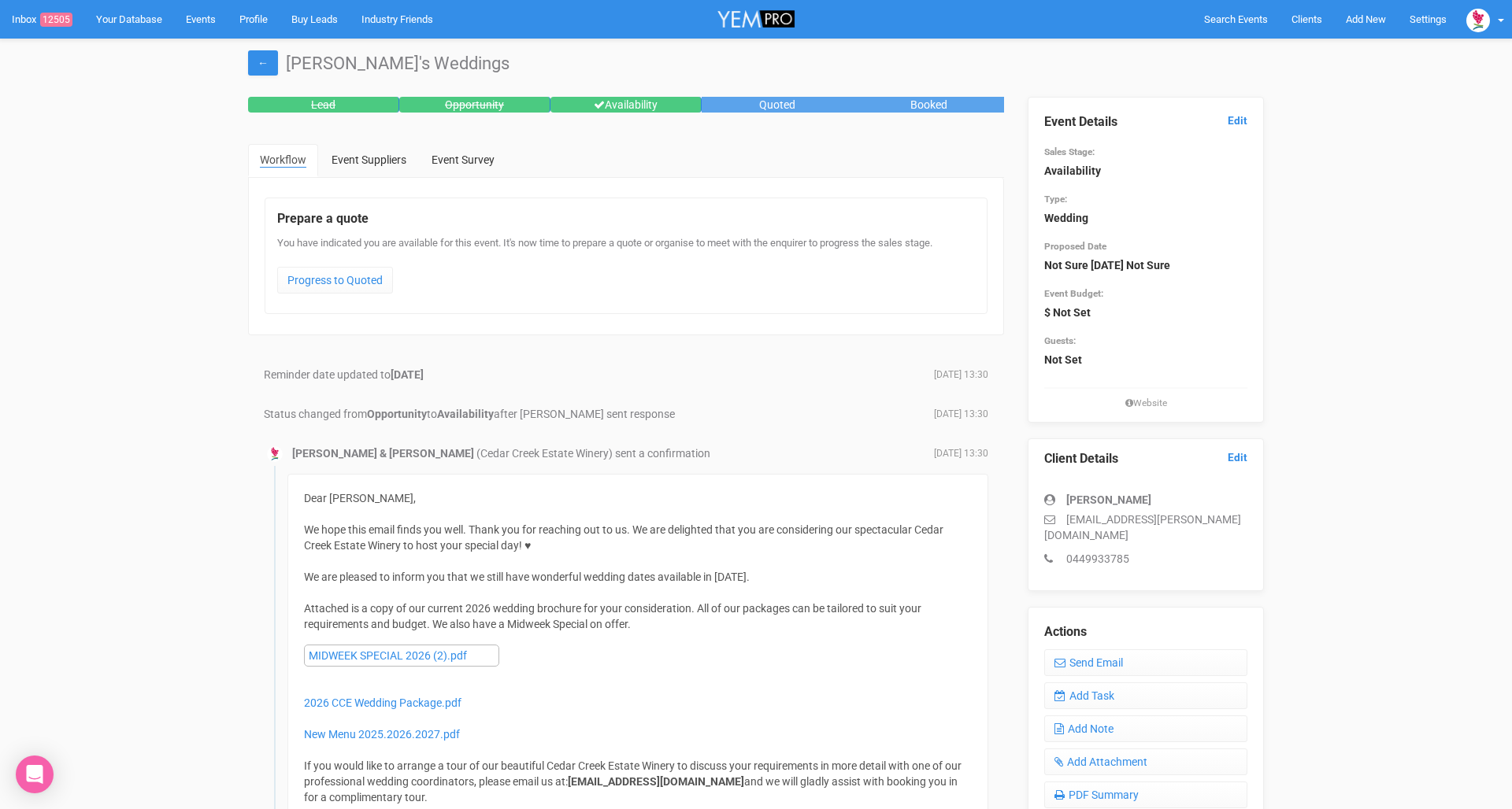
scroll to position [0, 0]
click at [1112, 649] on link "Send Email" at bounding box center [1145, 662] width 203 height 27
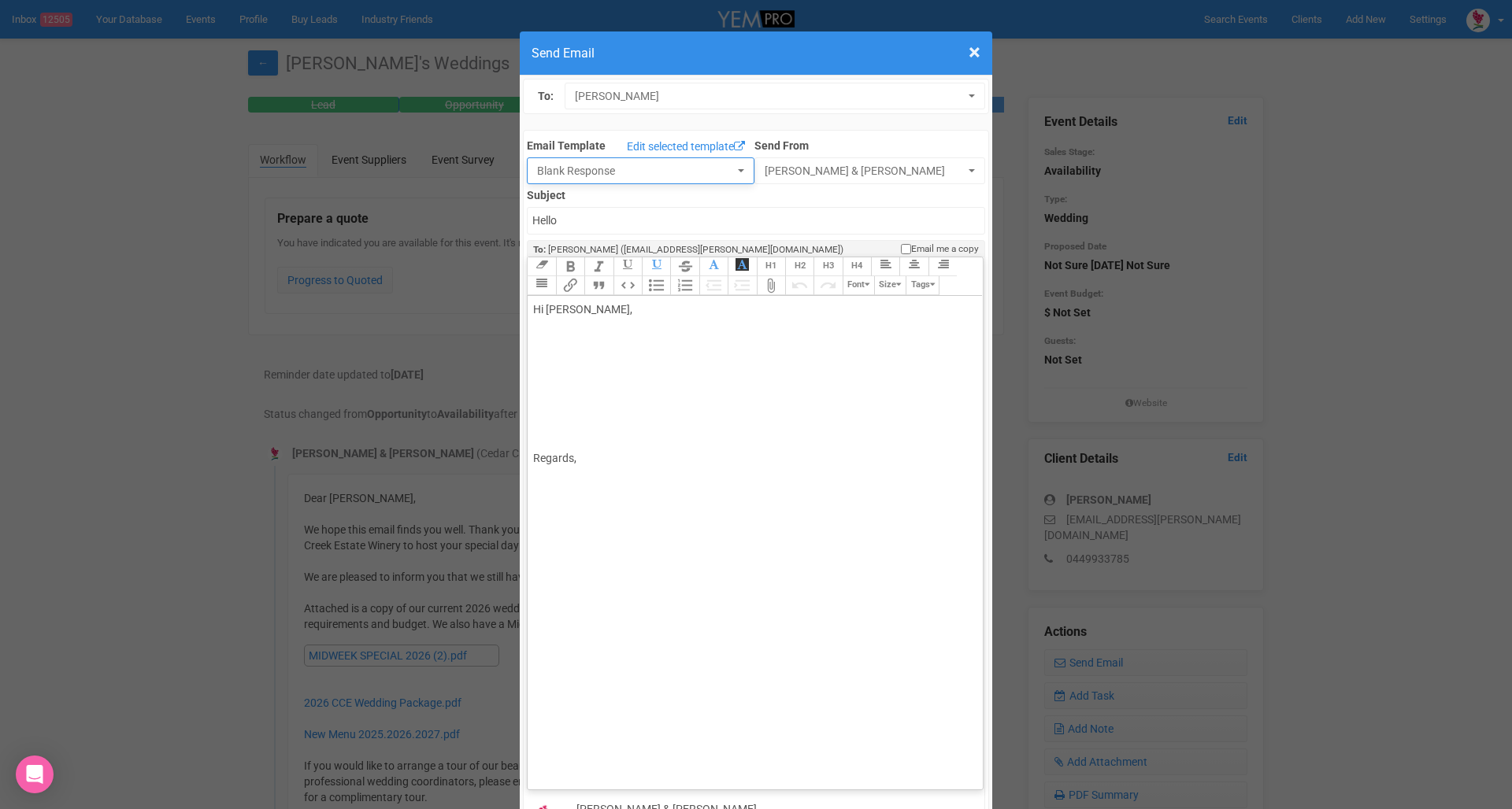
click at [664, 165] on span "Blank Response" at bounding box center [635, 171] width 196 height 15
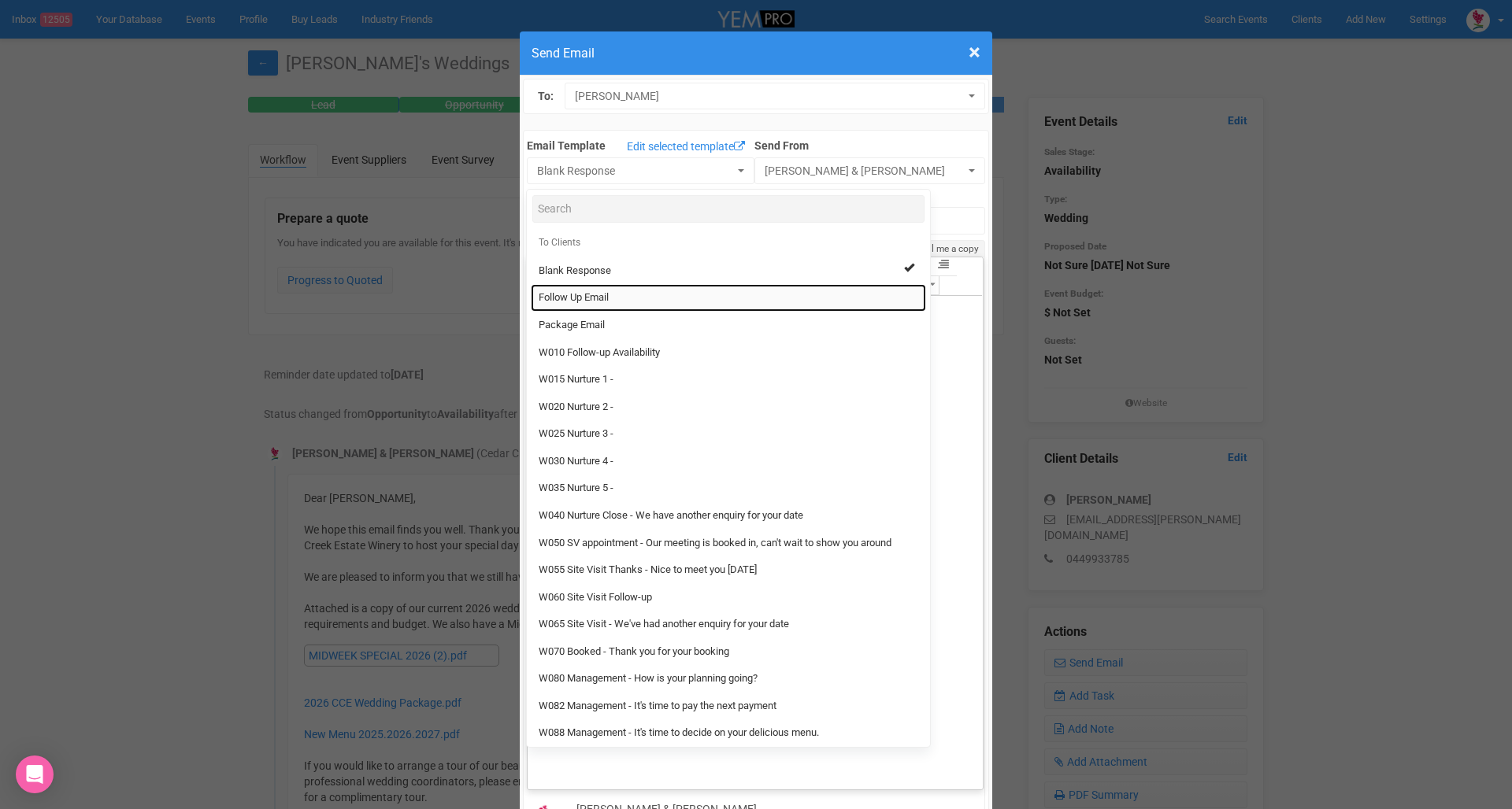
click at [619, 297] on link "Follow Up Email" at bounding box center [728, 298] width 395 height 27
select select "88639"
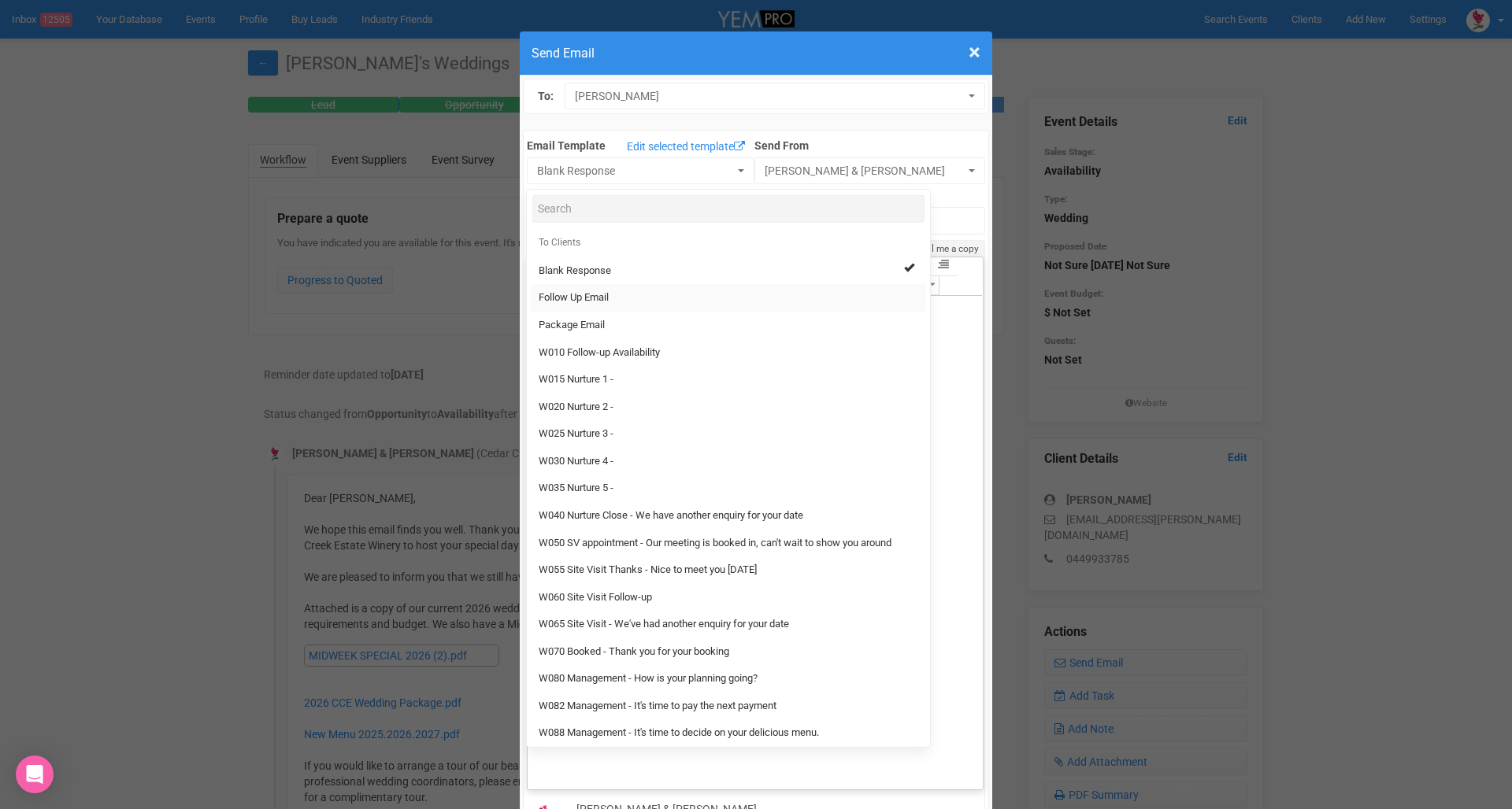
type input "Cedar Creek Estate - Follow Up"
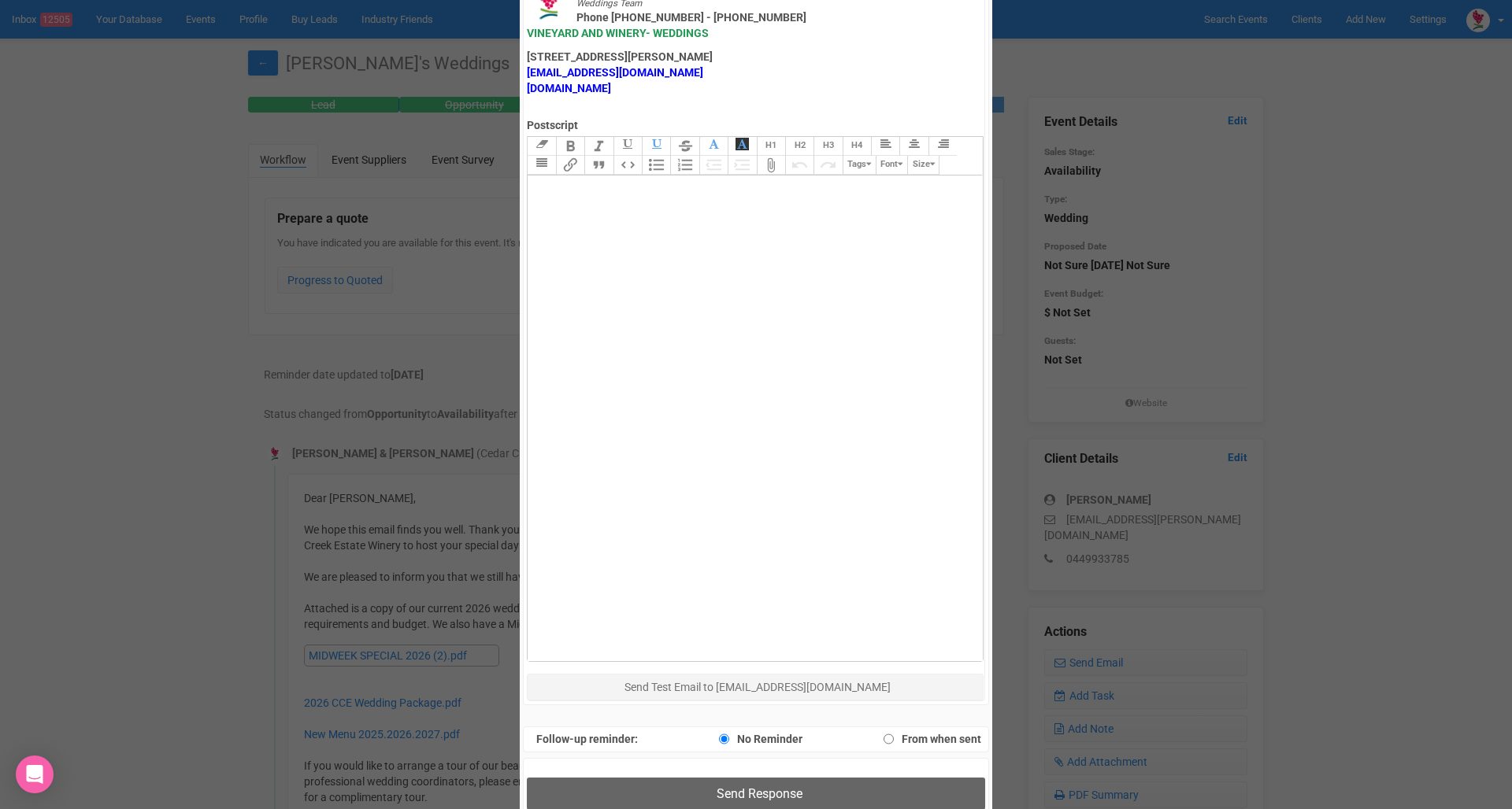
scroll to position [793, 0]
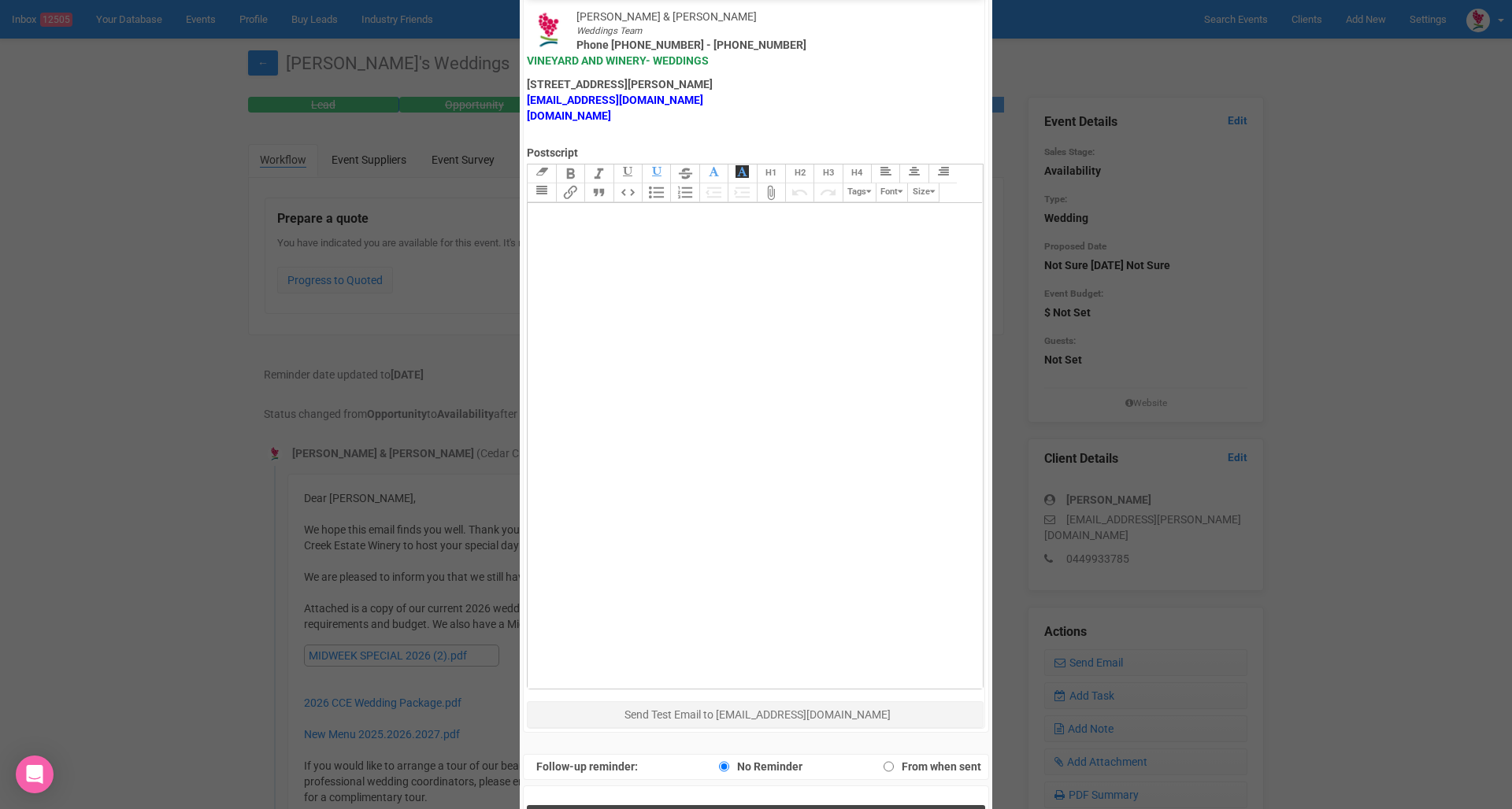
click at [716, 808] on span "Send Response" at bounding box center [759, 821] width 86 height 15
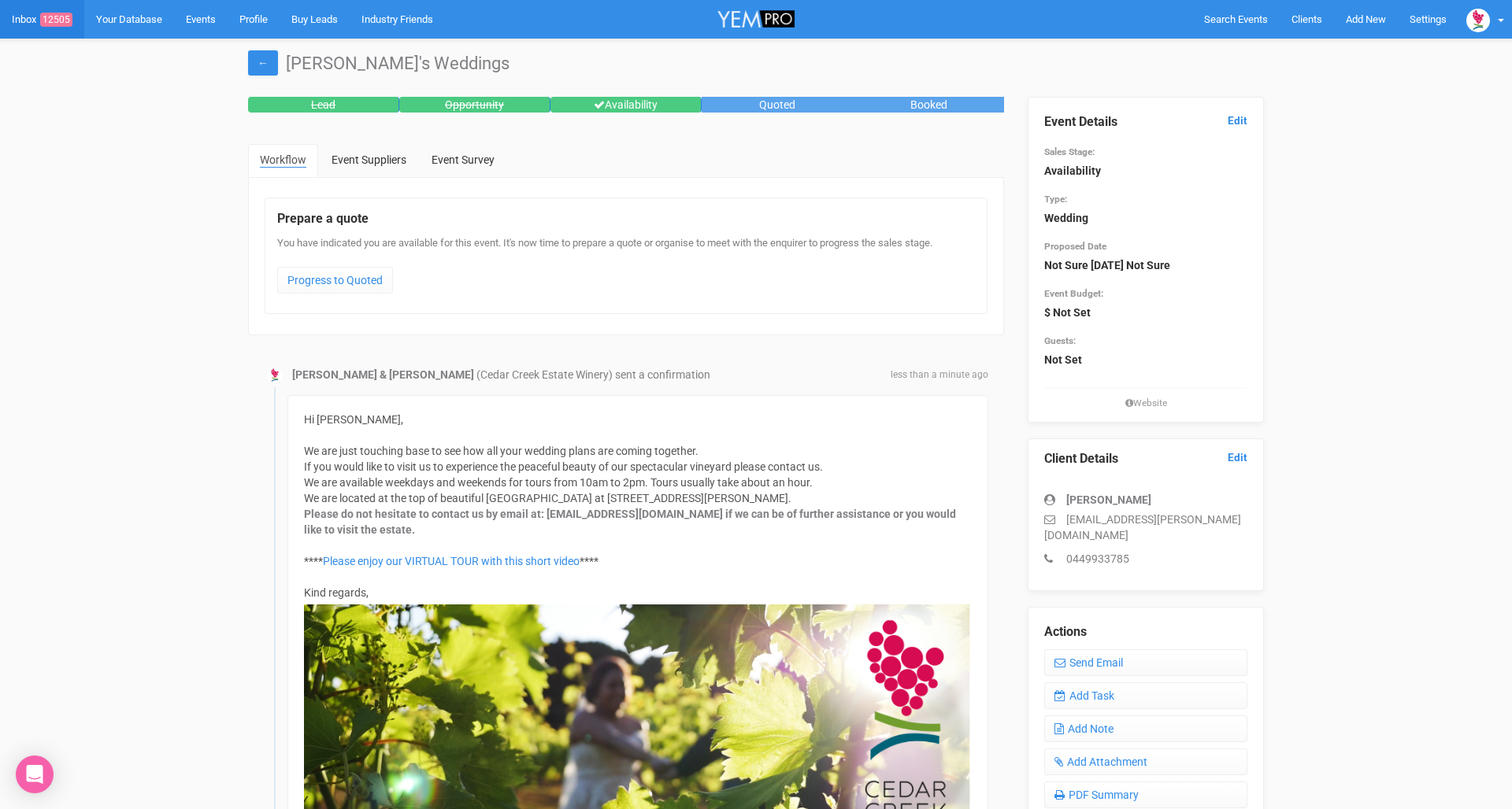
click at [44, 23] on span "12505" at bounding box center [57, 20] width 32 height 15
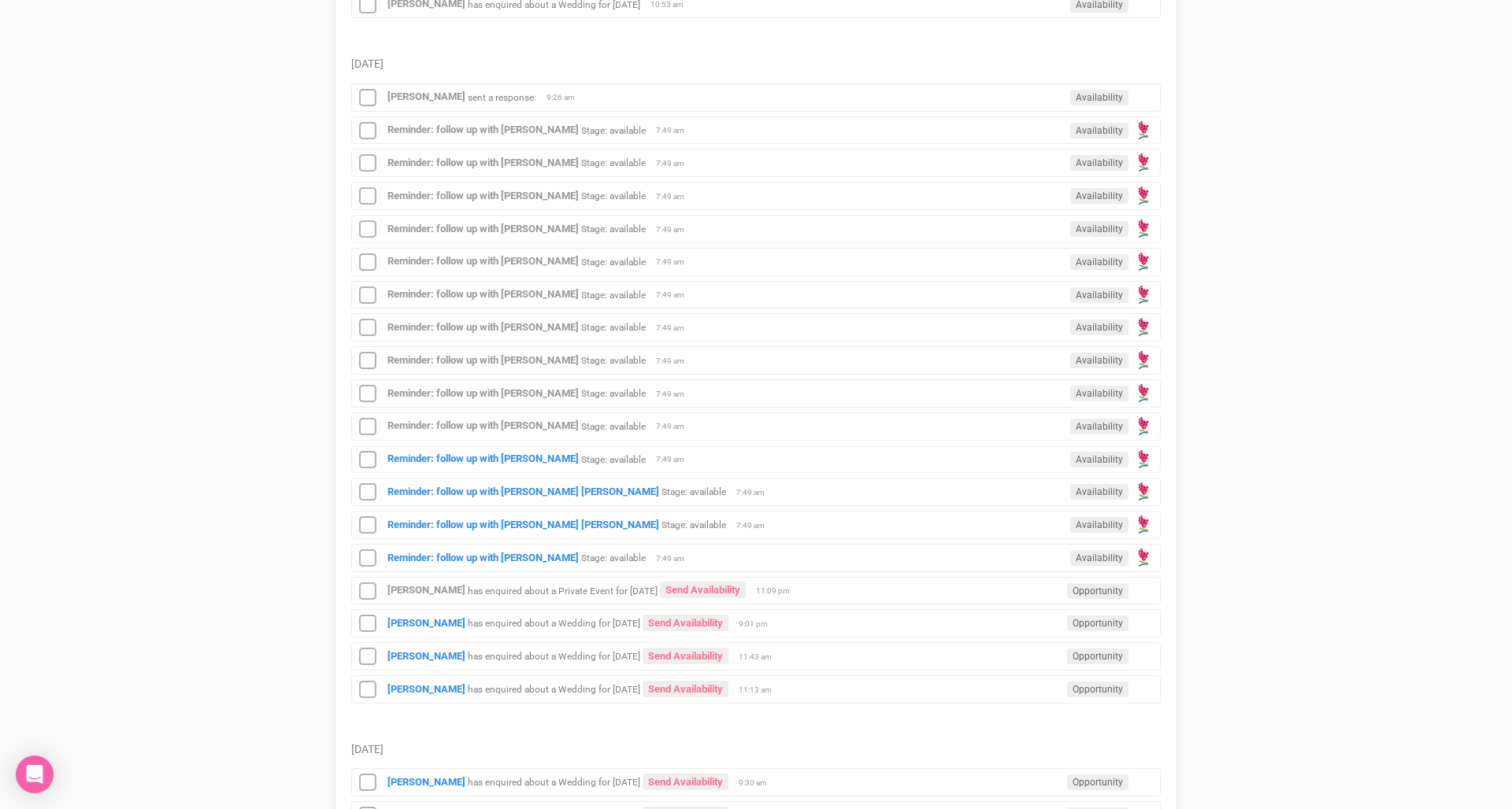
scroll to position [1520, 0]
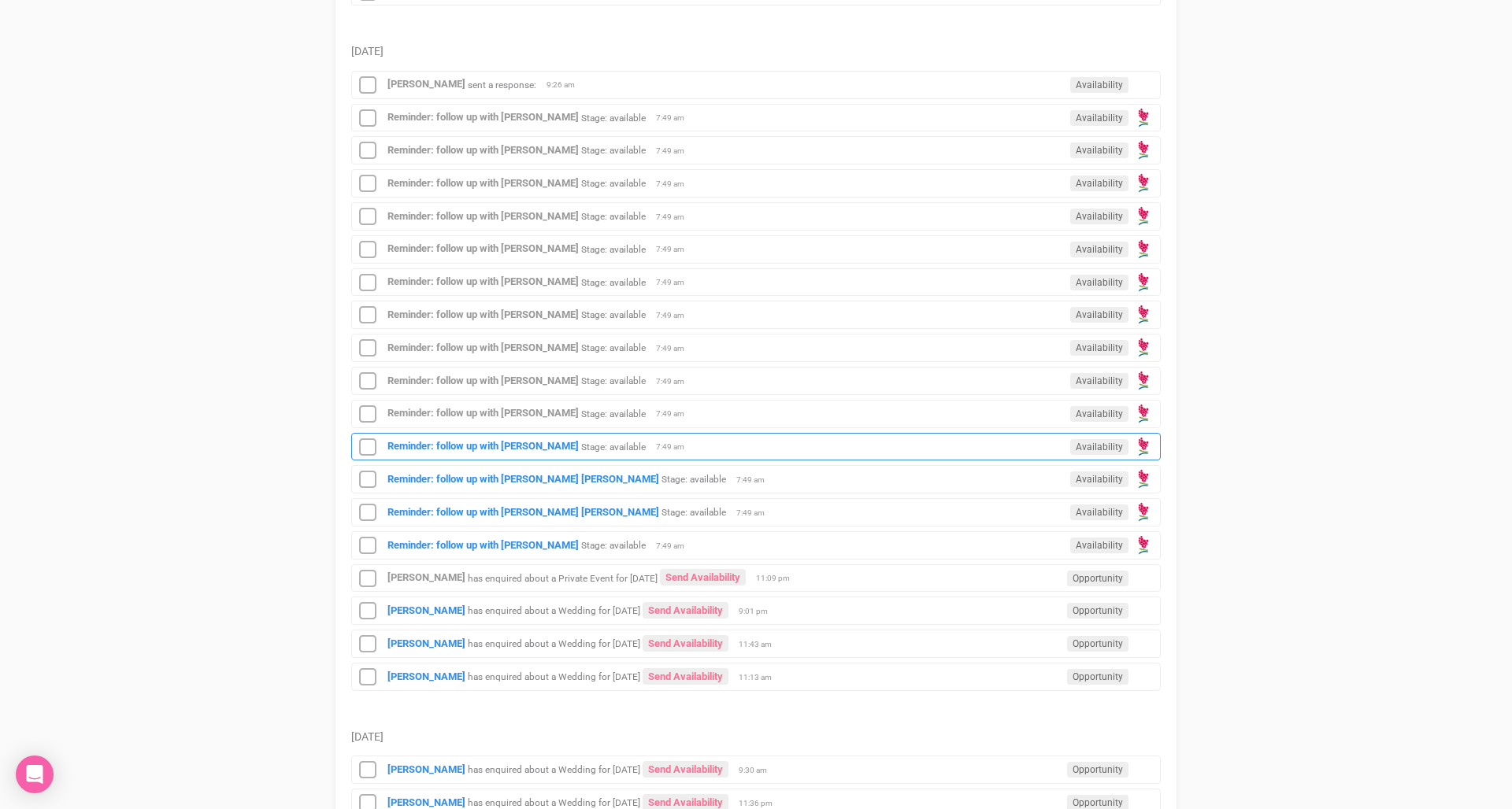
click at [615, 442] on small "Stage: available" at bounding box center [614, 446] width 65 height 11
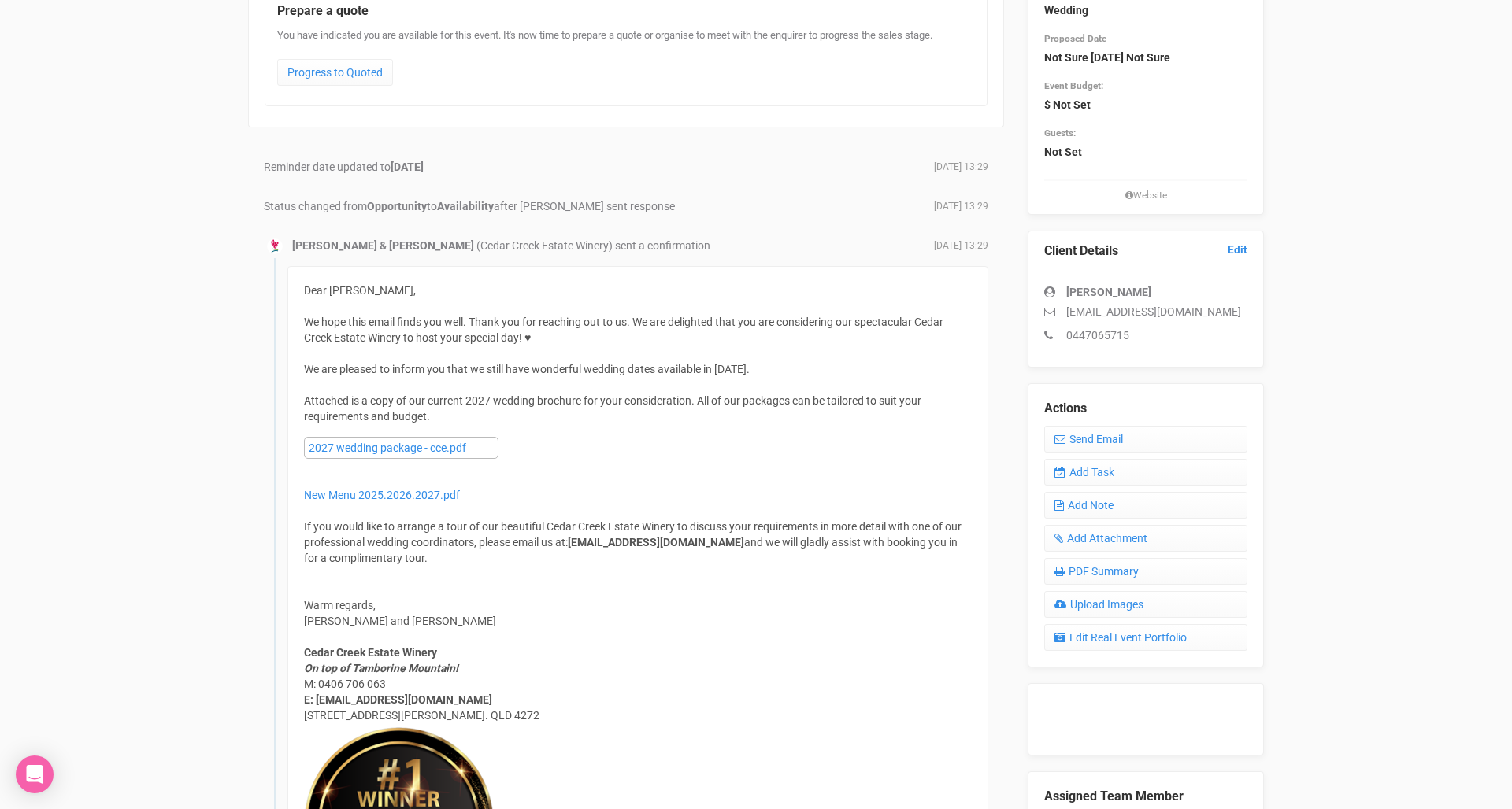
scroll to position [218, 0]
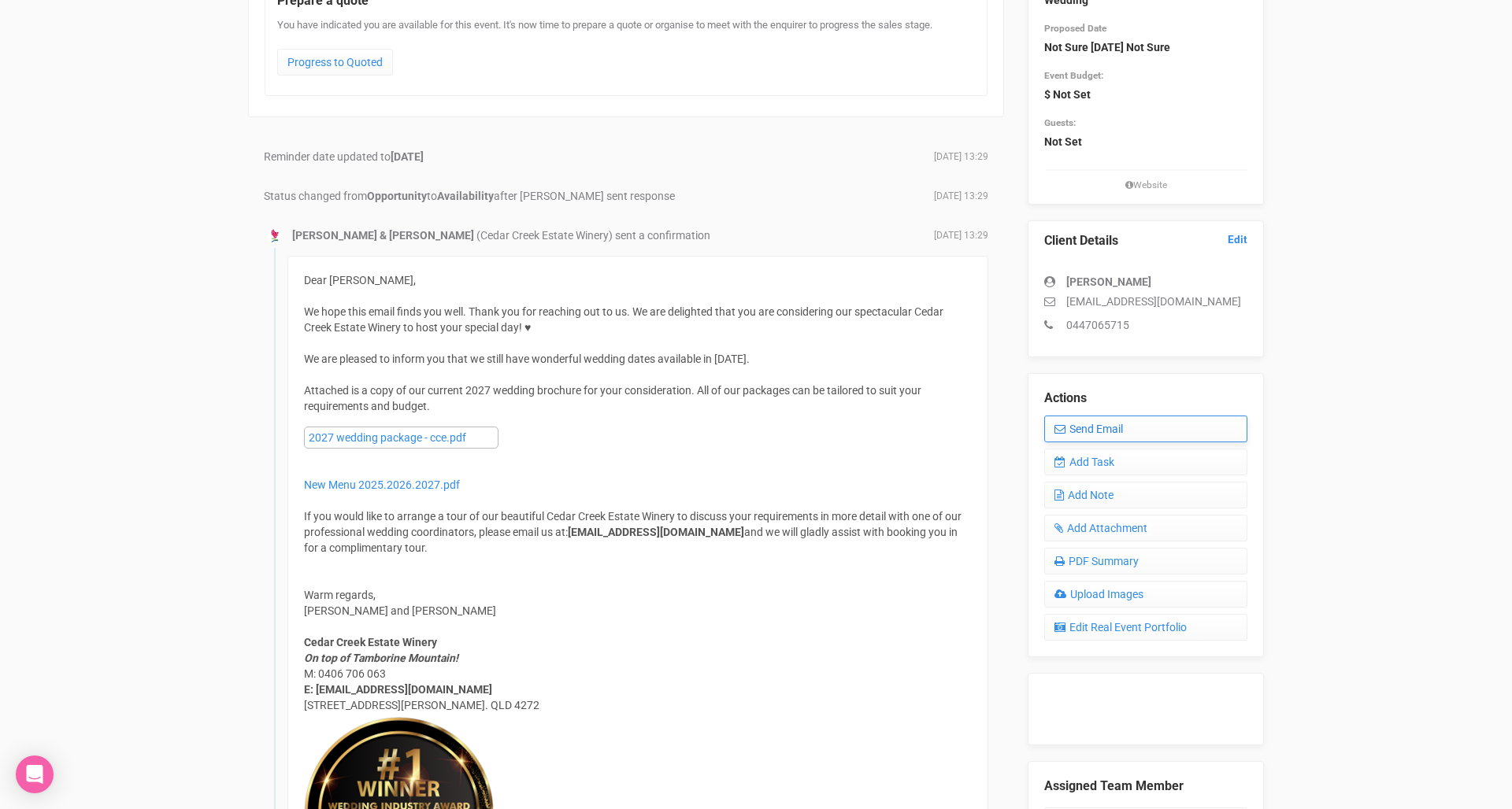
click at [1095, 435] on link "Send Email" at bounding box center [1145, 428] width 203 height 27
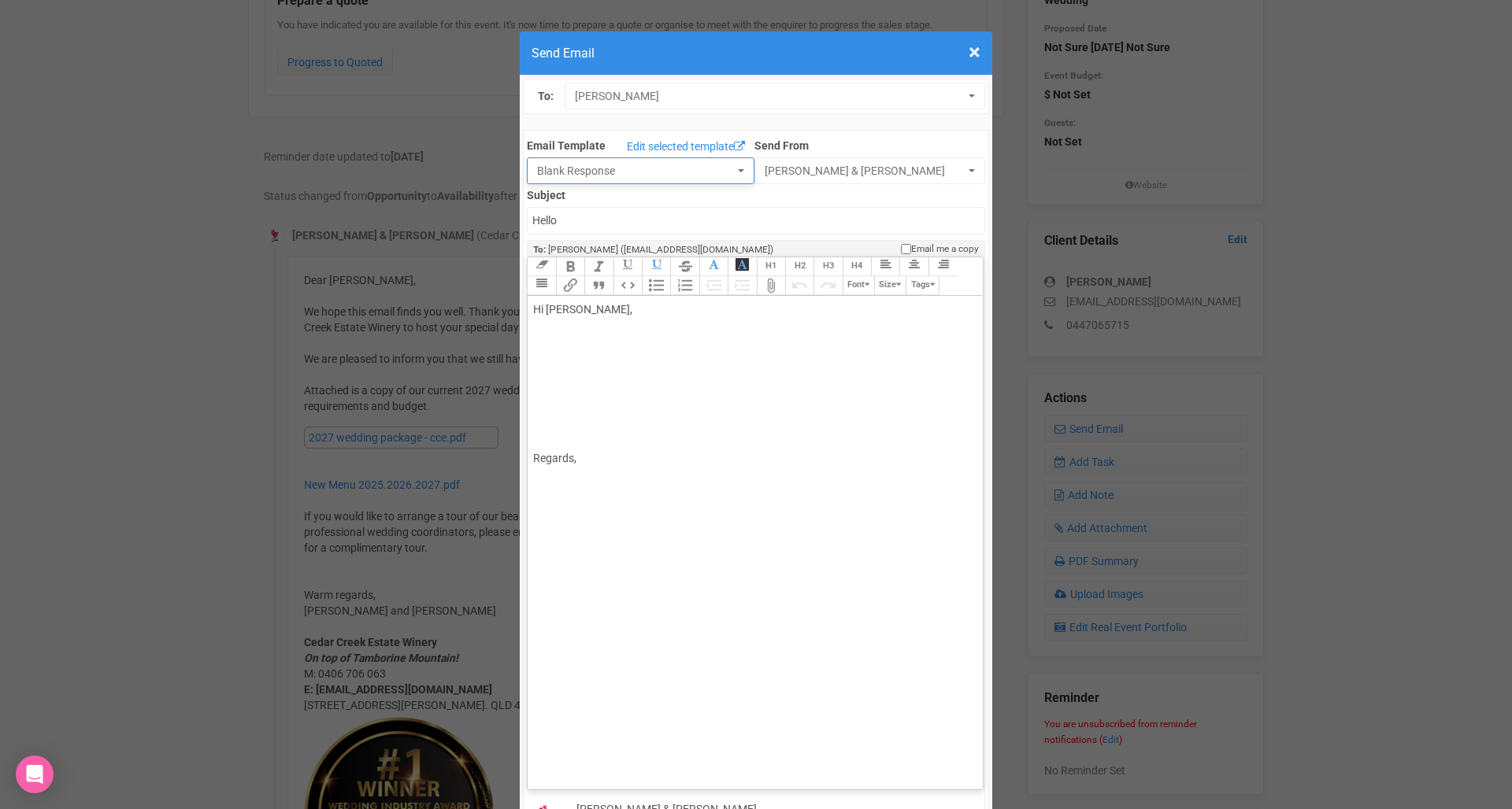
click at [560, 170] on span "Blank Response" at bounding box center [635, 171] width 196 height 15
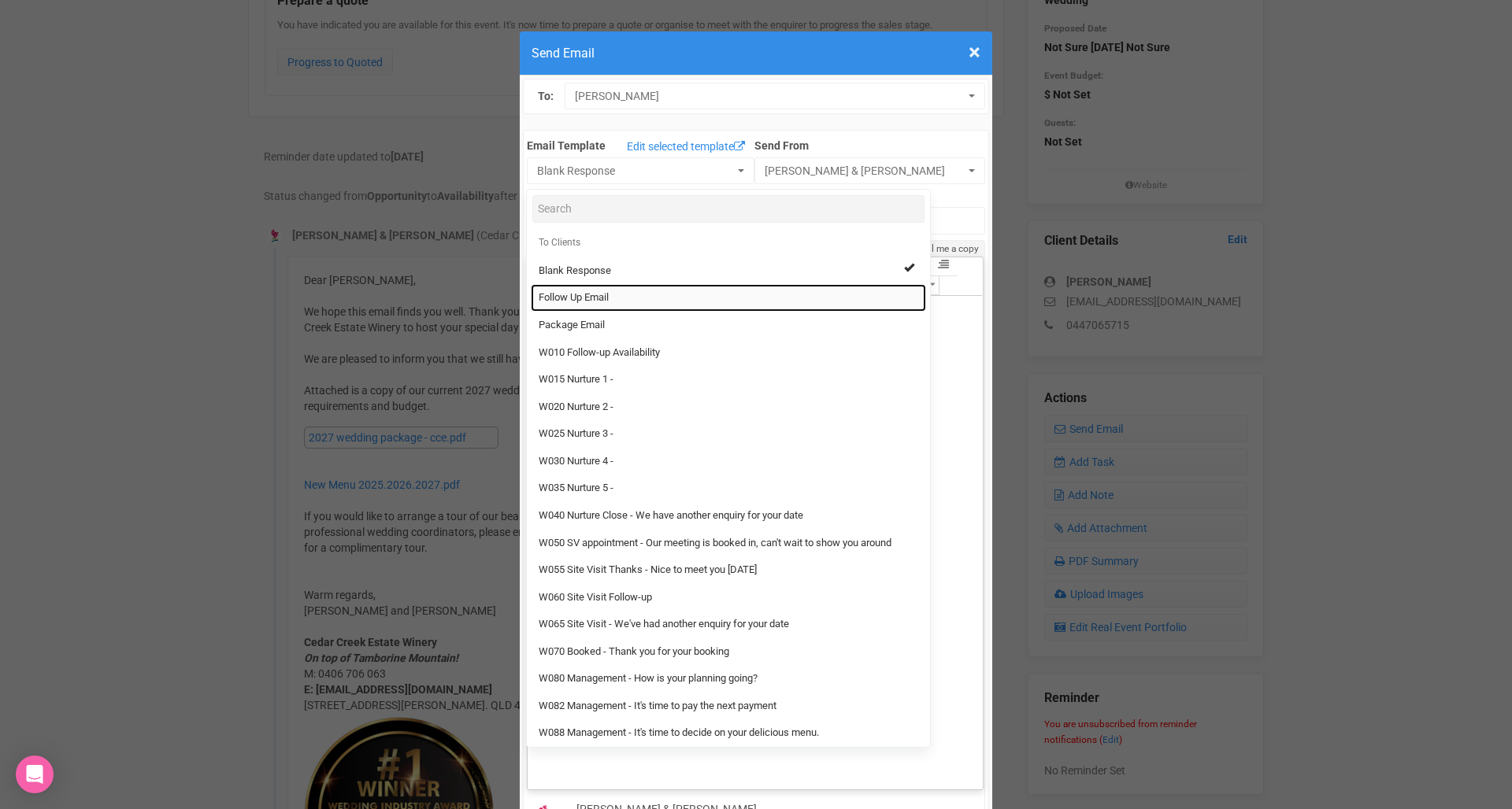
click at [634, 297] on link "Follow Up Email" at bounding box center [728, 298] width 395 height 27
select select "88639"
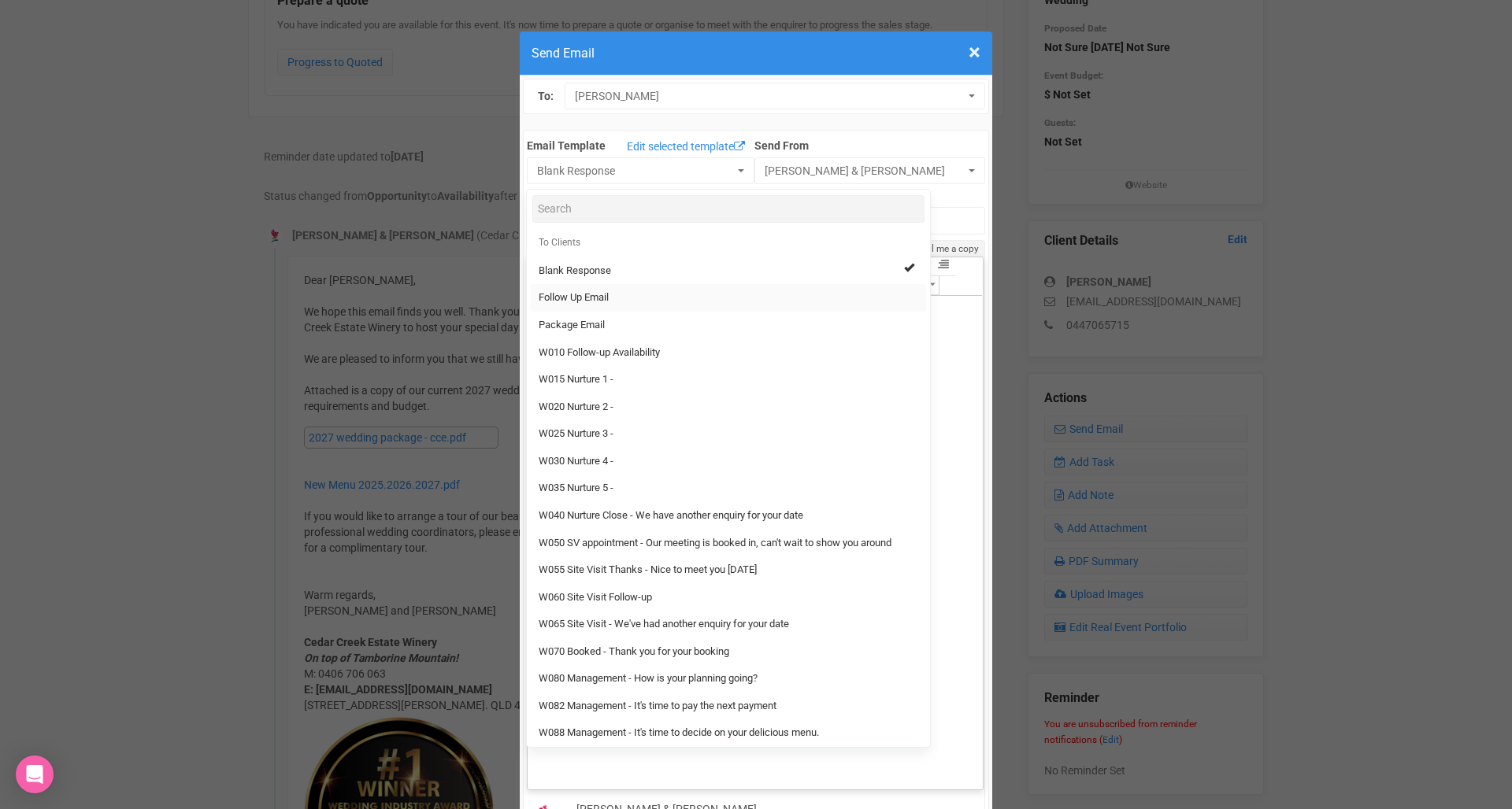
type input "Cedar Creek Estate - Follow Up"
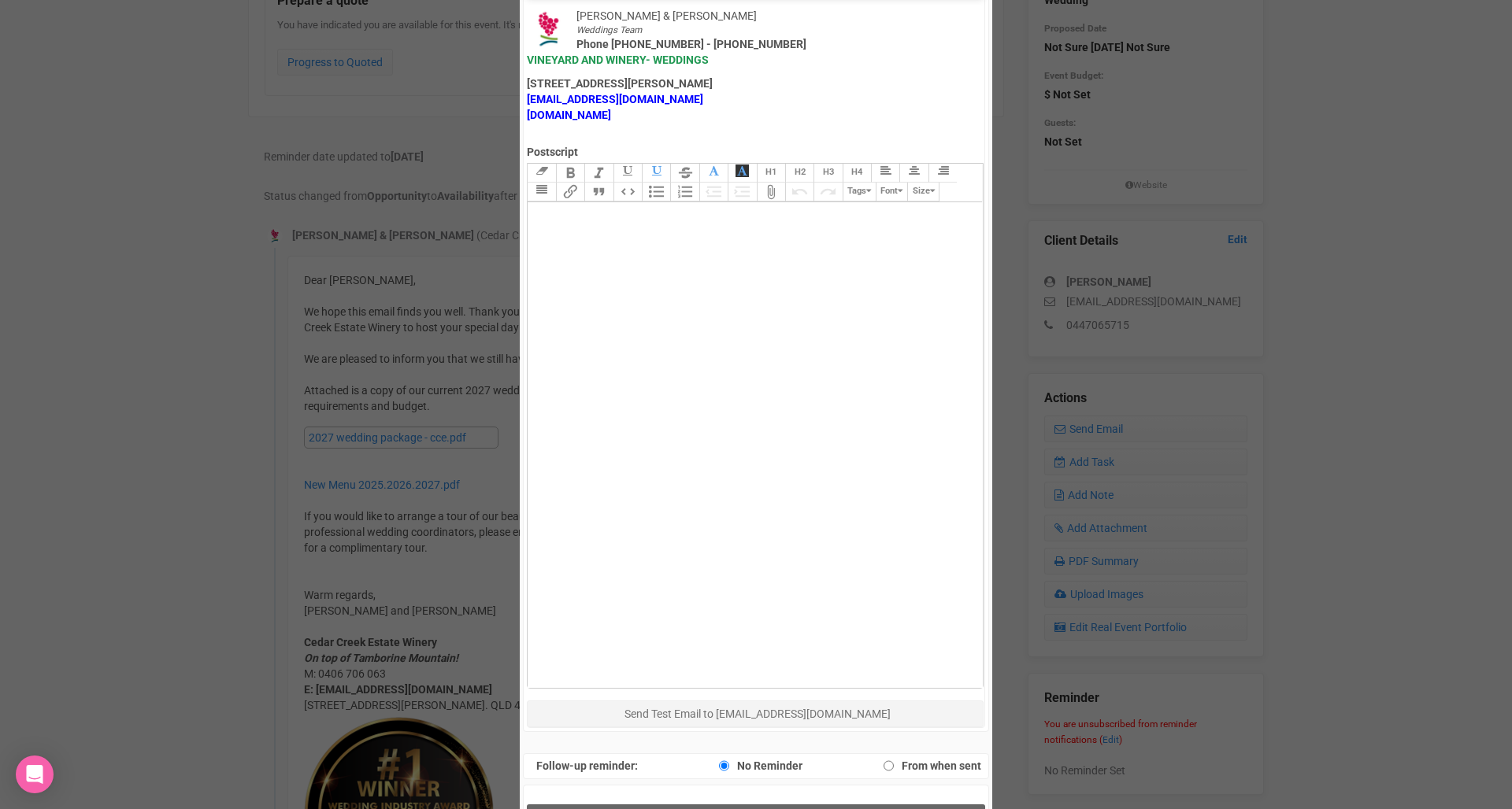
scroll to position [793, 0]
click at [810, 805] on button "Send Response" at bounding box center [755, 821] width 458 height 32
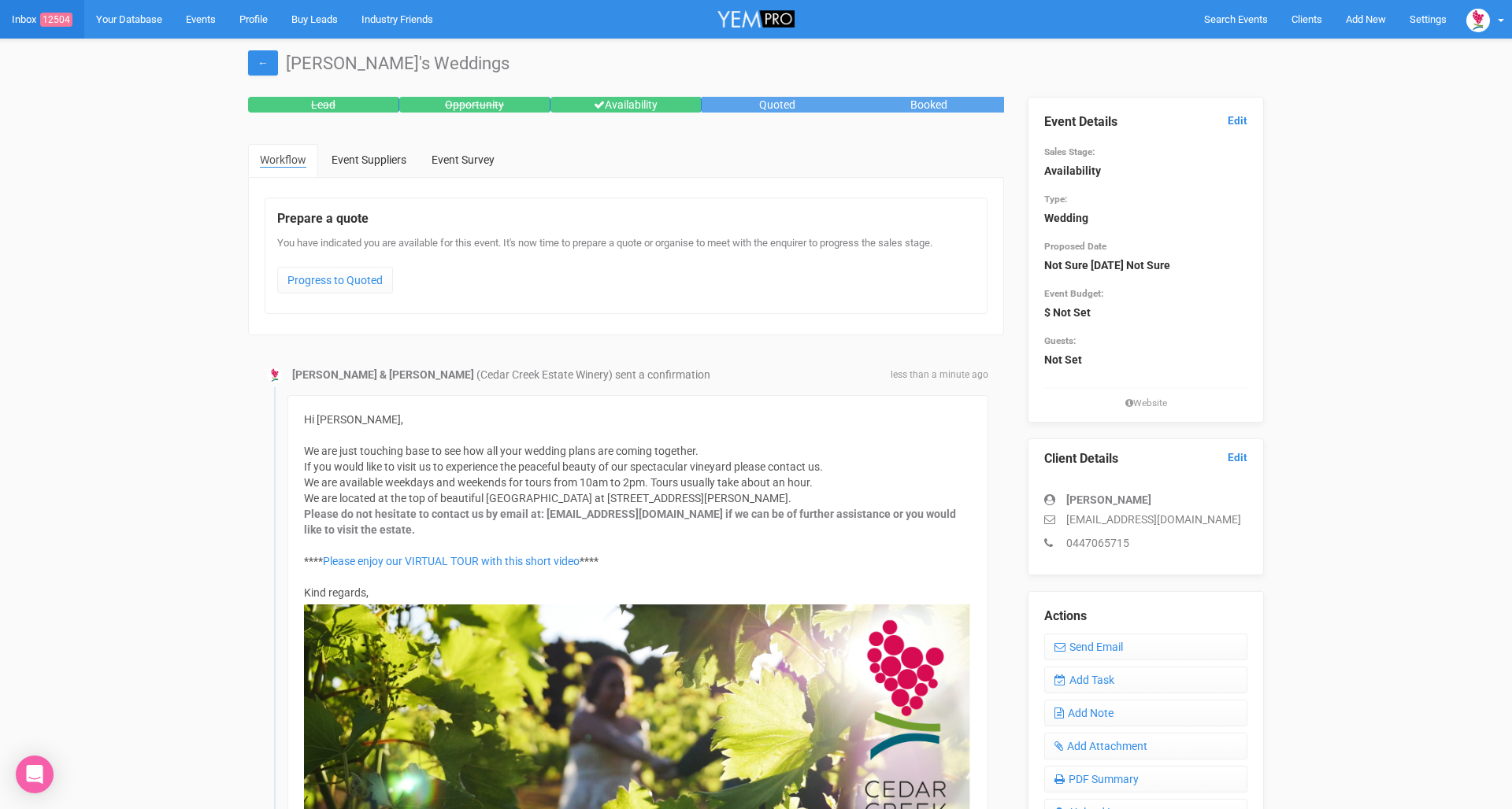
scroll to position [0, 0]
click at [26, 21] on link "Inbox 12504" at bounding box center [42, 19] width 84 height 39
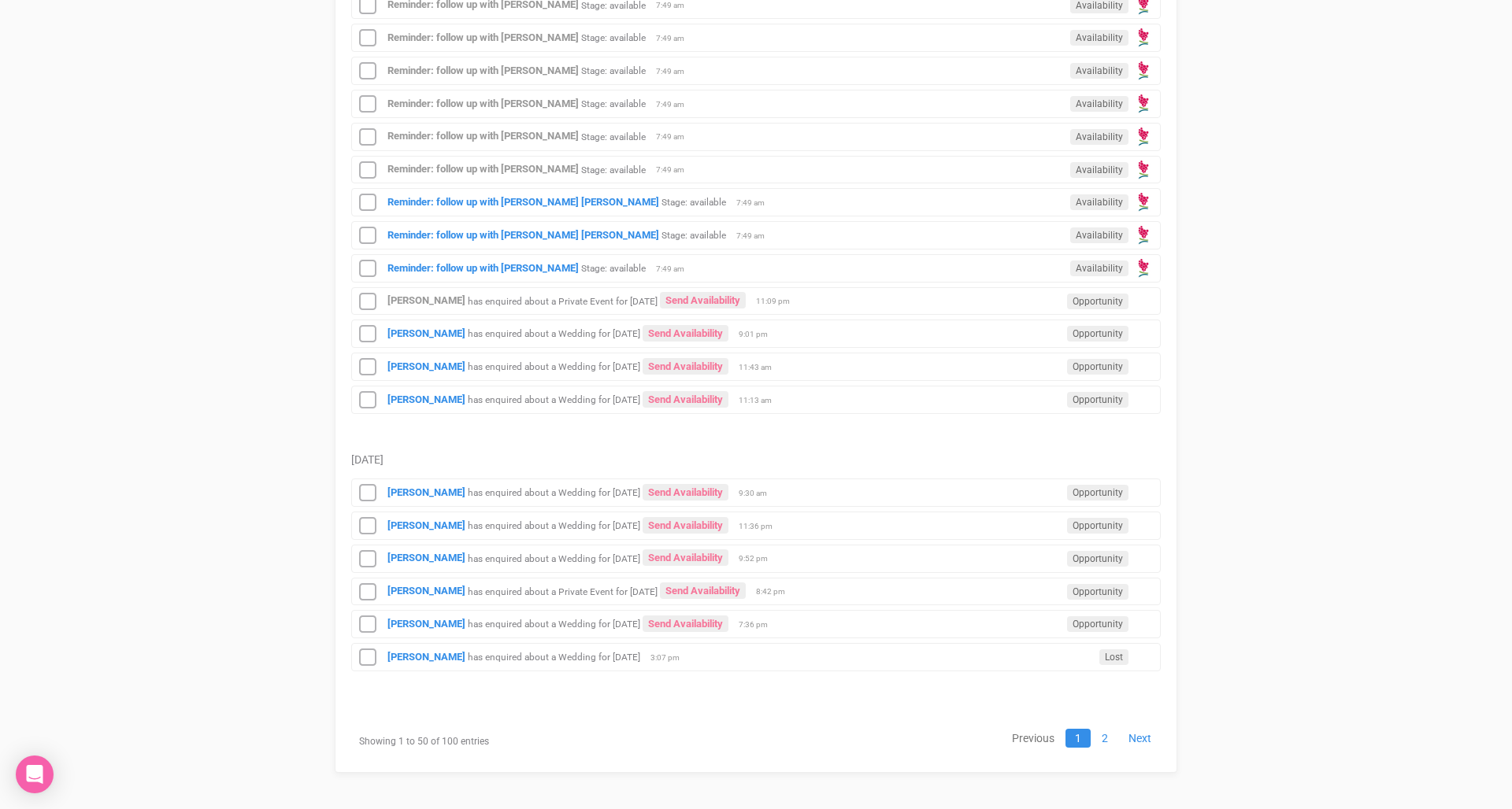
scroll to position [1797, 0]
click at [661, 204] on small "Stage: available" at bounding box center [694, 203] width 65 height 11
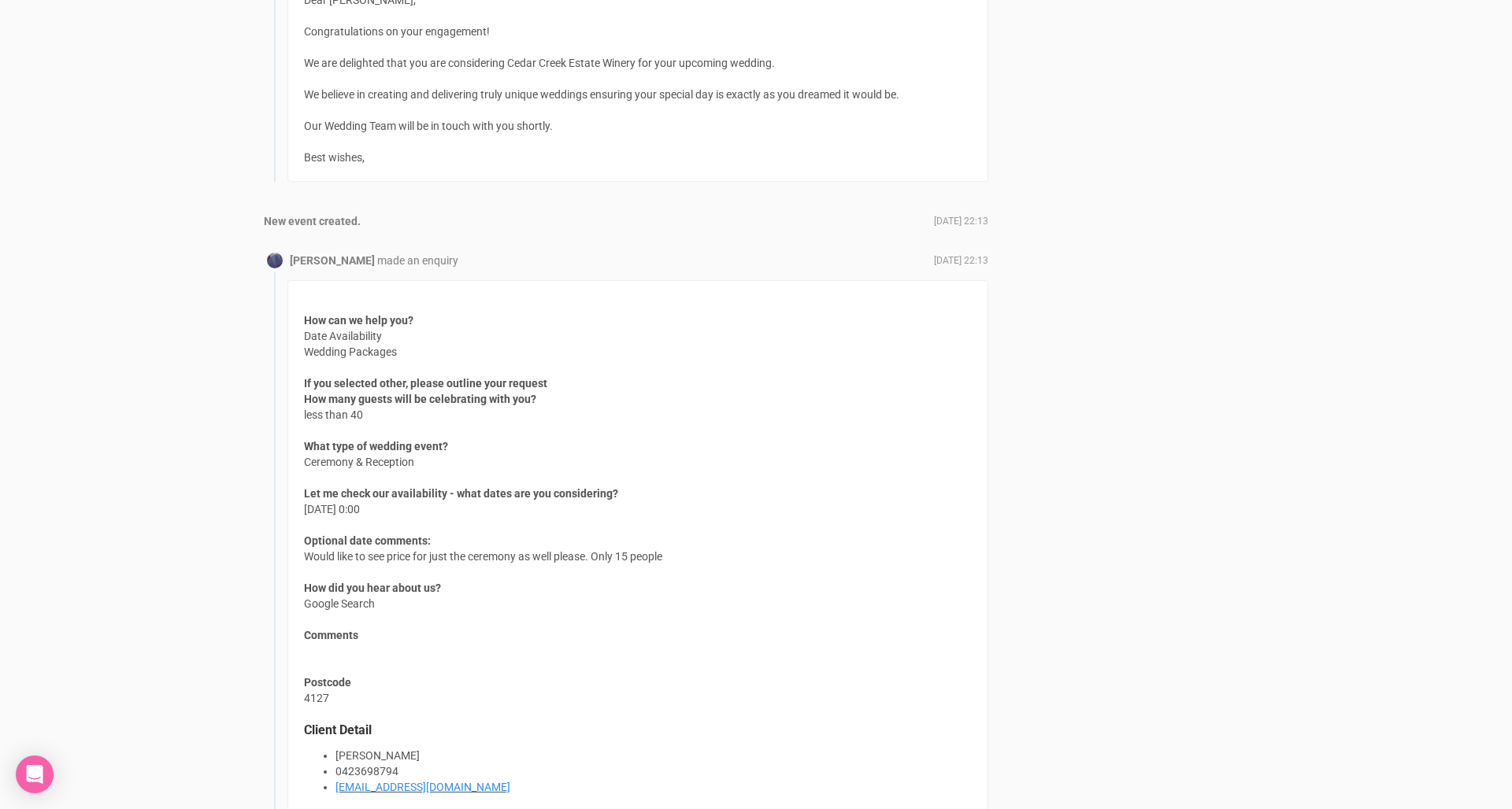
scroll to position [1526, 0]
drag, startPoint x: 612, startPoint y: 564, endPoint x: 601, endPoint y: 551, distance: 17.0
click at [601, 551] on div "How can we help you? Date Availability Wedding Packages If you selected other, …" at bounding box center [637, 549] width 701 height 539
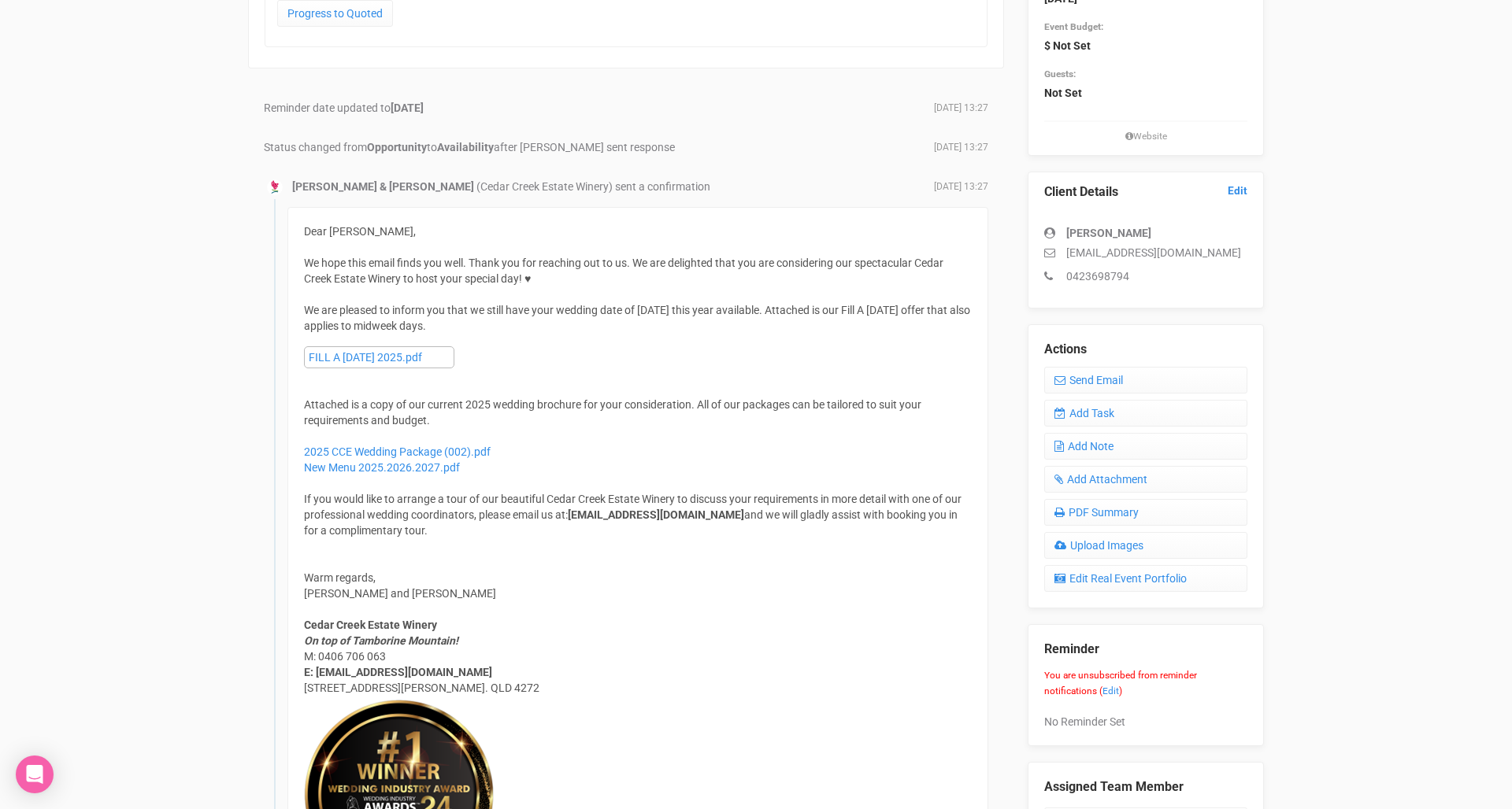
scroll to position [258, 0]
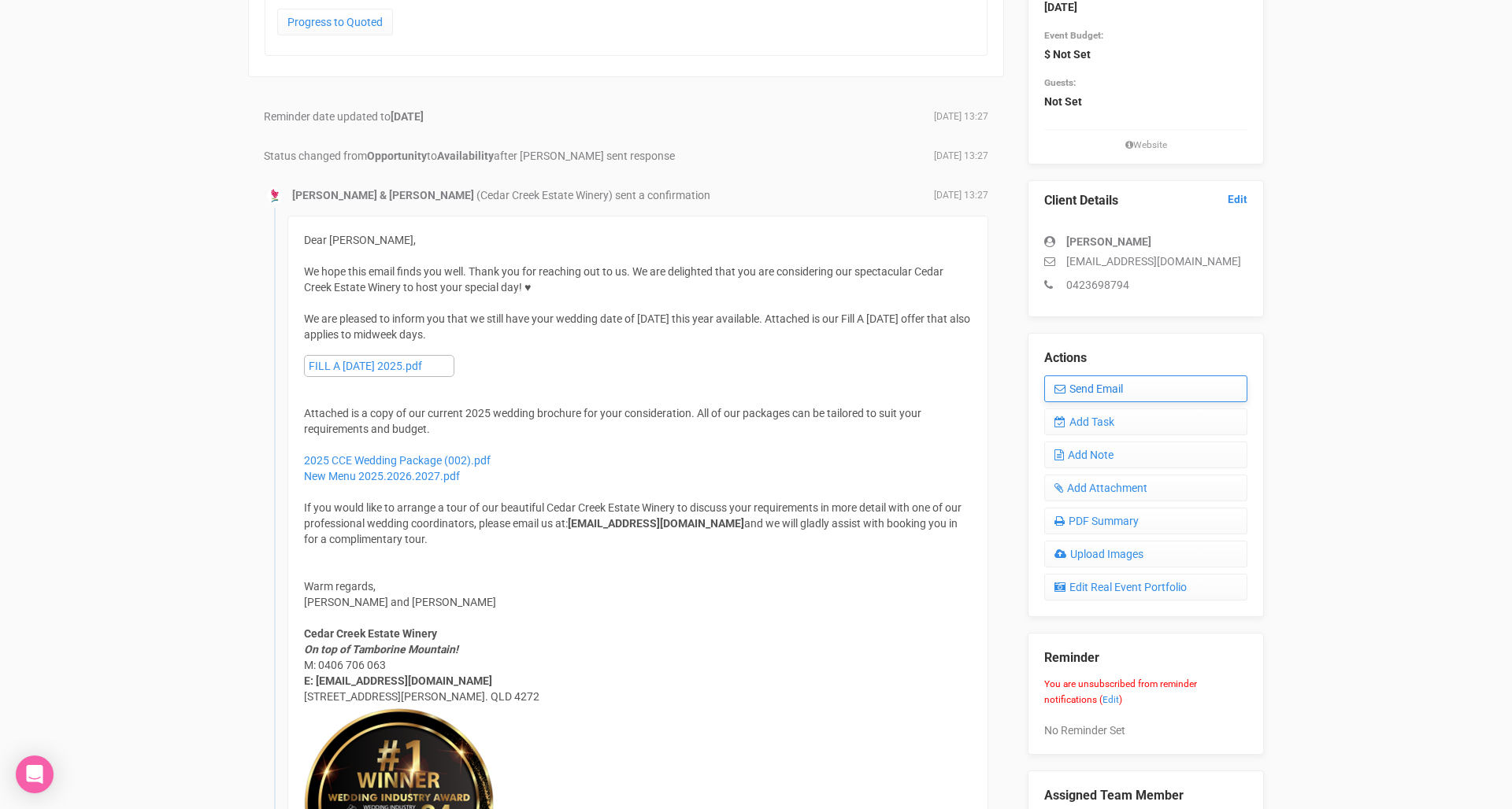
click at [1085, 398] on link "Send Email" at bounding box center [1145, 388] width 203 height 27
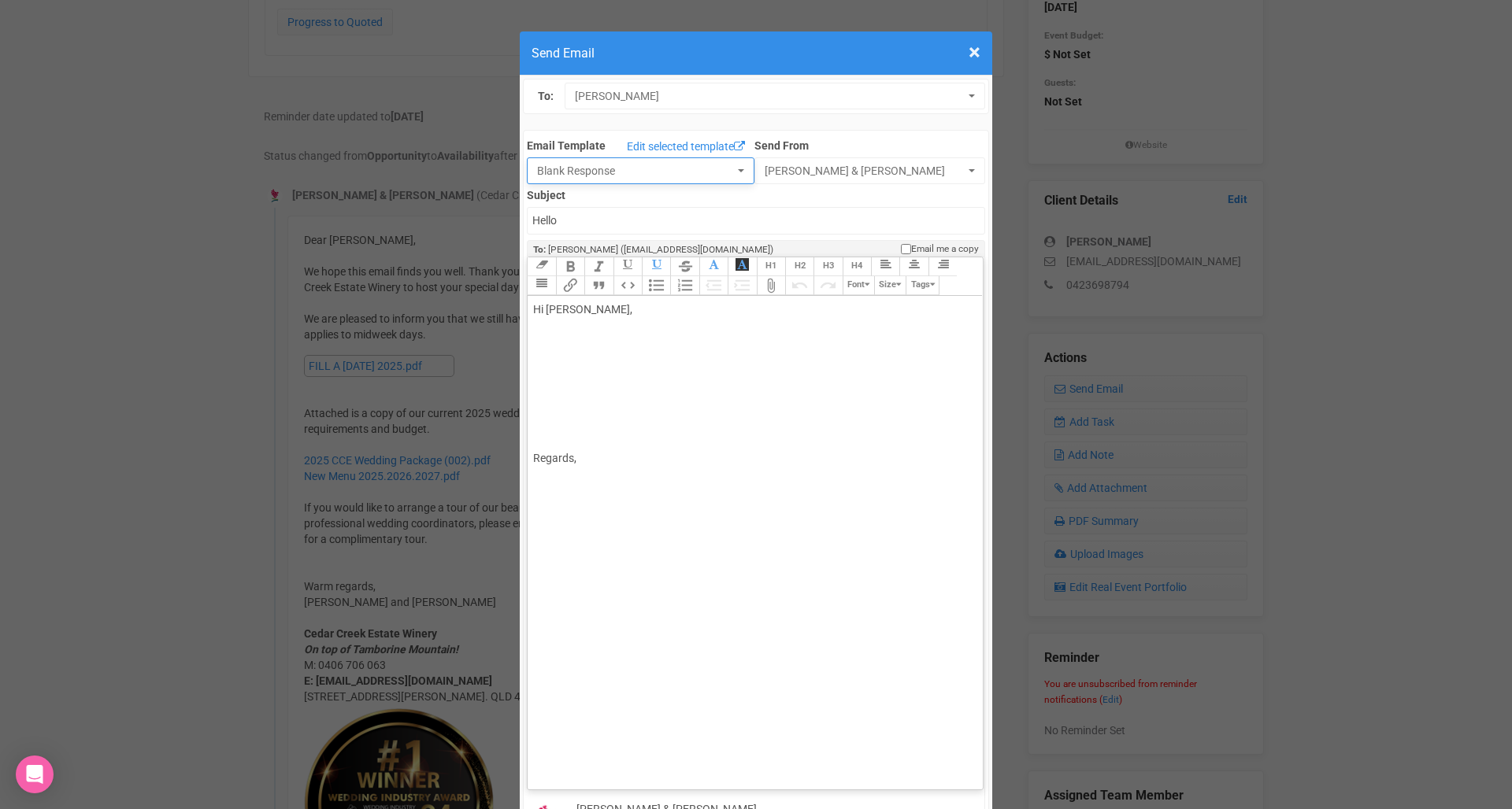
click at [657, 177] on span "Blank Response" at bounding box center [635, 171] width 196 height 15
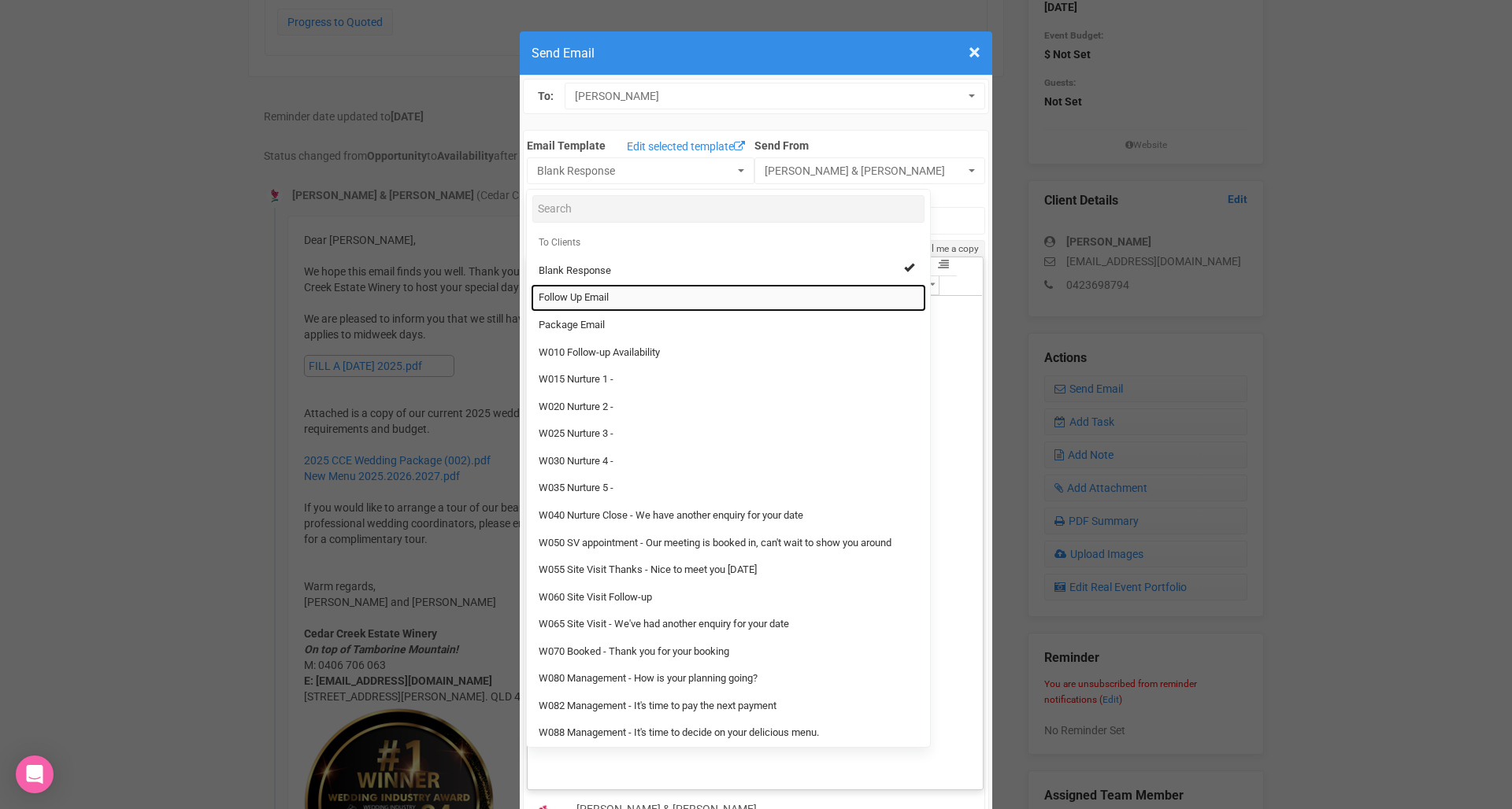
click at [628, 298] on link "Follow Up Email" at bounding box center [728, 298] width 395 height 27
select select "88639"
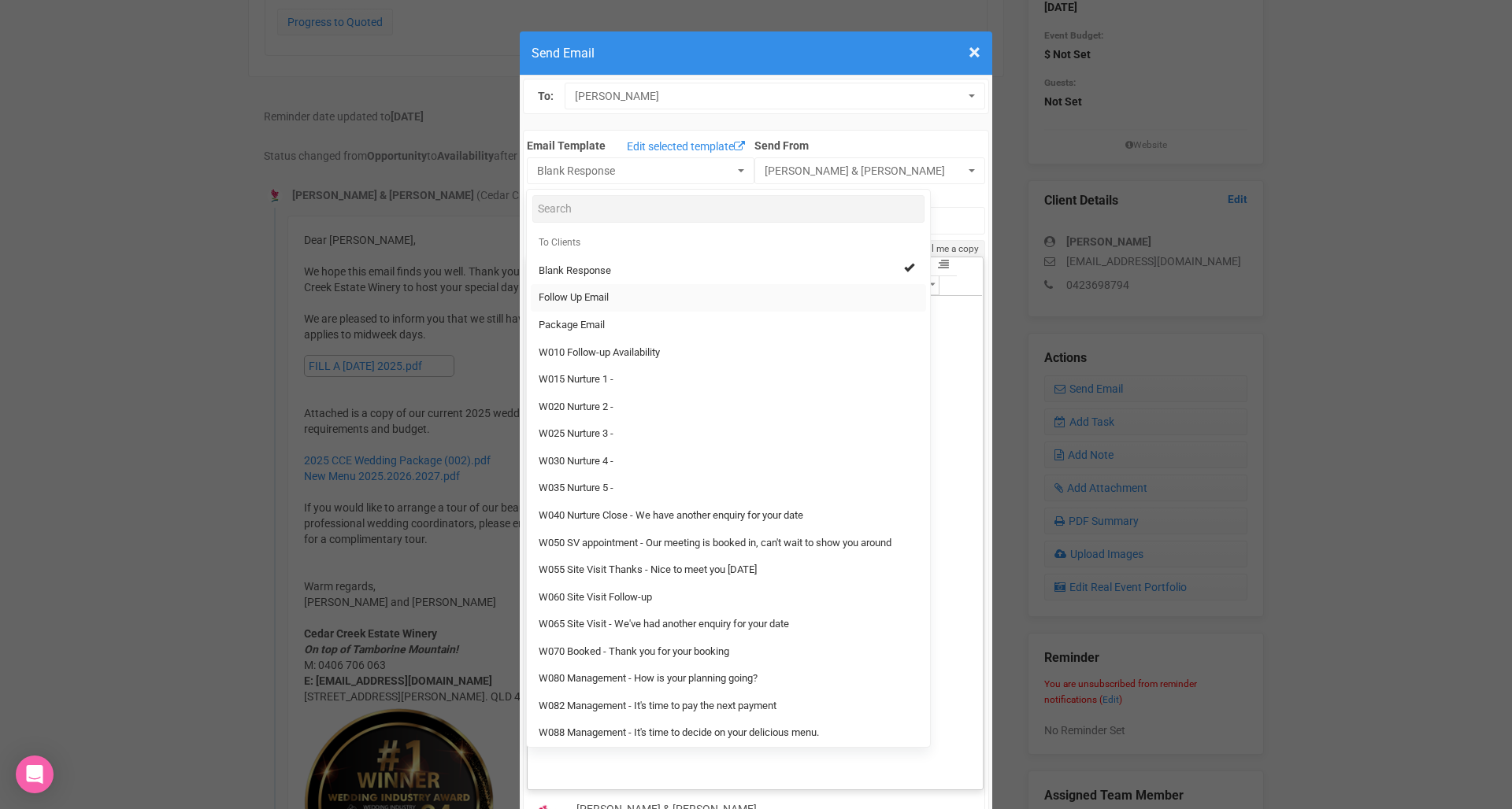
type input "Cedar Creek Estate - Follow Up"
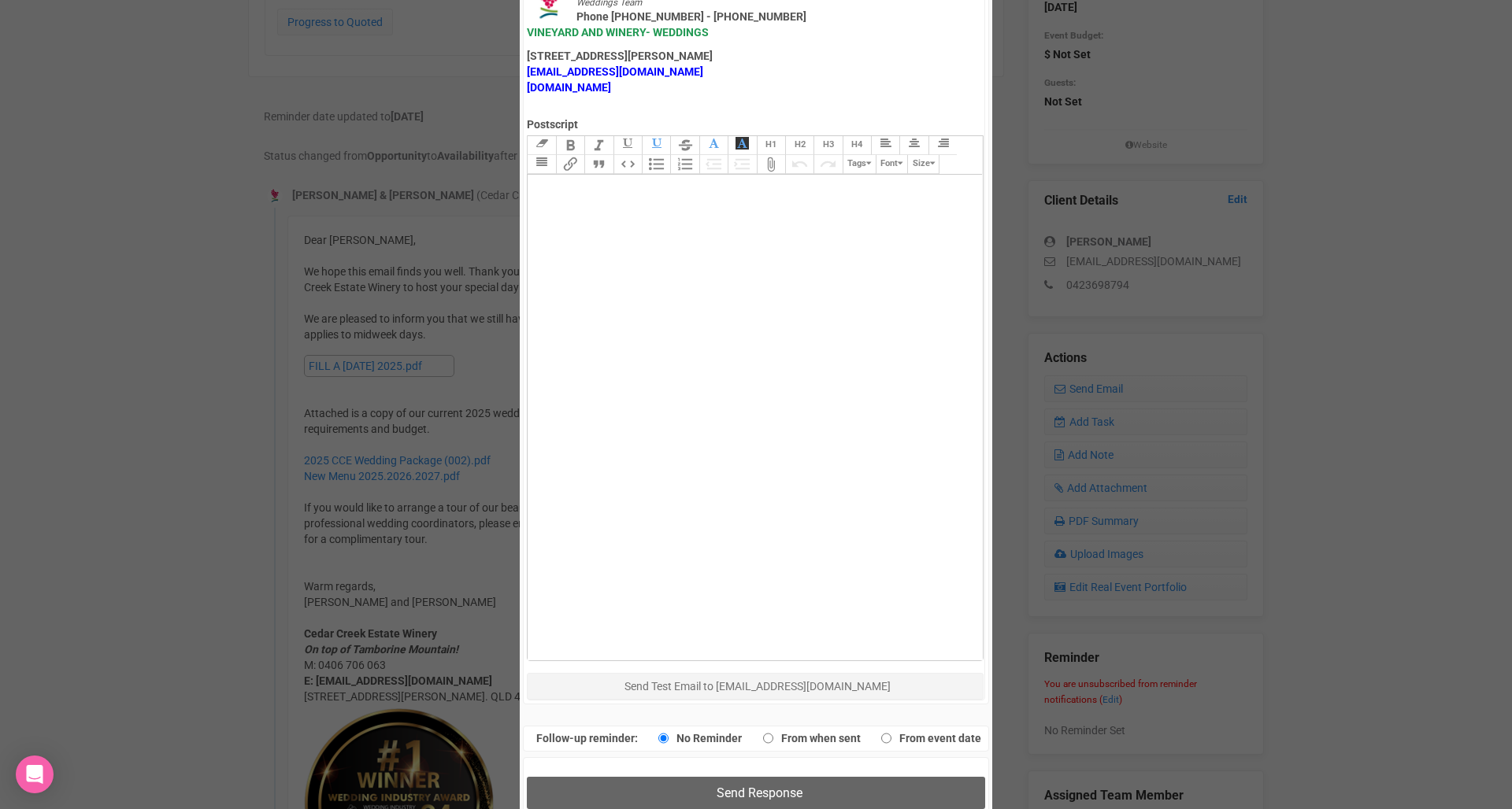
scroll to position [793, 0]
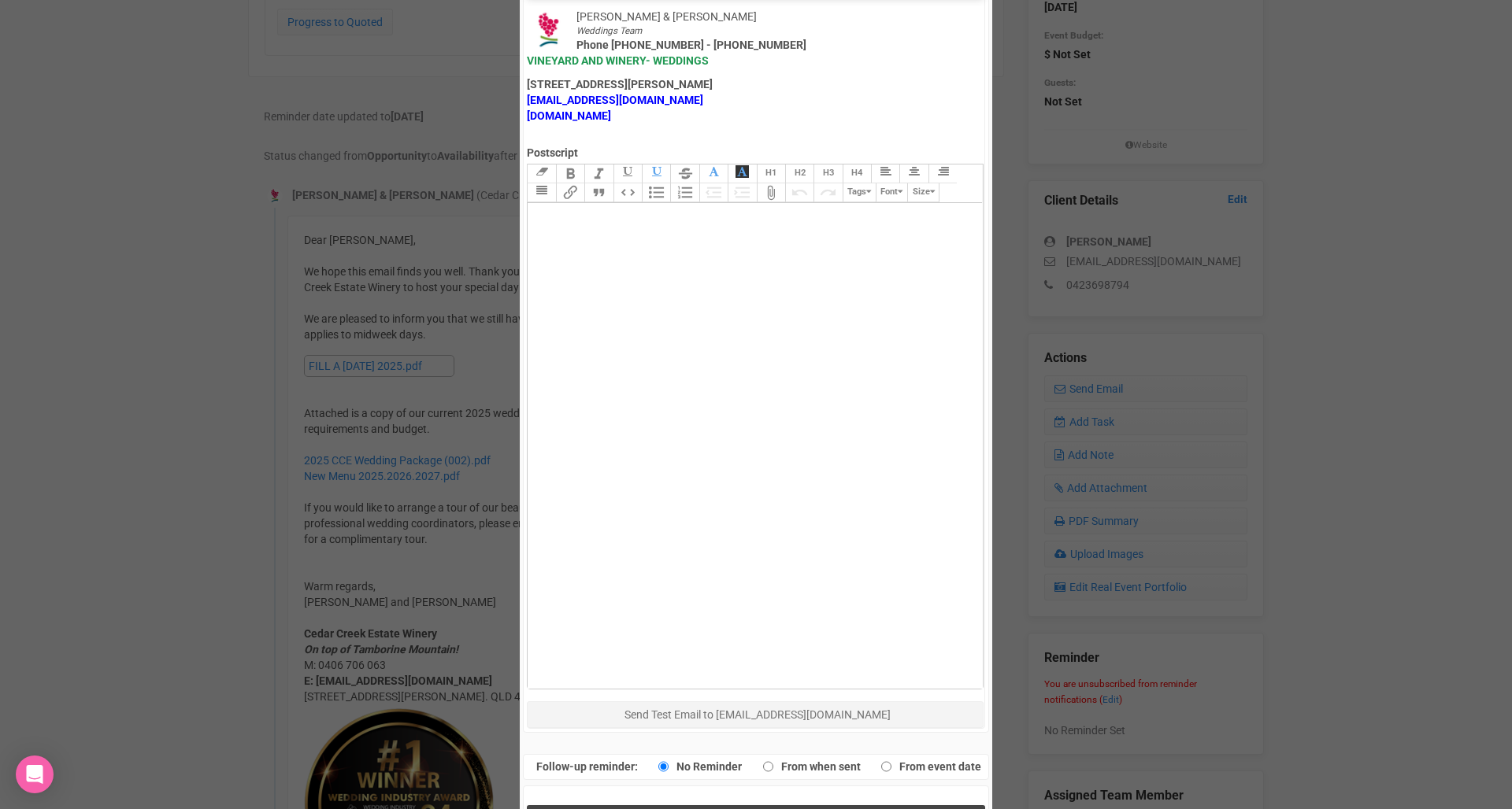
click at [748, 808] on span "Send Response" at bounding box center [759, 821] width 86 height 15
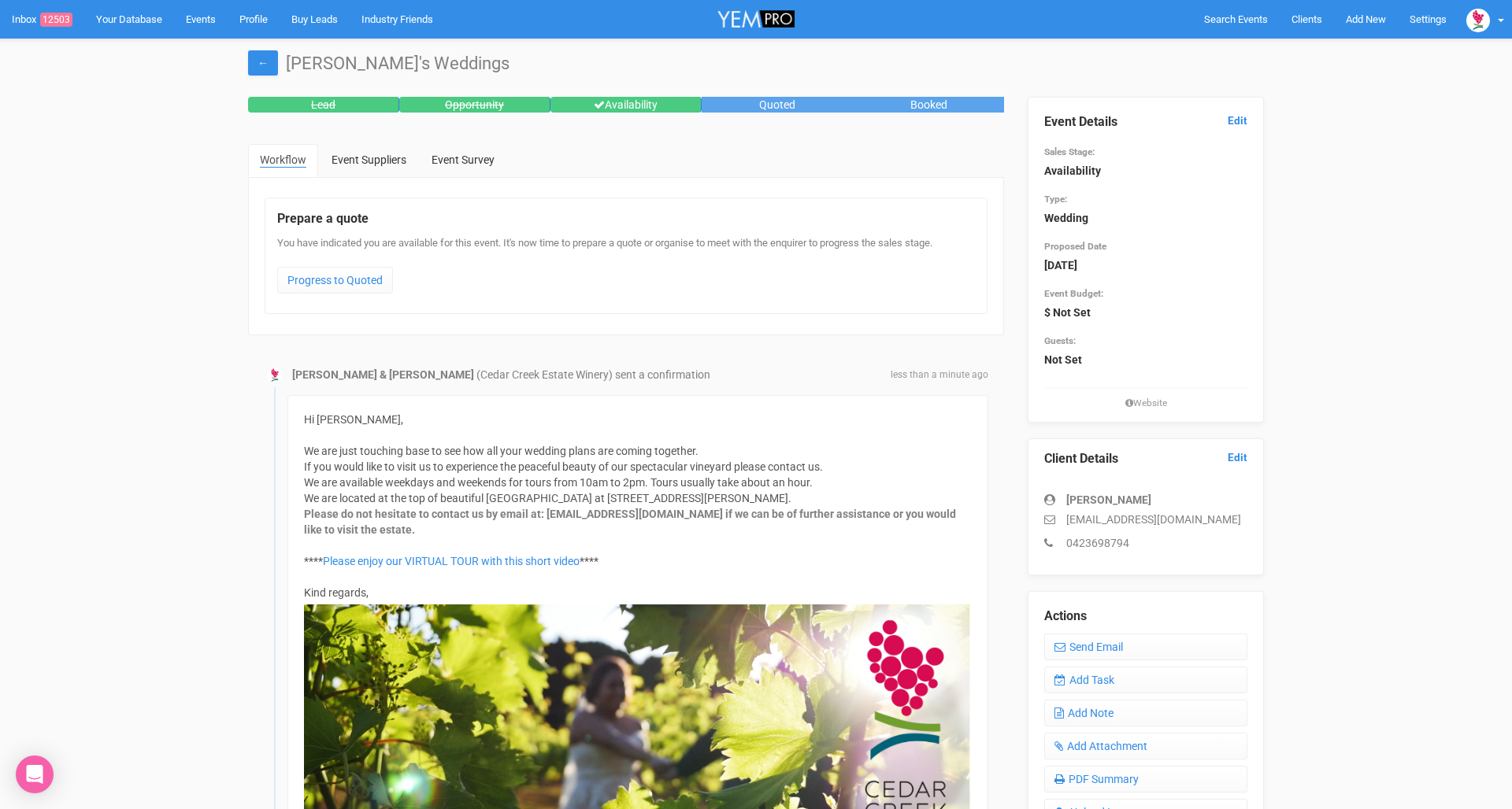
scroll to position [0, 0]
click at [30, 18] on link "Inbox 12503" at bounding box center [42, 19] width 84 height 39
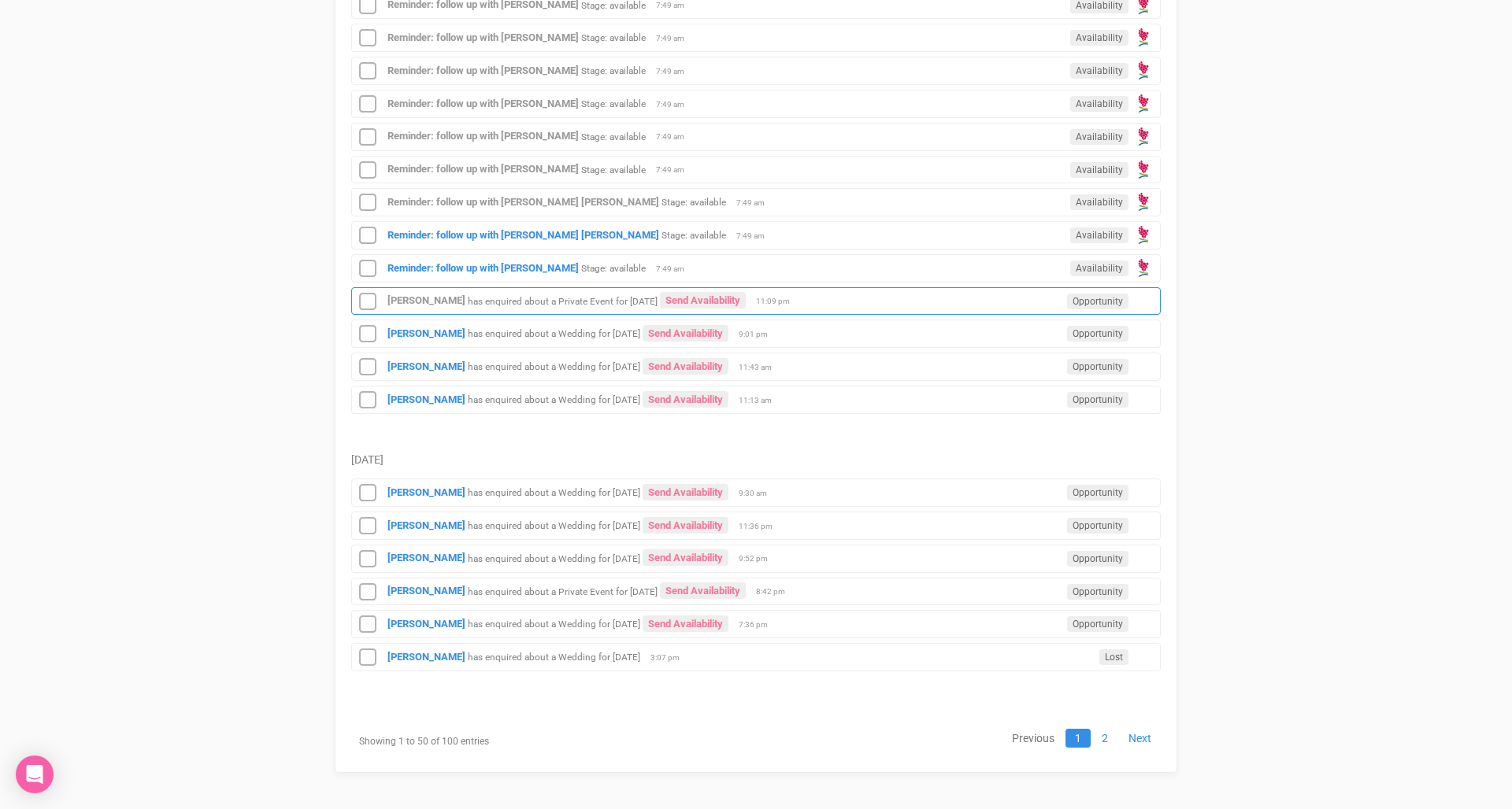
scroll to position [1797, 0]
click at [661, 230] on small "Stage: available" at bounding box center [694, 236] width 65 height 11
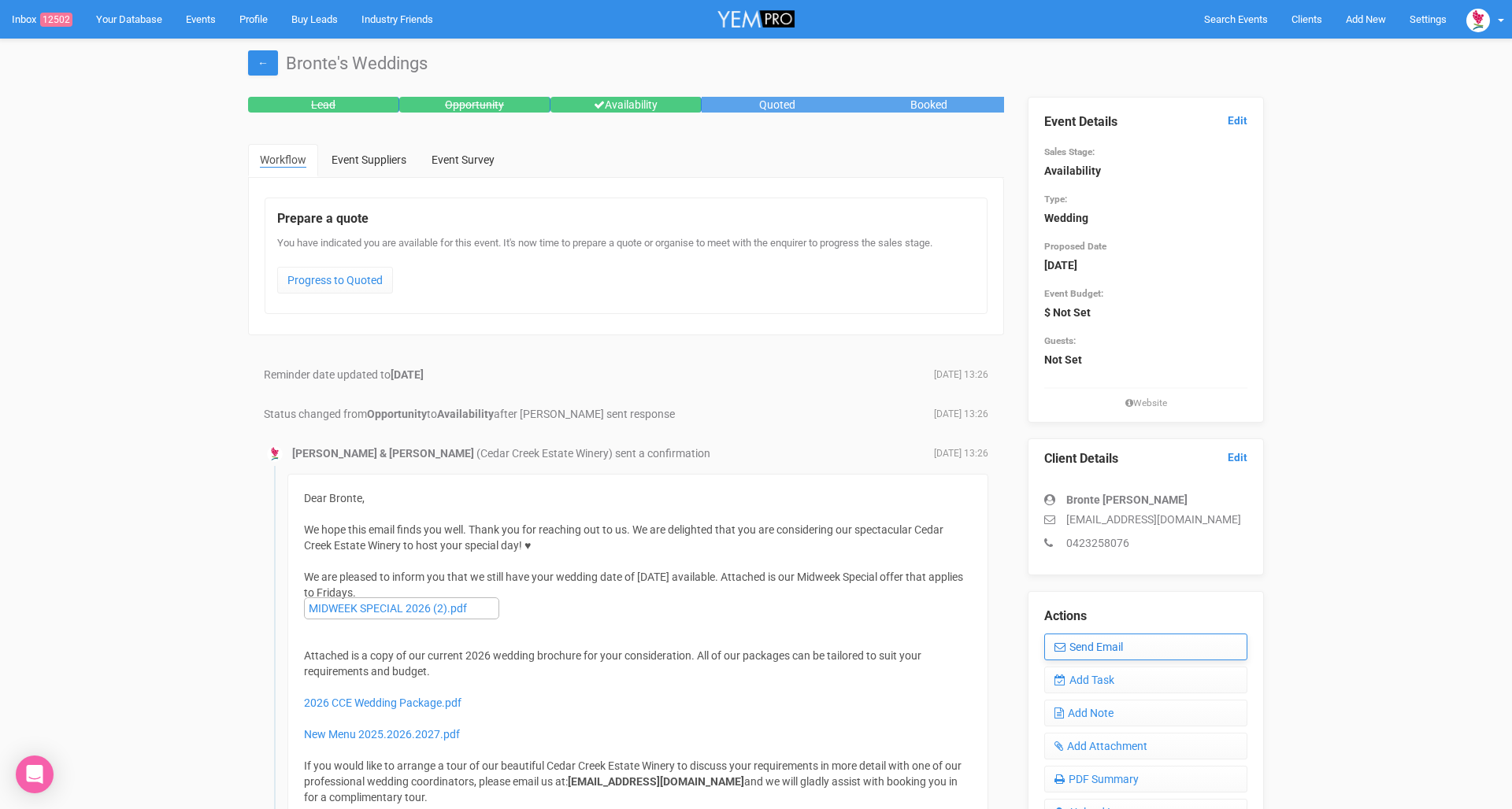
click at [1085, 645] on link "Send Email" at bounding box center [1145, 647] width 203 height 27
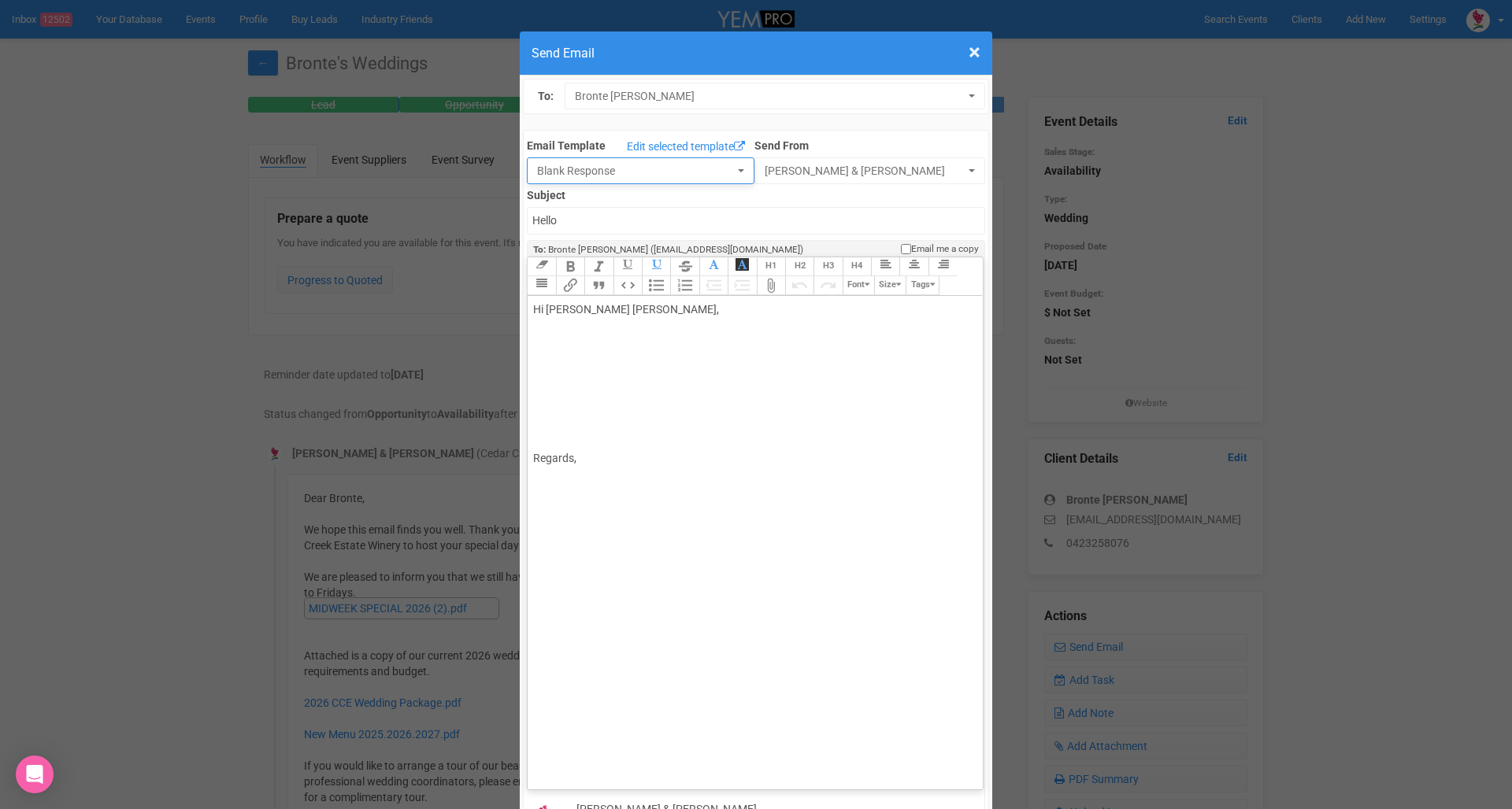
click at [661, 166] on span "Blank Response" at bounding box center [635, 171] width 196 height 15
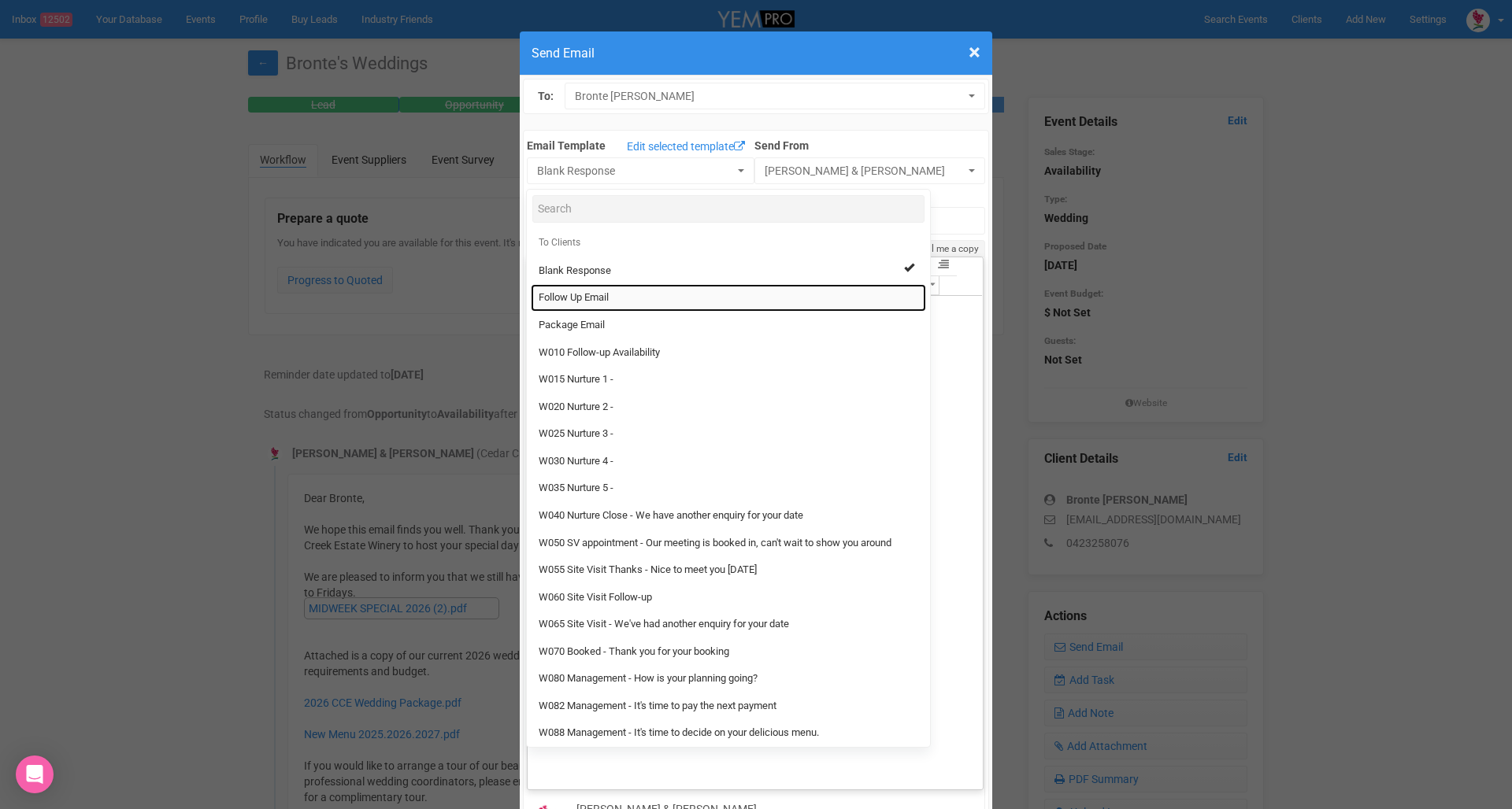
click at [616, 291] on link "Follow Up Email" at bounding box center [728, 298] width 395 height 27
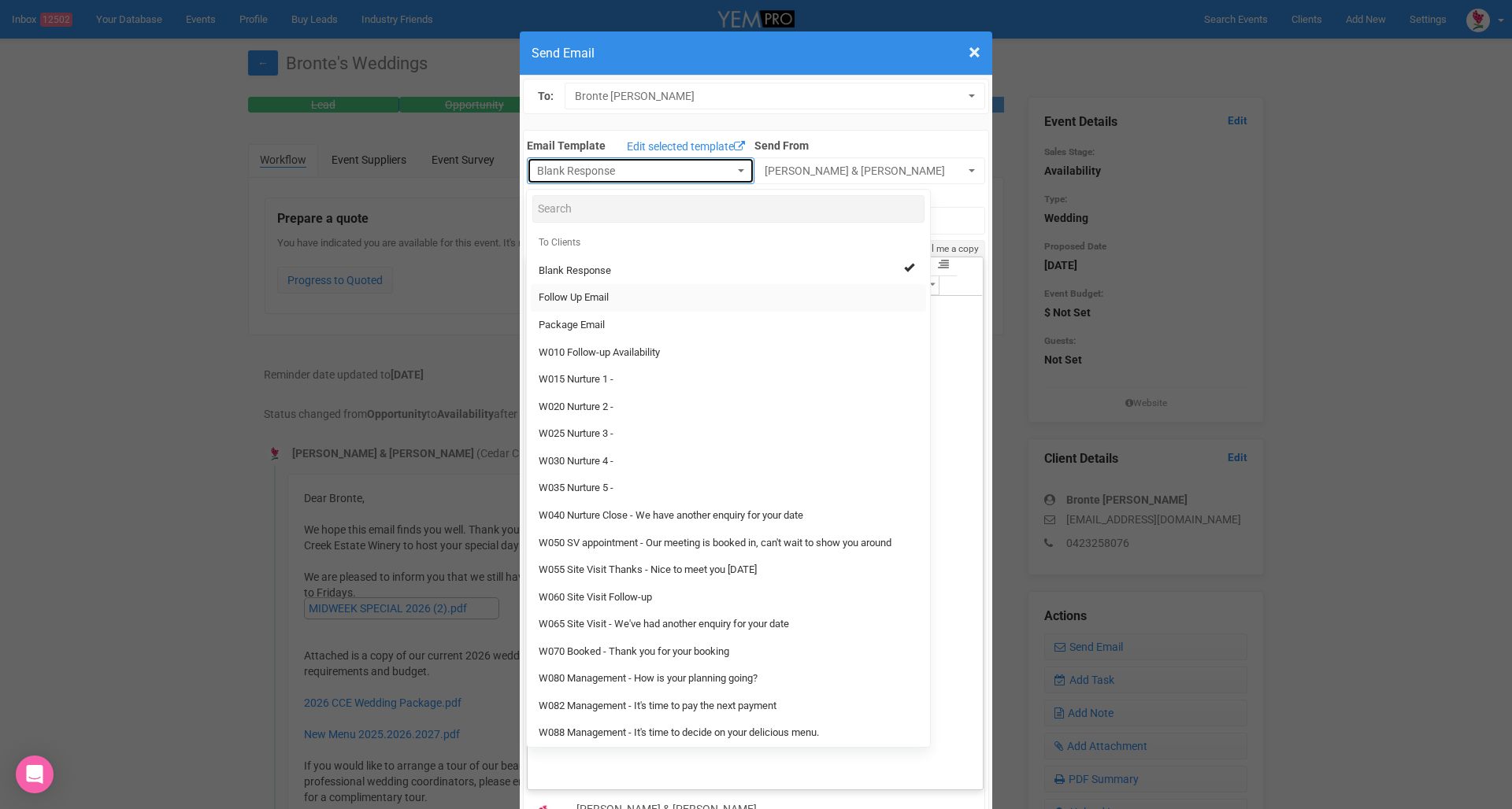
select select "88639"
type input "Cedar Creek Estate - Follow Up"
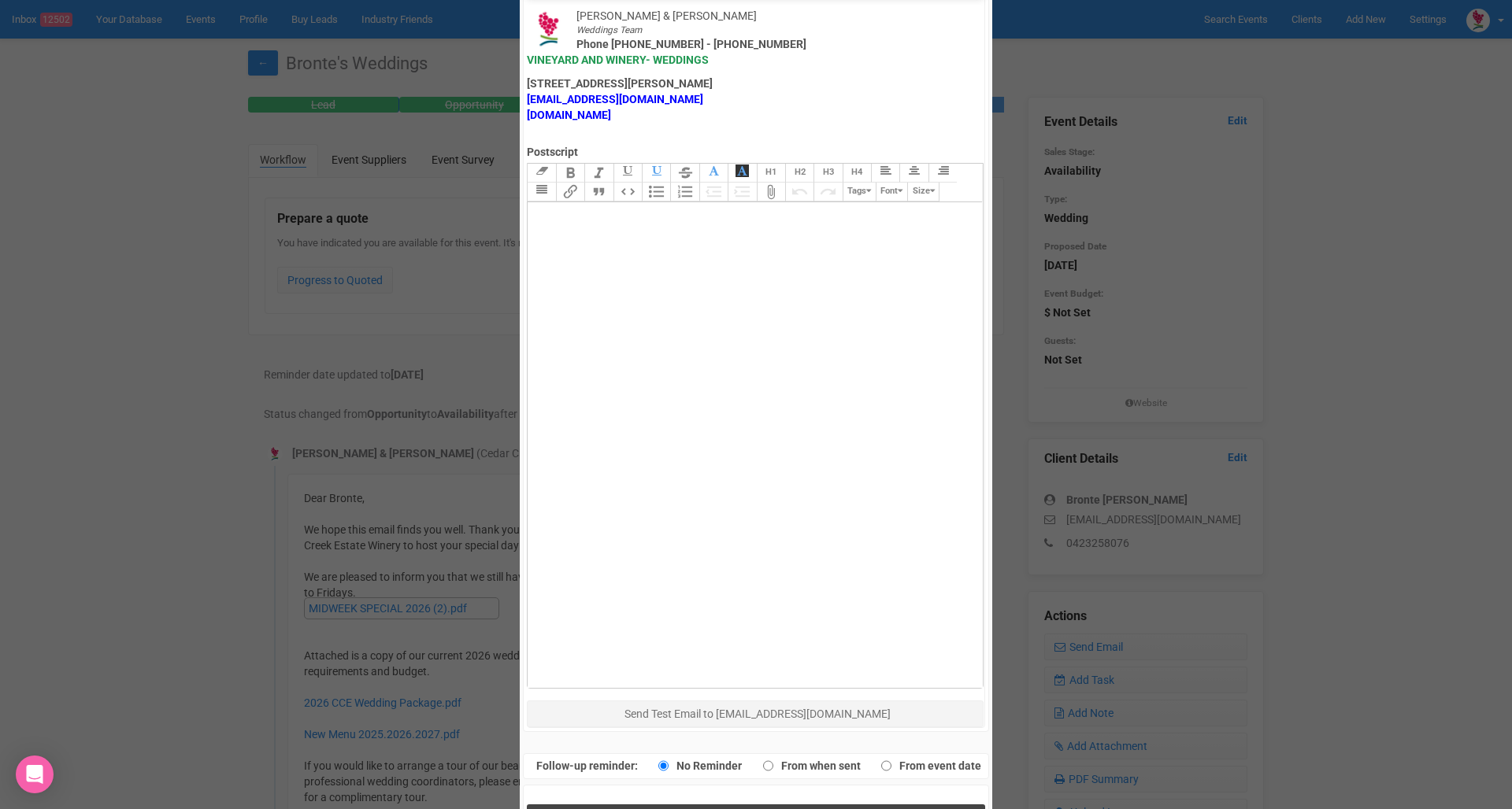
scroll to position [793, 0]
click at [668, 805] on button "Send Response" at bounding box center [755, 821] width 458 height 32
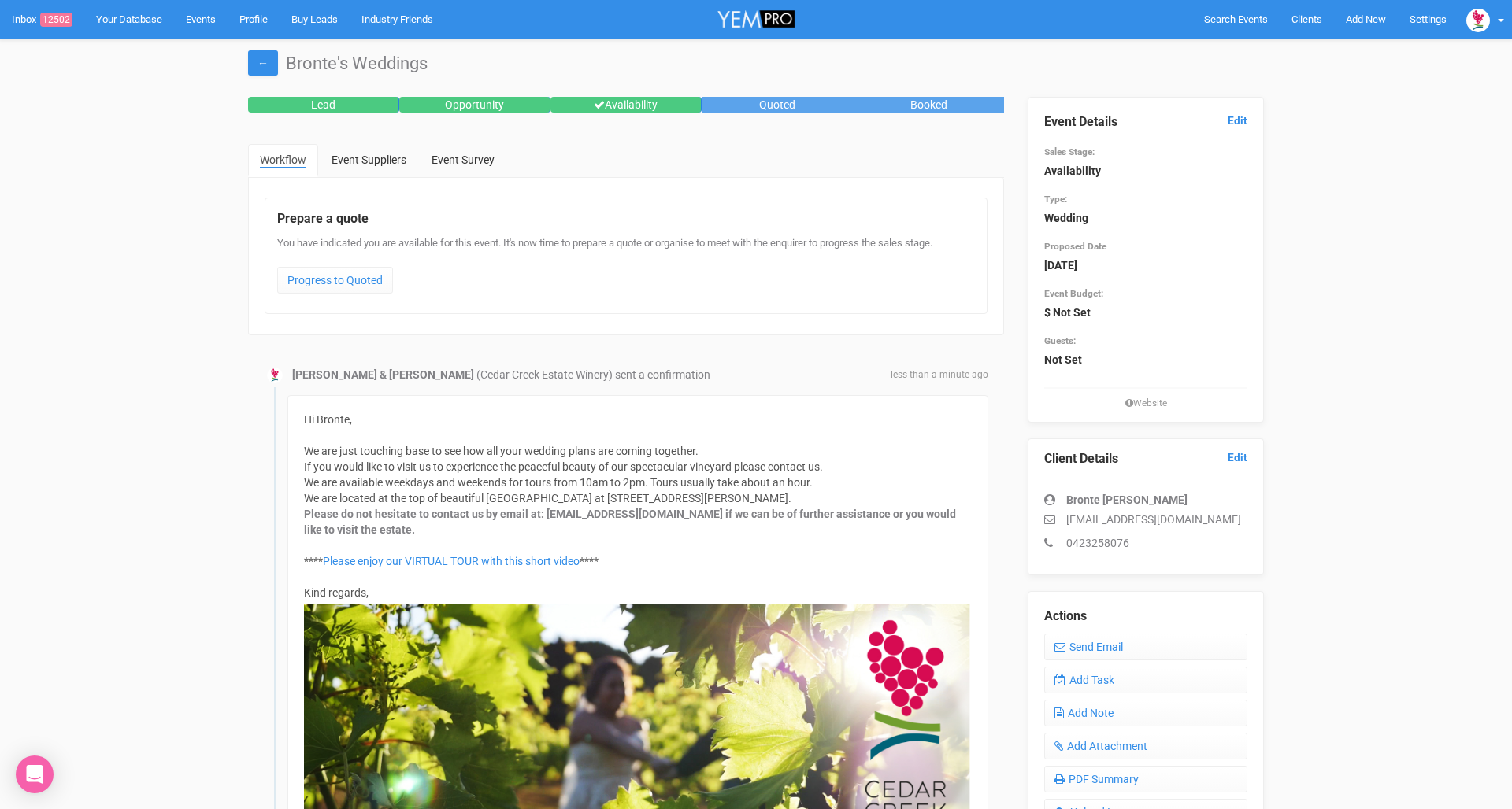
scroll to position [0, 0]
click at [30, 22] on link "Inbox 12502" at bounding box center [42, 19] width 84 height 39
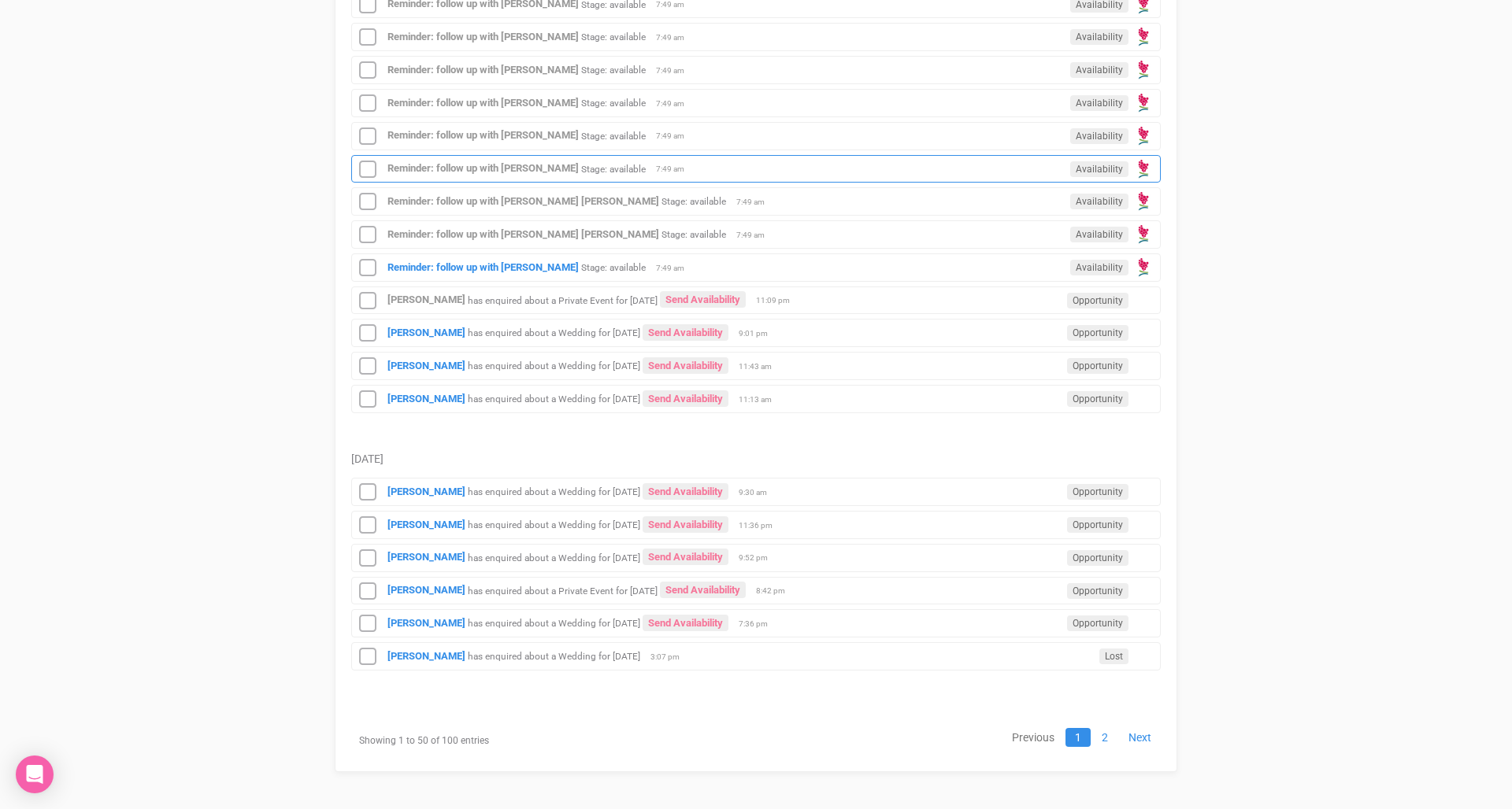
scroll to position [1723, 0]
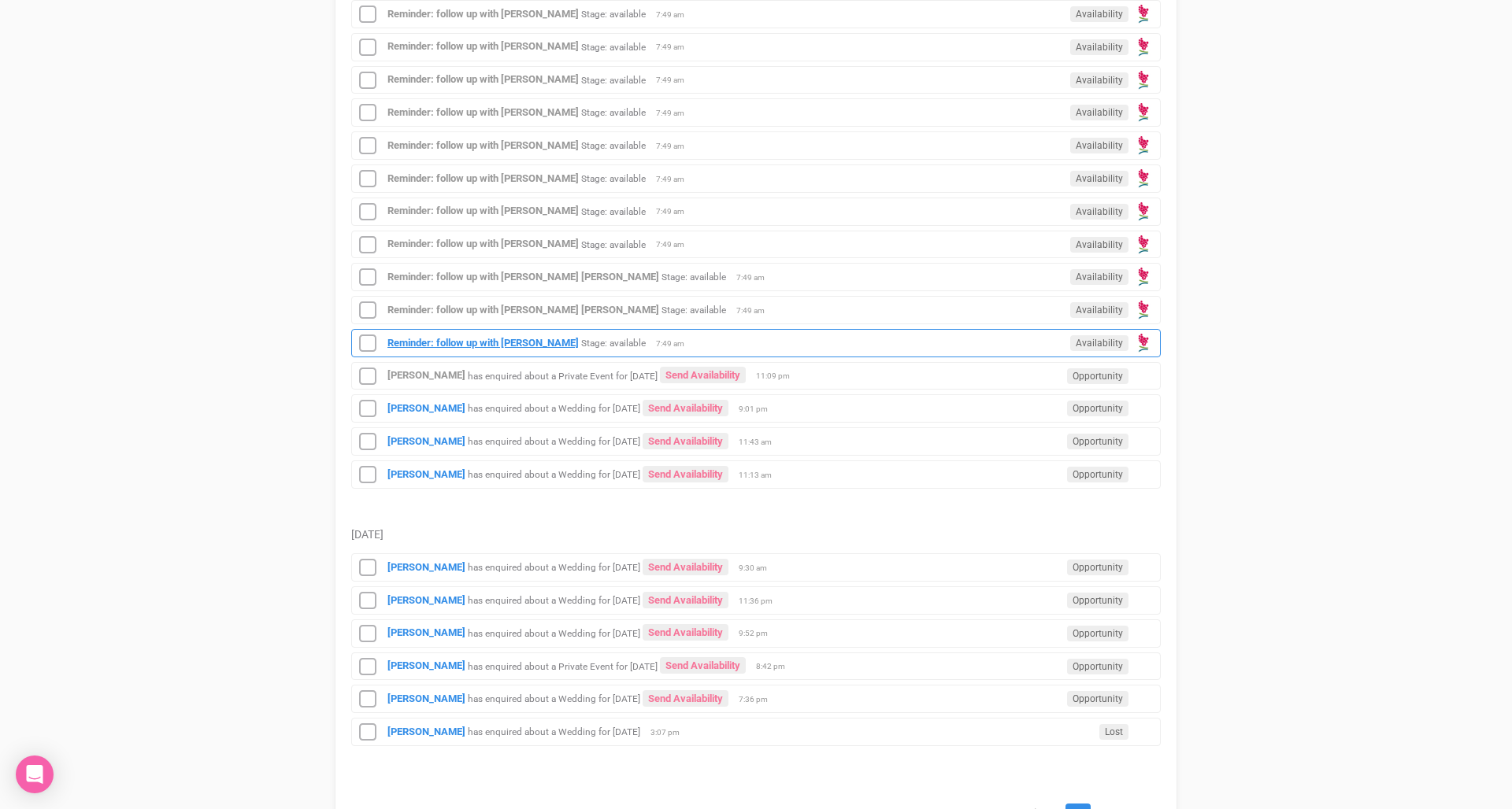
click at [534, 337] on strong "Reminder: follow up with [PERSON_NAME]" at bounding box center [483, 343] width 192 height 12
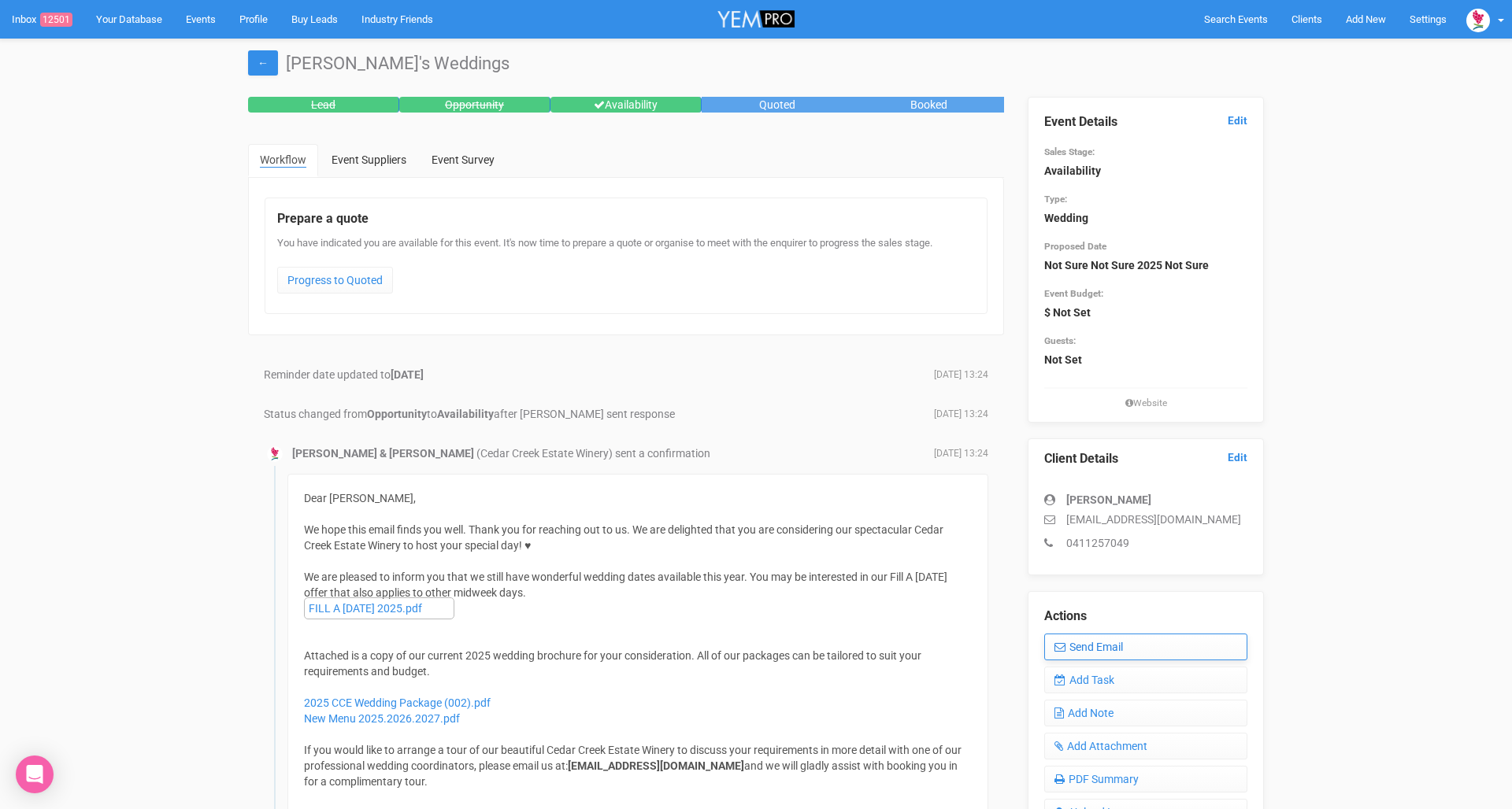
click at [1093, 644] on link "Send Email" at bounding box center [1145, 647] width 203 height 27
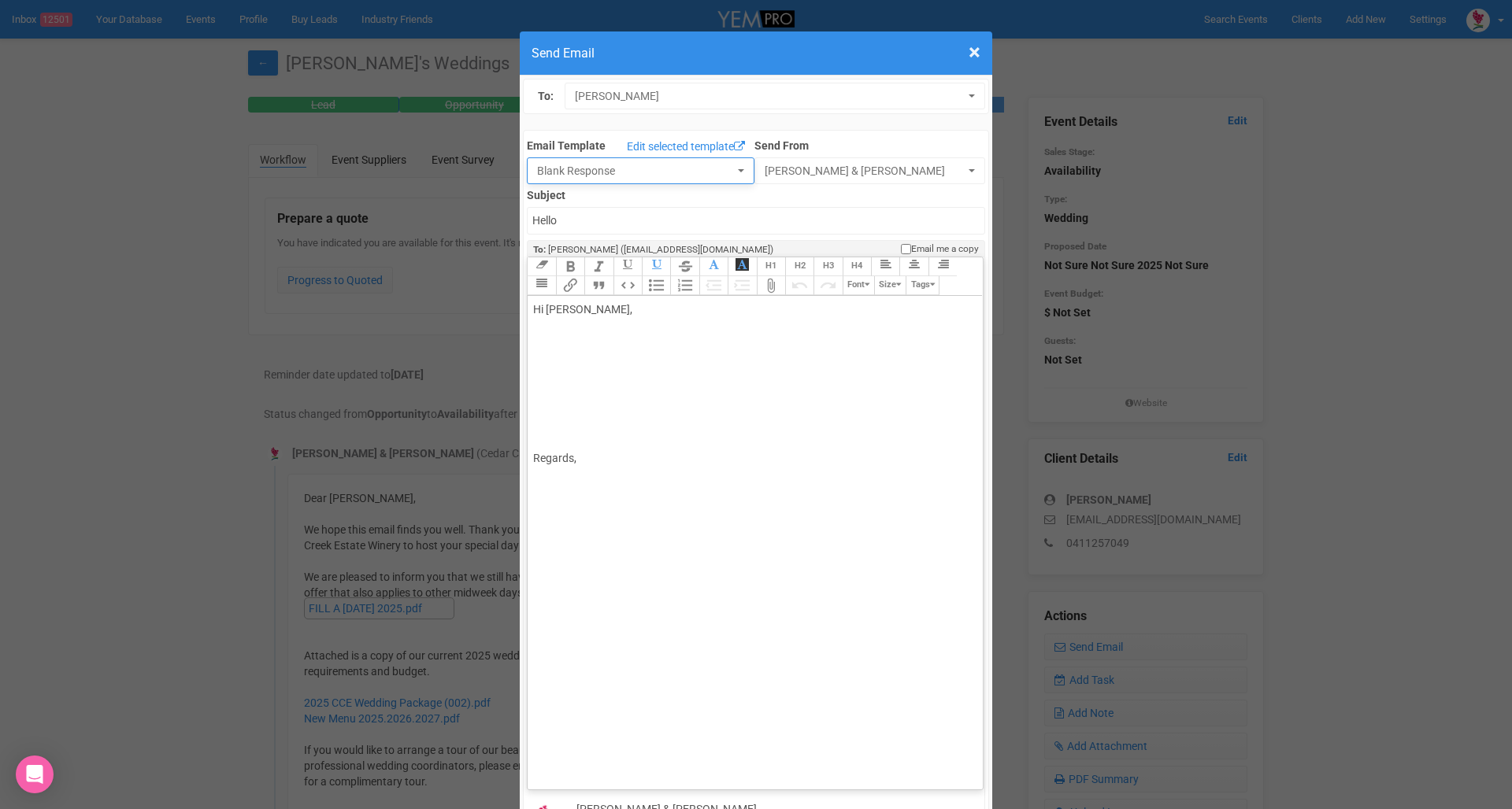
click at [677, 177] on span "Blank Response" at bounding box center [635, 171] width 196 height 15
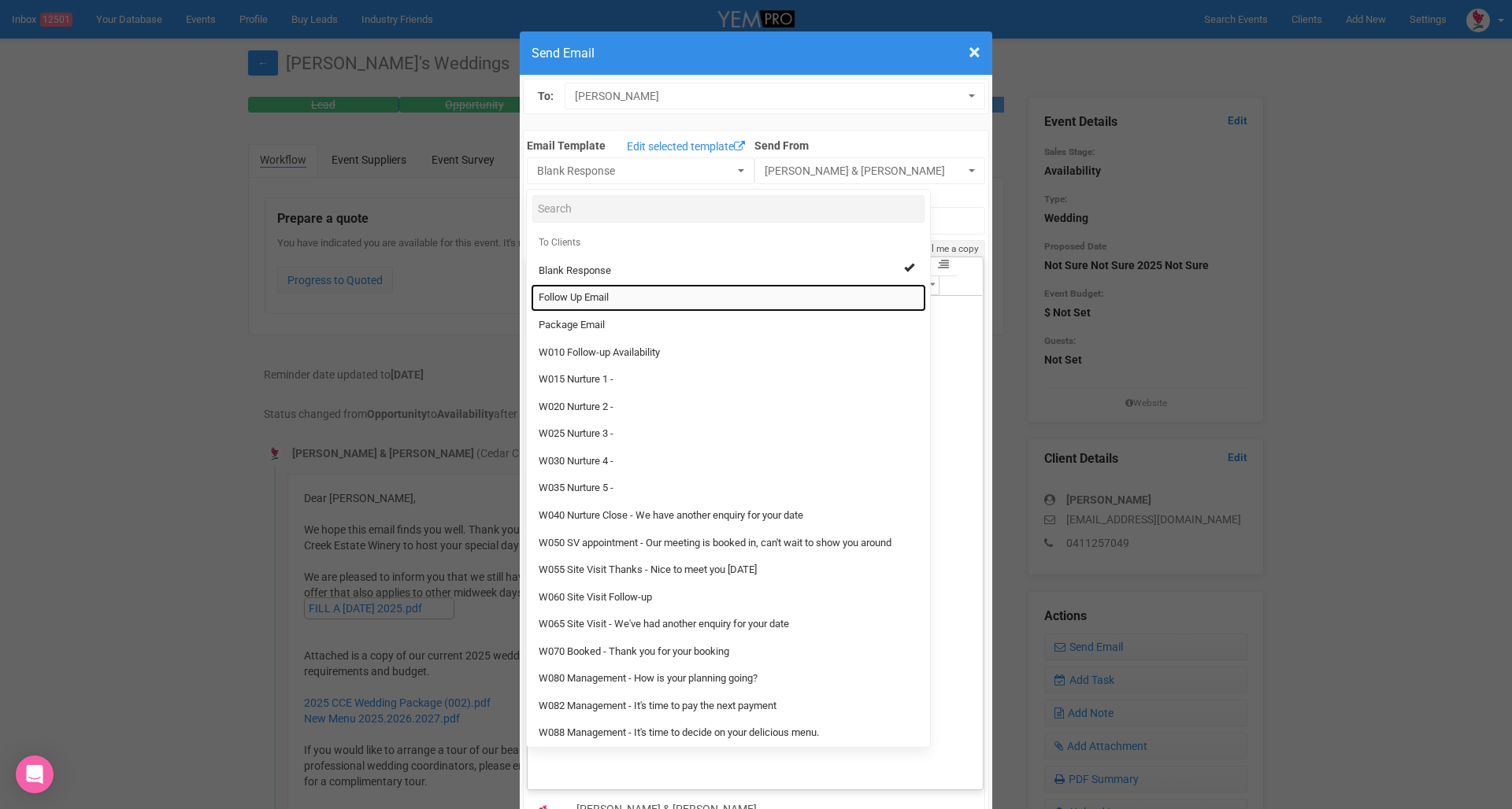
click at [624, 302] on link "Follow Up Email" at bounding box center [728, 298] width 395 height 27
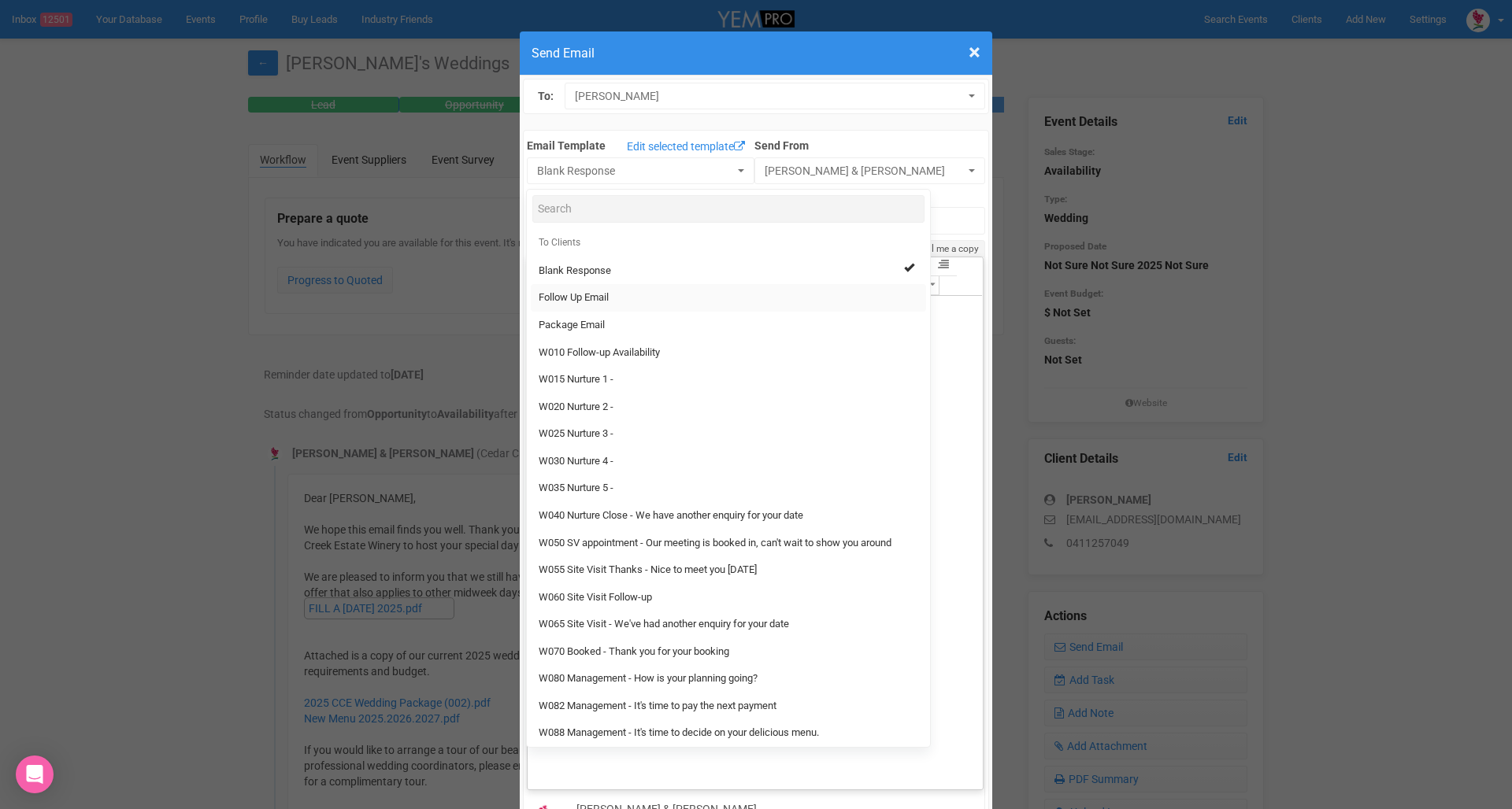
select select "88639"
type input "Cedar Creek Estate - Follow Up"
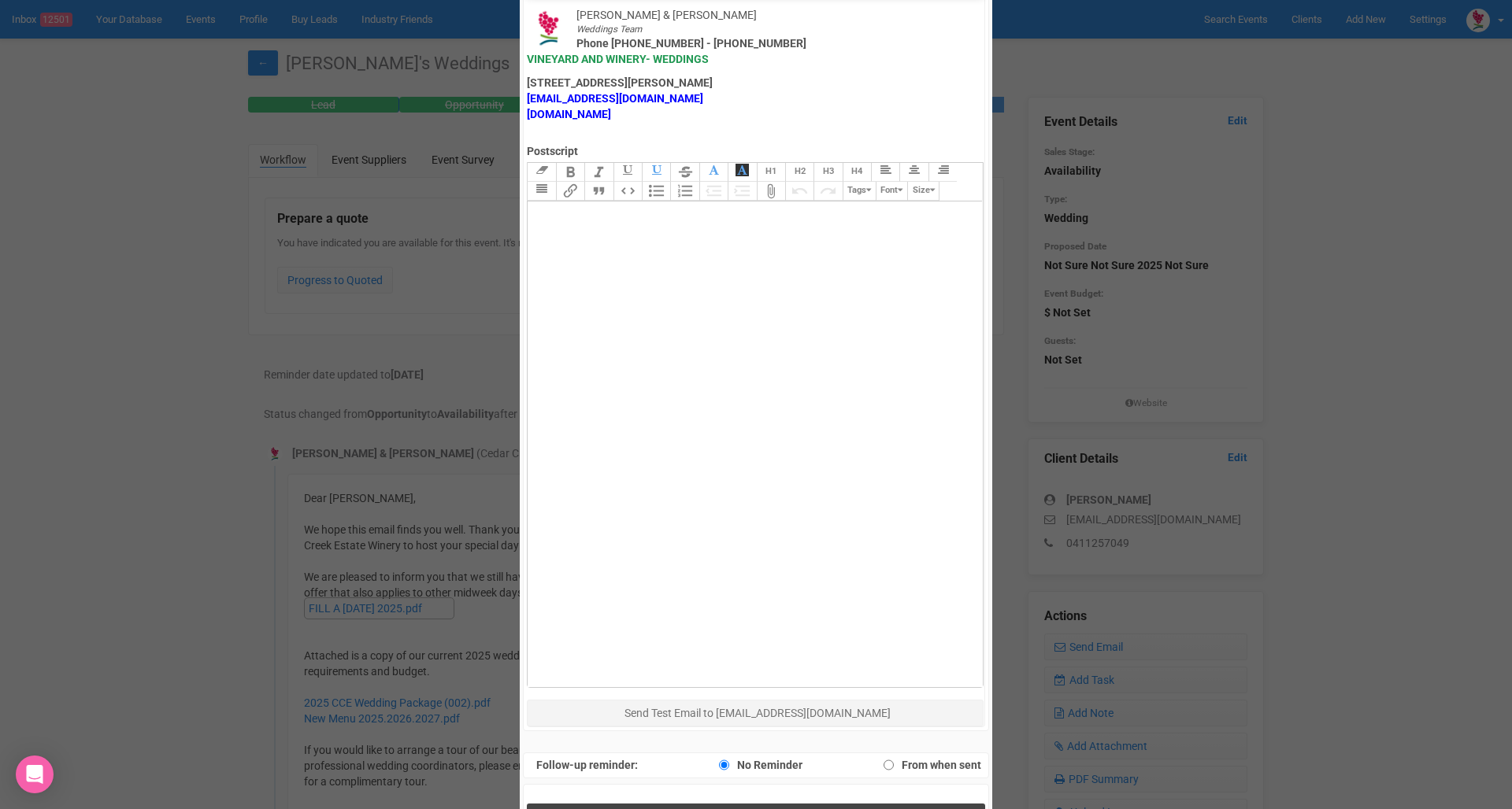
scroll to position [793, 0]
click at [809, 805] on button "Send Response" at bounding box center [755, 821] width 458 height 32
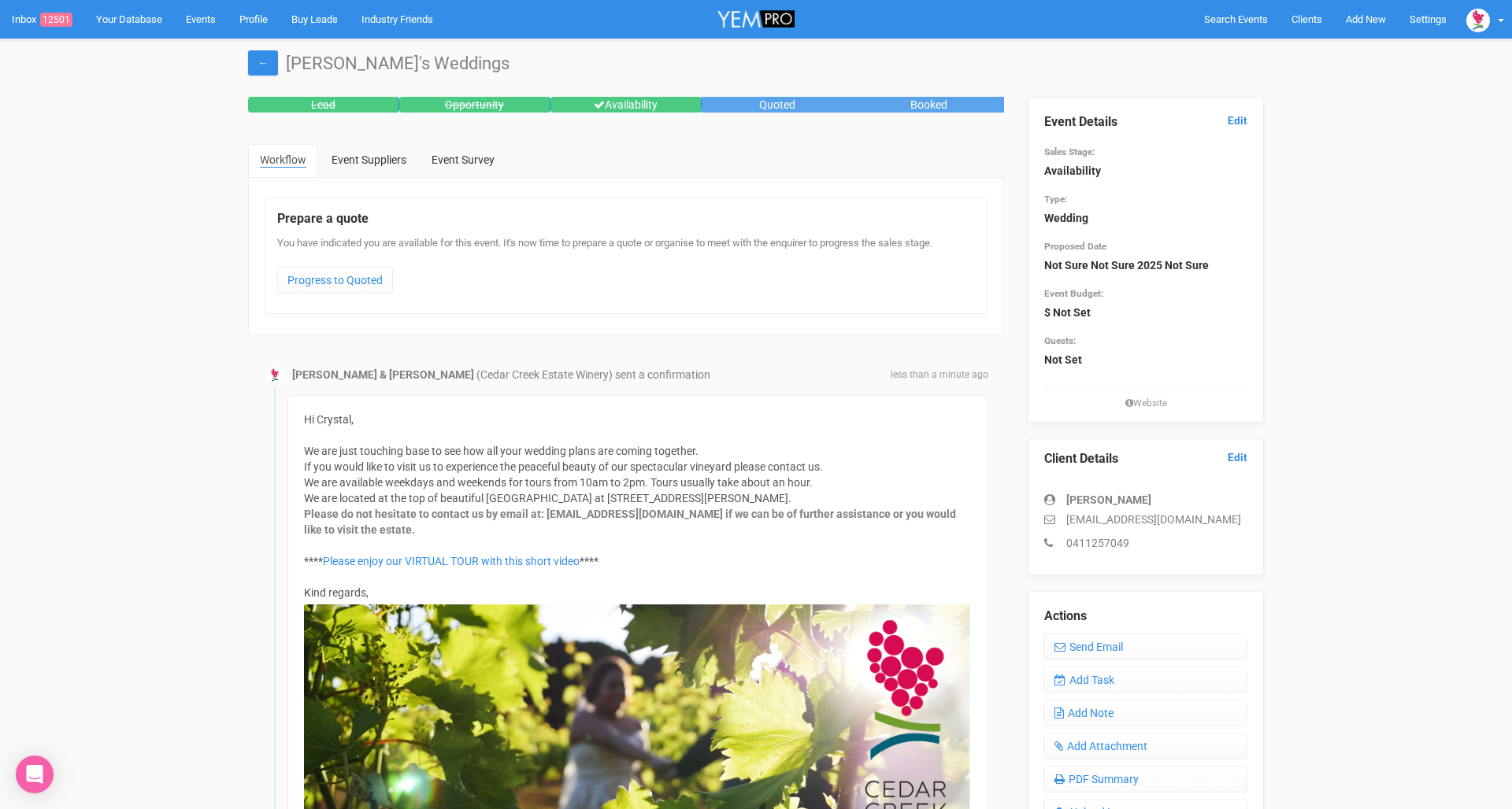
scroll to position [0, 0]
click at [37, 27] on link "Inbox 12501" at bounding box center [42, 19] width 84 height 39
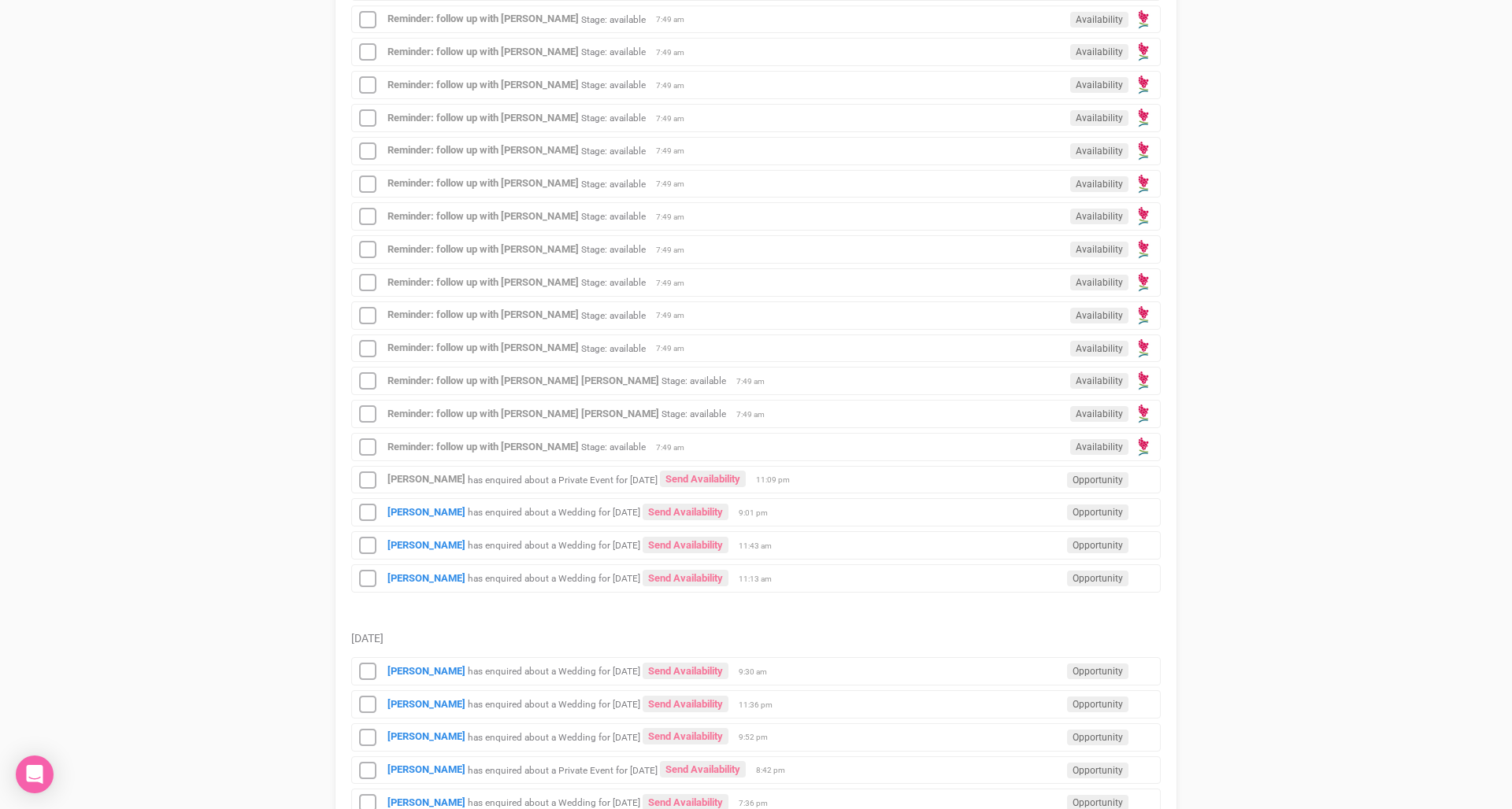
scroll to position [1727, 0]
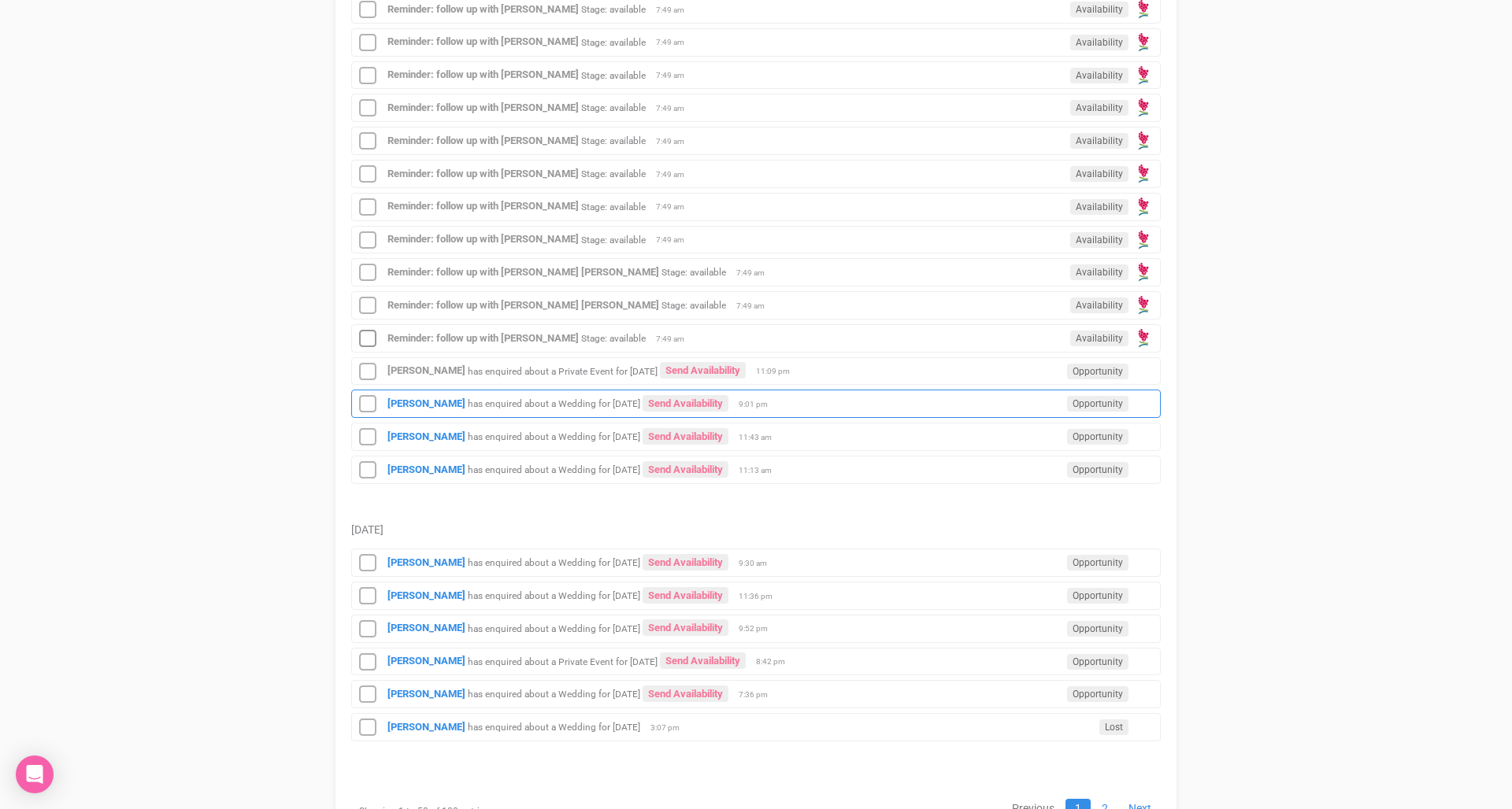
click at [530, 402] on small "has enquired about a Wedding for [DATE]" at bounding box center [553, 404] width 172 height 11
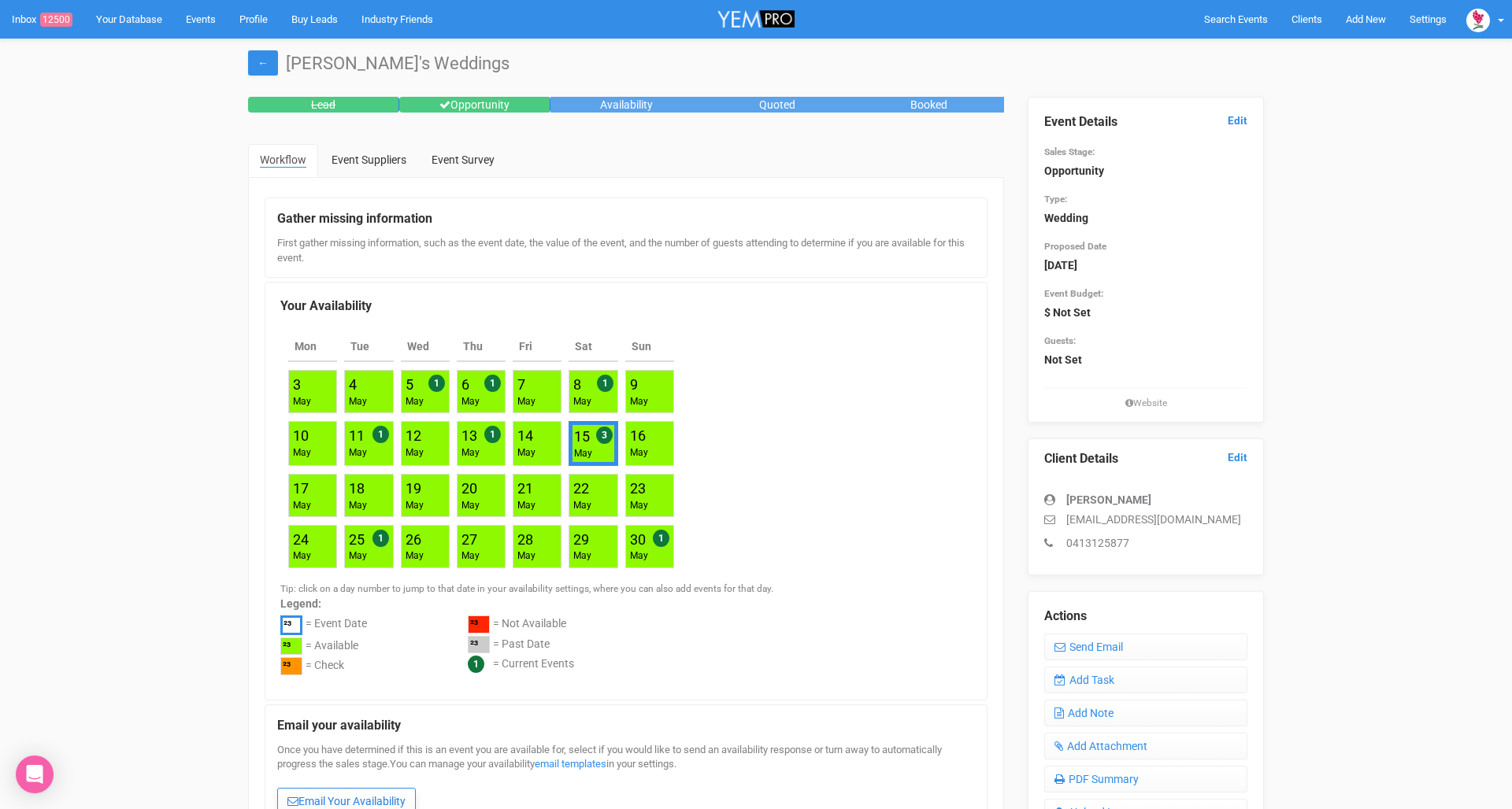
click at [332, 795] on link "Email Your Availability" at bounding box center [346, 801] width 138 height 27
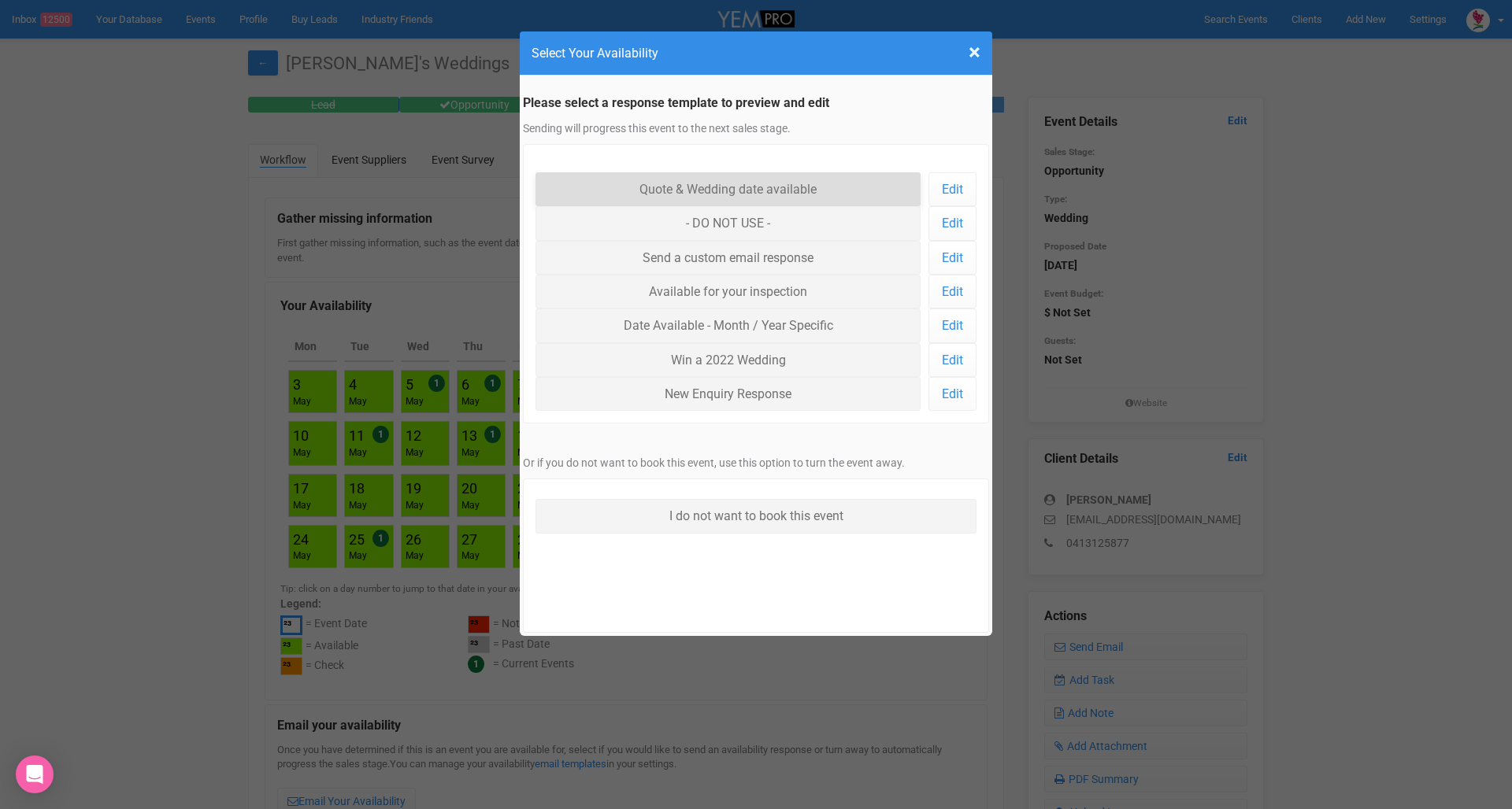
click at [799, 196] on link "Quote & Wedding date available" at bounding box center [728, 189] width 385 height 34
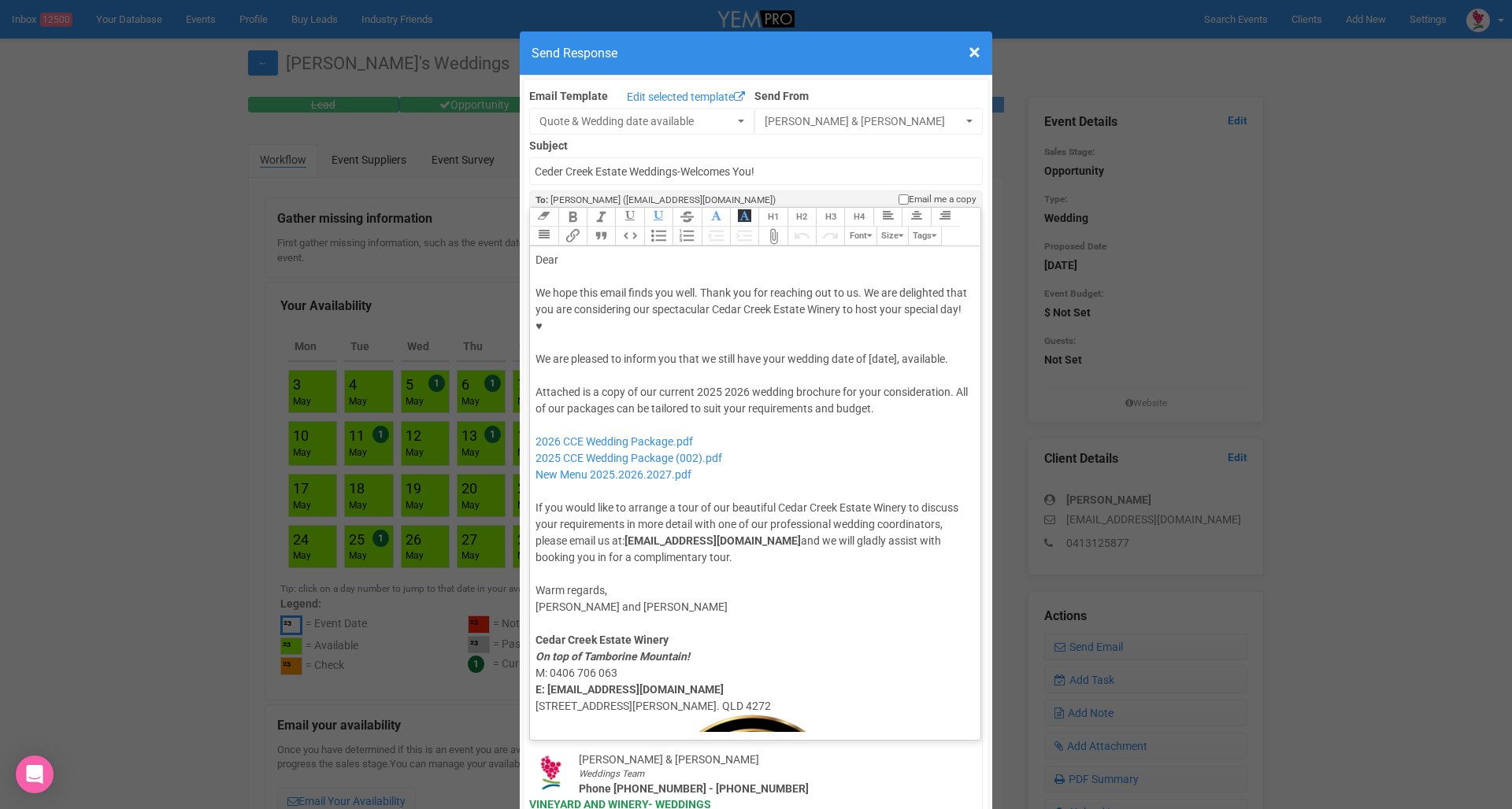
click at [630, 252] on div "Dear" at bounding box center [752, 260] width 434 height 16
drag, startPoint x: 750, startPoint y: 342, endPoint x: 716, endPoint y: 345, distance: 34.1
click at [716, 384] on div "Attached is a copy of our current 2025 2026 wedding brochure for your considera…" at bounding box center [752, 474] width 434 height 182
click at [885, 314] on div "We hope this email finds you well. Thank you for reaching out to us. We are del…" at bounding box center [752, 326] width 434 height 82
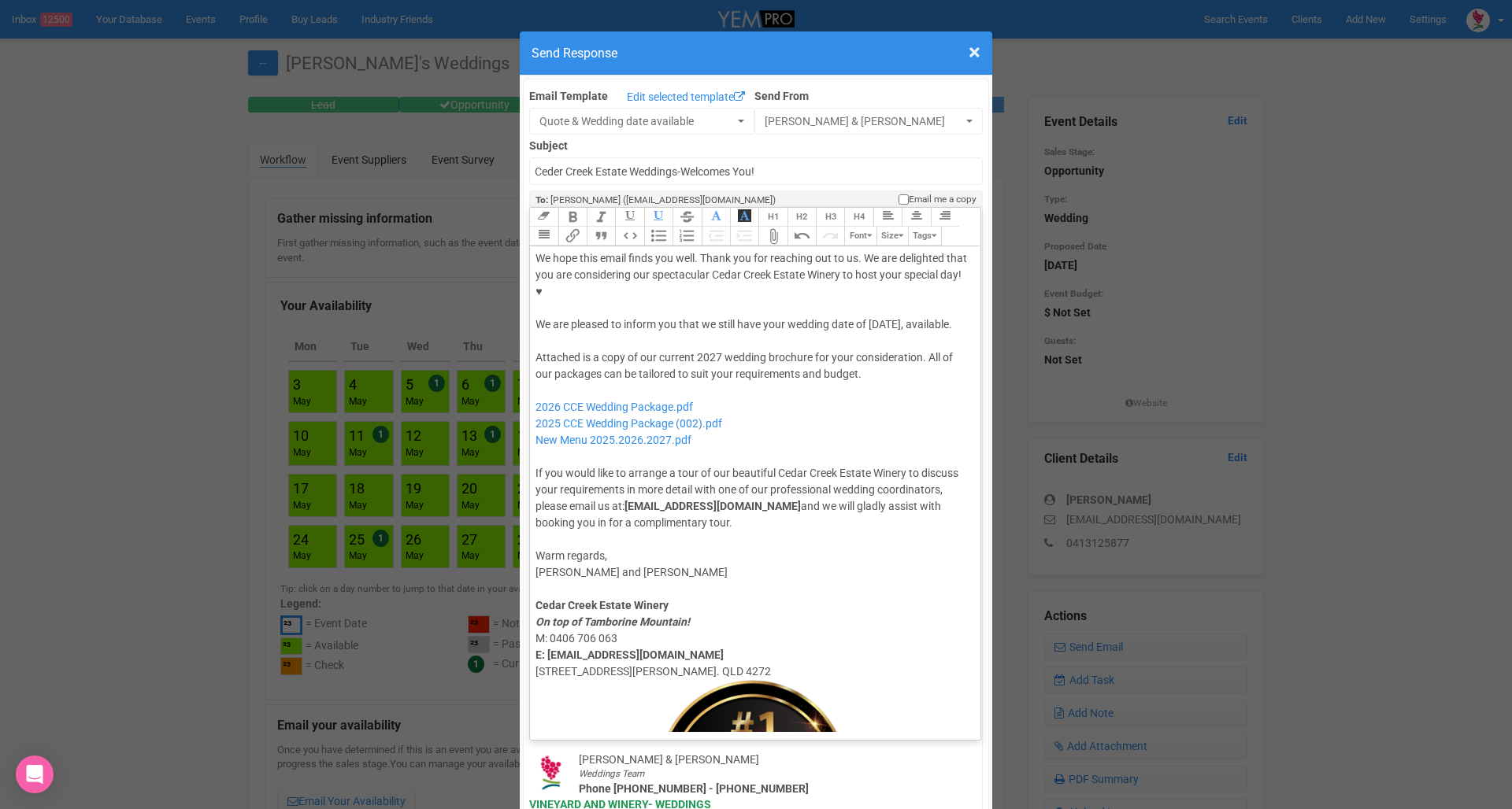
scroll to position [36, 0]
drag, startPoint x: 795, startPoint y: 386, endPoint x: 782, endPoint y: 352, distance: 36.4
click at [782, 352] on div "Attached is a copy of our current 2027 wedding brochure for your consideration.…" at bounding box center [752, 439] width 434 height 182
type trix-editor "<div>Dear Brooke,</div><div><strong>&nbsp;</strong></div><div>We hope this emai…"
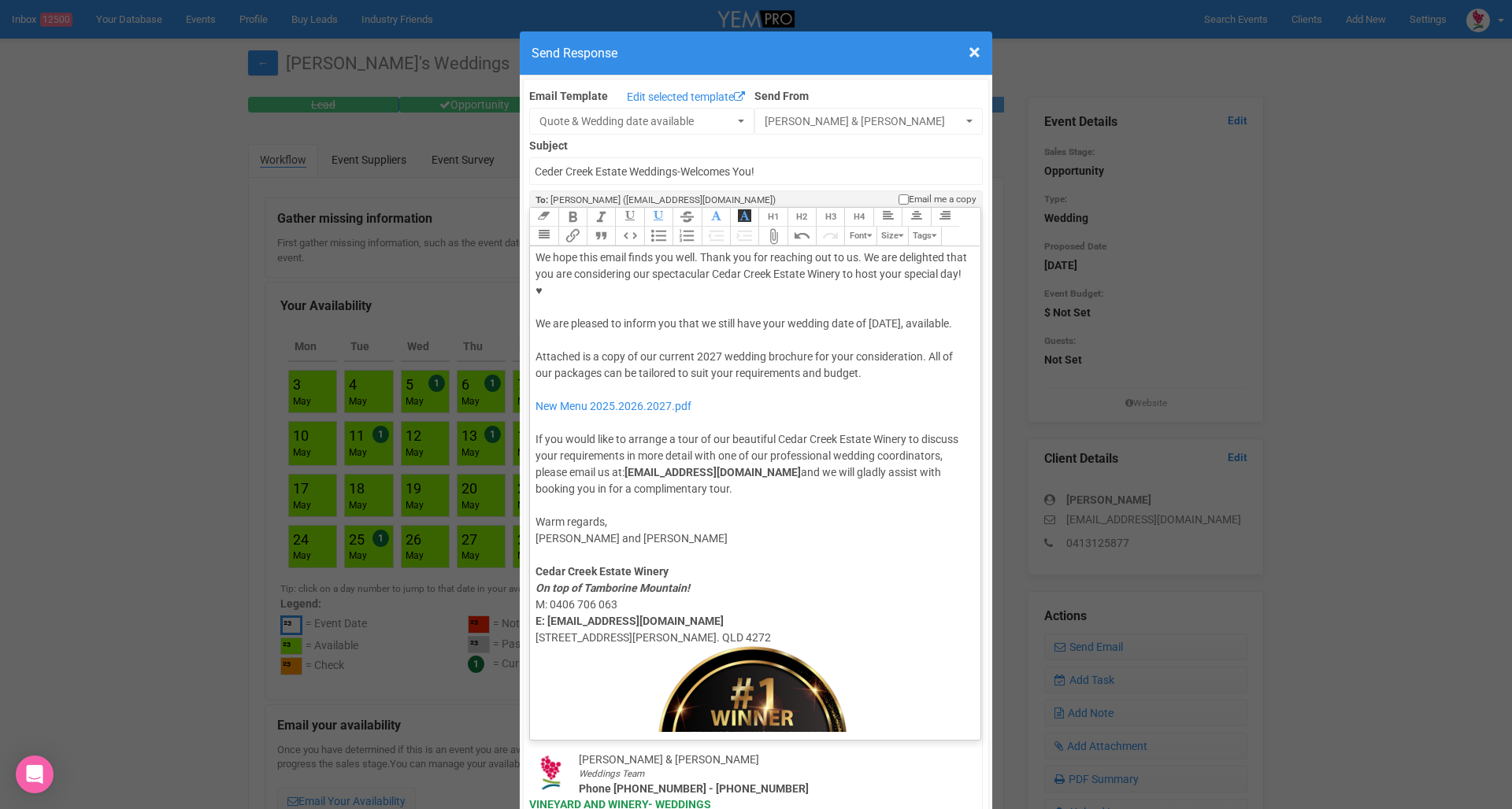
click at [783, 226] on button "Attach Files" at bounding box center [772, 235] width 28 height 19
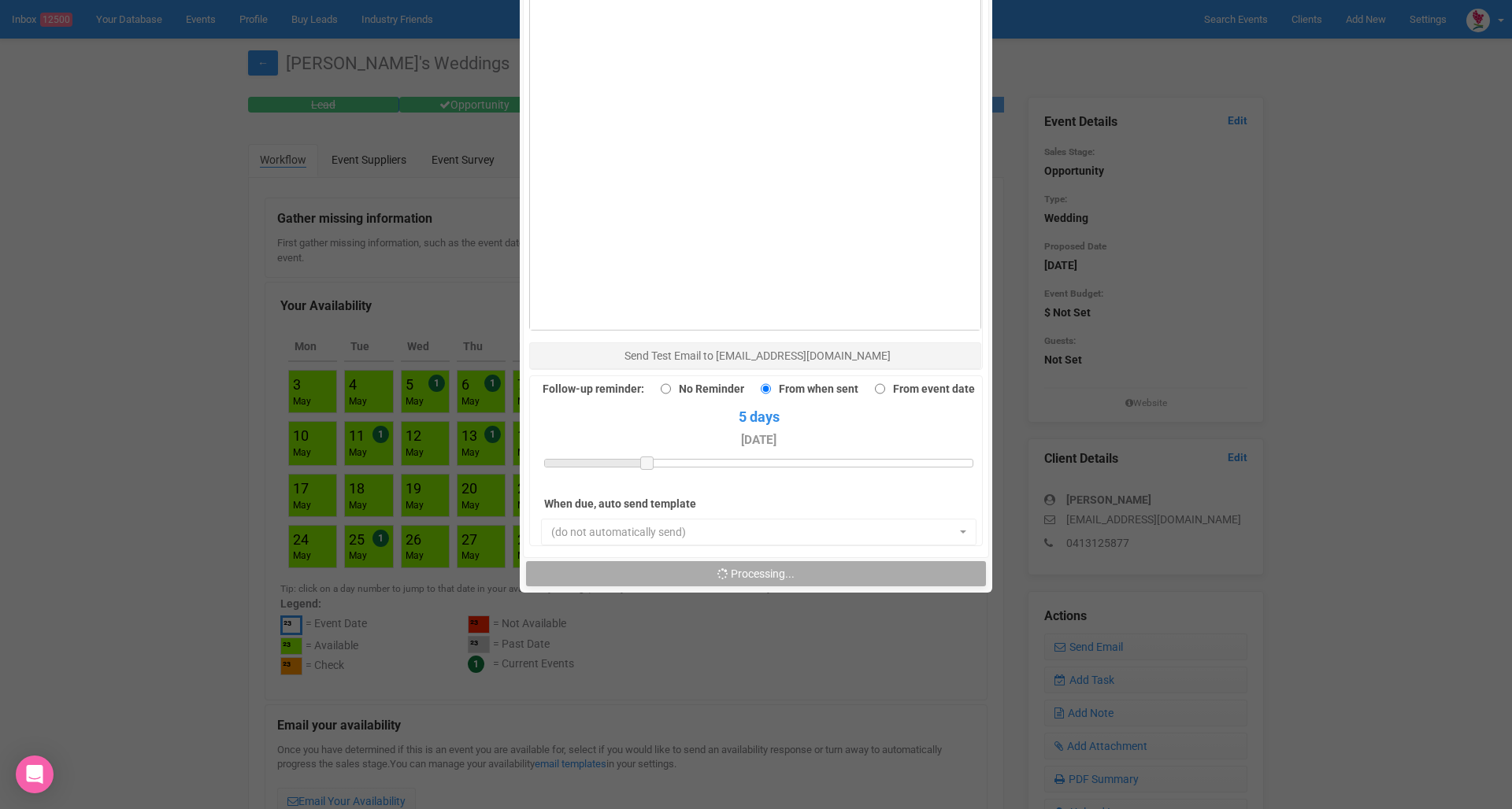
scroll to position [1101, 0]
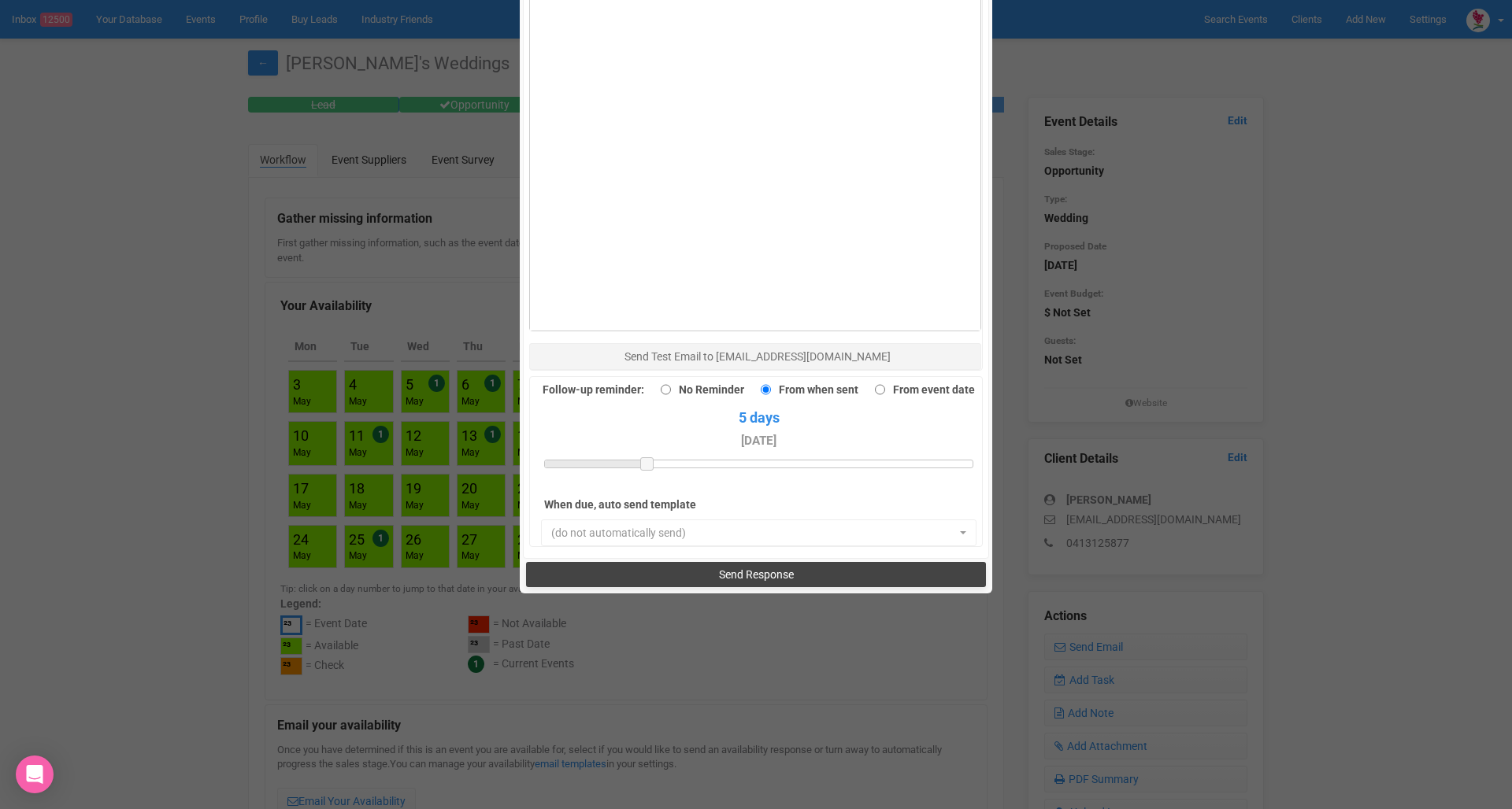
click at [723, 568] on span "Send Response" at bounding box center [756, 575] width 75 height 13
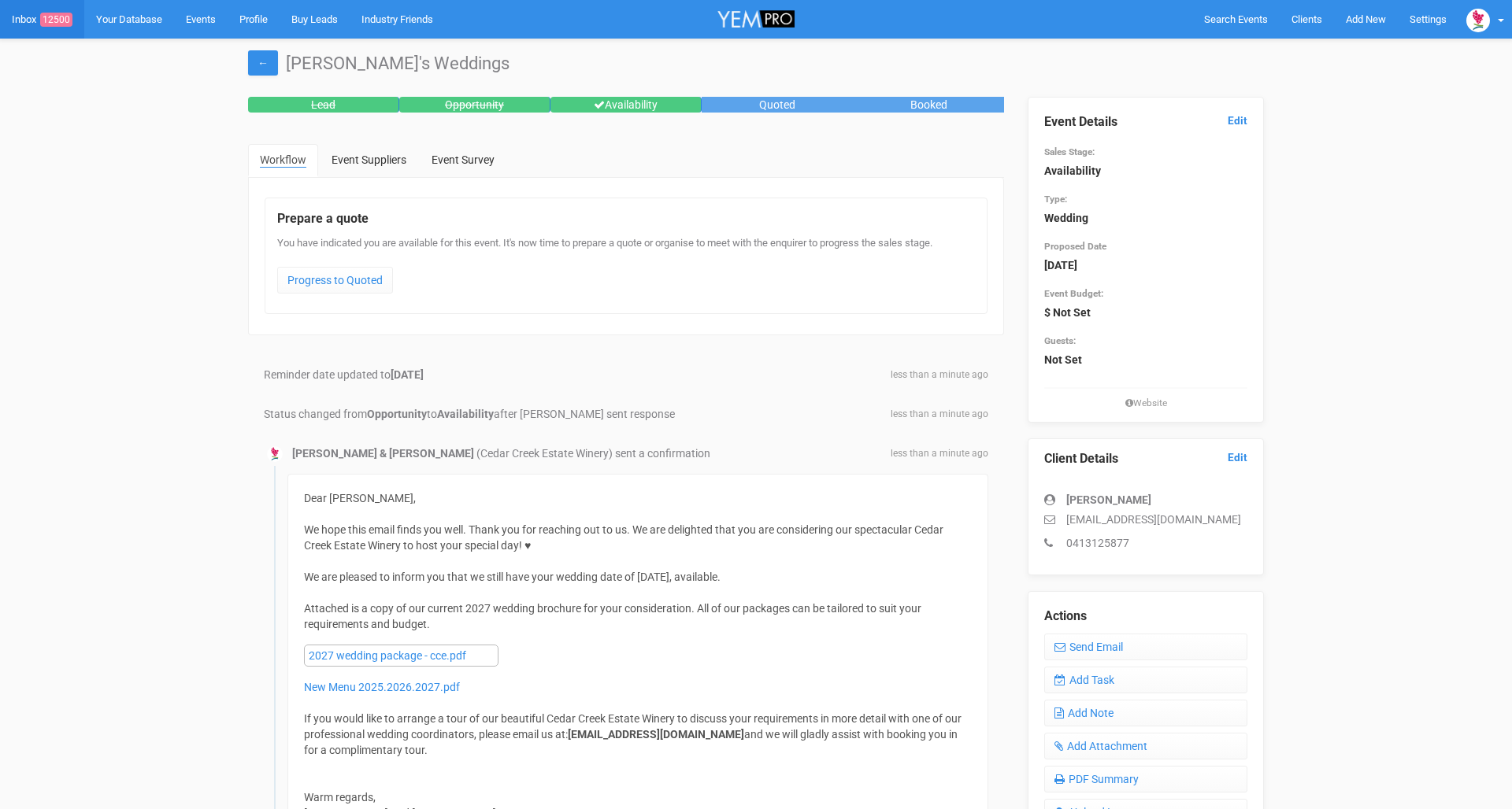
click at [45, 14] on span "12500" at bounding box center [57, 20] width 32 height 15
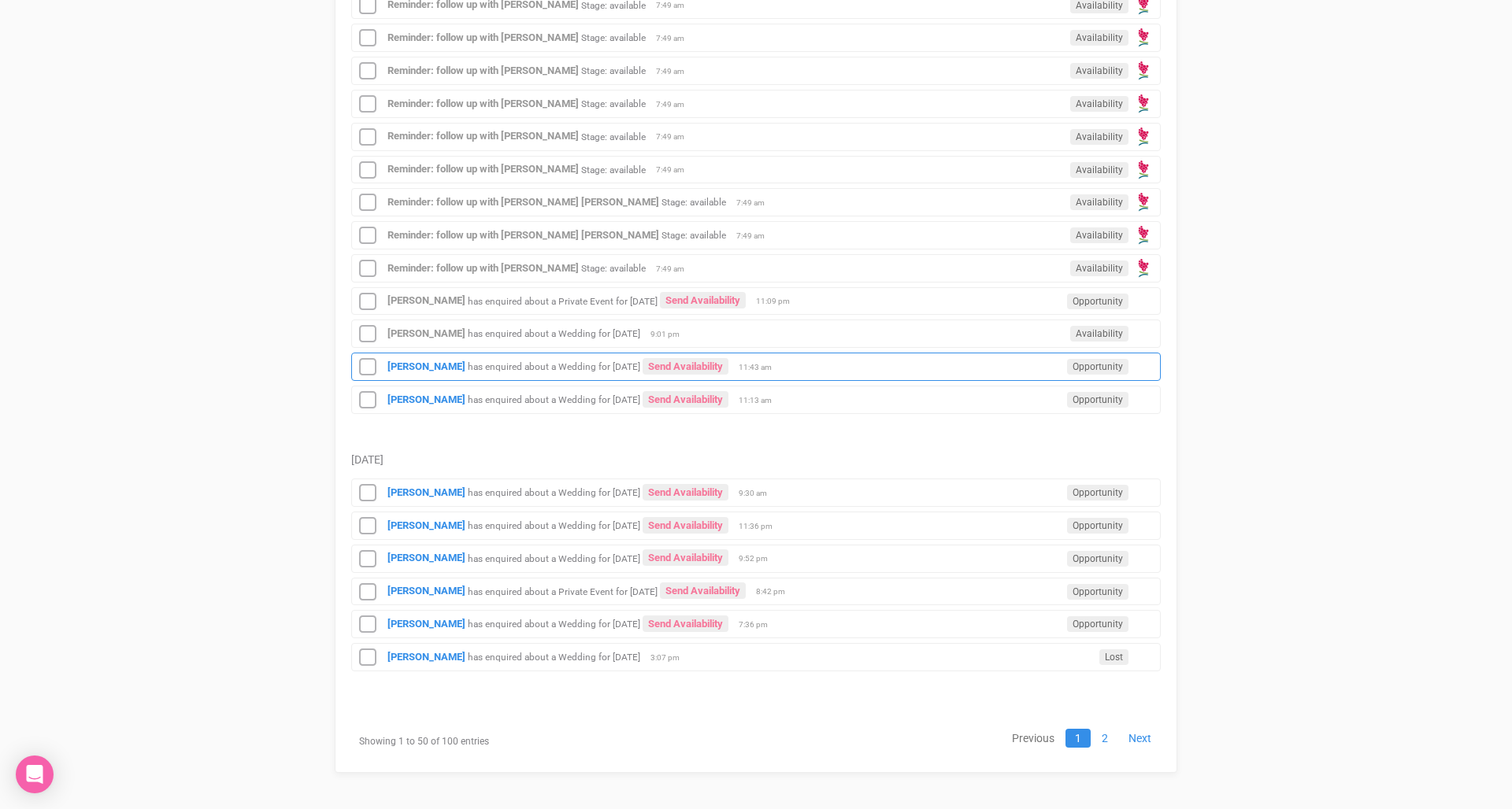
scroll to position [1797, 0]
click at [549, 376] on div "[PERSON_NAME] has enquired about a Wedding for [DATE] Send Availability Opportu…" at bounding box center [755, 367] width 809 height 28
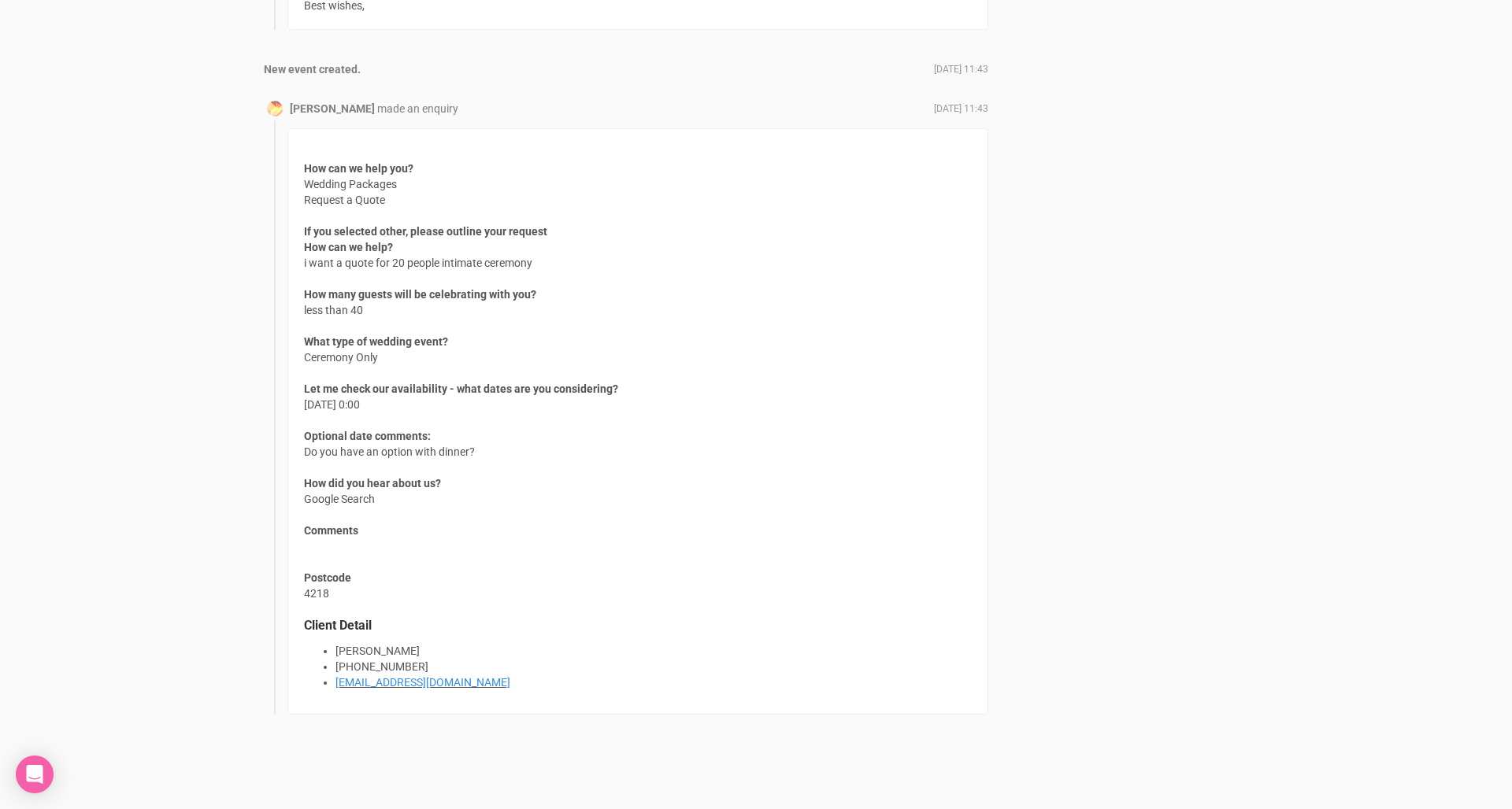
scroll to position [1184, 0]
drag, startPoint x: 454, startPoint y: 457, endPoint x: 293, endPoint y: 441, distance: 161.8
click at [293, 441] on div "How can we help you? Wedding Packages Request a Quote If you selected other, pl…" at bounding box center [637, 422] width 701 height 586
click at [308, 445] on div "How can we help you? Wedding Packages Request a Quote If you selected other, pl…" at bounding box center [637, 422] width 701 height 586
drag, startPoint x: 304, startPoint y: 445, endPoint x: 534, endPoint y: 450, distance: 230.1
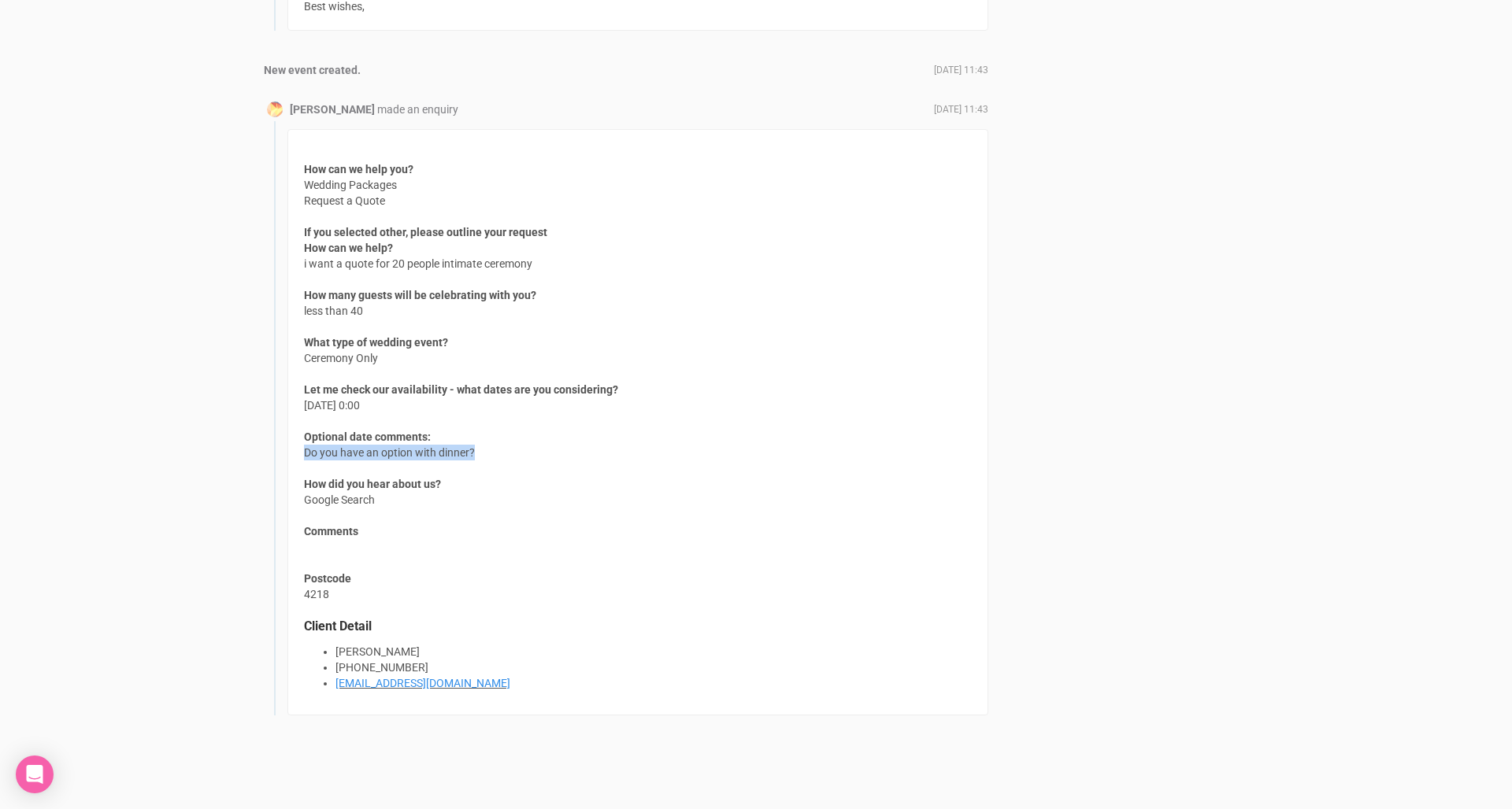
click at [534, 450] on div "How can we help you? Wedding Packages Request a Quote If you selected other, pl…" at bounding box center [637, 422] width 701 height 586
drag, startPoint x: 556, startPoint y: 255, endPoint x: 333, endPoint y: 251, distance: 223.0
click at [333, 251] on div "How can we help you? Wedding Packages Request a Quote If you selected other, pl…" at bounding box center [637, 422] width 701 height 586
click at [333, 251] on span "How can we help? i want a quote for 20 people intimate ceremony" at bounding box center [418, 255] width 228 height 32
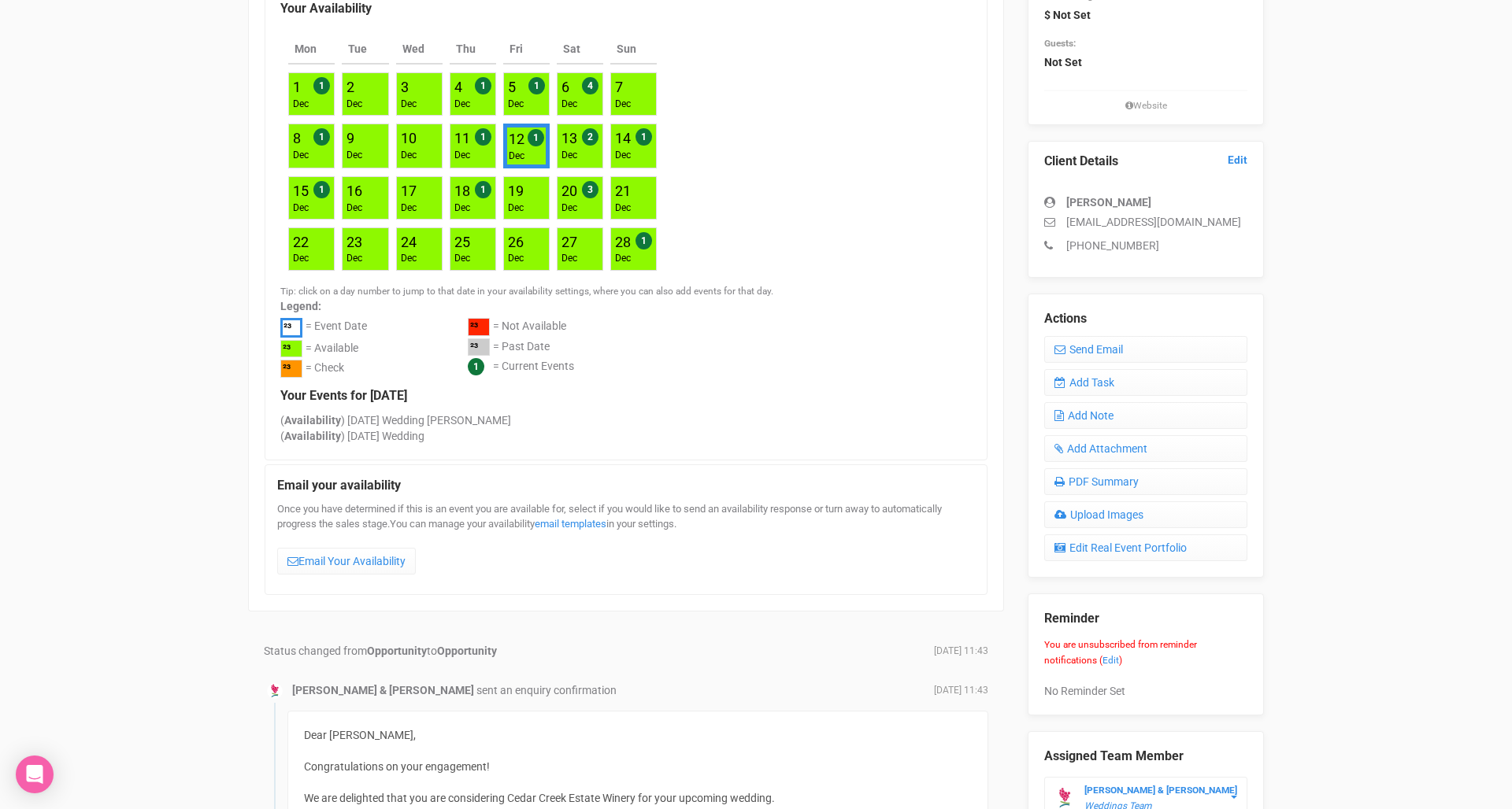
scroll to position [334, 0]
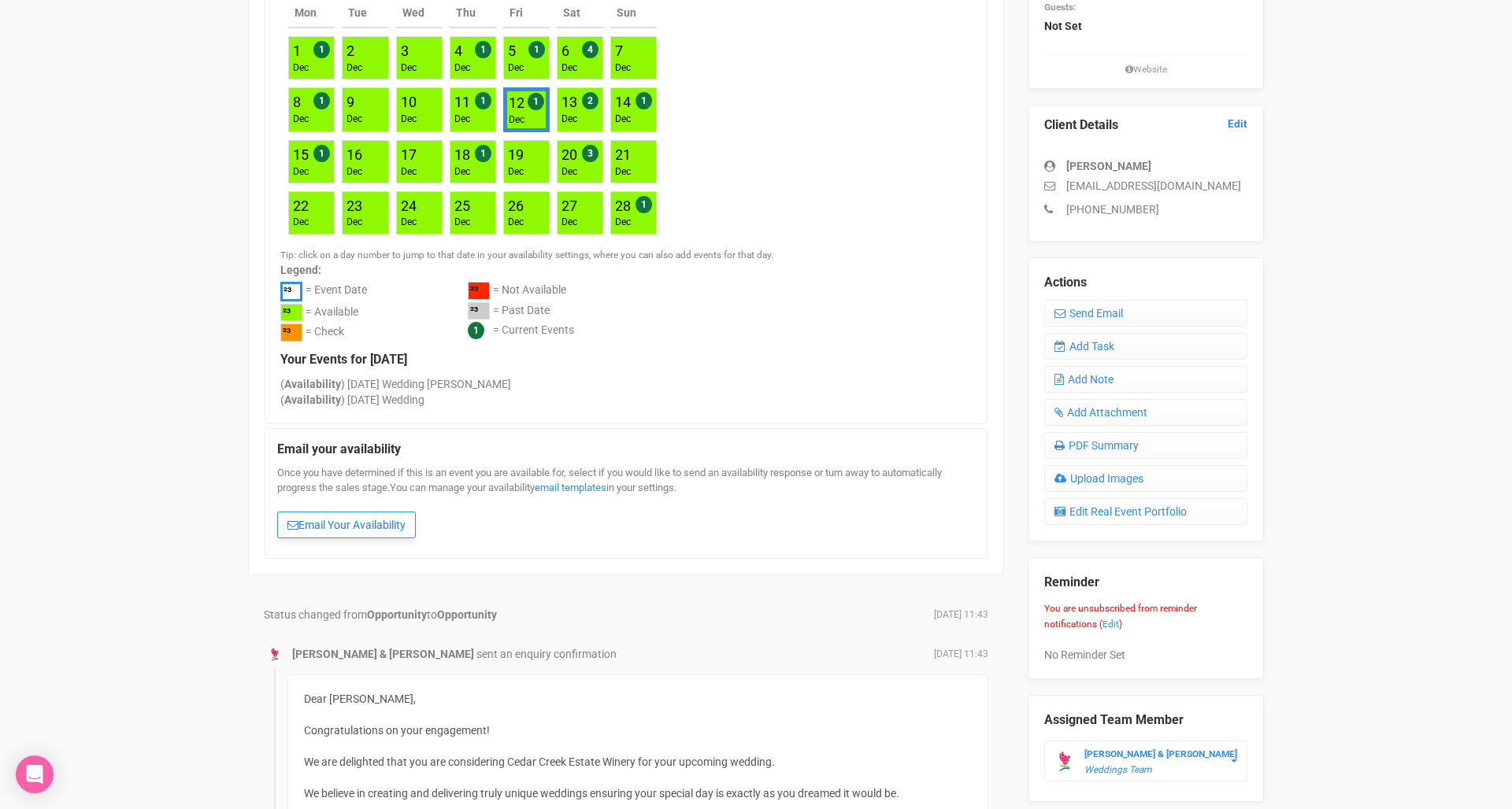
click at [307, 523] on link "Email Your Availability" at bounding box center [346, 525] width 138 height 27
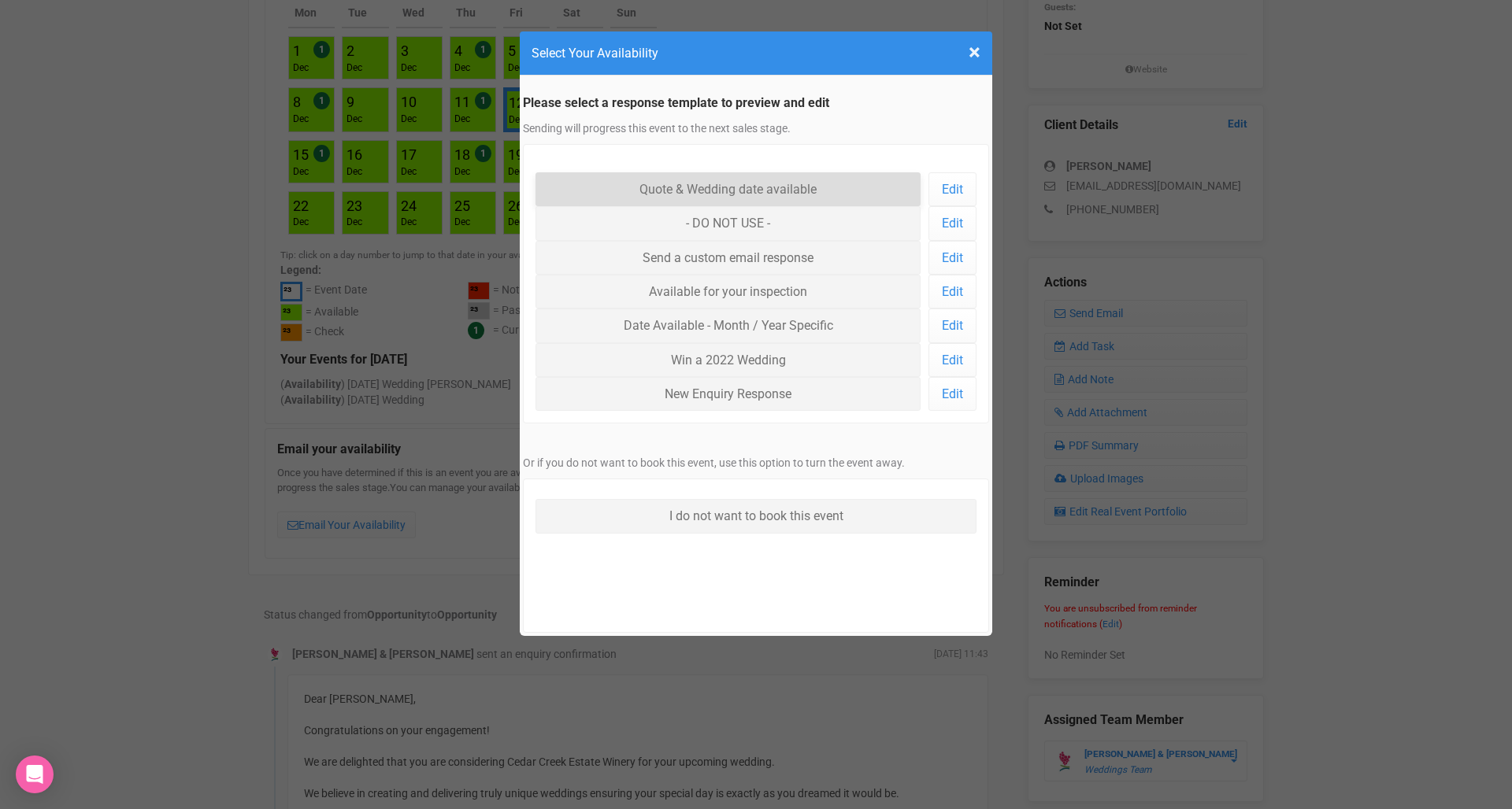
click at [821, 182] on link "Quote & Wedding date available" at bounding box center [728, 189] width 385 height 34
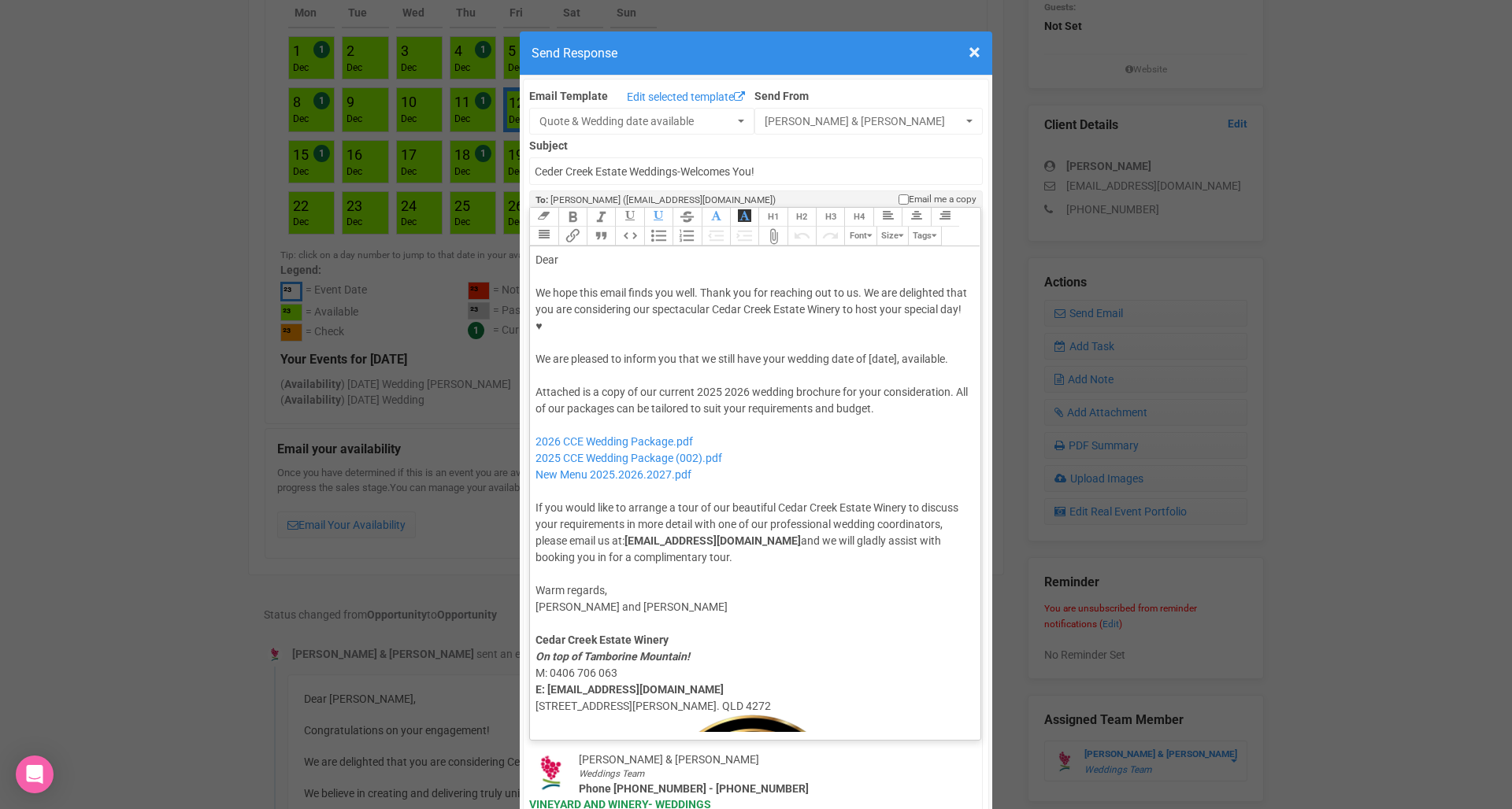
click at [615, 252] on div "Dear" at bounding box center [752, 260] width 434 height 16
click at [892, 307] on div "We hope this email finds you well. Thank you for reaching out to us. We are del…" at bounding box center [752, 326] width 434 height 82
click at [804, 329] on div "We hope this email finds you well. Thank you for reaching out to us. We are del…" at bounding box center [752, 326] width 434 height 82
drag, startPoint x: 792, startPoint y: 435, endPoint x: 857, endPoint y: 397, distance: 75.3
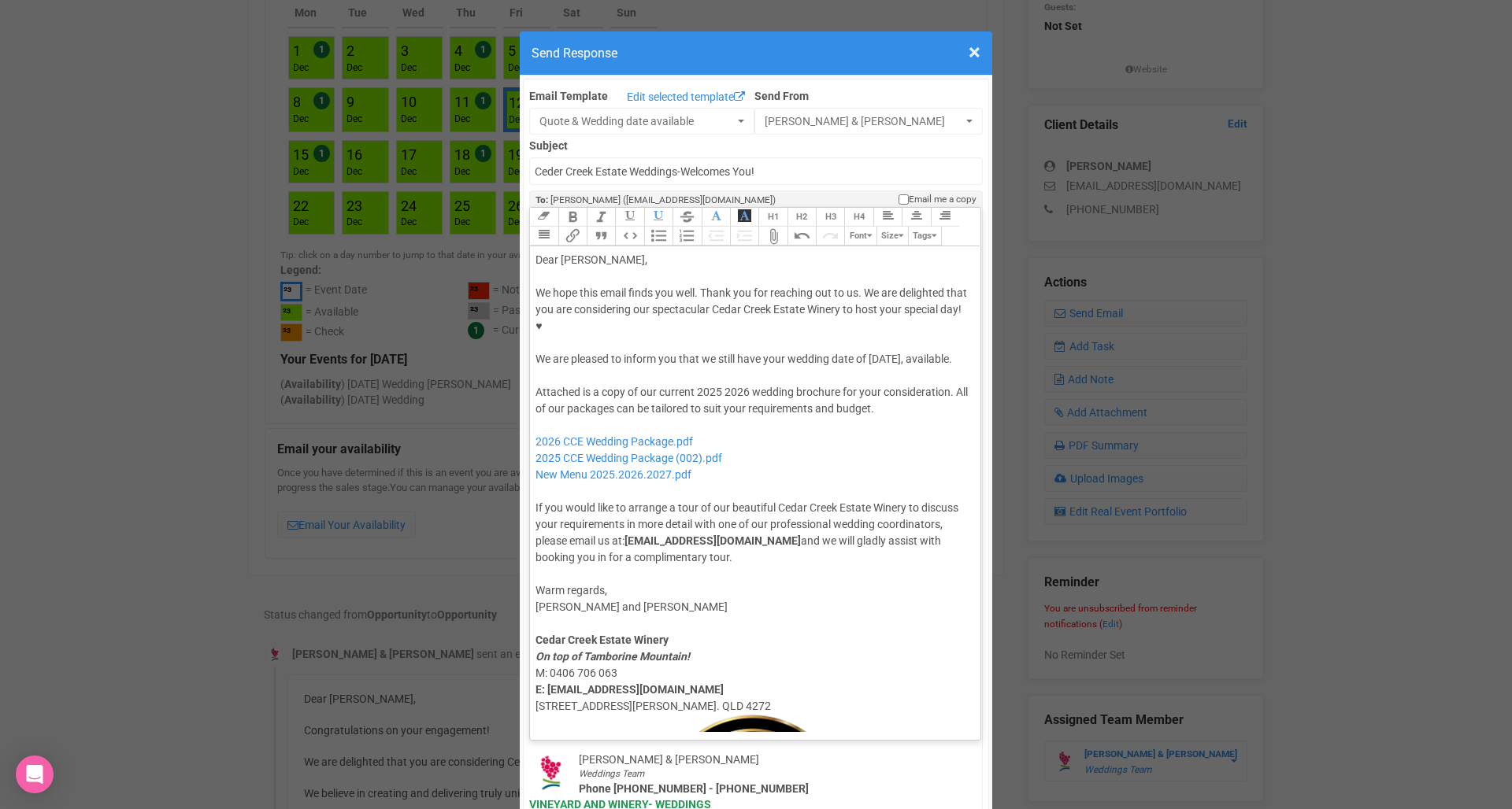
click at [792, 435] on div "Attached is a copy of our current 2025 2026 wedding brochure for your considera…" at bounding box center [752, 474] width 434 height 182
click at [923, 384] on div "Attached is a copy of our current 2025 2026 wedding brochure for your considera…" at bounding box center [752, 474] width 434 height 182
click at [741, 368] on div at bounding box center [752, 376] width 434 height 16
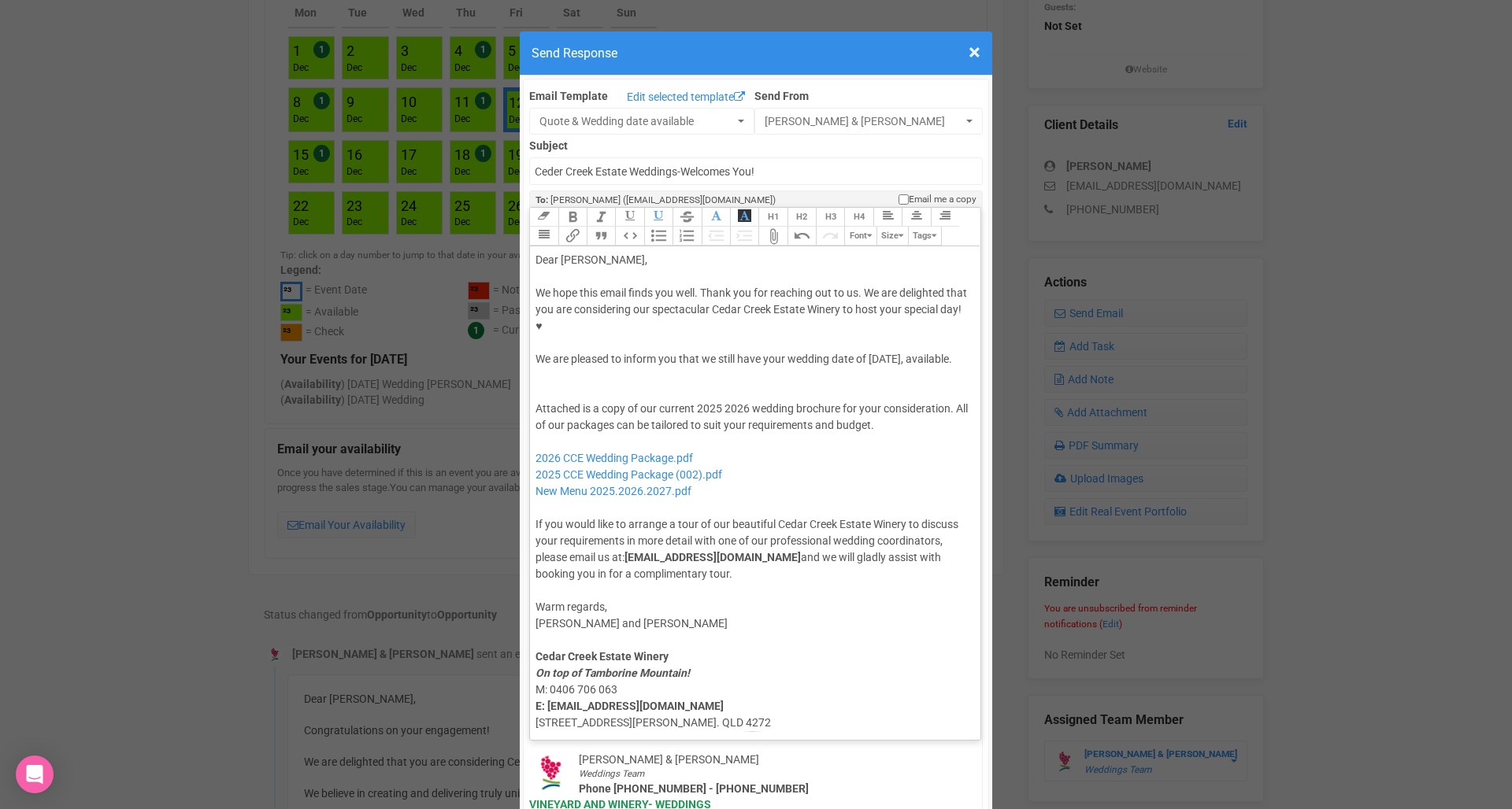
paste trix-editor "We'd love to suggest our Terrace Package, which could be a wonderful fit for yo…"
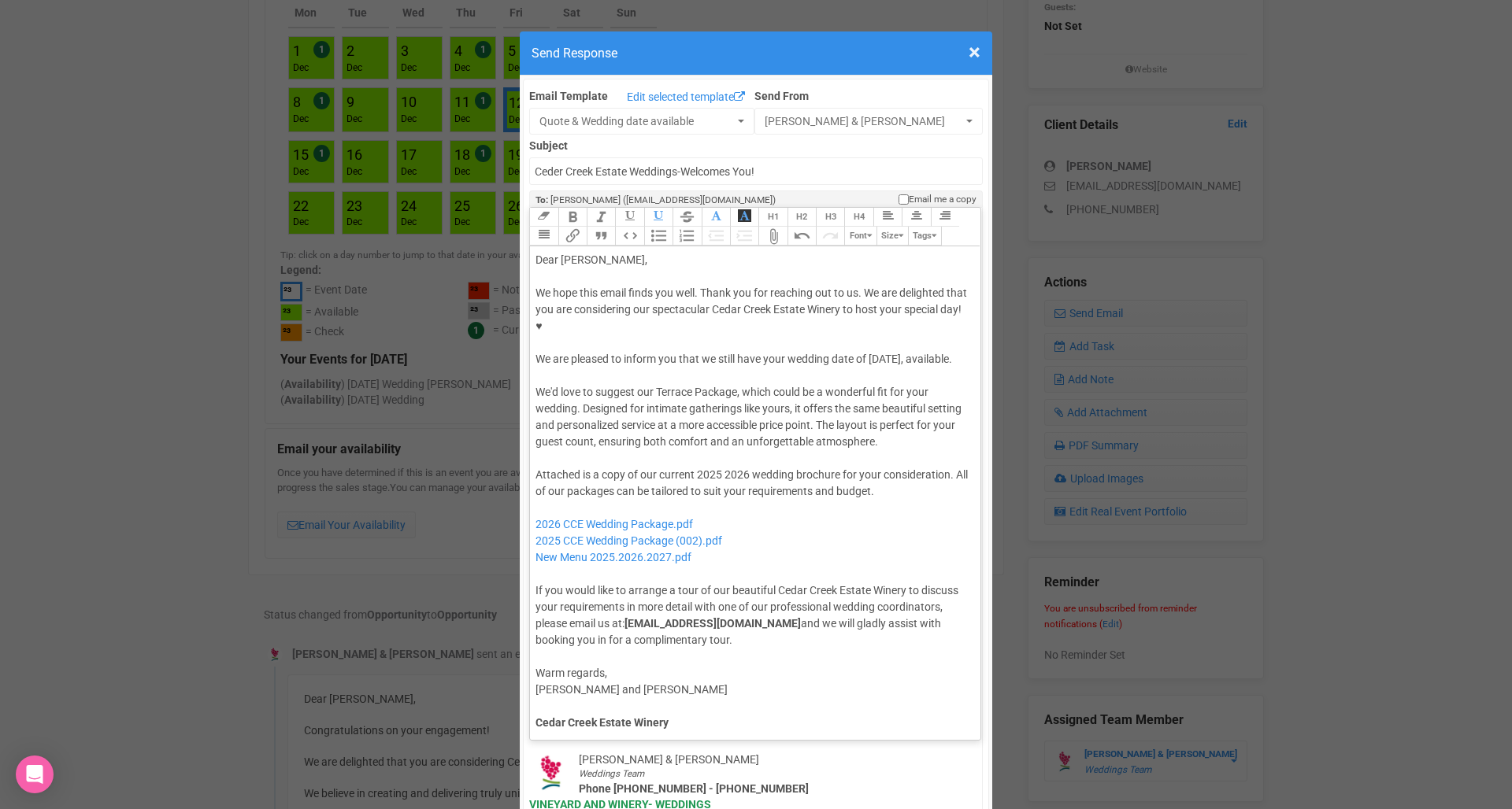
click at [737, 466] on div "Attached is a copy of our current 2025 2026 wedding brochure for your considera…" at bounding box center [752, 557] width 434 height 182
click at [752, 479] on div "Attached is a copy of our current 2025 wedding brochure for your consideration.…" at bounding box center [752, 557] width 434 height 182
drag, startPoint x: 821, startPoint y: 390, endPoint x: 940, endPoint y: 407, distance: 120.2
click at [940, 407] on div "We'd love to suggest our Terrace Package, which could be a wonderful fit for yo…" at bounding box center [752, 417] width 434 height 99
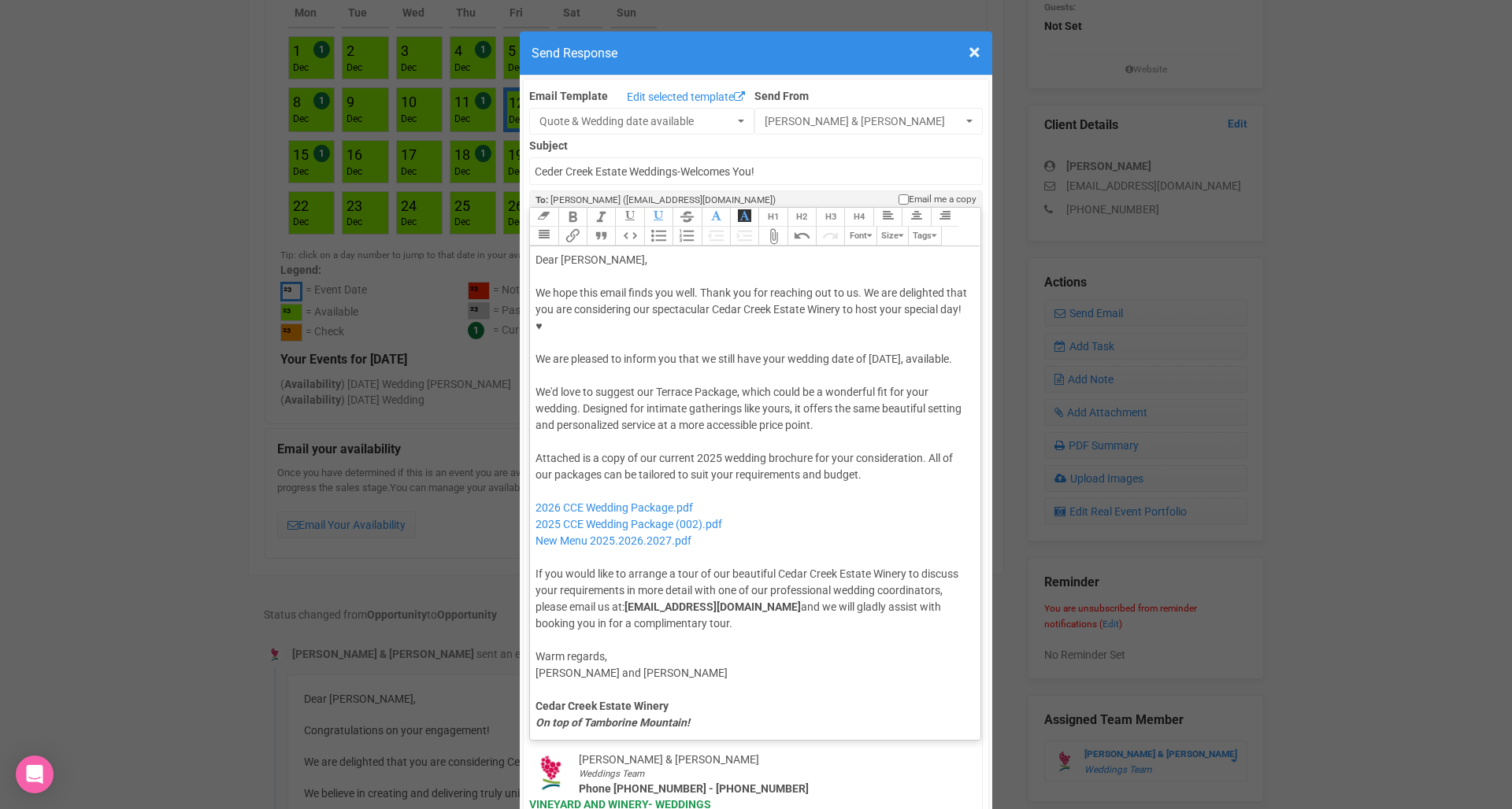
click at [931, 462] on div "Attached is a copy of our current 2025 wedding brochure for your consideration.…" at bounding box center [752, 541] width 434 height 182
drag, startPoint x: 581, startPoint y: 375, endPoint x: 889, endPoint y: 395, distance: 308.6
click at [889, 395] on div "We'd love to suggest our Terrace Package, which could be a wonderful fit for yo…" at bounding box center [752, 409] width 434 height 82
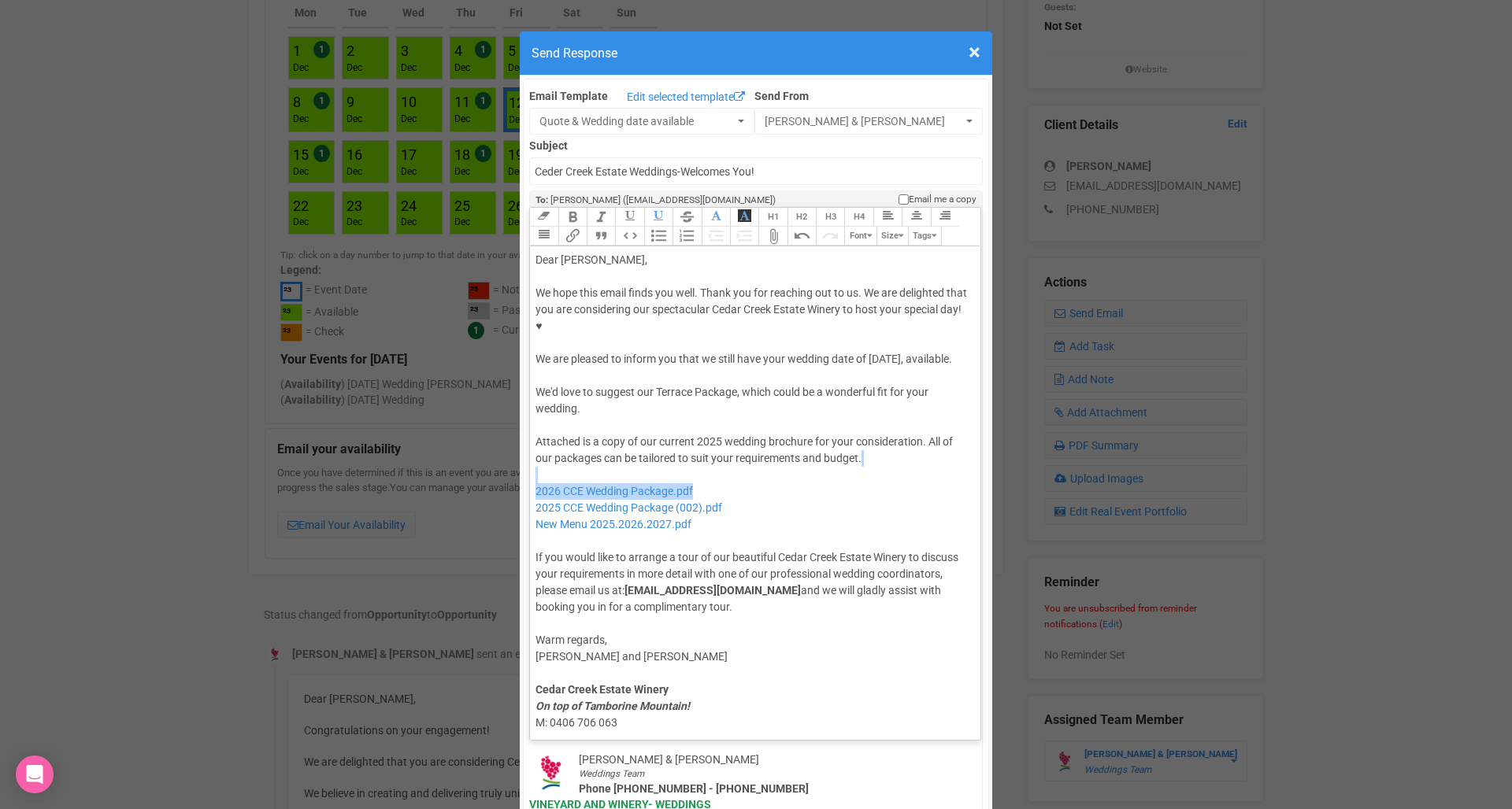
drag, startPoint x: 736, startPoint y: 453, endPoint x: 571, endPoint y: 442, distance: 165.4
click at [571, 442] on div "Attached is a copy of our current 2025 wedding brochure for your consideration.…" at bounding box center [752, 525] width 434 height 182
type trix-editor "<lor>Ipsu Dolor,</sit><ame><consec>&adip;</elitse></doe><tem>In utla etdo magna…"
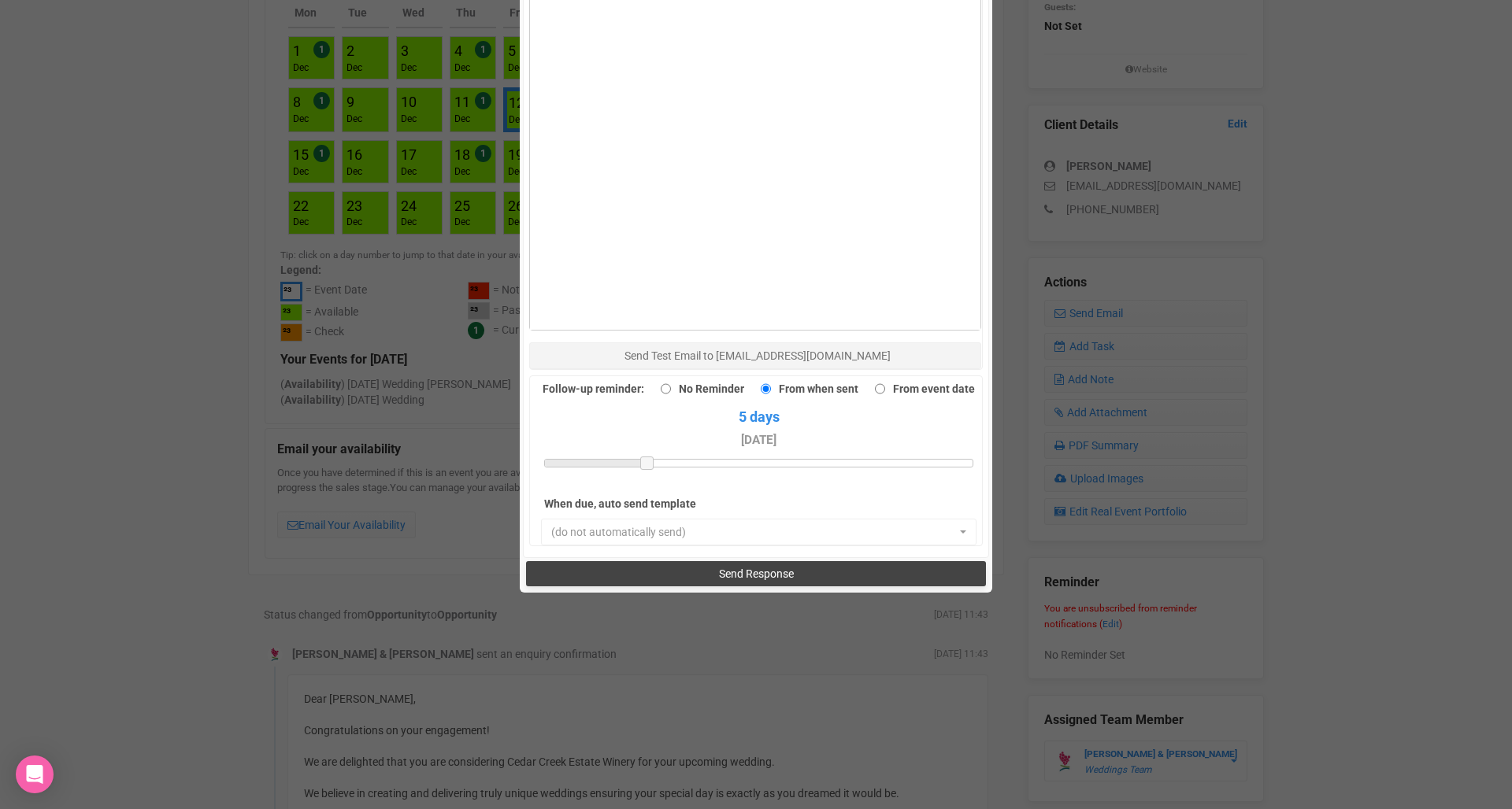
scroll to position [1101, 0]
click at [646, 562] on button "Send Response" at bounding box center [755, 574] width 459 height 25
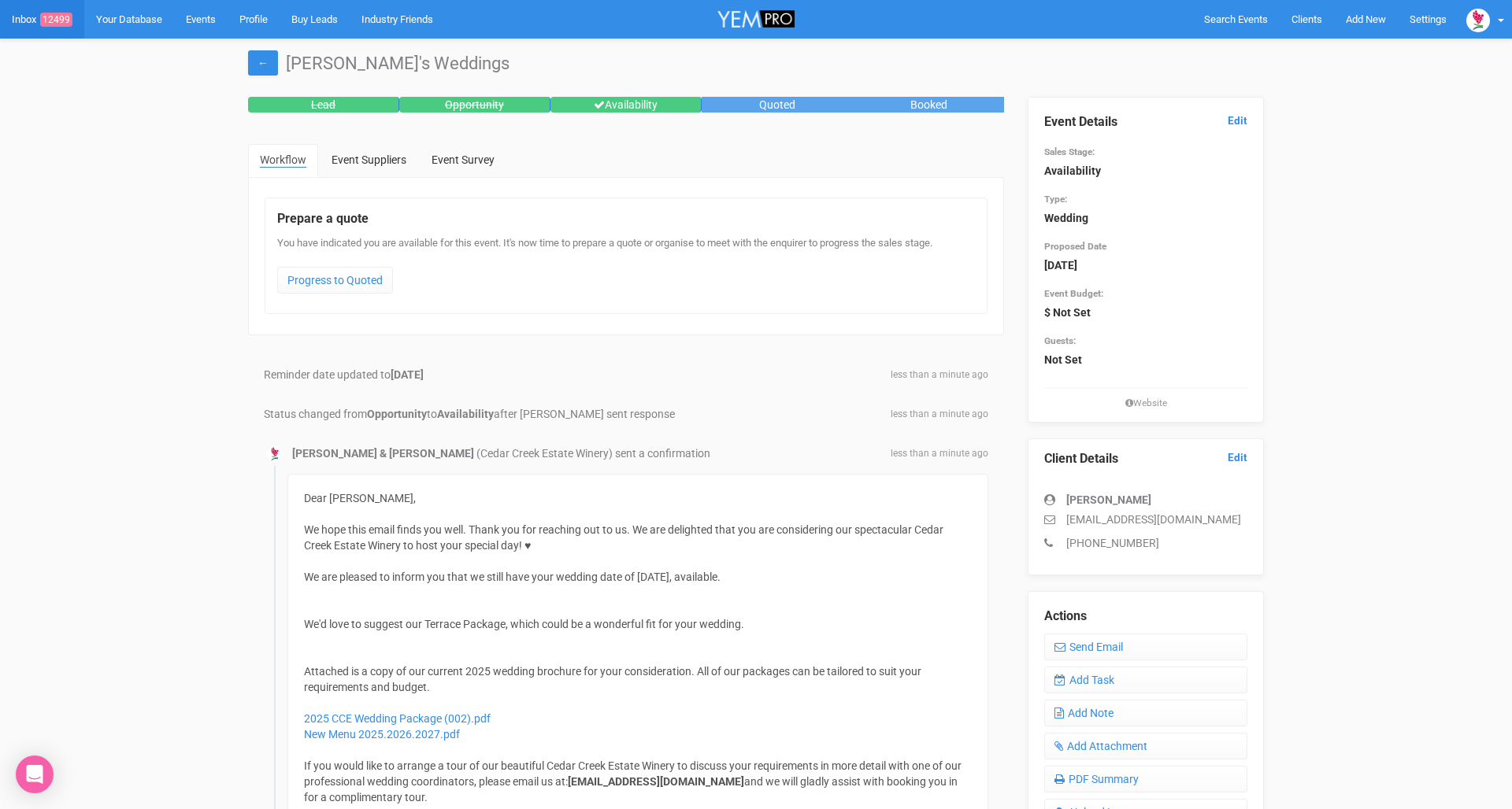
click at [1, 23] on link "Inbox 12499" at bounding box center [42, 19] width 84 height 39
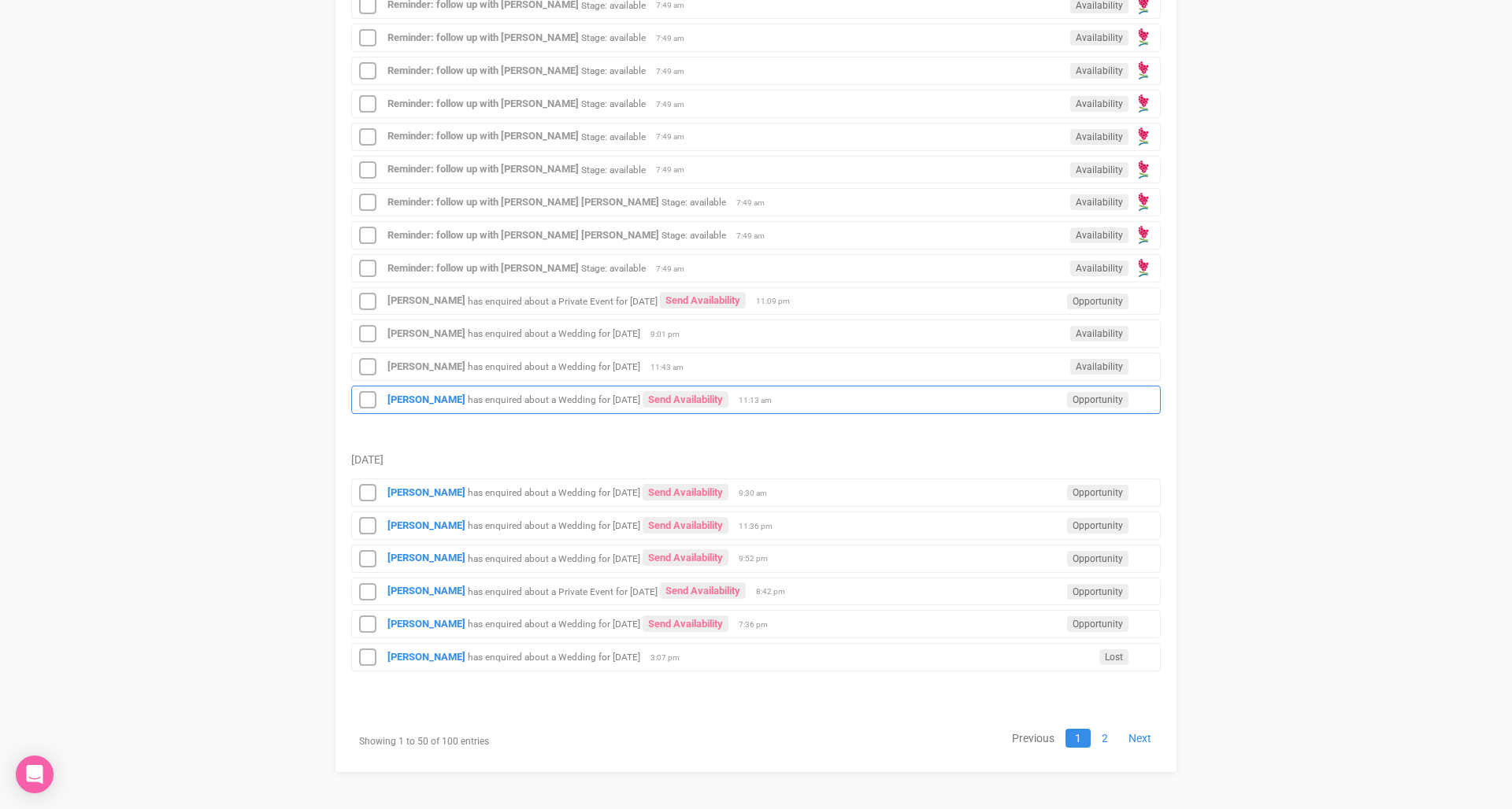
scroll to position [1797, 0]
click at [508, 402] on small "has enquired about a Wedding for [DATE]" at bounding box center [553, 401] width 172 height 11
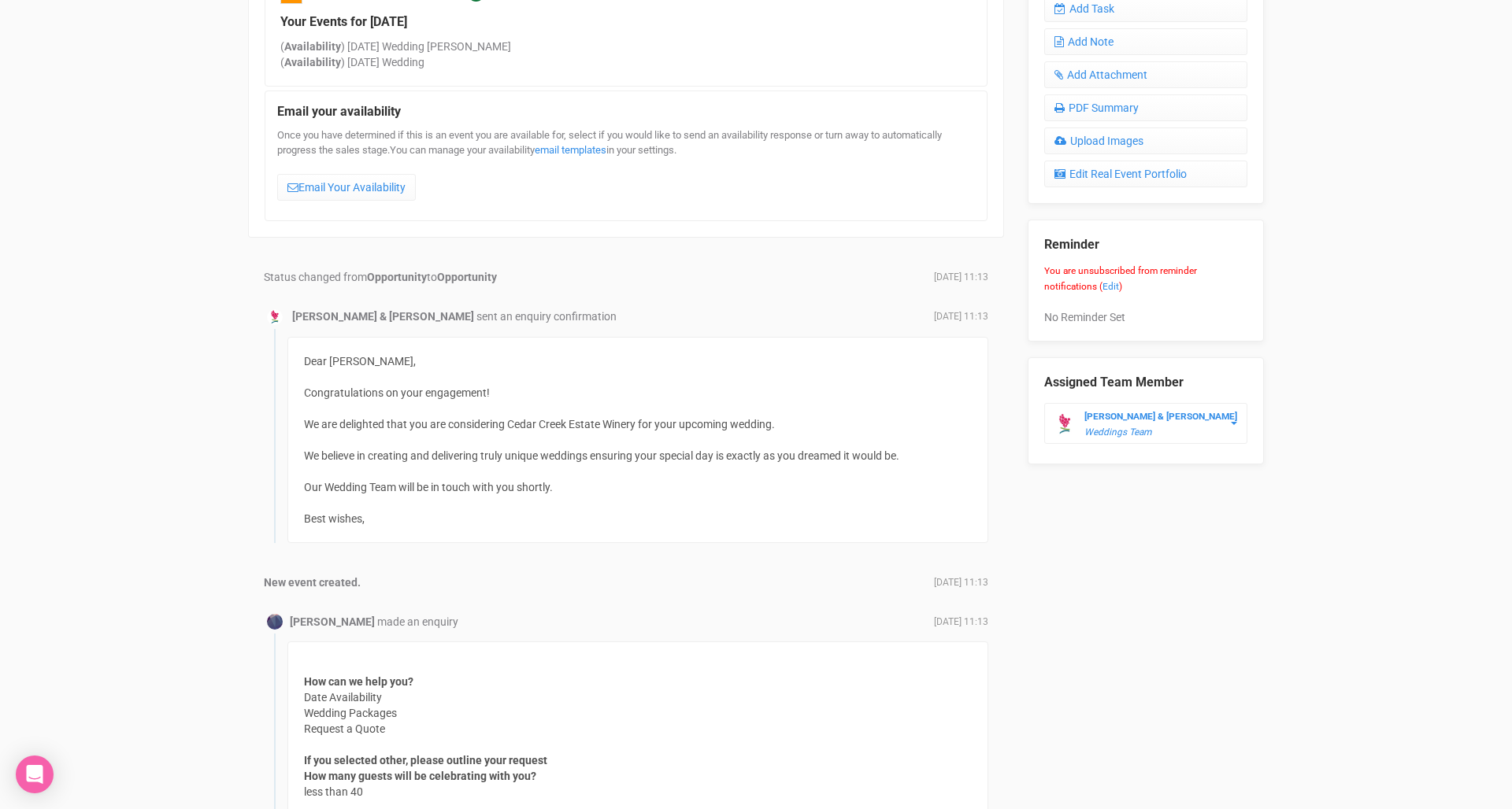
scroll to position [457, 0]
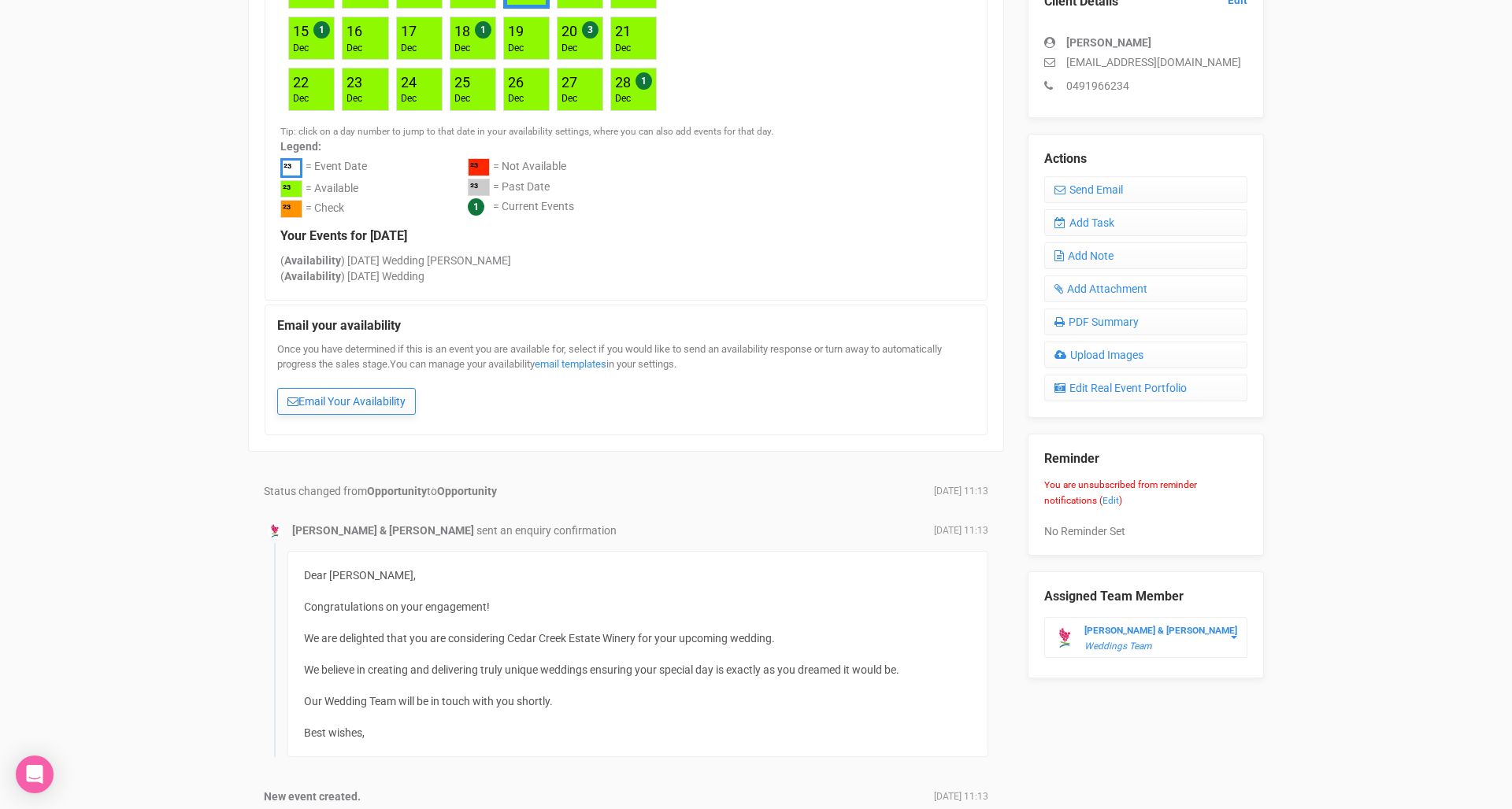
click at [314, 394] on link "Email Your Availability" at bounding box center [346, 401] width 138 height 27
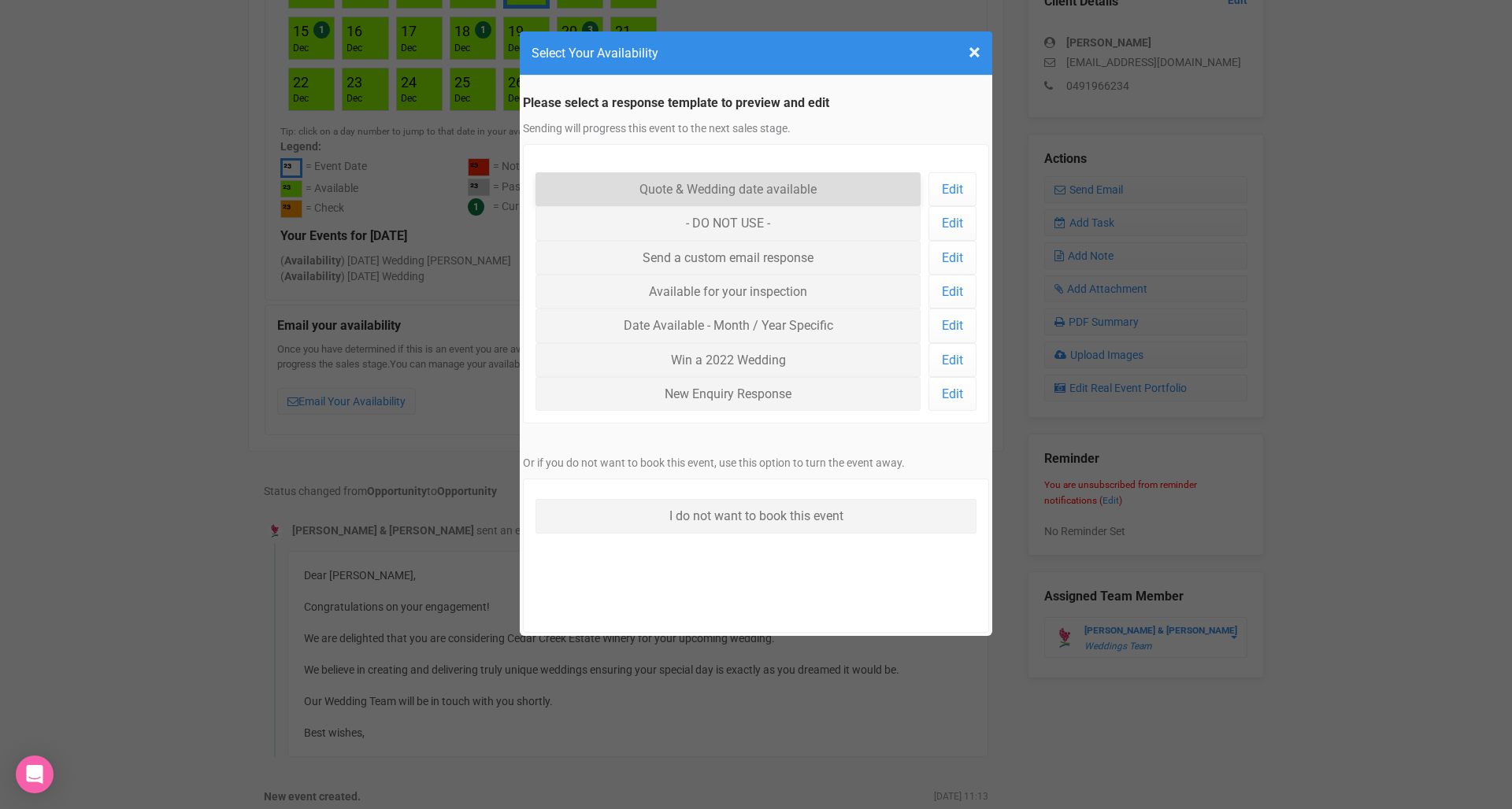
click at [842, 185] on link "Quote & Wedding date available" at bounding box center [728, 189] width 385 height 34
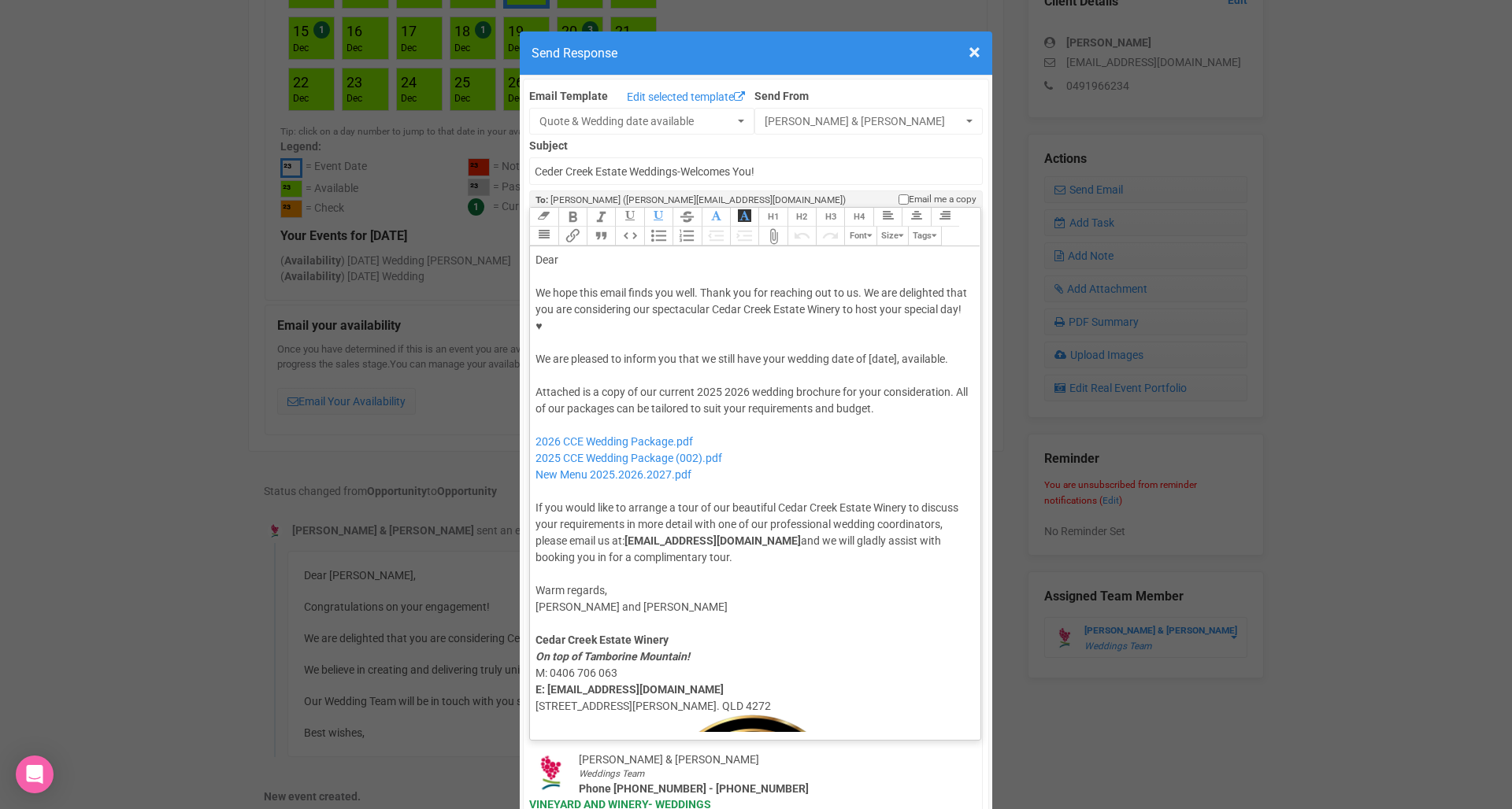
click at [589, 252] on div "Dear" at bounding box center [752, 260] width 434 height 16
click at [879, 314] on div "We hope this email finds you well. Thank you for reaching out to us. We are del…" at bounding box center [752, 326] width 434 height 82
click at [732, 384] on div "Attached is a copy of our current 2025 2026 wedding brochure for your considera…" at bounding box center [752, 474] width 434 height 182
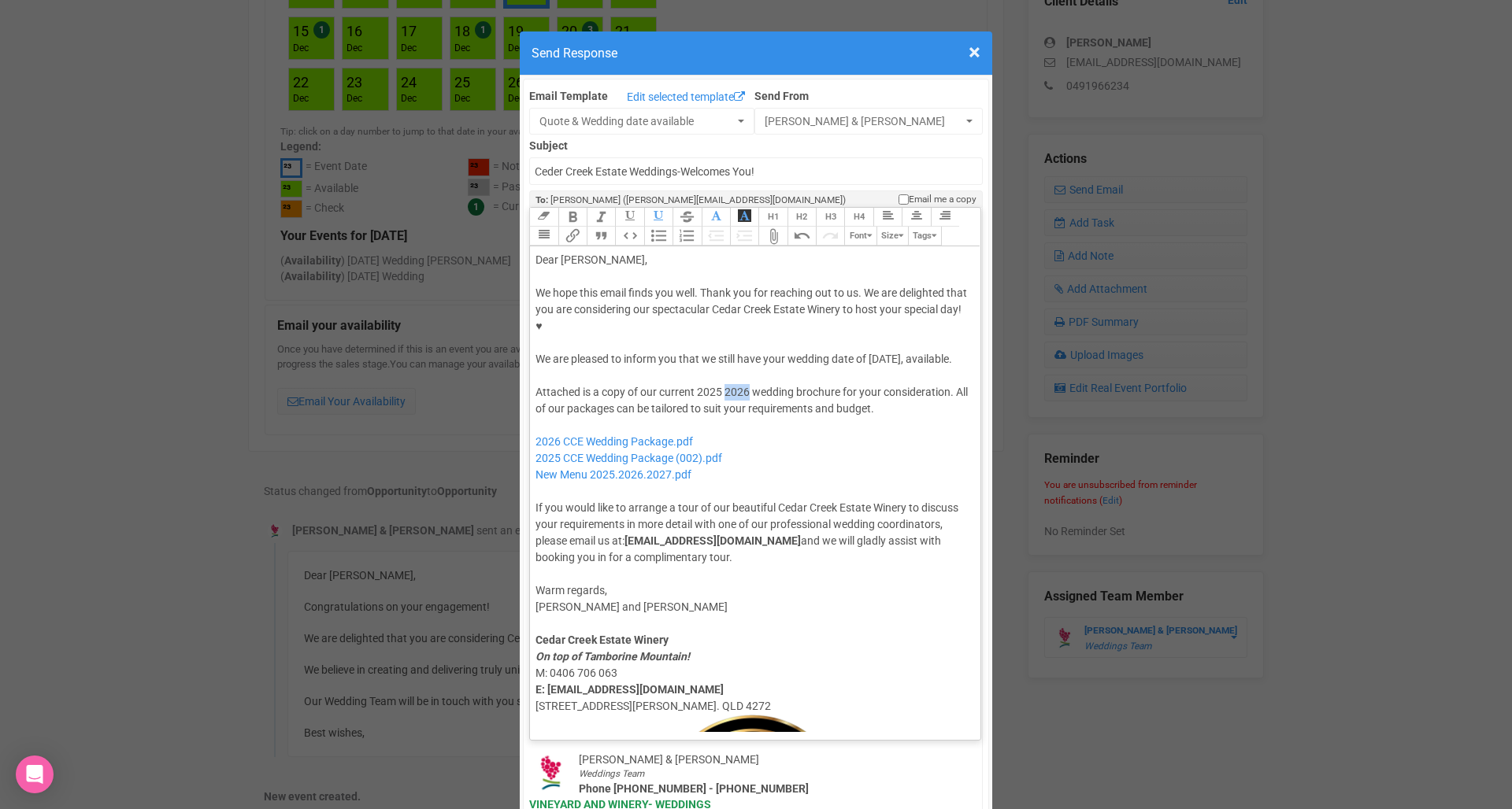
click at [732, 384] on div "Attached is a copy of our current 2025 2026 wedding brochure for your considera…" at bounding box center [752, 474] width 434 height 182
drag, startPoint x: 745, startPoint y: 422, endPoint x: 686, endPoint y: 407, distance: 60.9
click at [536, 420] on div "Attached is a copy of our current 2025 wedding brochure for your consideration.…" at bounding box center [752, 474] width 434 height 182
click at [750, 411] on div "Attached is a copy of our current 2025 wedding brochure for your consideration.…" at bounding box center [752, 474] width 434 height 182
drag, startPoint x: 750, startPoint y: 407, endPoint x: 531, endPoint y: 407, distance: 219.0
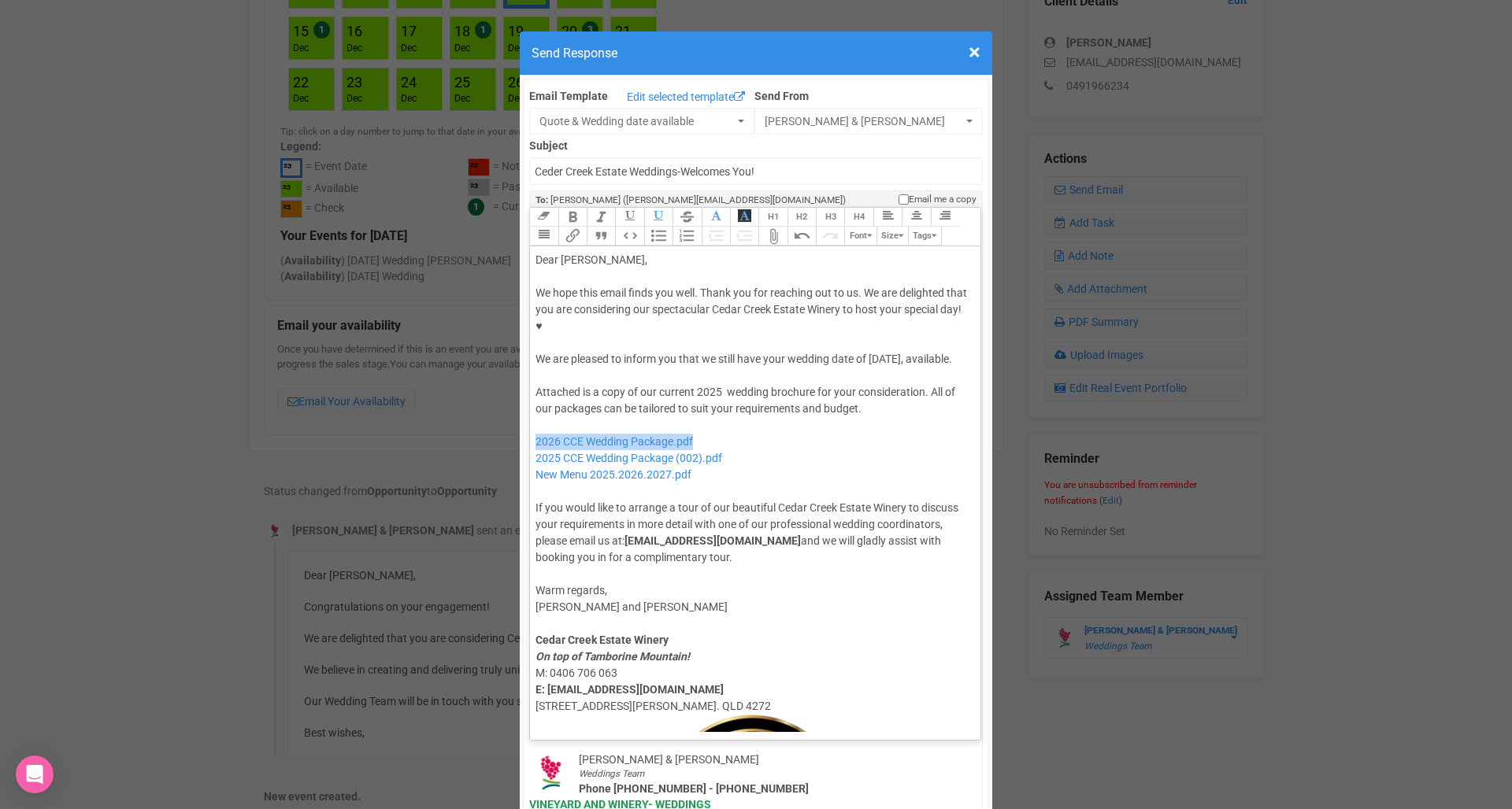
click at [531, 407] on trix-editor "Dear Lea, We hope this email finds you well. Thank you for reaching out to us. …" at bounding box center [754, 489] width 450 height 486
type trix-editor "<div>Dear Lea,</div><div><strong>&nbsp;</strong></div><div>We hope this email f…"
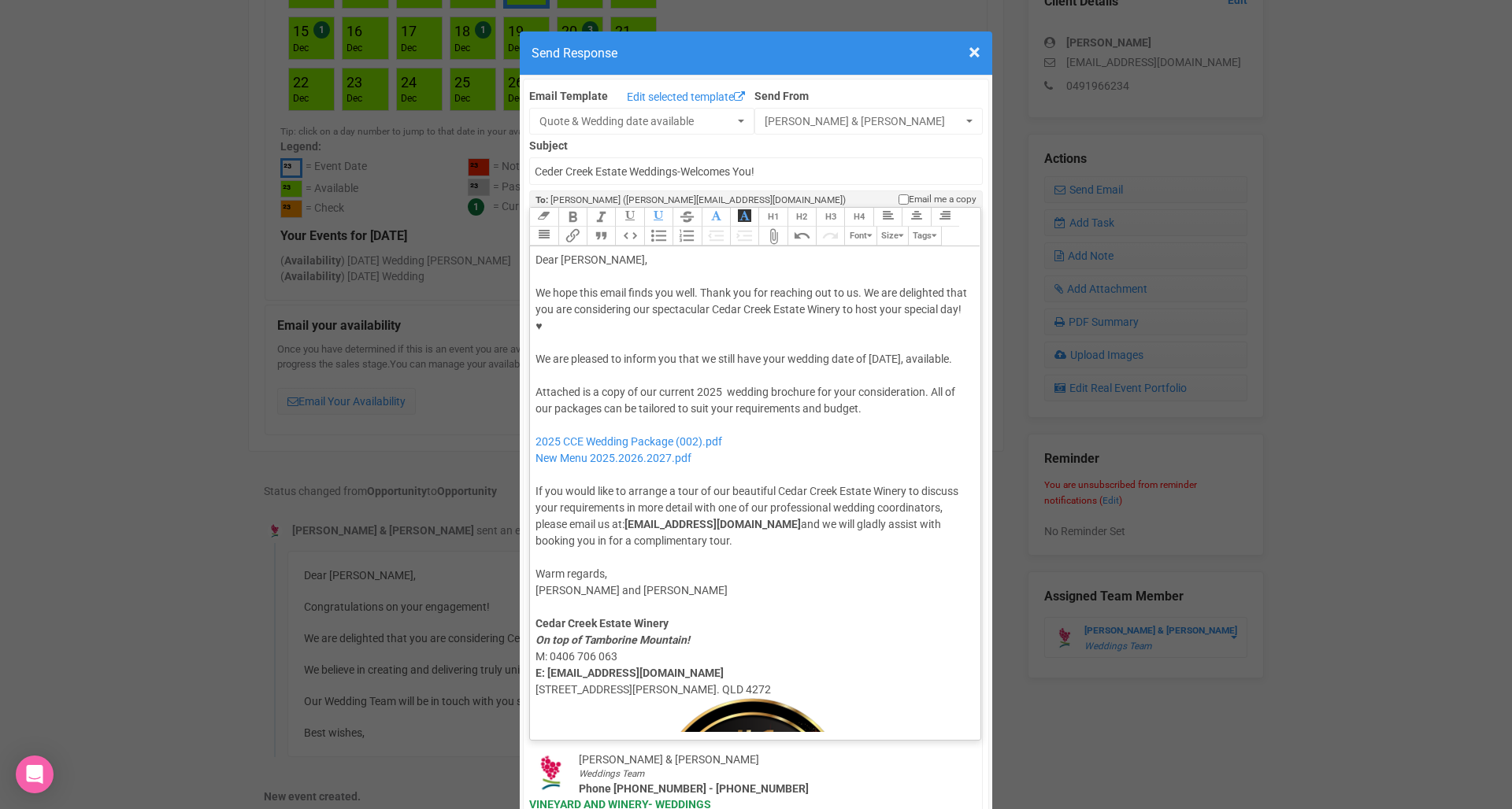
click at [739, 555] on div "Warm regards, Delia and Jade Cedar Creek Estate Winery On top of Tamborine Moun…" at bounding box center [752, 818] width 434 height 537
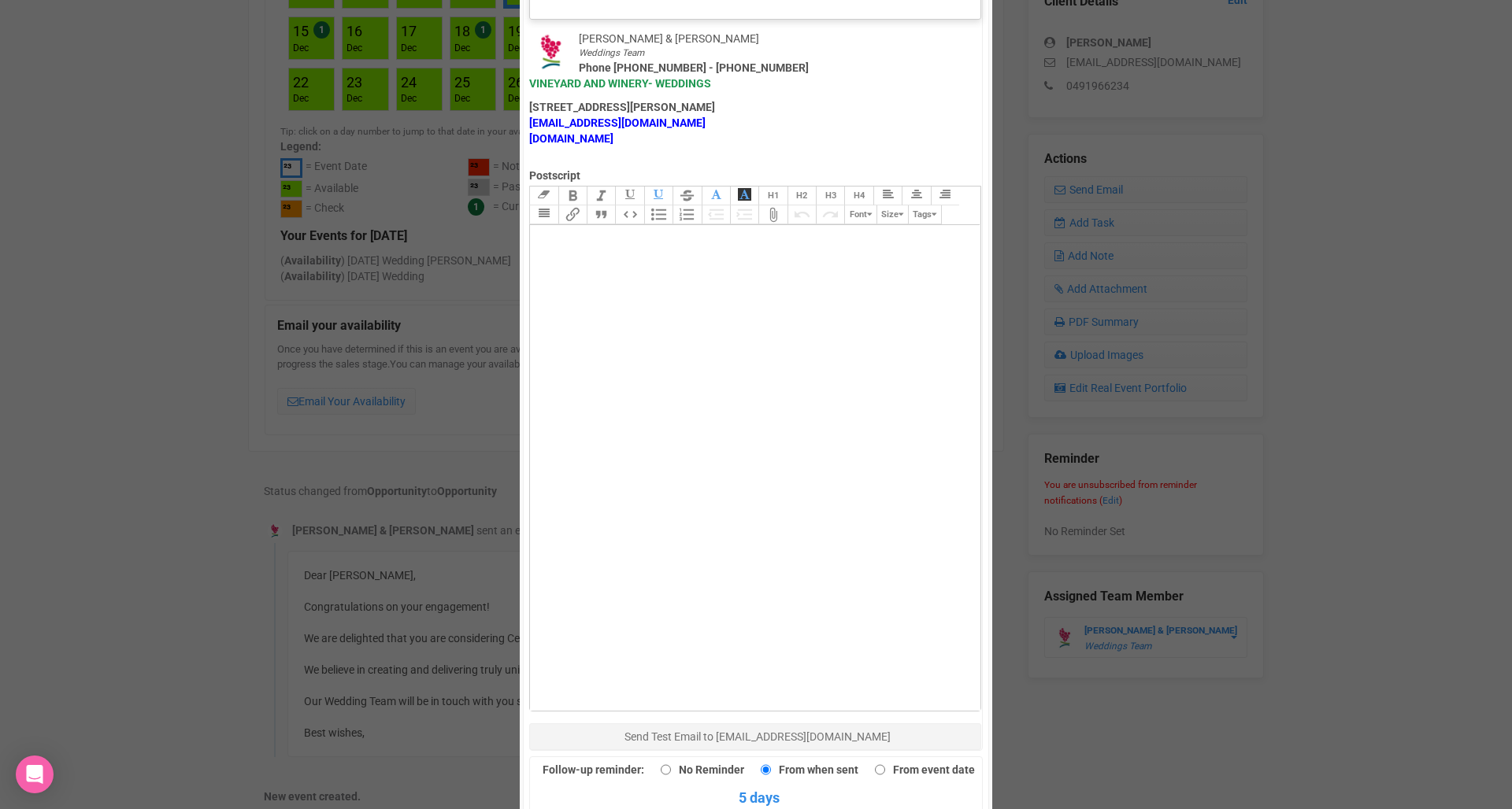
scroll to position [968, 0]
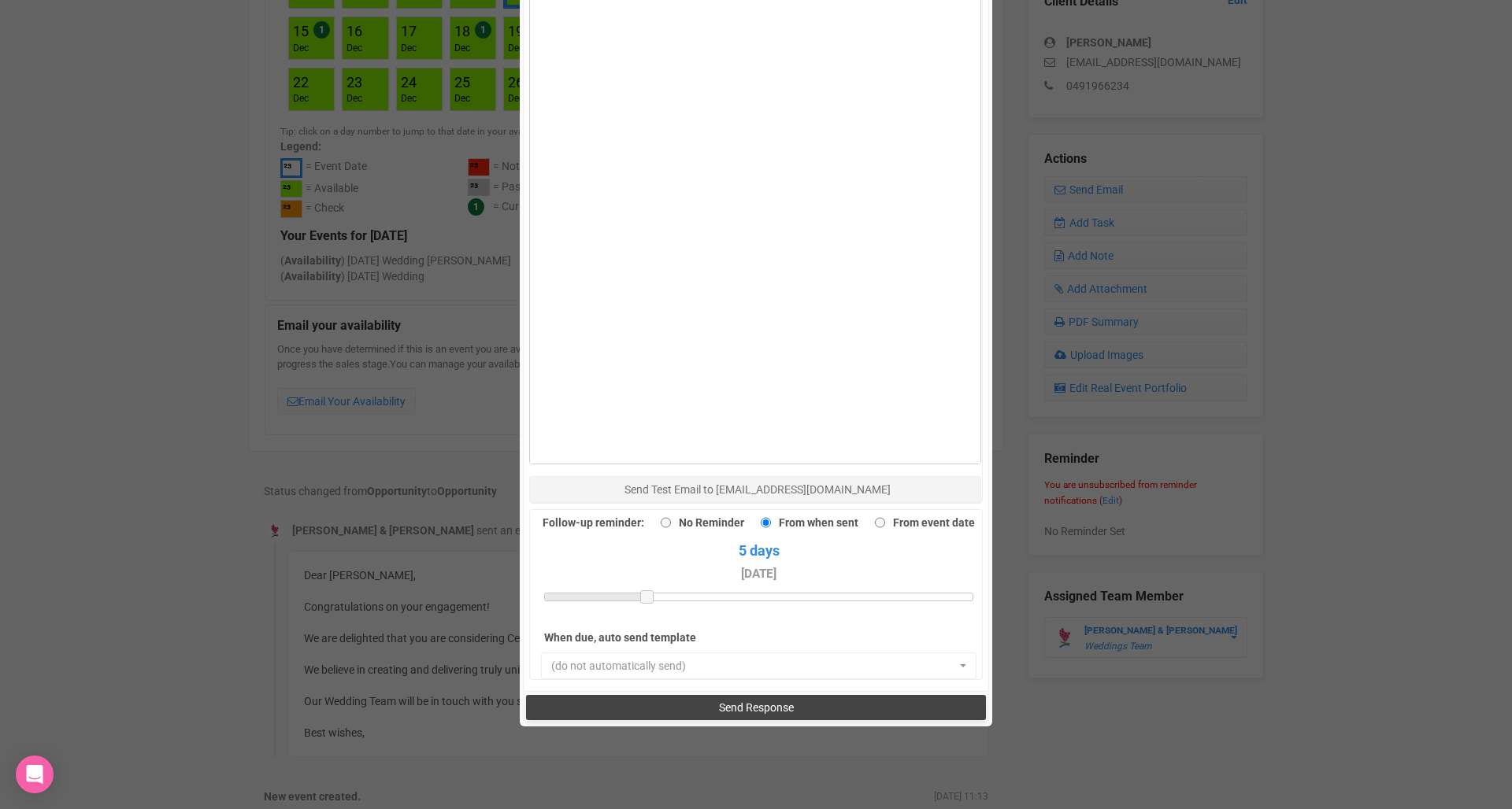
click at [636, 695] on button "Send Response" at bounding box center [755, 707] width 459 height 25
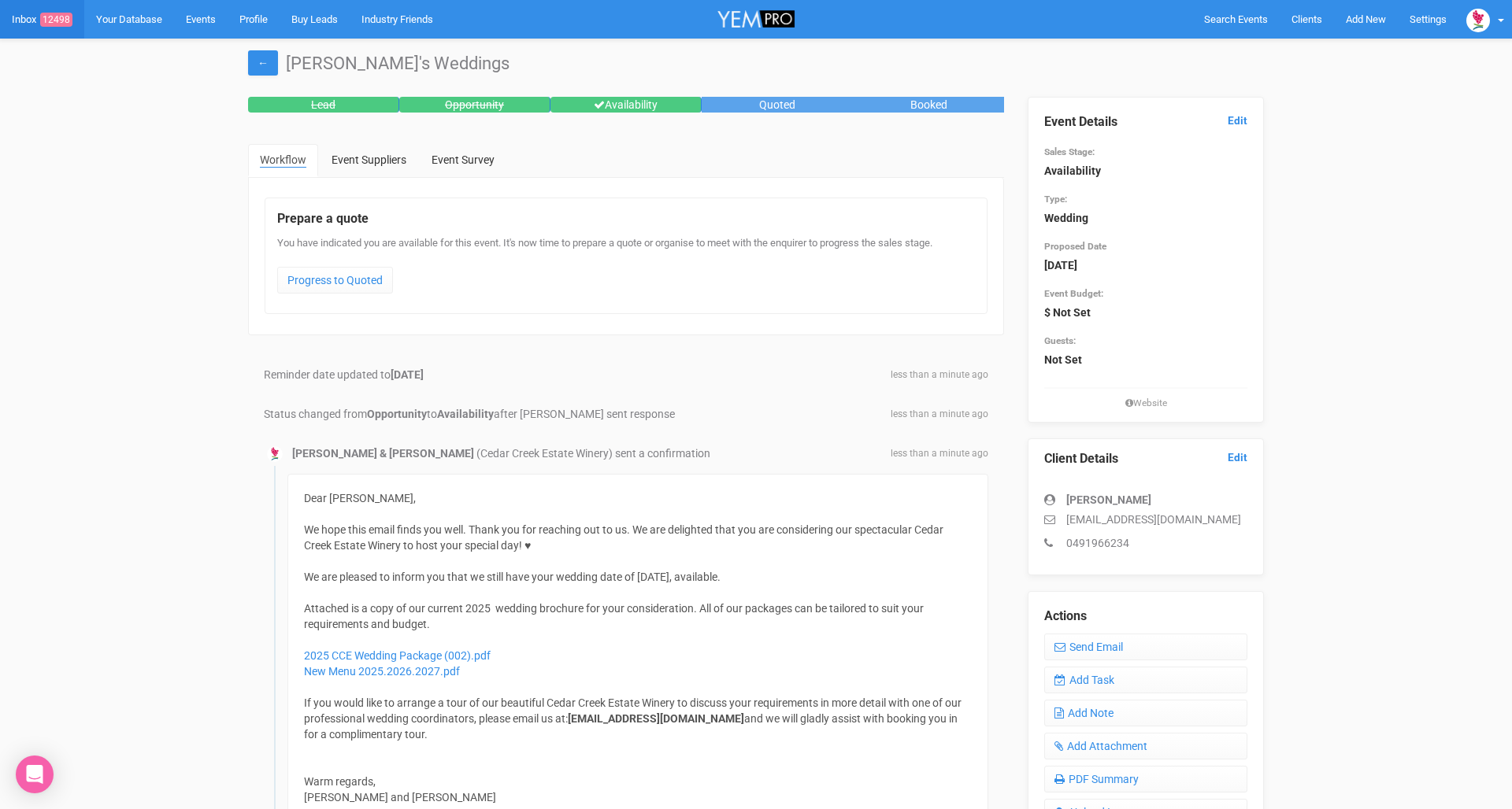
click at [40, 20] on link "Inbox 12498" at bounding box center [42, 19] width 84 height 39
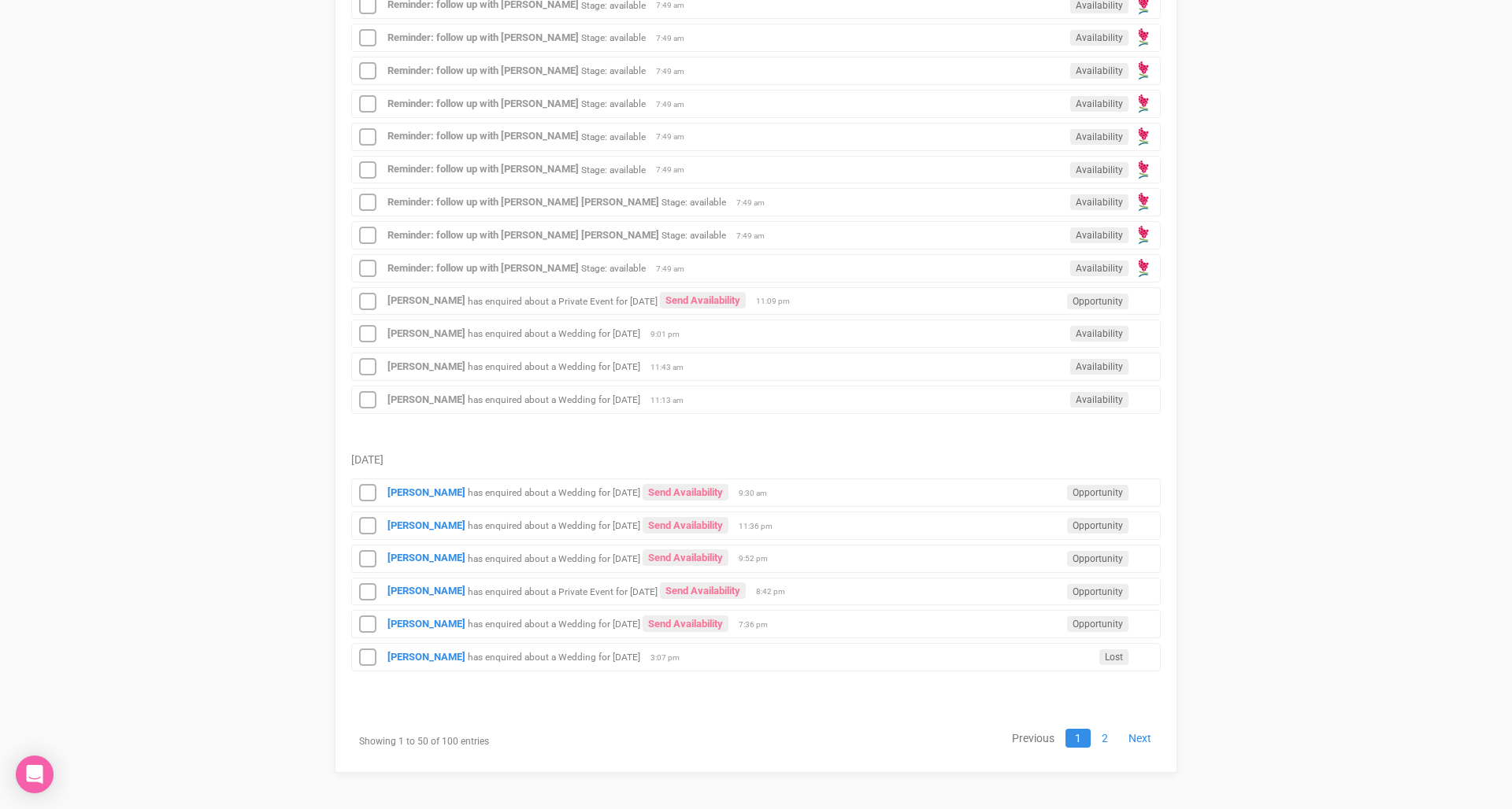
scroll to position [1797, 0]
click at [509, 488] on small "has enquired about a Wedding for [DATE]" at bounding box center [553, 494] width 172 height 11
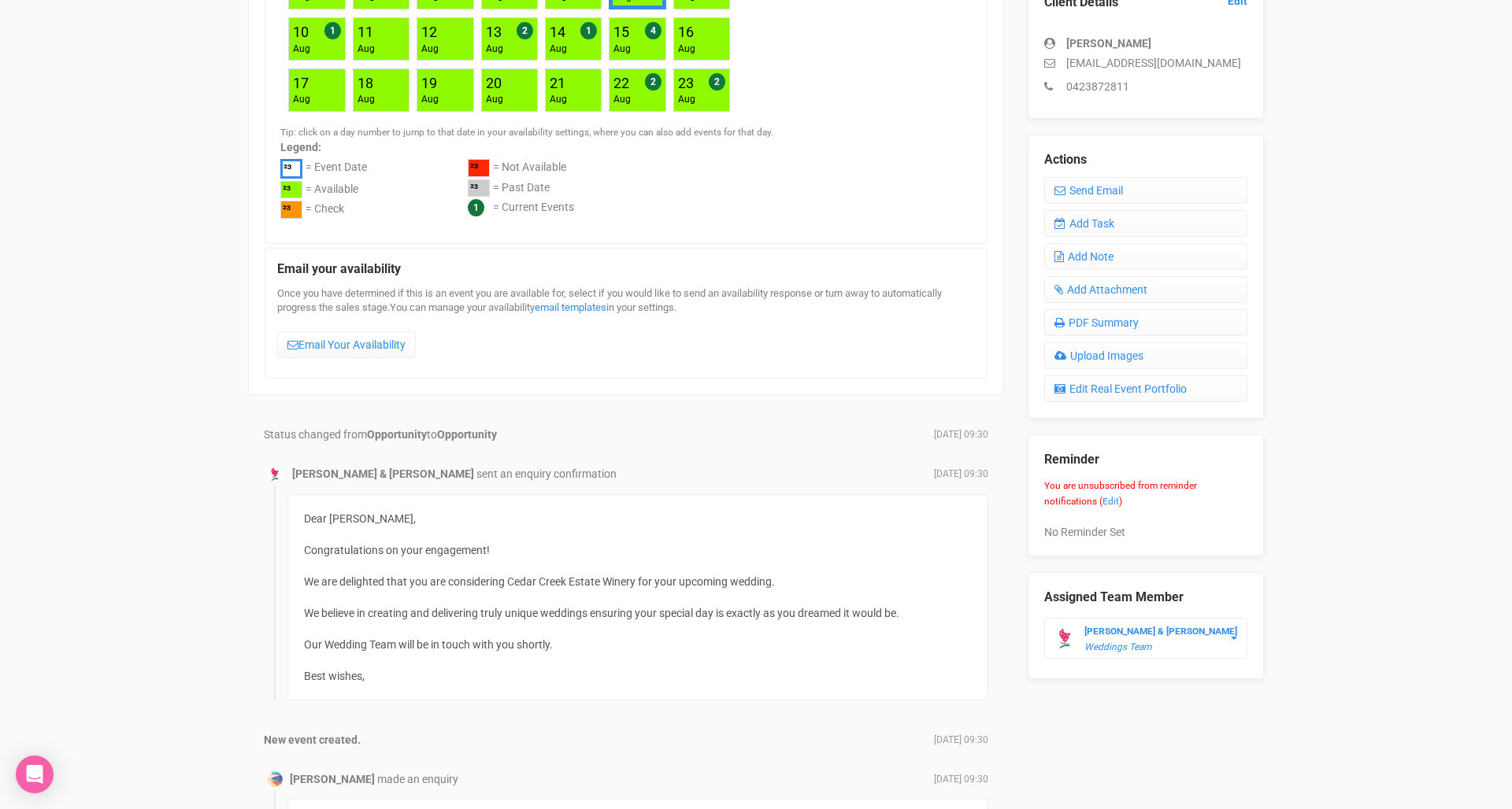
scroll to position [432, 0]
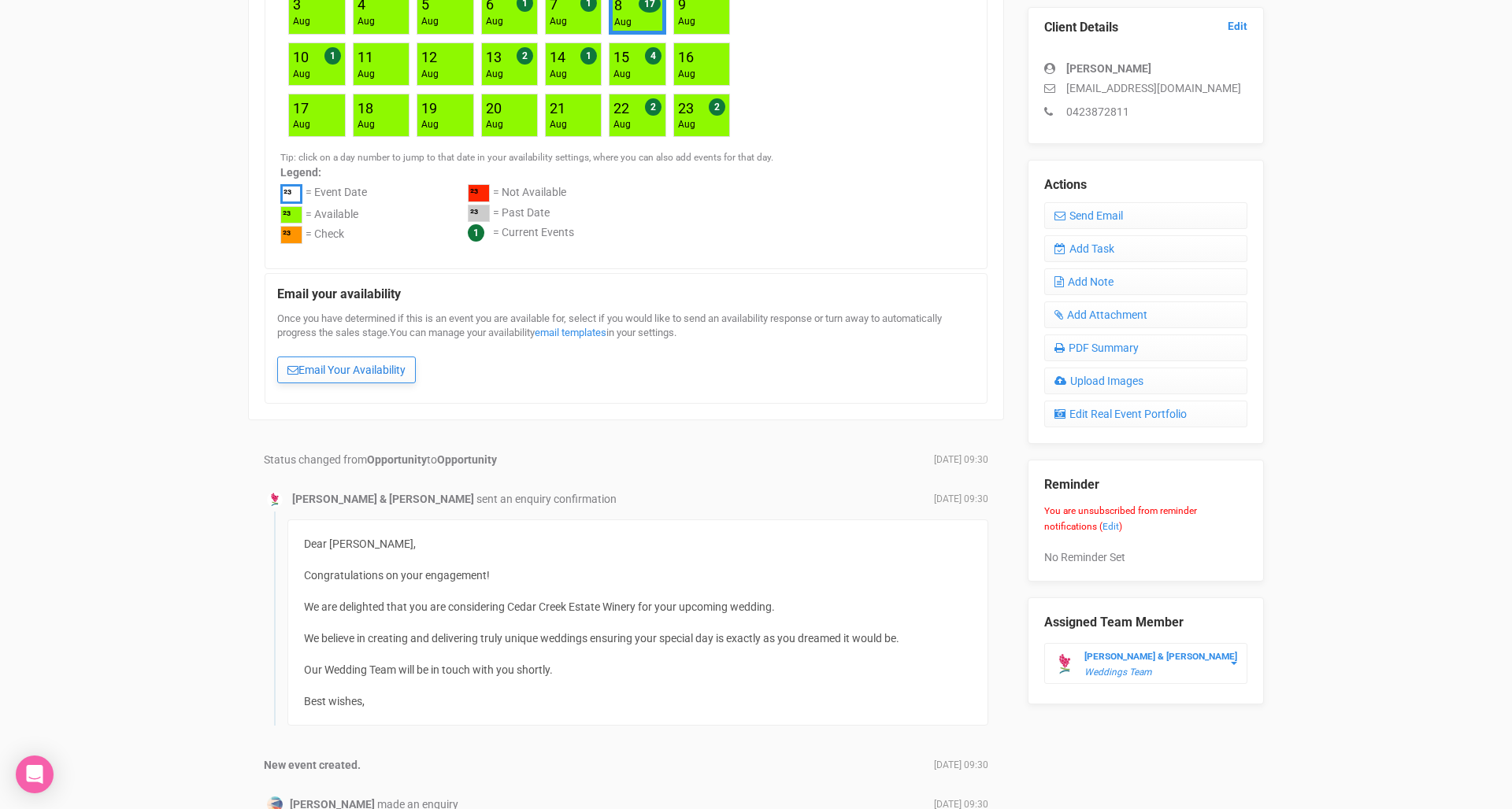
click at [357, 366] on link "Email Your Availability" at bounding box center [346, 369] width 138 height 27
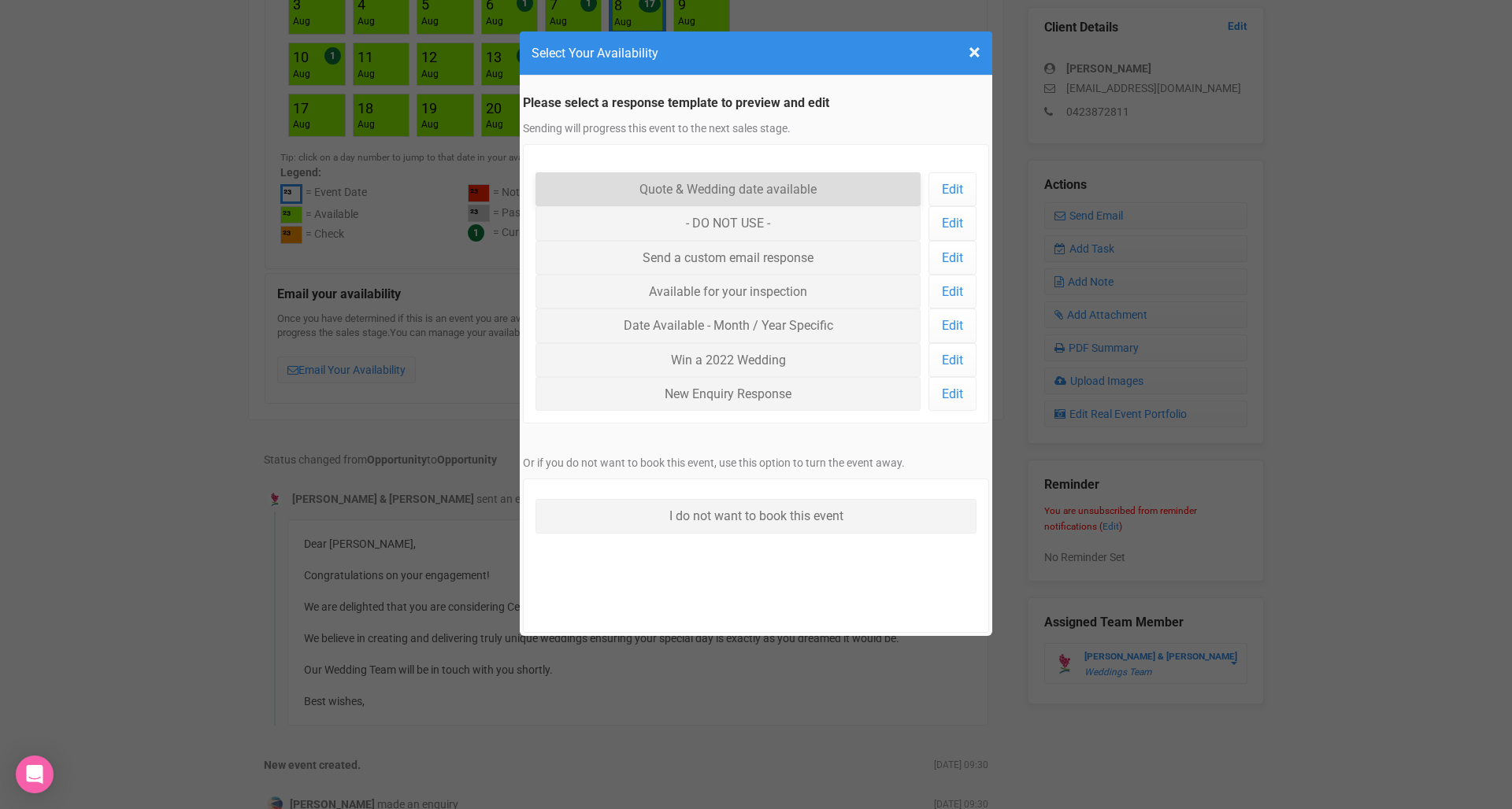
click at [691, 188] on link "Quote & Wedding date available" at bounding box center [728, 189] width 385 height 34
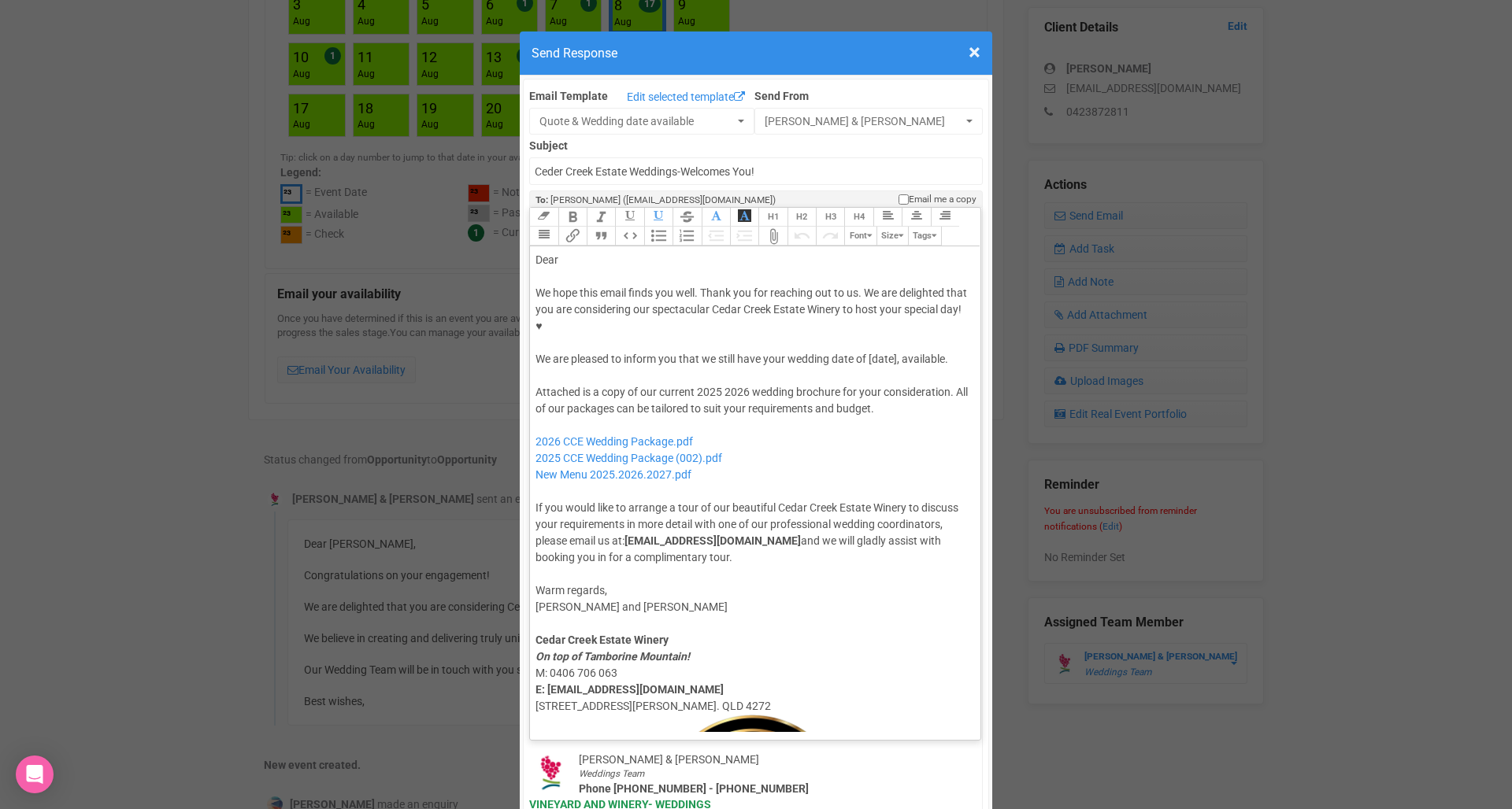
click at [572, 252] on div "Dear" at bounding box center [752, 260] width 434 height 16
click at [735, 384] on div "Attached is a copy of our current 2025 2026 wedding brochure for your considera…" at bounding box center [752, 474] width 434 height 182
click at [707, 384] on div "Attached is a copy of our current 2025 2026 wedding brochure for your considera…" at bounding box center [752, 474] width 434 height 182
click at [886, 304] on div "We hope this email finds you well. Thank you for reaching out to us. We are del…" at bounding box center [752, 326] width 434 height 82
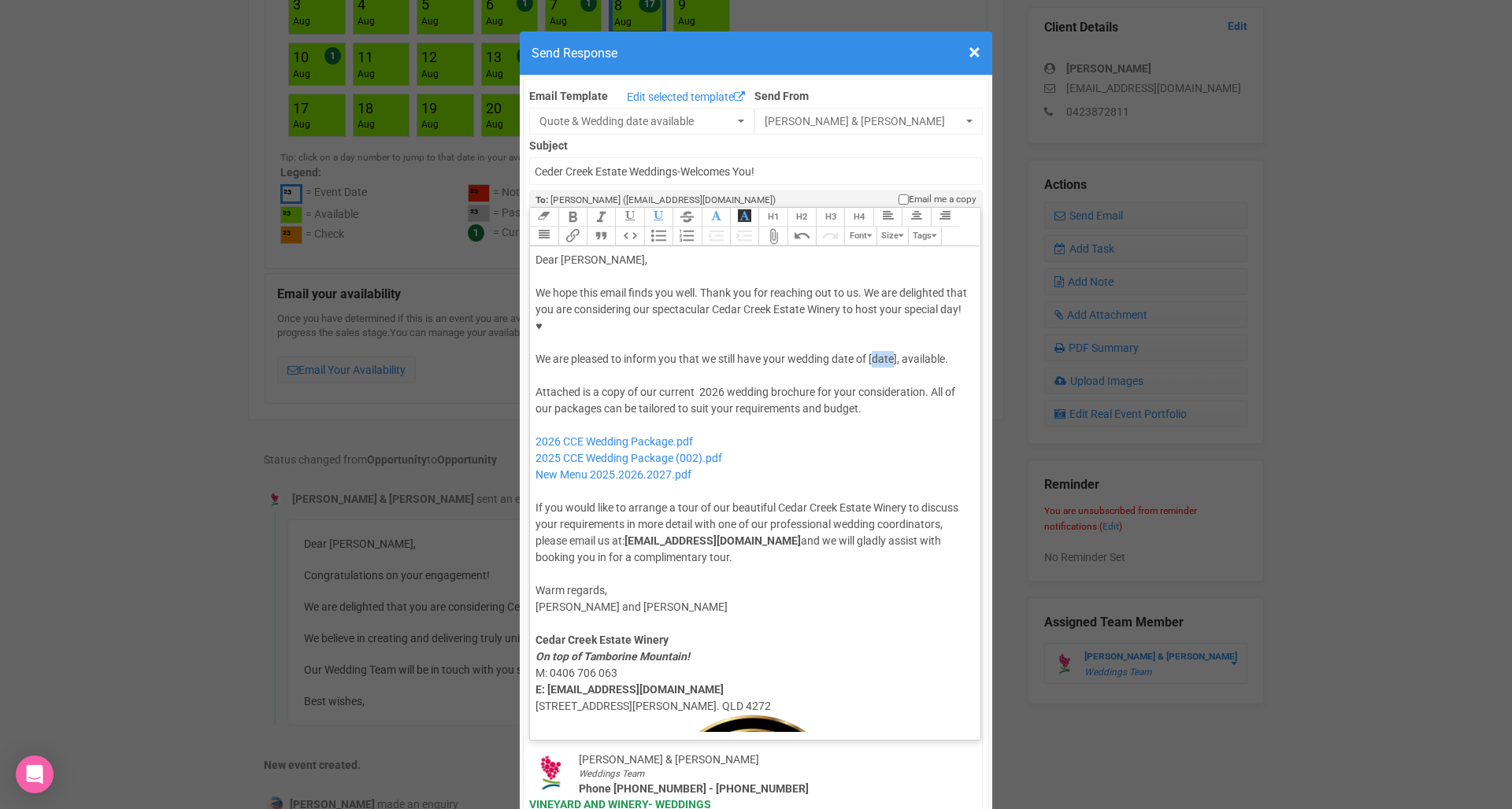
click at [886, 304] on div "We hope this email finds you well. Thank you for reaching out to us. We are del…" at bounding box center [752, 326] width 434 height 82
click at [700, 384] on div "Attached is a copy of our current 2026 wedding brochure for your consideration.…" at bounding box center [752, 474] width 434 height 182
drag, startPoint x: 771, startPoint y: 428, endPoint x: 532, endPoint y: 424, distance: 239.0
click at [532, 424] on trix-editor "Dear [PERSON_NAME], We hope this email finds you well. Thank you for reaching o…" at bounding box center [754, 489] width 450 height 486
type trix-editor "<lor>Ipsu Dolor,</sit><ame><consec>&adip;</elitse></doe><tem>In utla etdo magna…"
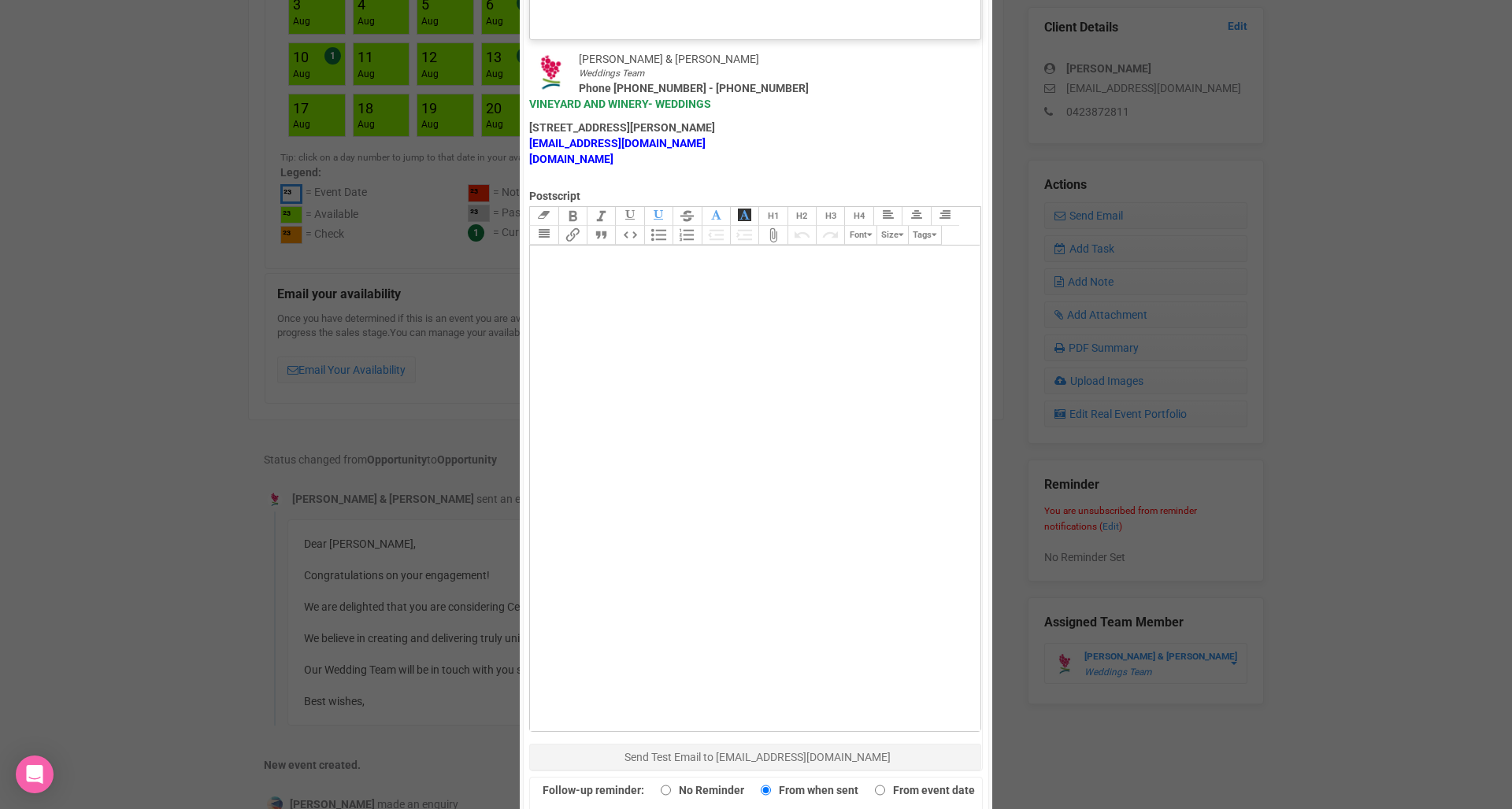
scroll to position [984, 0]
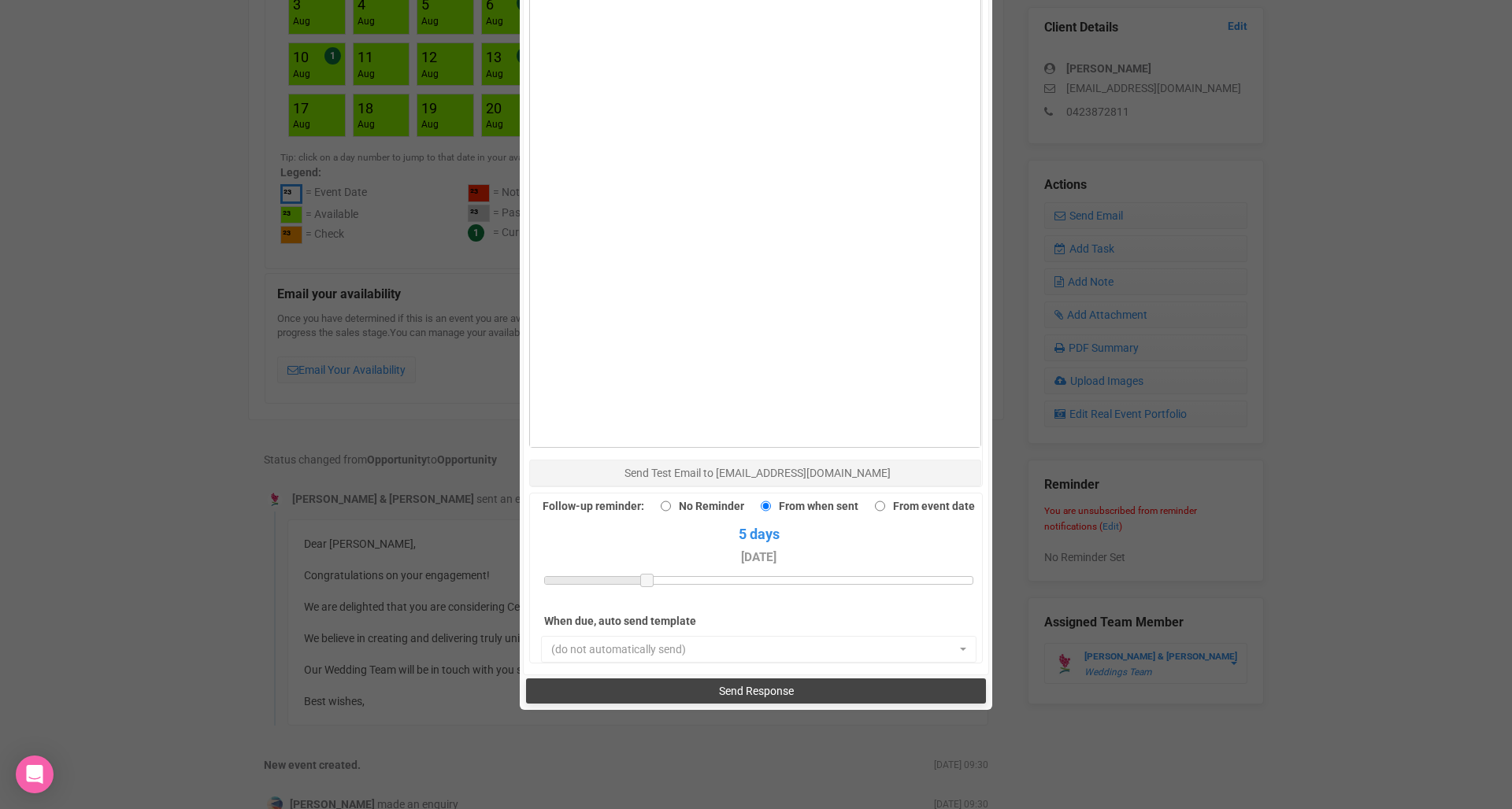
click at [638, 678] on button "Send Response" at bounding box center [755, 690] width 459 height 25
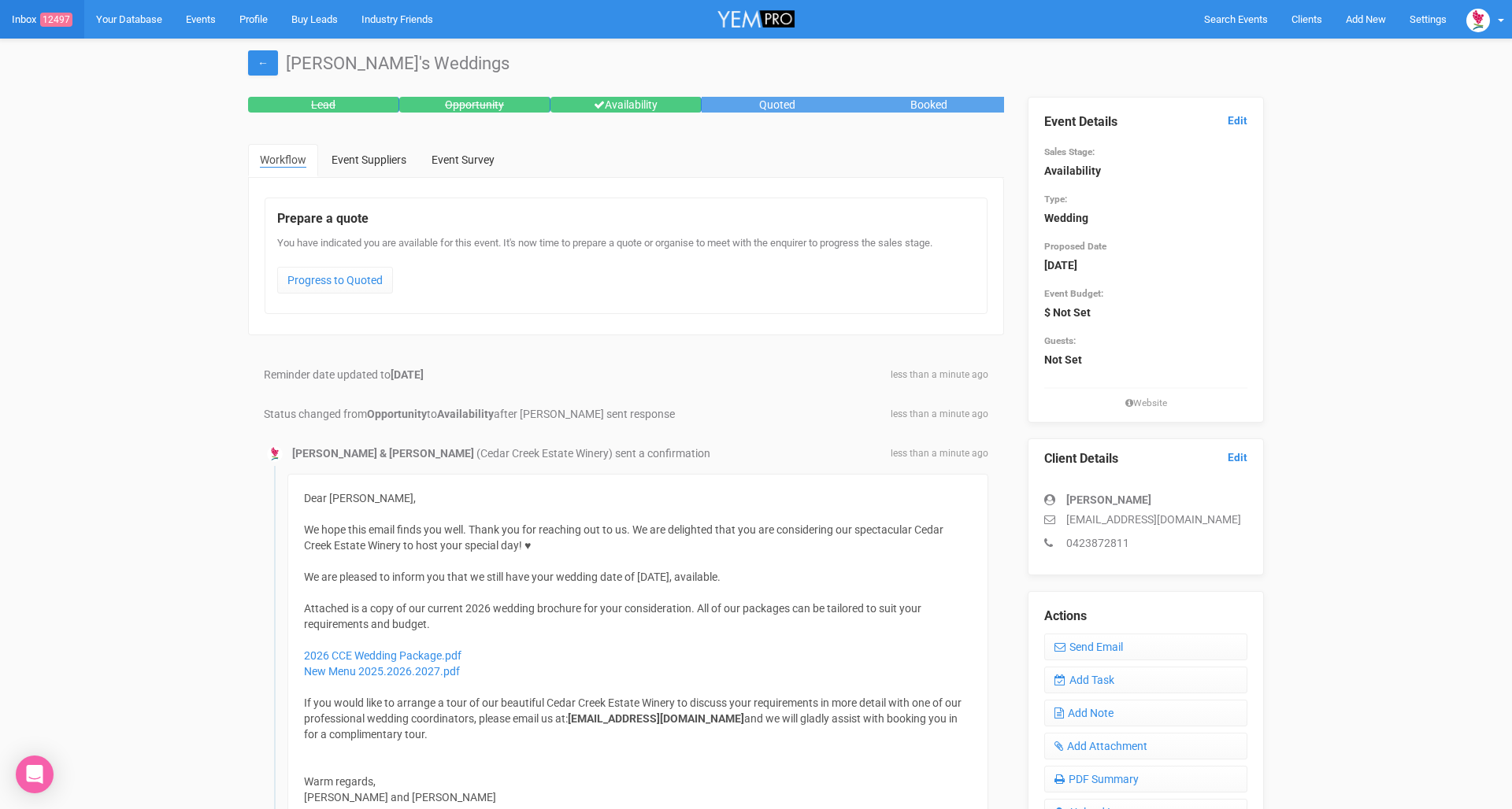
click at [31, 21] on link "Inbox 12497" at bounding box center [42, 19] width 84 height 39
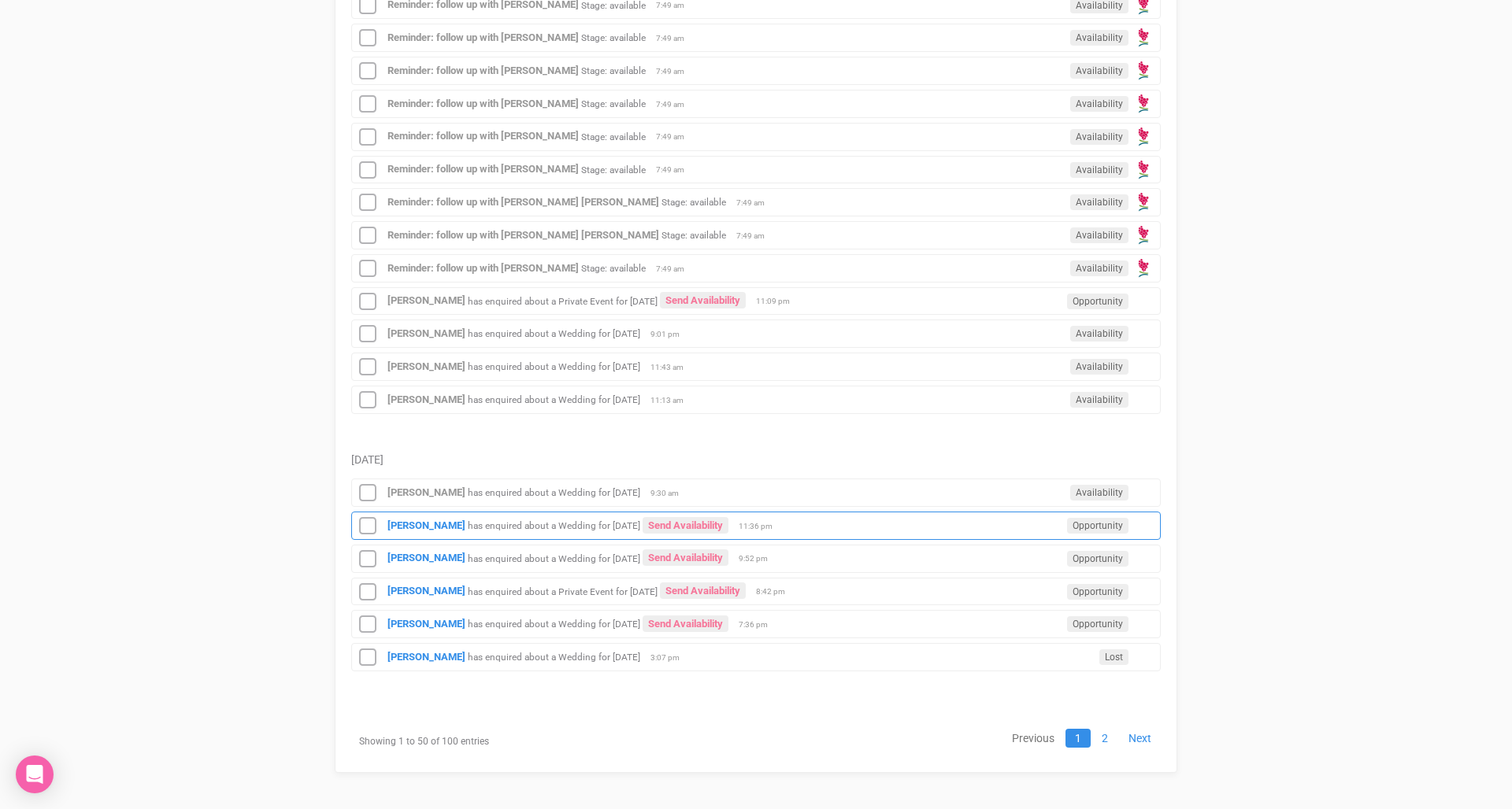
scroll to position [1797, 0]
click at [487, 521] on small "has enquired about a Wedding for [DATE]" at bounding box center [553, 527] width 172 height 11
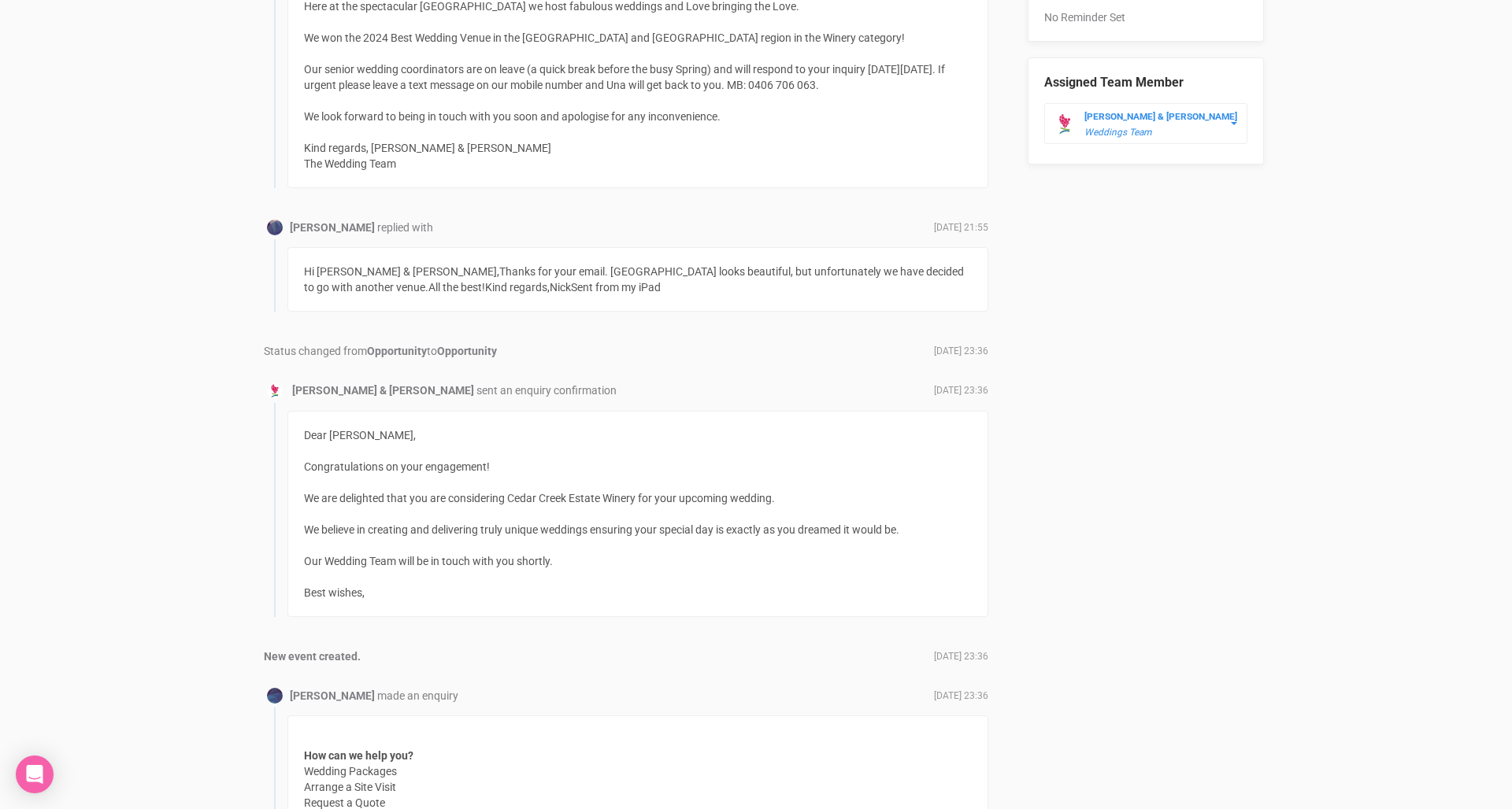
scroll to position [972, 0]
click at [580, 271] on div "Hi Delia & Jade,Thanks for your email. Cedar Creek looks beautiful, but unfortu…" at bounding box center [637, 279] width 701 height 65
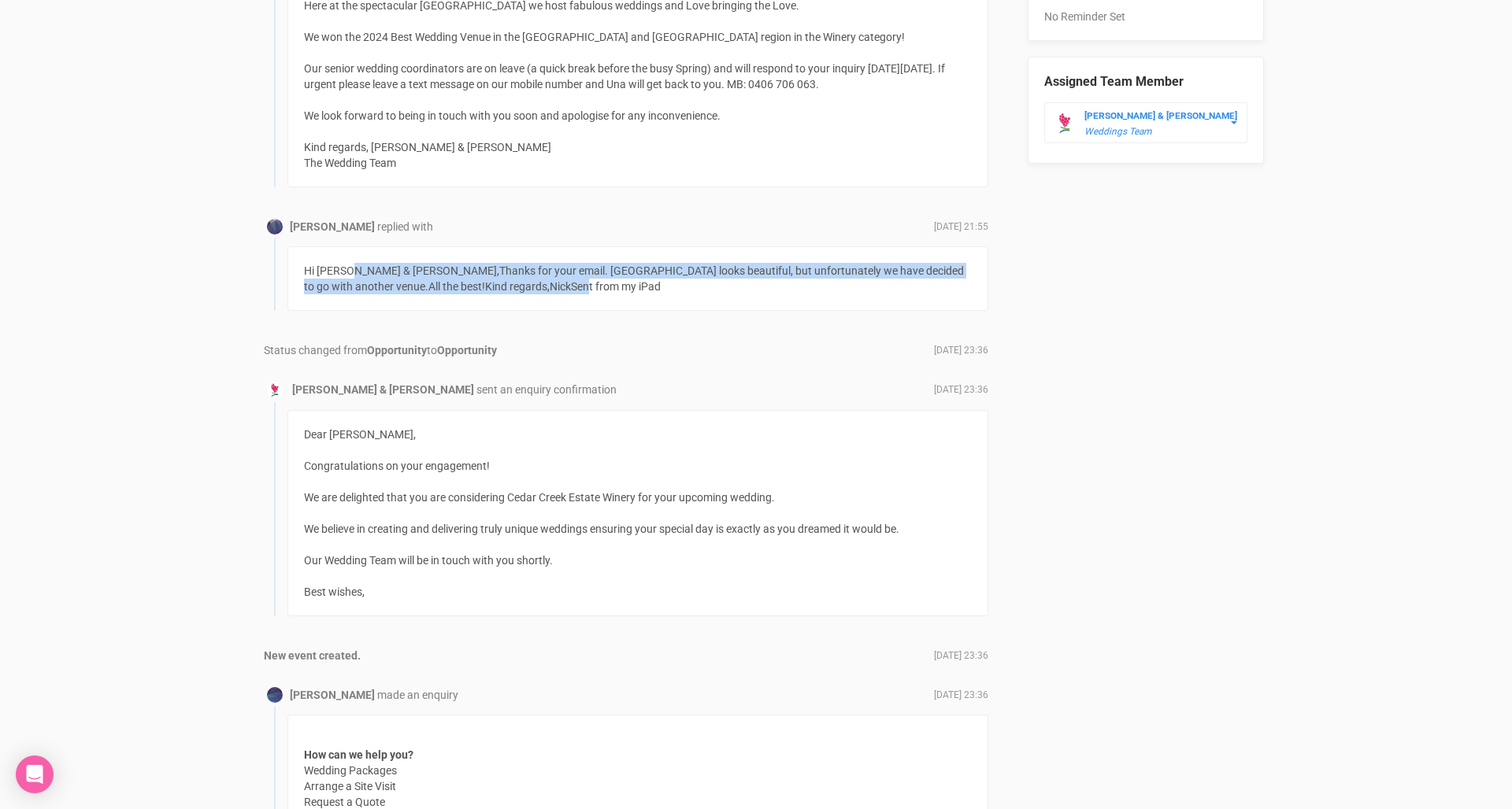
drag, startPoint x: 577, startPoint y: 275, endPoint x: 577, endPoint y: 234, distance: 41.0
click at [577, 238] on div "Hi Delia & Jade,Thanks for your email. Cedar Creek looks beautiful, but unfortu…" at bounding box center [631, 275] width 714 height 73
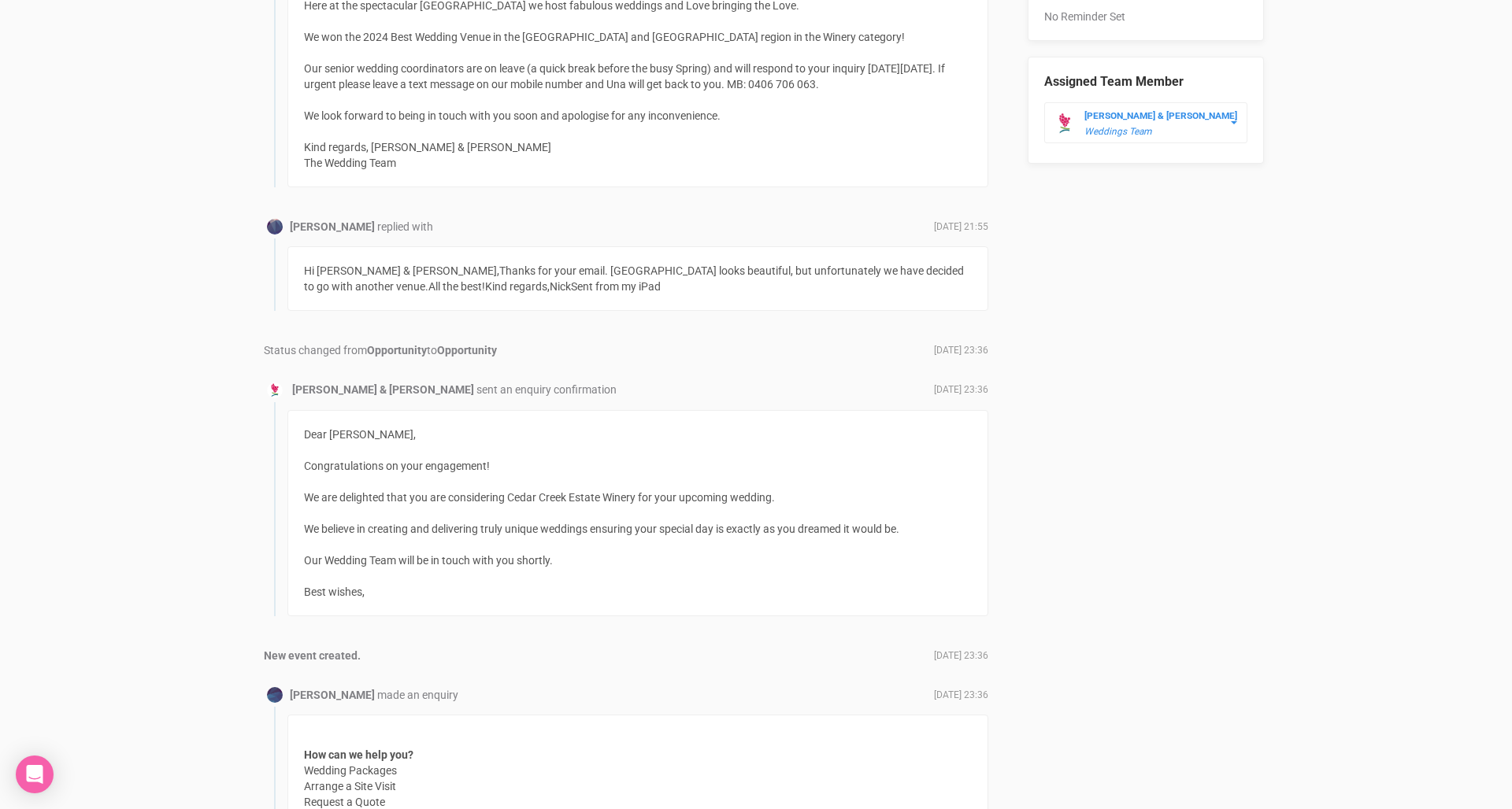
scroll to position [970, 0]
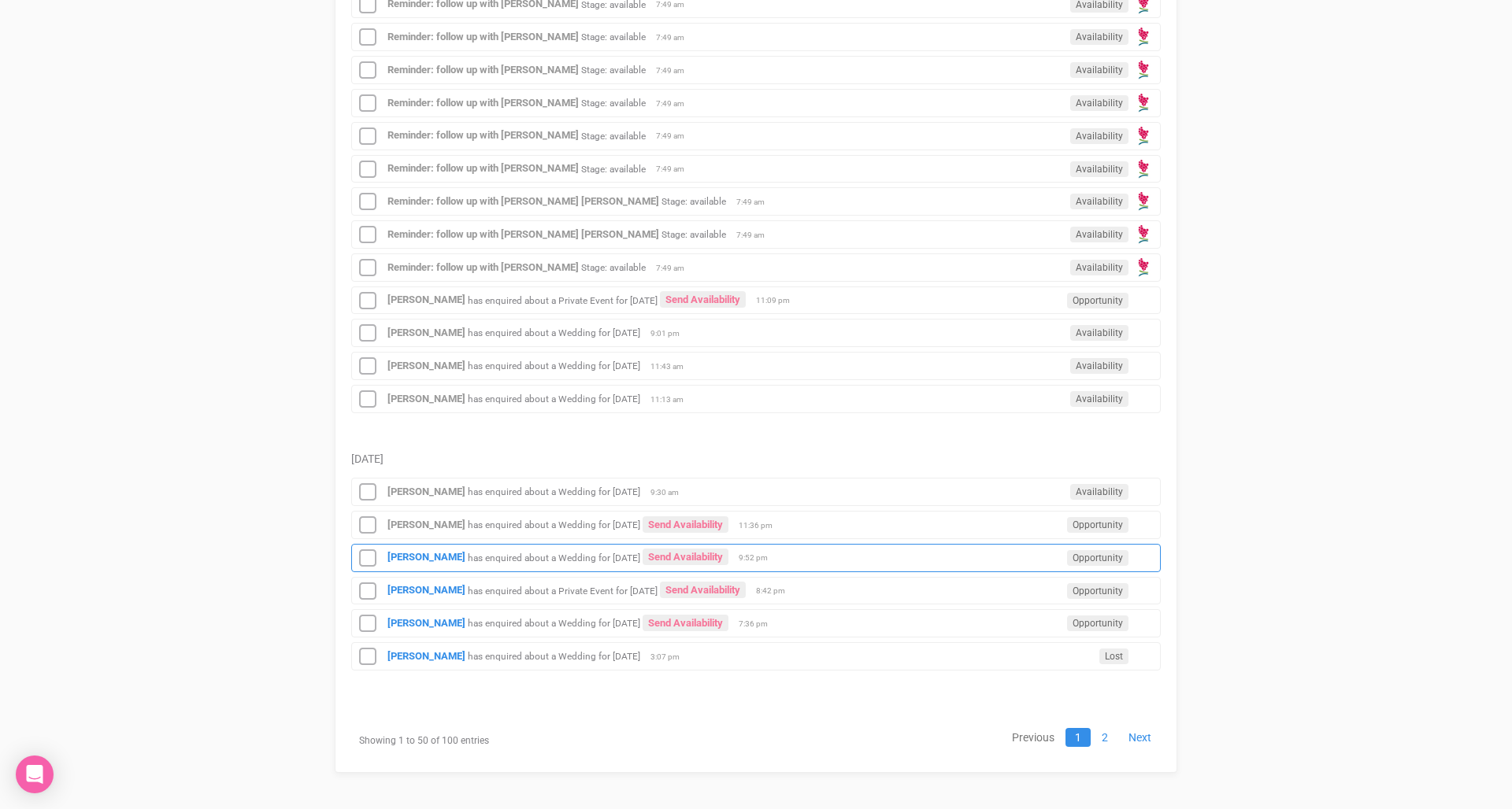
scroll to position [1798, 0]
click at [520, 553] on small "has enquired about a Wedding for [DATE]" at bounding box center [553, 558] width 172 height 11
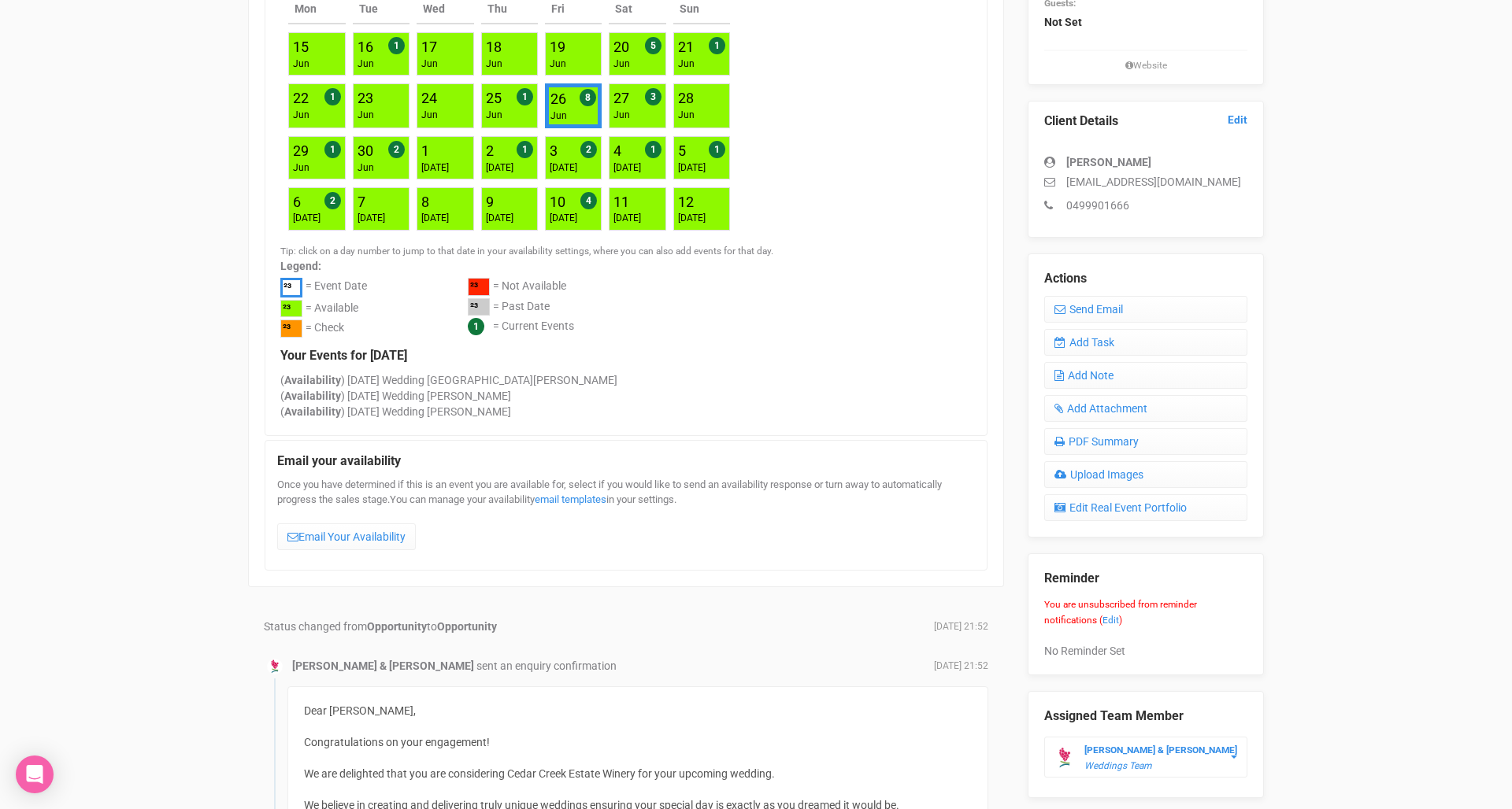
scroll to position [446, 0]
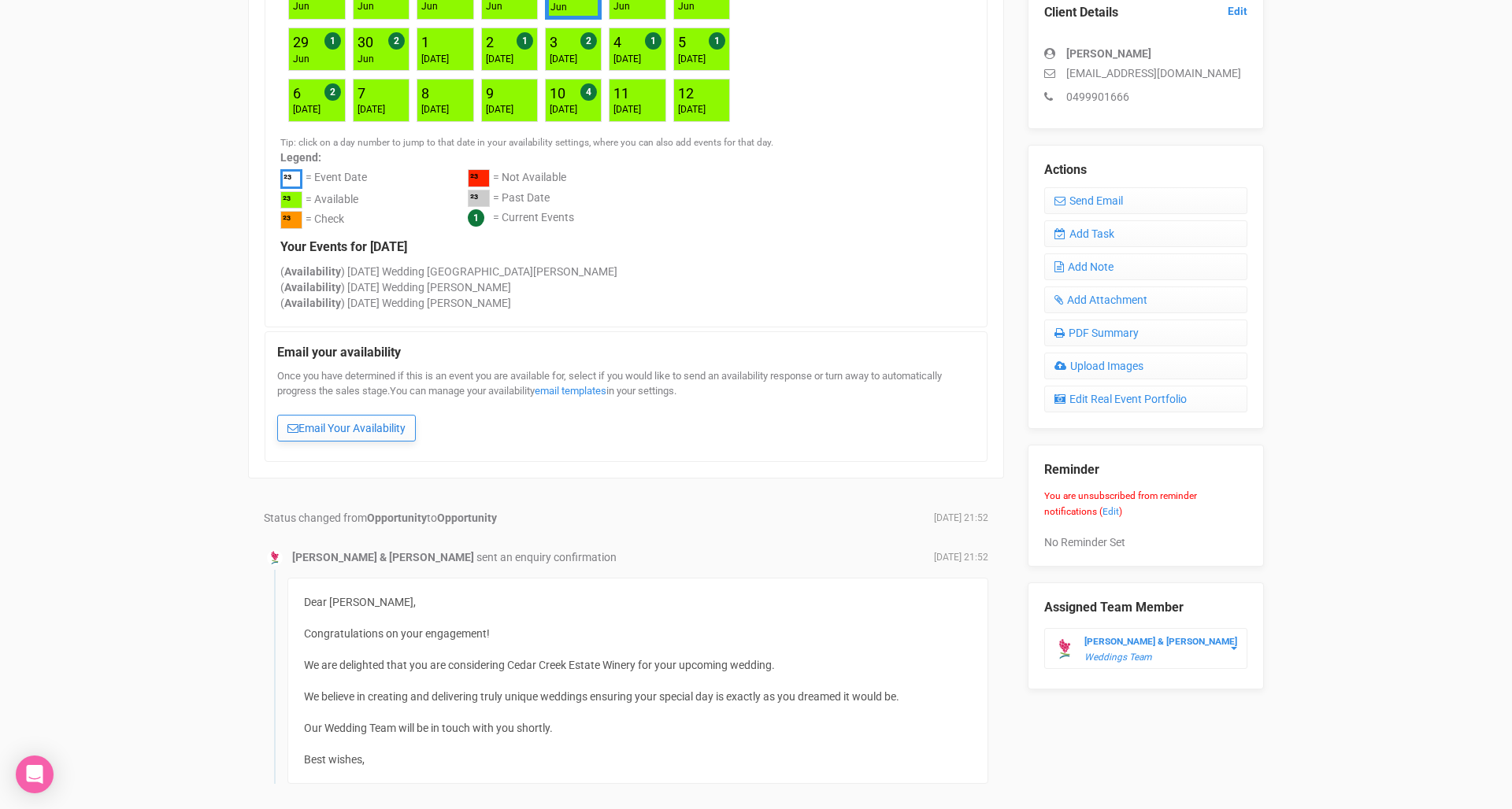
click at [339, 423] on link "Email Your Availability" at bounding box center [346, 428] width 138 height 27
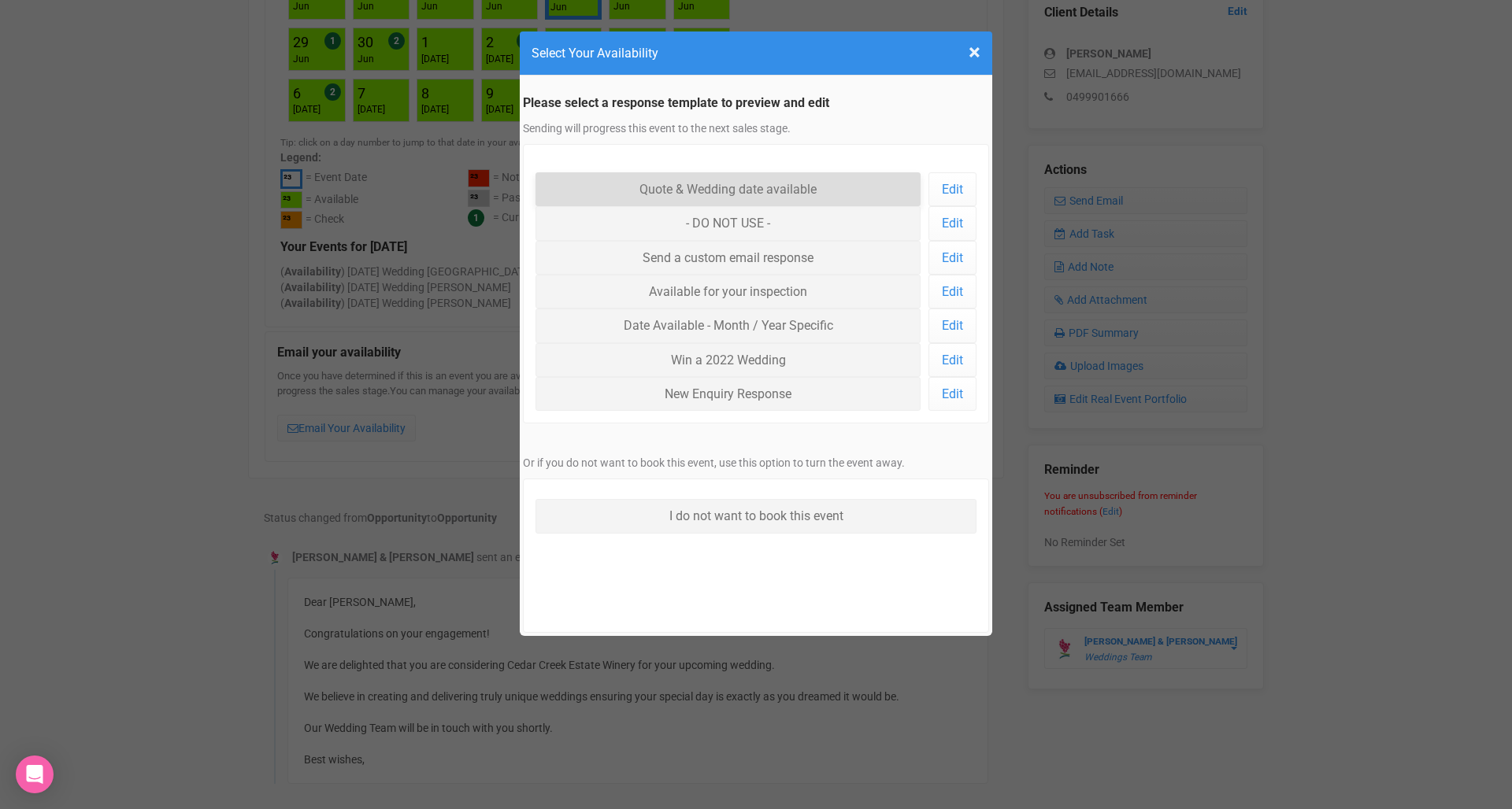
click at [770, 191] on link "Quote & Wedding date available" at bounding box center [728, 189] width 385 height 34
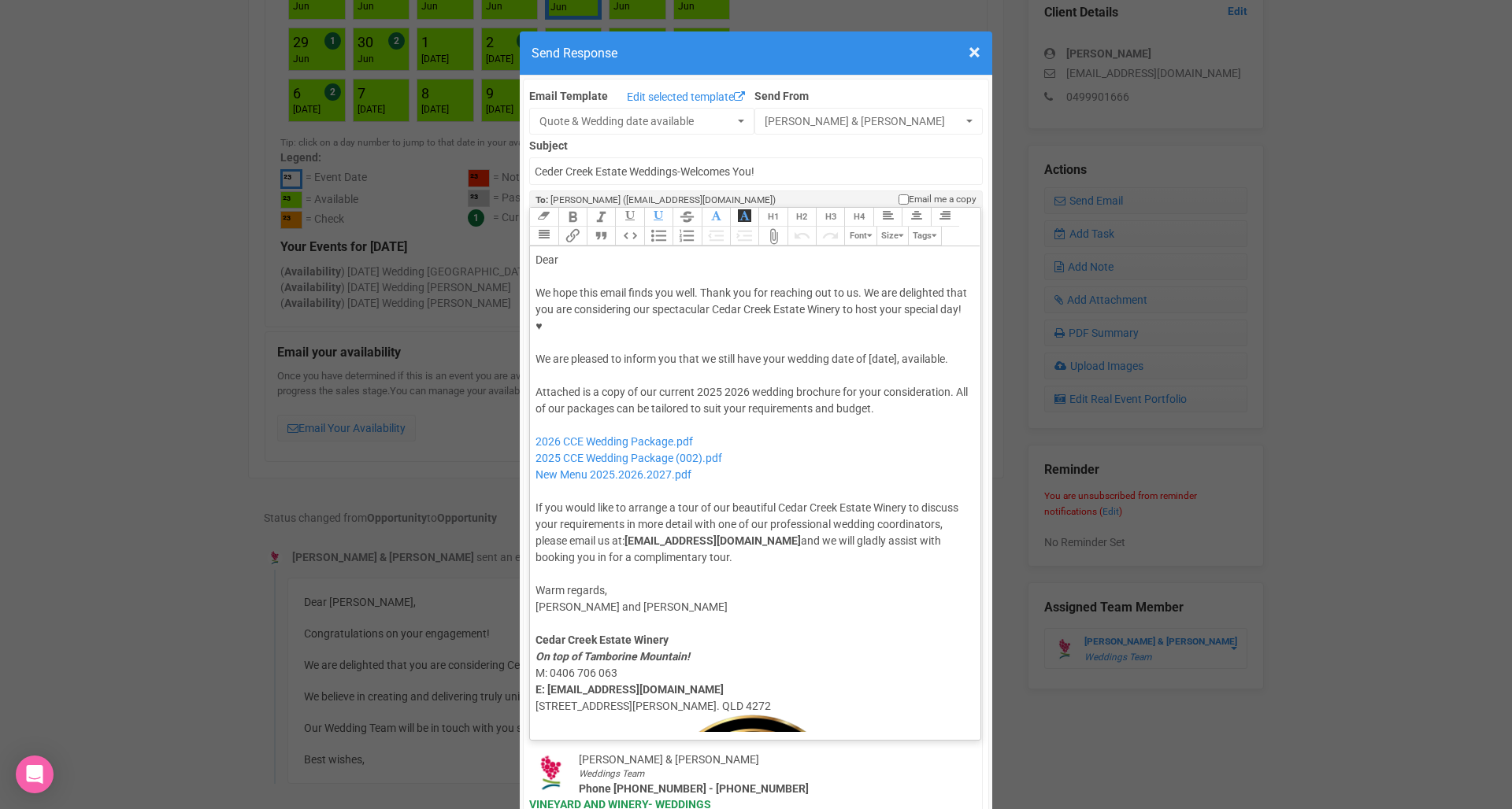
click at [675, 252] on div "Dear" at bounding box center [752, 260] width 434 height 16
click at [883, 315] on div "We hope this email finds you well. Thank you for reaching out to us. We are del…" at bounding box center [752, 326] width 434 height 82
click at [883, 308] on div "We hope this email finds you well. Thank you for reaching out to us. We are del…" at bounding box center [752, 326] width 434 height 82
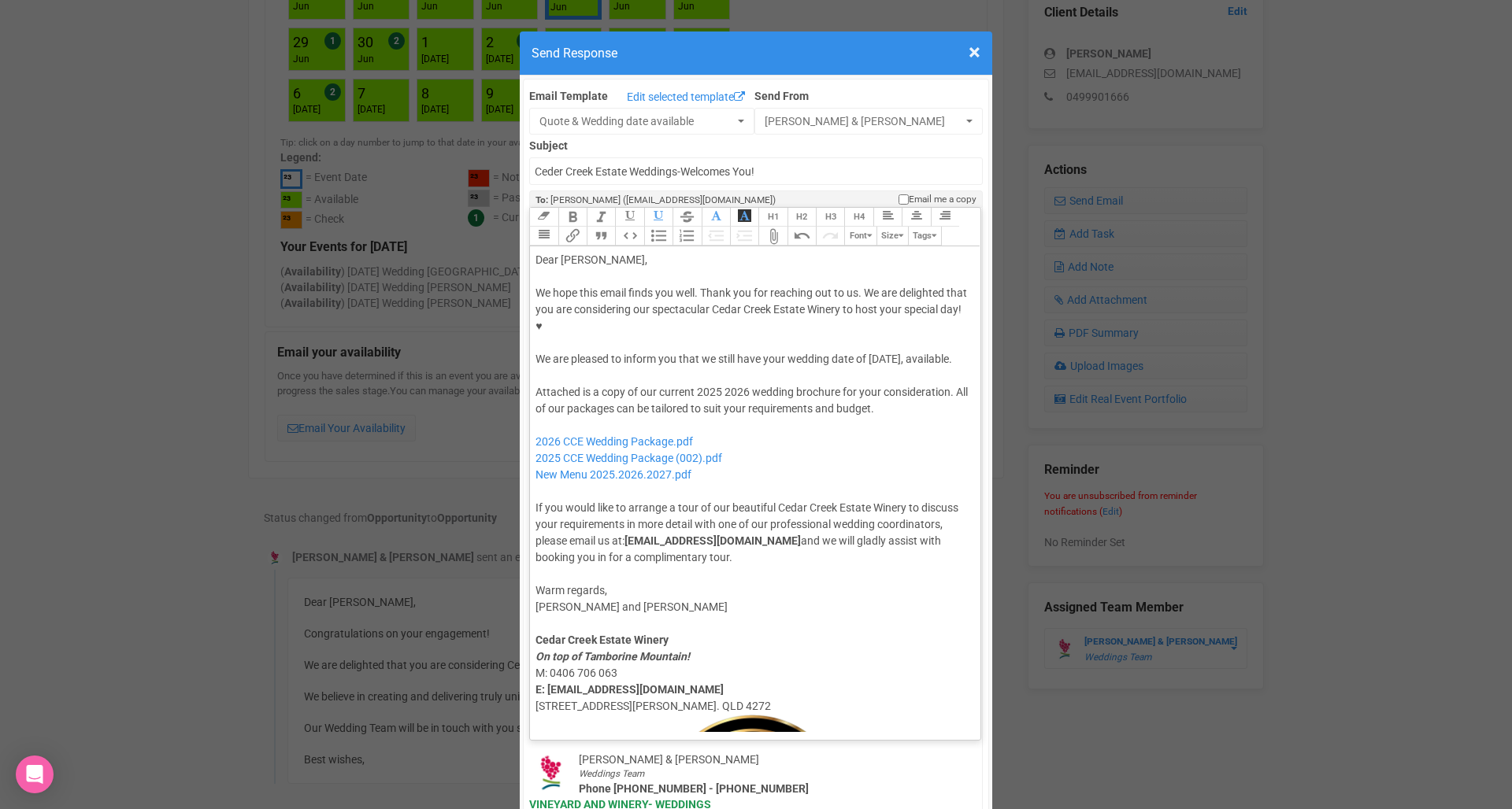
click at [882, 310] on div "We hope this email finds you well. Thank you for reaching out to us. We are del…" at bounding box center [752, 326] width 434 height 82
click at [714, 384] on div "Attached is a copy of our current 2025 2026 wedding brochure for your considera…" at bounding box center [752, 474] width 434 height 182
drag, startPoint x: 744, startPoint y: 421, endPoint x: 531, endPoint y: 423, distance: 213.0
click at [531, 423] on trix-editor "Dear Leisl, We hope this email finds you well. Thank you for reaching out to us…" at bounding box center [754, 489] width 450 height 486
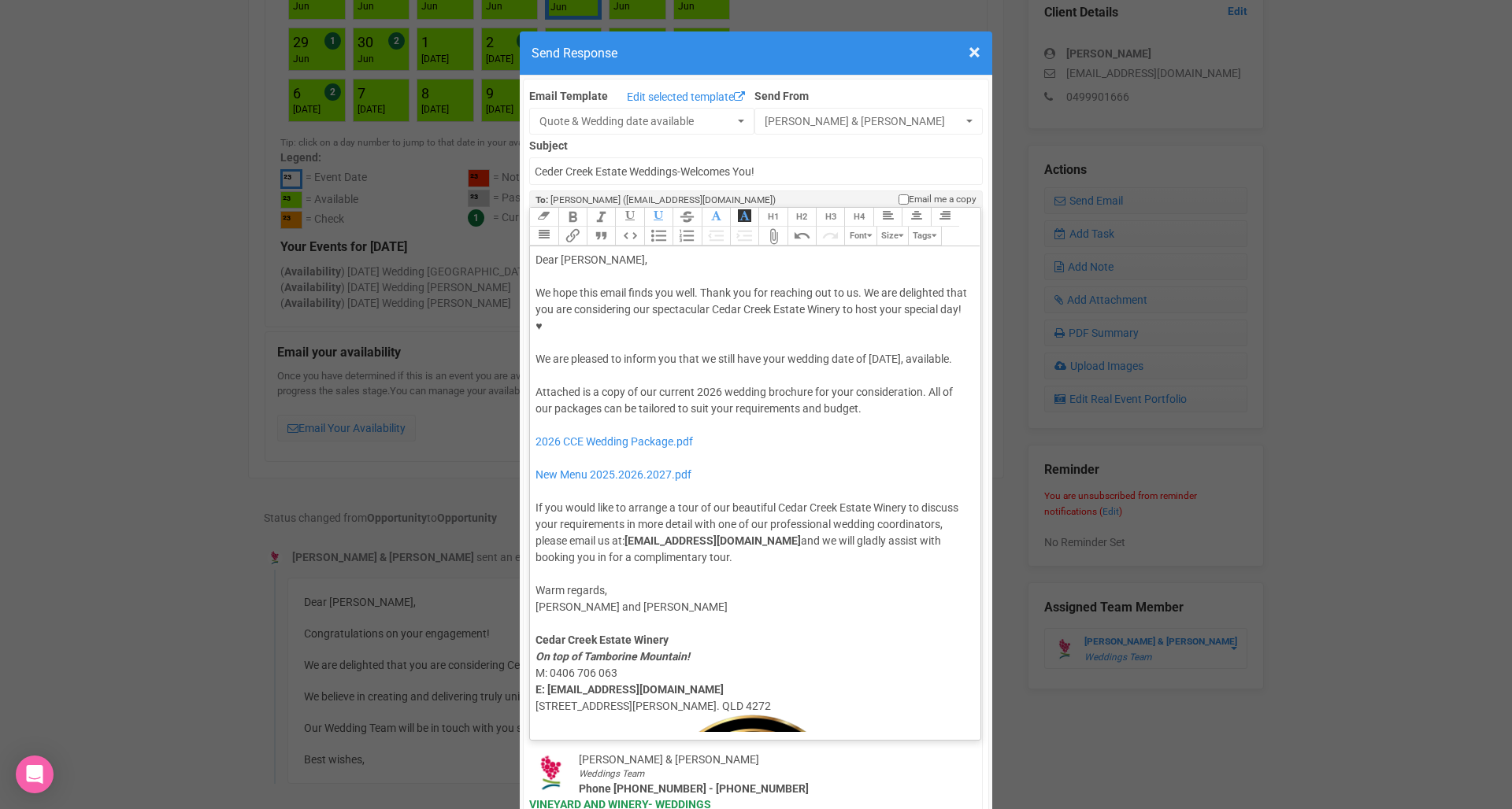
type trix-editor "<div>Dear Leisl,</div><div><strong>&nbsp;</strong></div><div>We hope this email…"
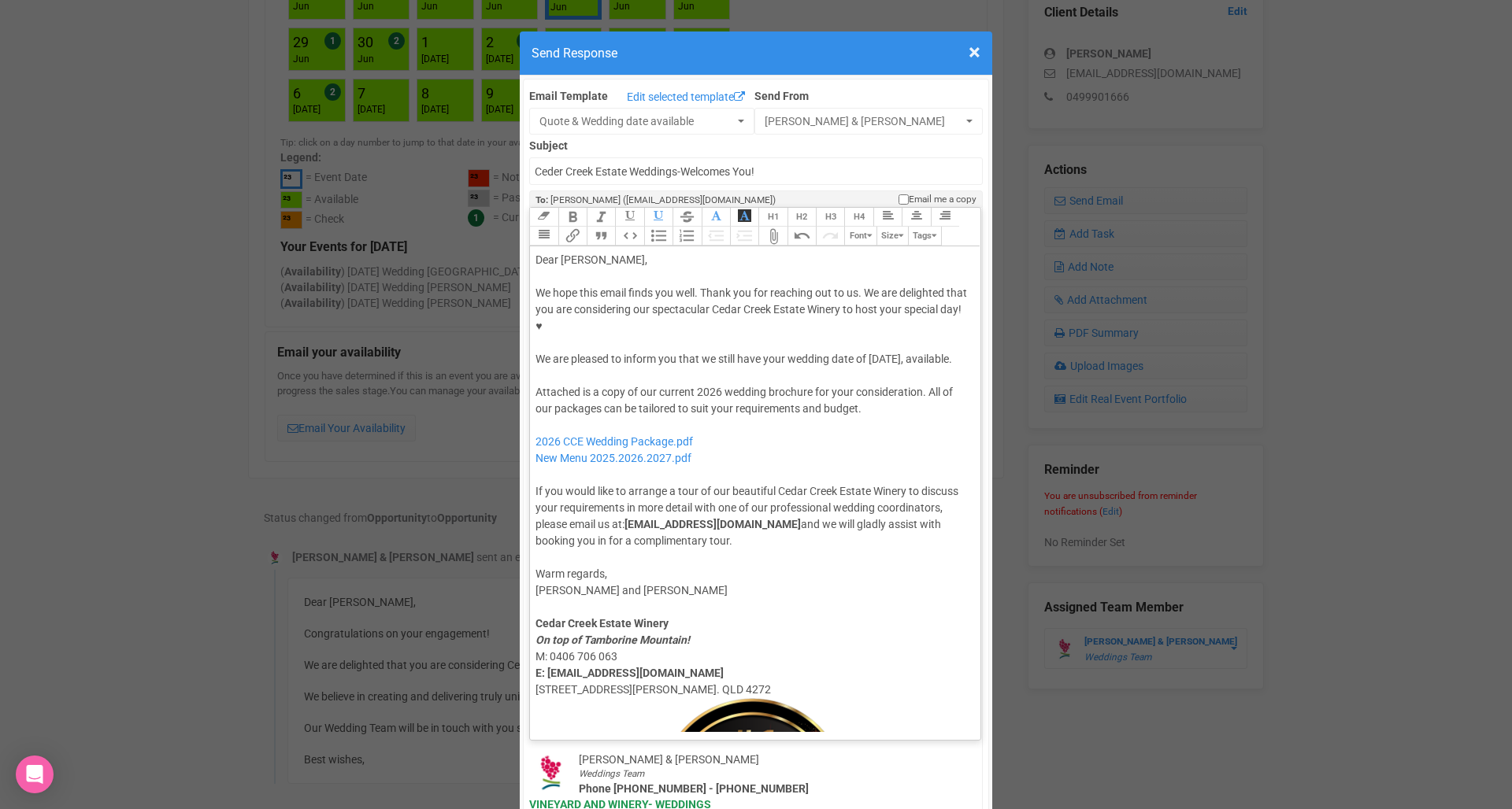
click at [773, 448] on div "Attached is a copy of our current 2026 wedding brochure for your consideration.…" at bounding box center [752, 466] width 434 height 165
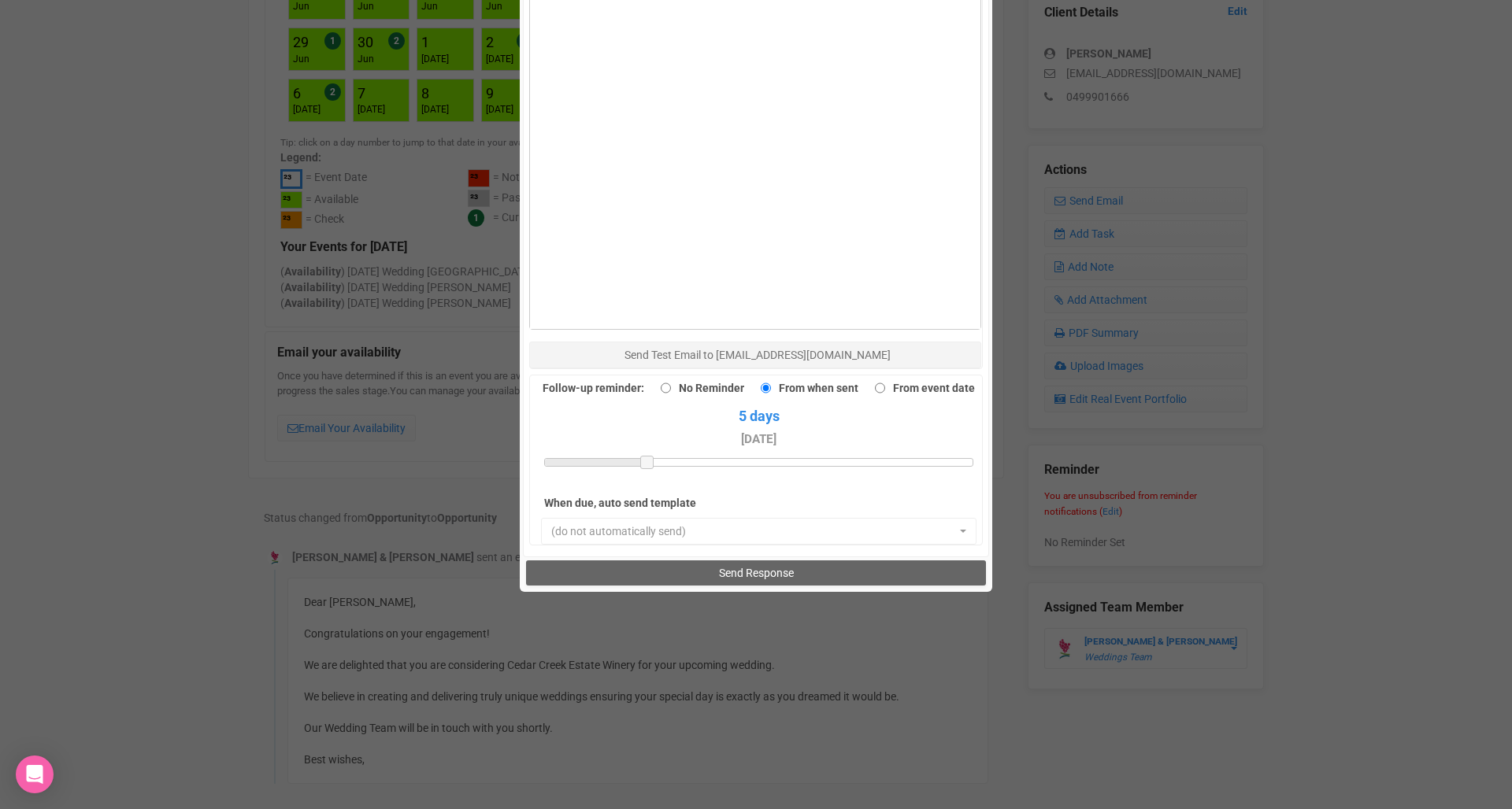
scroll to position [1101, 0]
click at [691, 562] on button "Send Response" at bounding box center [755, 574] width 459 height 25
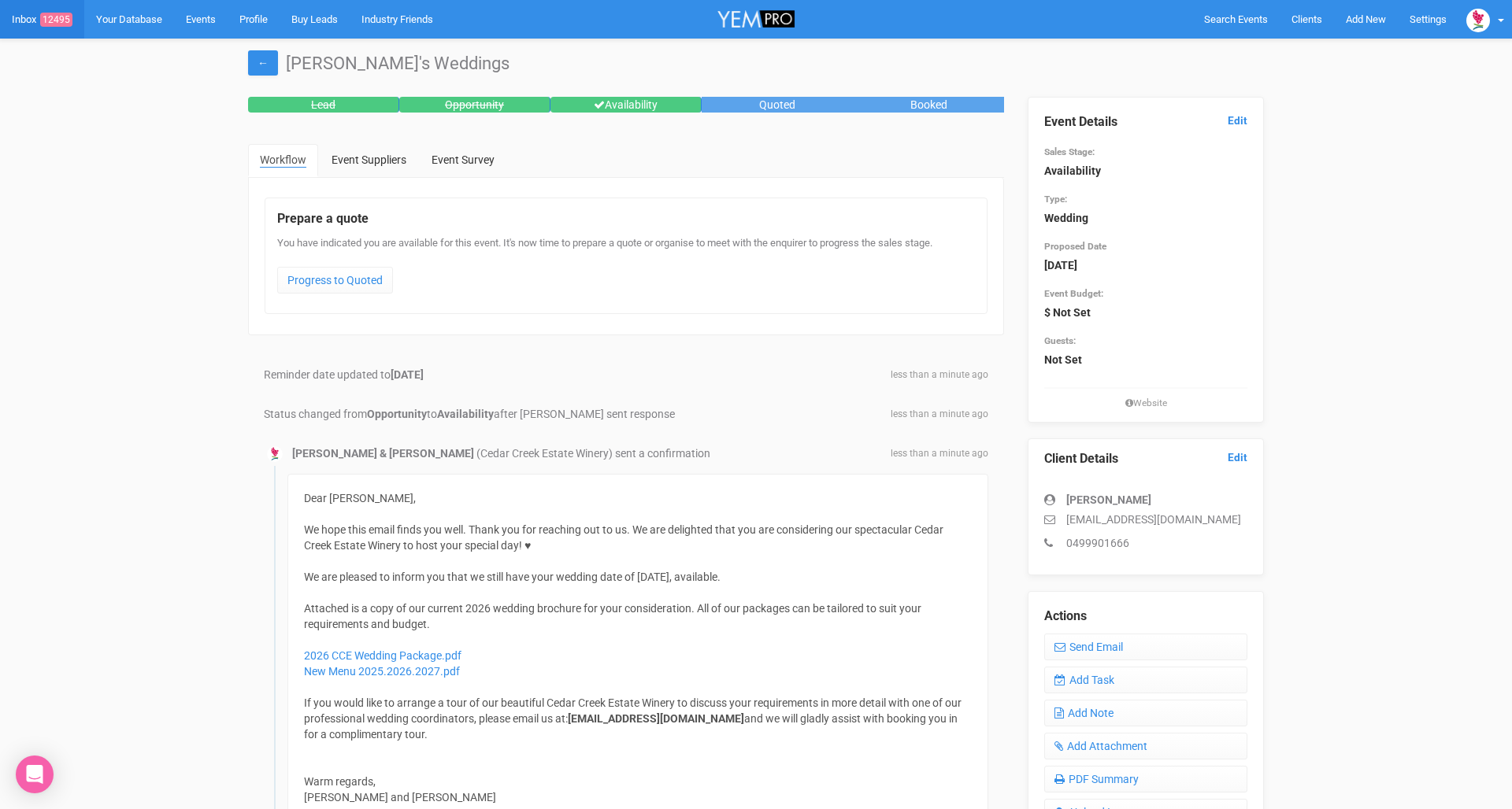
click at [27, 19] on link "Inbox 12495" at bounding box center [42, 19] width 84 height 39
click at [39, 20] on link "Inbox 12495" at bounding box center [42, 19] width 84 height 39
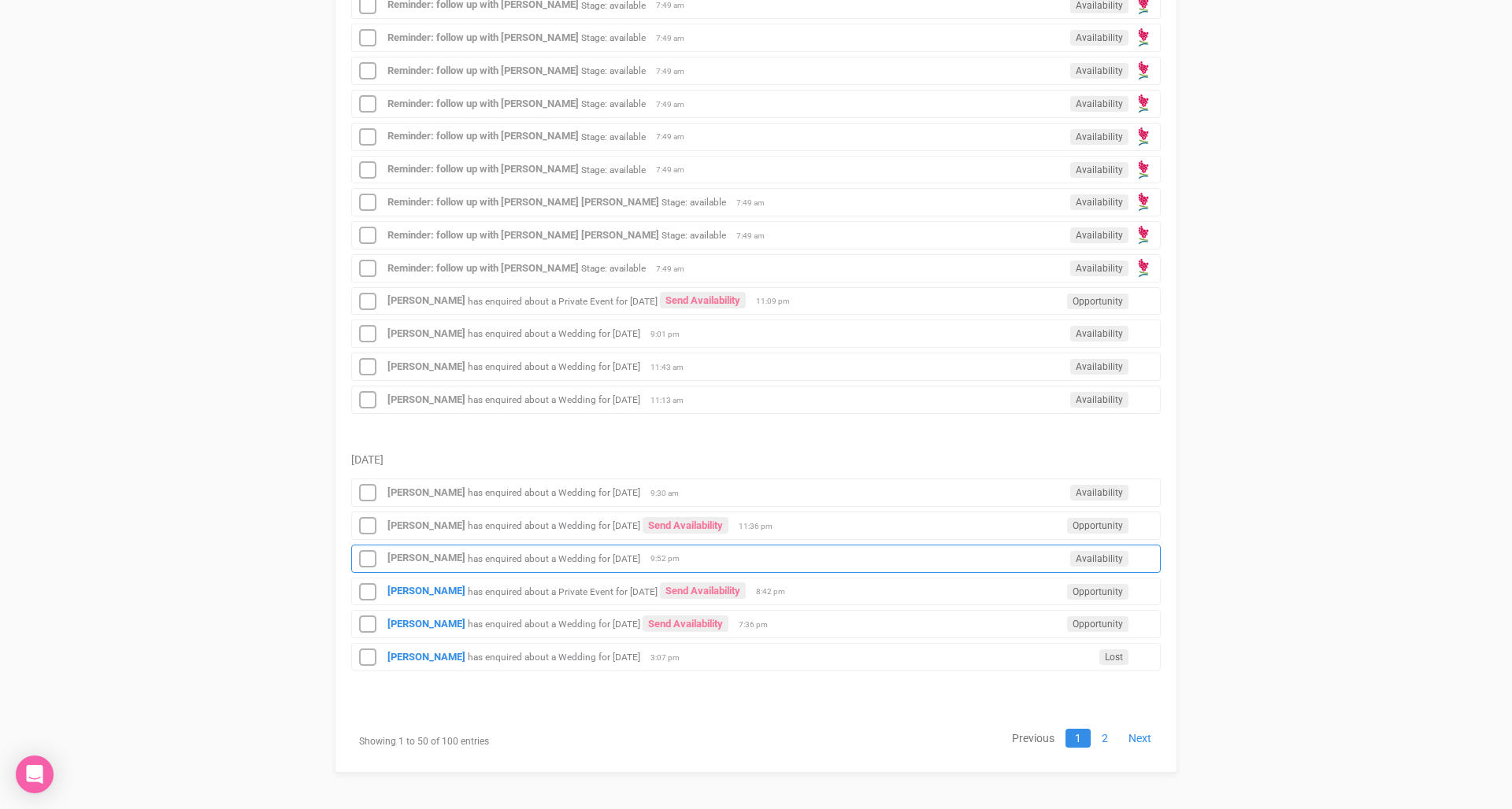
scroll to position [1797, 0]
click at [589, 591] on small "has enquired about a Private Event for [DATE]" at bounding box center [562, 592] width 190 height 11
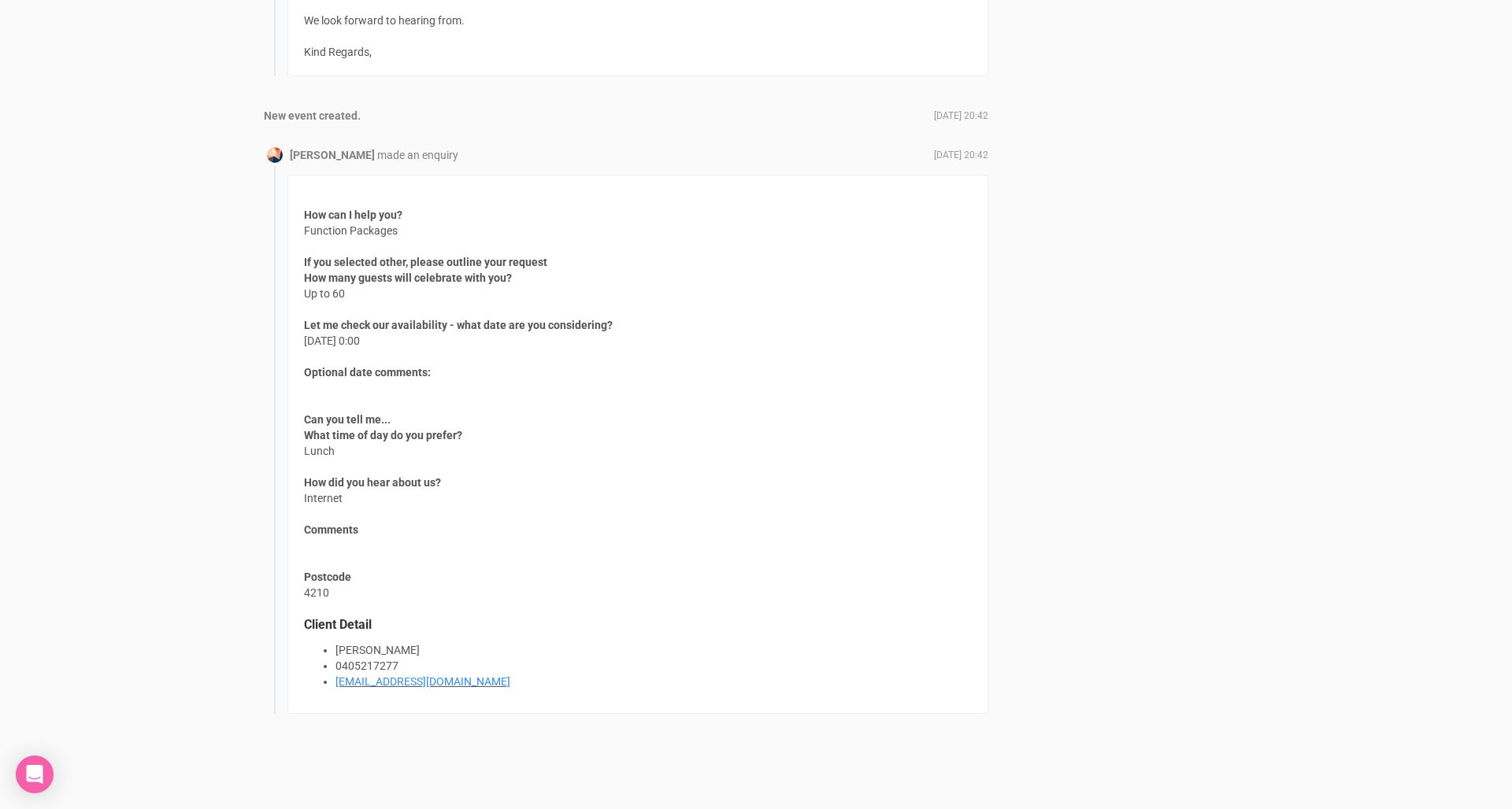
scroll to position [1284, 0]
drag, startPoint x: 502, startPoint y: 460, endPoint x: 509, endPoint y: 403, distance: 57.4
click at [509, 403] on div "How can I help you? Function Packages If you selected other, please outline you…" at bounding box center [637, 445] width 701 height 539
drag, startPoint x: 509, startPoint y: 403, endPoint x: 494, endPoint y: 554, distance: 151.7
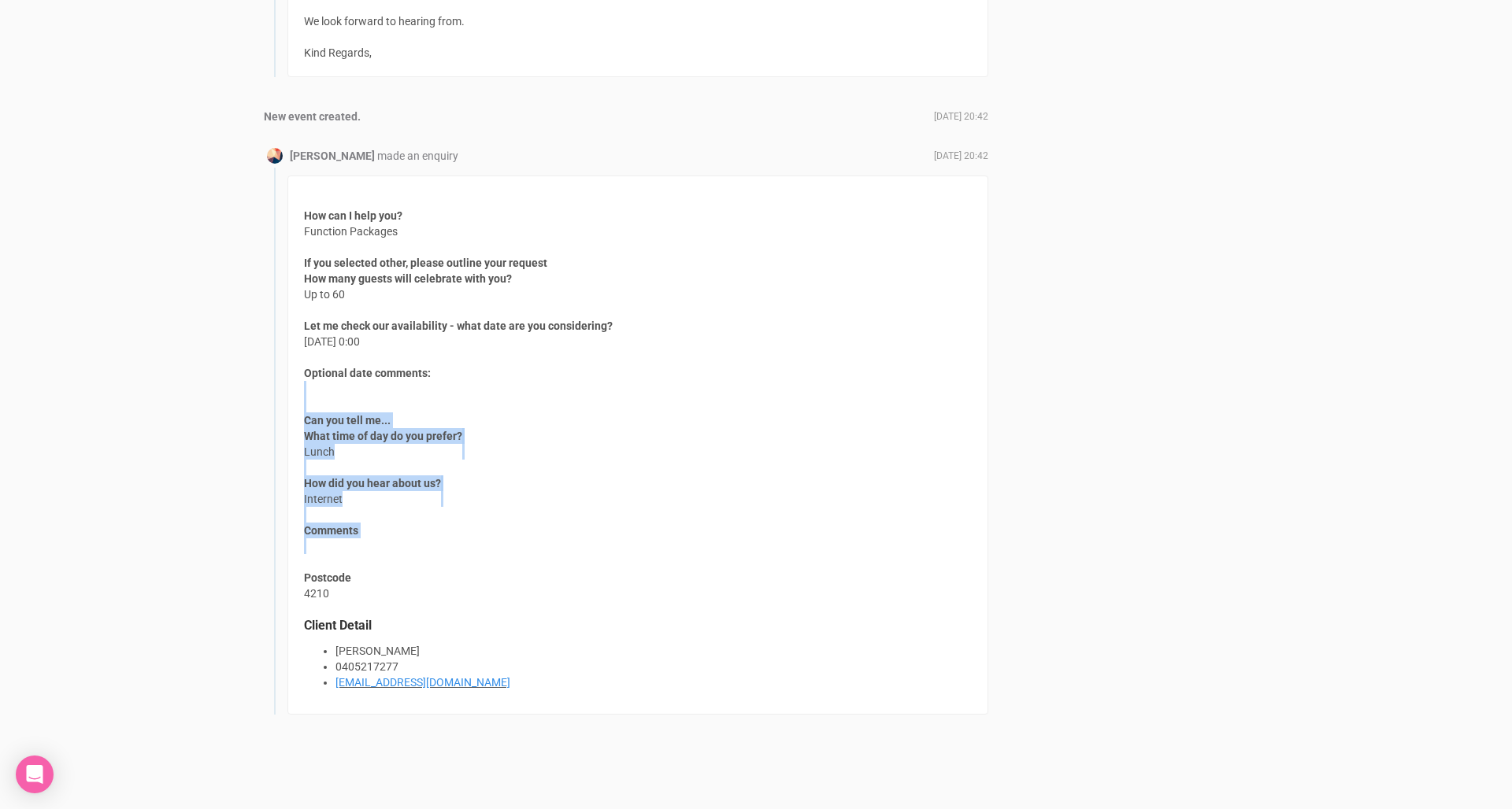
click at [494, 554] on div "How can I help you? Function Packages If you selected other, please outline you…" at bounding box center [637, 445] width 701 height 539
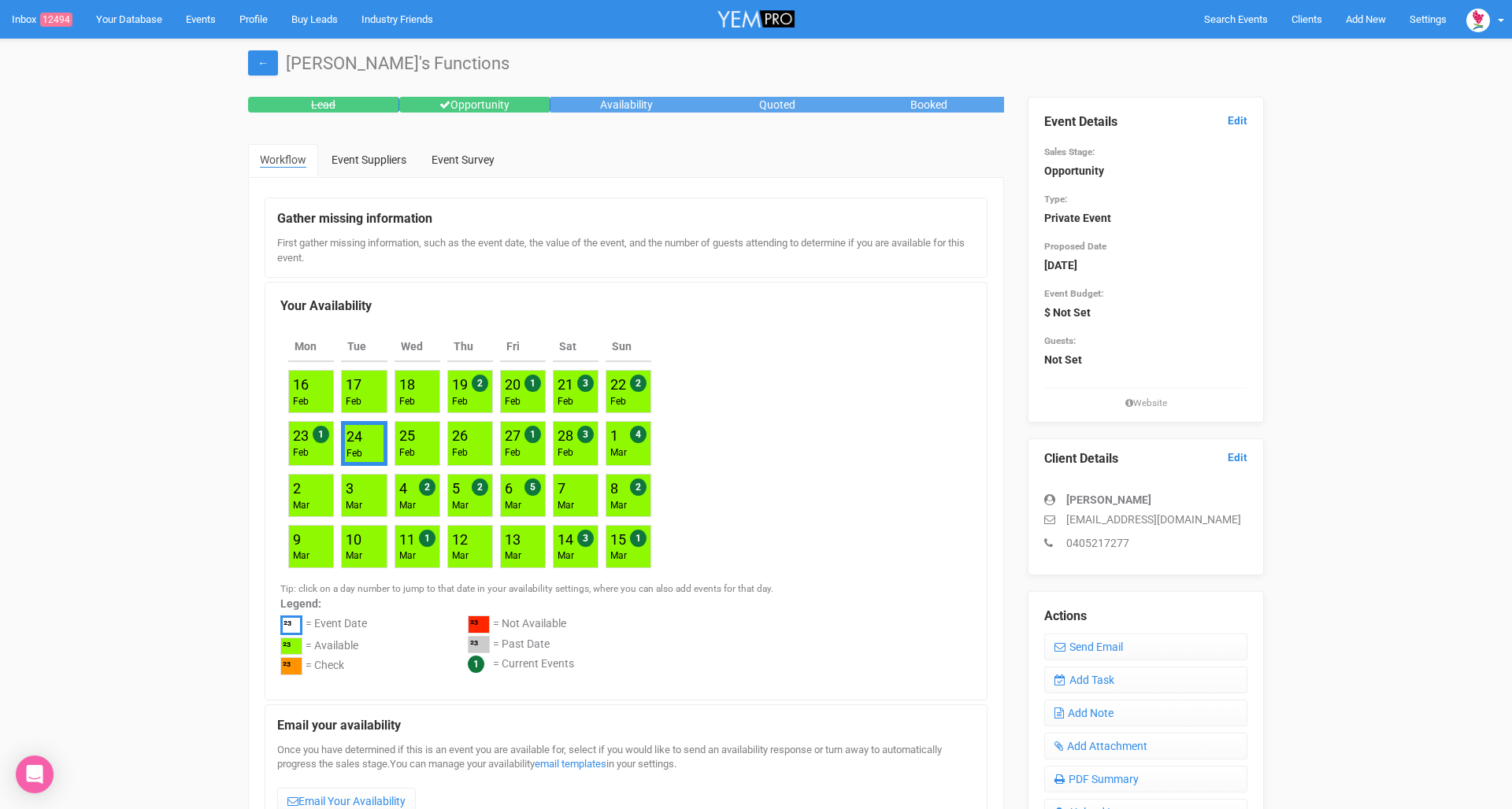
scroll to position [0, 0]
click at [36, 12] on link "Inbox 12494" at bounding box center [42, 19] width 84 height 39
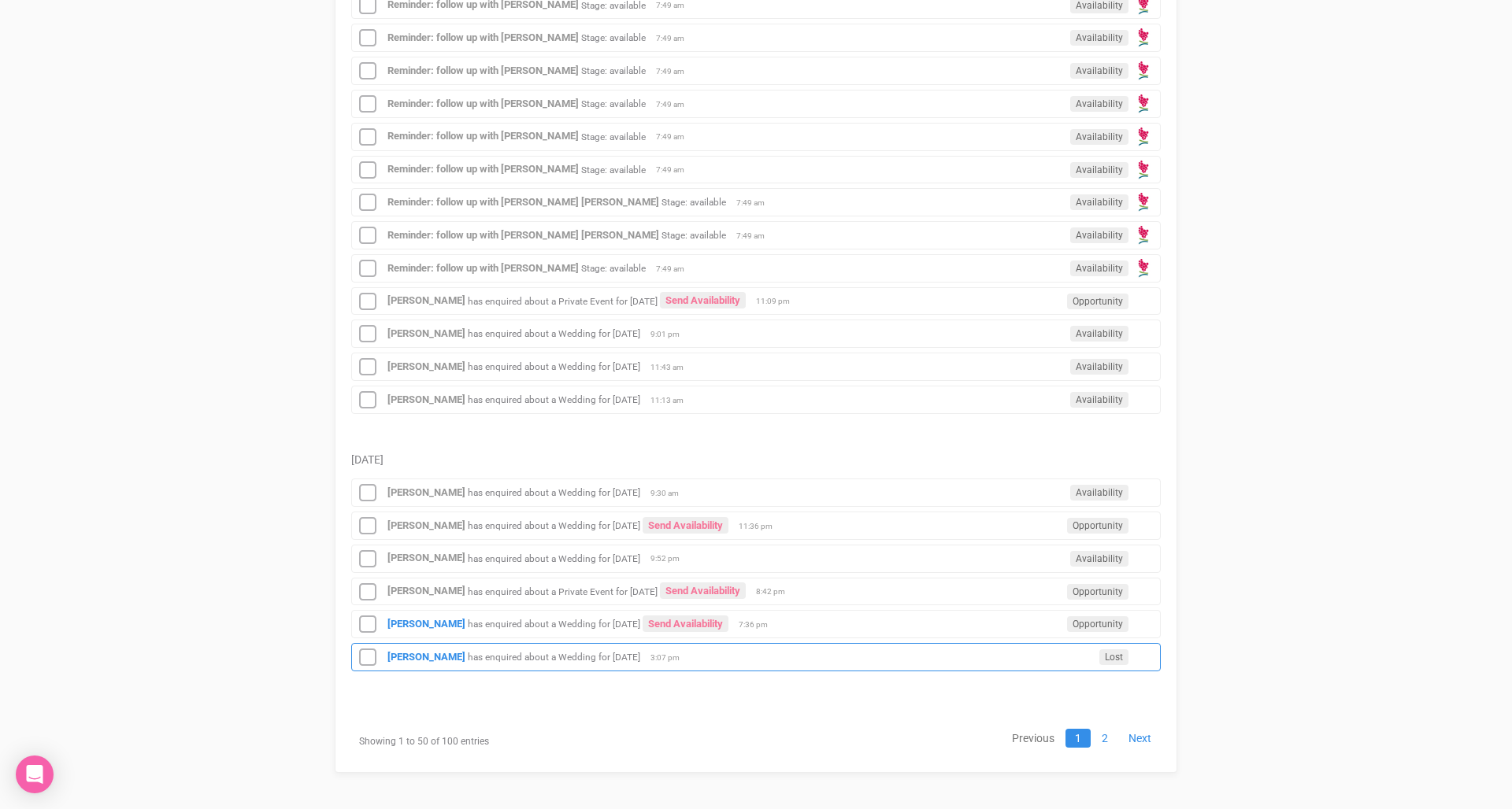
scroll to position [1797, 0]
click at [509, 625] on small "has enquired about a Wedding for [DATE]" at bounding box center [553, 625] width 172 height 11
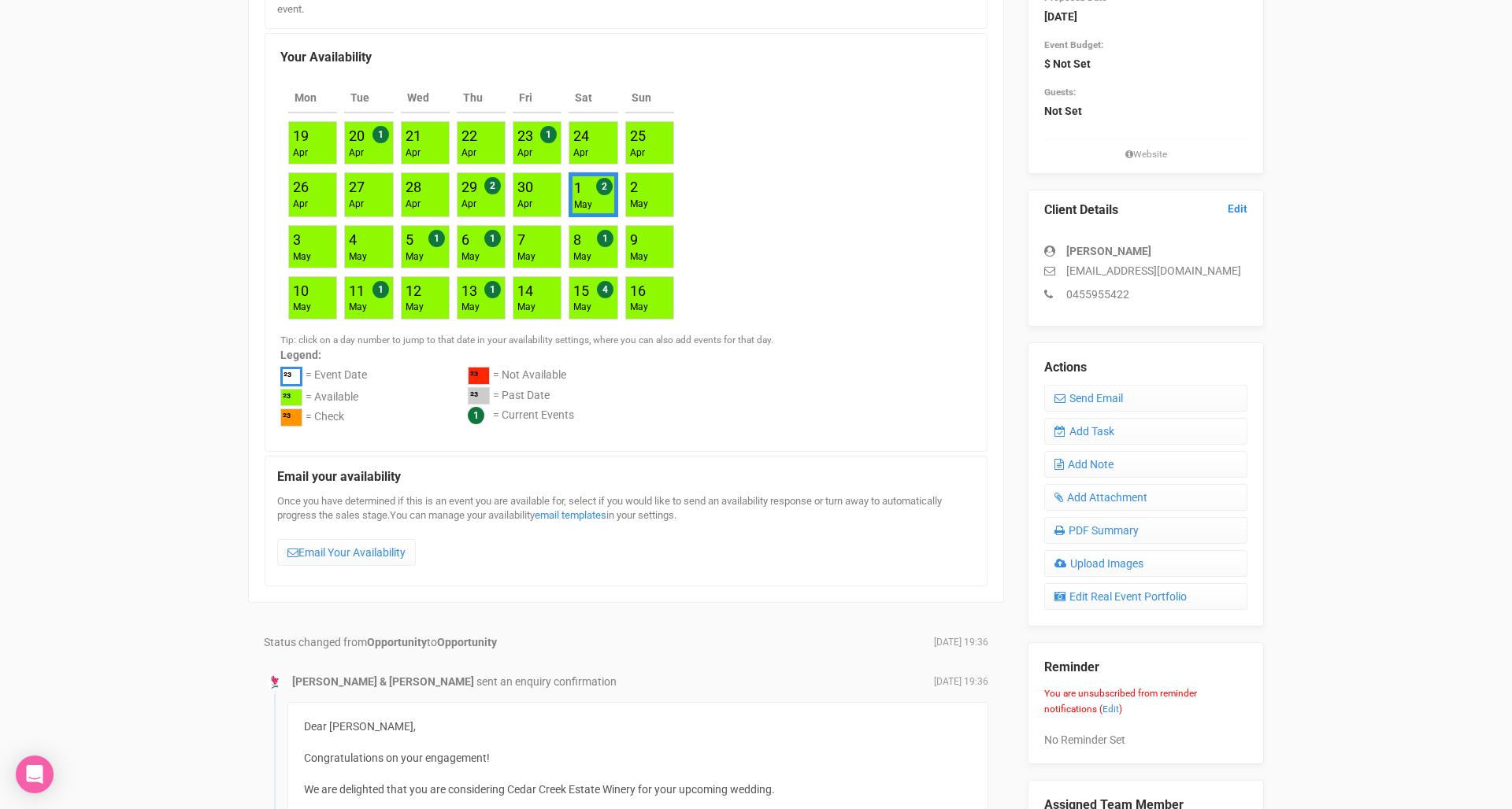
scroll to position [251, 0]
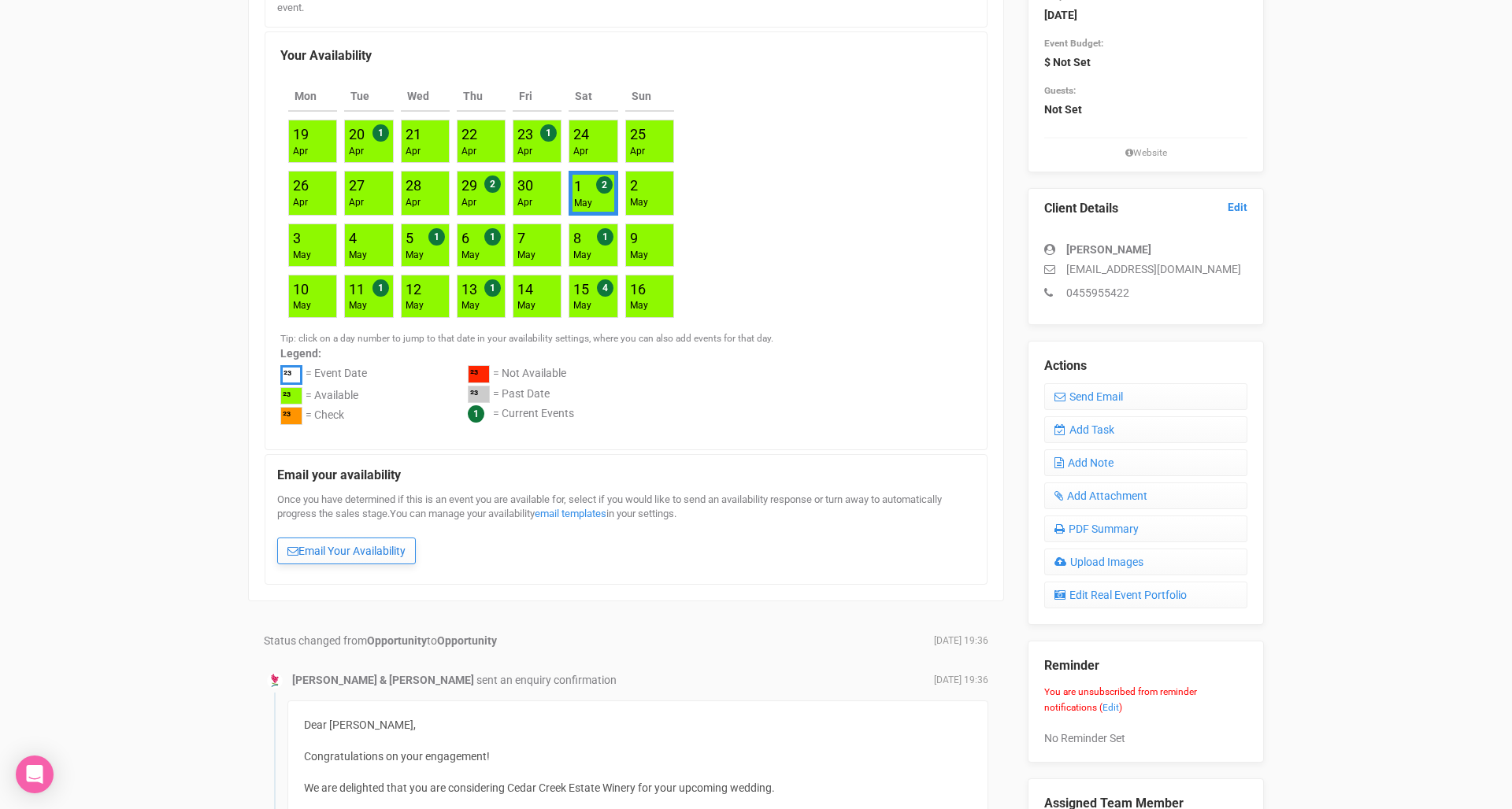
click at [363, 545] on link "Email Your Availability" at bounding box center [346, 550] width 138 height 27
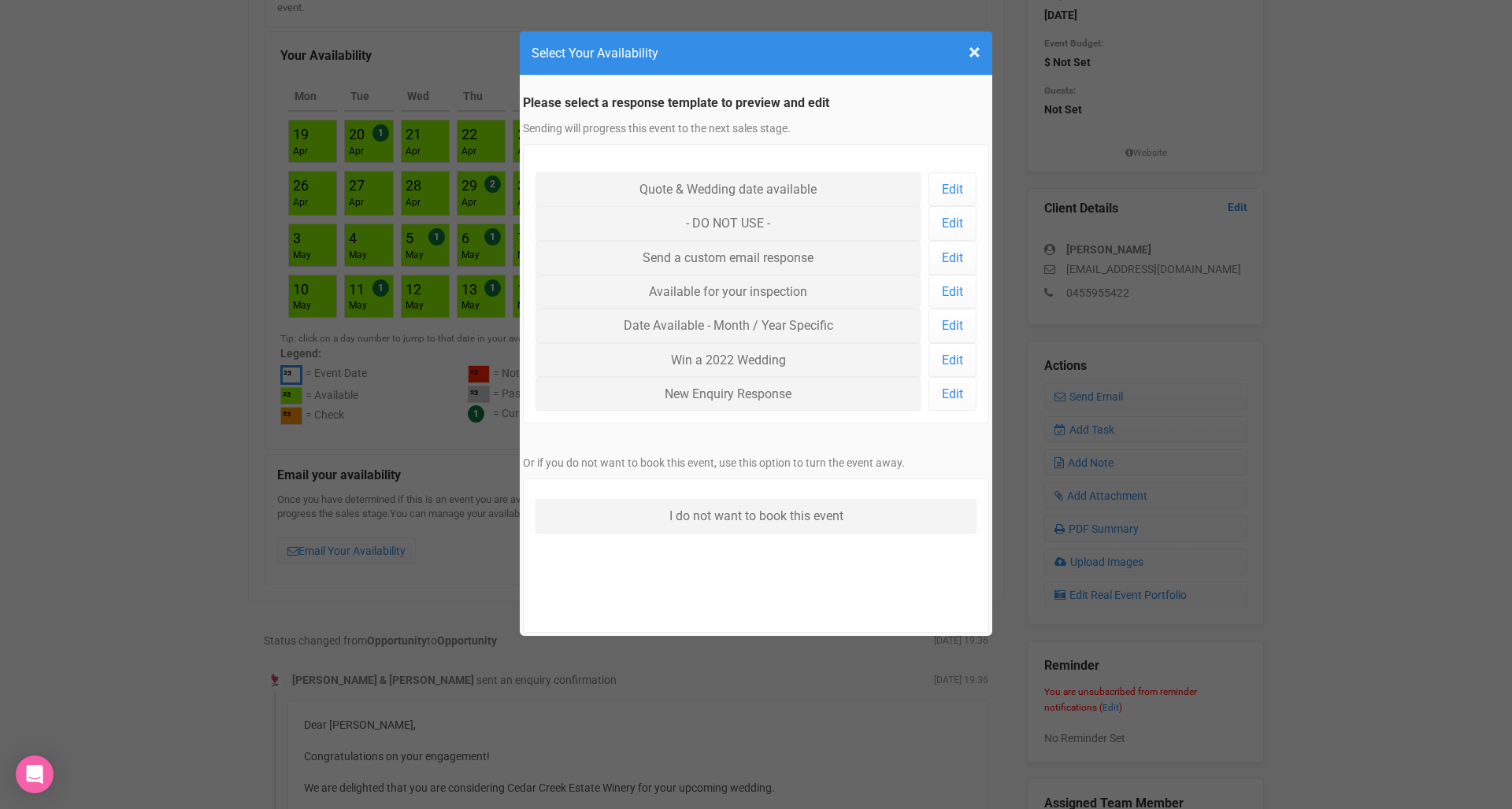
click at [965, 59] on h4 "Select Your Availability" at bounding box center [755, 53] width 449 height 19
click at [808, 193] on link "Quote & Wedding date available" at bounding box center [728, 189] width 385 height 34
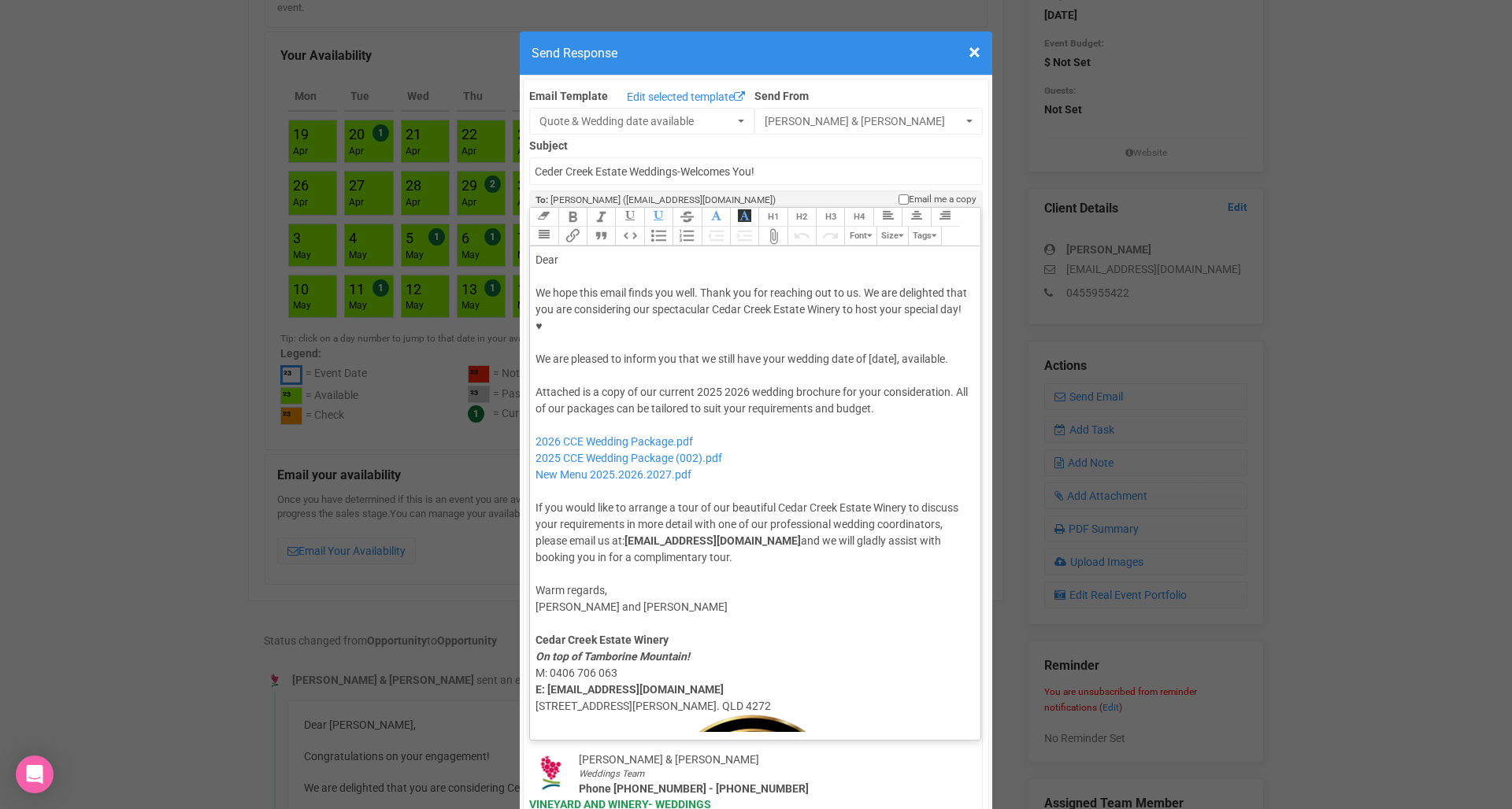
click at [591, 252] on div "Dear" at bounding box center [752, 260] width 434 height 16
drag, startPoint x: 750, startPoint y: 343, endPoint x: 718, endPoint y: 342, distance: 32.0
click at [718, 384] on div "Attached is a copy of our current 2025 2026 wedding brochure for your considera…" at bounding box center [752, 474] width 434 height 182
click at [881, 311] on div "We hope this email finds you well. Thank you for reaching out to us. We are del…" at bounding box center [752, 326] width 434 height 82
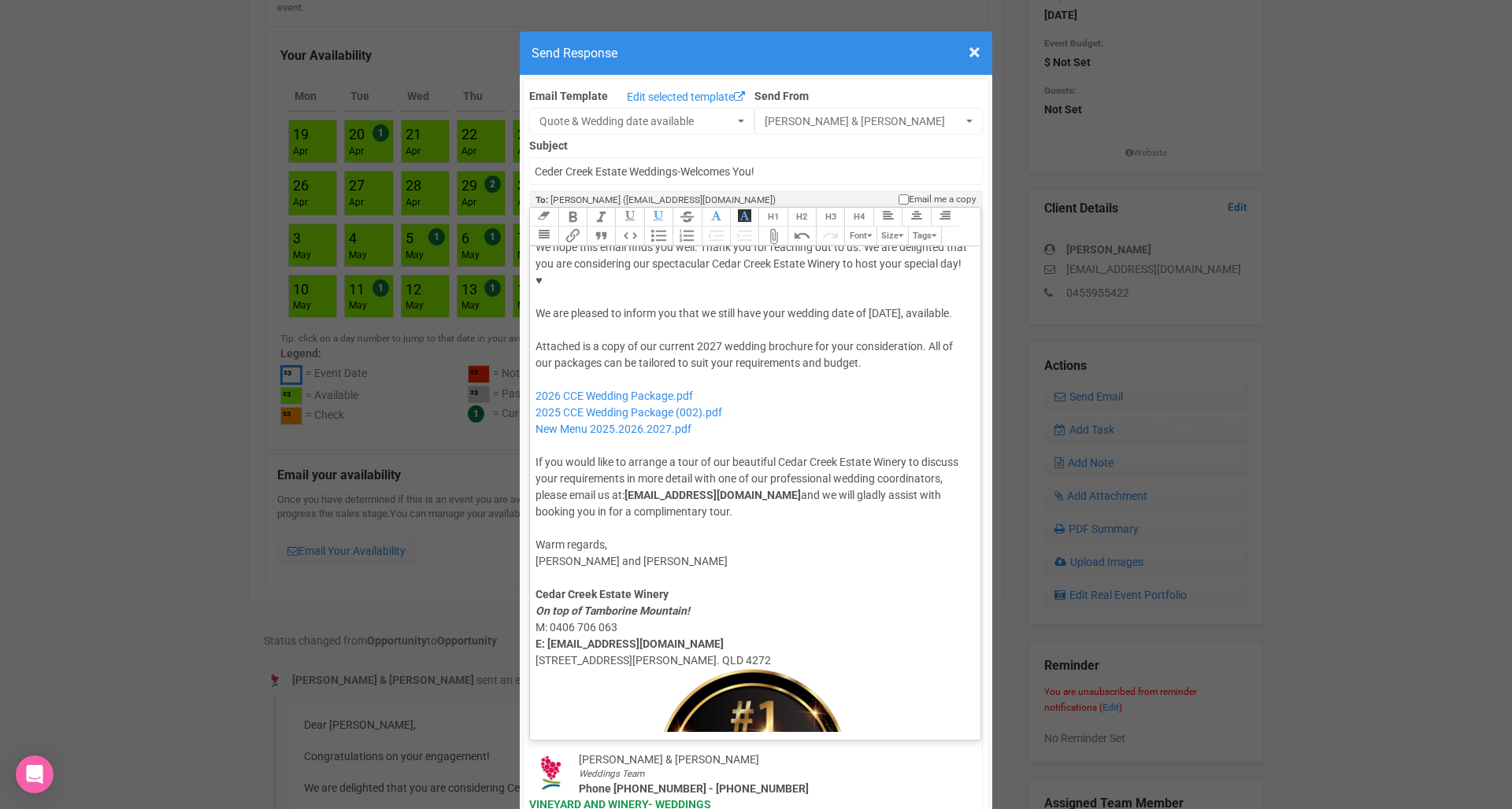
scroll to position [47, 0]
drag, startPoint x: 736, startPoint y: 383, endPoint x: 731, endPoint y: 348, distance: 35.4
click at [731, 348] on div "Attached is a copy of our current 2027 wedding brochure for your consideration.…" at bounding box center [752, 428] width 434 height 182
click at [748, 377] on div "Attached is a copy of our current 2027 wedding brochure for your consideration.…" at bounding box center [752, 428] width 434 height 182
drag, startPoint x: 748, startPoint y: 377, endPoint x: 733, endPoint y: 343, distance: 37.2
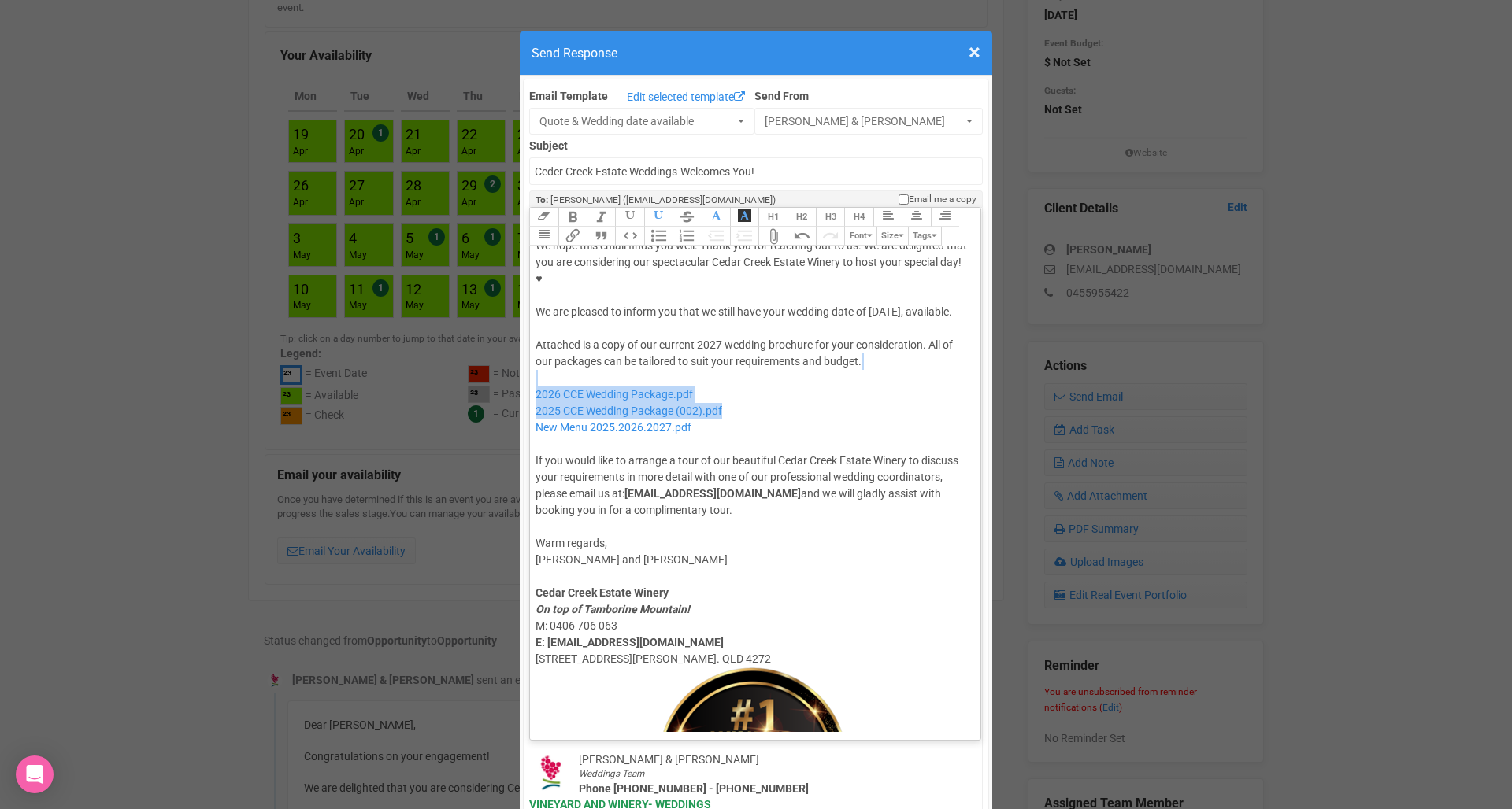
click at [733, 343] on div "Attached is a copy of our current 2027 wedding brochure for your consideration.…" at bounding box center [752, 428] width 434 height 182
type trix-editor "<lor>Ipsu Dolo,</sit><ame><consec>&adip;</elitse></doe><tem>In utla etdo magna …"
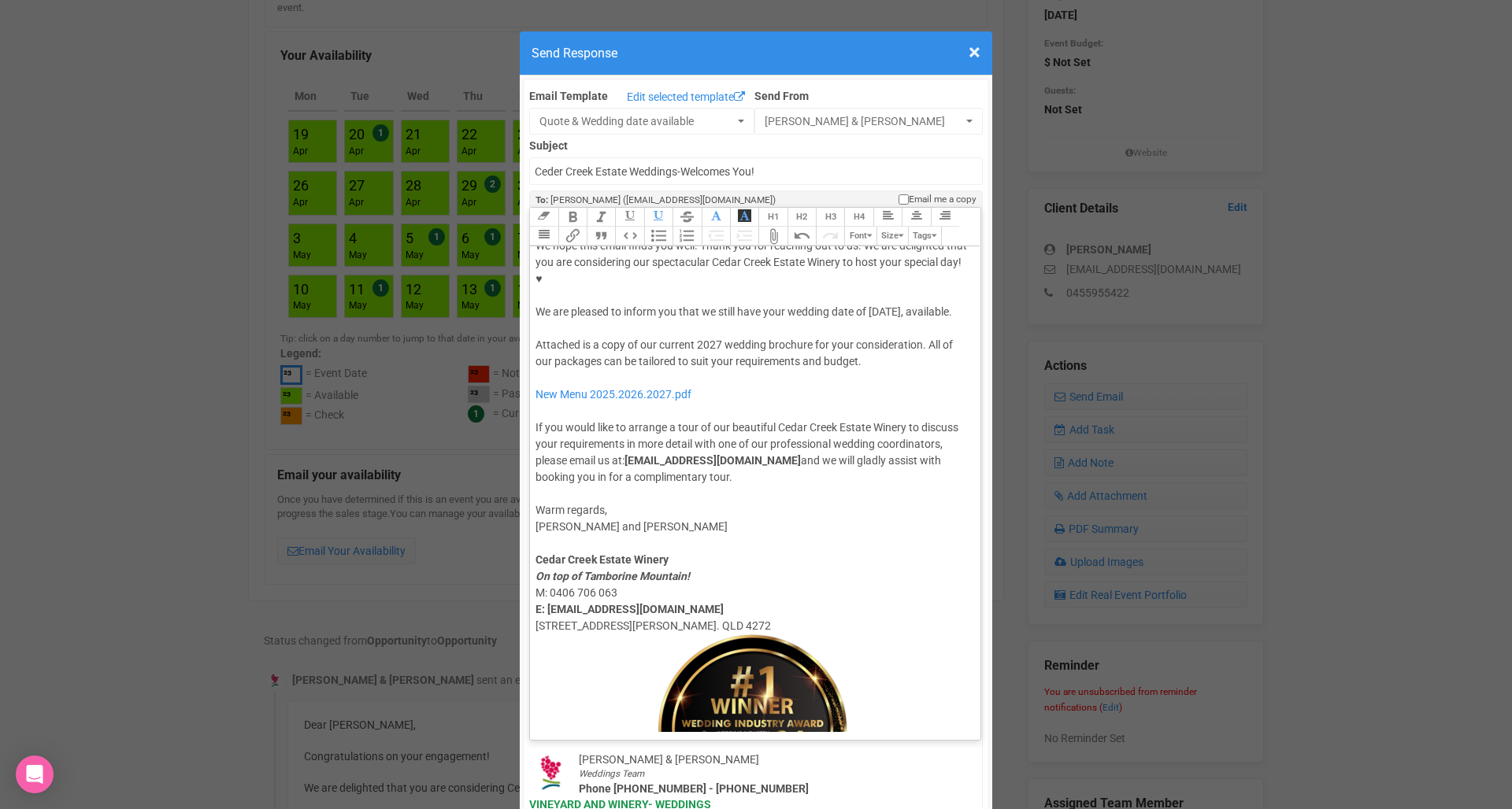
click at [774, 226] on button "Attach Files" at bounding box center [772, 235] width 28 height 19
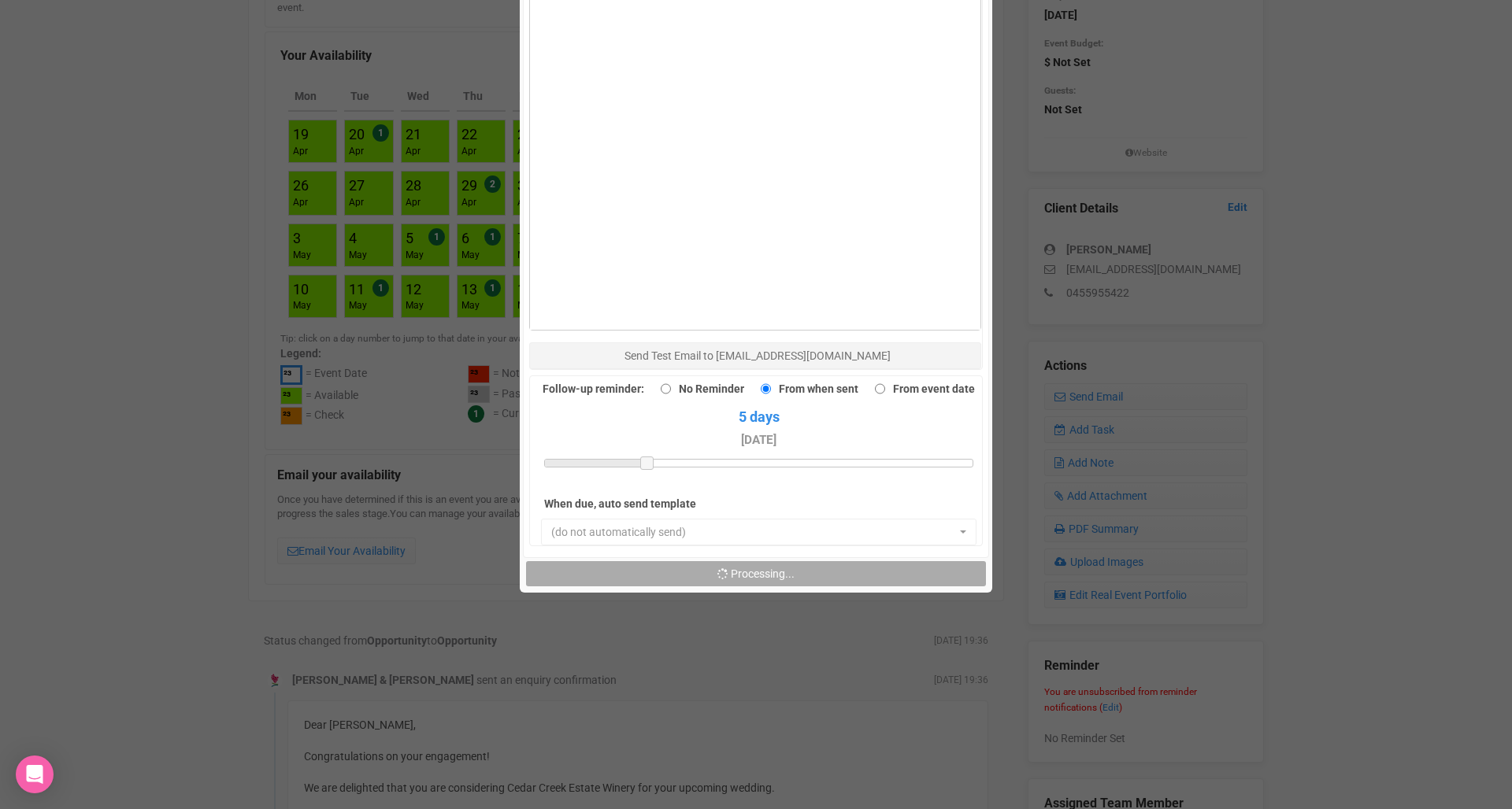
scroll to position [1101, 0]
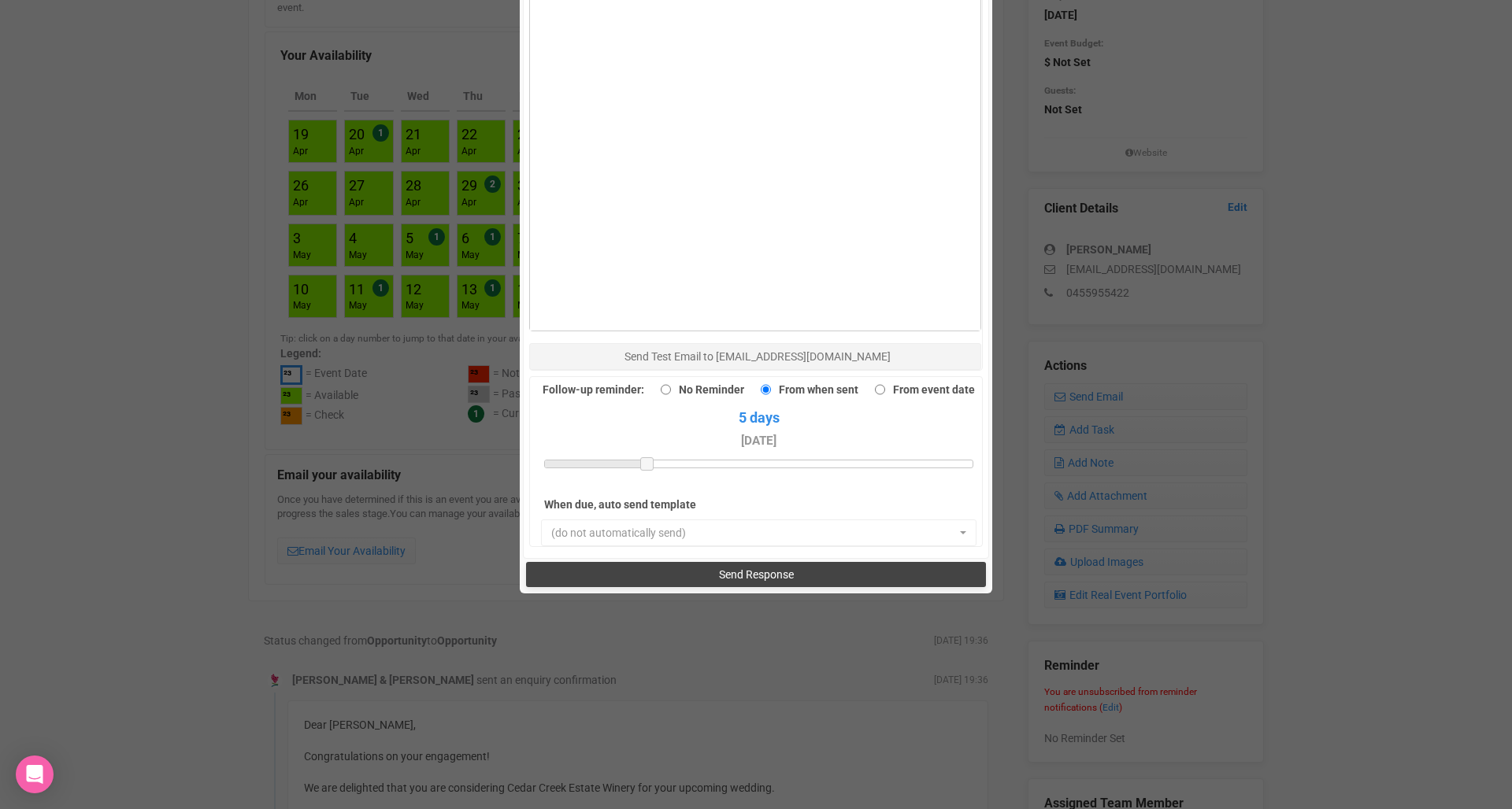
click at [733, 568] on span "Send Response" at bounding box center [756, 575] width 75 height 13
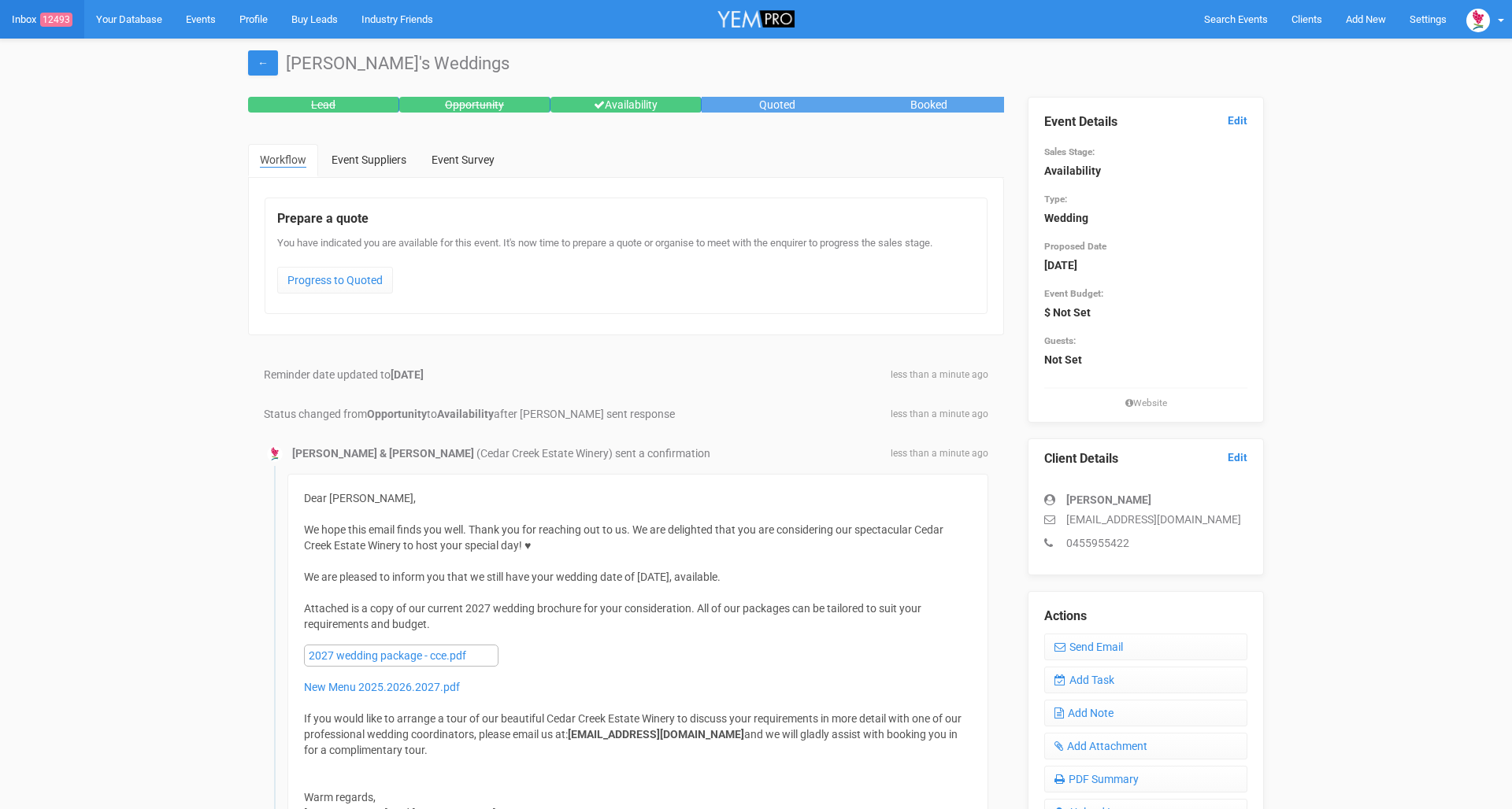
click at [23, 16] on link "Inbox 12493" at bounding box center [42, 19] width 84 height 39
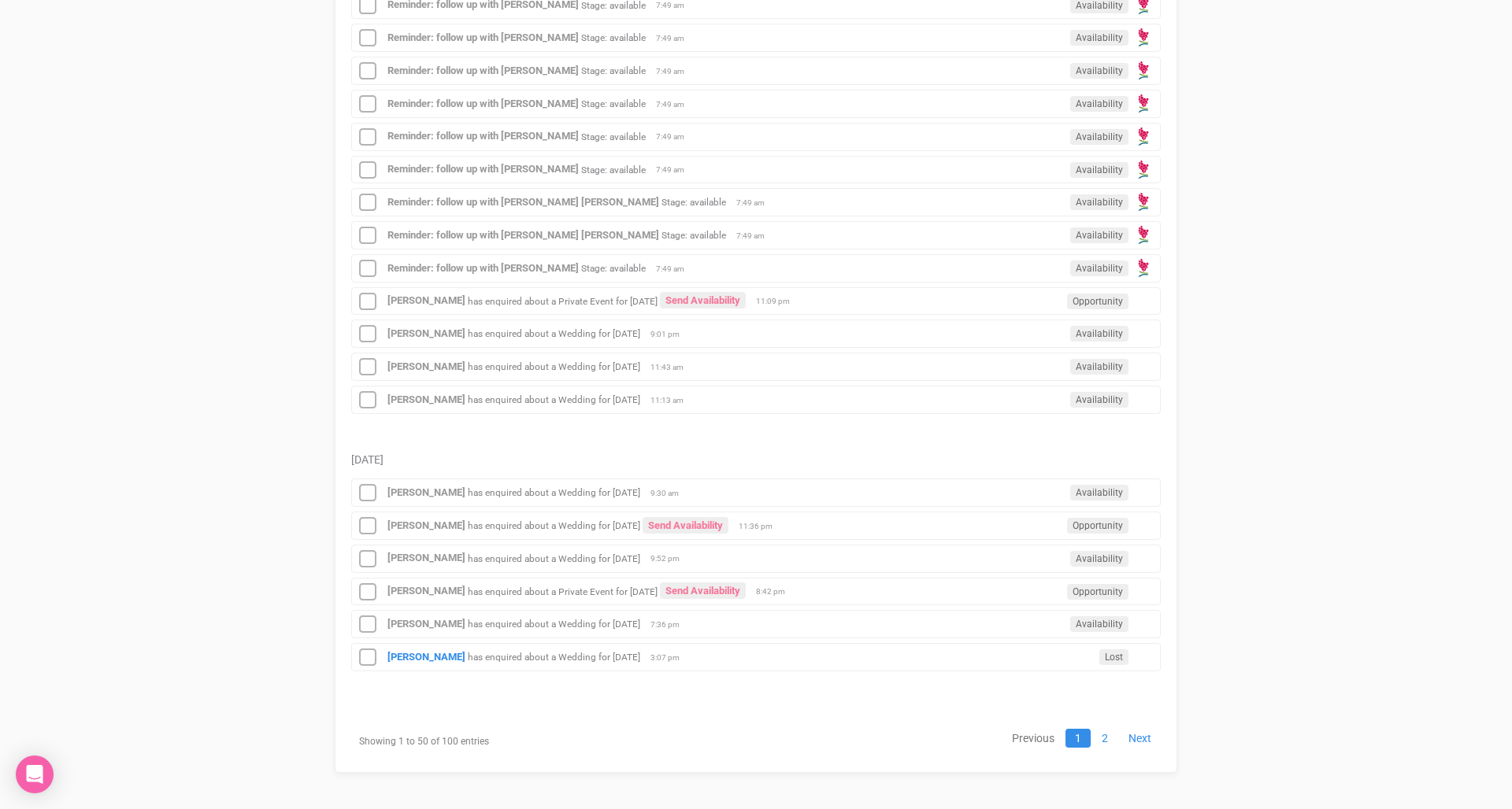
scroll to position [1797, 0]
click at [490, 654] on small "has enquired about a Wedding for [DATE]" at bounding box center [553, 658] width 172 height 11
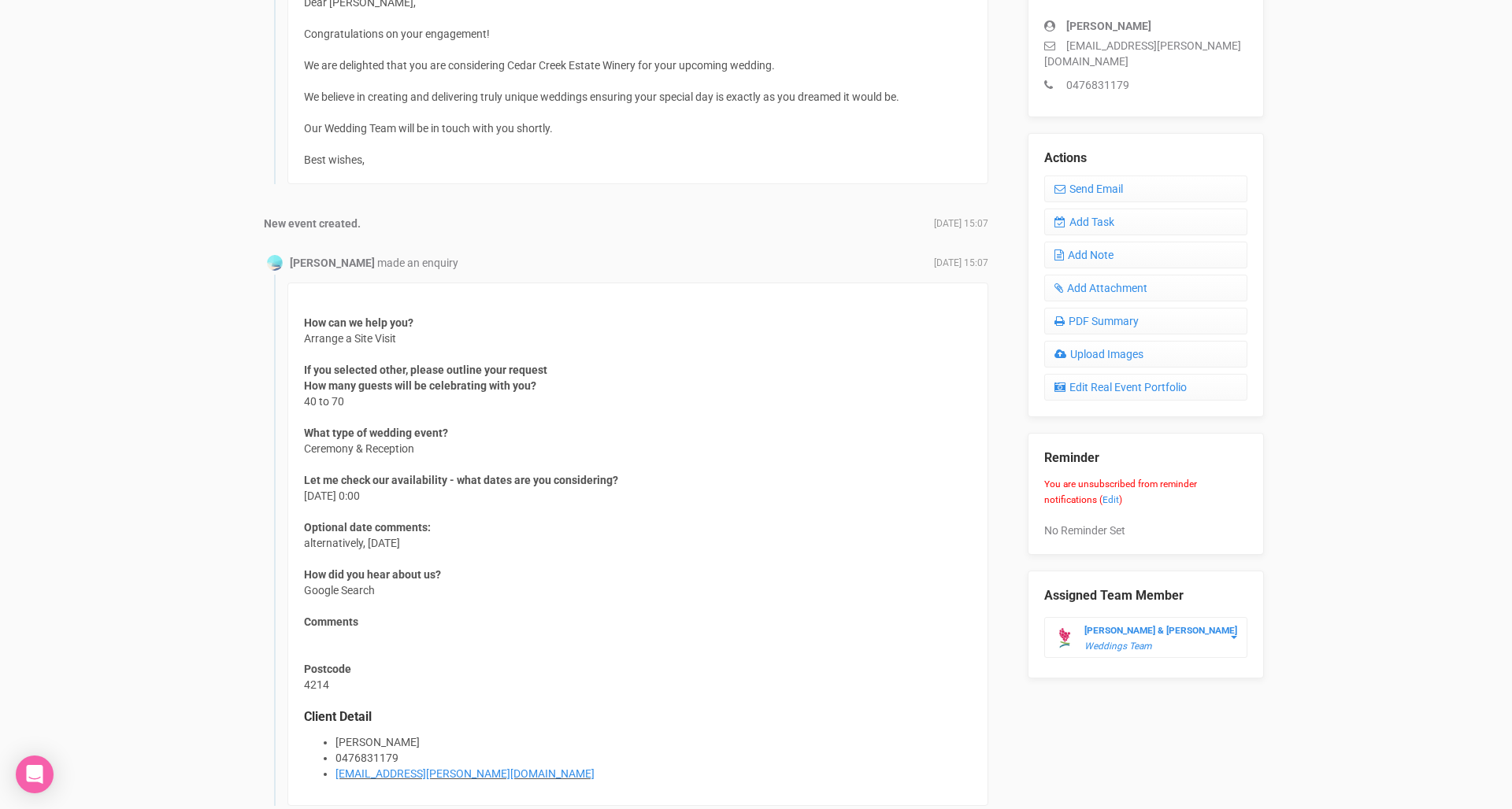
scroll to position [504, 0]
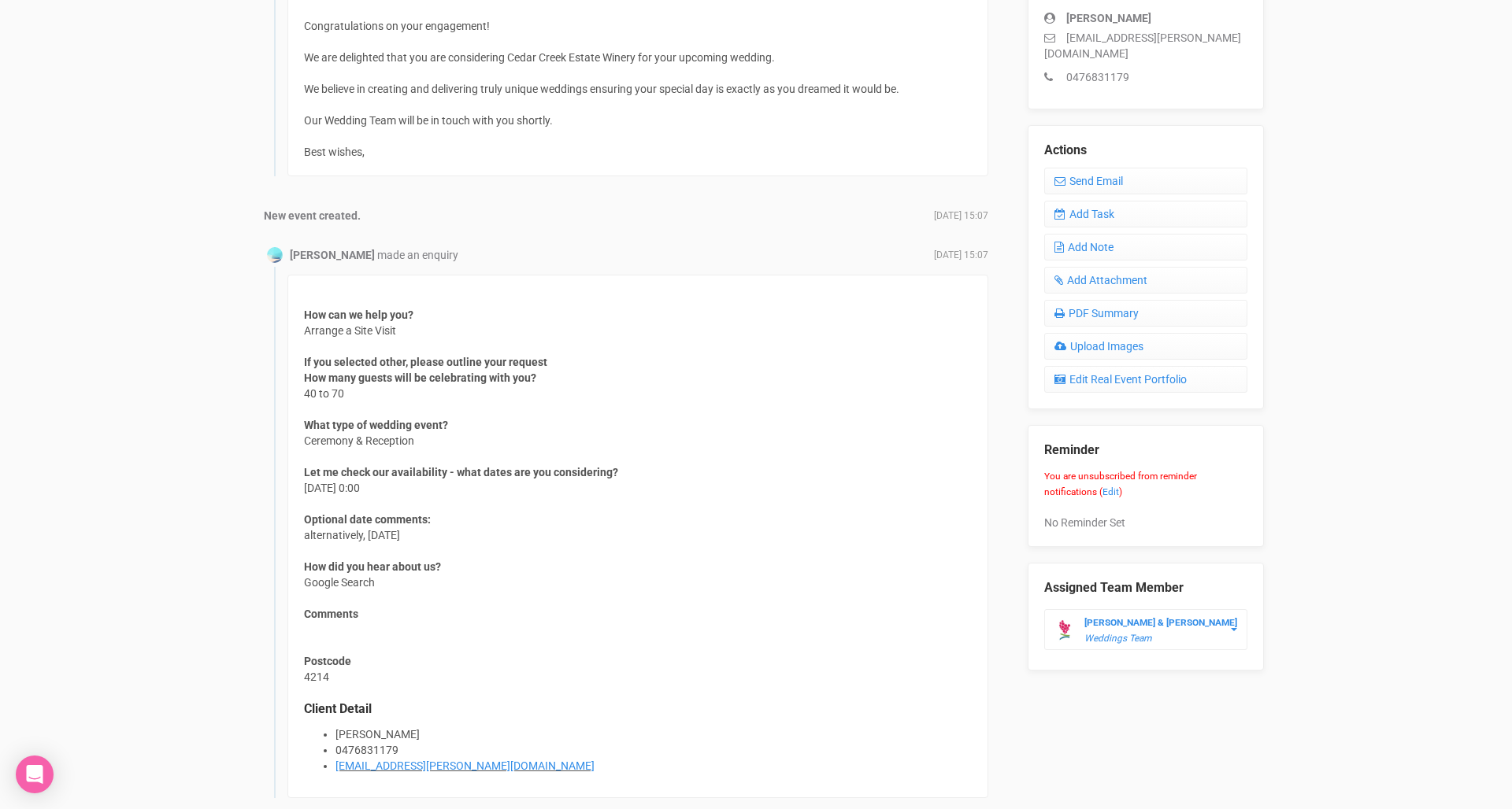
click at [520, 624] on div "How can we help you? Arrange a Site Visit If you selected other, please outline…" at bounding box center [637, 537] width 701 height 524
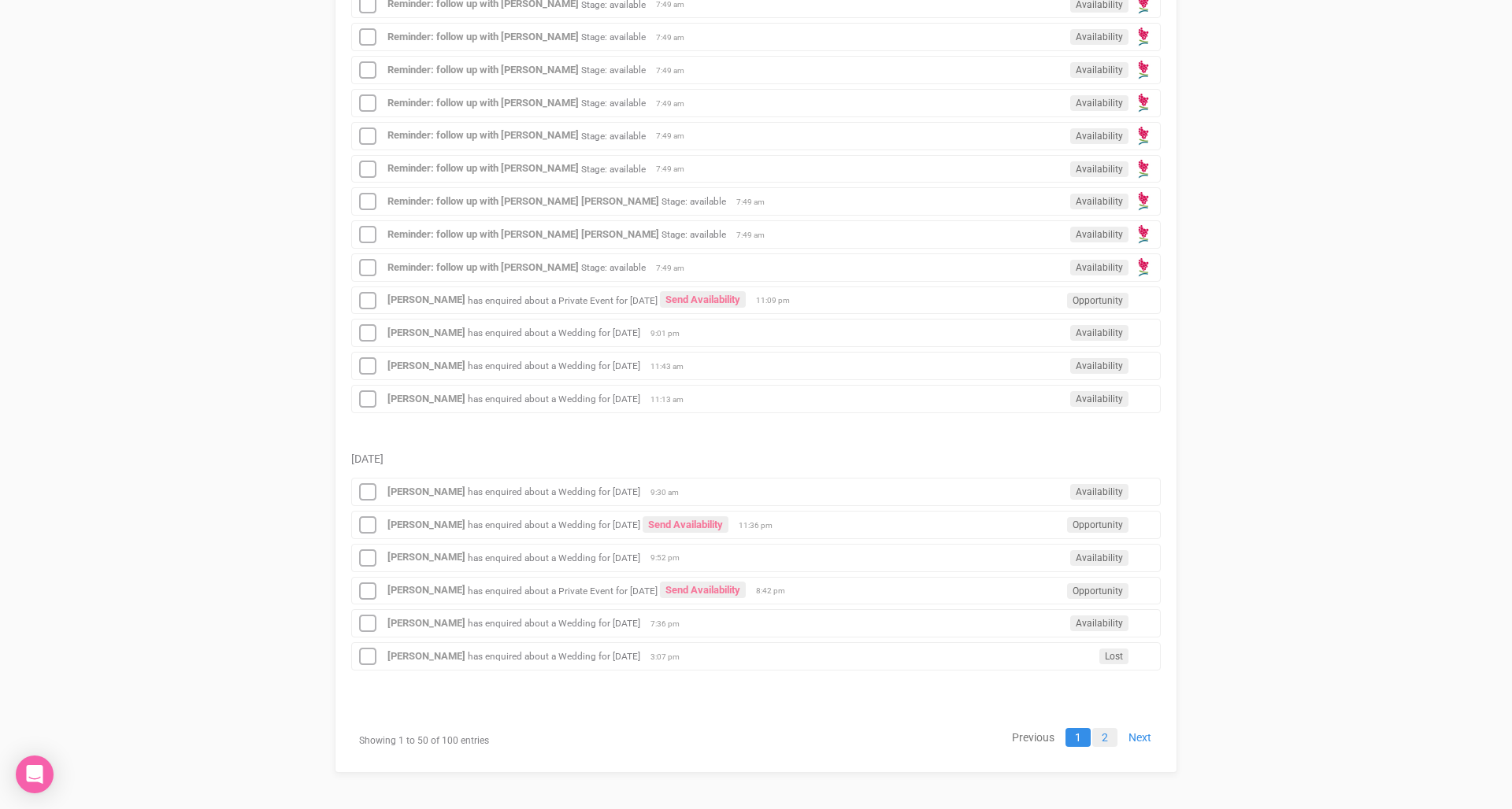
scroll to position [1798, 0]
click at [1109, 729] on link "2" at bounding box center [1104, 738] width 25 height 19
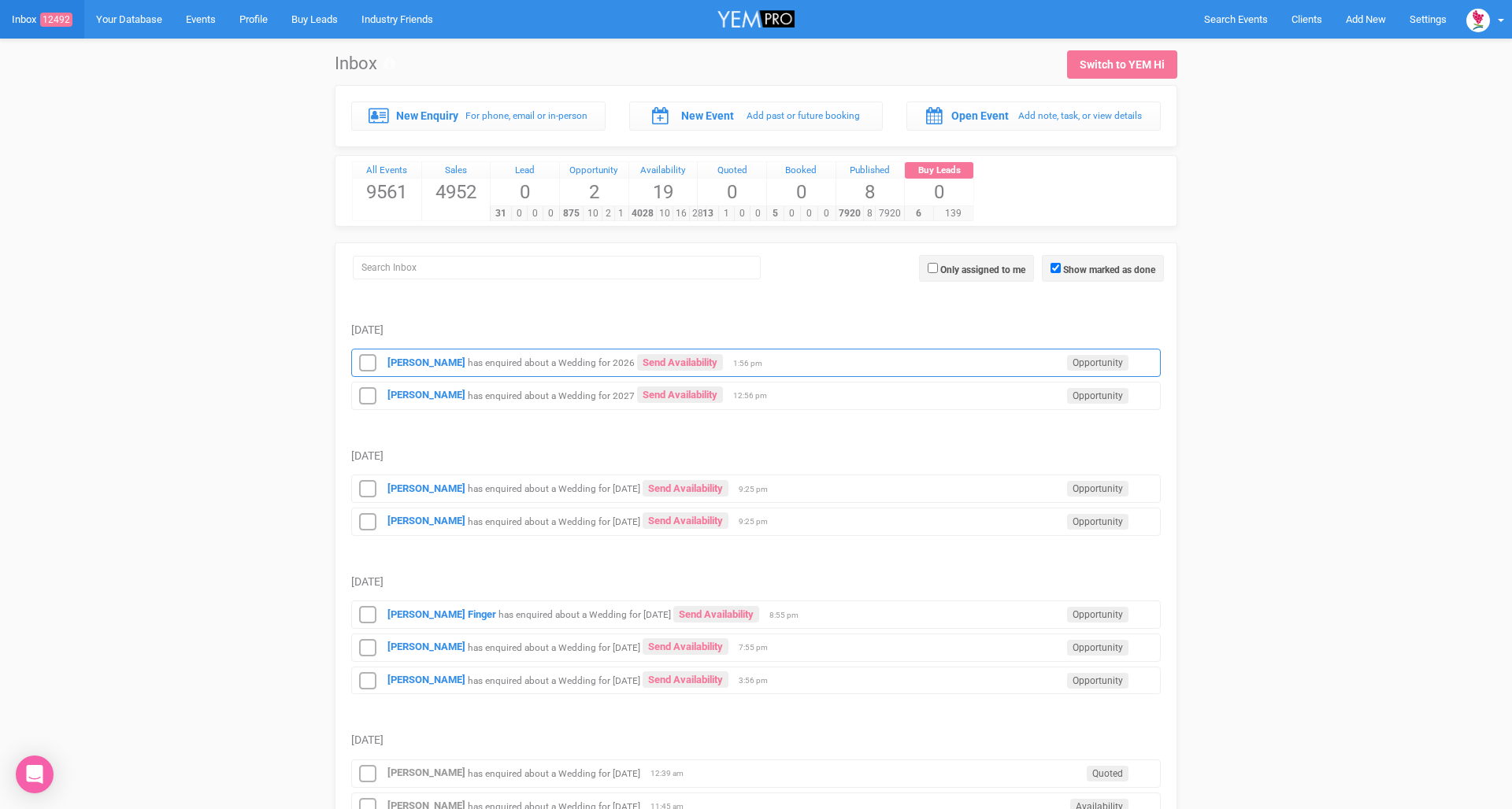
scroll to position [0, 0]
click at [467, 360] on small "has enquired about a Wedding for 2026" at bounding box center [551, 363] width 167 height 11
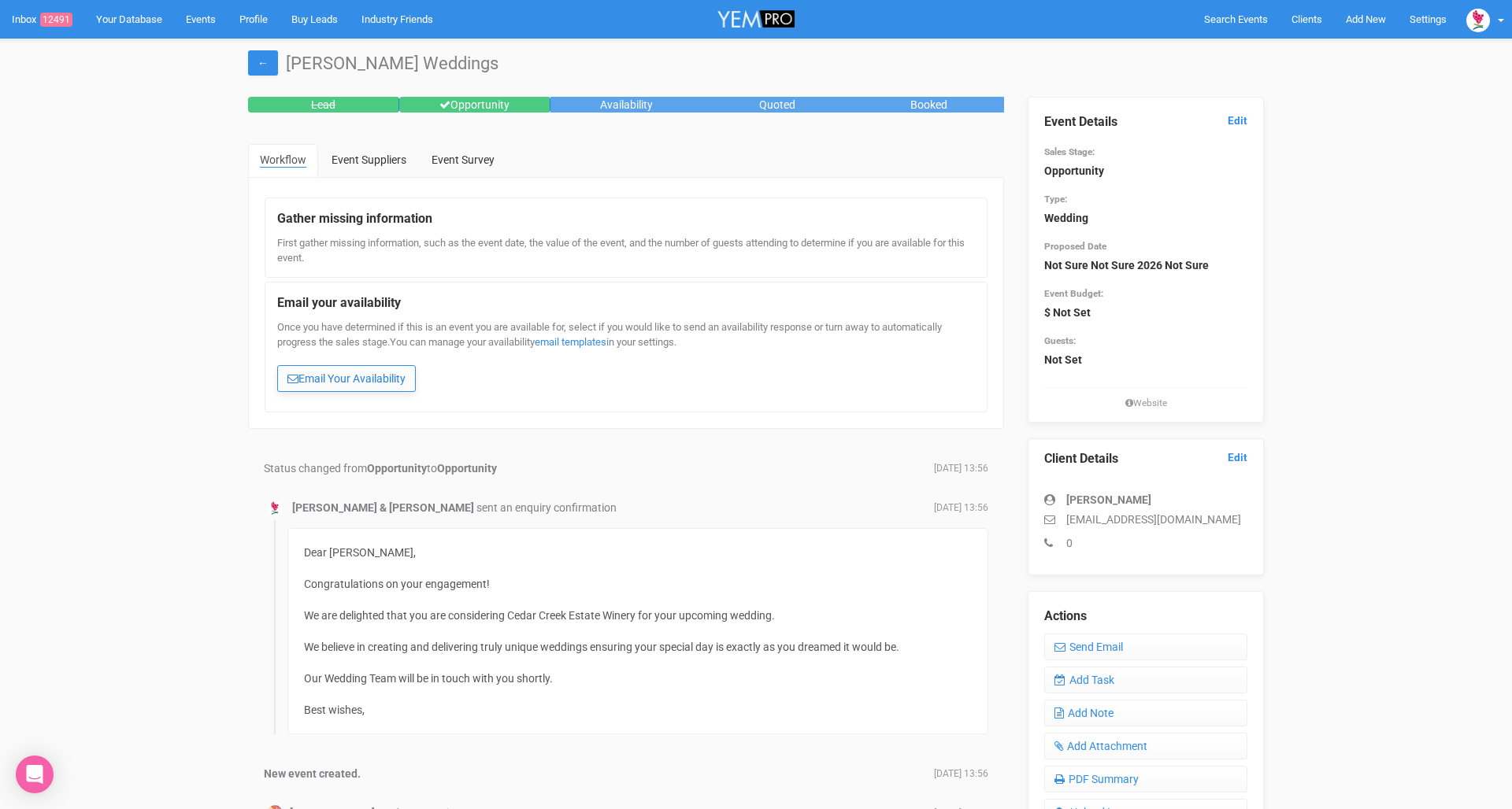
click at [332, 371] on link "Email Your Availability" at bounding box center [346, 378] width 138 height 27
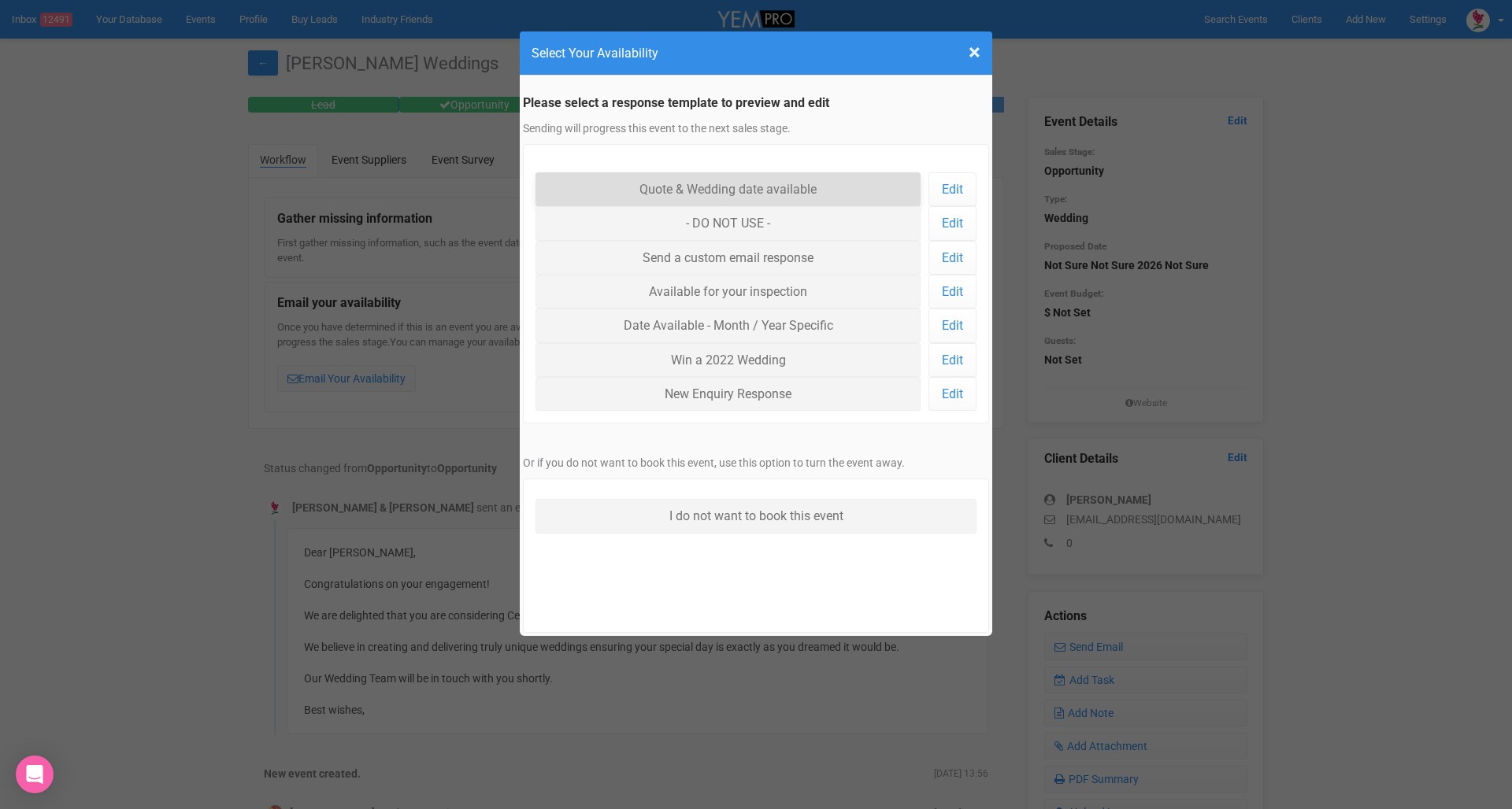
click at [662, 195] on link "Quote & Wedding date available" at bounding box center [728, 189] width 385 height 34
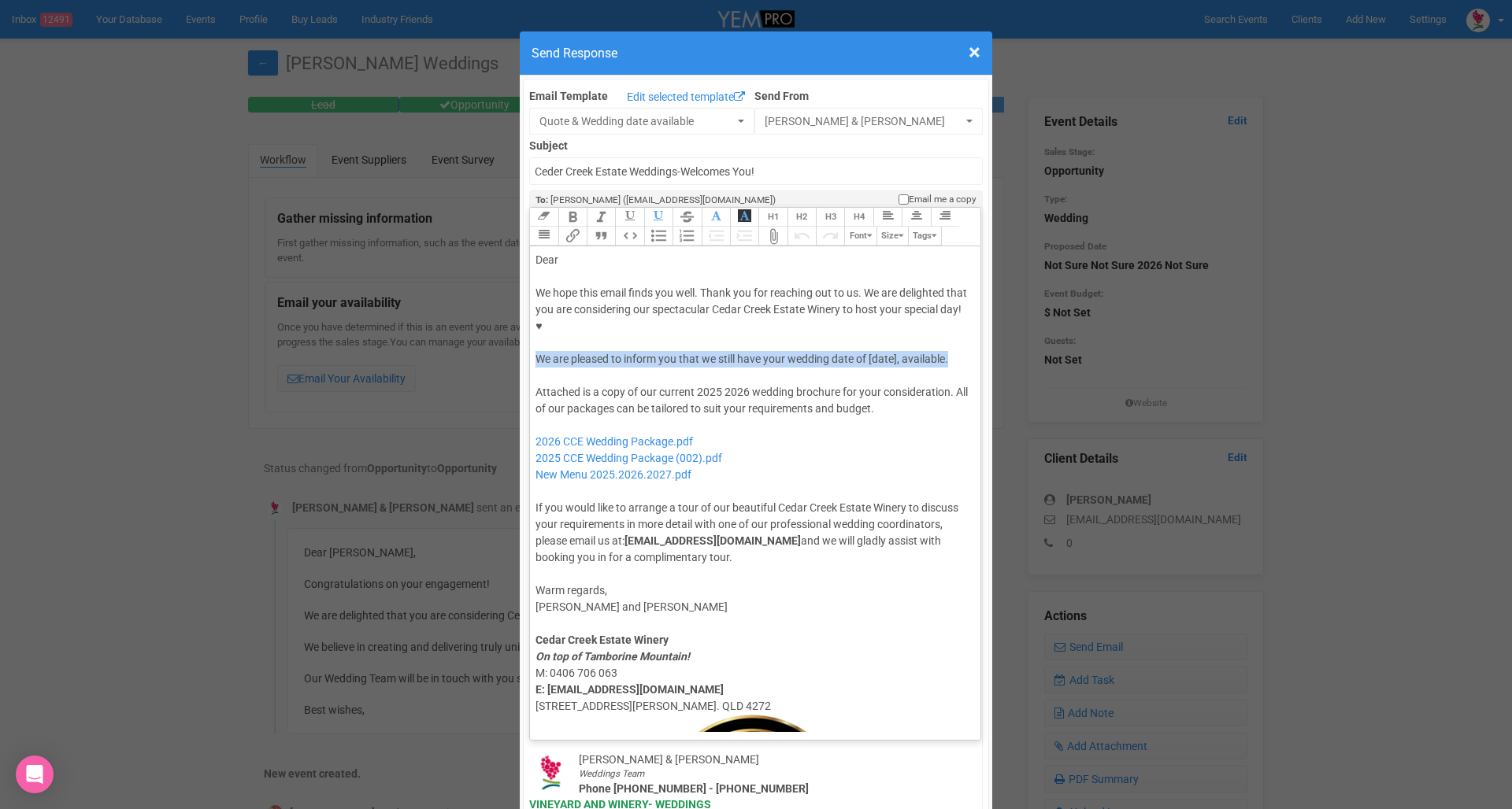
drag, startPoint x: 539, startPoint y: 306, endPoint x: 953, endPoint y: 305, distance: 414.0
click at [953, 305] on div "We hope this email finds you well. Thank you for reaching out to us. We are del…" at bounding box center [752, 326] width 434 height 82
paste trix-editor "<br><br><span style="background-color: rgb(255, 255, 255); font-family: Montser…"
click at [704, 315] on div "We hope this email finds you well. Thank you for reaching out to us. We are del…" at bounding box center [752, 326] width 434 height 82
paste trix-editor "<lor>Ipsu&dolo;</sit><ame><consec>&adip;</elitse></doe><tem>In utla etdo magna …"
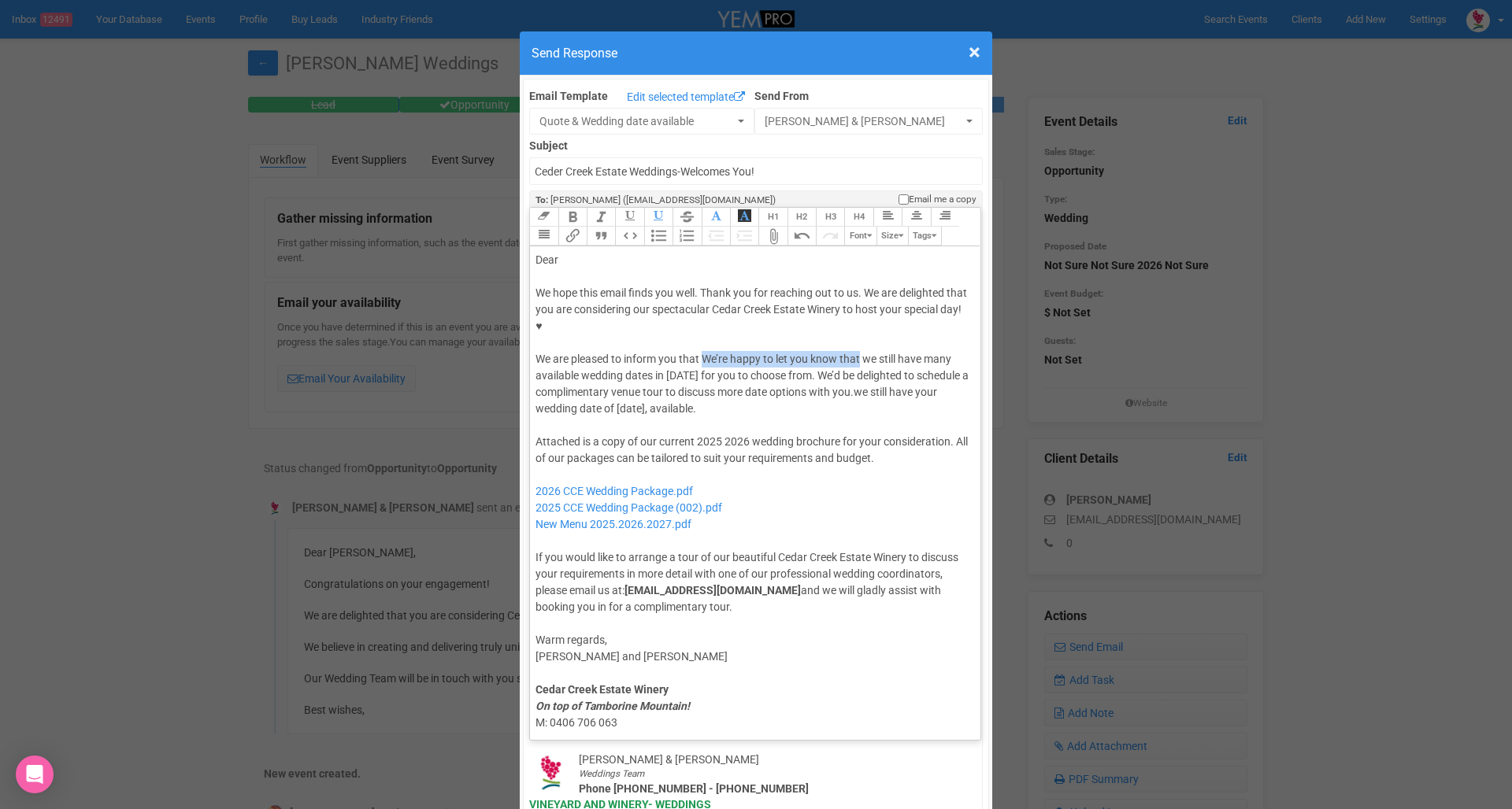
drag, startPoint x: 706, startPoint y: 305, endPoint x: 859, endPoint y: 310, distance: 153.1
click at [859, 310] on div "We hope this email finds you well. Thank you for reaching out to us. We are del…" at bounding box center [752, 351] width 434 height 133
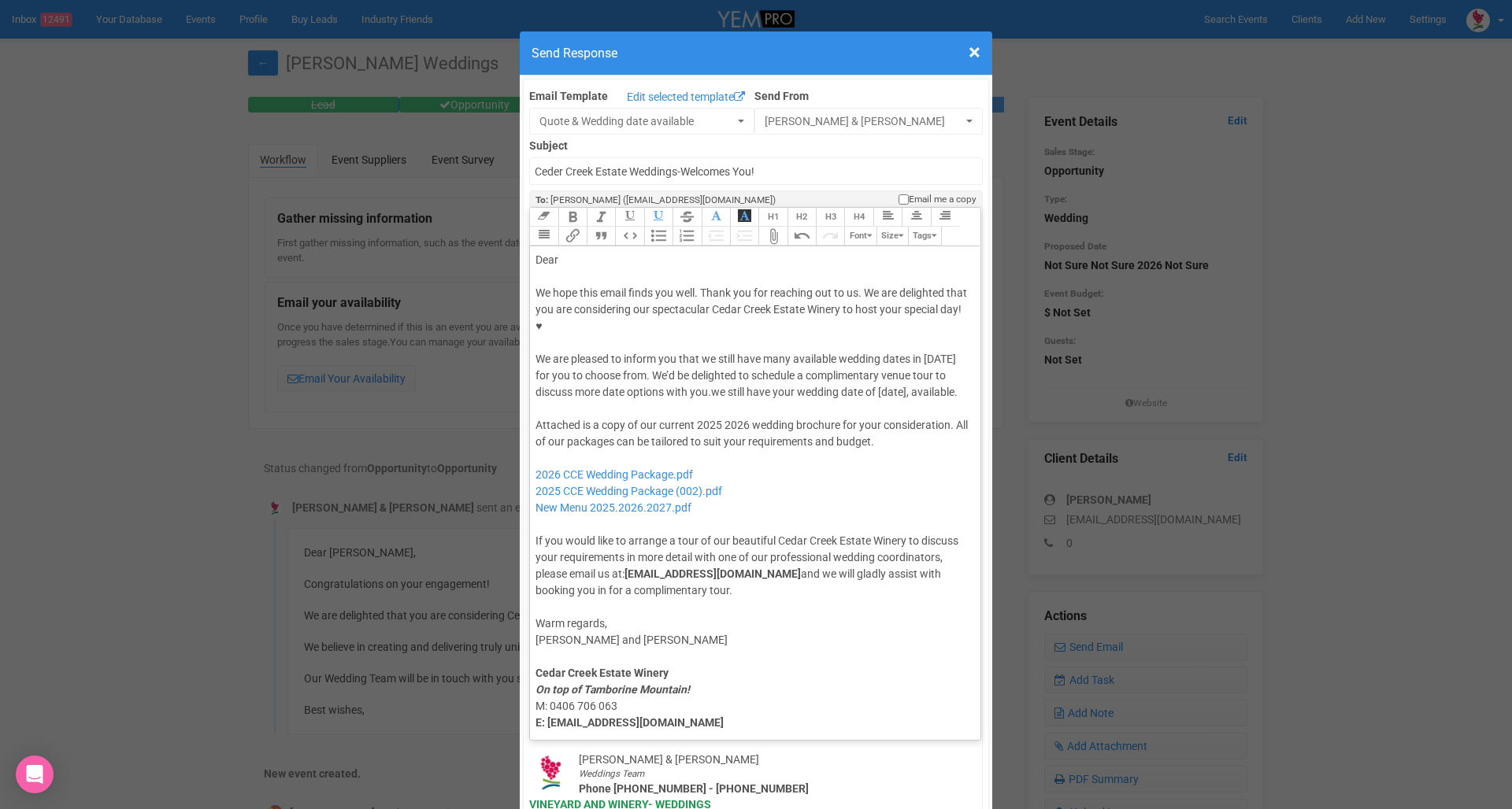
click at [938, 310] on div "We hope this email finds you well. Thank you for reaching out to us. We are del…" at bounding box center [752, 342] width 434 height 116
click at [948, 306] on div "We hope this email finds you well. Thank you for reaching out to us. We are del…" at bounding box center [752, 342] width 434 height 116
click at [604, 401] on div at bounding box center [752, 409] width 434 height 16
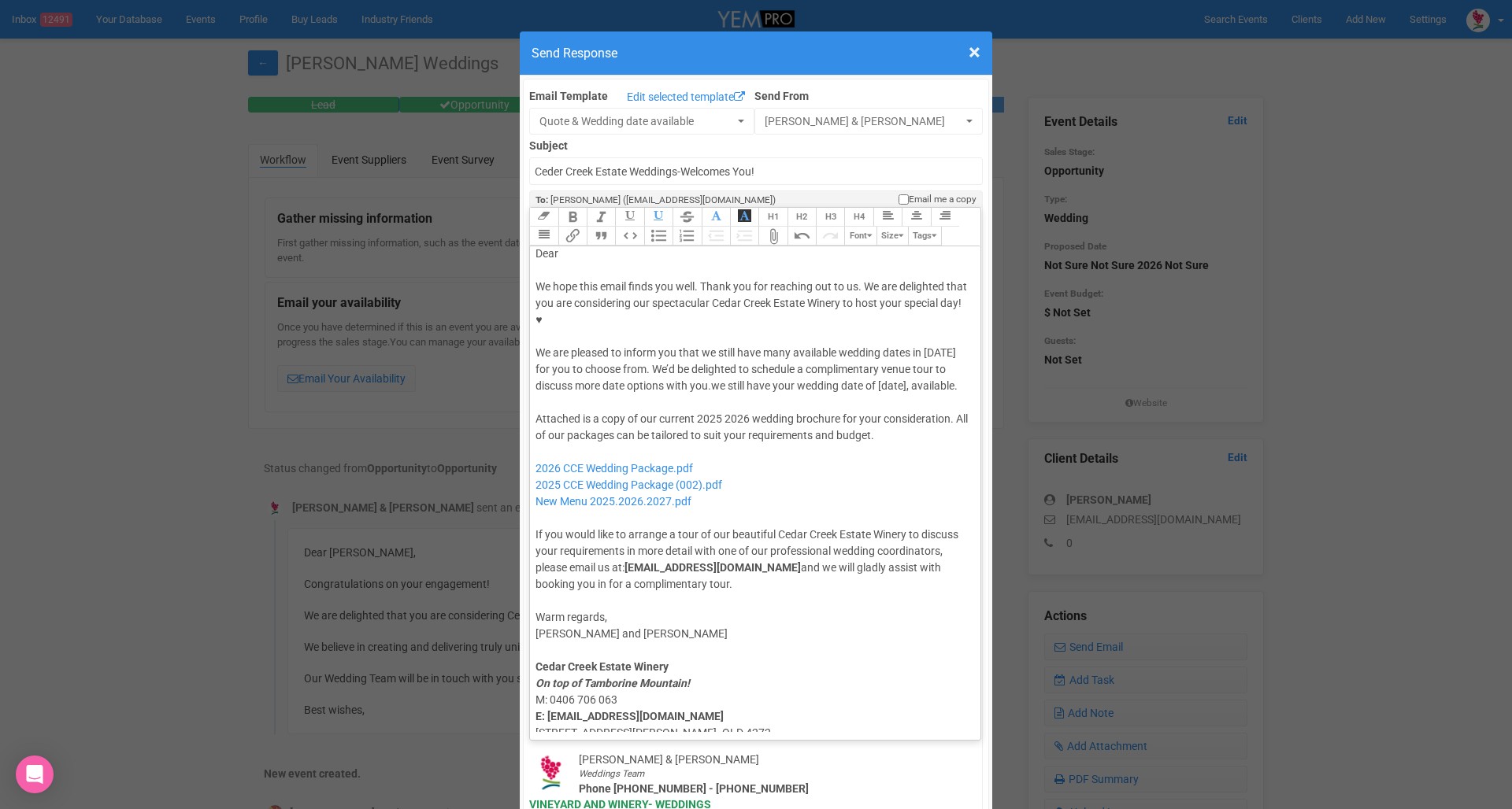
click at [650, 394] on div at bounding box center [752, 402] width 434 height 16
drag, startPoint x: 639, startPoint y: 318, endPoint x: 963, endPoint y: 330, distance: 324.2
click at [963, 330] on div "We hope this email finds you well. Thank you for reaching out to us. We are del…" at bounding box center [752, 336] width 434 height 116
click at [716, 331] on div "We hope this email finds you well. Thank you for reaching out to us. We are del…" at bounding box center [752, 336] width 434 height 116
drag, startPoint x: 716, startPoint y: 331, endPoint x: 961, endPoint y: 338, distance: 245.1
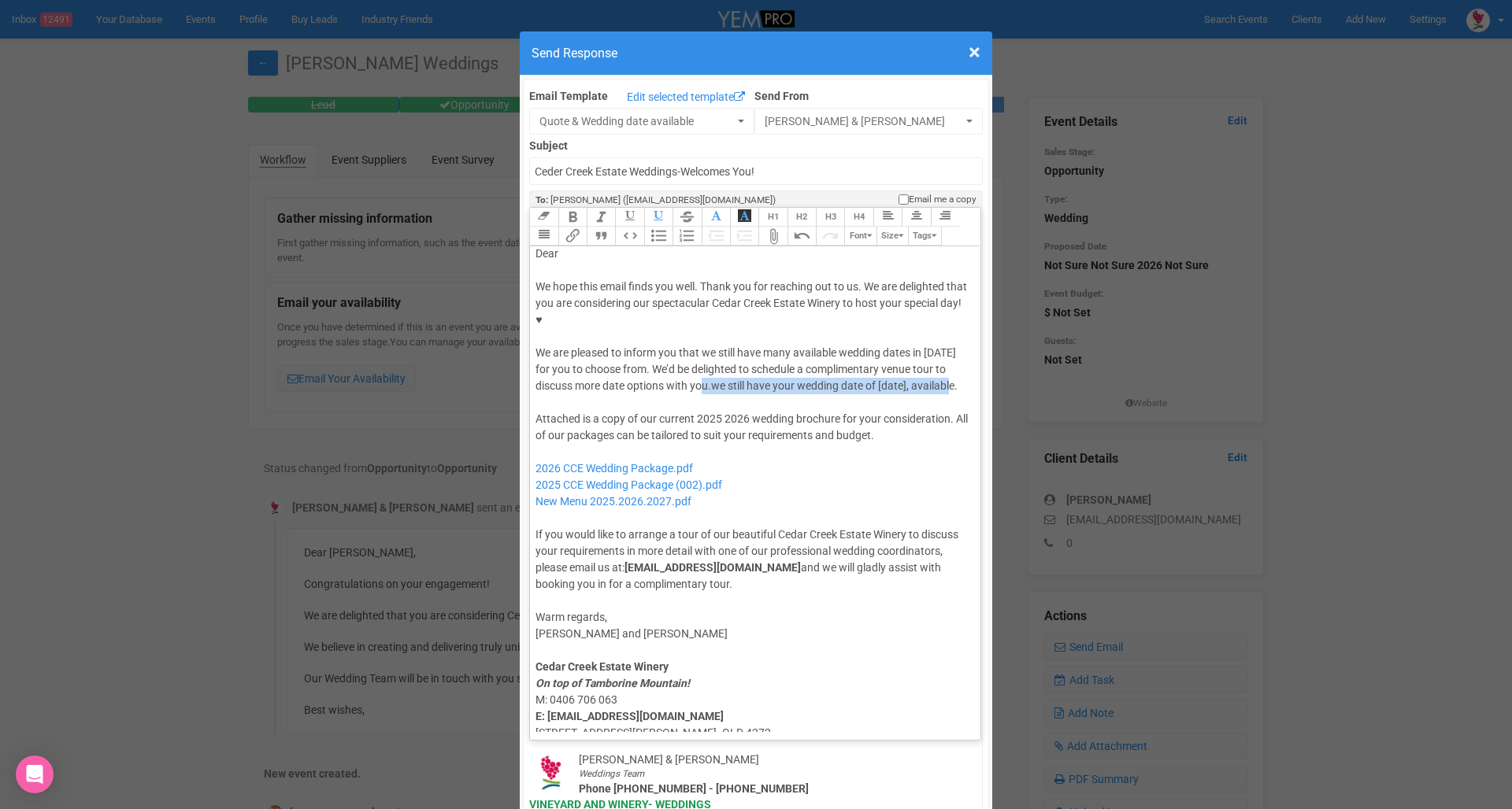
click at [961, 338] on div "We hope this email finds you well. Thank you for reaching out to us. We are del…" at bounding box center [752, 336] width 434 height 116
click at [741, 339] on div "We hope this email finds you well. Thank you for reaching out to us. We are del…" at bounding box center [752, 336] width 434 height 116
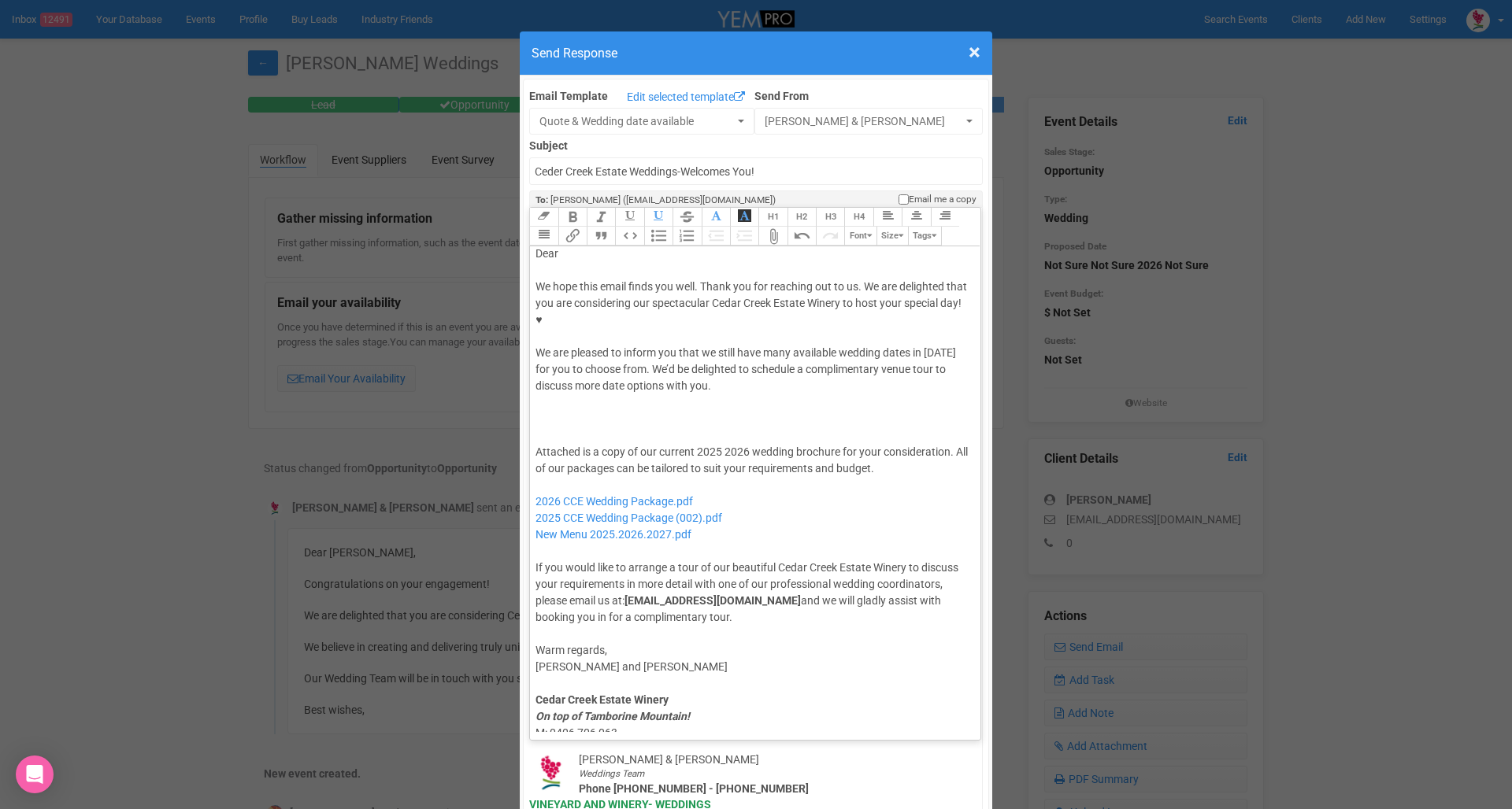
paste trix-editor "If you are open to a mid-week wedding, we are also currently offering a Winter …"
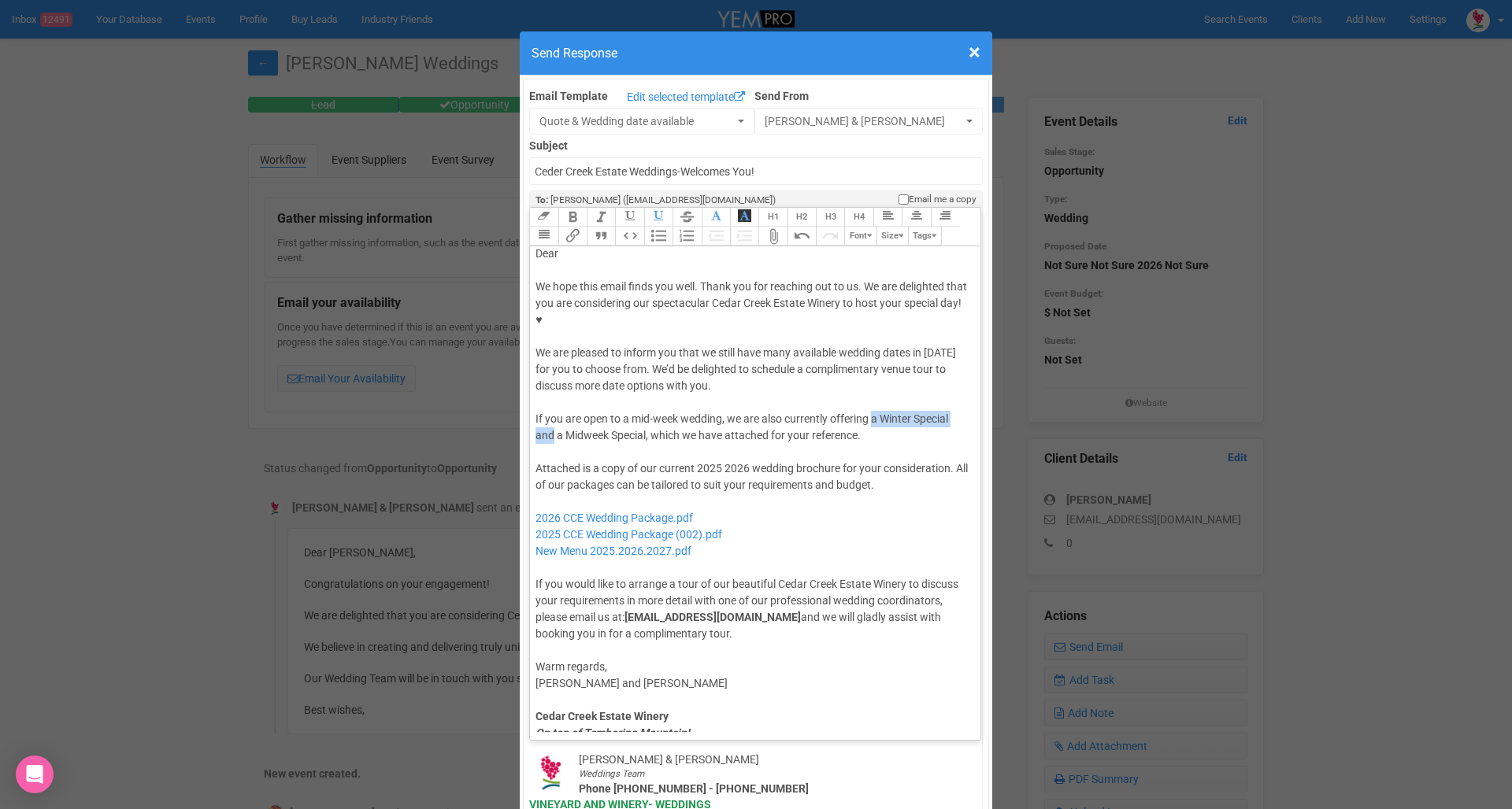
drag, startPoint x: 872, startPoint y: 370, endPoint x: 555, endPoint y: 386, distance: 317.4
click at [555, 386] on div "We hope this email finds you well. Thank you for reaching out to us. We are del…" at bounding box center [752, 361] width 434 height 165
click at [965, 371] on div "We hope this email finds you well. Thank you for reaching out to us. We are del…" at bounding box center [752, 361] width 434 height 165
click at [869, 392] on div "We hope this email finds you well. Thank you for reaching out to us. We are del…" at bounding box center [752, 361] width 434 height 165
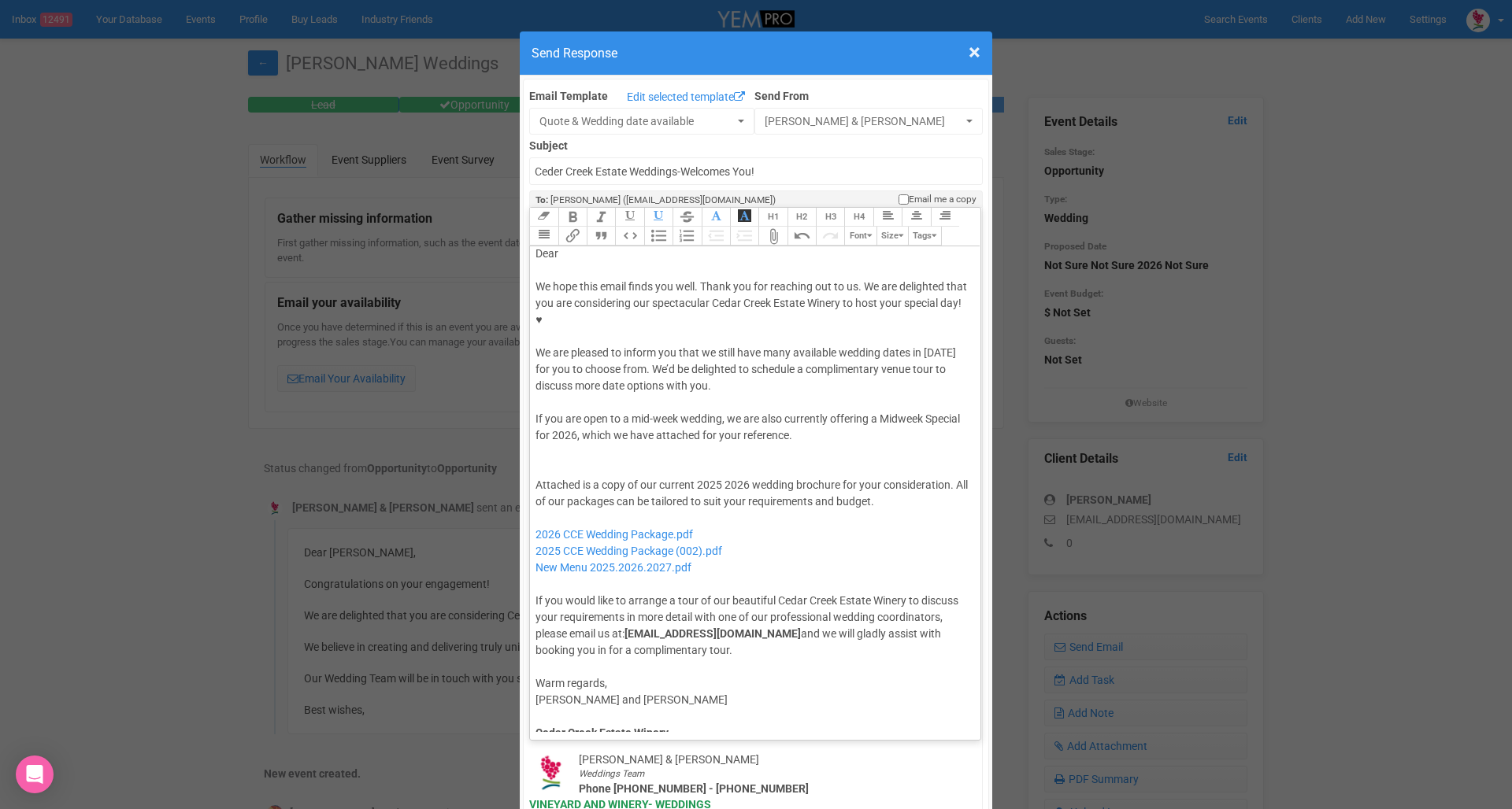
click at [772, 226] on button "Attach Files" at bounding box center [772, 235] width 28 height 19
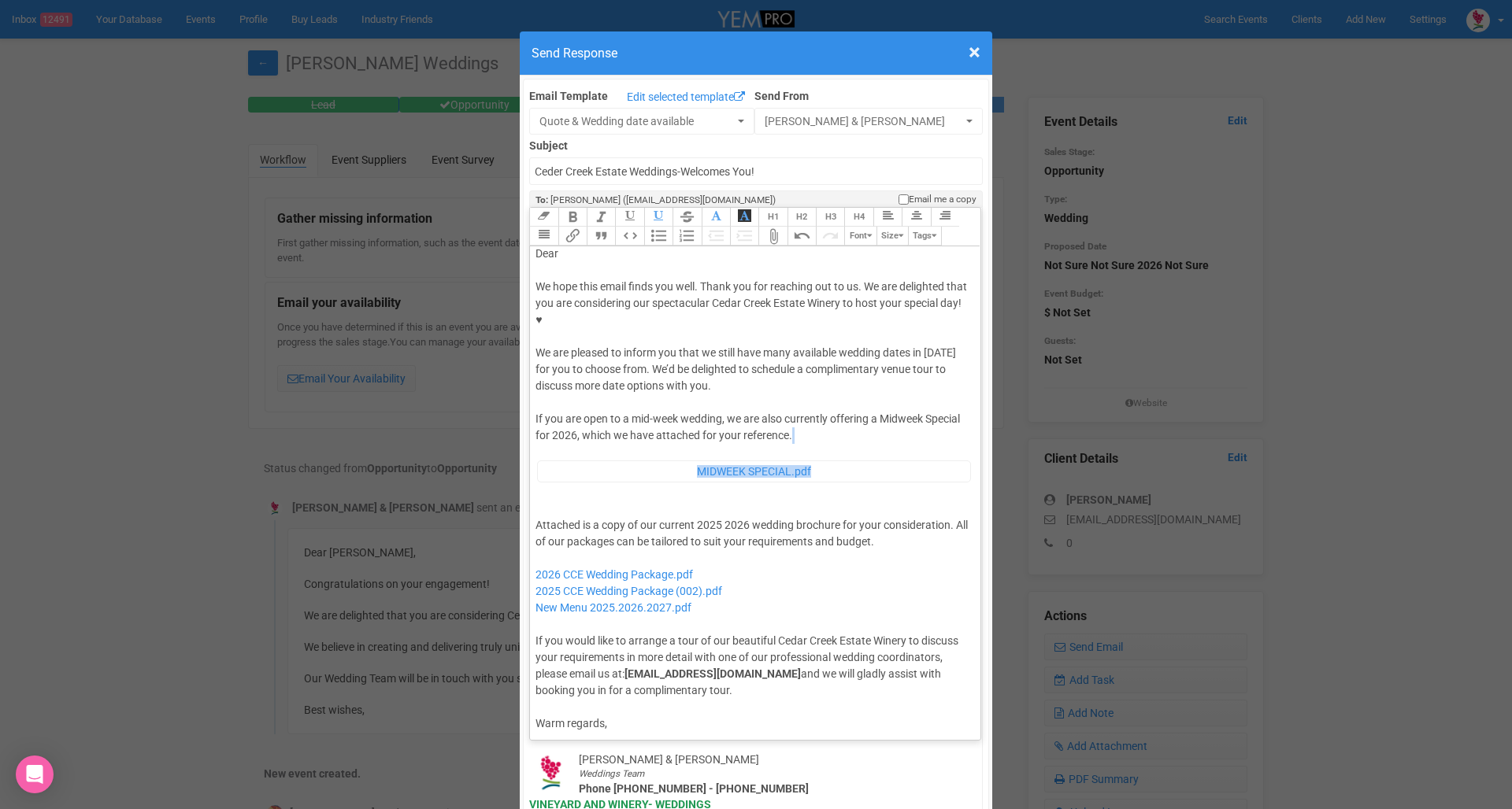
click at [736, 465] on span "MIDWEEK SPECIAL.pdf" at bounding box center [754, 471] width 114 height 13
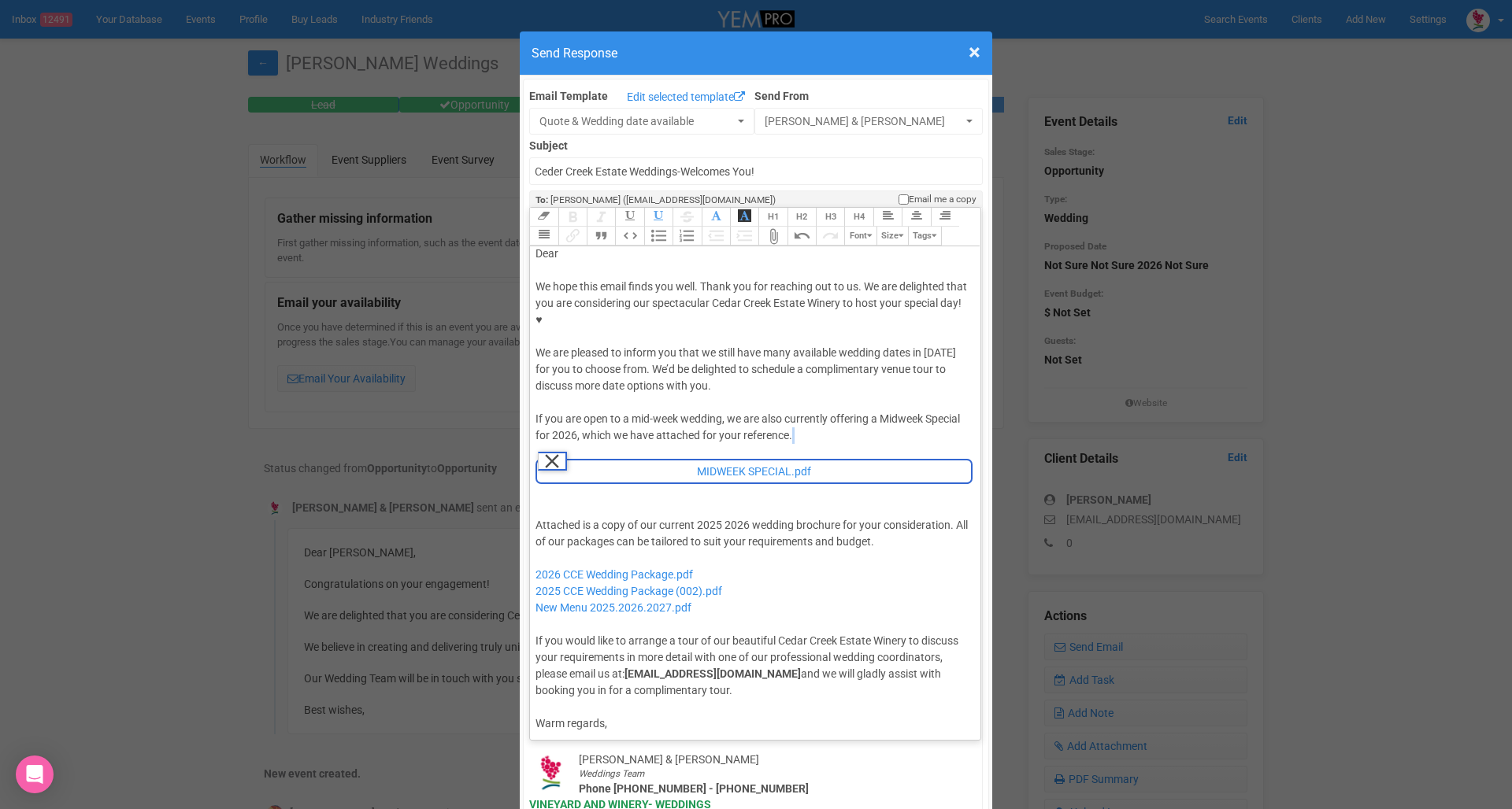
click at [765, 449] on div "We hope this email finds you well. Thank you for reaching out to us. We are del…" at bounding box center [752, 390] width 434 height 221
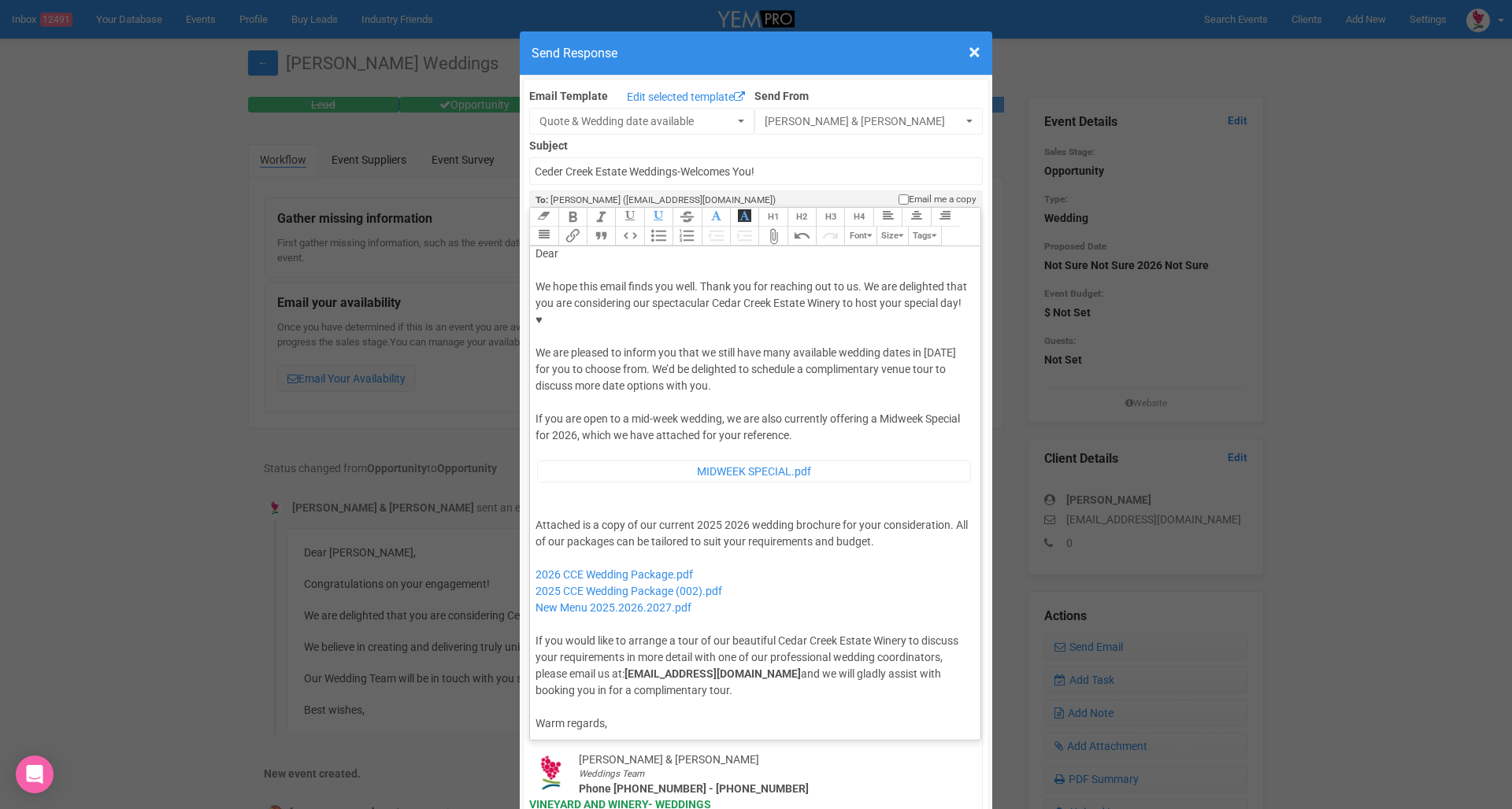
click at [782, 378] on div "We hope this email finds you well. Thank you for reaching out to us. We are del…" at bounding box center [752, 390] width 434 height 221
click at [613, 246] on div "Dear" at bounding box center [752, 254] width 434 height 16
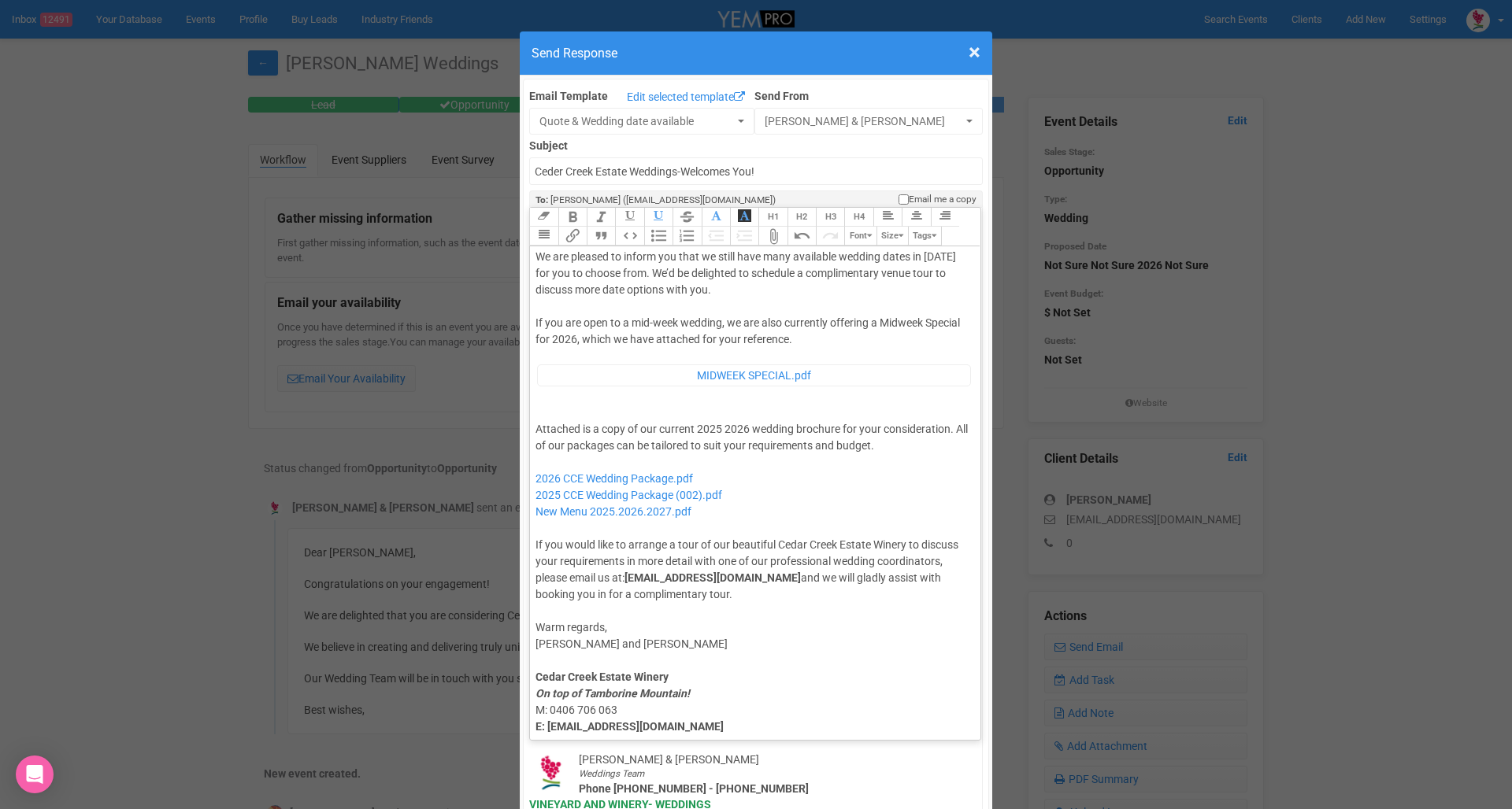
scroll to position [105, 0]
click at [707, 418] on div "Attached is a copy of our current 2025 2026 wedding brochure for your considera…" at bounding box center [752, 508] width 434 height 182
type trix-editor "<lor>Ipsu Dolor,</sit><ame><consec>&adip;</elitse></doe><tem>In utla etdo magna…"
drag, startPoint x: 742, startPoint y: 436, endPoint x: 505, endPoint y: 436, distance: 237.0
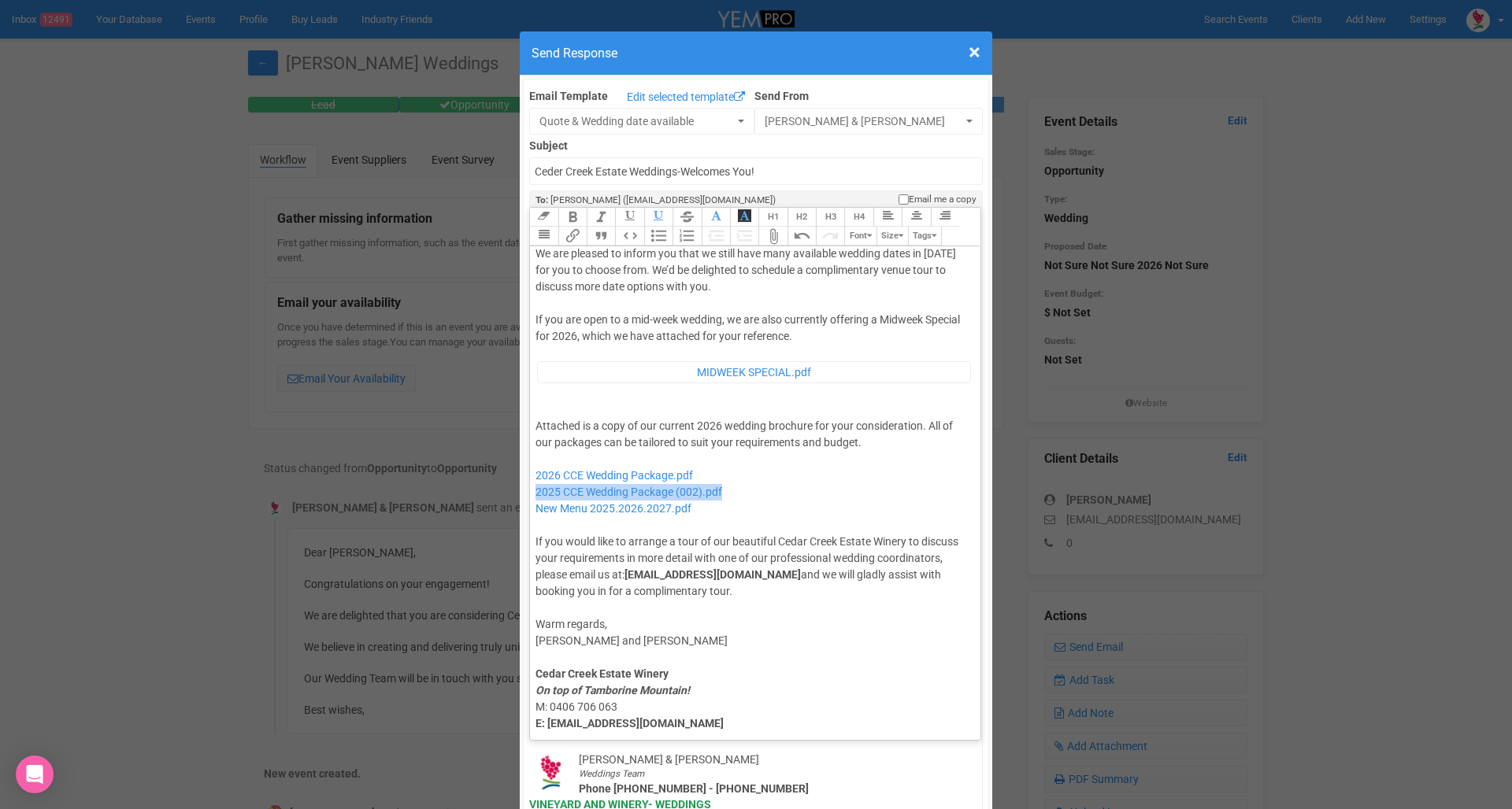
click at [505, 436] on div "× Close Send Response Email Template Edit selected template Quote & Wedding dat…" at bounding box center [756, 404] width 1512 height 809
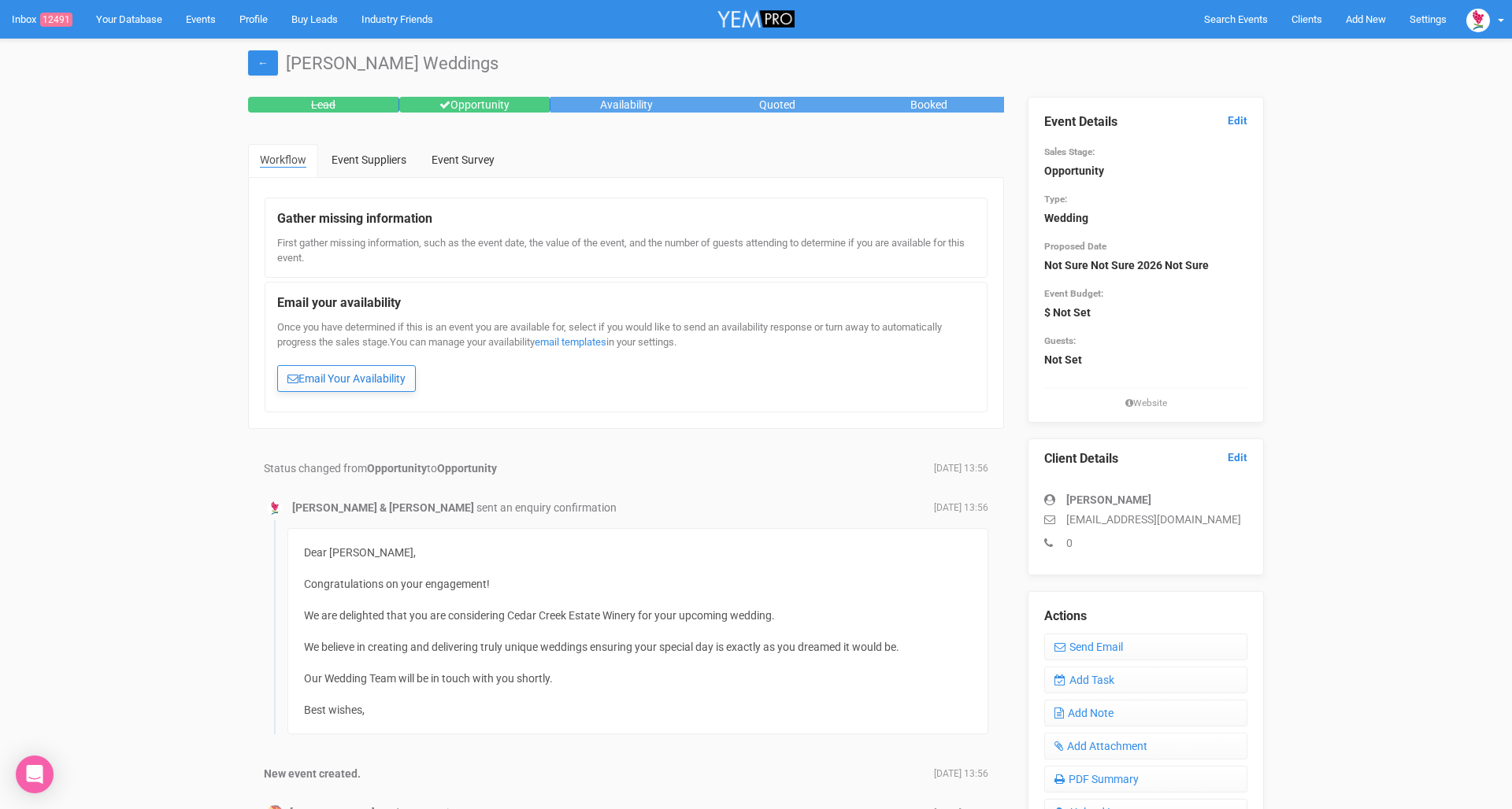
click at [316, 377] on link "Email Your Availability" at bounding box center [346, 378] width 138 height 27
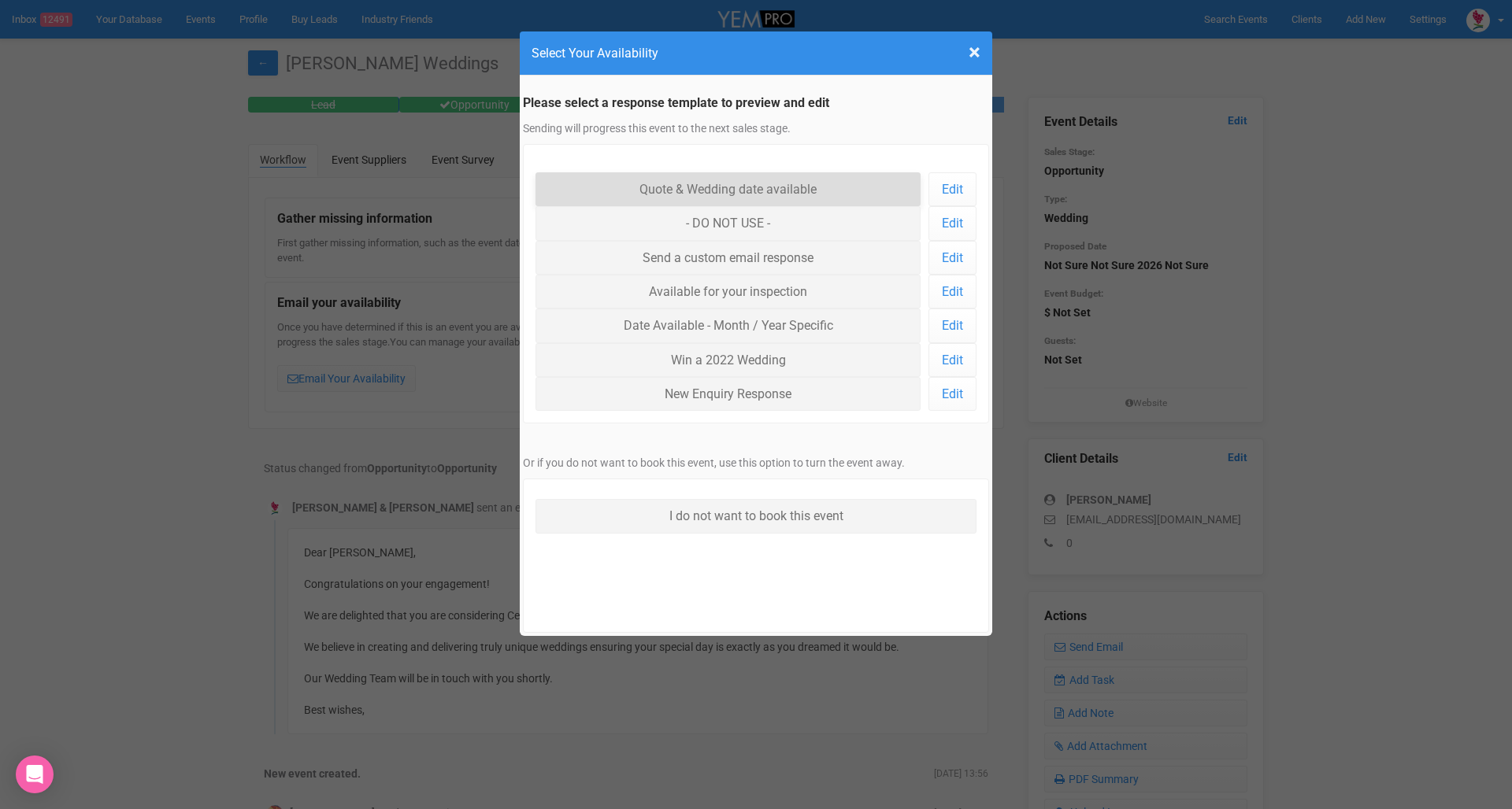
click at [693, 188] on link "Quote & Wedding date available" at bounding box center [728, 189] width 385 height 34
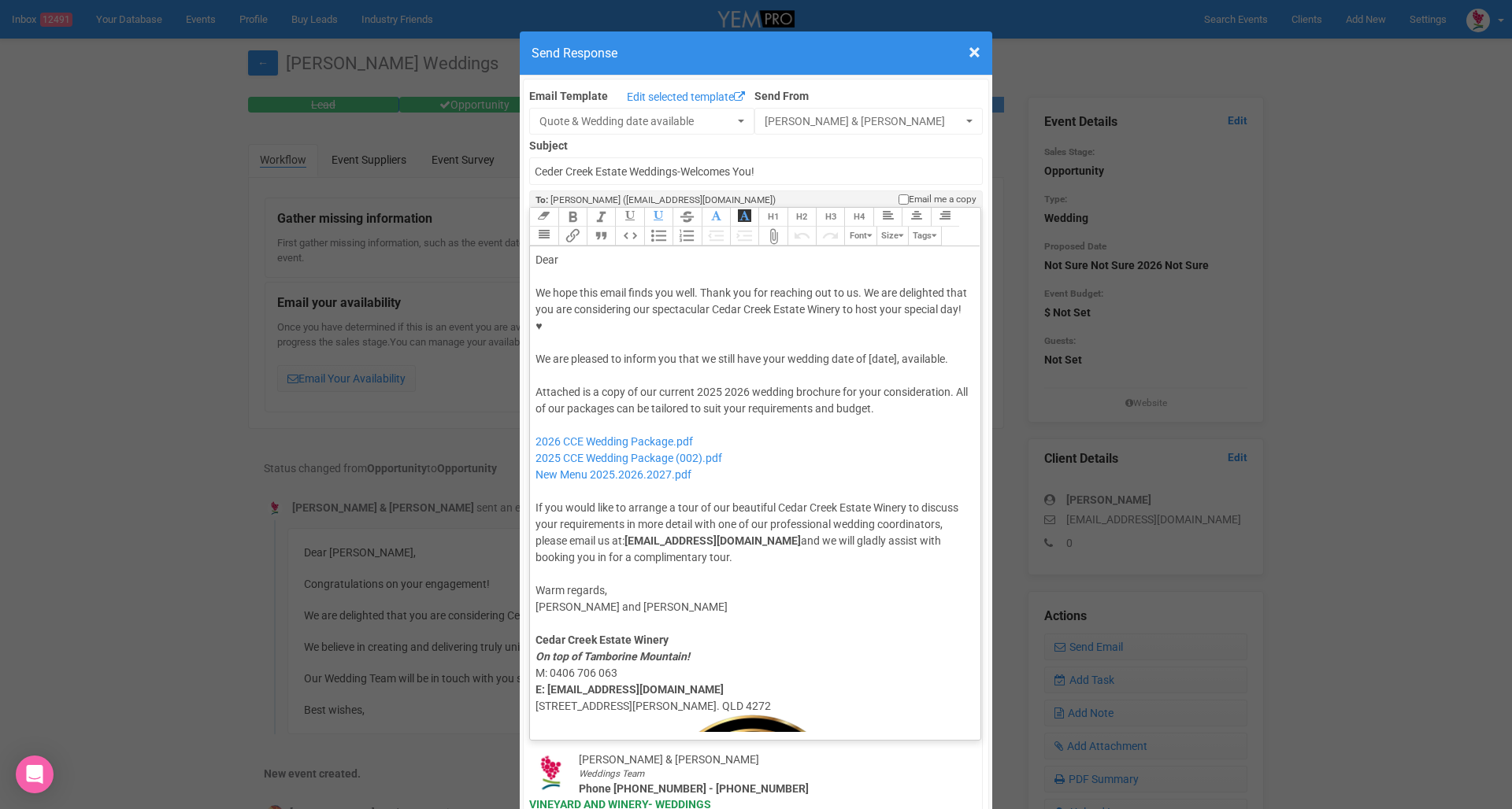
click at [602, 252] on div "Dear" at bounding box center [752, 260] width 434 height 16
click at [884, 368] on div at bounding box center [752, 376] width 434 height 16
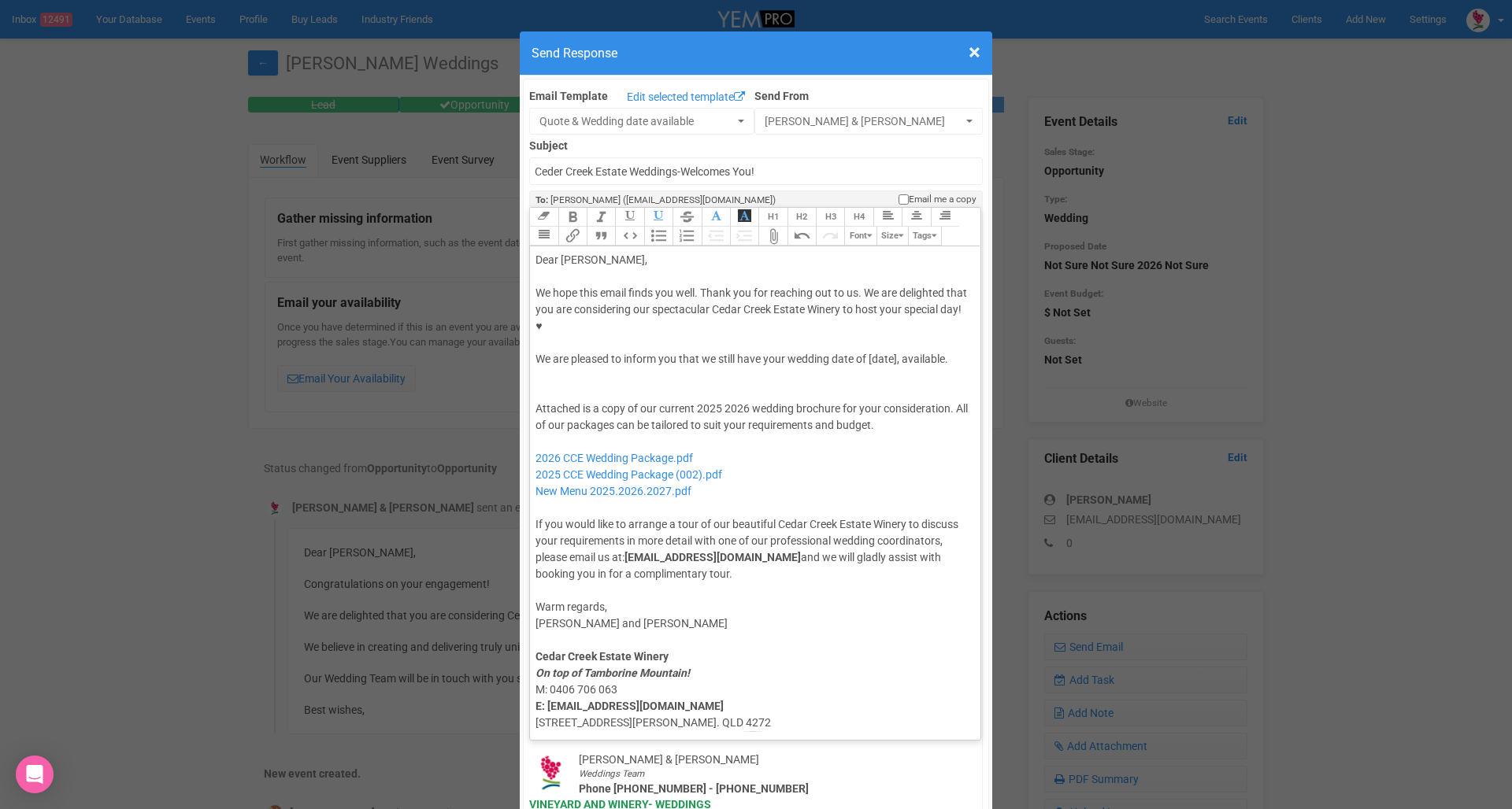
paste trix-editor "If you are open to a mid-week wedding, we are also currently offering a Winter …"
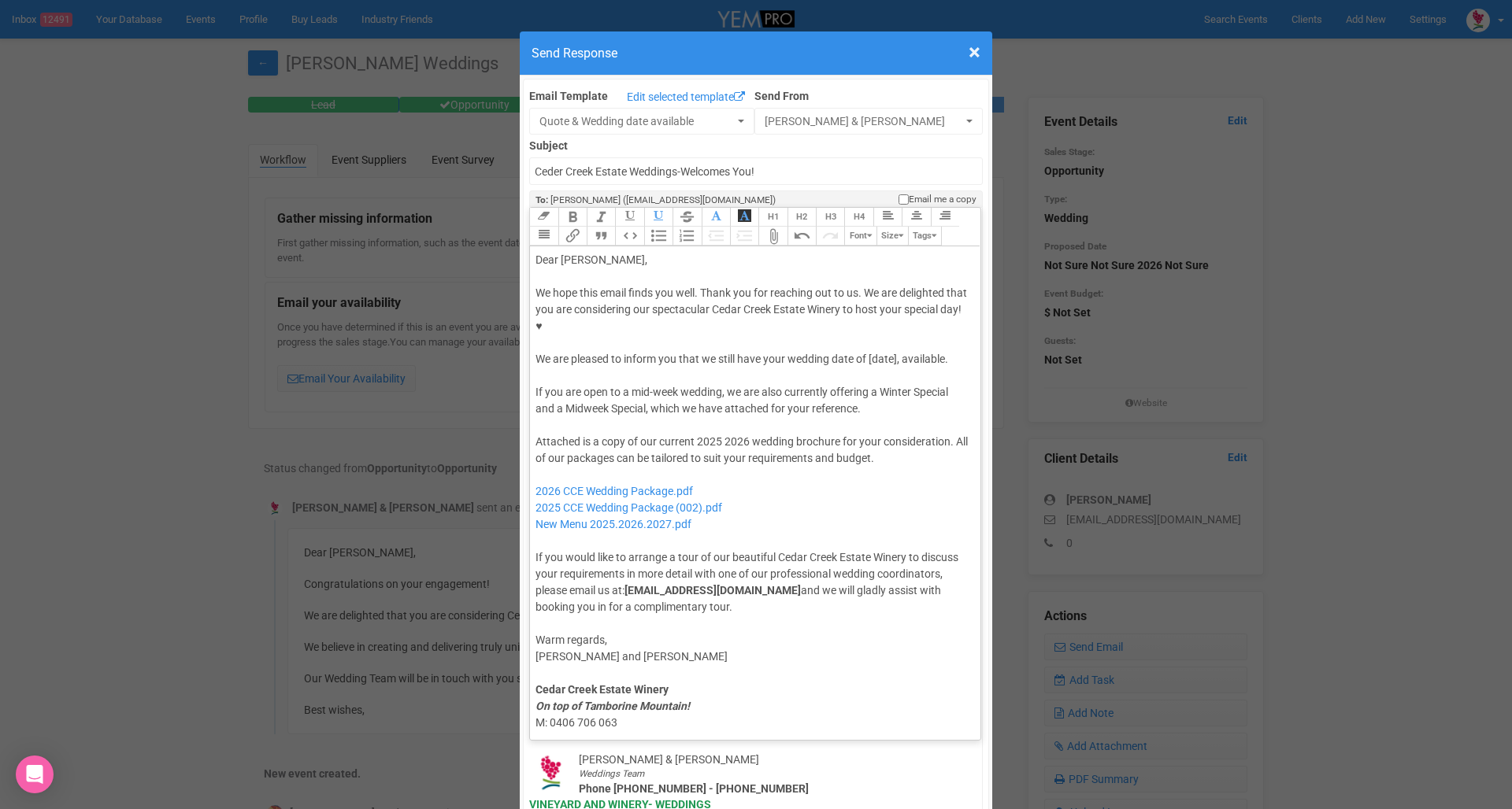
click at [767, 226] on button "Attach Files" at bounding box center [772, 235] width 28 height 19
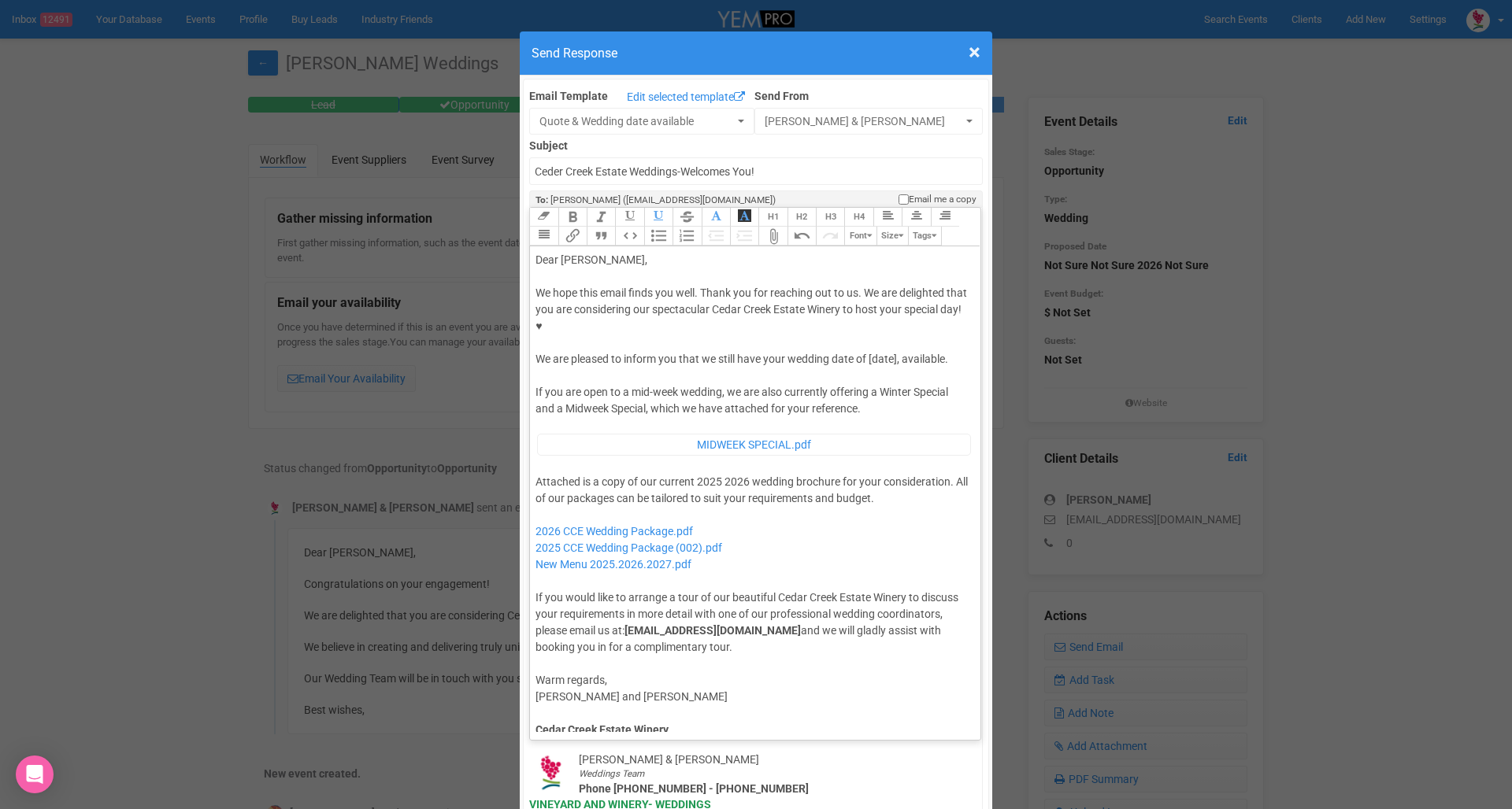
click at [567, 313] on div "We hope this email finds you well. Thank you for reaching out to us. We are del…" at bounding box center [752, 326] width 434 height 82
drag, startPoint x: 705, startPoint y: 310, endPoint x: 951, endPoint y: 310, distance: 246.0
click at [951, 310] on div "We hope this email finds you well. Thank you for reaching out to us. We are del…" at bounding box center [752, 326] width 434 height 82
paste trix-editor "We’re happy to let you know that we still have many available wedding dates in …"
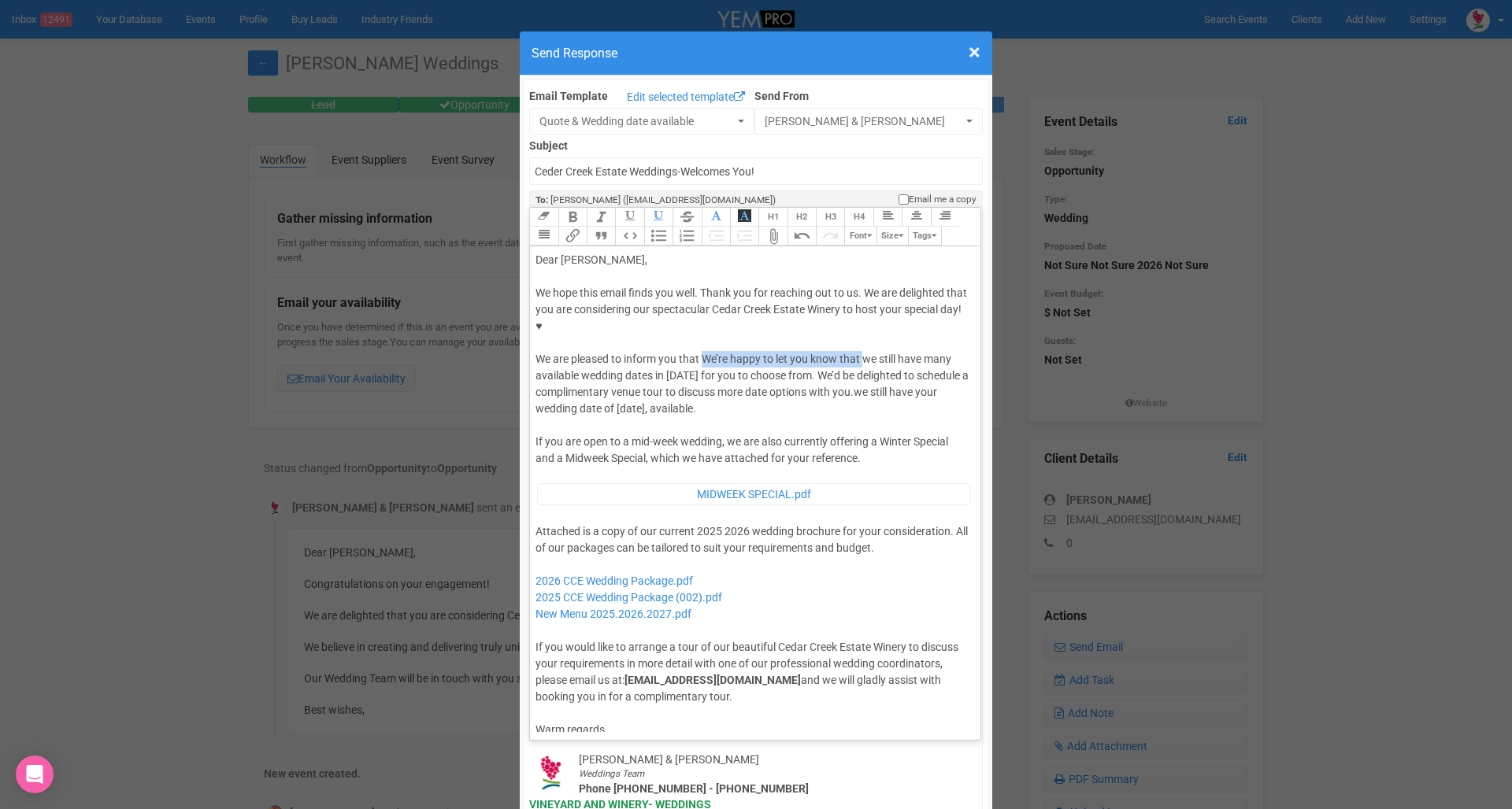
drag, startPoint x: 705, startPoint y: 308, endPoint x: 862, endPoint y: 310, distance: 157.0
click at [862, 310] on div "We hope this email finds you well. Thank you for reaching out to us. We are del…" at bounding box center [752, 351] width 434 height 133
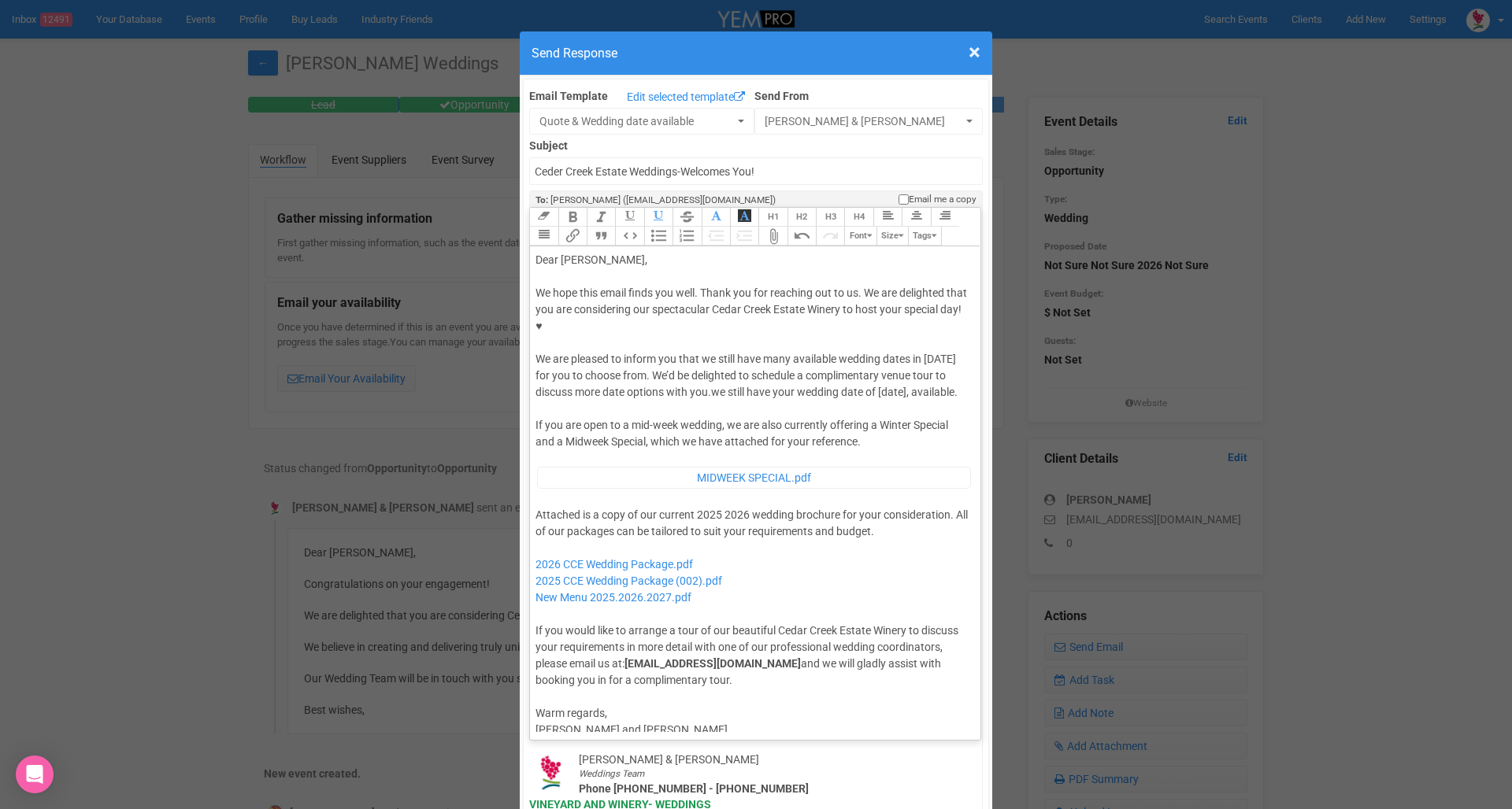
click at [939, 311] on div "We hope this email finds you well. Thank you for reaching out to us. We are del…" at bounding box center [752, 342] width 434 height 116
click at [948, 310] on div "We hope this email finds you well. Thank you for reaching out to us. We are del…" at bounding box center [752, 342] width 434 height 116
click at [809, 341] on div "We hope this email finds you well. Thank you for reaching out to us. We are del…" at bounding box center [752, 342] width 434 height 116
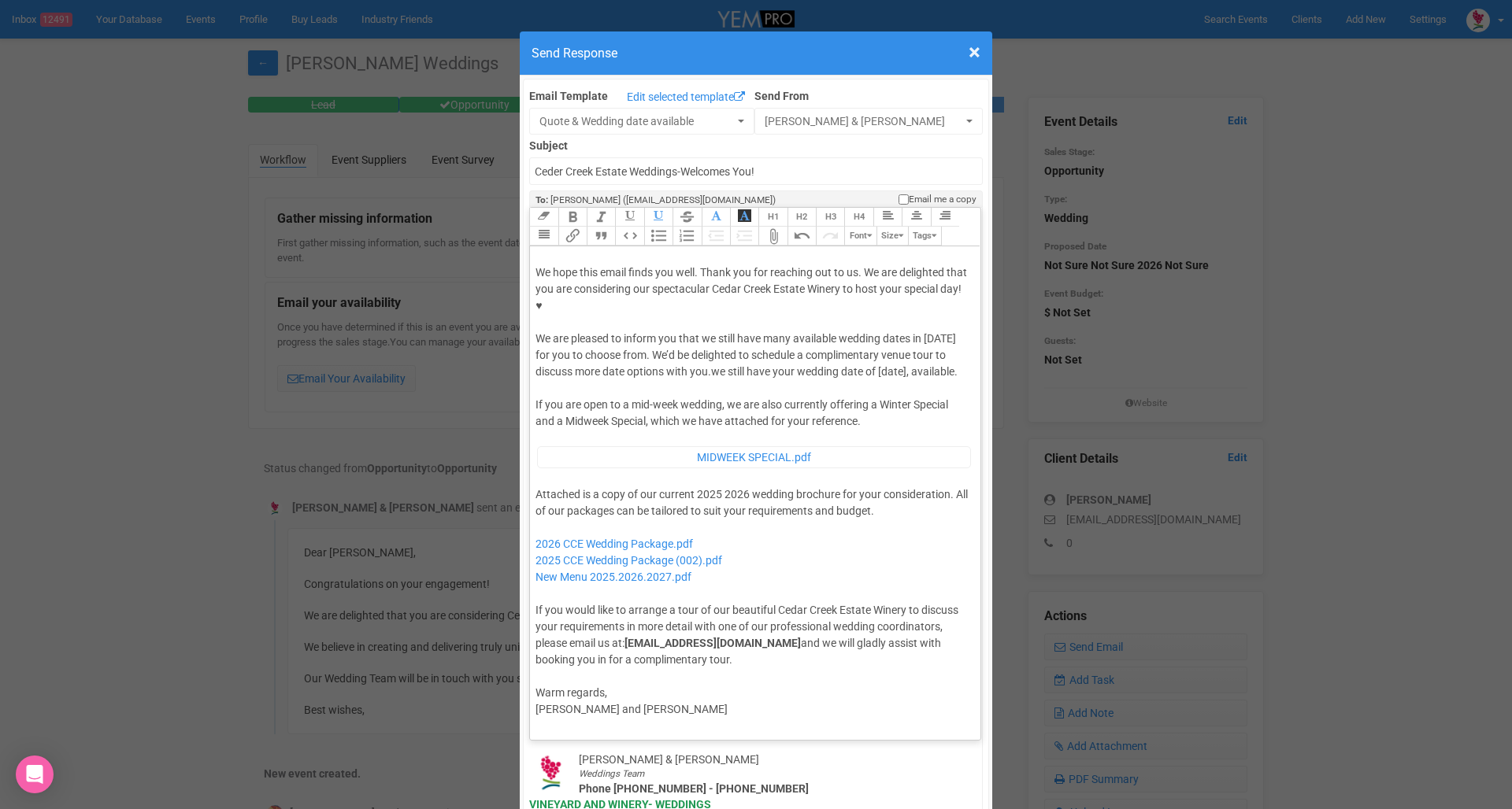
scroll to position [24, 0]
drag, startPoint x: 712, startPoint y: 318, endPoint x: 959, endPoint y: 317, distance: 247.0
click at [959, 317] on div "We hope this email finds you well. Thank you for reaching out to us. We are del…" at bounding box center [752, 318] width 434 height 116
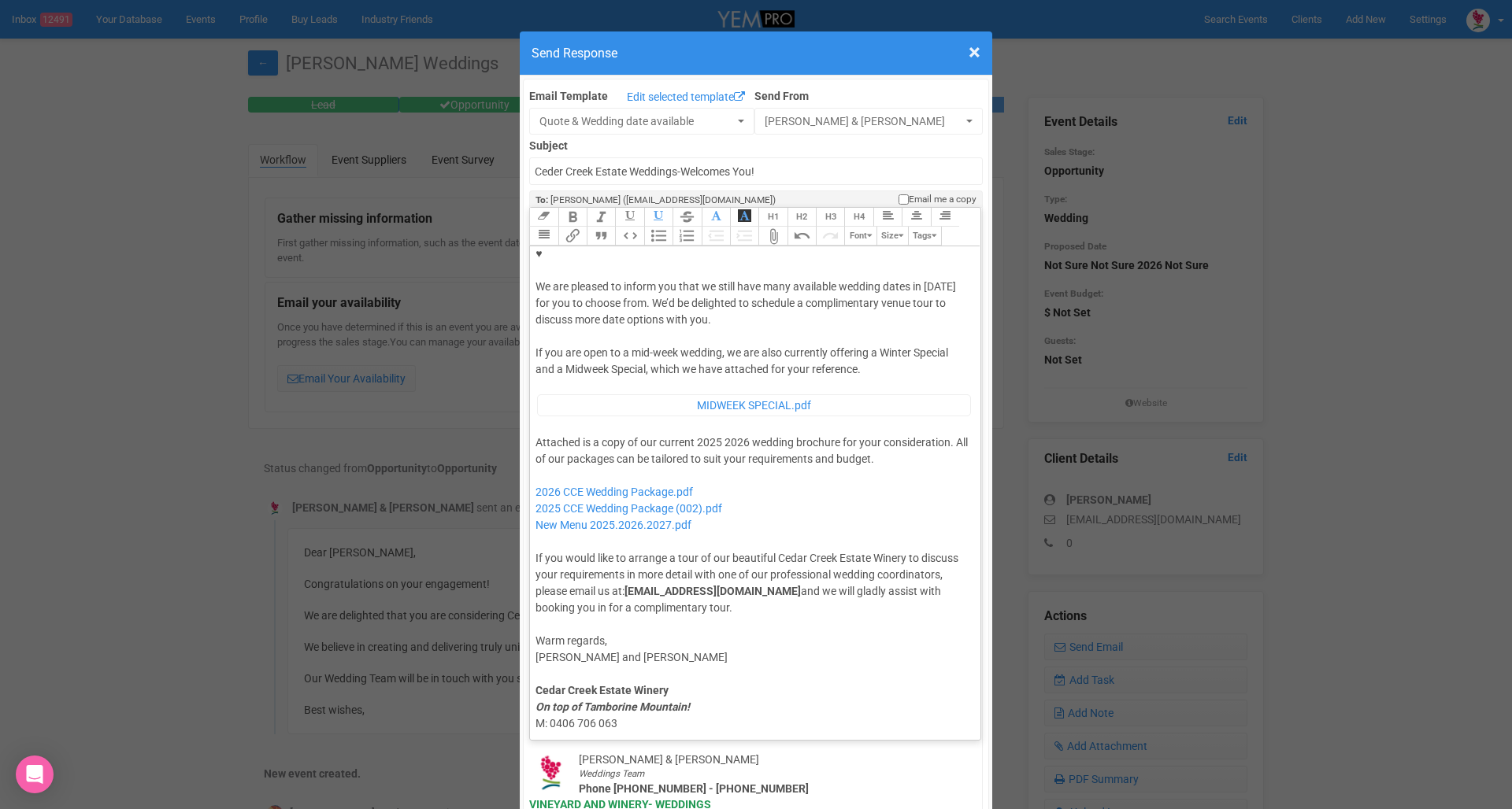
scroll to position [78, 0]
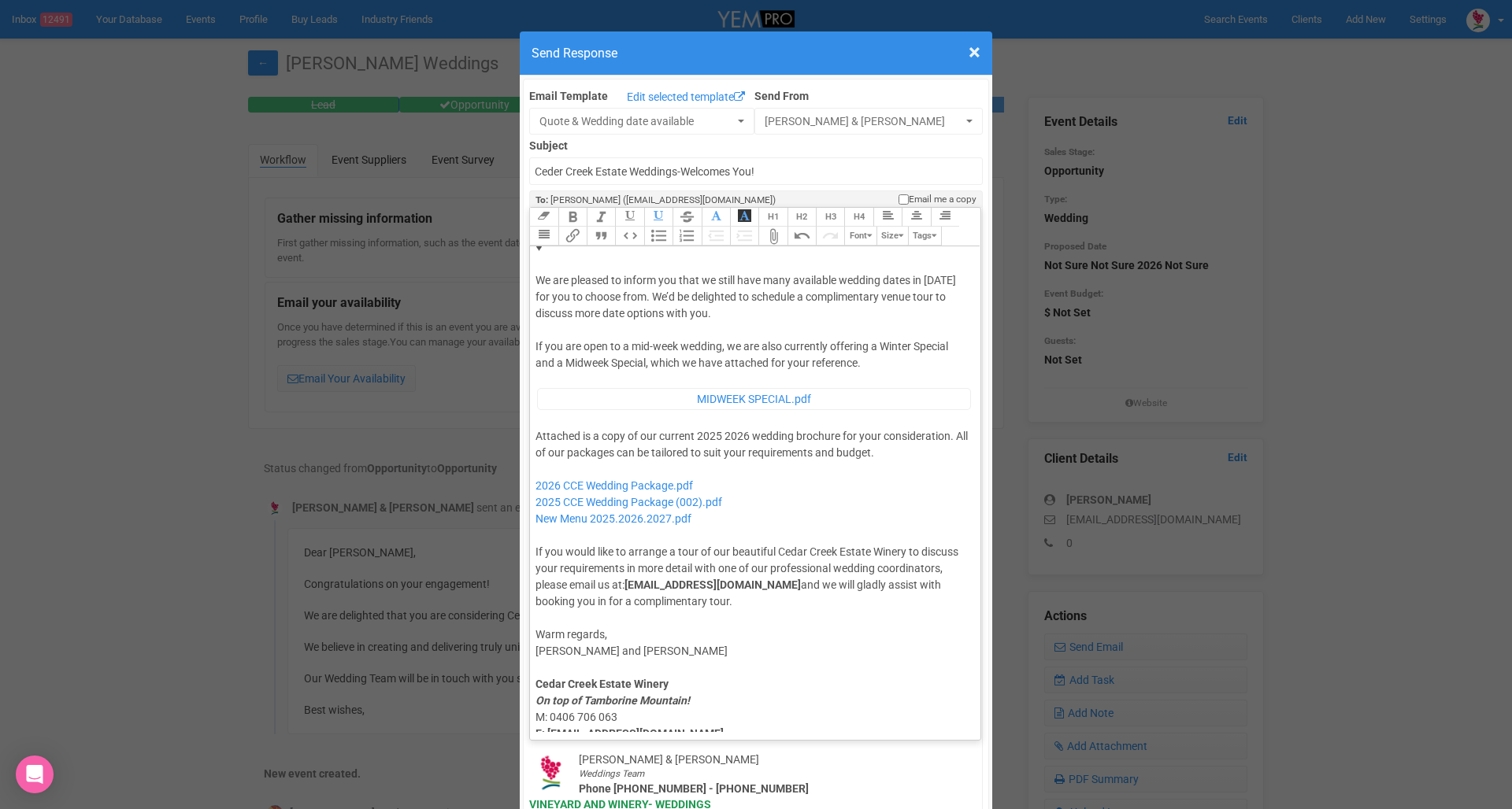
click at [710, 428] on div "Attached is a copy of our current 2025 2026 wedding brochure for your considera…" at bounding box center [752, 519] width 434 height 182
drag, startPoint x: 749, startPoint y: 448, endPoint x: 538, endPoint y: 453, distance: 211.1
click at [538, 453] on div "Attached is a copy of our current 2026 wedding brochure for your consideration.…" at bounding box center [752, 519] width 434 height 182
type trix-editor "<lor>Ipsu Dolor,</sit><ame><consec>&adip;</elitse></doe><tem>In utla etdo magna…"
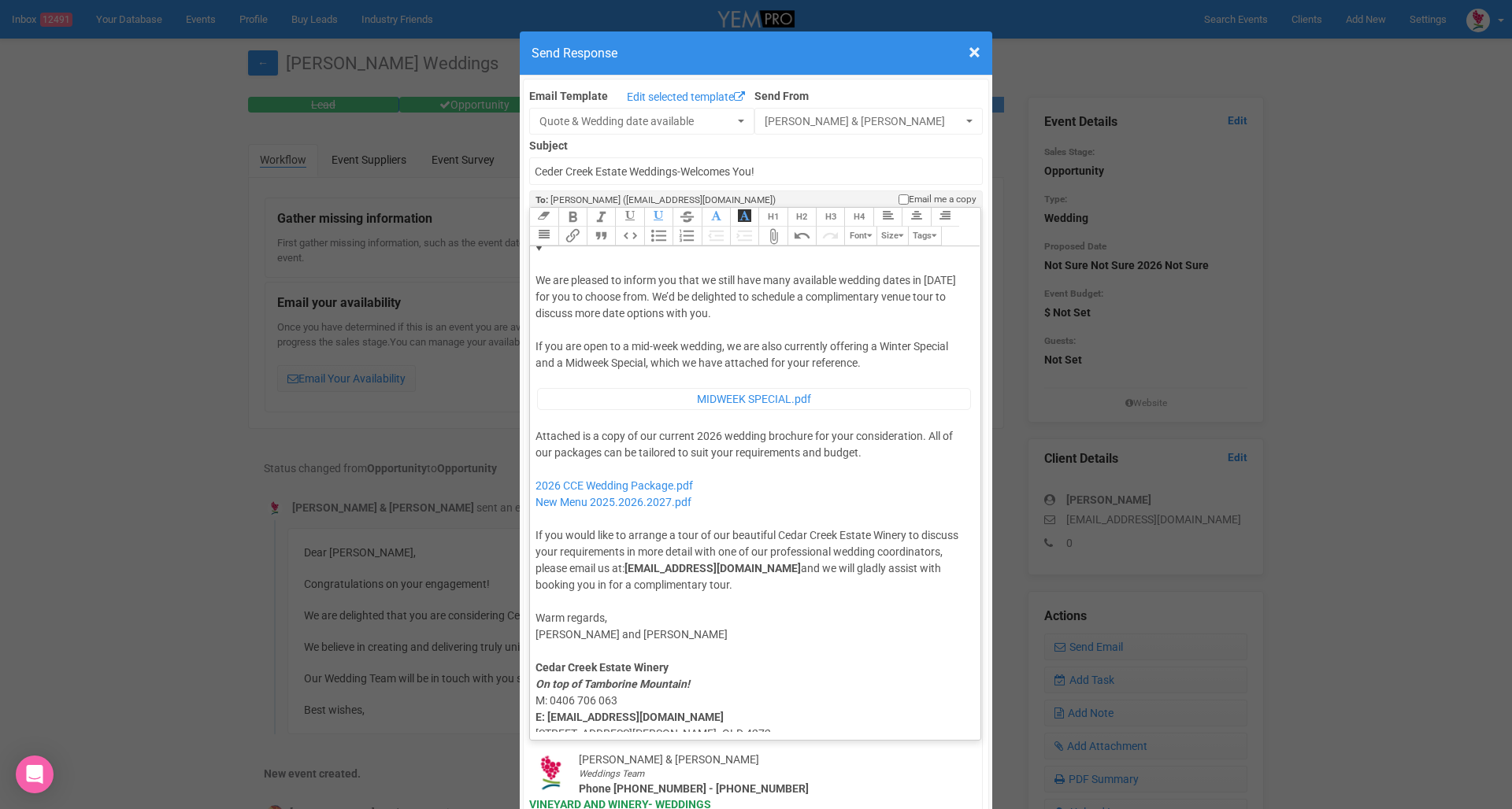
click at [774, 474] on div "Attached is a copy of our current 2026 wedding brochure for your consideration.…" at bounding box center [752, 511] width 434 height 165
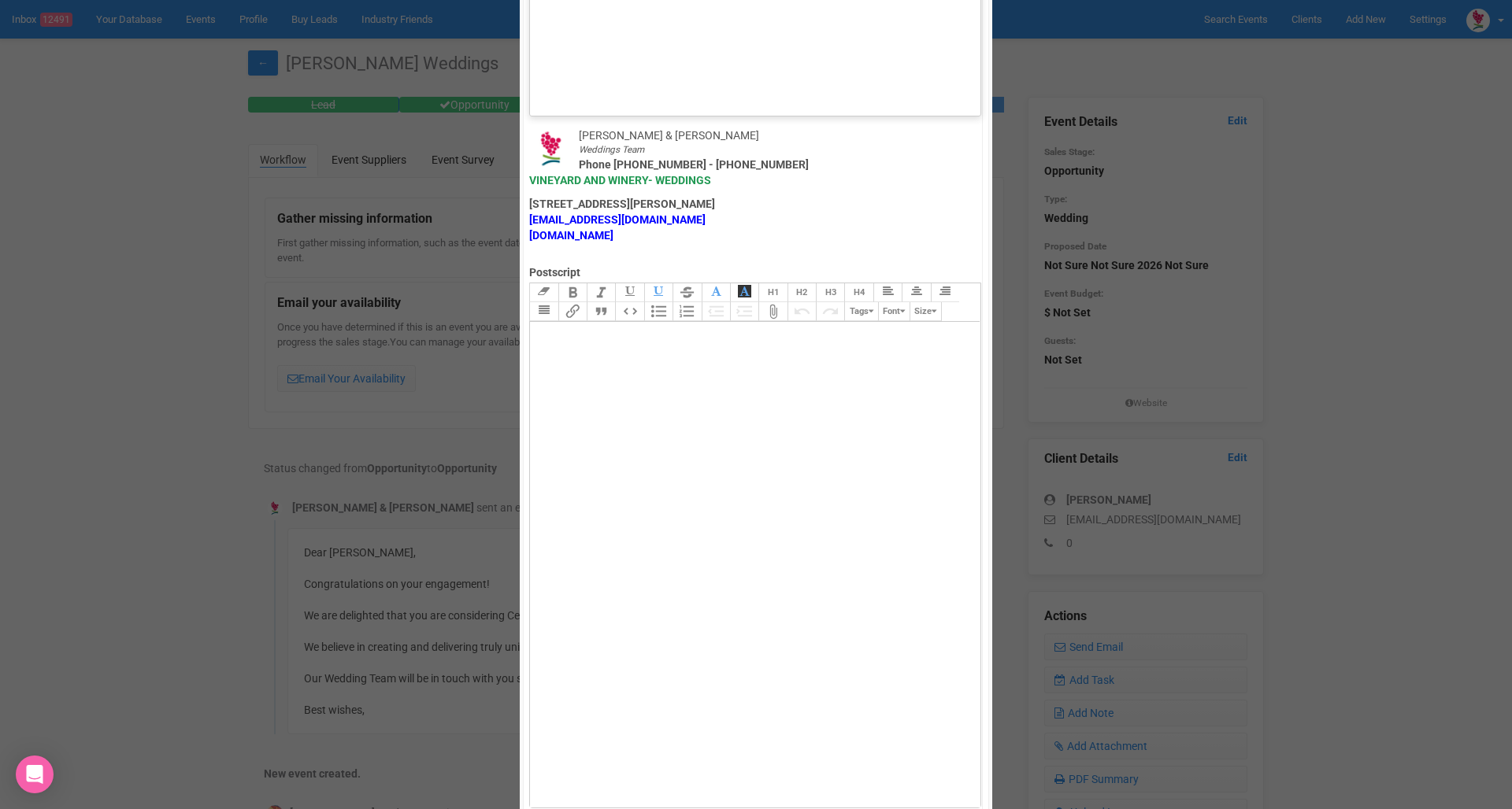
scroll to position [919, 0]
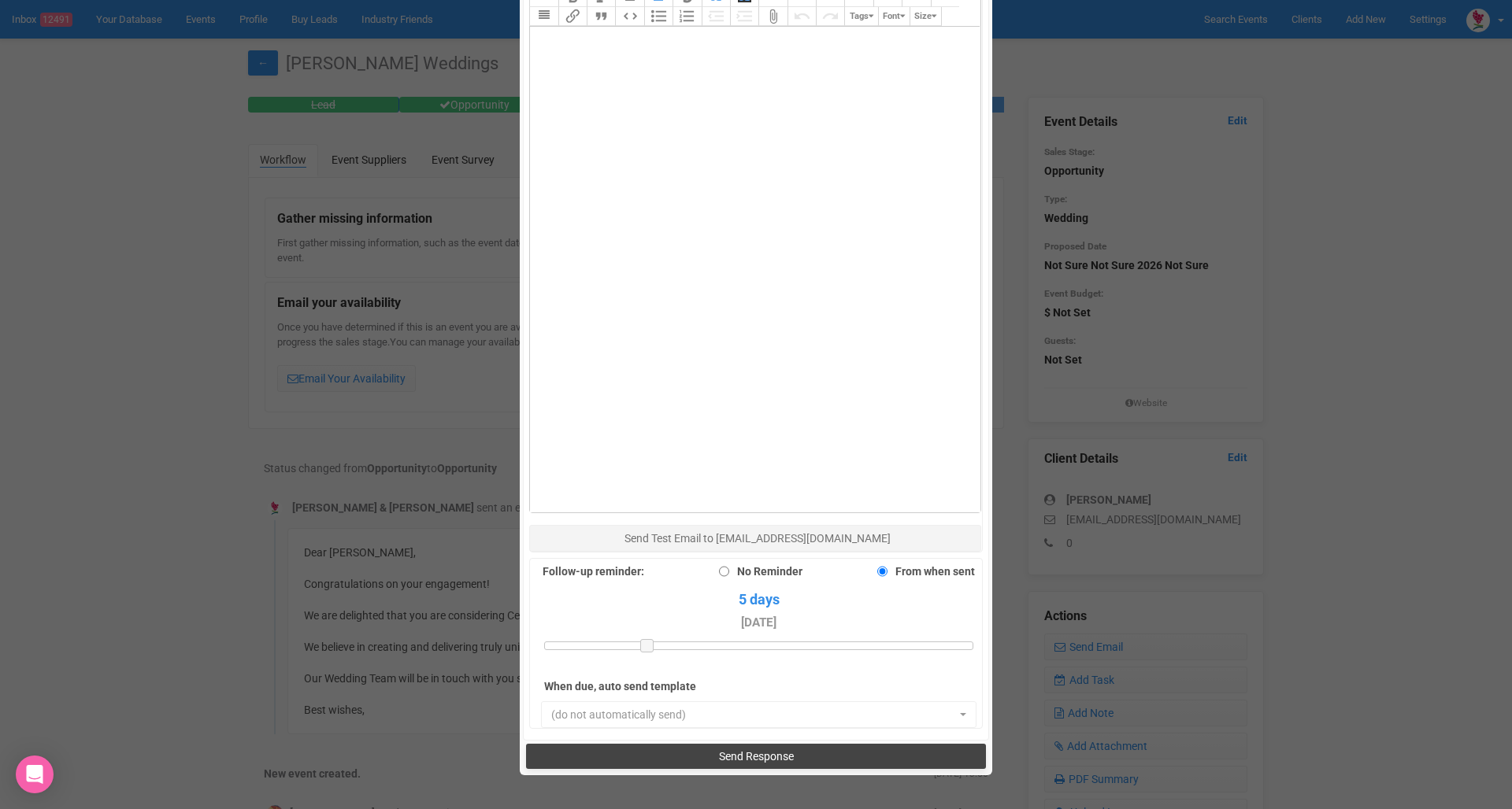
click at [701, 744] on button "Send Response" at bounding box center [755, 756] width 459 height 25
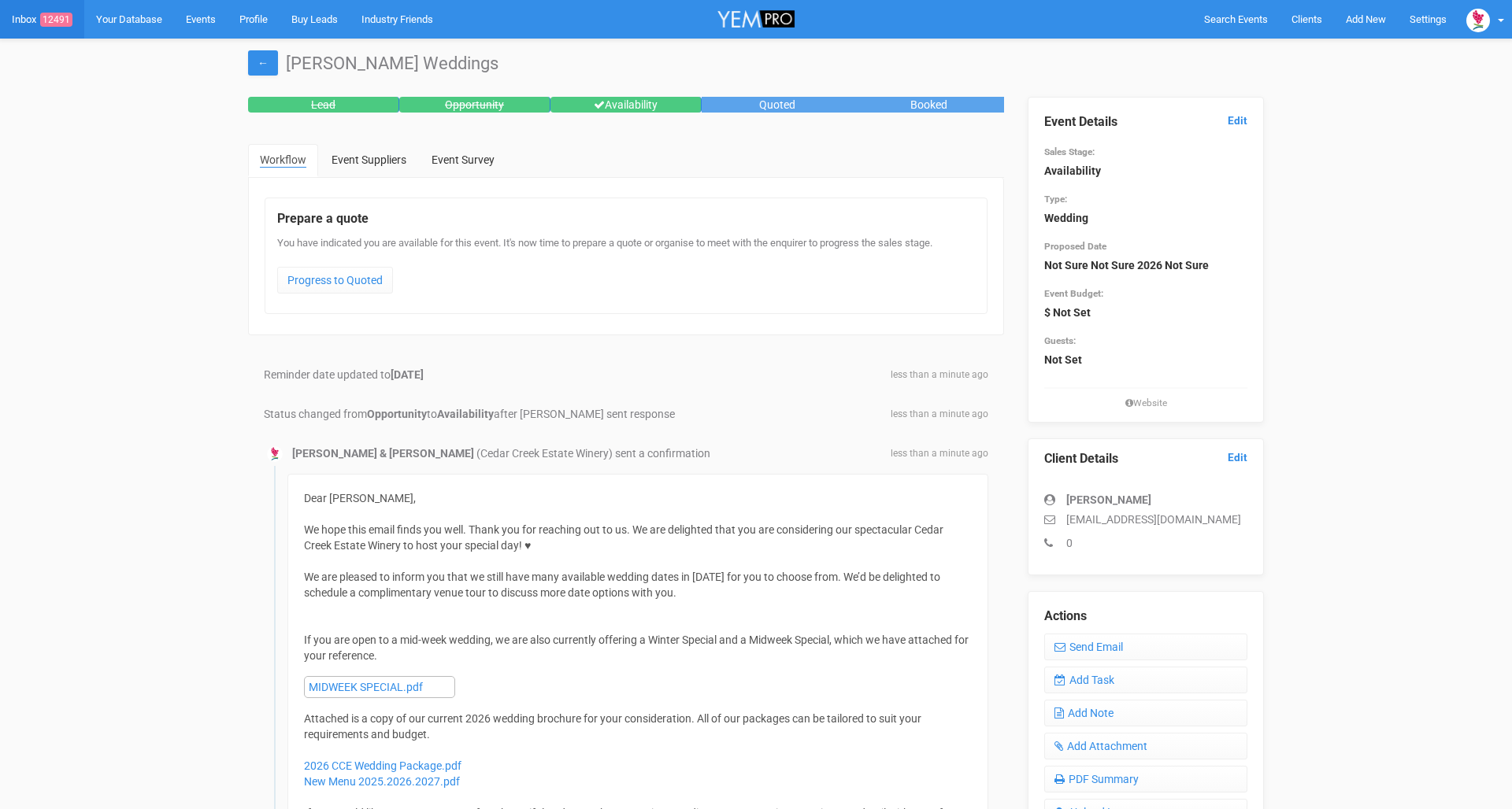
click at [18, 11] on link "Inbox 12491" at bounding box center [42, 19] width 84 height 39
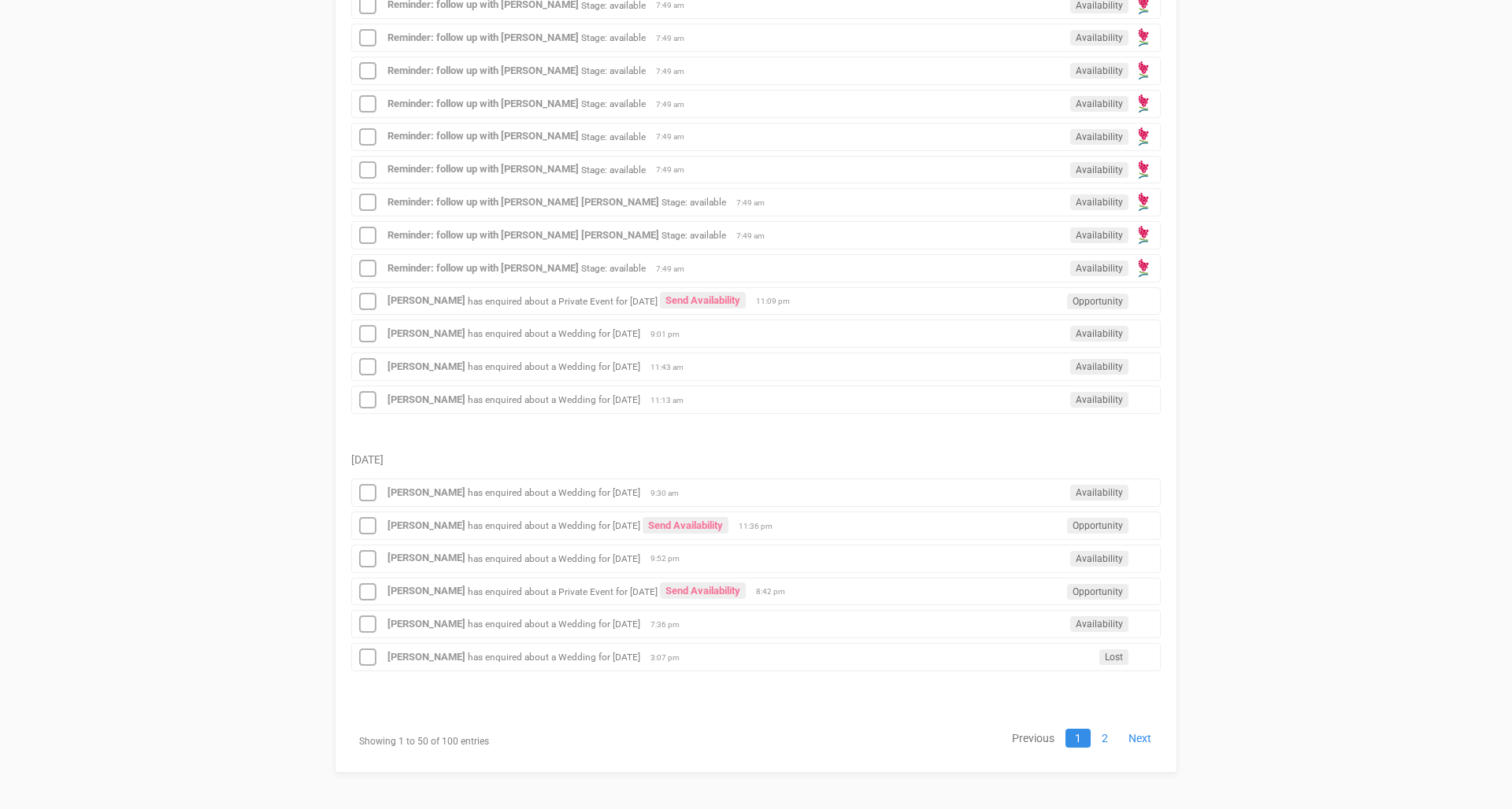
scroll to position [1797, 0]
click at [1104, 730] on link "2" at bounding box center [1104, 739] width 25 height 19
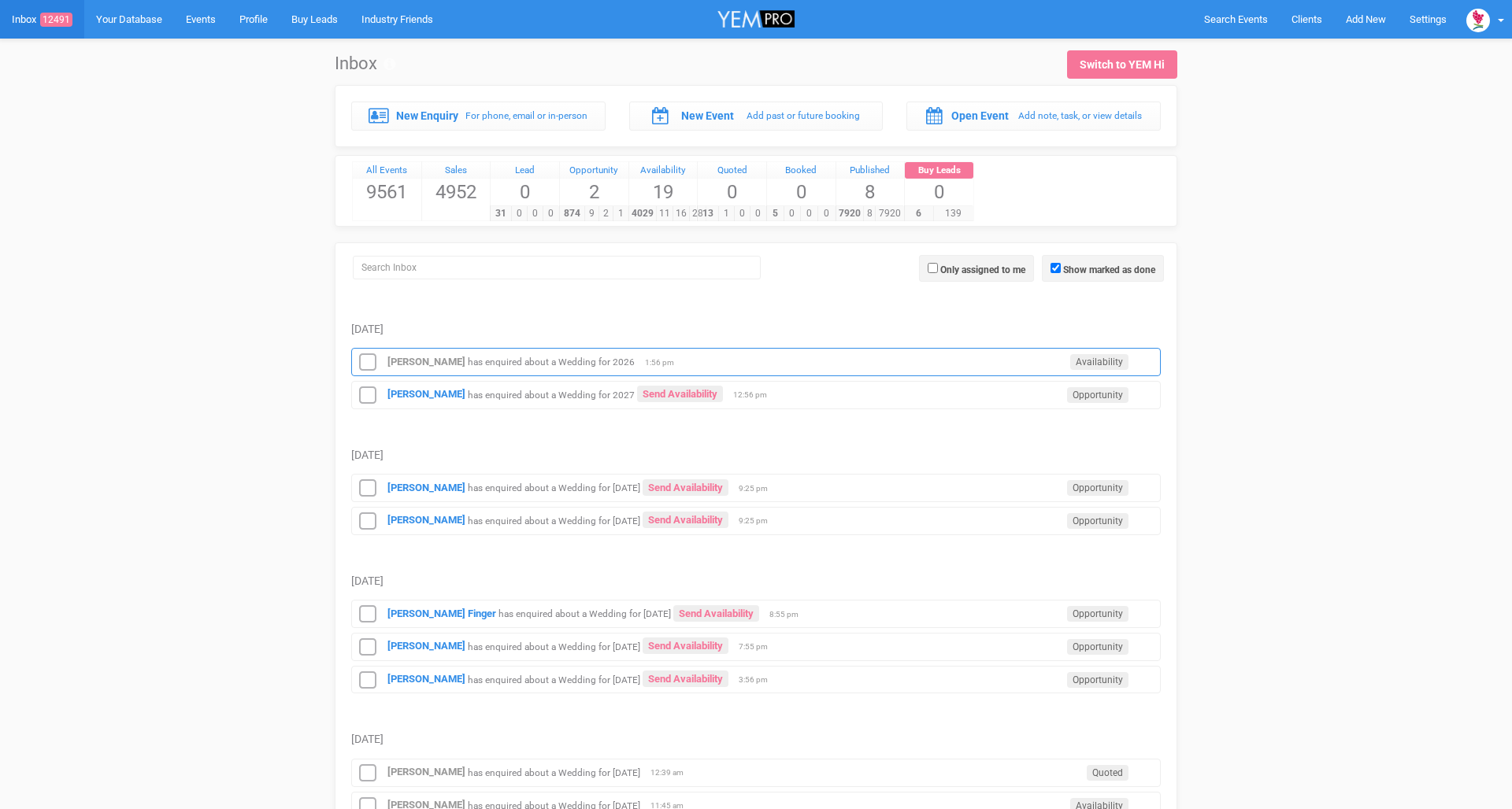
scroll to position [0, 0]
click at [467, 394] on small "has enquired about a Wedding for 2027" at bounding box center [551, 394] width 167 height 11
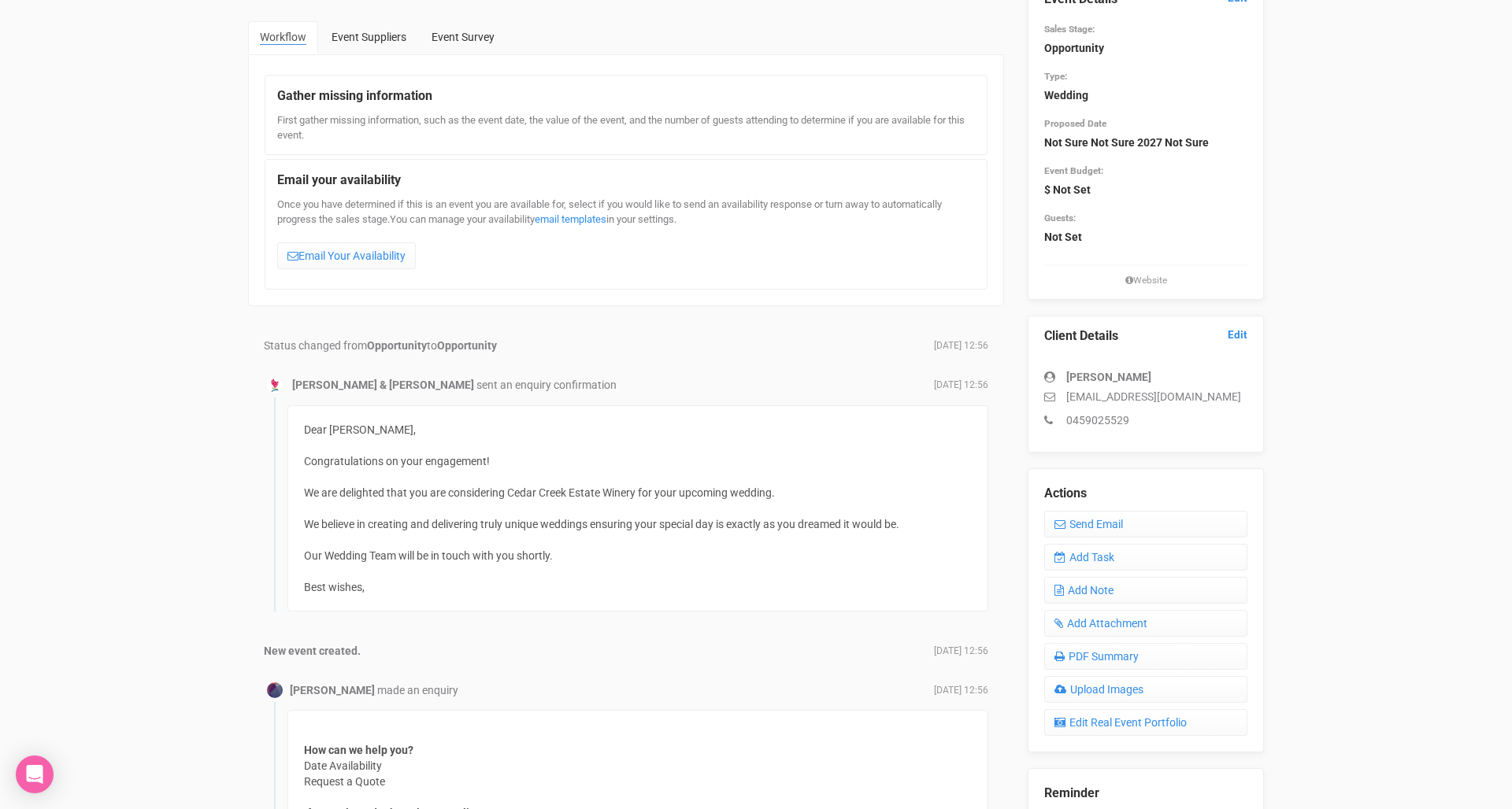
scroll to position [112, 0]
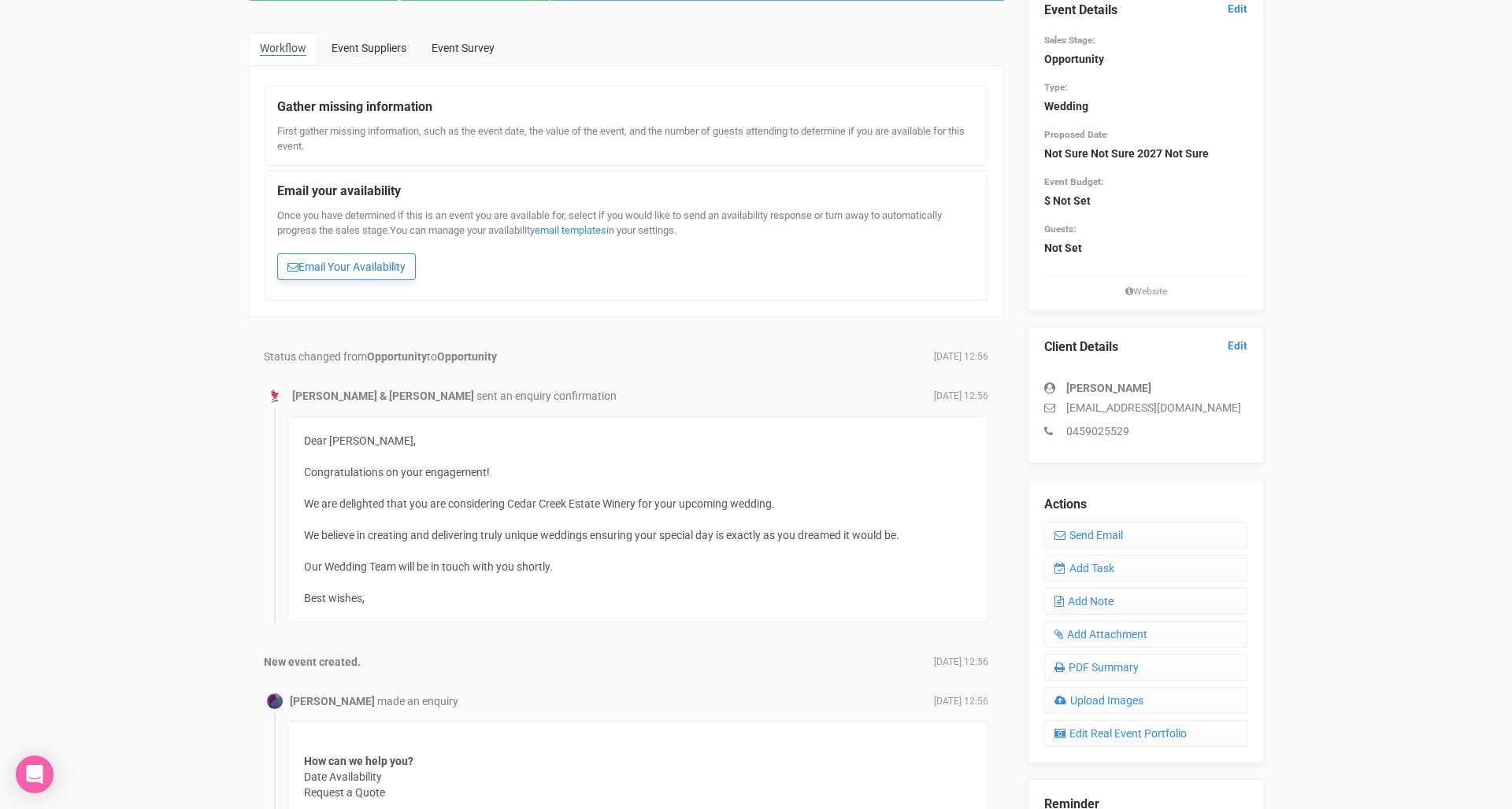
click at [365, 265] on link "Email Your Availability" at bounding box center [346, 267] width 138 height 27
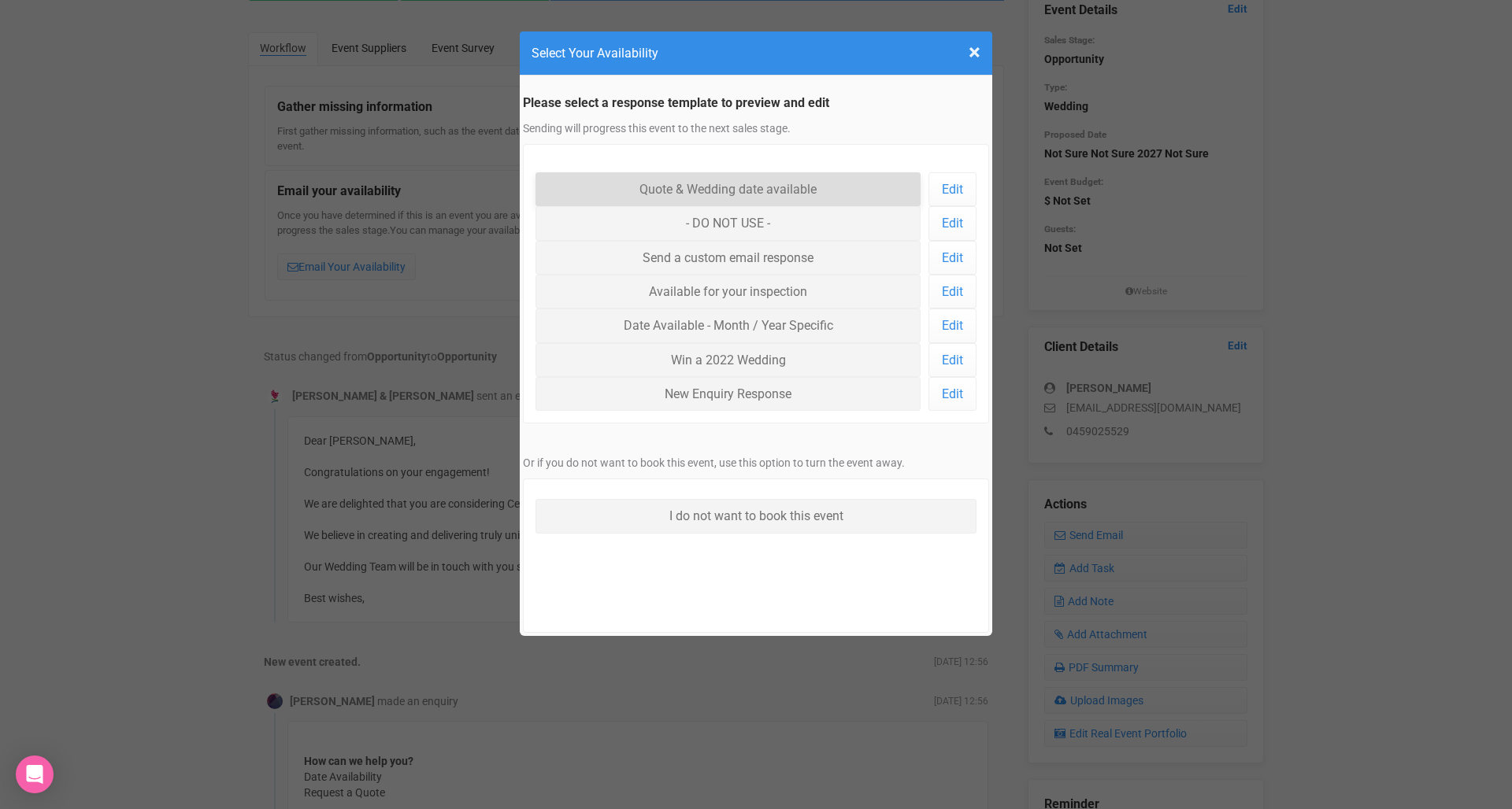
click at [648, 189] on link "Quote & Wedding date available" at bounding box center [728, 189] width 385 height 34
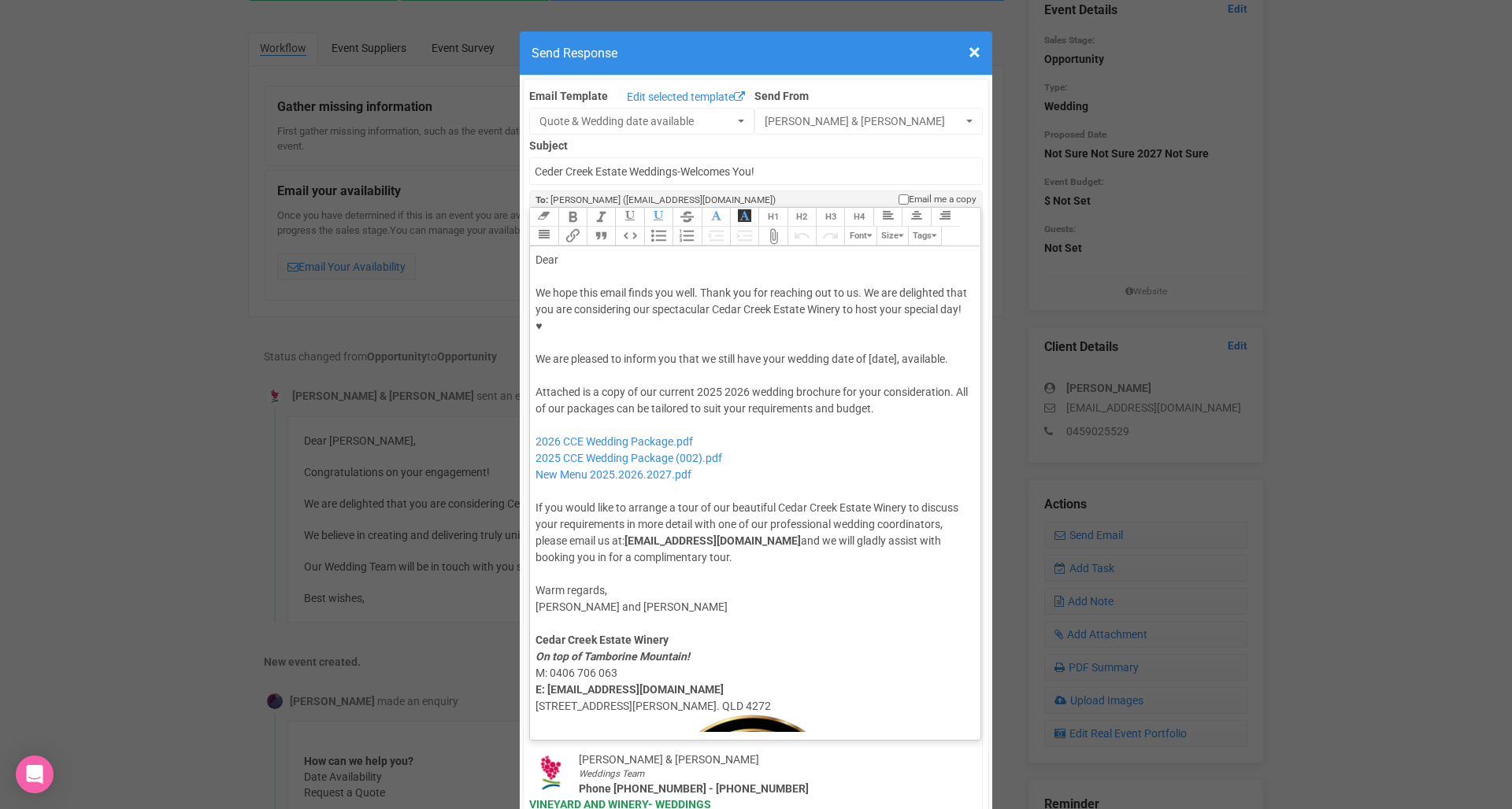
click at [582, 252] on div "Dear" at bounding box center [752, 260] width 434 height 16
click at [880, 310] on div "We hope this email finds you well. Thank you for reaching out to us. We are del…" at bounding box center [752, 326] width 434 height 82
drag, startPoint x: 538, startPoint y: 310, endPoint x: 956, endPoint y: 311, distance: 418.0
click at [956, 311] on div "We hope this email finds you well. Thank you for reaching out to us. We are del…" at bounding box center [752, 326] width 434 height 82
paste trix-editor "<div>Dear Amanda,</div><div><strong>&nbsp;</strong></div><div>We hope this emai…"
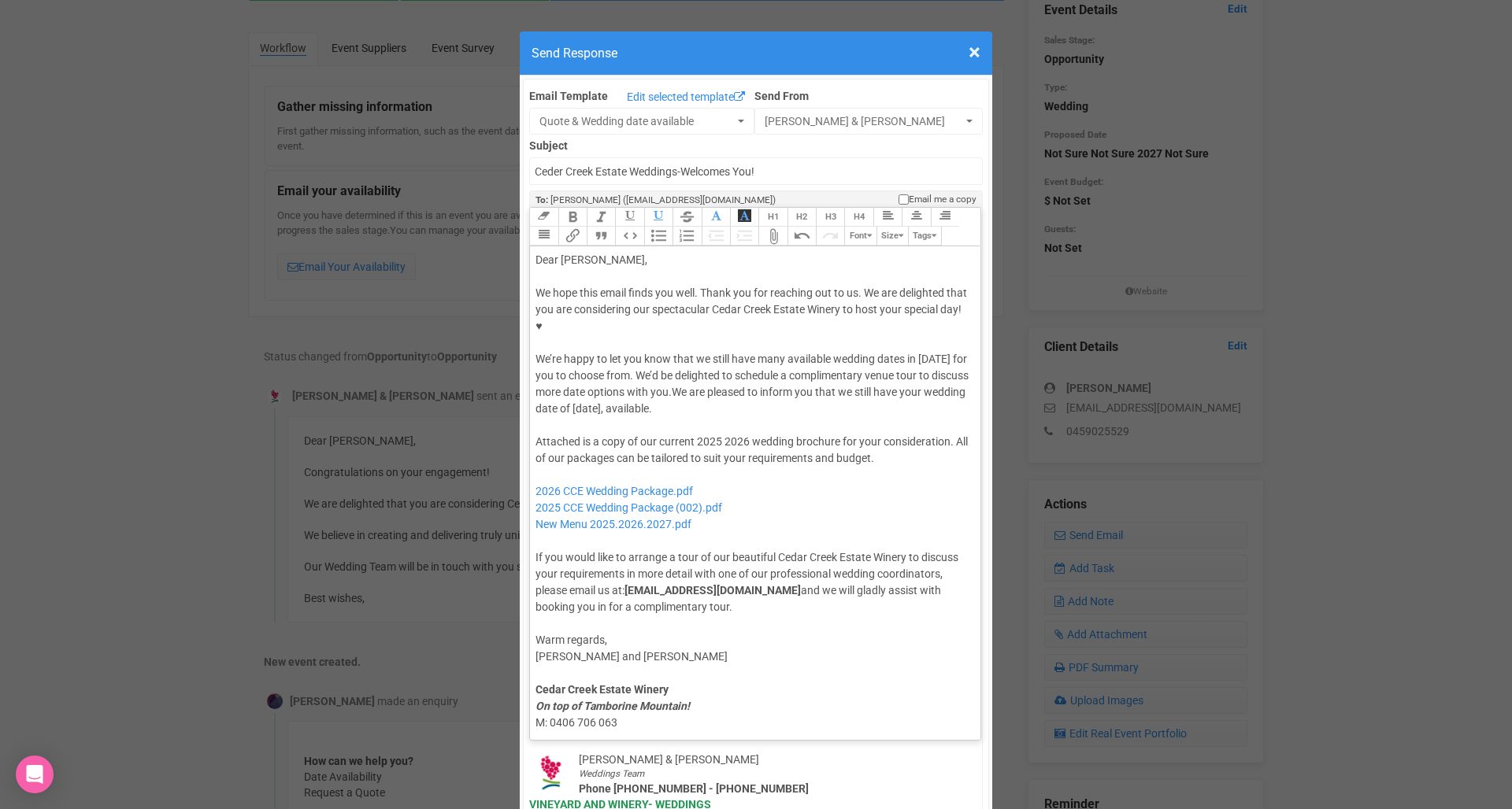
drag, startPoint x: 727, startPoint y: 343, endPoint x: 751, endPoint y: 353, distance: 26.0
click at [751, 353] on div "We hope this email finds you well. Thank you for reaching out to us. We are del…" at bounding box center [752, 351] width 434 height 133
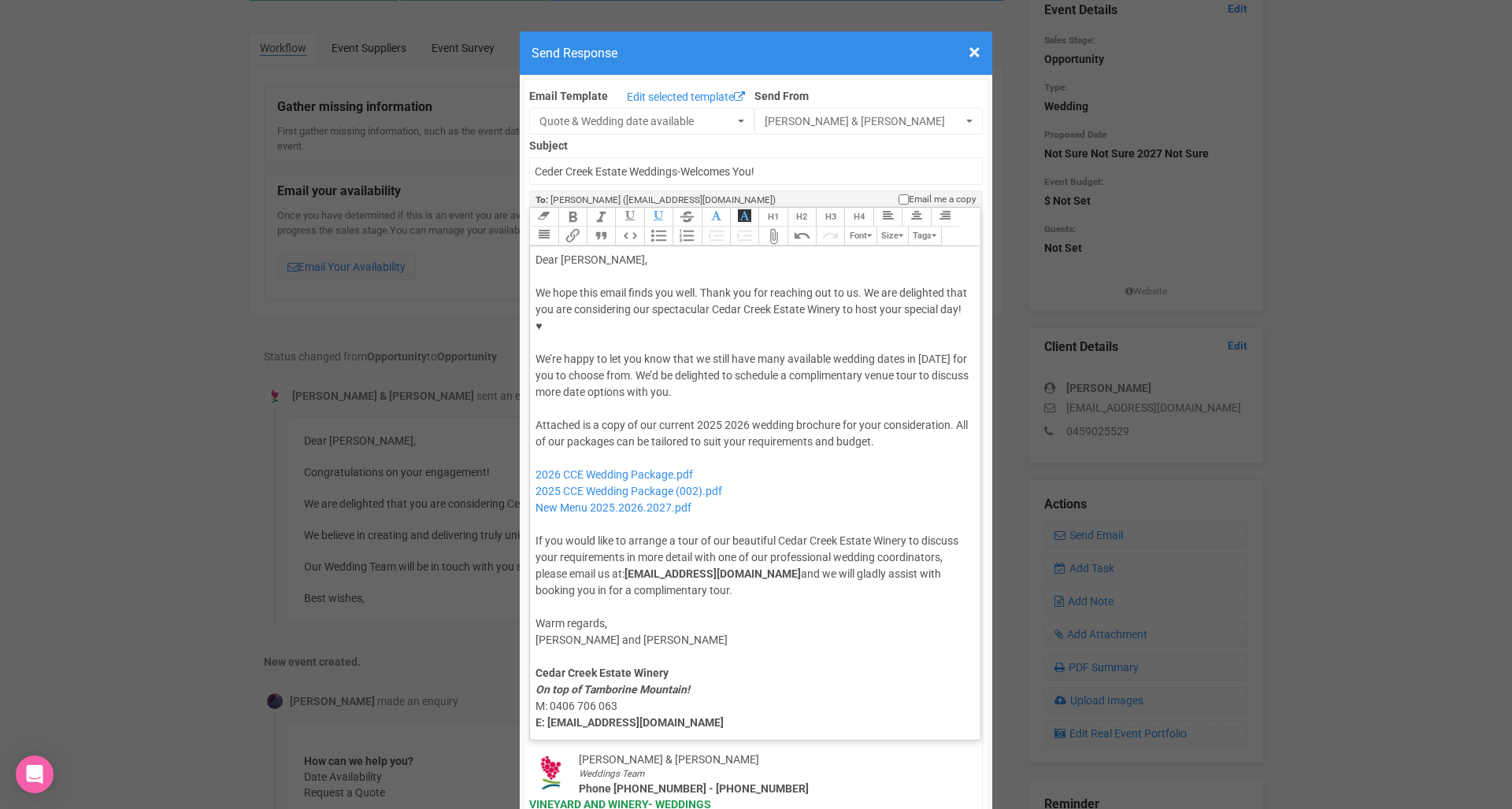
click at [931, 307] on div "We hope this email finds you well. Thank you for reaching out to us. We are del…" at bounding box center [752, 342] width 434 height 116
drag, startPoint x: 716, startPoint y: 375, endPoint x: 750, endPoint y: 377, distance: 34.1
click at [750, 417] on div "Attached is a copy of our current 2025 2026 wedding brochure for your considera…" at bounding box center [752, 508] width 434 height 182
drag, startPoint x: 731, startPoint y: 439, endPoint x: 723, endPoint y: 412, distance: 28.2
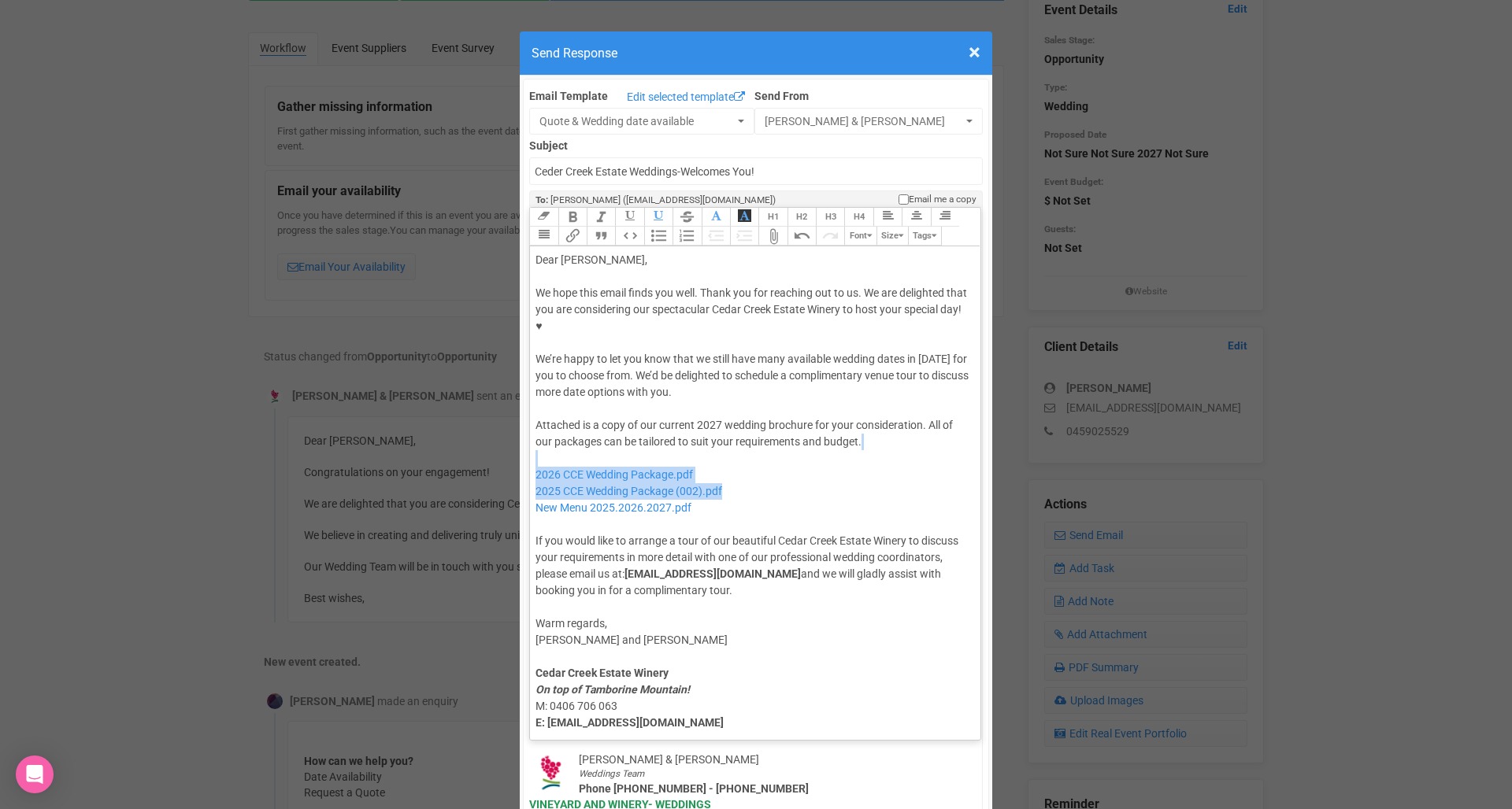
click at [723, 417] on div "Attached is a copy of our current 2027 wedding brochure for your consideration.…" at bounding box center [752, 508] width 434 height 182
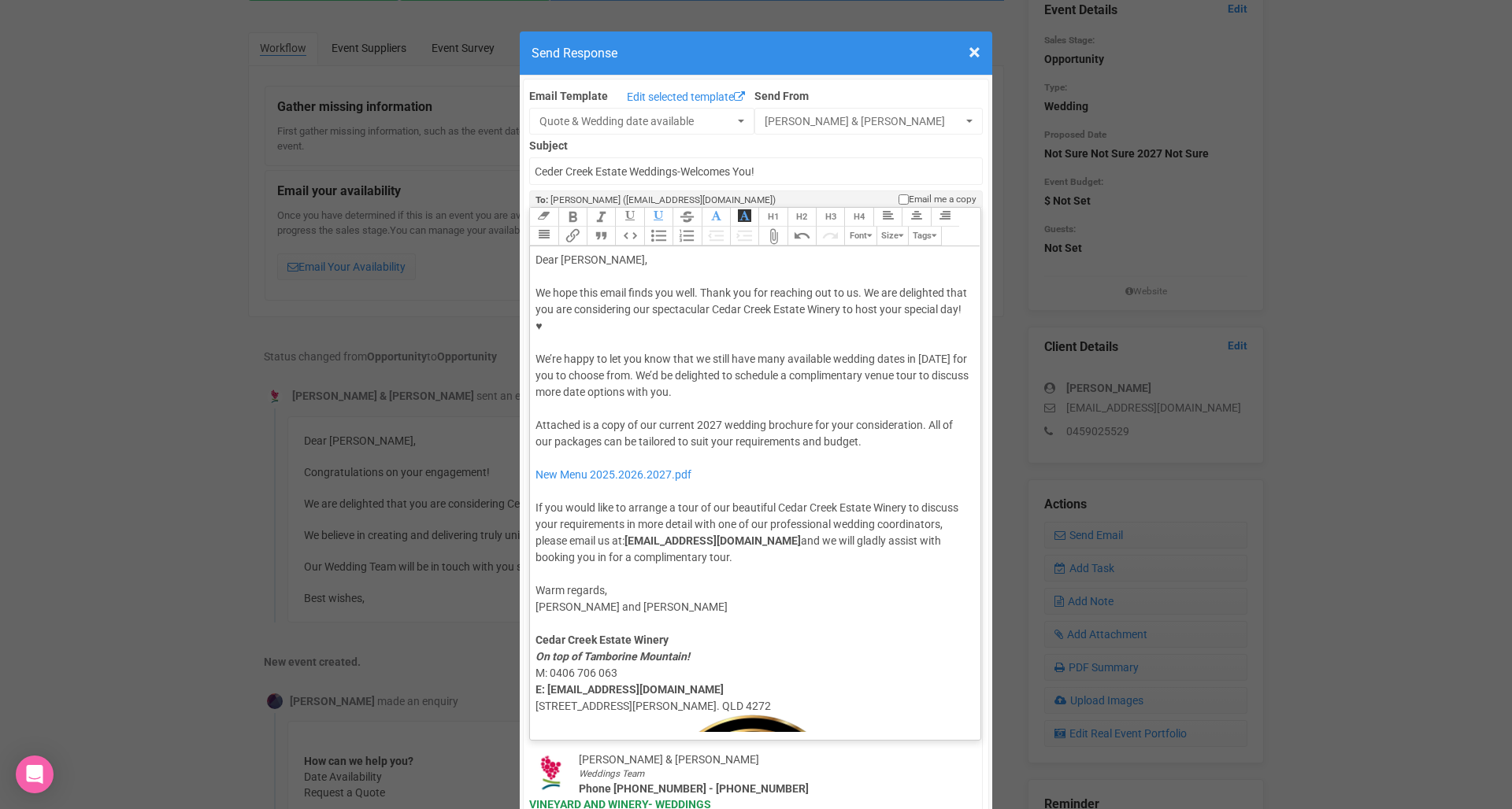
click at [778, 246] on trix-editor "Dear Amanda, We hope this email finds you well. Thank you for reaching out to u…" at bounding box center [754, 489] width 450 height 486
click at [776, 226] on button "Attach Files" at bounding box center [772, 235] width 28 height 19
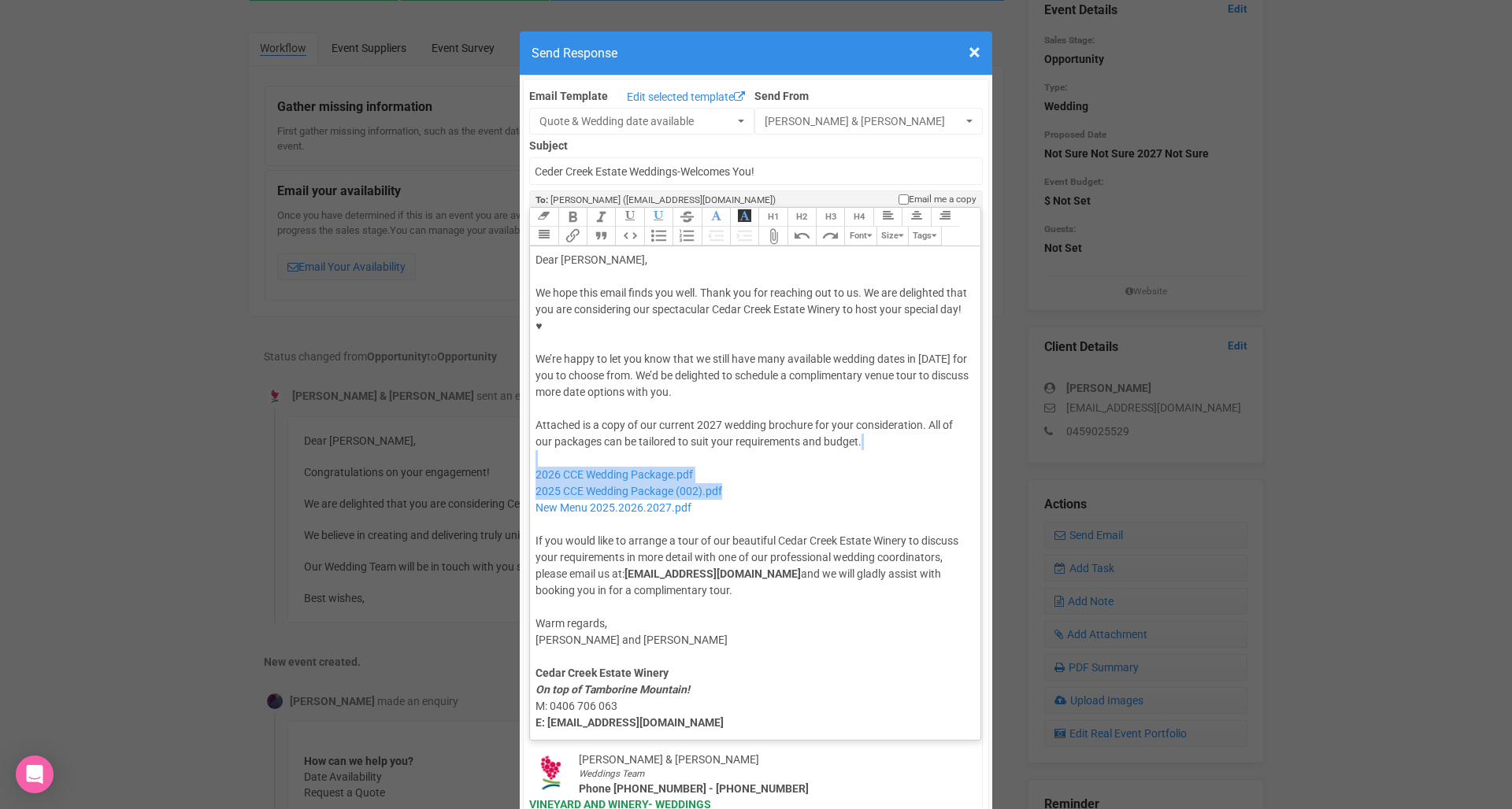
drag, startPoint x: 733, startPoint y: 446, endPoint x: 704, endPoint y: 407, distance: 48.6
click at [704, 417] on div "Attached is a copy of our current 2027 wedding brochure for your consideration.…" at bounding box center [752, 508] width 434 height 182
type trix-editor "<div>Dear Amanda,</div><div><strong>&nbsp;</strong></div><div>We hope this emai…"
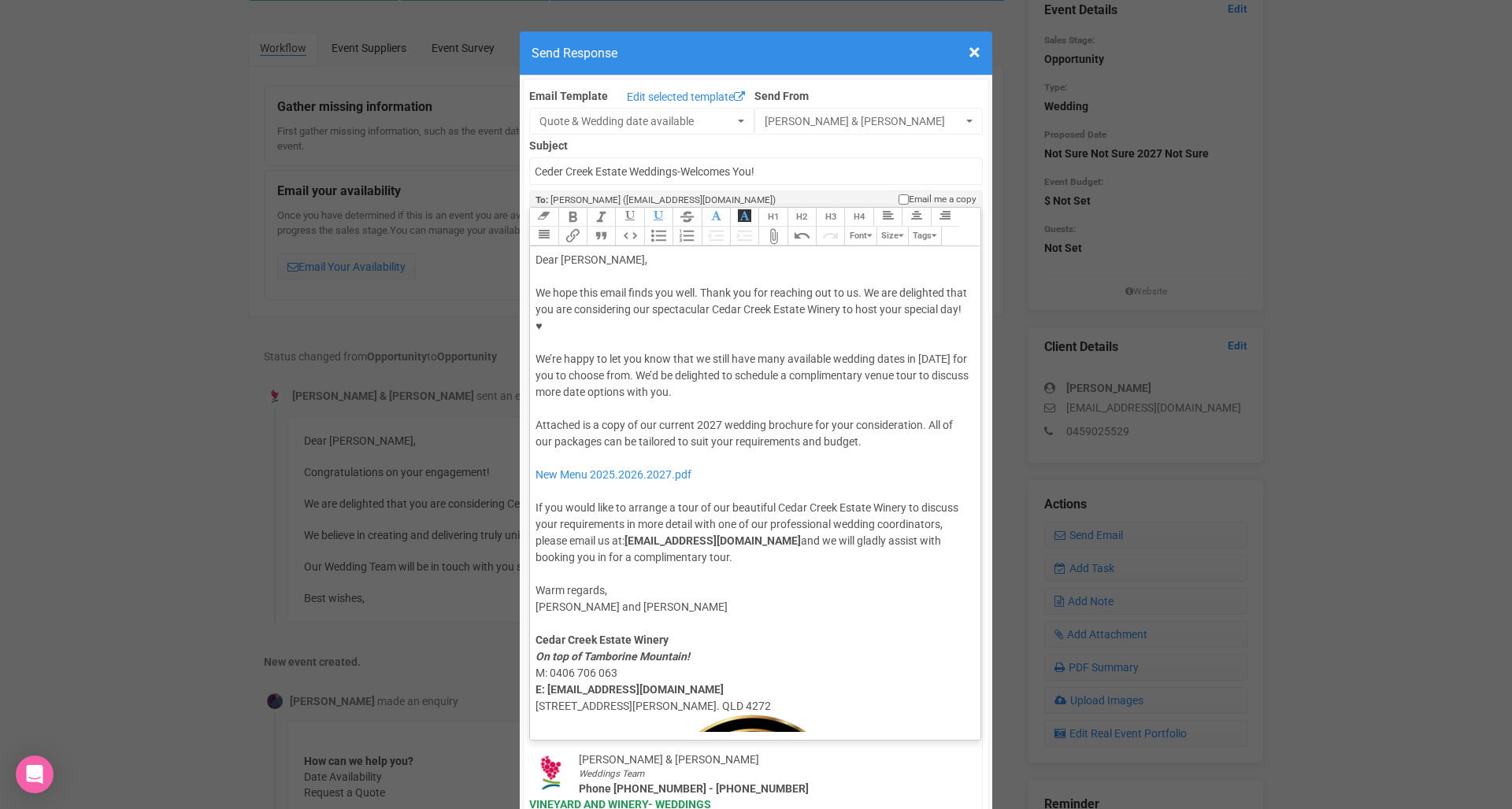
click at [776, 226] on button "Attach Files" at bounding box center [772, 235] width 28 height 19
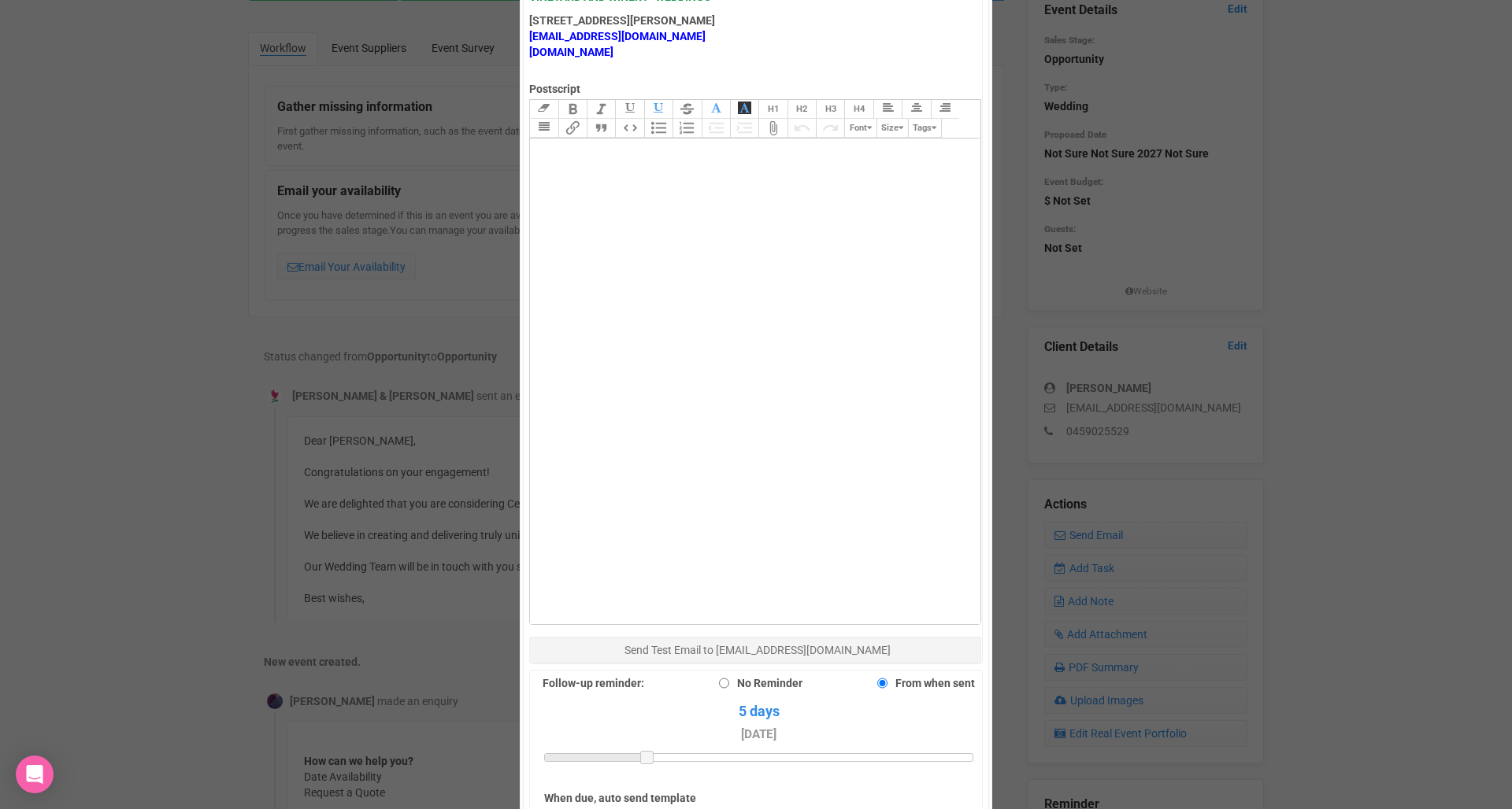
scroll to position [1101, 0]
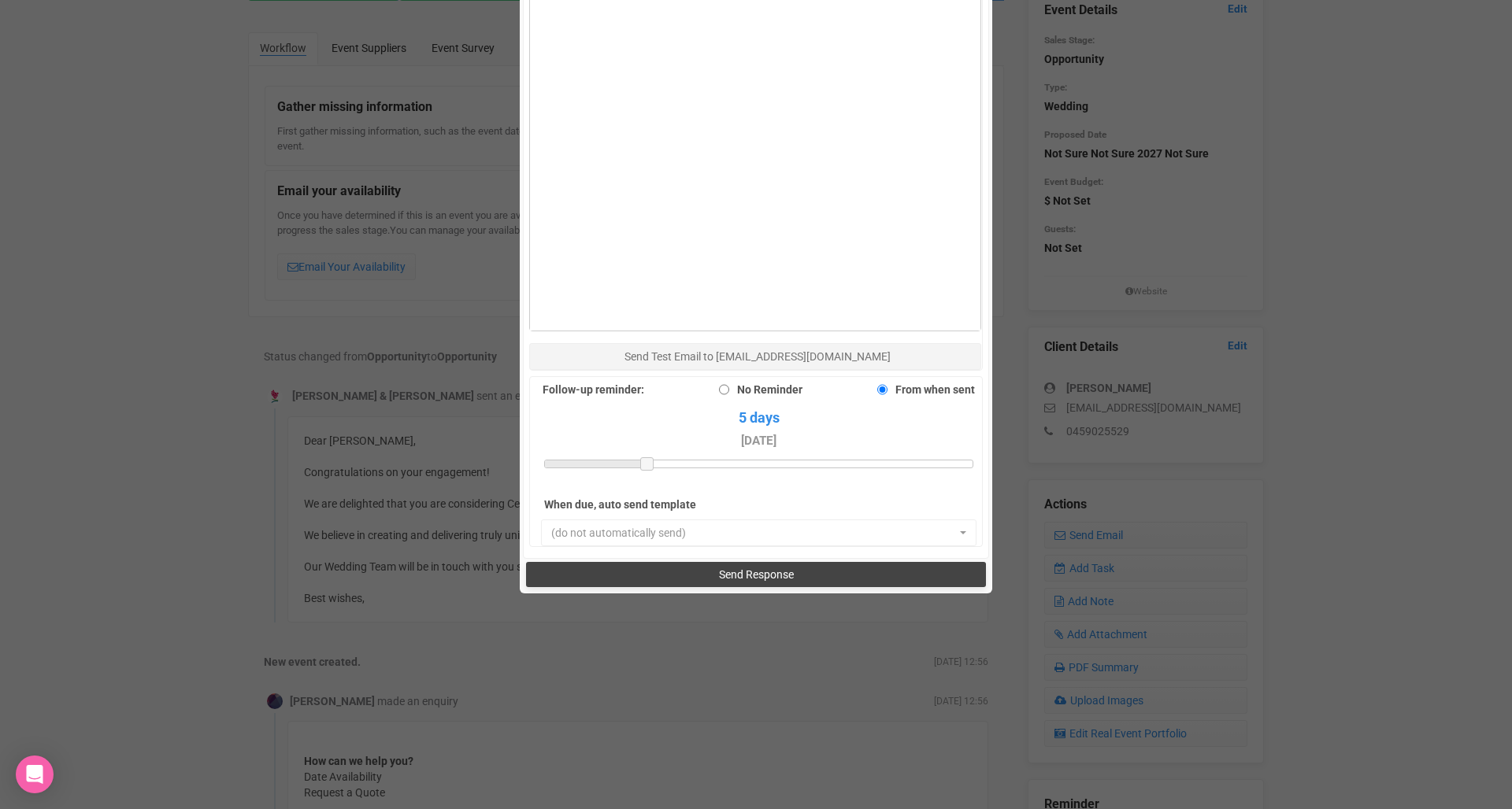
click at [830, 562] on button "Send Response" at bounding box center [755, 574] width 459 height 25
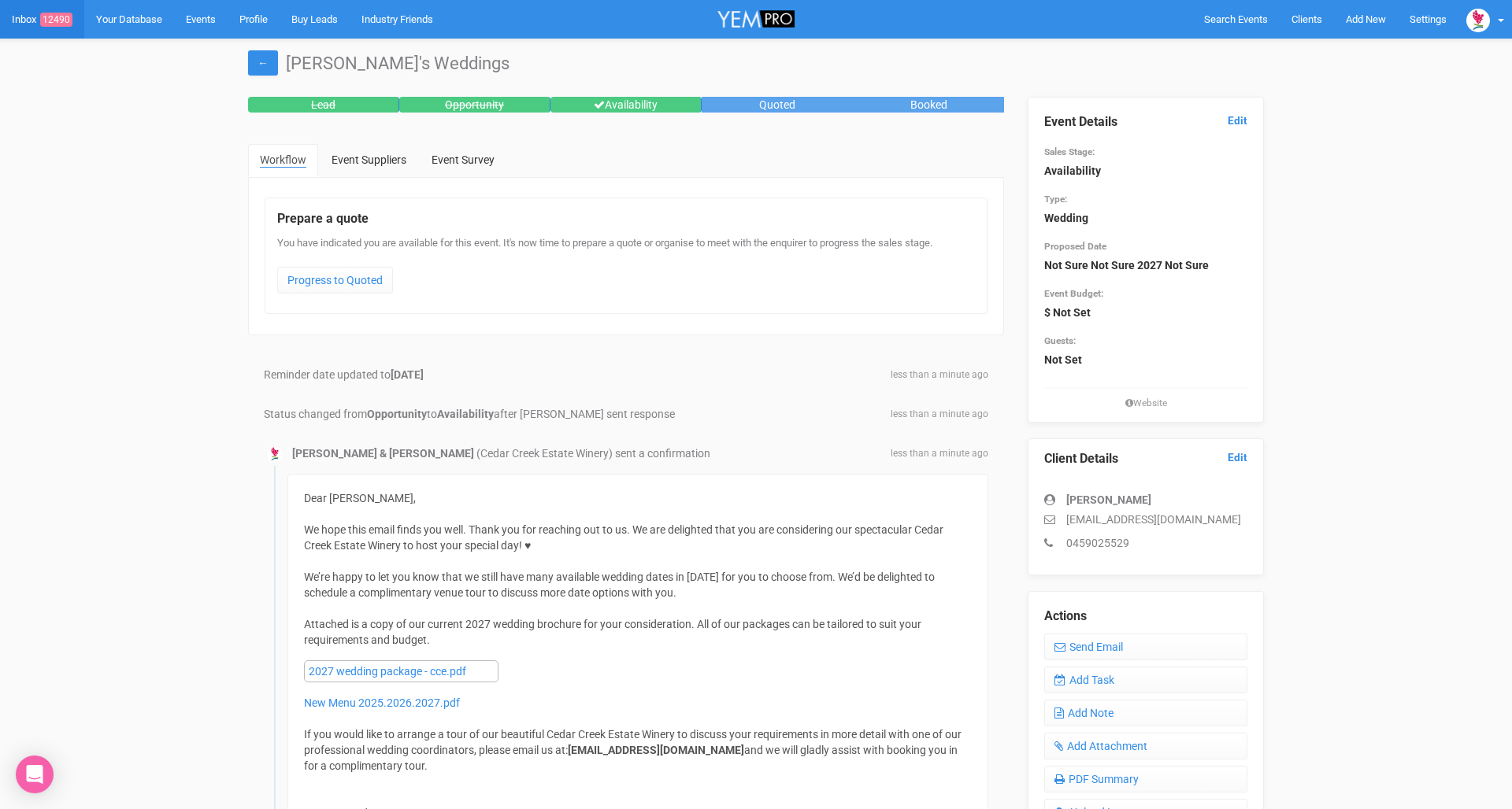
click at [15, 18] on link "Inbox 12490" at bounding box center [42, 19] width 84 height 39
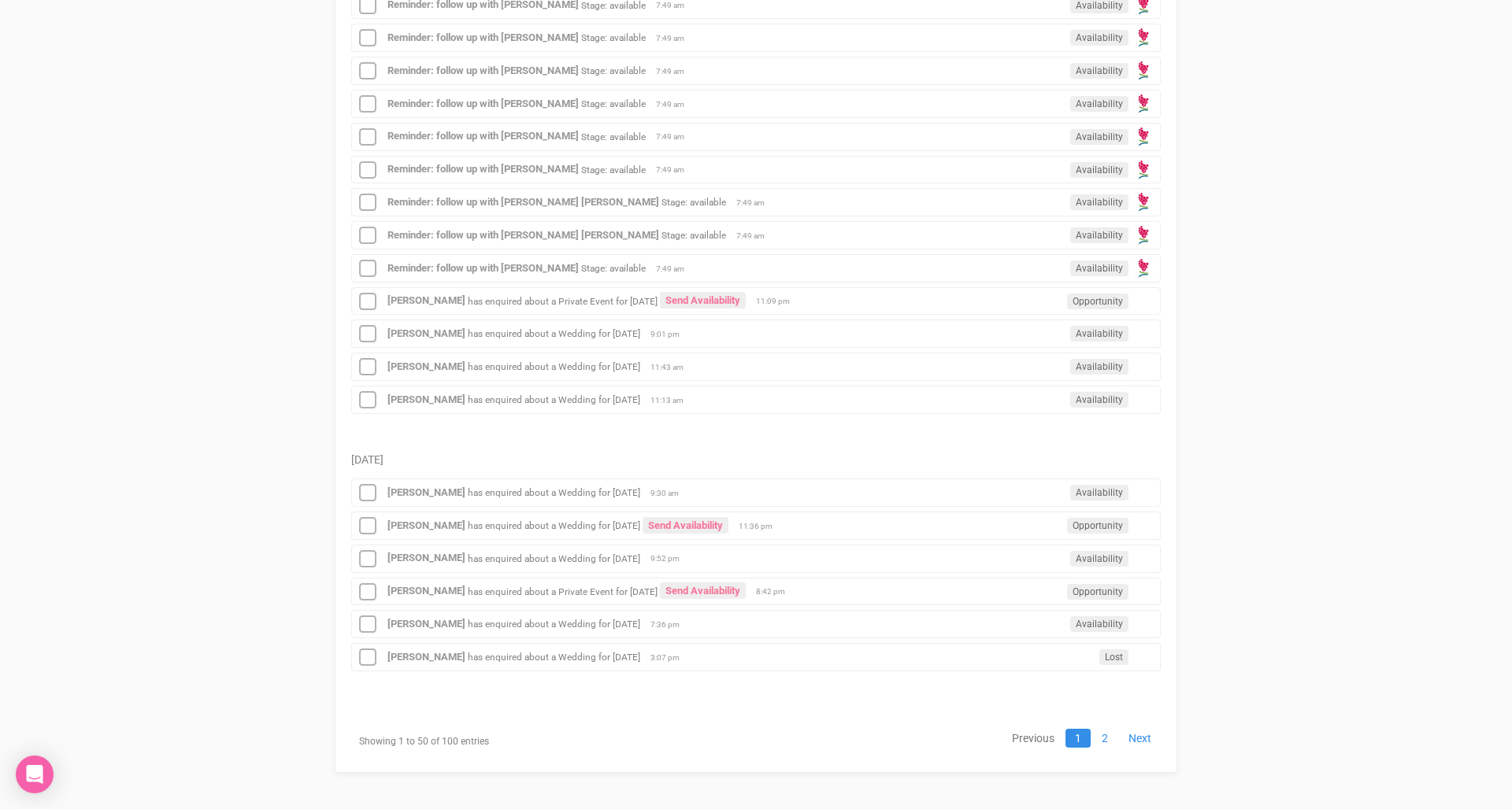
scroll to position [1797, 0]
click at [1101, 736] on link "2" at bounding box center [1104, 739] width 25 height 19
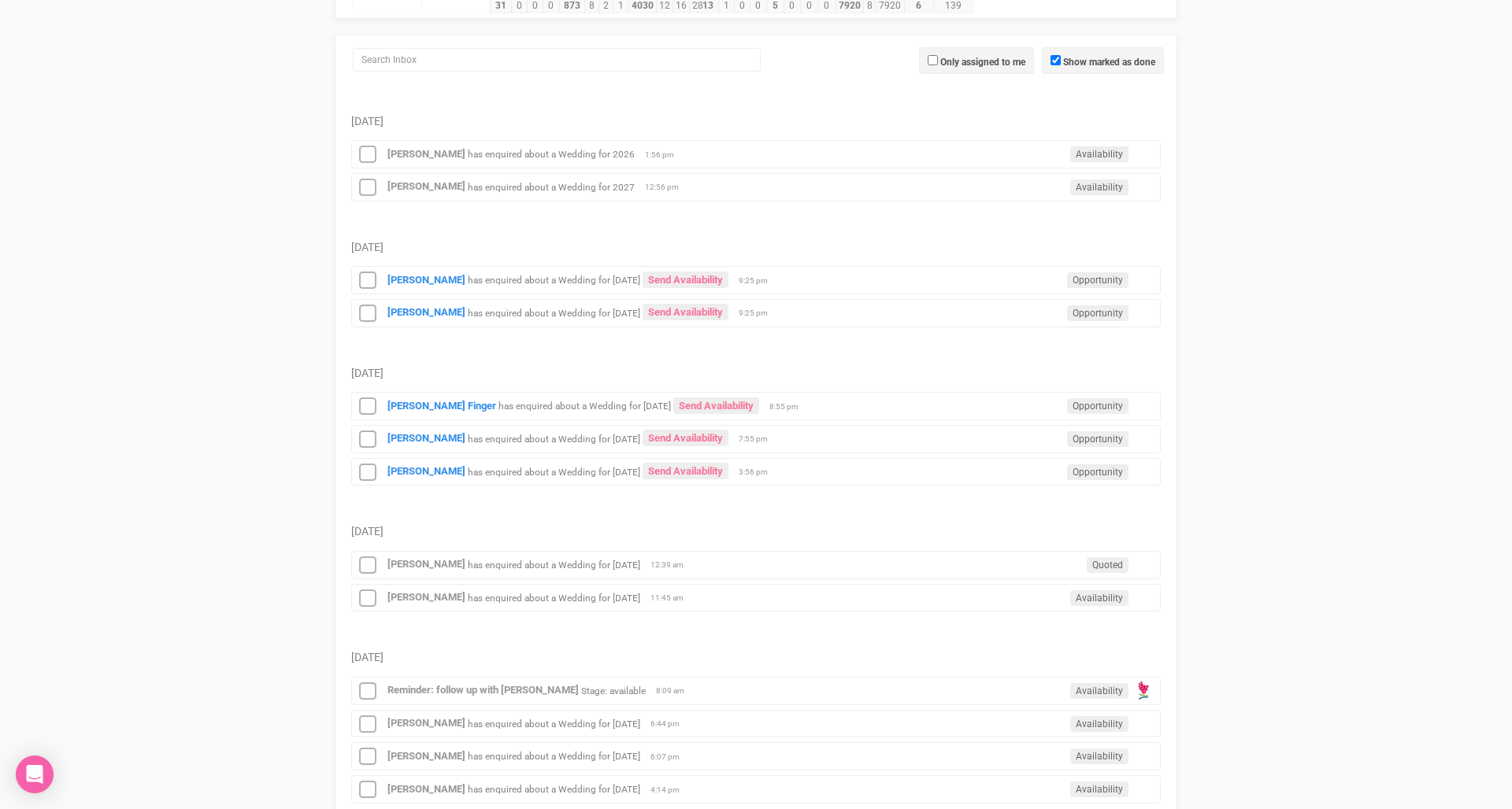
scroll to position [15, 0]
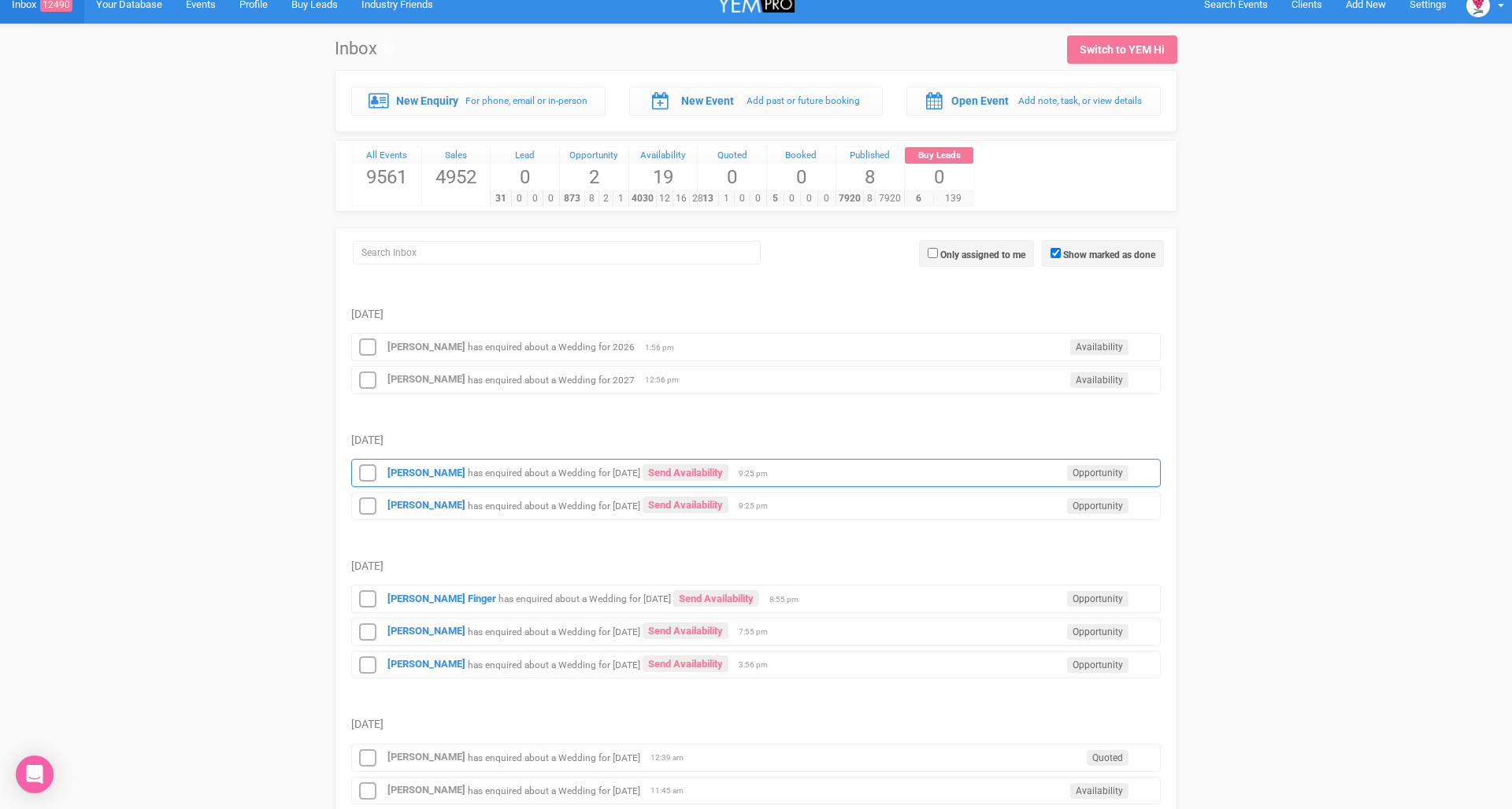
click at [511, 477] on div "Denise Heaney has enquired about a Wedding for 18th September 2027 Send Availab…" at bounding box center [755, 473] width 809 height 28
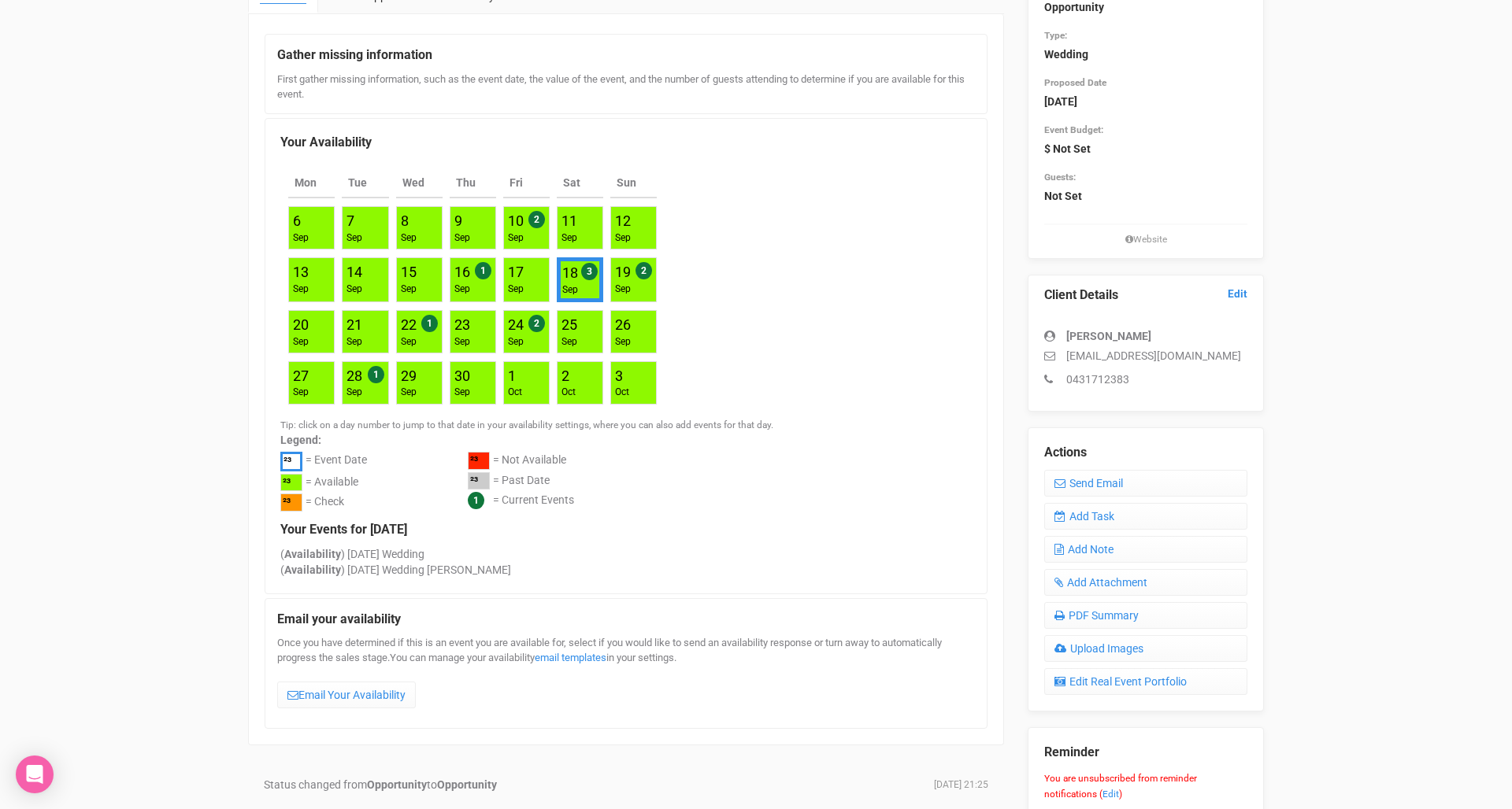
scroll to position [165, 0]
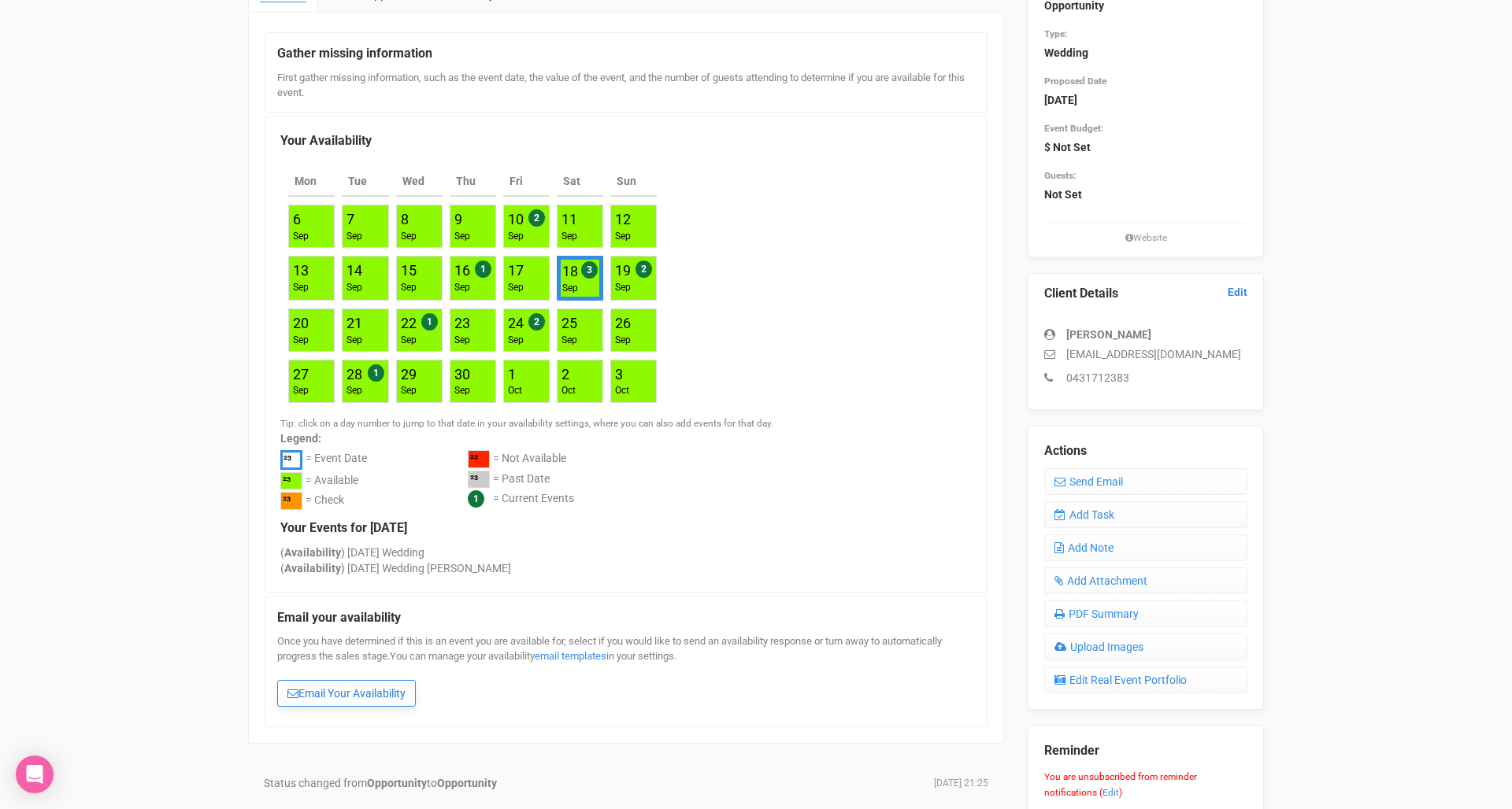
click at [332, 685] on link "Email Your Availability" at bounding box center [346, 693] width 138 height 27
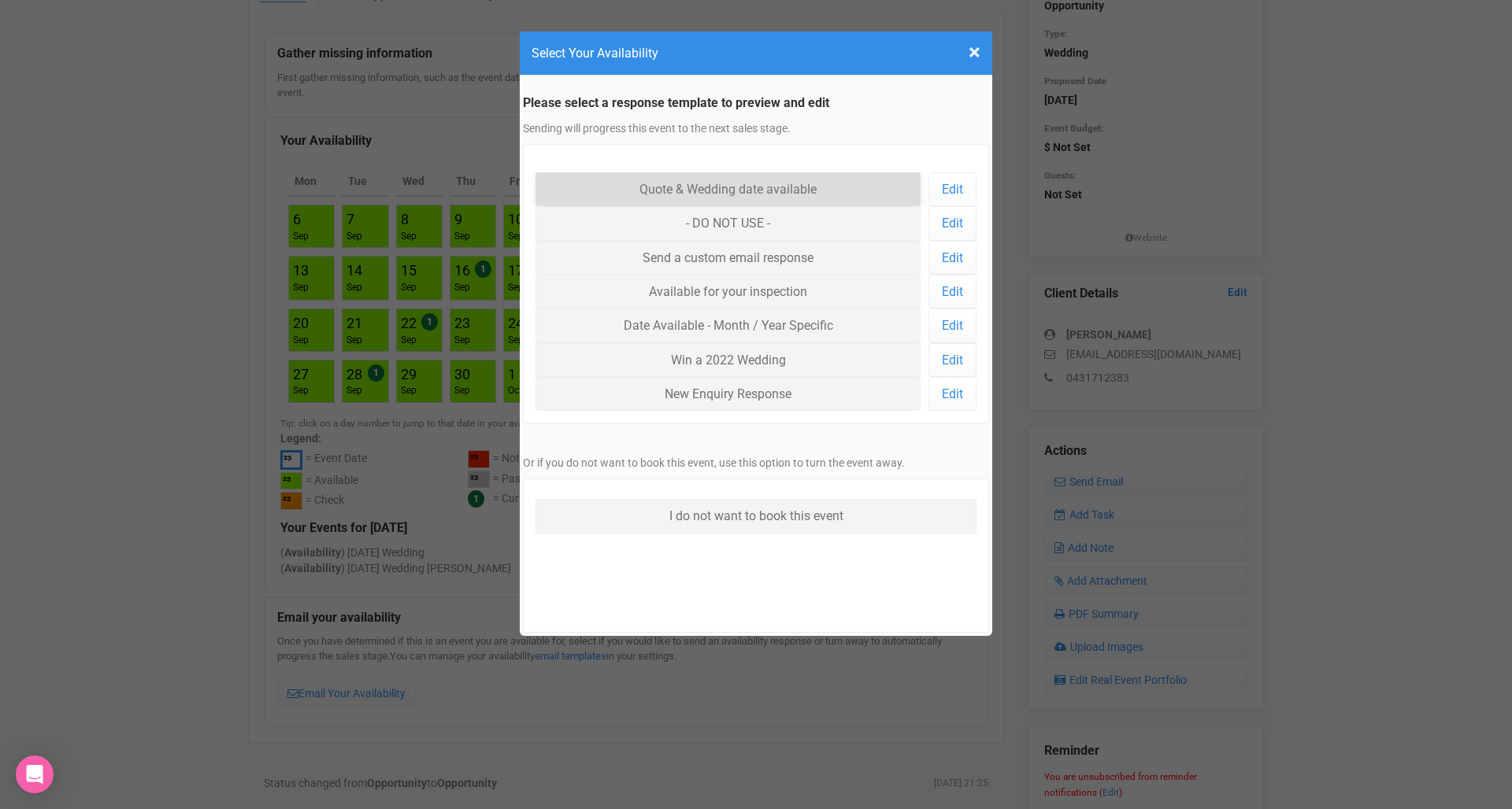
click at [800, 188] on link "Quote & Wedding date available" at bounding box center [728, 189] width 385 height 34
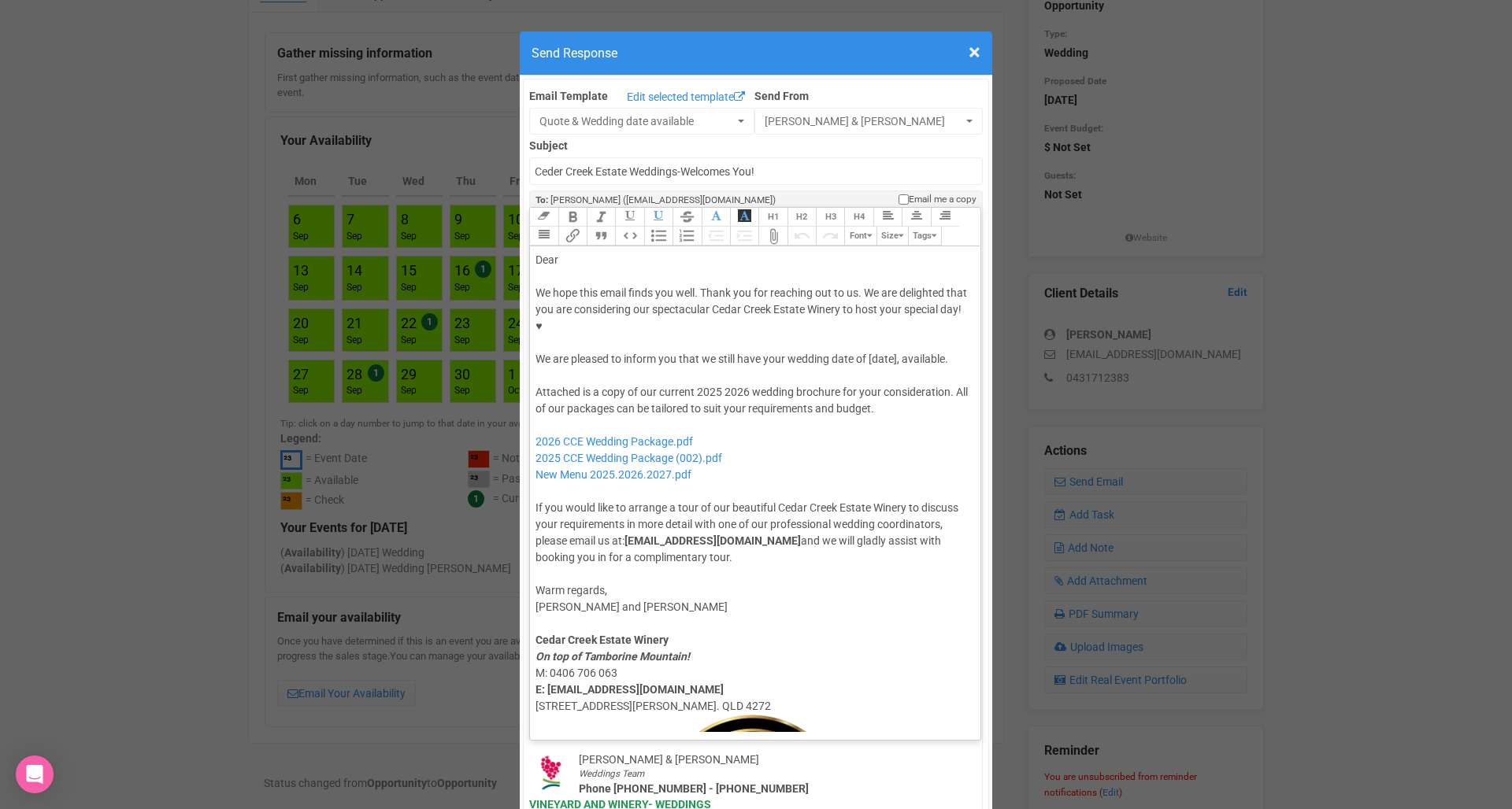
click at [588, 246] on trix-editor "Dear We hope this email finds you well. Thank you for reaching out to us. We ar…" at bounding box center [754, 489] width 450 height 486
click at [588, 252] on div "Dear" at bounding box center [752, 260] width 434 height 16
click at [886, 308] on div "We hope this email finds you well. Thank you for reaching out to us. We are del…" at bounding box center [752, 326] width 434 height 82
drag, startPoint x: 747, startPoint y: 357, endPoint x: 717, endPoint y: 361, distance: 30.3
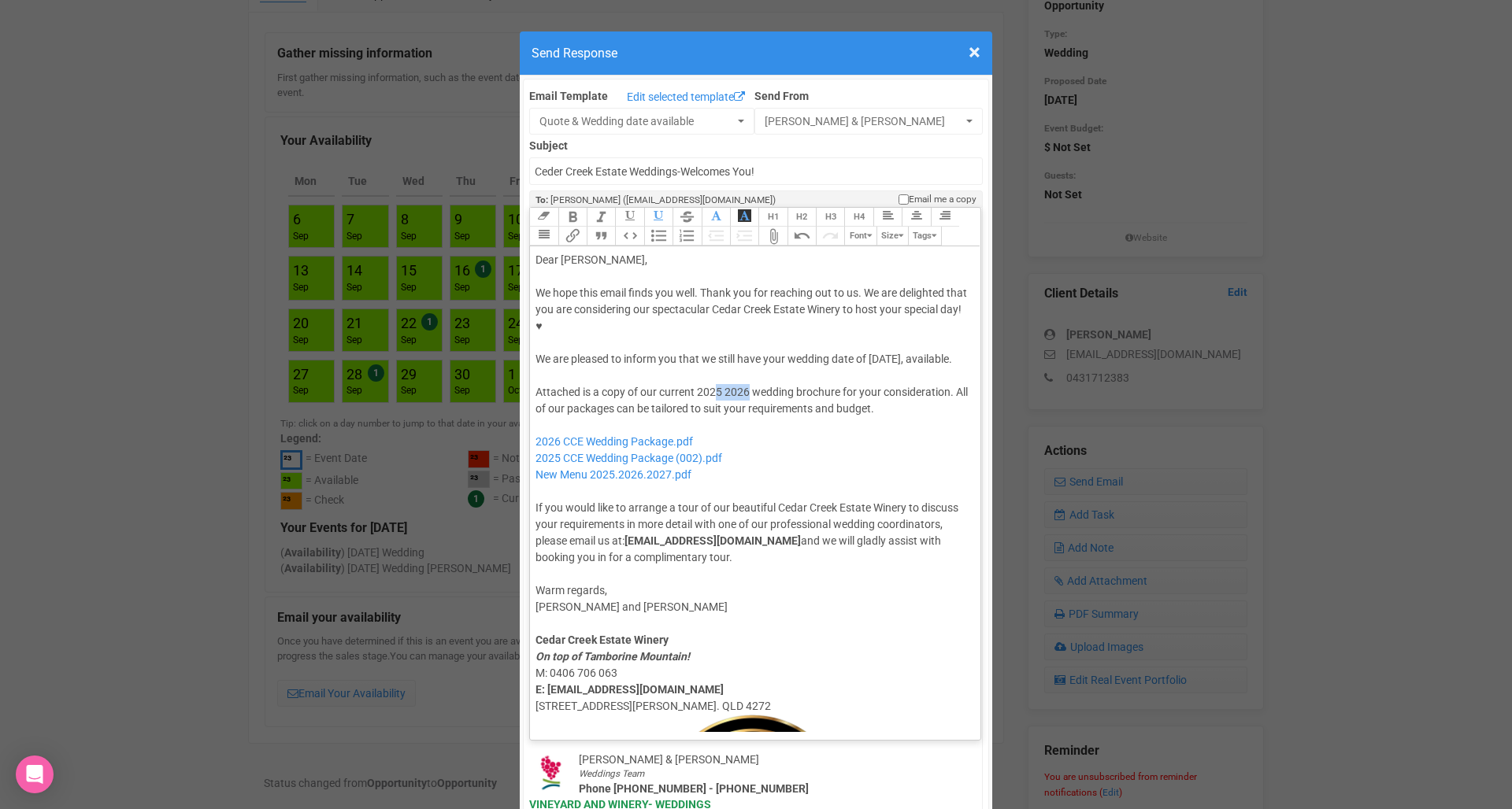
click at [717, 384] on div "Attached is a copy of our current 2025 2026 wedding brochure for your considera…" at bounding box center [752, 474] width 434 height 182
drag, startPoint x: 555, startPoint y: 386, endPoint x: 734, endPoint y: 422, distance: 182.6
click at [734, 422] on div "Attached is a copy of our current 2027 wedding brochure for your consideration.…" at bounding box center [752, 474] width 434 height 182
type trix-editor "<div>Dear Denise,</div><div><strong>&nbsp;</strong></div><div>We hope this emai…"
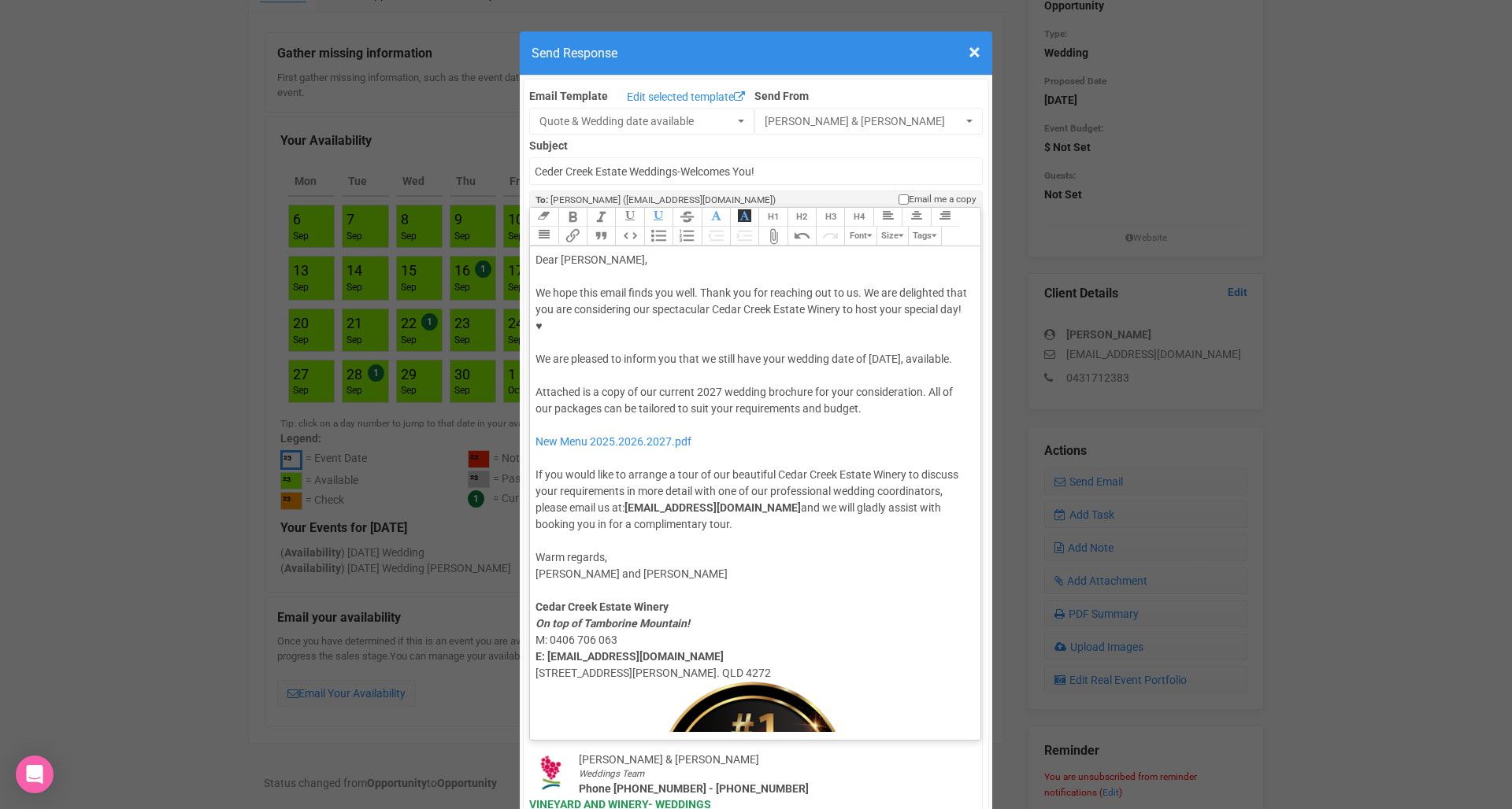
click at [779, 226] on button "Attach Files" at bounding box center [772, 235] width 28 height 19
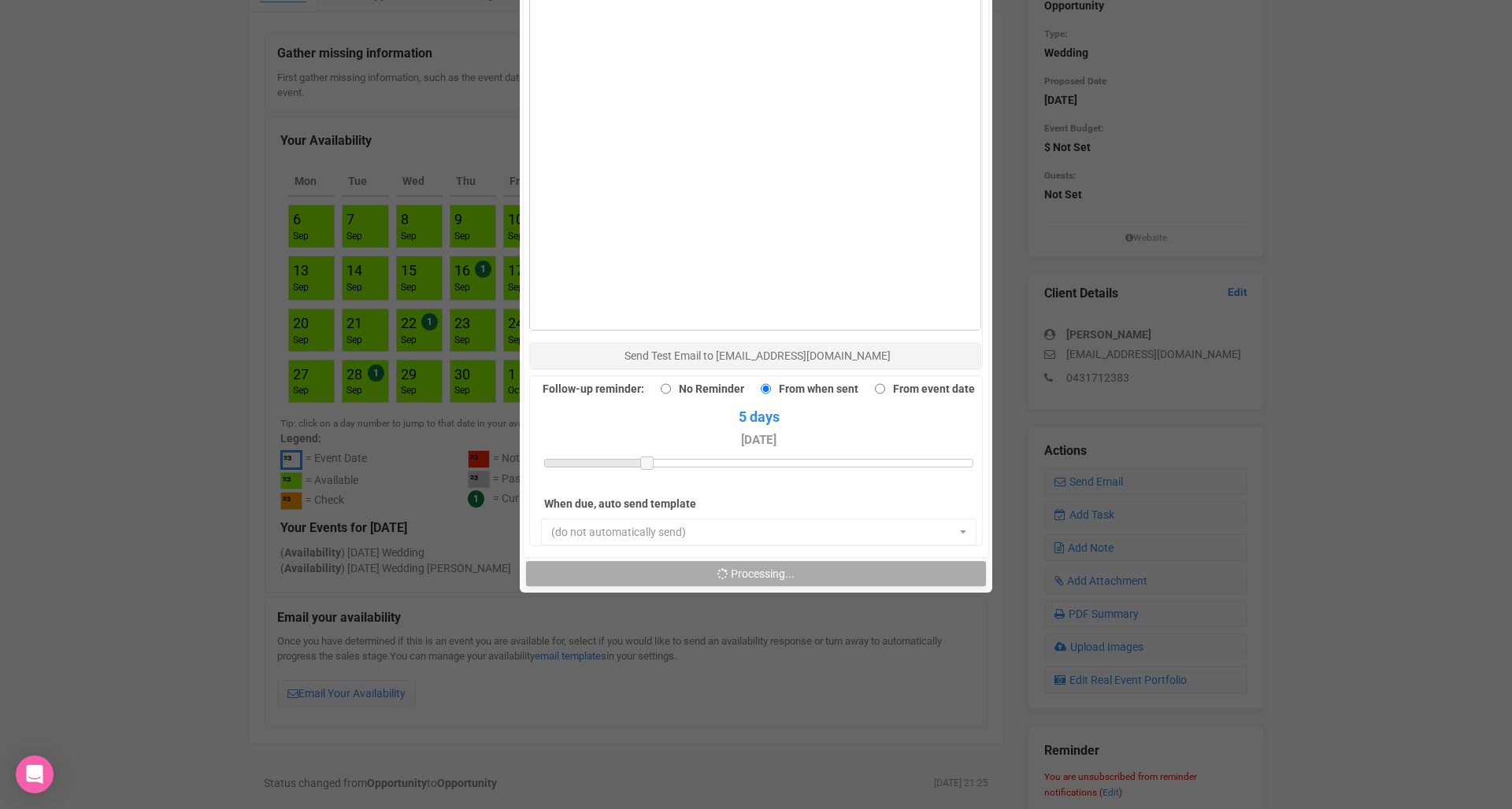
scroll to position [1101, 0]
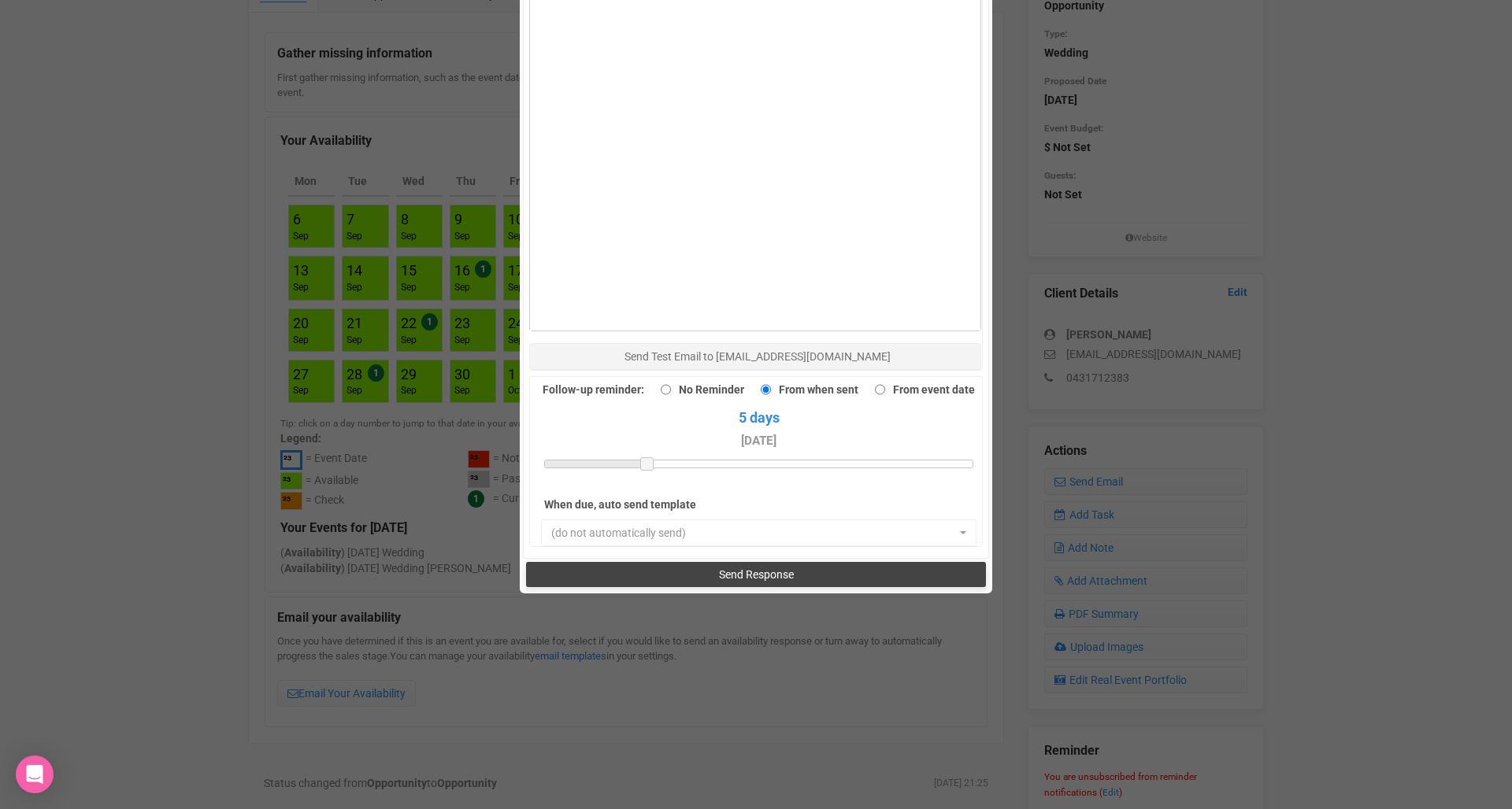
click at [831, 562] on button "Send Response" at bounding box center [755, 574] width 459 height 25
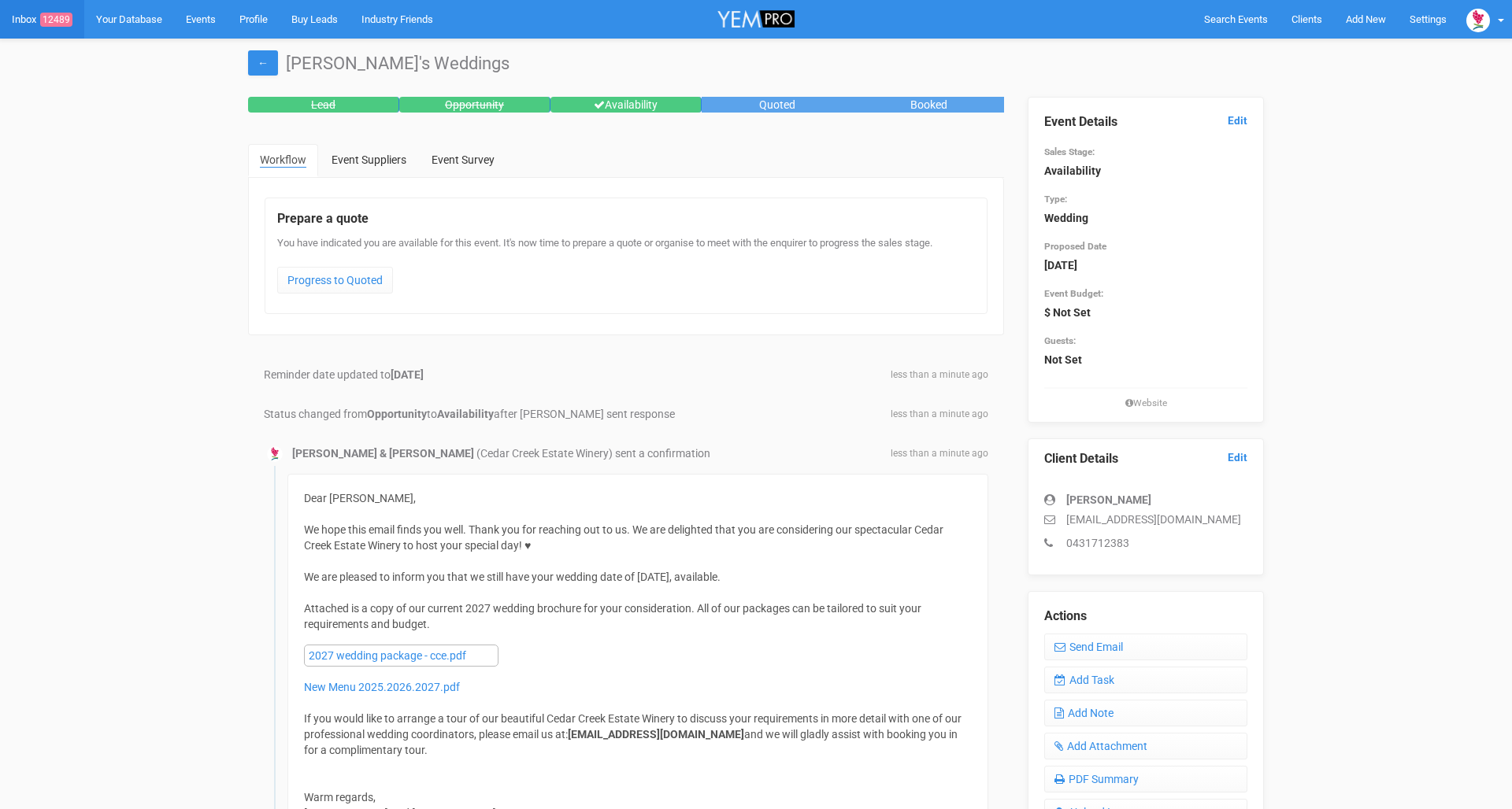
click at [24, 10] on link "Inbox 12489" at bounding box center [42, 19] width 84 height 39
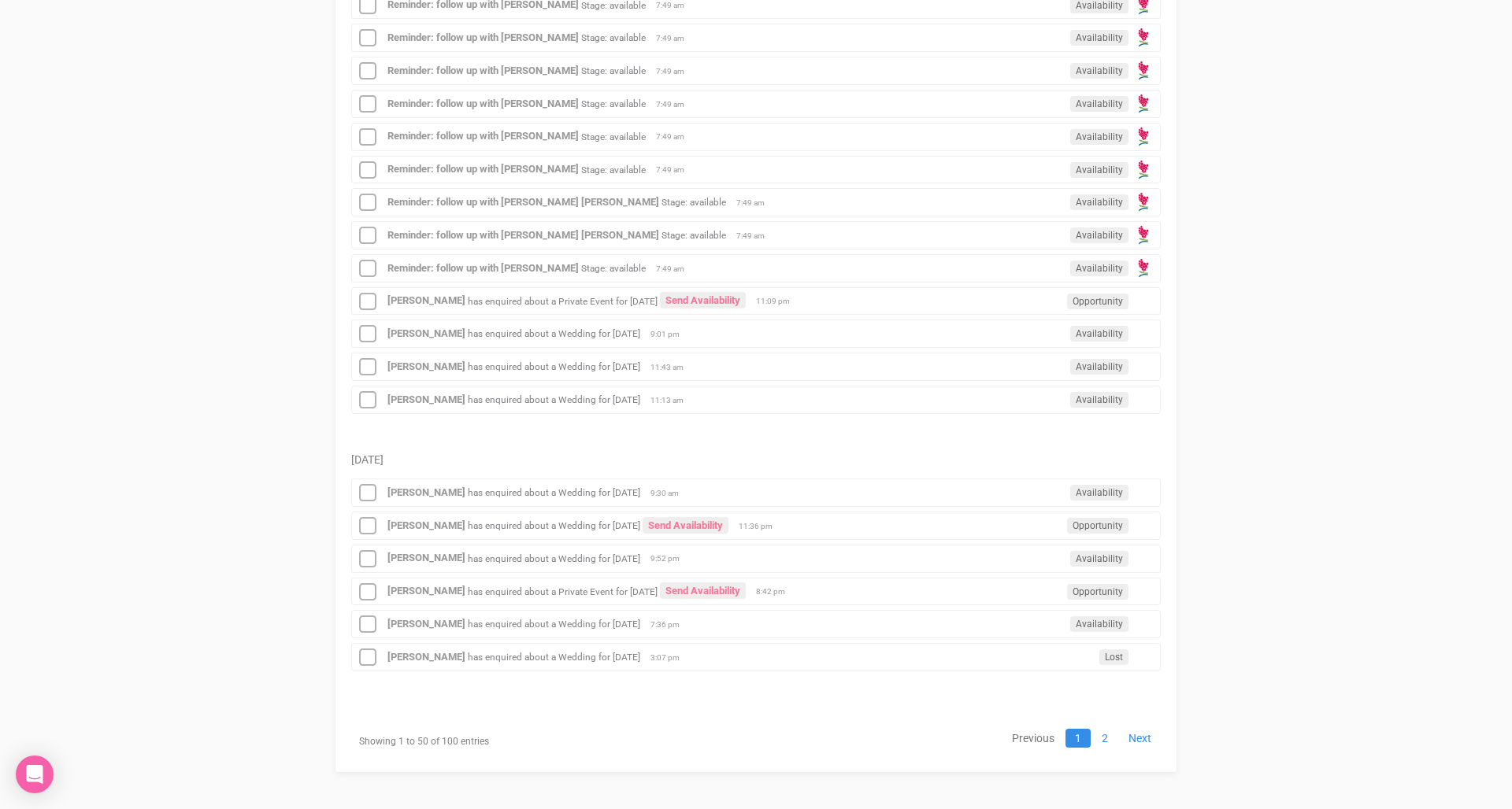
scroll to position [1797, 0]
click at [1104, 735] on link "2" at bounding box center [1104, 739] width 25 height 19
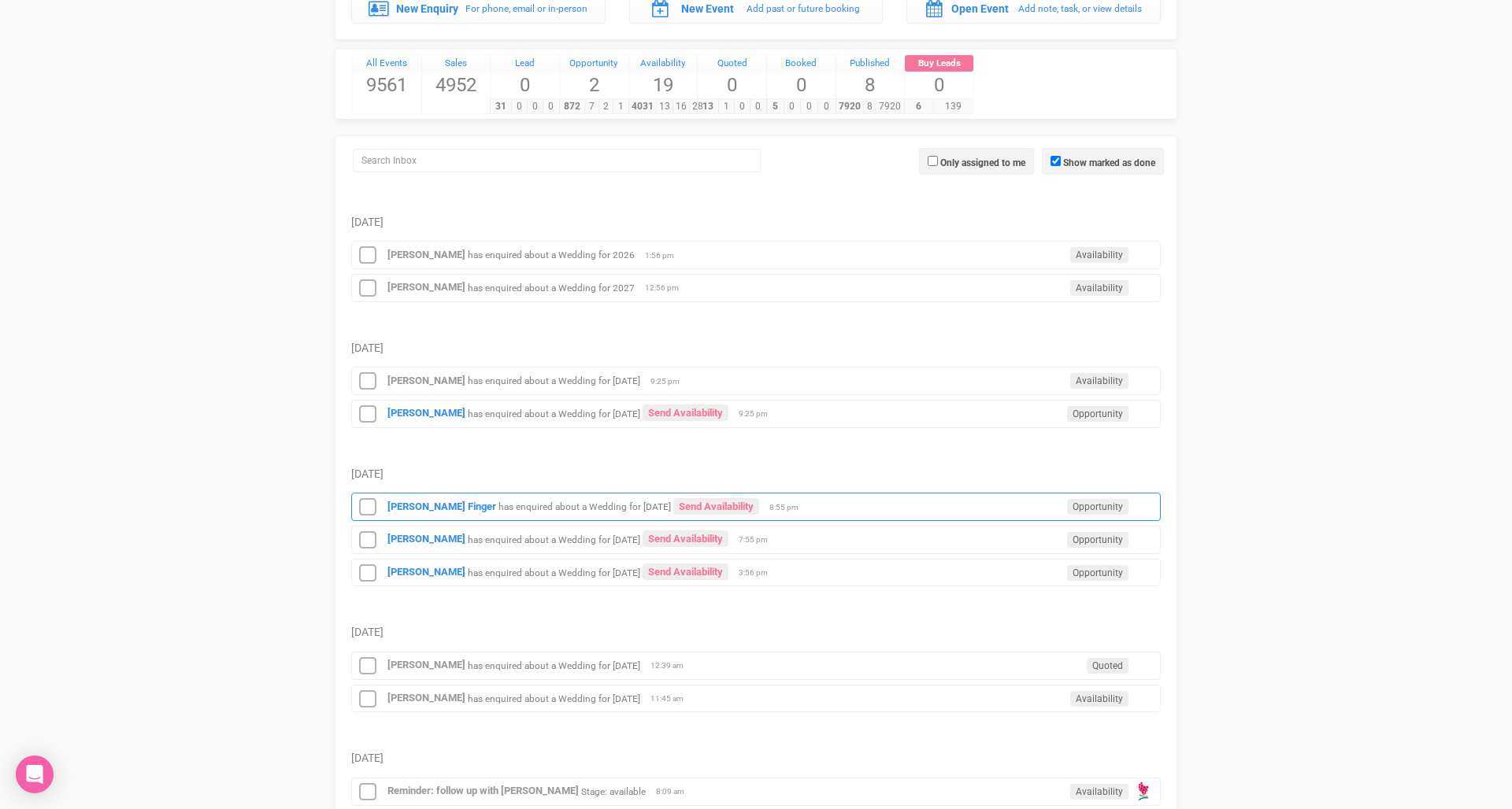
scroll to position [116, 0]
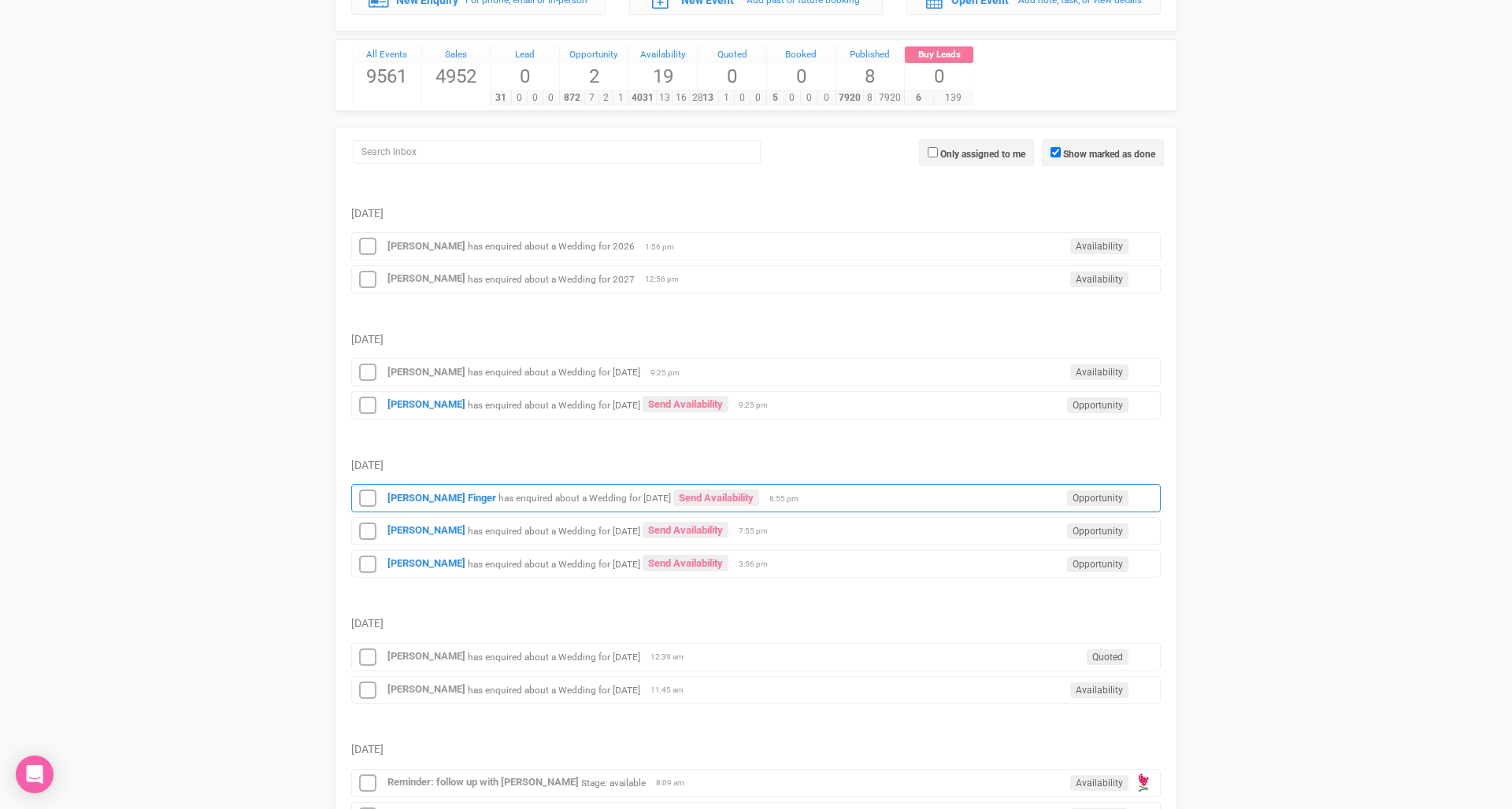
click at [551, 500] on small "has enquired about a Wedding for [DATE]" at bounding box center [584, 499] width 172 height 11
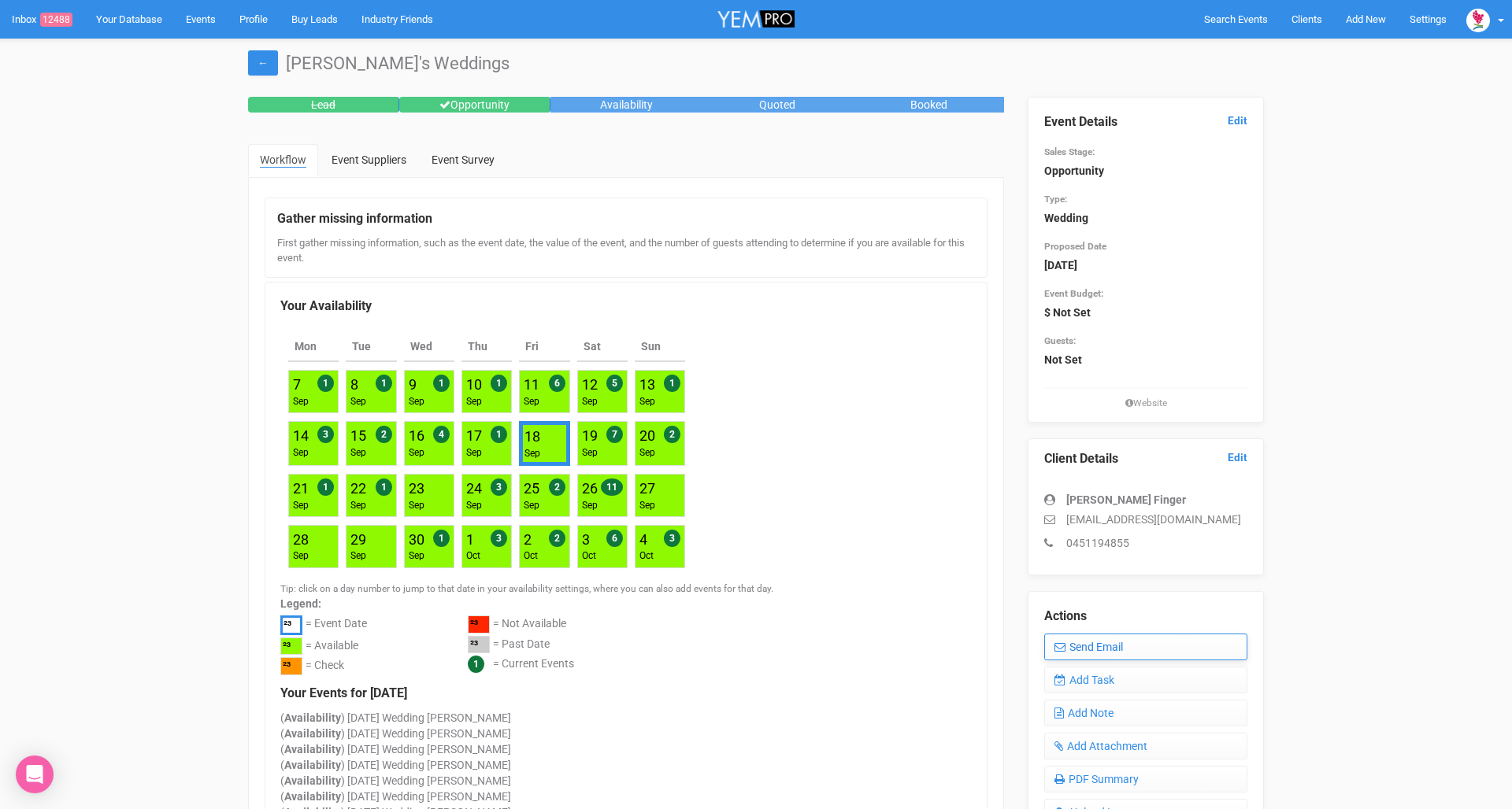
click at [1095, 637] on link "Send Email" at bounding box center [1145, 647] width 203 height 27
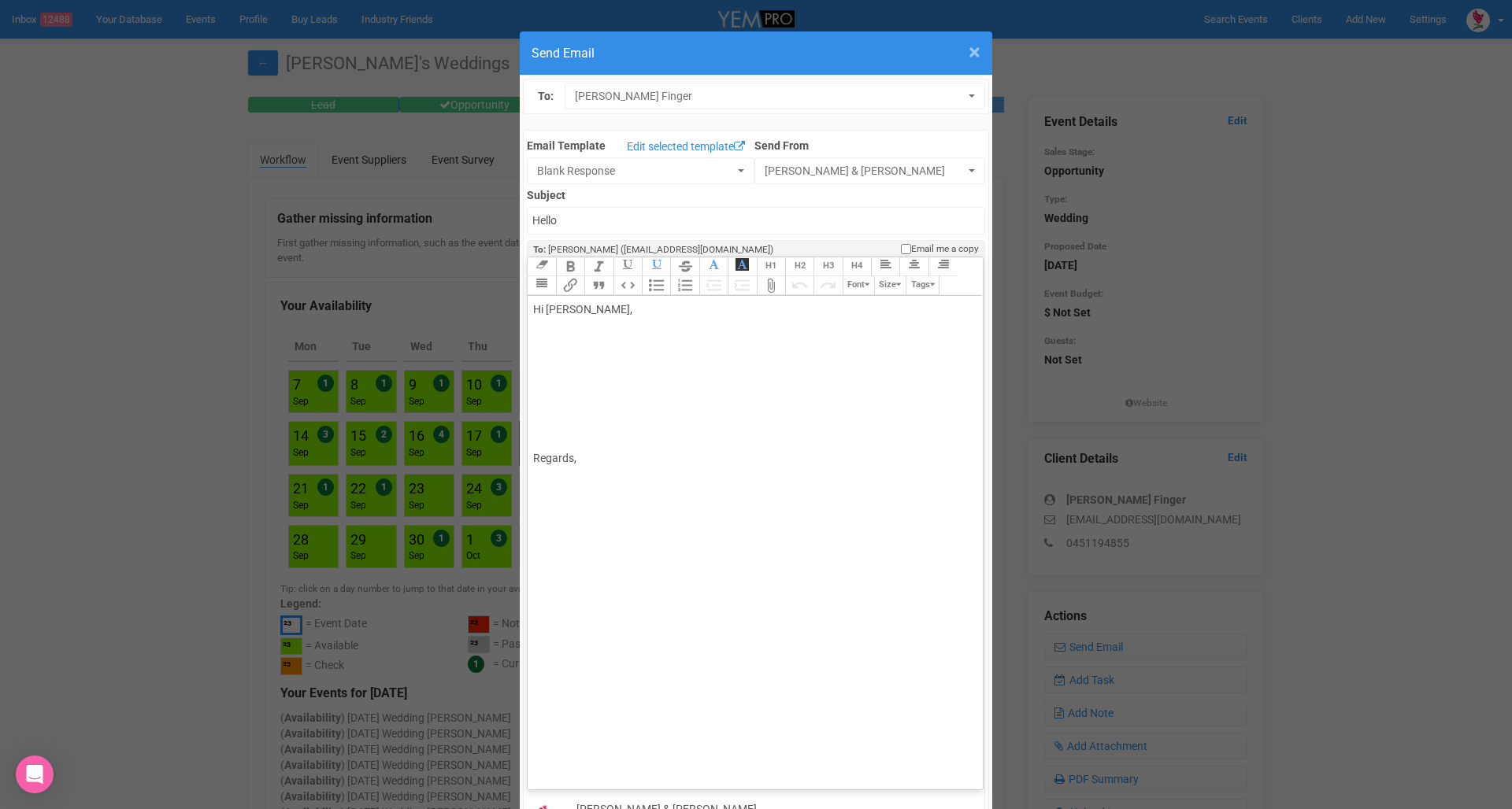
click at [970, 49] on span "×" at bounding box center [974, 53] width 12 height 26
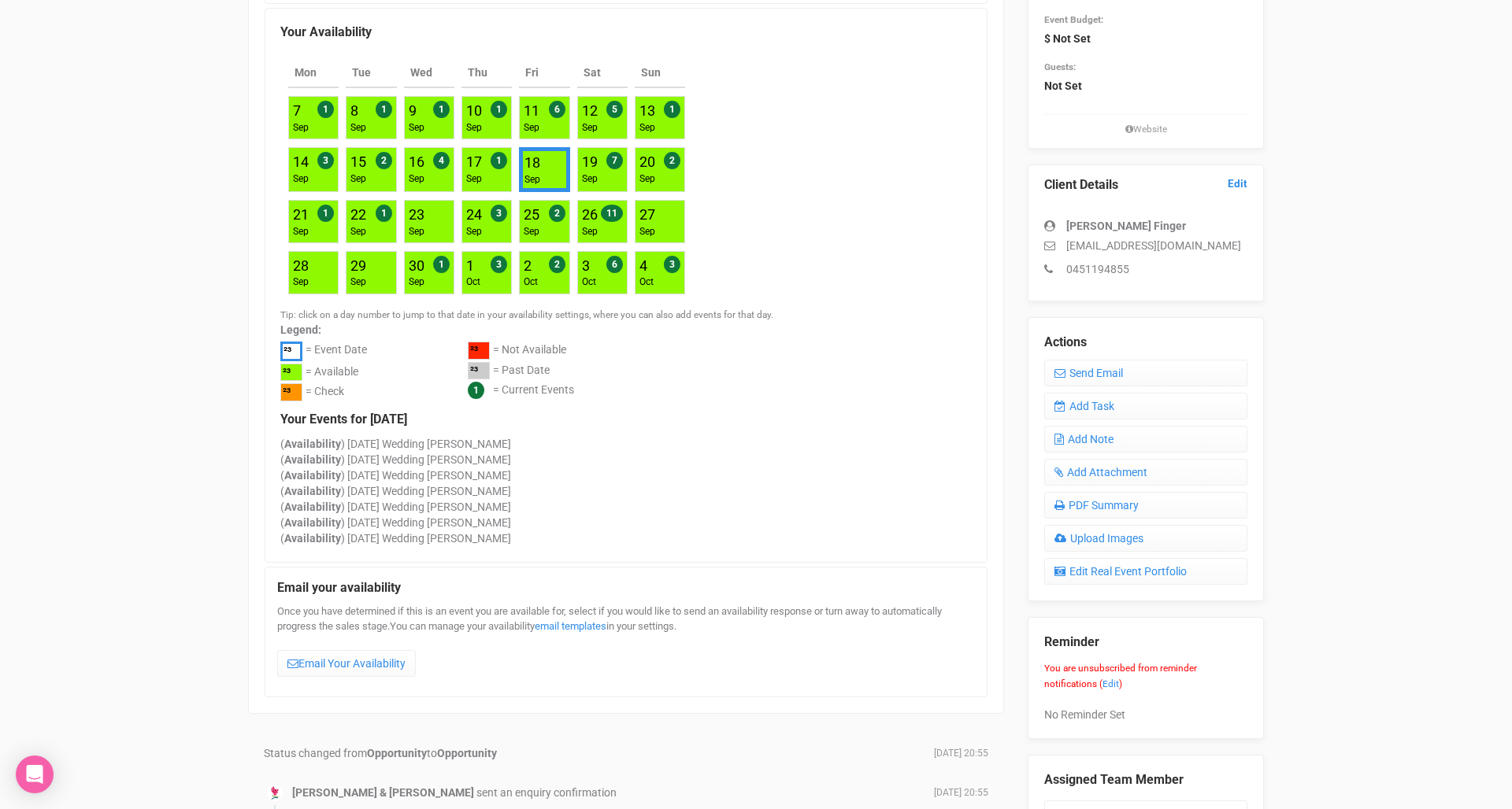
scroll to position [314, 0]
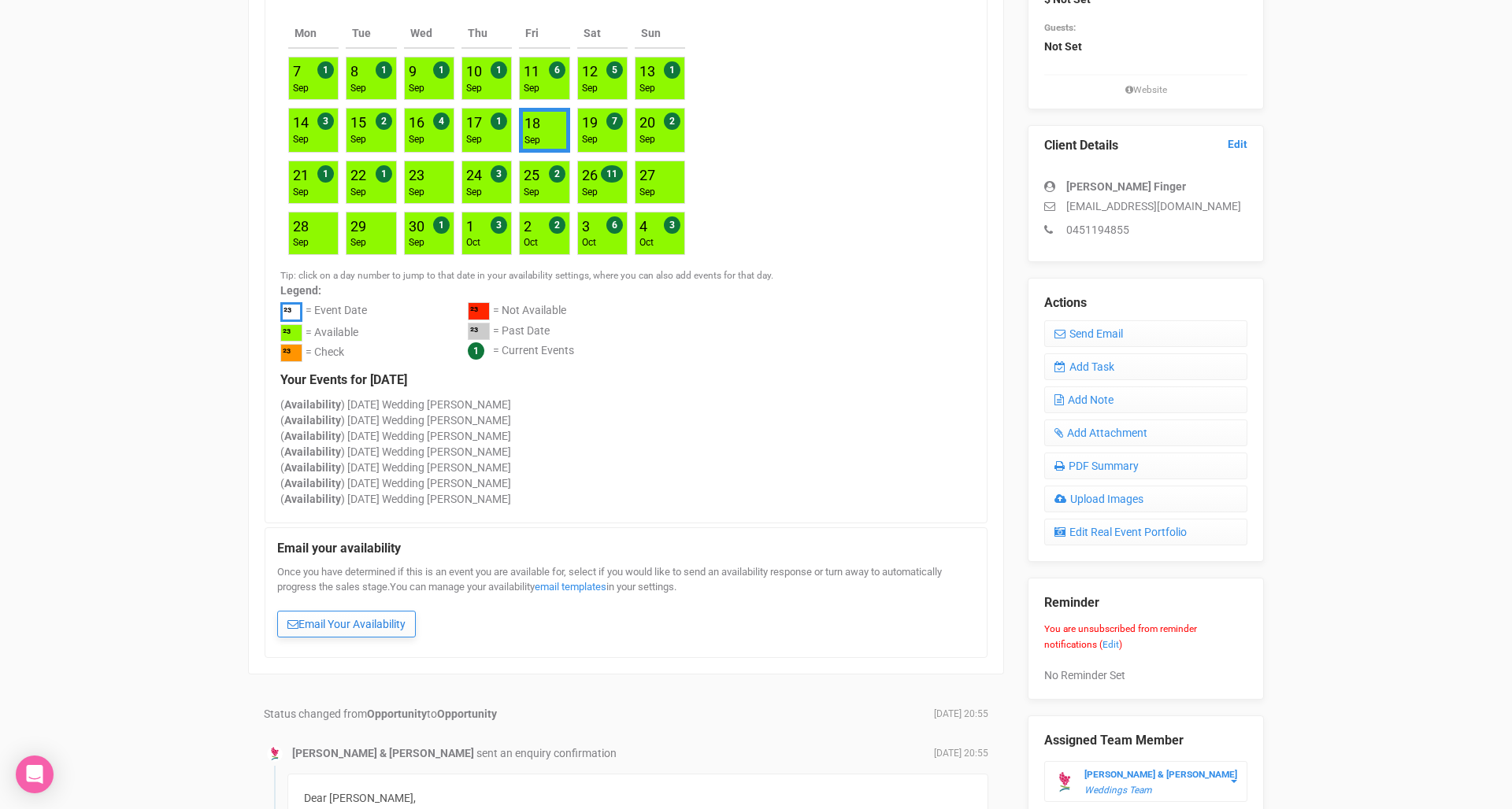
click at [374, 622] on link "Email Your Availability" at bounding box center [346, 624] width 138 height 27
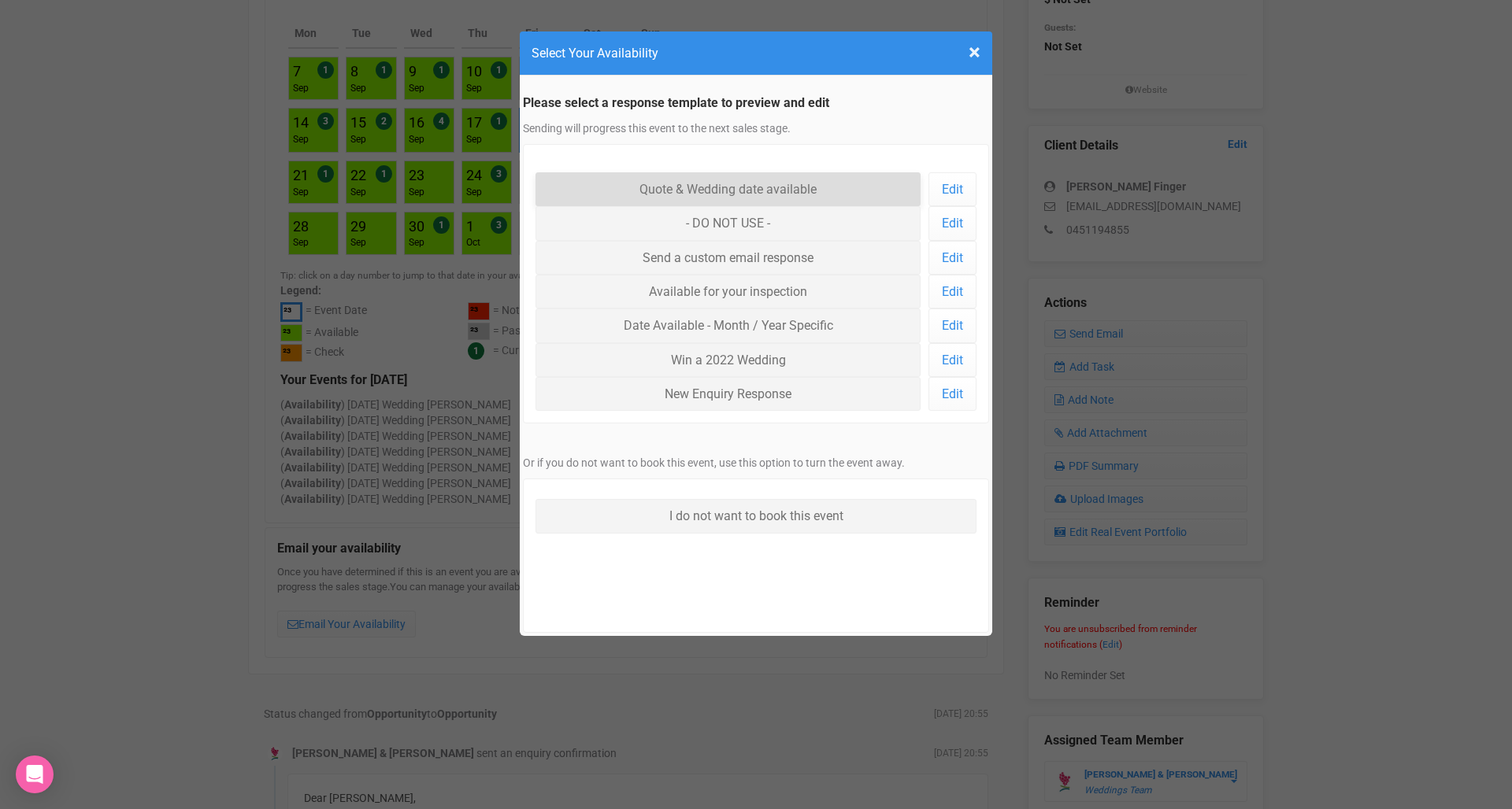
click at [723, 189] on link "Quote & Wedding date available" at bounding box center [728, 189] width 385 height 34
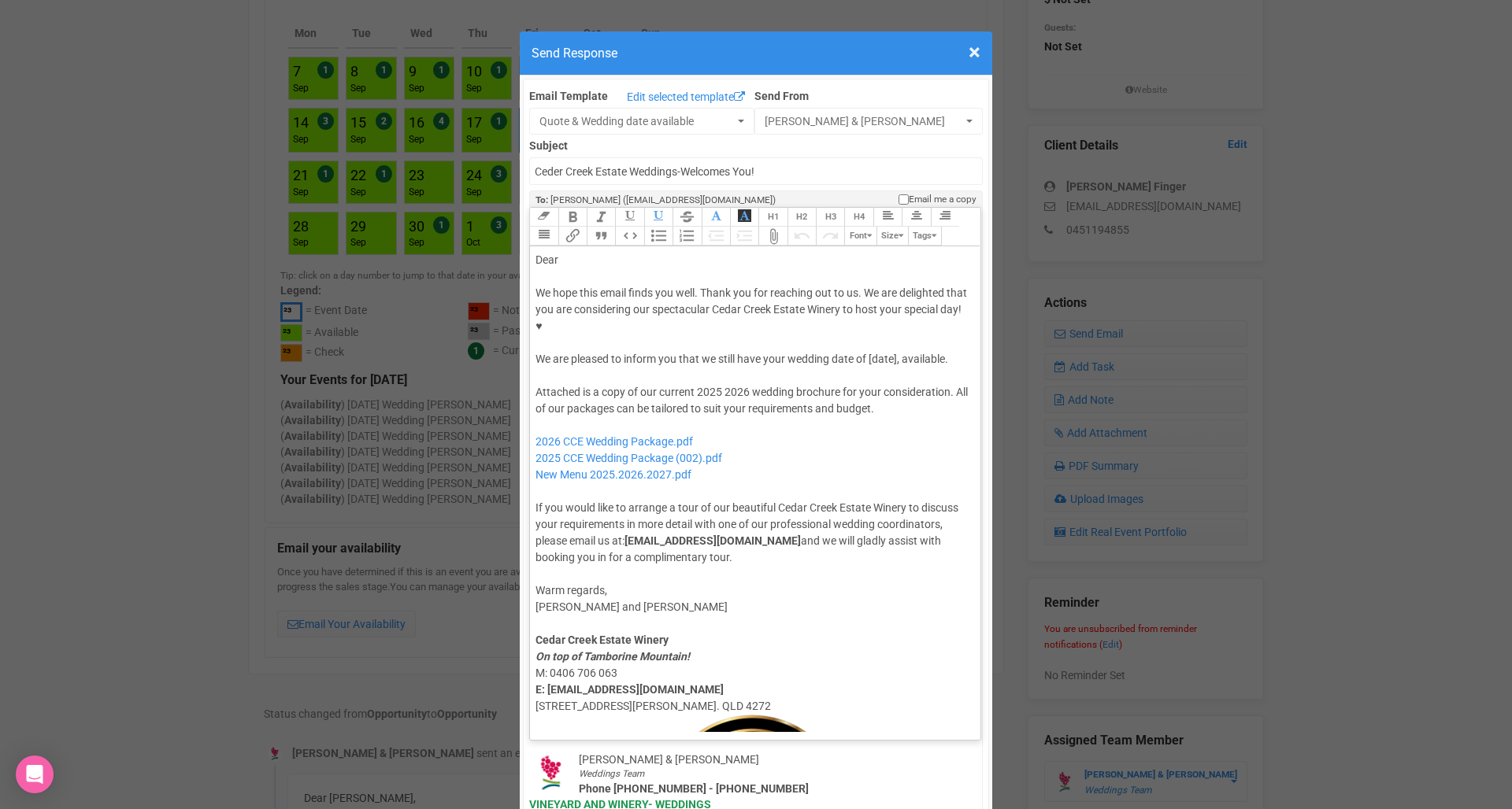
click at [632, 252] on div "Dear" at bounding box center [752, 260] width 434 height 16
click at [888, 310] on div "We hope this email finds you well. Thank you for reaching out to us. We are del…" at bounding box center [752, 326] width 434 height 82
drag, startPoint x: 724, startPoint y: 359, endPoint x: 696, endPoint y: 360, distance: 28.0
click at [696, 384] on div "Attached is a copy of our current 2025 2026 wedding brochure for your considera…" at bounding box center [752, 474] width 434 height 182
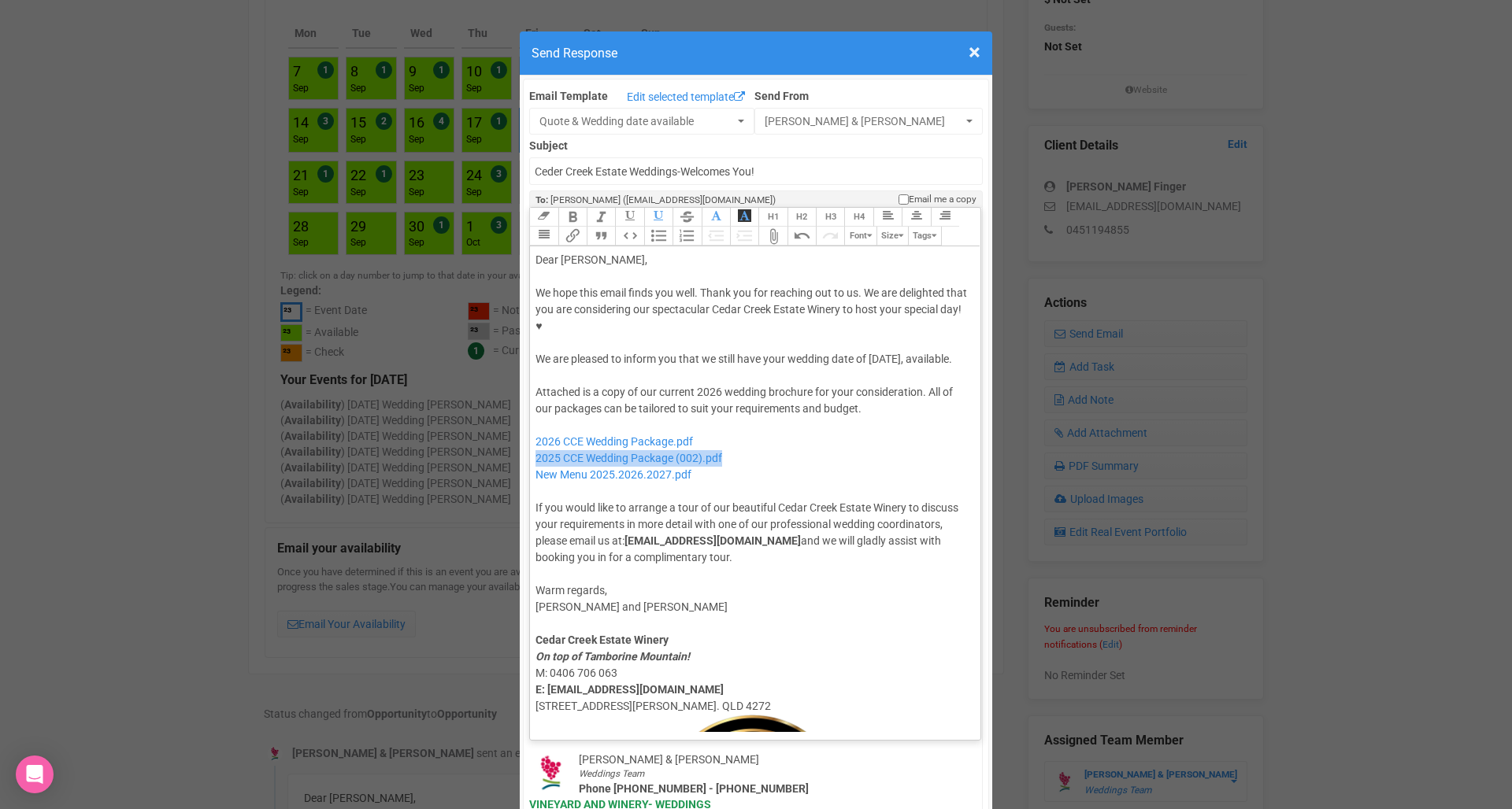
drag, startPoint x: 733, startPoint y: 420, endPoint x: 534, endPoint y: 422, distance: 199.0
click at [534, 422] on trix-editor "Dear [PERSON_NAME], We hope this email finds you well. Thank you for reaching o…" at bounding box center [754, 489] width 450 height 486
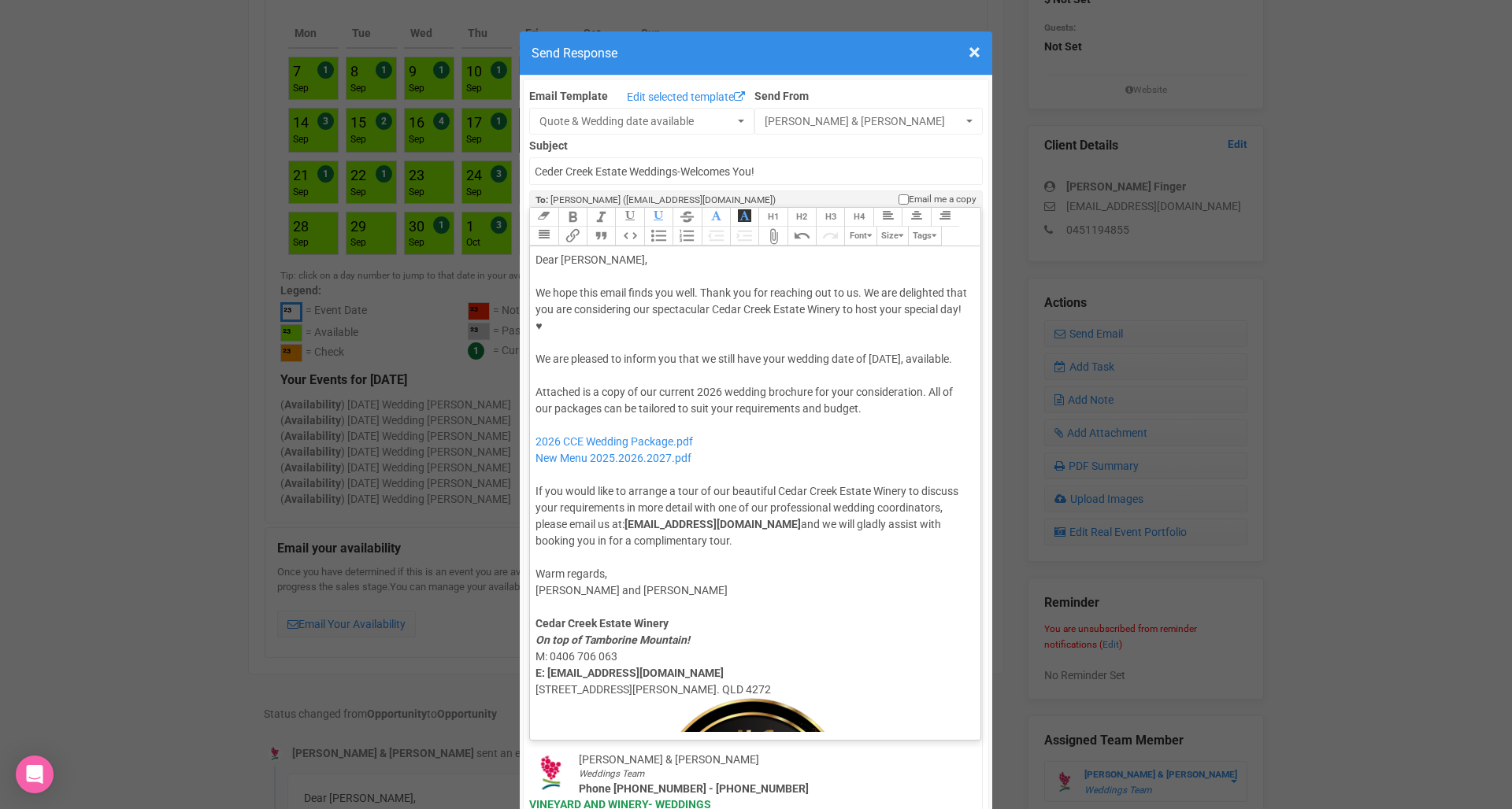
click at [691, 332] on div "We hope this email finds you well. Thank you for reaching out to us. We are del…" at bounding box center [752, 326] width 434 height 82
click at [644, 368] on div at bounding box center [752, 376] width 434 height 16
click at [644, 327] on div "We hope this email finds you well. Thank you for reaching out to us. We are del…" at bounding box center [752, 326] width 434 height 82
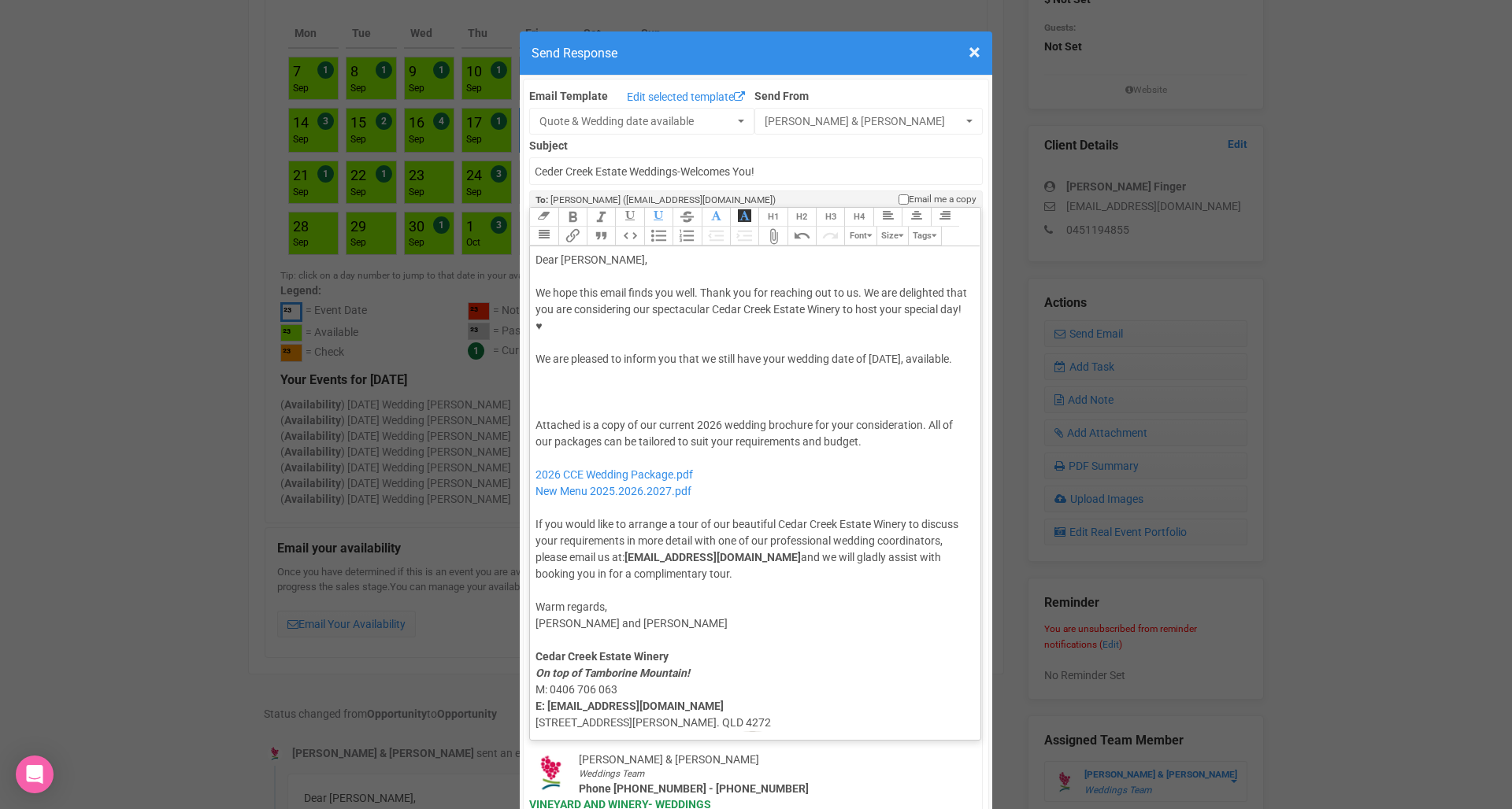
paste trix-editor "we are also currently offering a Winter Special and a Midweek Special, which we…"
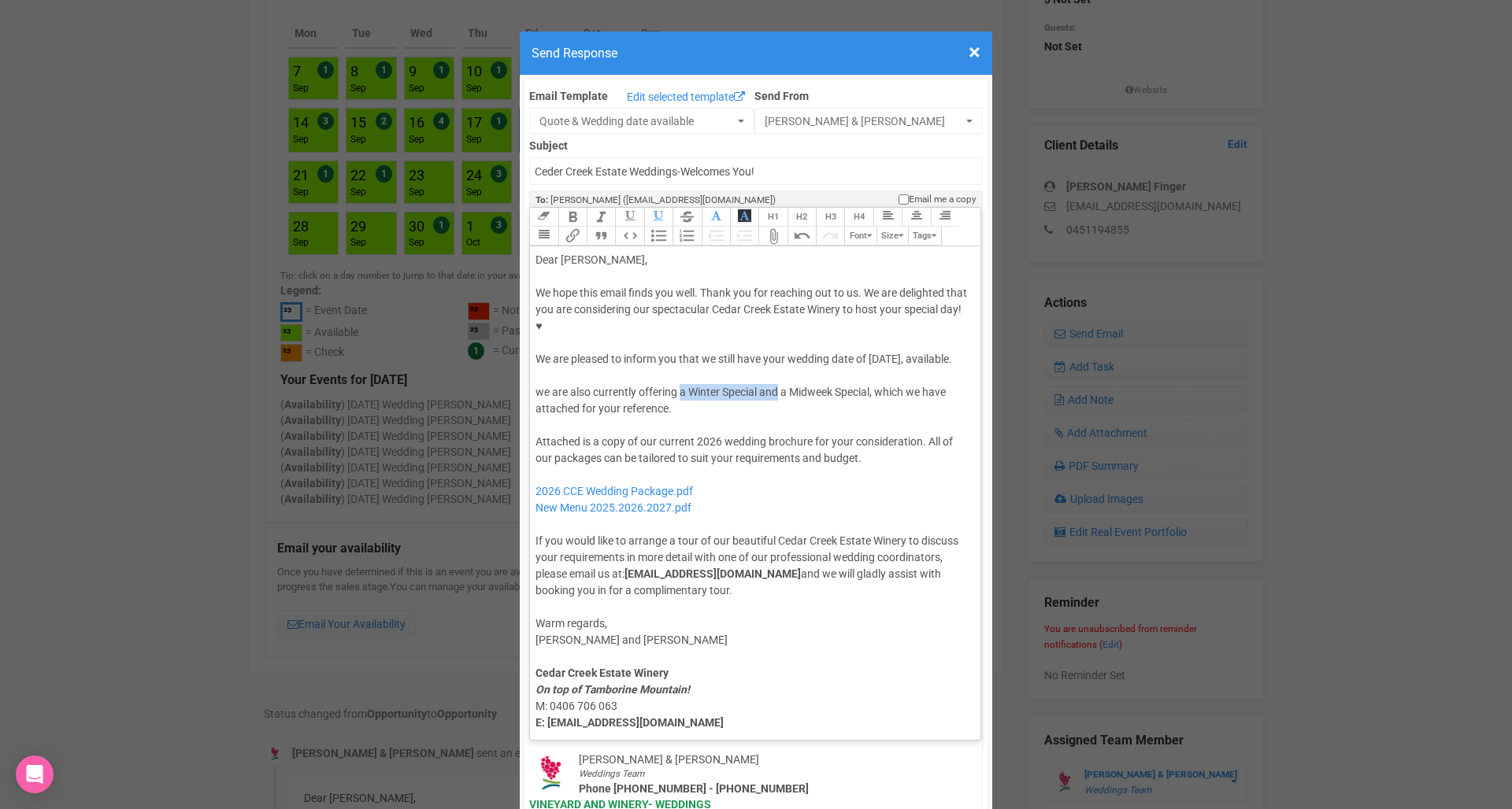
drag, startPoint x: 781, startPoint y: 361, endPoint x: 682, endPoint y: 362, distance: 99.0
click at [682, 362] on div "We hope this email finds you well. Thank you for reaching out to us. We are del…" at bounding box center [752, 351] width 434 height 133
type trix-editor "<lor>Ipsu Dolors,</ame><con><adipis>&elit;</seddoe></tem><inc>Ut labo etdo magn…"
click at [622, 417] on div at bounding box center [752, 425] width 434 height 16
click at [771, 226] on button "Attach Files" at bounding box center [772, 235] width 28 height 19
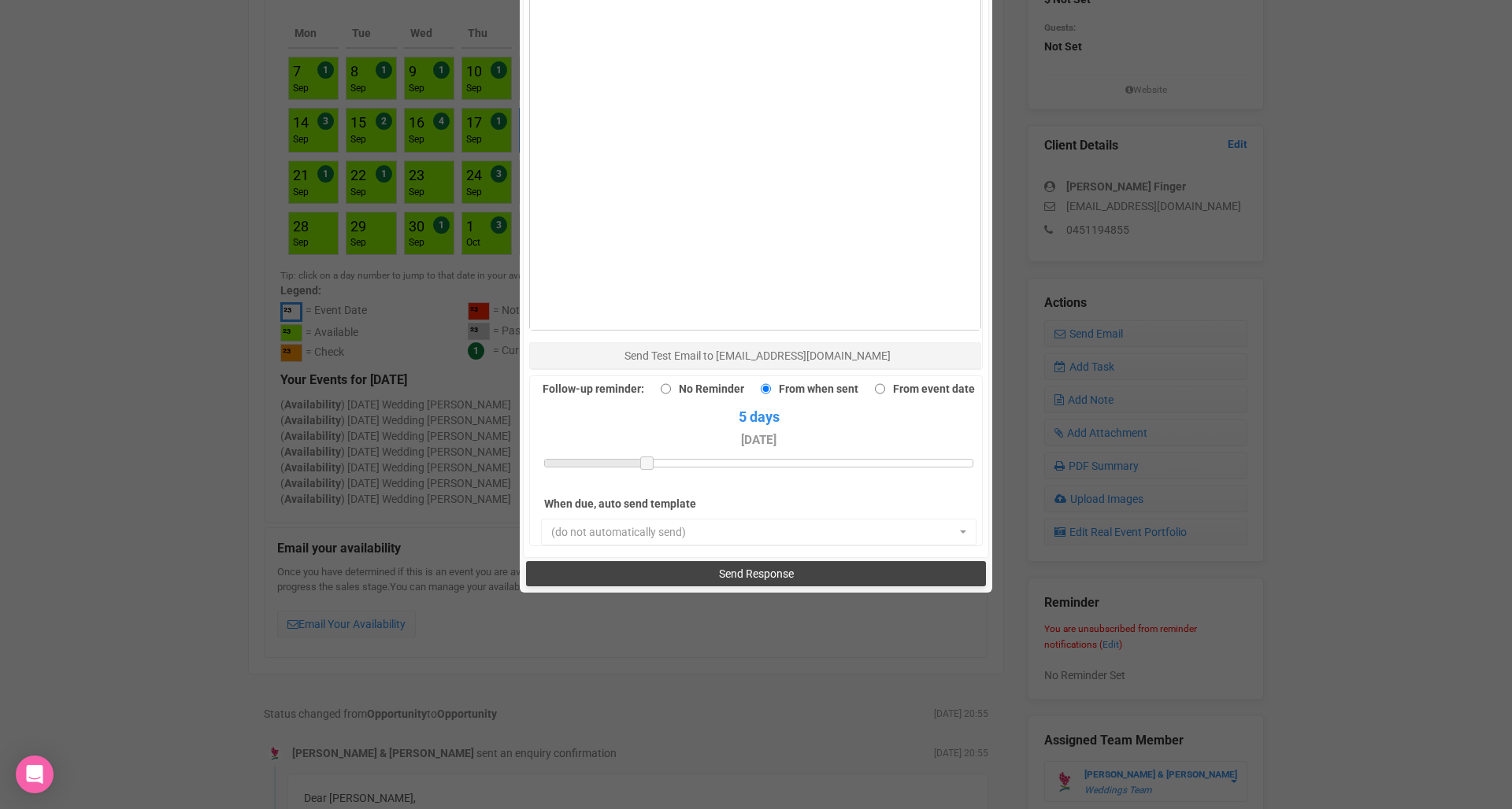
scroll to position [1101, 0]
click at [722, 562] on button "Send Response" at bounding box center [755, 574] width 459 height 25
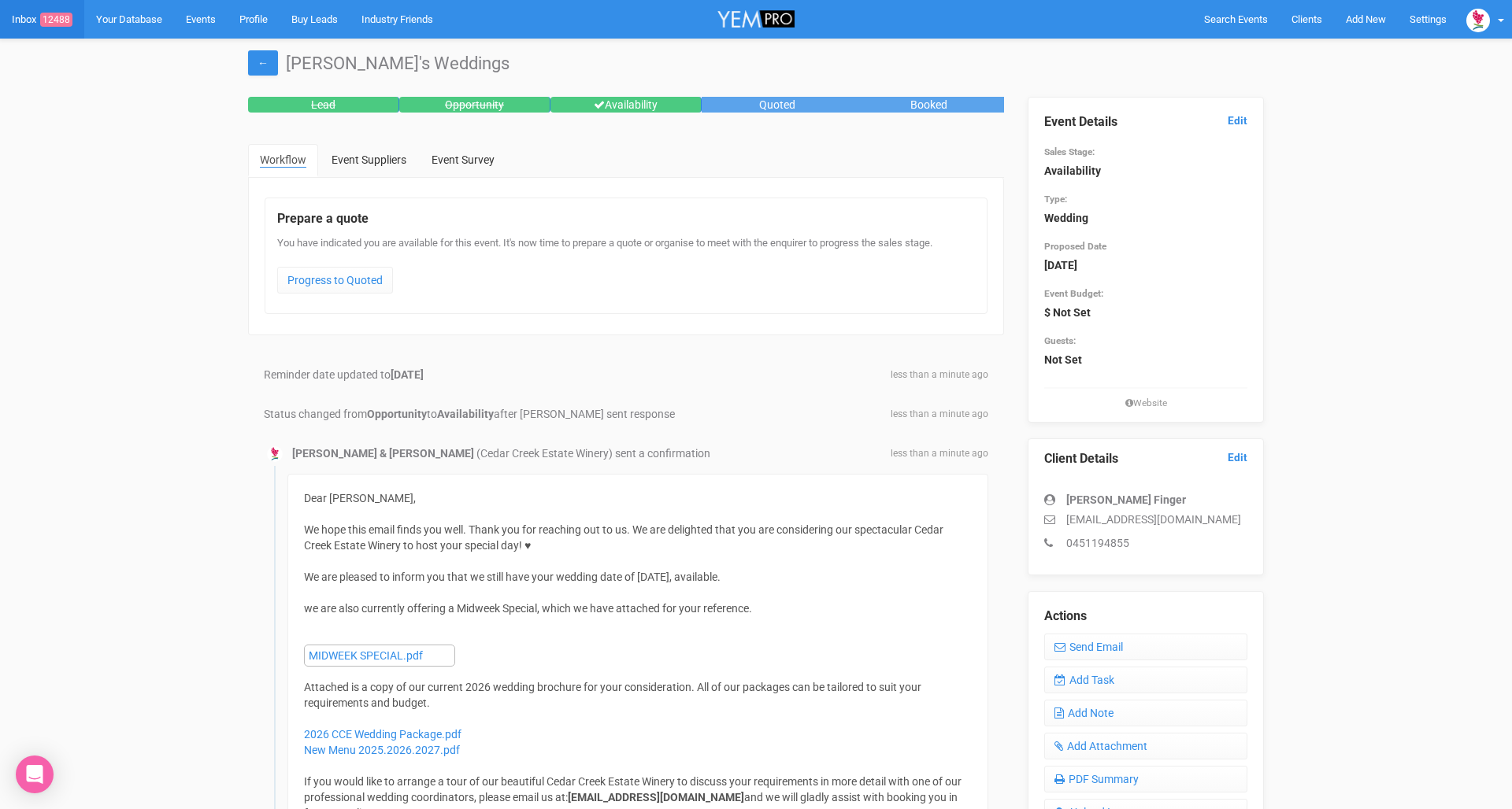
click at [29, 19] on link "Inbox 12488" at bounding box center [42, 19] width 84 height 39
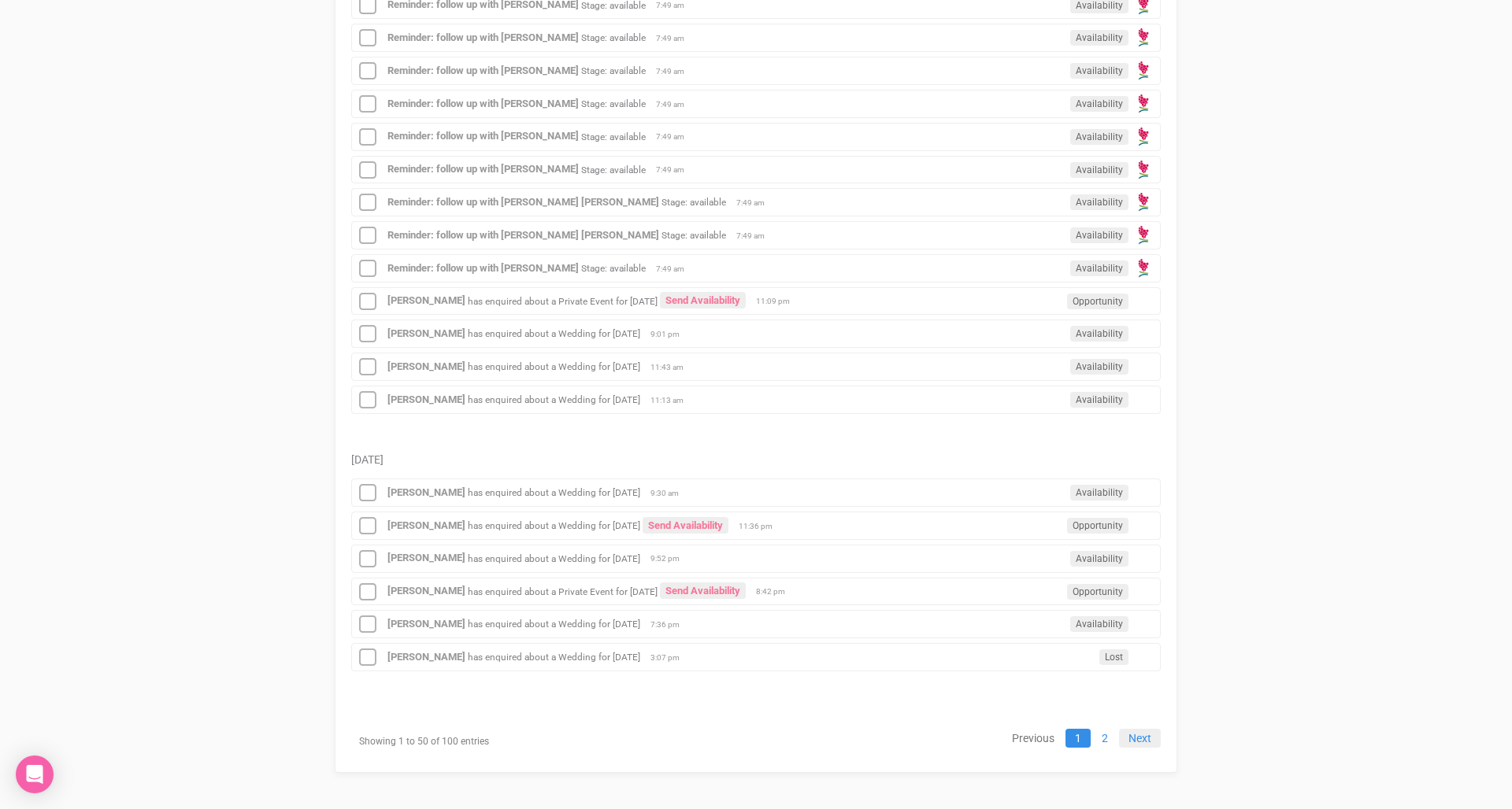
scroll to position [1797, 0]
click at [1103, 731] on link "2" at bounding box center [1104, 739] width 25 height 19
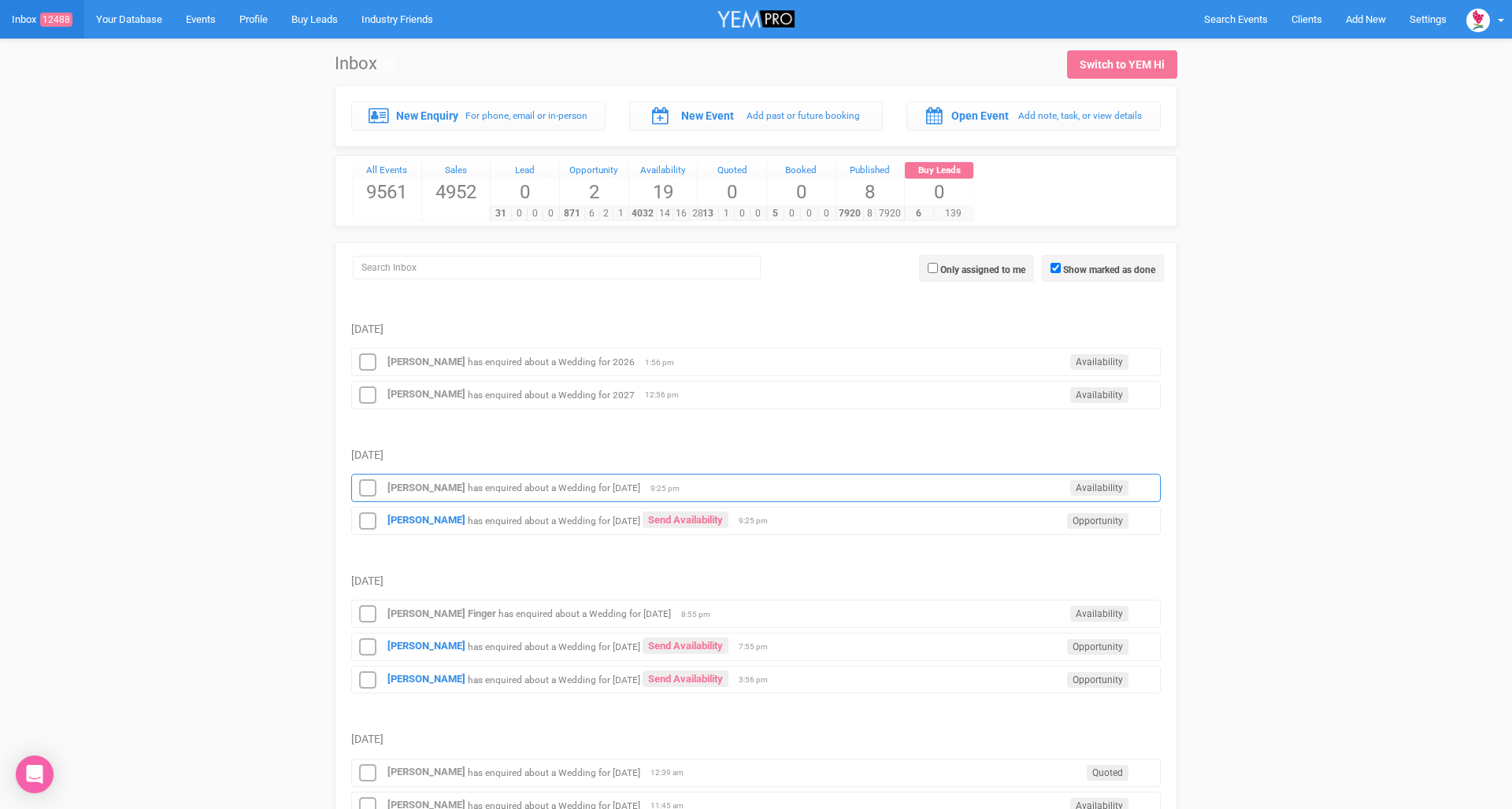
scroll to position [0, 0]
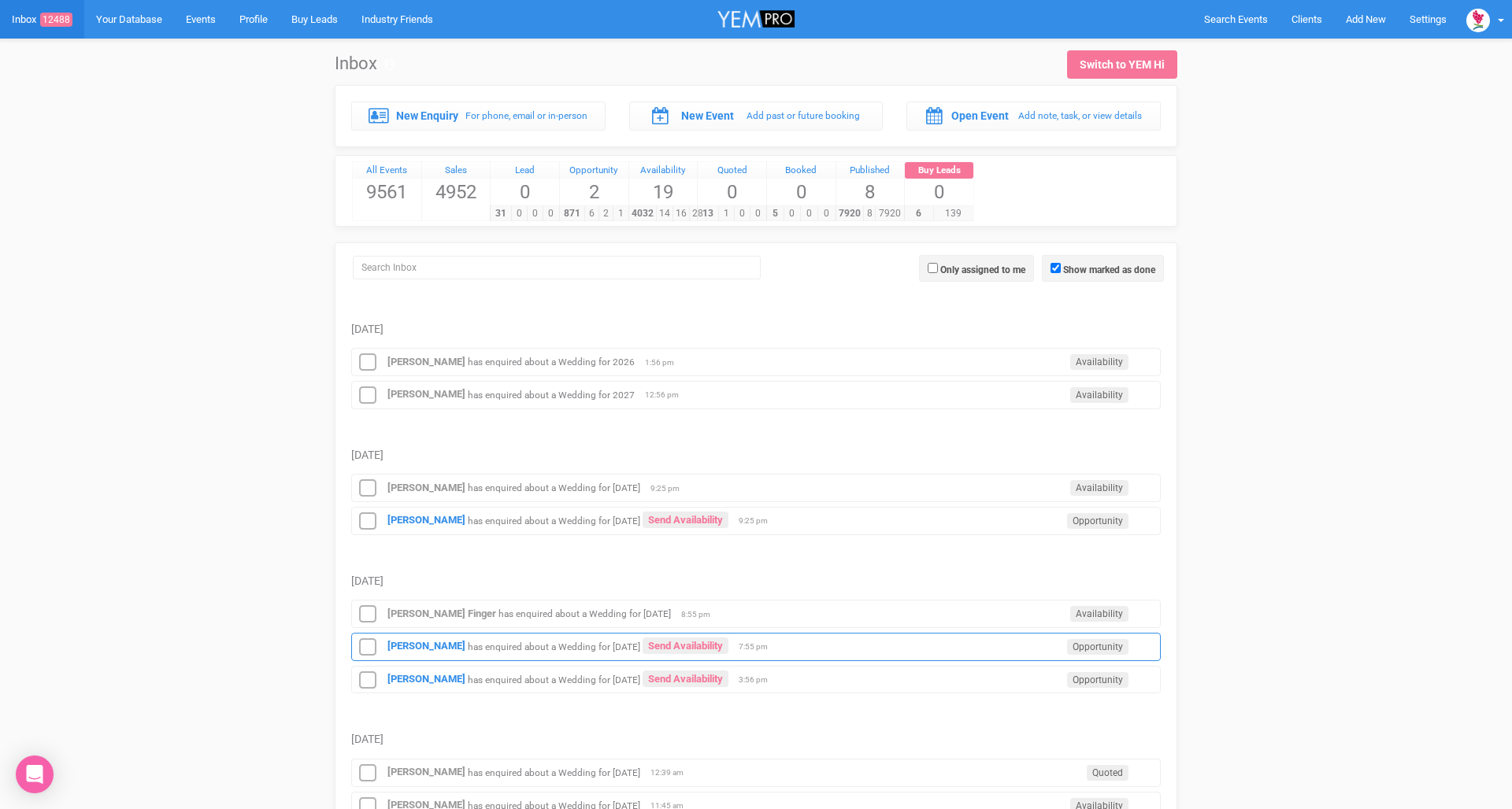
click at [503, 651] on div "[PERSON_NAME] has enquired about a Wedding for [DATE] Send Availability Opportu…" at bounding box center [755, 647] width 809 height 28
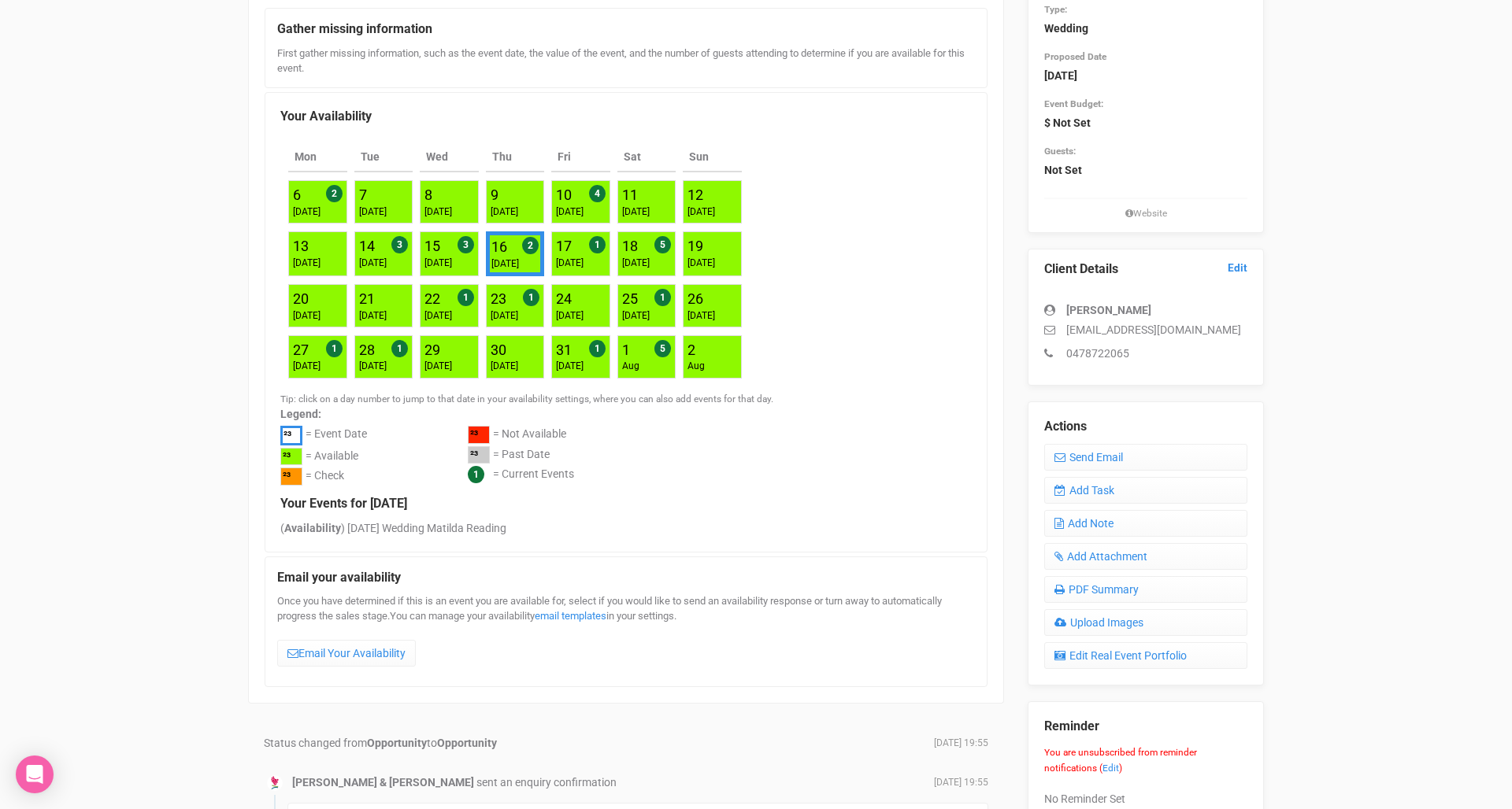
scroll to position [202, 0]
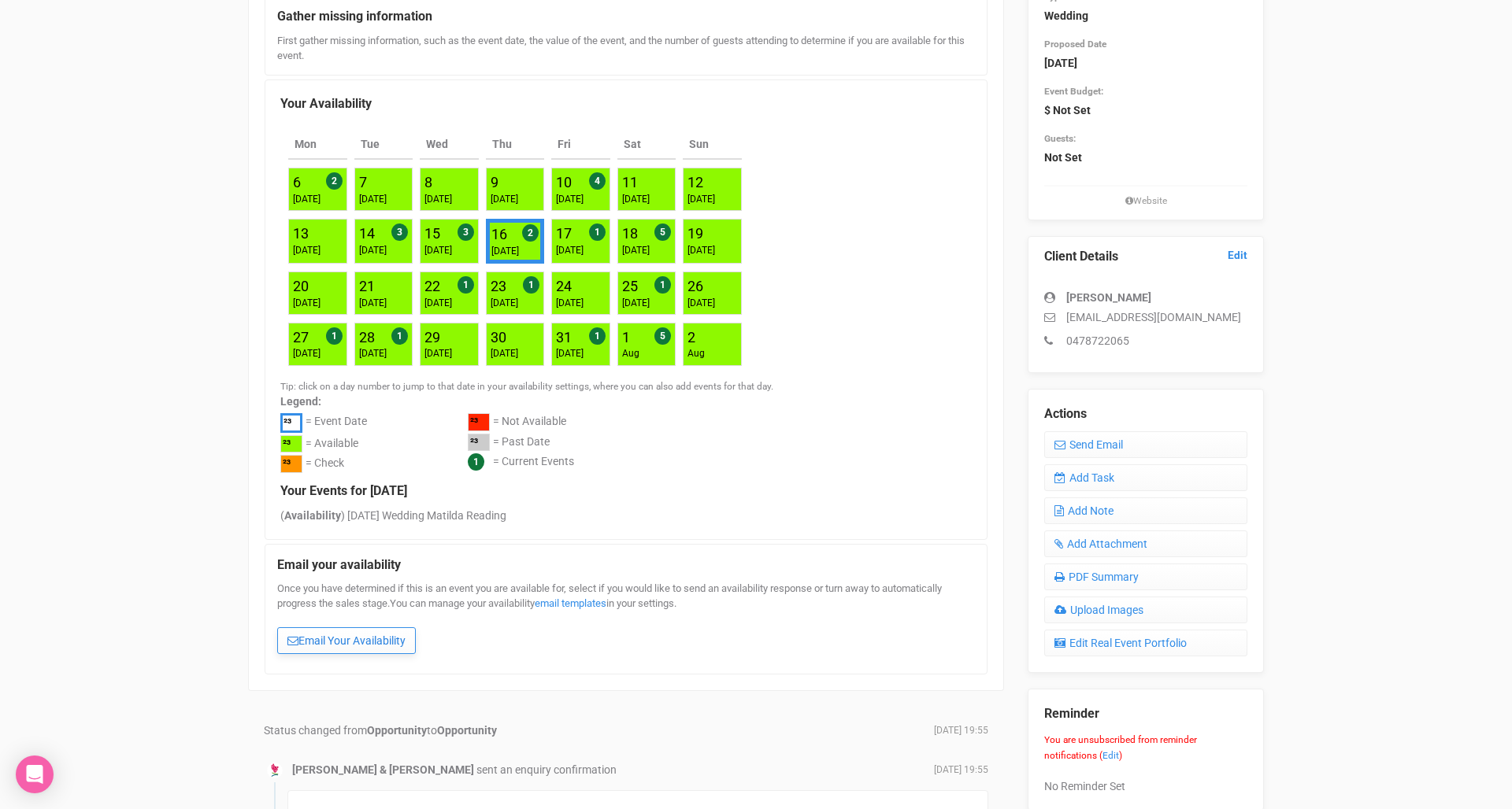
click at [373, 627] on link "Email Your Availability" at bounding box center [346, 640] width 138 height 27
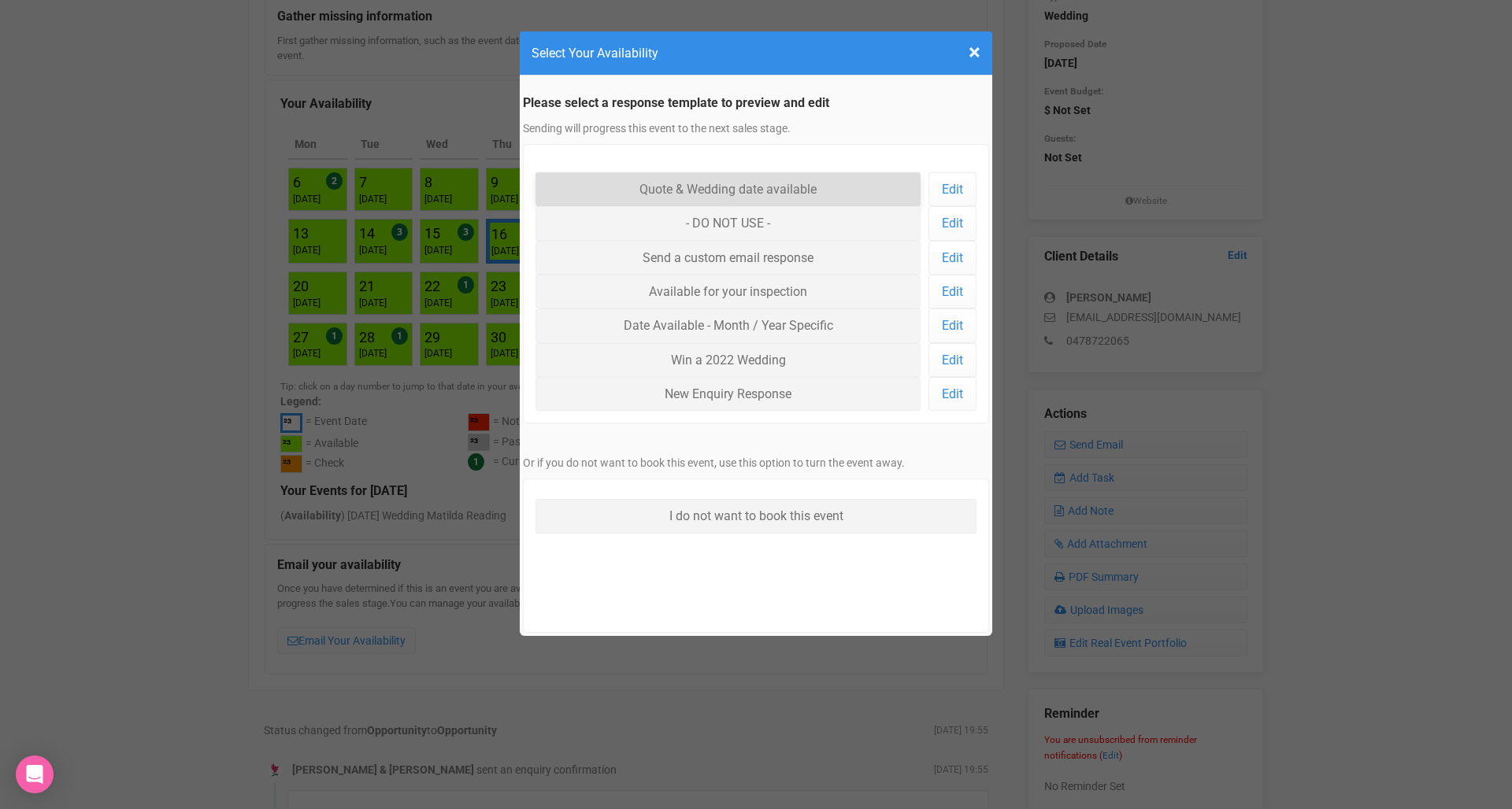
click at [678, 193] on link "Quote & Wedding date available" at bounding box center [728, 189] width 385 height 34
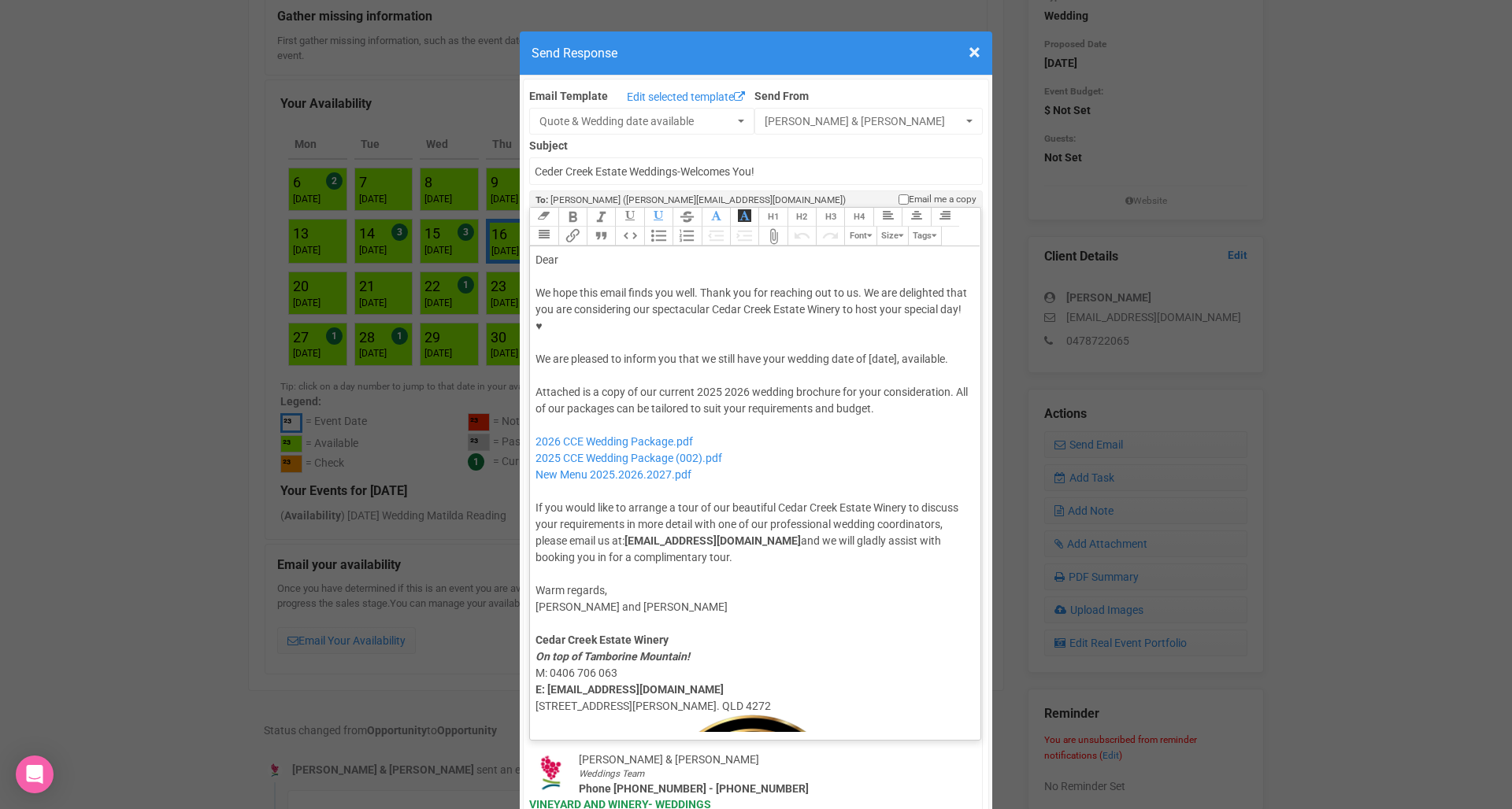
click at [594, 252] on div "Dear" at bounding box center [752, 260] width 434 height 16
click at [887, 310] on div "We hope this email finds you well. Thank you for reaching out to us. We are del…" at bounding box center [752, 326] width 434 height 82
click at [710, 384] on div "Attached is a copy of our current 2025 2026 wedding brochure for your considera…" at bounding box center [752, 474] width 434 height 182
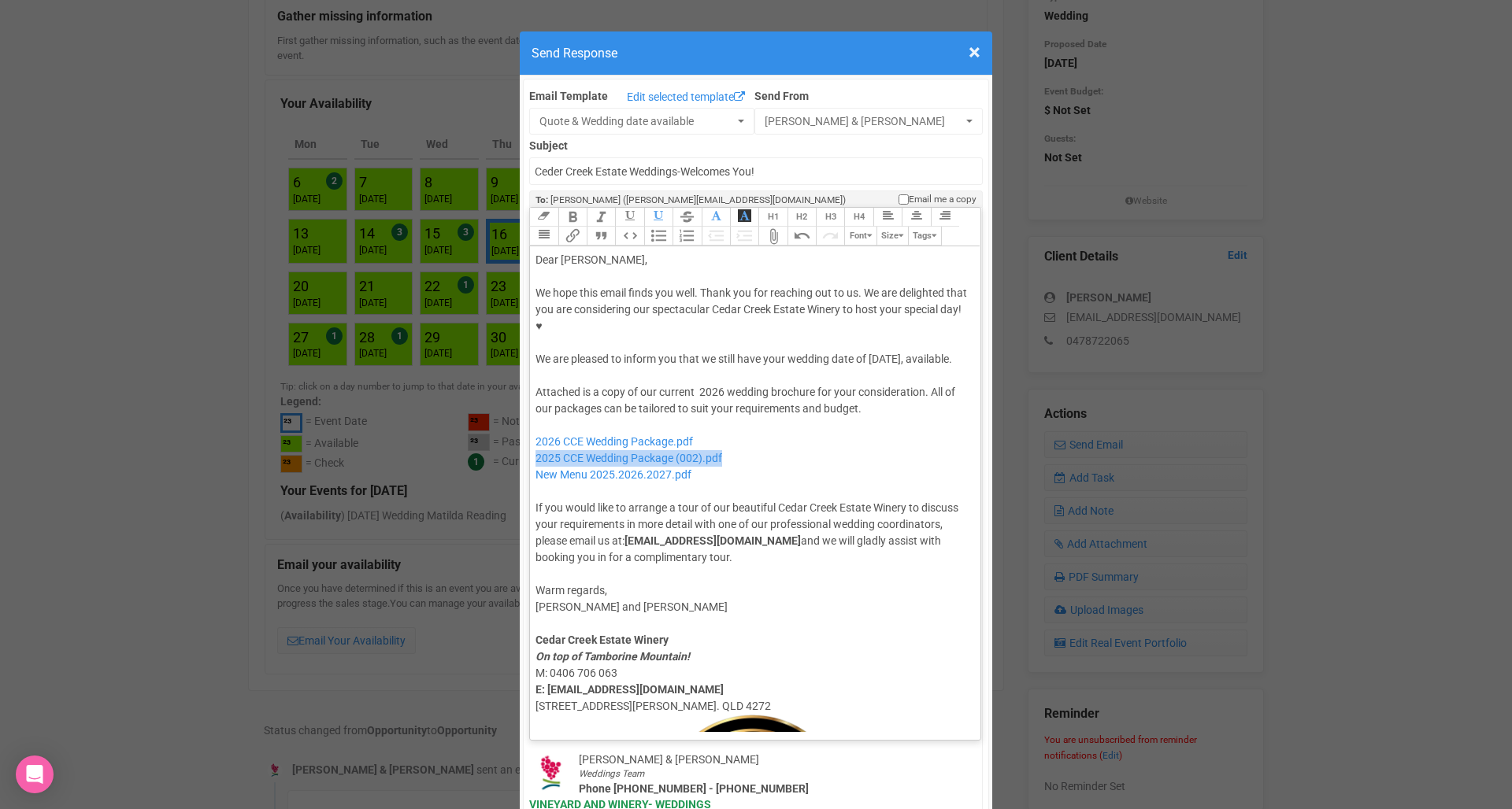
drag, startPoint x: 744, startPoint y: 417, endPoint x: 534, endPoint y: 427, distance: 210.2
click at [534, 427] on trix-editor "Dear [PERSON_NAME], We hope this email finds you well. Thank you for reaching o…" at bounding box center [754, 489] width 450 height 486
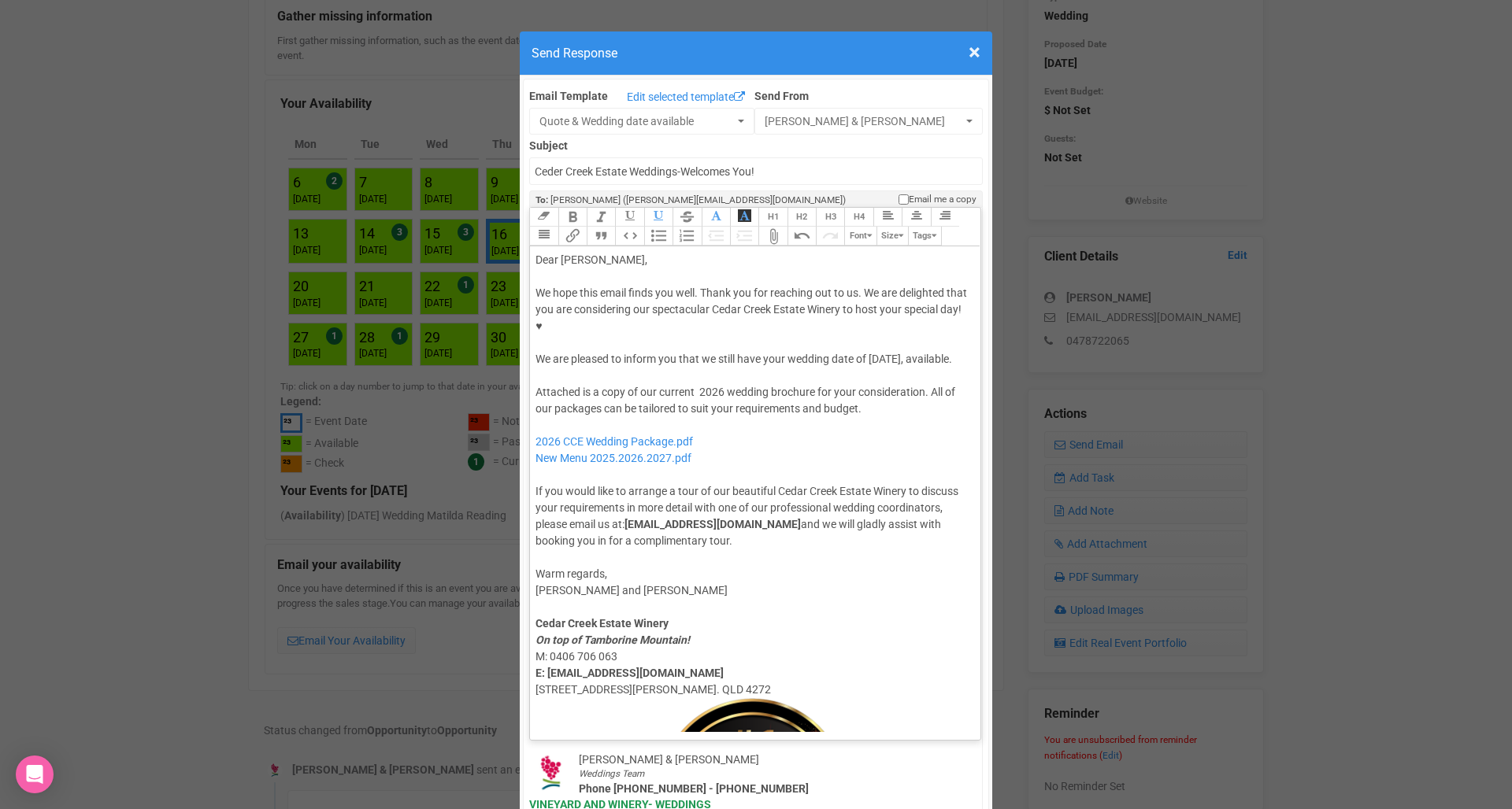
click at [640, 328] on div "We hope this email finds you well. Thank you for reaching out to us. We are del…" at bounding box center [752, 326] width 434 height 82
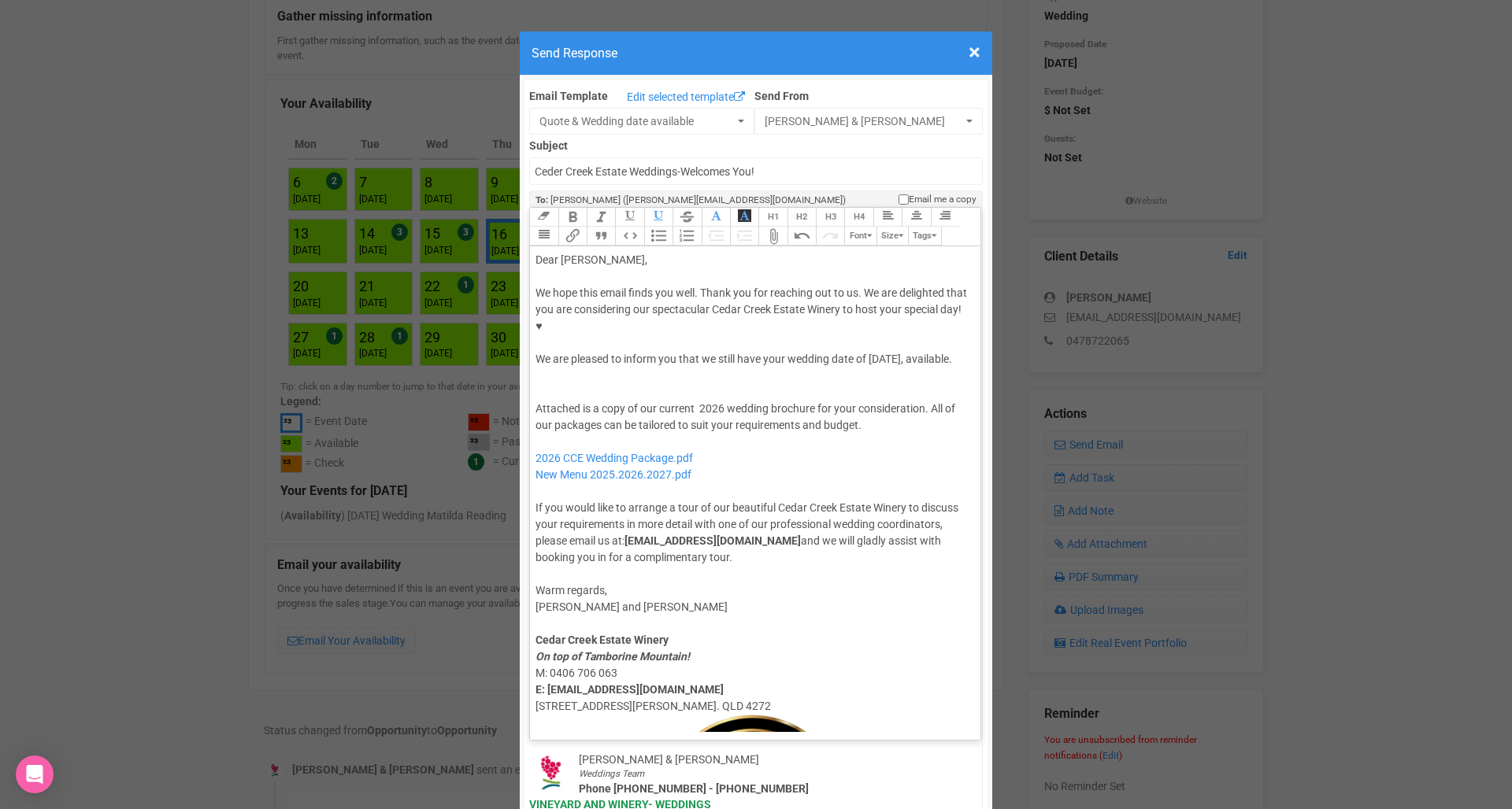
click at [782, 345] on div "We hope this email finds you well. Thank you for reaching out to us. We are del…" at bounding box center [752, 334] width 434 height 99
paste trix-editor "<lor>Ipsu Dolors,</ame><con><adipis>&elit;</seddoe></tem><inc>Ut labo etdo magn…"
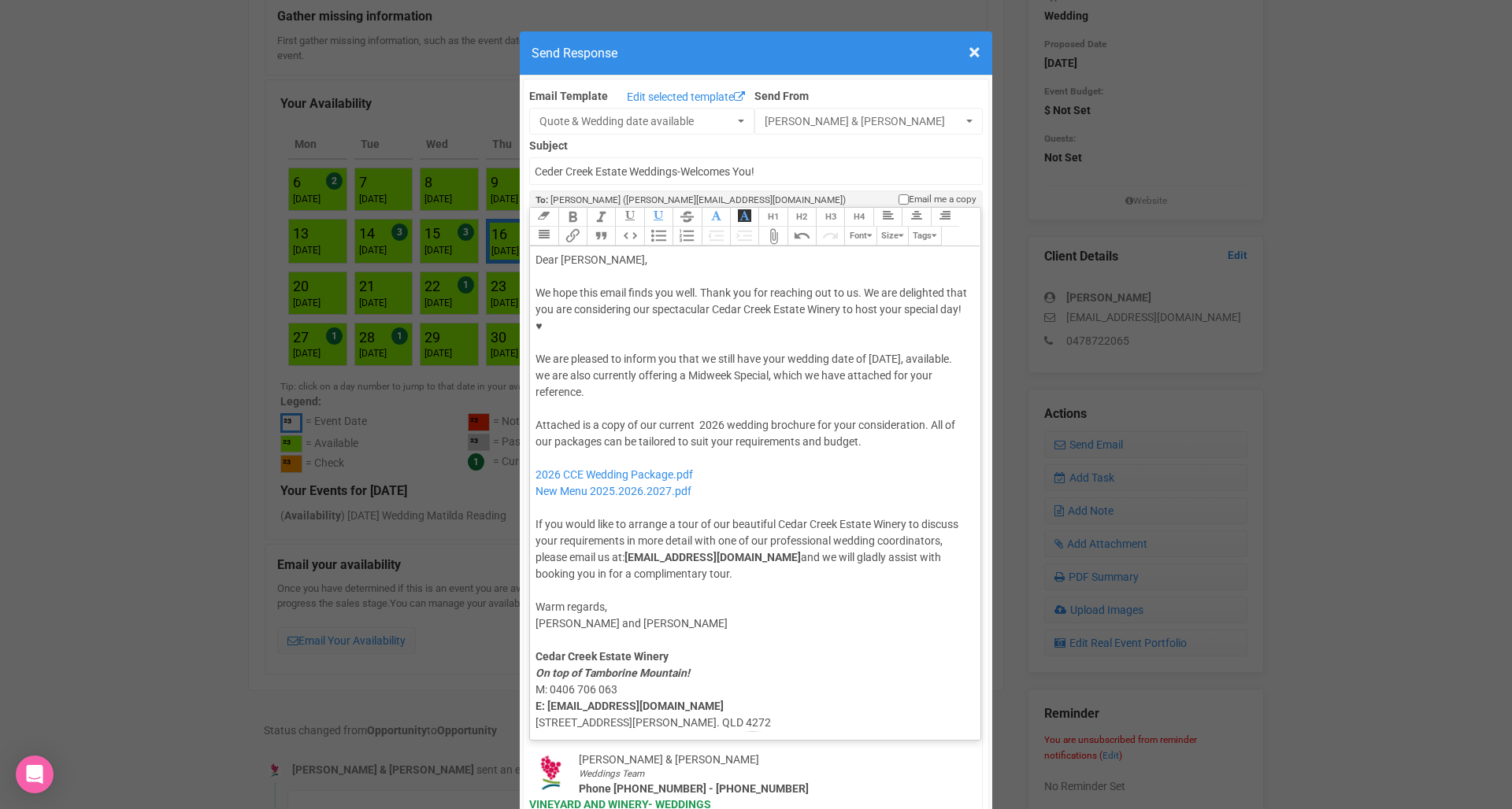
click at [771, 344] on div "We hope this email finds you well. Thank you for reaching out to us. We are del…" at bounding box center [752, 342] width 434 height 116
click at [725, 318] on div "We hope this email finds you well. Thank you for reaching out to us. We are del…" at bounding box center [752, 342] width 434 height 116
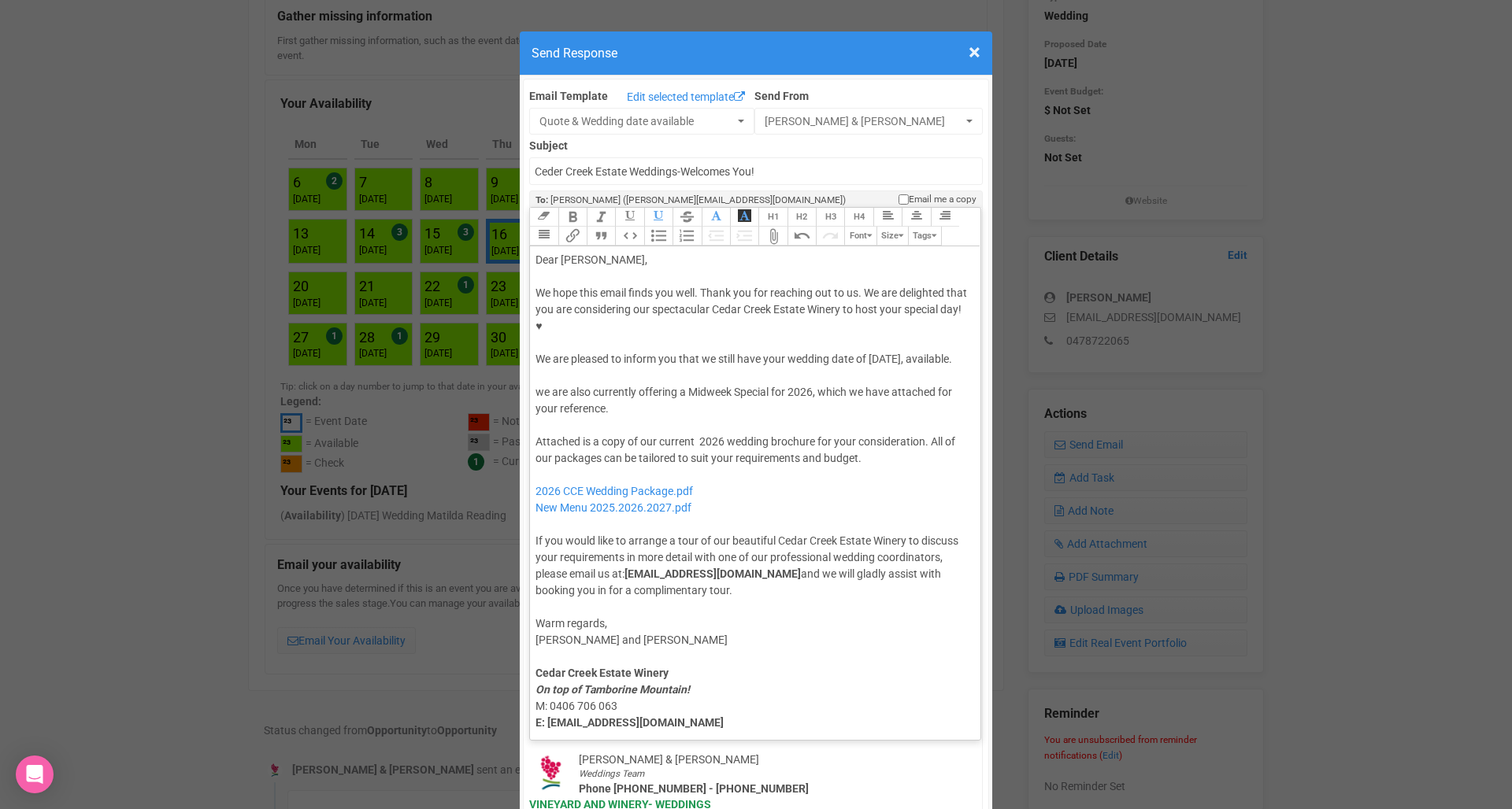
click at [702, 417] on div at bounding box center [752, 425] width 434 height 16
click at [767, 226] on button "Attach Files" at bounding box center [772, 235] width 28 height 19
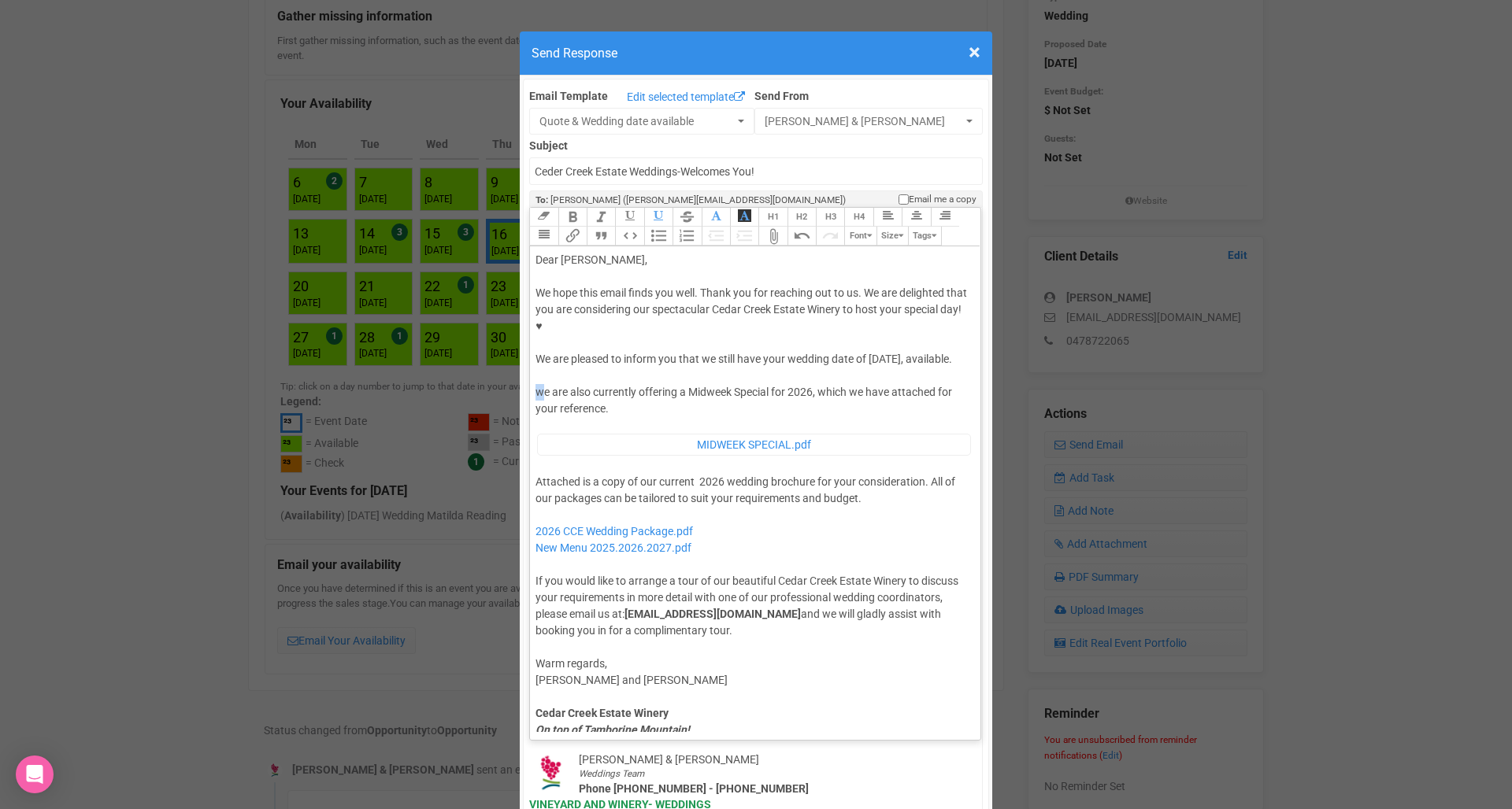
type trix-editor "<div>Dear Olivia,</div><div><strong>&nbsp;</strong></div><div>We hope this emai…"
click at [822, 537] on div "Attached is a copy of our current 2026 wedding brochure for your consideration.…" at bounding box center [752, 556] width 434 height 165
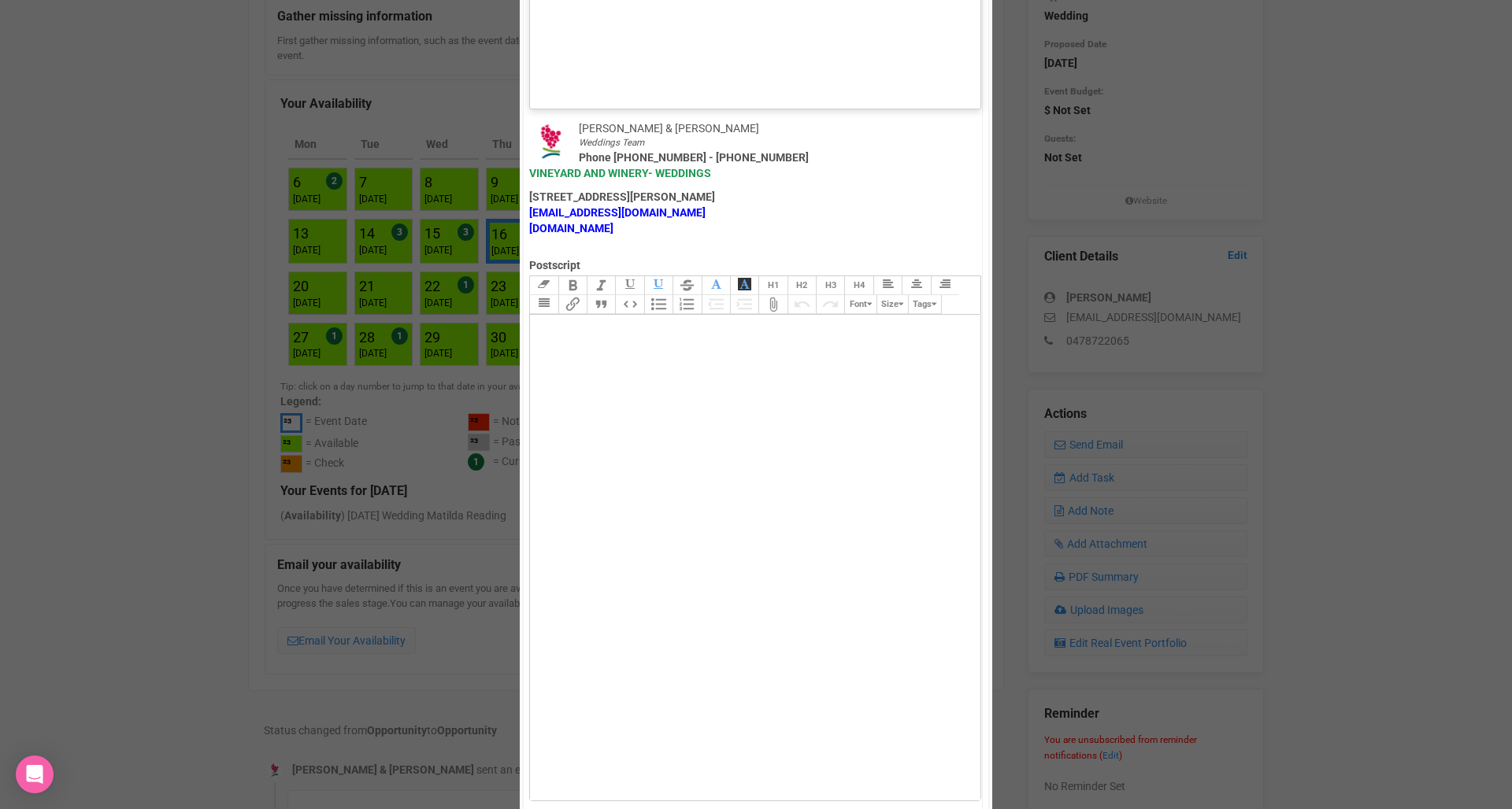
scroll to position [1089, 0]
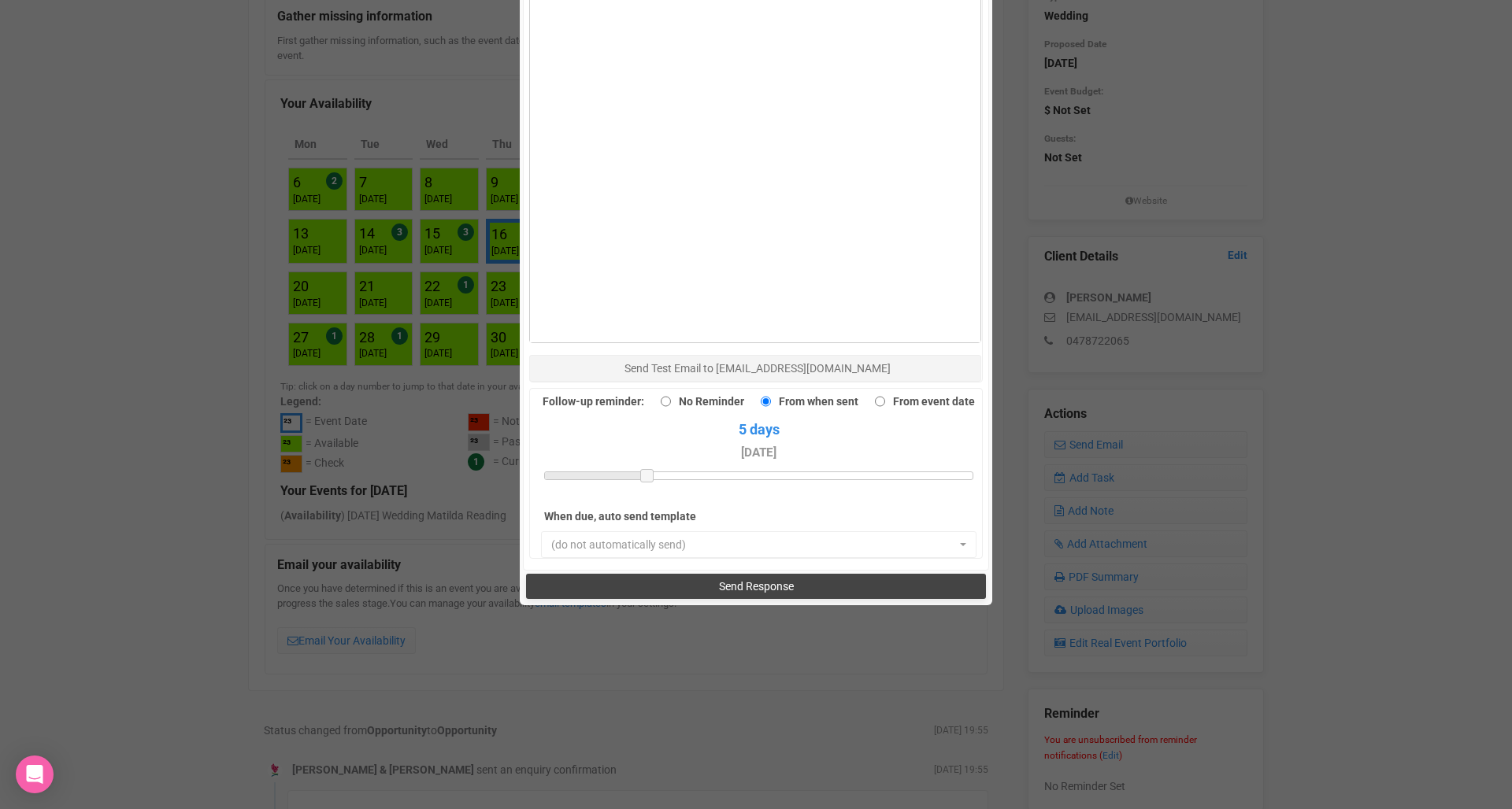
click at [750, 580] on span "Send Response" at bounding box center [756, 587] width 75 height 13
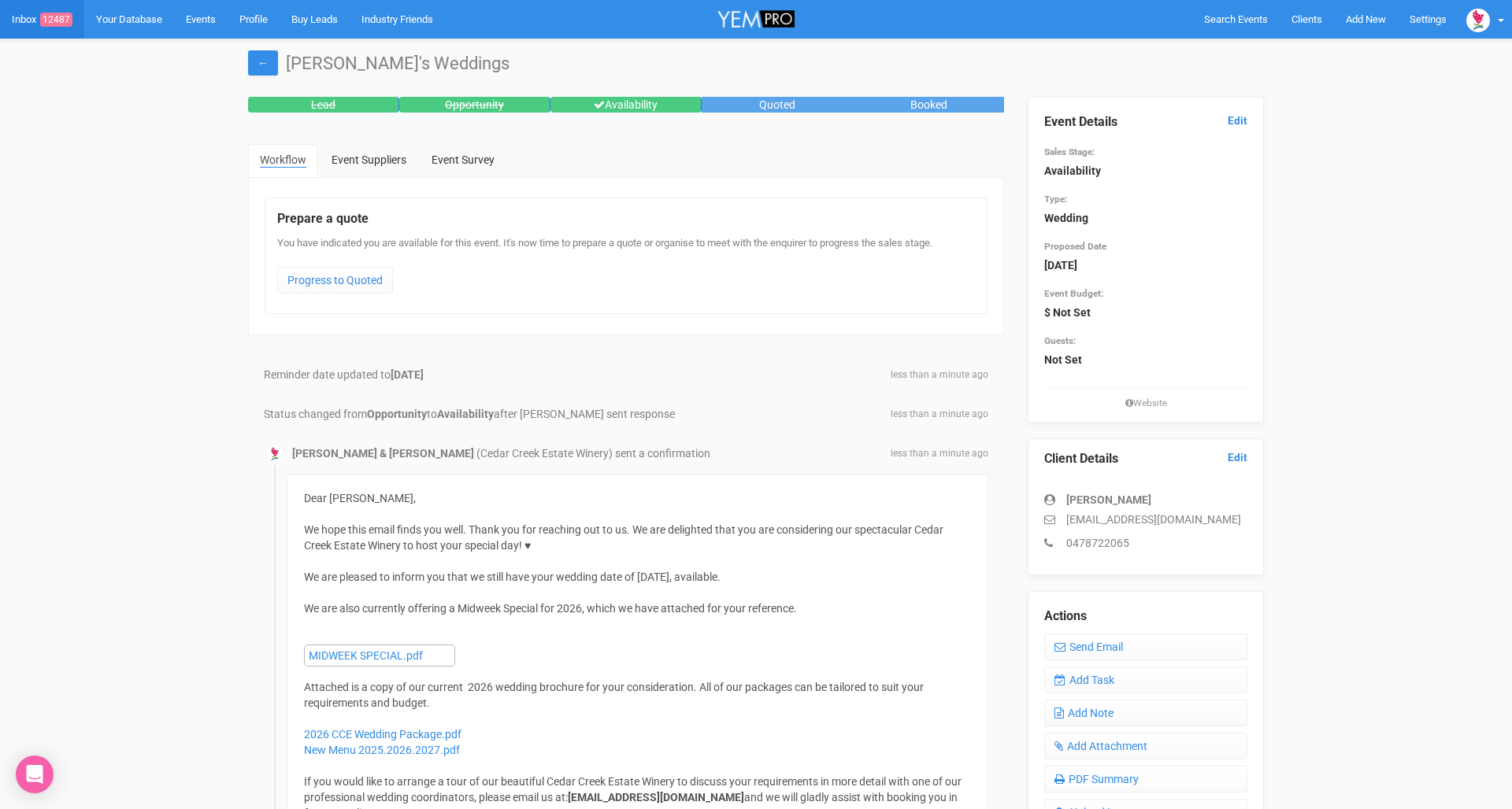
click at [35, 23] on link "Inbox 12487" at bounding box center [42, 19] width 84 height 39
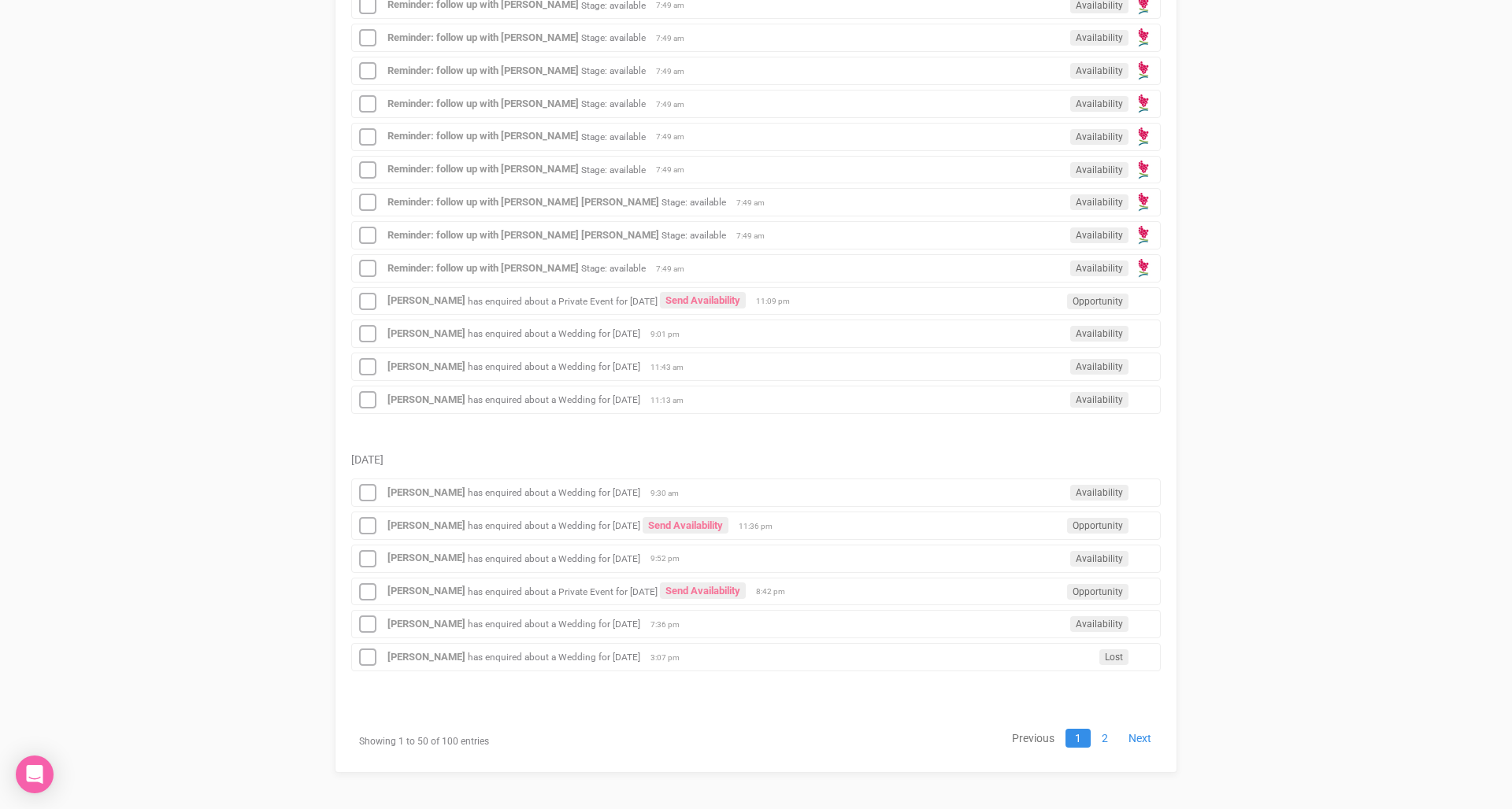
scroll to position [1797, 0]
click at [1109, 735] on link "2" at bounding box center [1104, 739] width 25 height 19
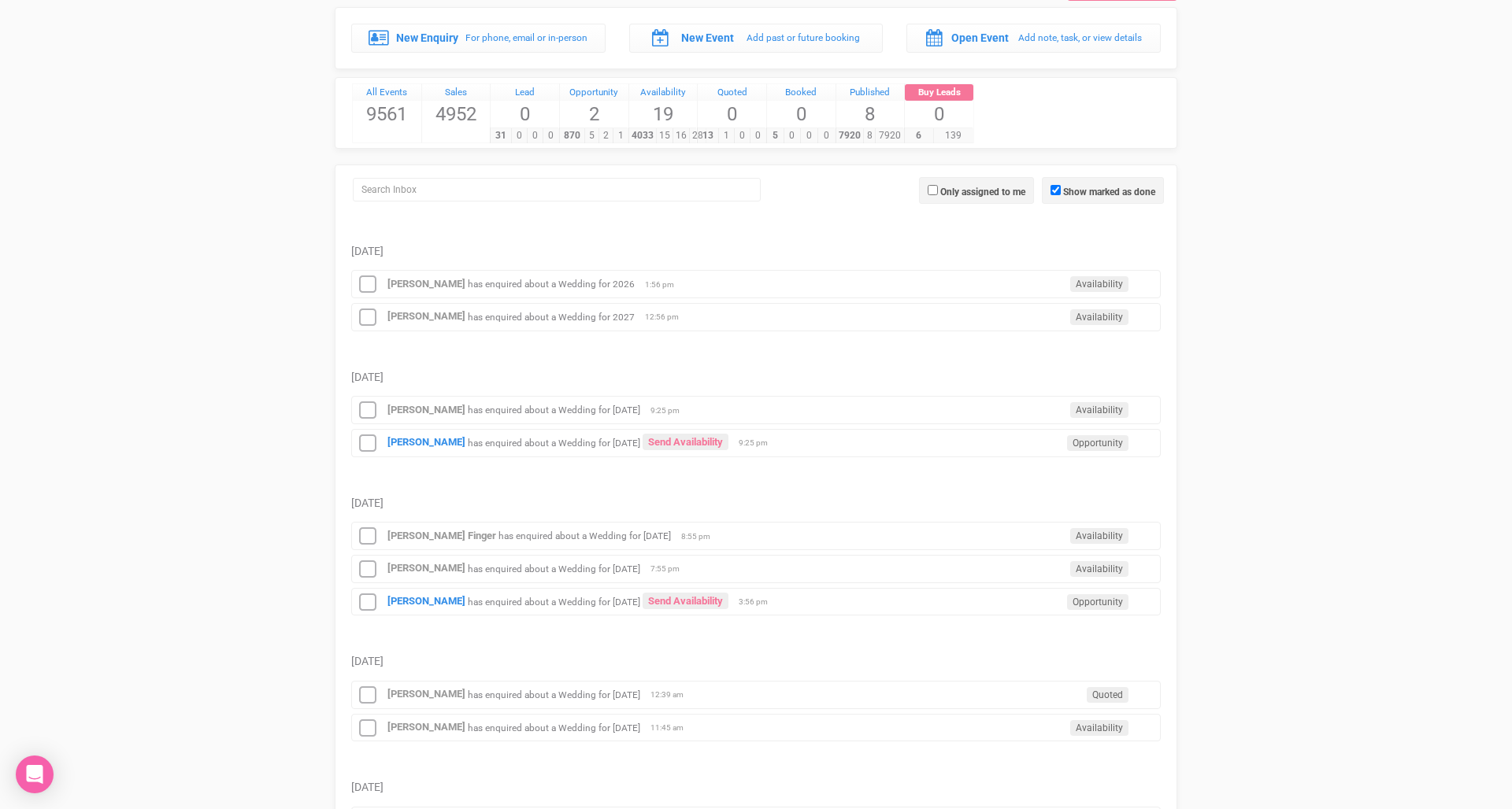
scroll to position [86, 0]
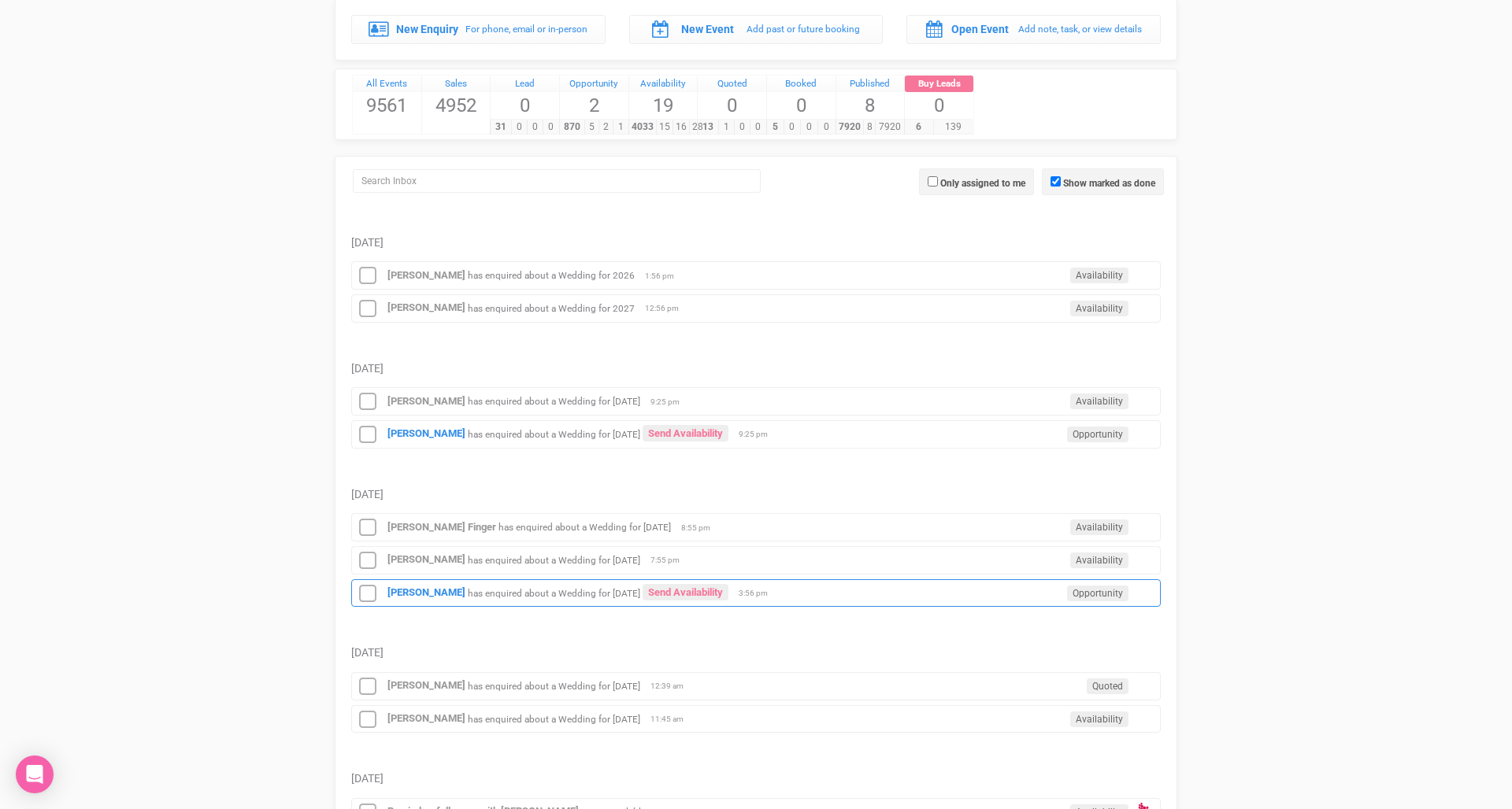
click at [517, 595] on small "has enquired about a Wedding for [DATE]" at bounding box center [553, 592] width 172 height 11
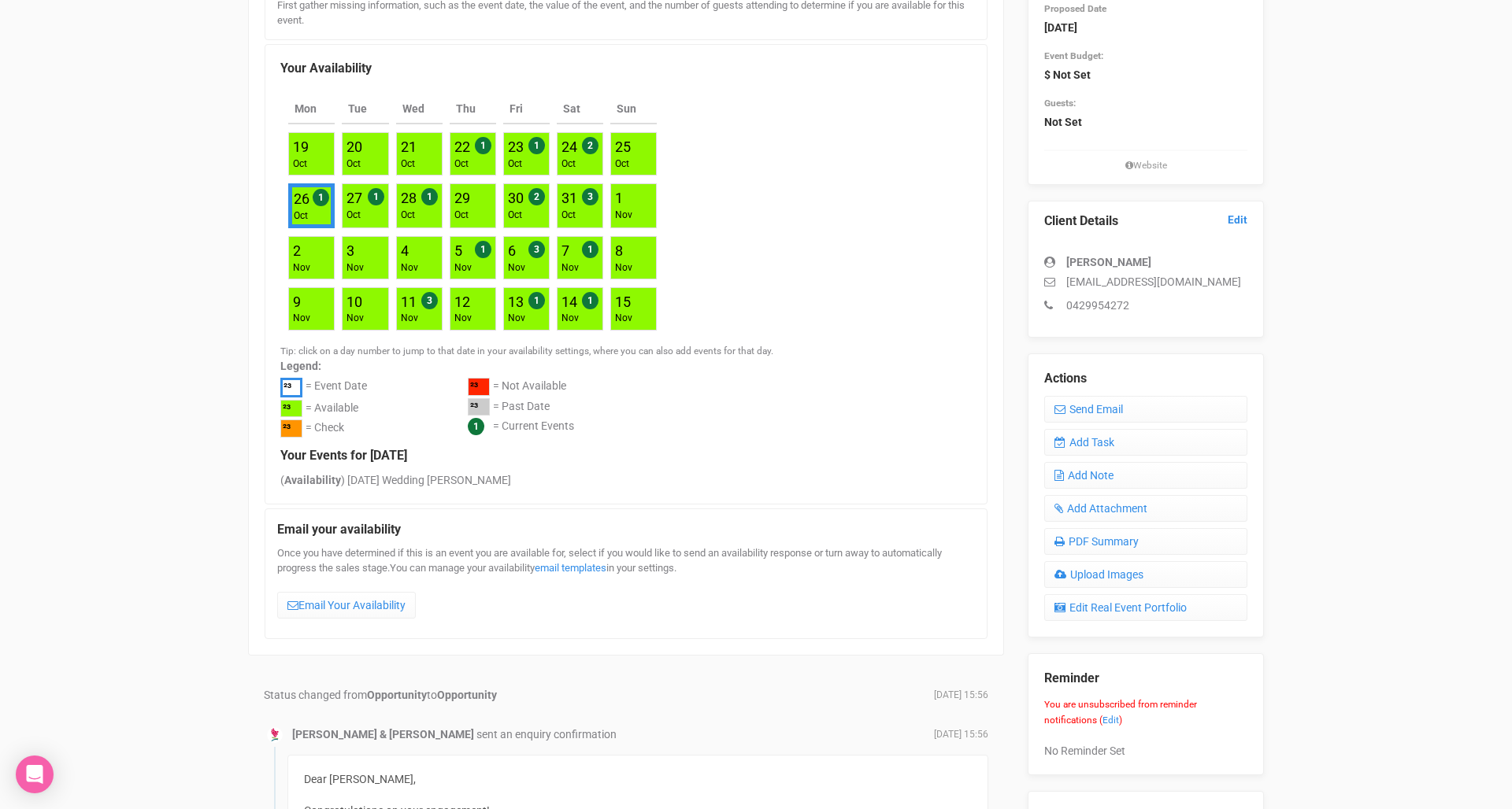
scroll to position [245, 0]
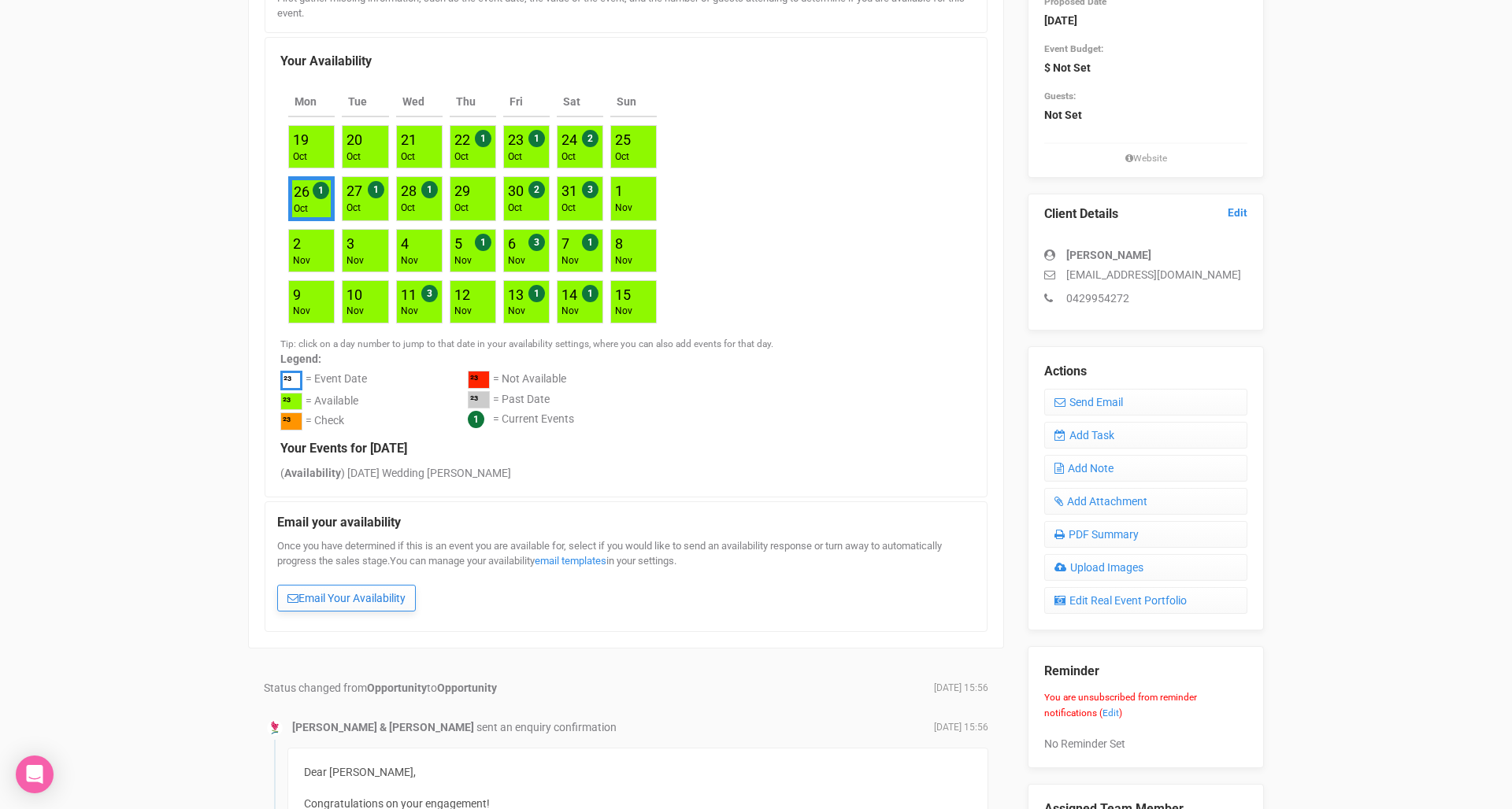
click at [353, 584] on link "Email Your Availability" at bounding box center [346, 597] width 138 height 27
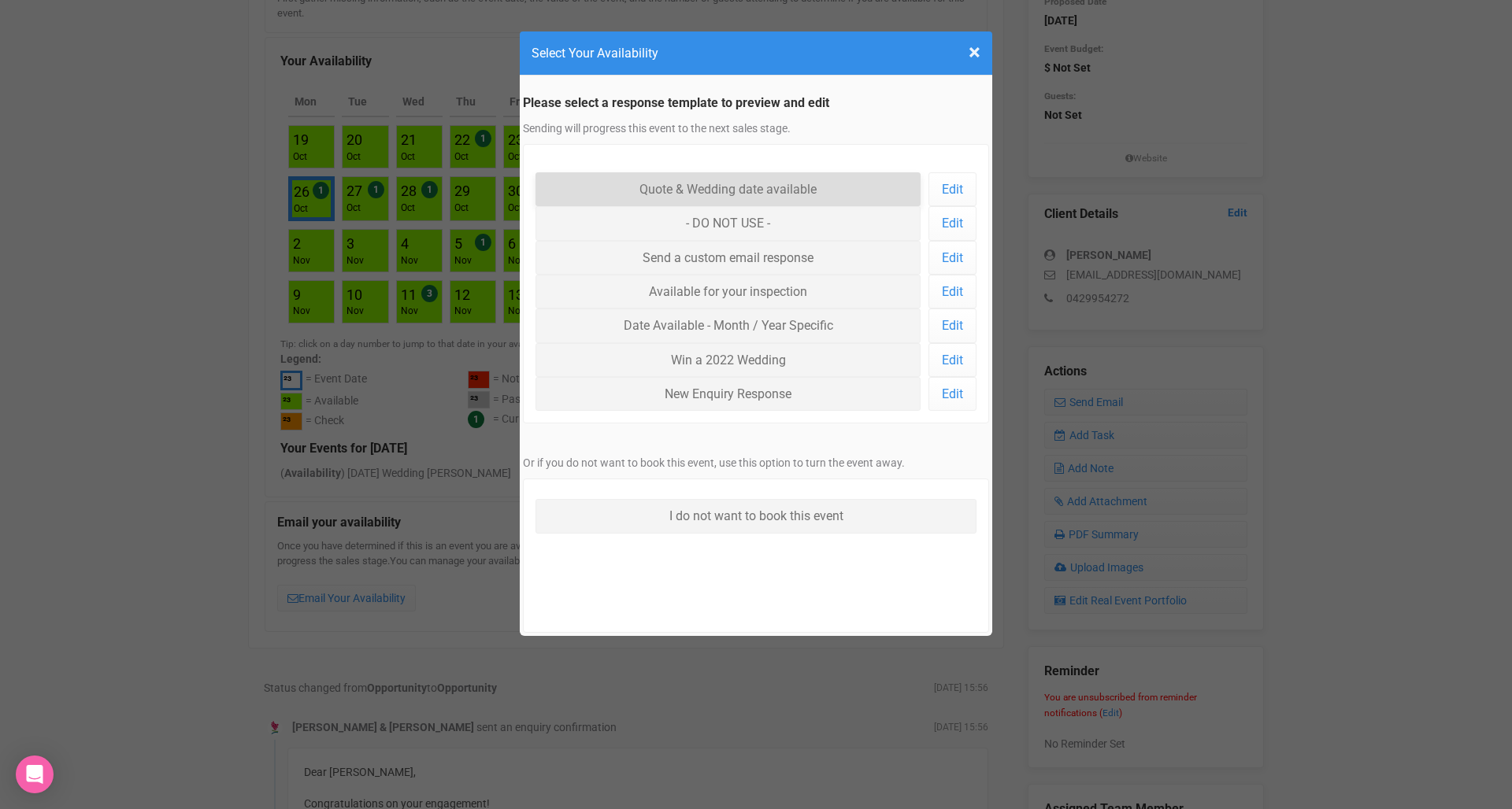
click at [662, 192] on link "Quote & Wedding date available" at bounding box center [728, 189] width 385 height 34
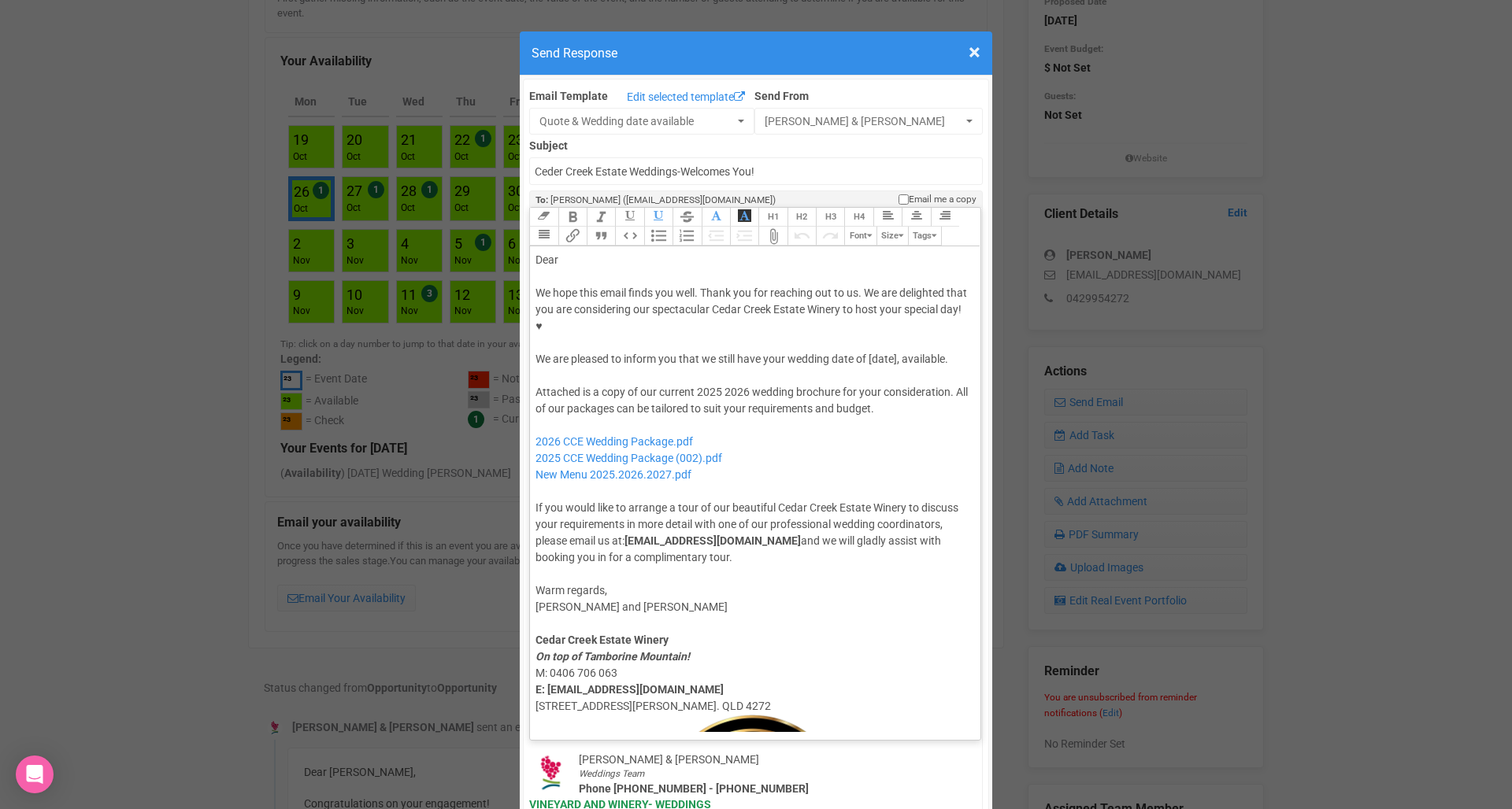
click at [610, 252] on div "Dear" at bounding box center [752, 260] width 434 height 16
click at [889, 314] on div "We hope this email finds you well. Thank you for reaching out to us. We are del…" at bounding box center [752, 326] width 434 height 82
click at [706, 384] on div "Attached is a copy of our current 2025 2026 wedding brochure for your considera…" at bounding box center [752, 474] width 434 height 182
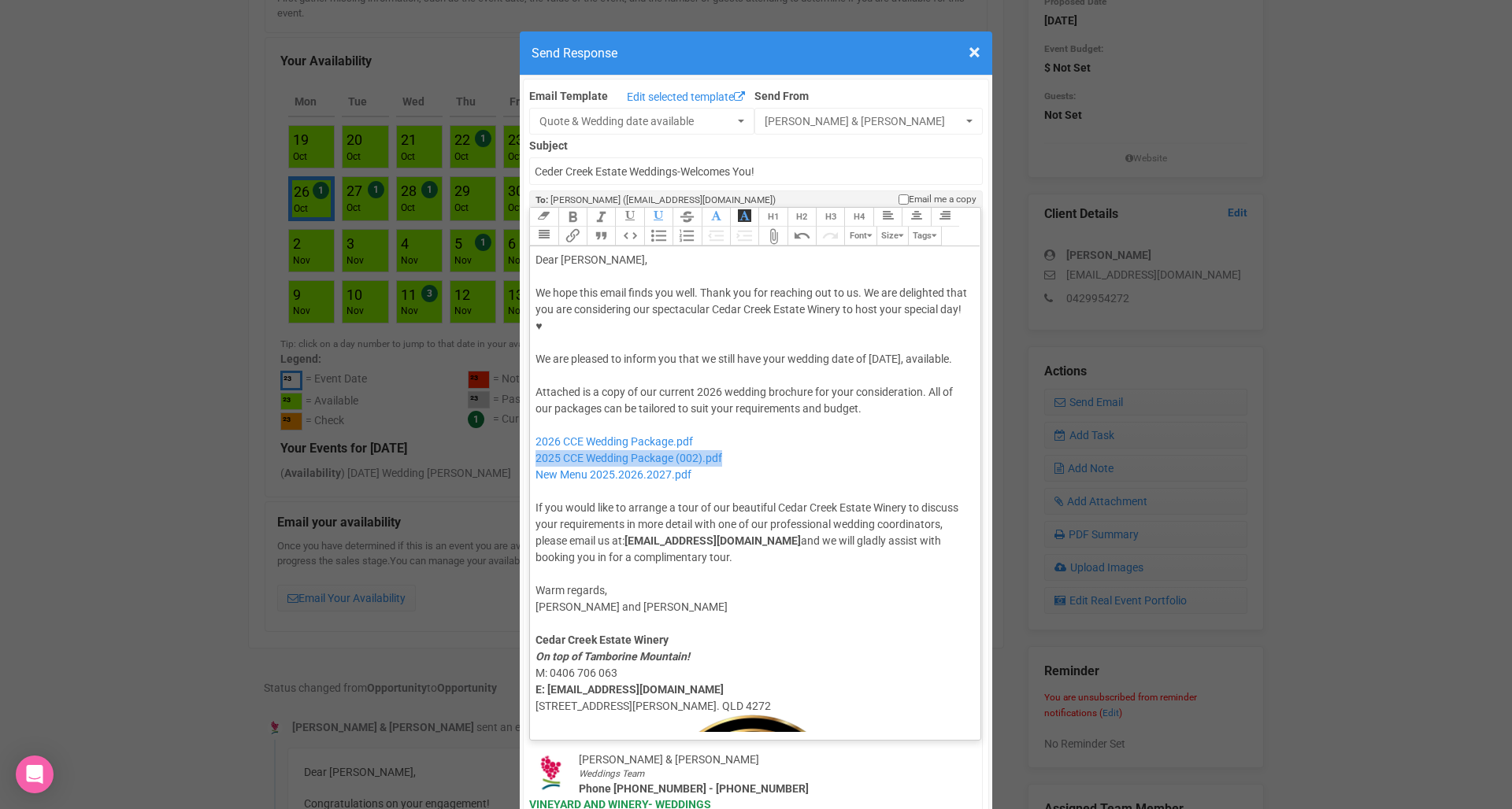
drag, startPoint x: 741, startPoint y: 425, endPoint x: 530, endPoint y: 427, distance: 211.0
click at [530, 427] on trix-editor "Dear Kiara, We hope this email finds you well. Thank you for reaching out to us…" at bounding box center [754, 489] width 450 height 486
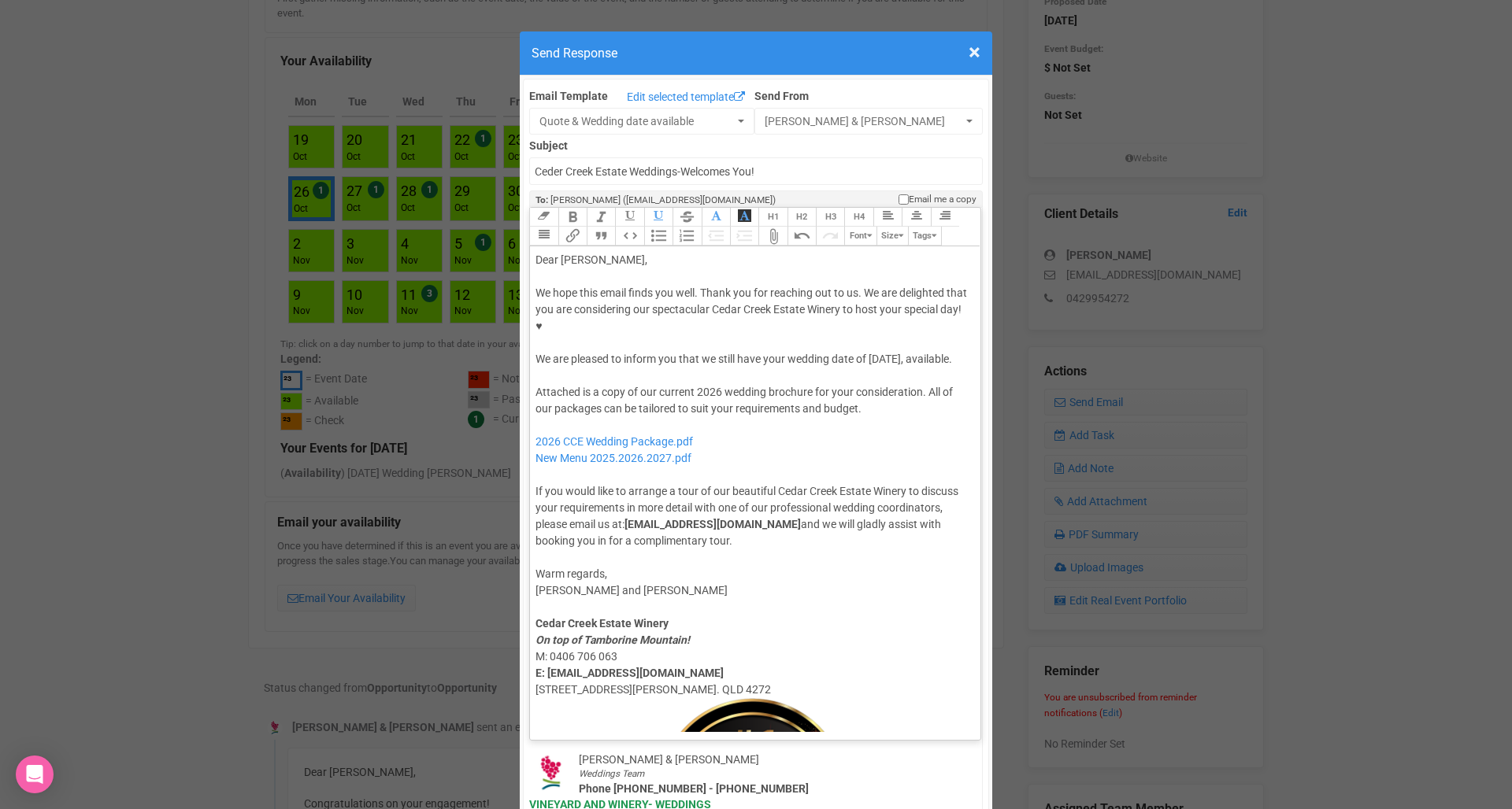
click at [653, 442] on div "Attached is a copy of our current 2026 wedding brochure for your consideration.…" at bounding box center [752, 466] width 434 height 165
click at [680, 368] on div at bounding box center [752, 376] width 434 height 16
drag, startPoint x: 680, startPoint y: 342, endPoint x: 651, endPoint y: 335, distance: 29.8
click at [651, 368] on div at bounding box center [752, 376] width 434 height 16
click at [652, 330] on div "We hope this email finds you well. Thank you for reaching out to us. We are del…" at bounding box center [752, 326] width 434 height 82
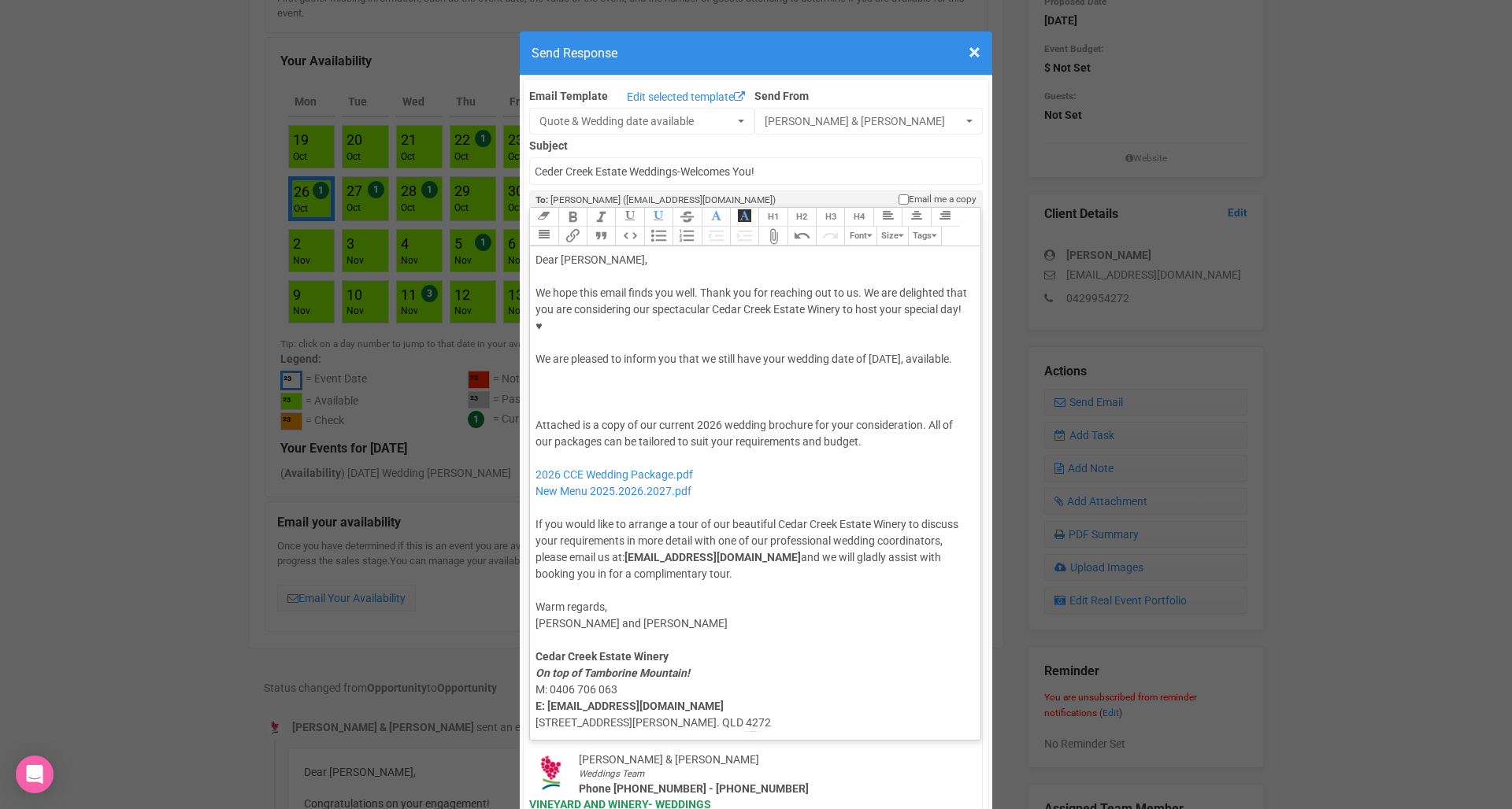
paste trix-editor "We are also currently offering a Midweek Special, which we have attached for yo…"
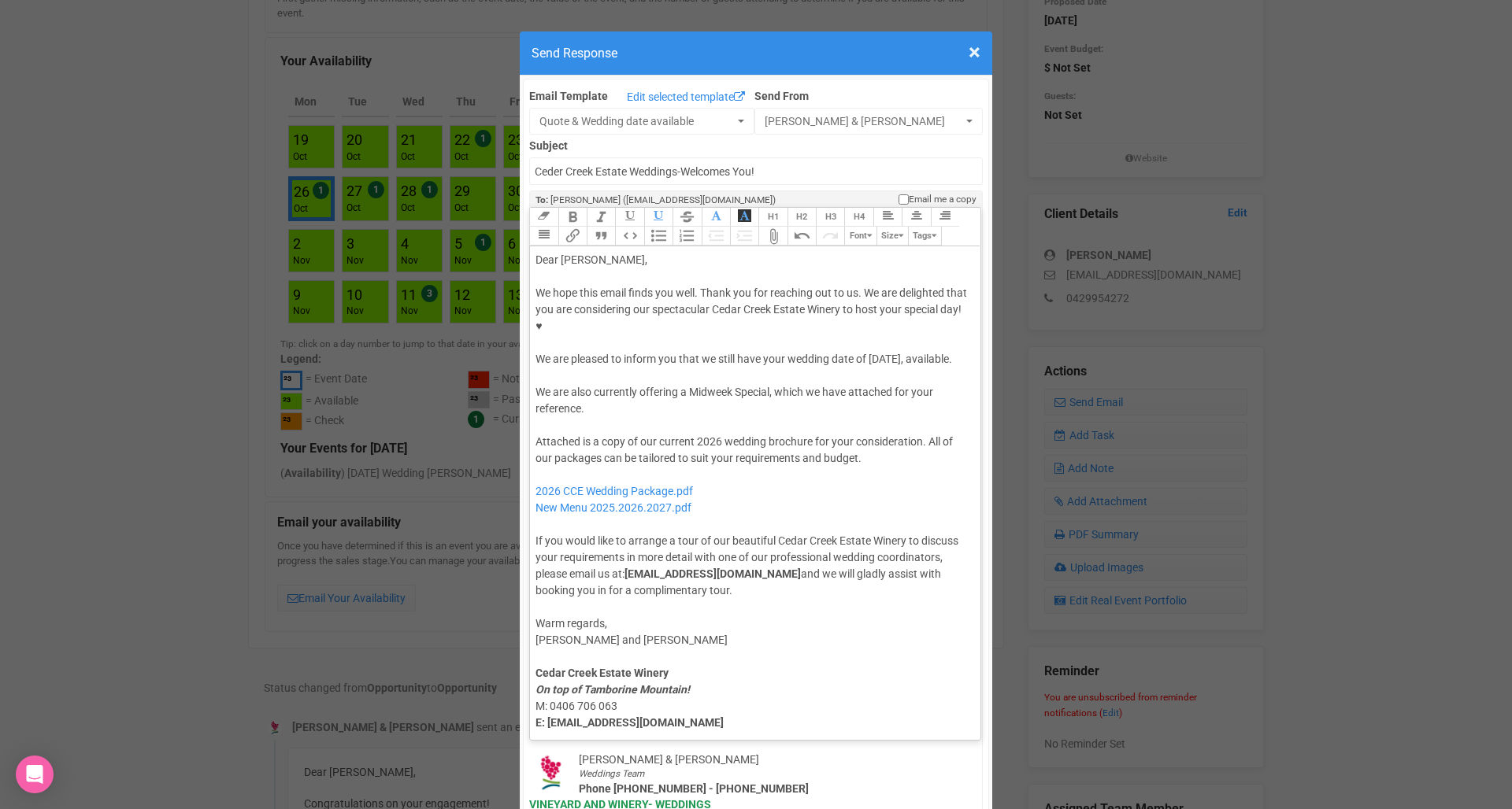
type trix-editor "<div>Dear Kiara,</div><div><strong>&nbsp;</strong></div><div>We hope this email…"
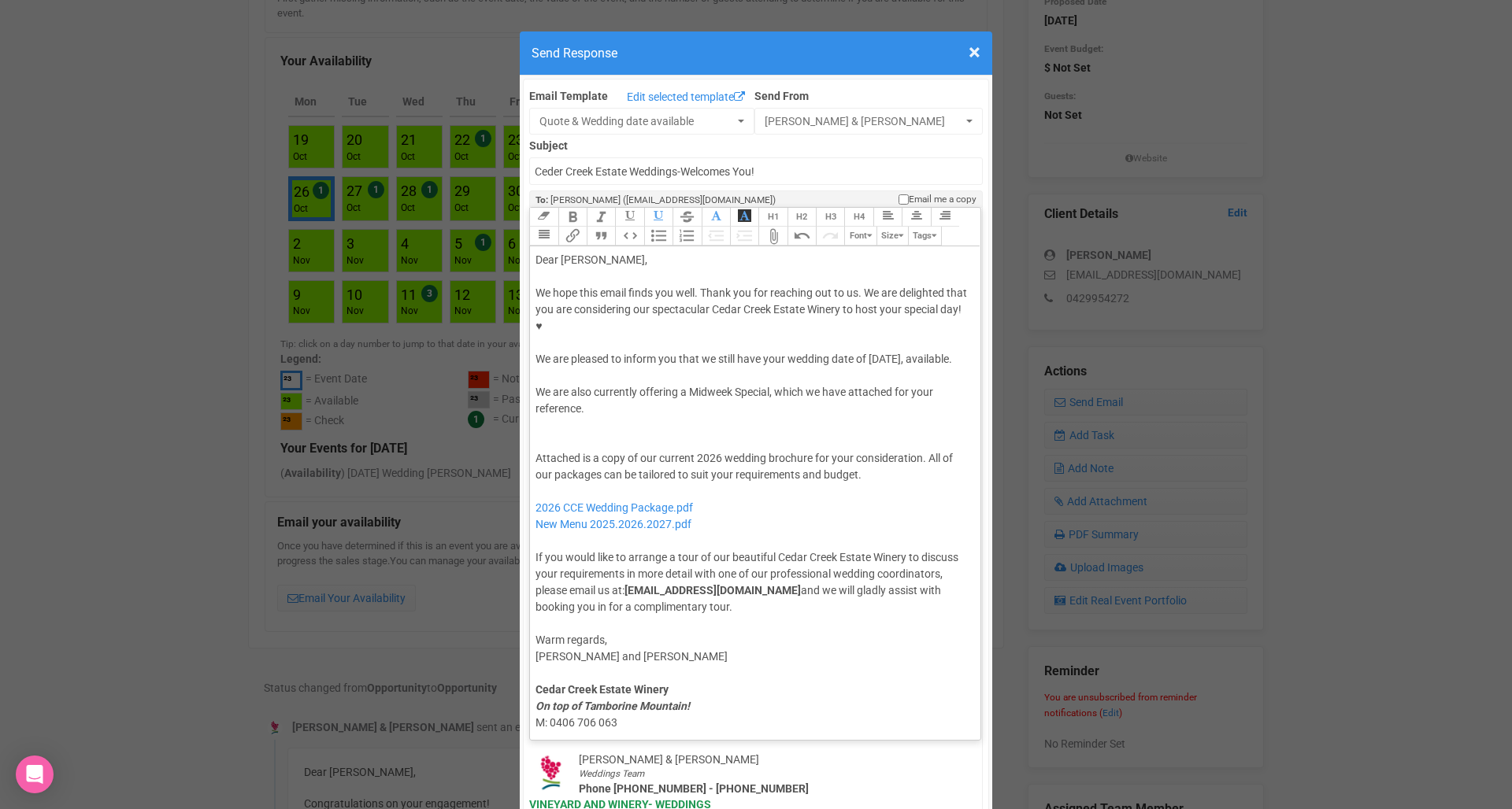
click at [778, 226] on button "Attach Files" at bounding box center [772, 235] width 28 height 19
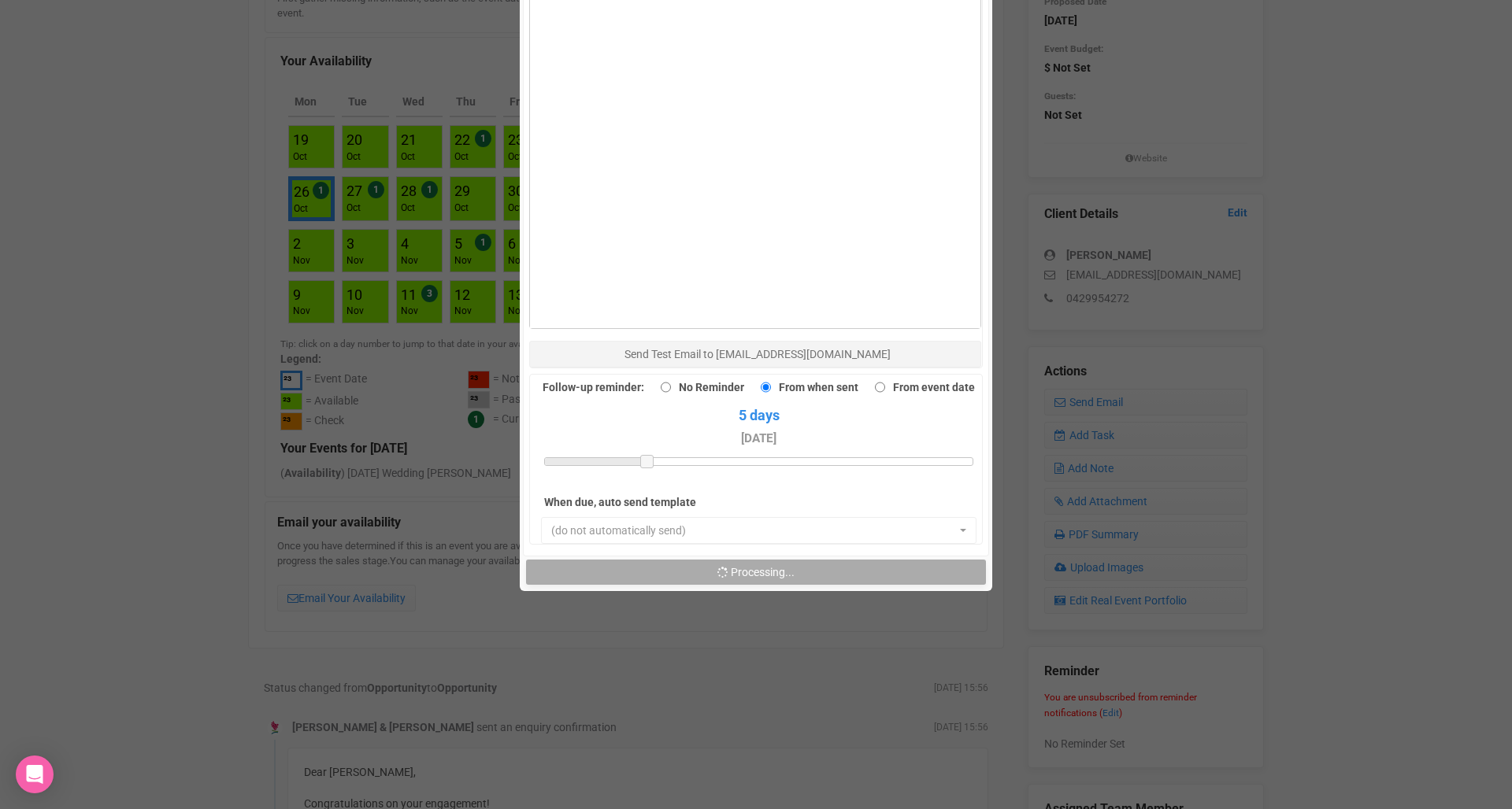
scroll to position [1101, 0]
click at [689, 562] on button "Send Response" at bounding box center [755, 574] width 459 height 25
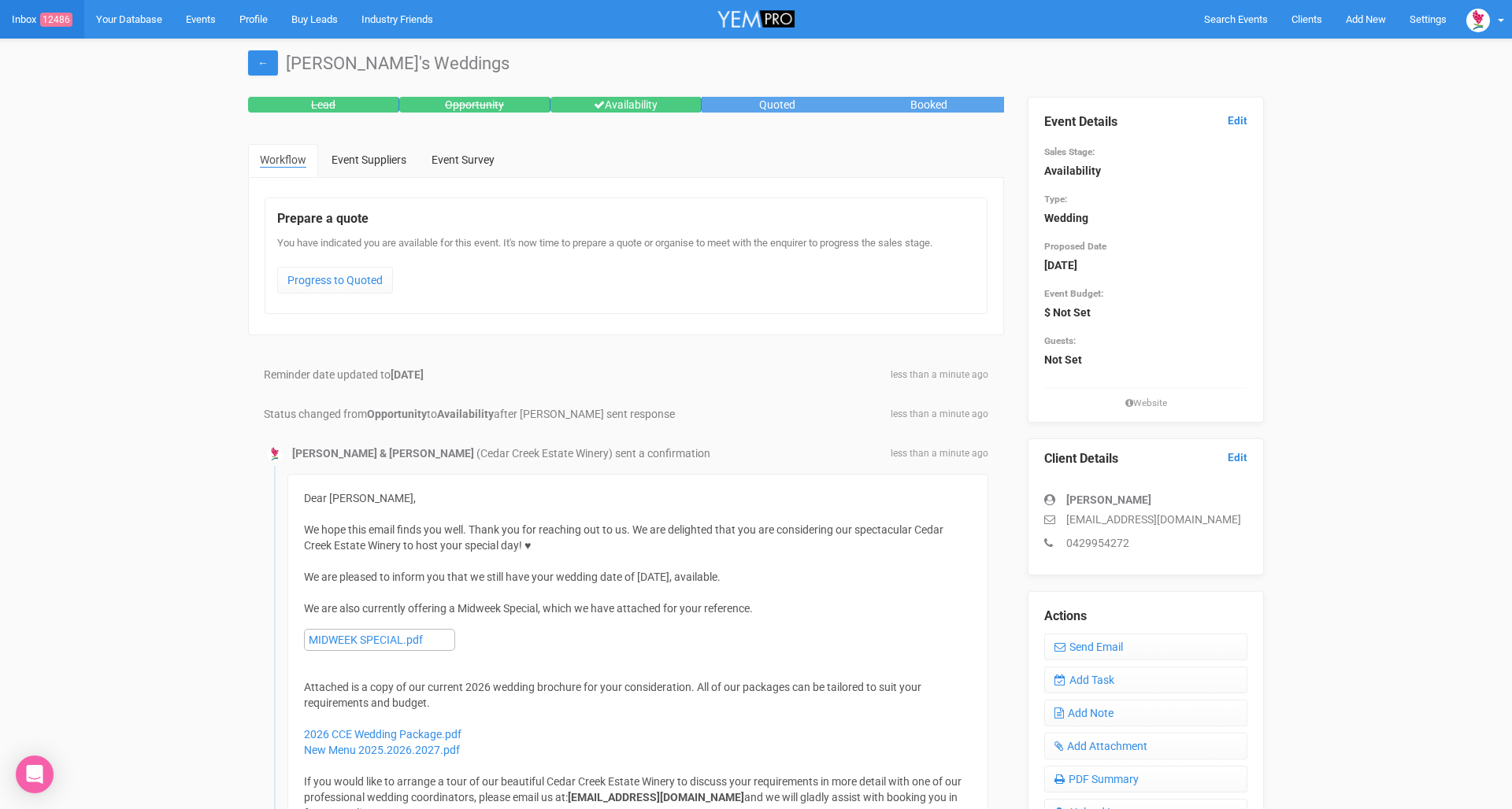
click at [30, 19] on link "Inbox 12486" at bounding box center [42, 19] width 84 height 39
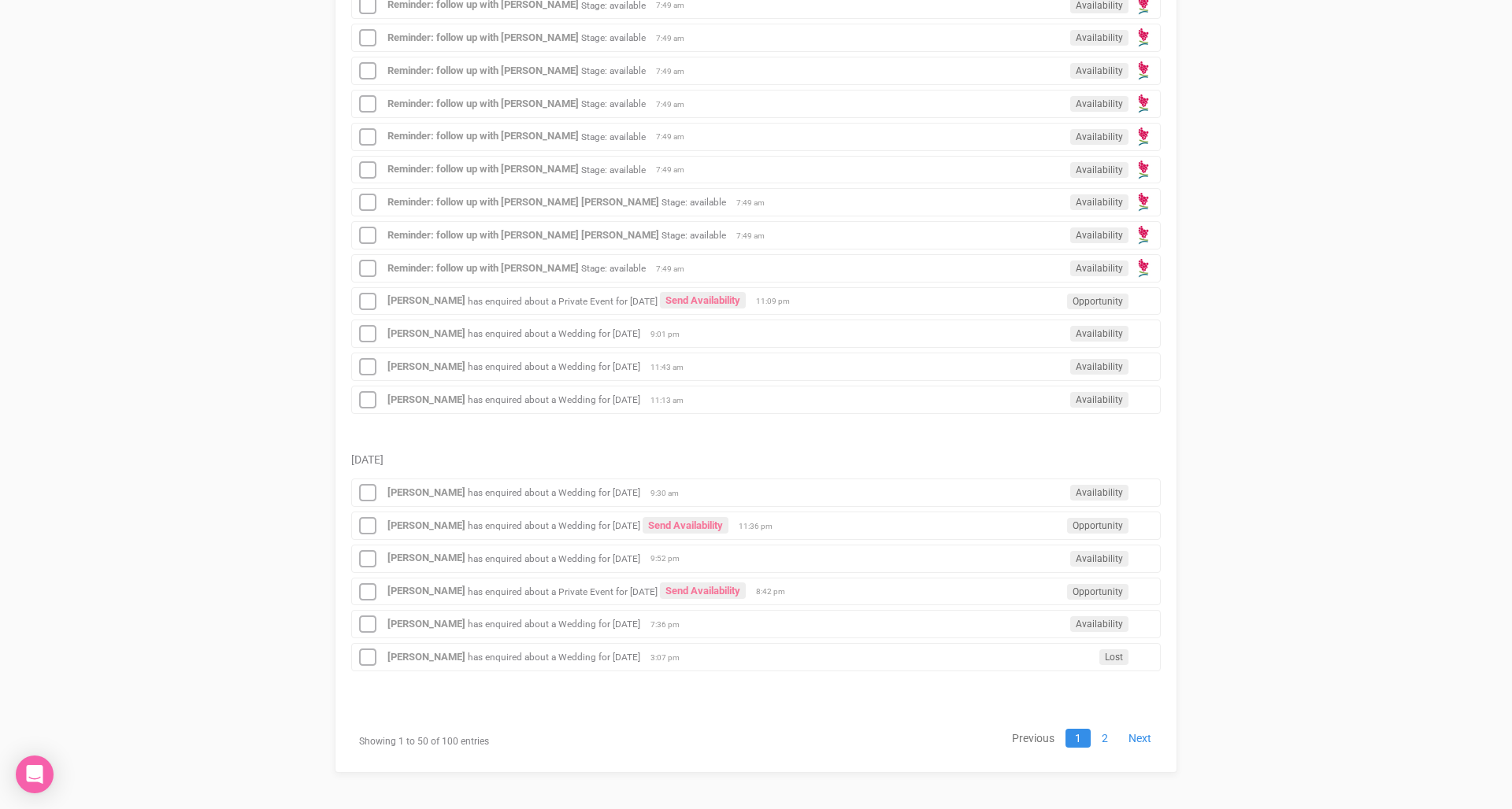
scroll to position [1797, 0]
click at [1109, 731] on link "2" at bounding box center [1104, 739] width 25 height 19
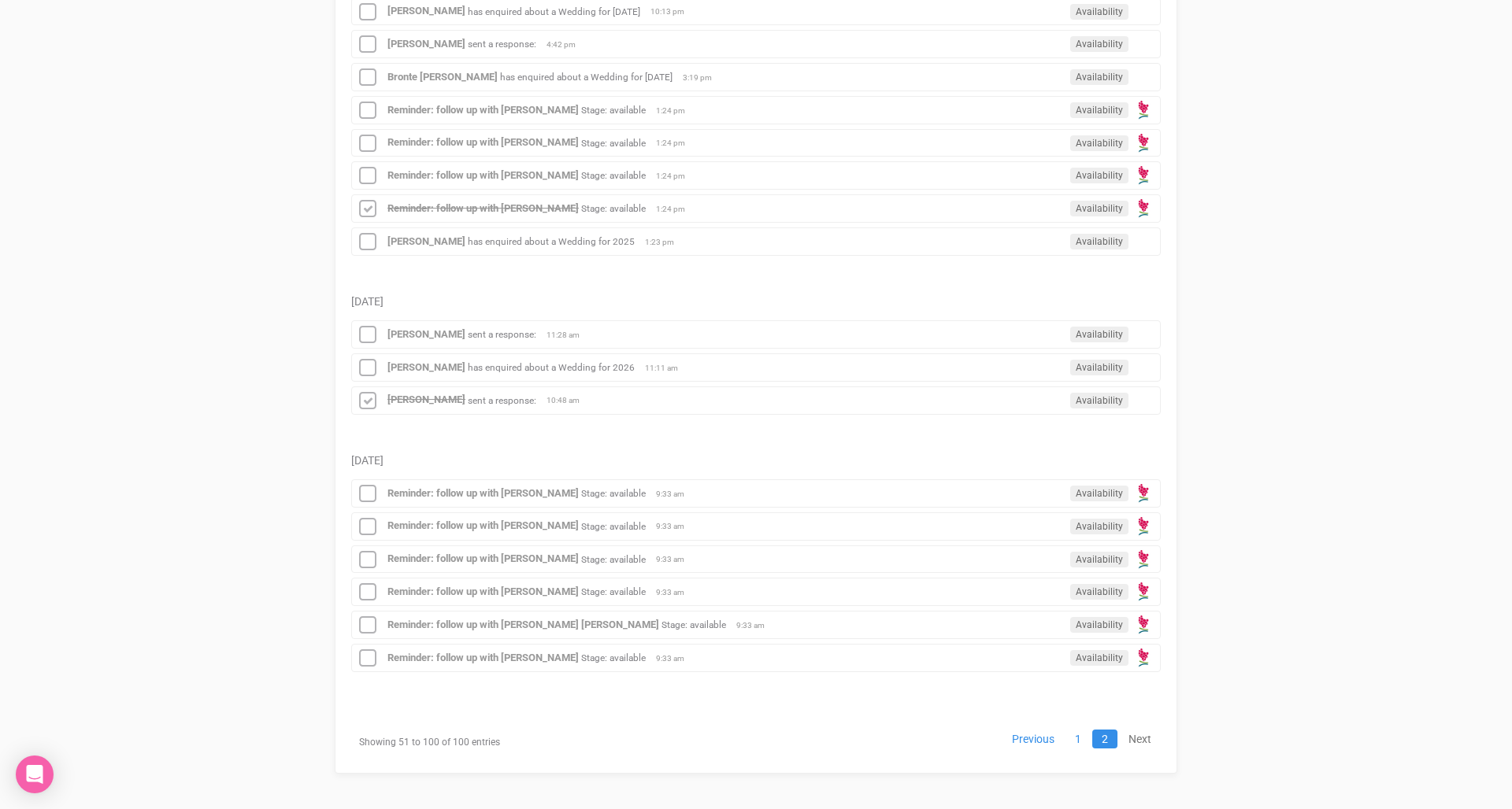
scroll to position [1916, 0]
click at [1029, 738] on link "Previous" at bounding box center [1033, 739] width 61 height 19
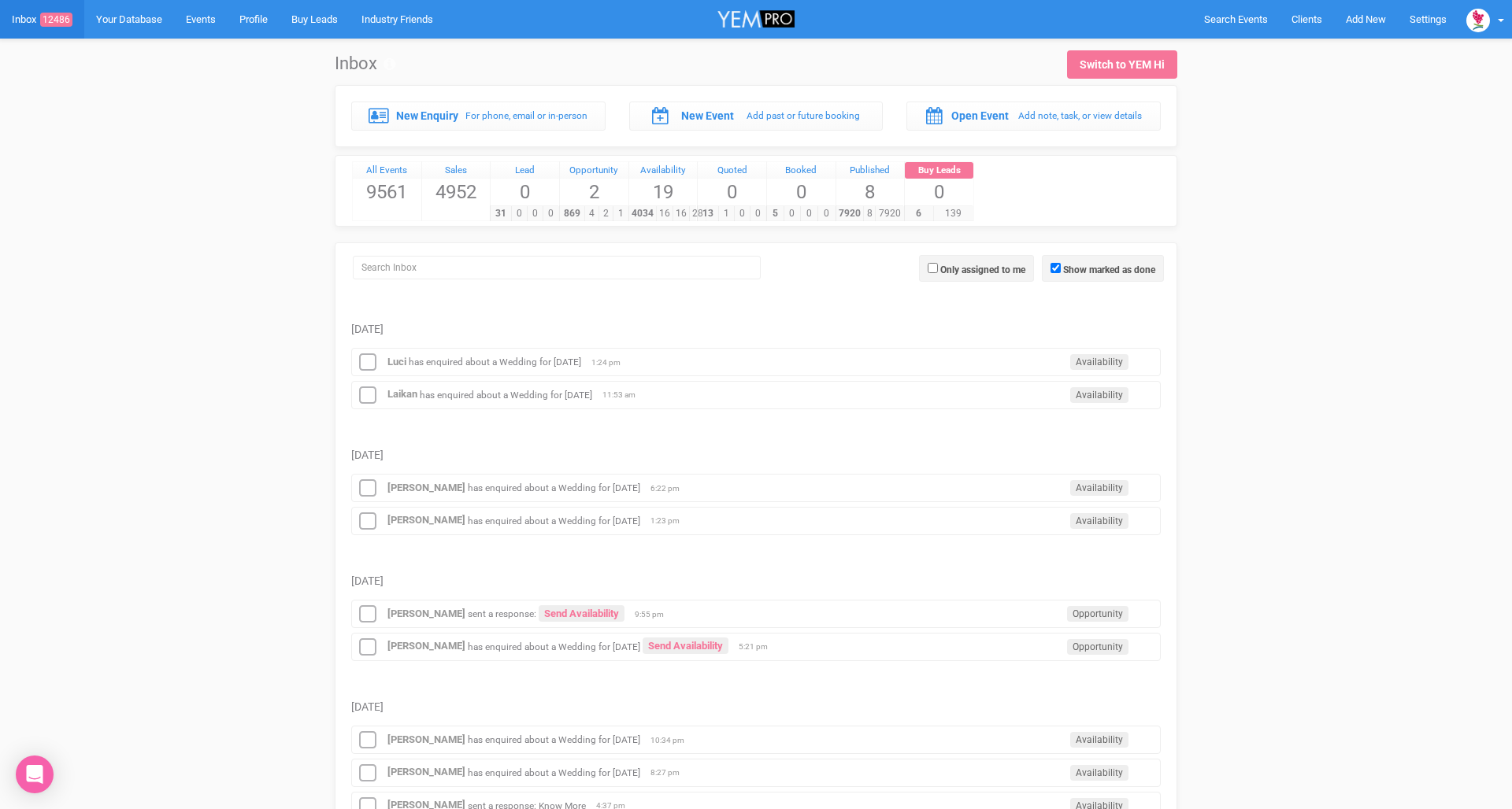
scroll to position [0, 0]
